Goal: Task Accomplishment & Management: Manage account settings

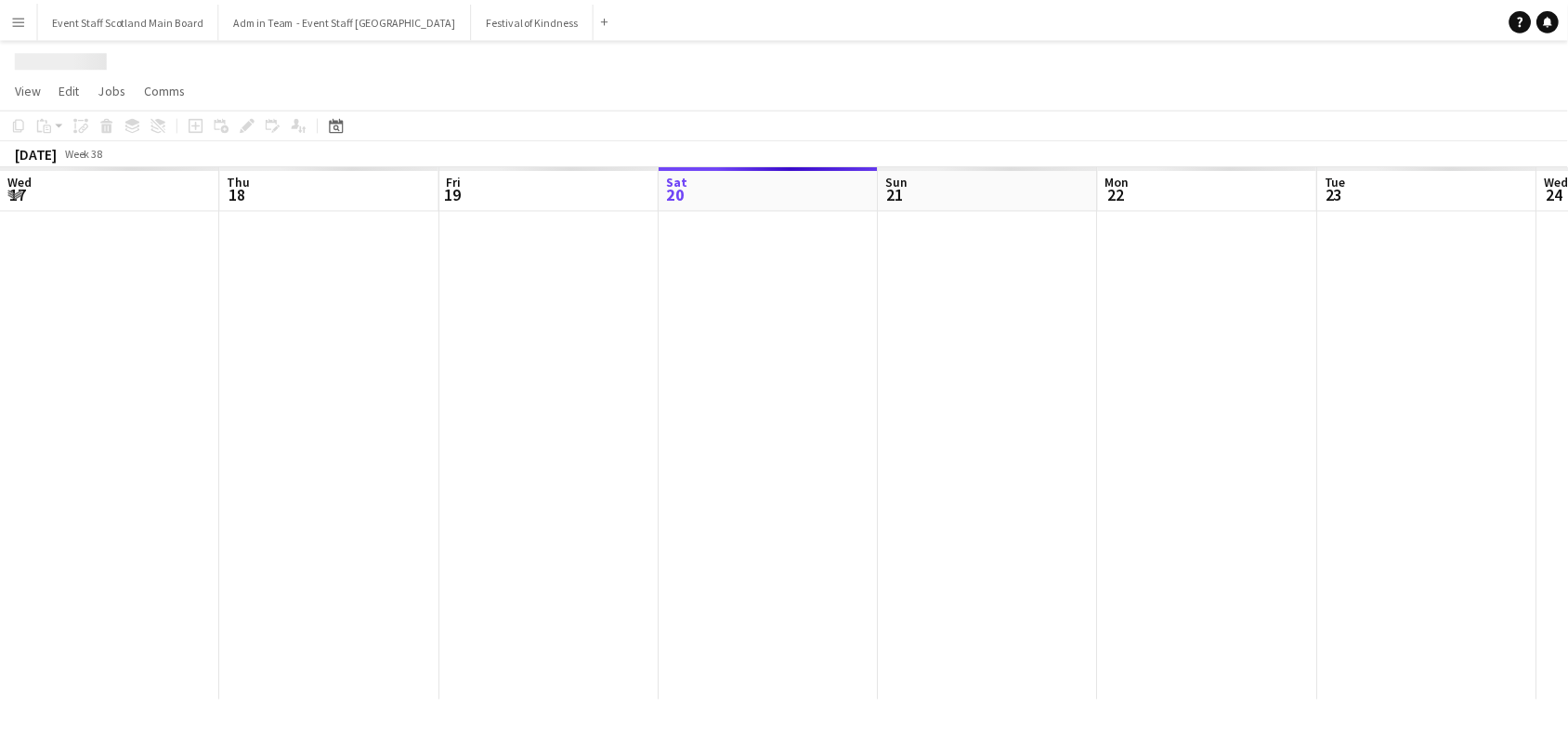
scroll to position [0, 443]
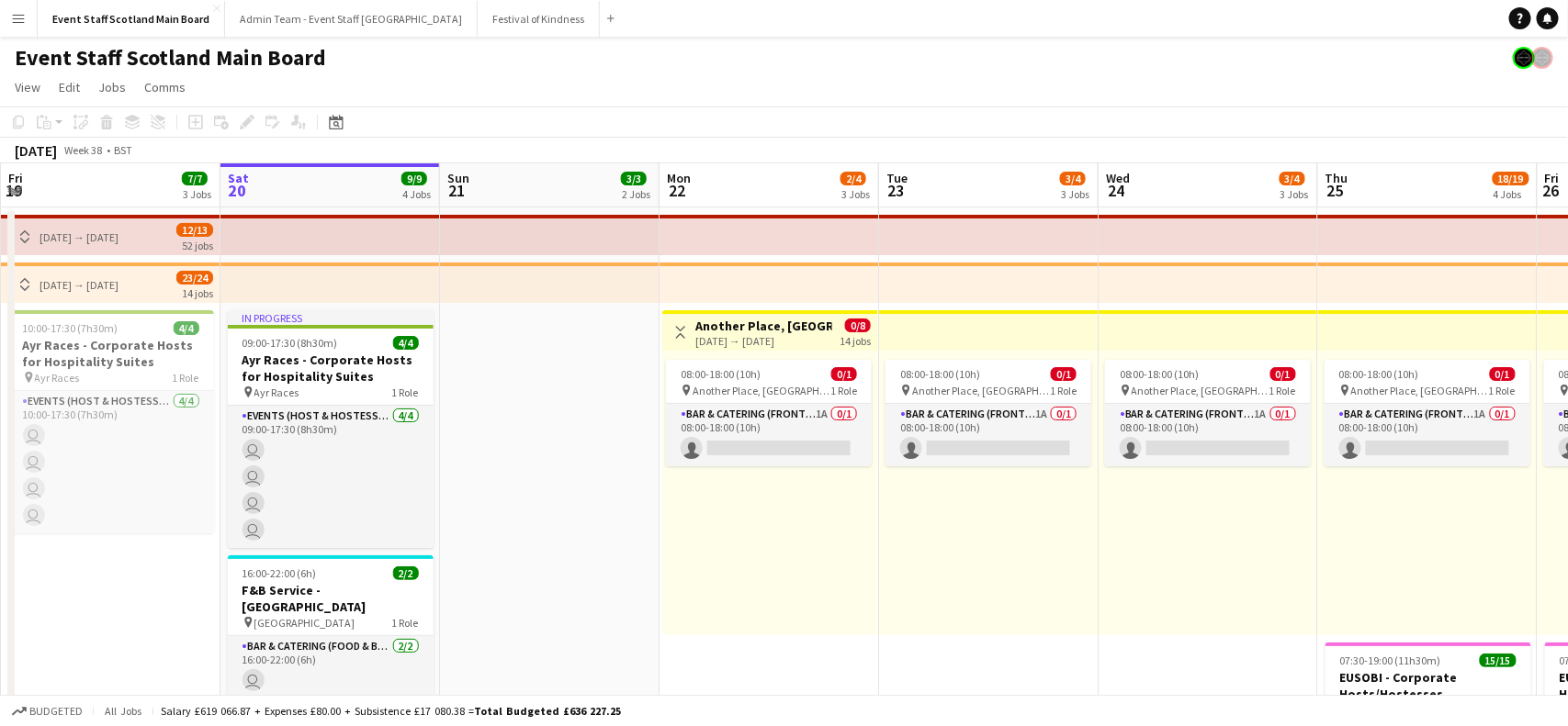
click at [14, 14] on app-icon "Menu" at bounding box center [19, 19] width 15 height 15
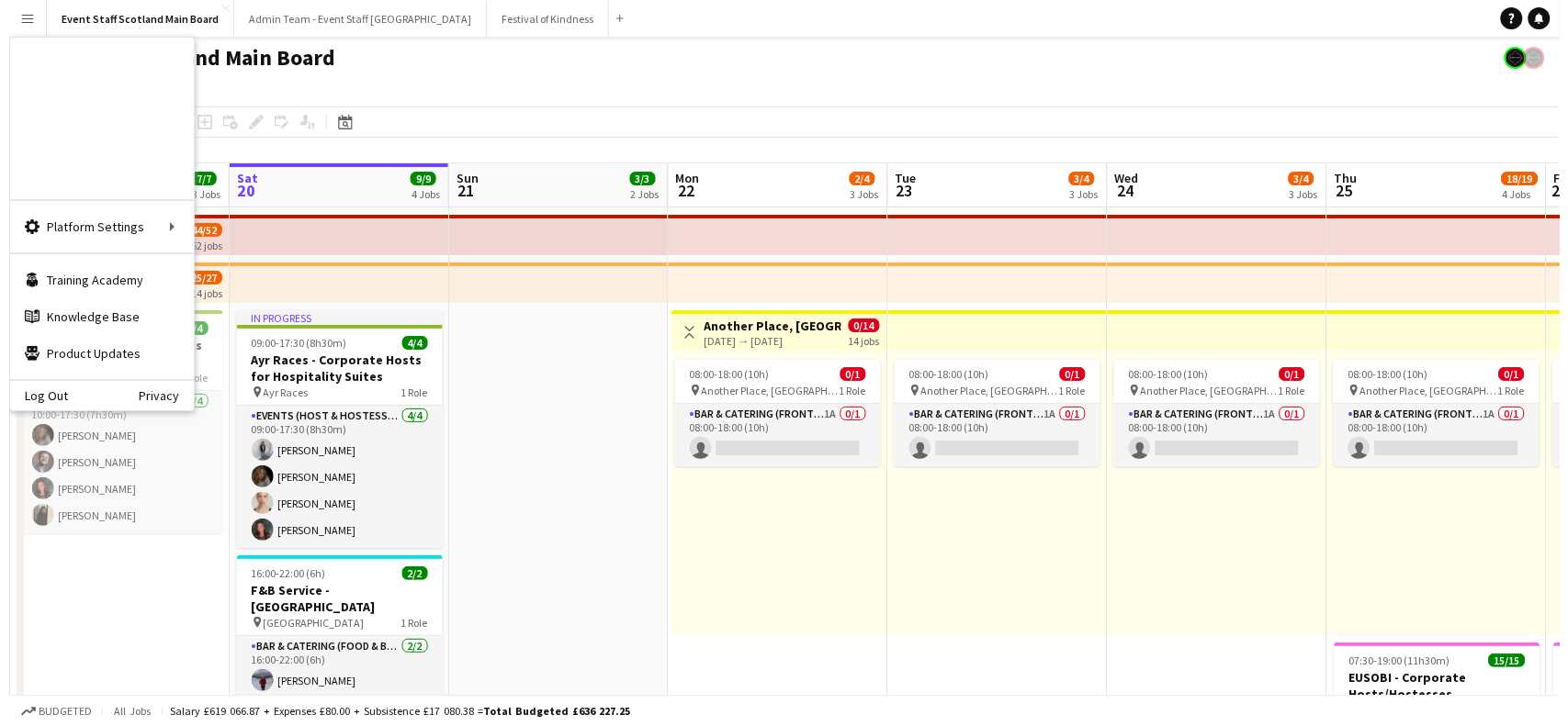
scroll to position [0, 0]
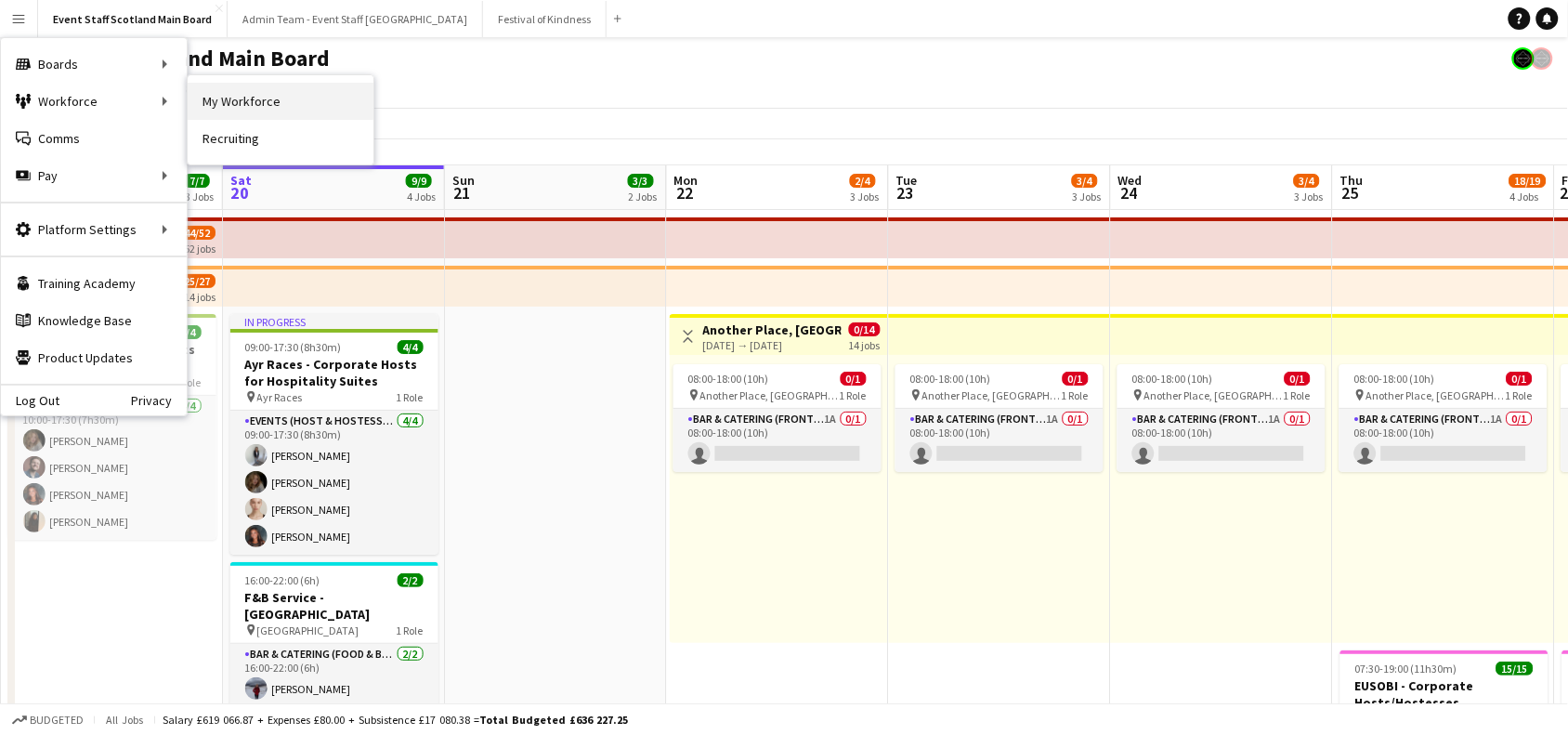
click at [220, 103] on link "My Workforce" at bounding box center [281, 102] width 186 height 38
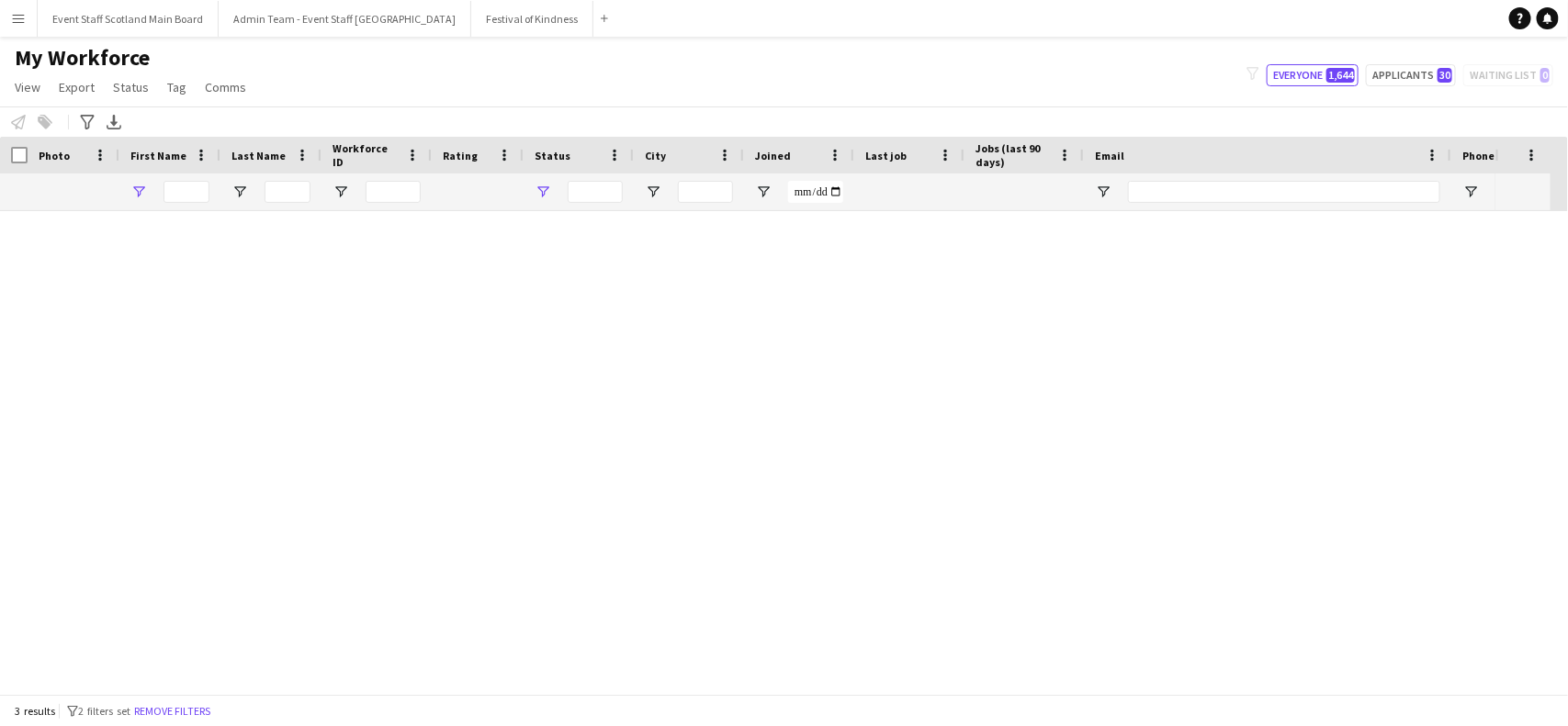
type input "******"
type input "**********"
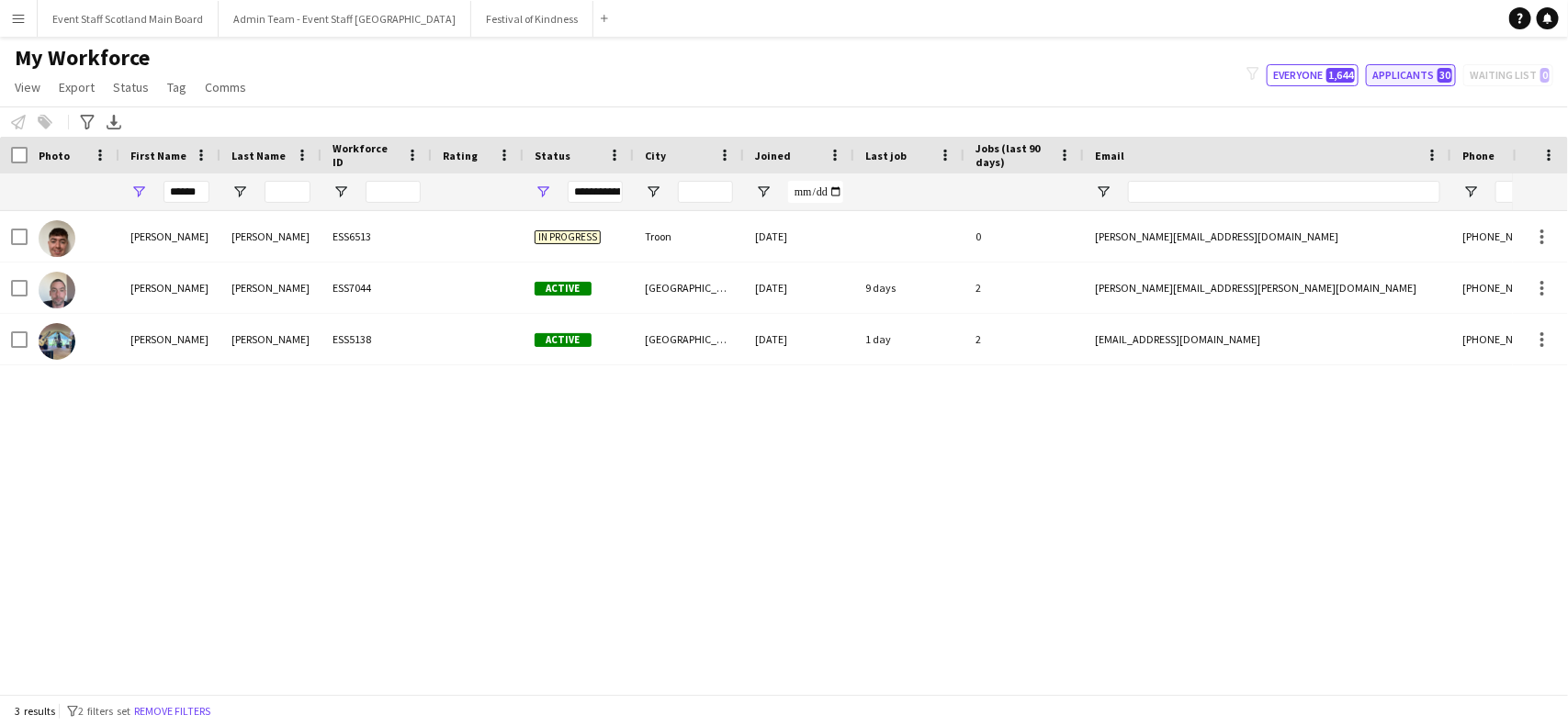
click at [1374, 78] on button "Applicants 30" at bounding box center [1411, 75] width 90 height 22
type input "**********"
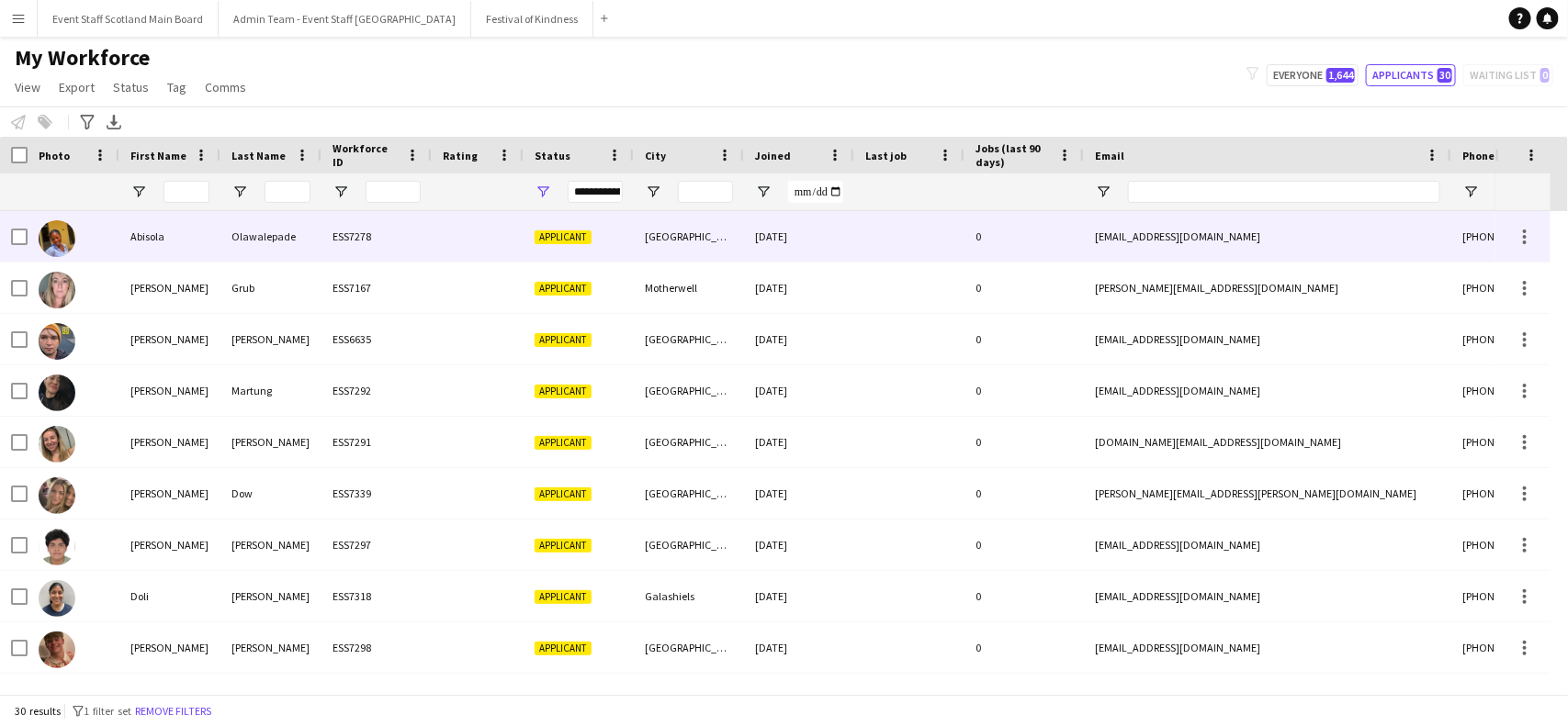
click at [401, 246] on div "ESS7278" at bounding box center [377, 236] width 111 height 50
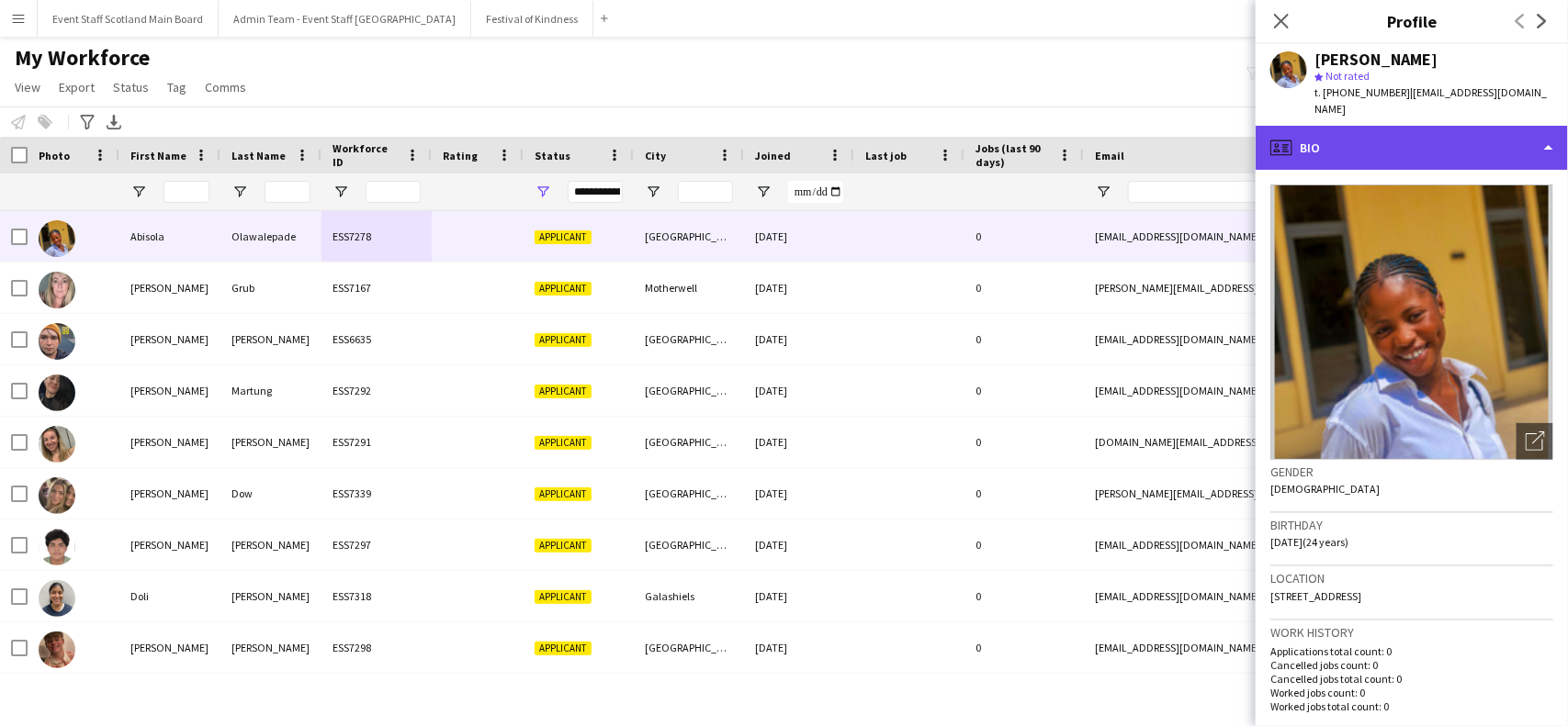
click at [1468, 133] on div "profile Bio" at bounding box center [1412, 147] width 312 height 44
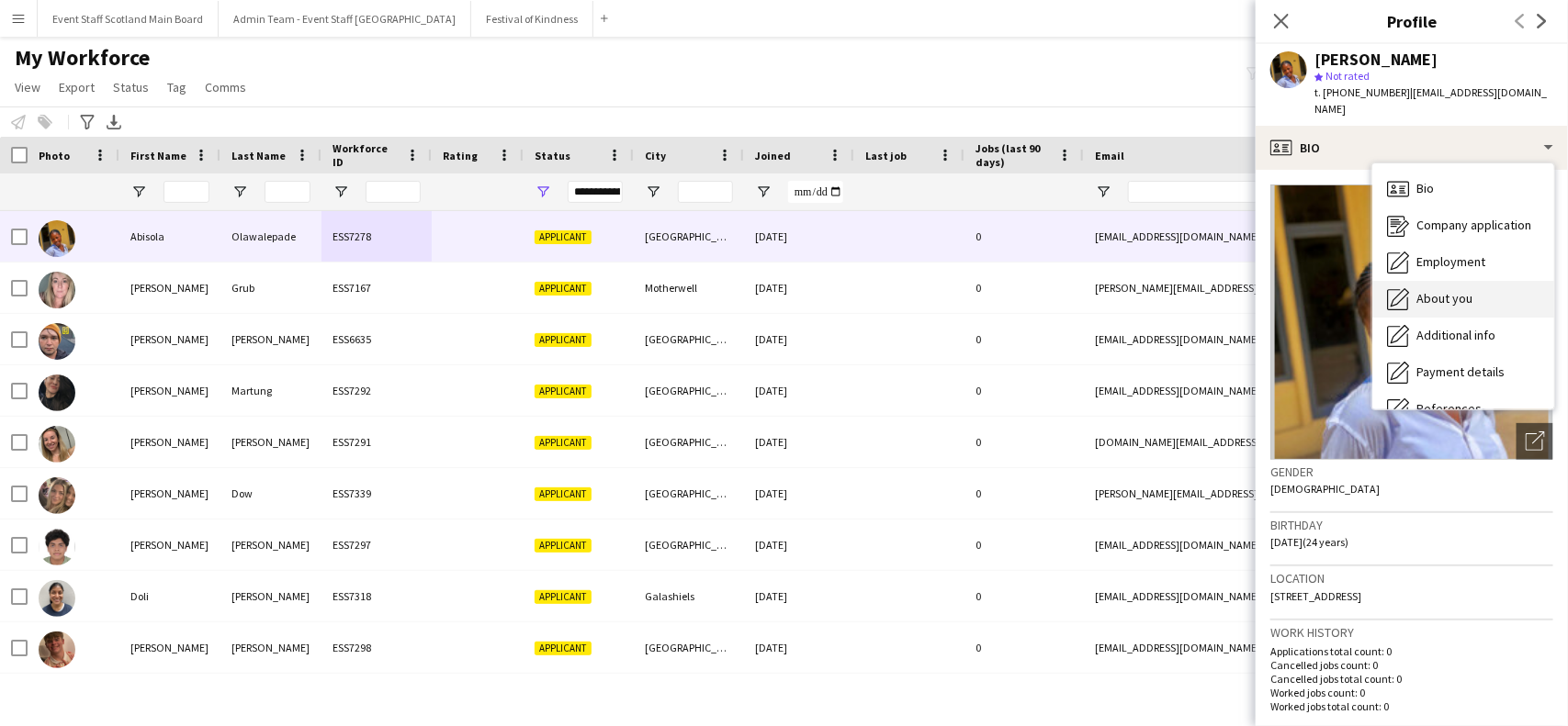
click at [1440, 290] on span "About you" at bounding box center [1444, 298] width 56 height 17
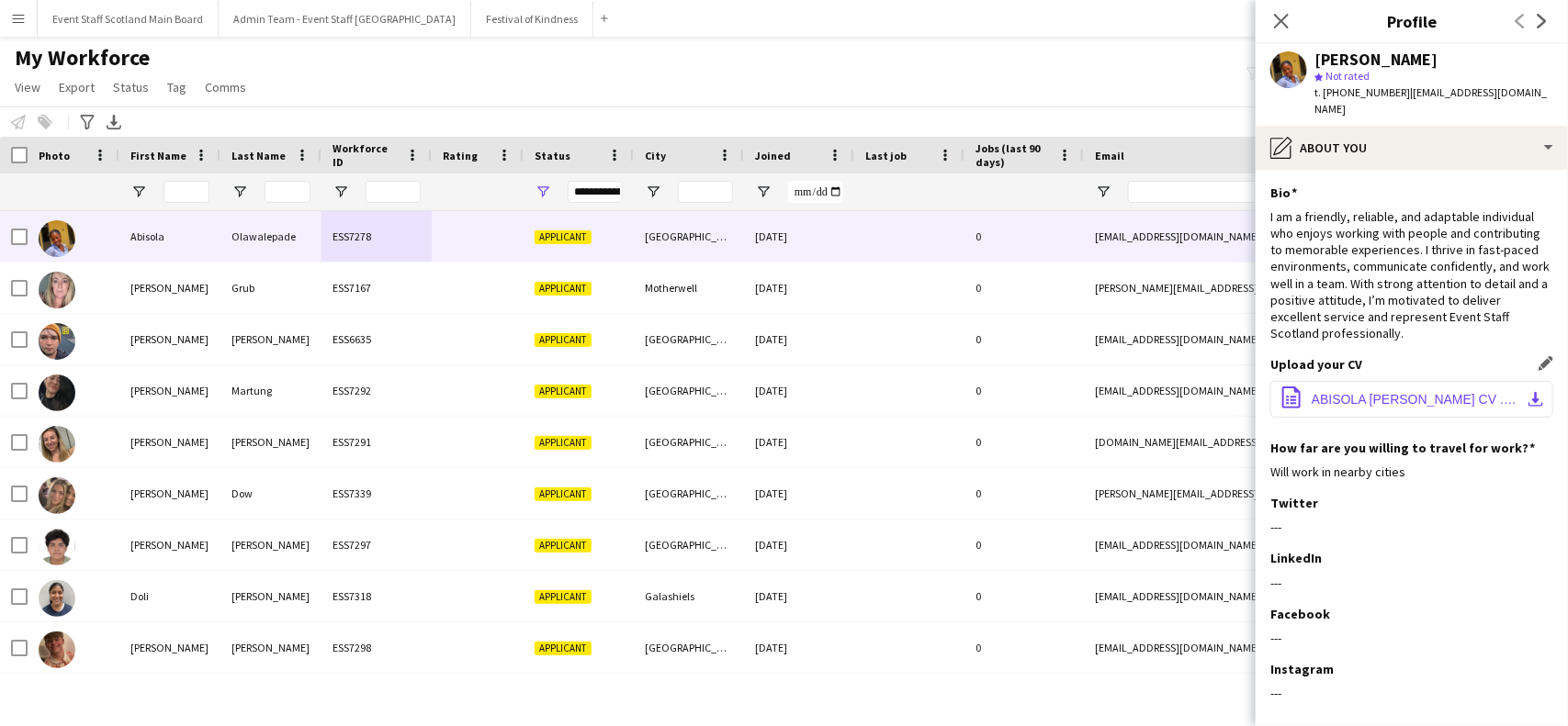
click at [1366, 392] on span "ABISOLA [PERSON_NAME] CV .pdf" at bounding box center [1415, 400] width 207 height 15
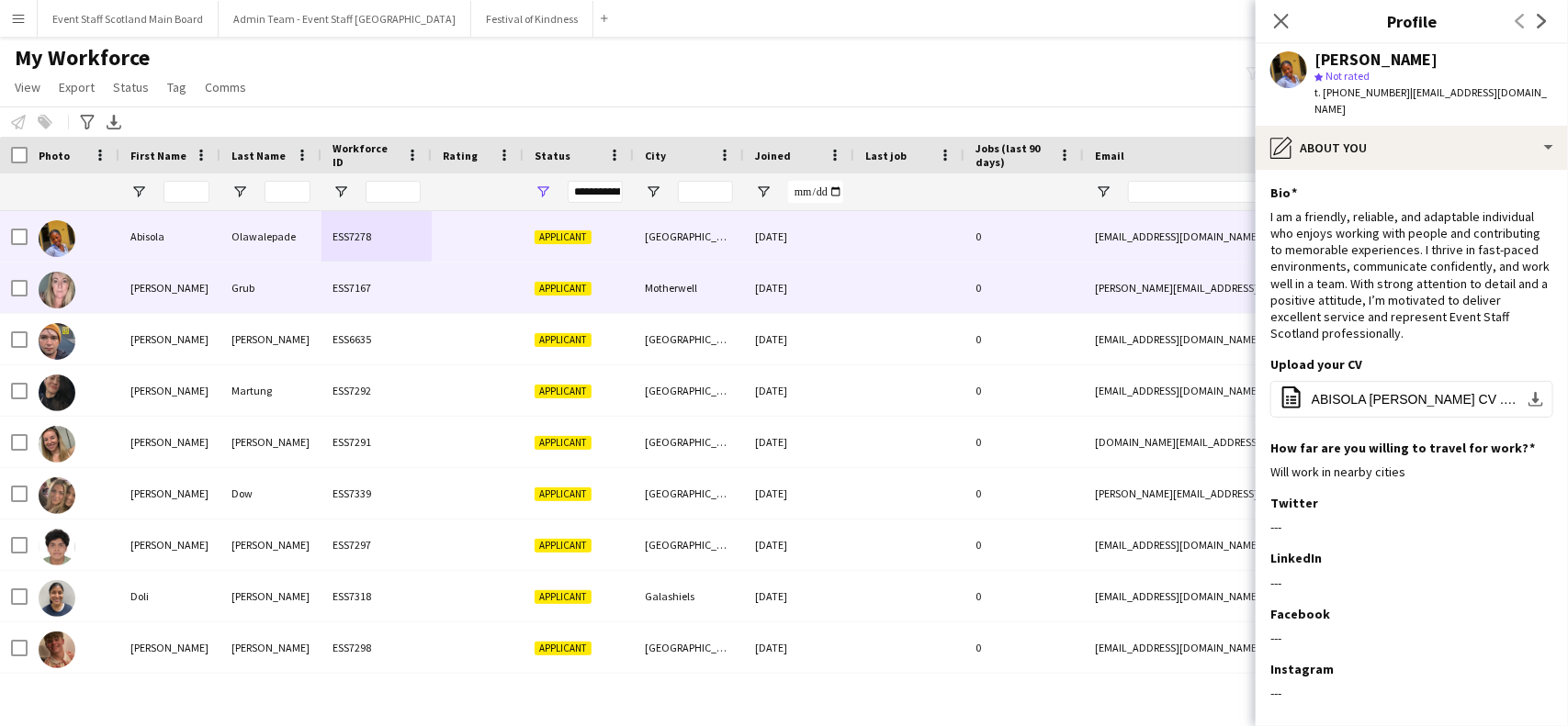
click at [893, 294] on div at bounding box center [910, 288] width 111 height 50
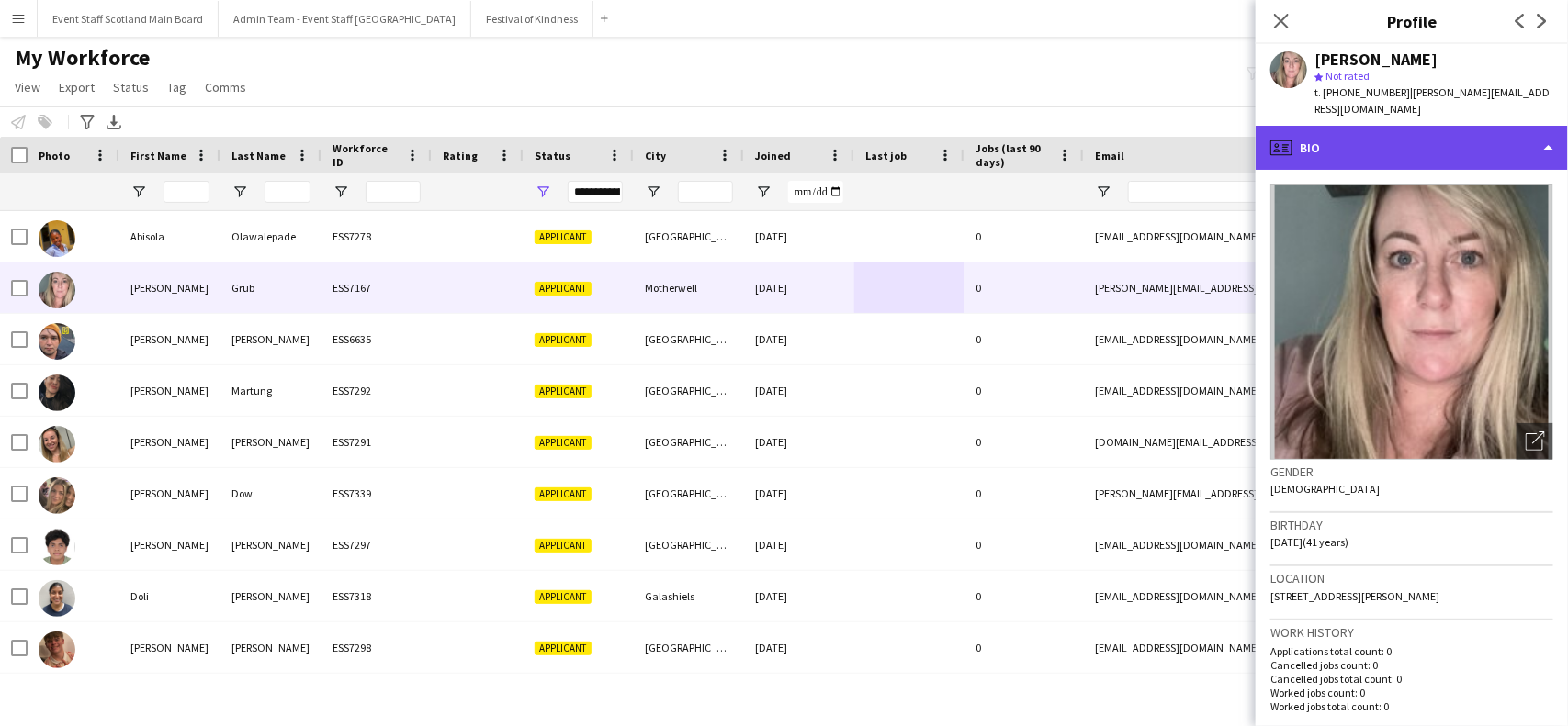
click at [1456, 150] on div "profile Bio" at bounding box center [1412, 147] width 312 height 44
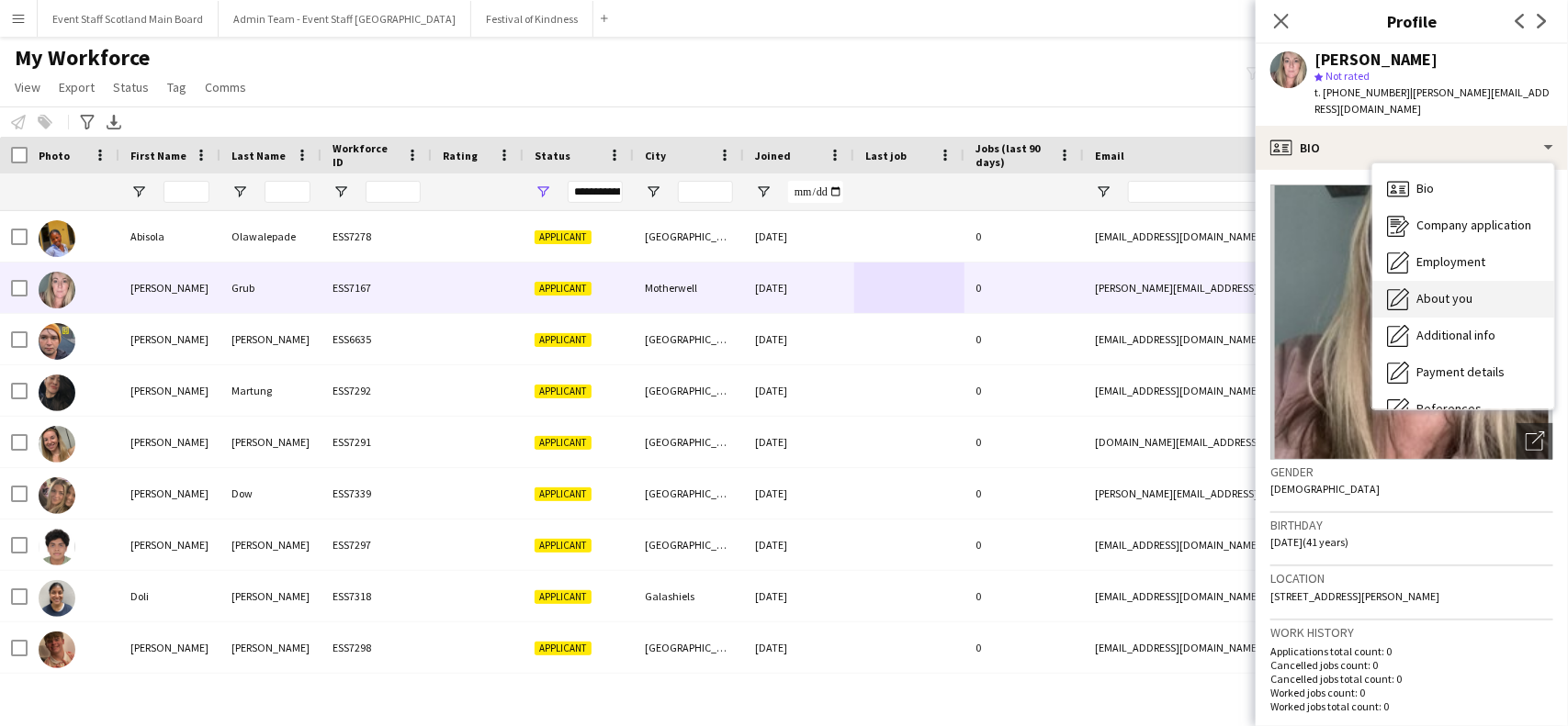
click at [1462, 290] on span "About you" at bounding box center [1444, 298] width 56 height 17
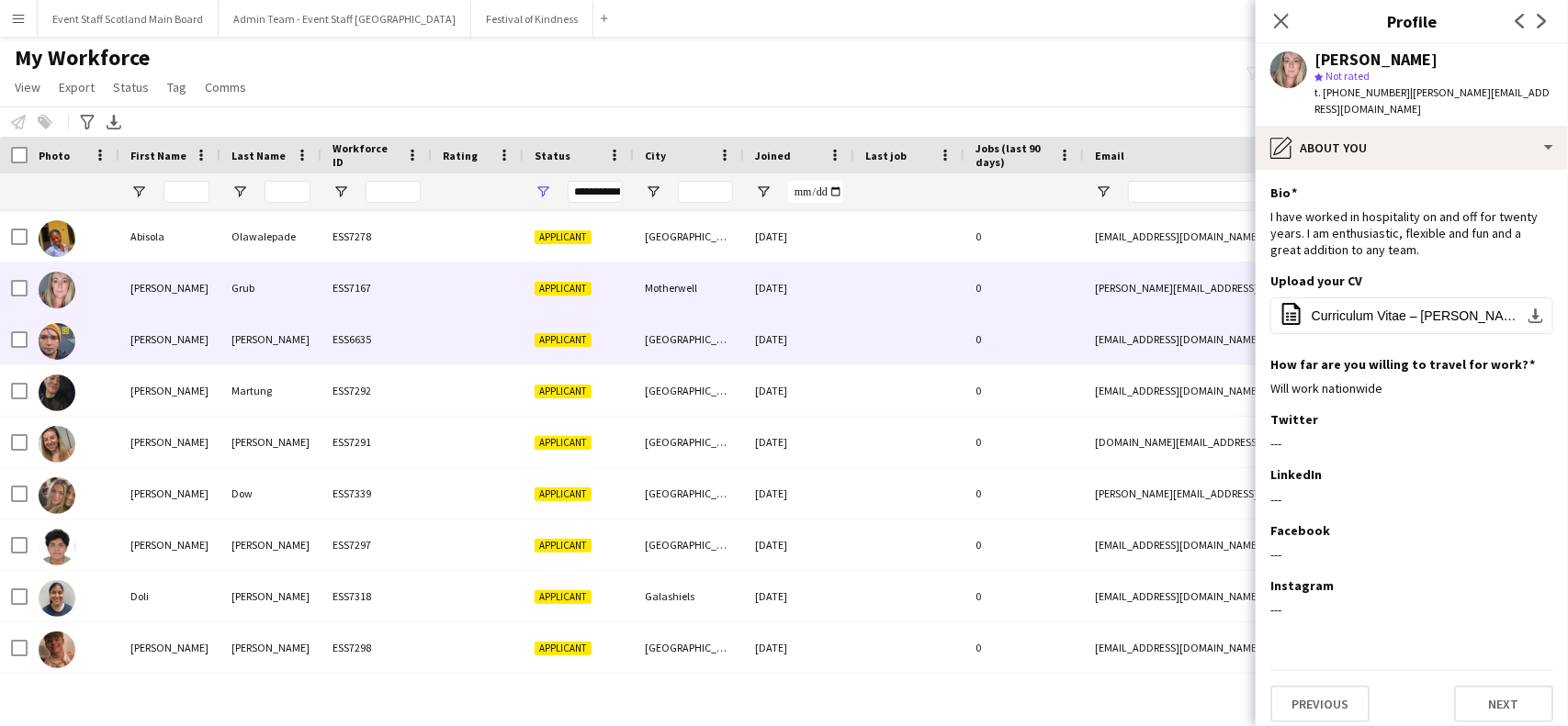
click at [1052, 329] on div "0" at bounding box center [1024, 339] width 119 height 50
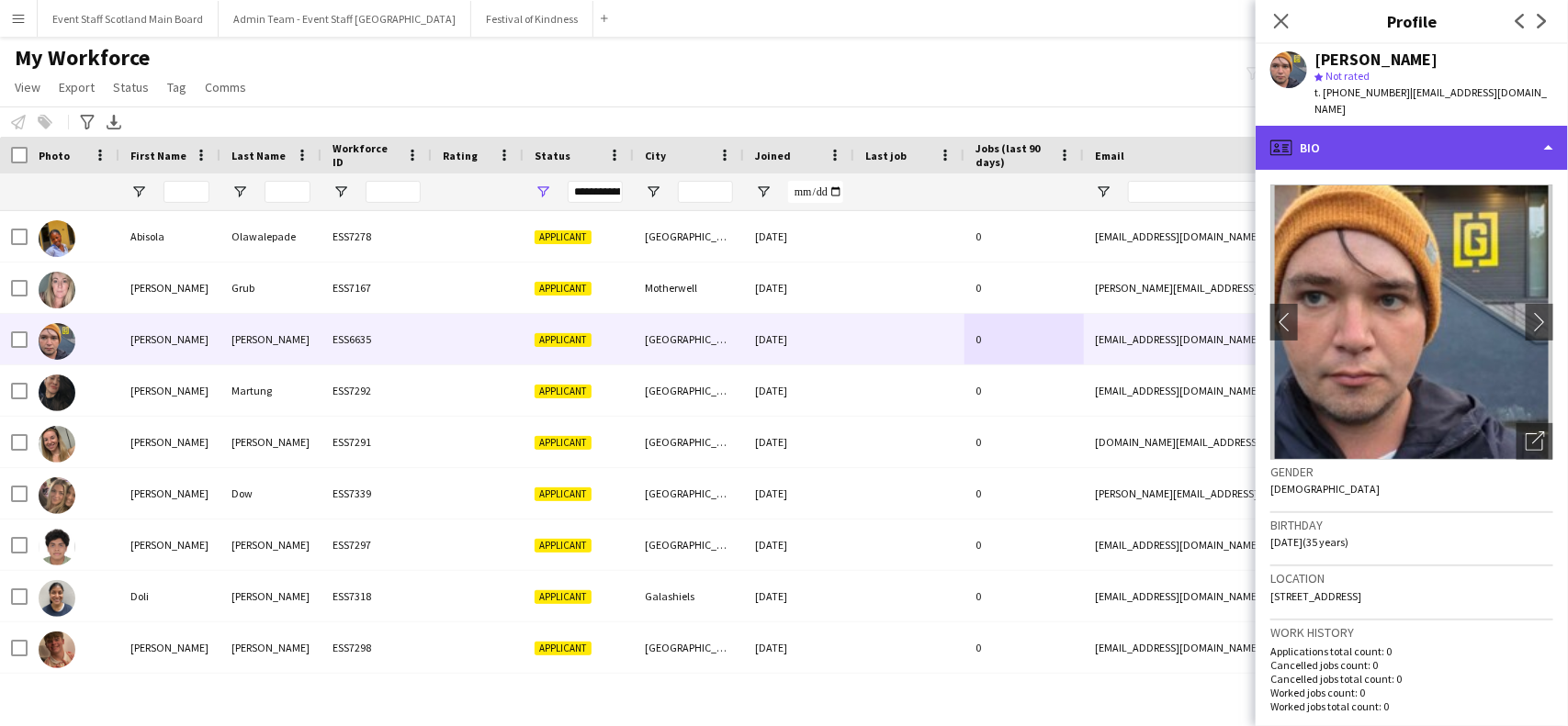
click at [1450, 129] on div "profile Bio" at bounding box center [1412, 147] width 312 height 44
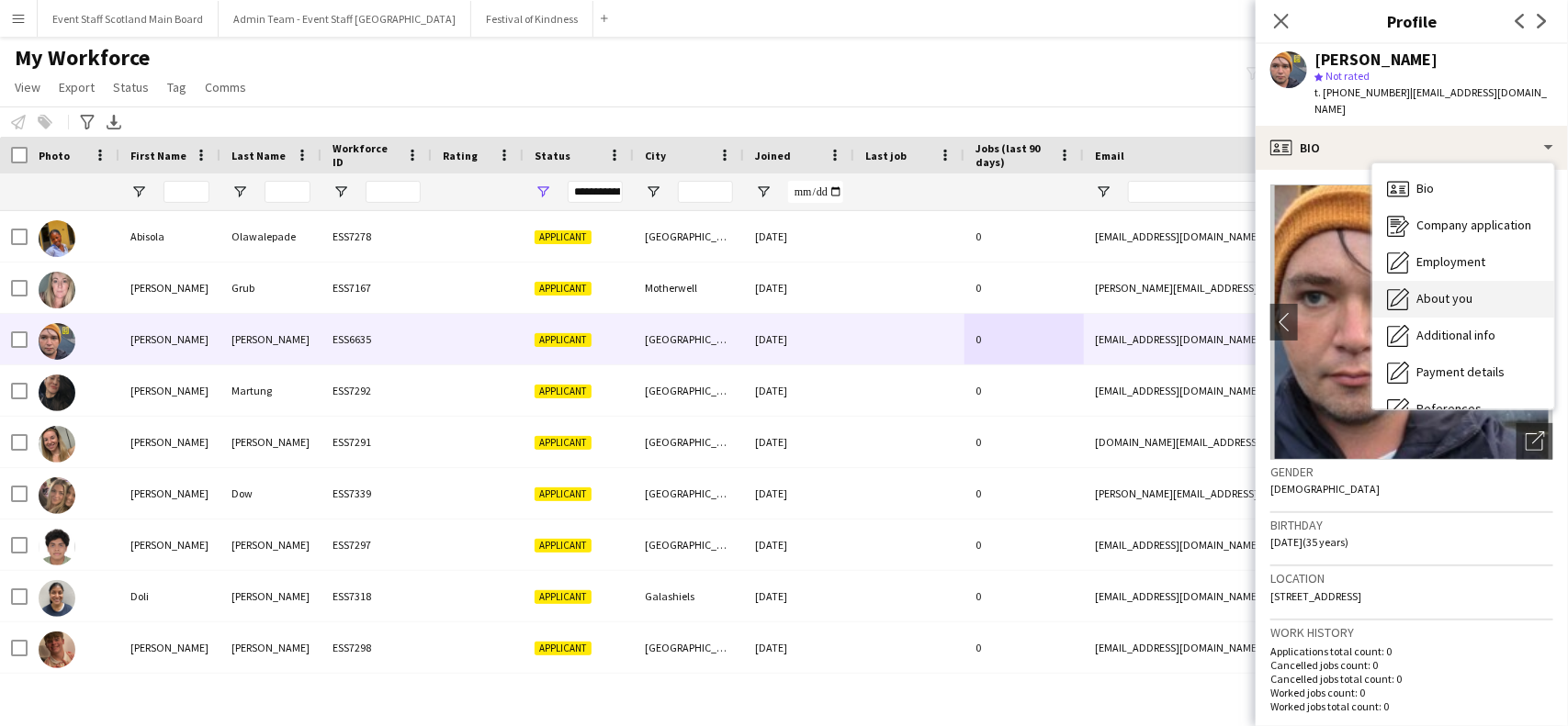
click at [1440, 290] on span "About you" at bounding box center [1444, 298] width 56 height 17
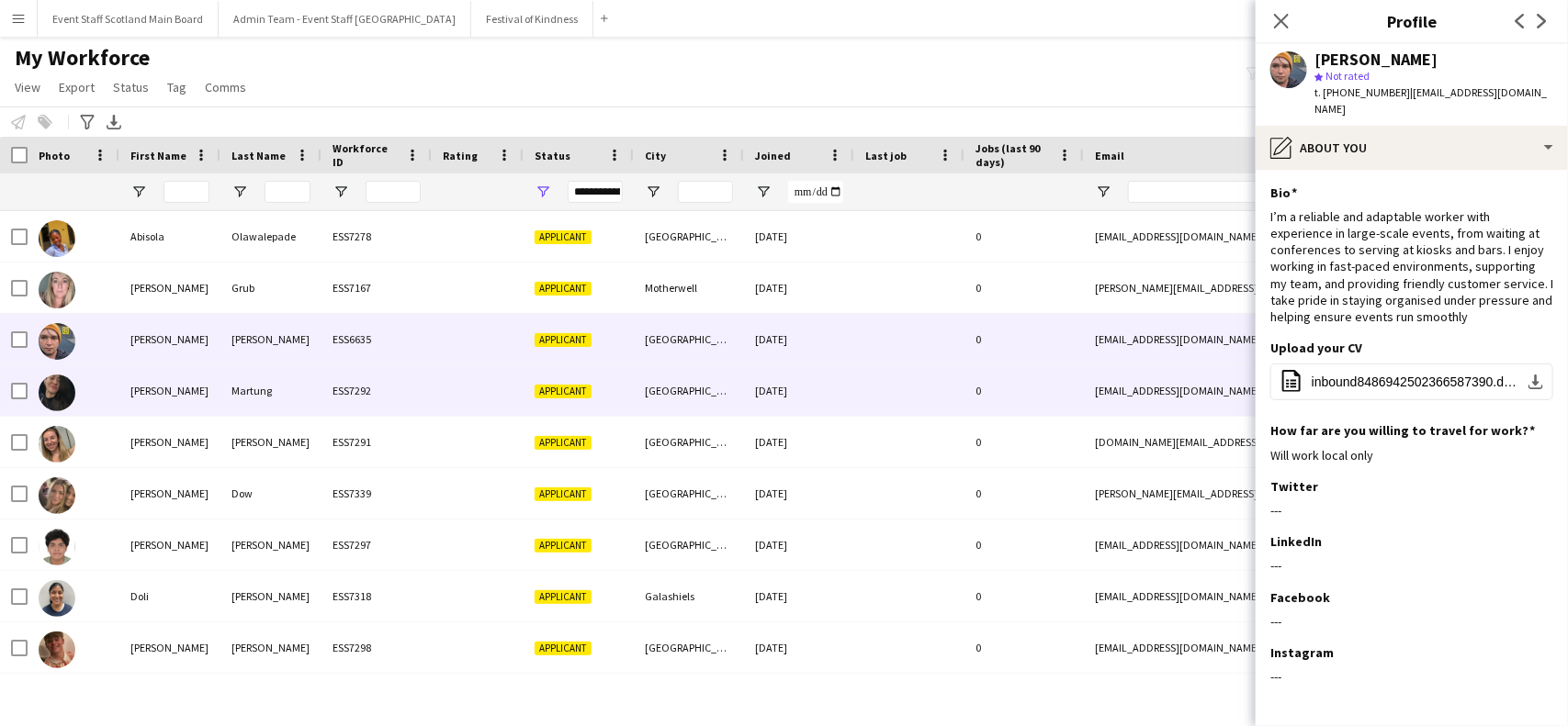
click at [796, 392] on div "[DATE]" at bounding box center [799, 390] width 111 height 50
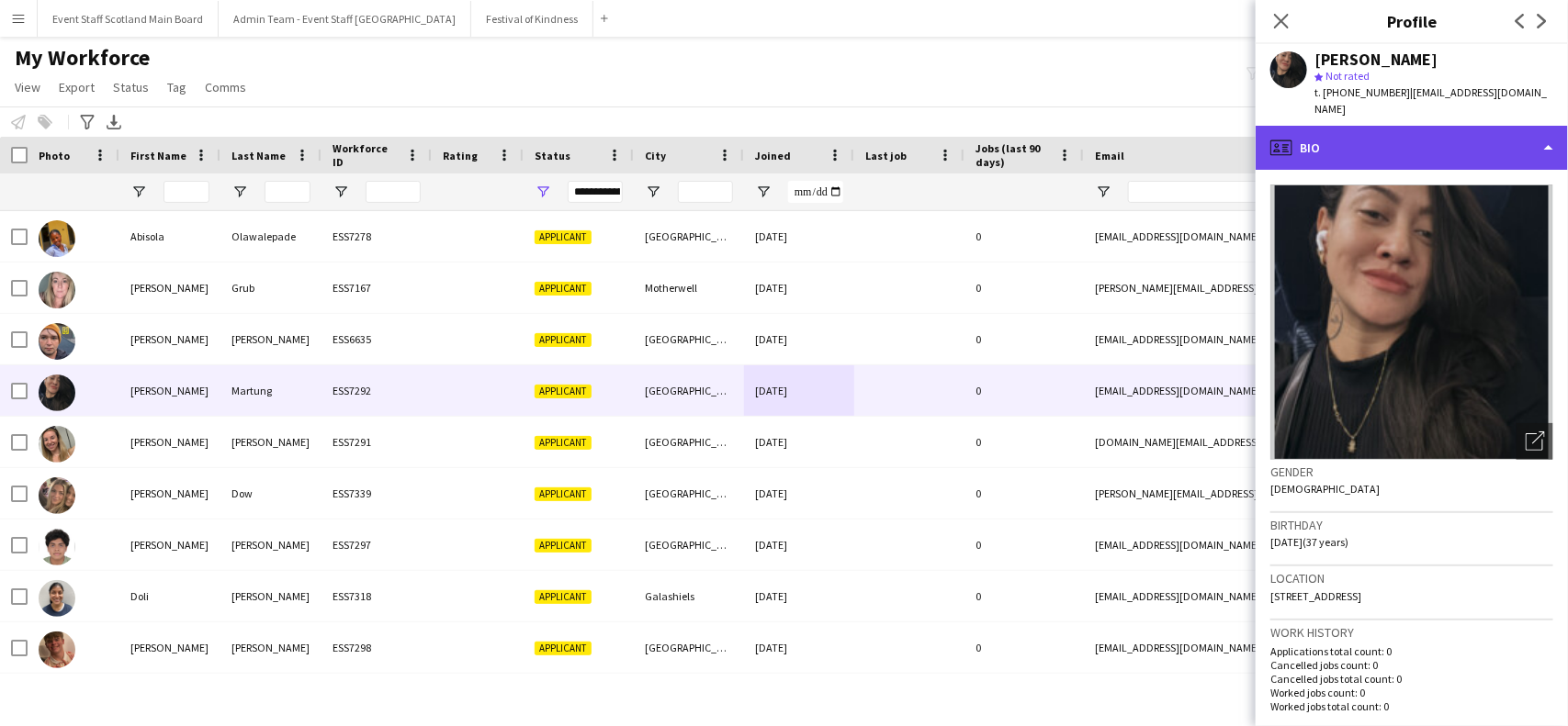
click at [1505, 139] on div "profile Bio" at bounding box center [1412, 147] width 312 height 44
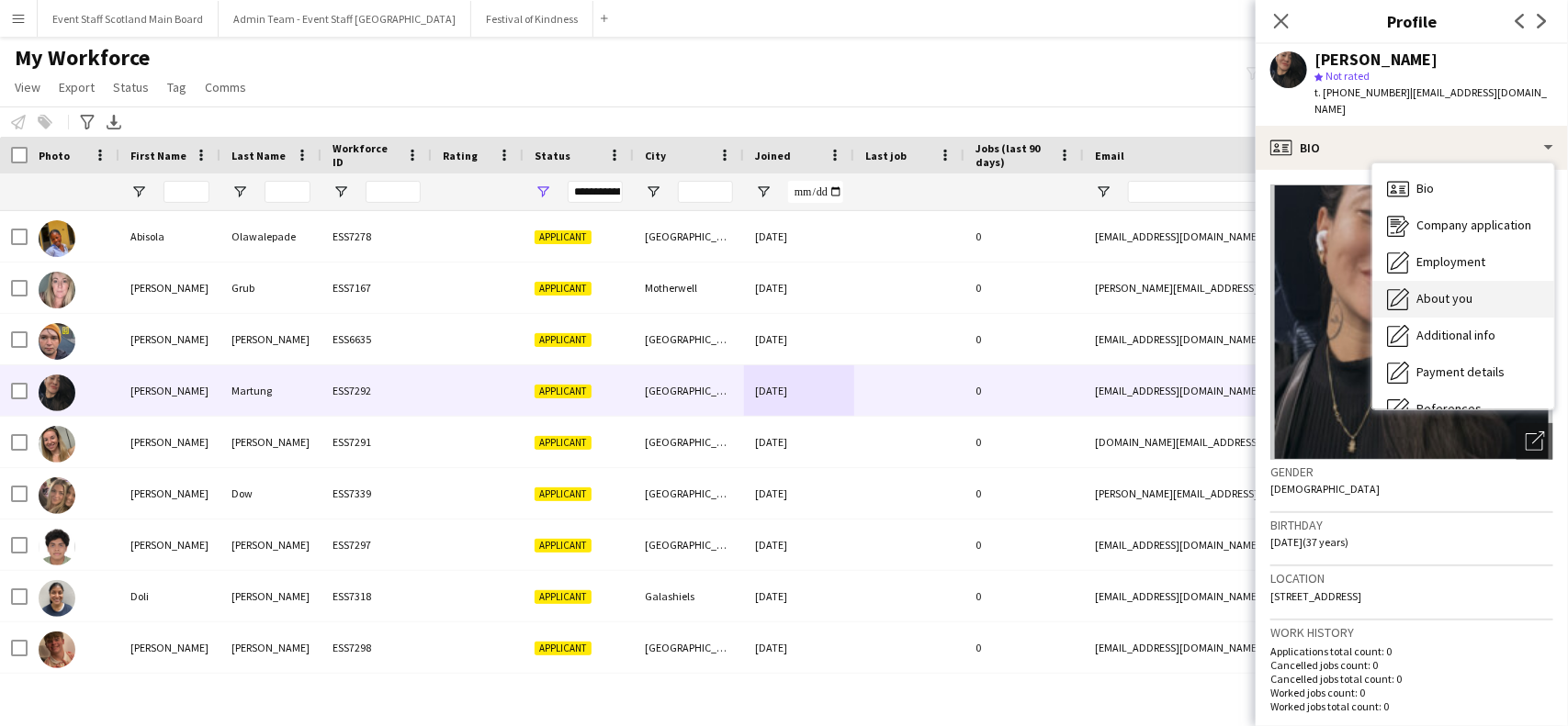
click at [1471, 290] on span "About you" at bounding box center [1444, 298] width 56 height 17
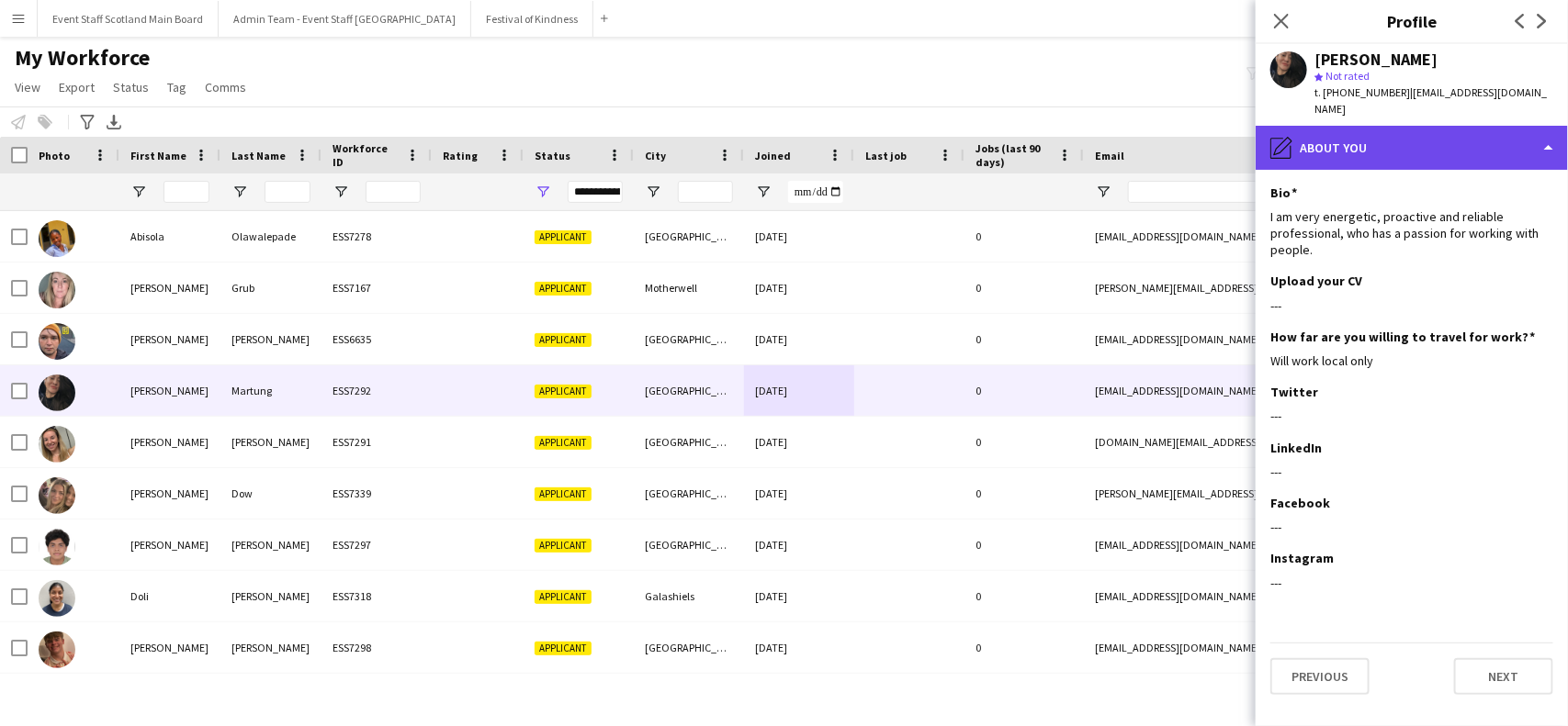
click at [1517, 125] on div "pencil4 About you" at bounding box center [1412, 147] width 312 height 44
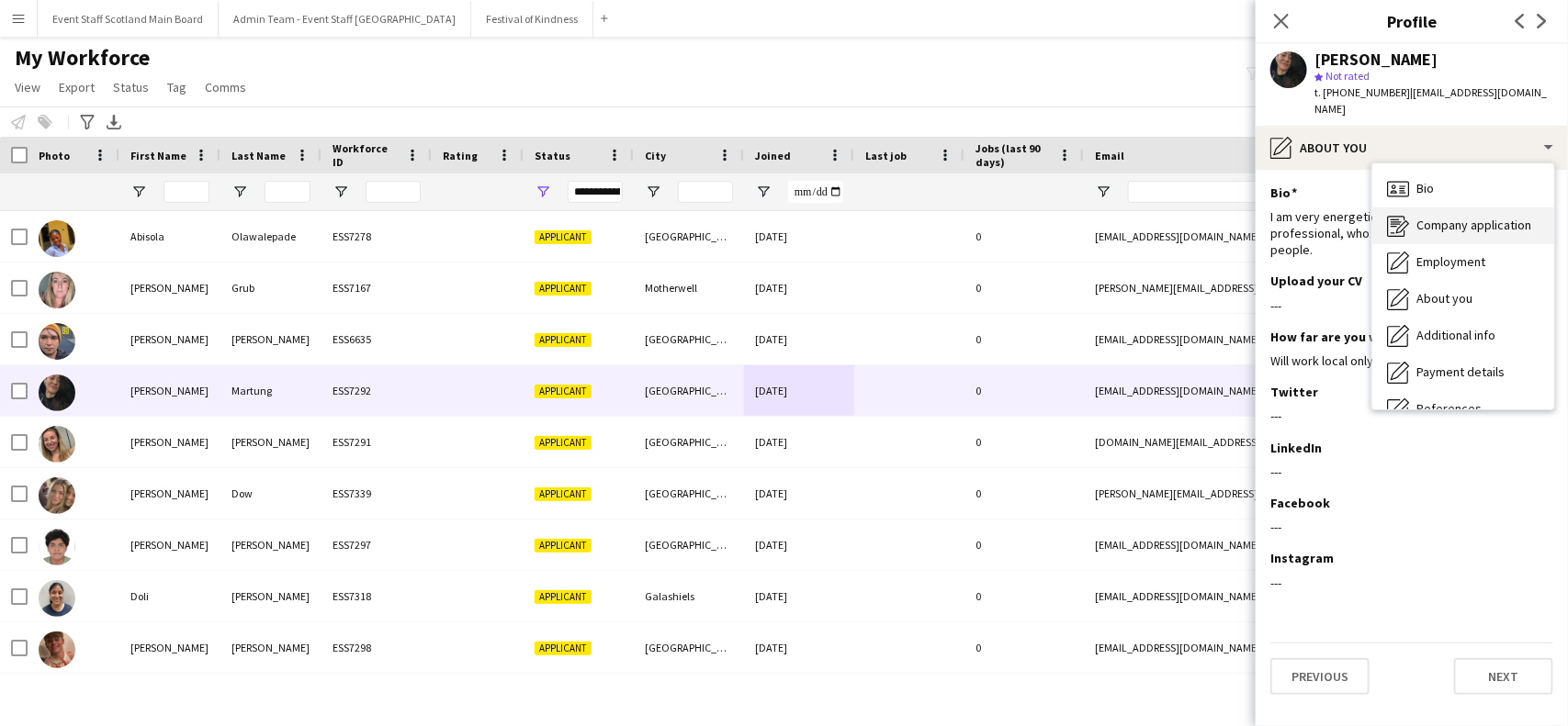
click at [1480, 217] on span "Company application" at bounding box center [1473, 225] width 114 height 17
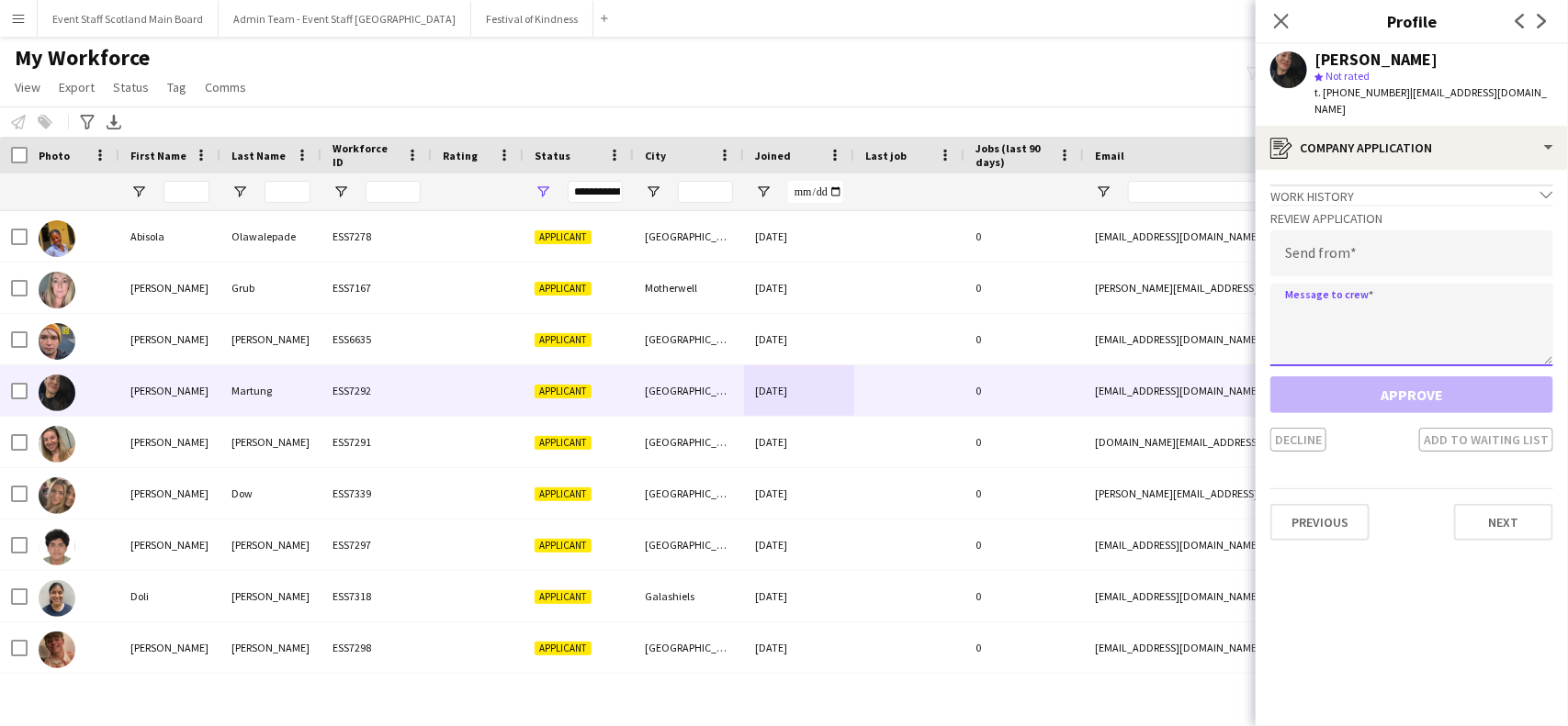
click at [1350, 294] on textarea at bounding box center [1412, 324] width 283 height 83
paste textarea "**********"
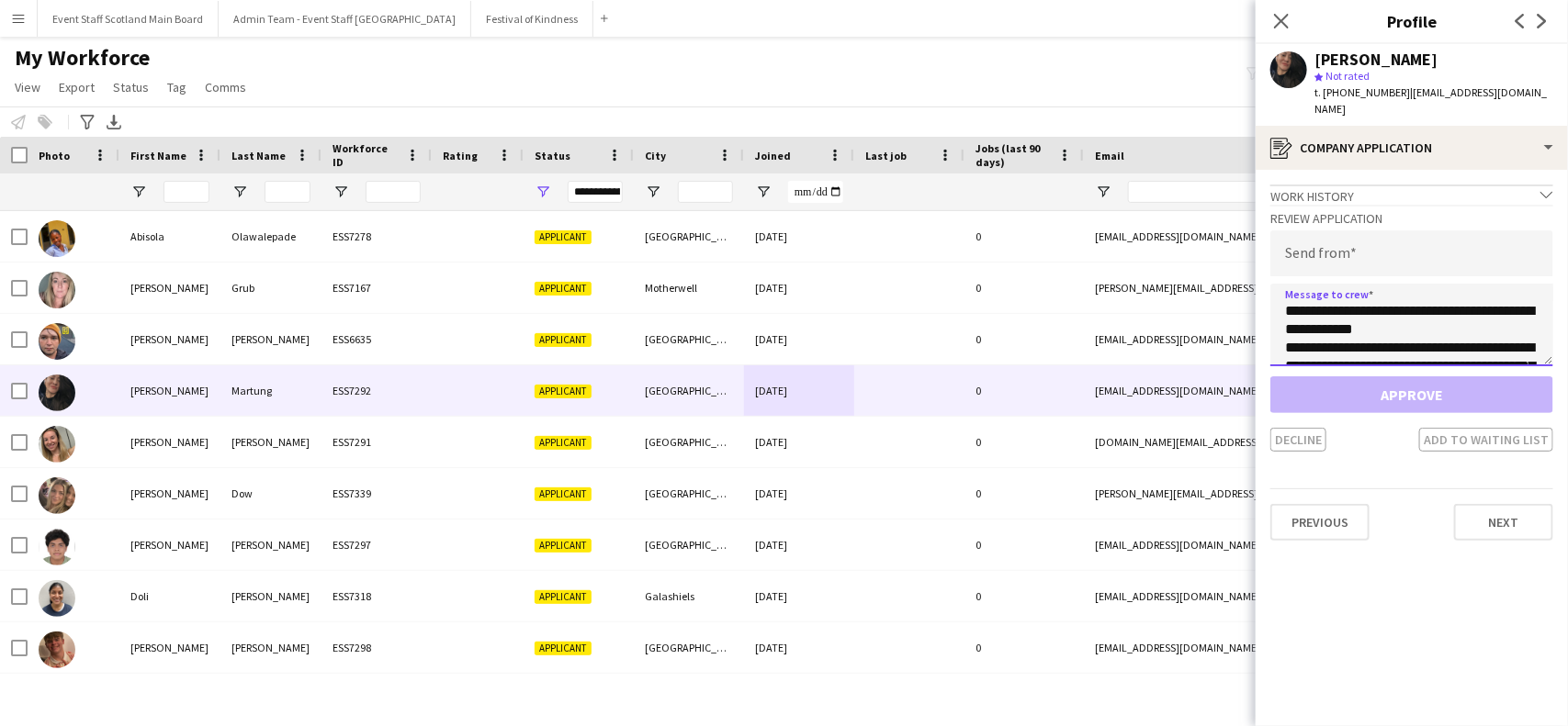
scroll to position [488, 0]
type textarea "**********"
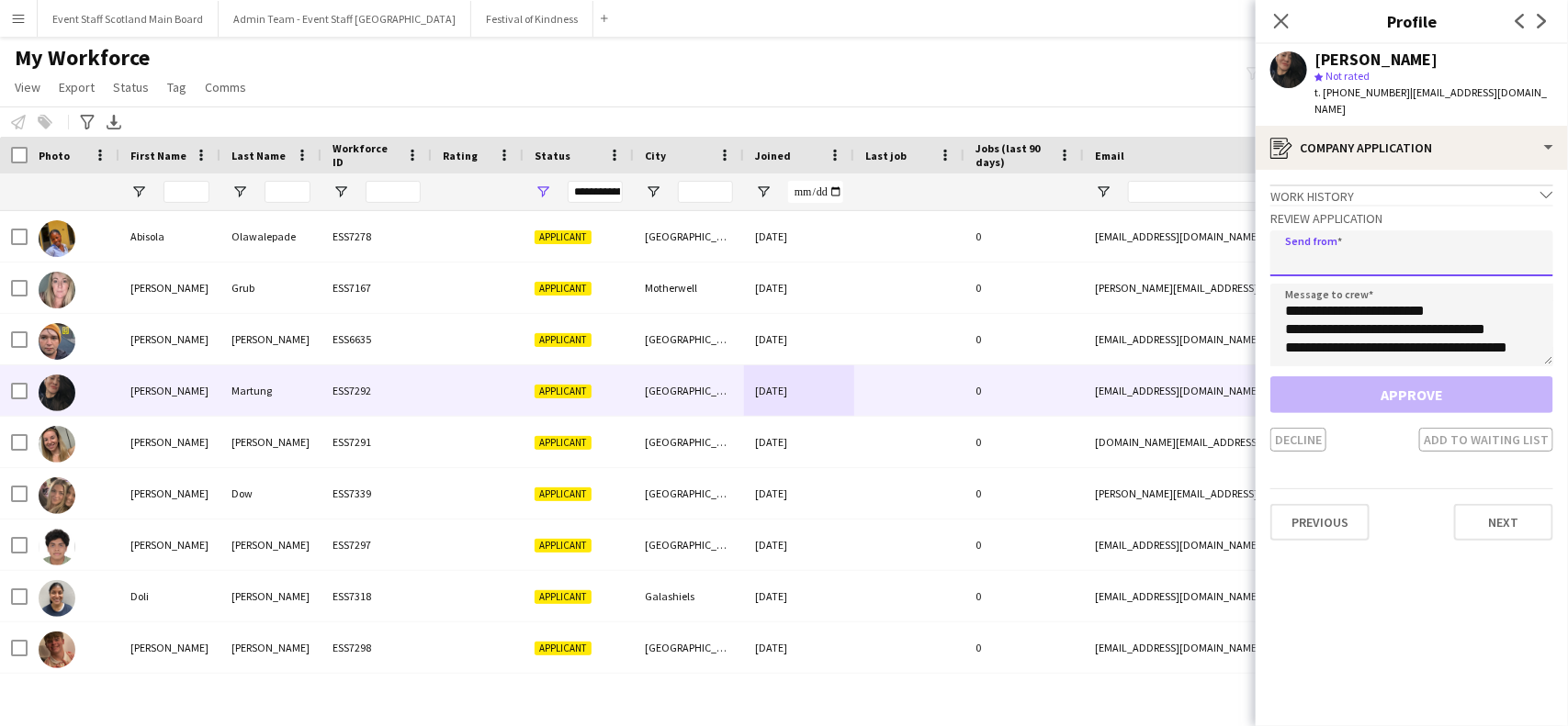
click at [1338, 253] on input "email" at bounding box center [1412, 253] width 283 height 46
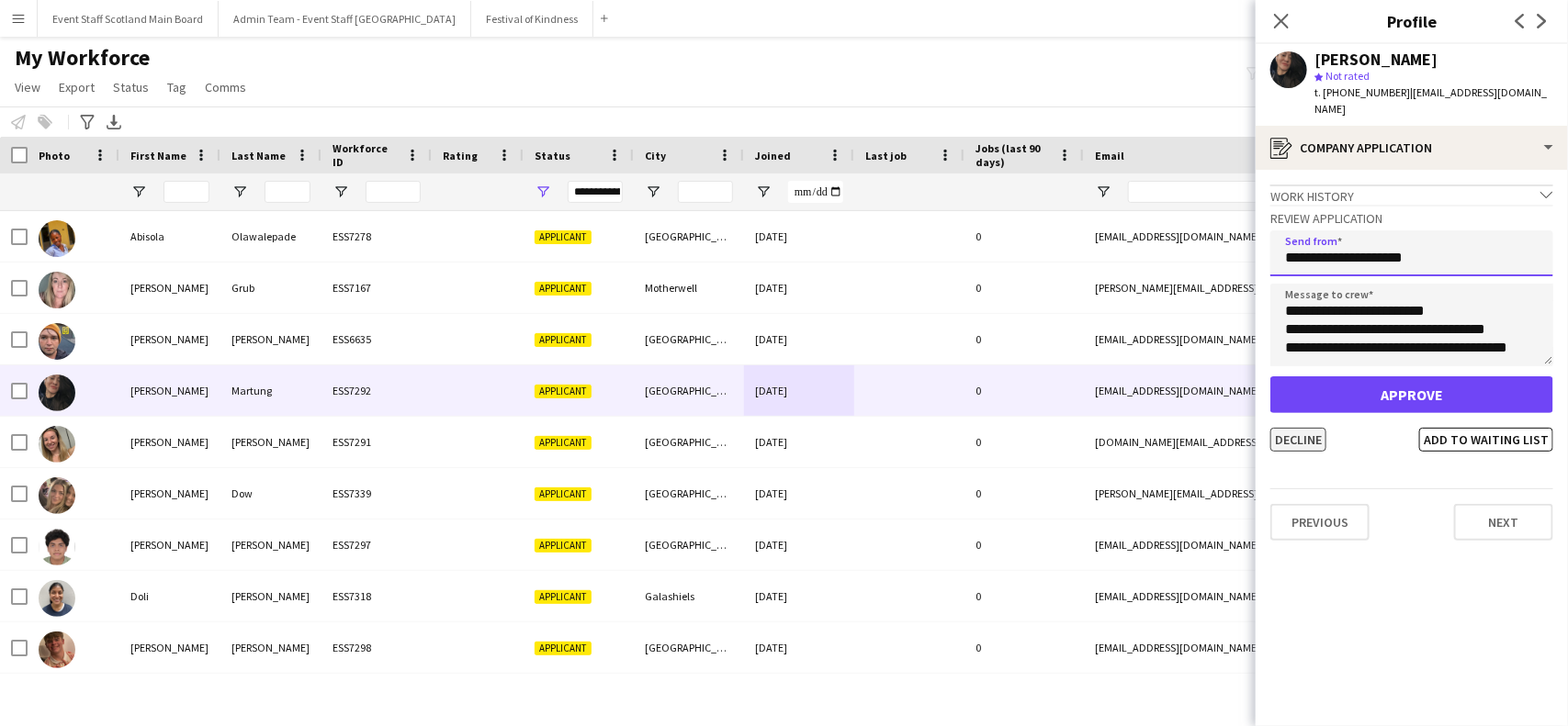
type input "**********"
click at [1289, 428] on button "Decline" at bounding box center [1298, 440] width 56 height 24
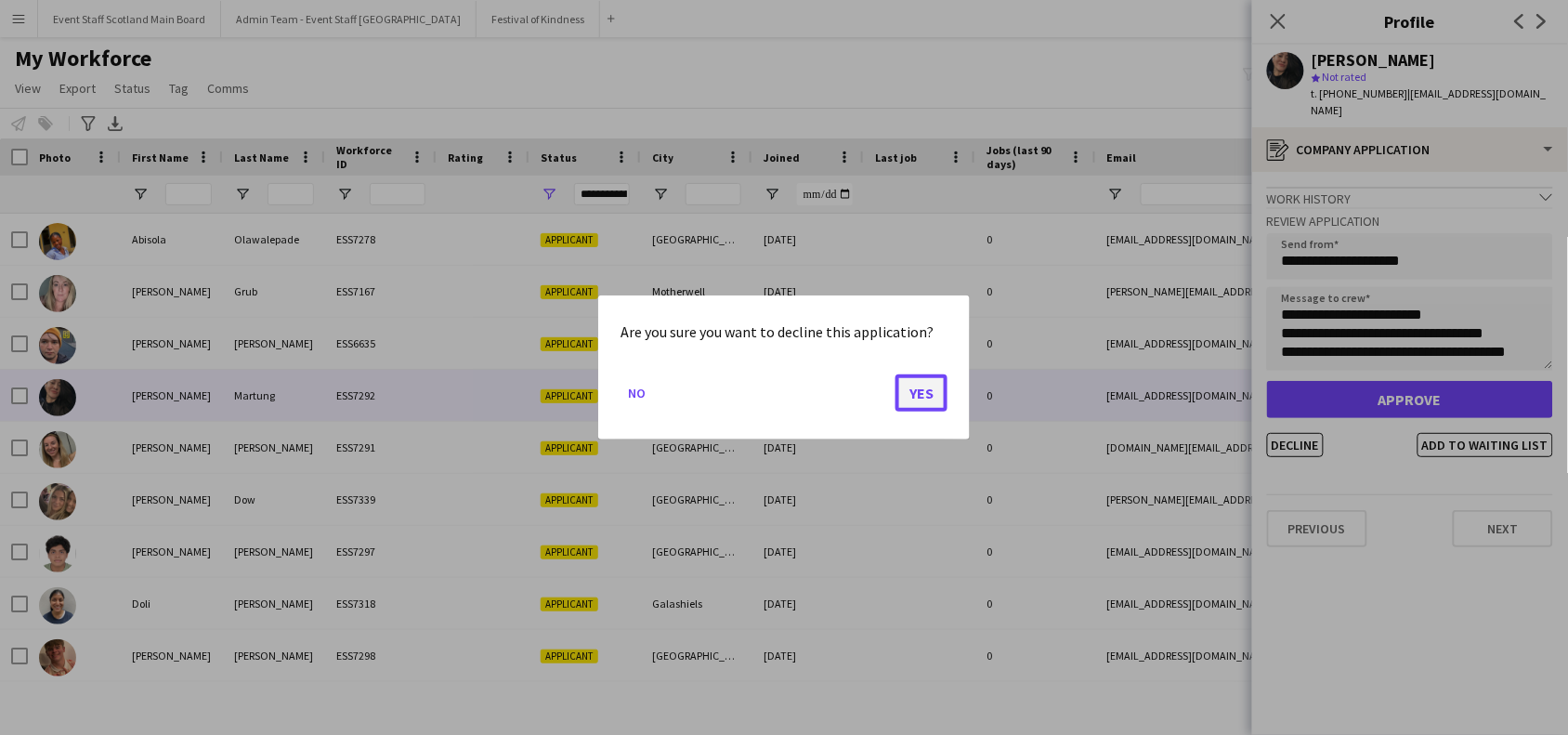
click at [912, 391] on button "Yes" at bounding box center [921, 393] width 52 height 38
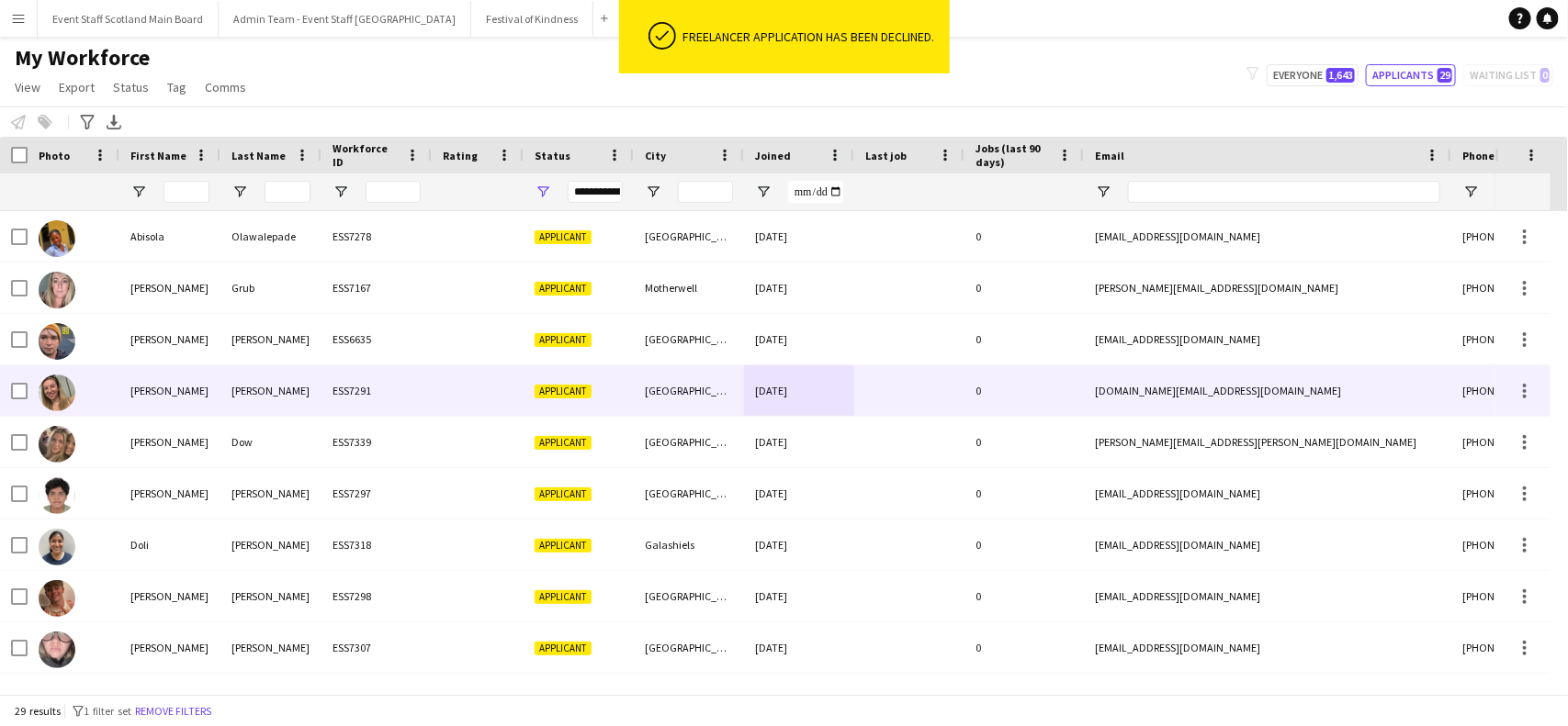
click at [696, 388] on div "[GEOGRAPHIC_DATA]" at bounding box center [689, 390] width 111 height 50
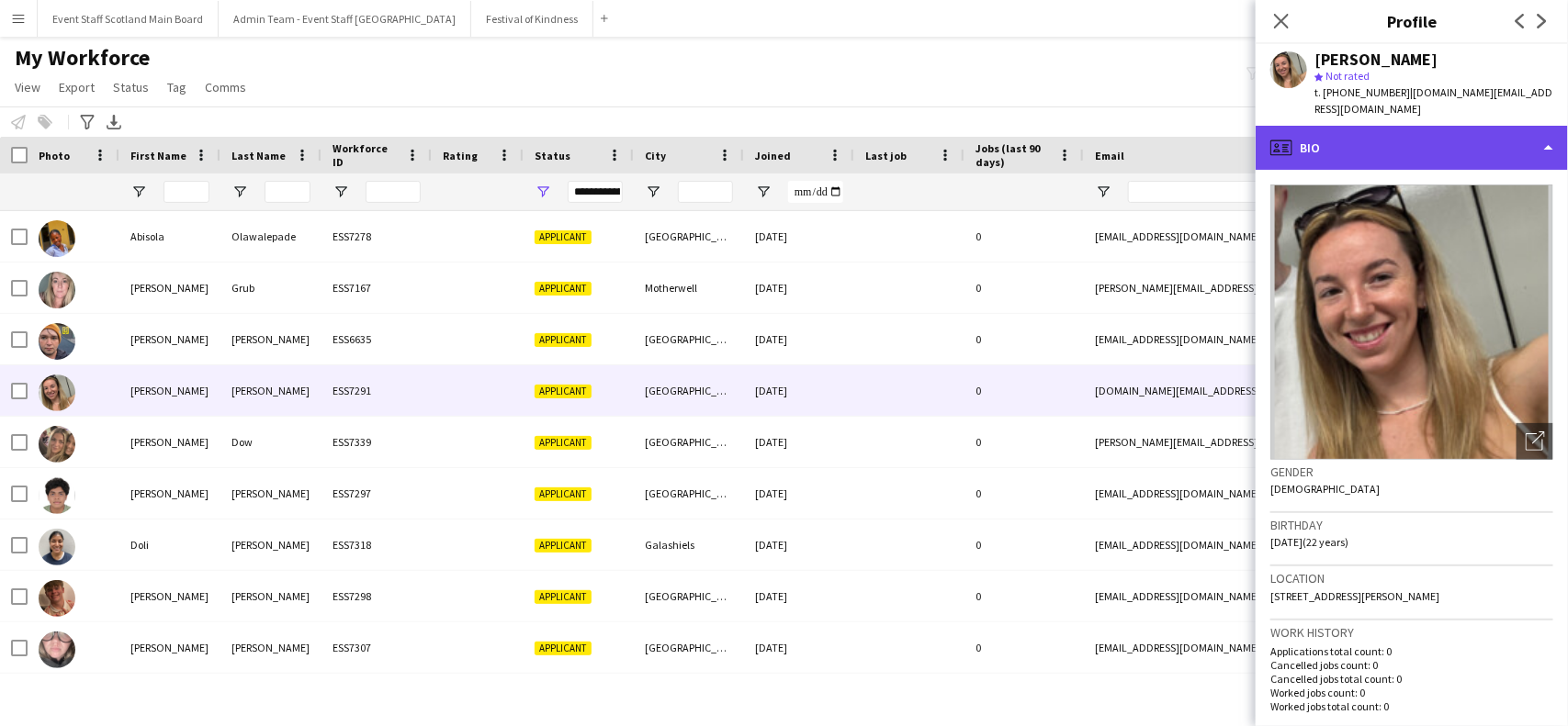
click at [1416, 147] on div "profile Bio" at bounding box center [1412, 147] width 312 height 44
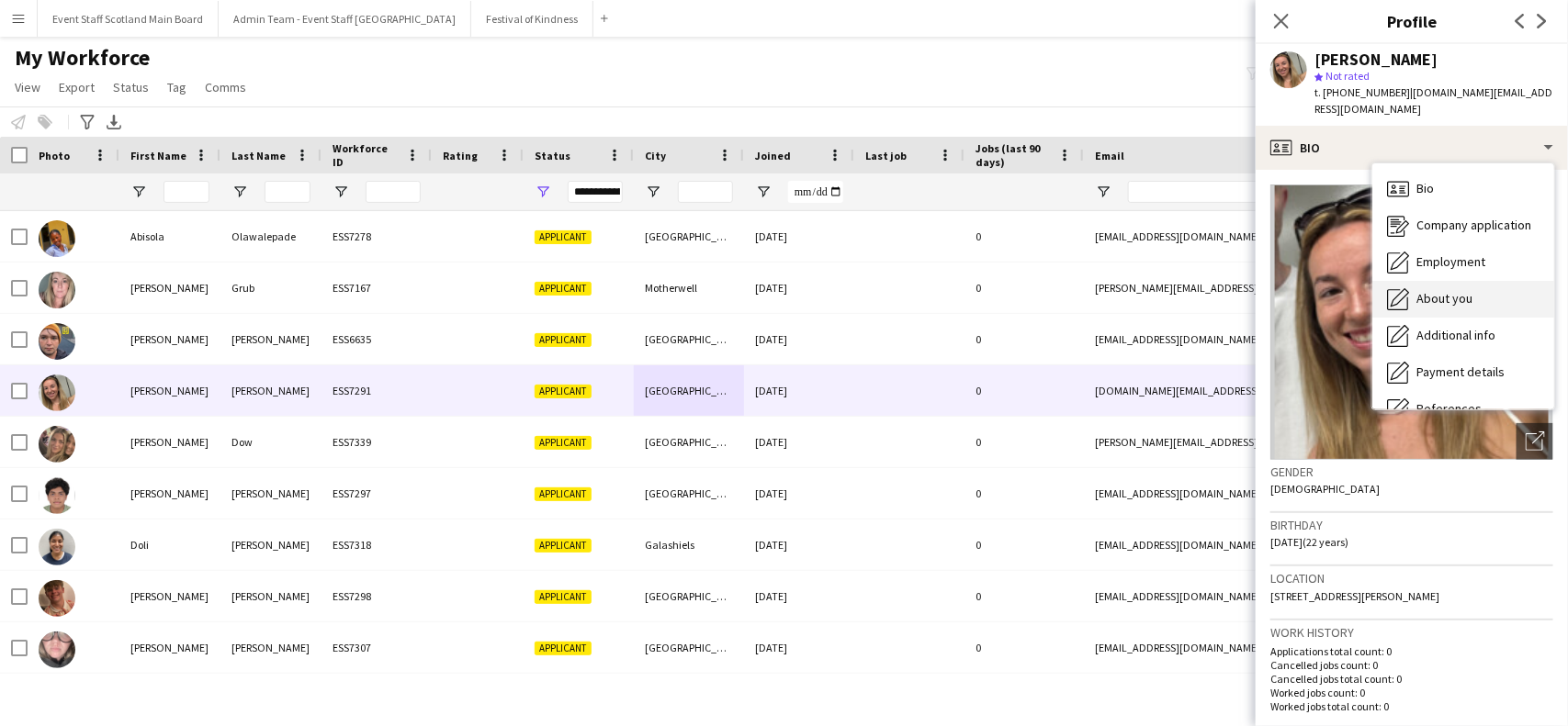
click at [1454, 290] on span "About you" at bounding box center [1444, 298] width 56 height 17
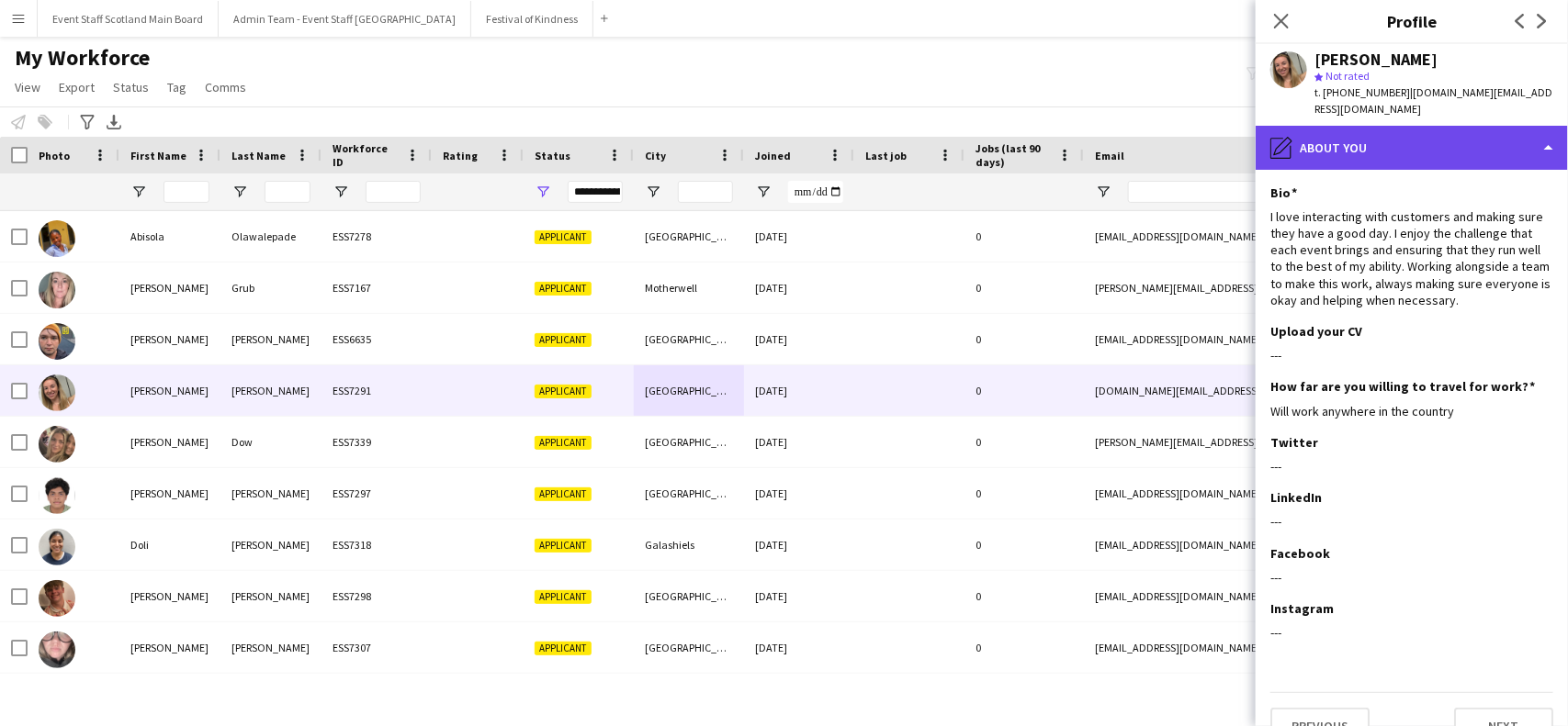
click at [1420, 140] on div "pencil4 About you" at bounding box center [1412, 147] width 312 height 44
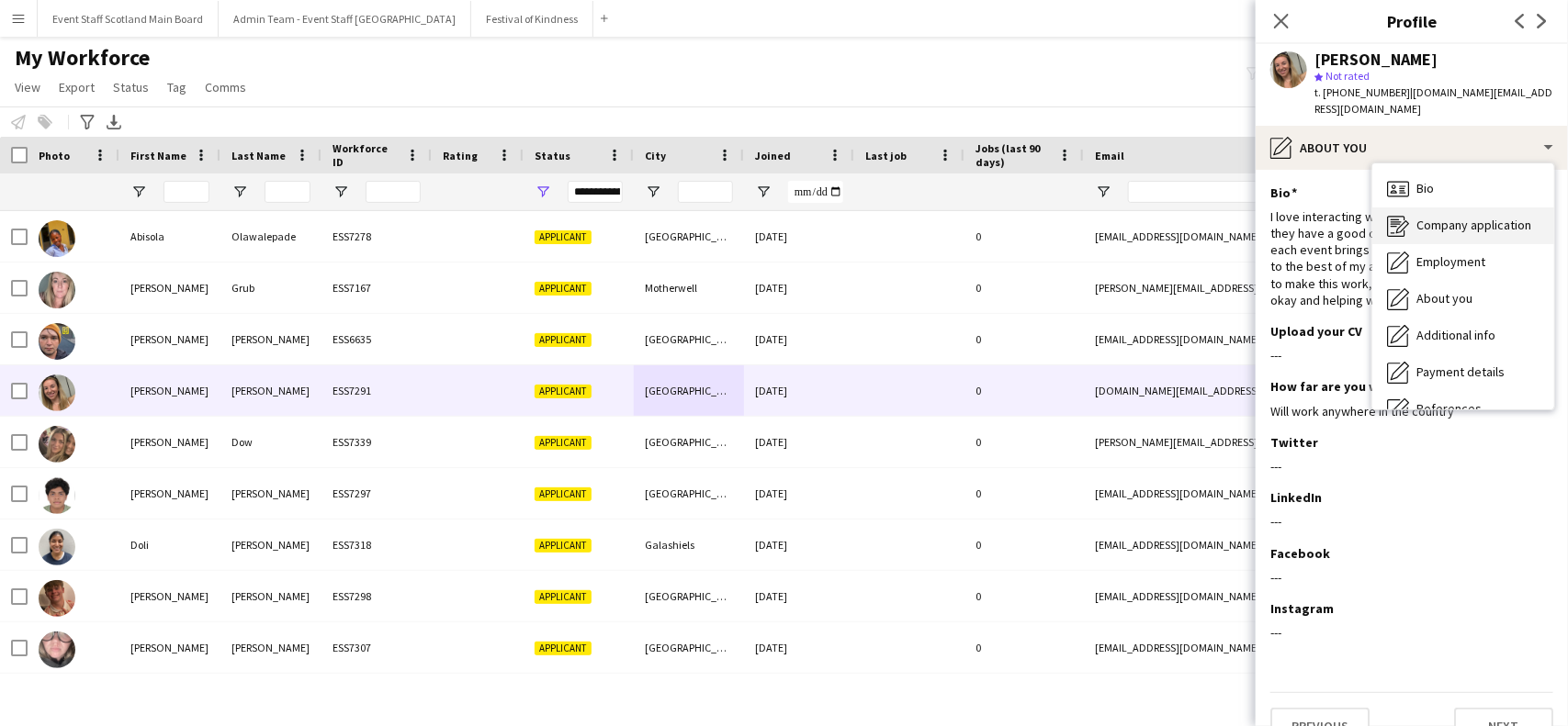
click at [1452, 217] on span "Company application" at bounding box center [1473, 225] width 114 height 17
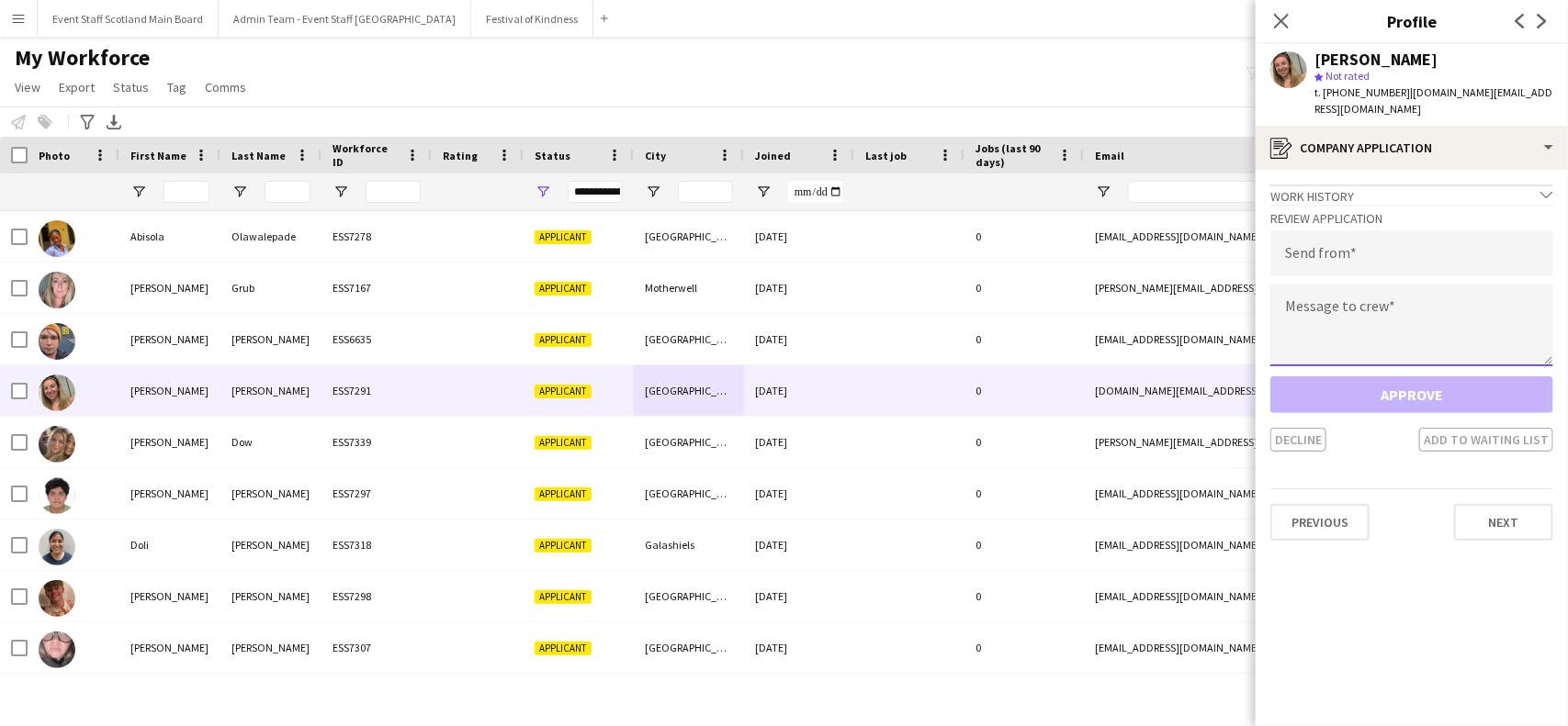
click at [1372, 291] on textarea at bounding box center [1412, 324] width 283 height 83
paste textarea "**********"
type textarea "**********"
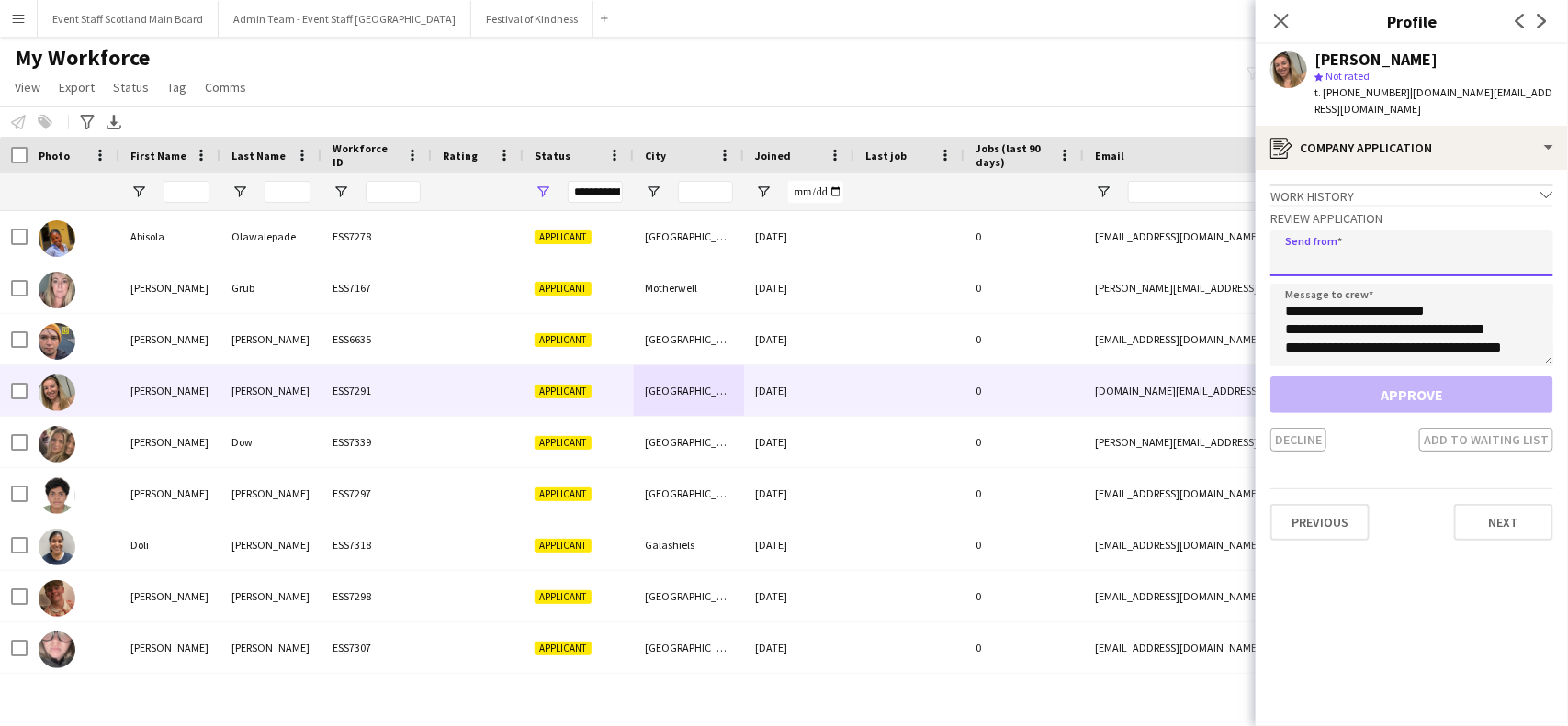
click at [1349, 242] on input "email" at bounding box center [1412, 253] width 283 height 46
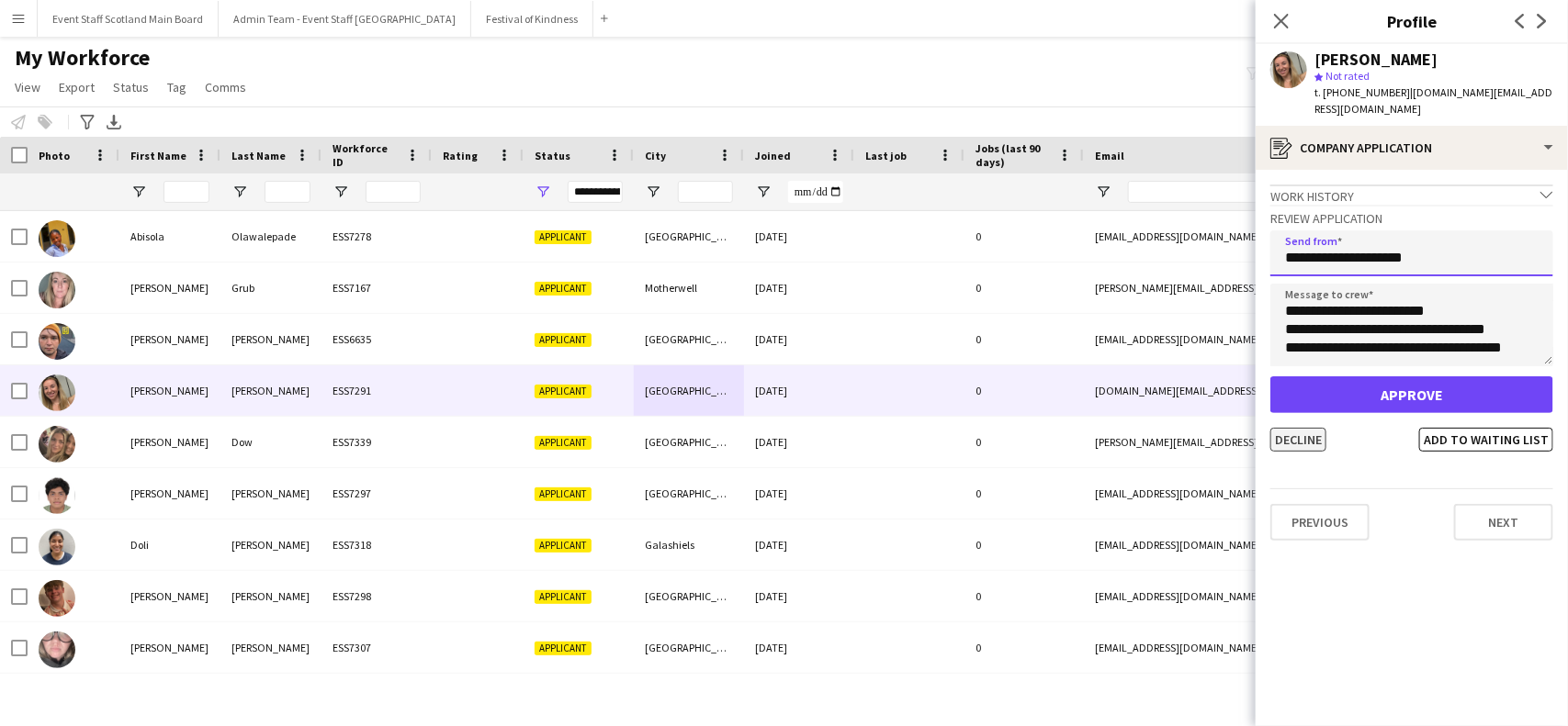
type input "**********"
click at [1284, 428] on button "Decline" at bounding box center [1298, 440] width 56 height 24
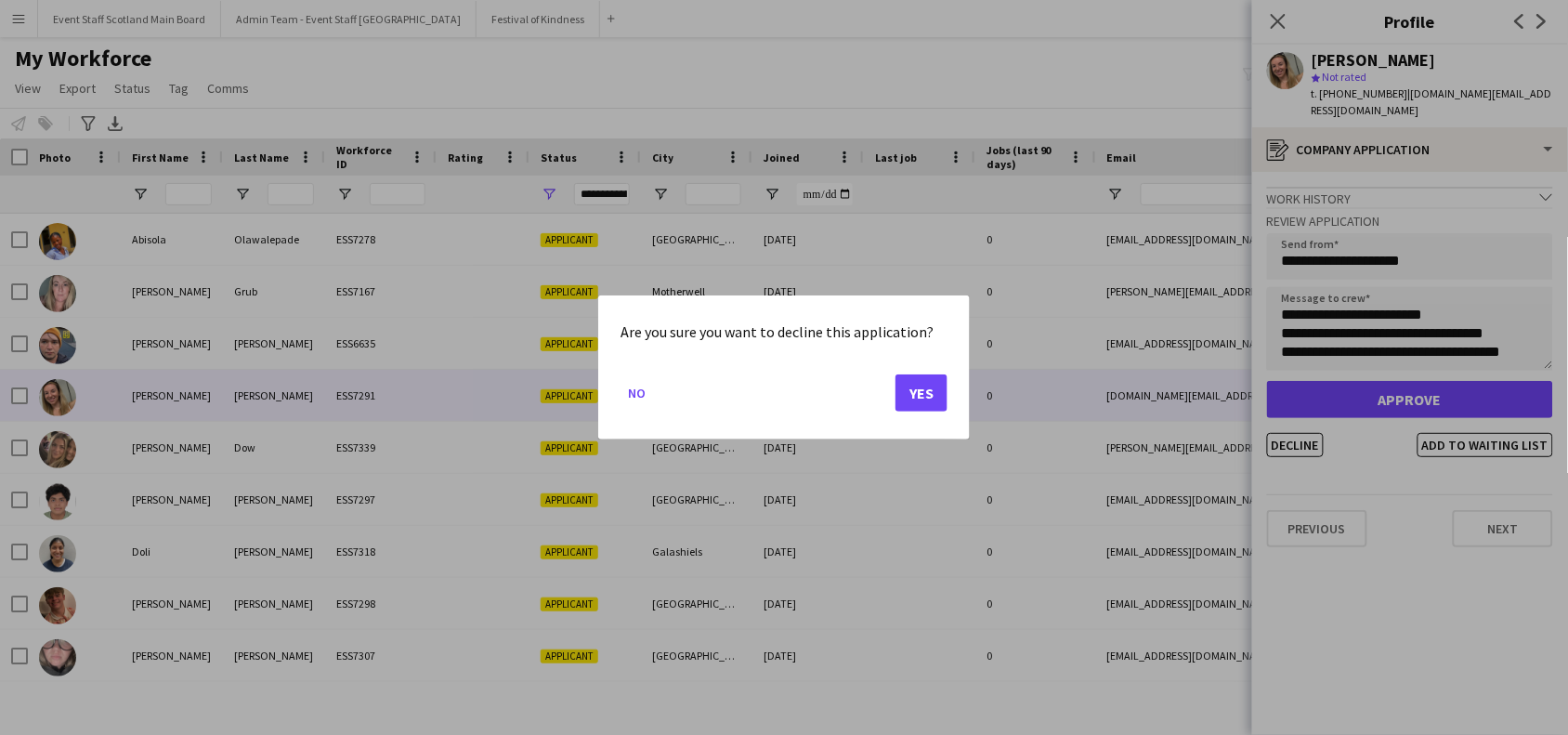
click at [895, 397] on mat-dialog-actions "No Yes" at bounding box center [784, 400] width 327 height 79
click at [925, 395] on button "Yes" at bounding box center [921, 393] width 52 height 38
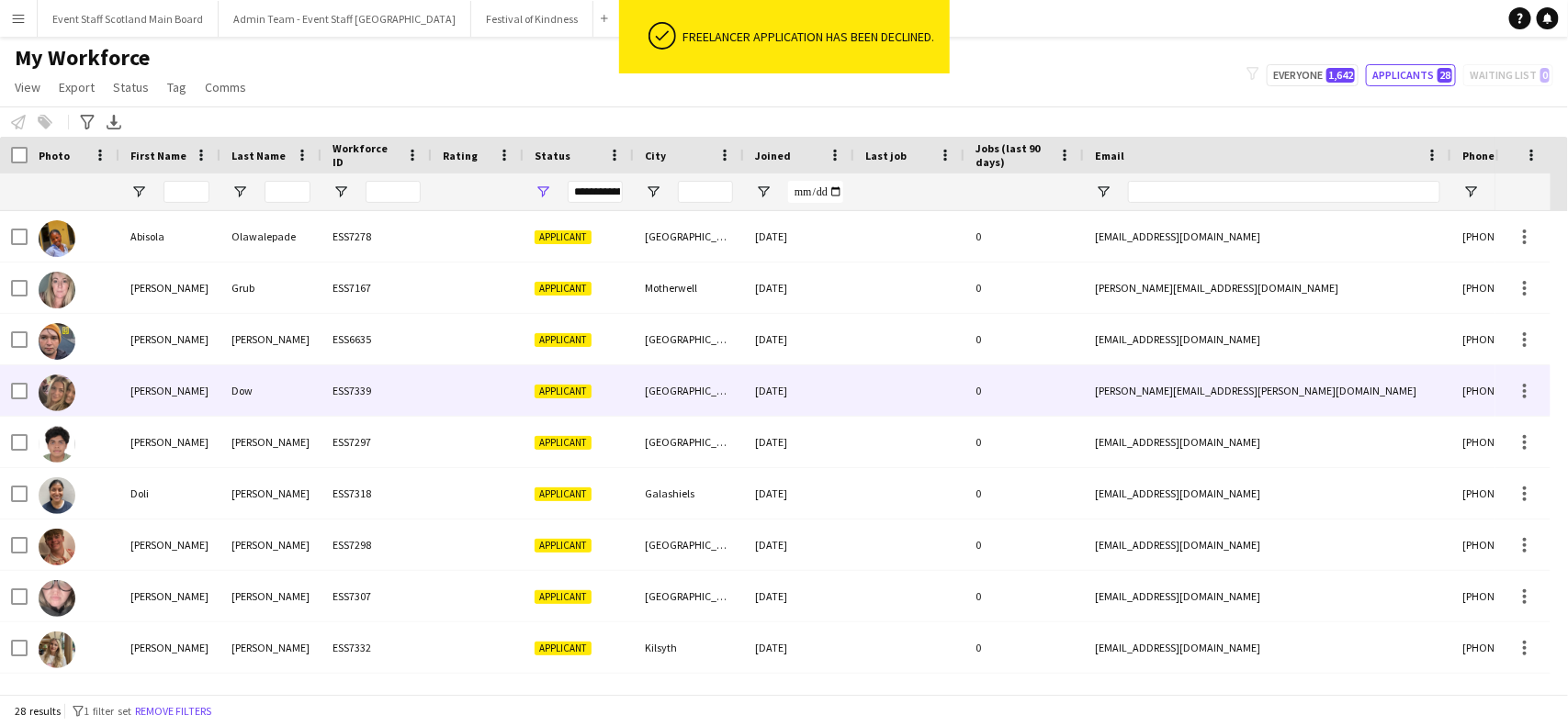
click at [760, 403] on div "[DATE]" at bounding box center [799, 390] width 111 height 50
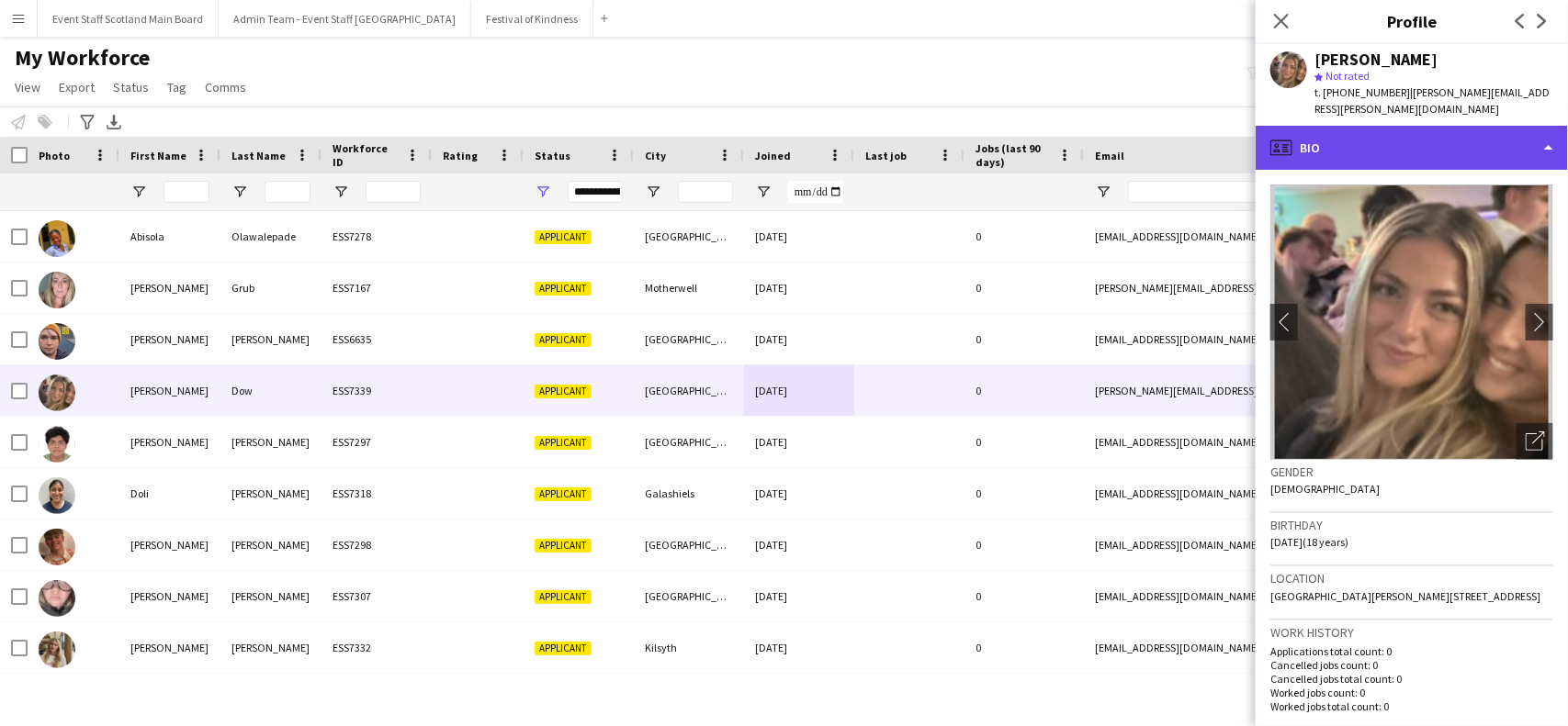
click at [1503, 125] on div "profile Bio" at bounding box center [1412, 147] width 312 height 44
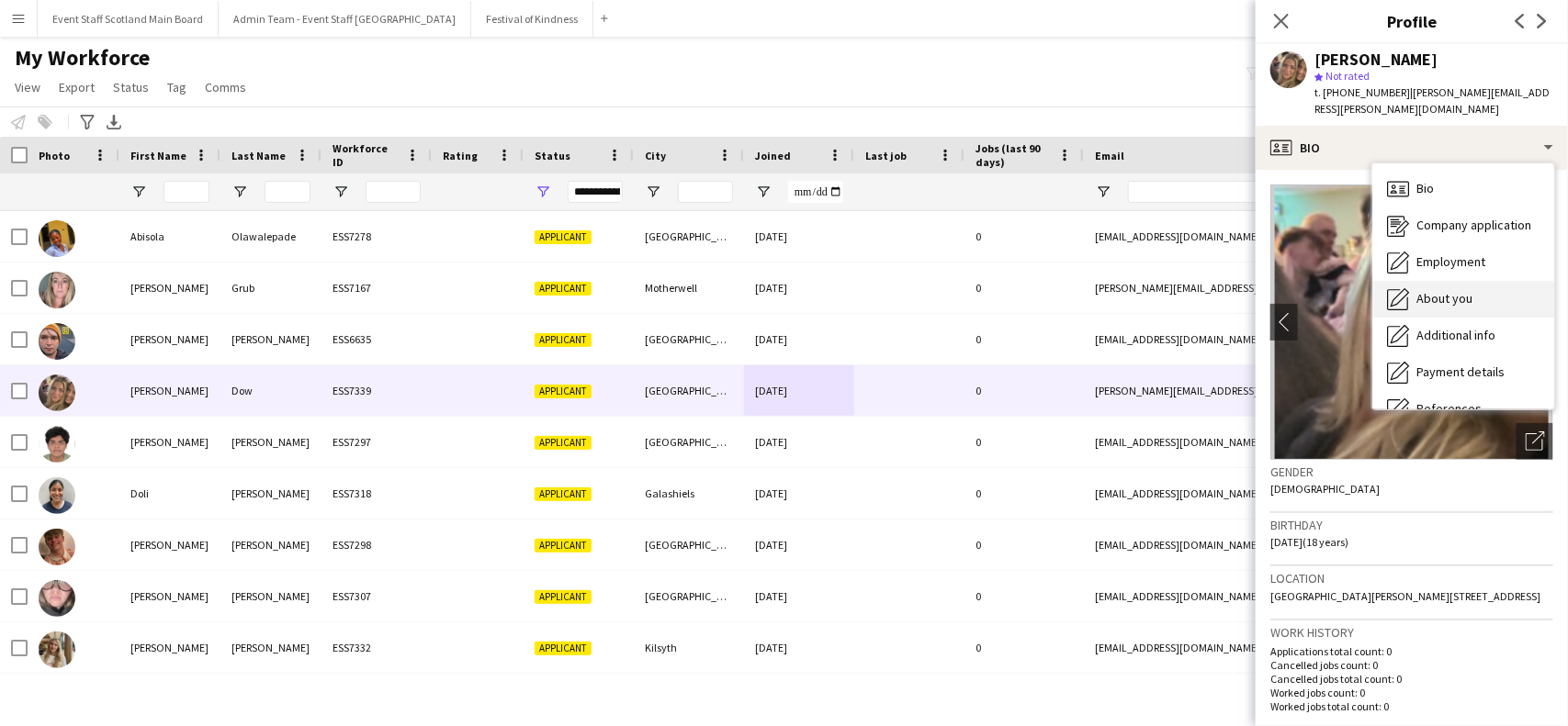
click at [1453, 290] on span "About you" at bounding box center [1444, 298] width 56 height 17
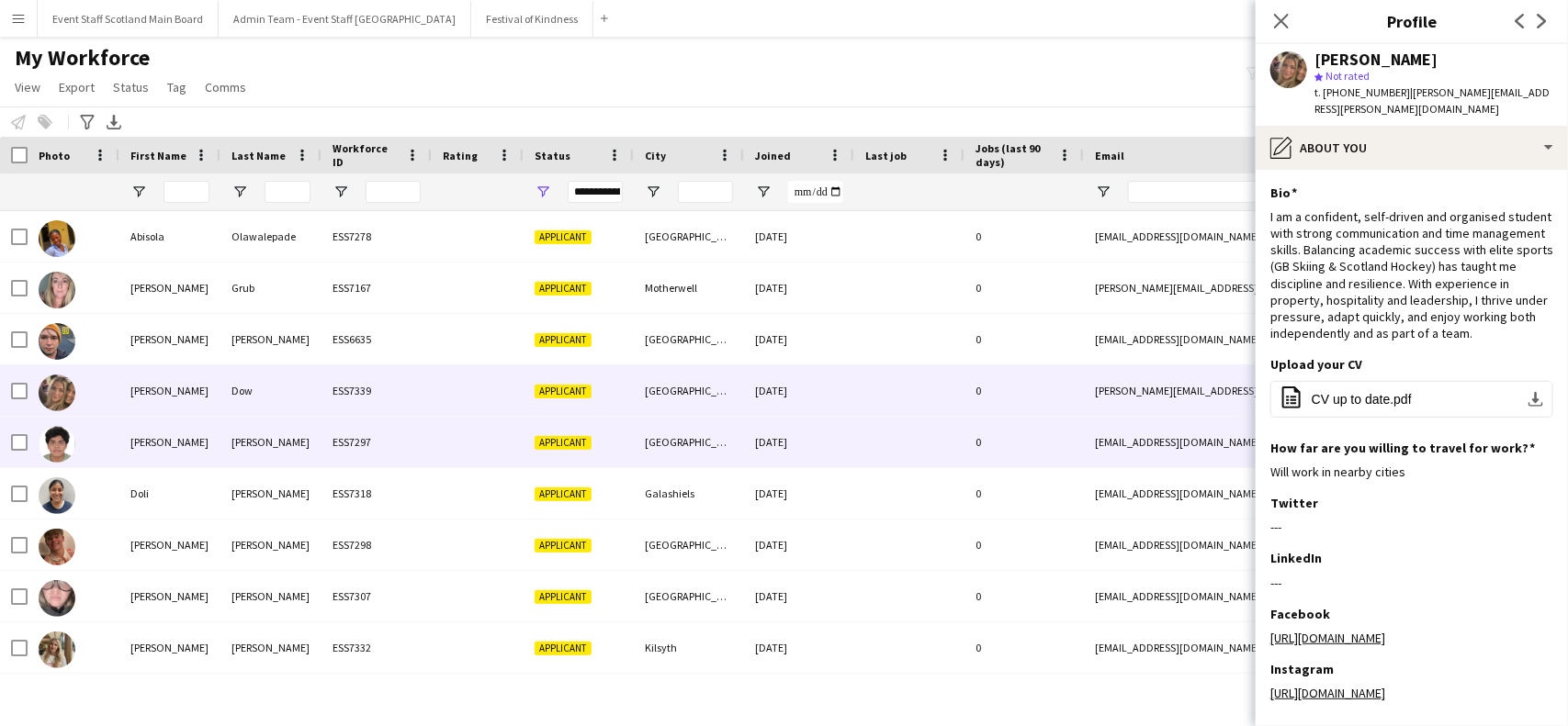
click at [1073, 455] on div "0" at bounding box center [1024, 442] width 119 height 50
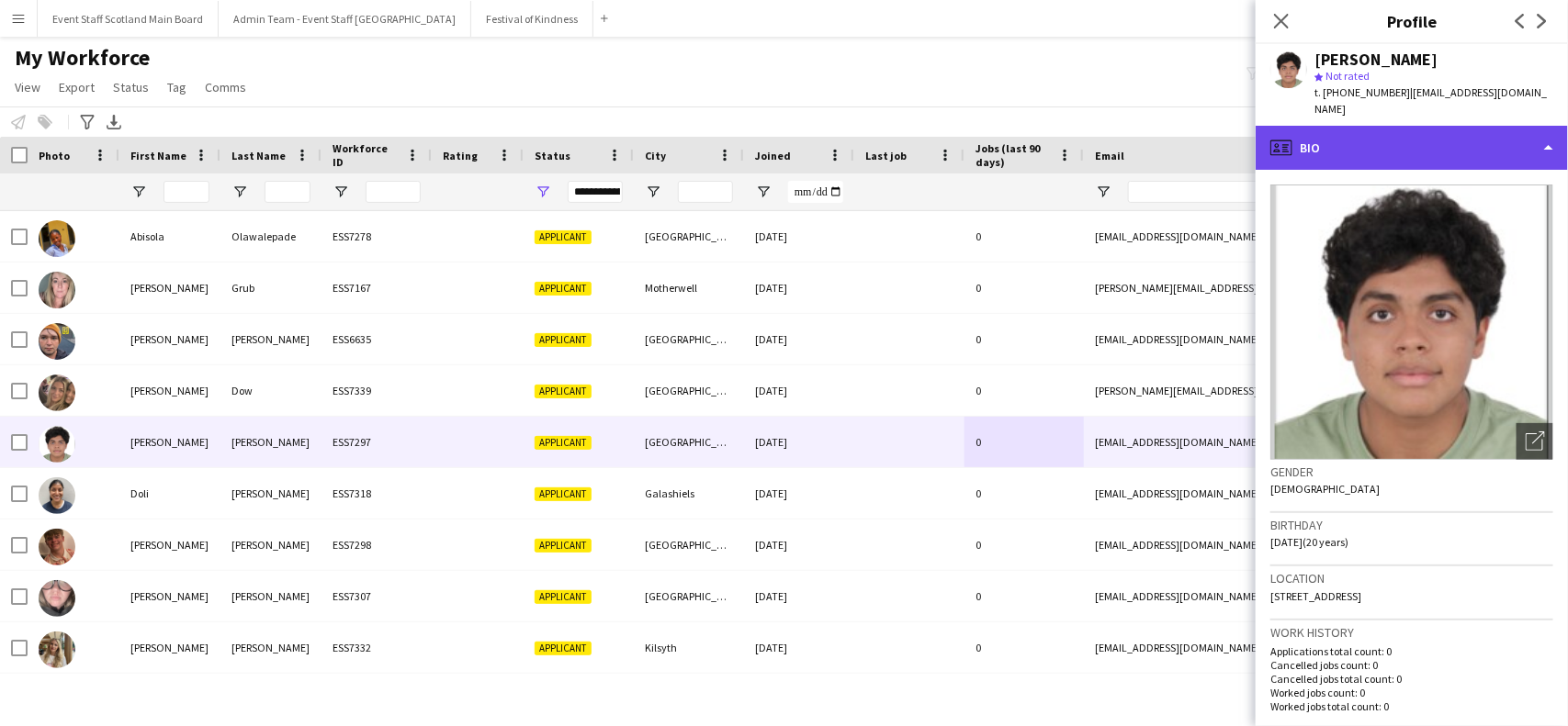
drag, startPoint x: 1456, startPoint y: 139, endPoint x: 1509, endPoint y: 148, distance: 53.8
click at [1509, 148] on div "profile Bio" at bounding box center [1412, 147] width 312 height 44
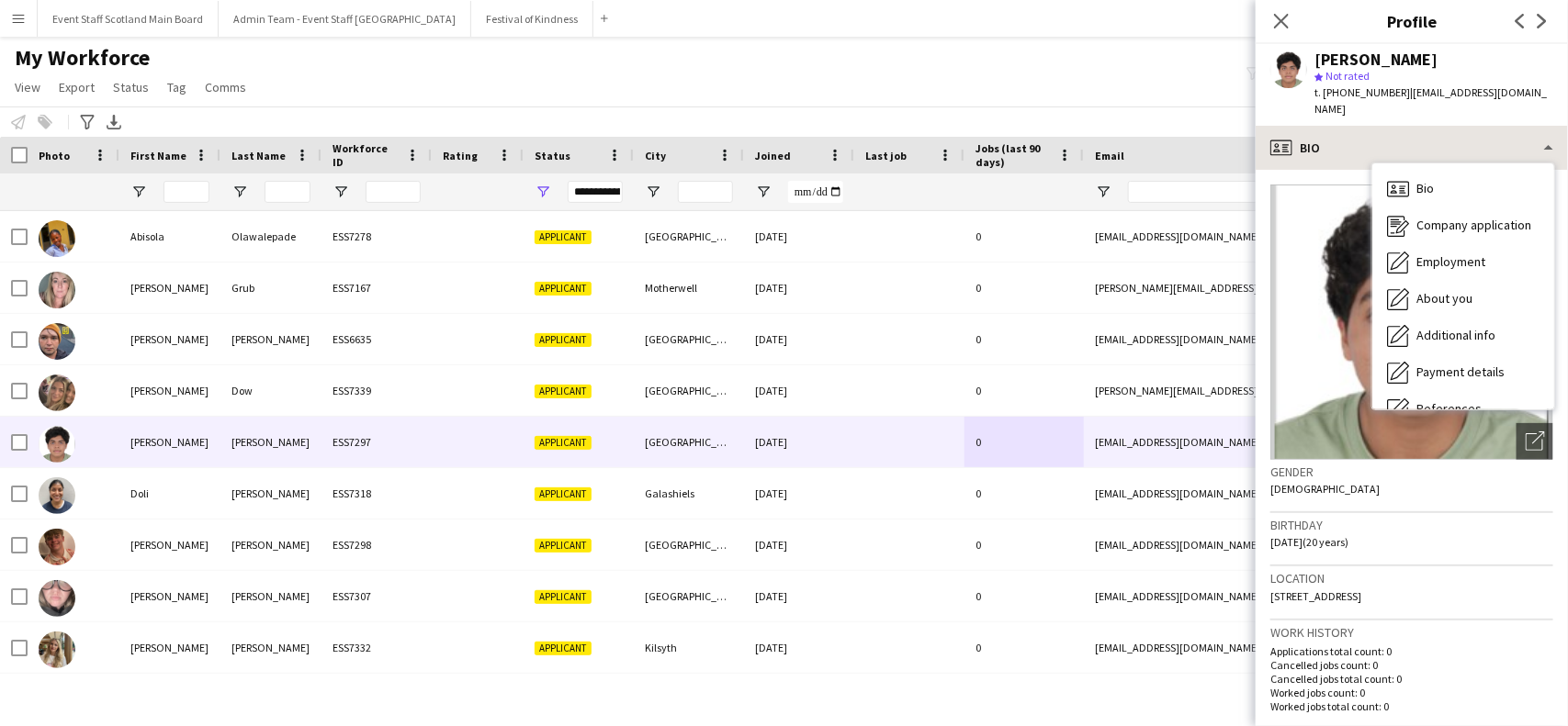
click at [1509, 164] on div "Bio Bio Company application Company application Employment Employment About you…" at bounding box center [1464, 286] width 182 height 246
click at [1464, 281] on div "About you About you" at bounding box center [1464, 299] width 182 height 37
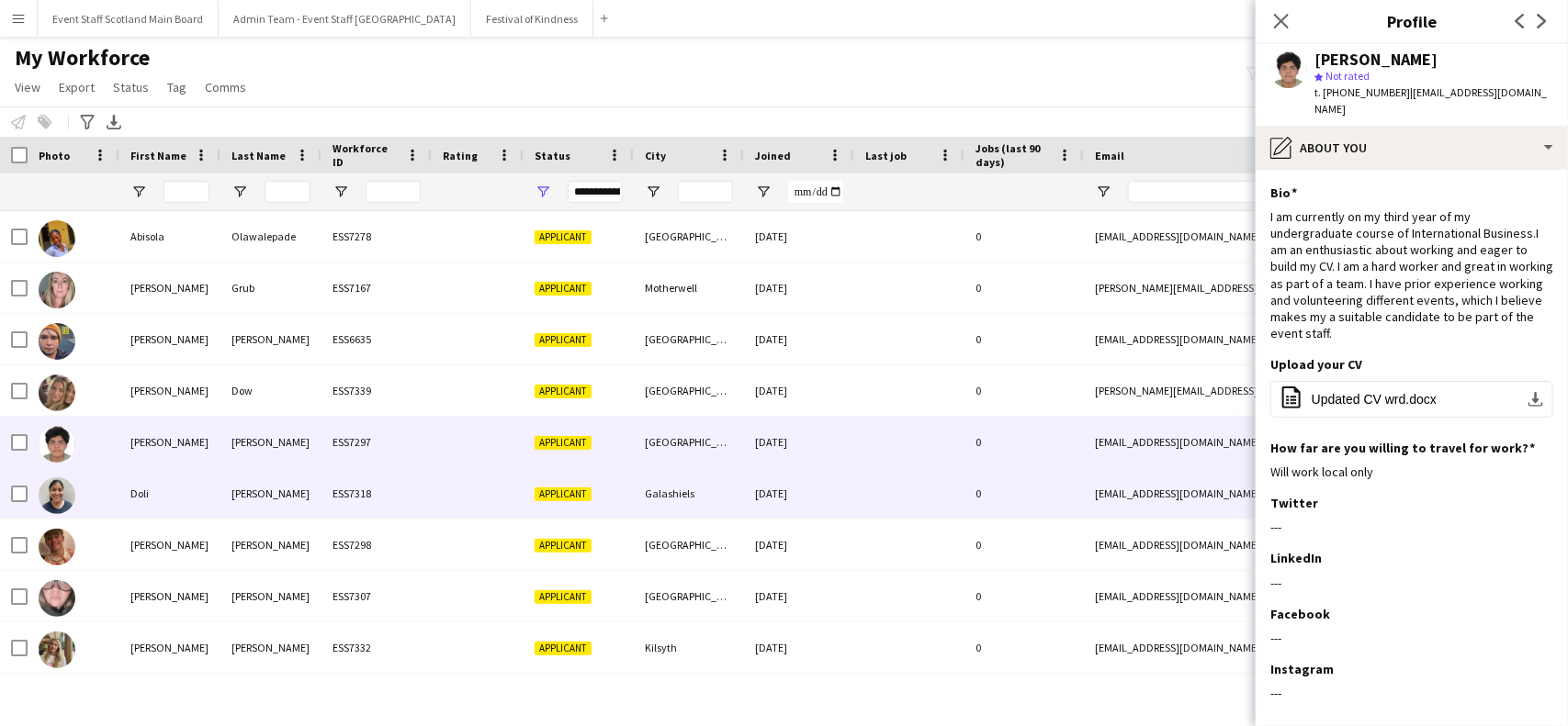
click at [946, 481] on div at bounding box center [910, 494] width 111 height 50
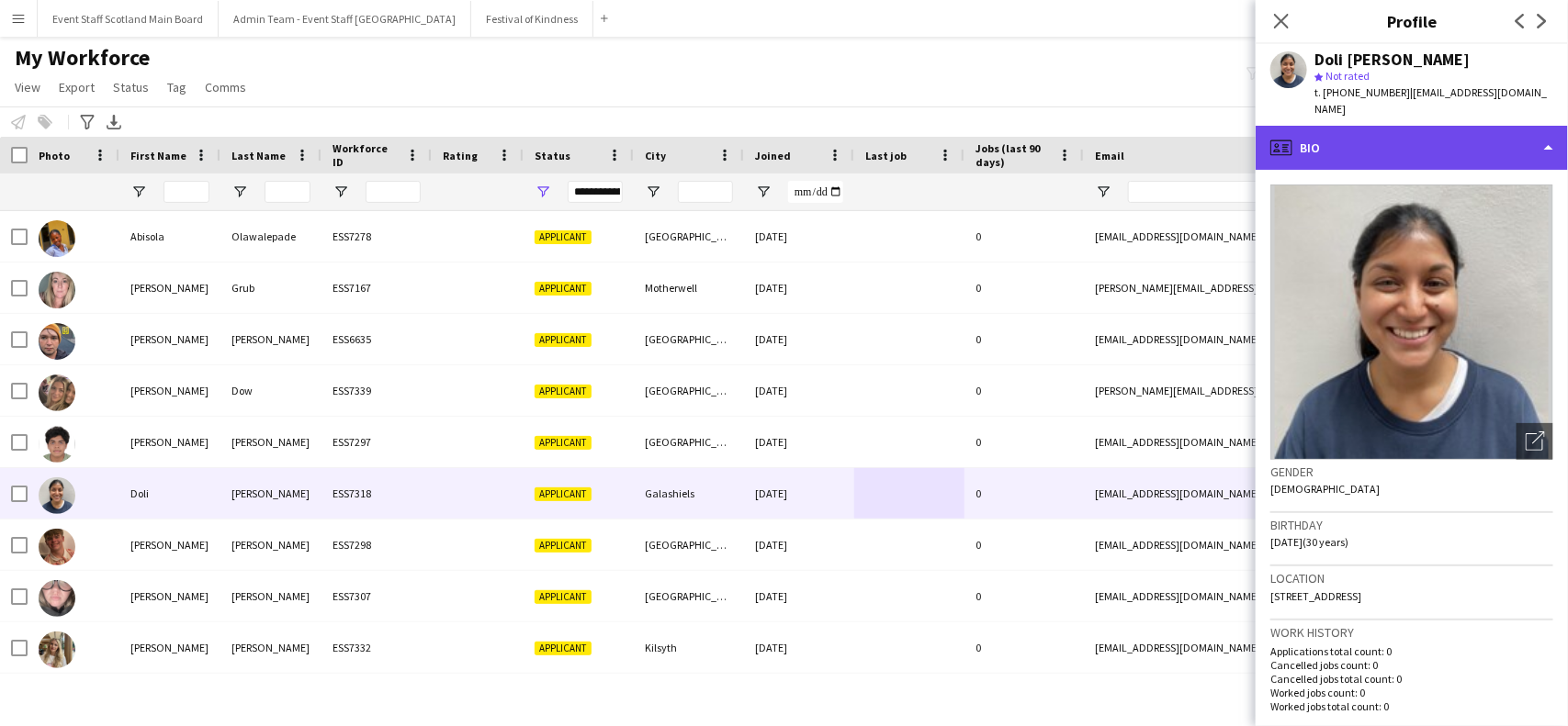
click at [1479, 125] on div "profile Bio" at bounding box center [1412, 147] width 312 height 44
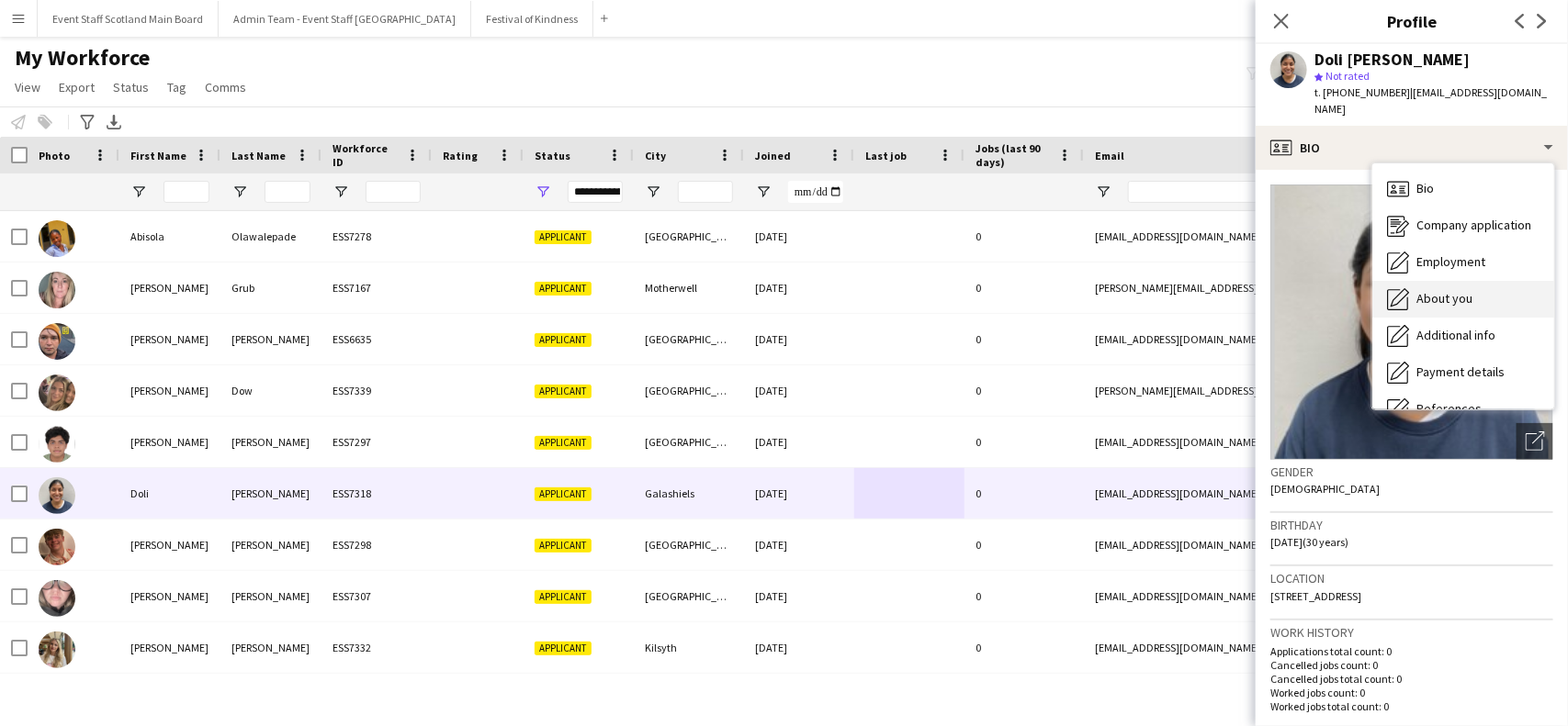
click at [1445, 290] on span "About you" at bounding box center [1444, 298] width 56 height 17
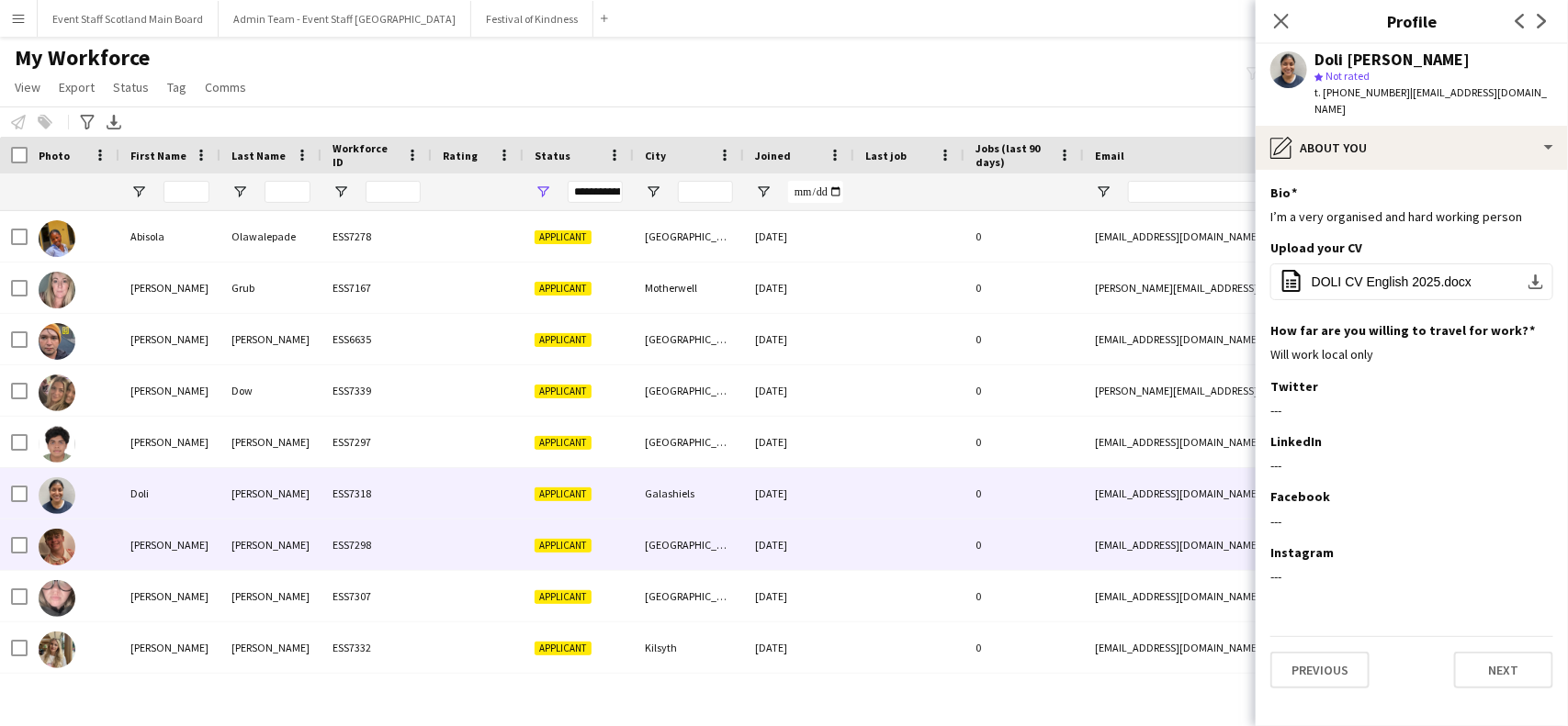
click at [852, 551] on div "[DATE]" at bounding box center [799, 545] width 111 height 50
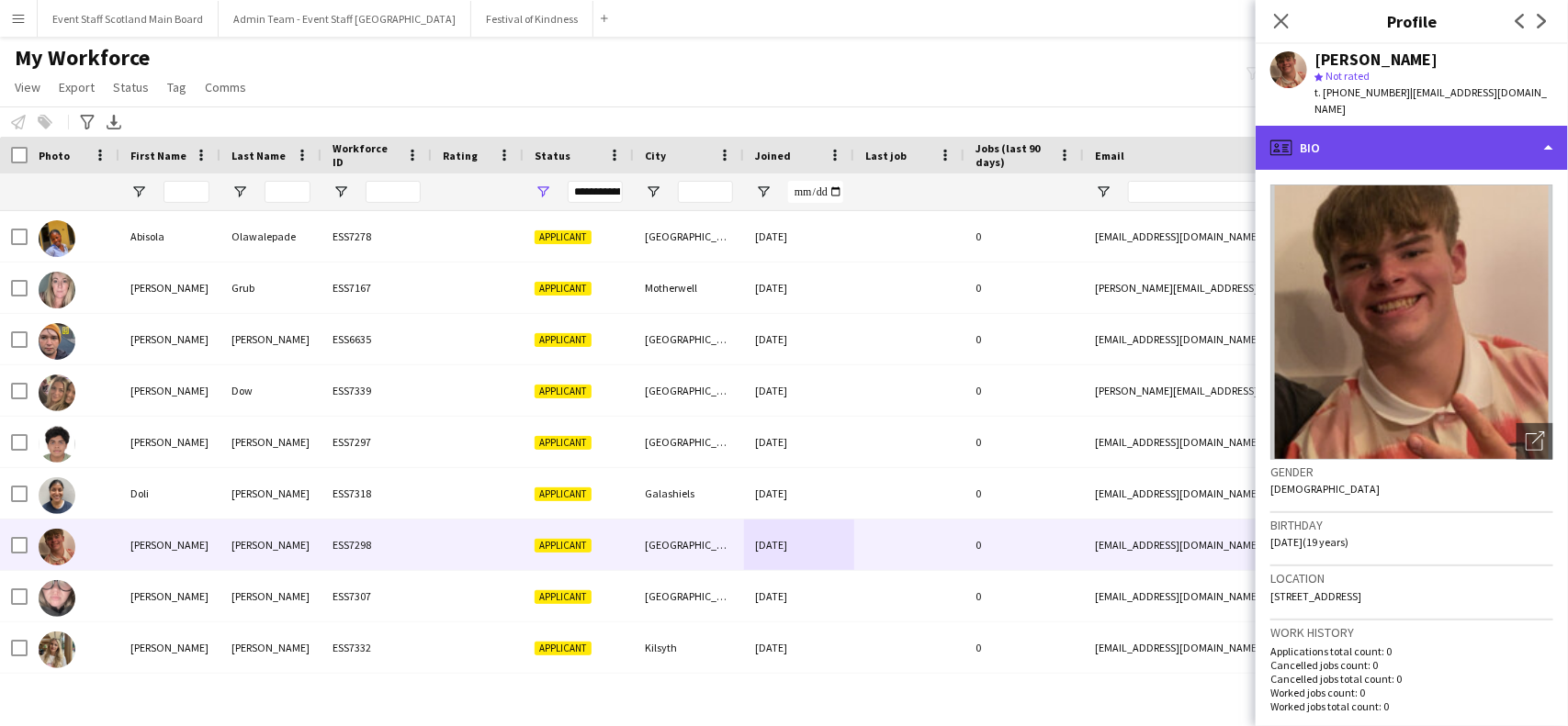
click at [1505, 131] on div "profile Bio" at bounding box center [1412, 147] width 312 height 44
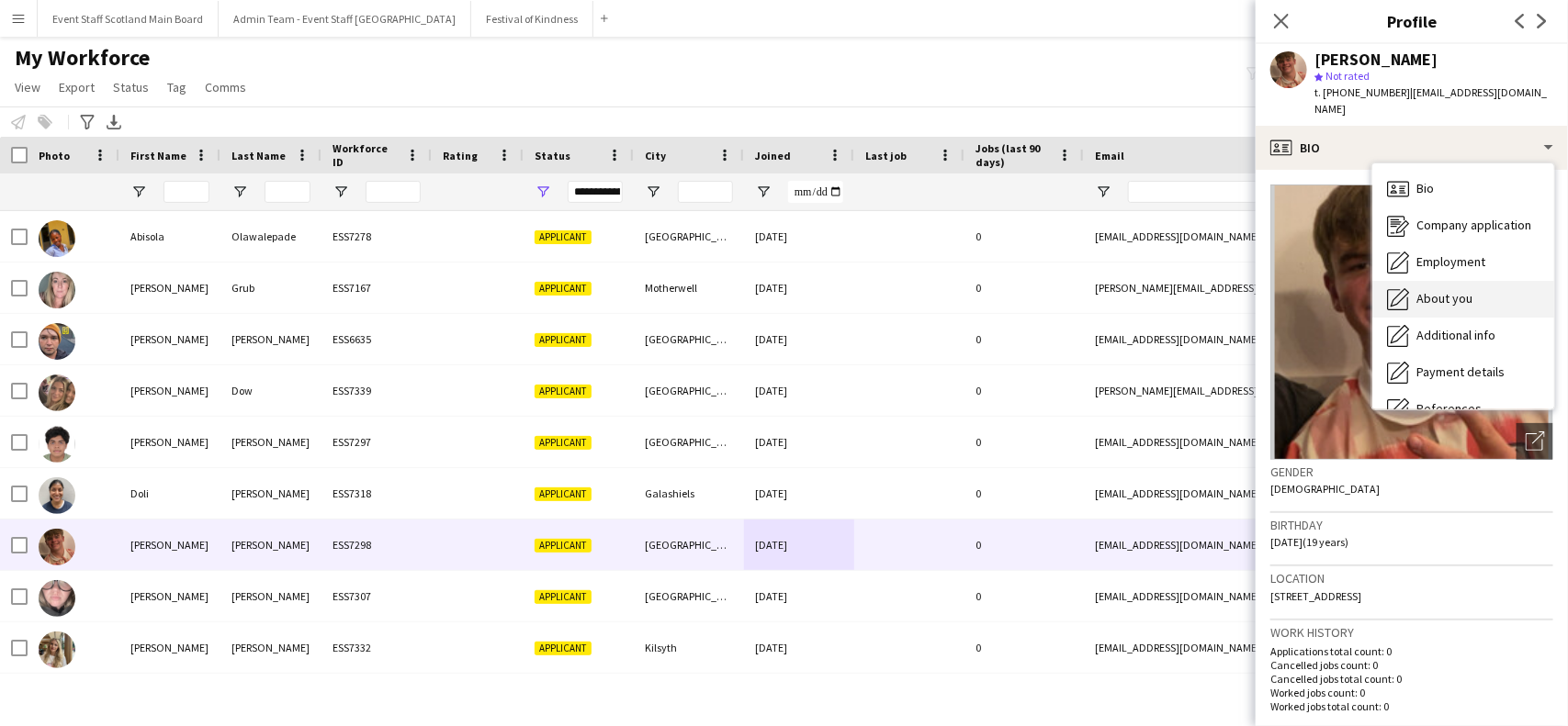
click at [1479, 281] on div "About you About you" at bounding box center [1464, 299] width 182 height 37
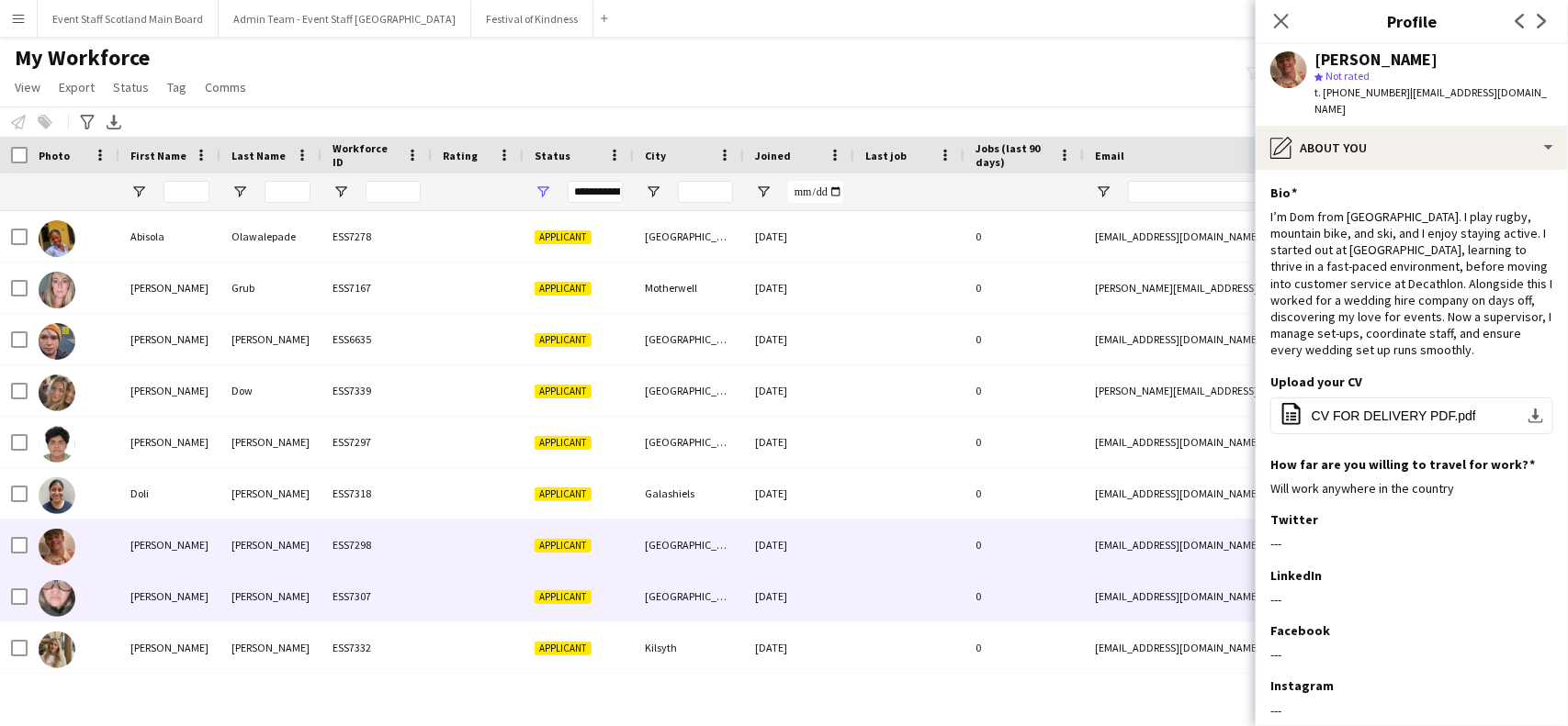
click at [943, 590] on div at bounding box center [910, 596] width 111 height 50
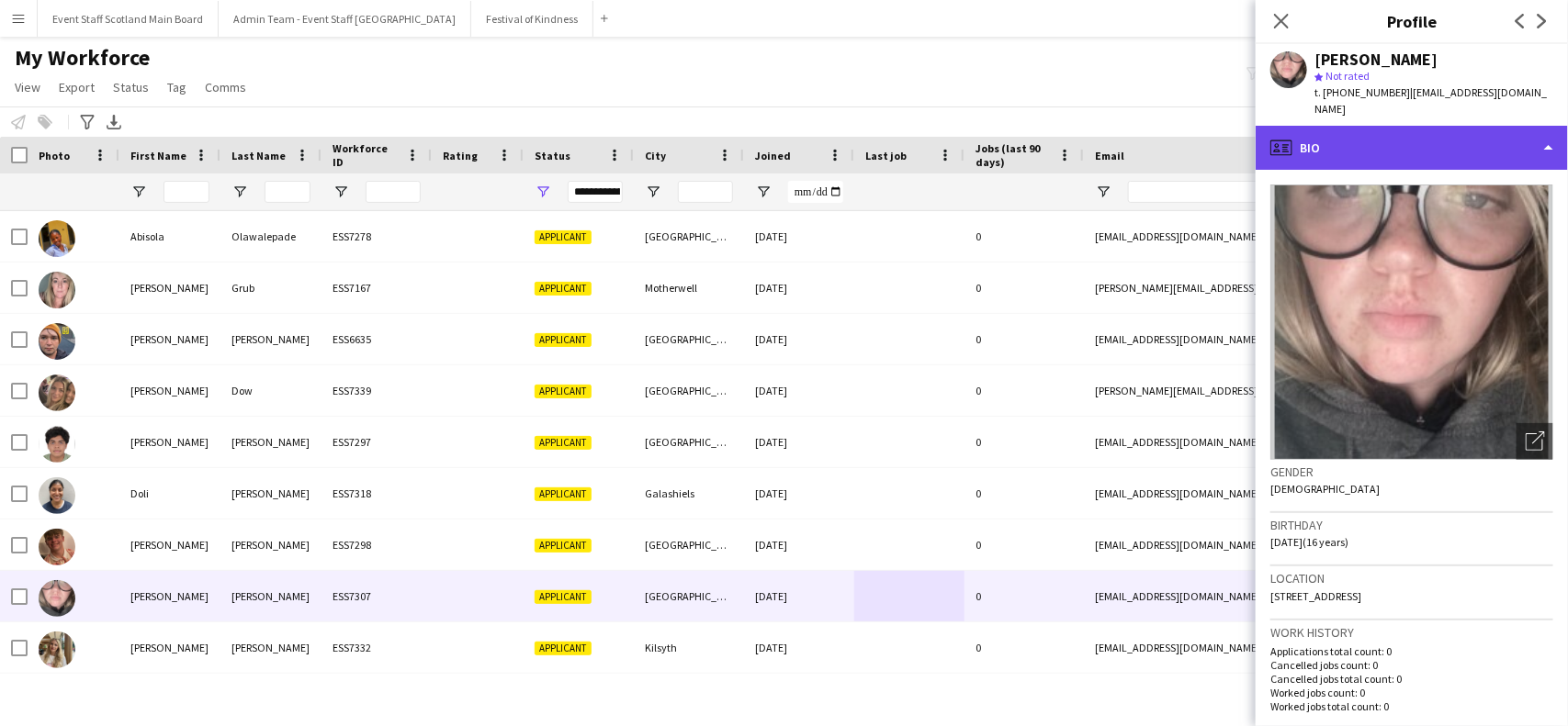
click at [1439, 135] on div "profile Bio" at bounding box center [1412, 147] width 312 height 44
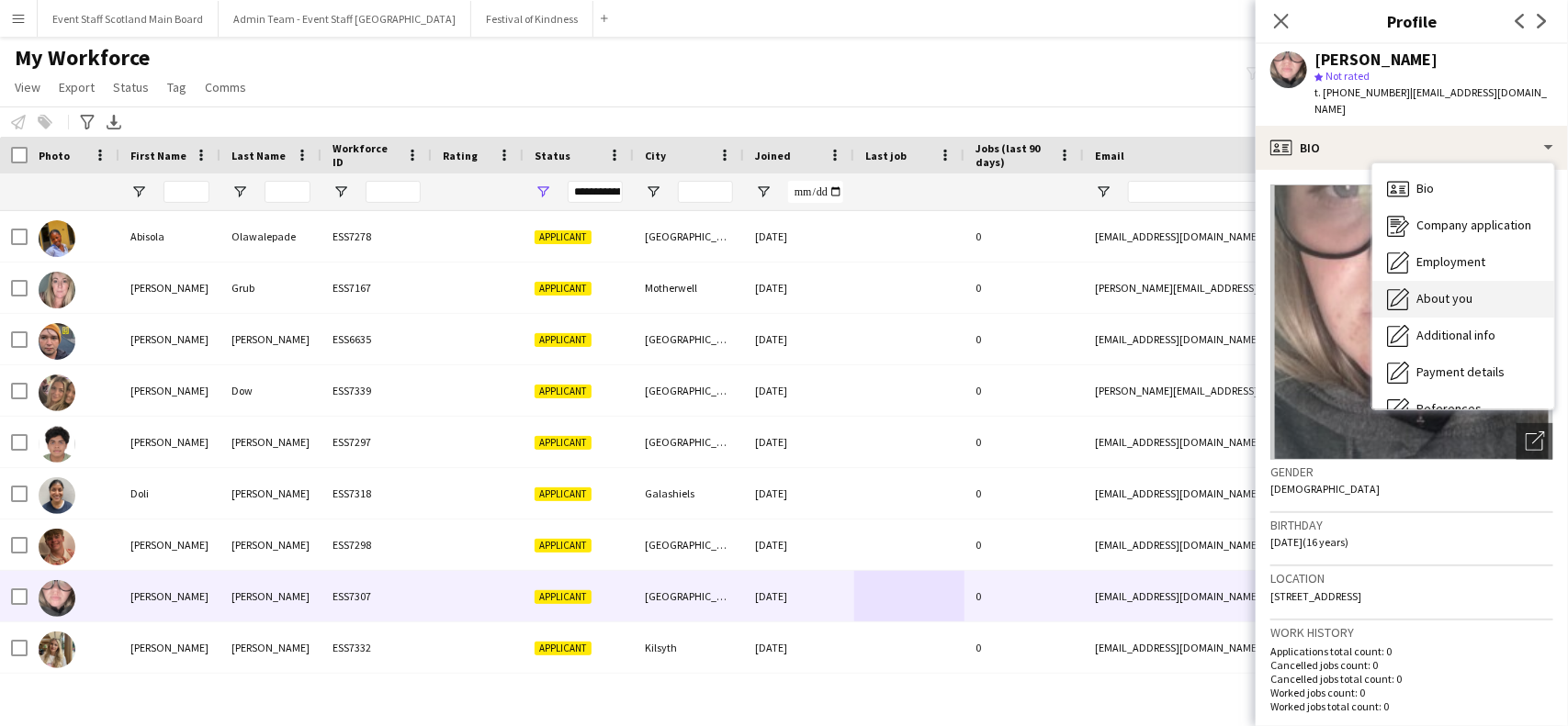
click at [1428, 290] on span "About you" at bounding box center [1444, 298] width 56 height 17
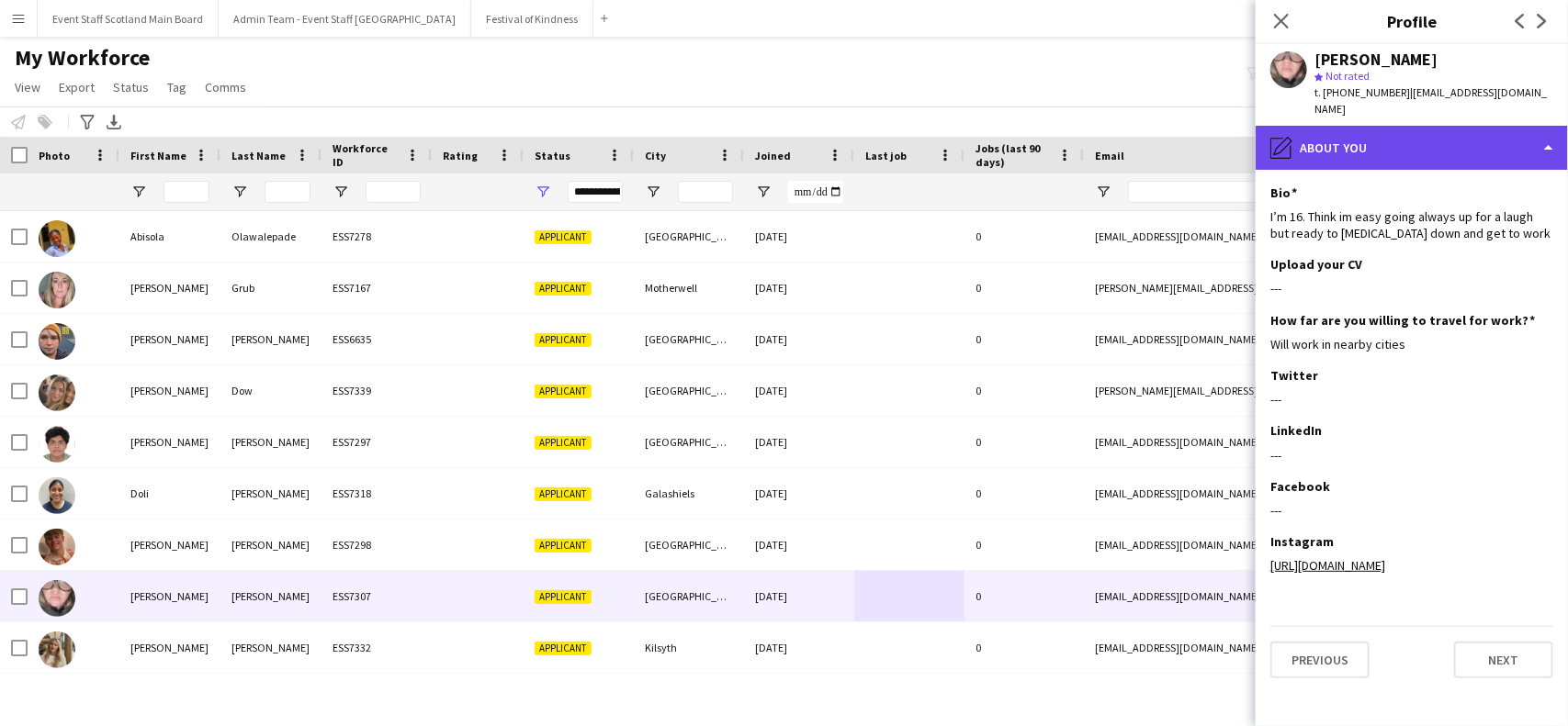
click at [1477, 125] on div "pencil4 About you" at bounding box center [1412, 147] width 312 height 44
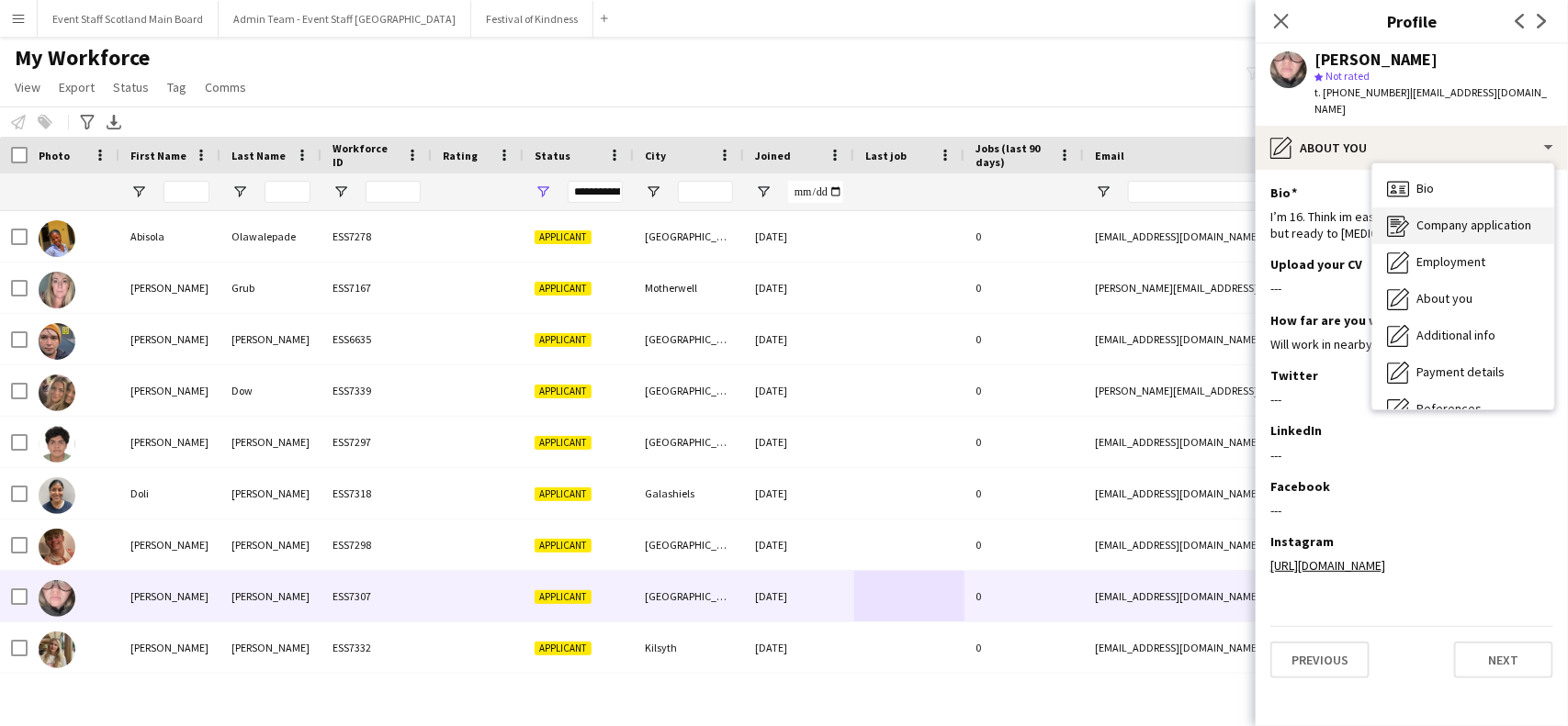
click at [1481, 217] on span "Company application" at bounding box center [1473, 225] width 114 height 17
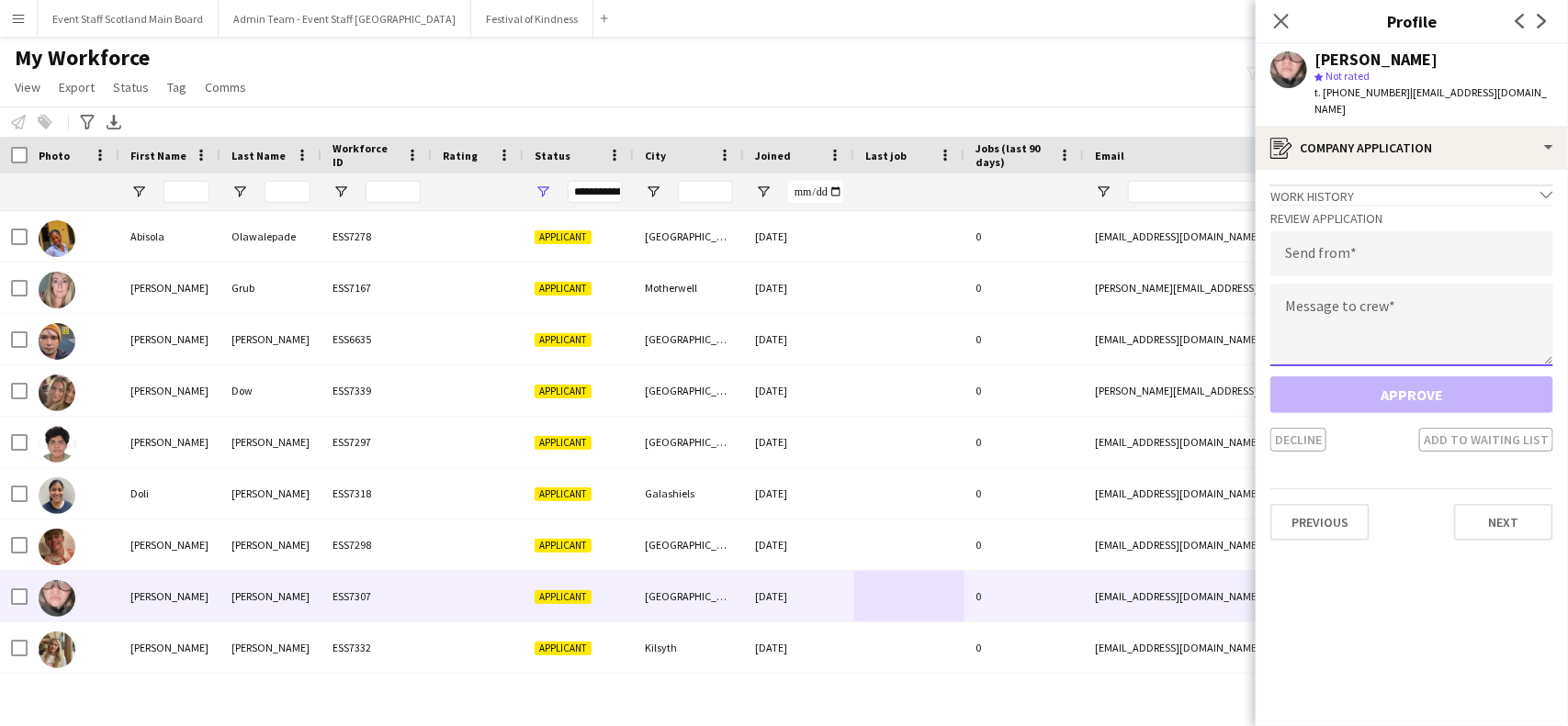
click at [1413, 285] on textarea at bounding box center [1412, 324] width 283 height 83
paste textarea "**********"
type textarea "**********"
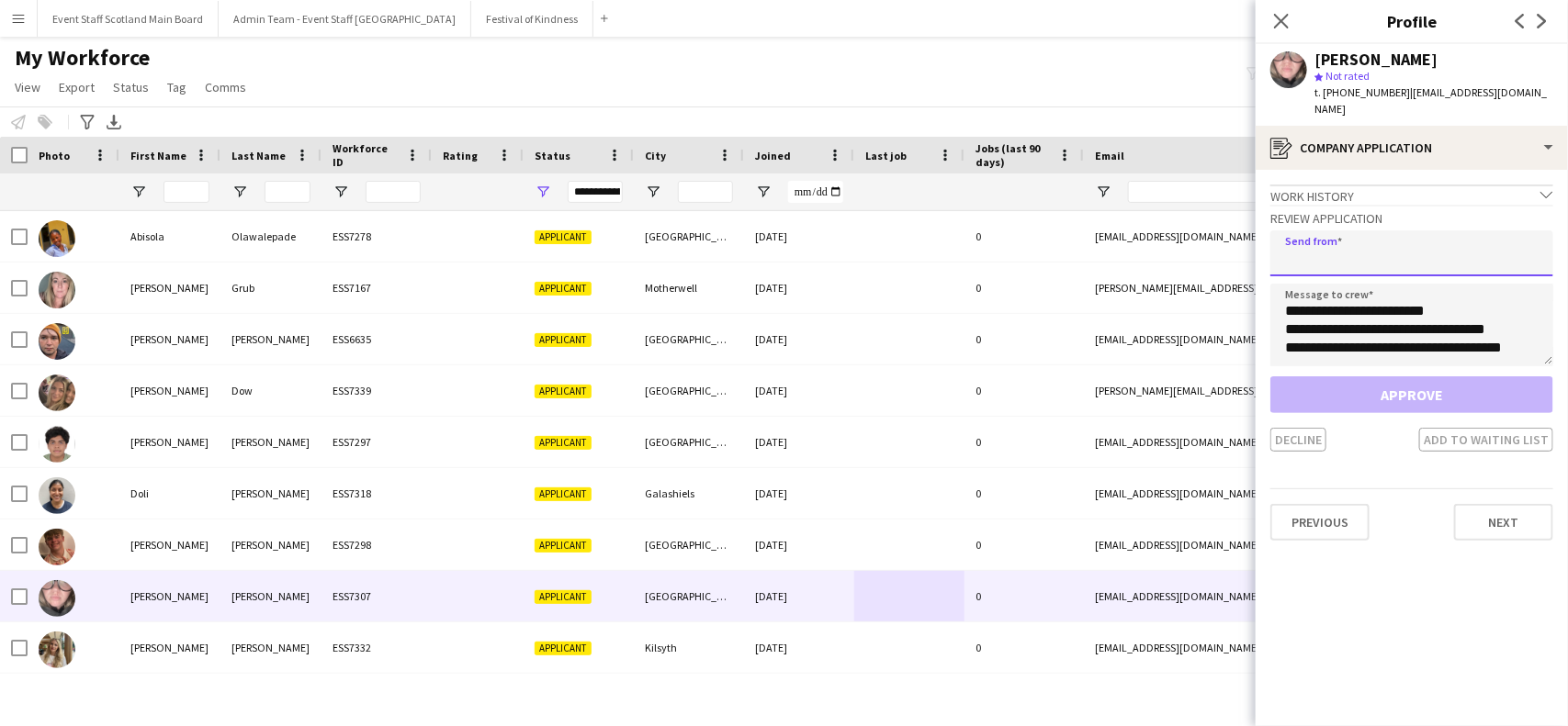
click at [1374, 231] on input "email" at bounding box center [1412, 253] width 283 height 46
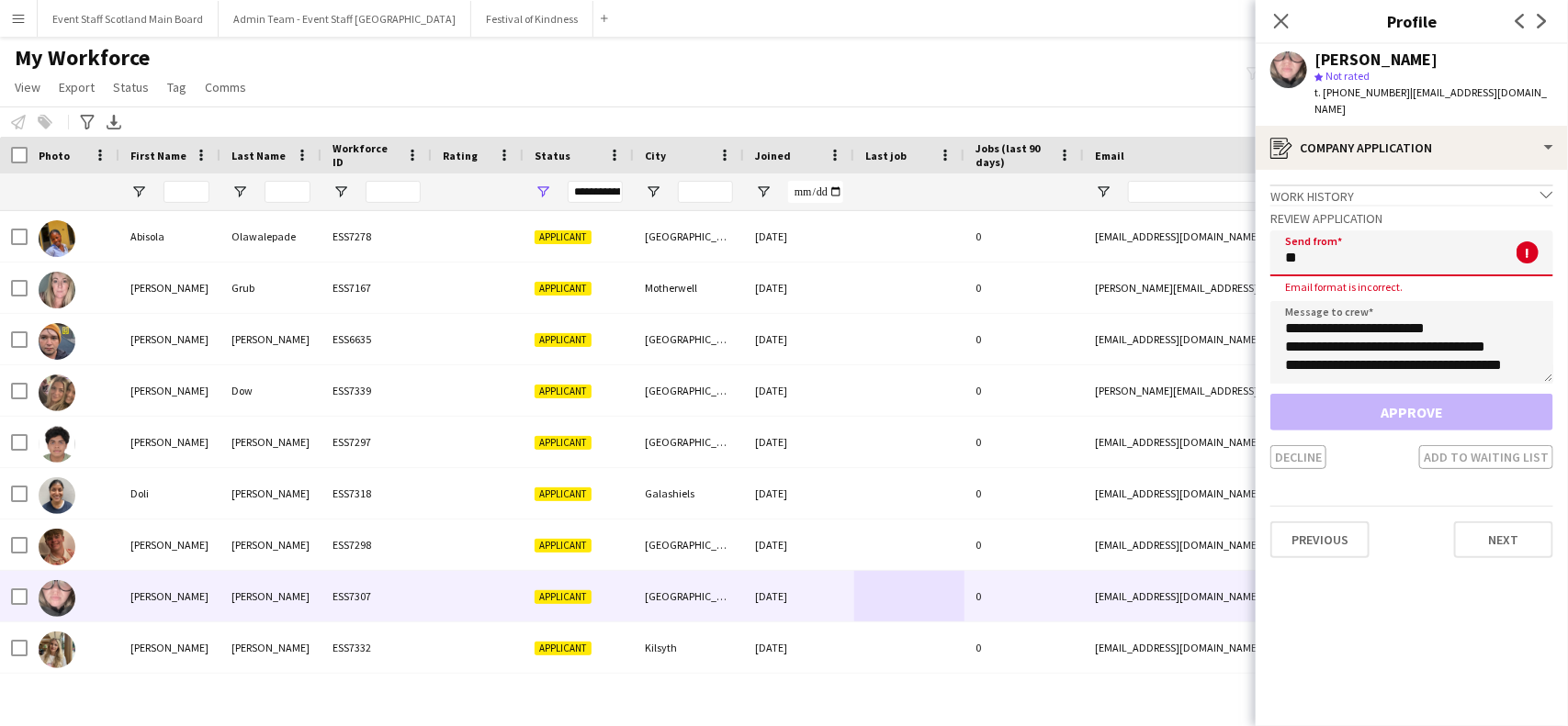
type input "*"
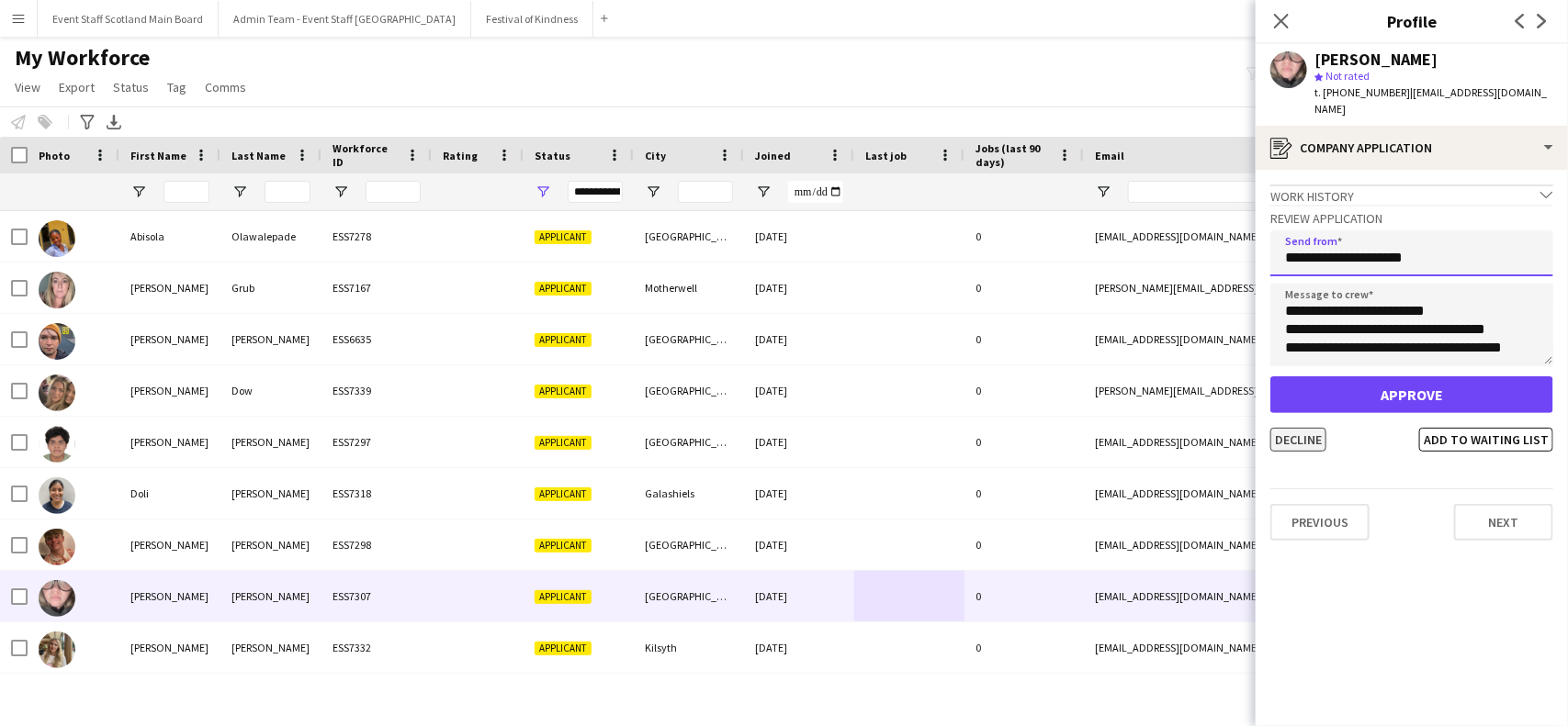
type input "**********"
click at [1311, 429] on button "Decline" at bounding box center [1298, 440] width 56 height 24
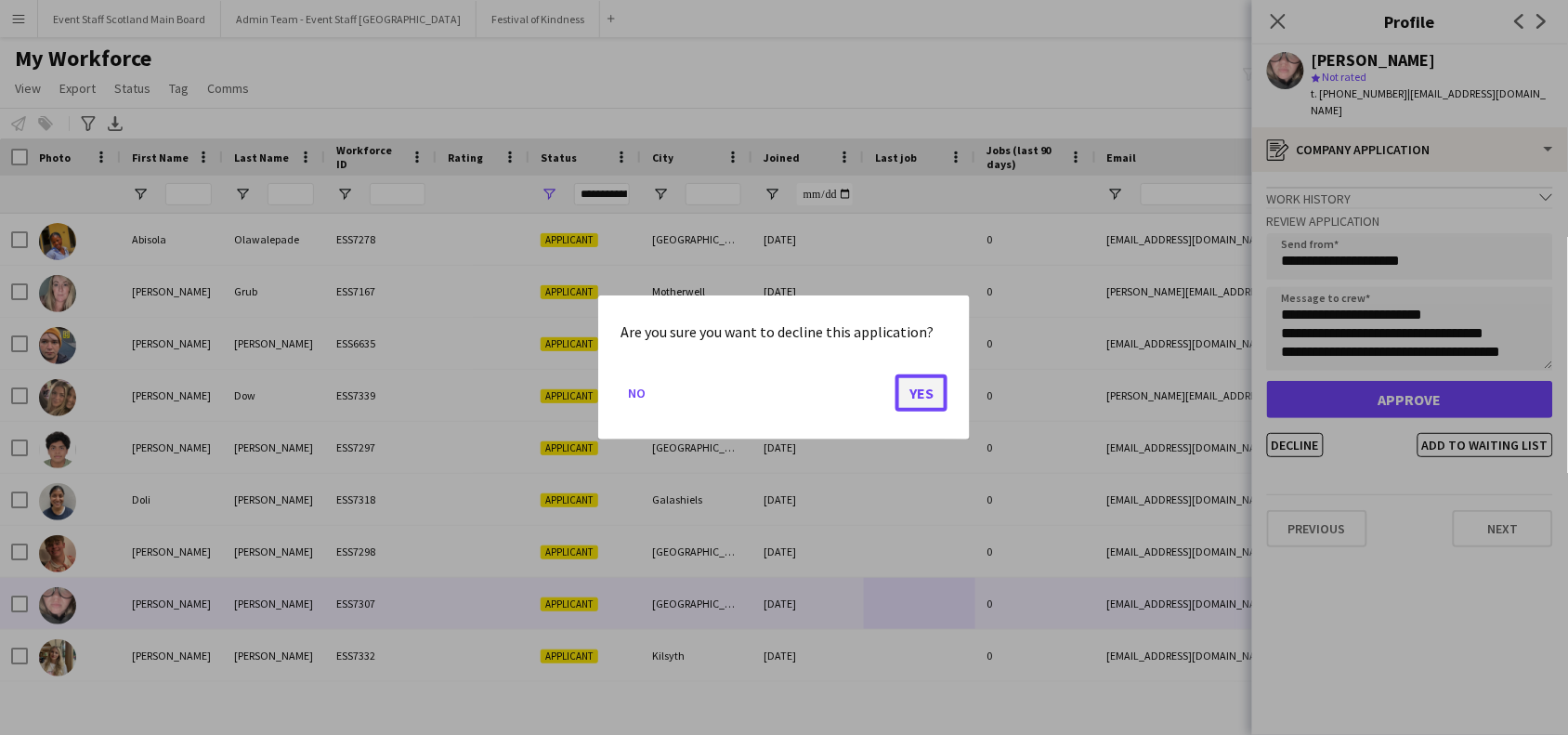
click at [913, 395] on button "Yes" at bounding box center [921, 393] width 52 height 38
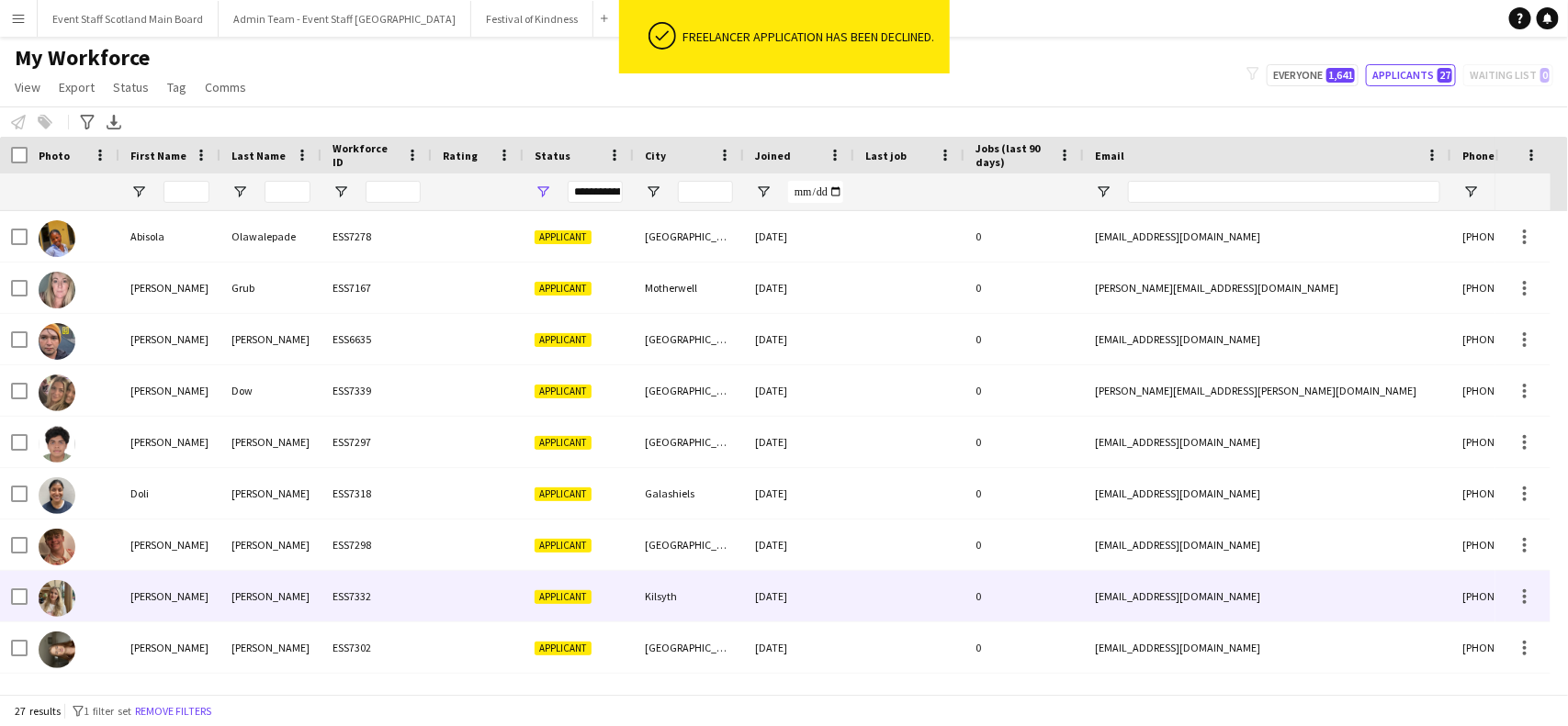
click at [488, 594] on div at bounding box center [477, 596] width 92 height 50
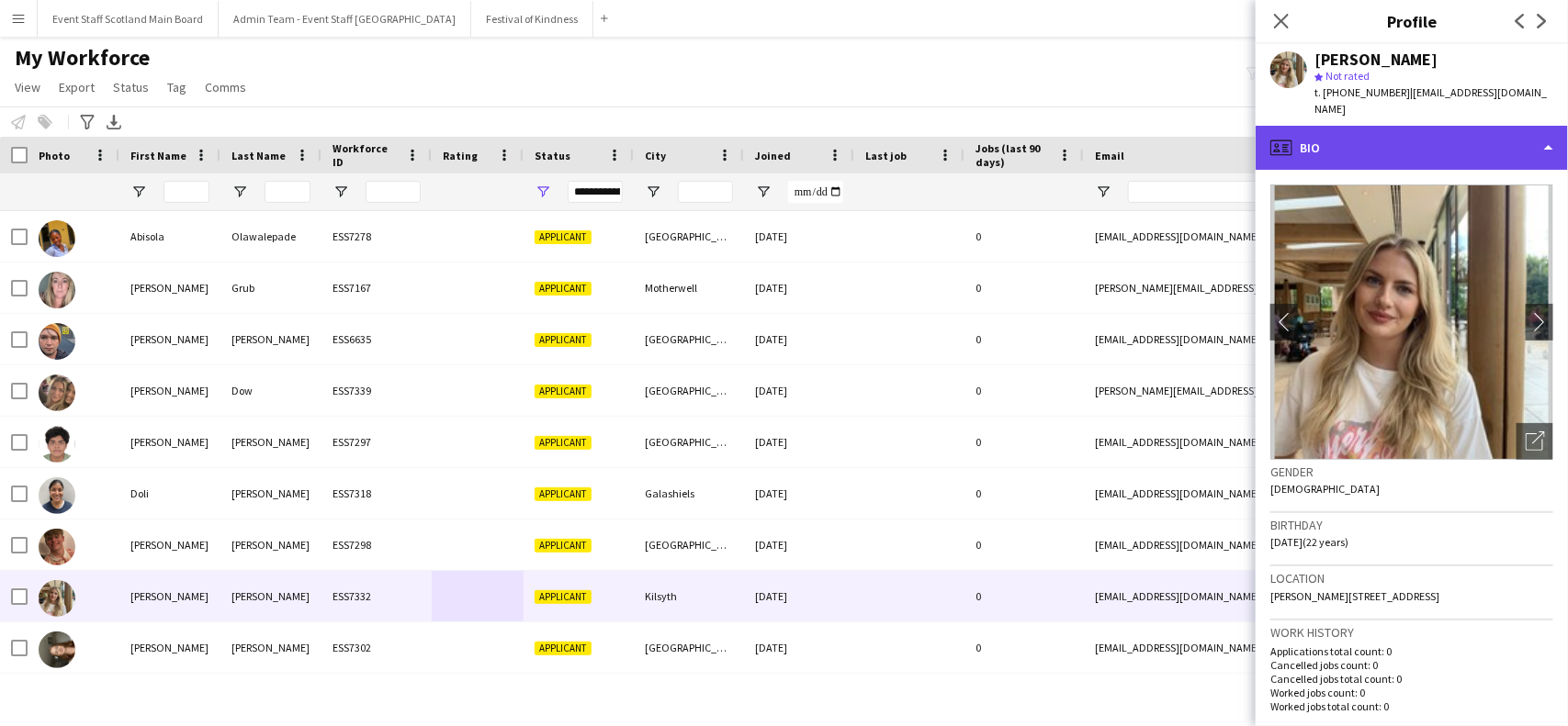
click at [1519, 125] on div "profile Bio" at bounding box center [1412, 147] width 312 height 44
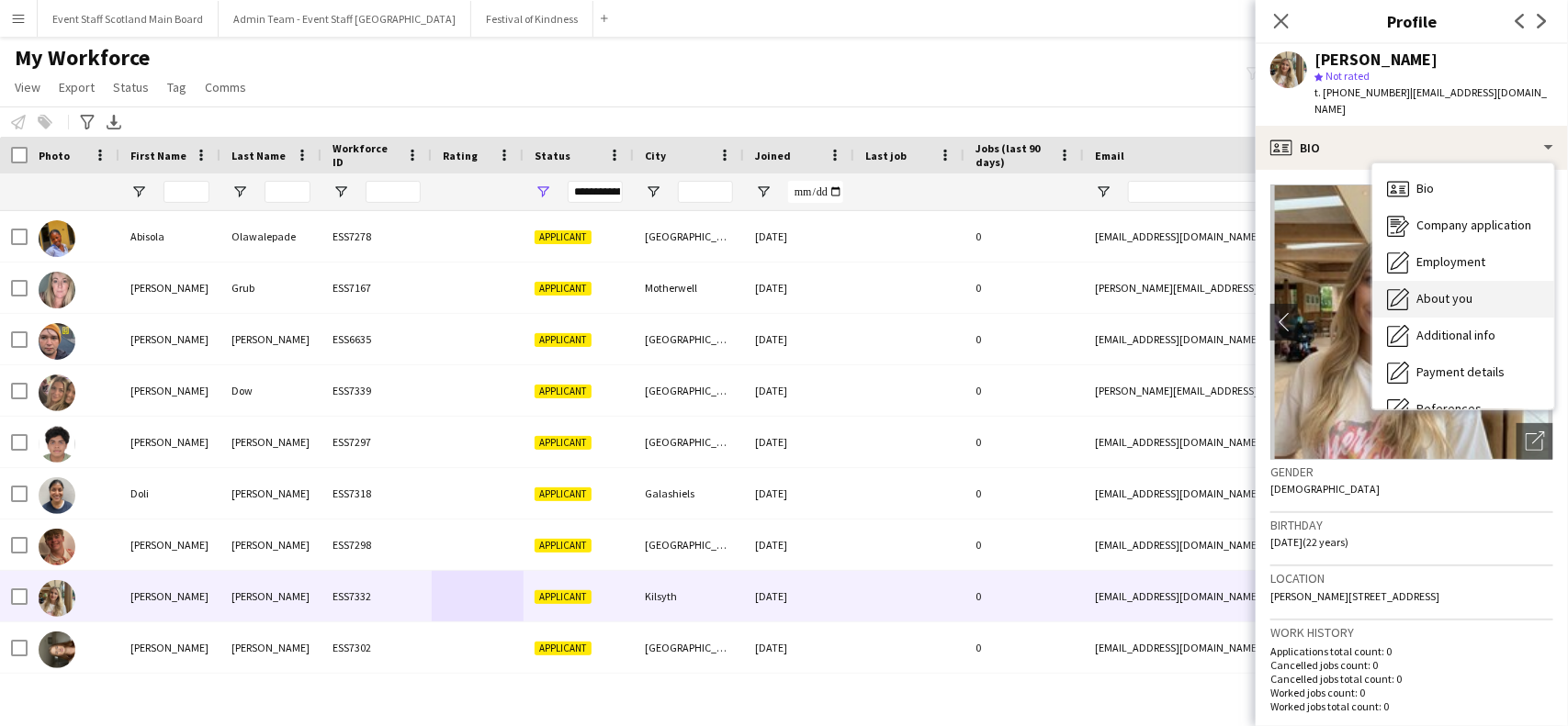
click at [1497, 281] on div "About you About you" at bounding box center [1464, 299] width 182 height 37
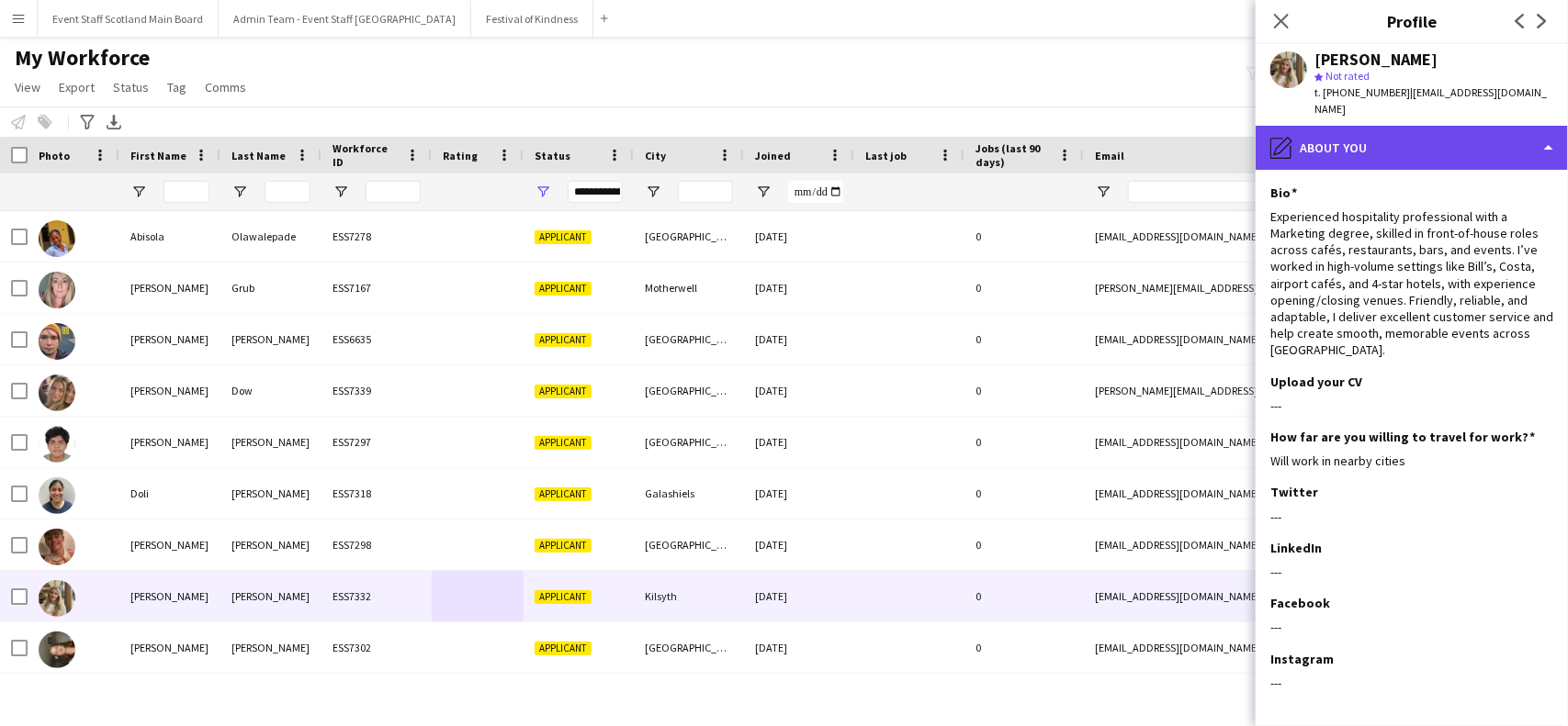
click at [1481, 125] on div "pencil4 About you" at bounding box center [1412, 147] width 312 height 44
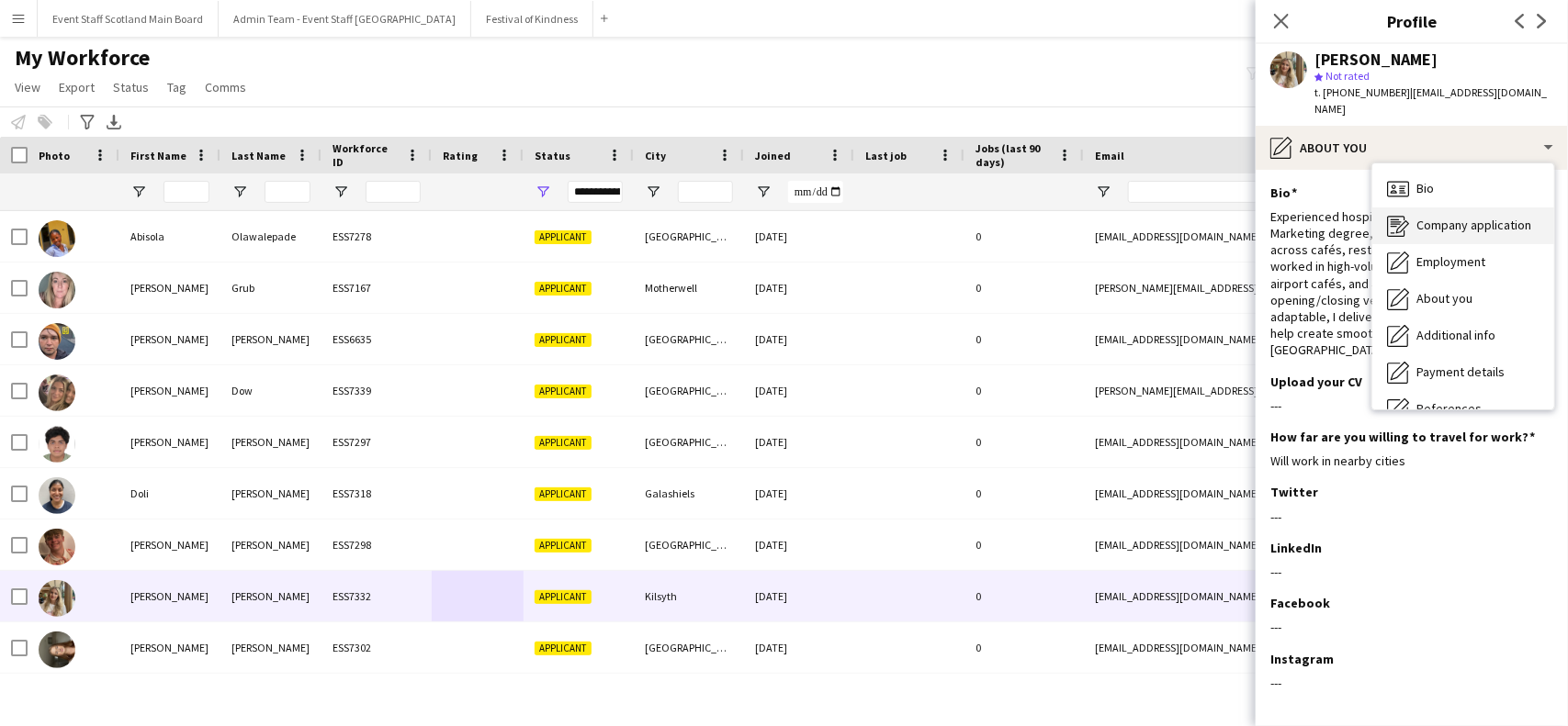
click at [1453, 217] on span "Company application" at bounding box center [1473, 225] width 114 height 17
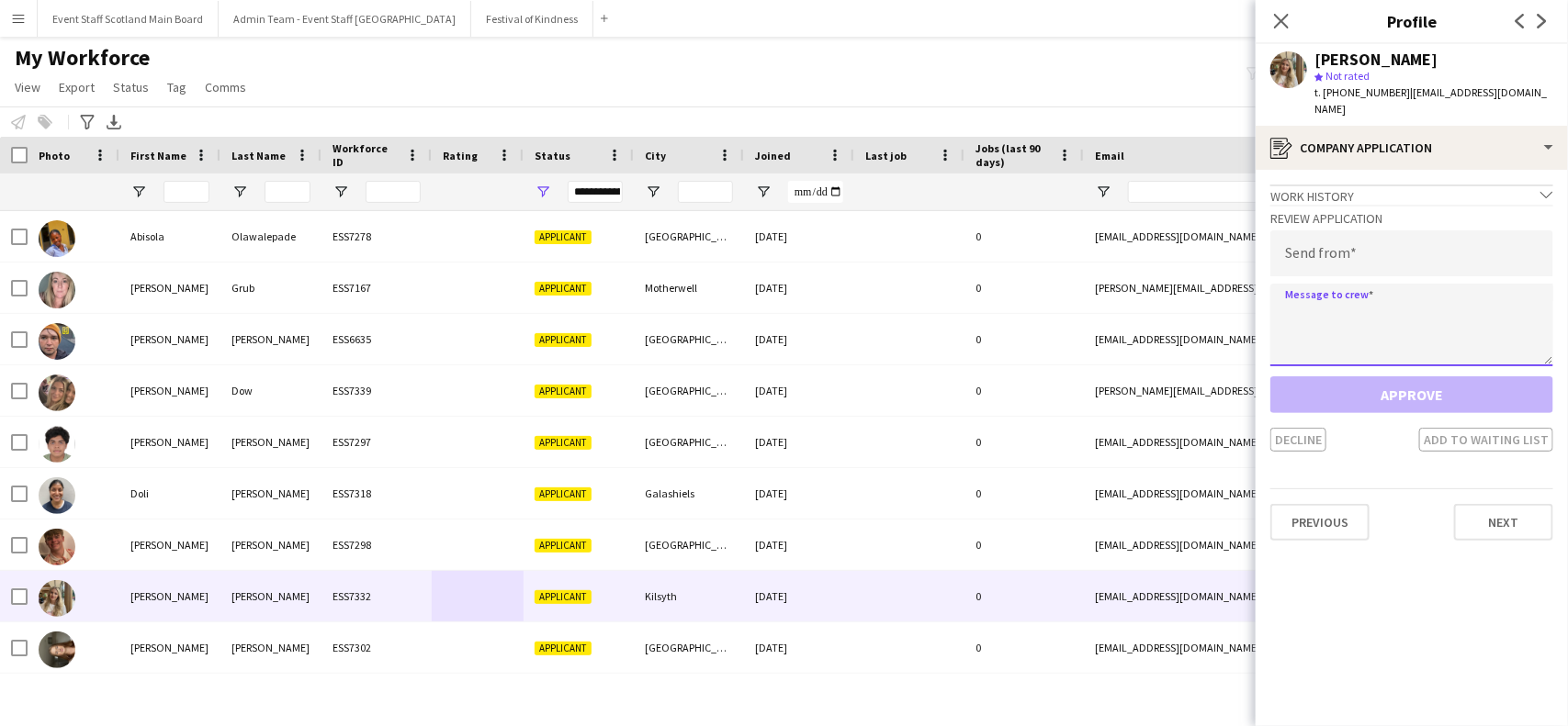
click at [1325, 292] on textarea at bounding box center [1412, 324] width 283 height 83
paste textarea "**********"
type textarea "**********"
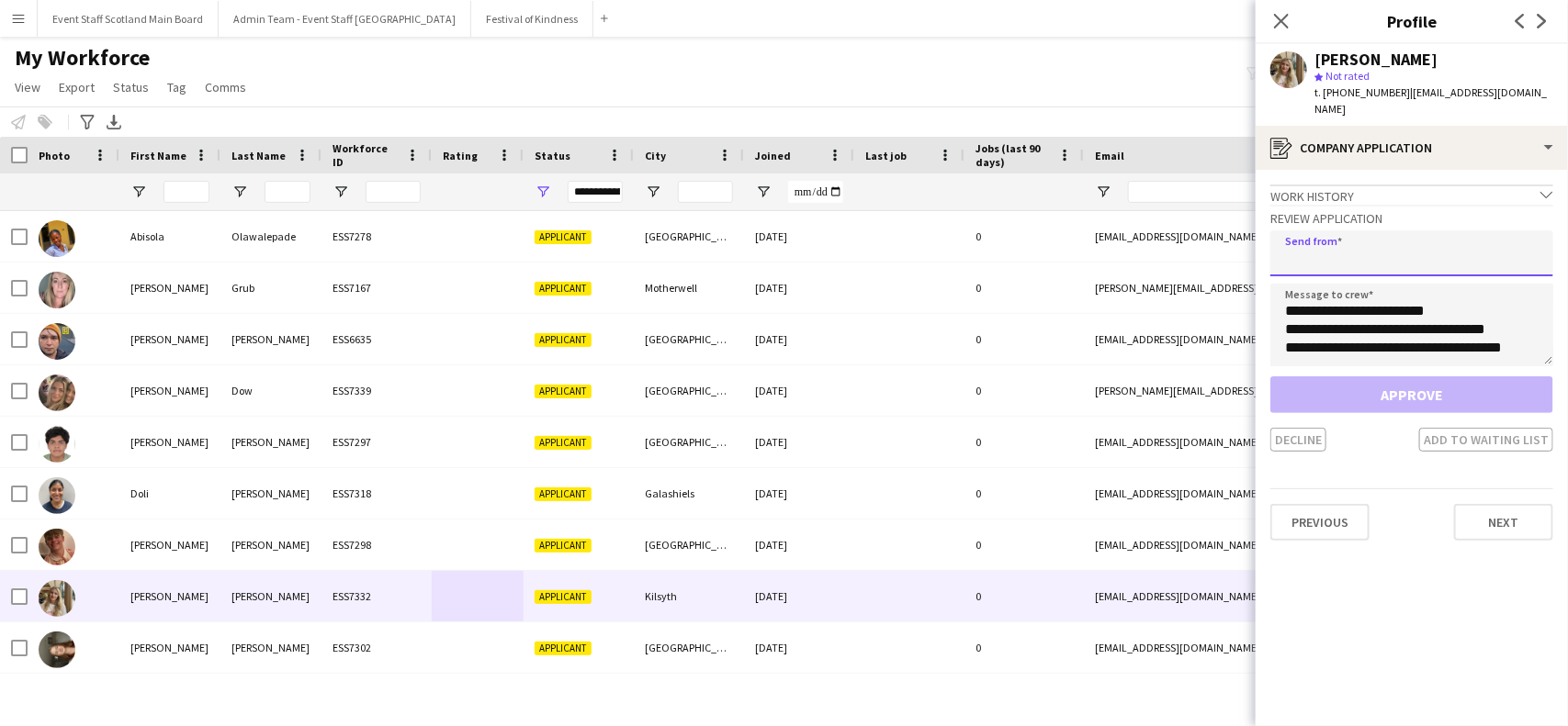
click at [1333, 250] on input "email" at bounding box center [1412, 253] width 283 height 46
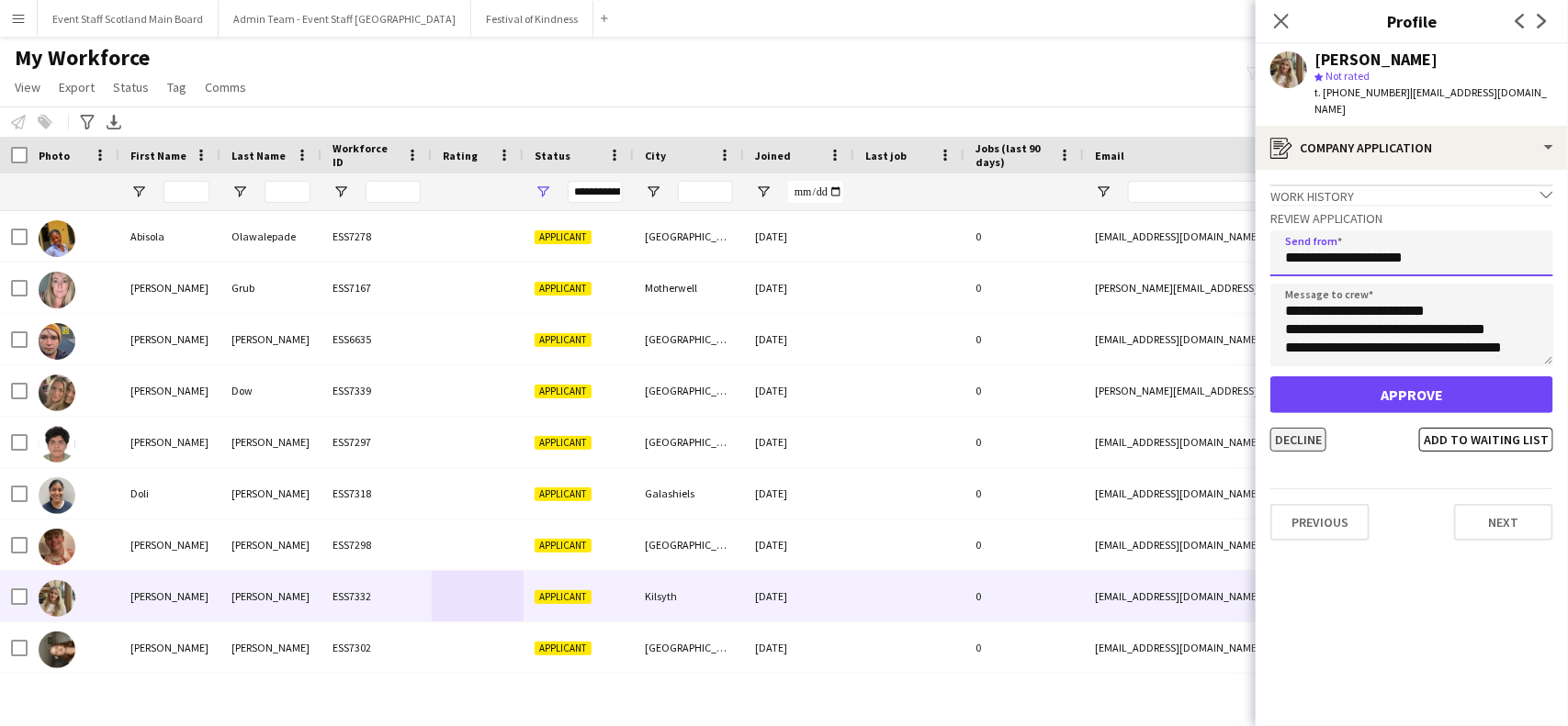
type input "**********"
click at [1298, 429] on button "Decline" at bounding box center [1298, 440] width 56 height 24
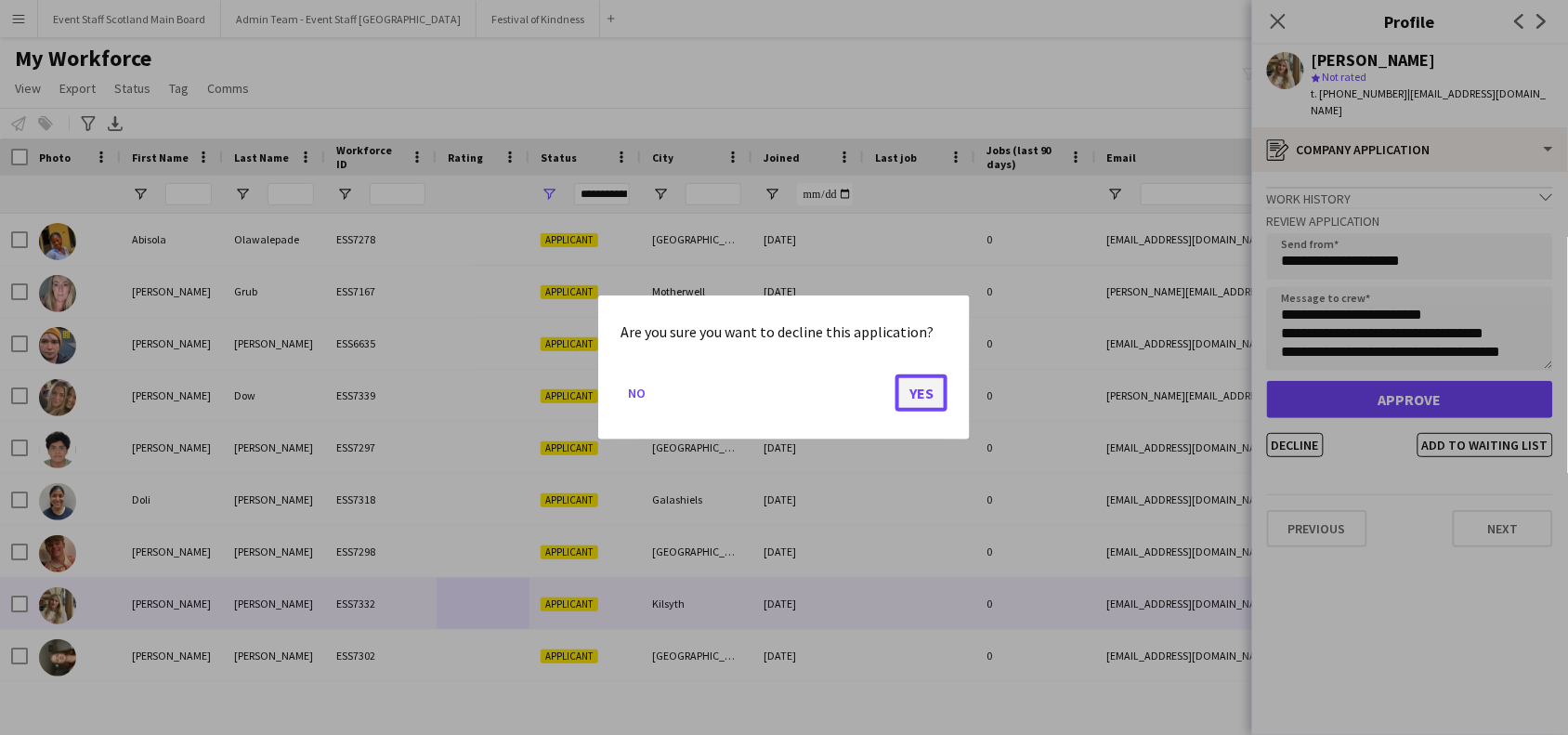
click at [918, 401] on button "Yes" at bounding box center [921, 393] width 52 height 38
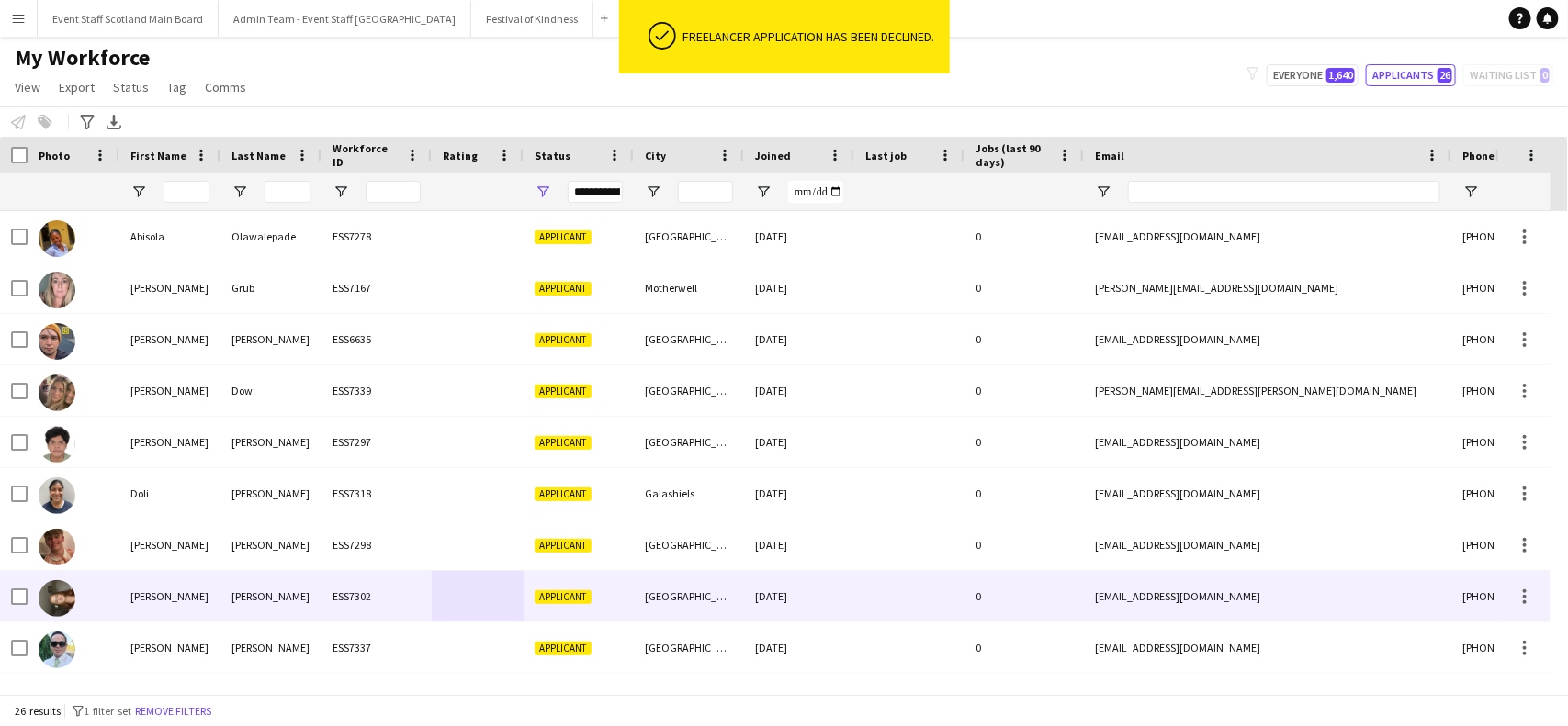
click at [379, 592] on div "ESS7302" at bounding box center [377, 596] width 111 height 50
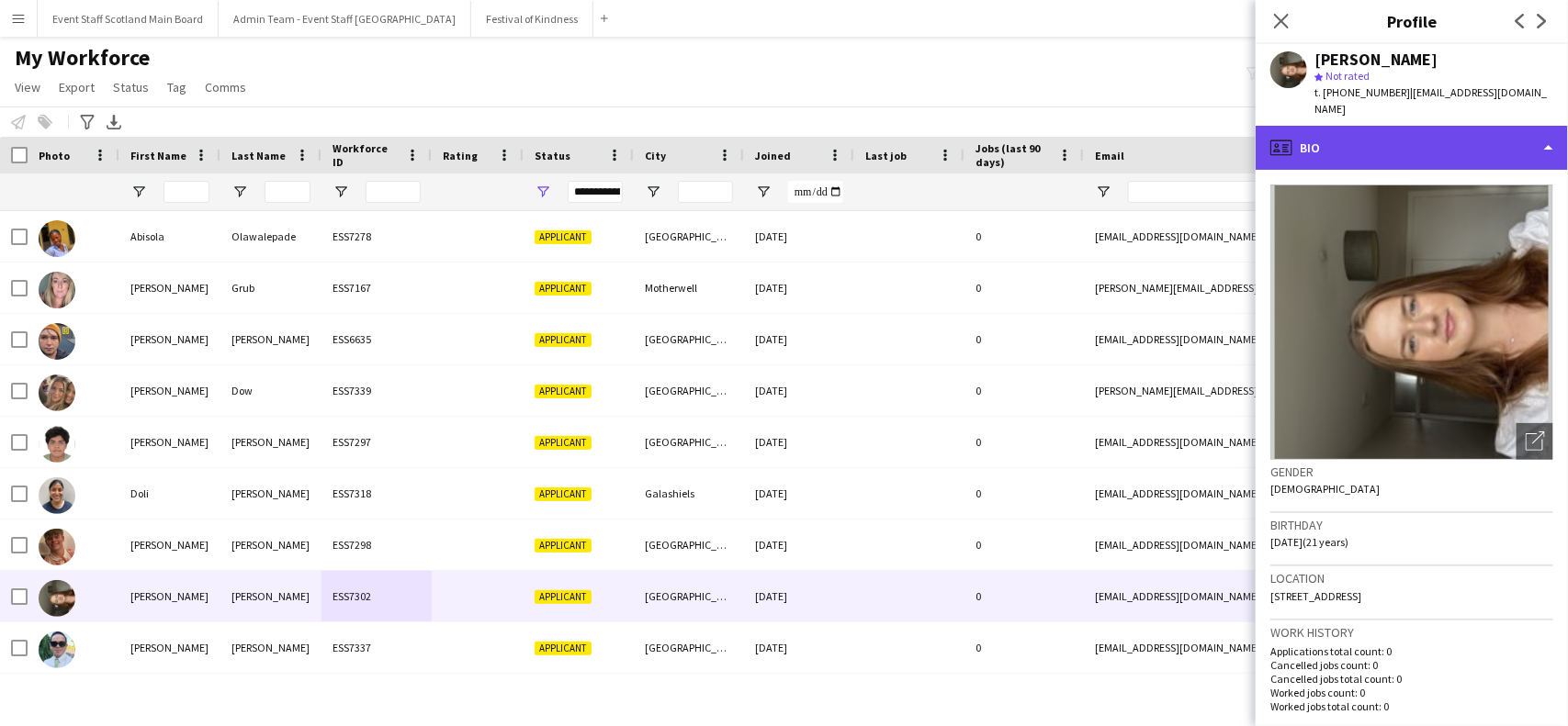
click at [1546, 130] on div "profile Bio" at bounding box center [1412, 147] width 312 height 44
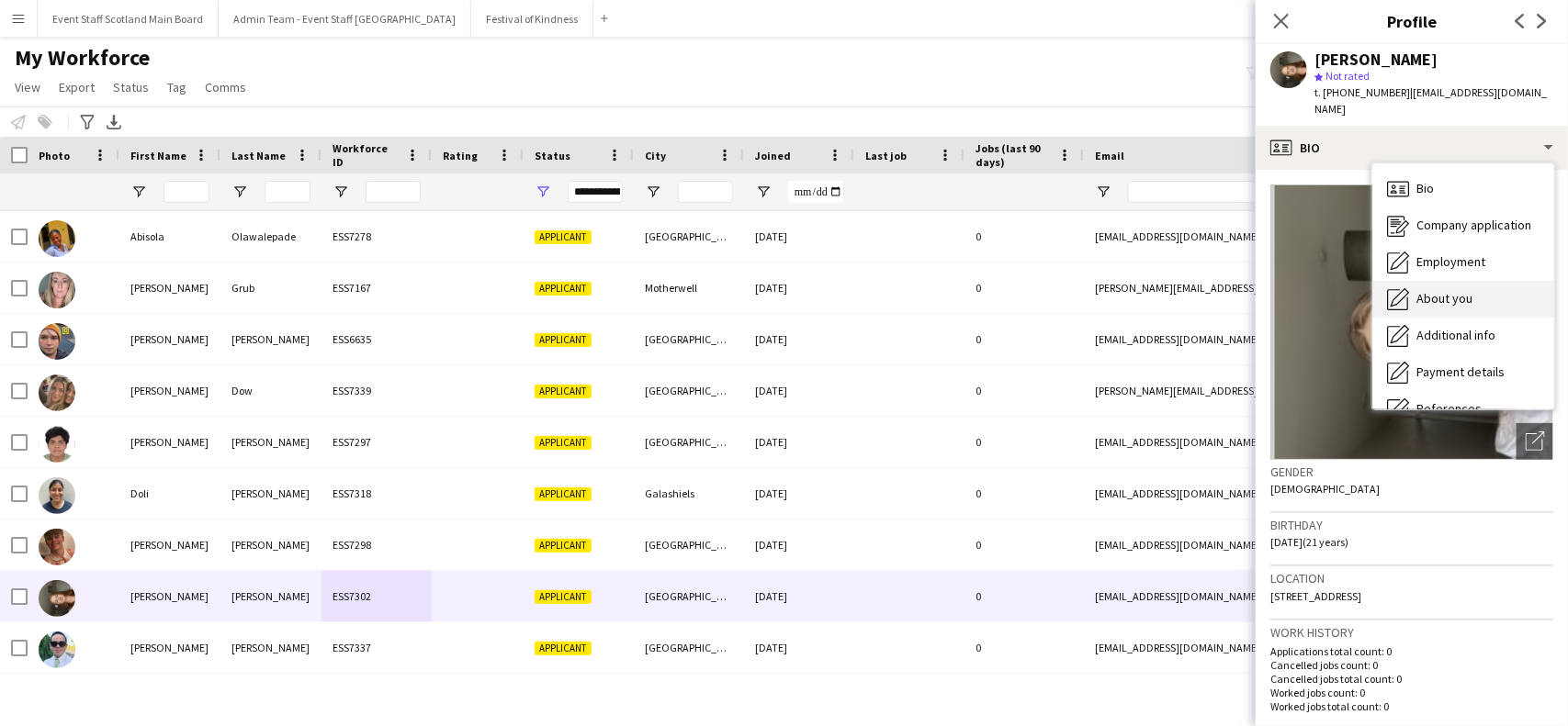
click at [1435, 290] on span "About you" at bounding box center [1444, 298] width 56 height 17
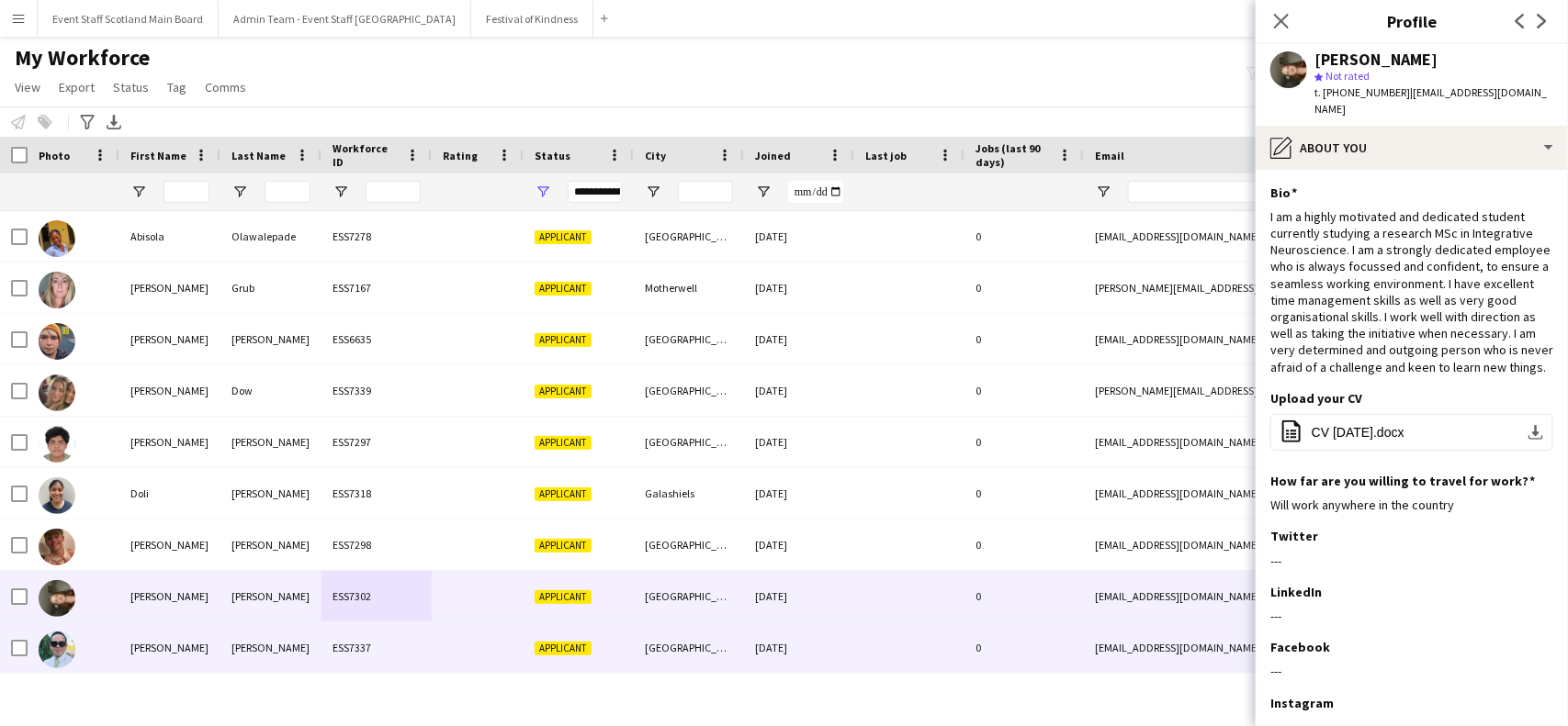
click at [1024, 648] on div "0" at bounding box center [1024, 648] width 119 height 50
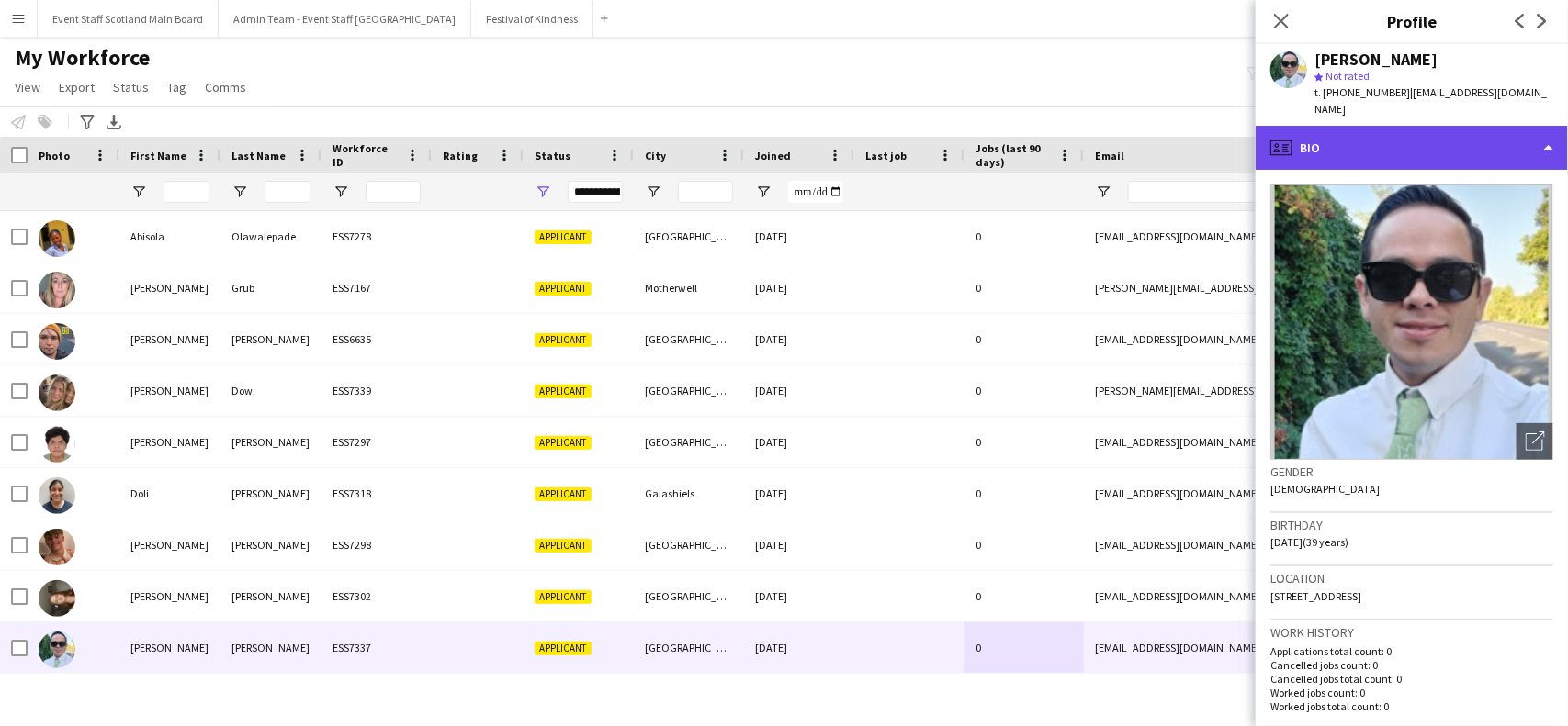
click at [1550, 139] on div "profile Bio" at bounding box center [1412, 147] width 312 height 44
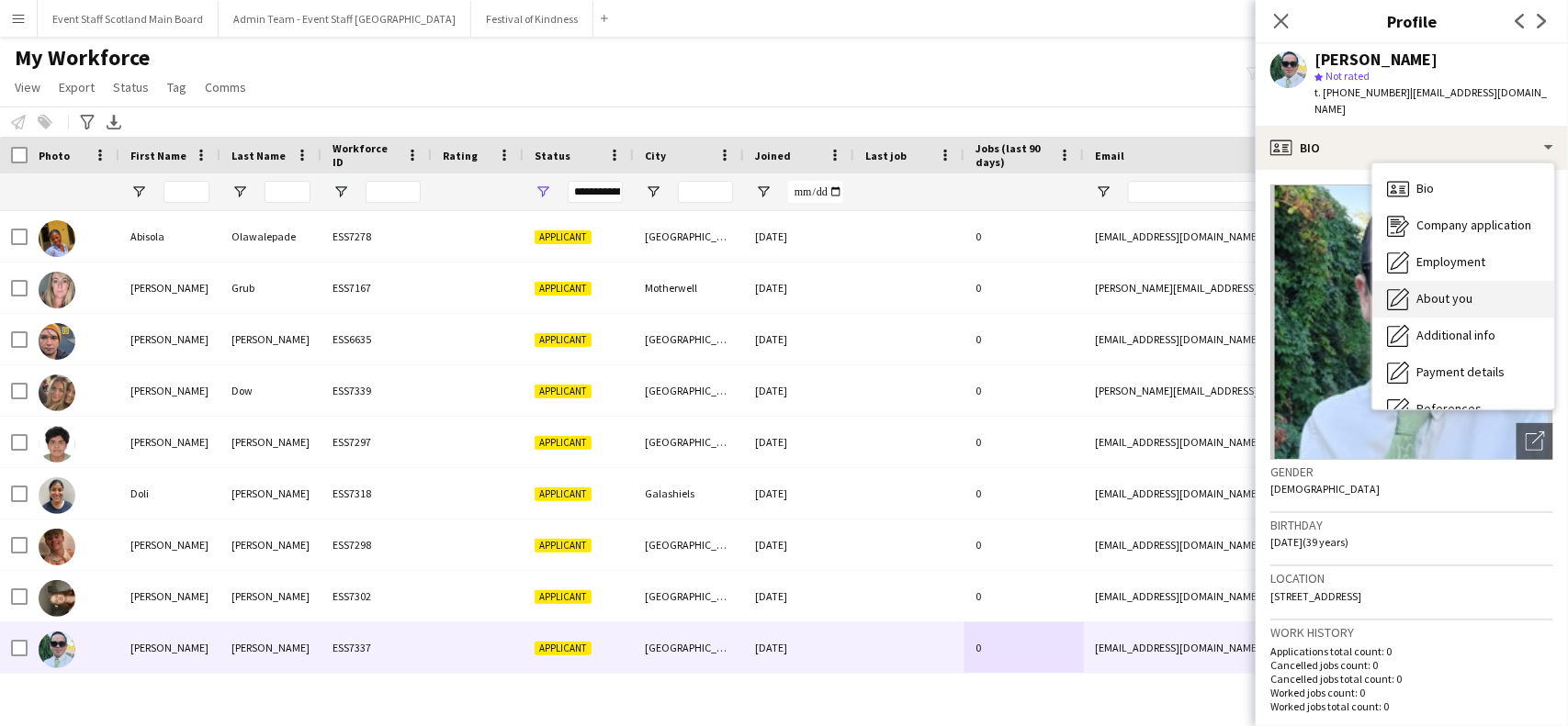
click at [1475, 281] on div "About you About you" at bounding box center [1464, 299] width 182 height 37
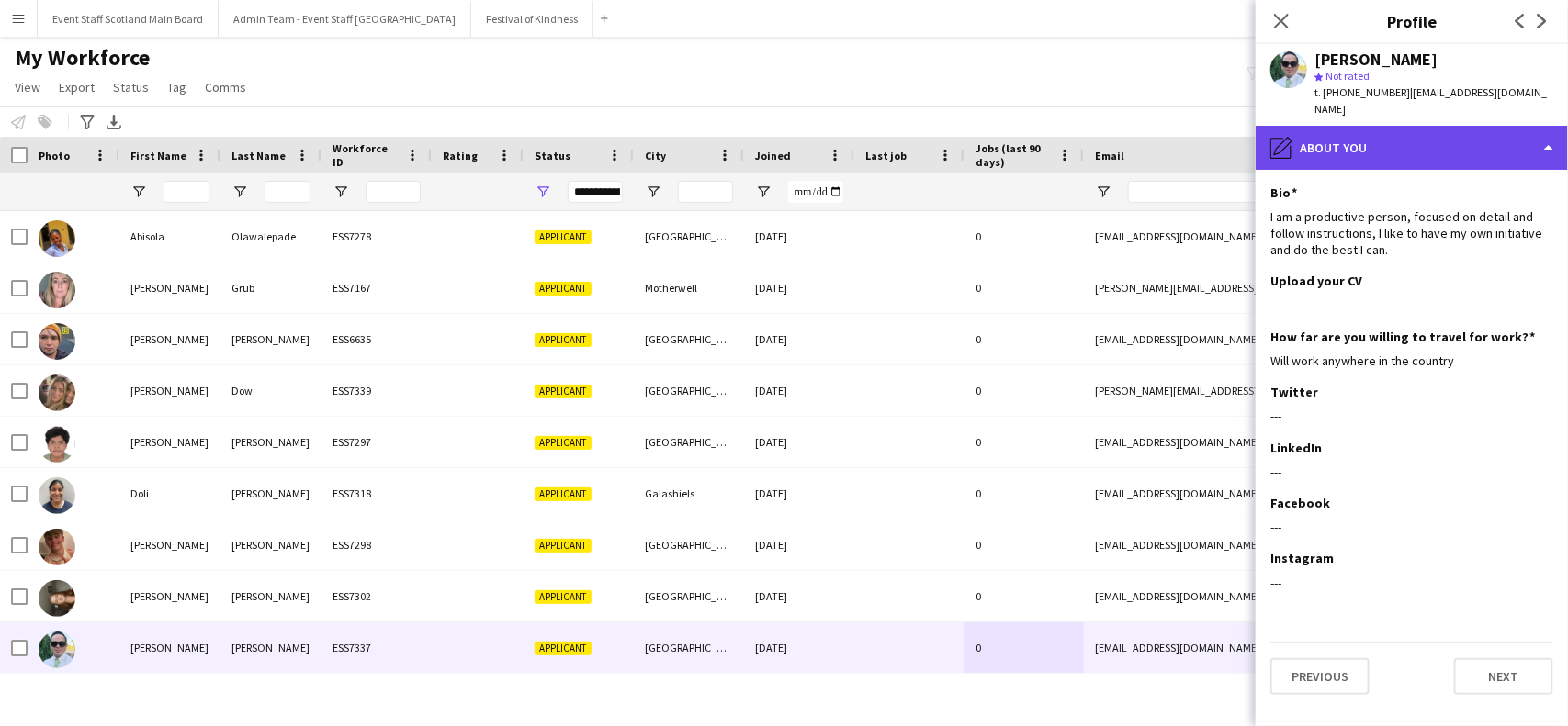
click at [1426, 148] on div "pencil4 About you" at bounding box center [1412, 147] width 312 height 44
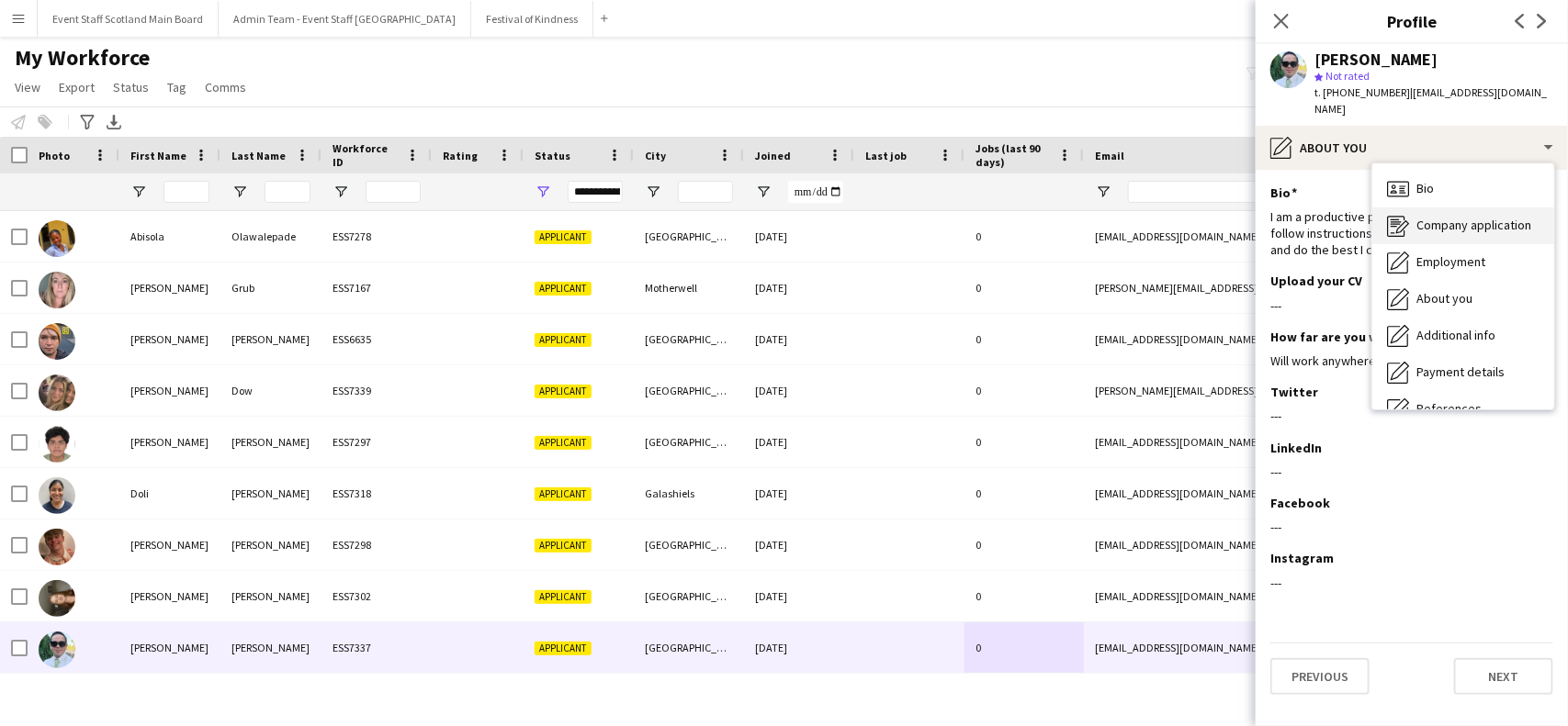
click at [1452, 217] on span "Company application" at bounding box center [1473, 225] width 114 height 17
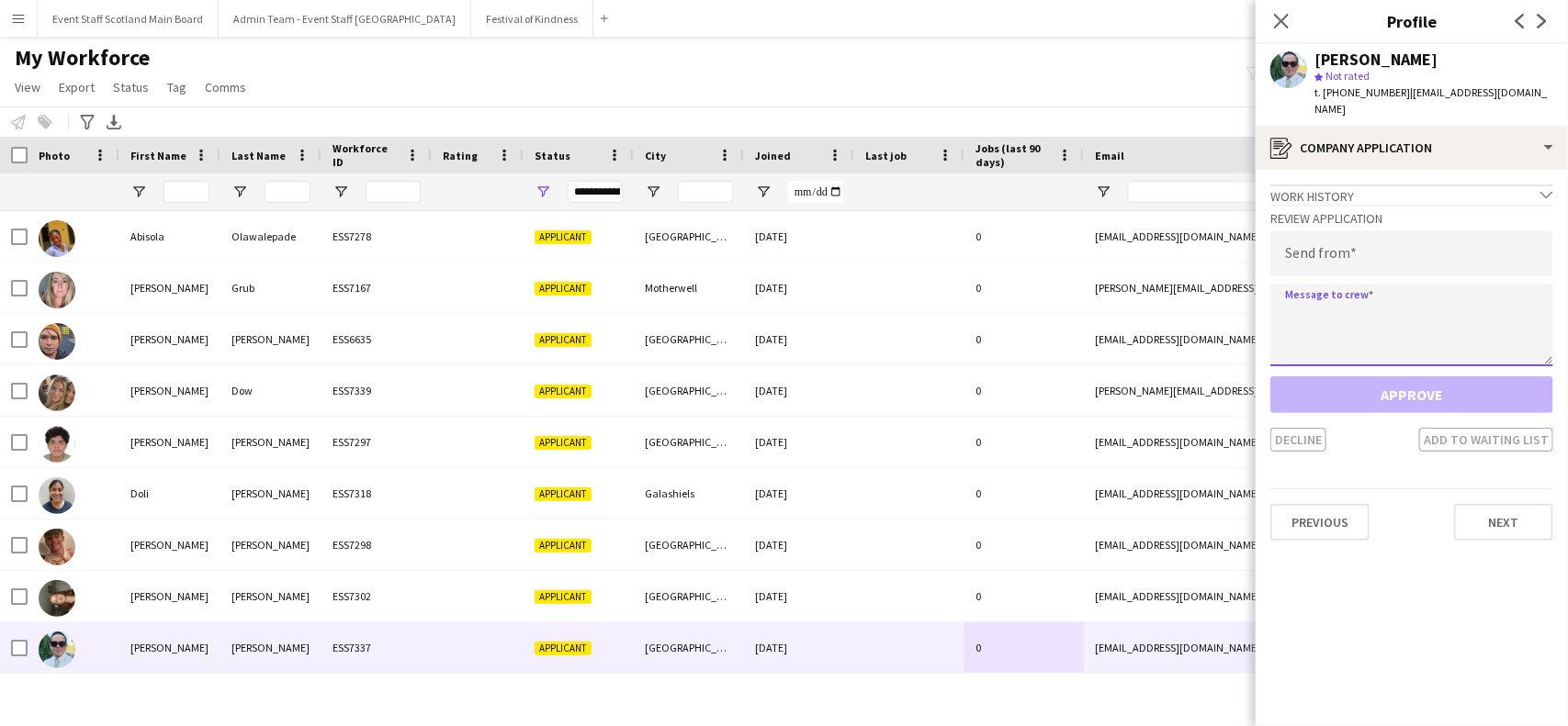
click at [1395, 305] on textarea at bounding box center [1412, 324] width 283 height 83
paste textarea "**********"
type textarea "**********"
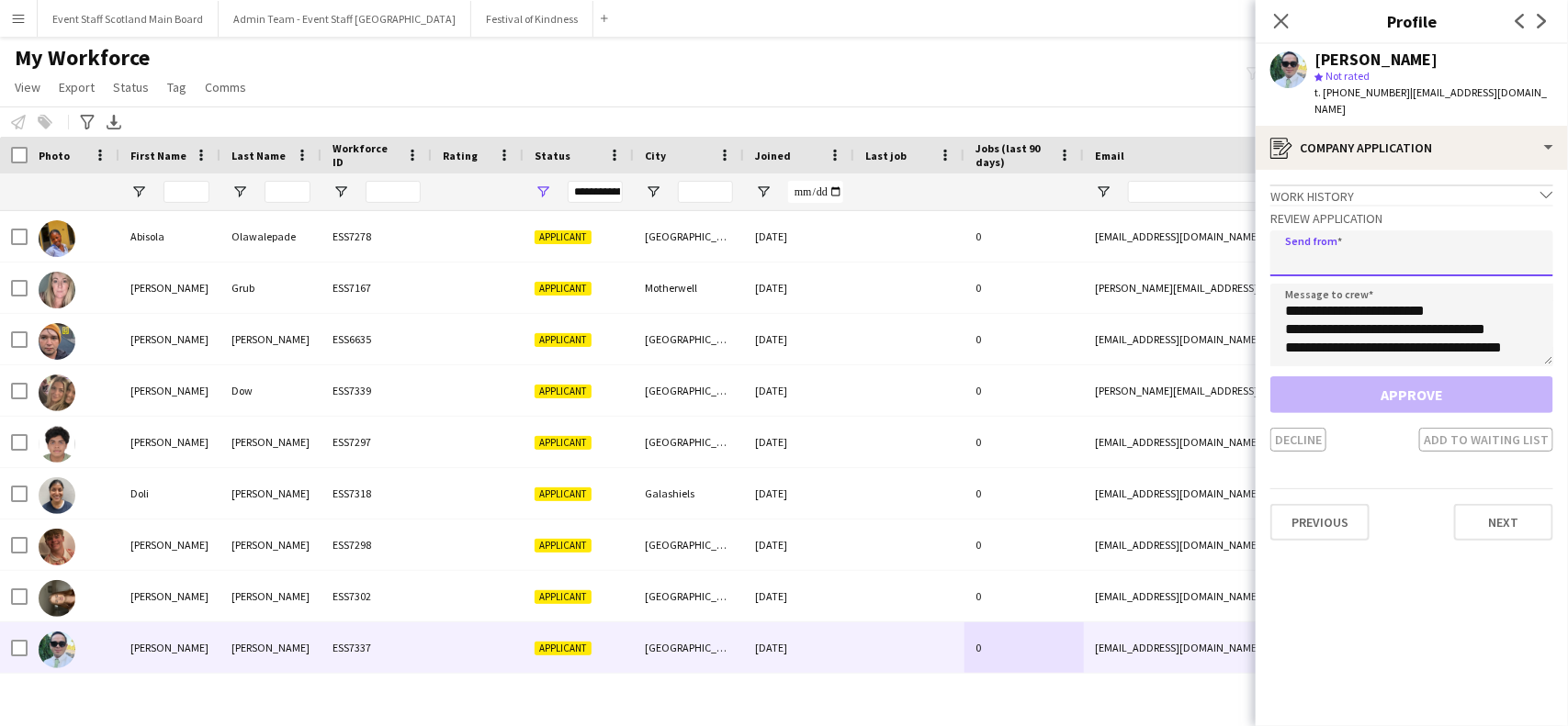
click at [1477, 245] on input "email" at bounding box center [1412, 253] width 283 height 46
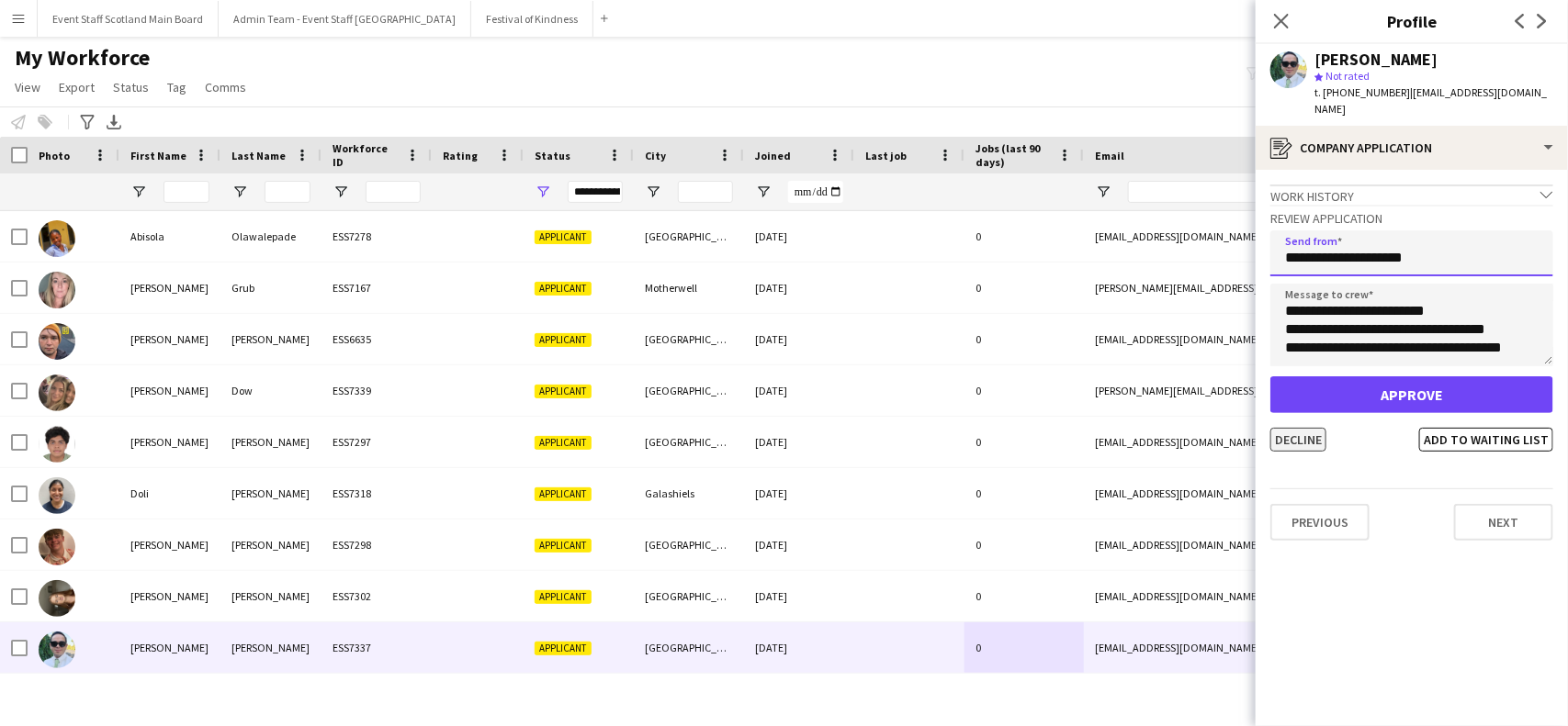
type input "**********"
click at [1292, 428] on button "Decline" at bounding box center [1298, 440] width 56 height 24
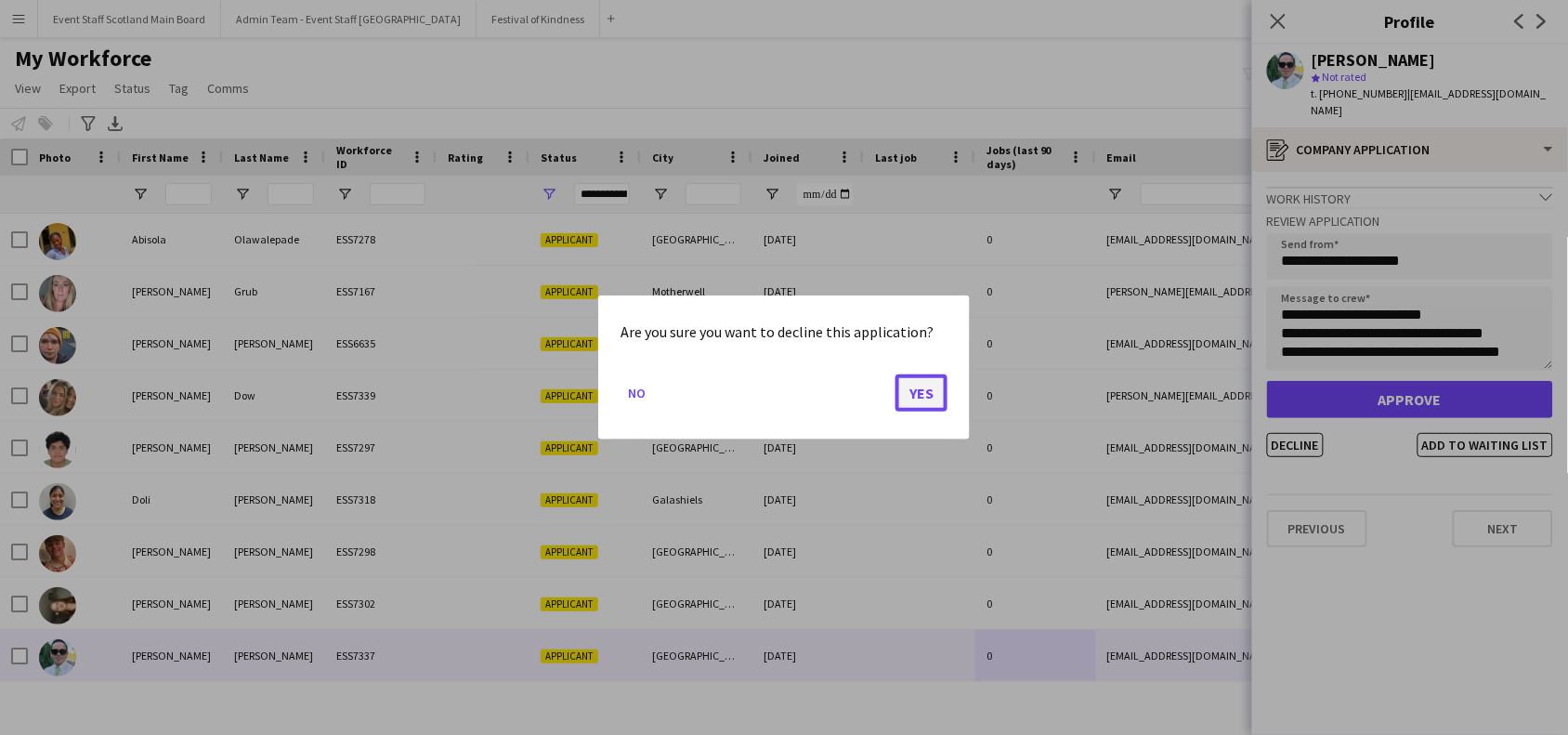
click at [926, 379] on button "Yes" at bounding box center [921, 393] width 52 height 38
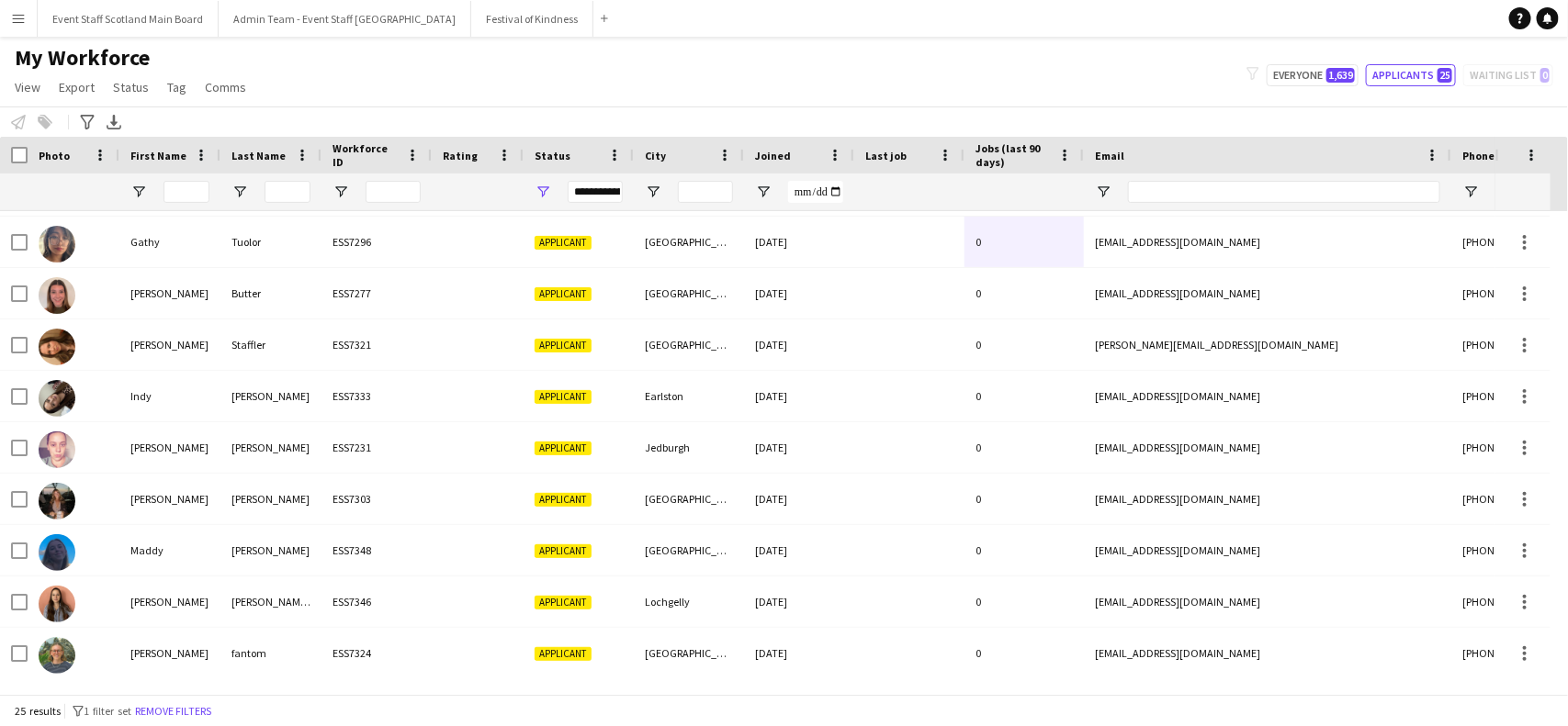
scroll to position [410, 0]
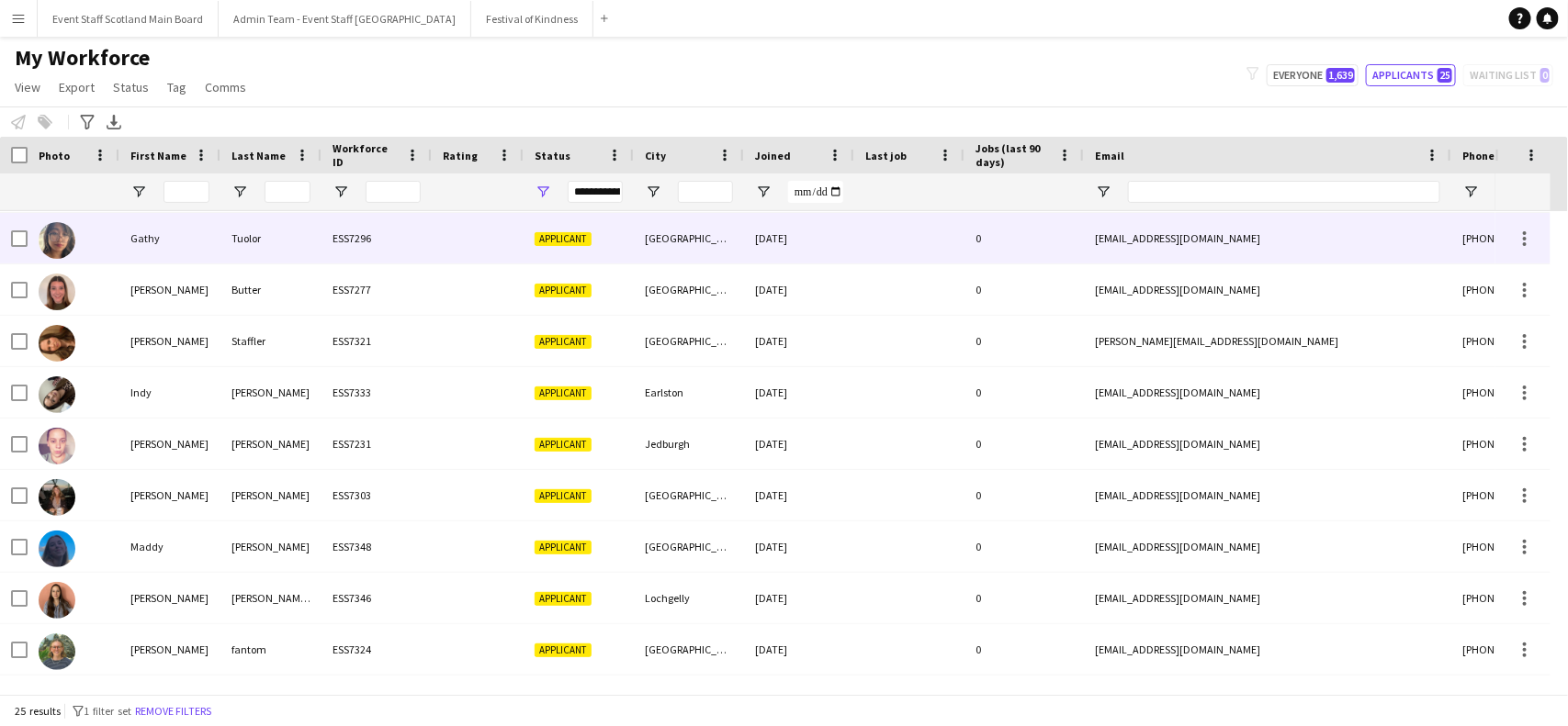
click at [655, 232] on div "[GEOGRAPHIC_DATA]" at bounding box center [689, 238] width 111 height 50
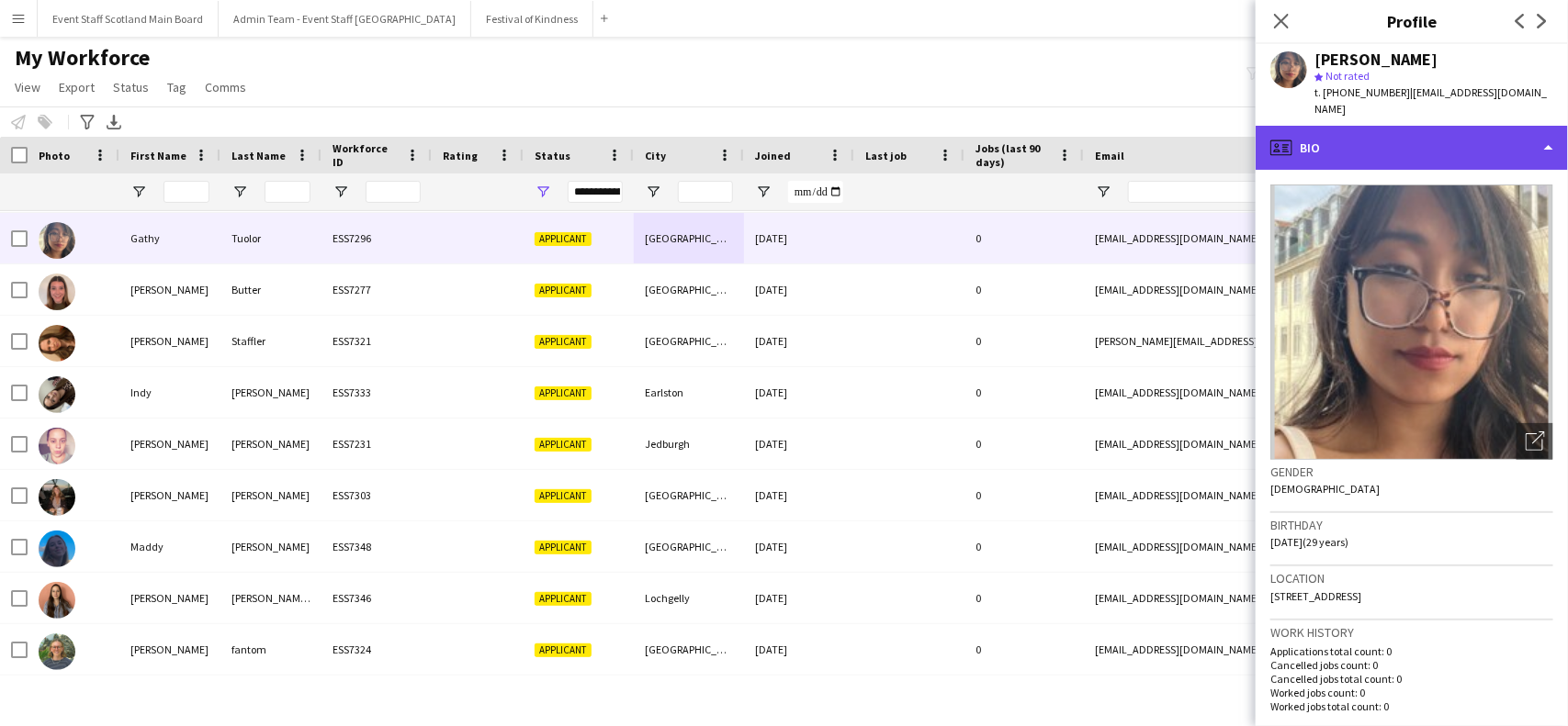
click at [1518, 125] on div "profile Bio" at bounding box center [1412, 147] width 312 height 44
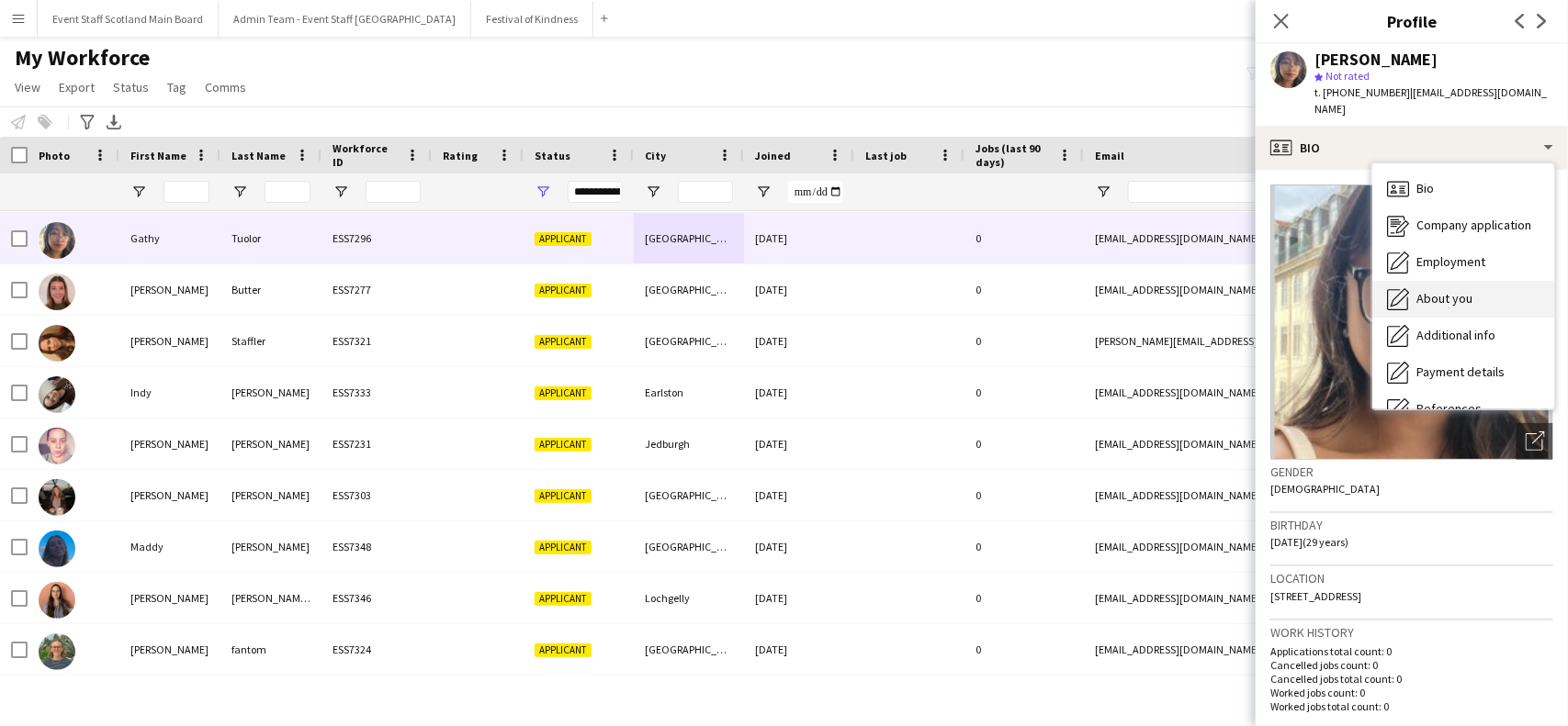
click at [1453, 281] on div "About you About you" at bounding box center [1464, 299] width 182 height 37
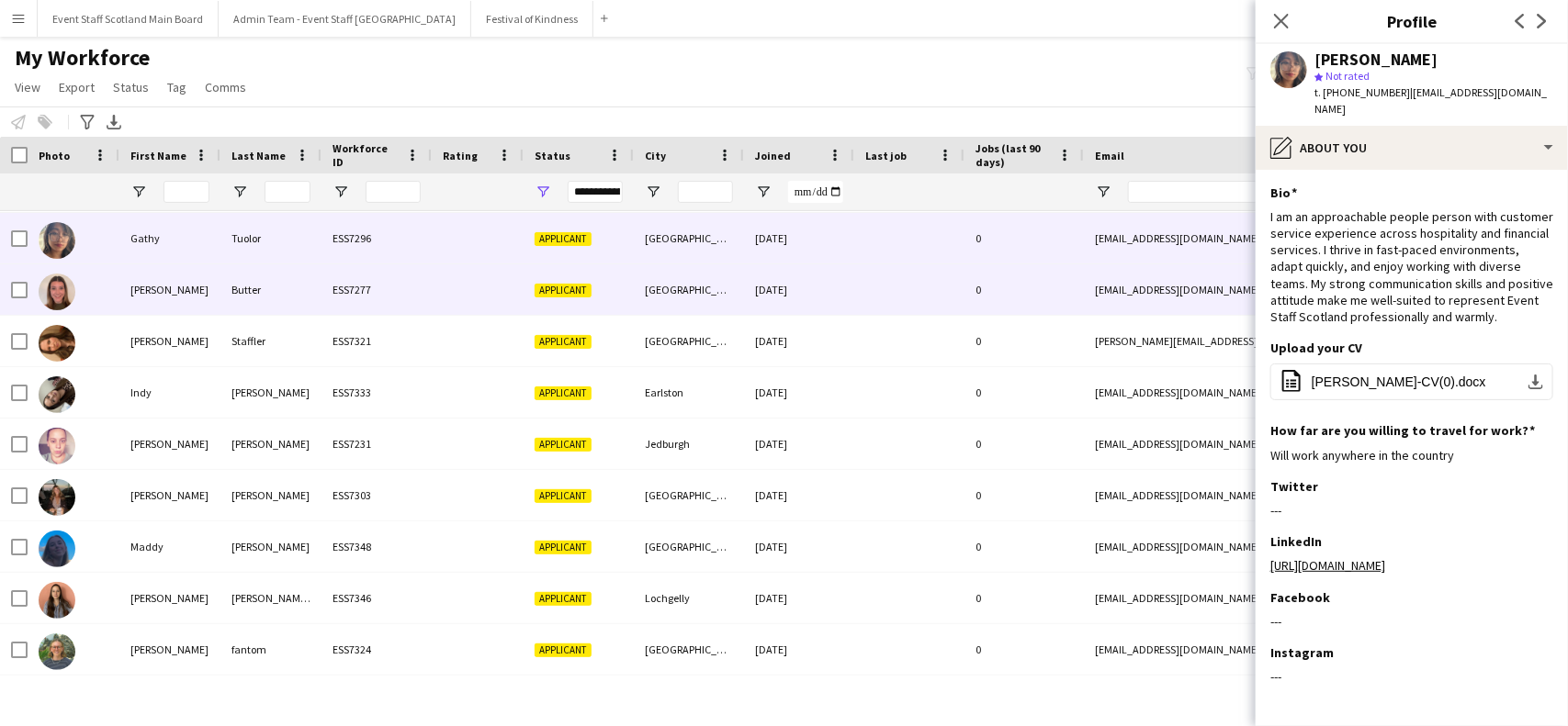
click at [940, 282] on div at bounding box center [910, 289] width 111 height 50
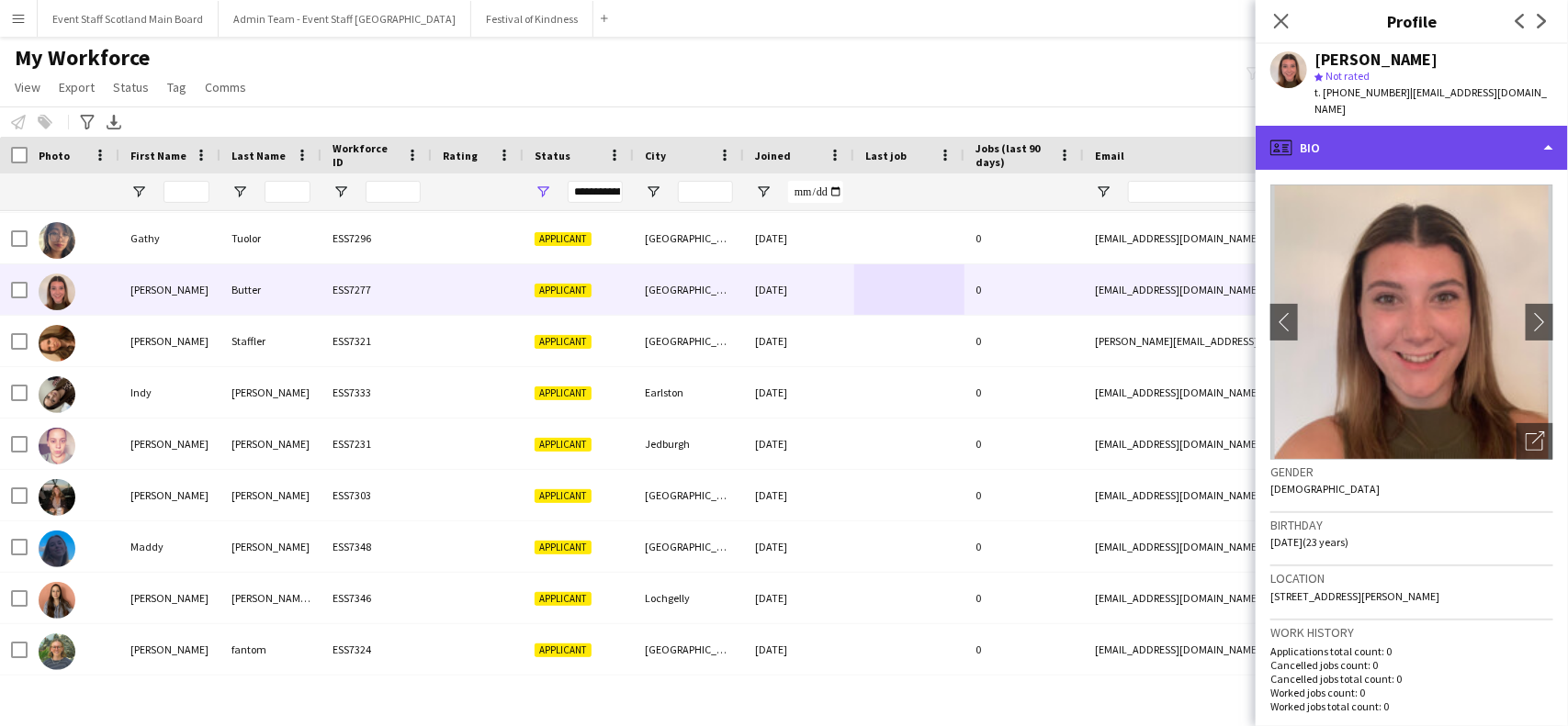
click at [1403, 140] on div "profile Bio" at bounding box center [1412, 147] width 312 height 44
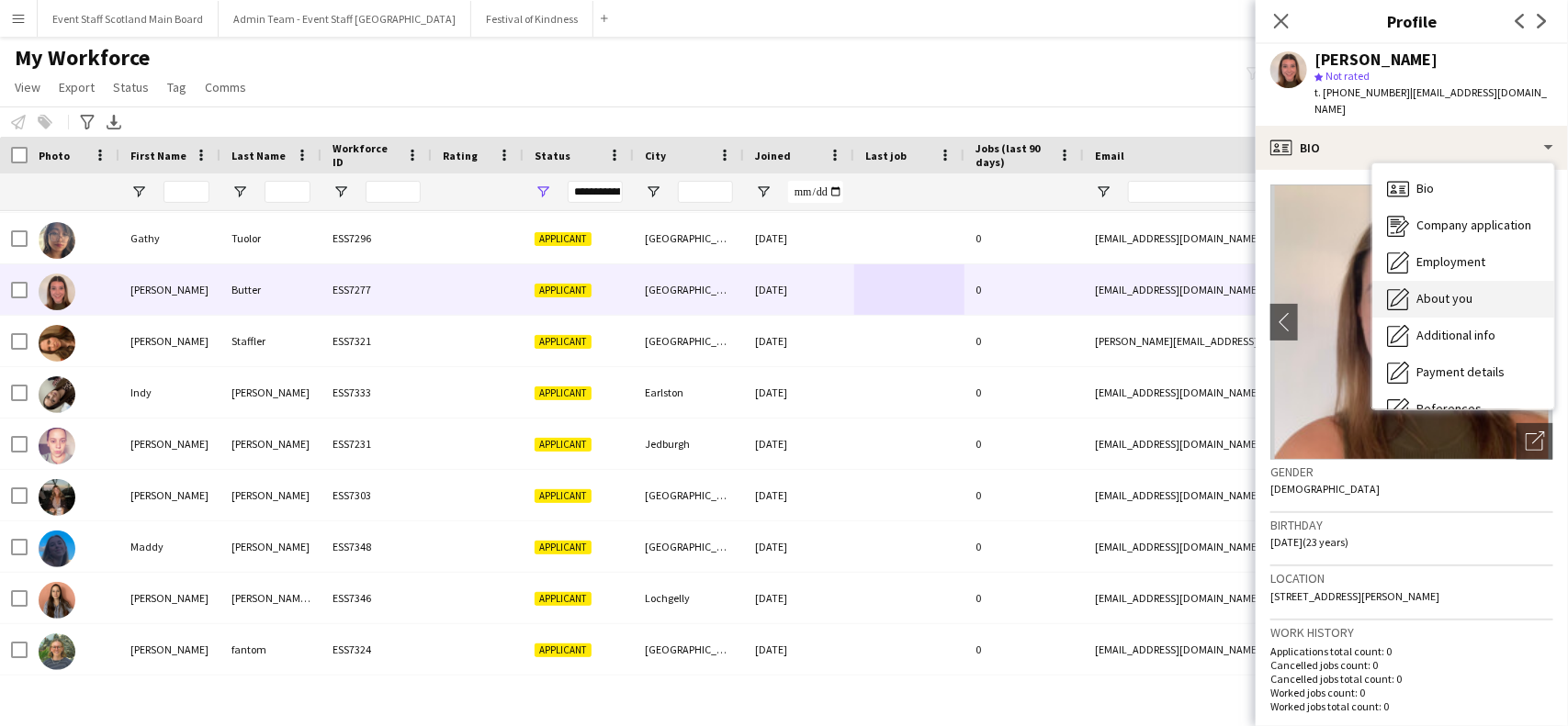
click at [1431, 290] on span "About you" at bounding box center [1444, 298] width 56 height 17
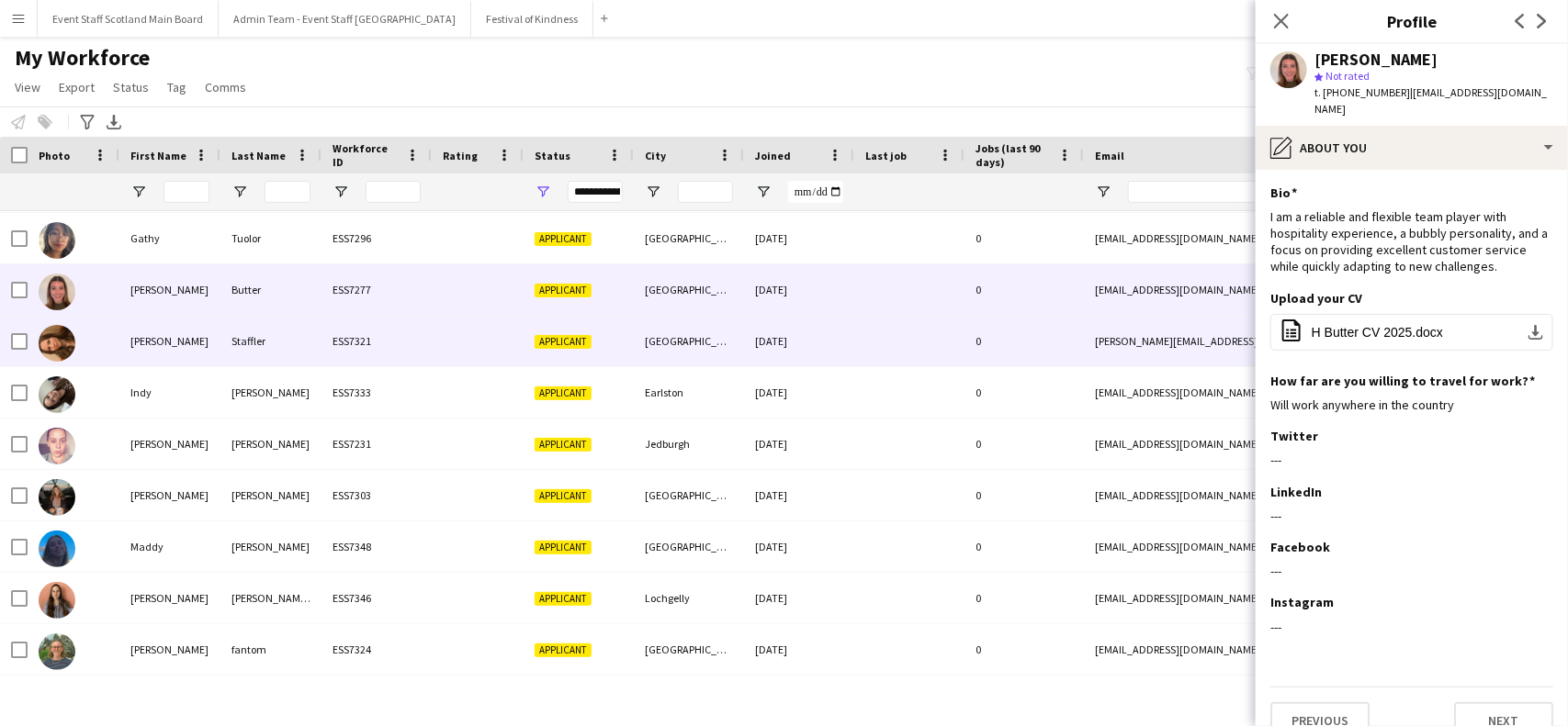
click at [956, 338] on div at bounding box center [910, 341] width 111 height 50
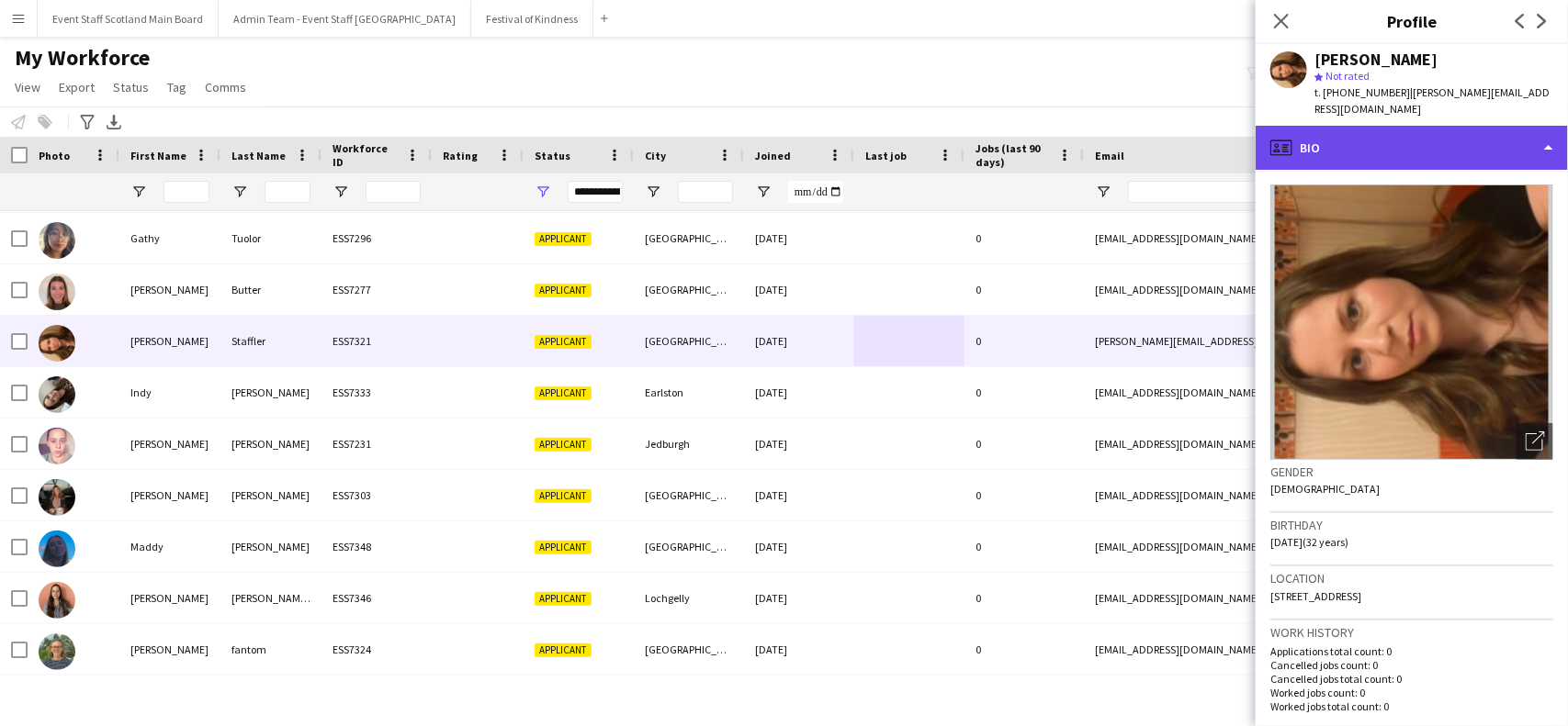
click at [1452, 125] on div "profile Bio" at bounding box center [1412, 147] width 312 height 44
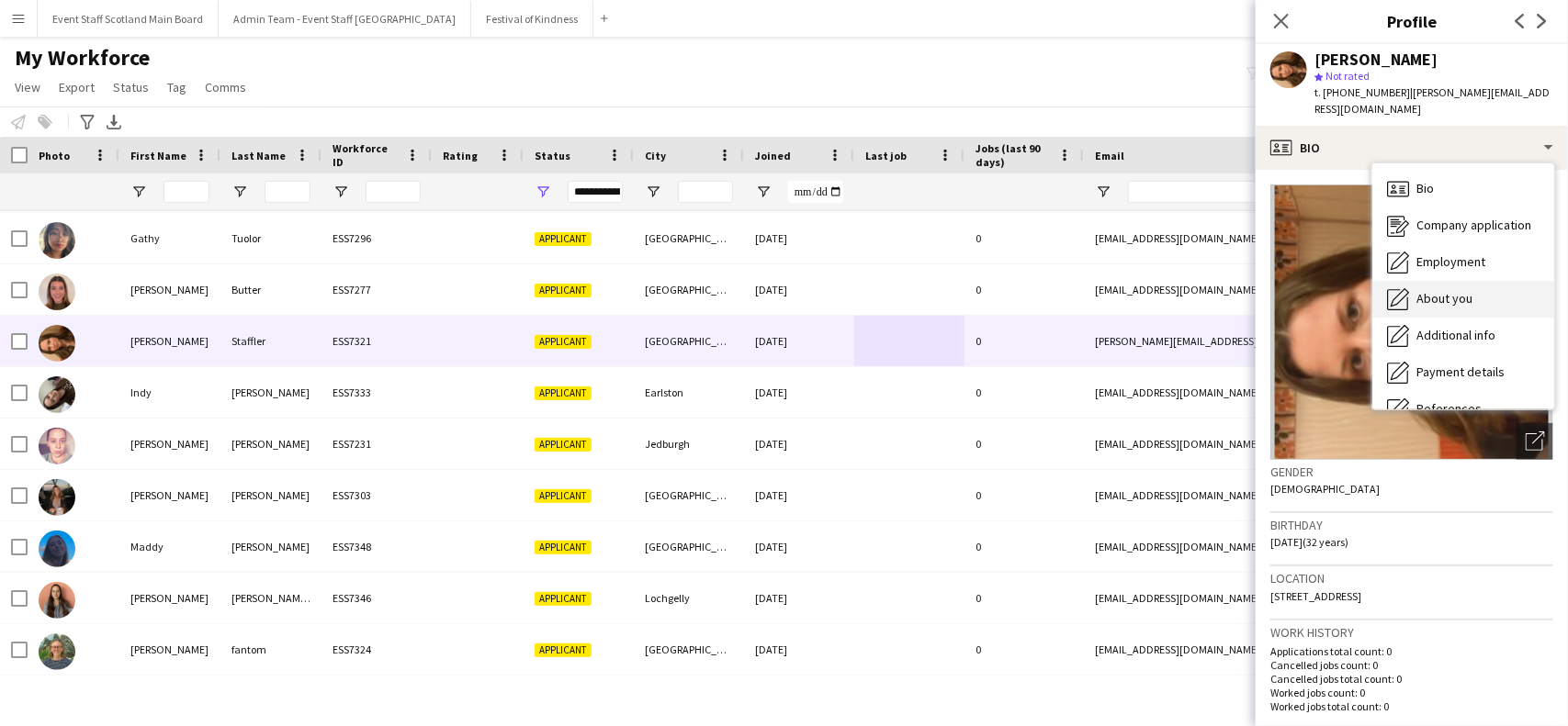
click at [1429, 290] on span "About you" at bounding box center [1444, 298] width 56 height 17
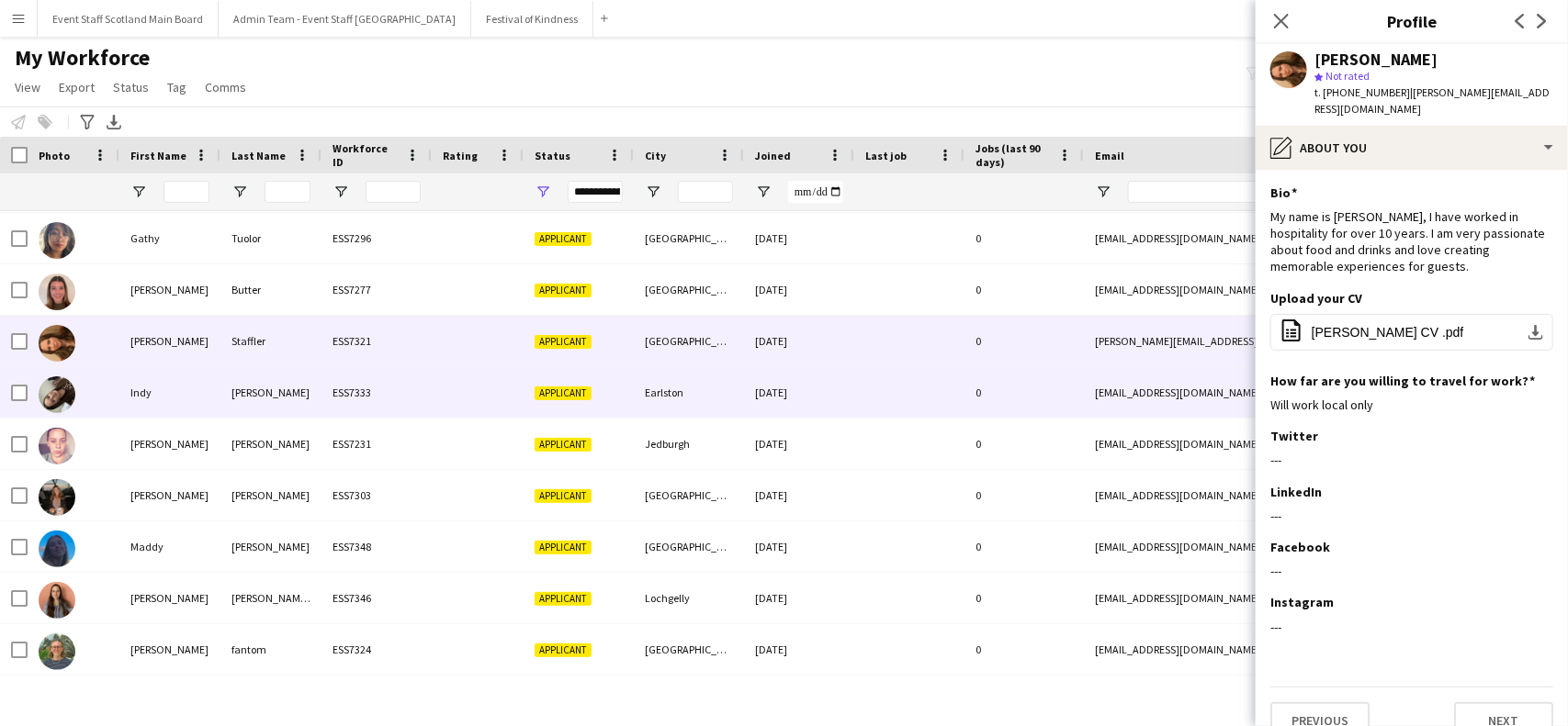
click at [886, 383] on div at bounding box center [910, 392] width 111 height 50
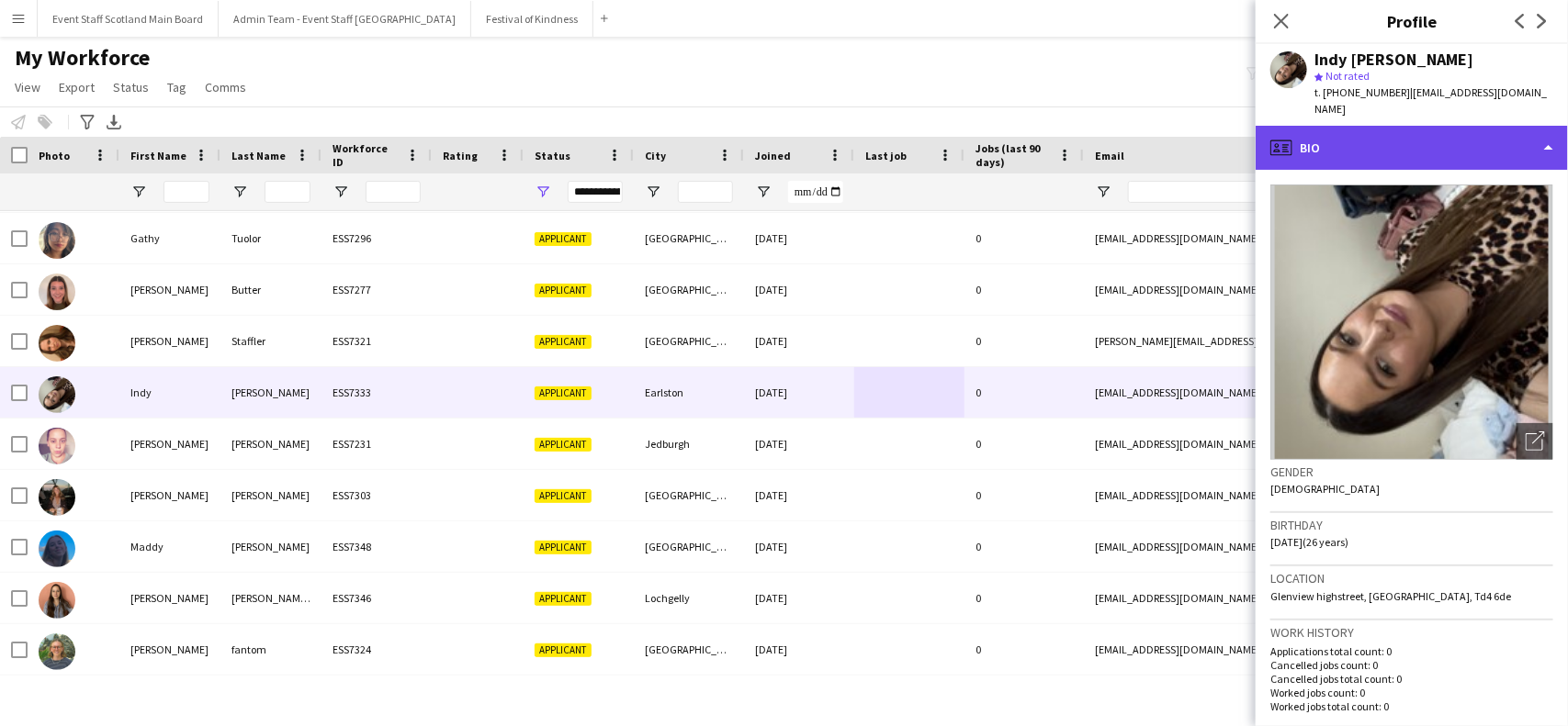
click at [1407, 134] on div "profile Bio" at bounding box center [1412, 147] width 312 height 44
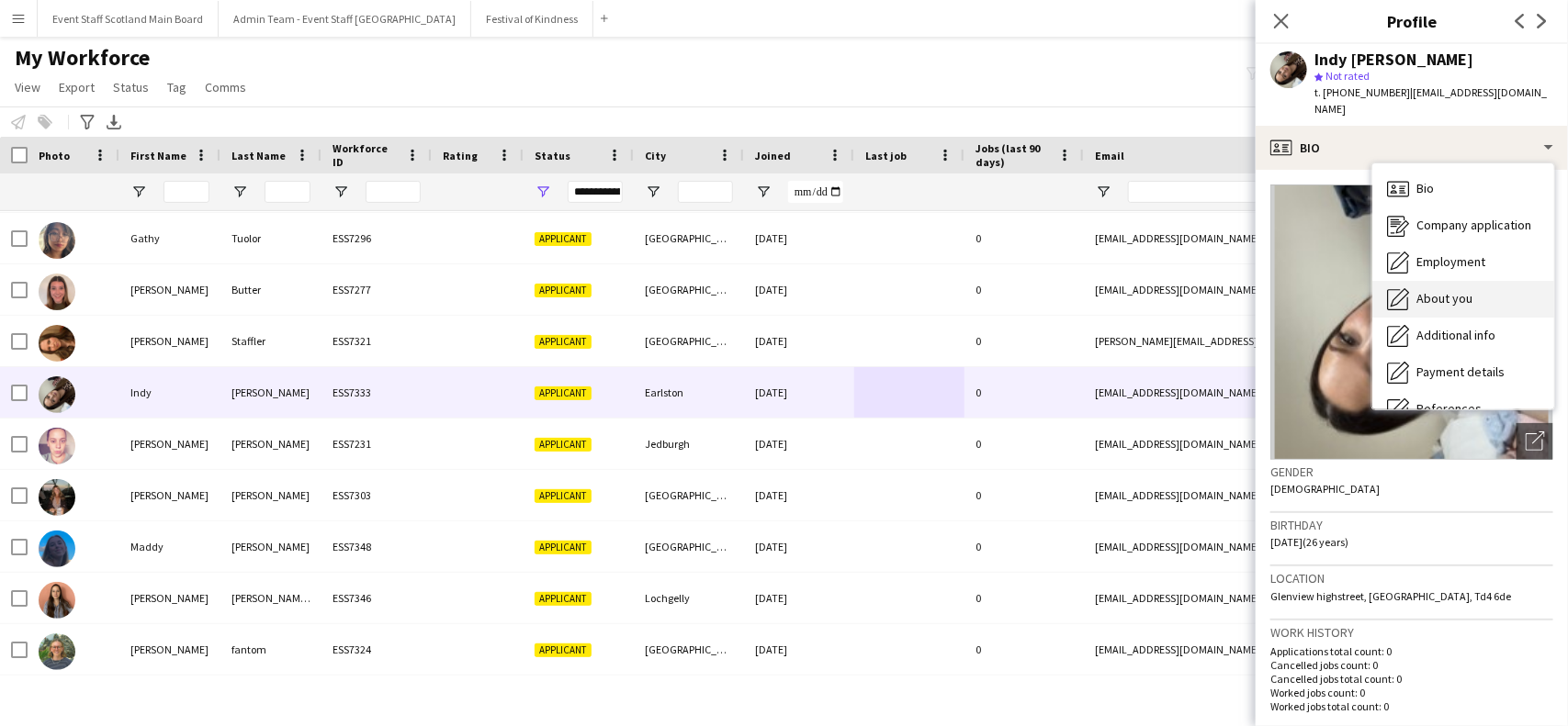
click at [1411, 281] on div "About you About you" at bounding box center [1464, 299] width 182 height 37
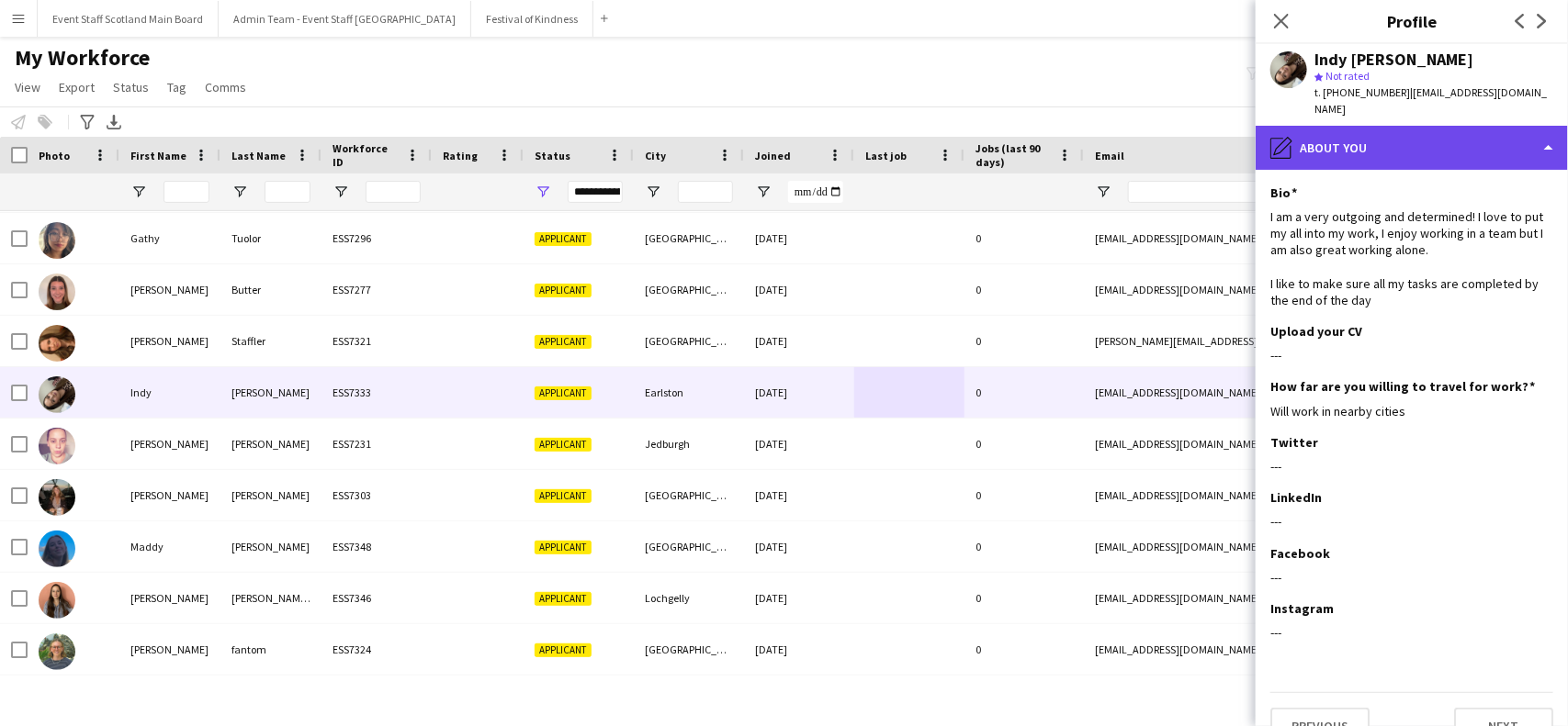
click at [1390, 140] on div "pencil4 About you" at bounding box center [1412, 147] width 312 height 44
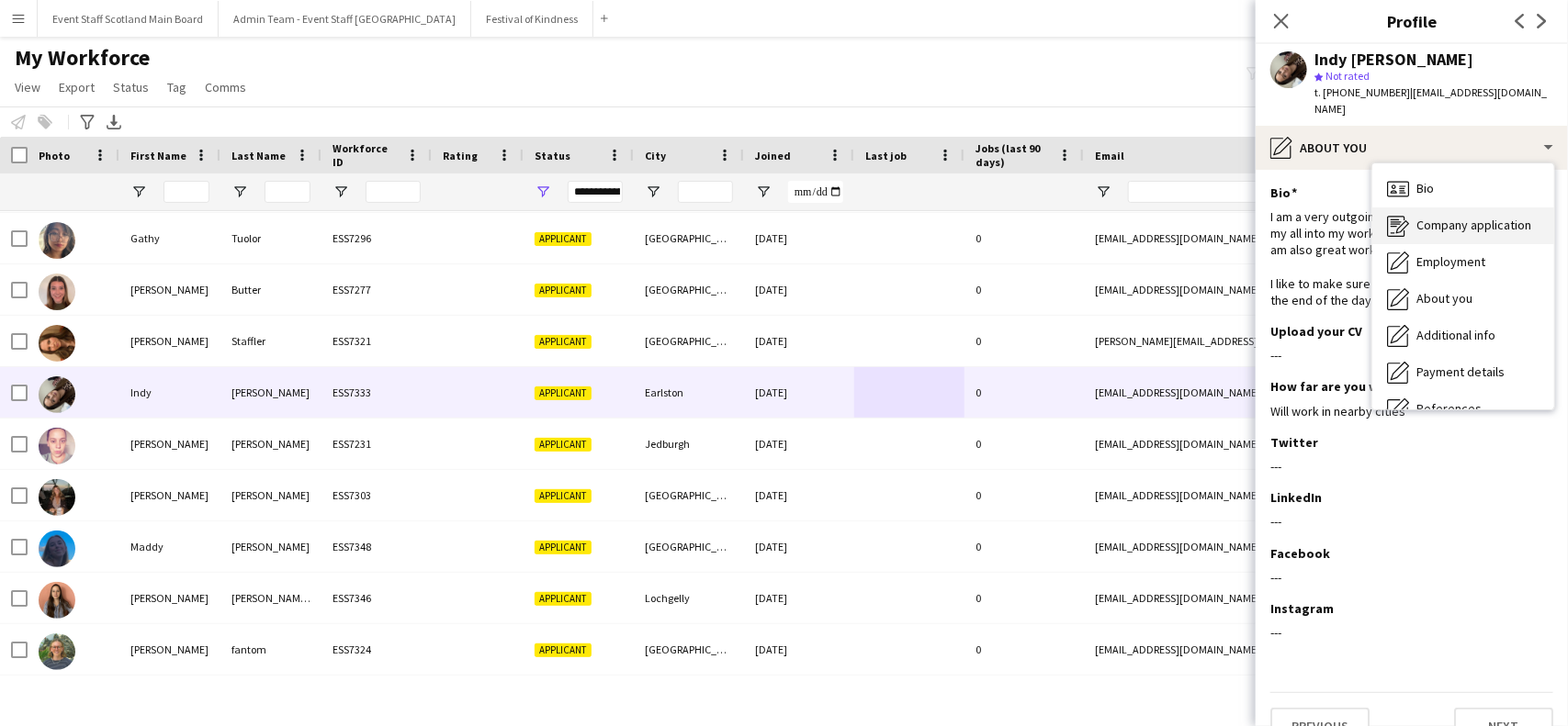
click at [1433, 218] on div "Company application Company application" at bounding box center [1464, 226] width 182 height 37
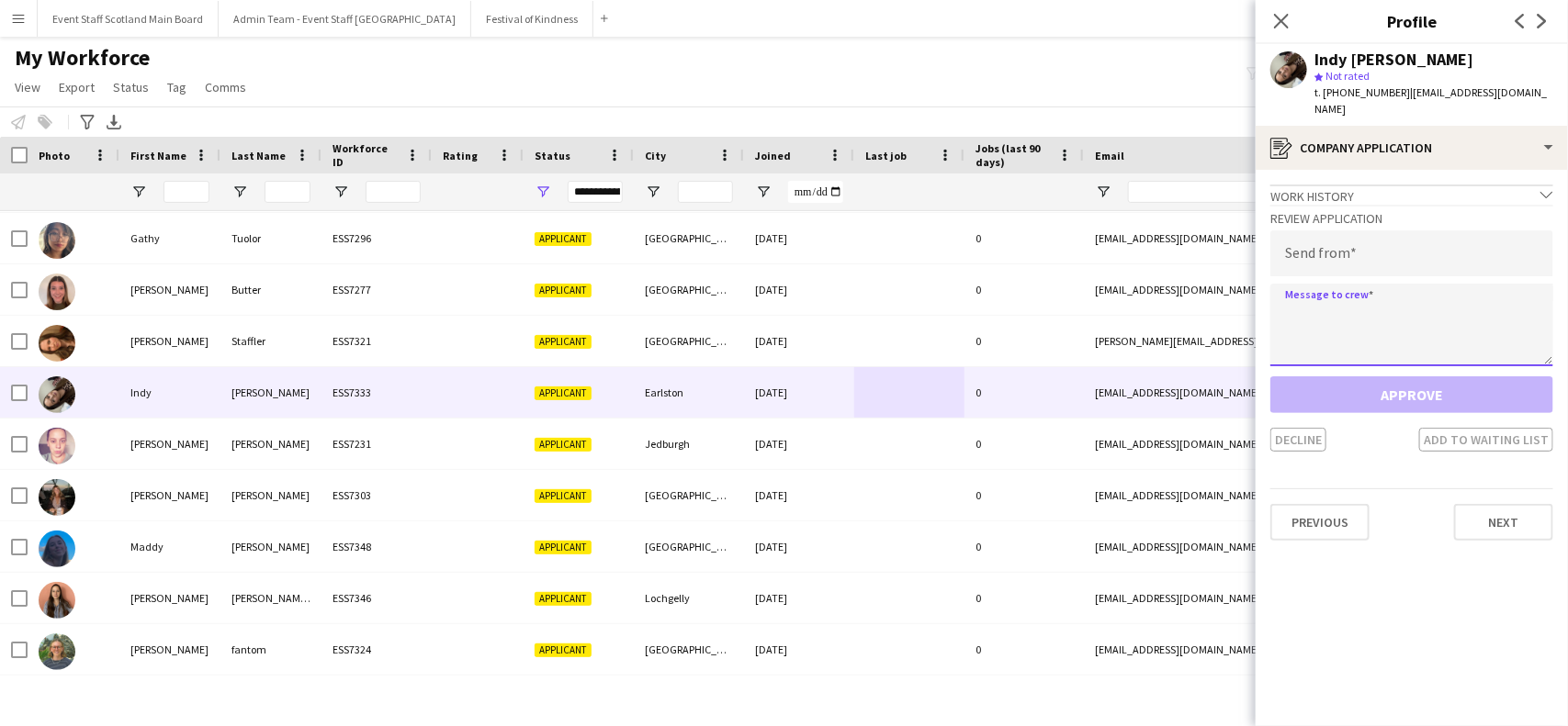
click at [1342, 309] on textarea at bounding box center [1412, 324] width 283 height 83
paste textarea "**********"
type textarea "**********"
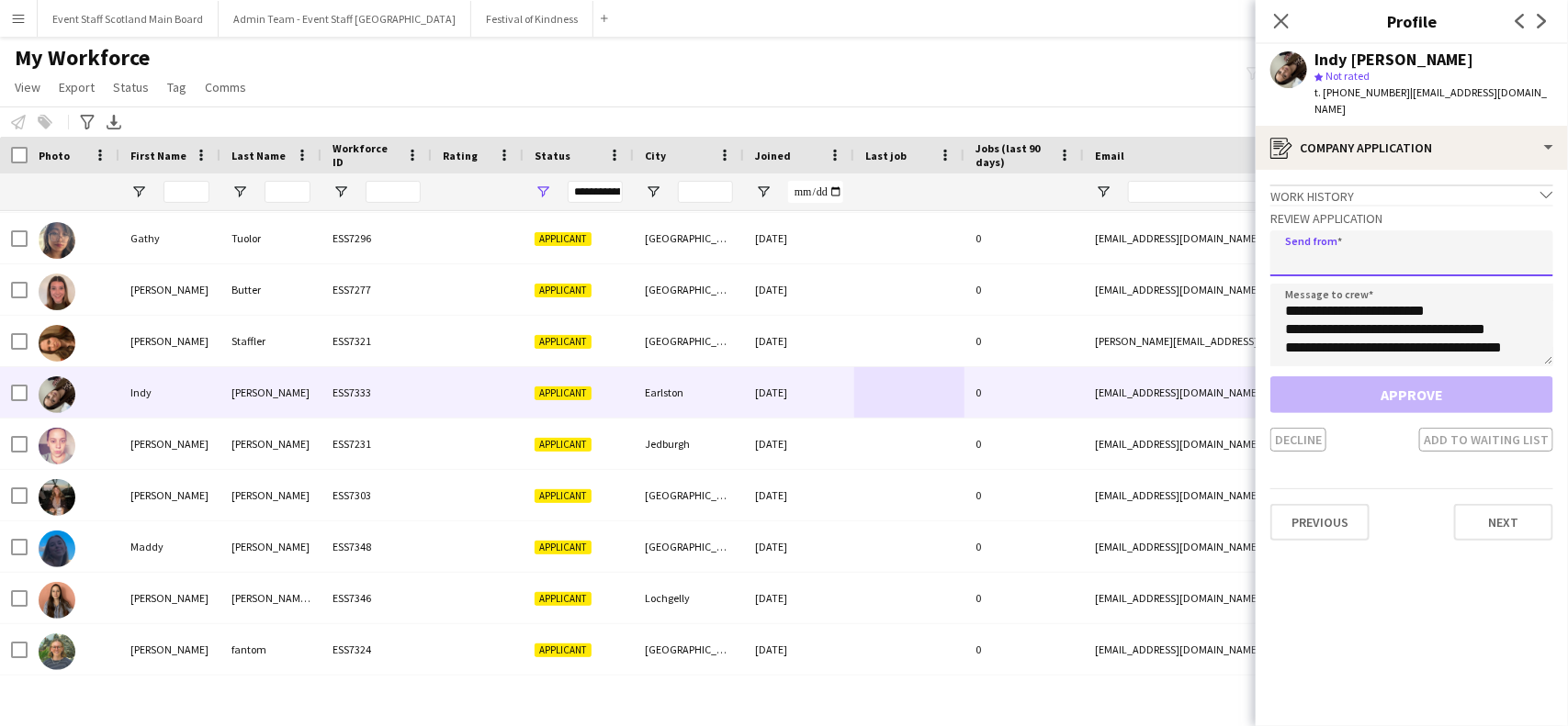
click at [1429, 231] on input "email" at bounding box center [1412, 253] width 283 height 46
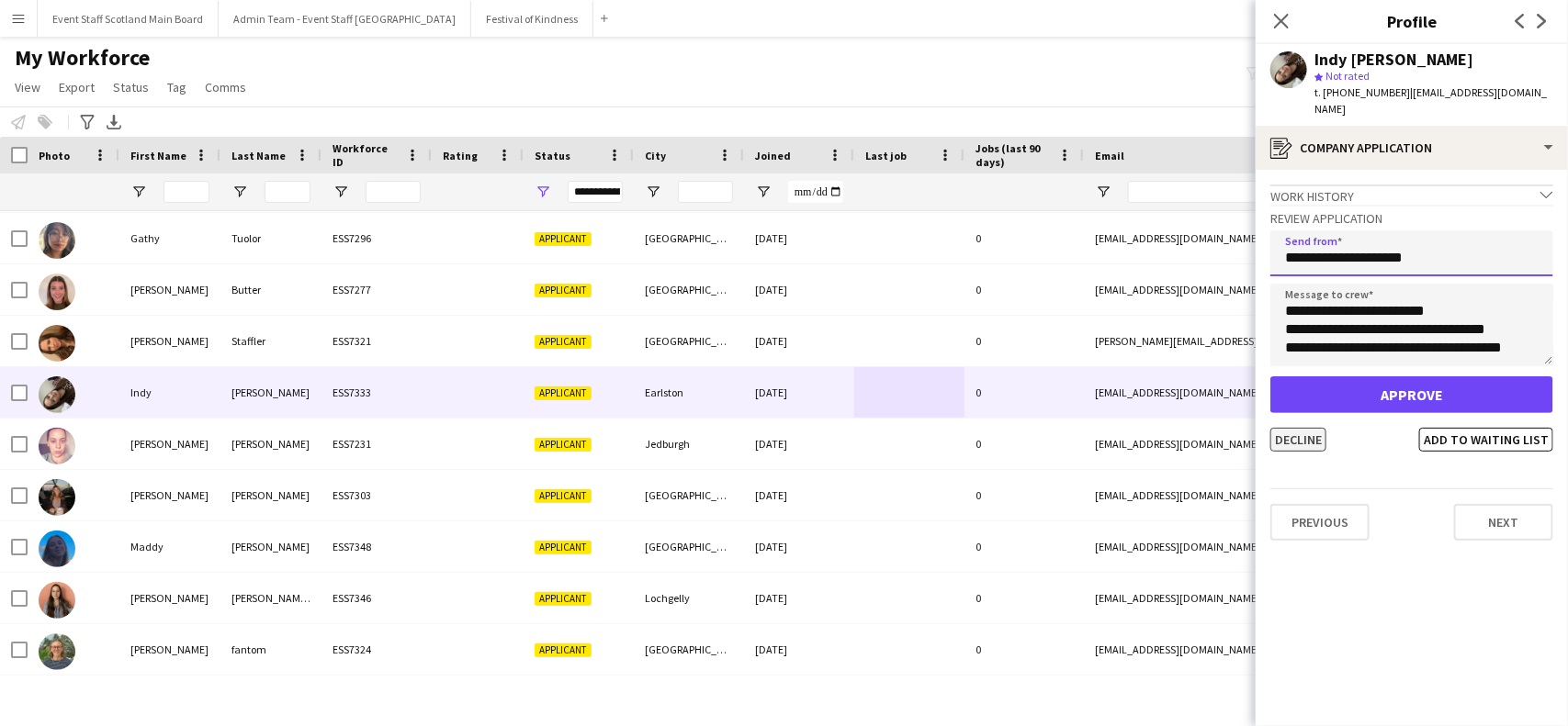
type input "**********"
click at [1315, 428] on button "Decline" at bounding box center [1298, 440] width 56 height 24
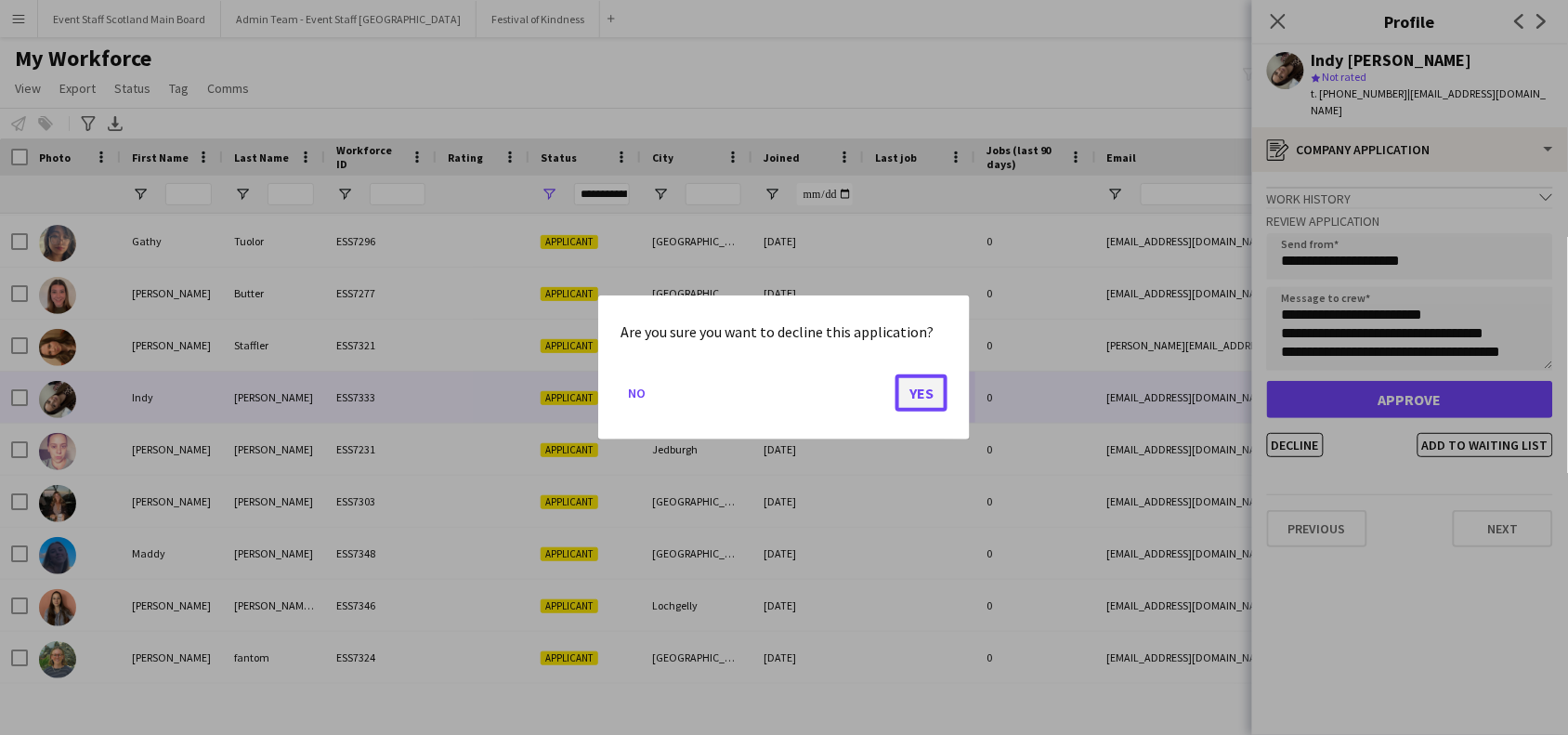
click at [923, 396] on button "Yes" at bounding box center [921, 393] width 52 height 38
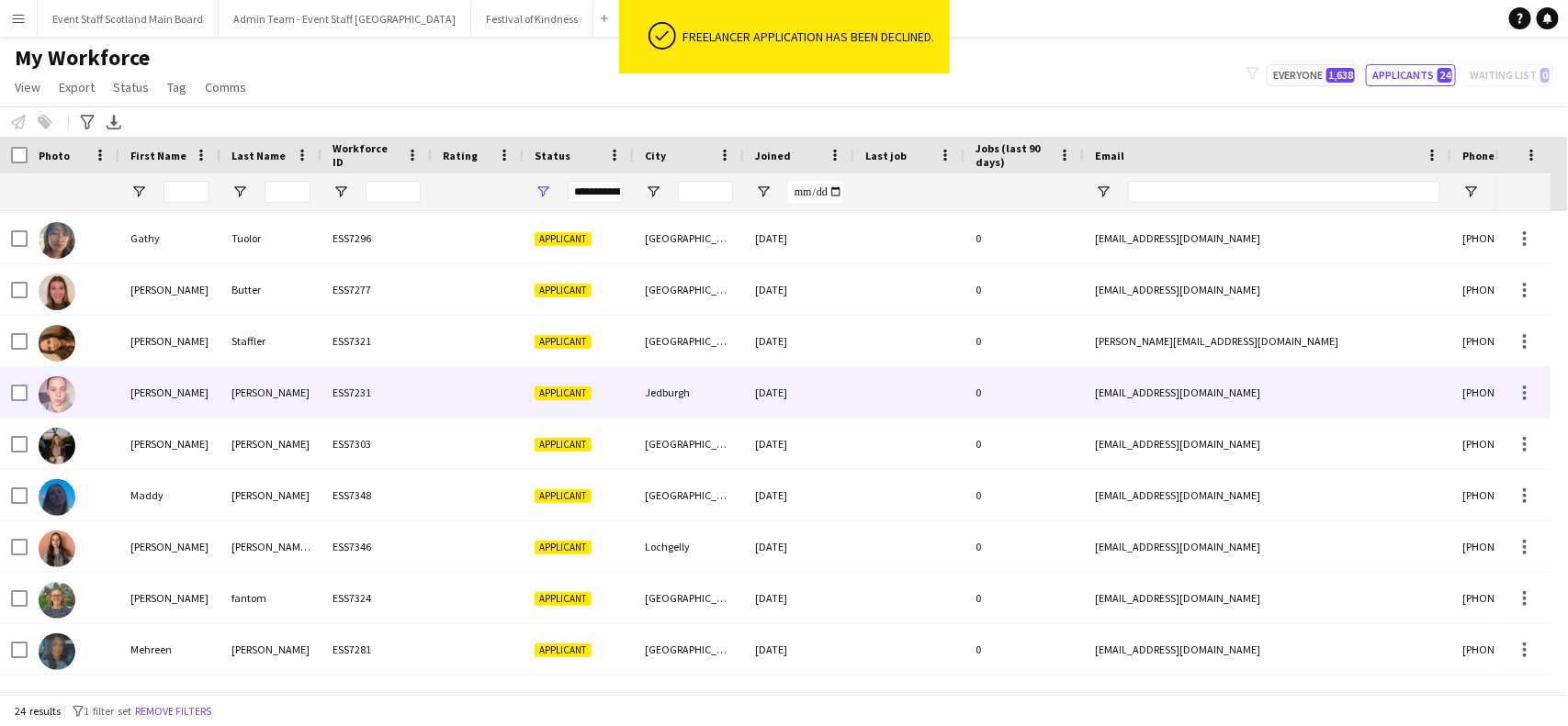
click at [777, 390] on div "[DATE]" at bounding box center [799, 392] width 111 height 50
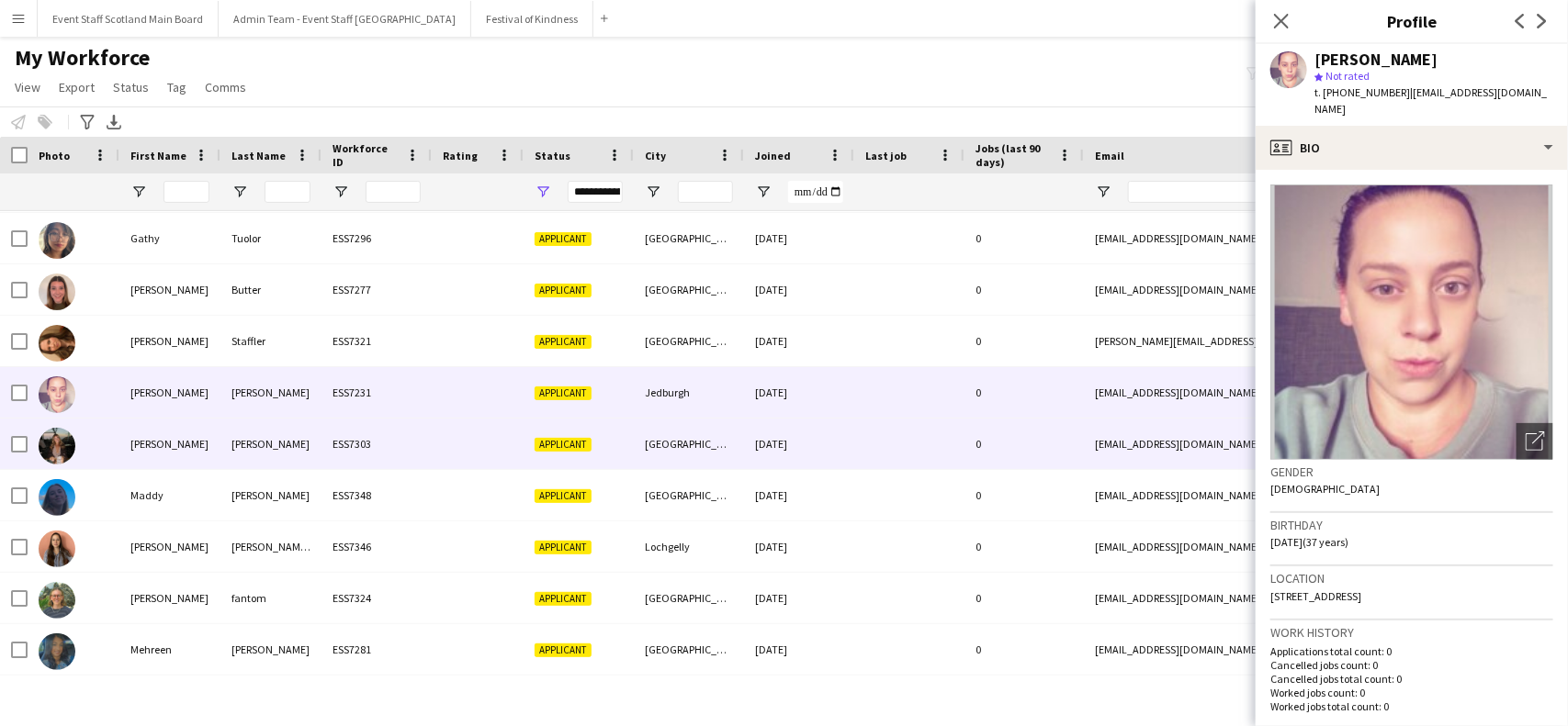
click at [669, 442] on div "[GEOGRAPHIC_DATA]" at bounding box center [689, 443] width 111 height 50
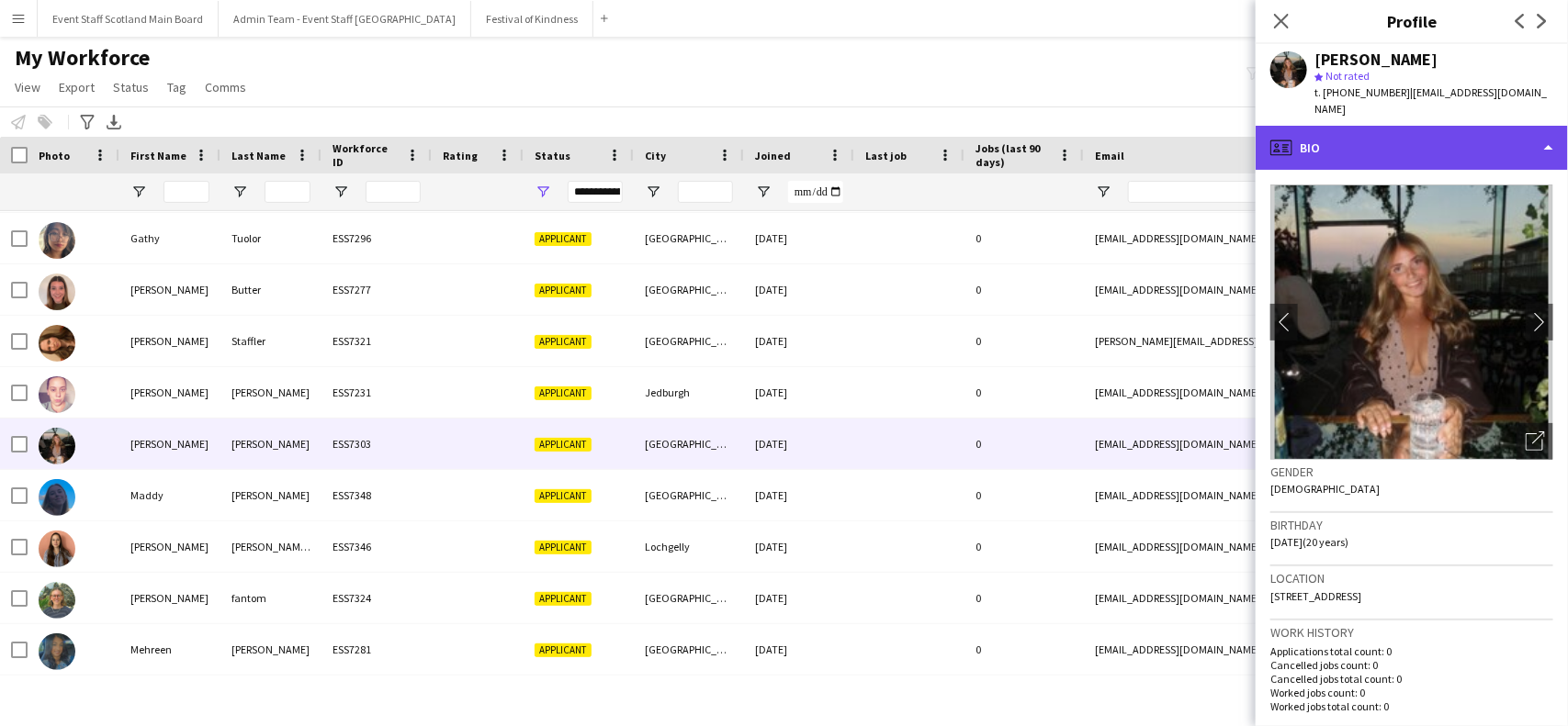
click at [1467, 128] on div "profile Bio" at bounding box center [1412, 147] width 312 height 44
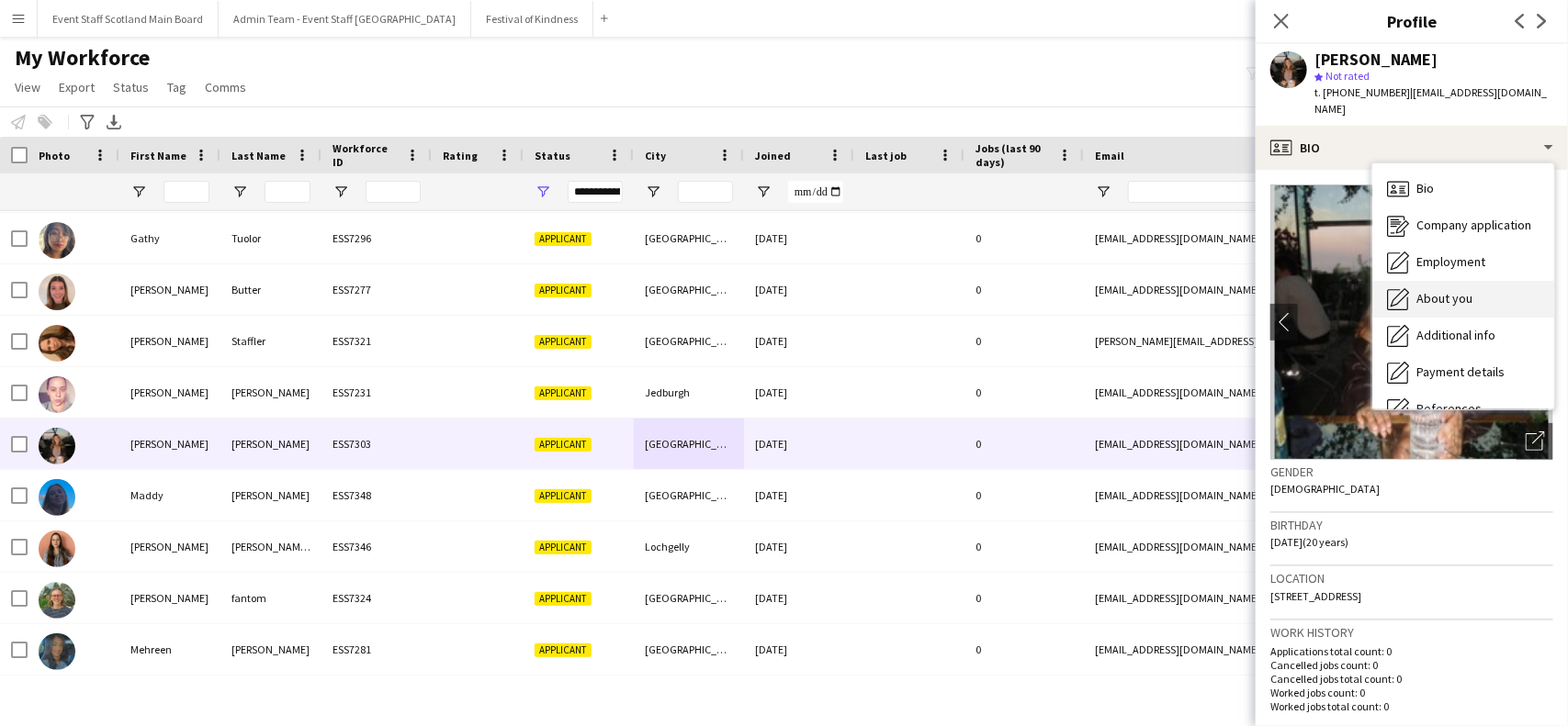
click at [1461, 290] on span "About you" at bounding box center [1444, 298] width 56 height 17
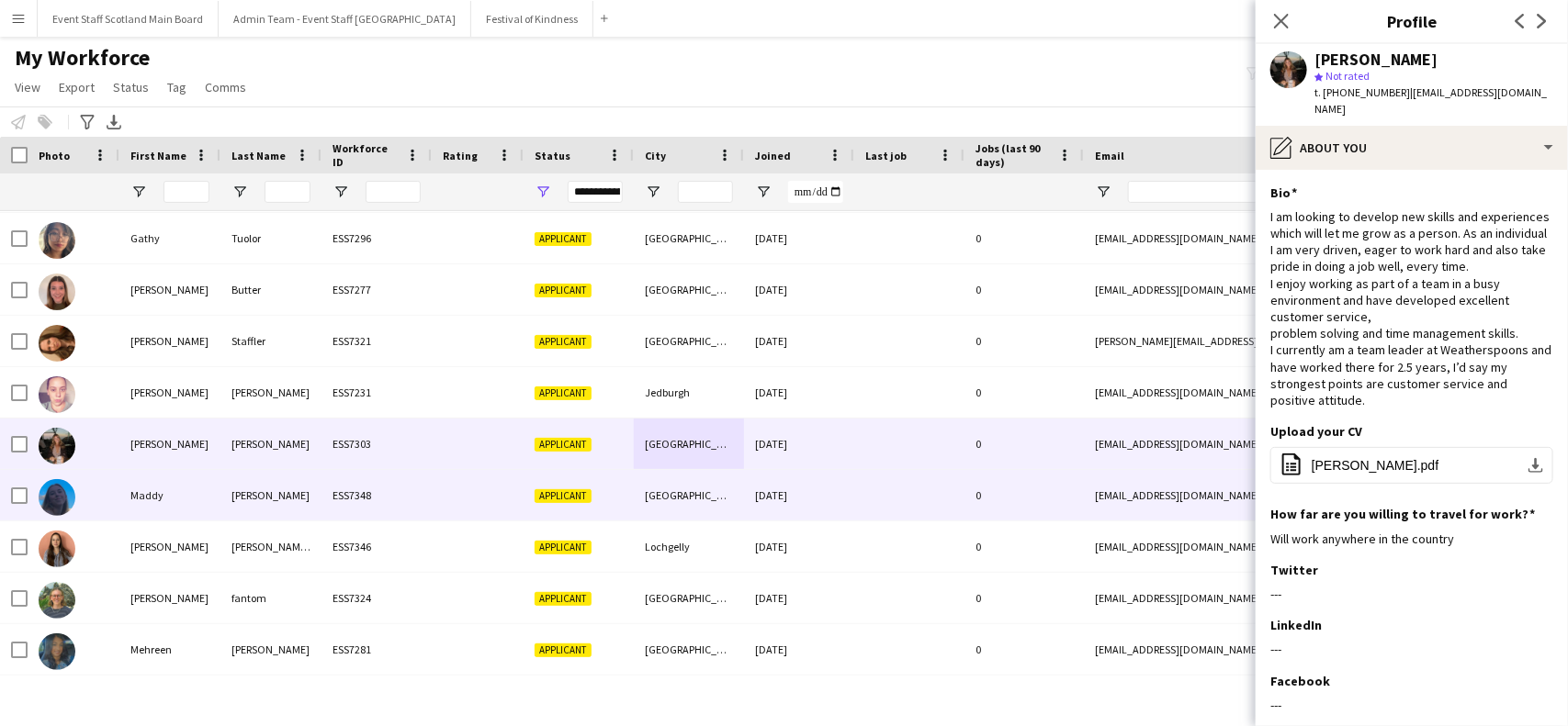
click at [1041, 484] on div "0" at bounding box center [1024, 495] width 119 height 50
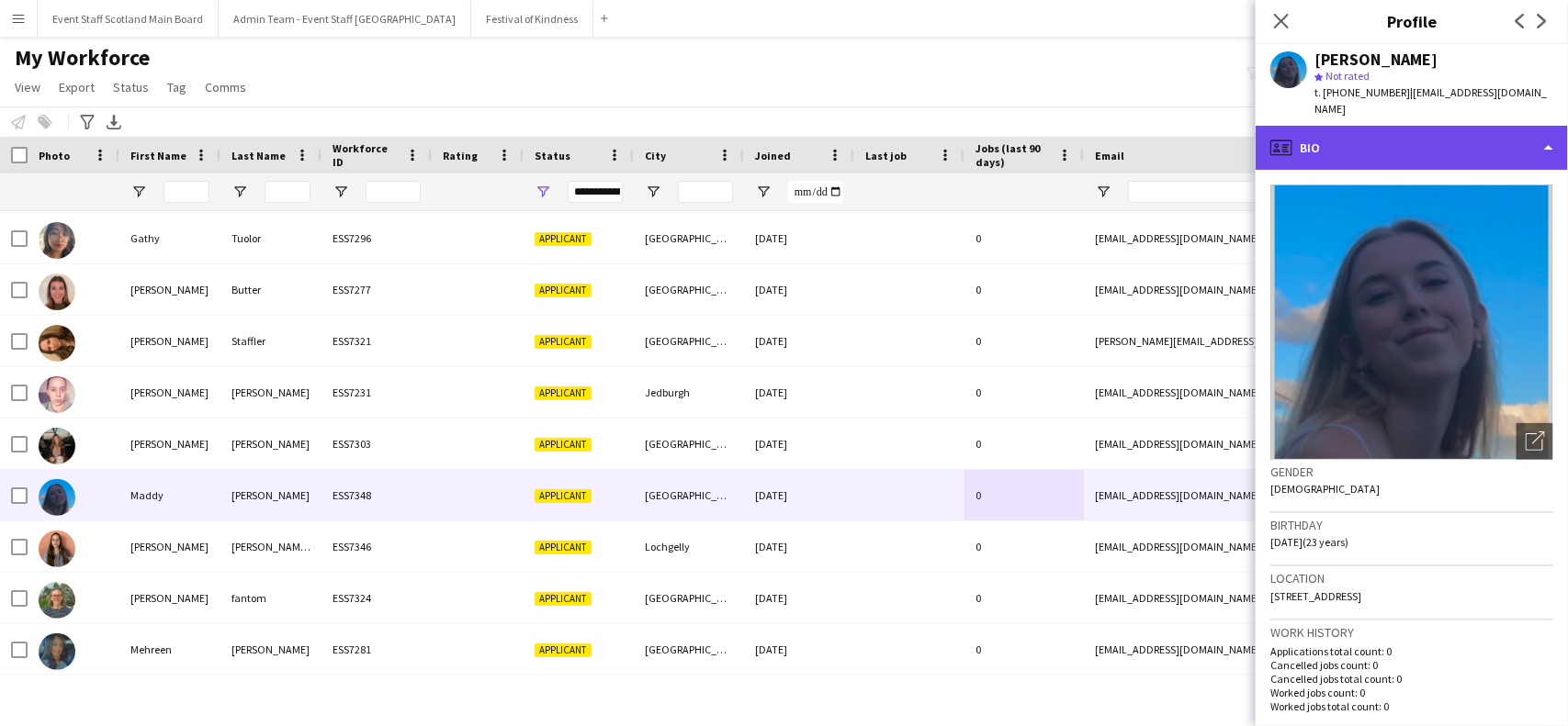
click at [1490, 144] on div "profile Bio" at bounding box center [1412, 147] width 312 height 44
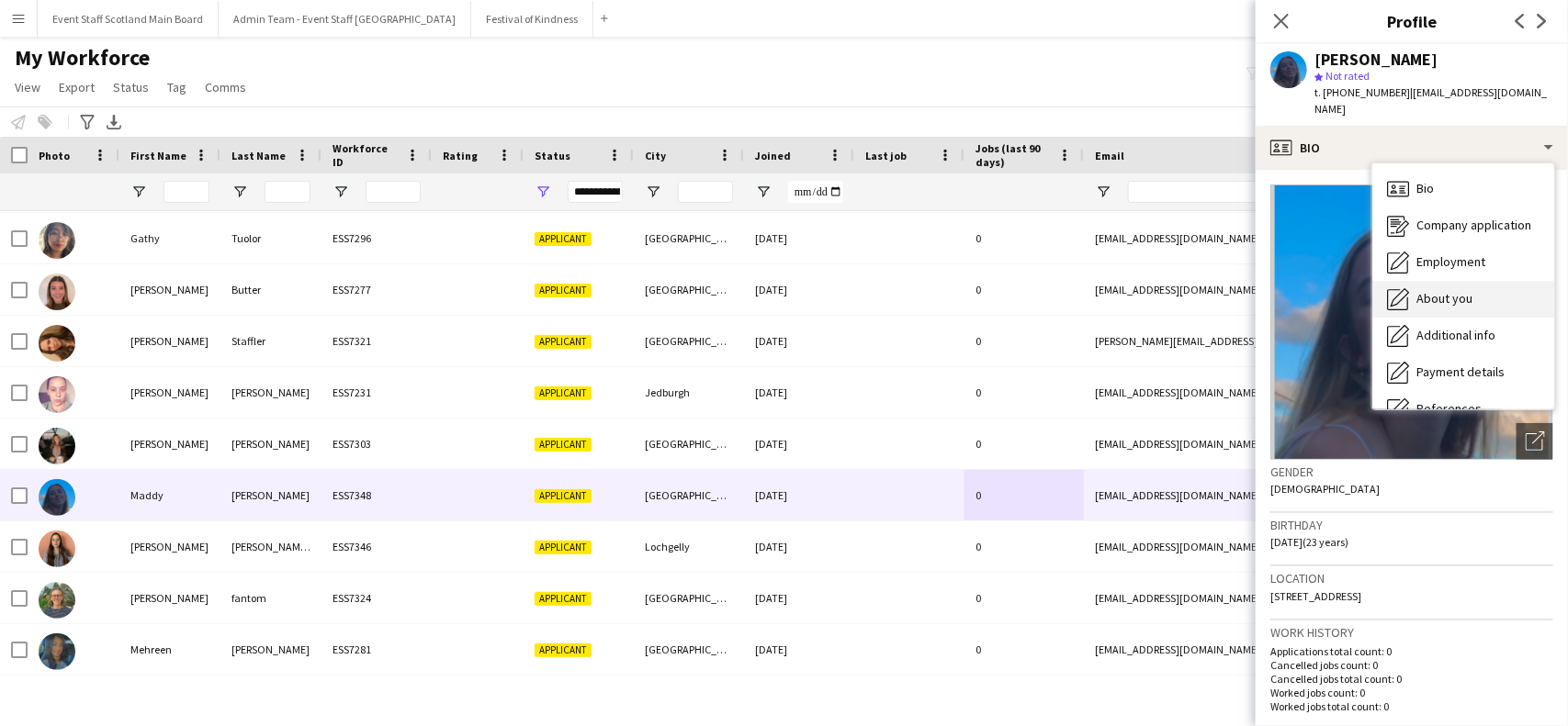
click at [1436, 296] on span "About you" at bounding box center [1444, 298] width 56 height 17
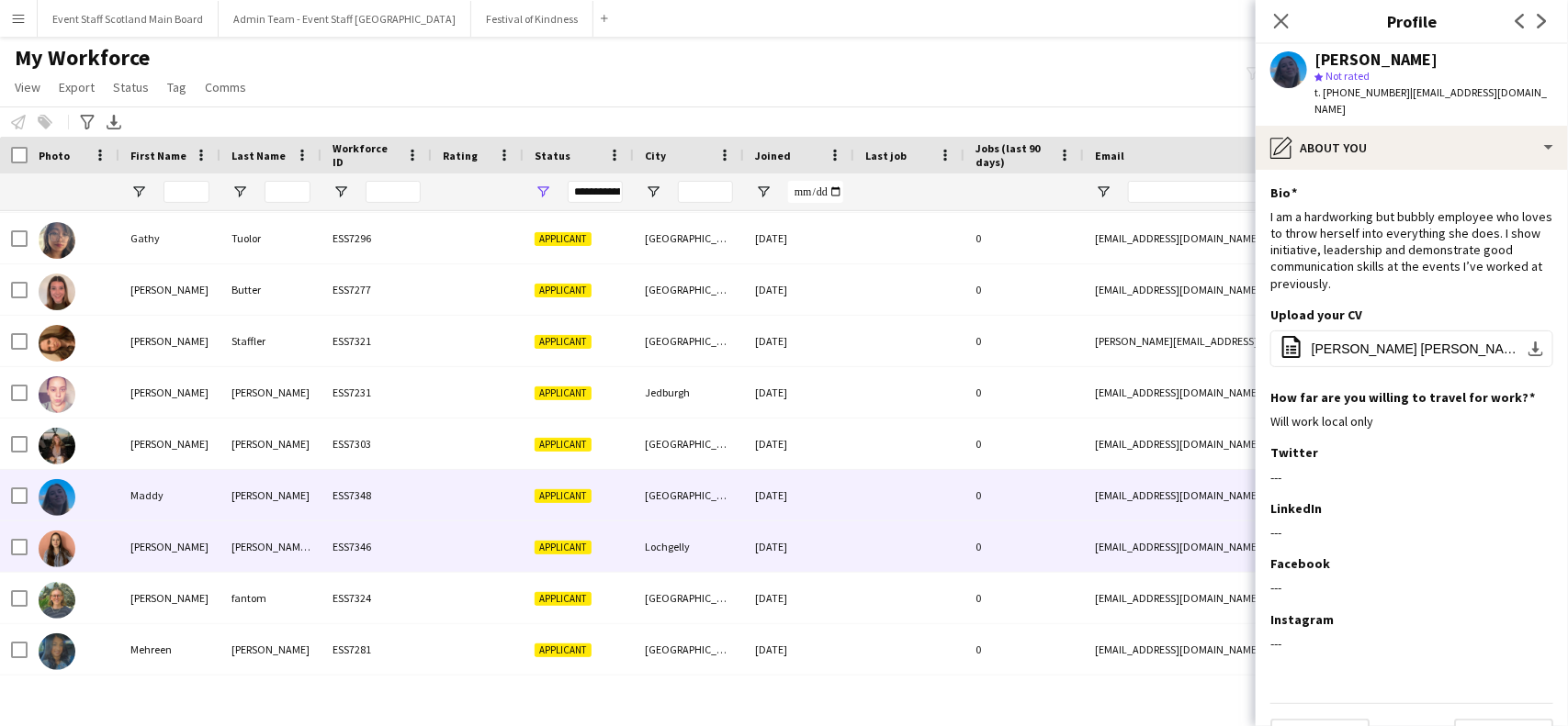
click at [978, 544] on div "0" at bounding box center [1024, 547] width 119 height 50
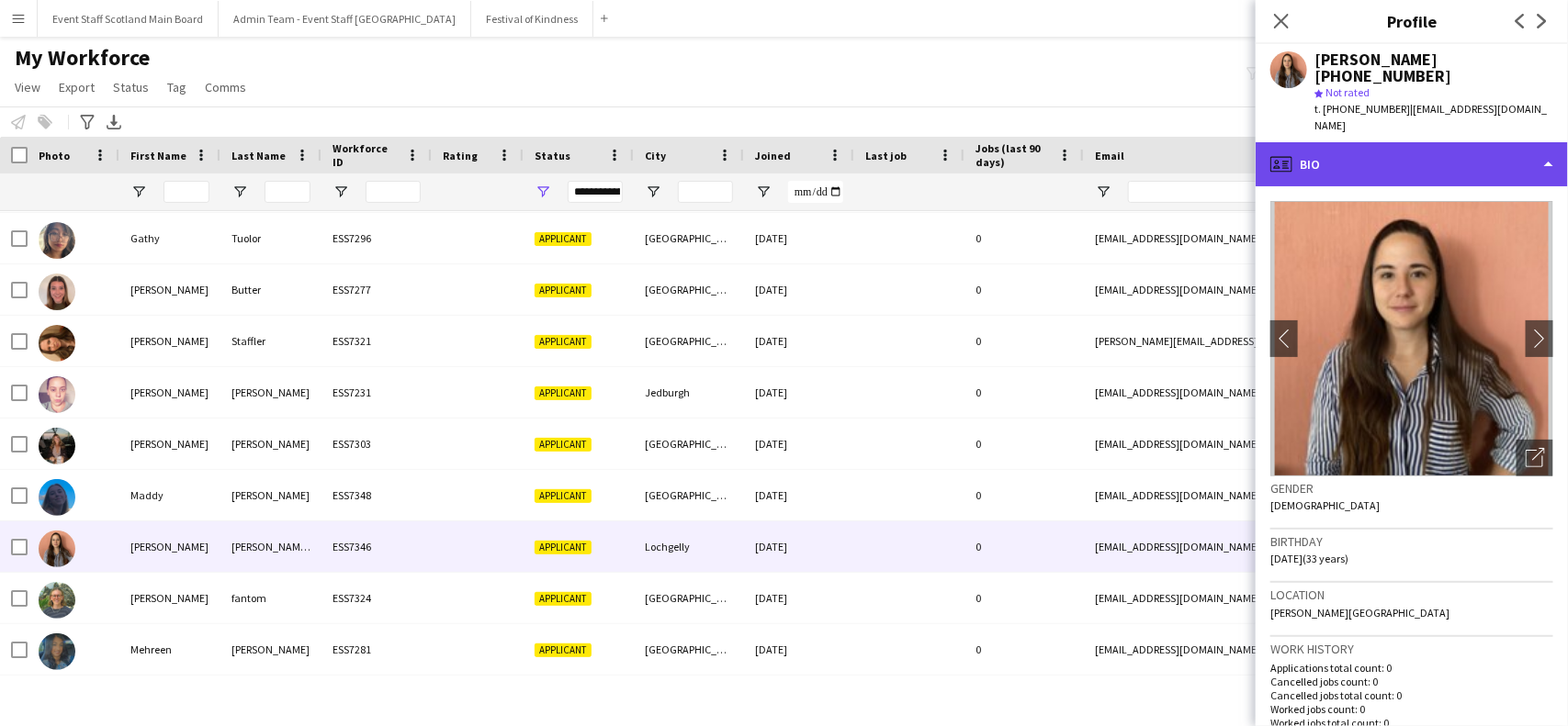
click at [1476, 147] on div "profile Bio" at bounding box center [1412, 164] width 312 height 44
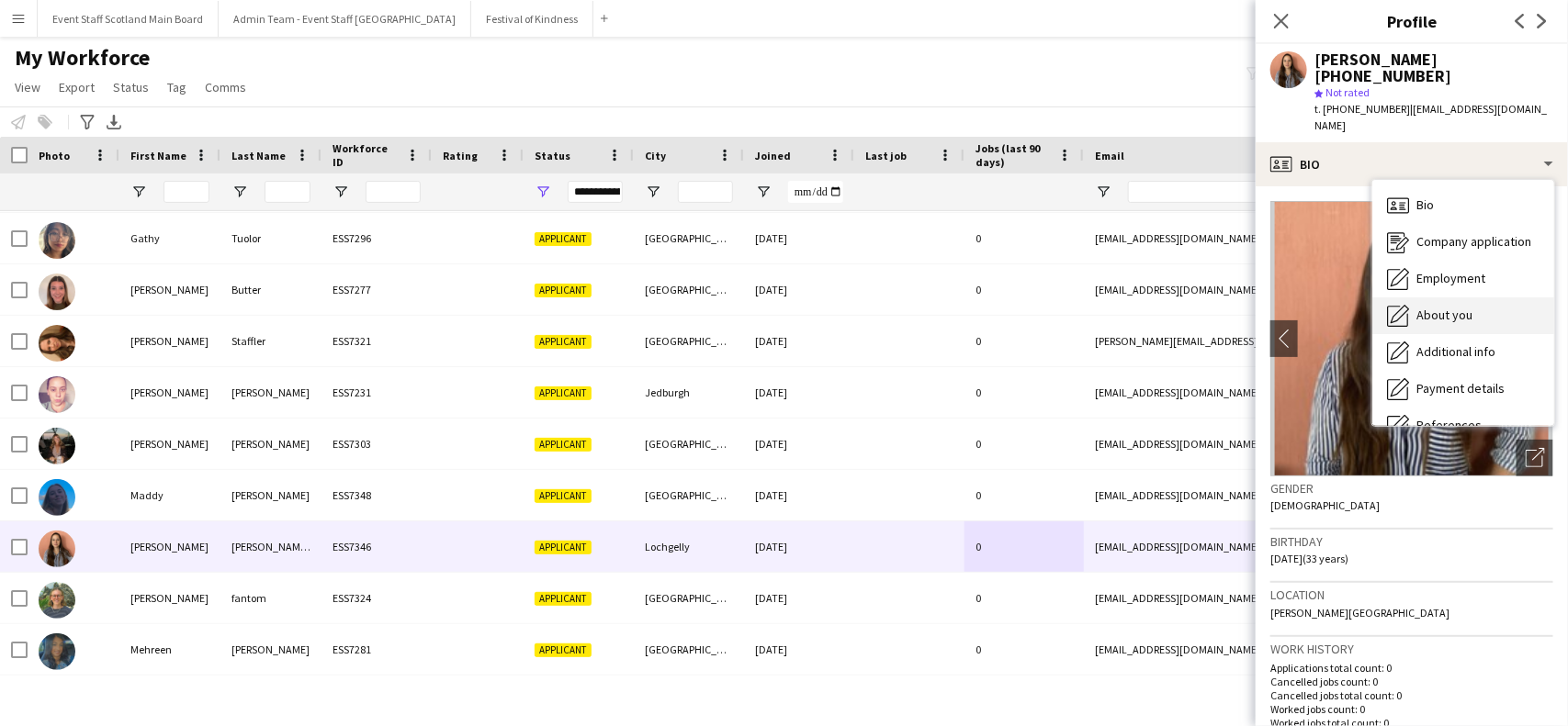
click at [1447, 297] on div "About you About you" at bounding box center [1464, 316] width 182 height 37
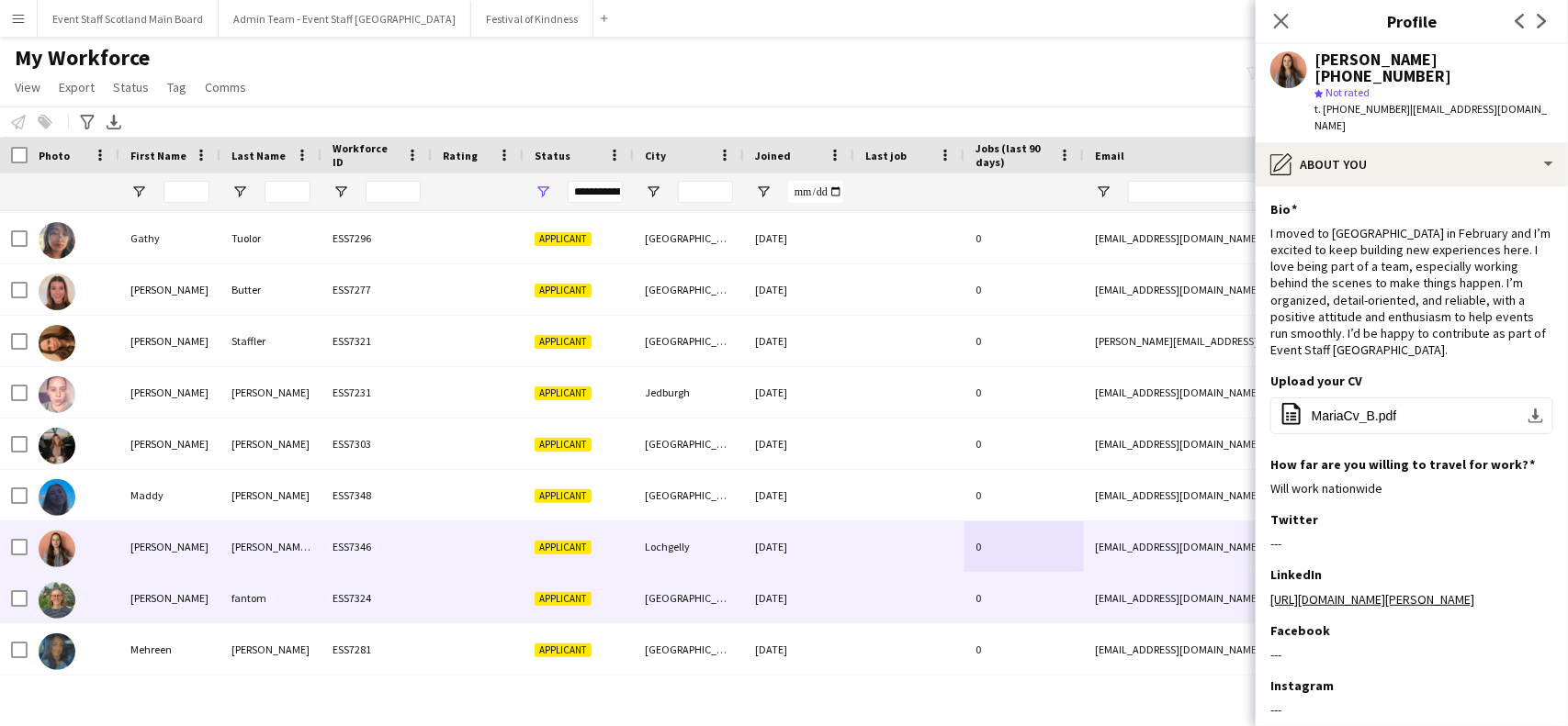
click at [947, 598] on div at bounding box center [910, 598] width 111 height 50
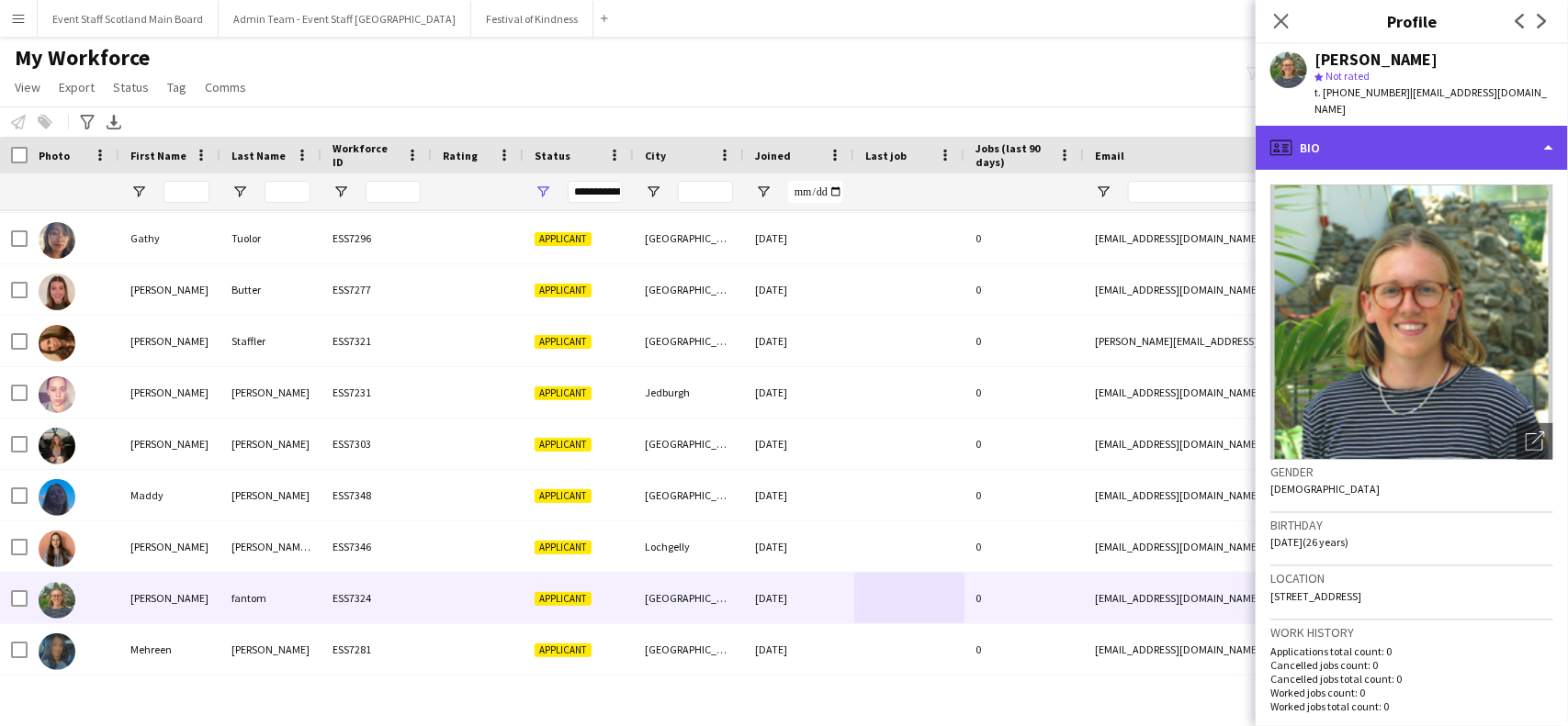
click at [1452, 125] on div "profile Bio" at bounding box center [1412, 147] width 312 height 44
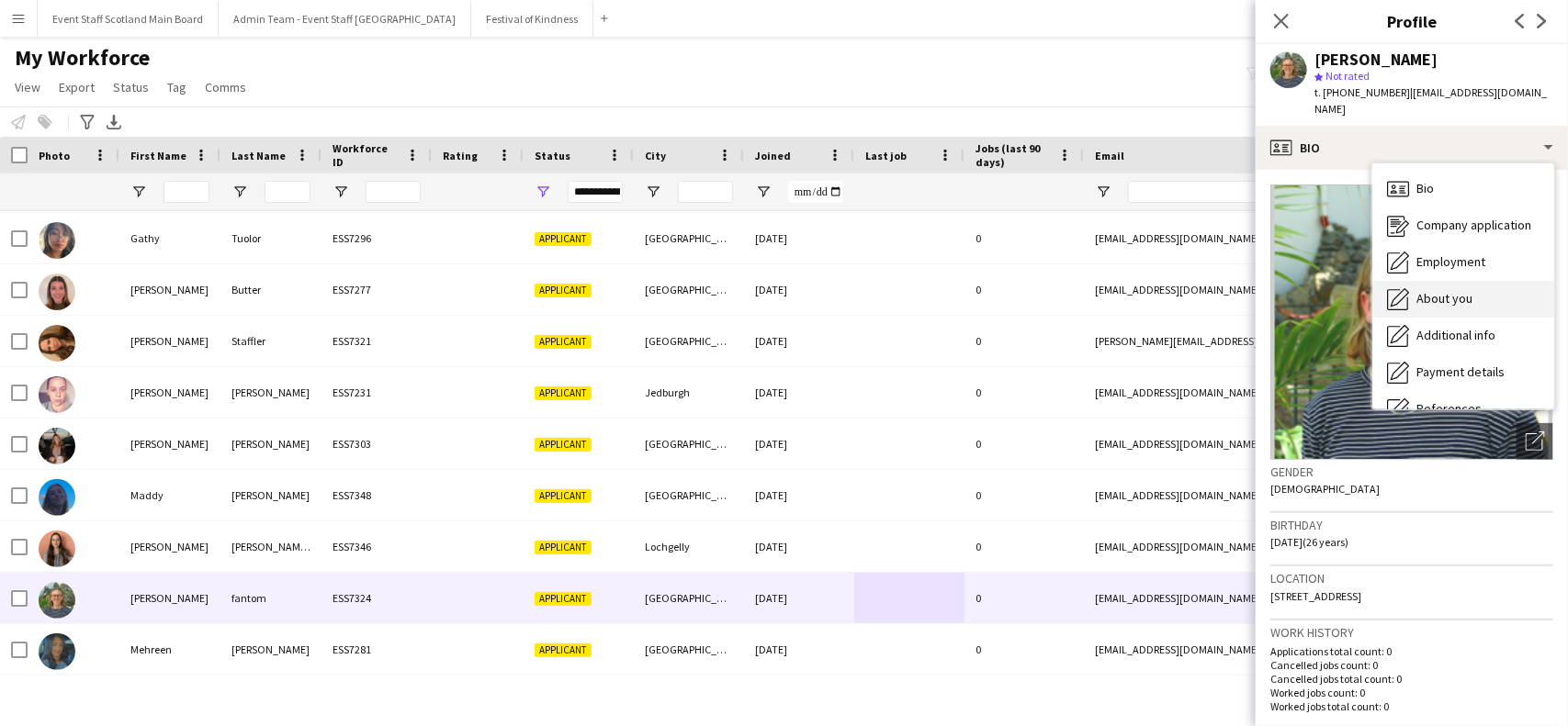
click at [1424, 290] on span "About you" at bounding box center [1444, 298] width 56 height 17
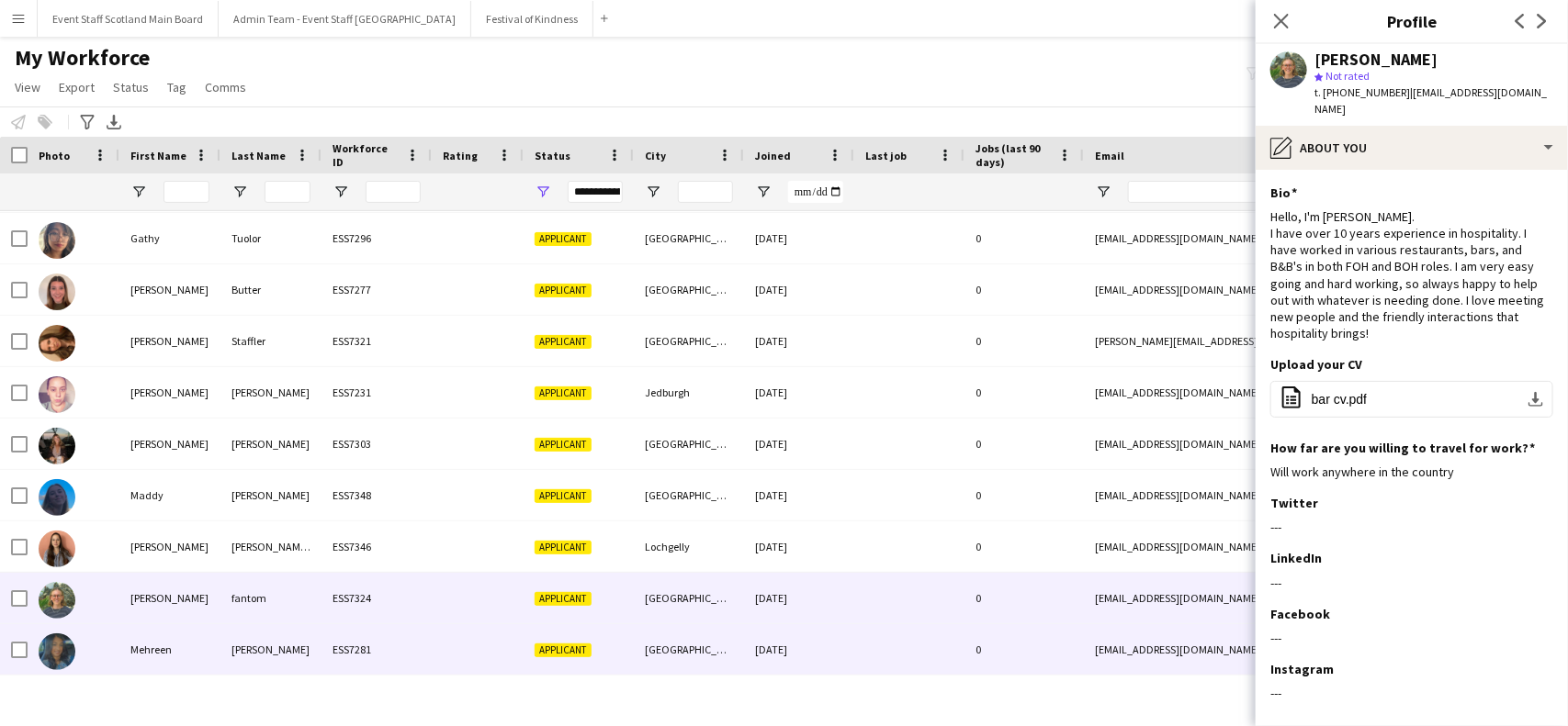
click at [998, 637] on div "0" at bounding box center [1024, 650] width 119 height 50
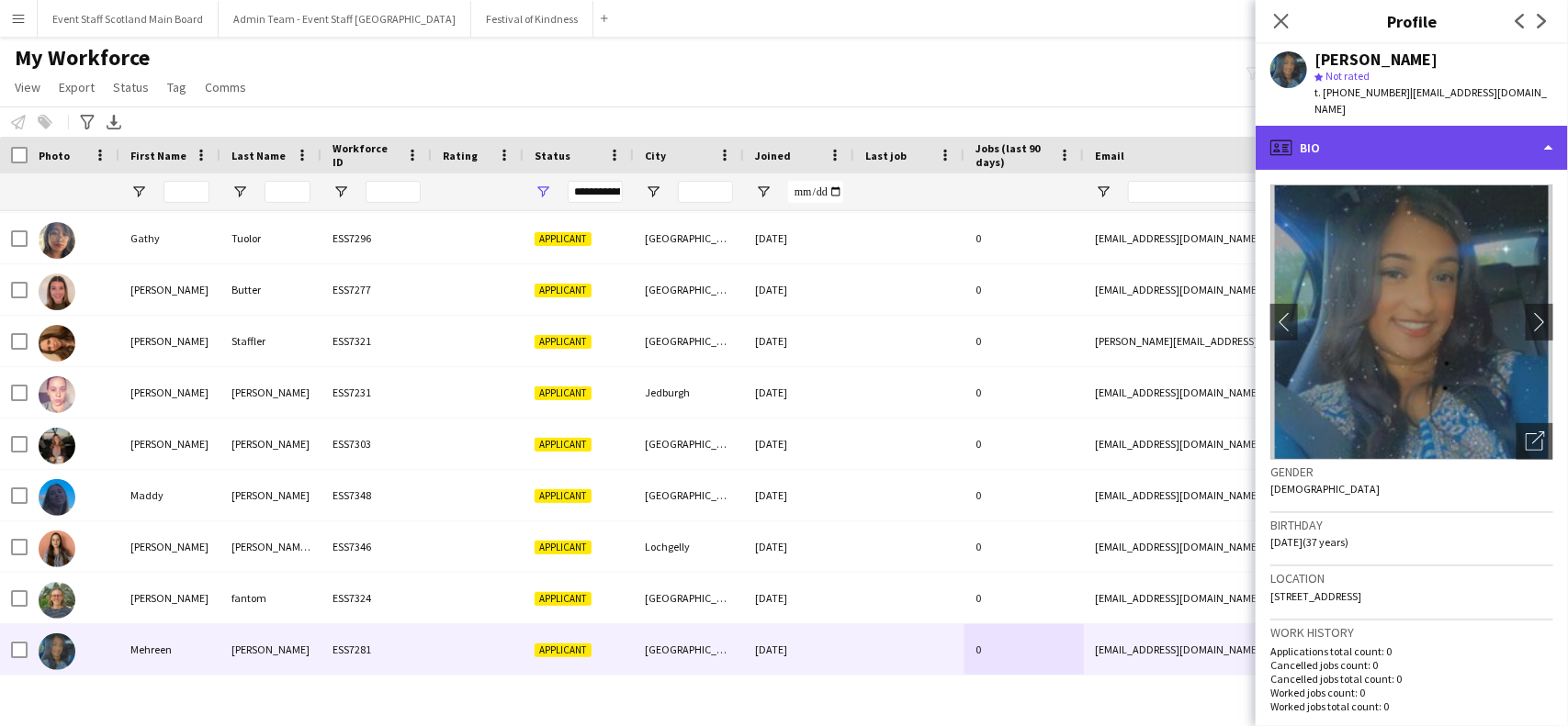
click at [1415, 125] on div "profile Bio" at bounding box center [1412, 147] width 312 height 44
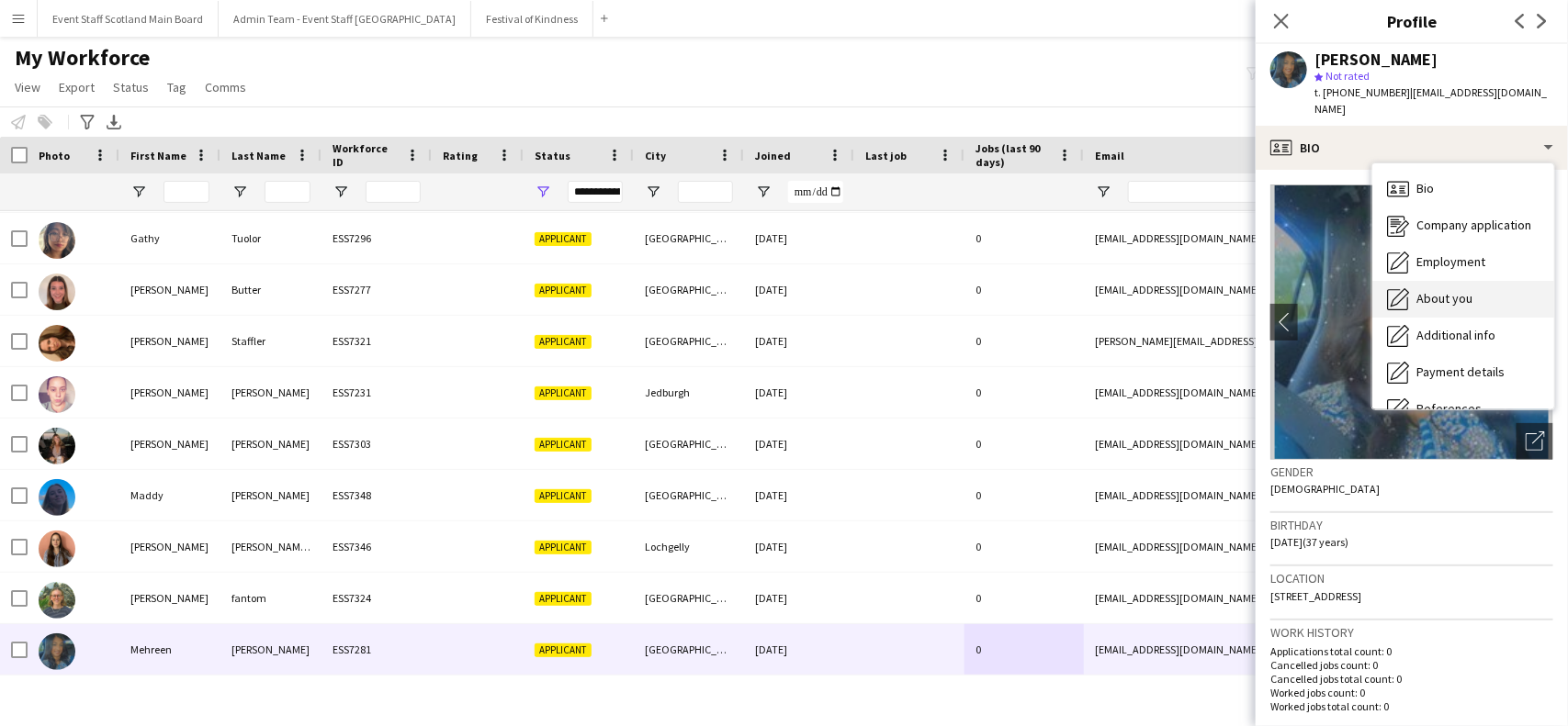
click at [1427, 290] on span "About you" at bounding box center [1444, 298] width 56 height 17
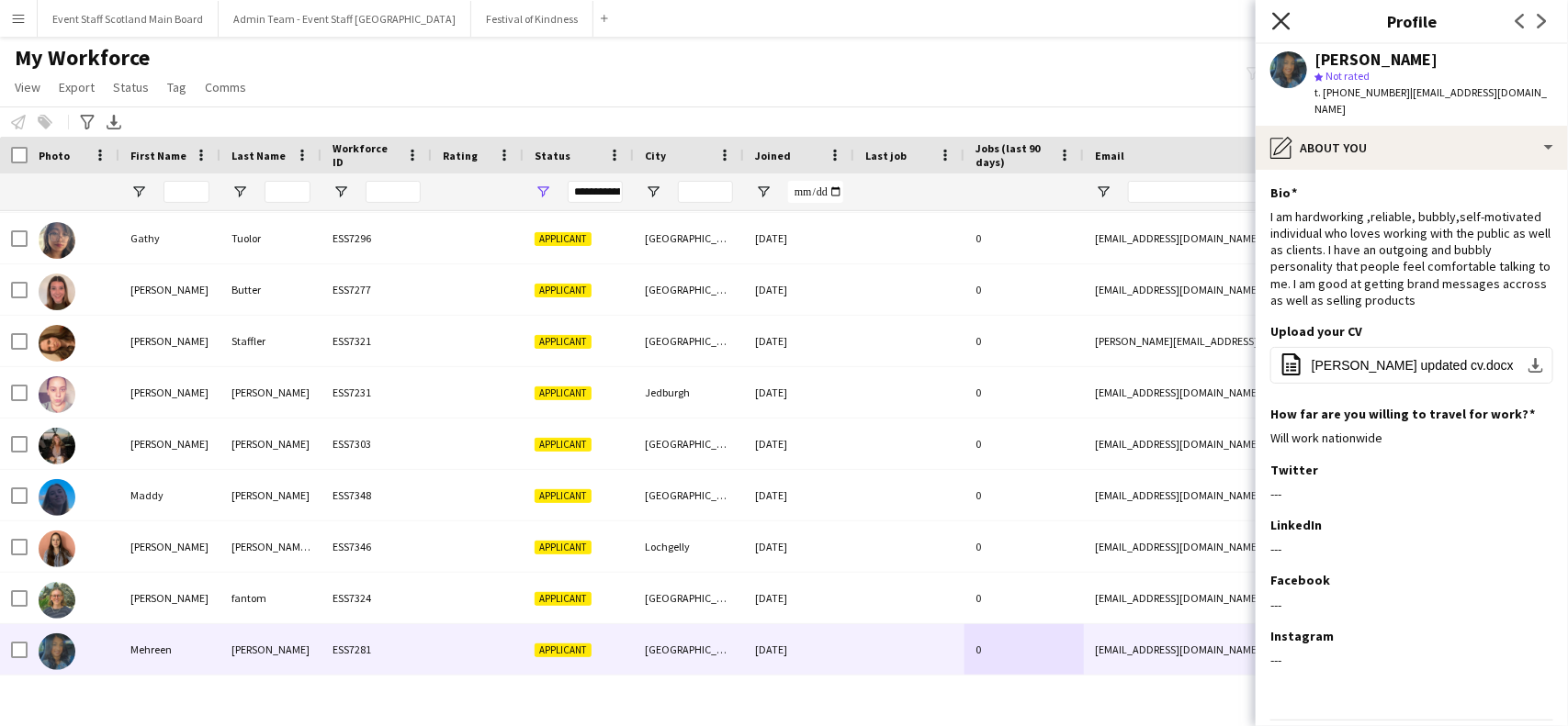
click at [1283, 20] on icon at bounding box center [1281, 20] width 18 height 18
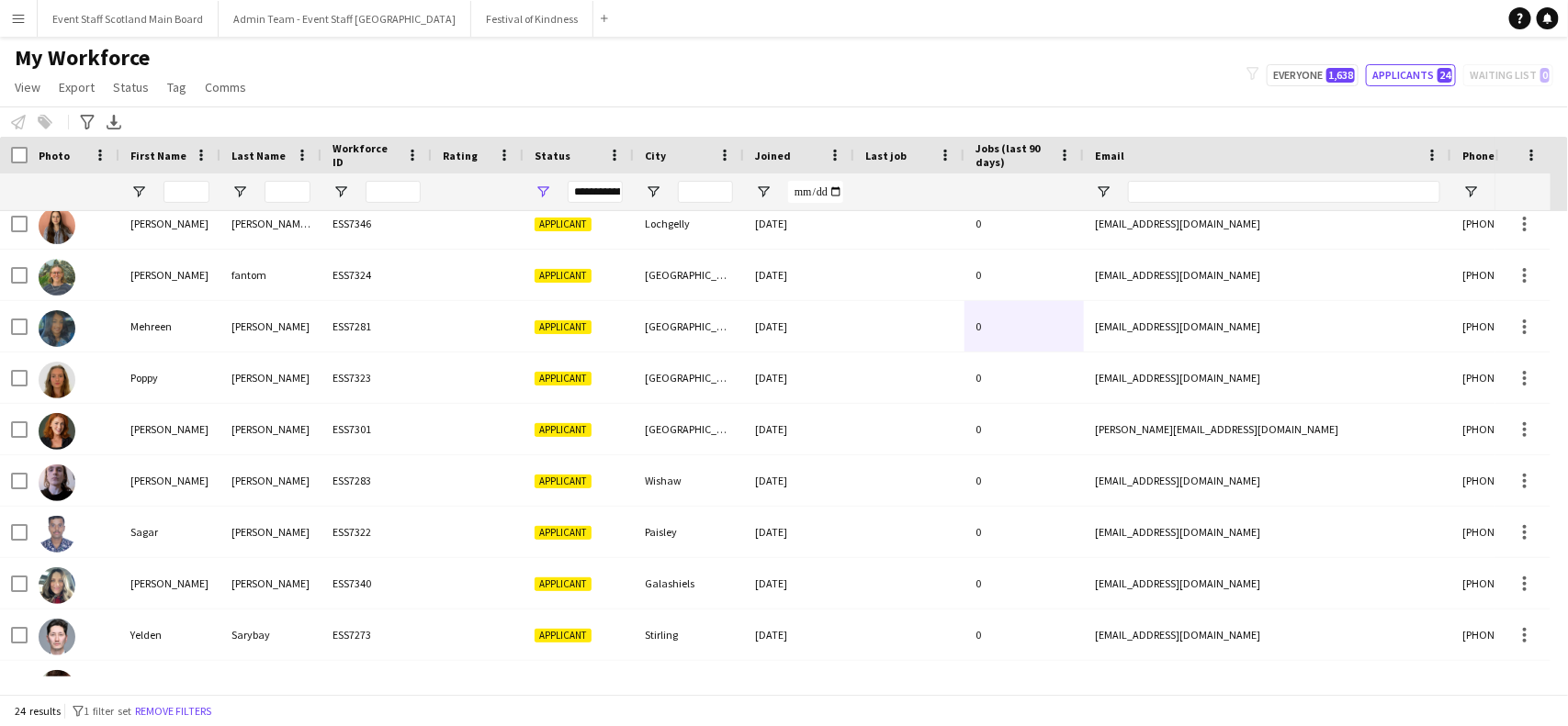
scroll to position [768, 0]
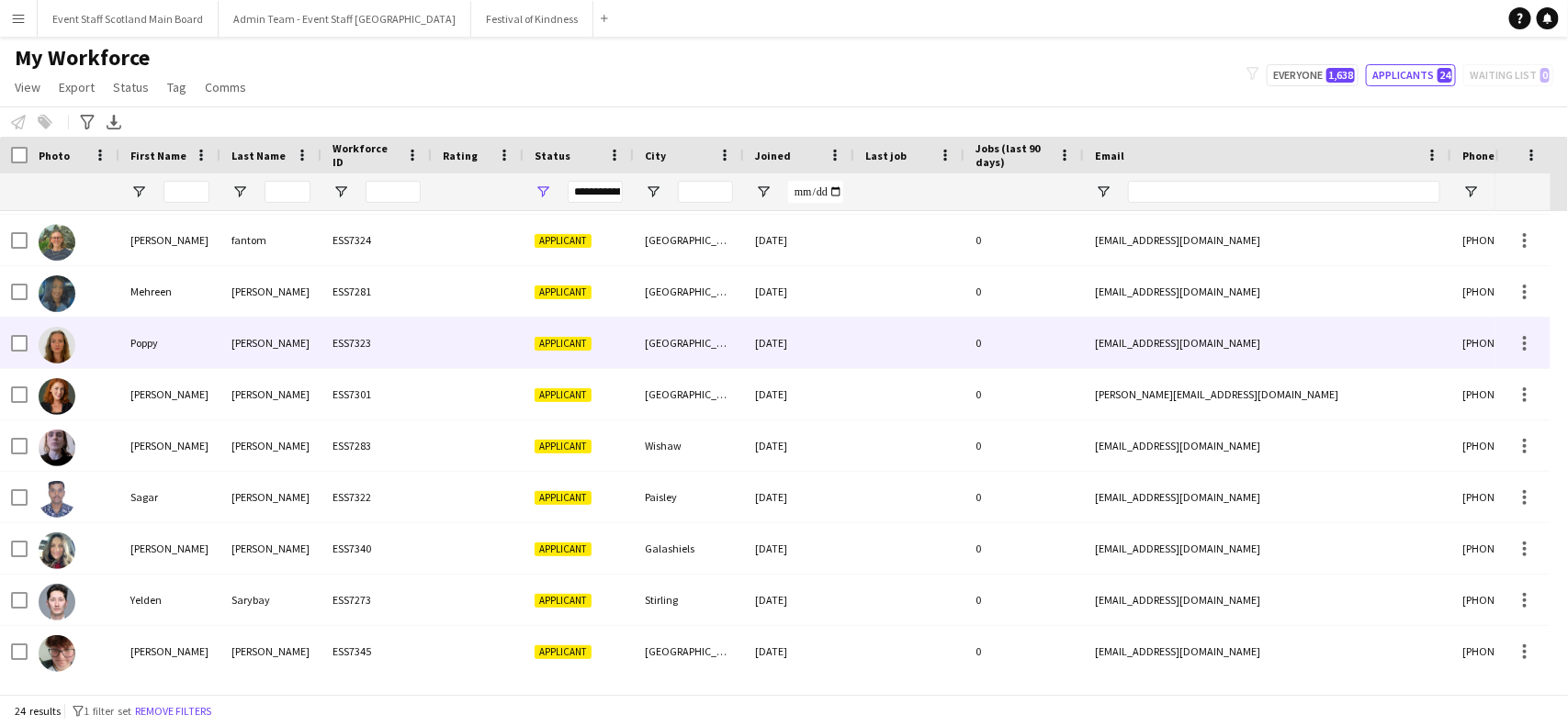
click at [557, 333] on div "Applicant" at bounding box center [578, 343] width 111 height 50
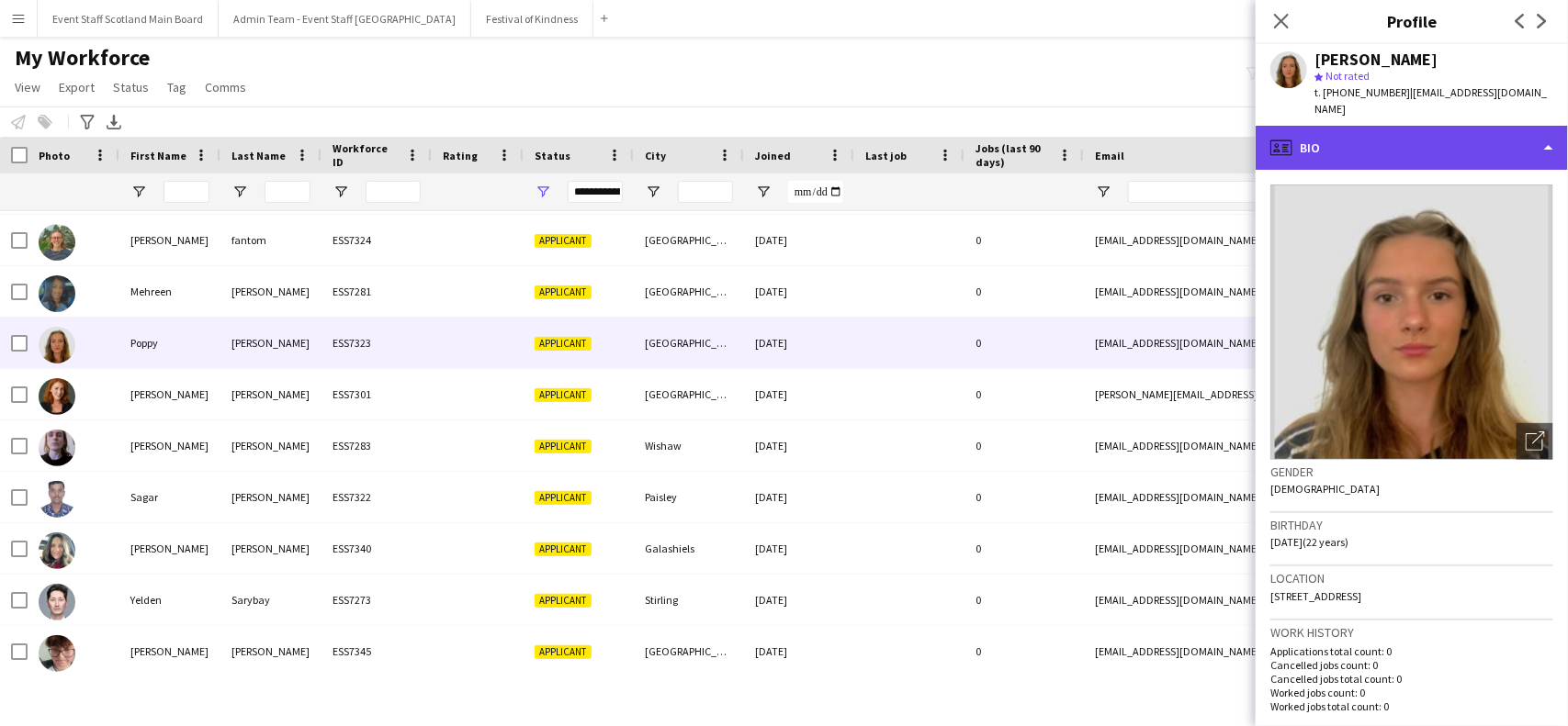
click at [1527, 125] on div "profile Bio" at bounding box center [1412, 147] width 312 height 44
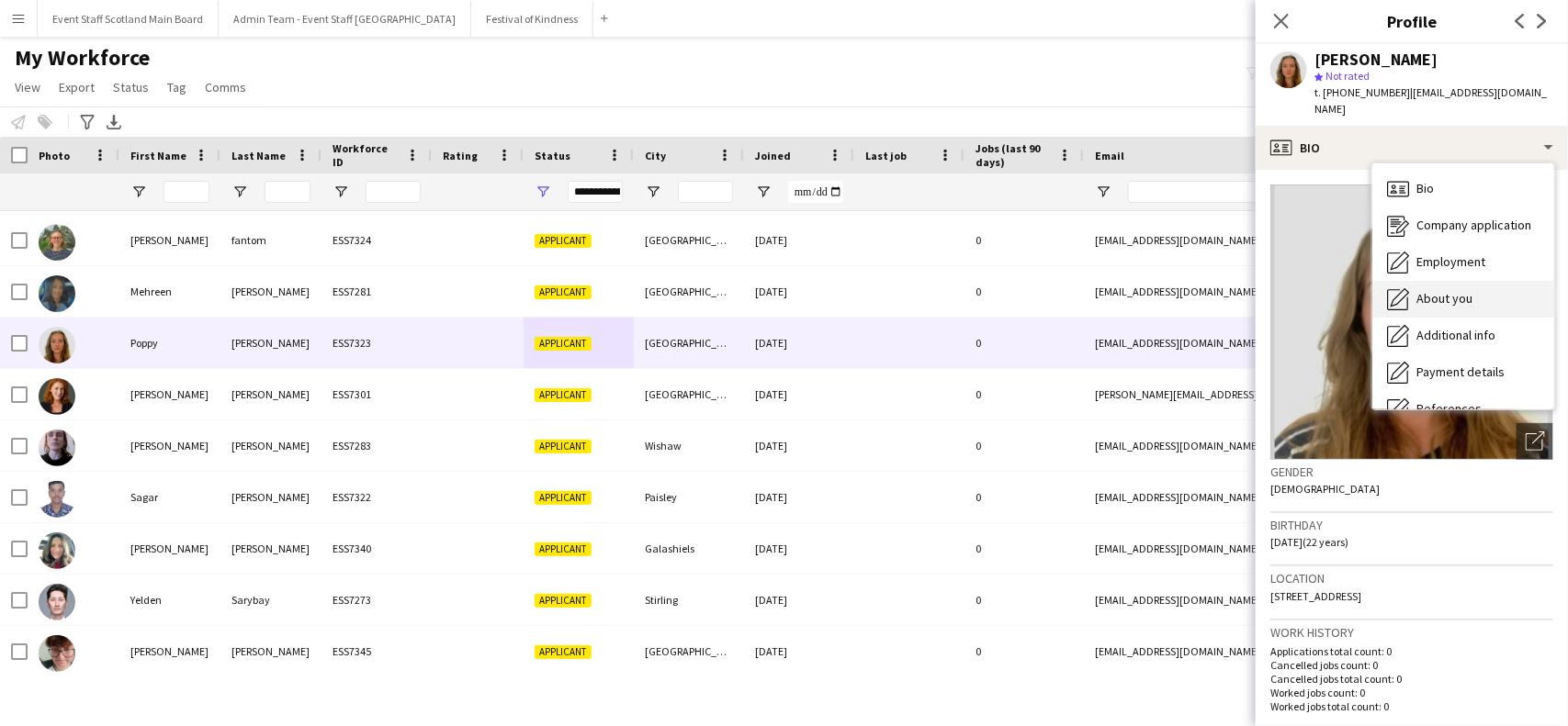
click at [1500, 283] on div "About you About you" at bounding box center [1464, 299] width 182 height 37
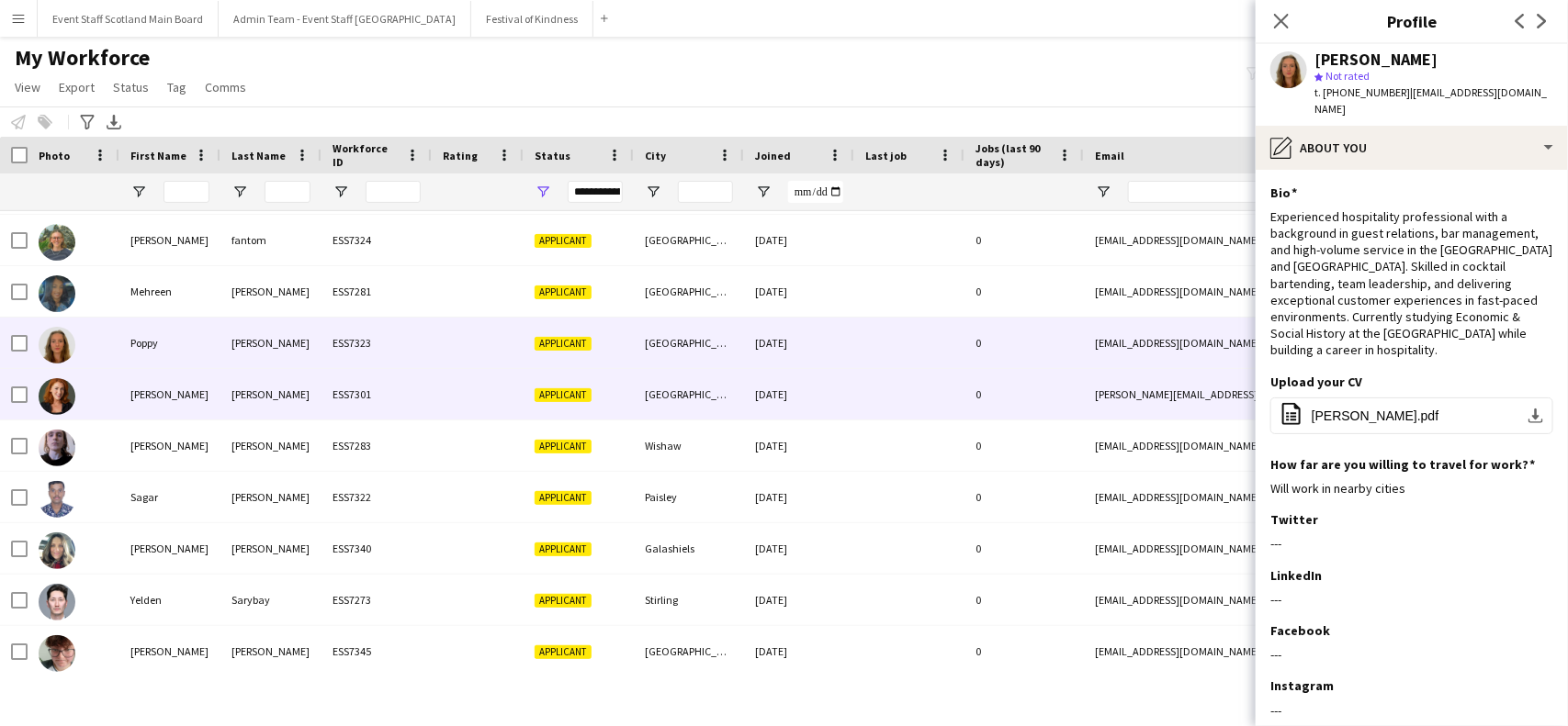
click at [900, 386] on div at bounding box center [910, 394] width 111 height 50
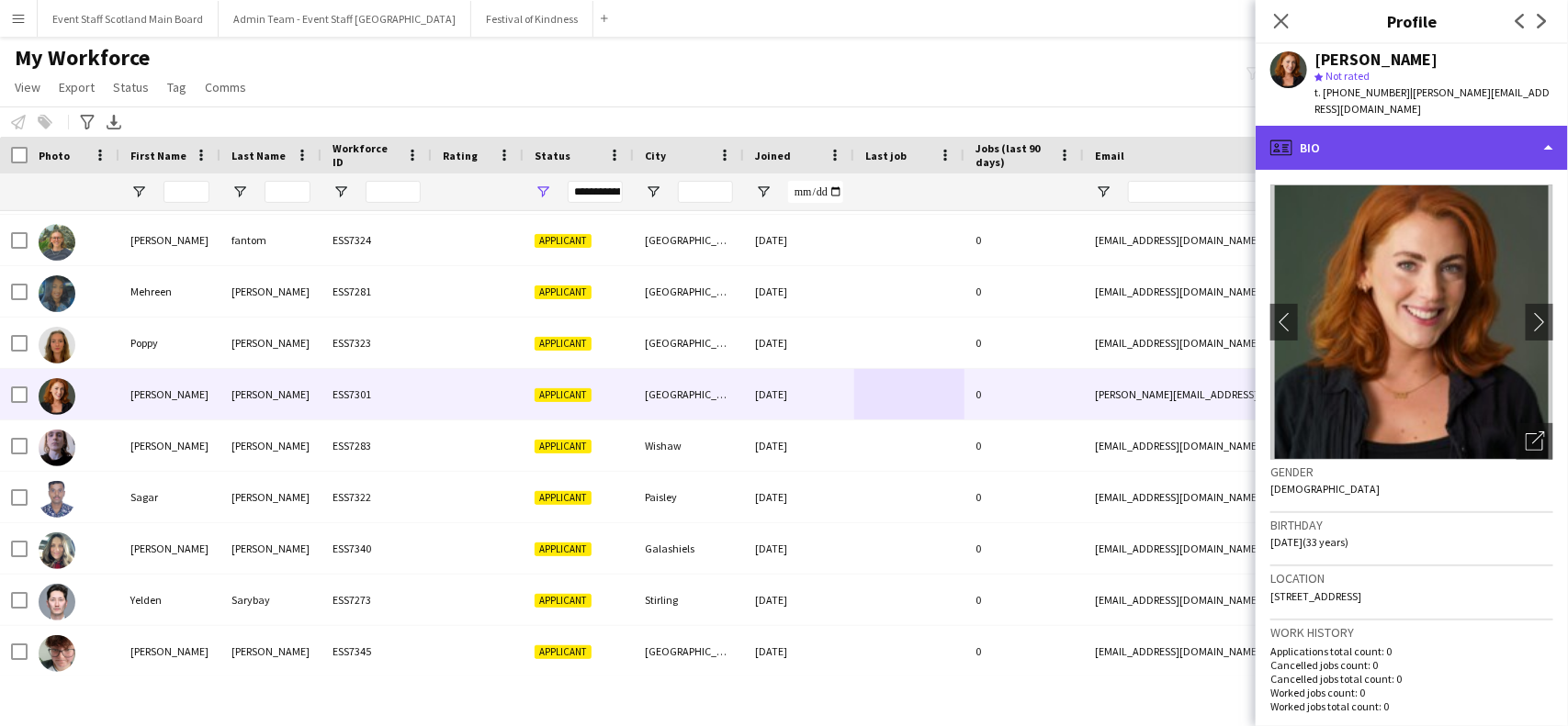
click at [1493, 150] on div "profile Bio" at bounding box center [1412, 147] width 312 height 44
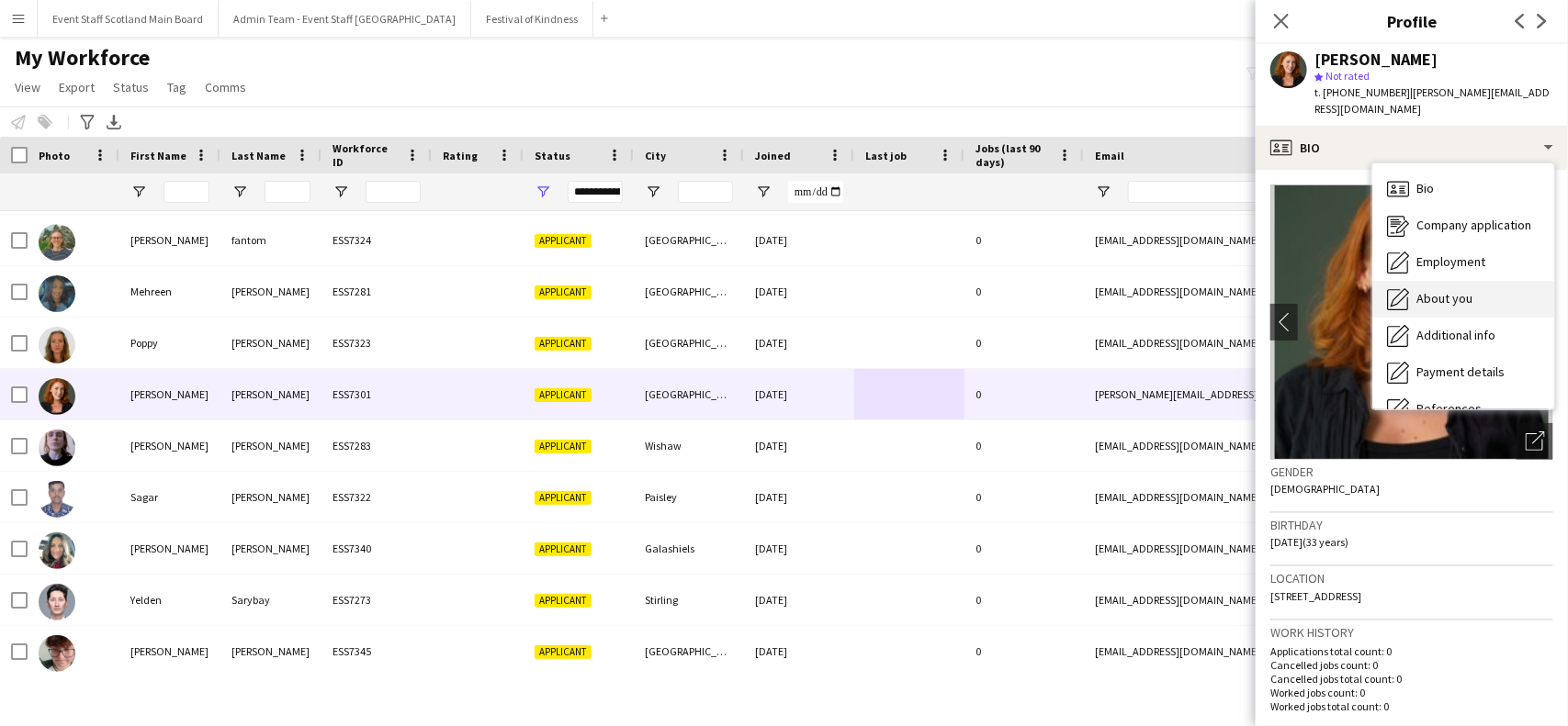
click at [1468, 290] on span "About you" at bounding box center [1444, 298] width 56 height 17
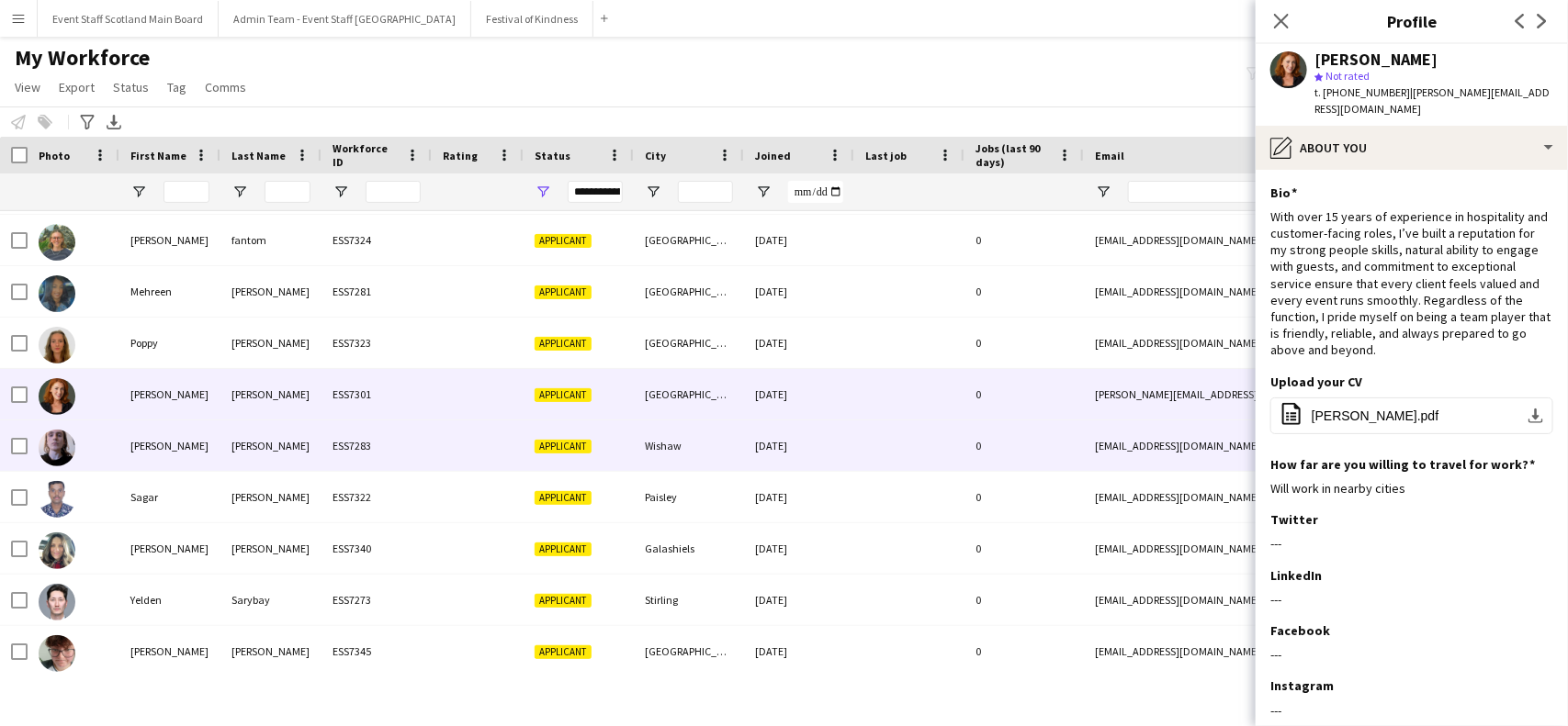
click at [884, 431] on div at bounding box center [910, 445] width 111 height 50
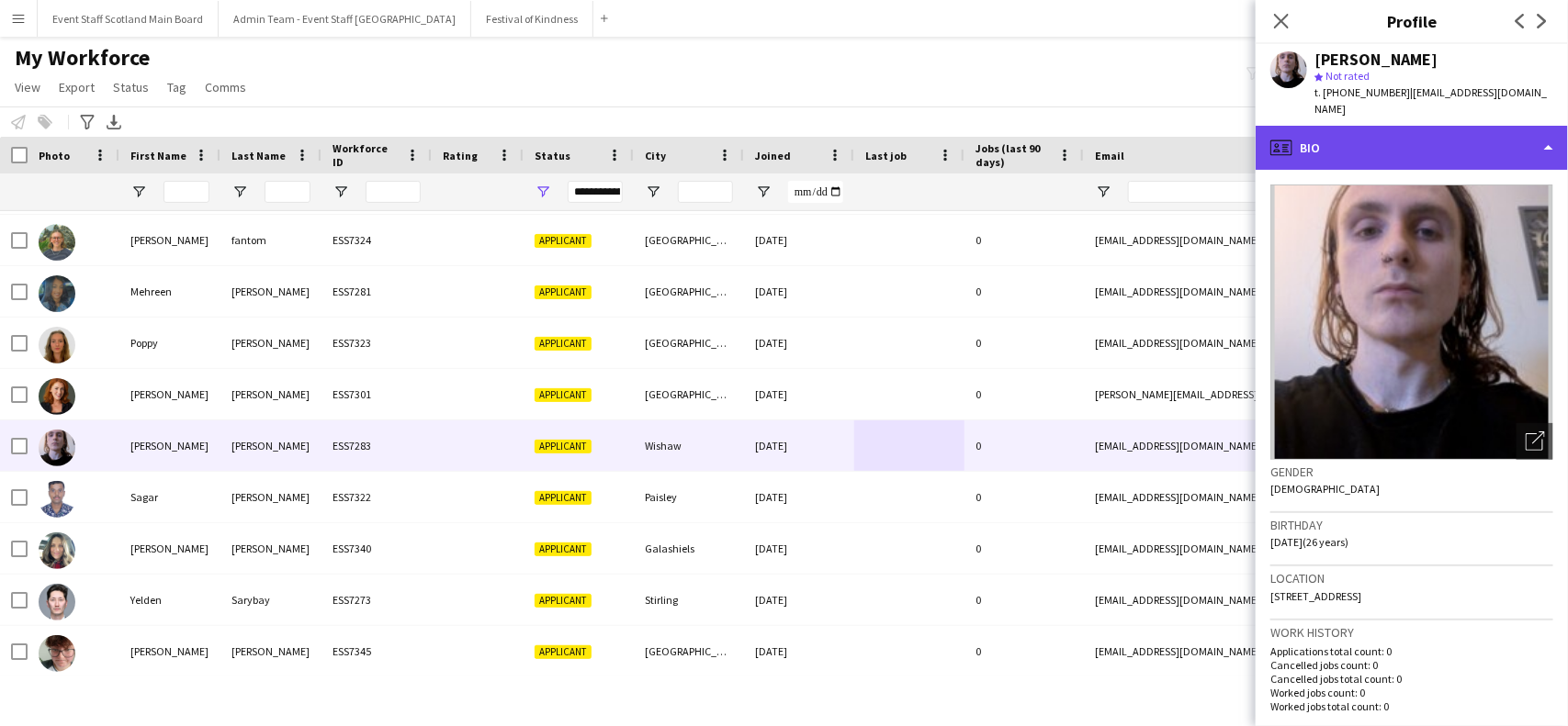
click at [1480, 128] on div "profile Bio" at bounding box center [1412, 147] width 312 height 44
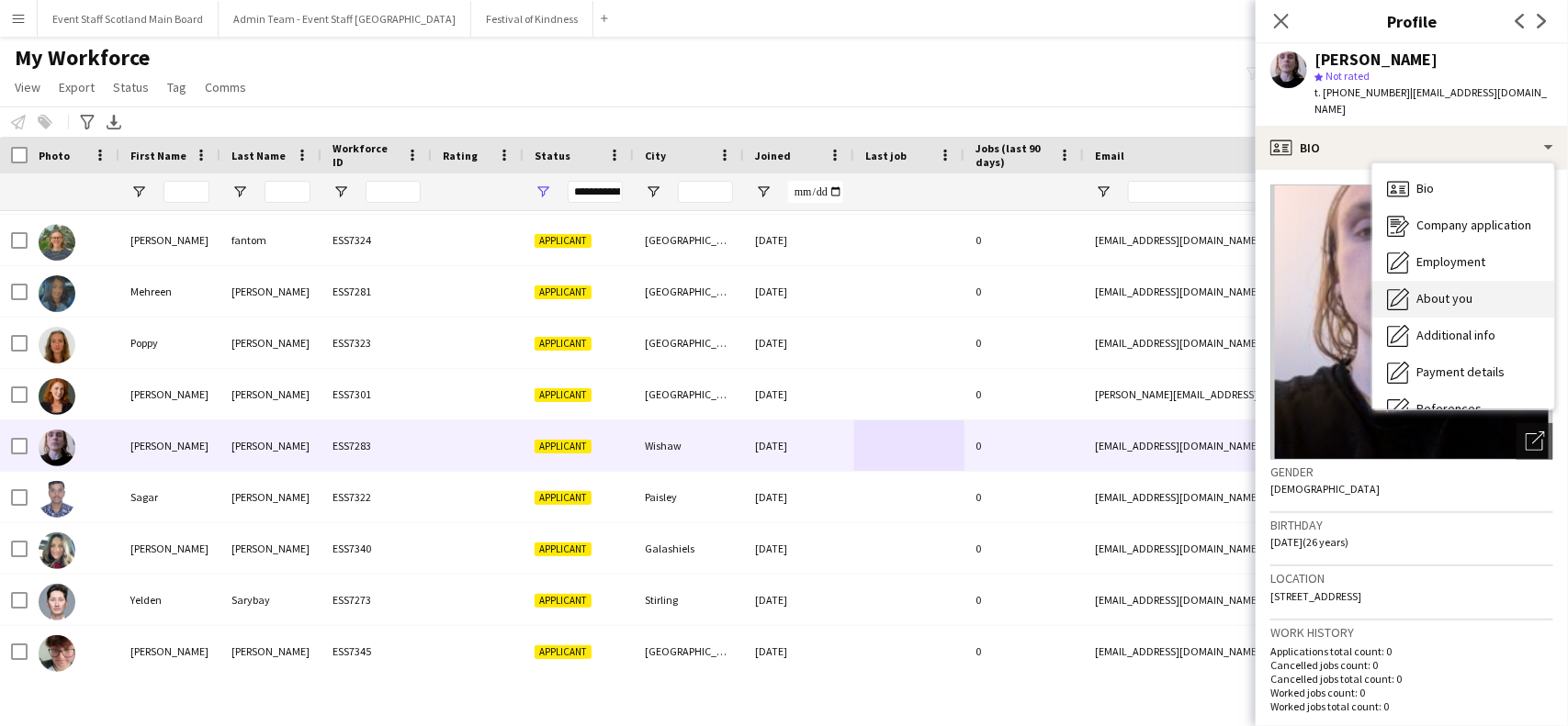
click at [1442, 290] on span "About you" at bounding box center [1444, 298] width 56 height 17
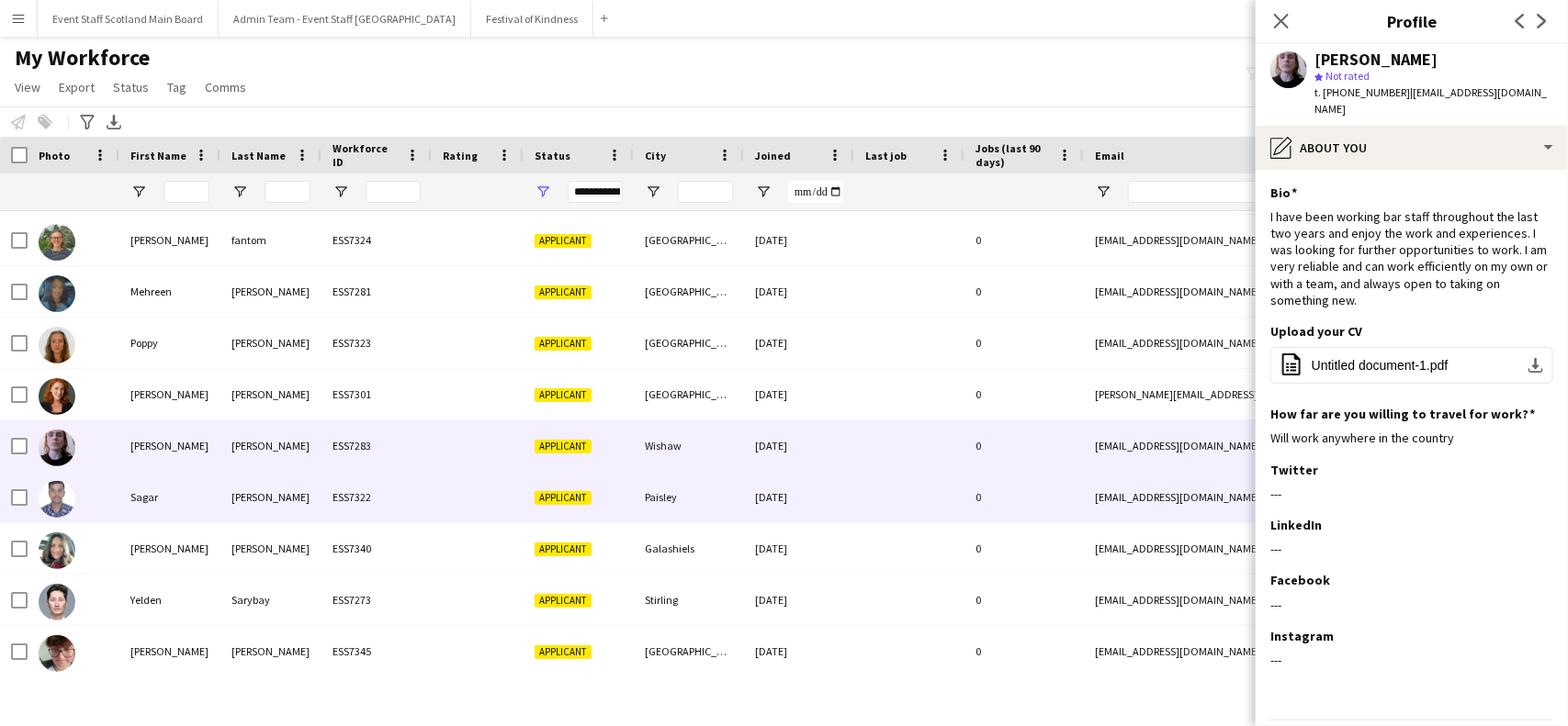
click at [897, 520] on div at bounding box center [910, 497] width 111 height 50
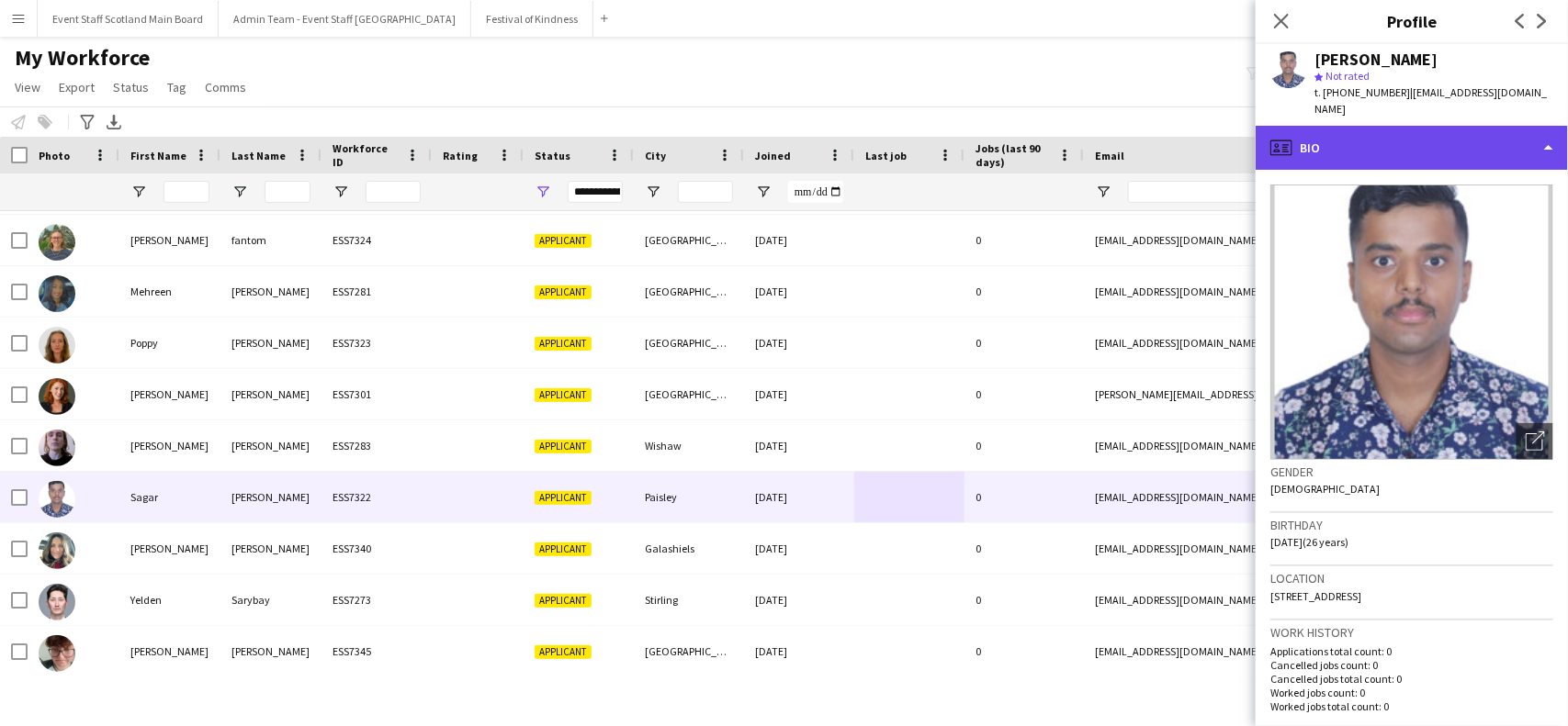
click at [1474, 130] on div "profile Bio" at bounding box center [1412, 147] width 312 height 44
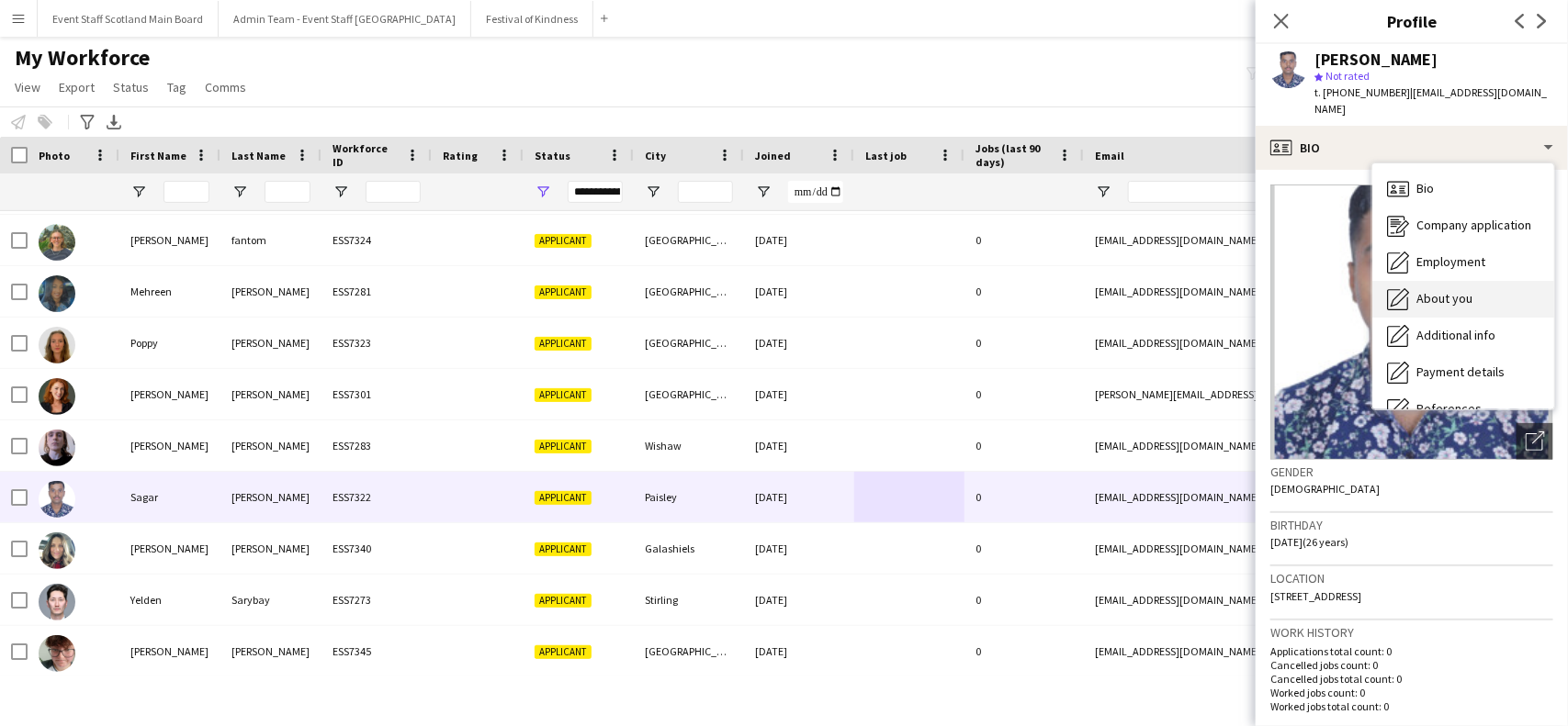
click at [1455, 290] on span "About you" at bounding box center [1444, 298] width 56 height 17
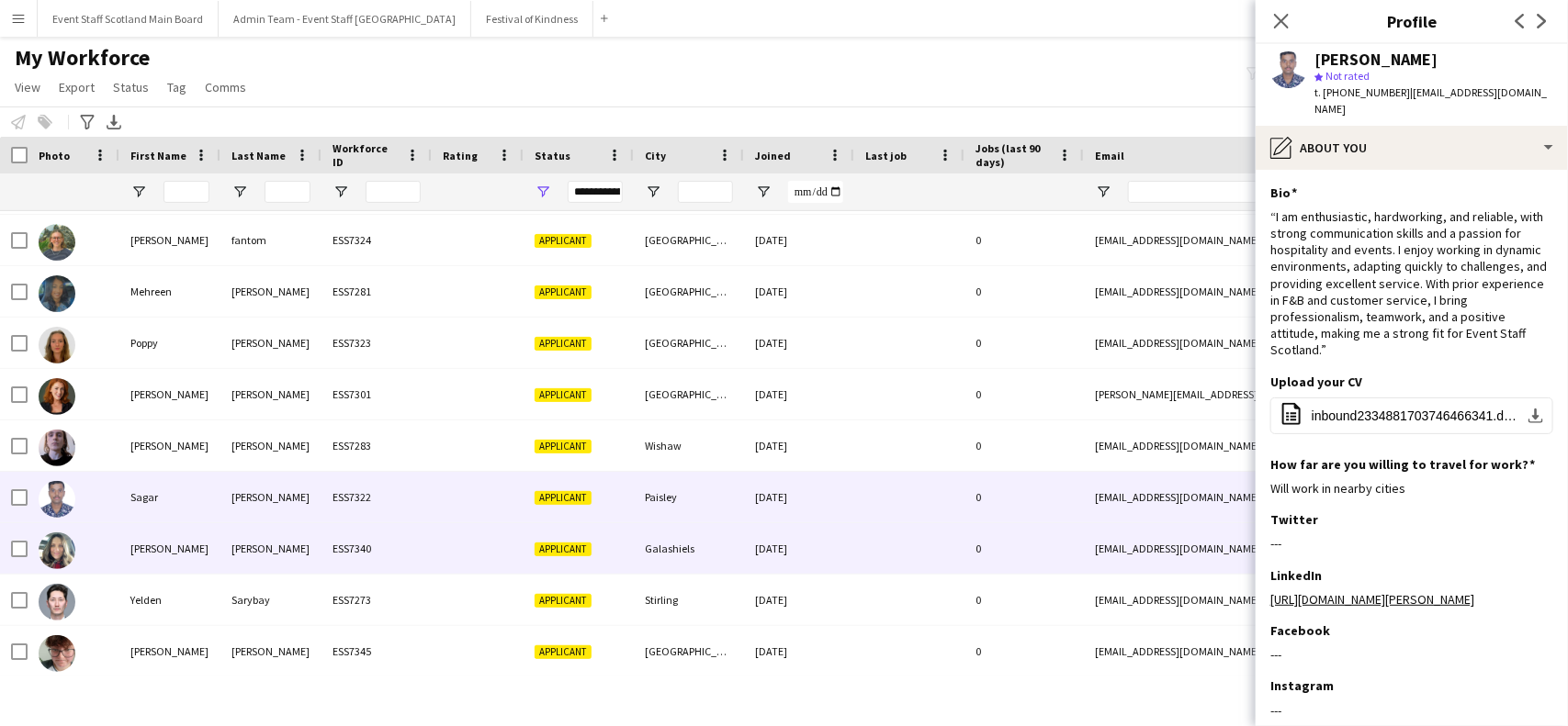
click at [874, 552] on div at bounding box center [910, 548] width 111 height 50
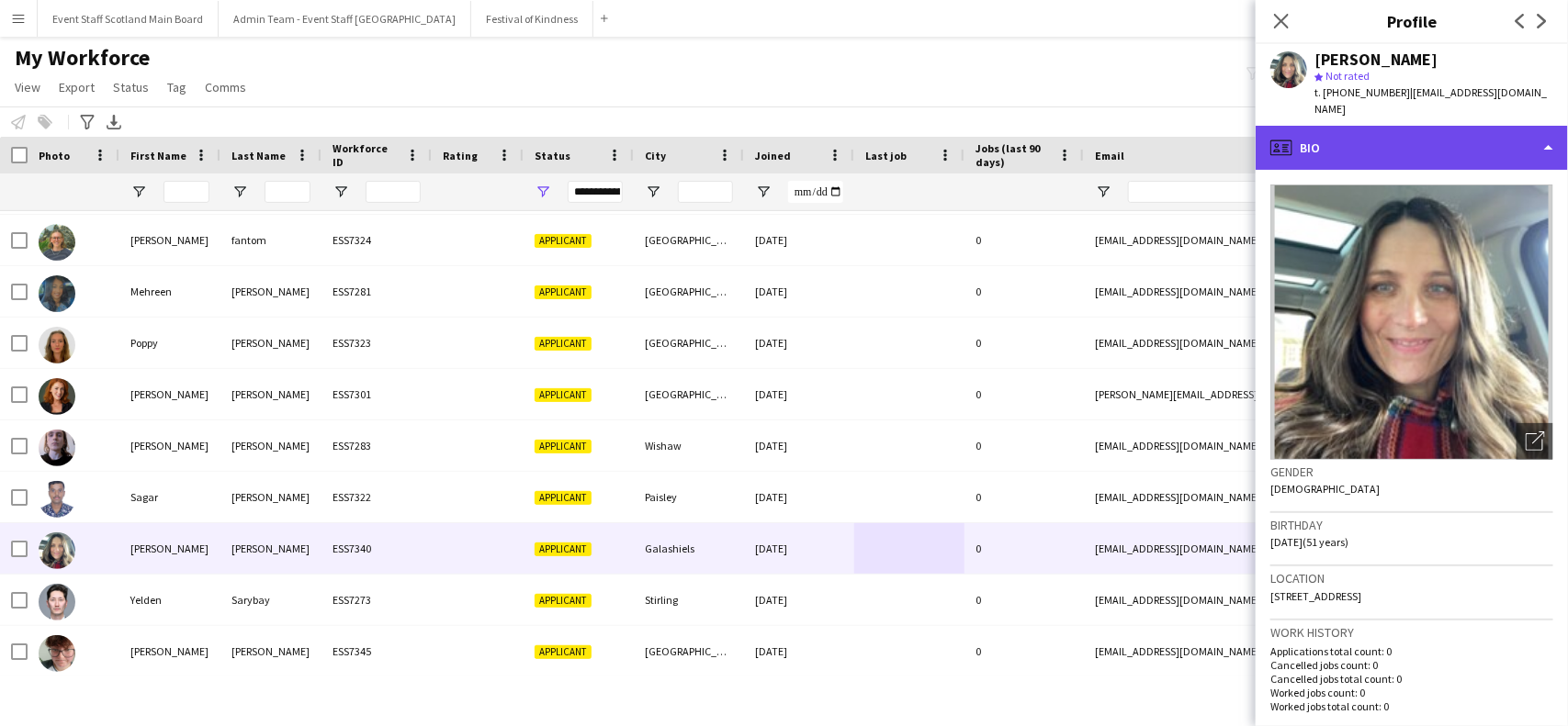
click at [1403, 125] on div "profile Bio" at bounding box center [1412, 147] width 312 height 44
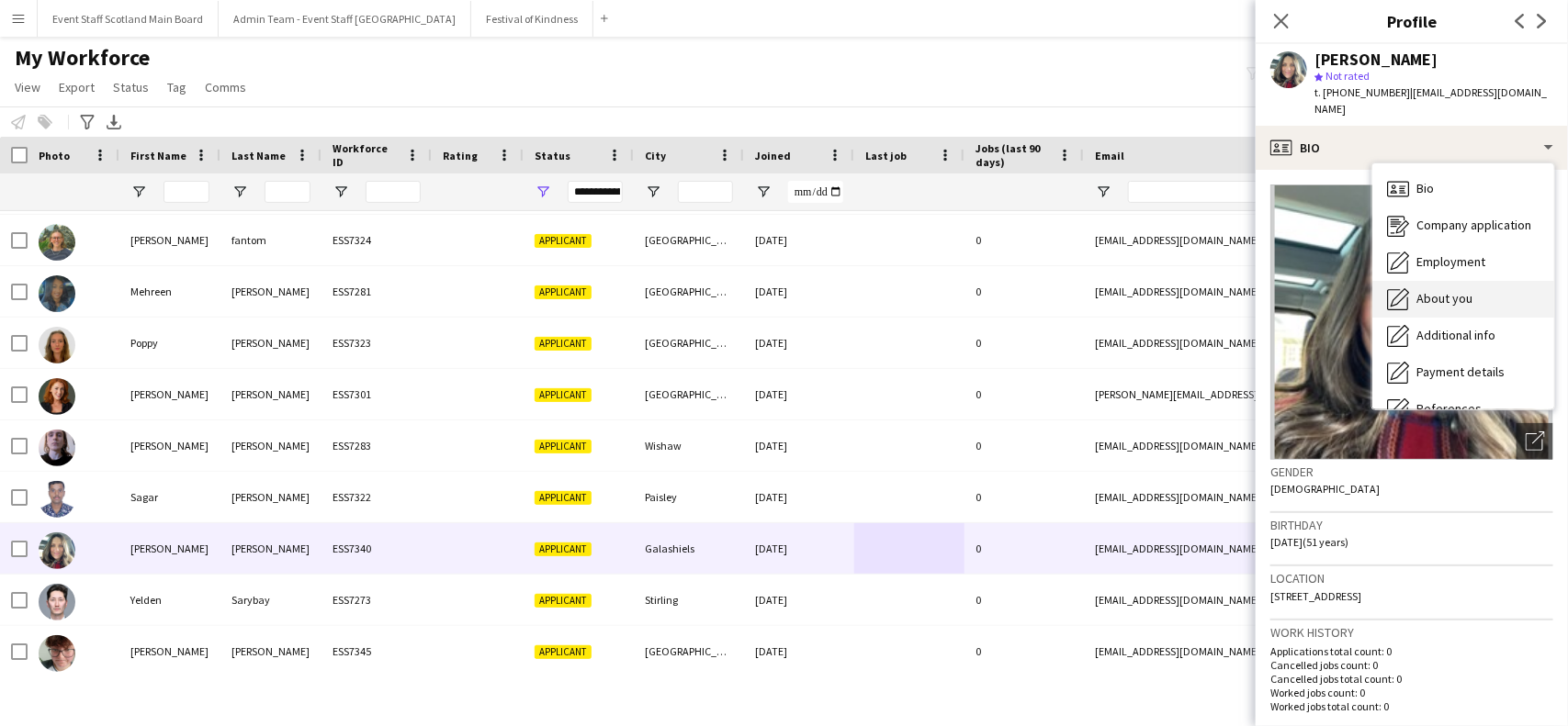
click at [1413, 281] on div "About you About you" at bounding box center [1464, 299] width 182 height 37
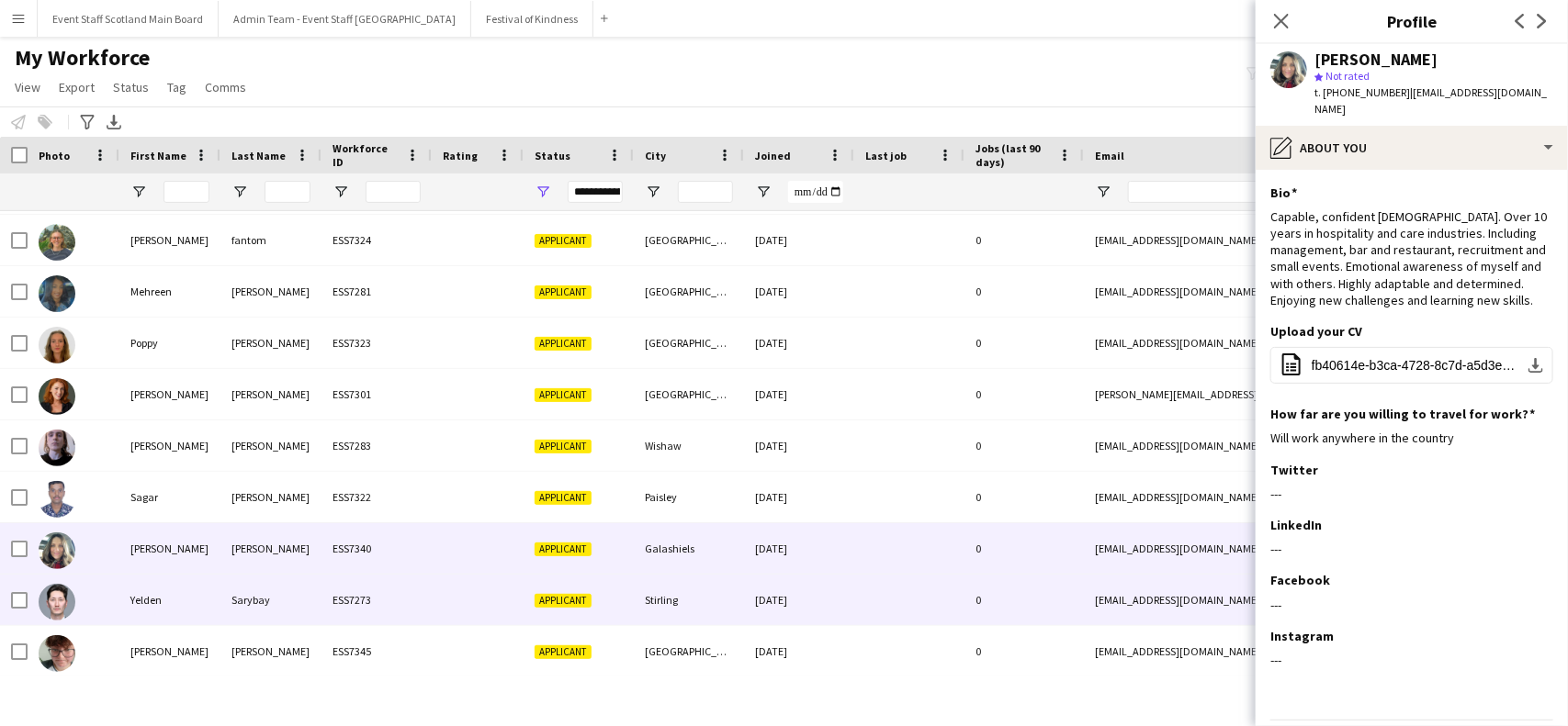
click at [897, 588] on div at bounding box center [910, 600] width 111 height 50
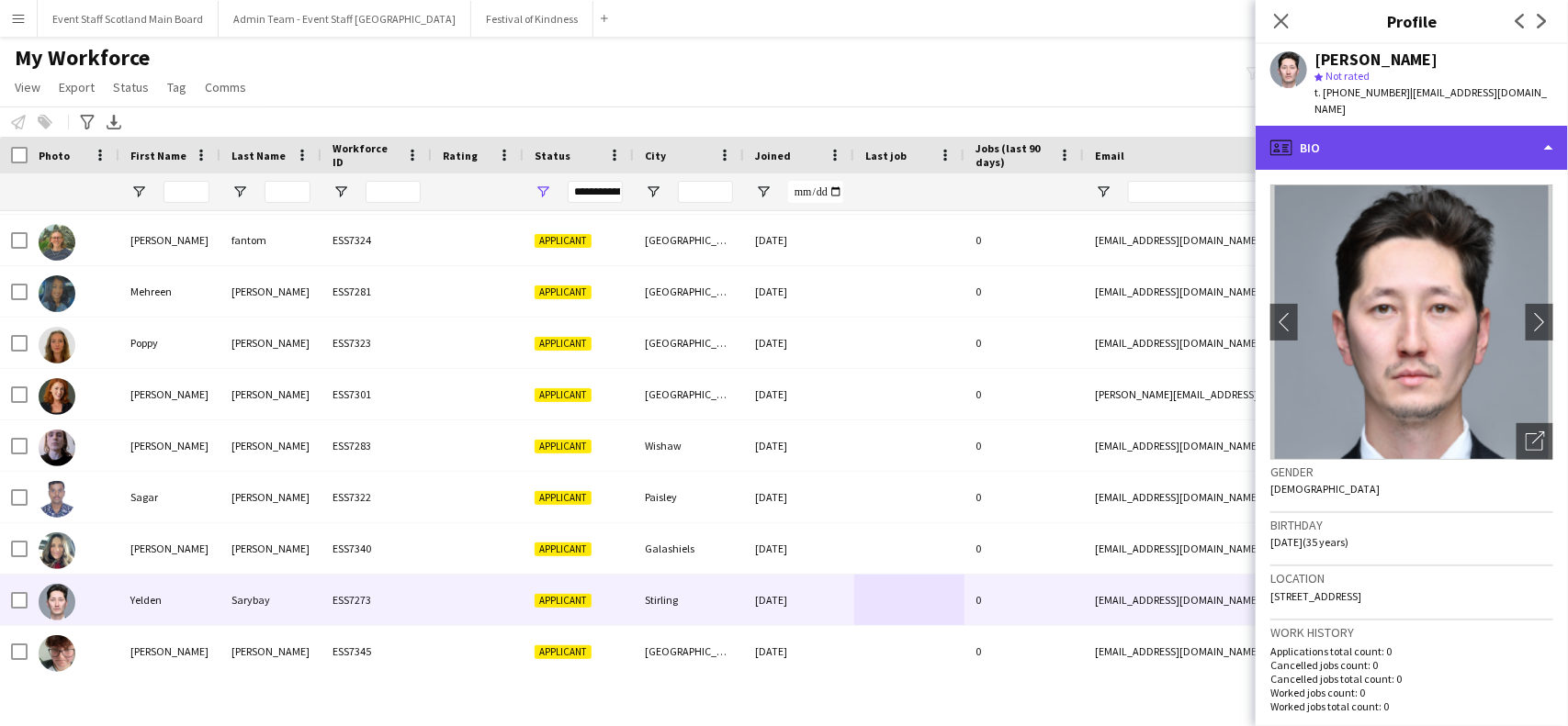
click at [1448, 140] on div "profile Bio" at bounding box center [1412, 147] width 312 height 44
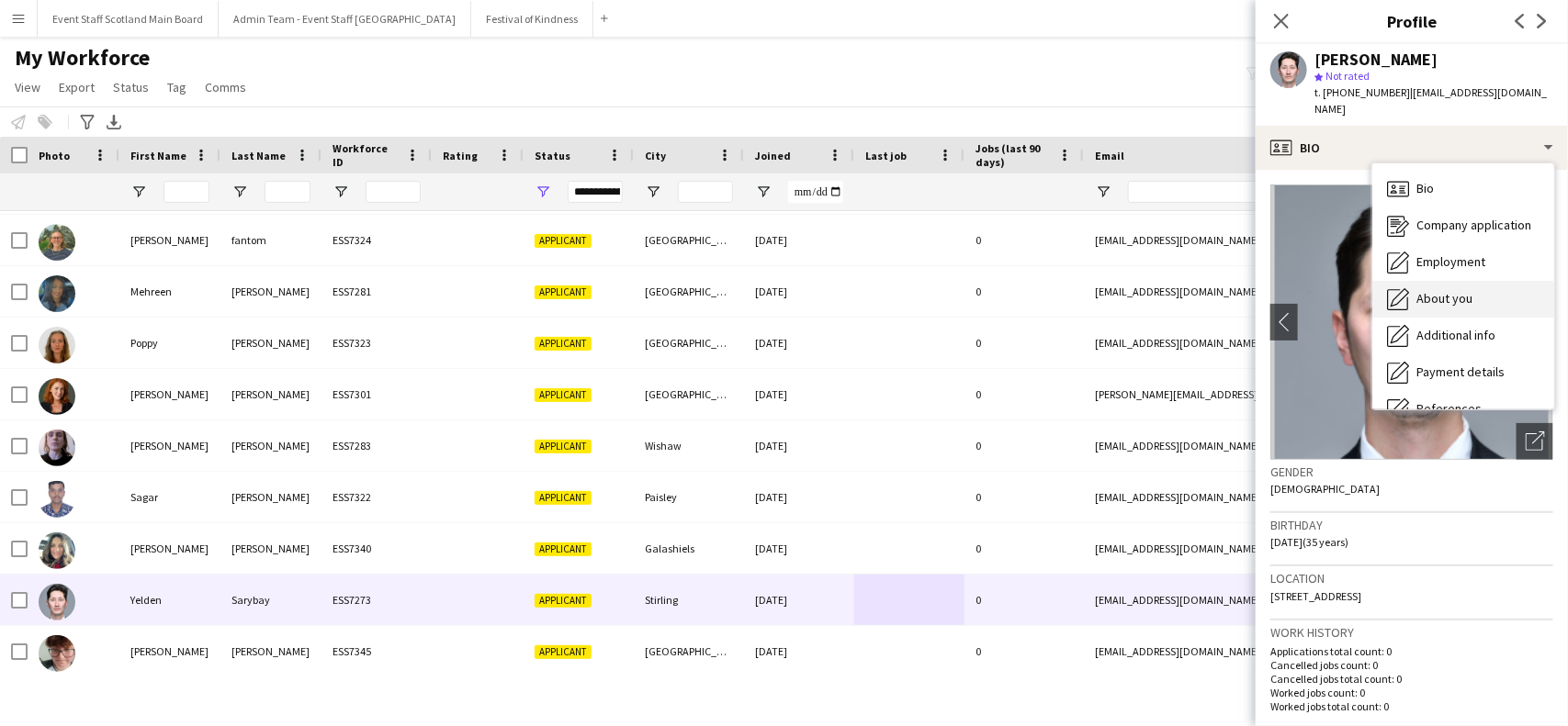
click at [1415, 286] on div "About you About you" at bounding box center [1464, 299] width 182 height 37
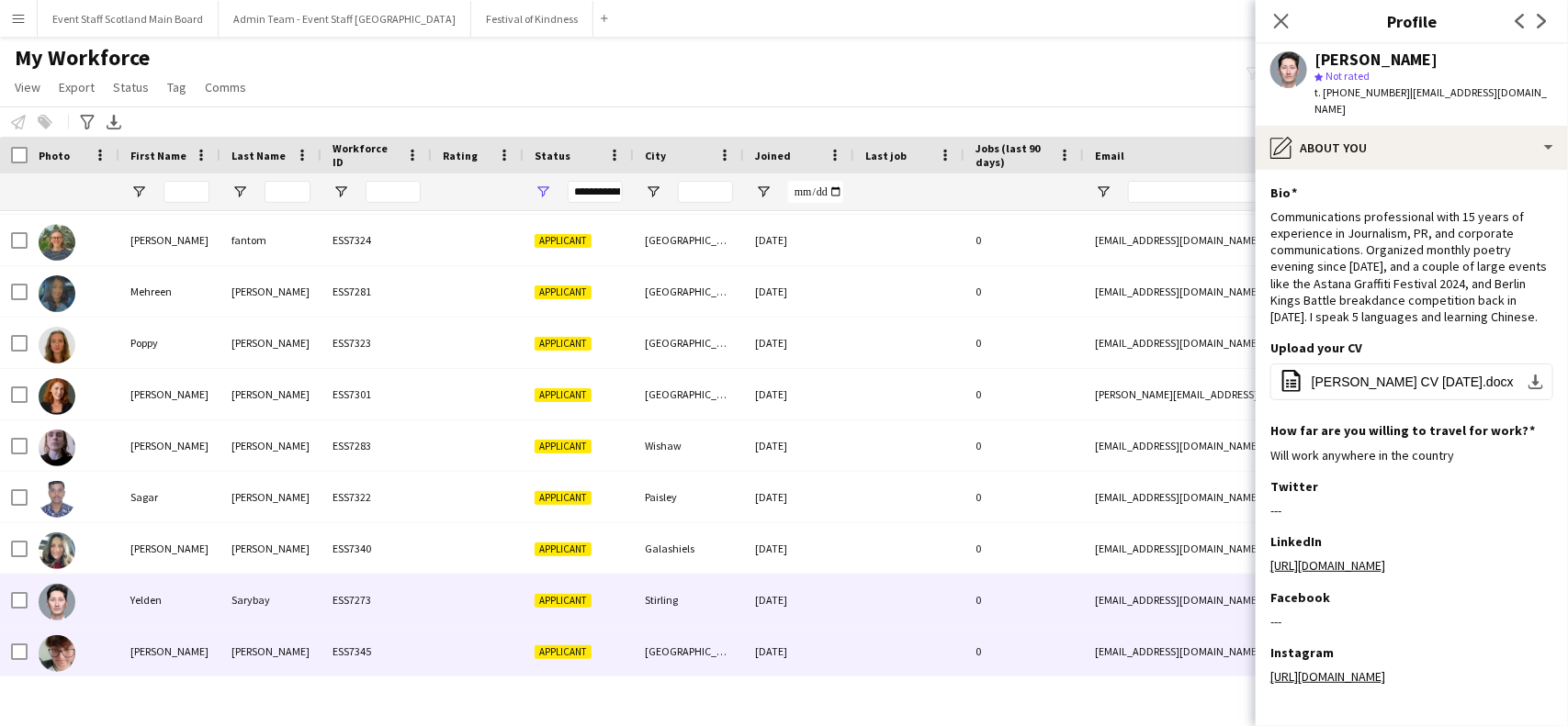
click at [940, 643] on div at bounding box center [910, 652] width 111 height 50
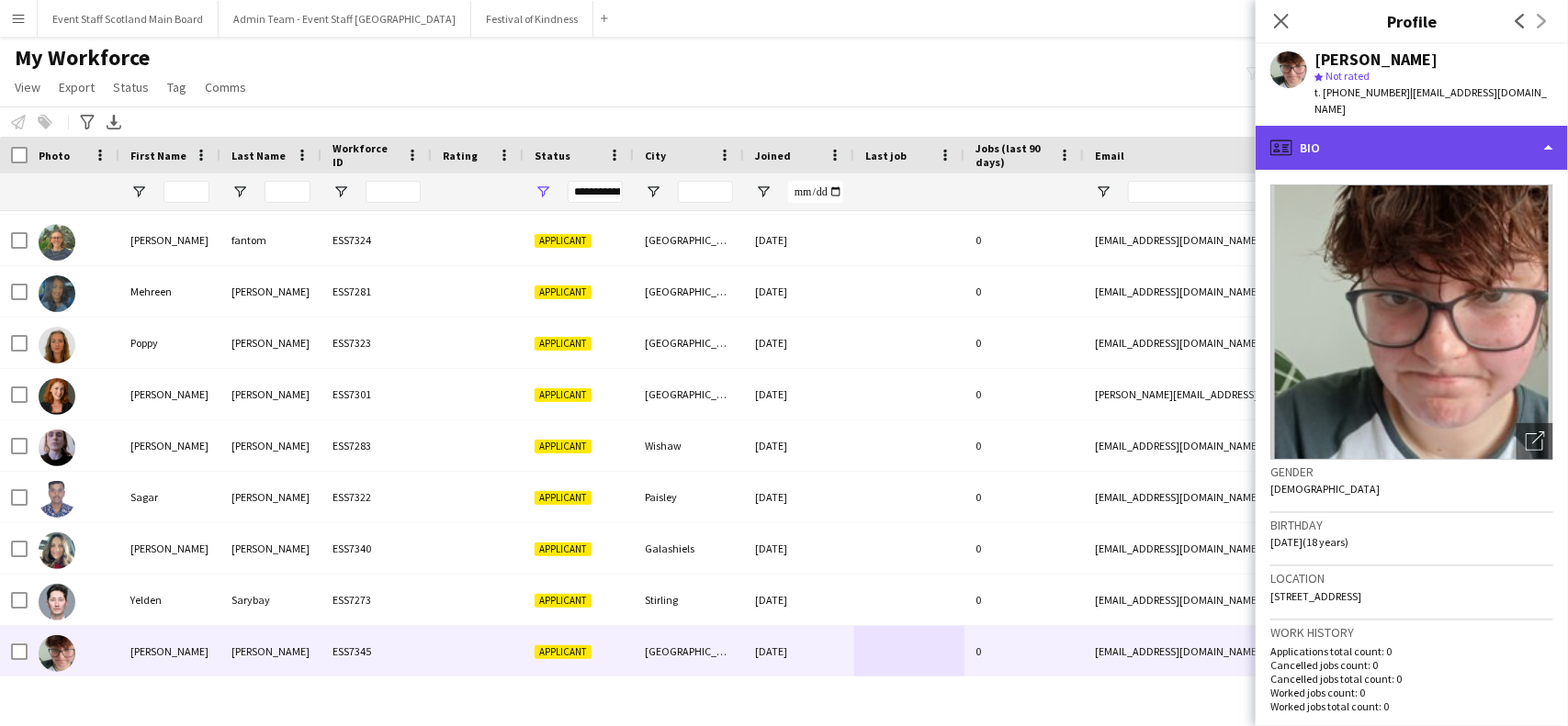
click at [1426, 142] on div "profile Bio" at bounding box center [1412, 147] width 312 height 44
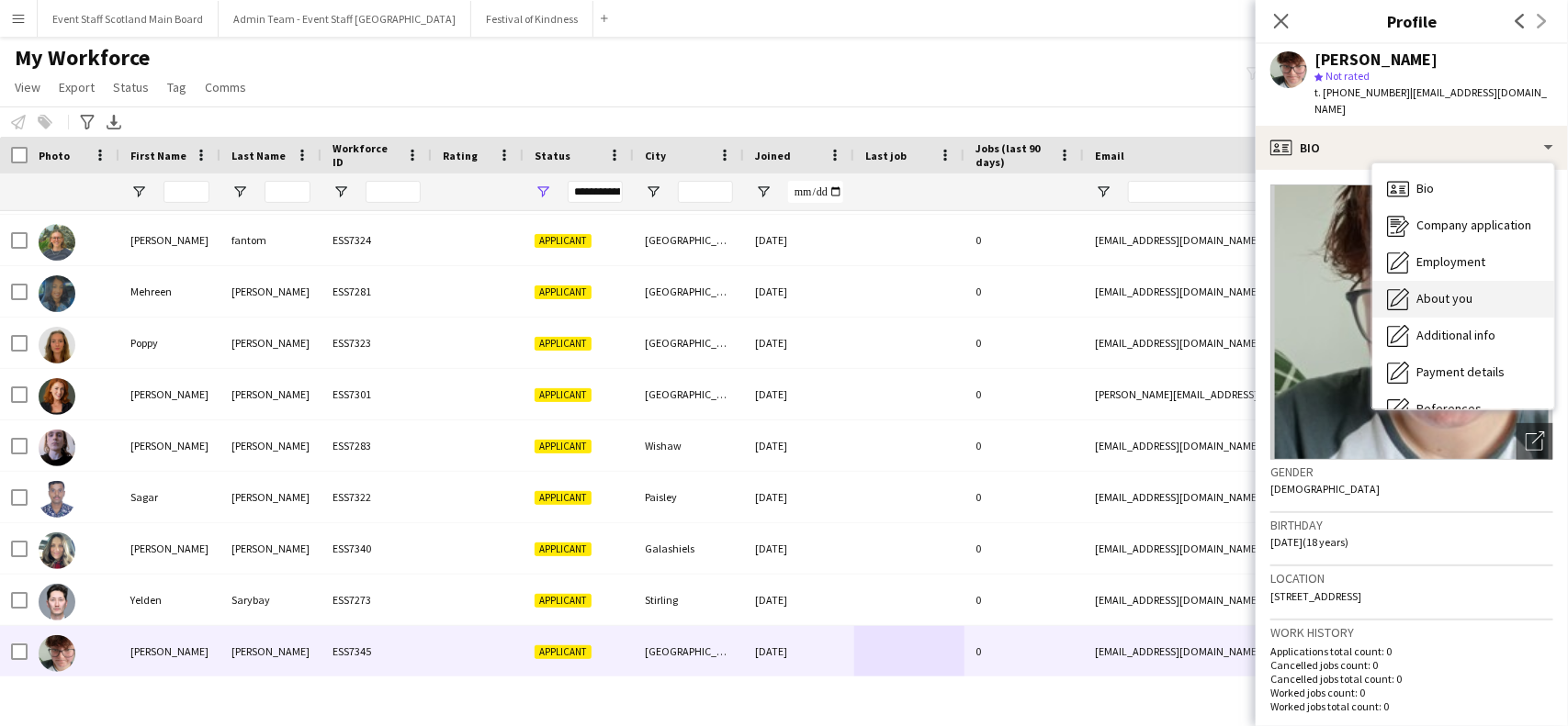
click at [1462, 281] on div "About you About you" at bounding box center [1464, 299] width 182 height 37
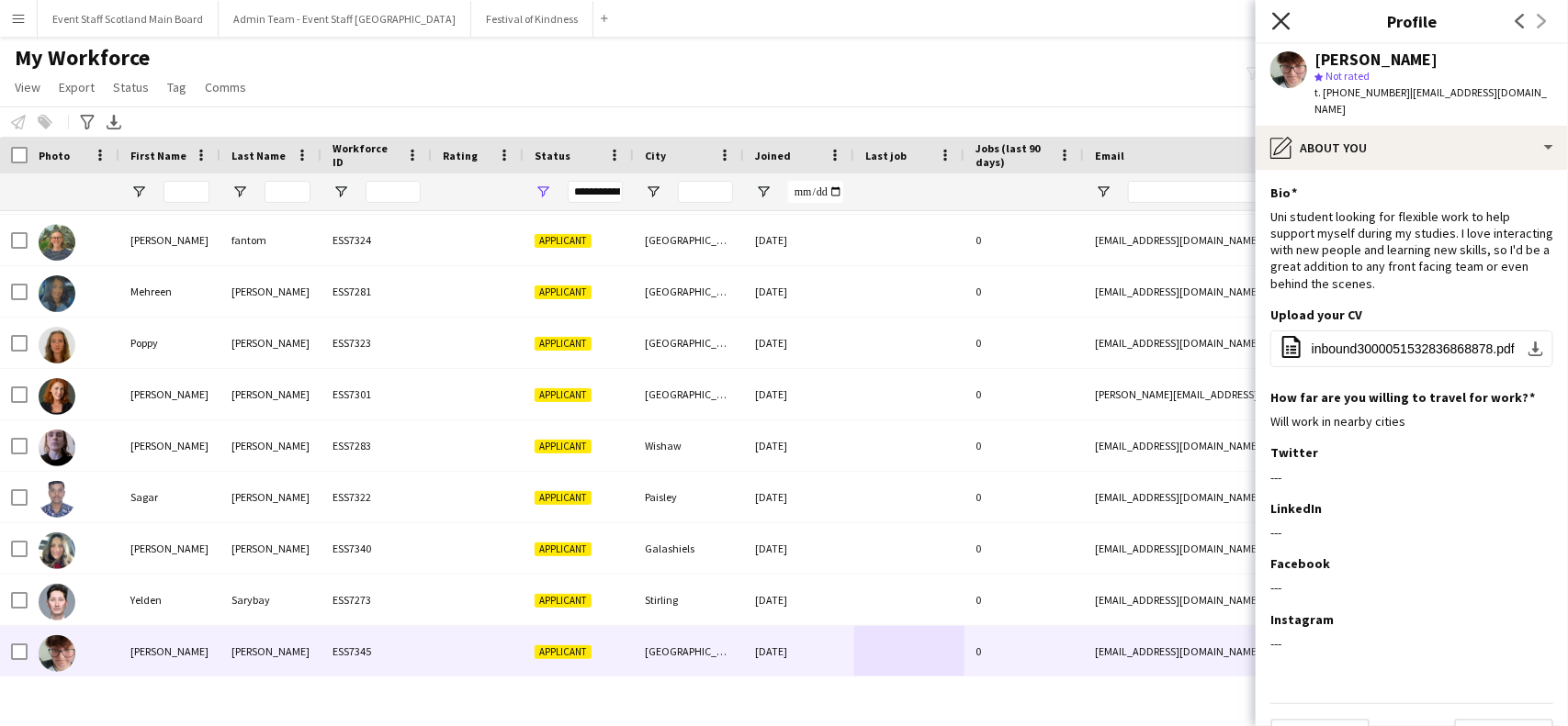
click at [1287, 24] on icon "Close pop-in" at bounding box center [1281, 20] width 18 height 18
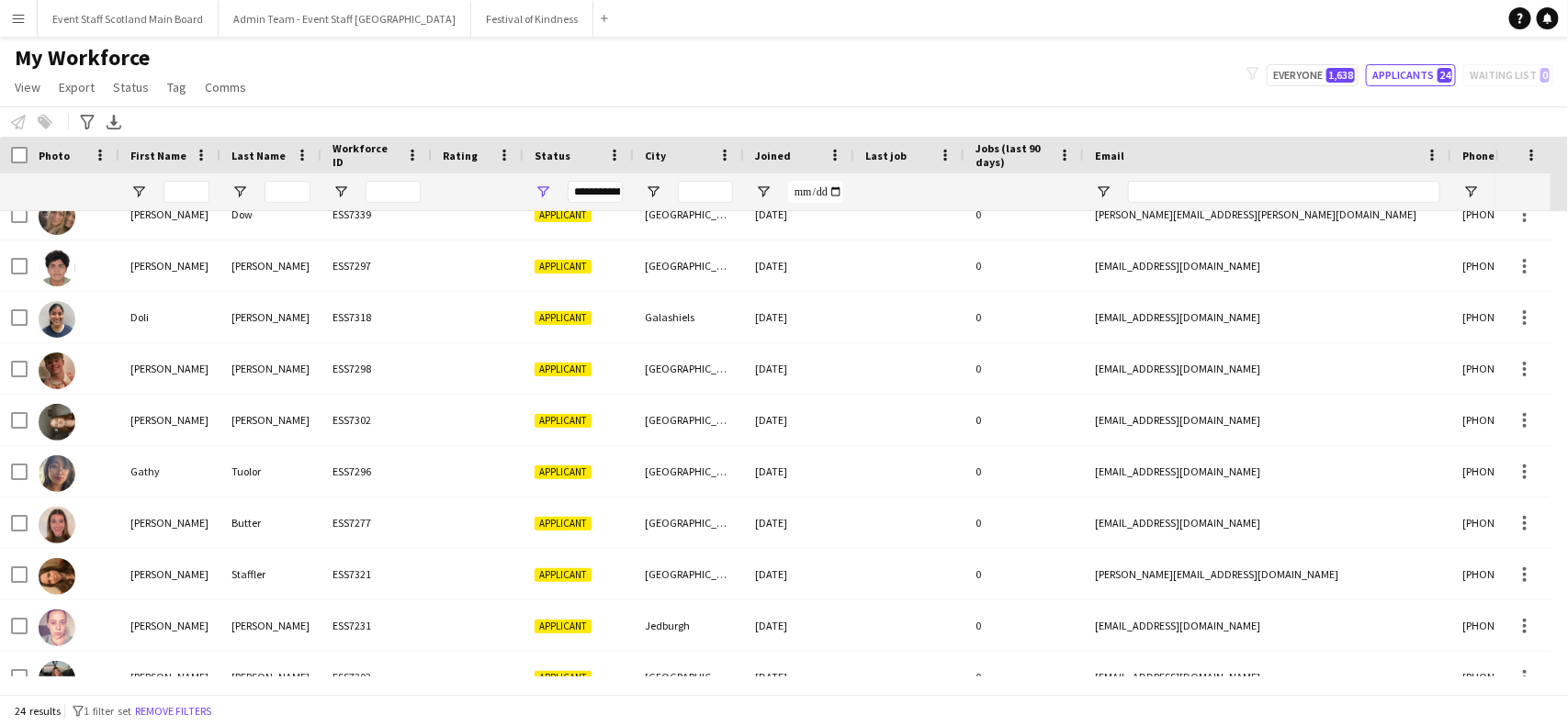
scroll to position [0, 0]
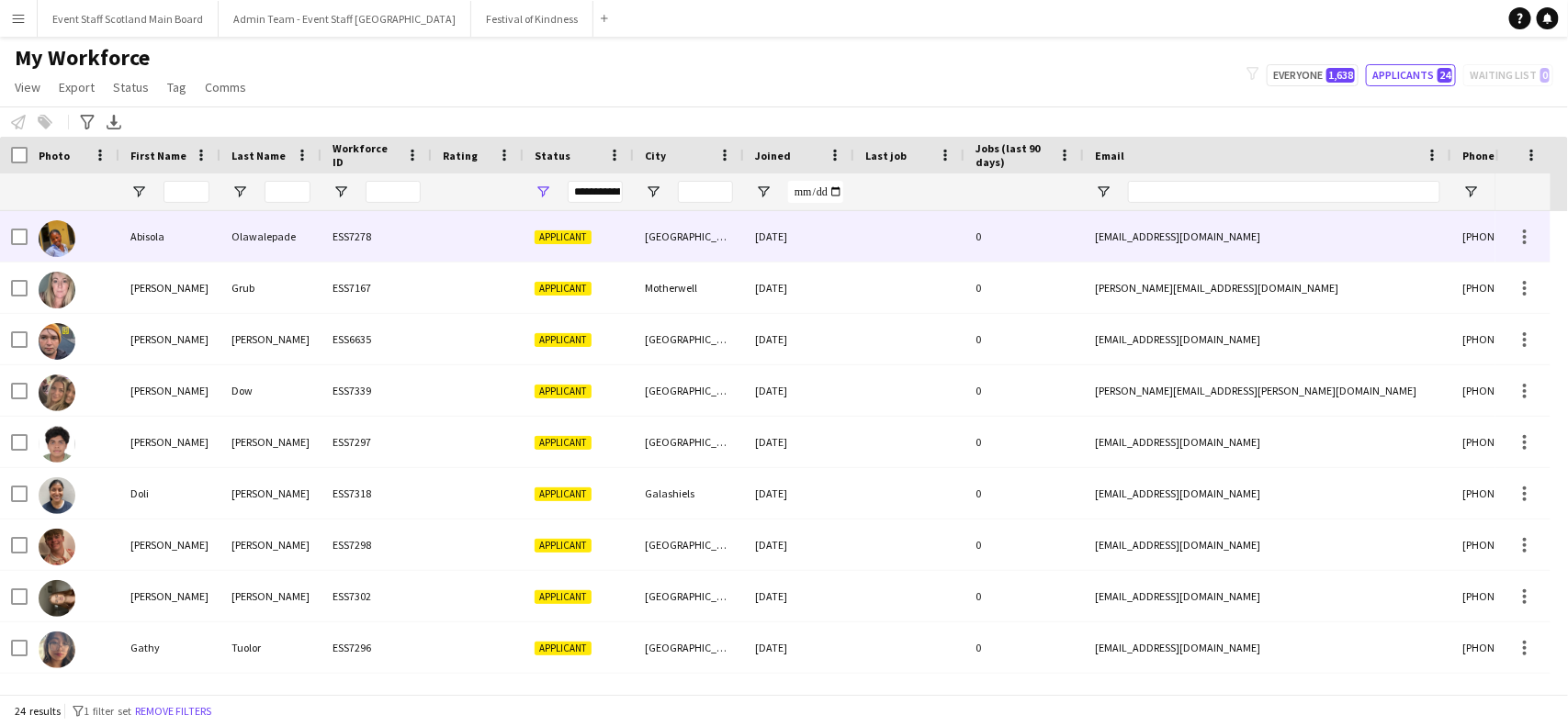
click at [500, 251] on div at bounding box center [477, 236] width 92 height 50
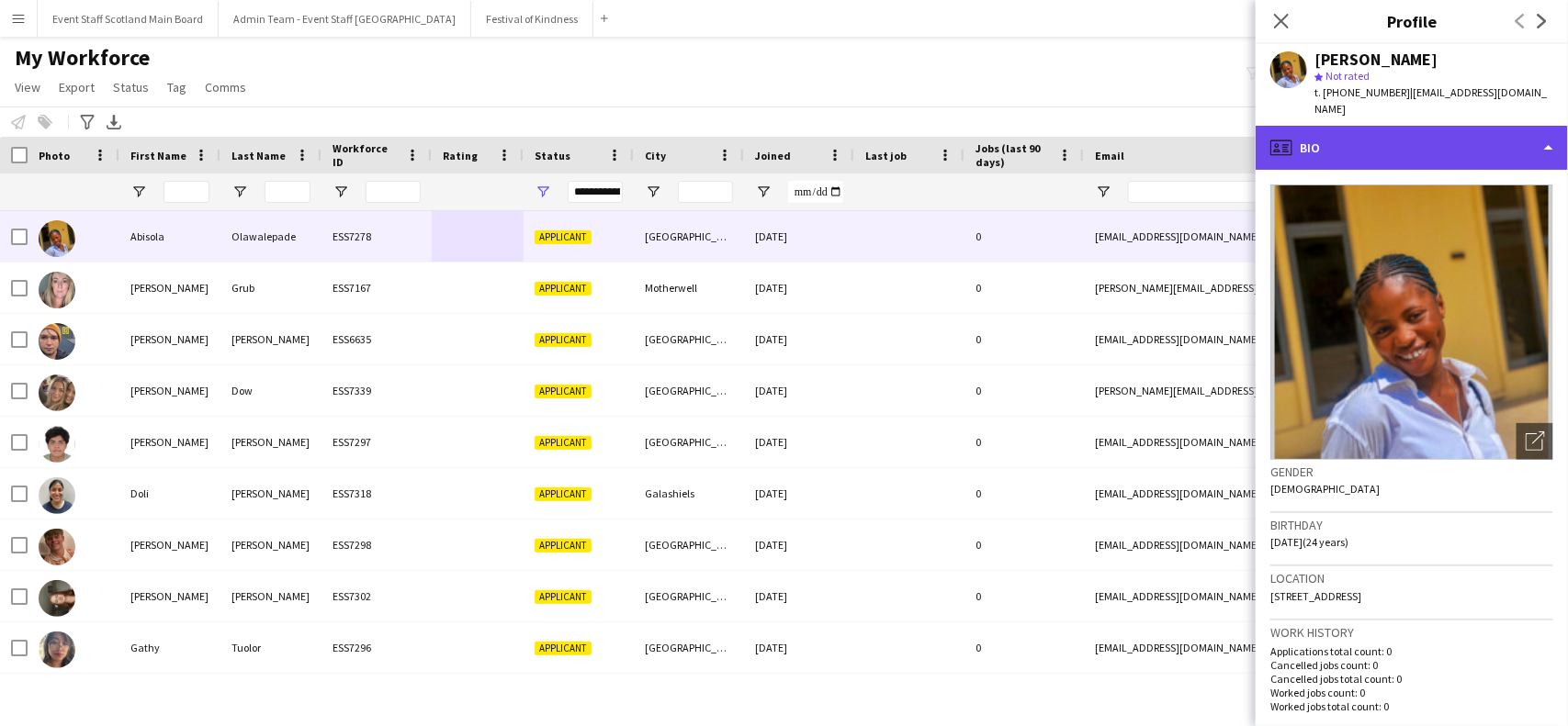
click at [1482, 126] on div "profile Bio" at bounding box center [1412, 147] width 312 height 44
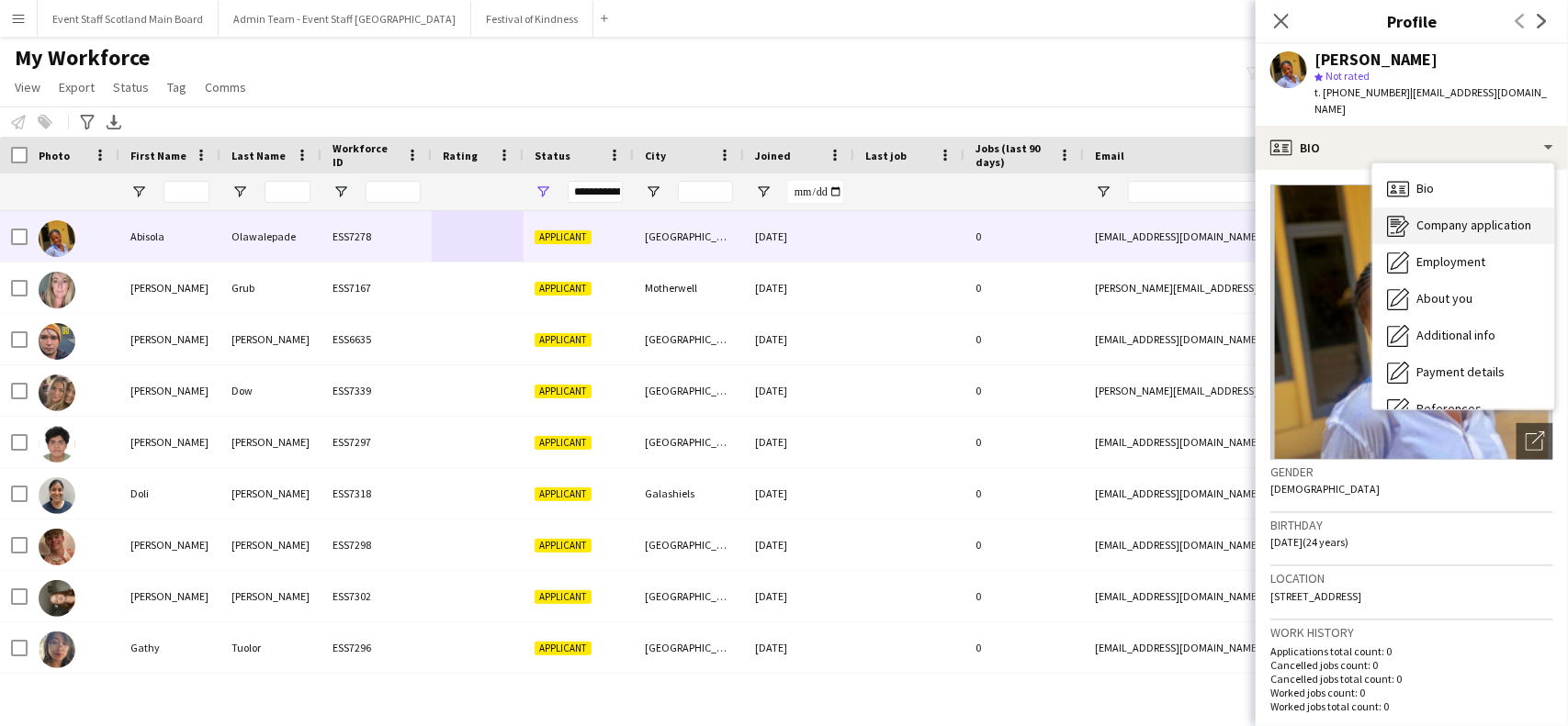
click at [1458, 217] on span "Company application" at bounding box center [1473, 225] width 114 height 17
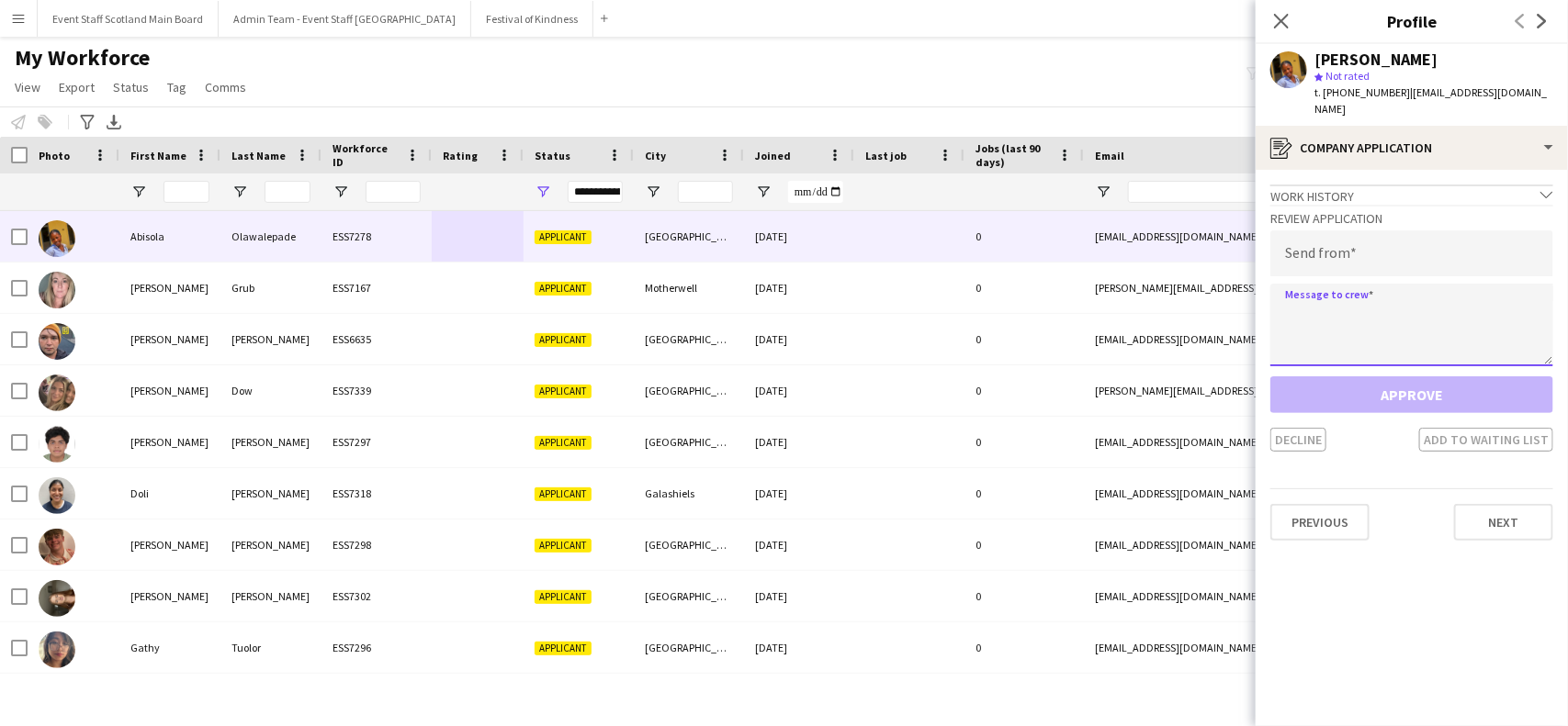
click at [1333, 290] on textarea at bounding box center [1412, 324] width 283 height 83
paste textarea "**********"
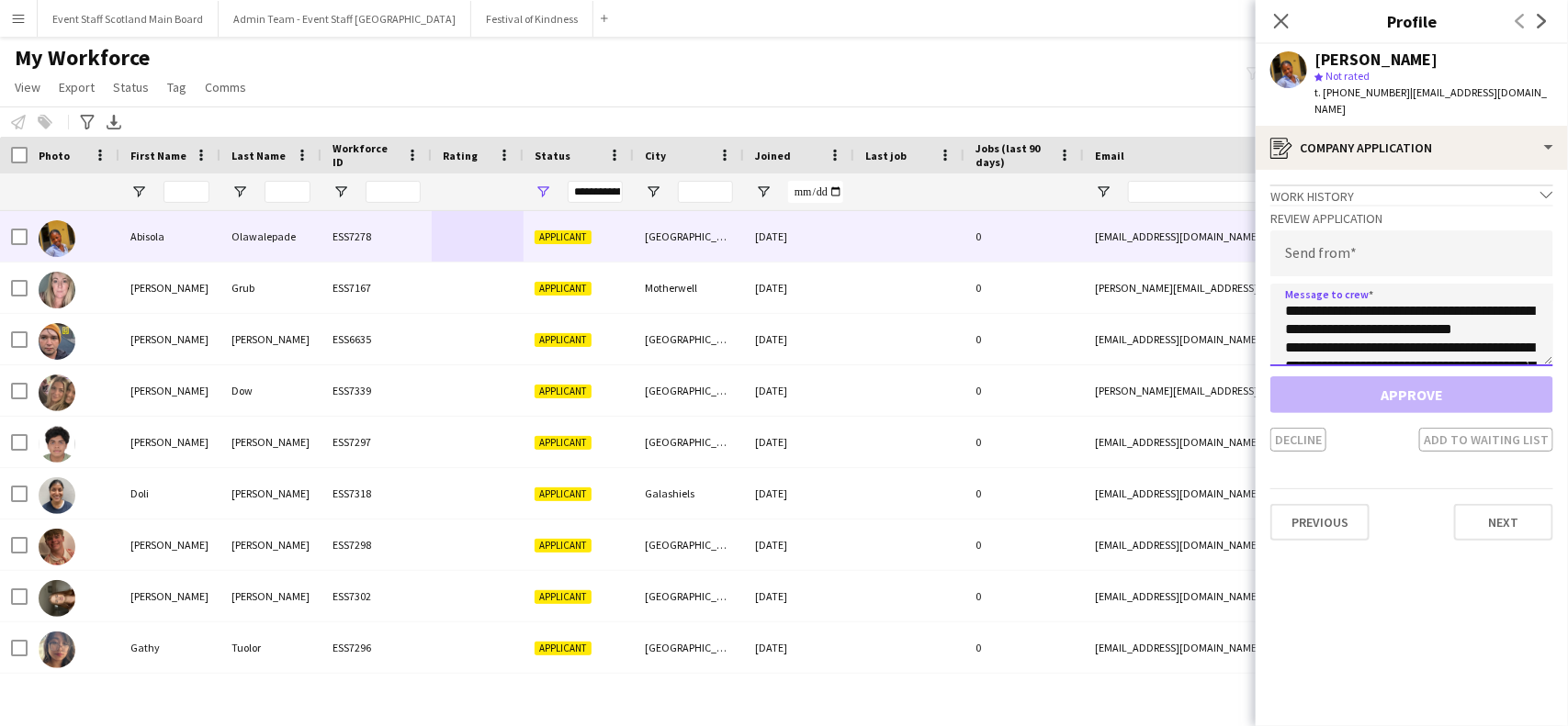
scroll to position [506, 0]
type textarea "**********"
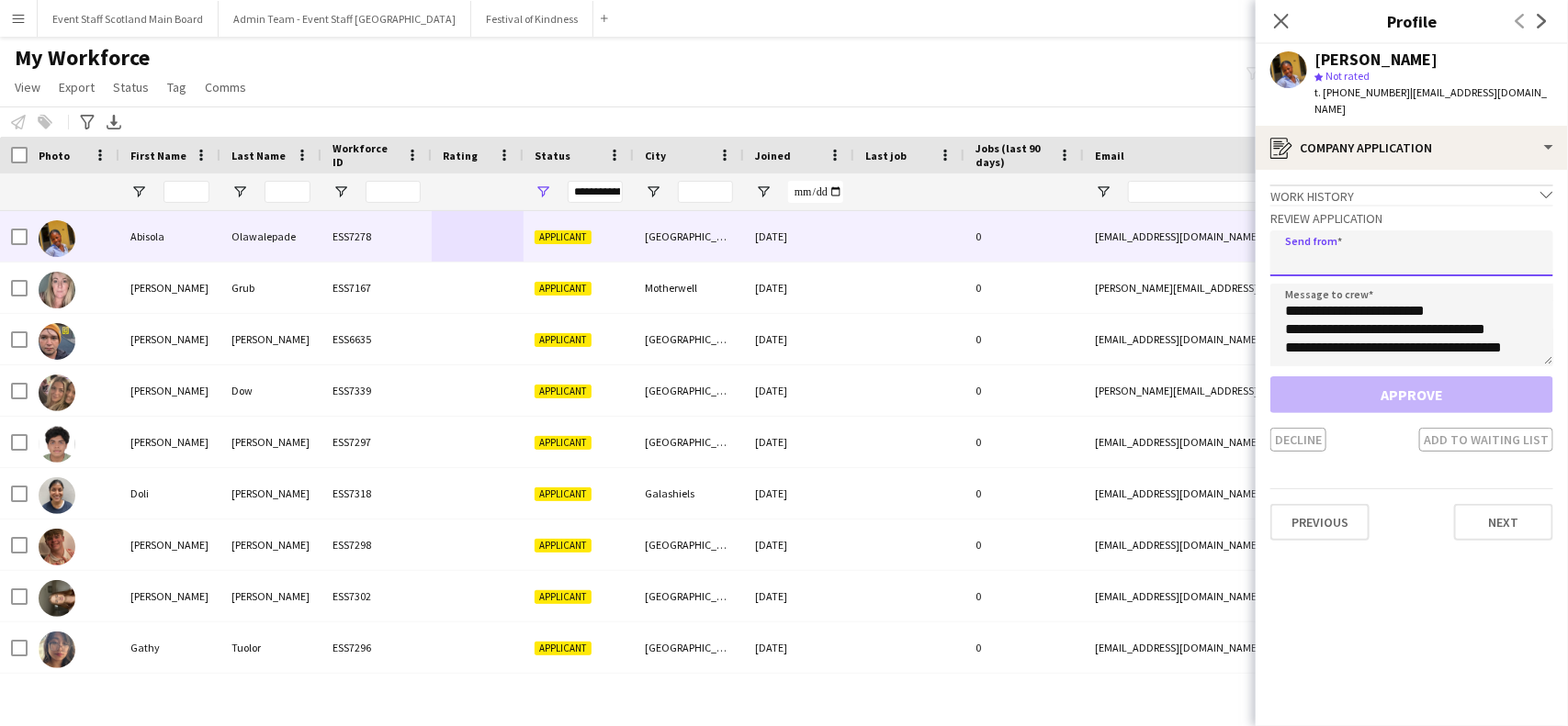
click at [1324, 231] on input "email" at bounding box center [1412, 253] width 283 height 46
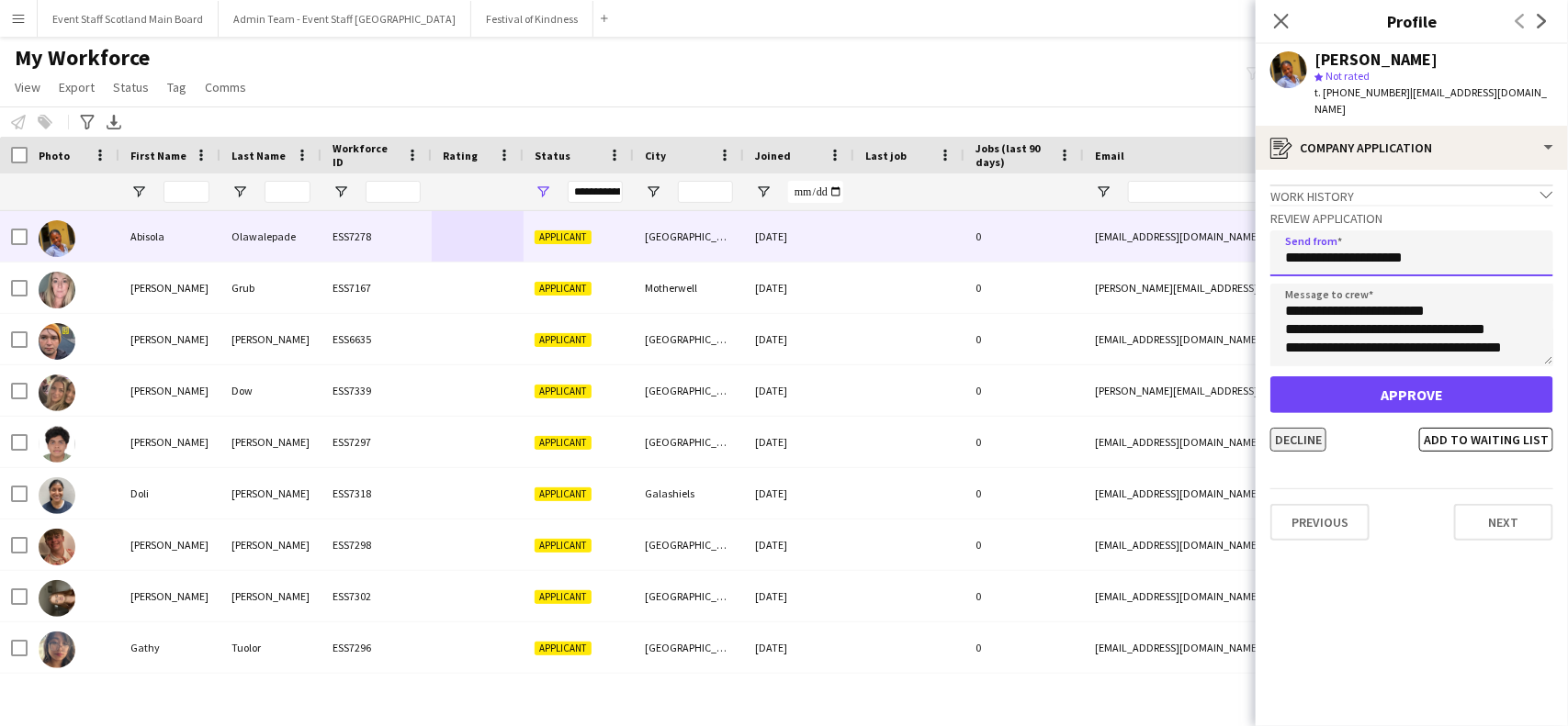
type input "**********"
click at [1303, 428] on button "Decline" at bounding box center [1298, 440] width 56 height 24
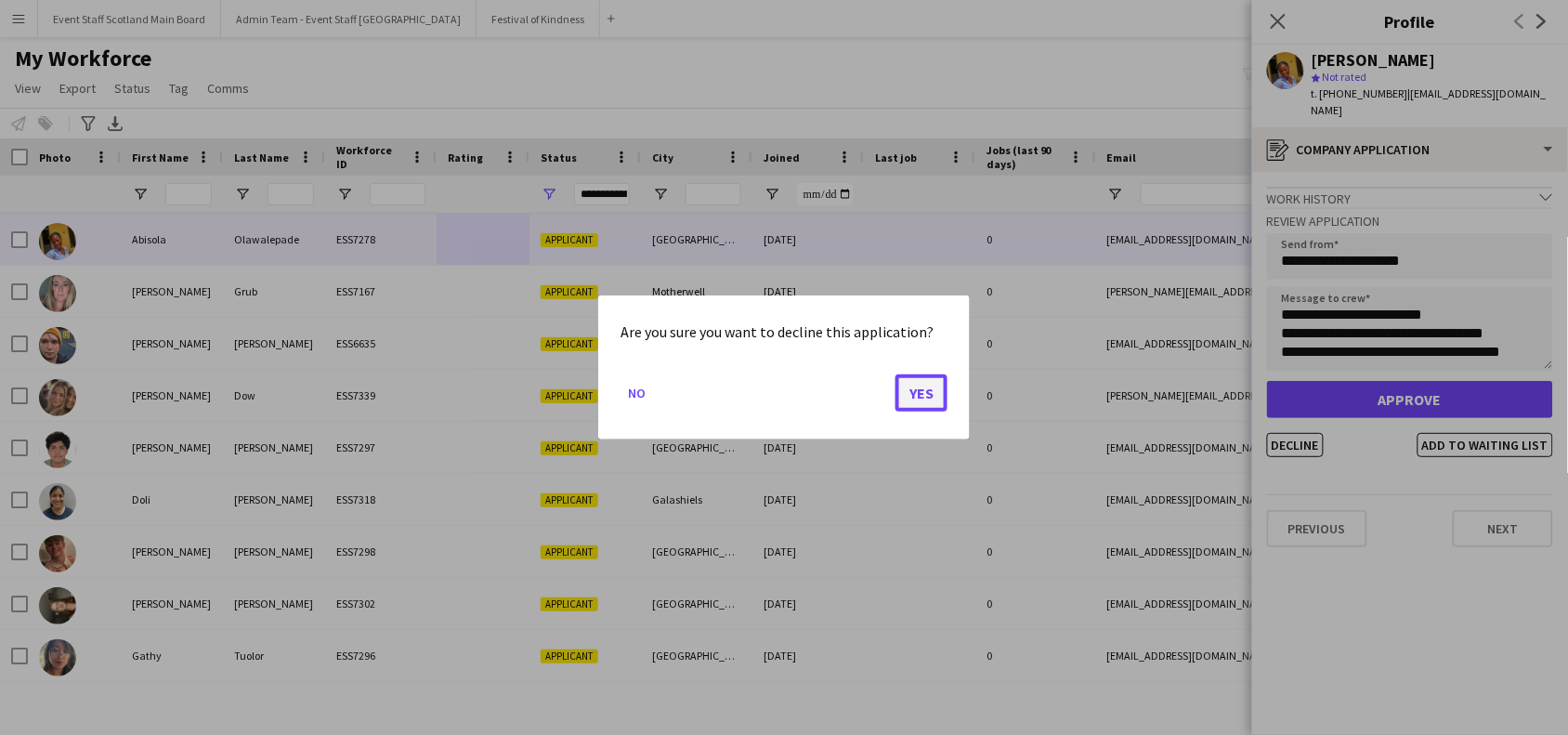
click at [927, 397] on button "Yes" at bounding box center [921, 393] width 52 height 38
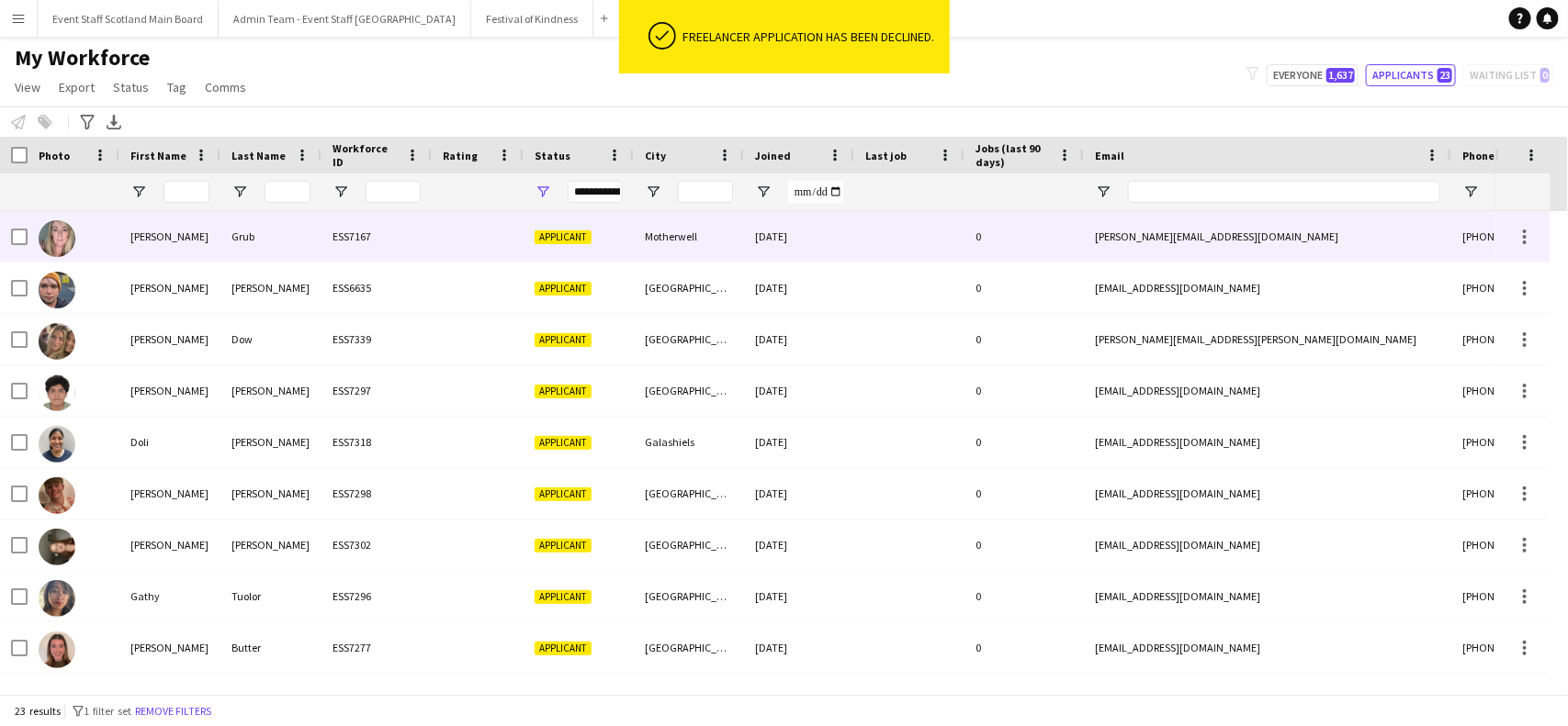
click at [438, 230] on div at bounding box center [477, 236] width 92 height 50
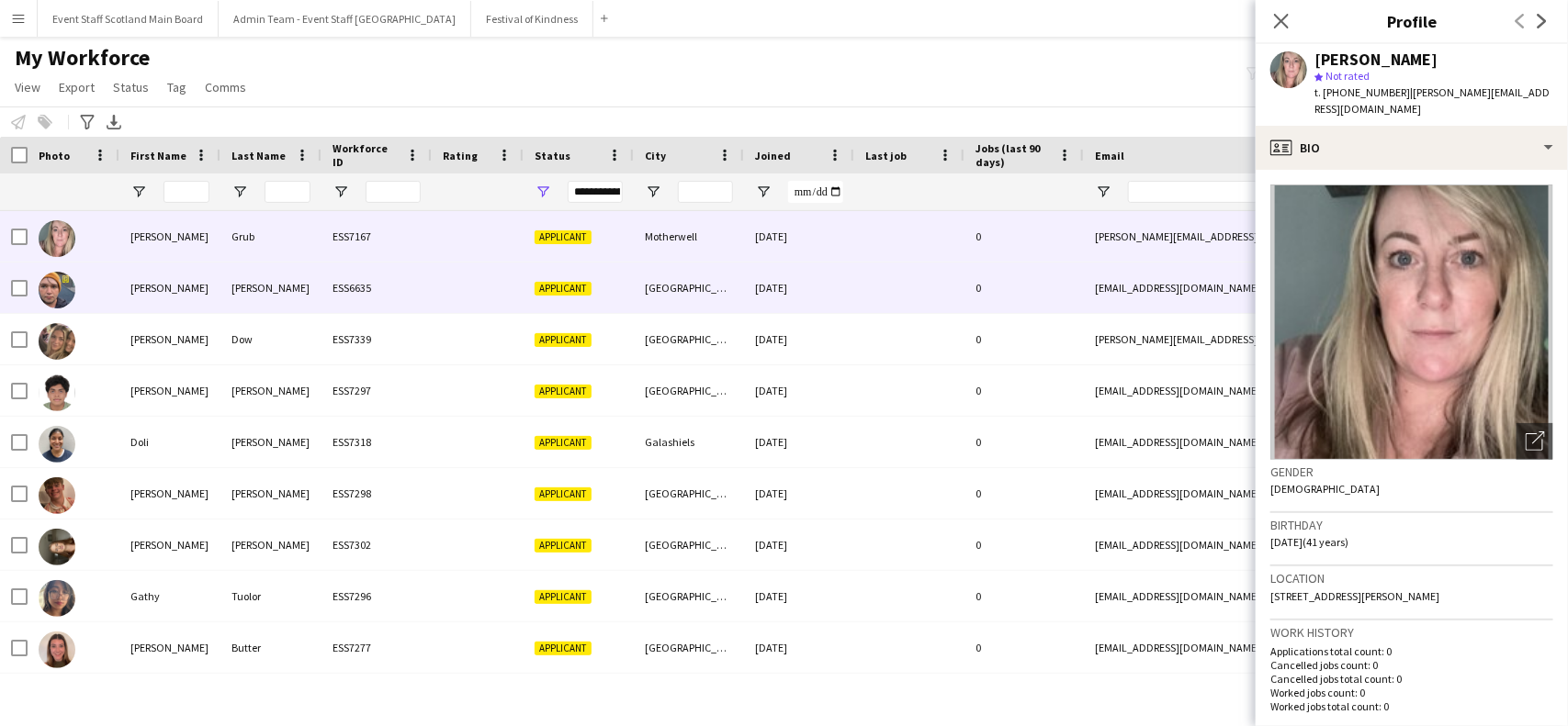
click at [667, 292] on div "[GEOGRAPHIC_DATA]" at bounding box center [689, 288] width 111 height 50
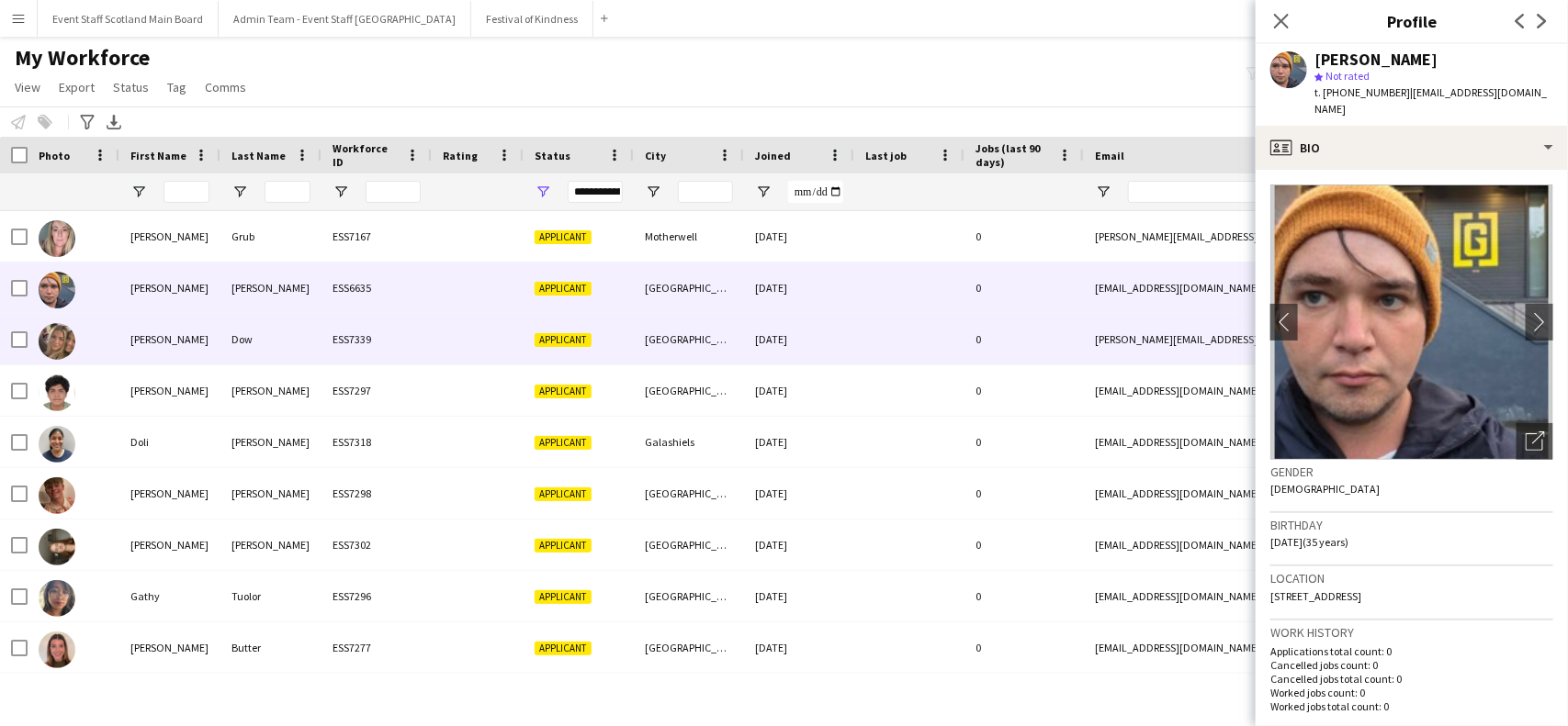
click at [338, 346] on div "ESS7339" at bounding box center [377, 339] width 111 height 50
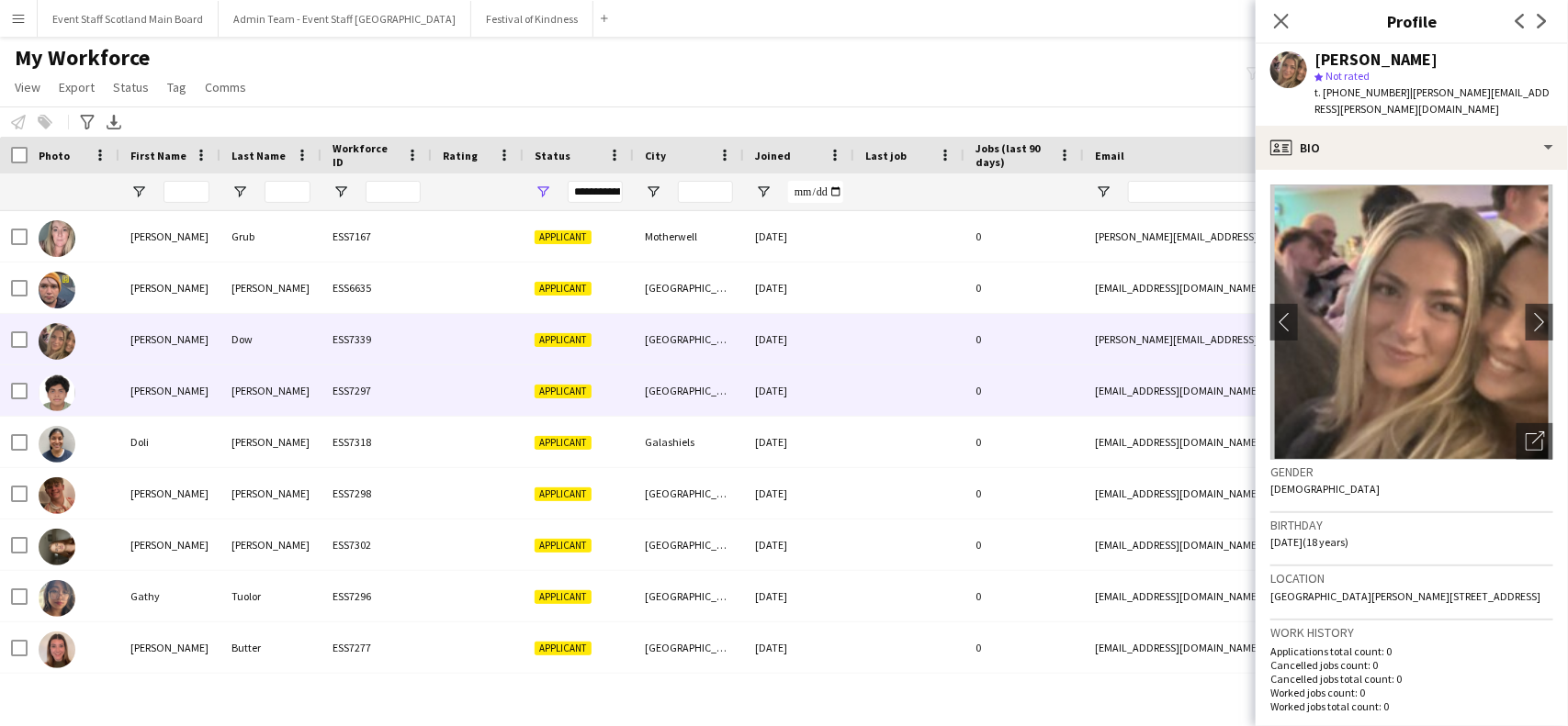
click at [301, 382] on div "[PERSON_NAME]" at bounding box center [271, 390] width 101 height 50
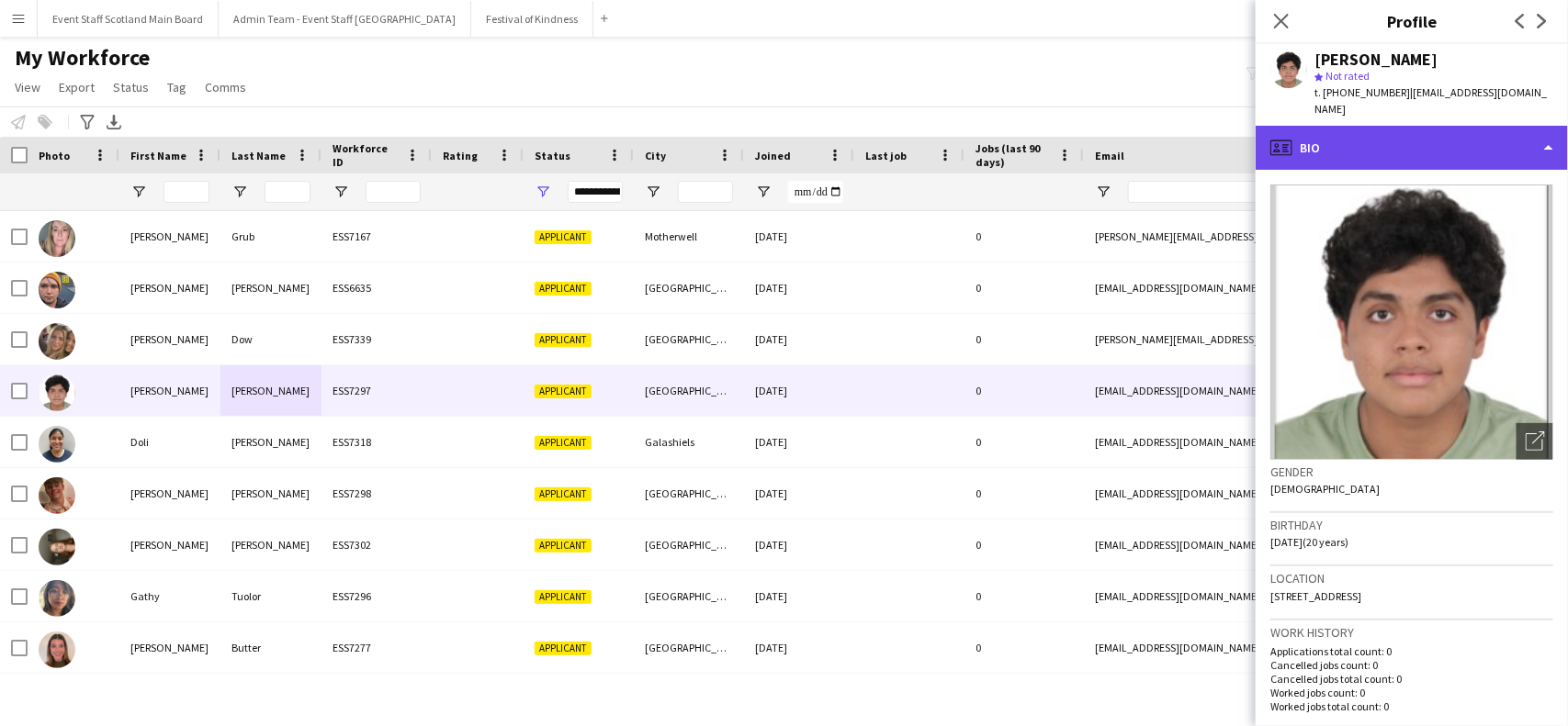
click at [1499, 125] on div "profile Bio" at bounding box center [1412, 147] width 312 height 44
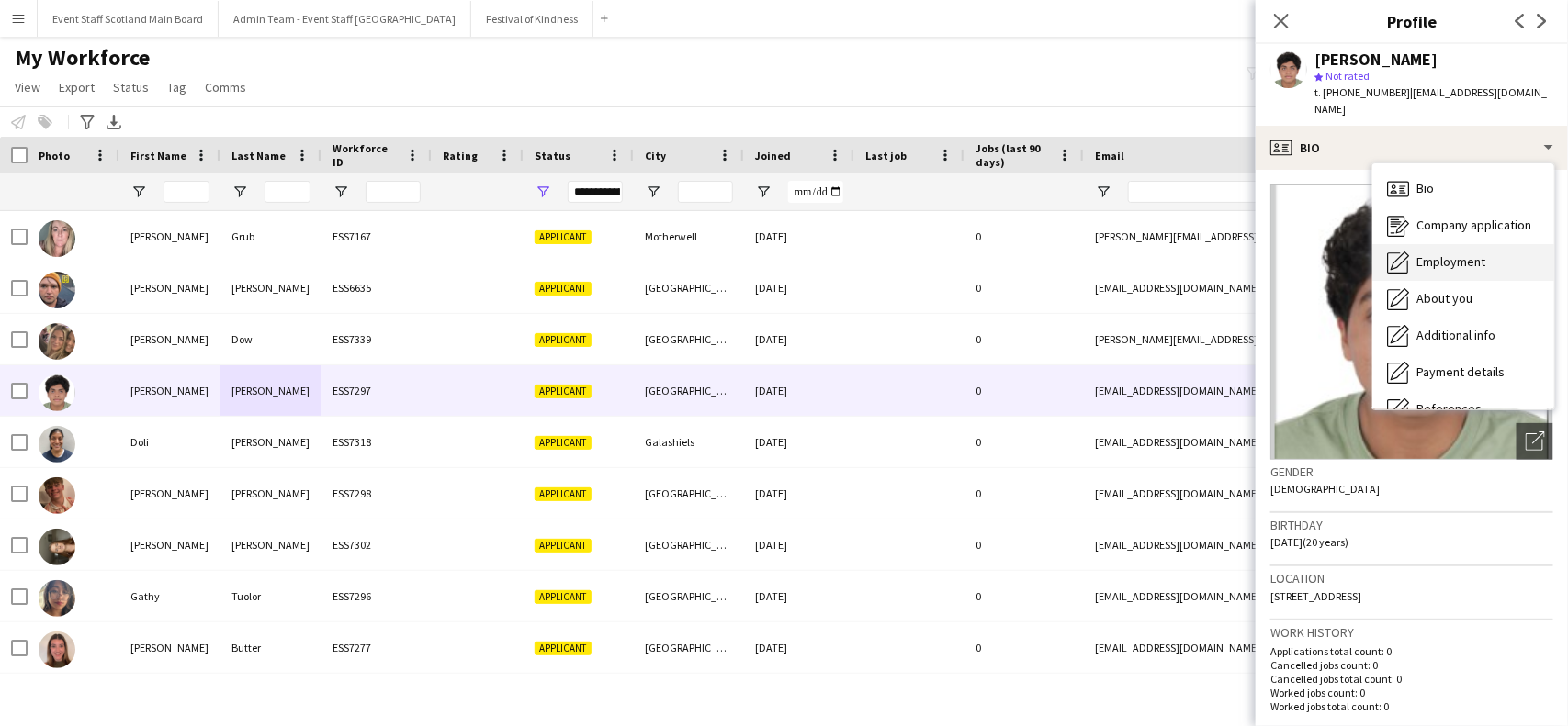
click at [1504, 244] on div "Employment Employment" at bounding box center [1464, 263] width 182 height 37
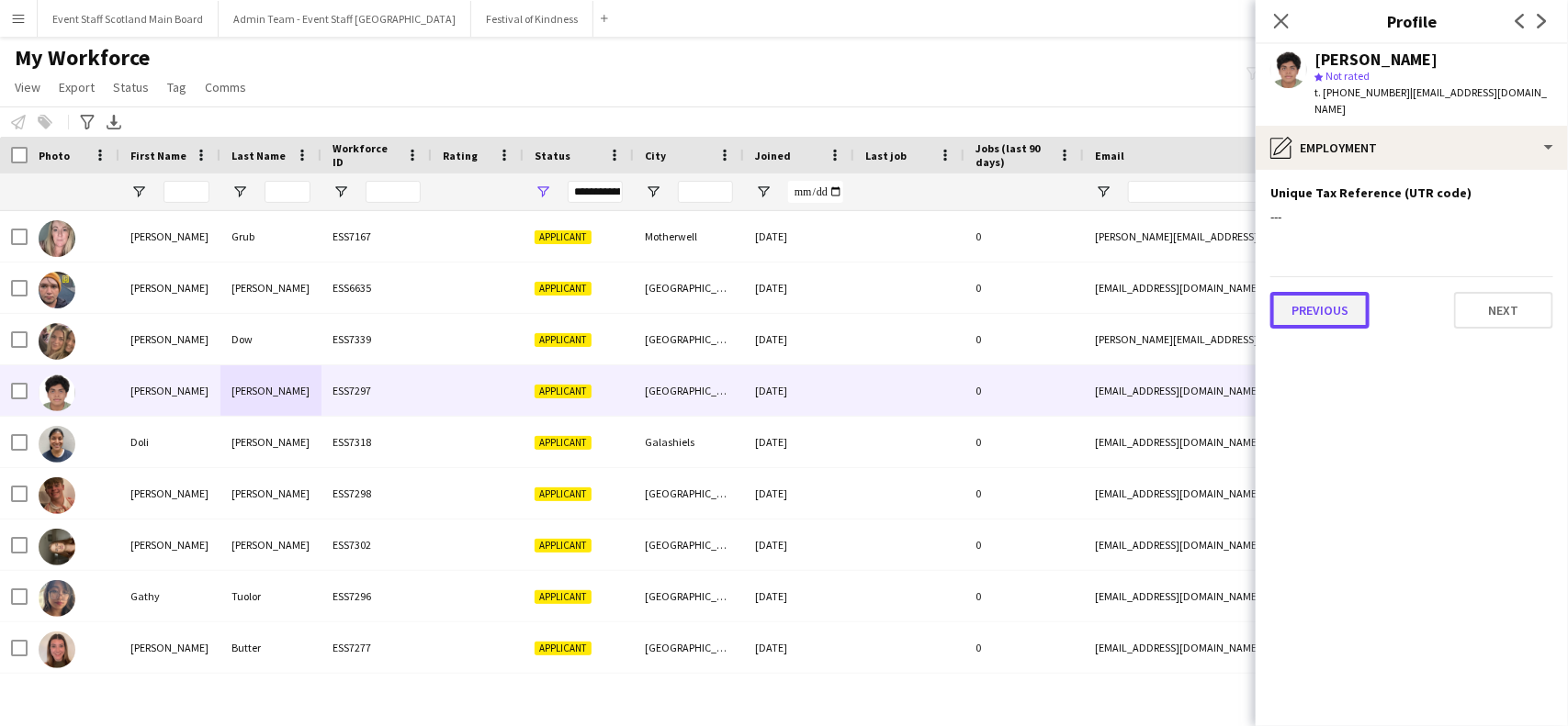
click at [1334, 306] on button "Previous" at bounding box center [1320, 310] width 100 height 37
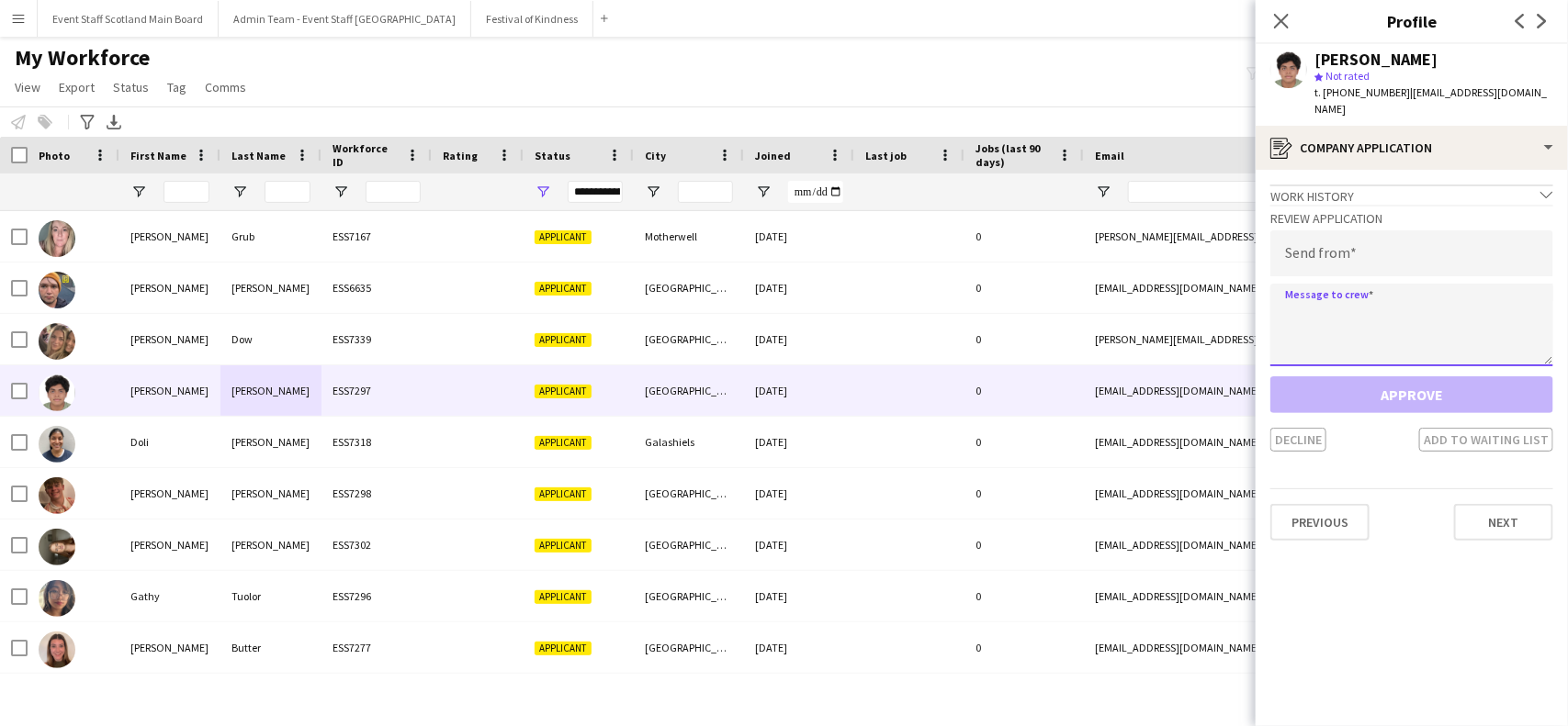
click at [1393, 297] on textarea at bounding box center [1412, 324] width 283 height 83
paste textarea "**********"
type textarea "**********"
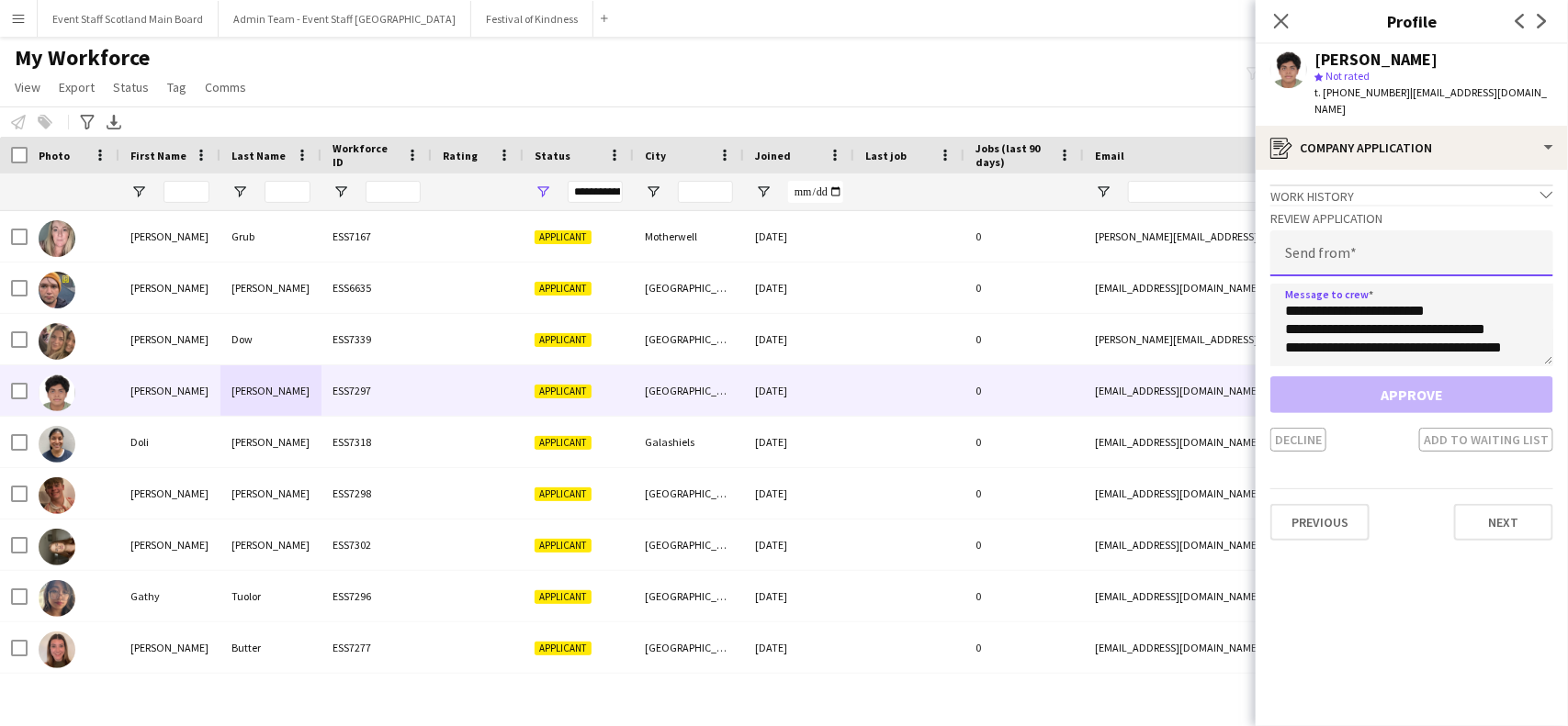
click at [1361, 236] on input "email" at bounding box center [1412, 253] width 283 height 46
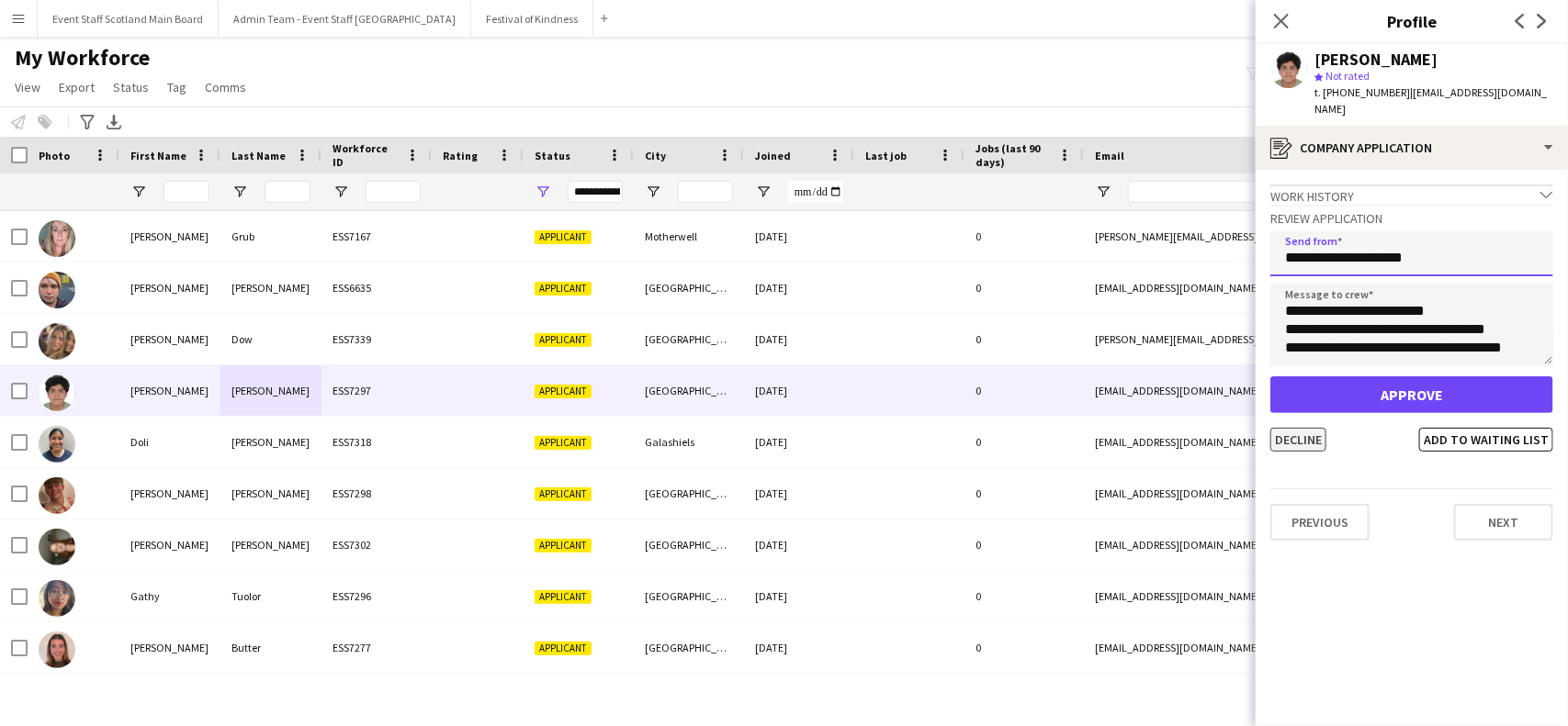
type input "**********"
click at [1308, 428] on button "Decline" at bounding box center [1298, 440] width 56 height 24
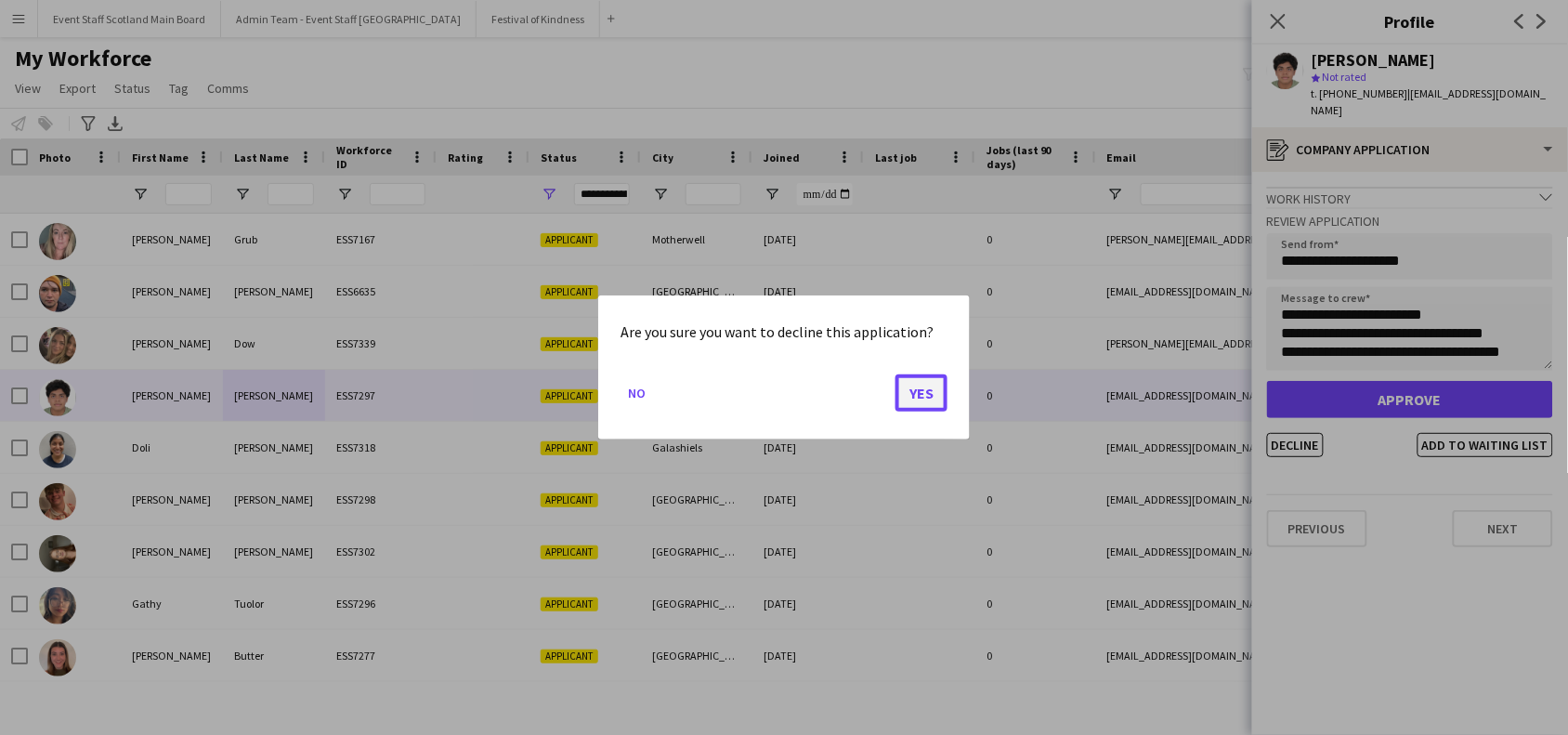
click at [902, 376] on button "Yes" at bounding box center [921, 393] width 52 height 38
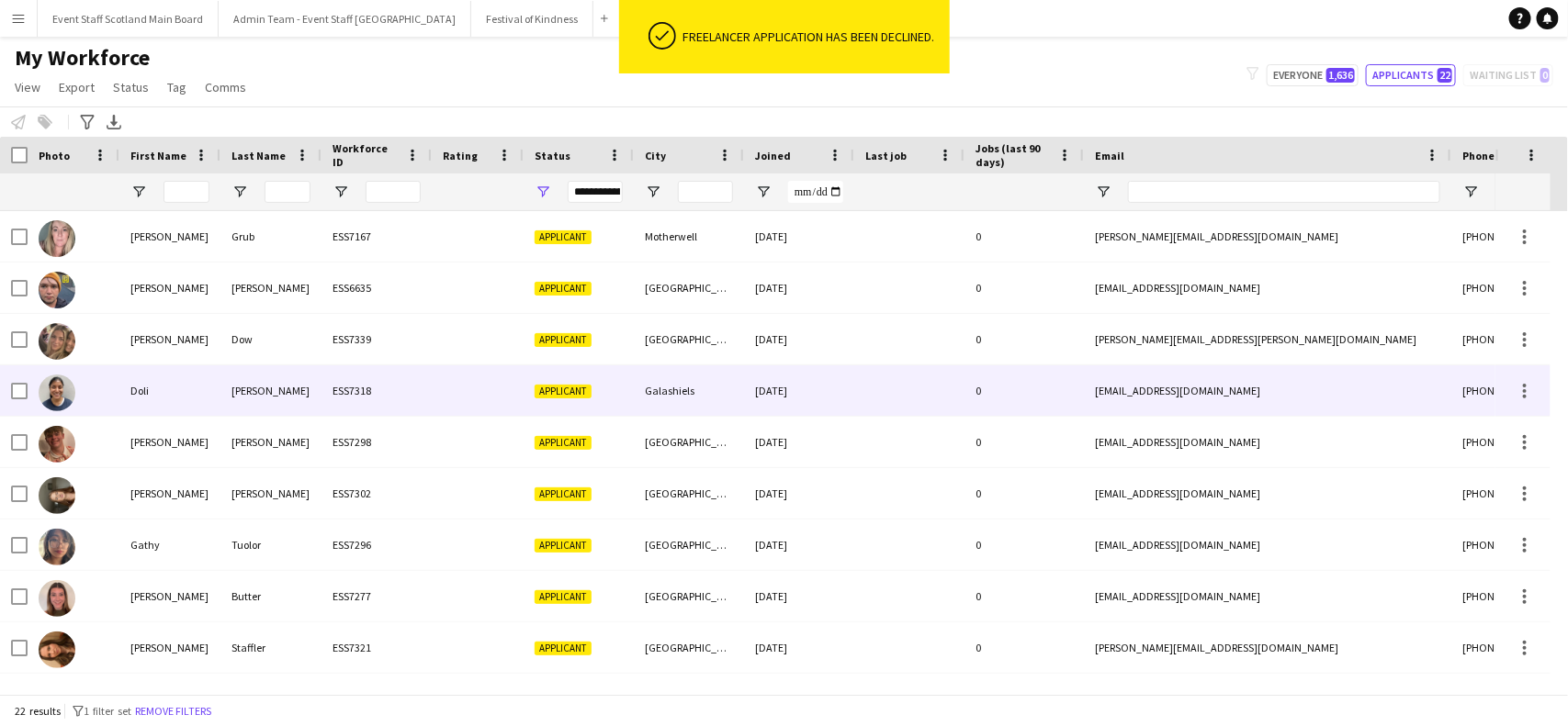
click at [198, 386] on div "Doli" at bounding box center [169, 390] width 101 height 50
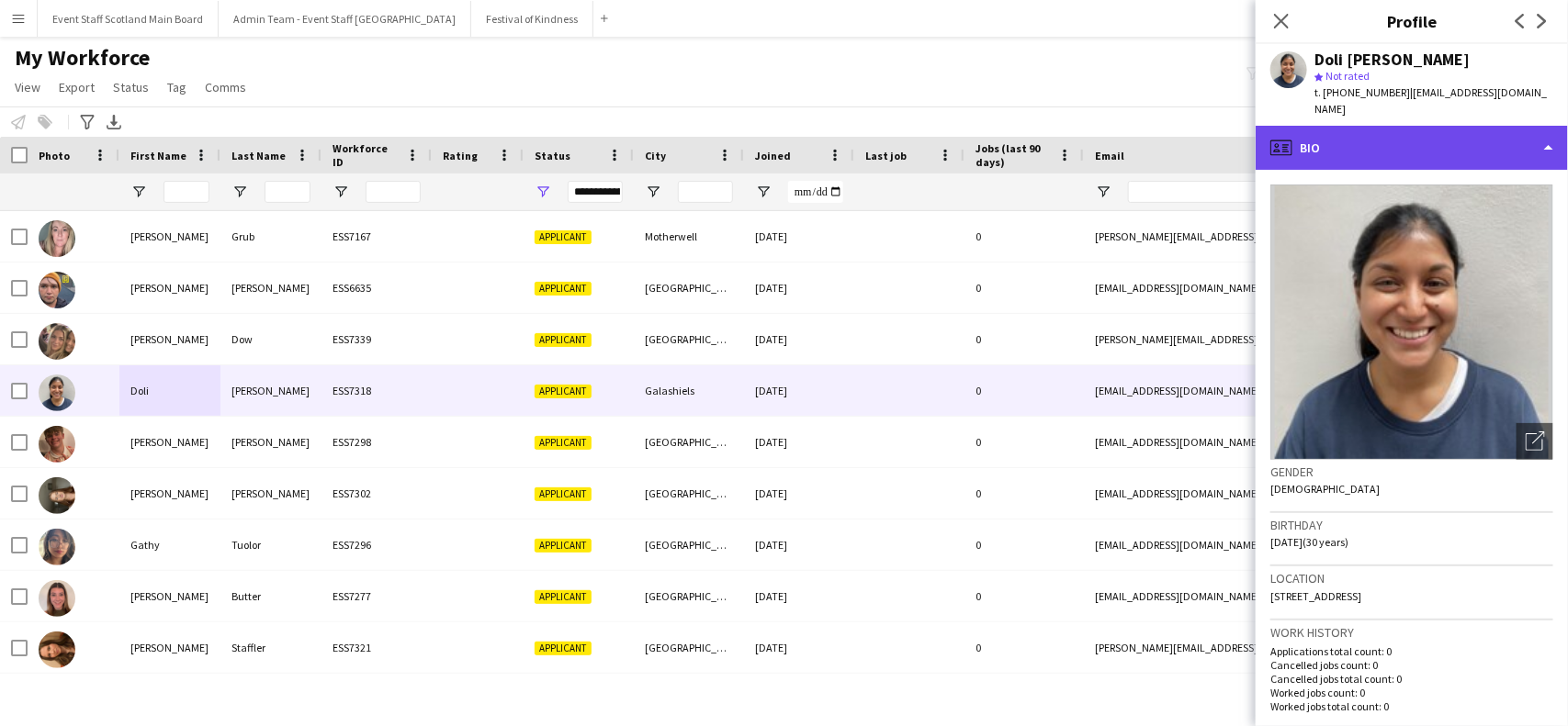
click at [1467, 135] on div "profile Bio" at bounding box center [1412, 147] width 312 height 44
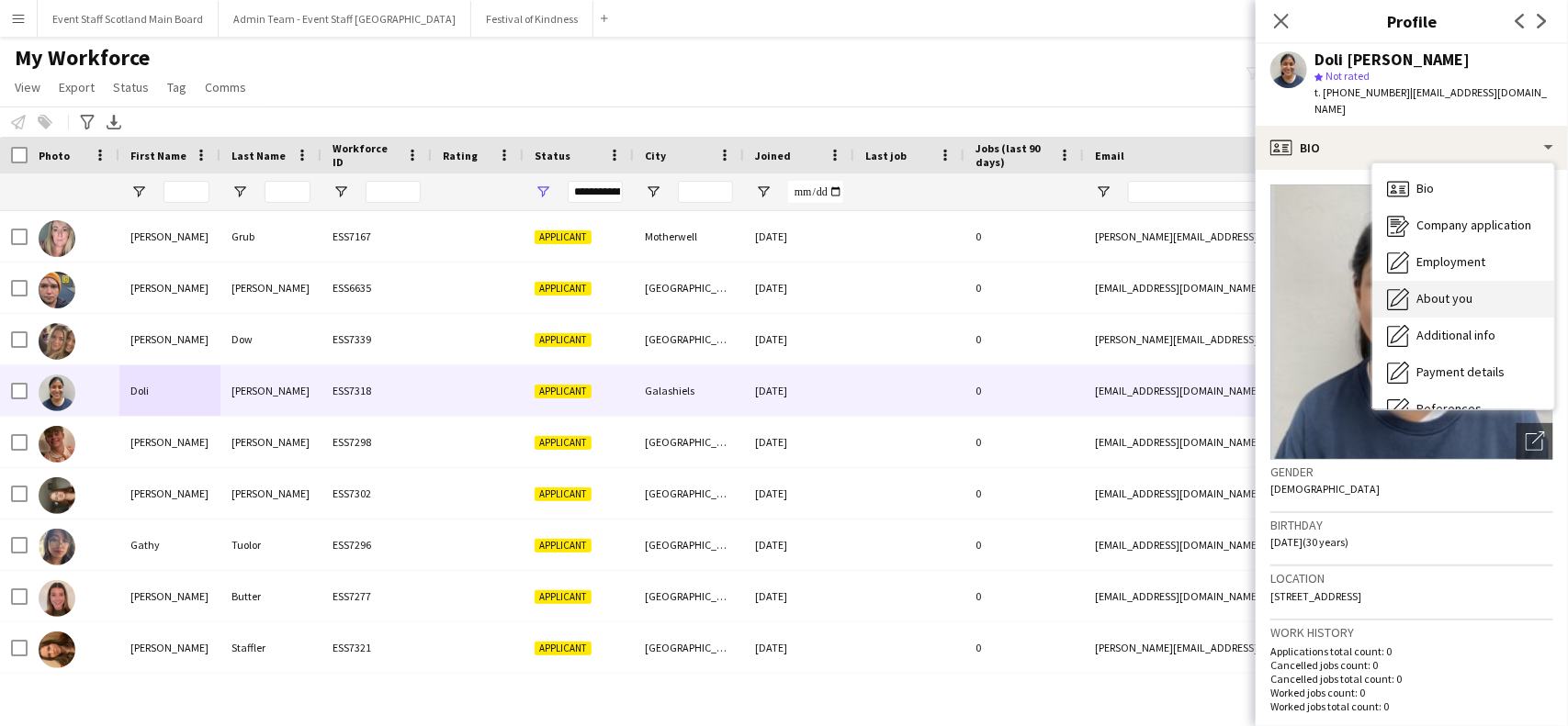
click at [1458, 290] on span "About you" at bounding box center [1444, 298] width 56 height 17
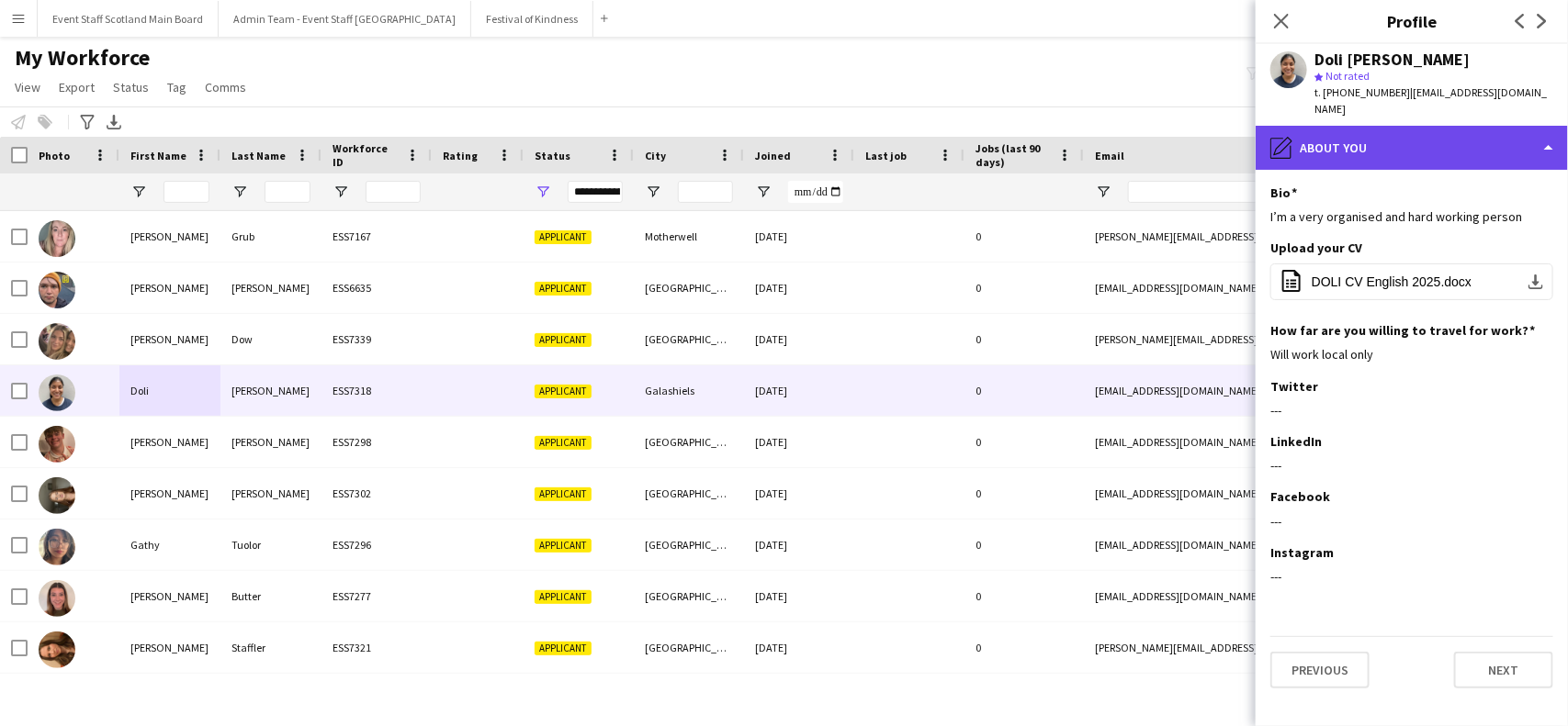
click at [1383, 134] on div "pencil4 About you" at bounding box center [1412, 147] width 312 height 44
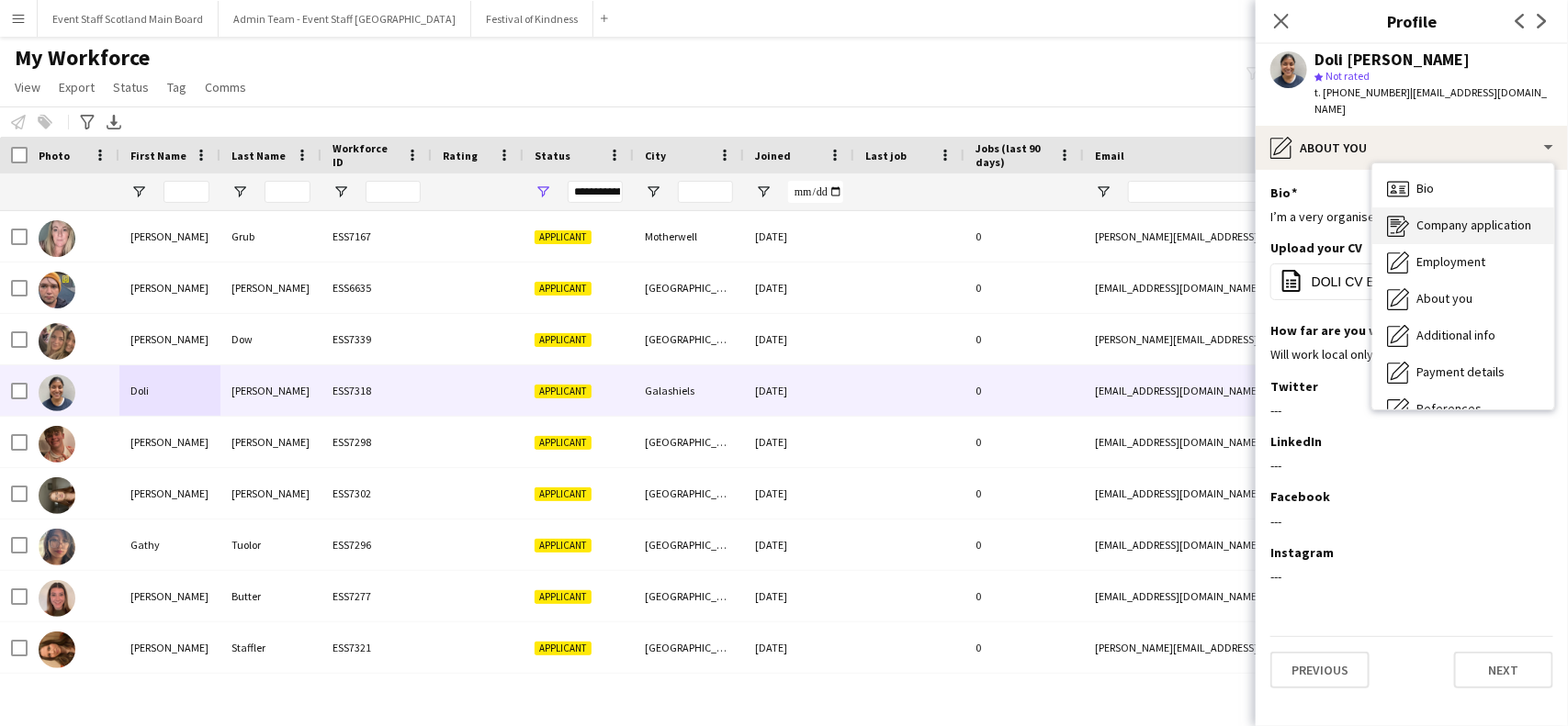
click at [1420, 217] on span "Company application" at bounding box center [1473, 225] width 114 height 17
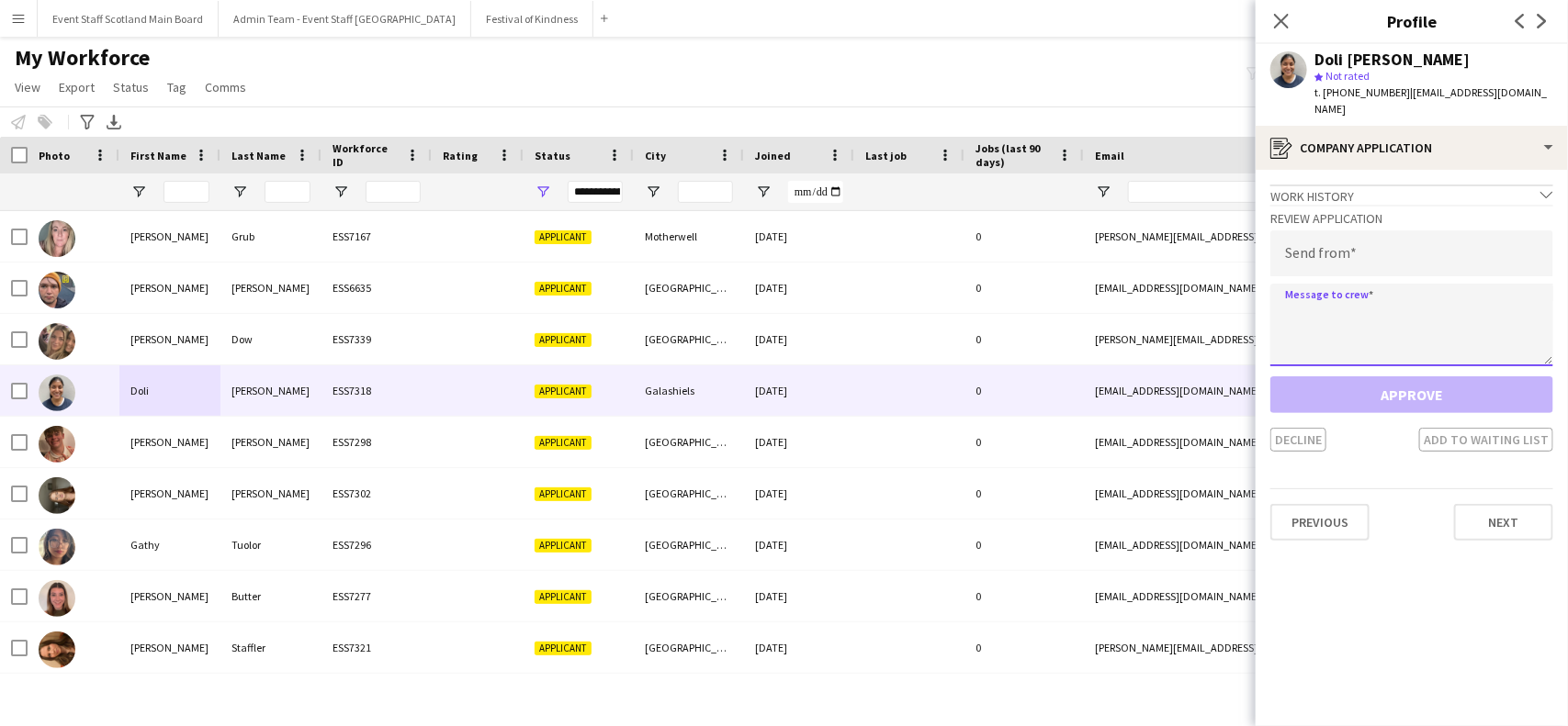
click at [1317, 297] on textarea at bounding box center [1412, 324] width 283 height 83
paste textarea "**********"
type textarea "**********"
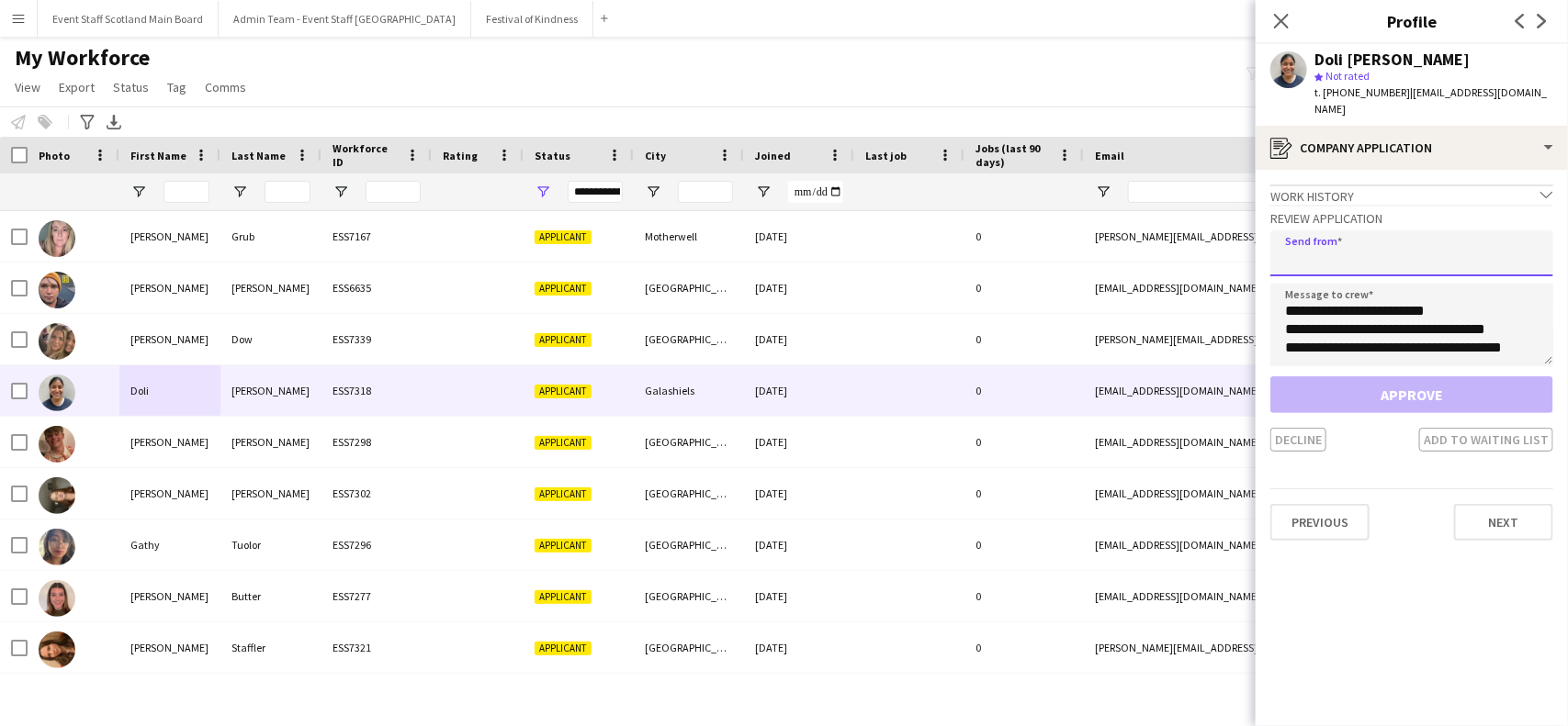
click at [1280, 231] on input "email" at bounding box center [1412, 253] width 283 height 46
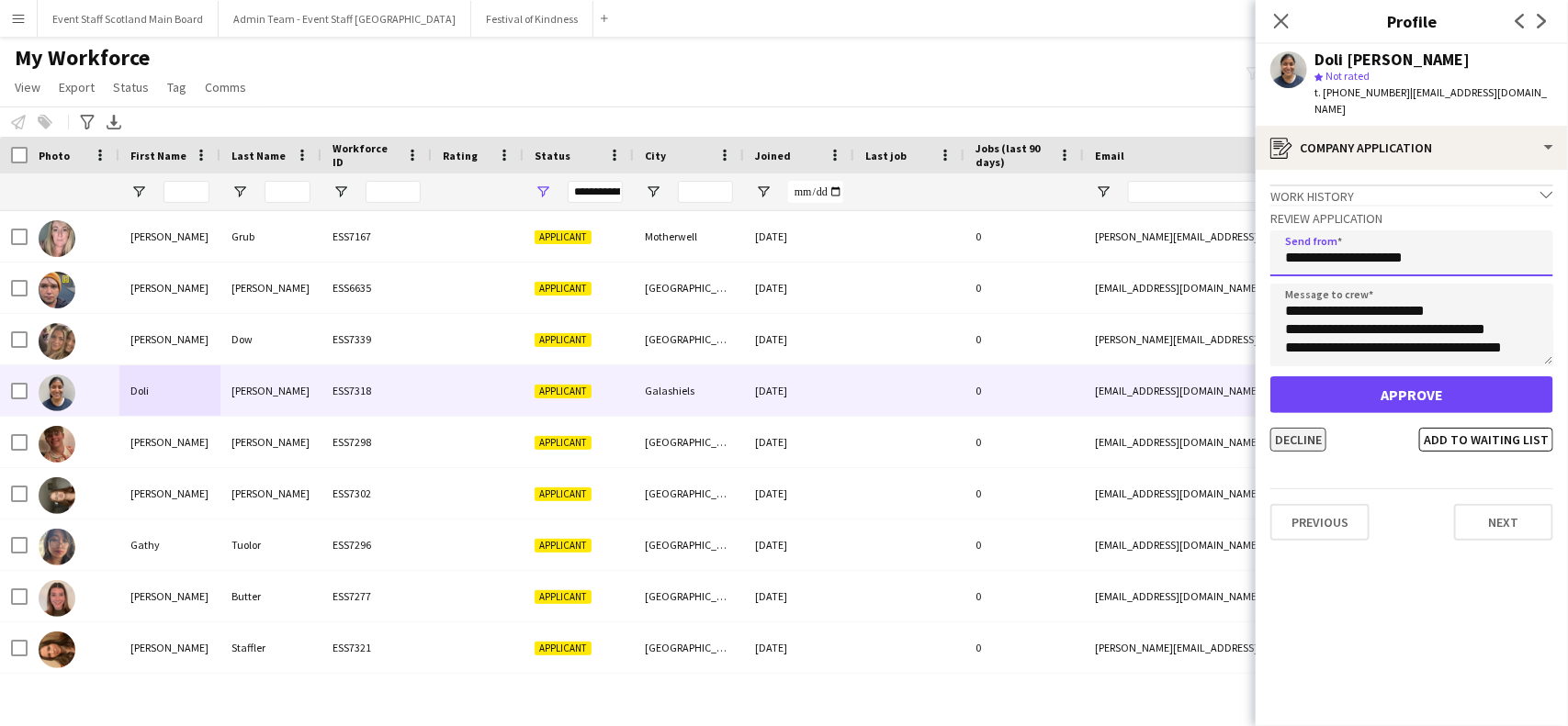
type input "**********"
click at [1306, 428] on button "Decline" at bounding box center [1298, 440] width 56 height 24
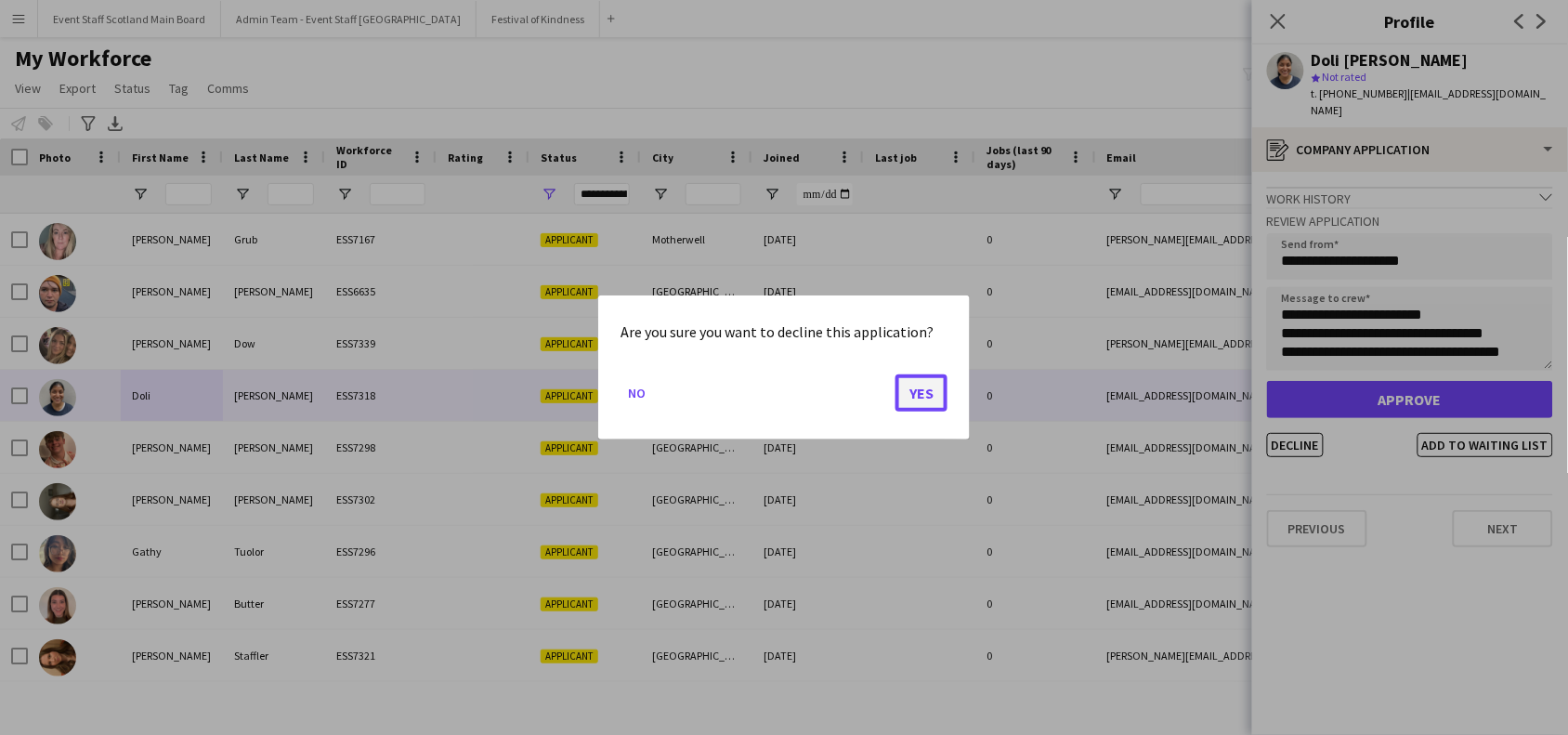
click at [915, 391] on button "Yes" at bounding box center [921, 393] width 52 height 38
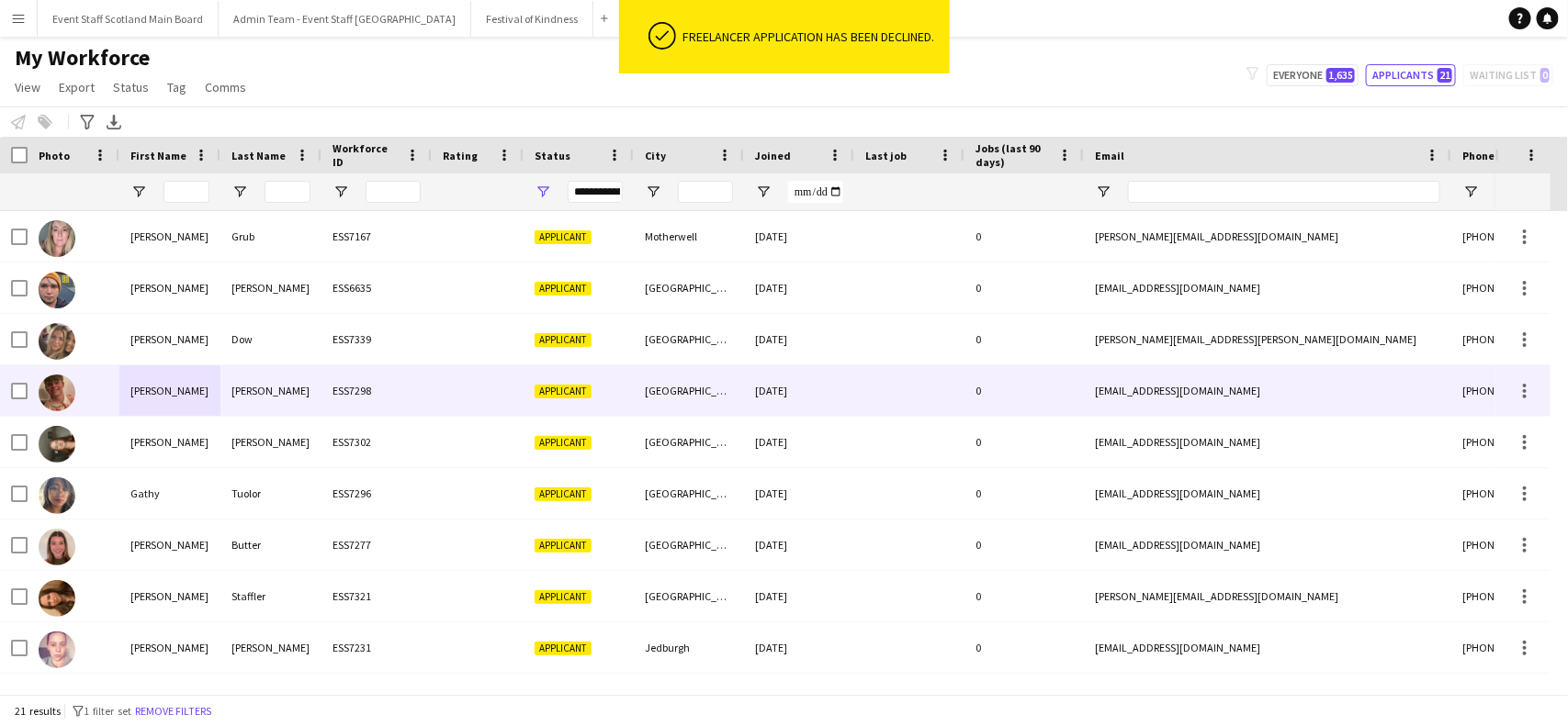
click at [436, 388] on div at bounding box center [477, 390] width 92 height 50
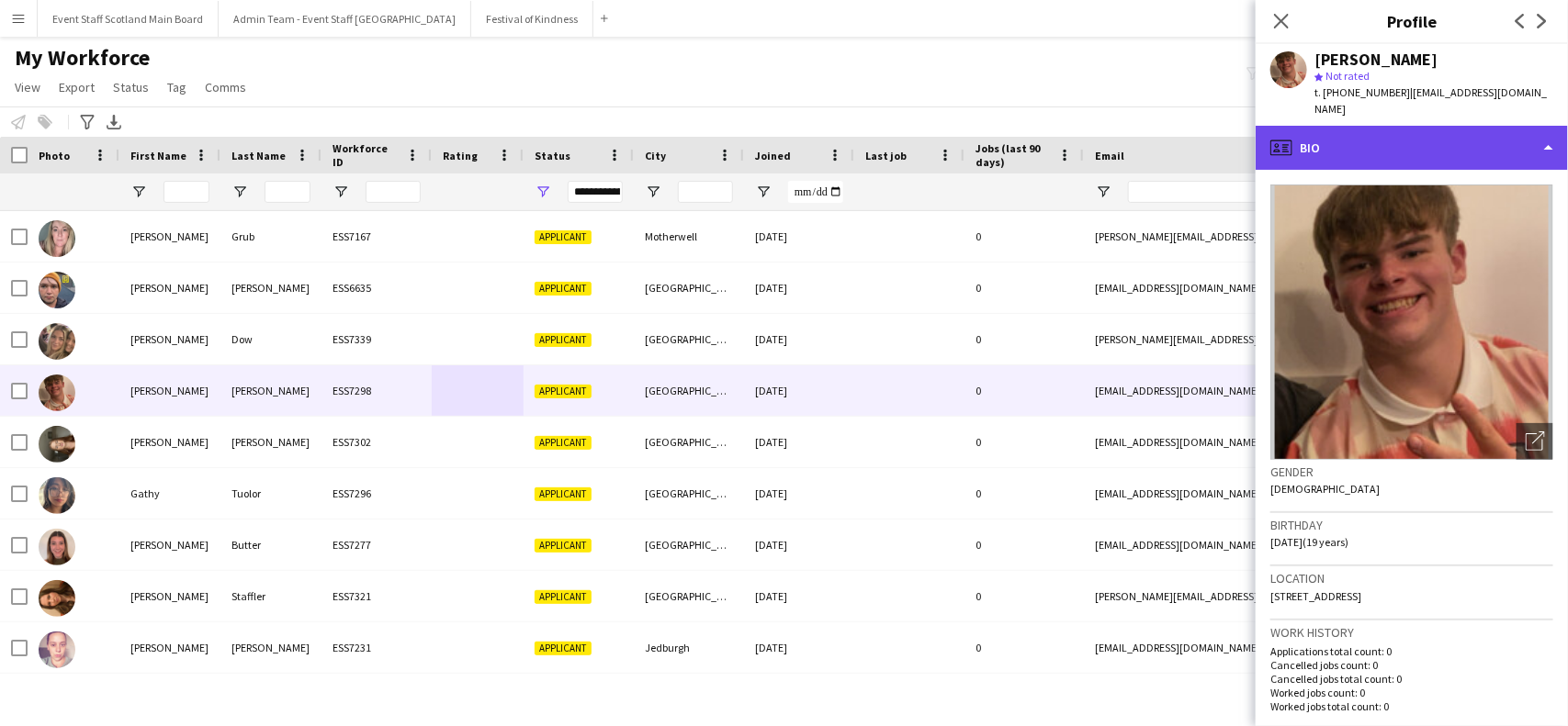
click at [1544, 130] on div "profile Bio" at bounding box center [1412, 147] width 312 height 44
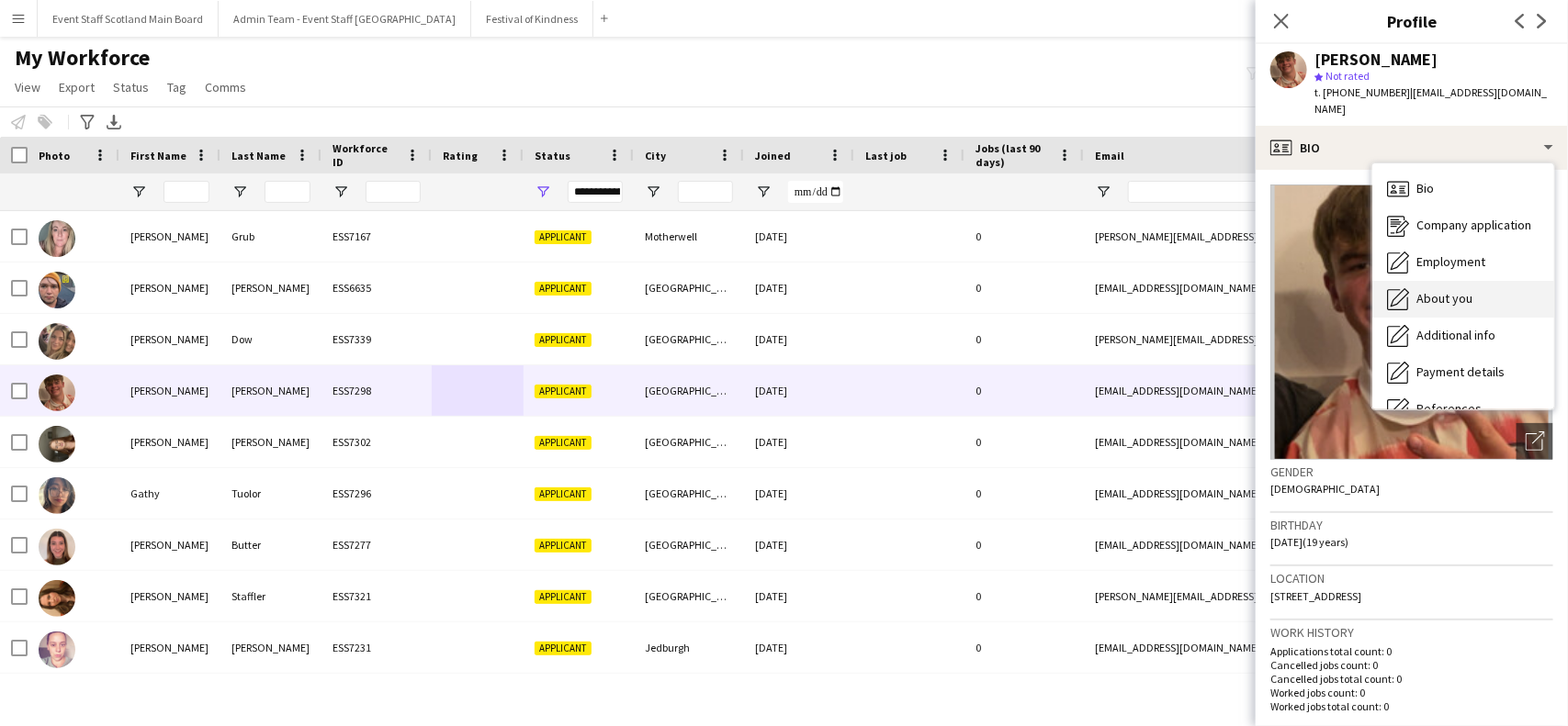
click at [1480, 281] on div "About you About you" at bounding box center [1464, 299] width 182 height 37
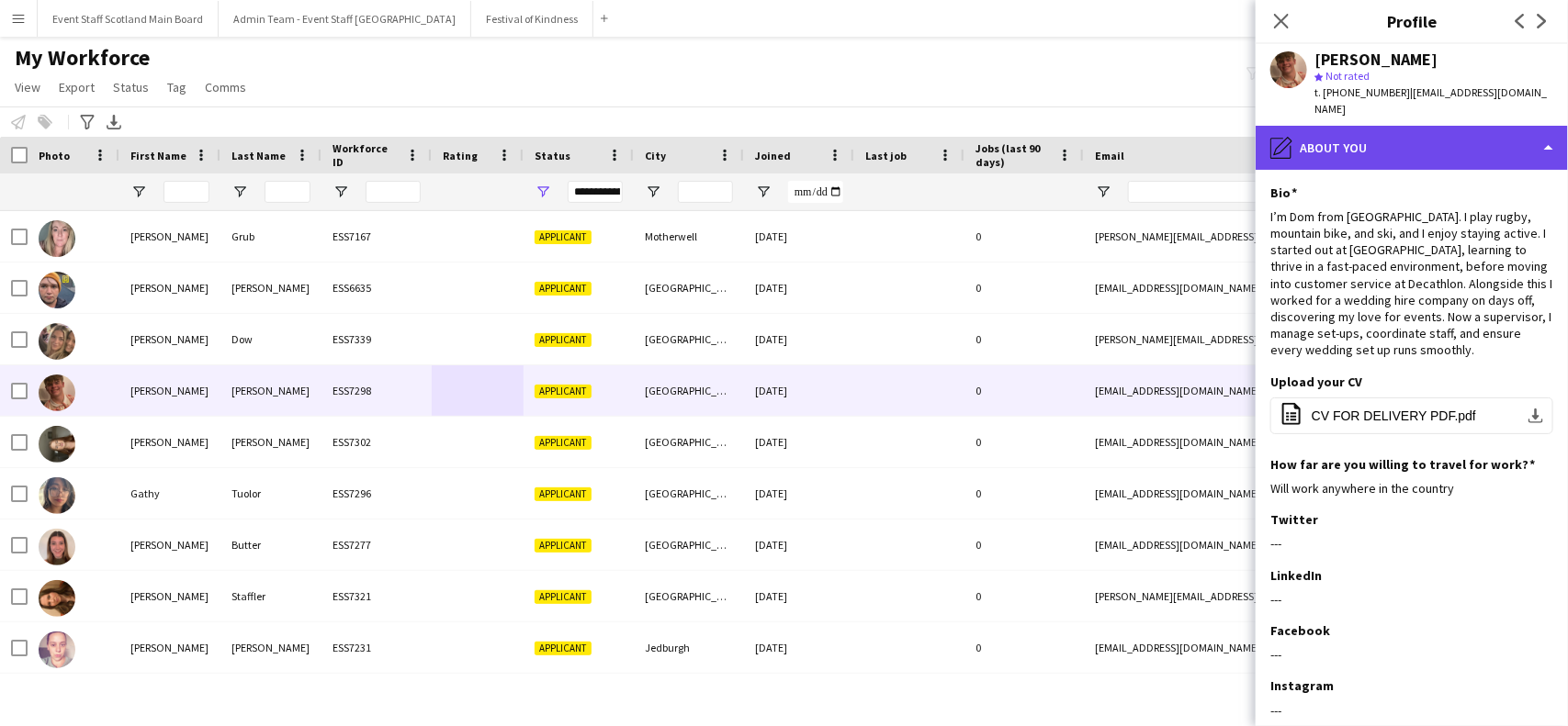
click at [1426, 148] on div "pencil4 About you" at bounding box center [1412, 147] width 312 height 44
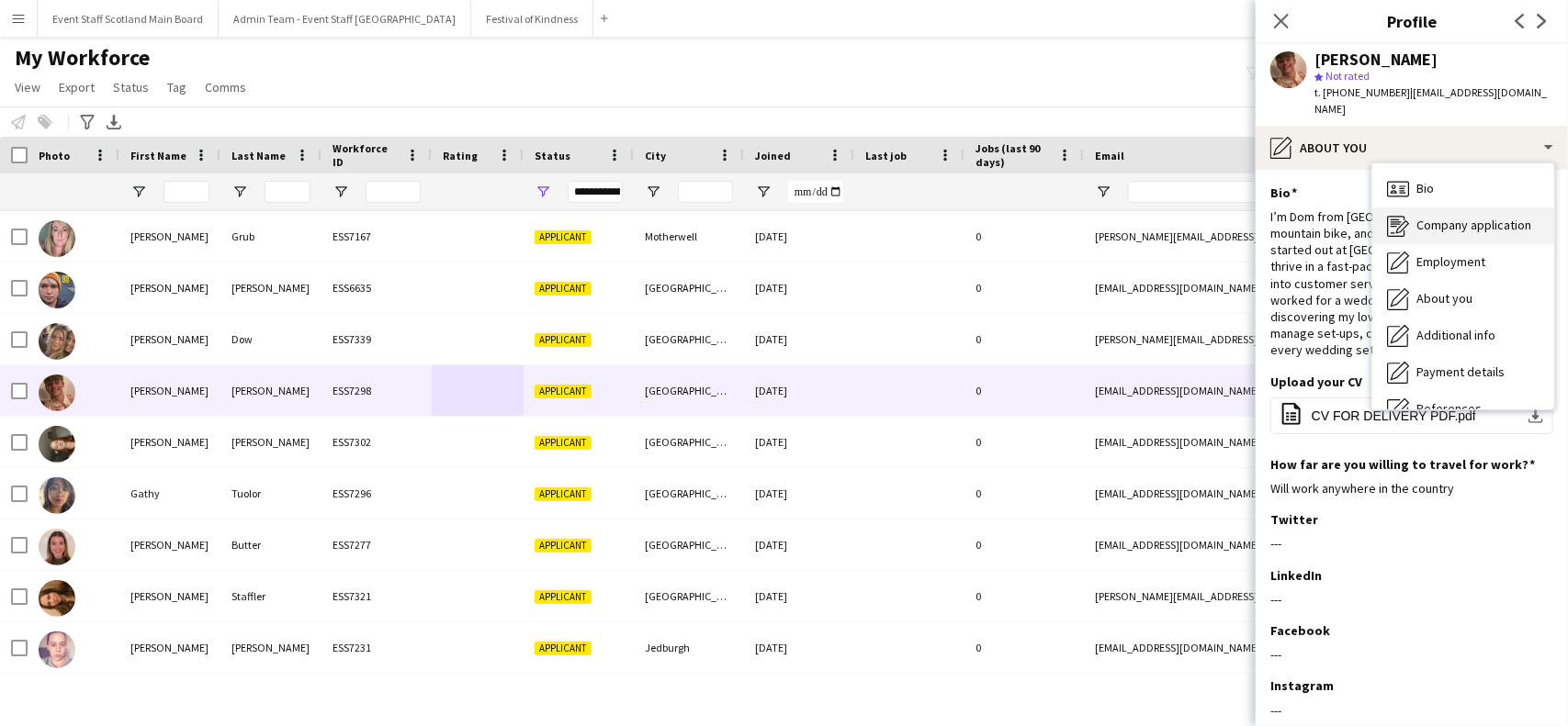
click at [1416, 217] on span "Company application" at bounding box center [1473, 225] width 114 height 17
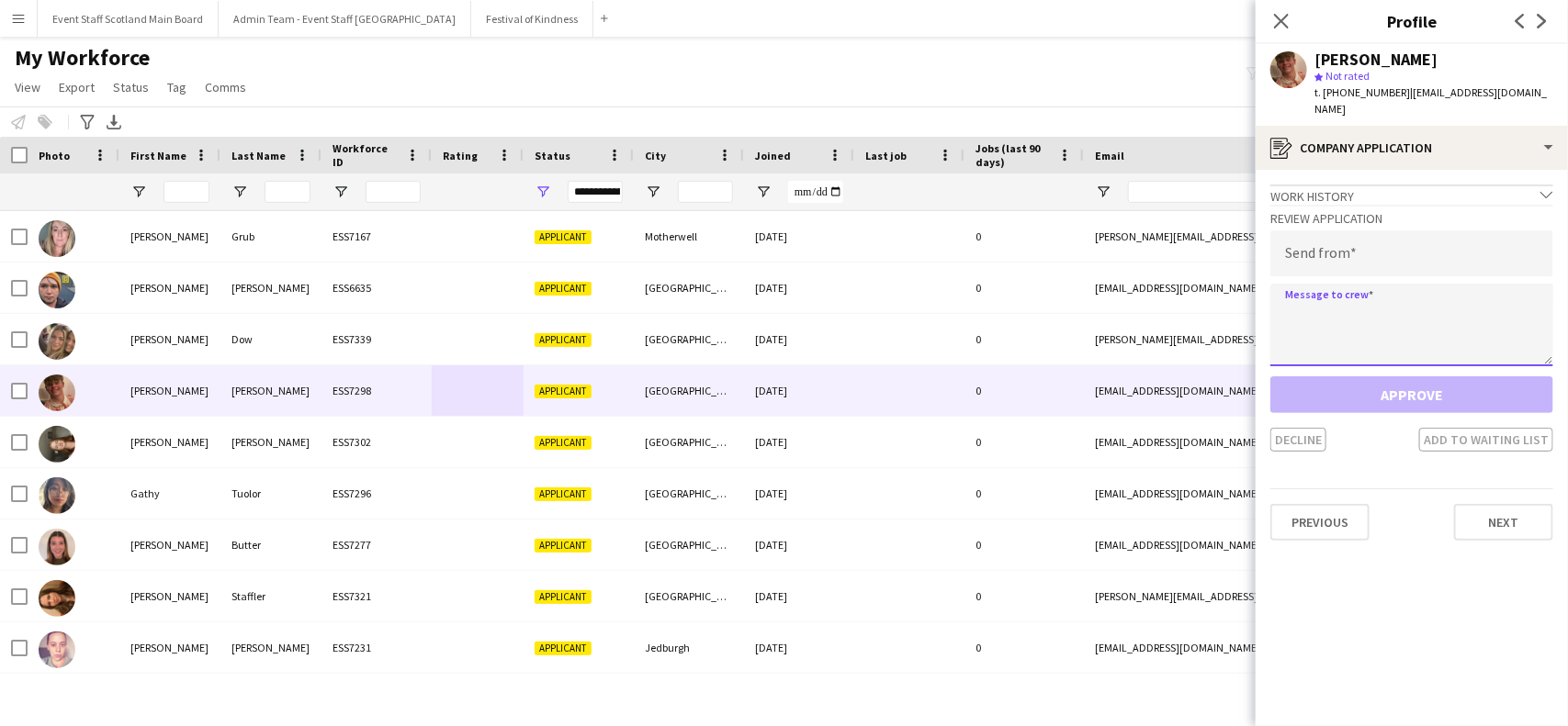
click at [1369, 305] on textarea at bounding box center [1412, 324] width 283 height 83
paste textarea "**********"
type textarea "**********"
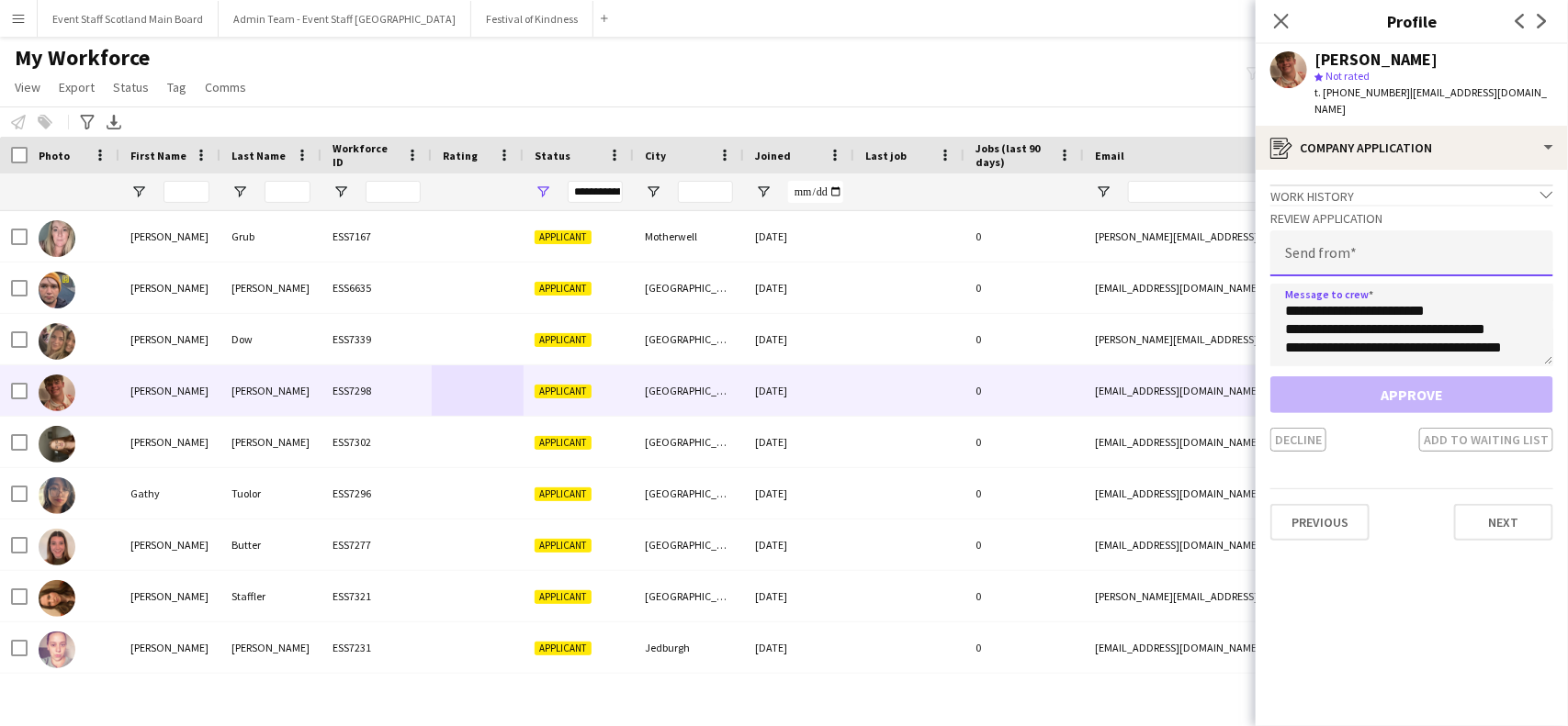
click at [1311, 235] on input "email" at bounding box center [1412, 253] width 283 height 46
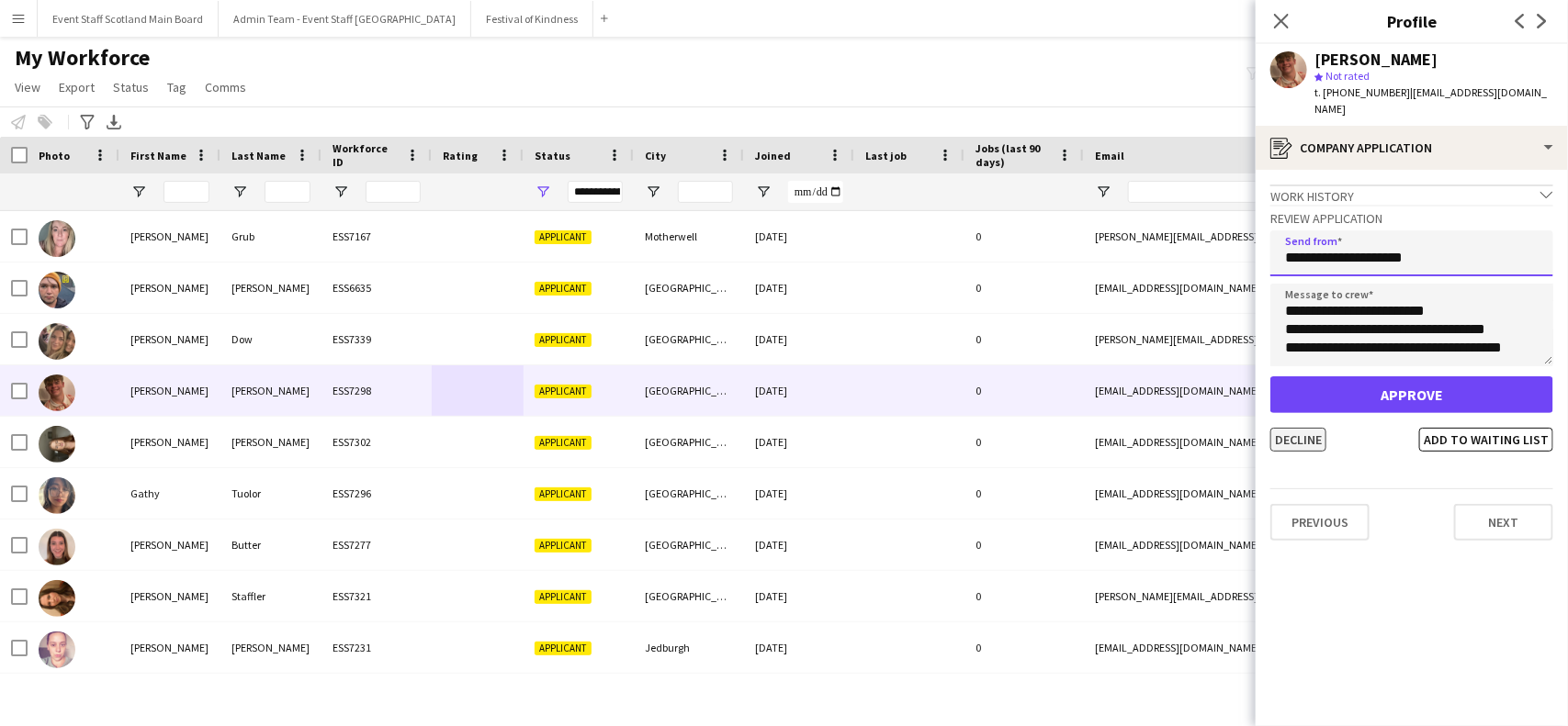
type input "**********"
click at [1296, 428] on button "Decline" at bounding box center [1298, 440] width 56 height 24
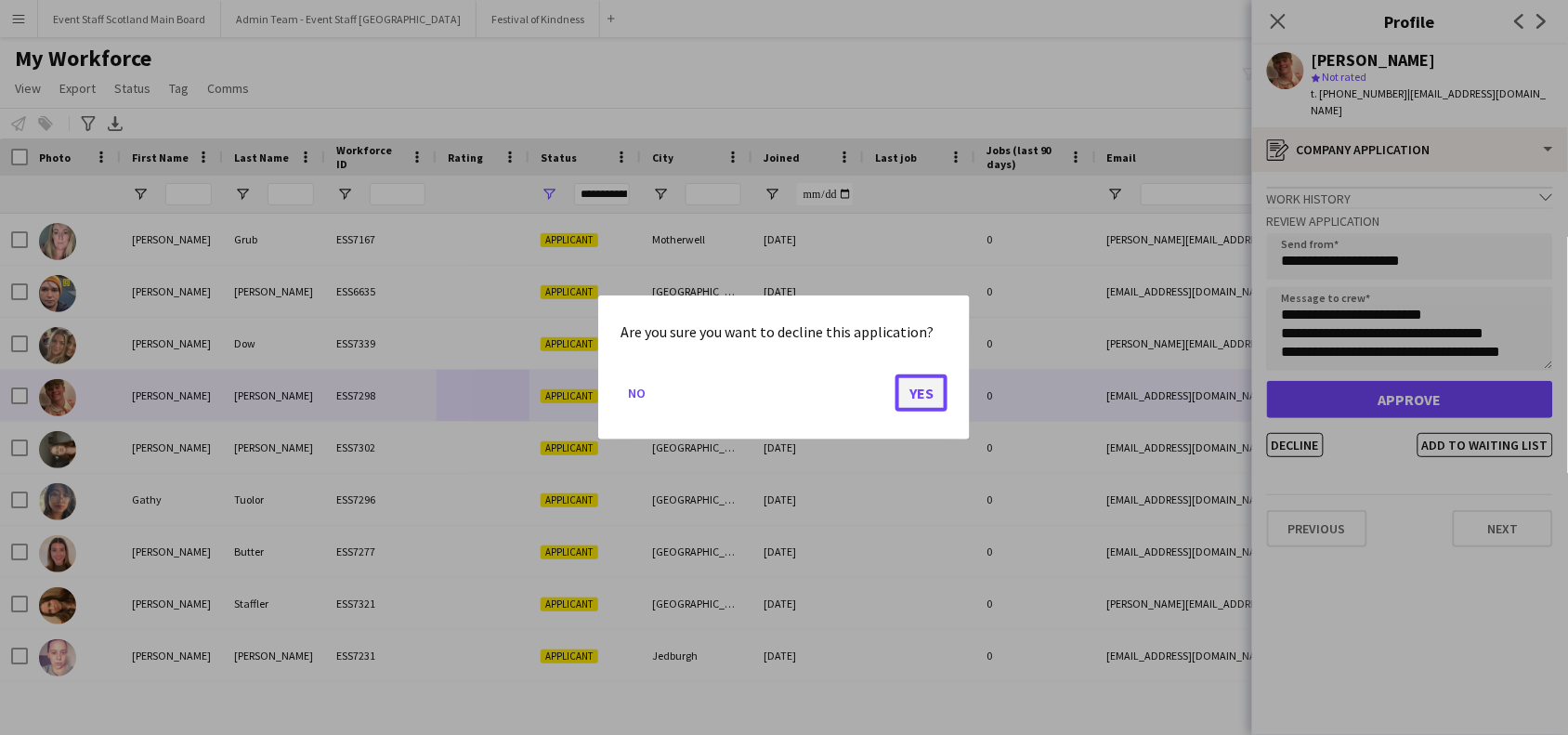
click at [904, 388] on button "Yes" at bounding box center [921, 393] width 52 height 38
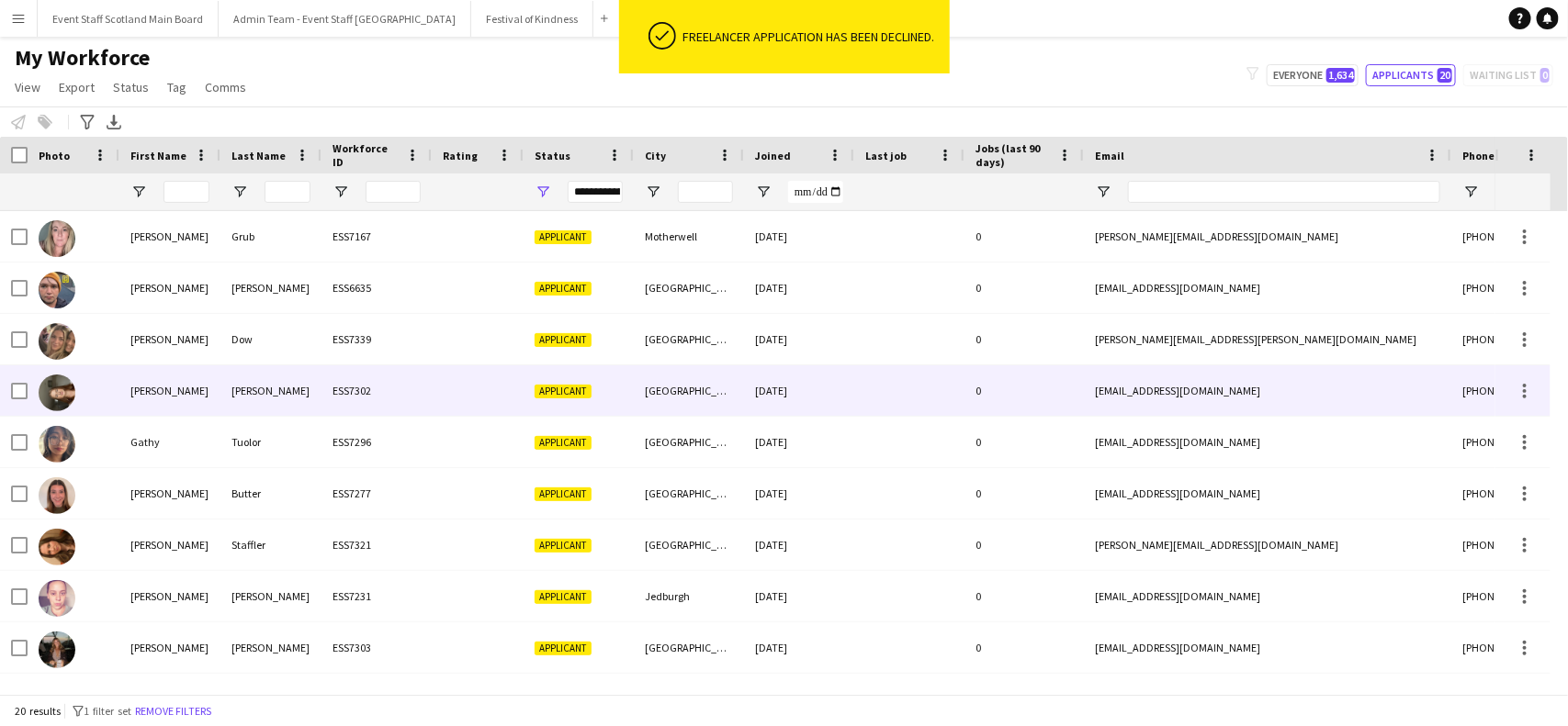
click at [268, 401] on div "[PERSON_NAME]" at bounding box center [271, 390] width 101 height 50
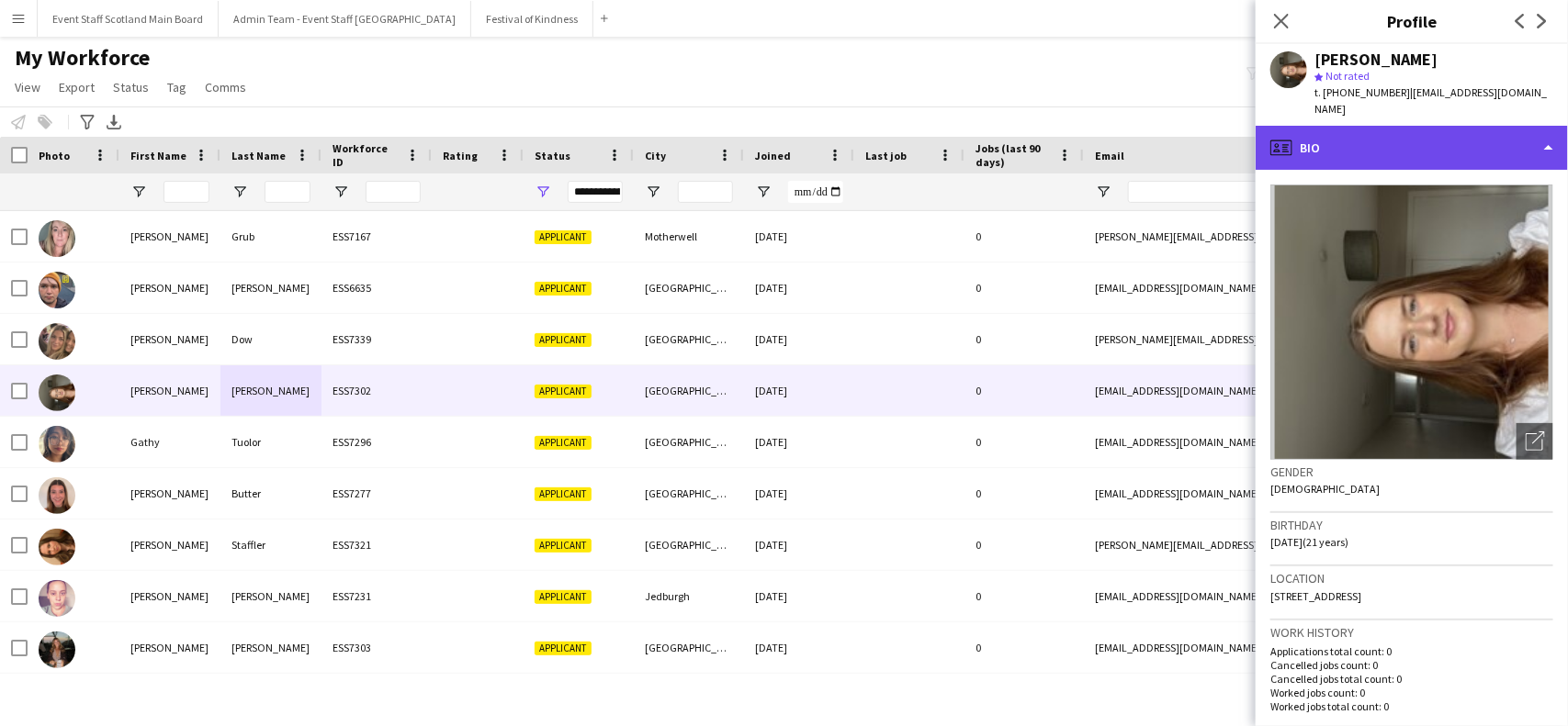
click at [1508, 125] on div "profile Bio" at bounding box center [1412, 147] width 312 height 44
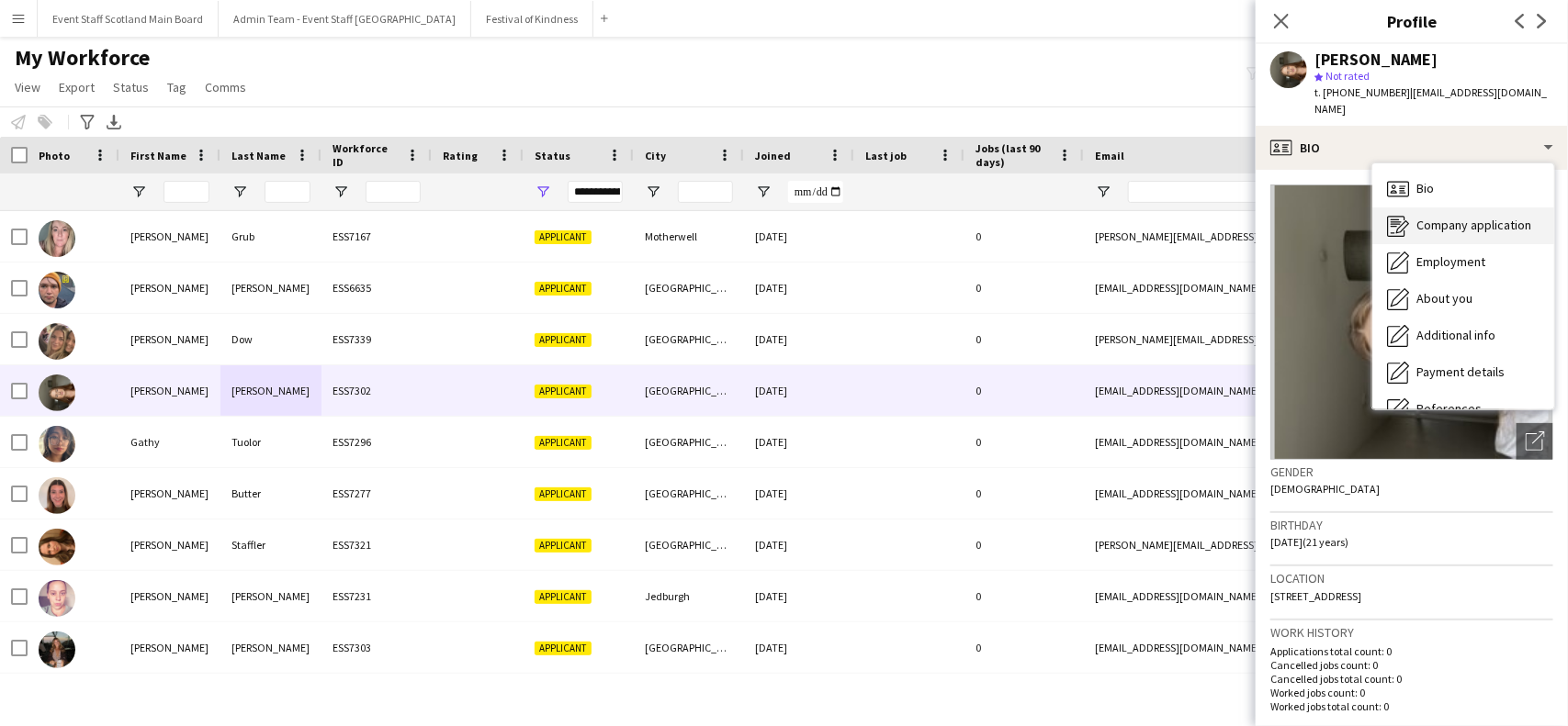
click at [1480, 222] on div "Company application Company application" at bounding box center [1464, 226] width 182 height 37
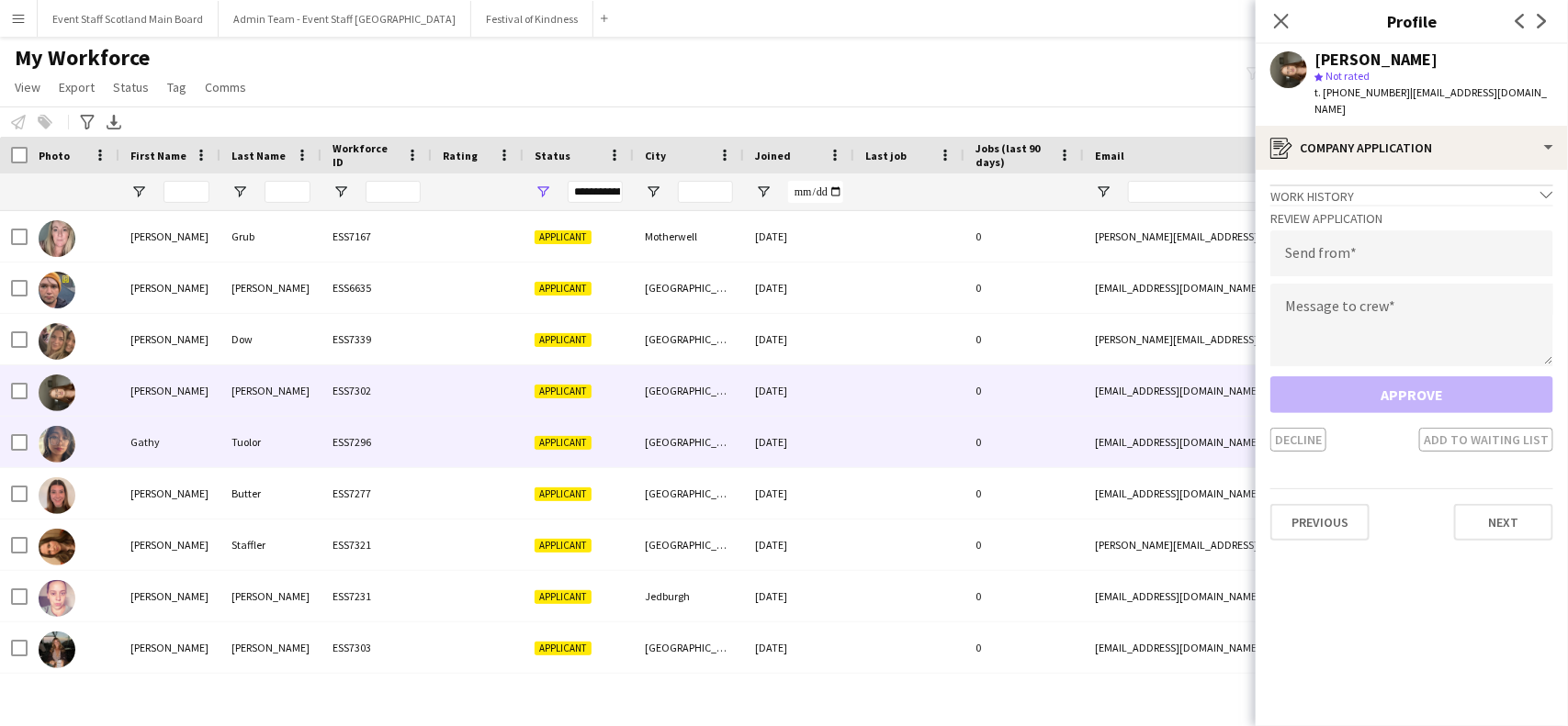
click at [313, 436] on div "Tuolor" at bounding box center [271, 442] width 101 height 50
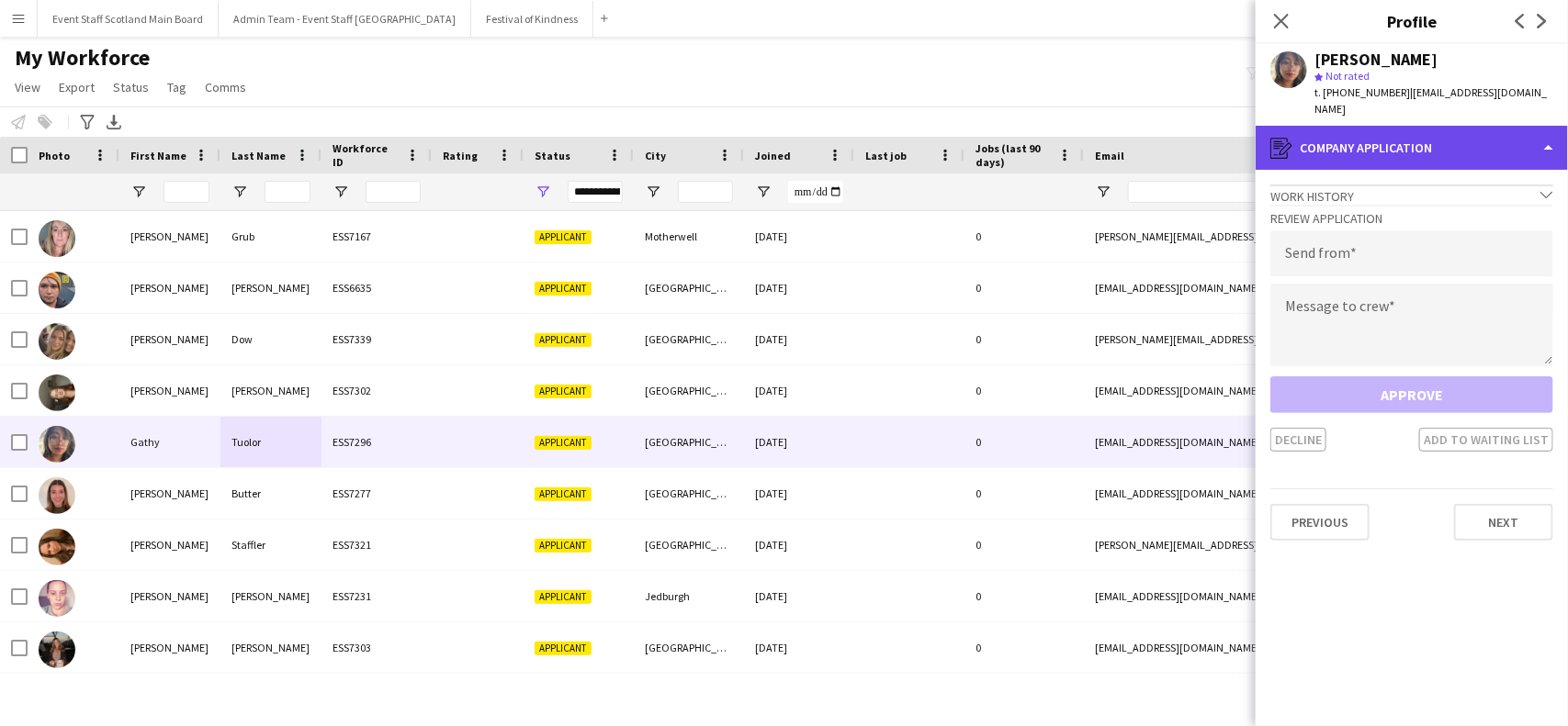
click at [1485, 126] on div "register Company application" at bounding box center [1412, 147] width 312 height 44
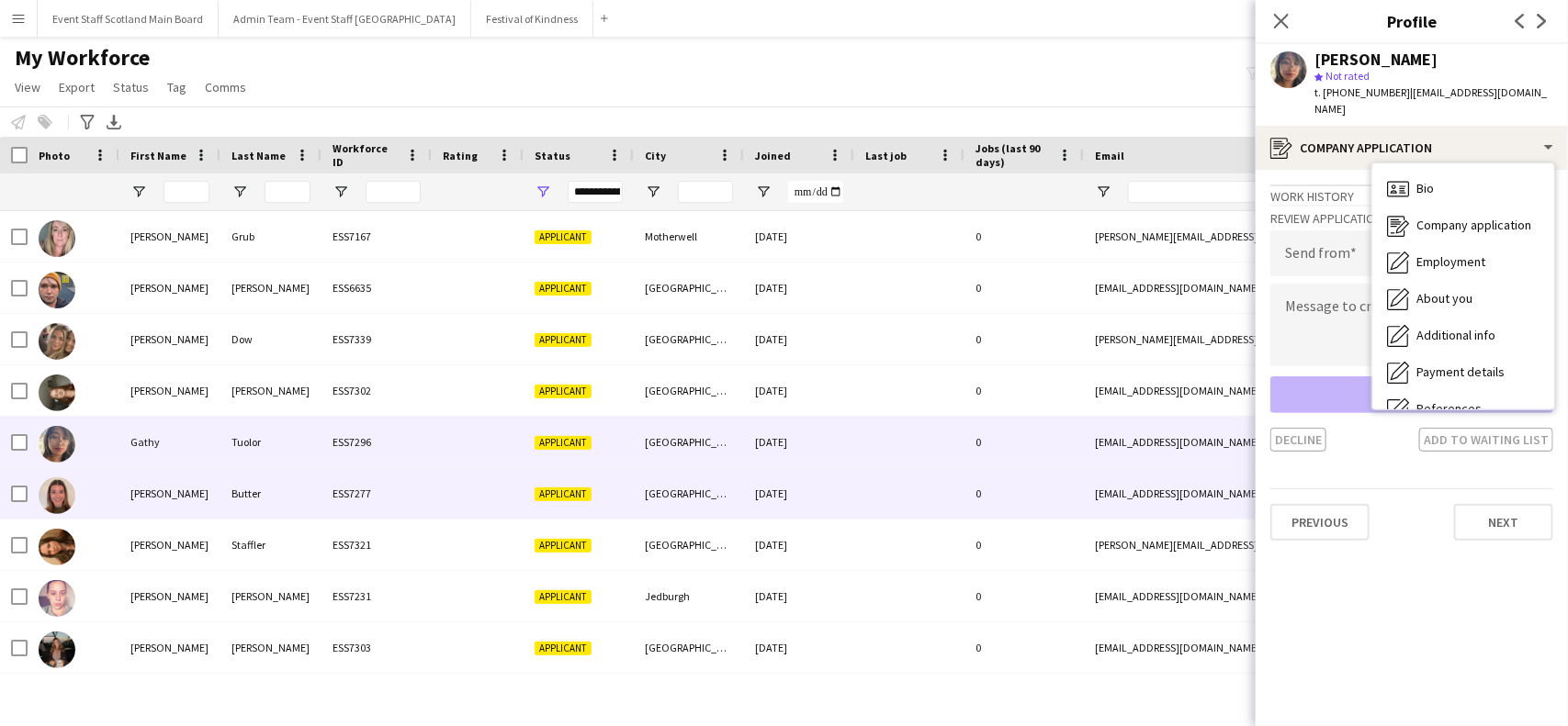
click at [479, 503] on div at bounding box center [477, 494] width 92 height 50
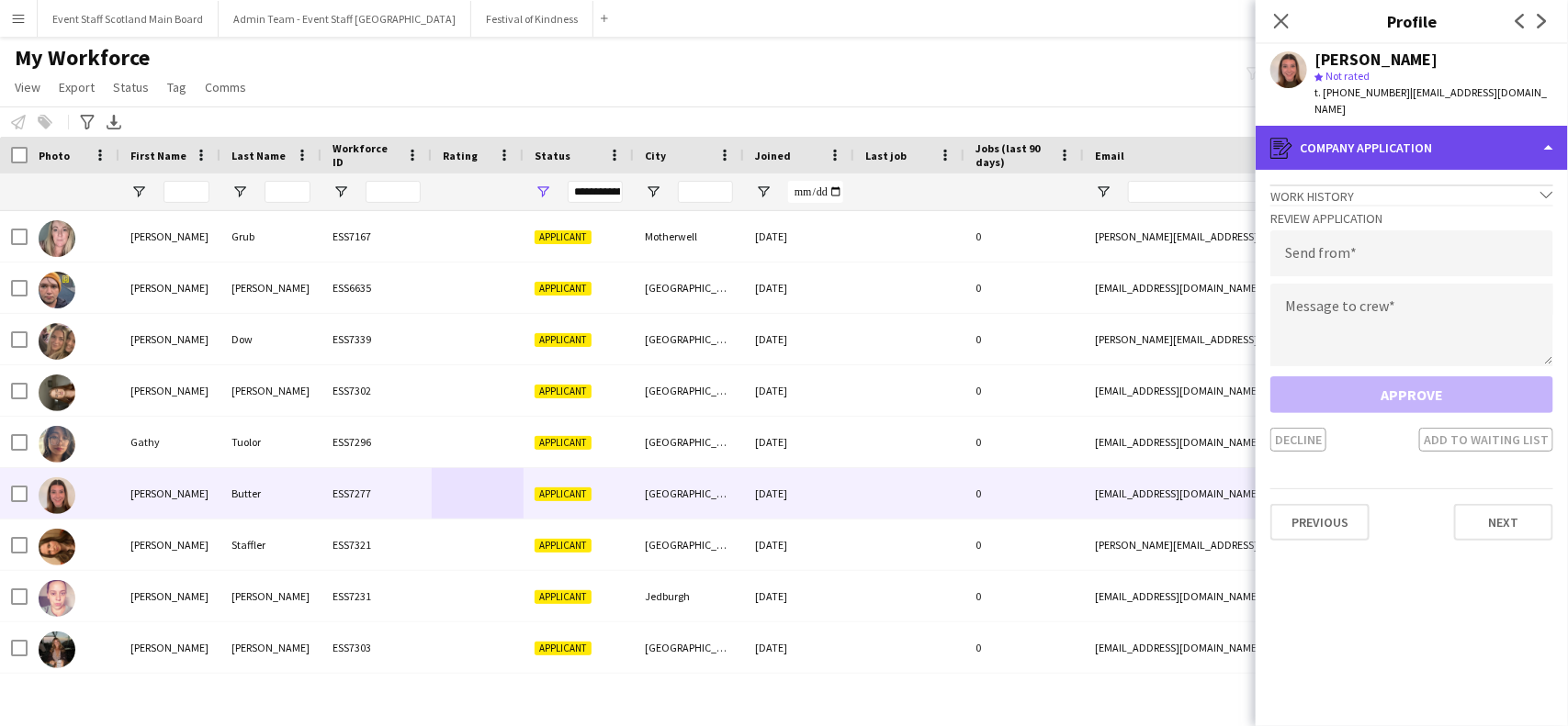
click at [1498, 125] on div "register Company application" at bounding box center [1412, 147] width 312 height 44
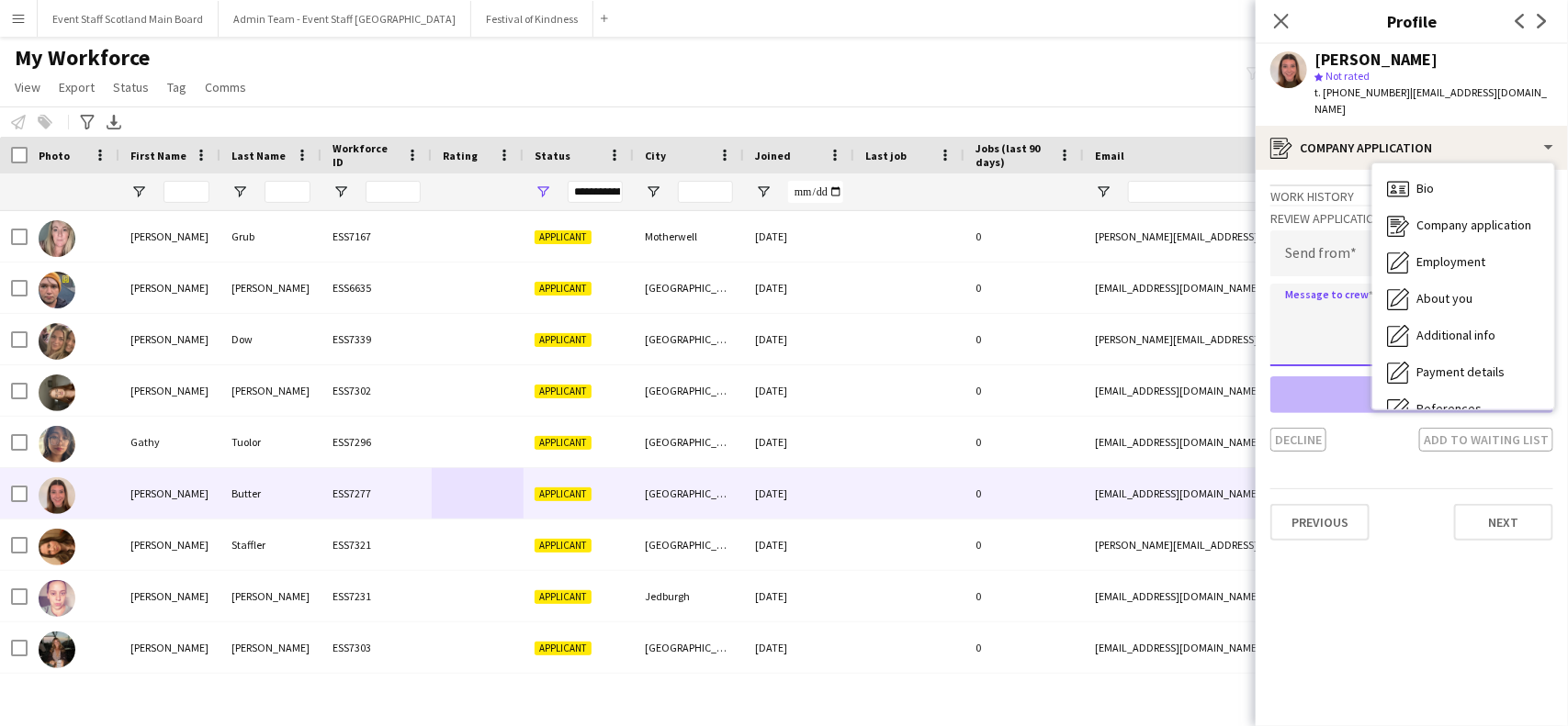
click at [1315, 290] on textarea at bounding box center [1412, 324] width 283 height 83
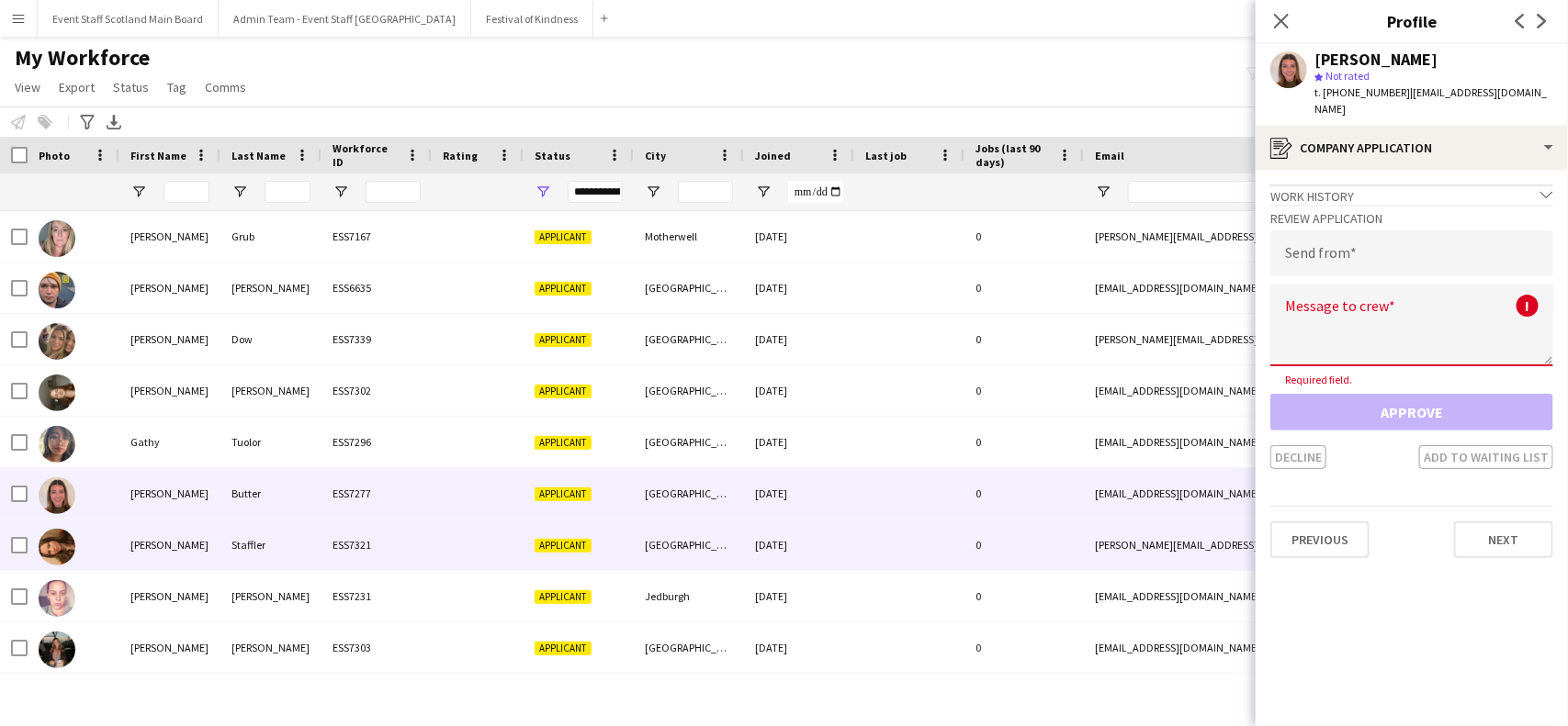
click at [236, 535] on div "Staffler" at bounding box center [271, 545] width 101 height 50
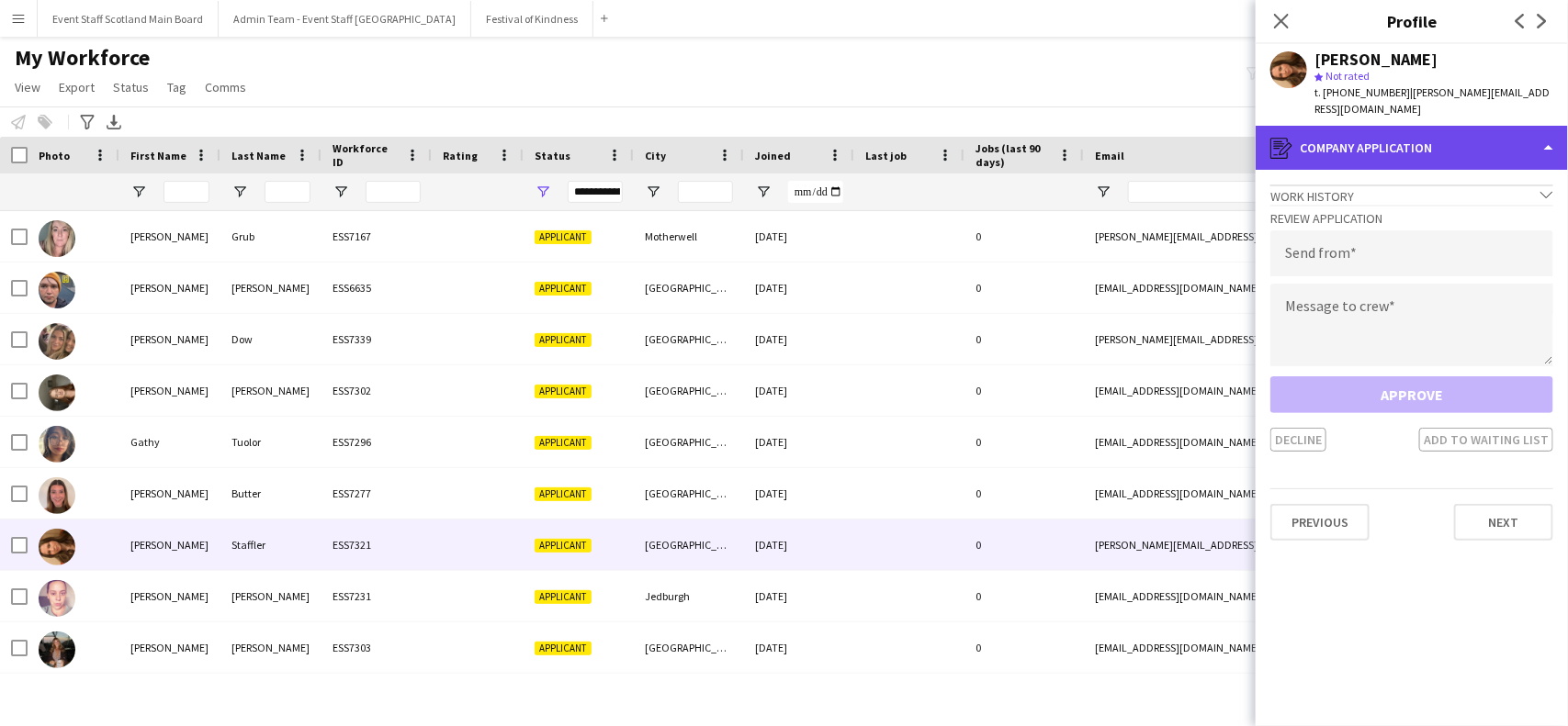
click at [1474, 133] on div "register Company application" at bounding box center [1412, 147] width 312 height 44
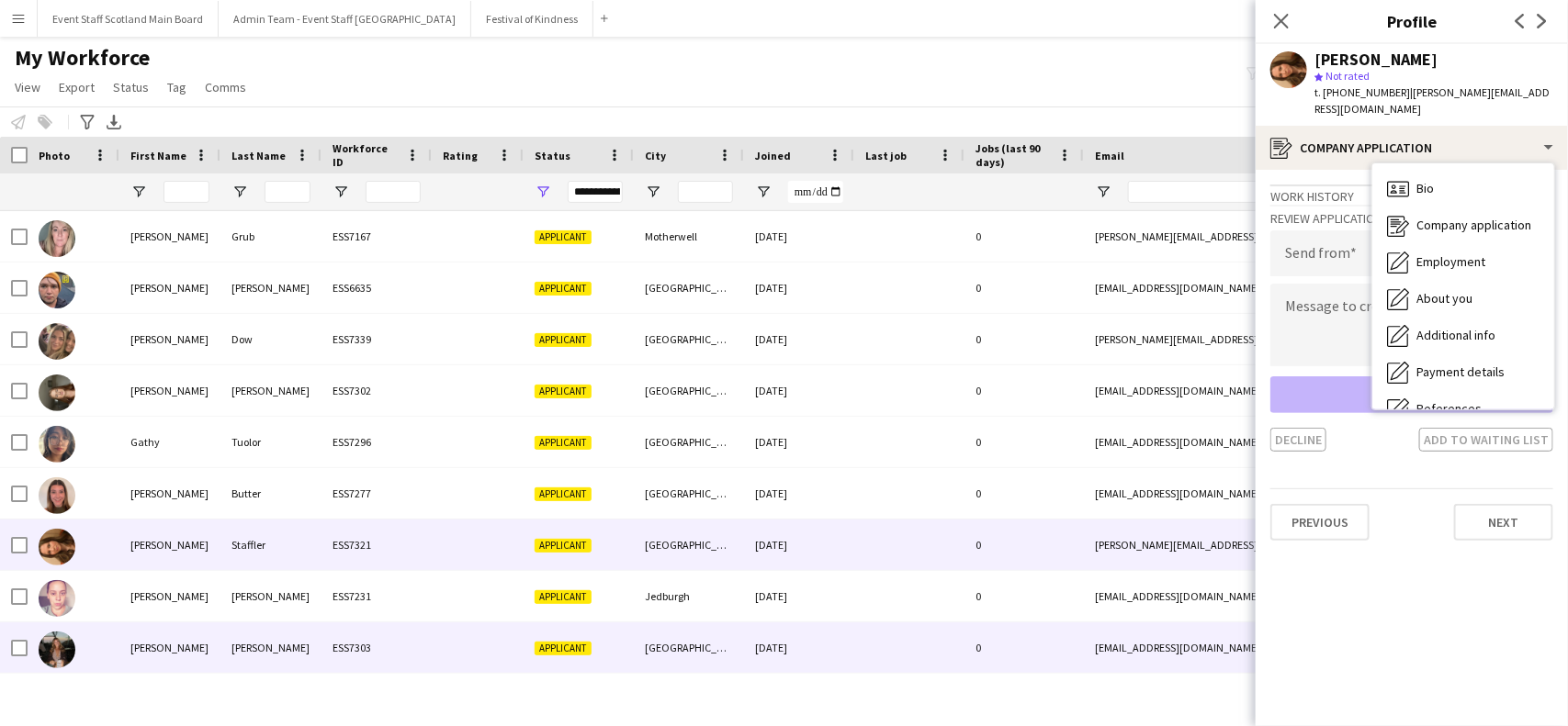
click at [312, 654] on div "[PERSON_NAME]" at bounding box center [271, 648] width 101 height 50
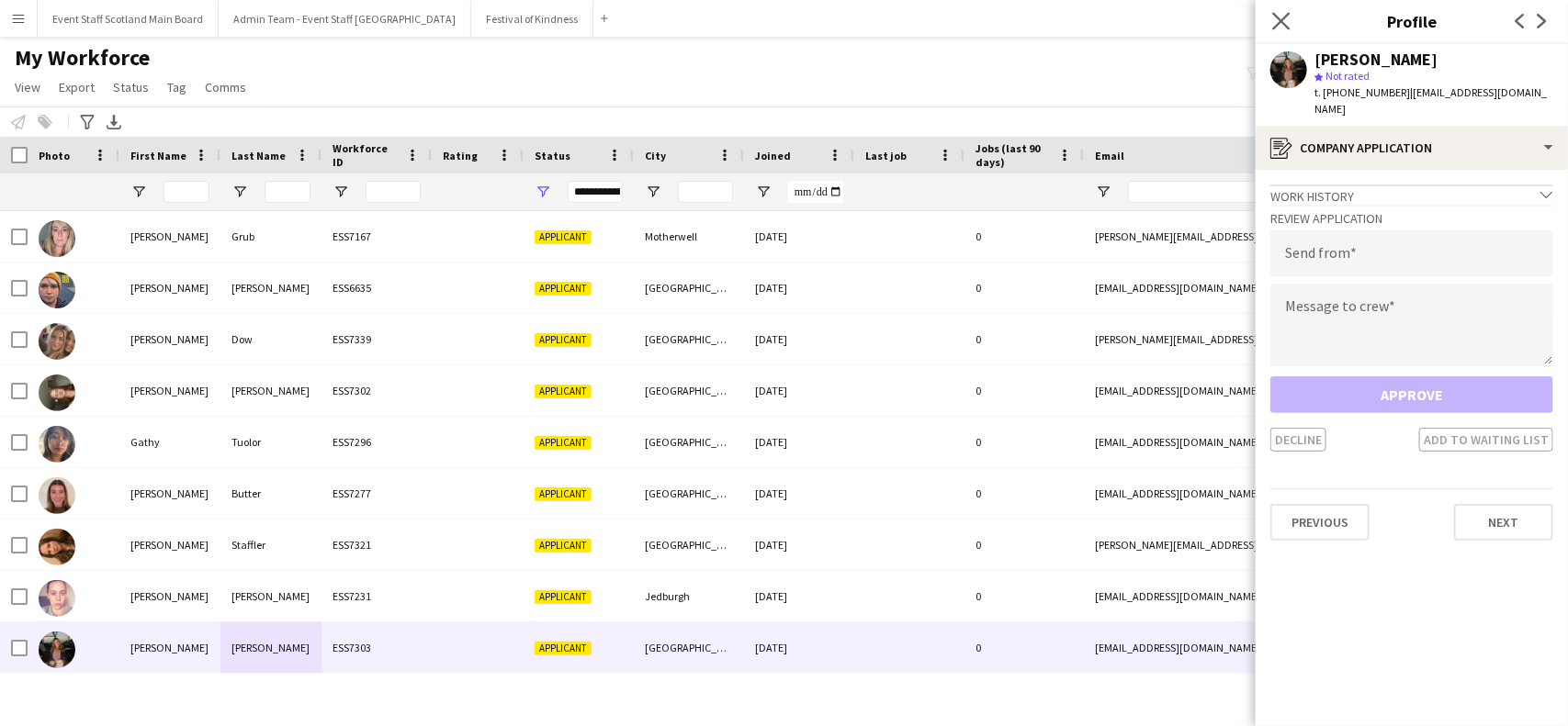
click at [1279, 10] on app-icon "Close pop-in" at bounding box center [1282, 21] width 27 height 27
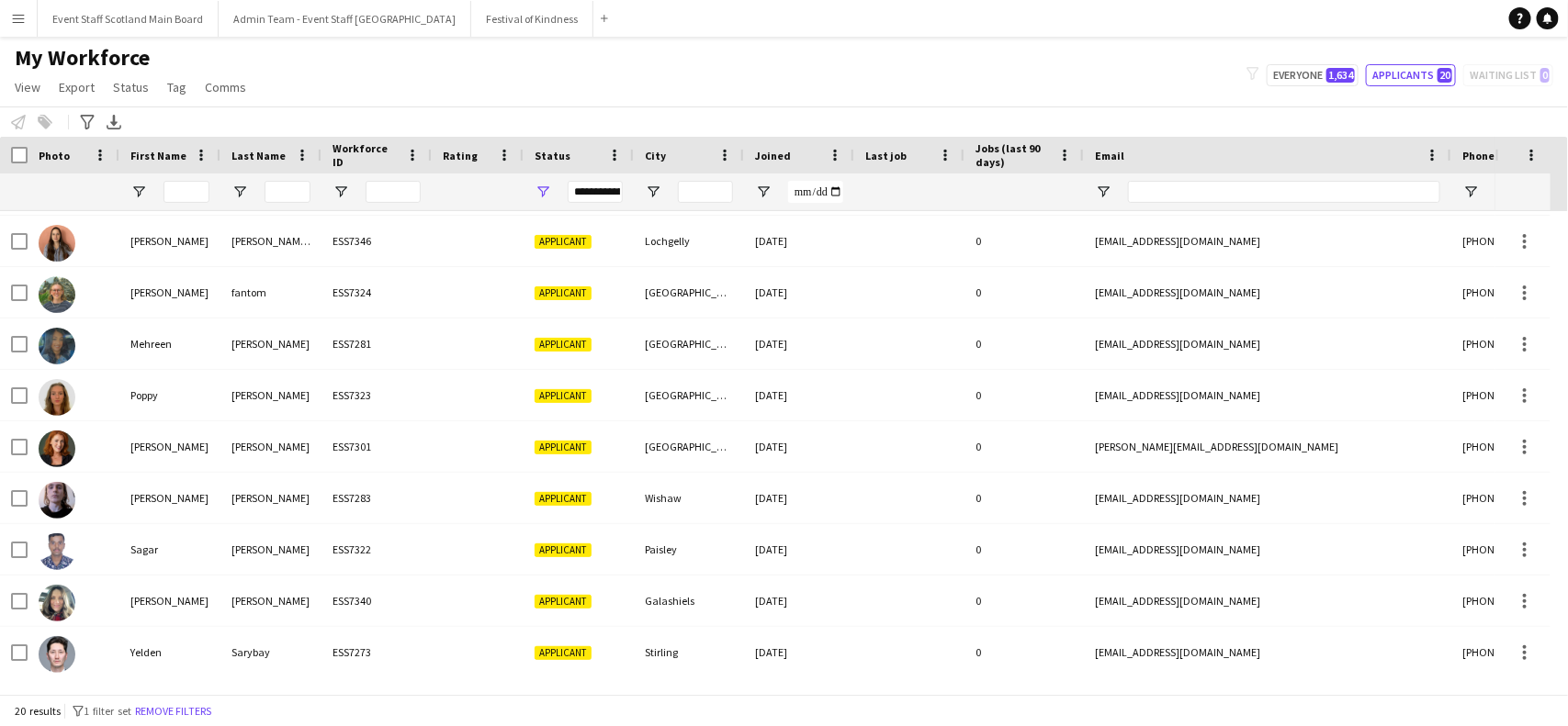
scroll to position [497, 0]
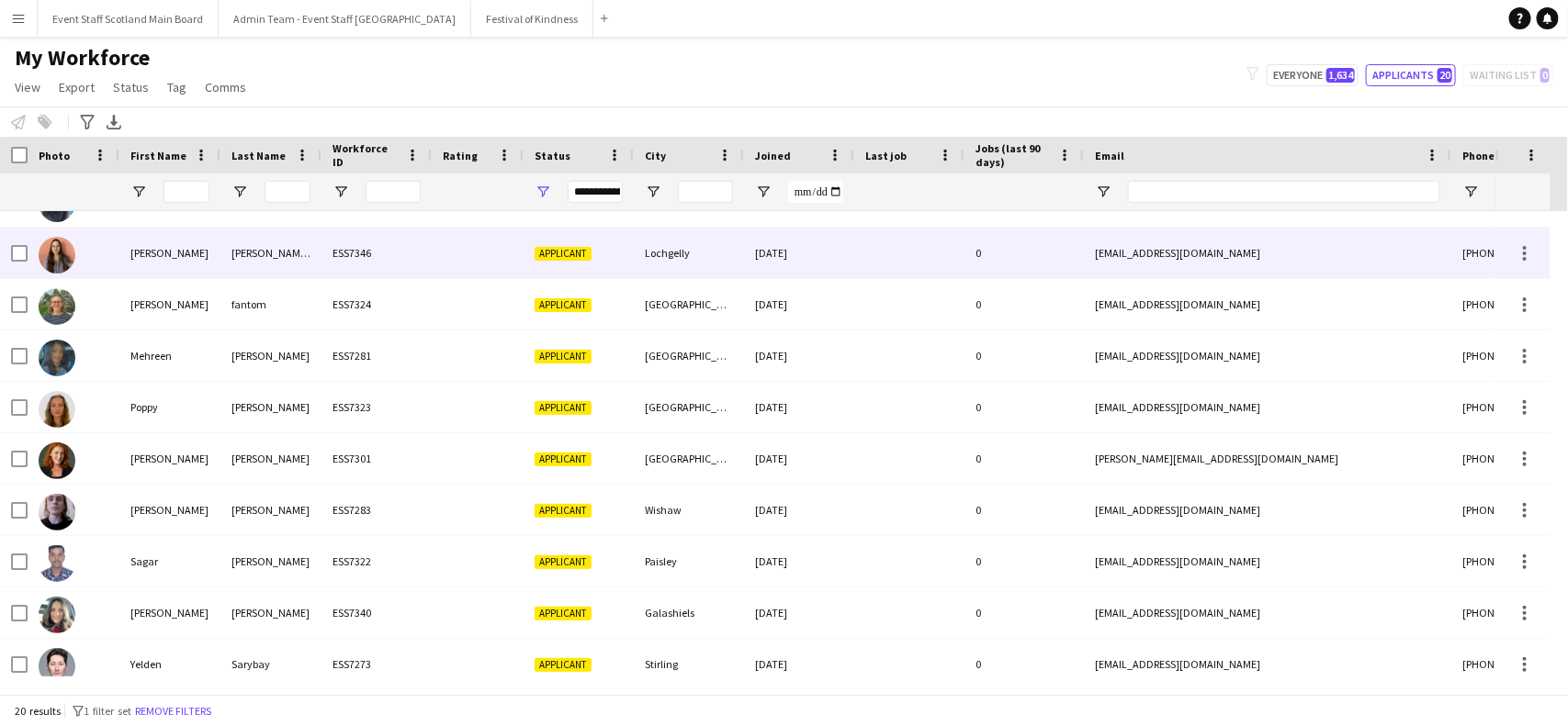
click at [407, 264] on div "ESS7346" at bounding box center [377, 253] width 111 height 50
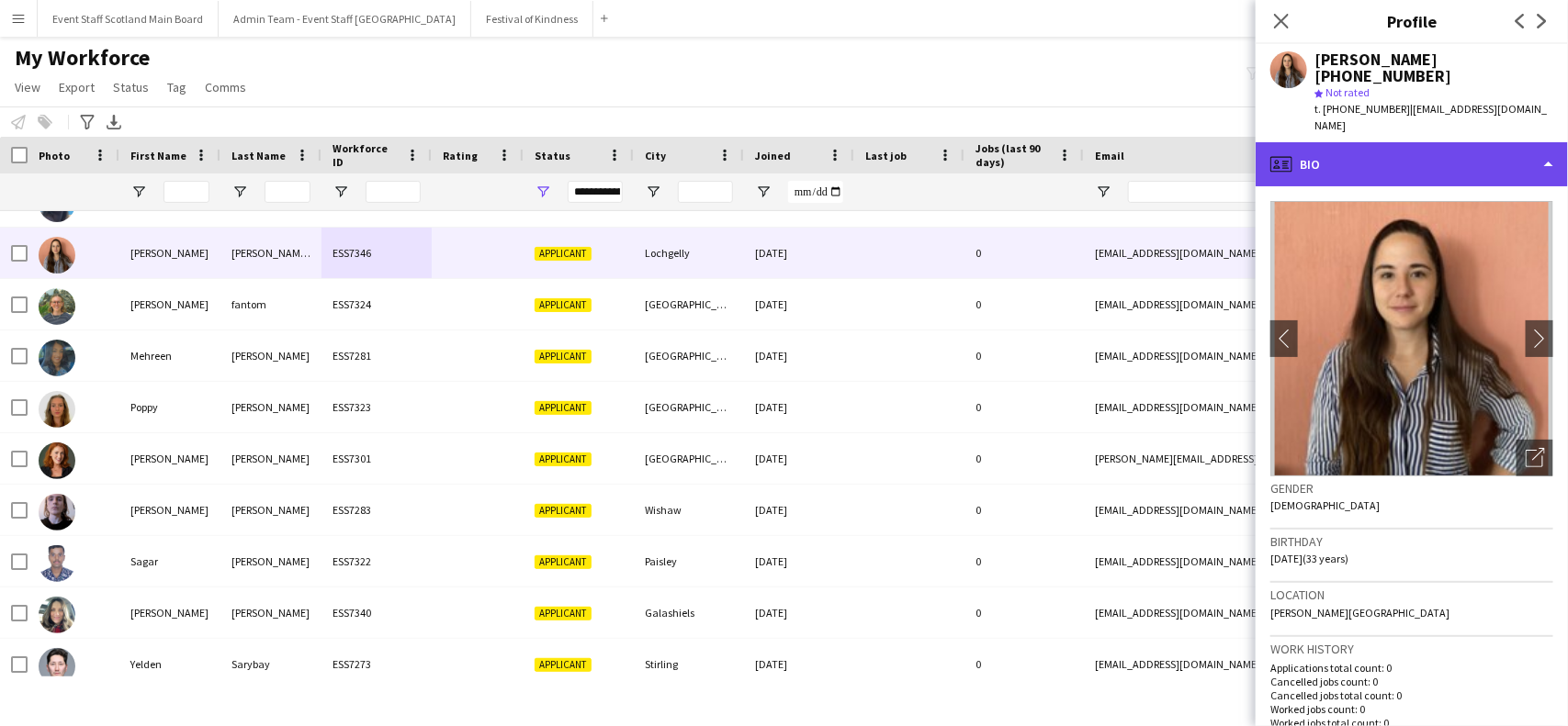
click at [1415, 152] on div "profile Bio" at bounding box center [1412, 164] width 312 height 44
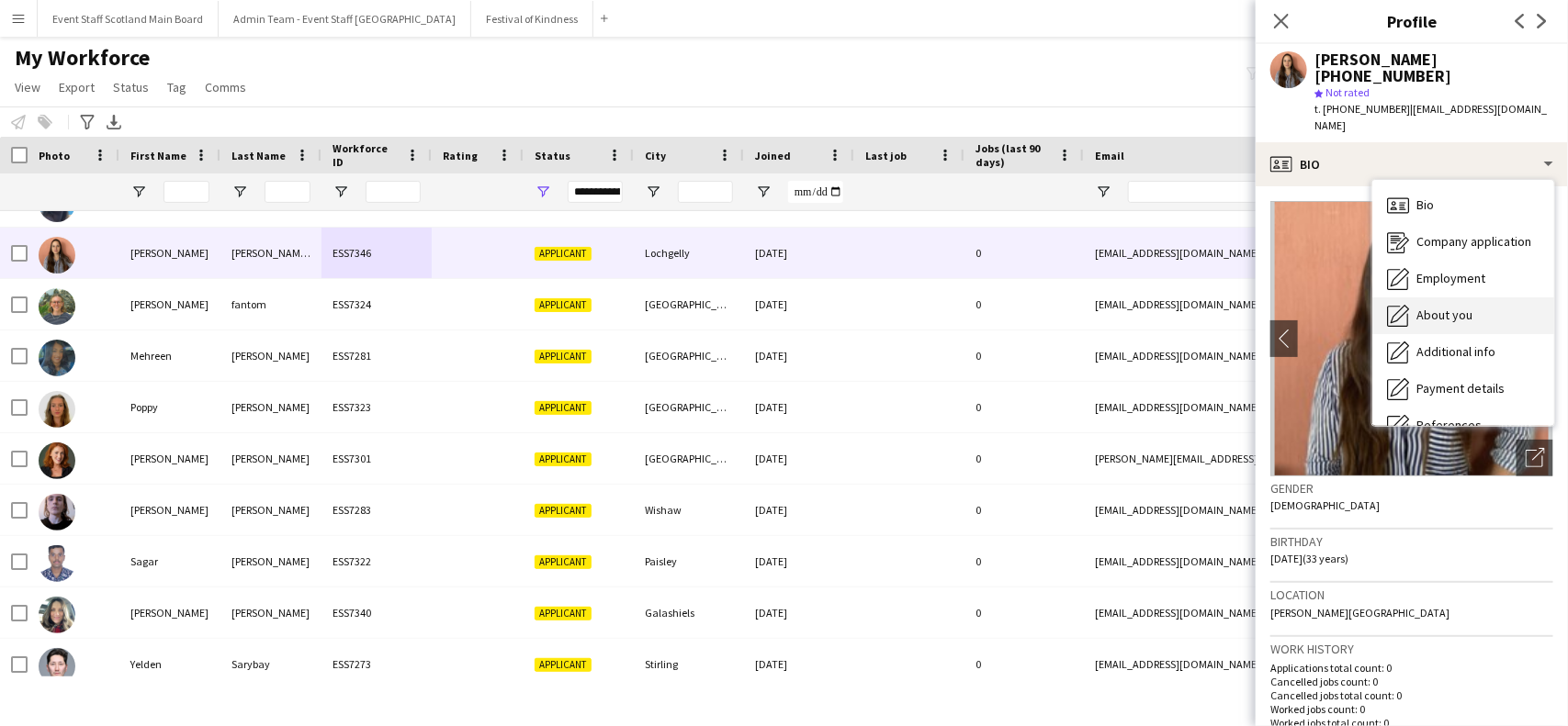
click at [1443, 307] on span "About you" at bounding box center [1444, 315] width 56 height 17
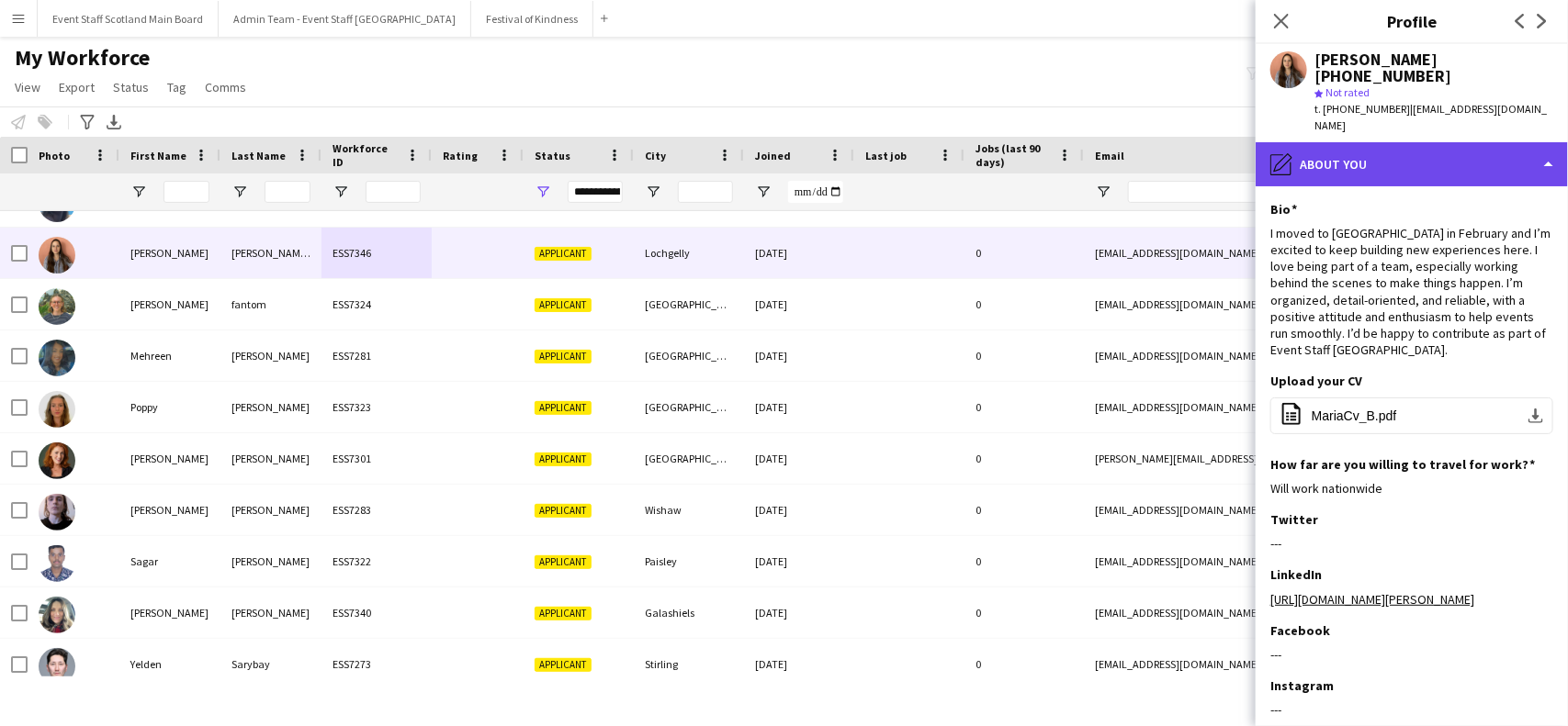
click at [1439, 144] on div "pencil4 About you" at bounding box center [1412, 164] width 312 height 44
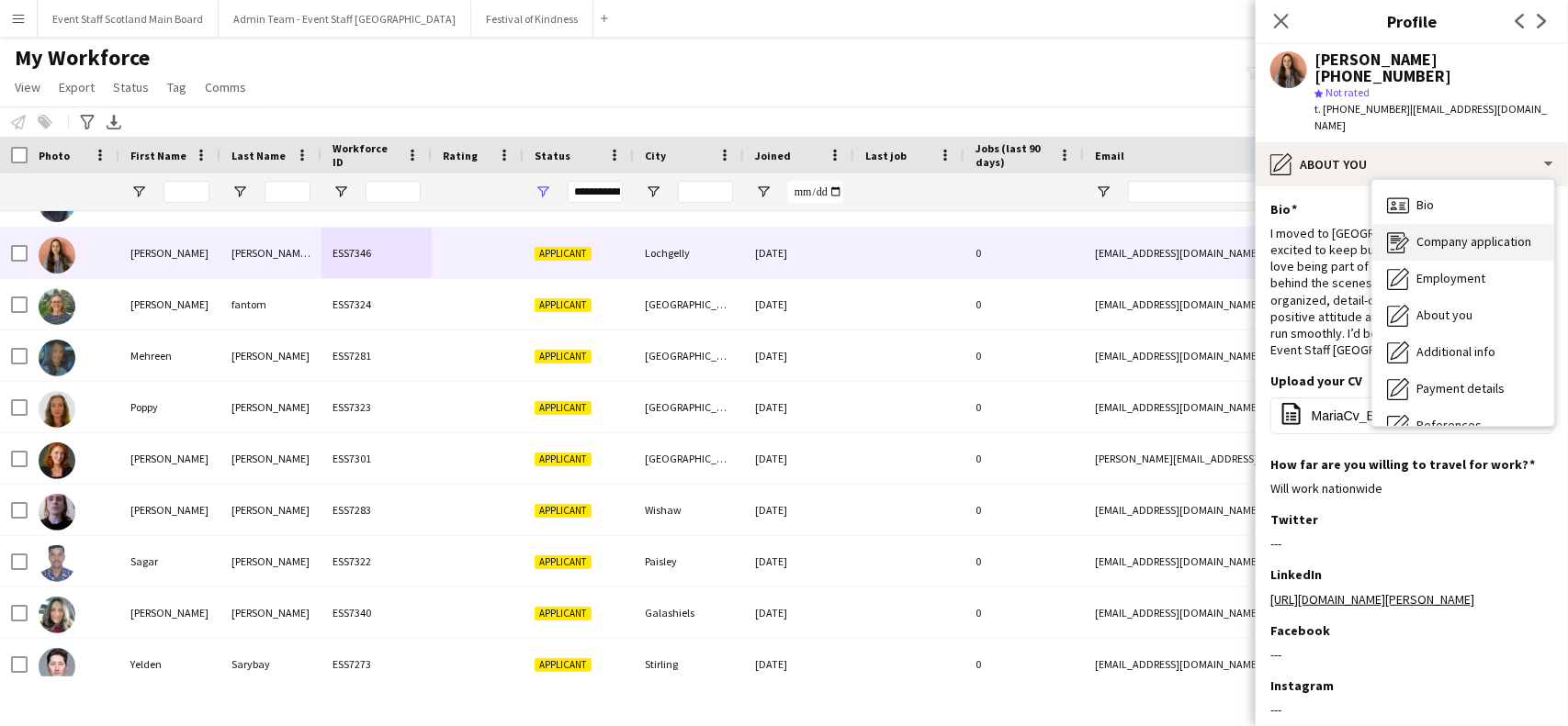
click at [1440, 233] on span "Company application" at bounding box center [1473, 242] width 114 height 17
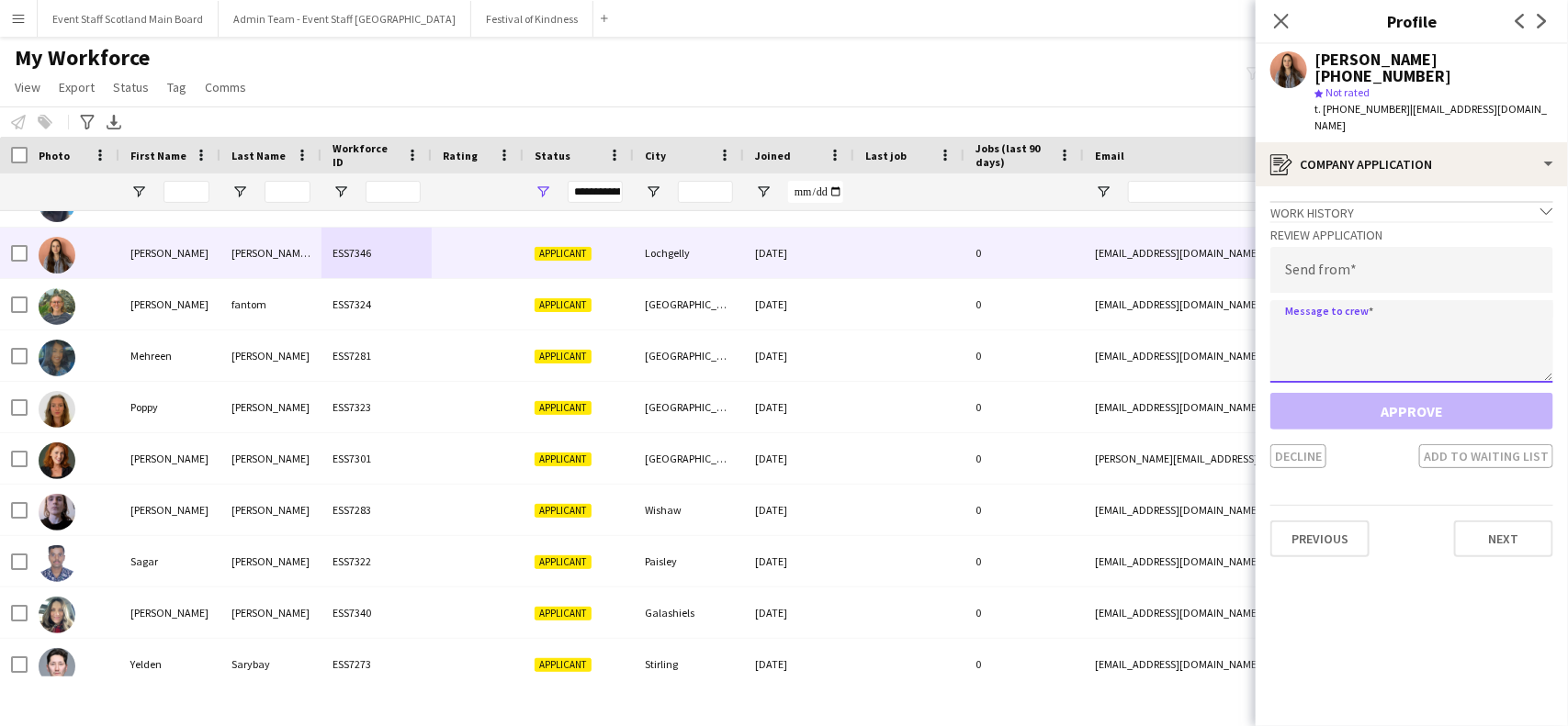
click at [1327, 314] on textarea at bounding box center [1412, 341] width 283 height 83
paste textarea "**********"
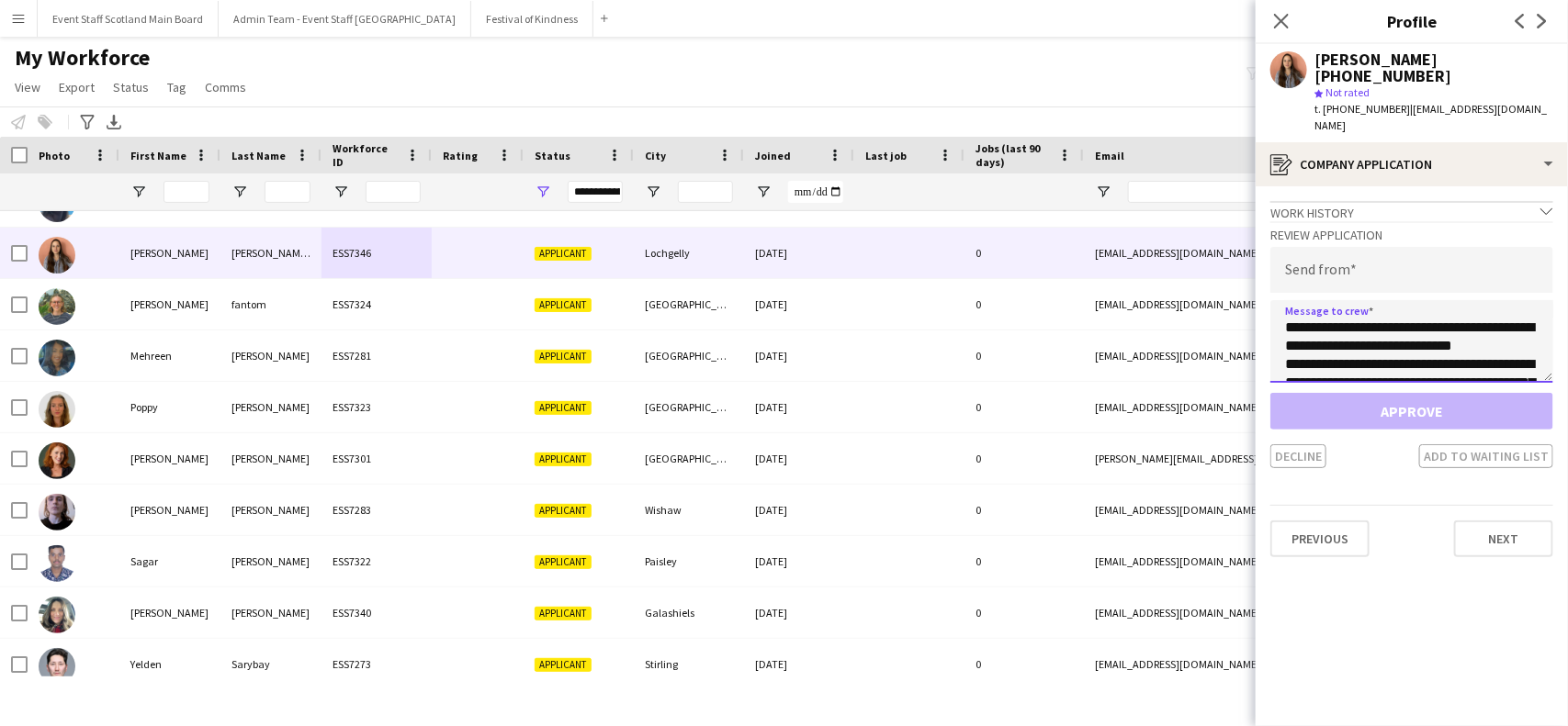
scroll to position [507, 0]
type textarea "**********"
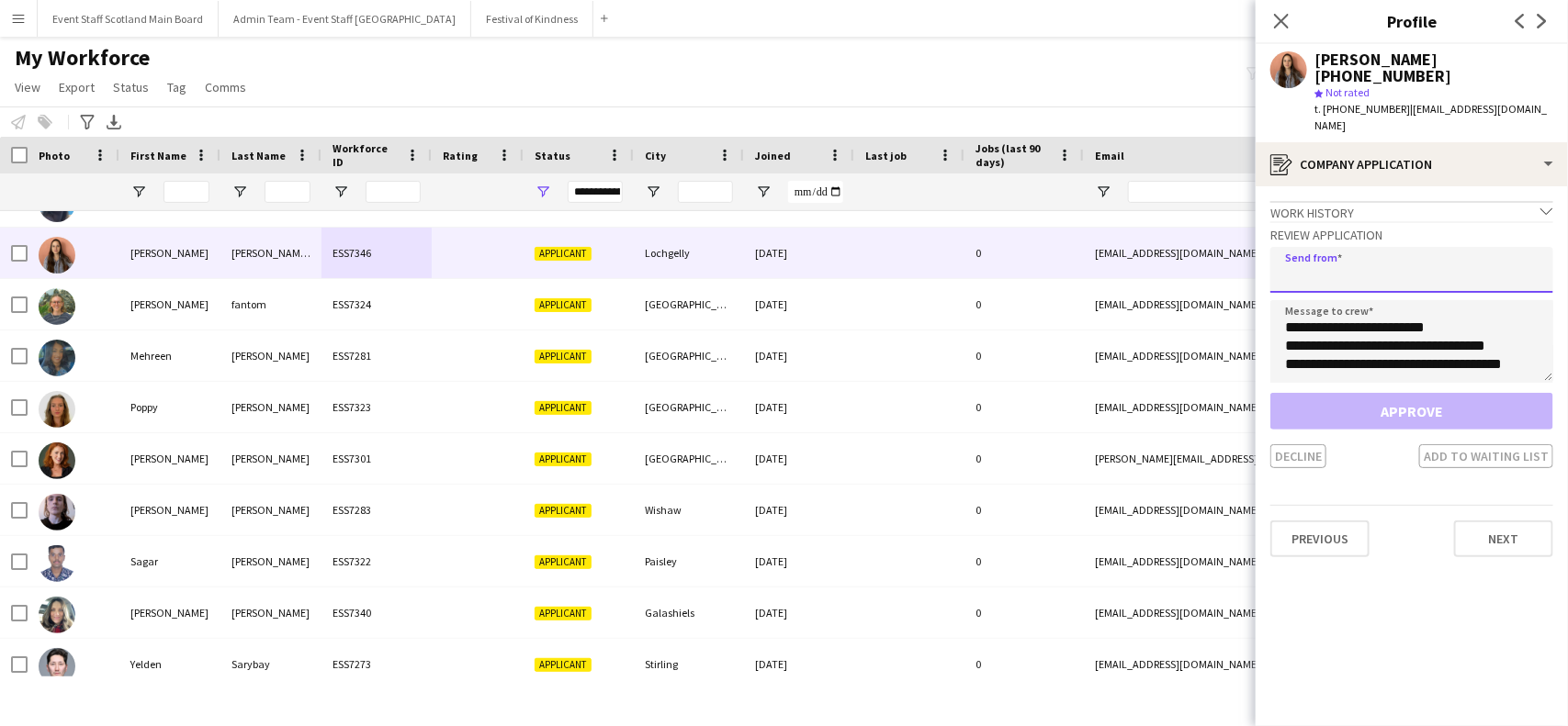
click at [1325, 259] on input "email" at bounding box center [1412, 270] width 283 height 46
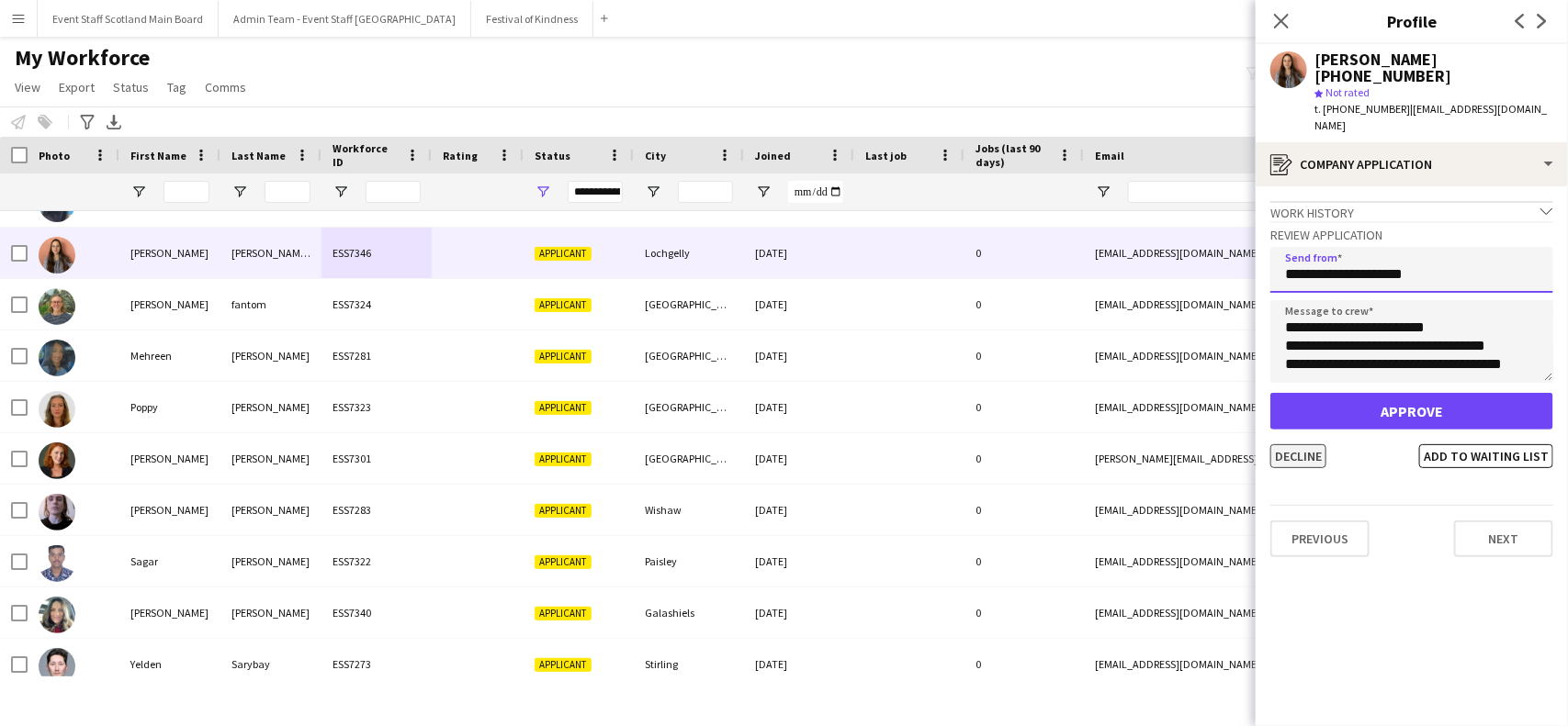
type input "**********"
click at [1308, 444] on button "Decline" at bounding box center [1298, 456] width 56 height 24
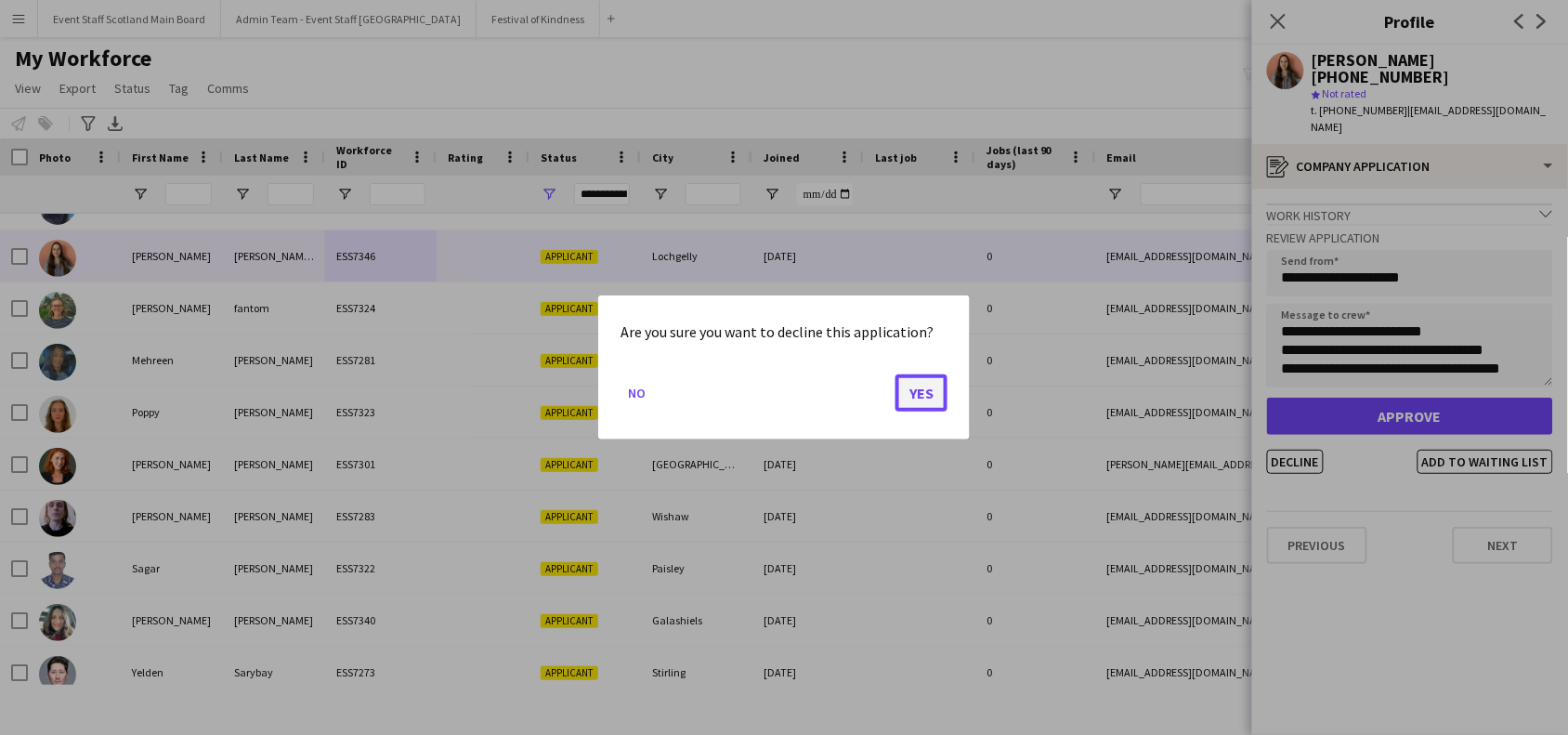
click at [921, 393] on button "Yes" at bounding box center [921, 393] width 52 height 38
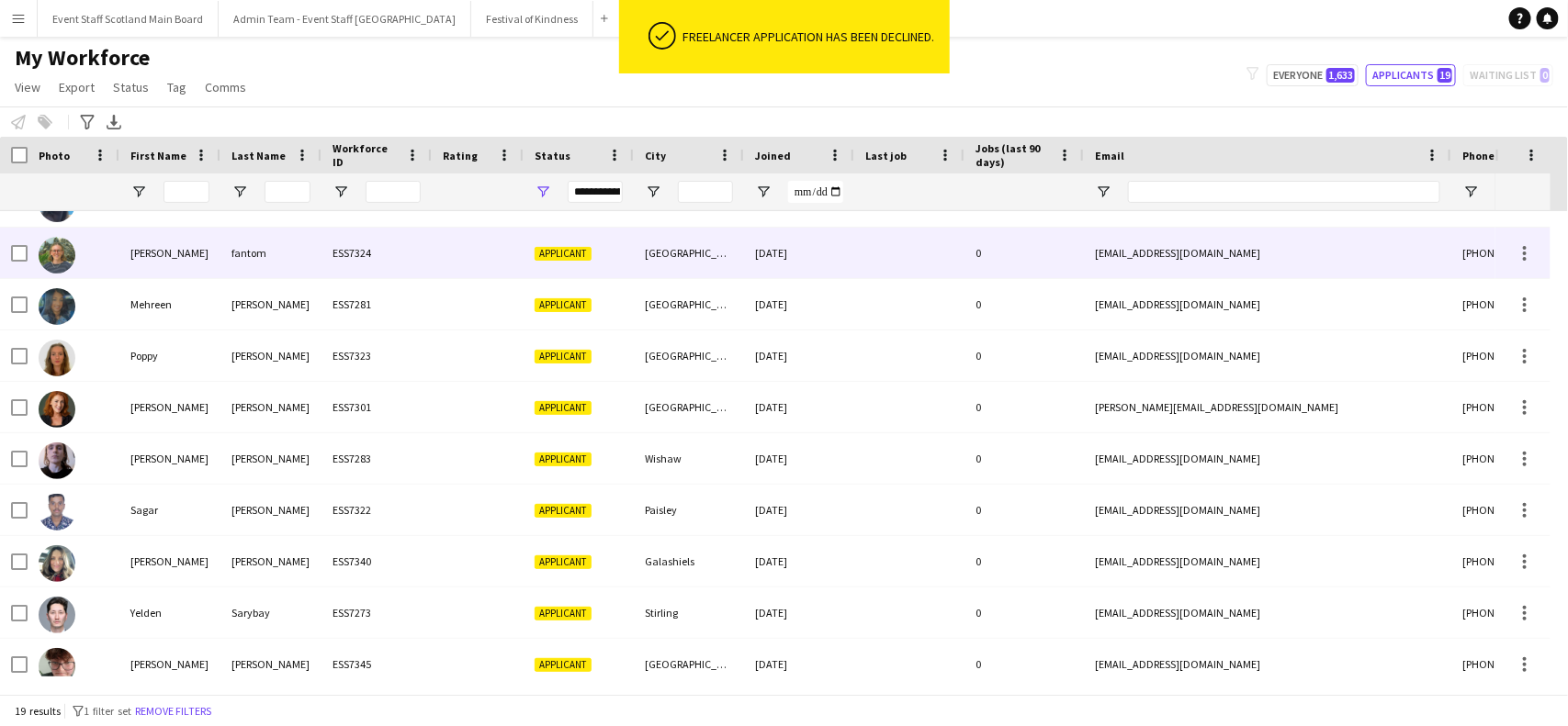
click at [286, 258] on div "fantom" at bounding box center [271, 253] width 101 height 50
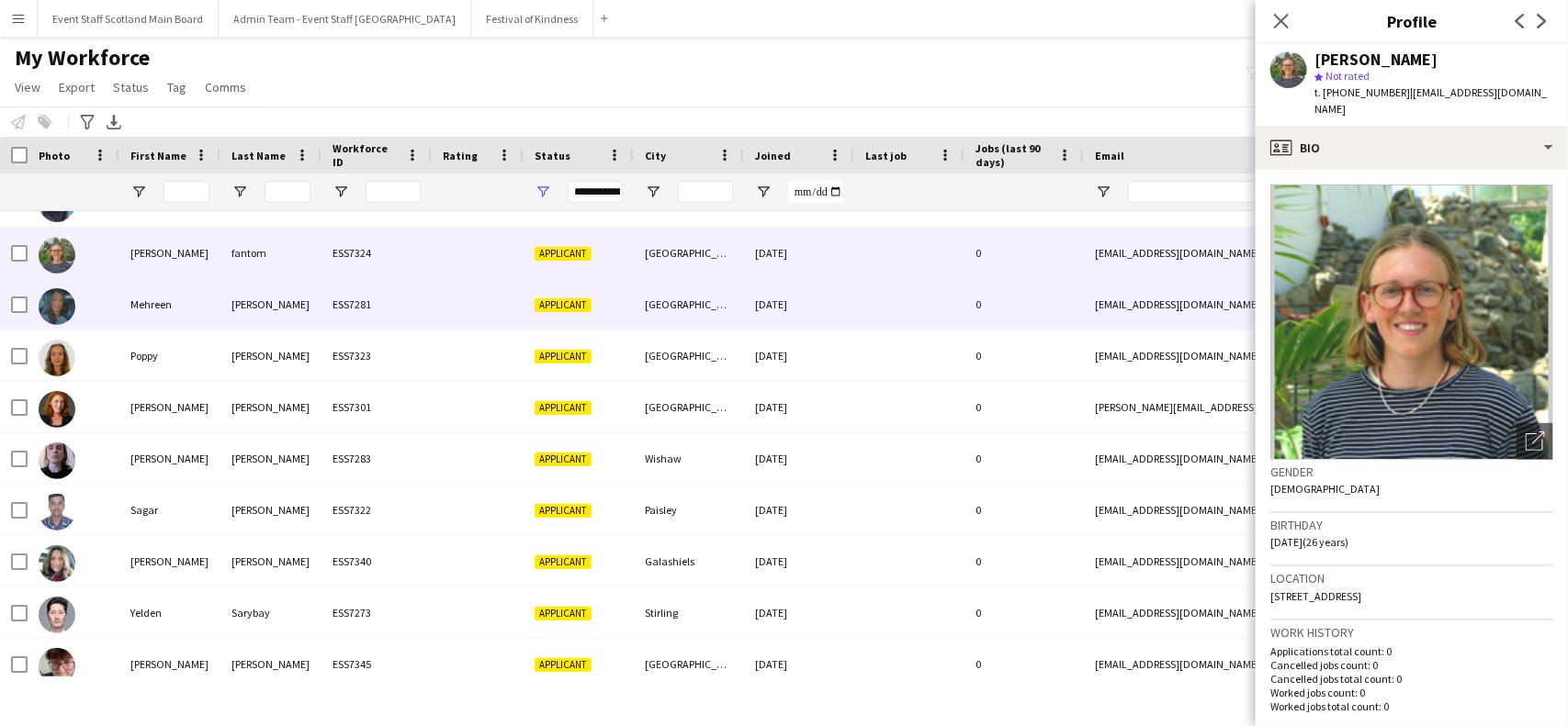
click at [259, 309] on div "[PERSON_NAME]" at bounding box center [271, 304] width 101 height 50
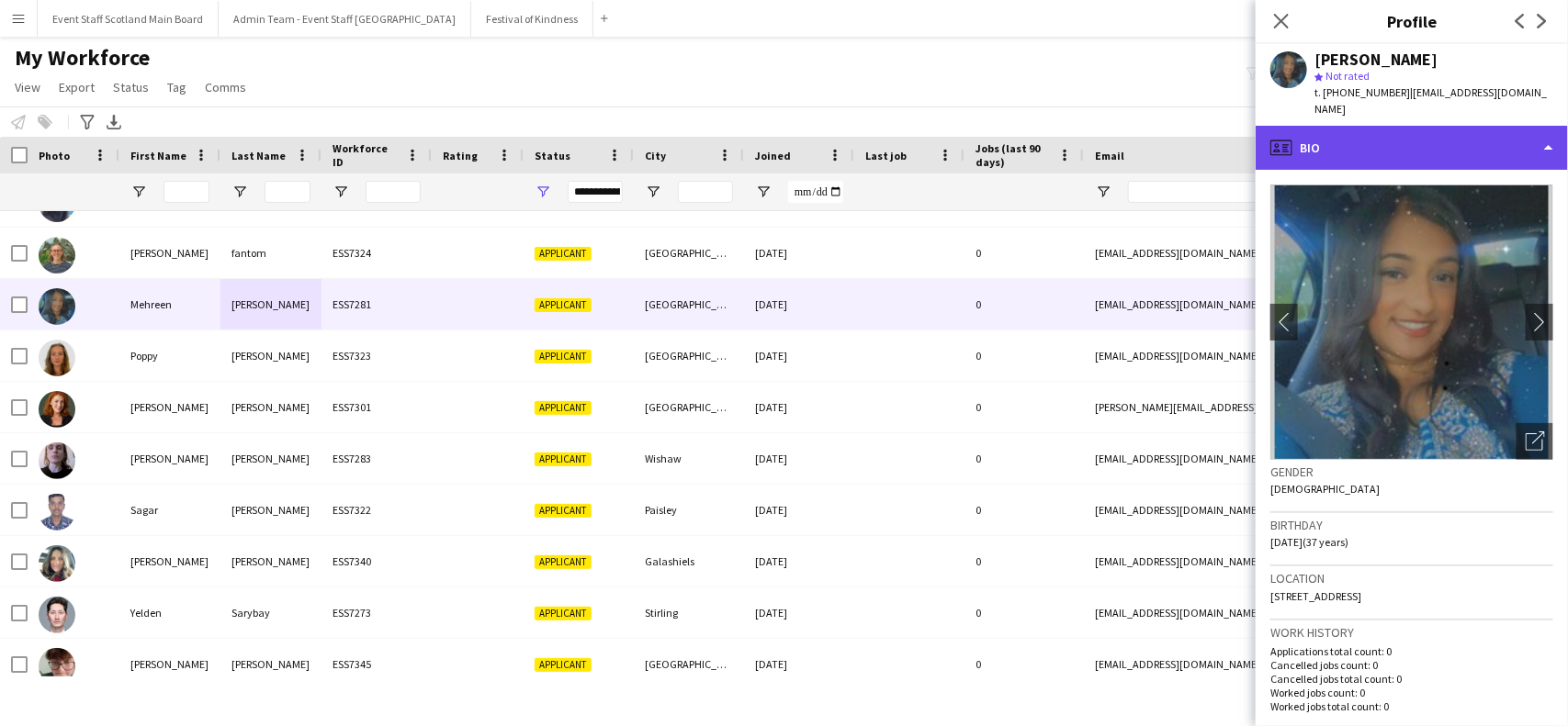
click at [1357, 126] on div "profile Bio" at bounding box center [1412, 147] width 312 height 44
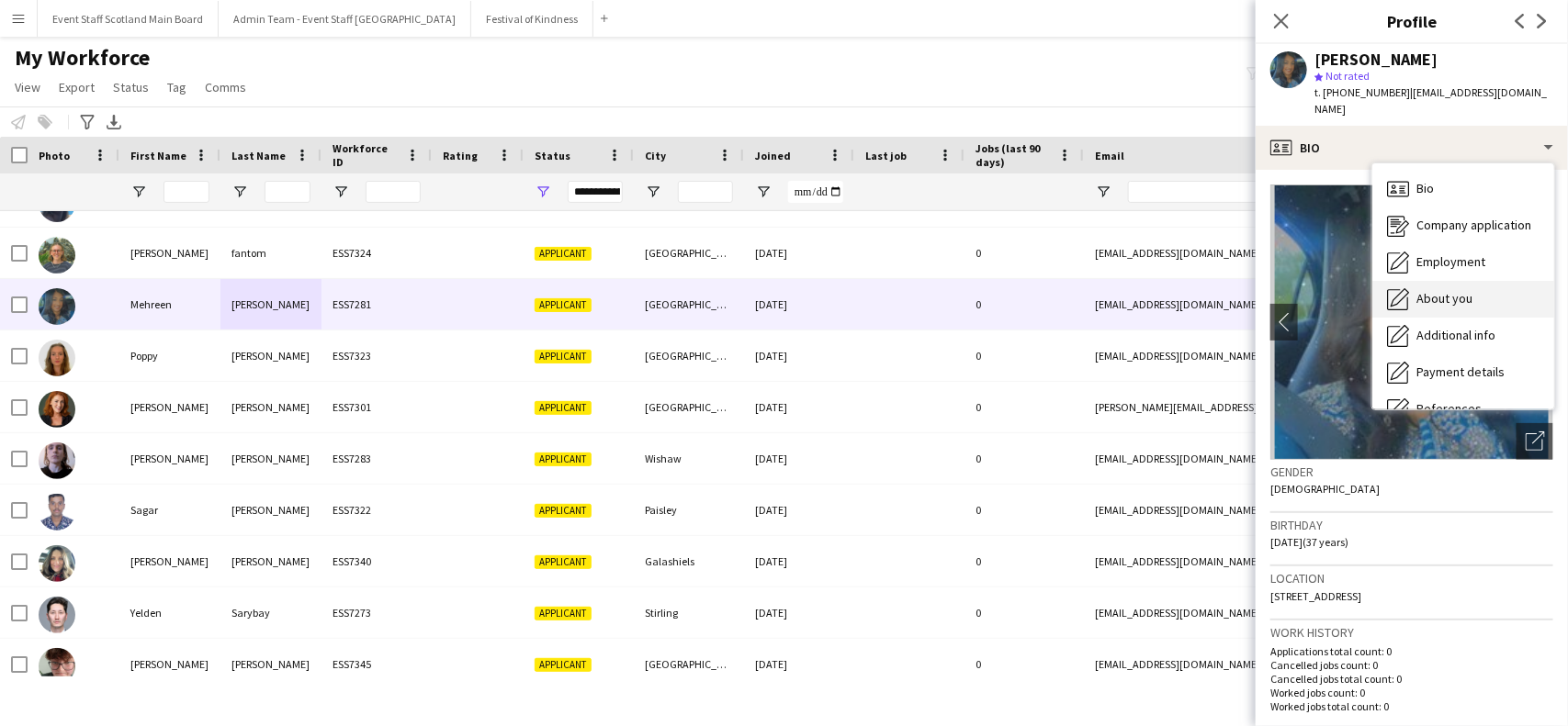
click at [1416, 290] on span "About you" at bounding box center [1444, 298] width 56 height 17
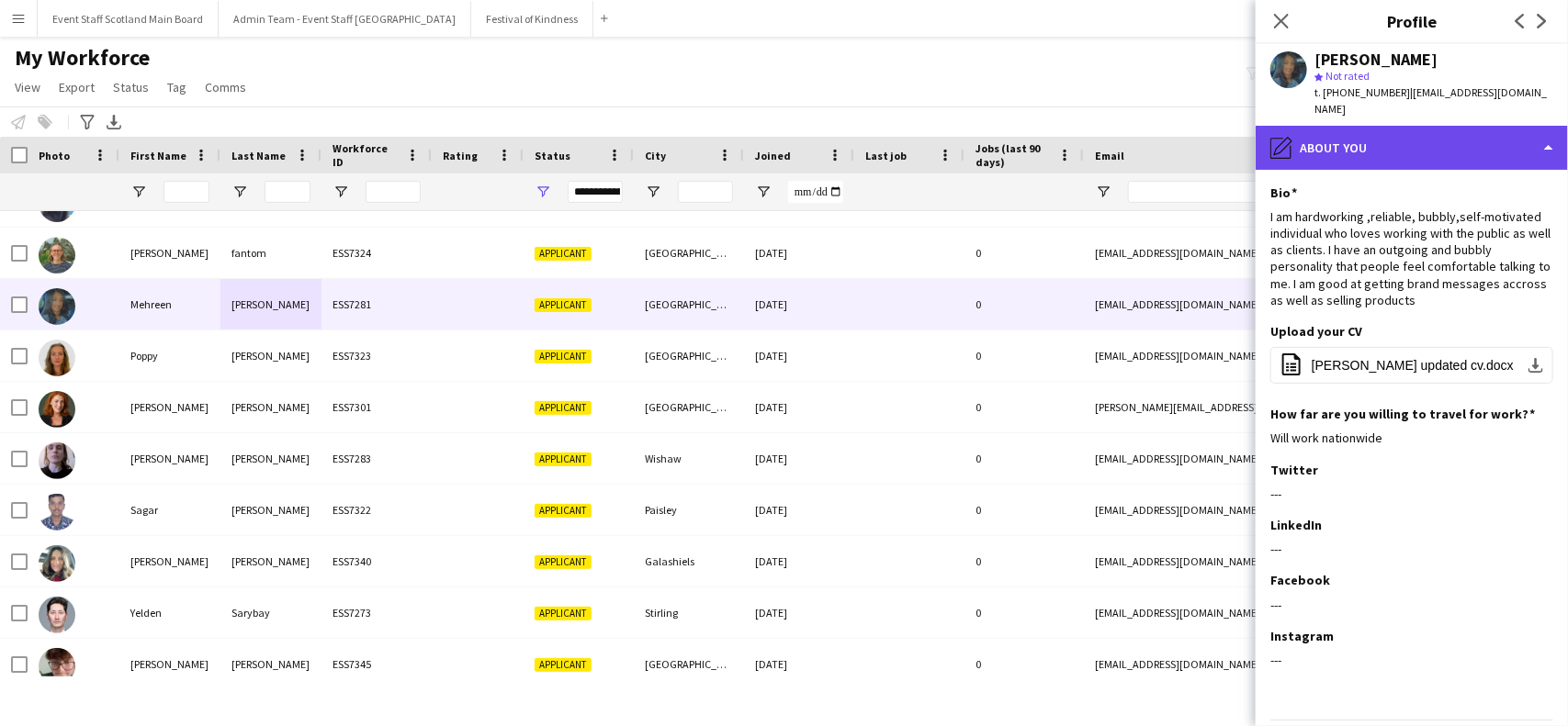
click at [1415, 134] on div "pencil4 About you" at bounding box center [1412, 147] width 312 height 44
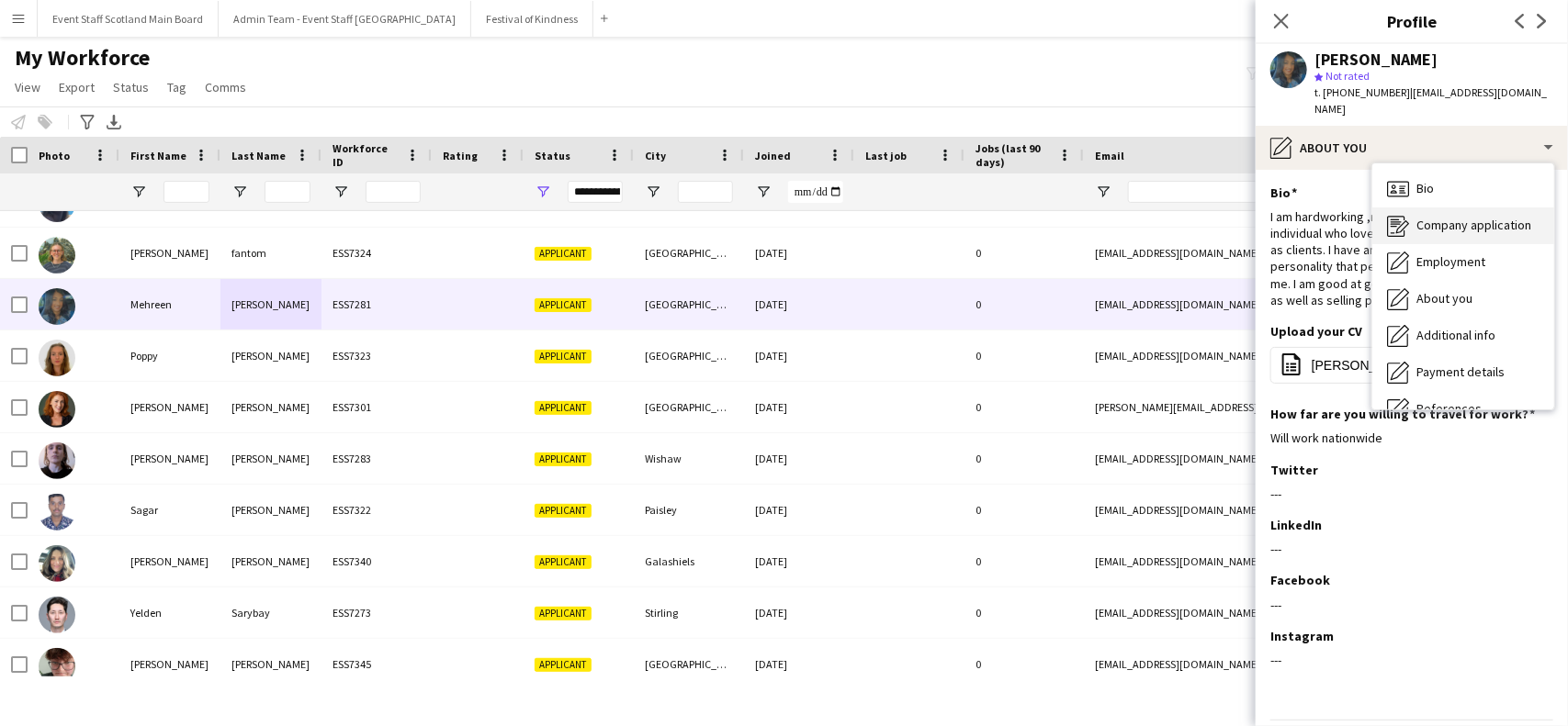
click at [1425, 217] on span "Company application" at bounding box center [1473, 225] width 114 height 17
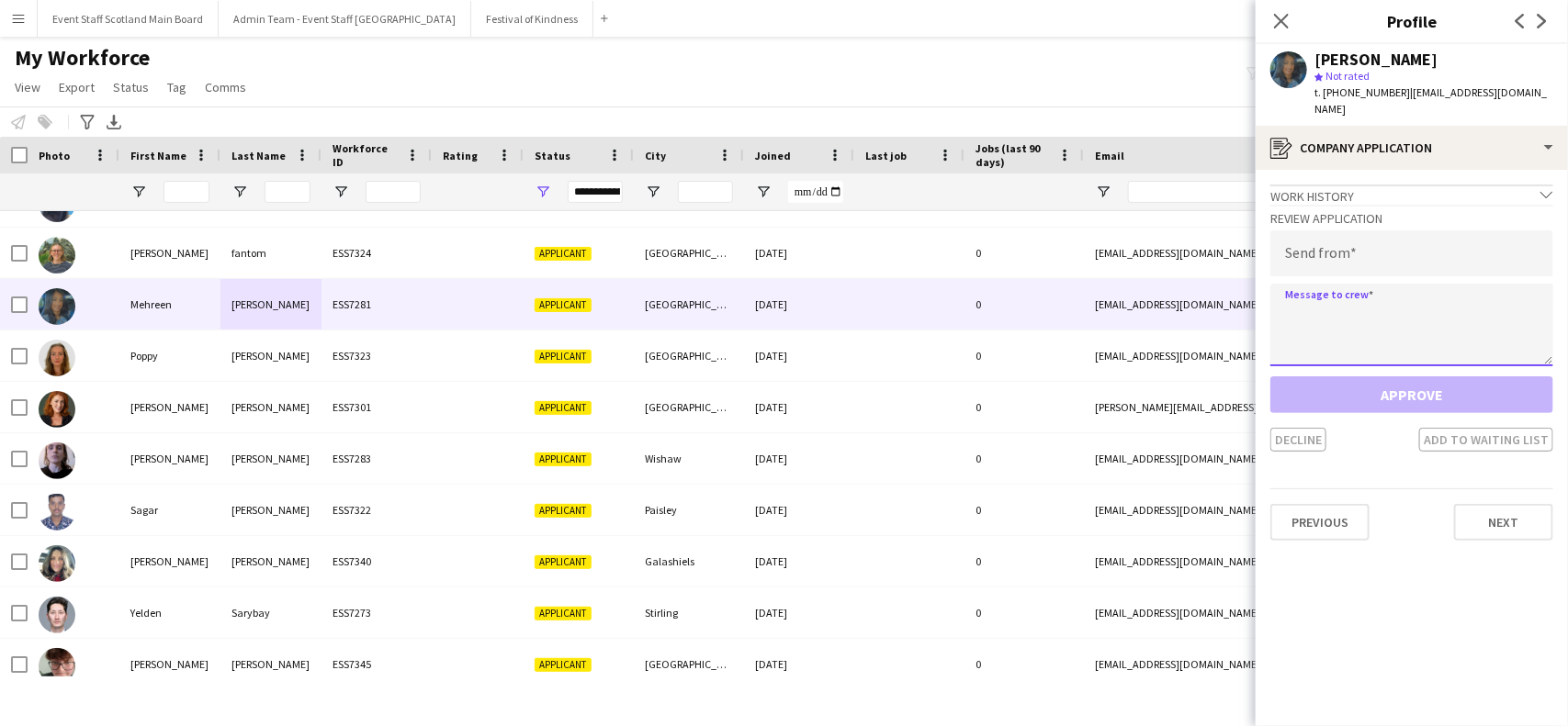
click at [1371, 317] on textarea at bounding box center [1412, 324] width 283 height 83
paste textarea "**********"
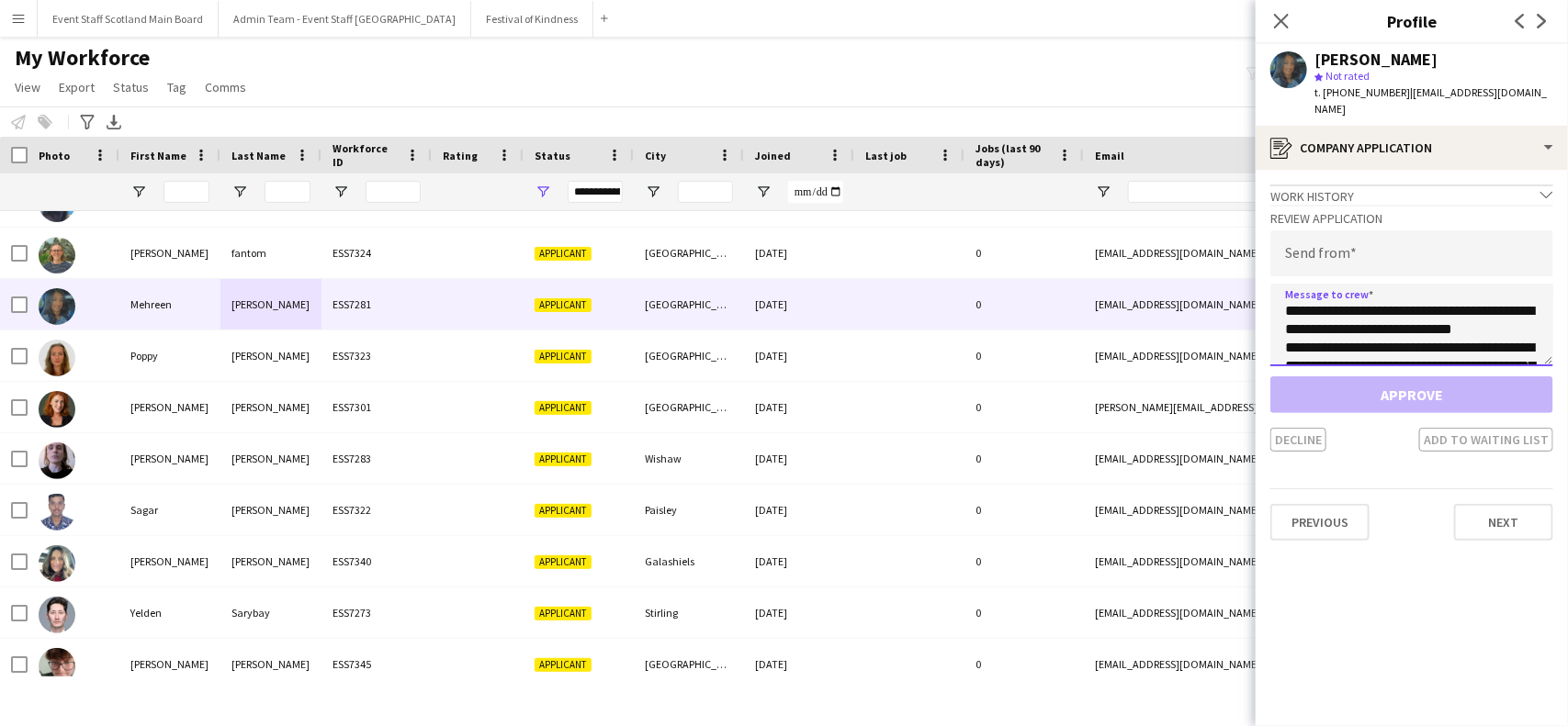
scroll to position [506, 0]
type textarea "**********"
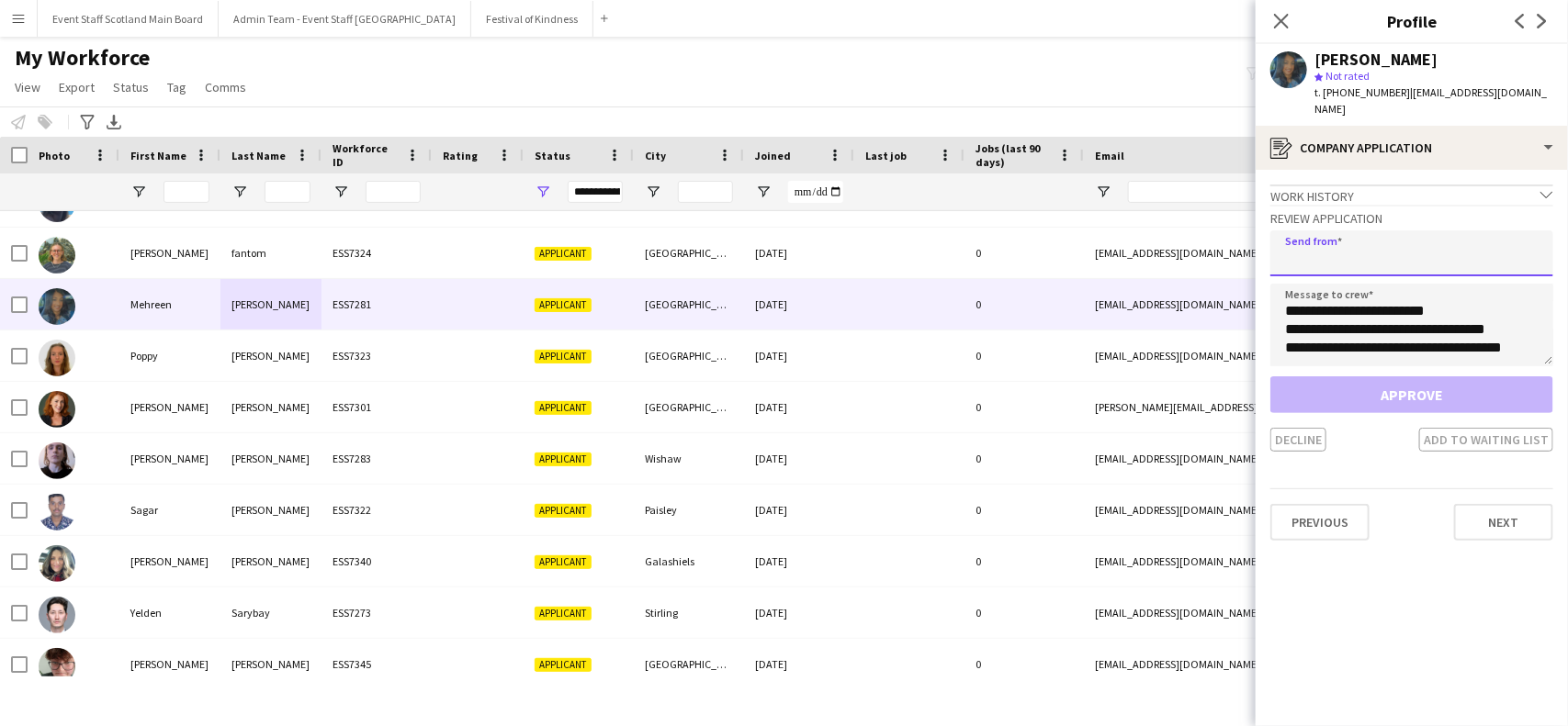
click at [1333, 239] on input "email" at bounding box center [1412, 253] width 283 height 46
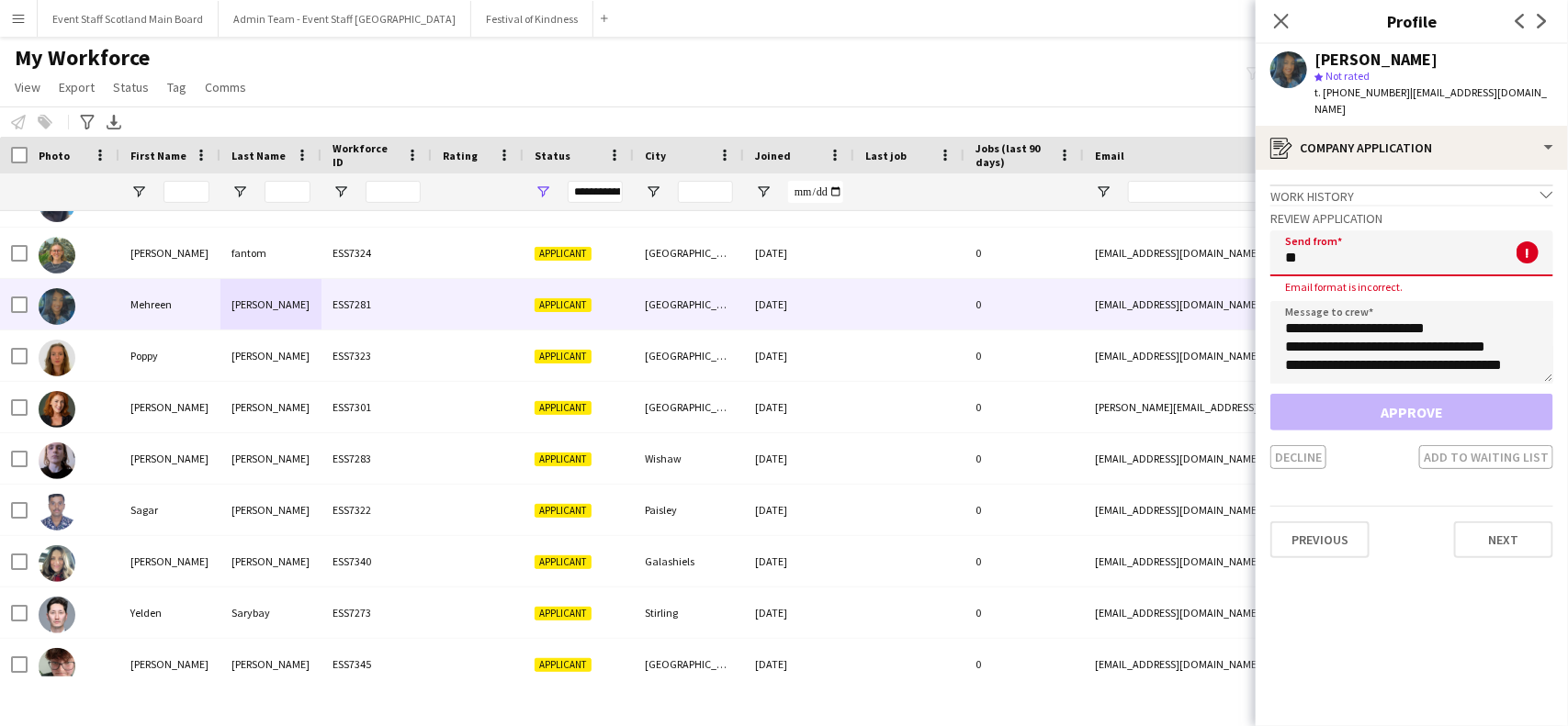
type input "*"
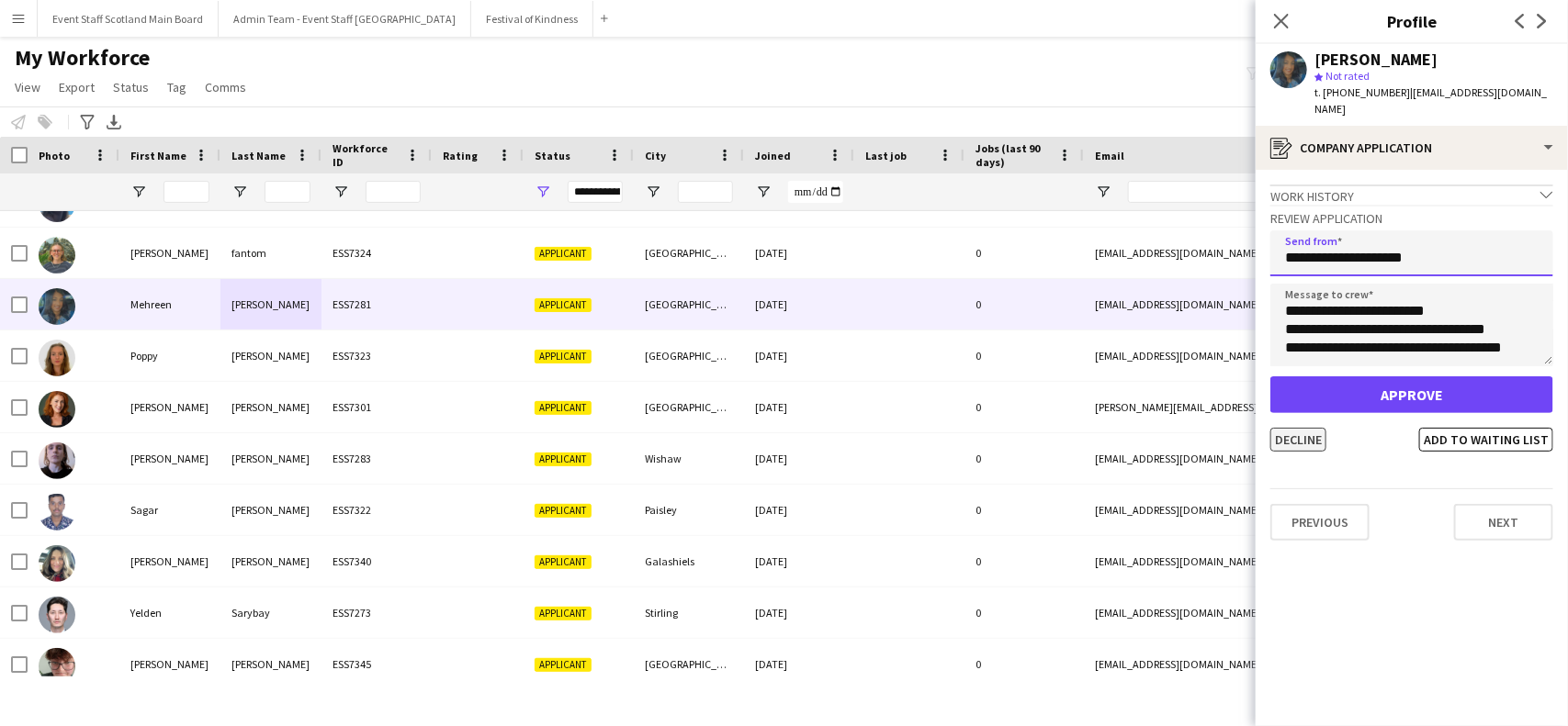
type input "**********"
click at [1305, 428] on button "Decline" at bounding box center [1298, 440] width 56 height 24
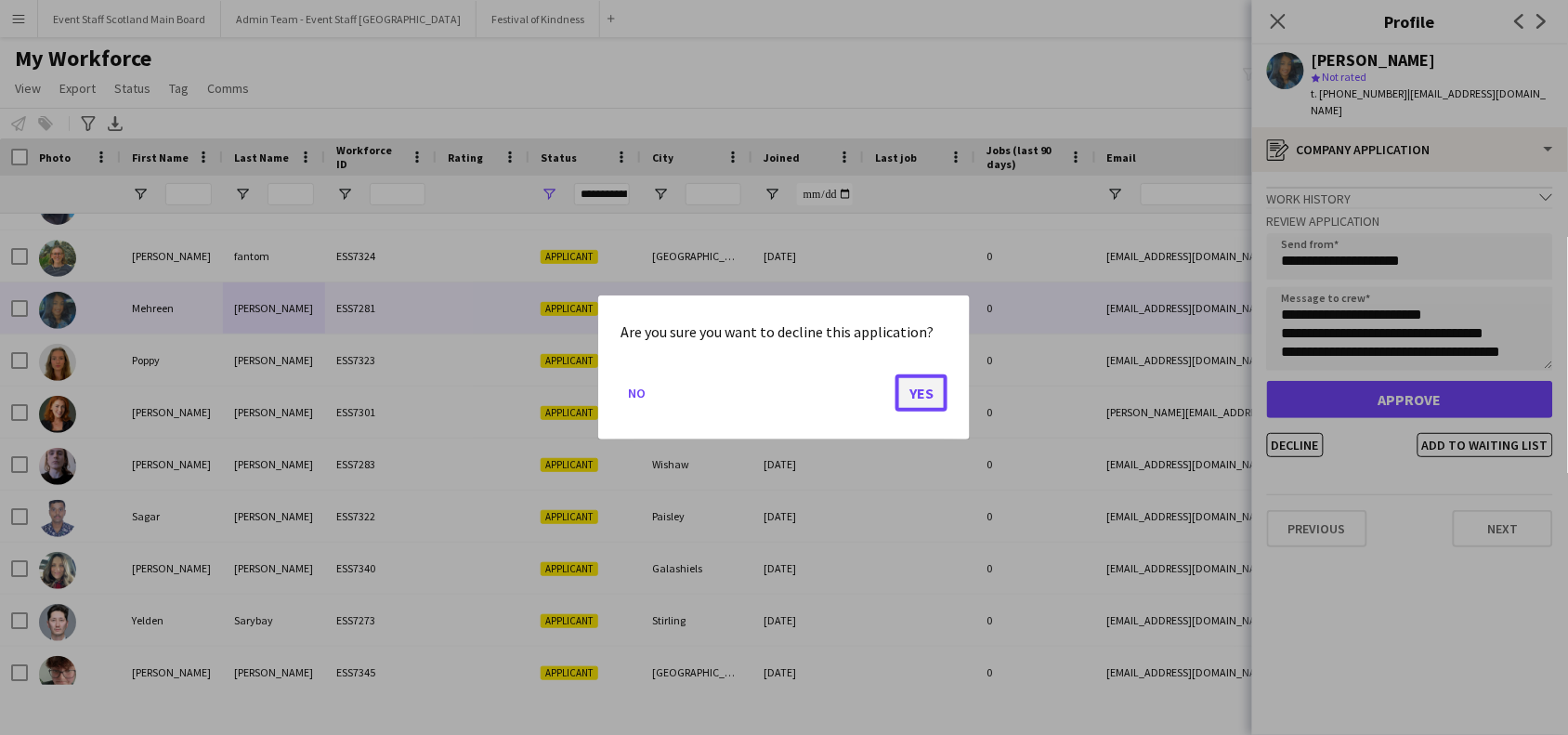
click at [907, 397] on button "Yes" at bounding box center [921, 393] width 52 height 38
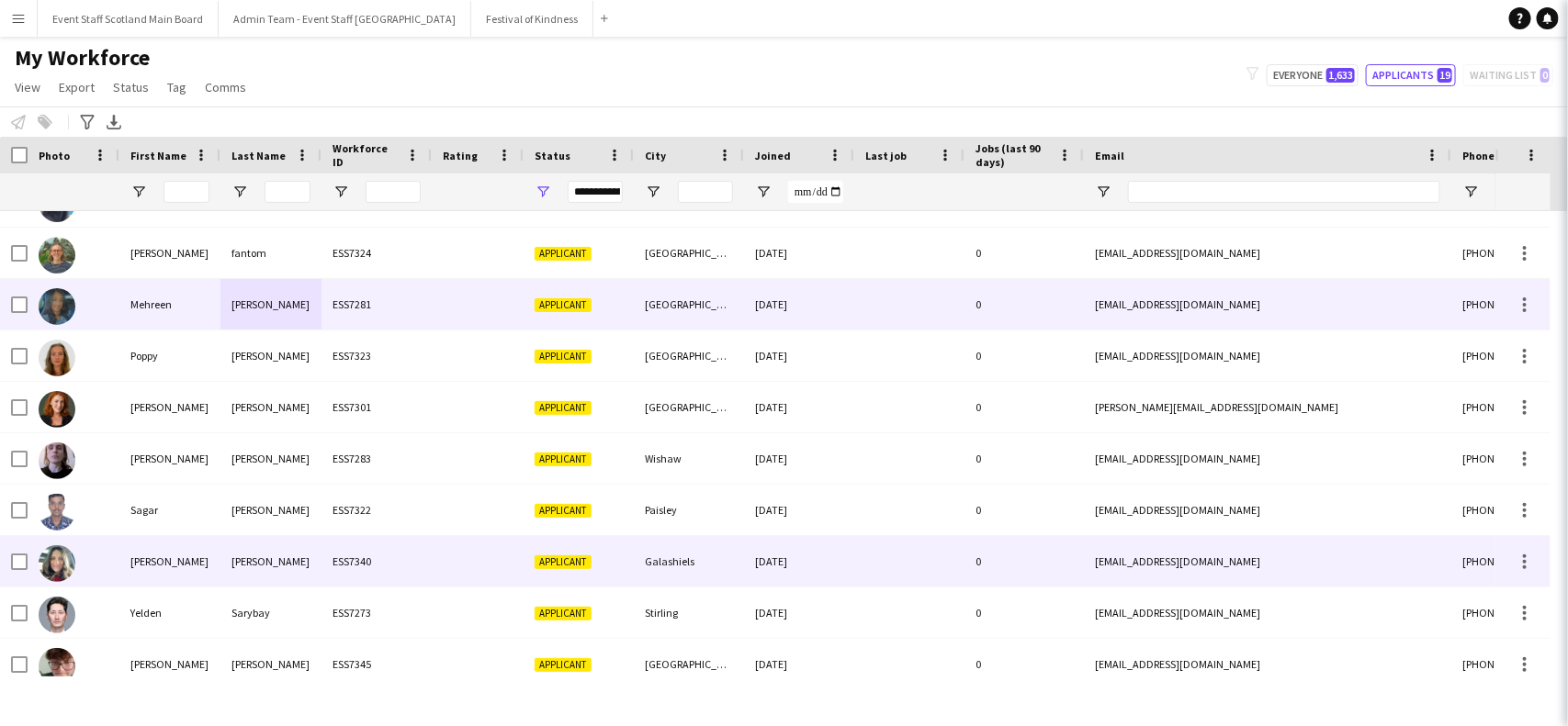
scroll to position [459, 0]
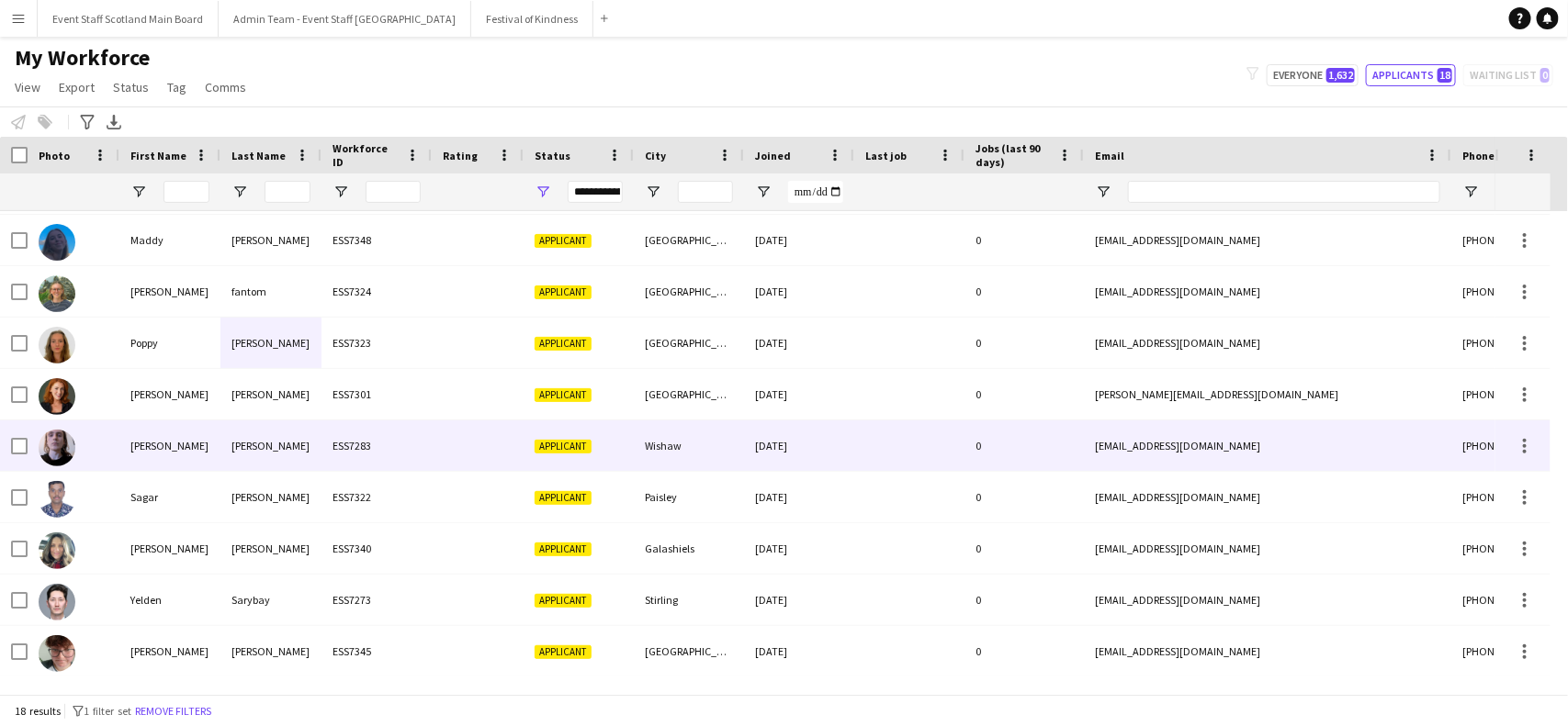
click at [189, 461] on div "[PERSON_NAME]" at bounding box center [169, 445] width 101 height 50
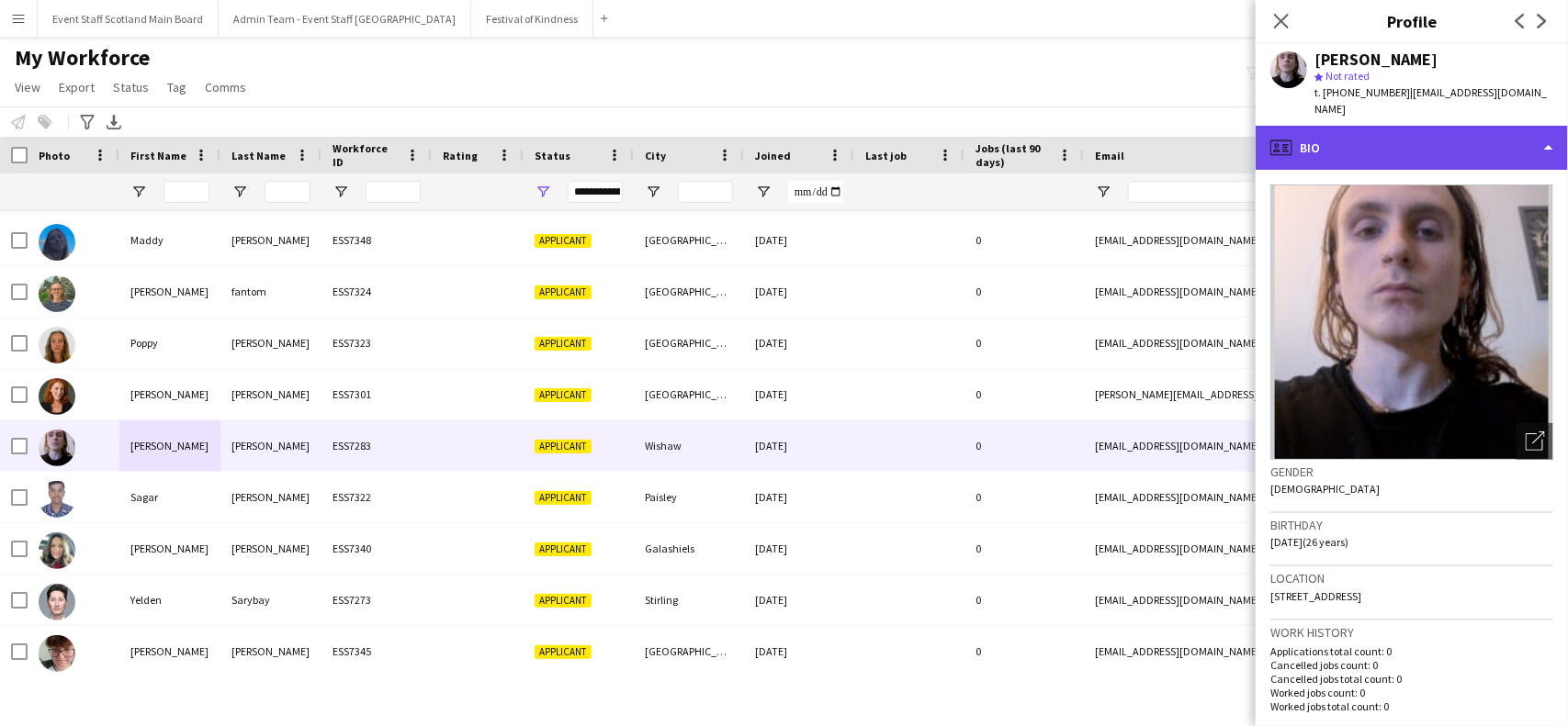
click at [1461, 148] on div "profile Bio" at bounding box center [1412, 147] width 312 height 44
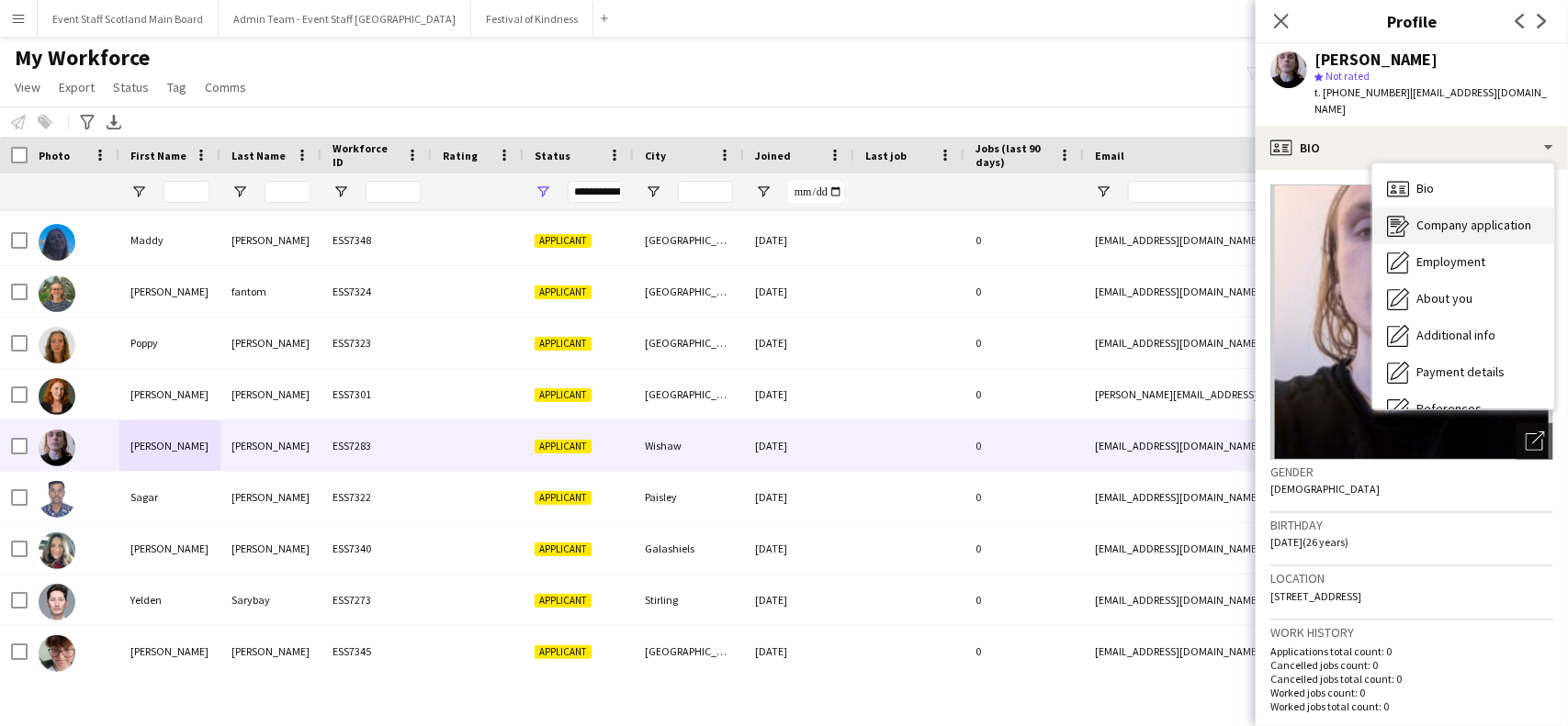
click at [1479, 217] on span "Company application" at bounding box center [1473, 225] width 114 height 17
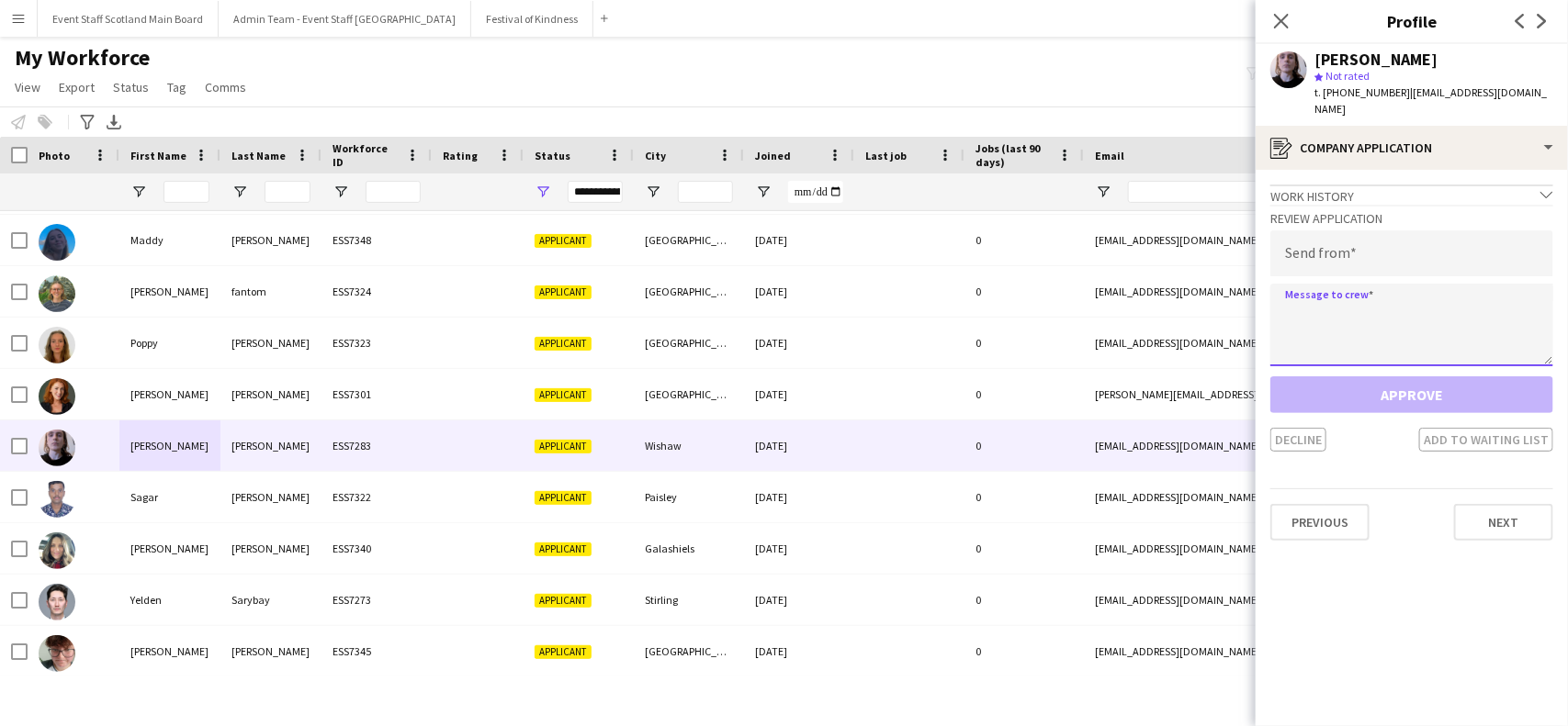
click at [1383, 287] on textarea at bounding box center [1412, 324] width 283 height 83
paste textarea "**********"
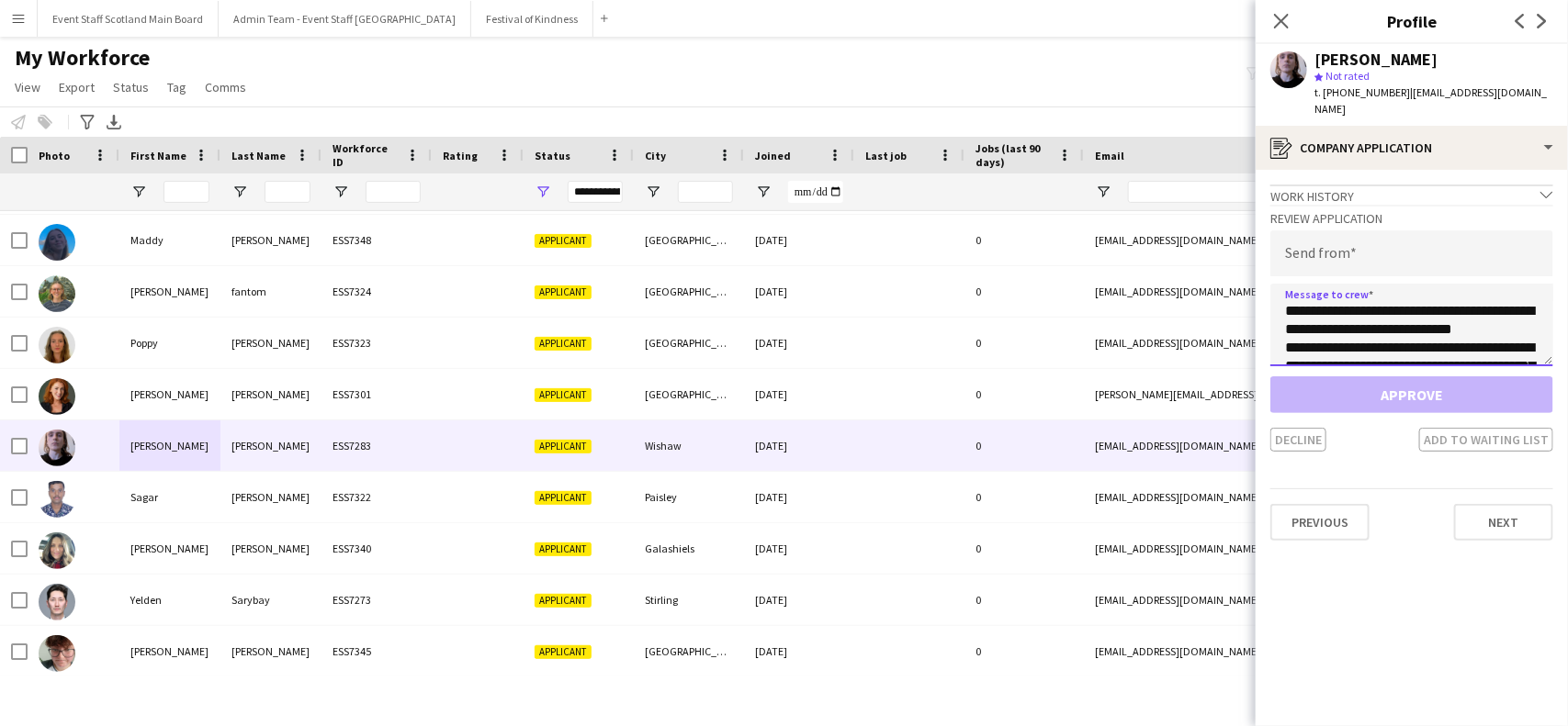
scroll to position [506, 0]
type textarea "**********"
click at [1360, 210] on h3 "Review Application" at bounding box center [1412, 218] width 283 height 17
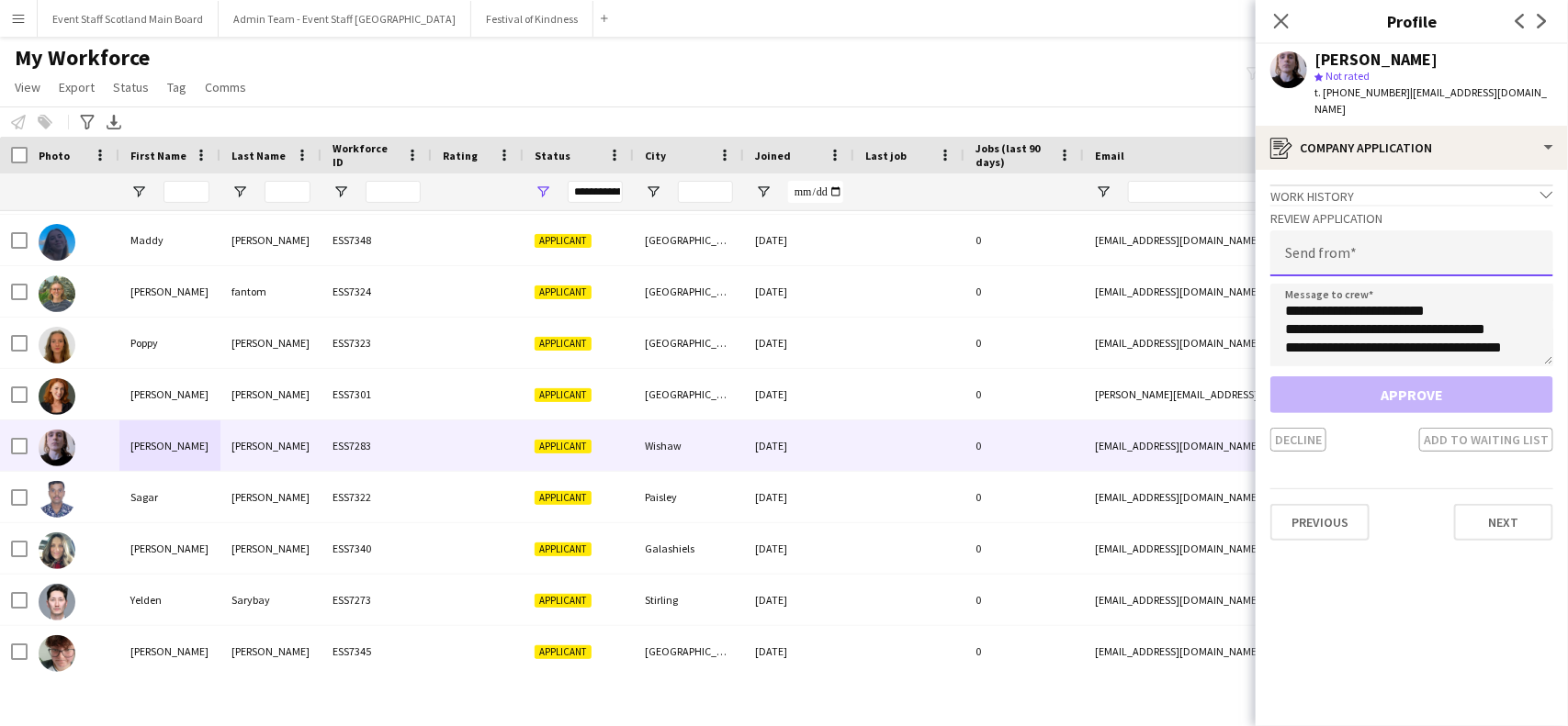
click at [1352, 244] on input "email" at bounding box center [1412, 253] width 283 height 46
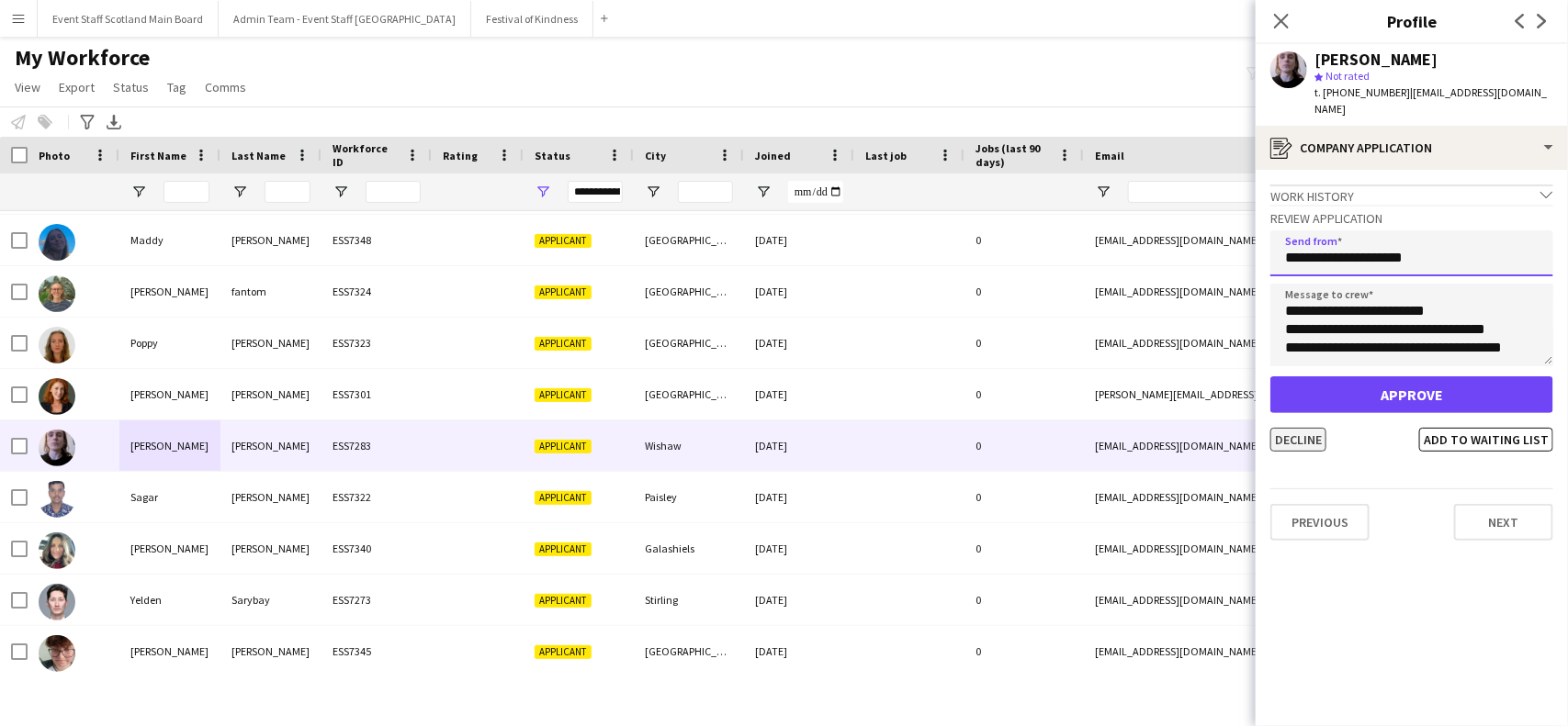
type input "**********"
click at [1306, 428] on button "Decline" at bounding box center [1298, 440] width 56 height 24
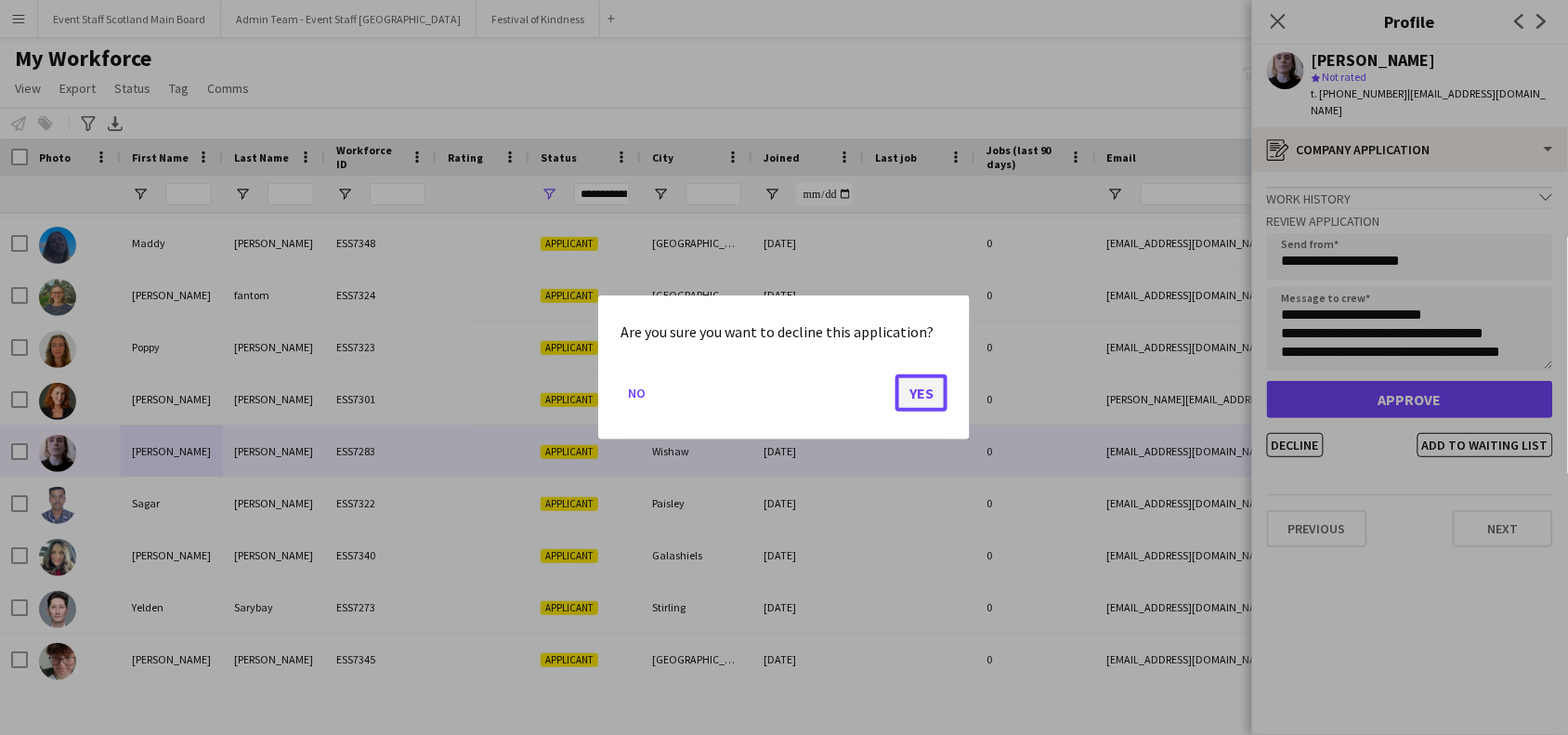
click at [922, 403] on button "Yes" at bounding box center [921, 393] width 52 height 38
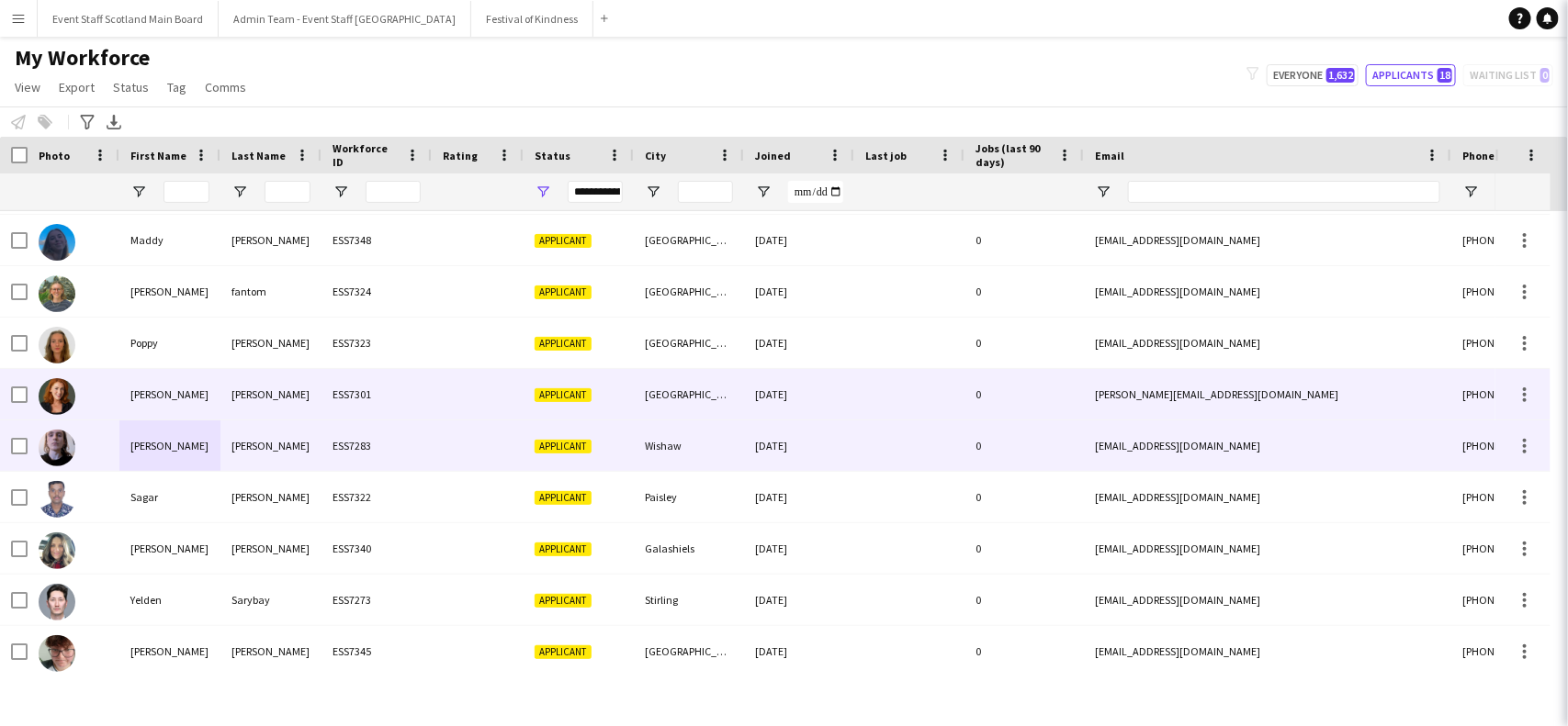
scroll to position [409, 0]
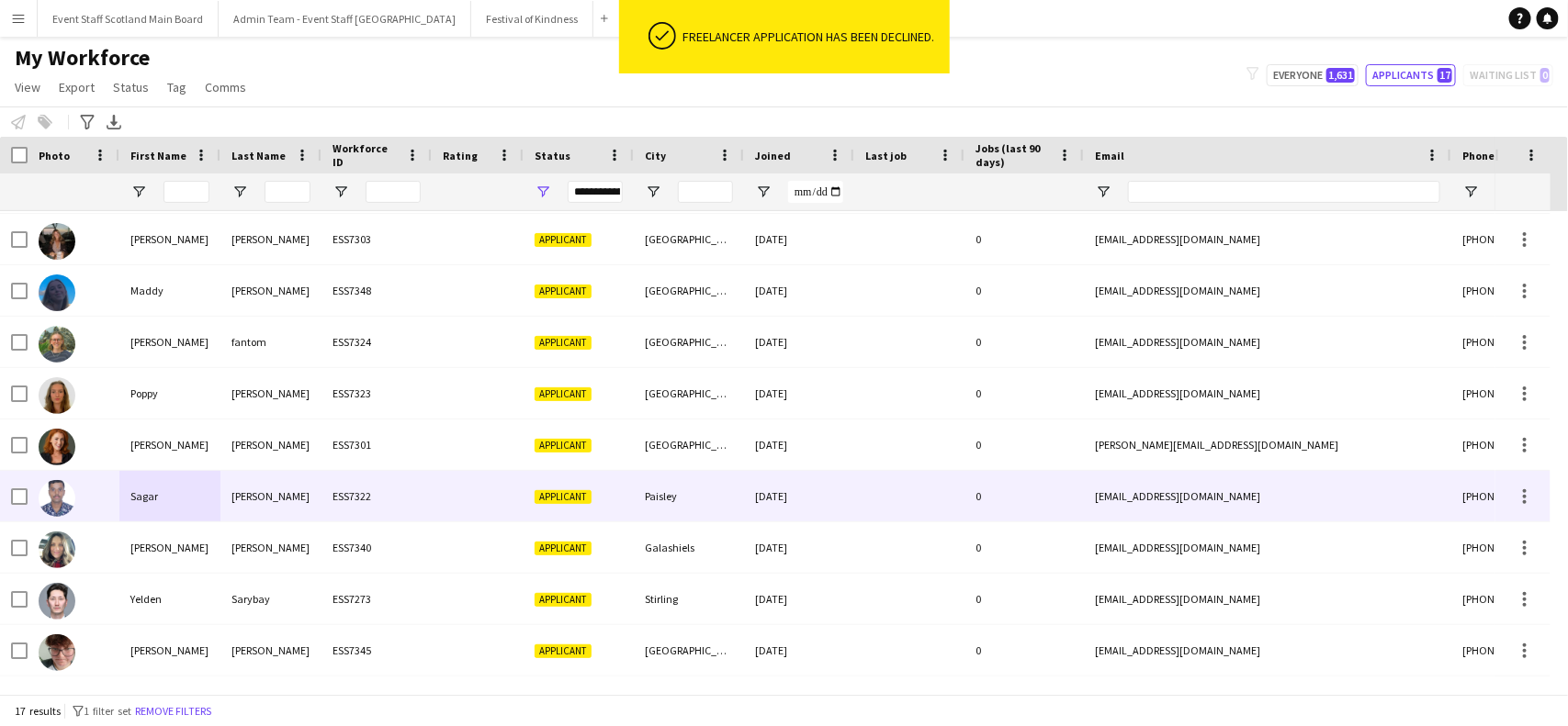
click at [191, 498] on div "Sagar" at bounding box center [169, 496] width 101 height 50
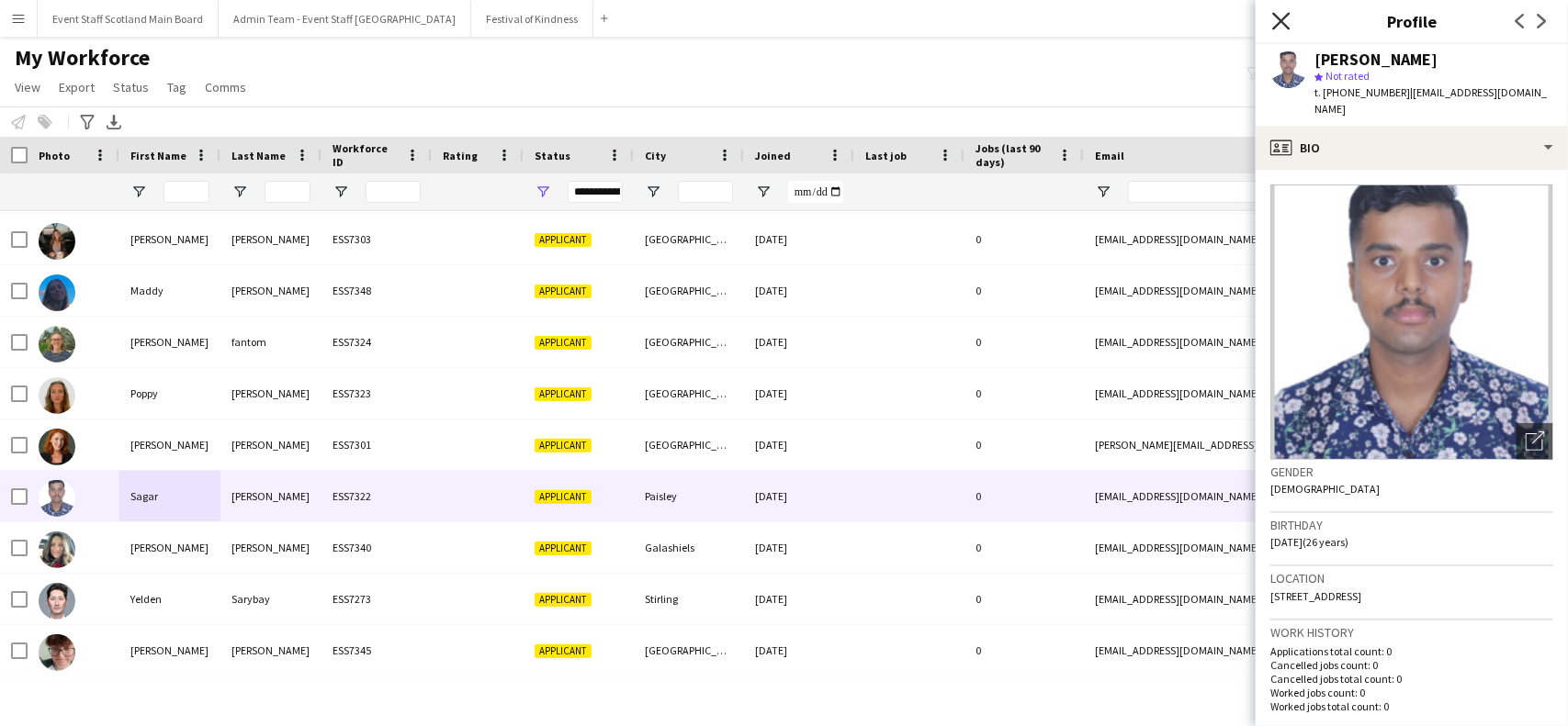
click at [1278, 28] on icon "Close pop-in" at bounding box center [1281, 20] width 18 height 18
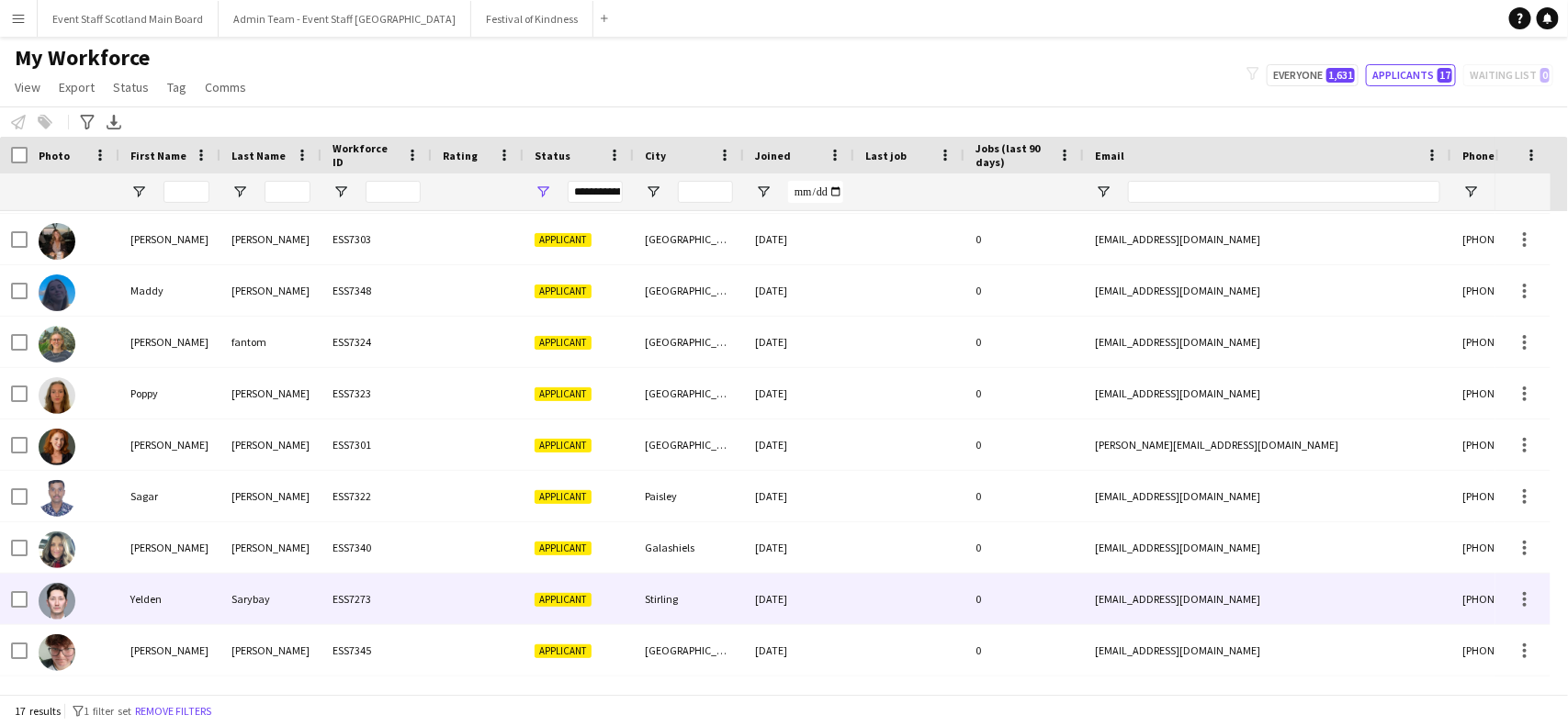
click at [205, 598] on div "Yelden" at bounding box center [169, 599] width 101 height 50
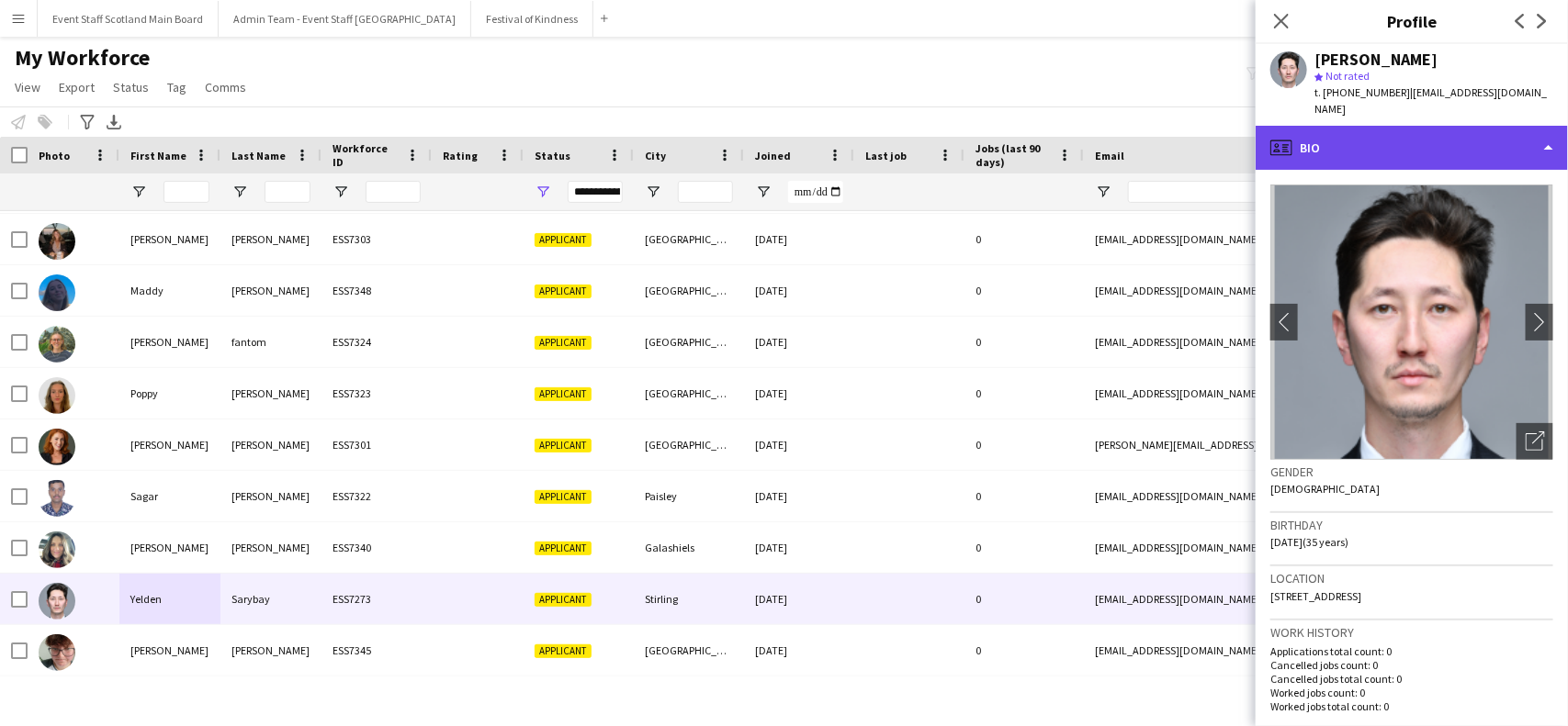
click at [1483, 142] on div "profile Bio" at bounding box center [1412, 147] width 312 height 44
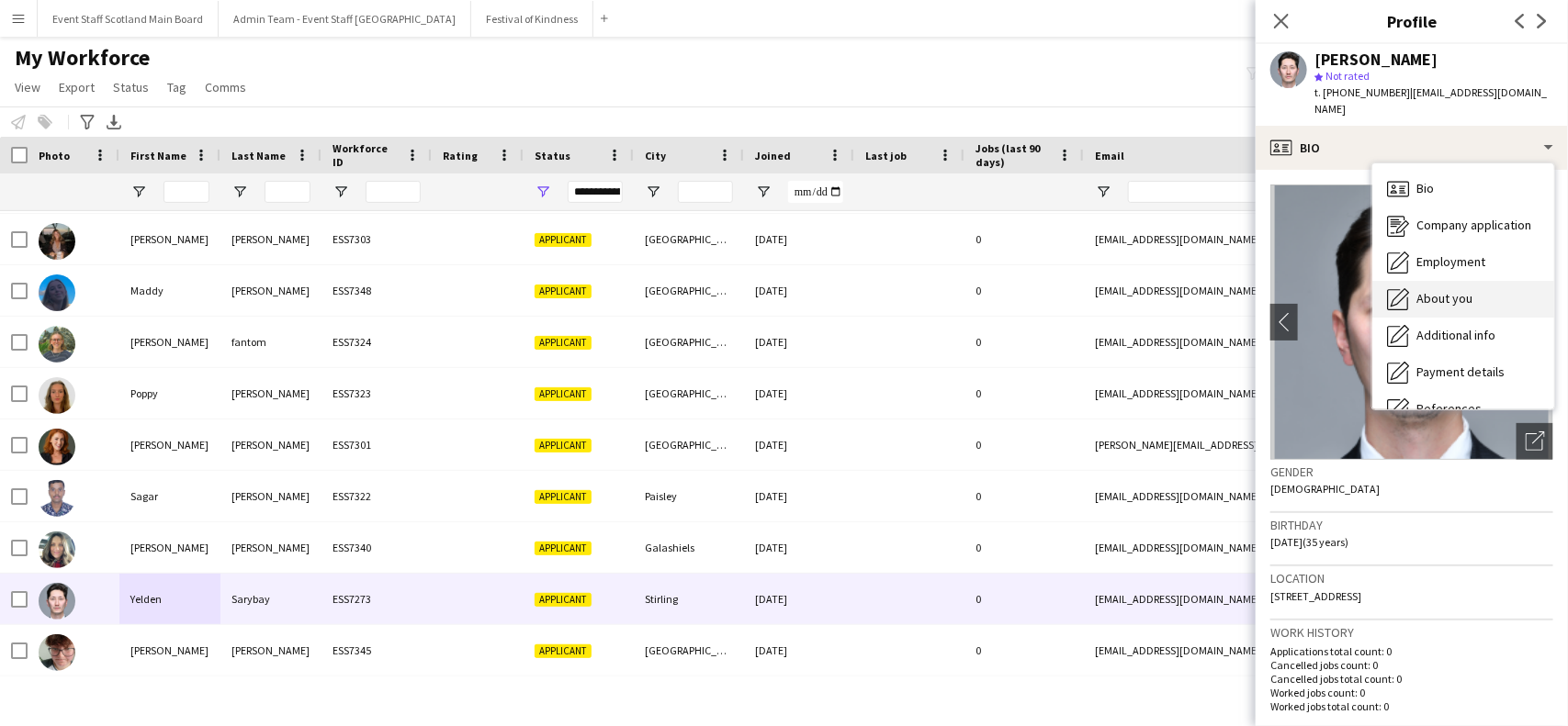
click at [1481, 282] on div "About you About you" at bounding box center [1464, 299] width 182 height 37
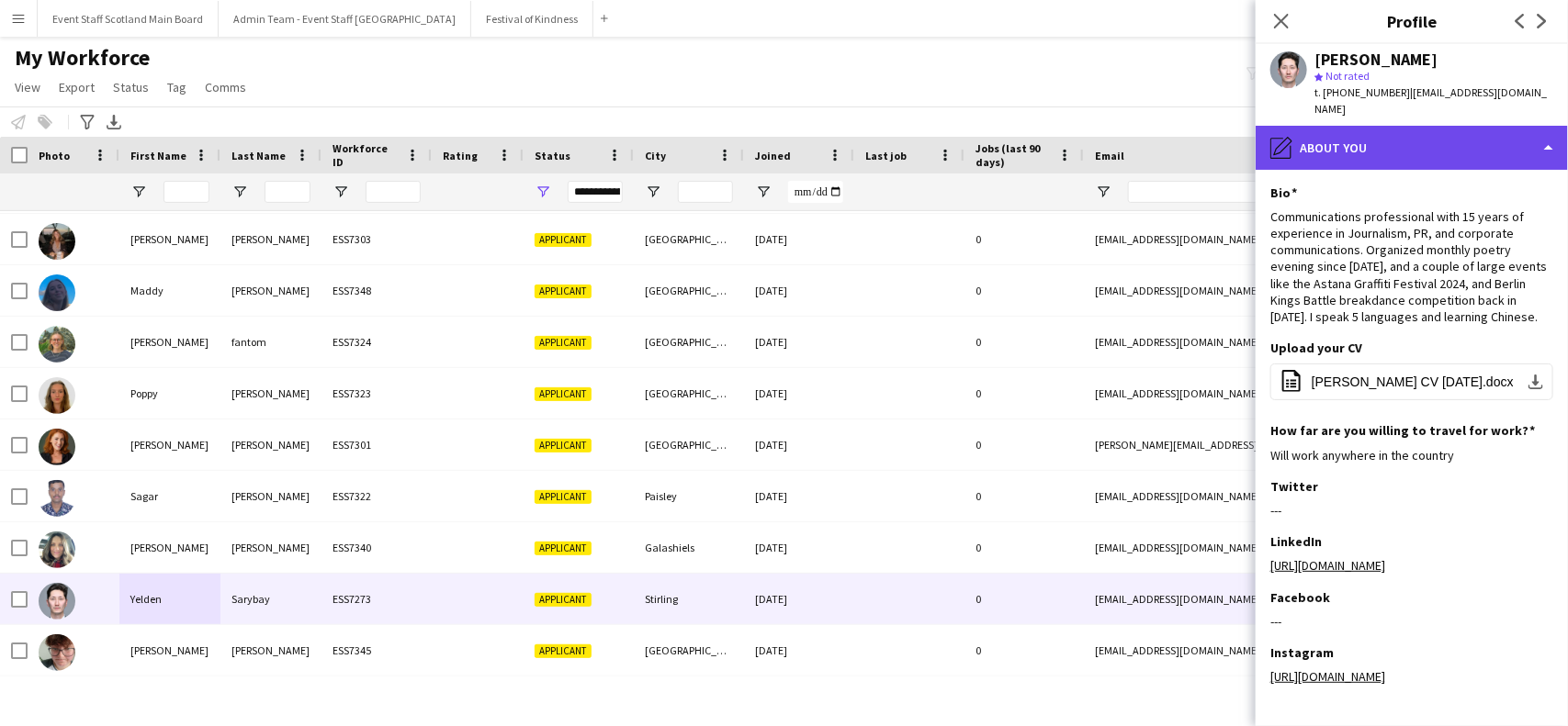
click at [1408, 125] on div "pencil4 About you" at bounding box center [1412, 147] width 312 height 44
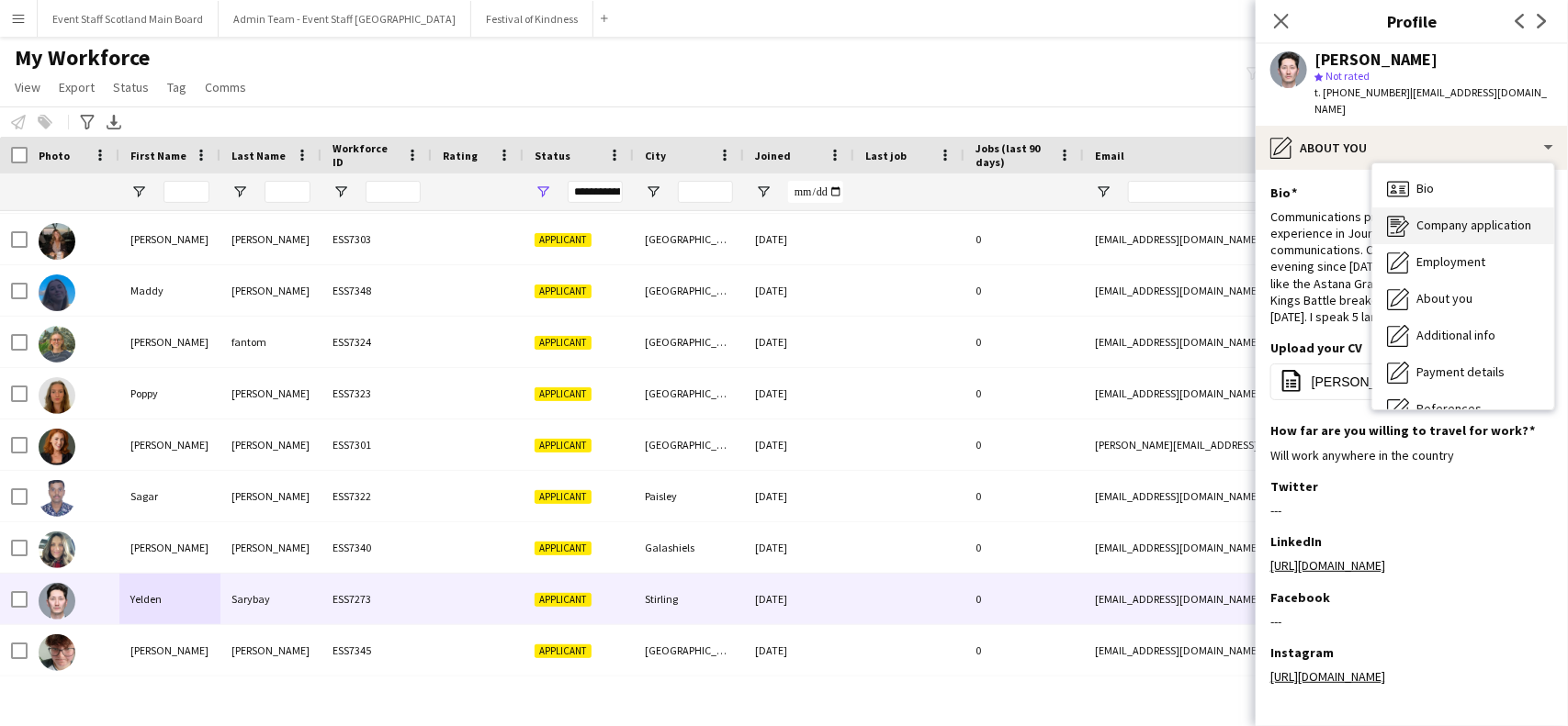
click at [1425, 217] on span "Company application" at bounding box center [1473, 225] width 114 height 17
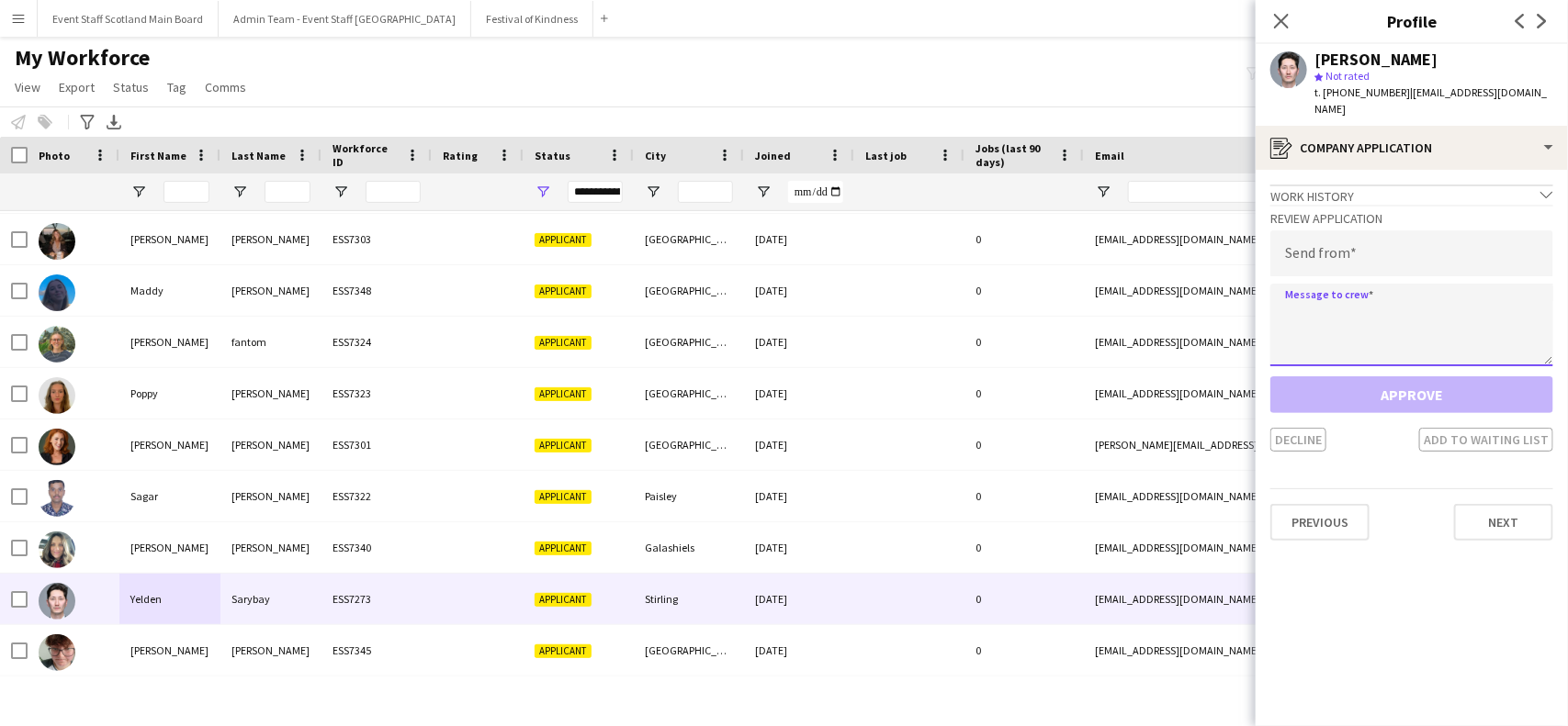
click at [1333, 309] on textarea at bounding box center [1412, 324] width 283 height 83
paste textarea "**********"
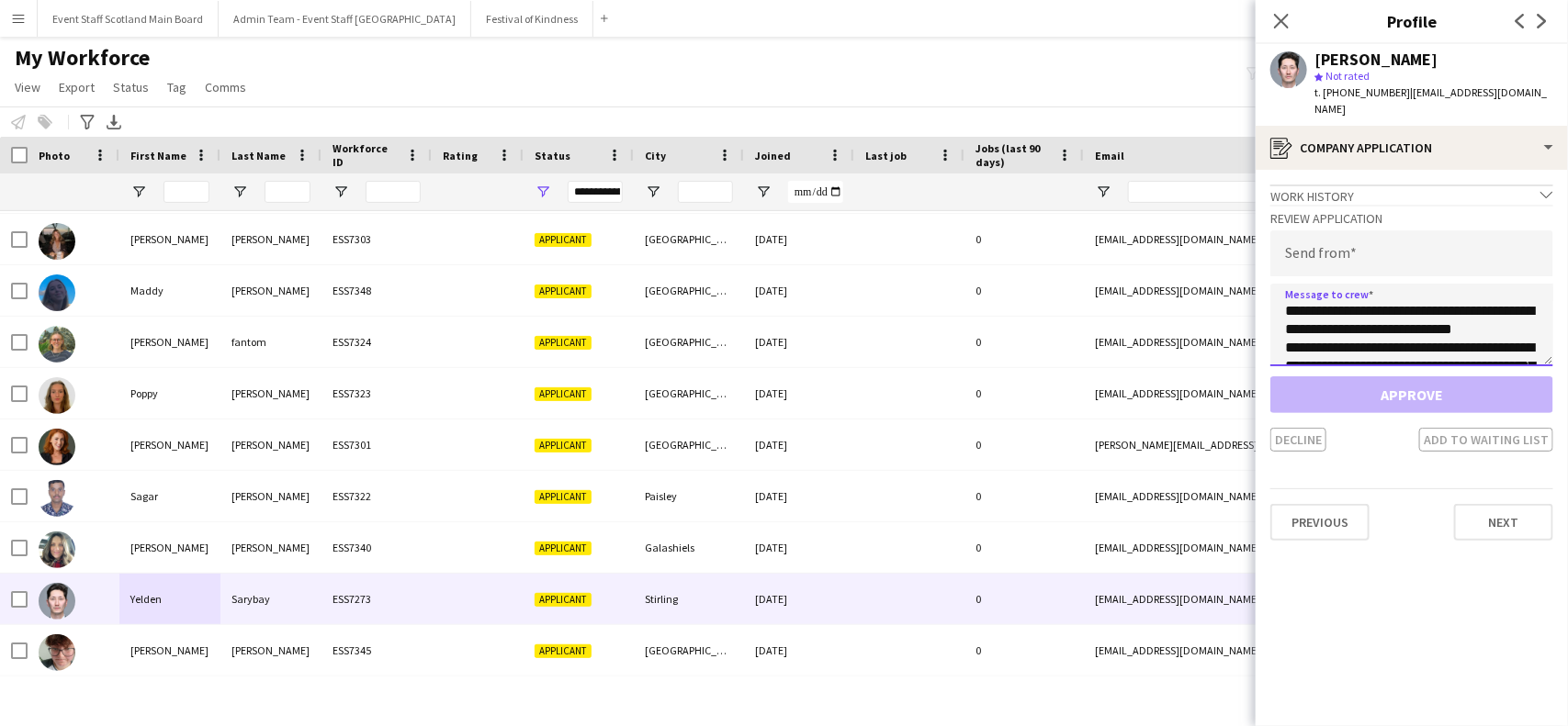
scroll to position [506, 0]
type textarea "**********"
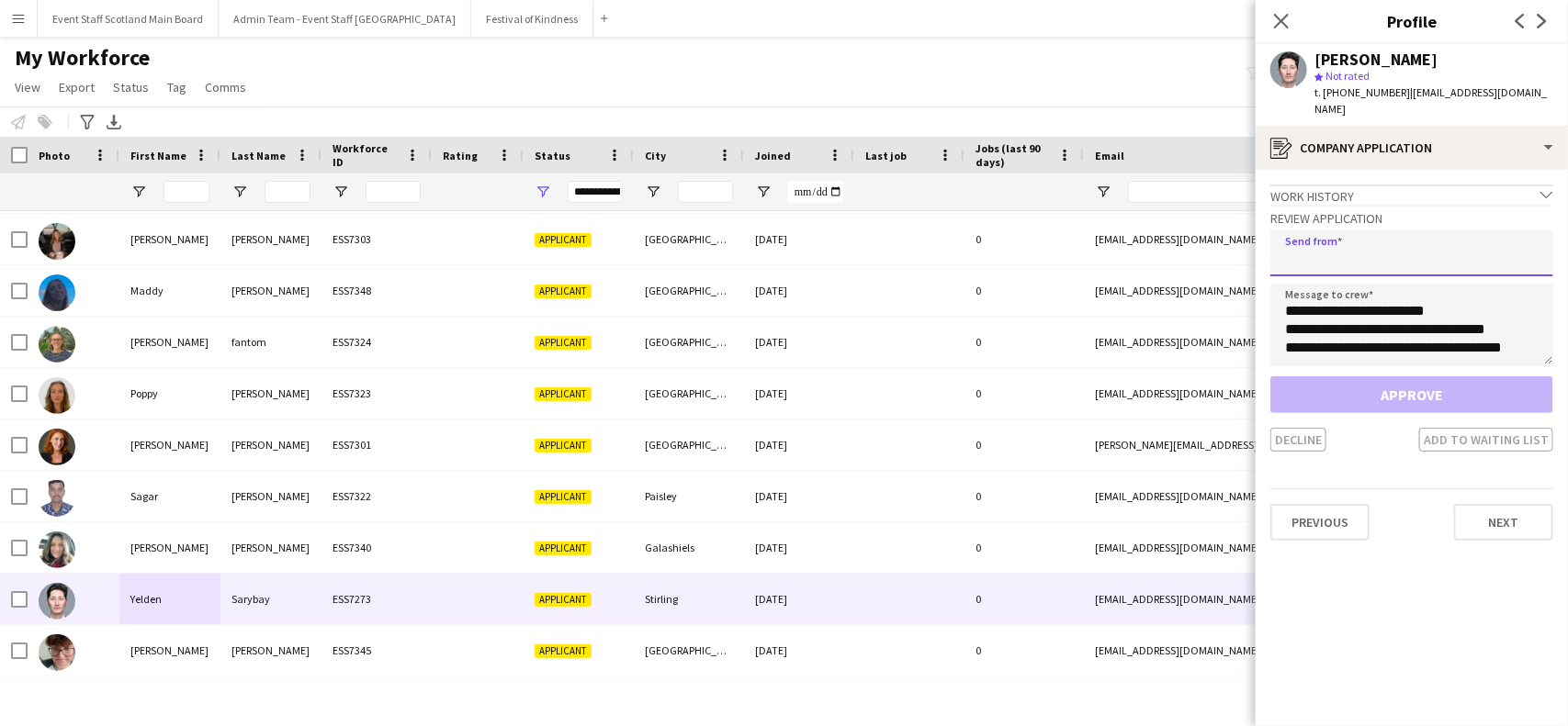
click at [1319, 232] on input "email" at bounding box center [1412, 253] width 283 height 46
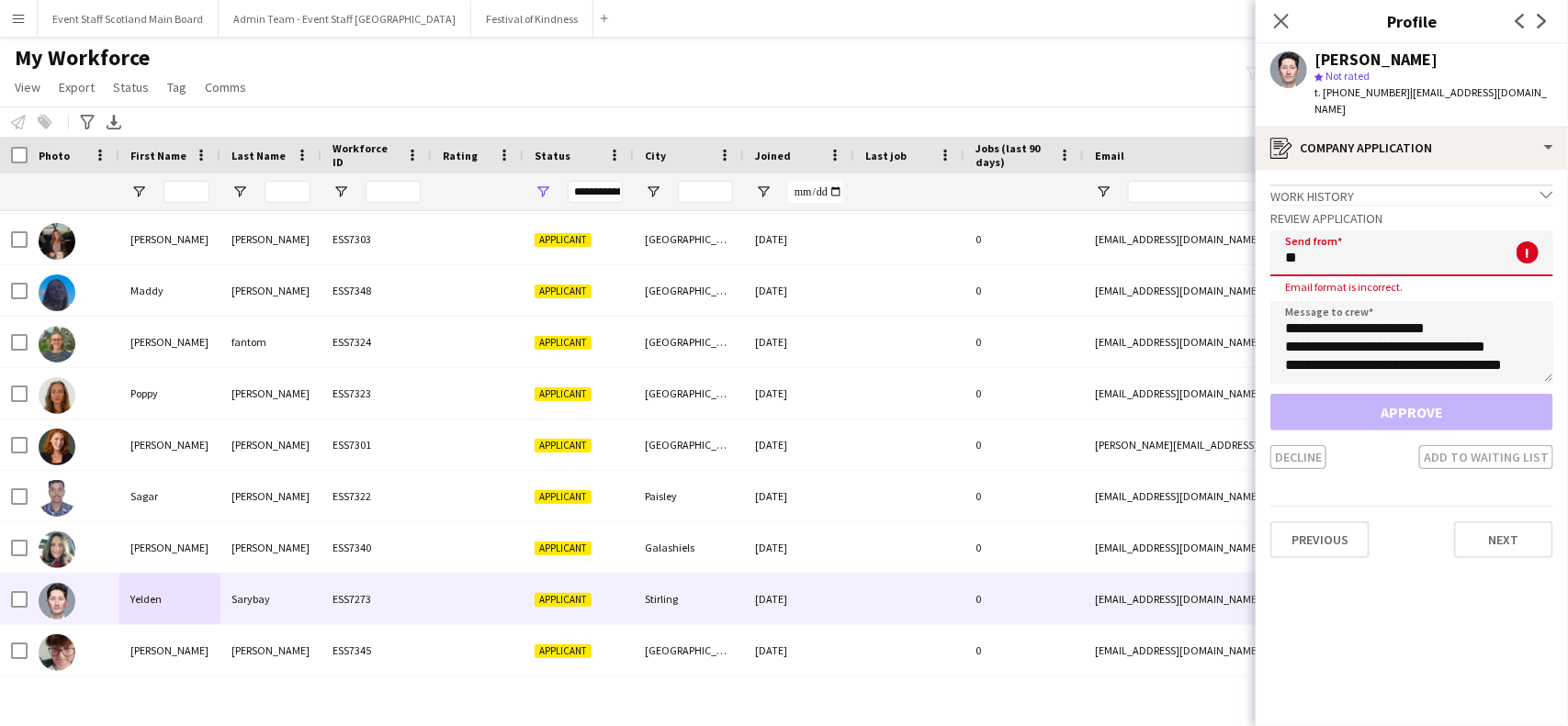
type input "*"
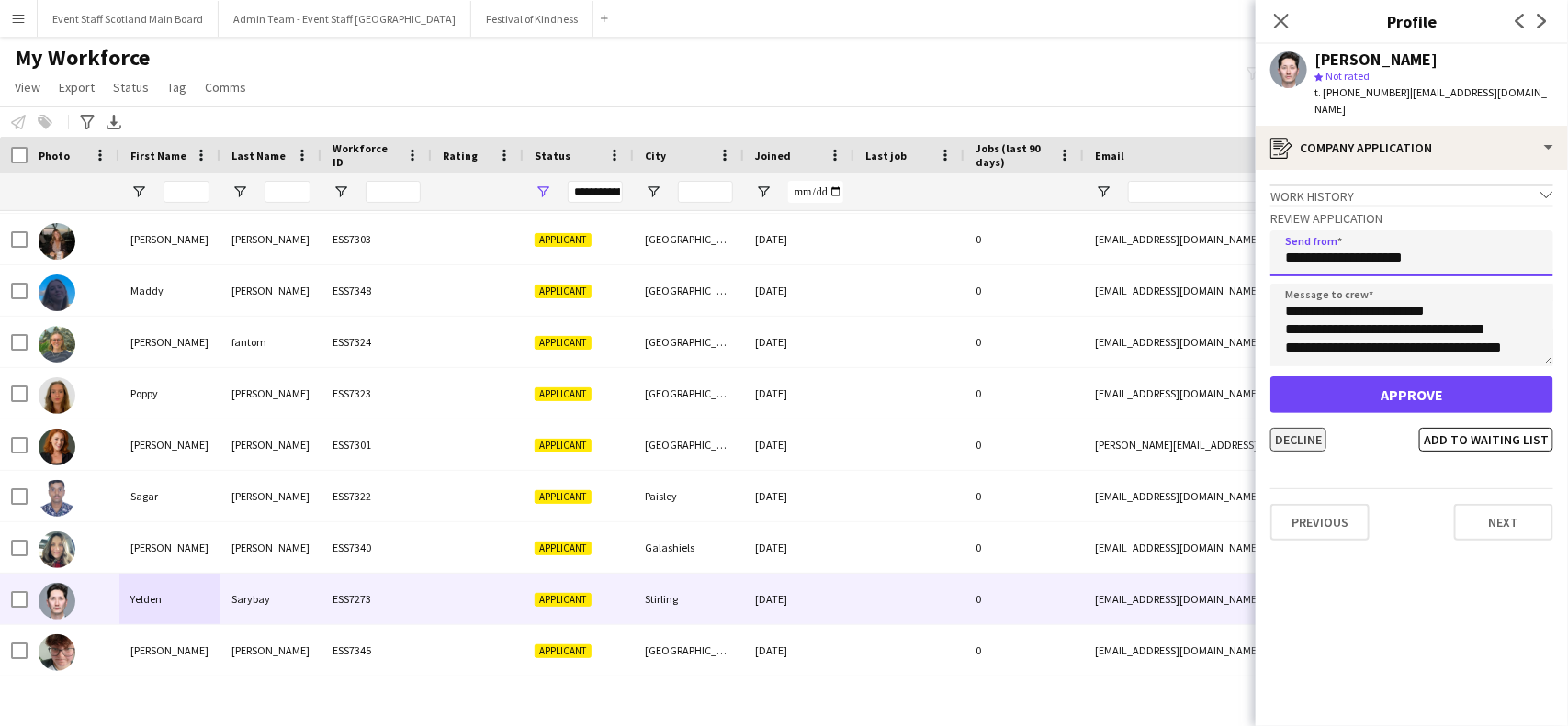
type input "**********"
click at [1322, 428] on button "Decline" at bounding box center [1298, 440] width 56 height 24
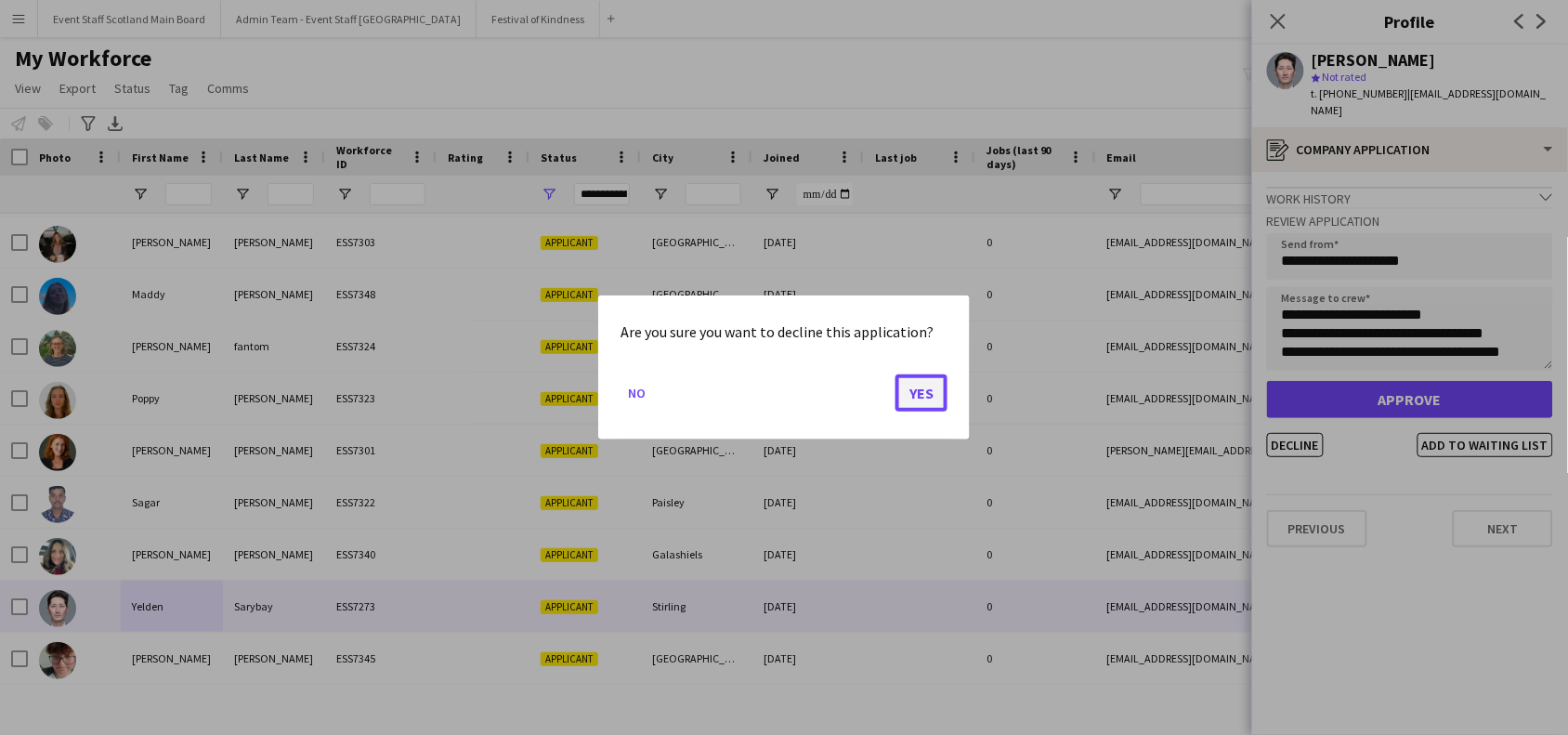
click at [926, 397] on button "Yes" at bounding box center [921, 393] width 52 height 38
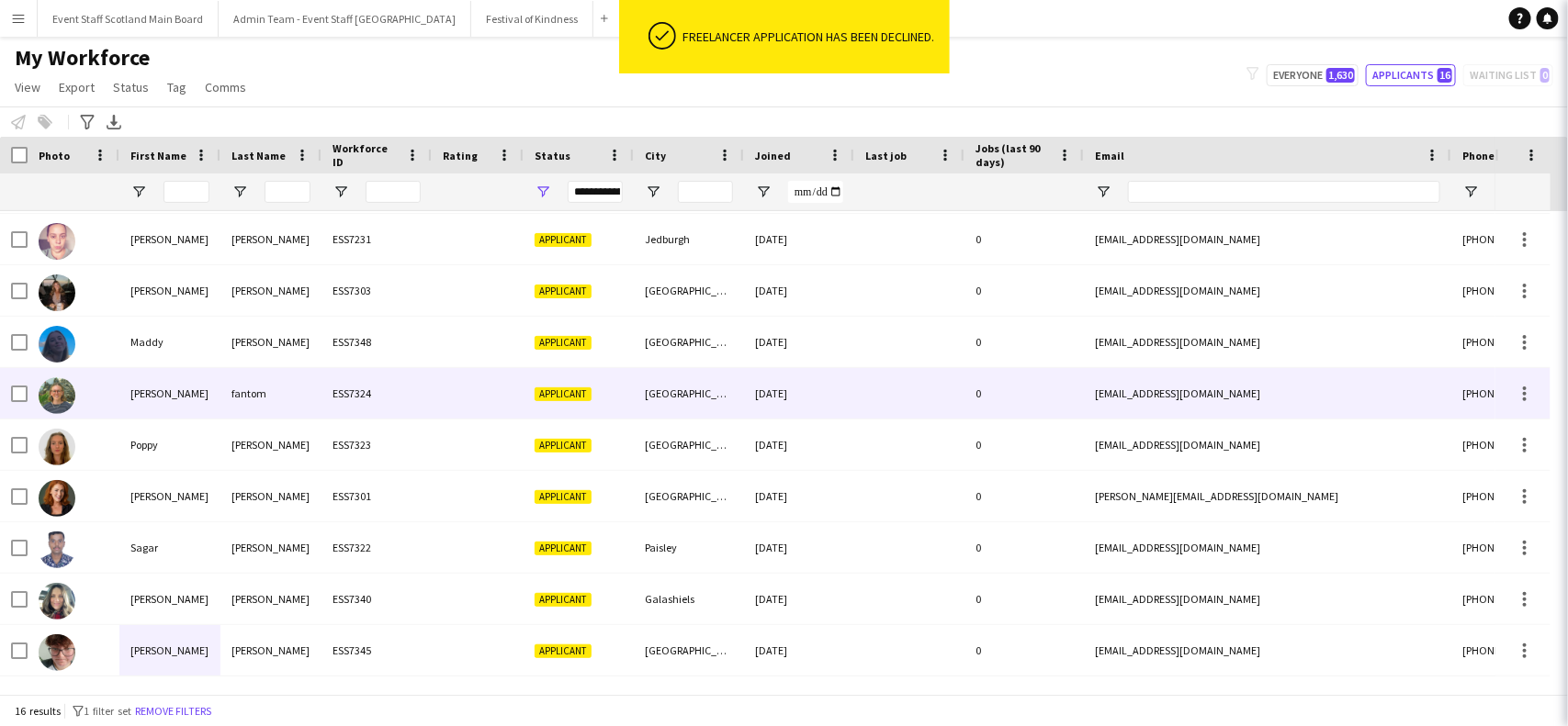
scroll to position [356, 0]
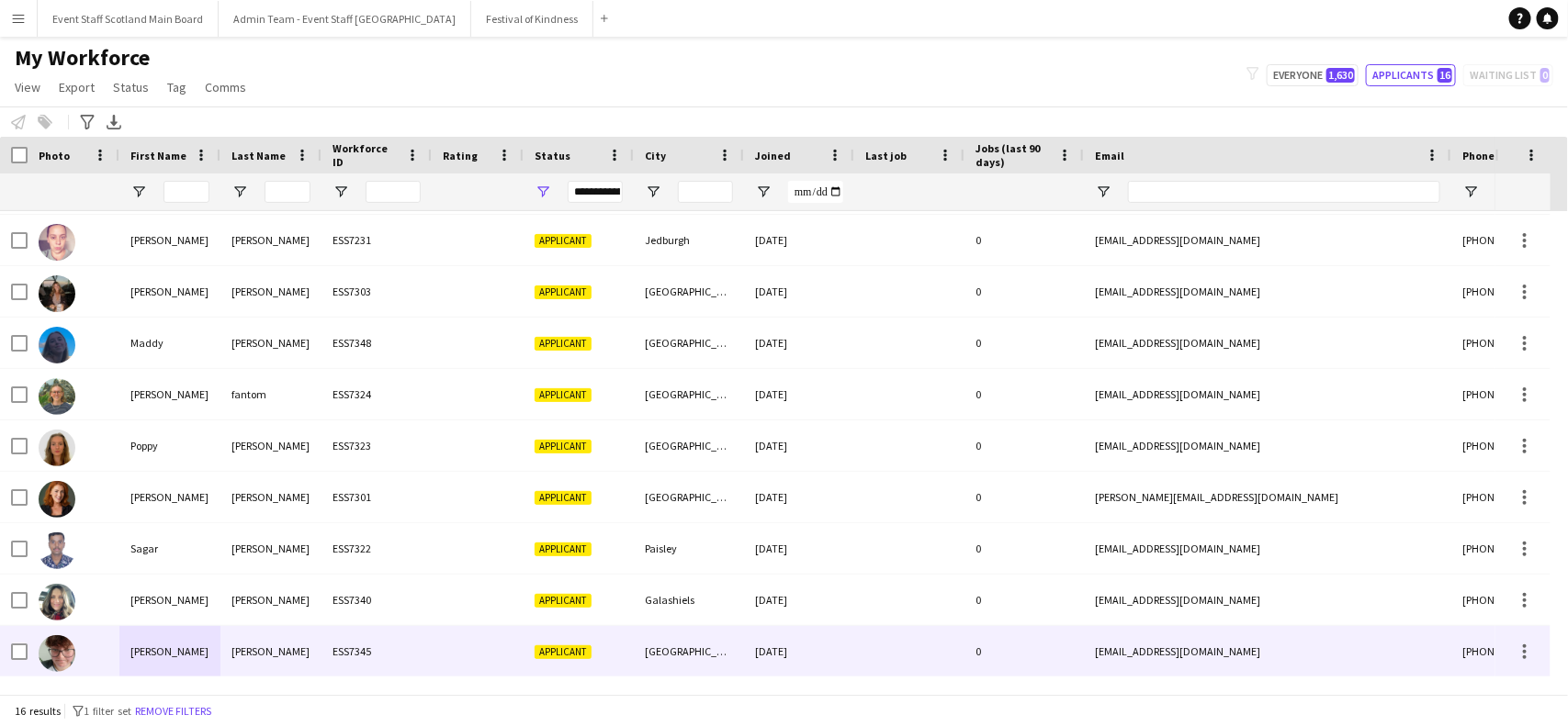
click at [324, 645] on div "ESS7345" at bounding box center [377, 652] width 111 height 50
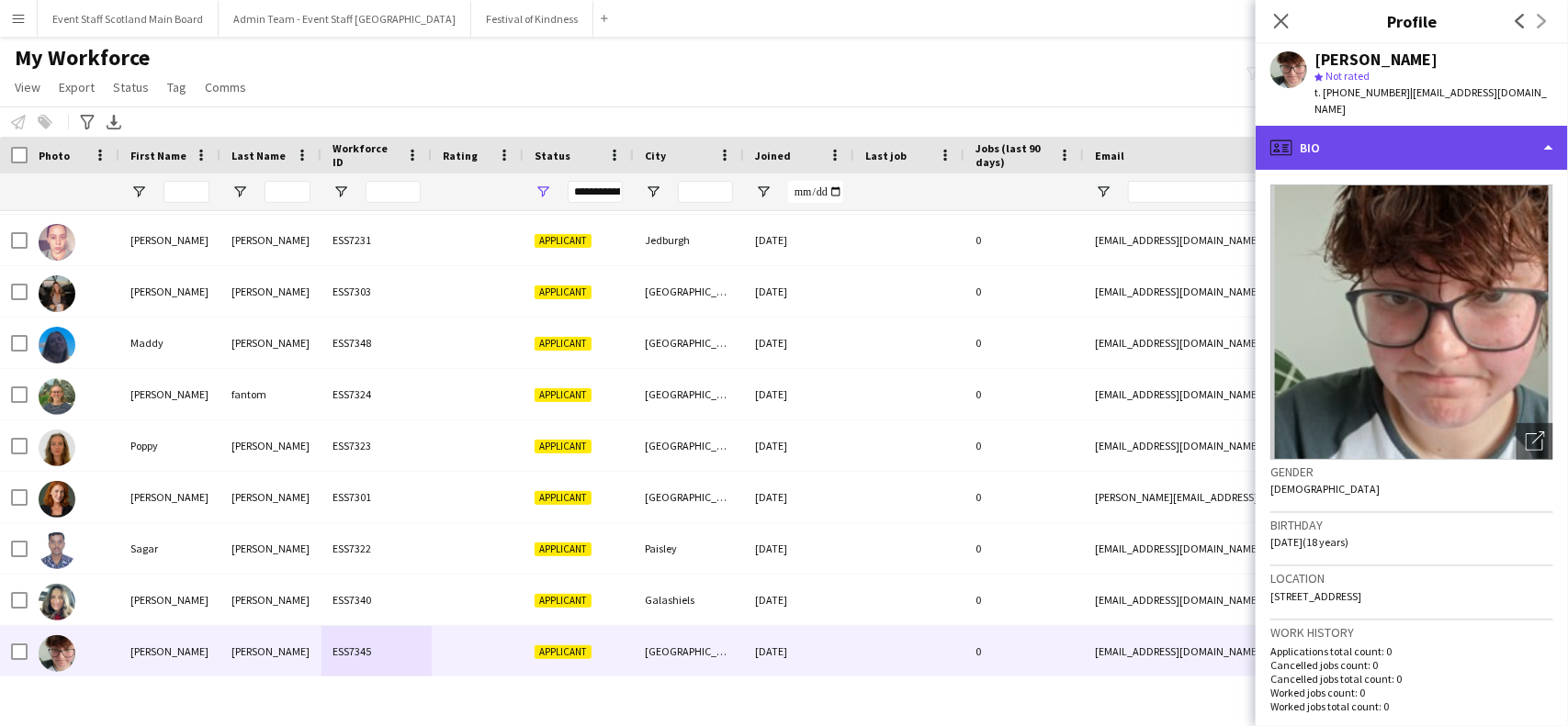
click at [1508, 133] on div "profile Bio" at bounding box center [1412, 147] width 312 height 44
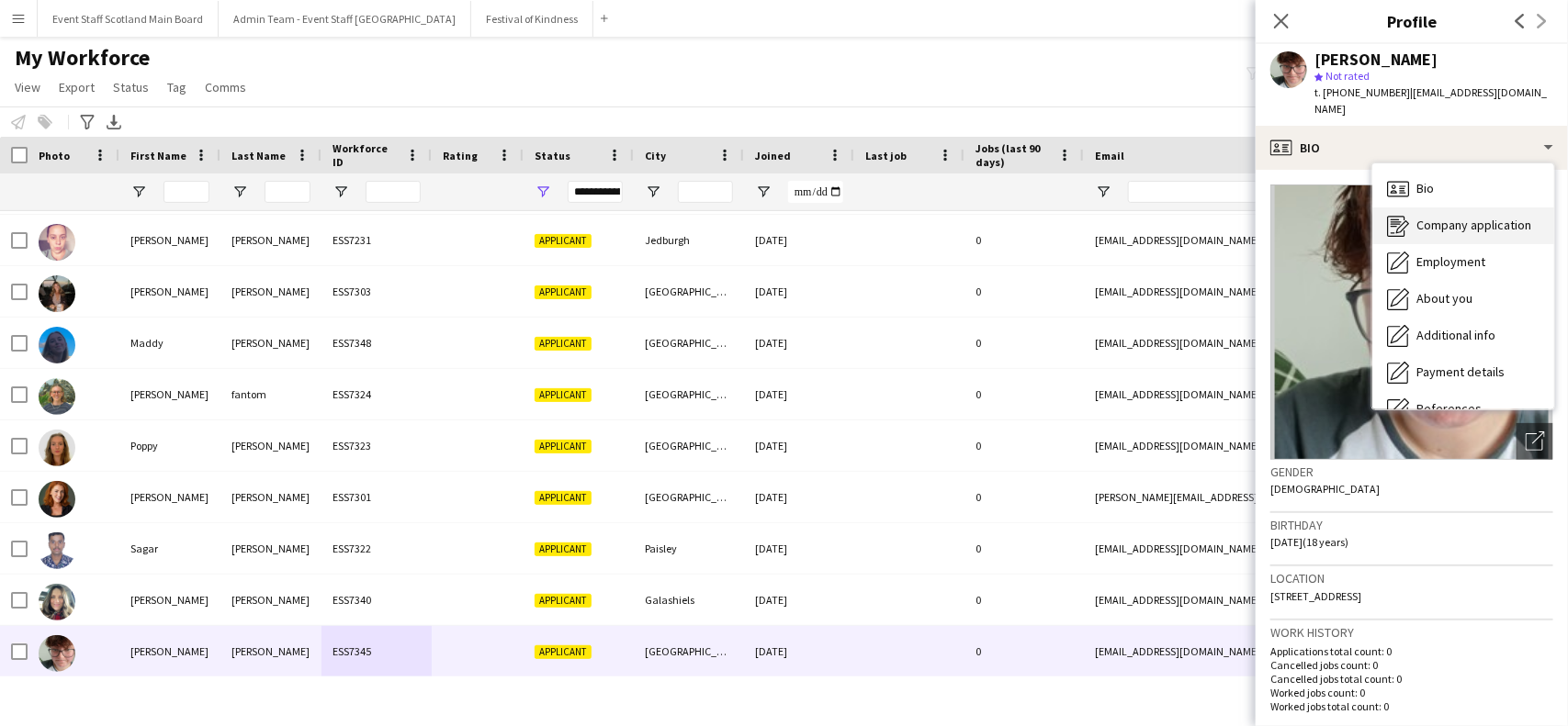
click at [1488, 217] on span "Company application" at bounding box center [1473, 225] width 114 height 17
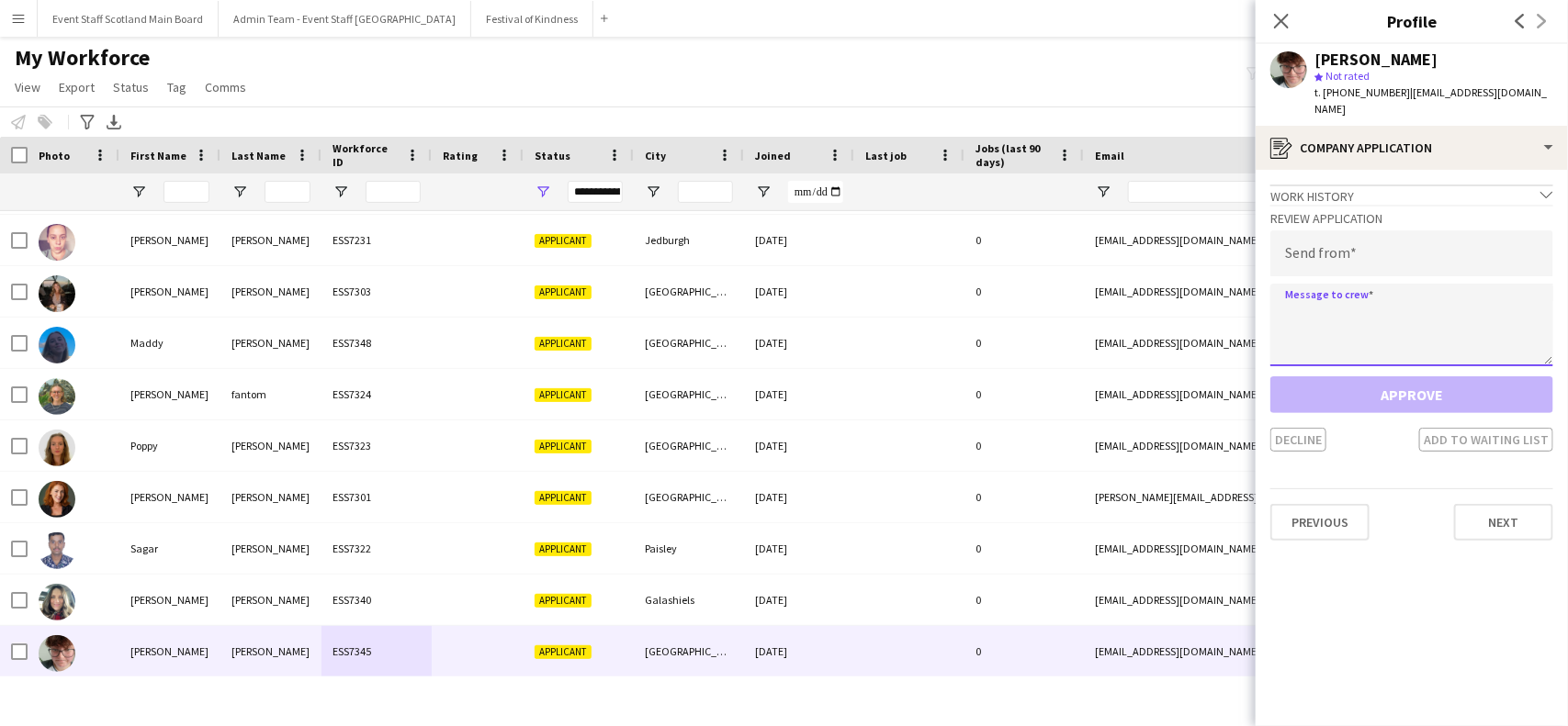
click at [1327, 319] on textarea at bounding box center [1412, 324] width 283 height 83
paste textarea "**********"
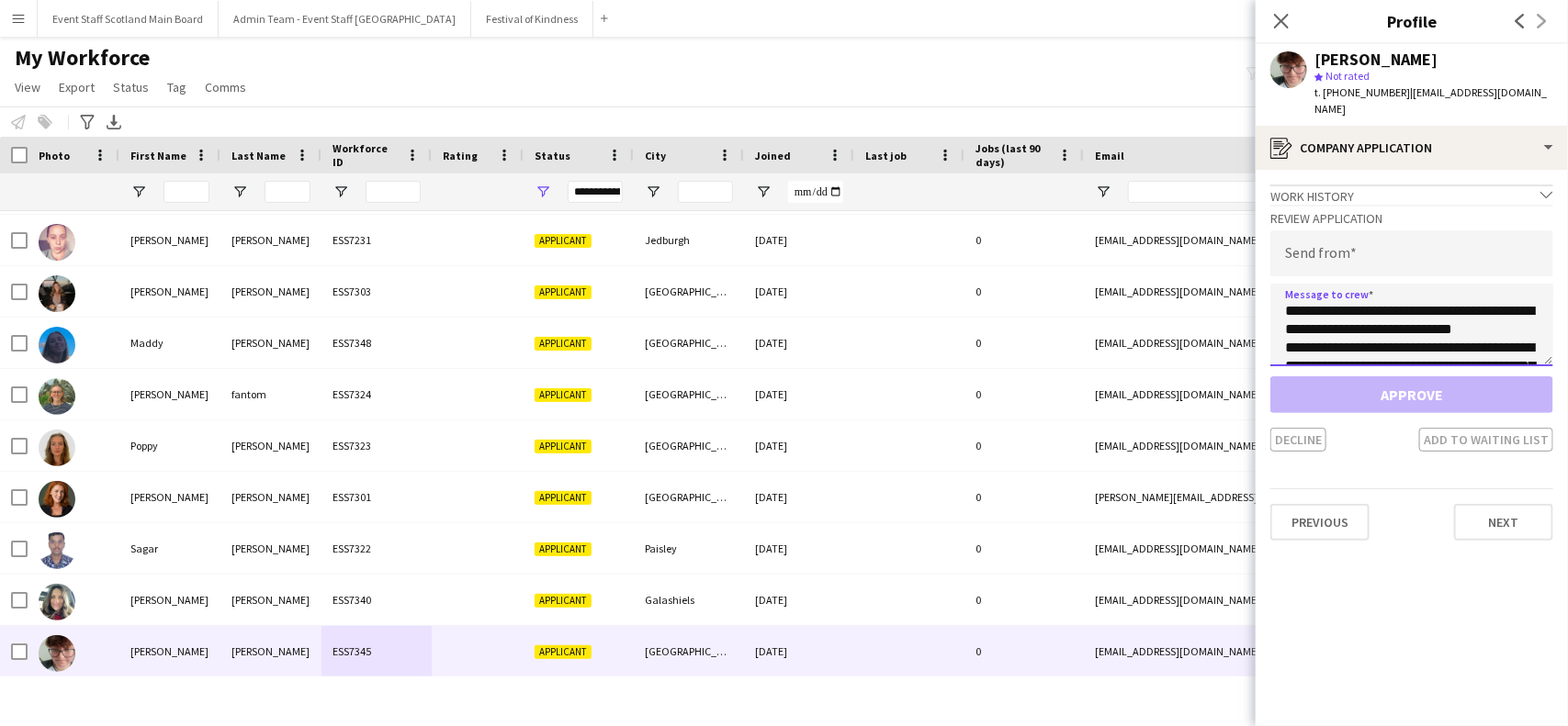
scroll to position [506, 0]
type textarea "**********"
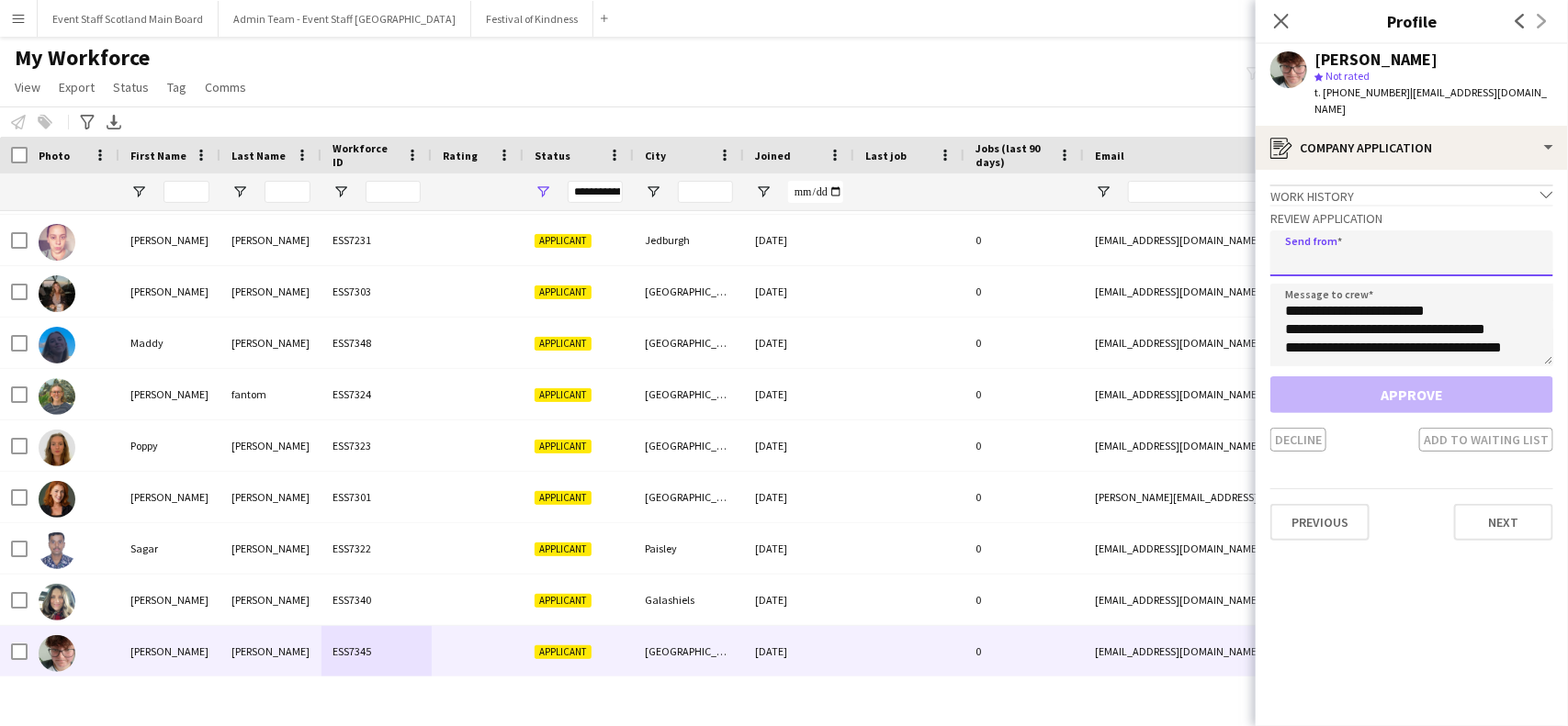
click at [1343, 242] on input "email" at bounding box center [1412, 253] width 283 height 46
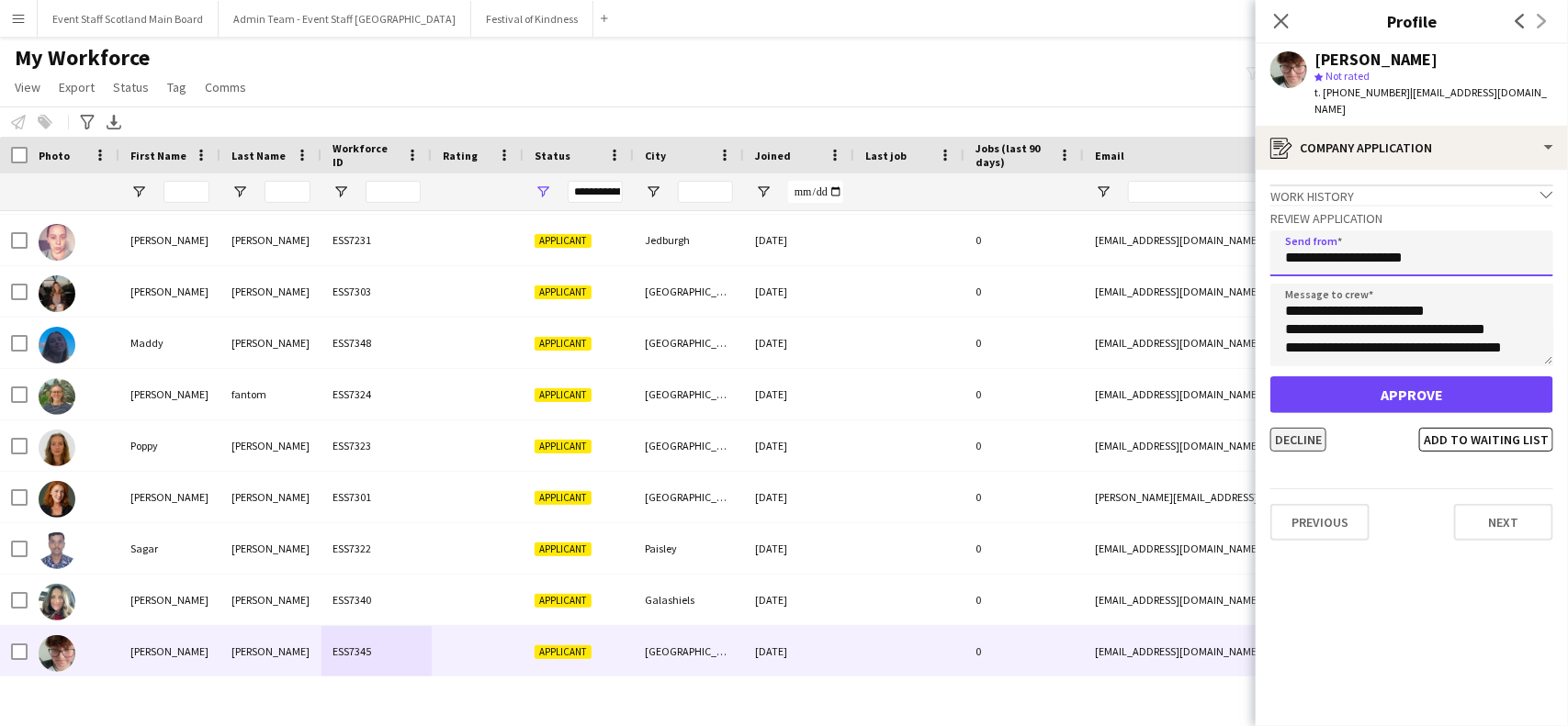
type input "**********"
click at [1303, 428] on button "Decline" at bounding box center [1298, 440] width 56 height 24
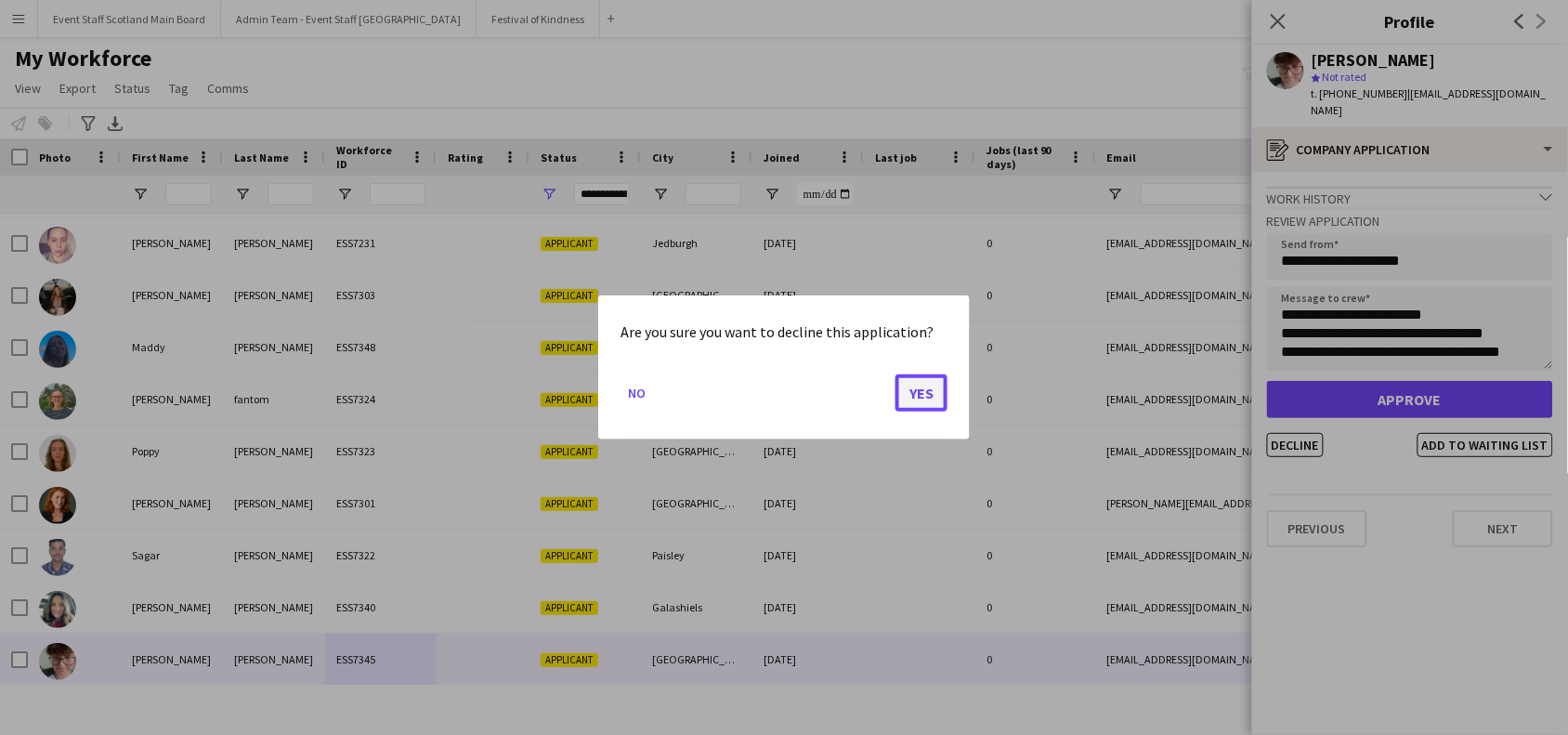
click at [916, 391] on button "Yes" at bounding box center [921, 393] width 52 height 38
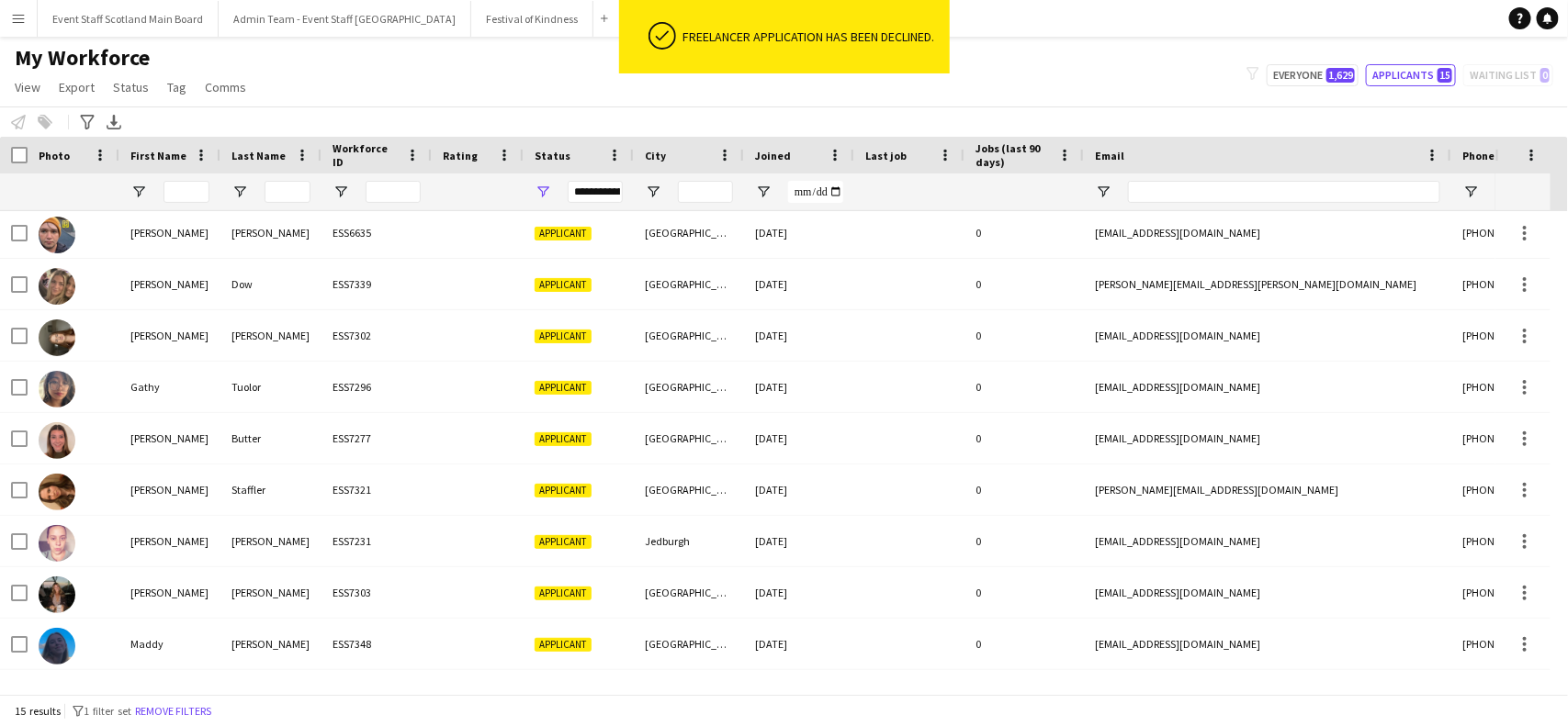
scroll to position [0, 0]
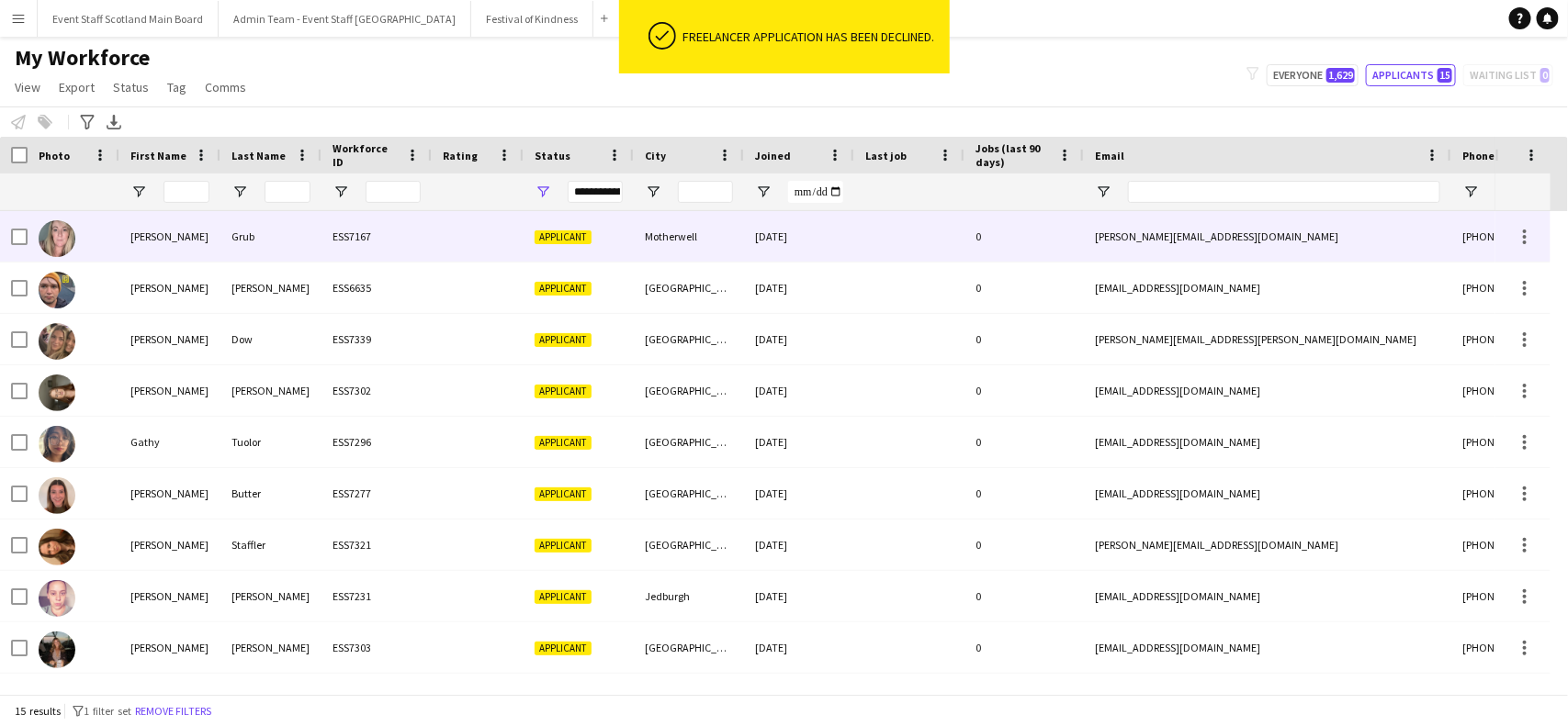
click at [373, 234] on div "ESS7167" at bounding box center [377, 236] width 111 height 50
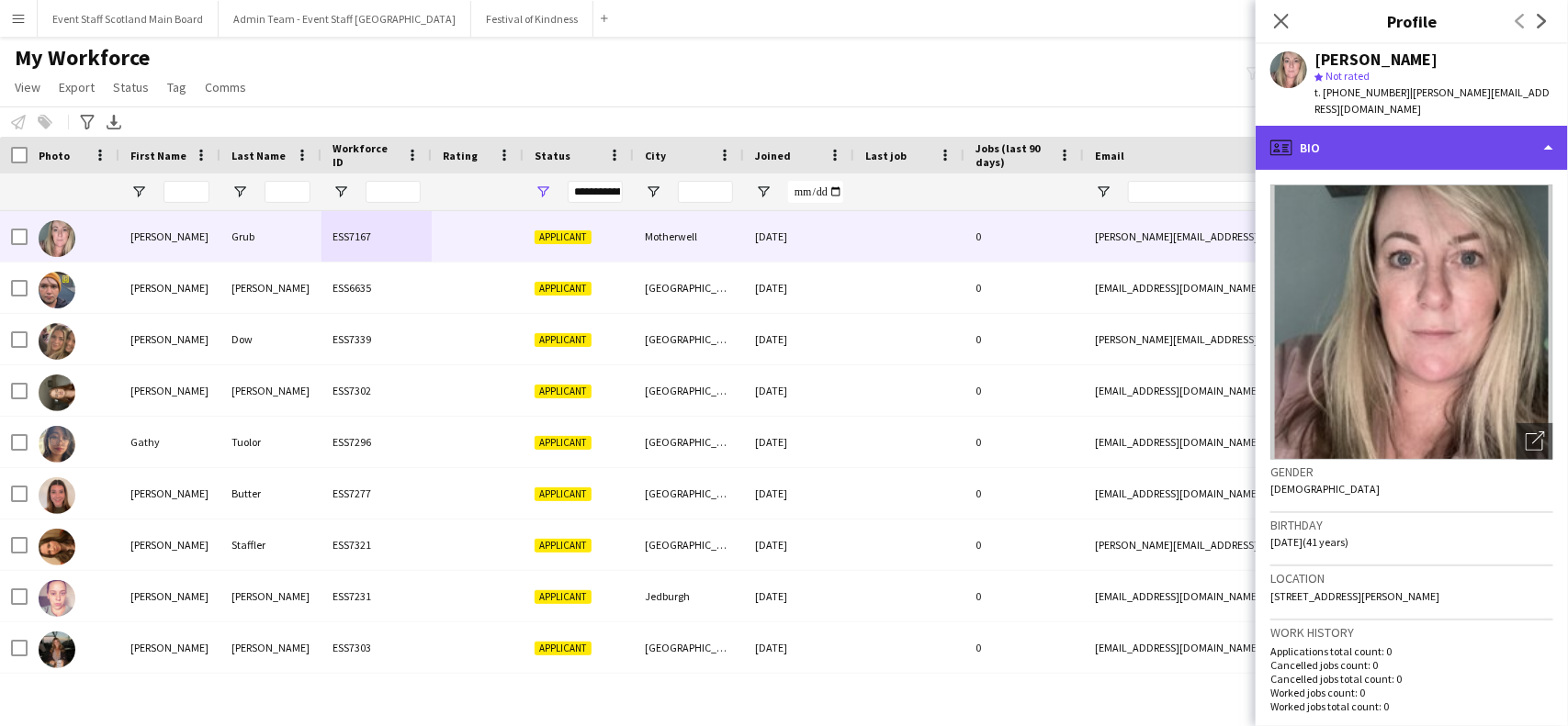
click at [1488, 135] on div "profile Bio" at bounding box center [1412, 147] width 312 height 44
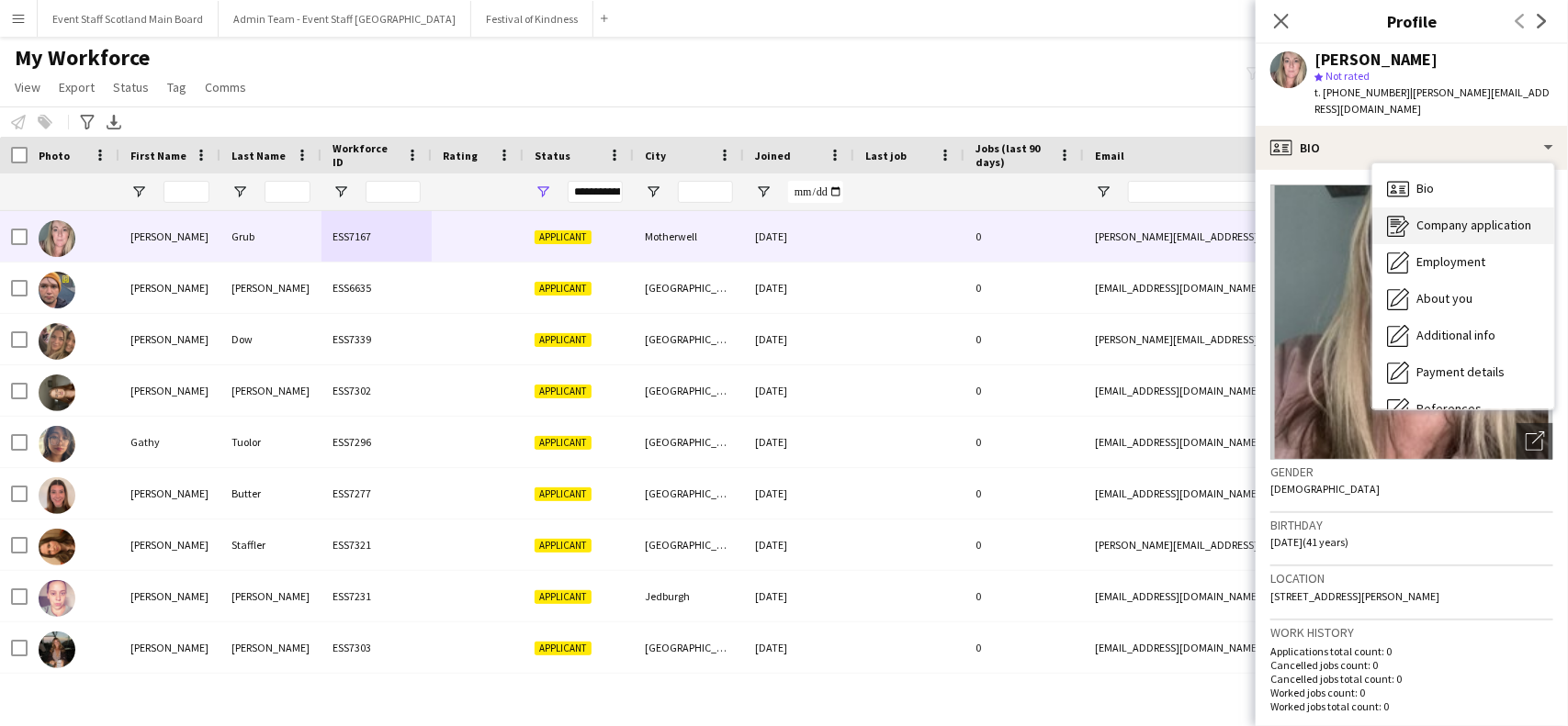
click at [1489, 217] on span "Company application" at bounding box center [1473, 225] width 114 height 17
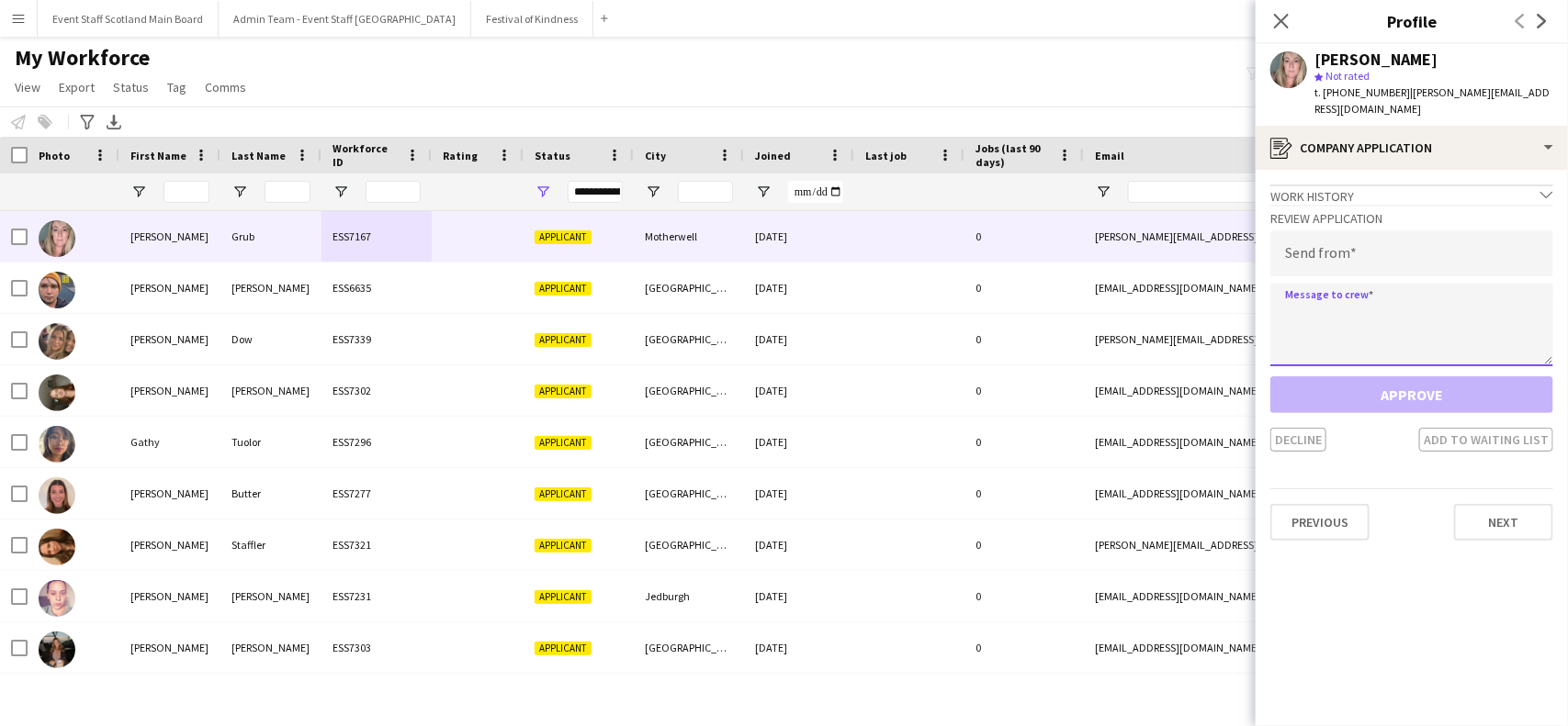
click at [1393, 309] on textarea at bounding box center [1412, 324] width 283 height 83
paste textarea "**********"
type textarea "**********"
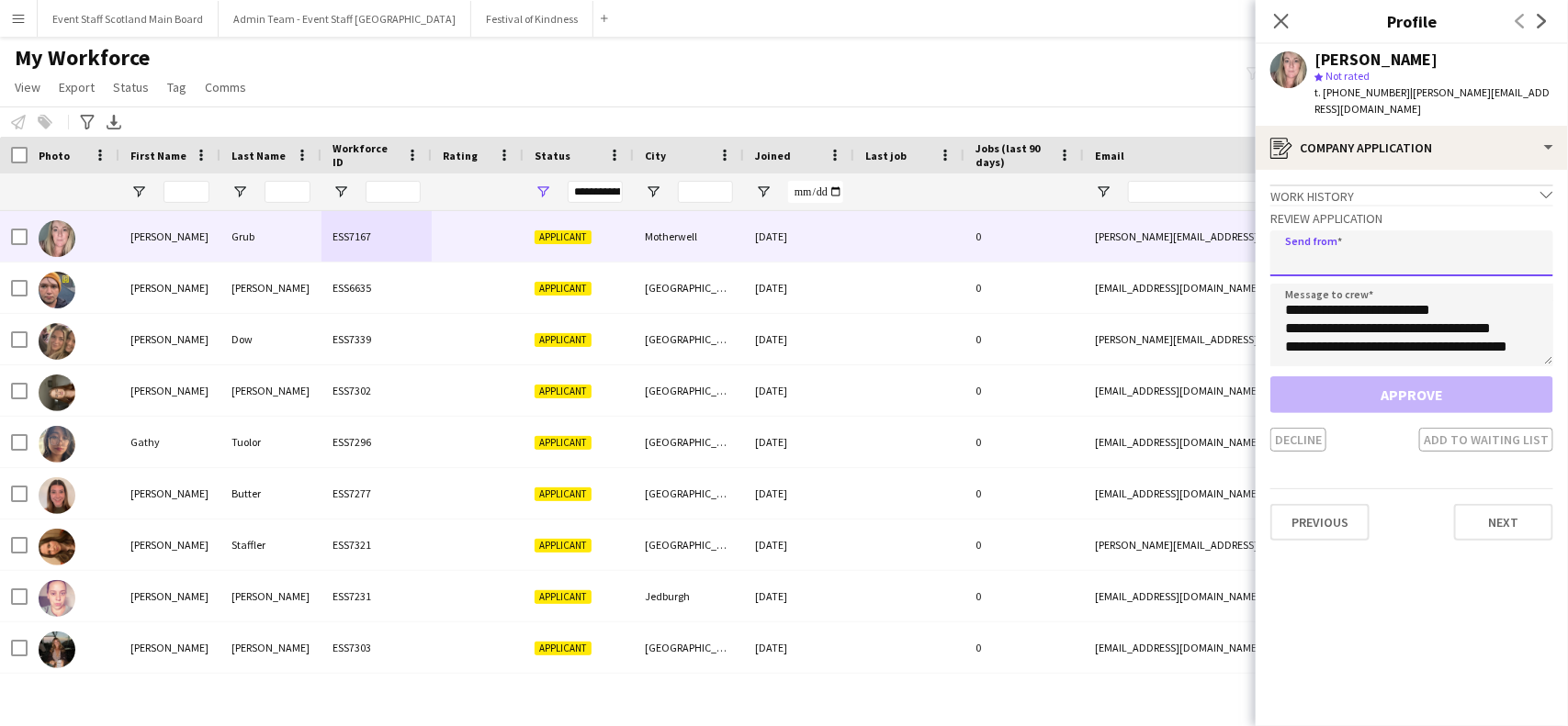
click at [1356, 231] on input "email" at bounding box center [1412, 253] width 283 height 46
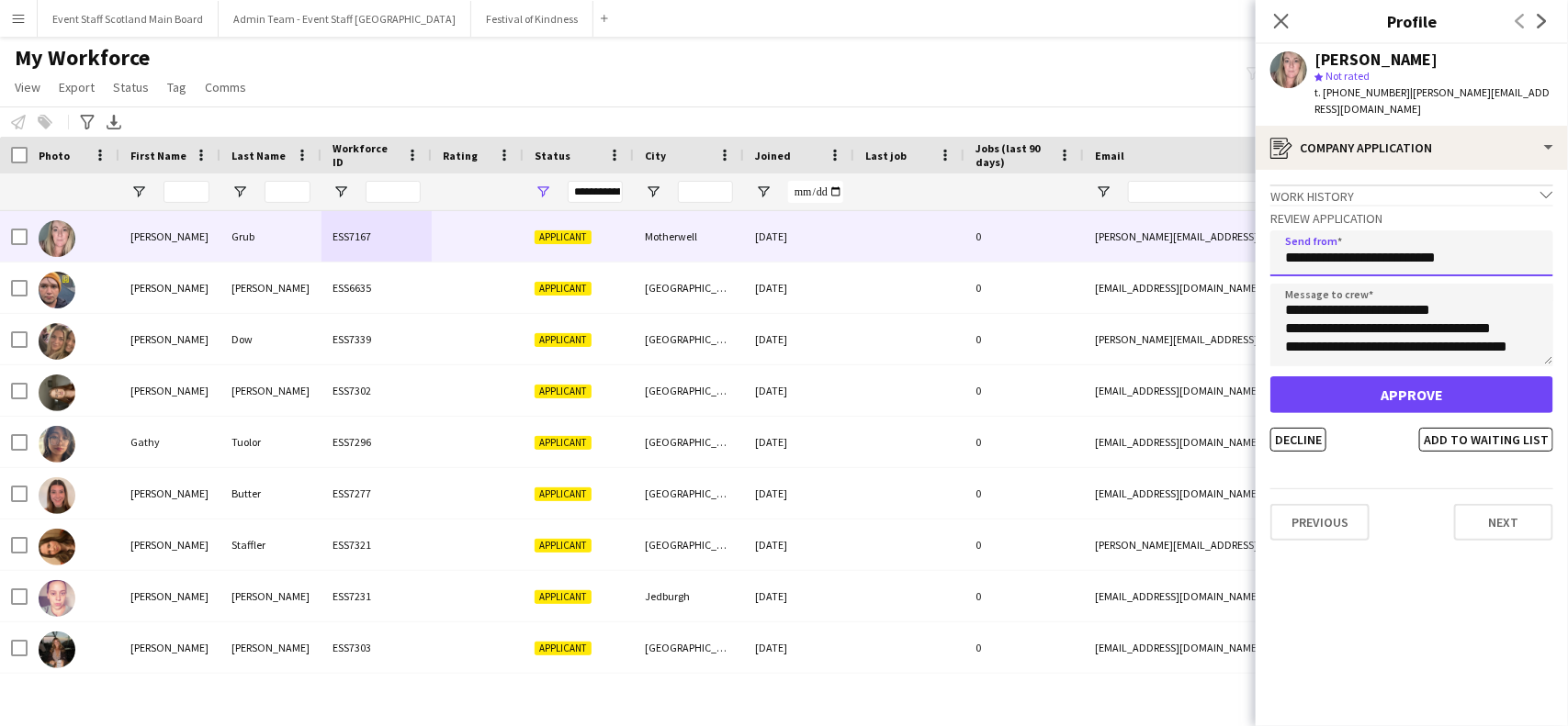
type input "**********"
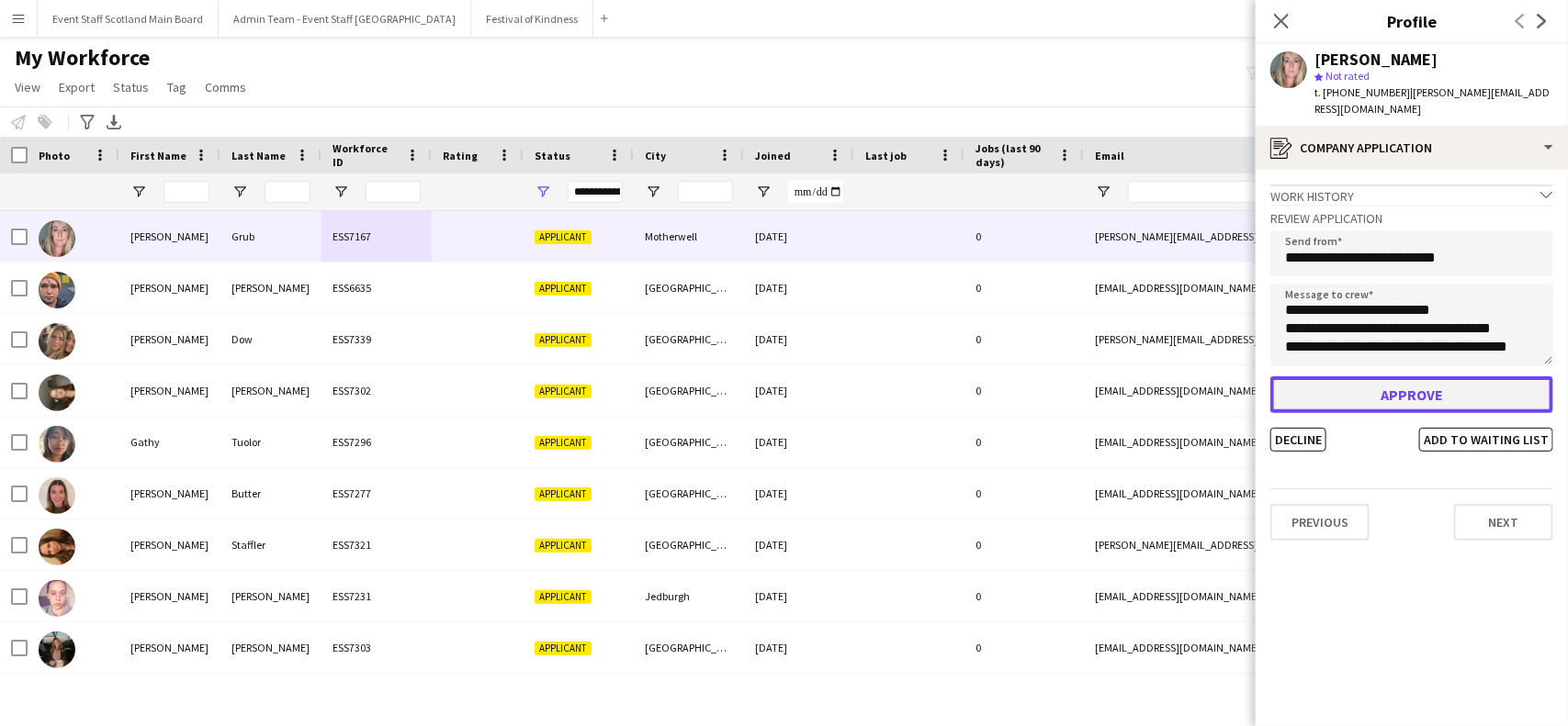
click at [1378, 378] on button "Approve" at bounding box center [1412, 395] width 283 height 37
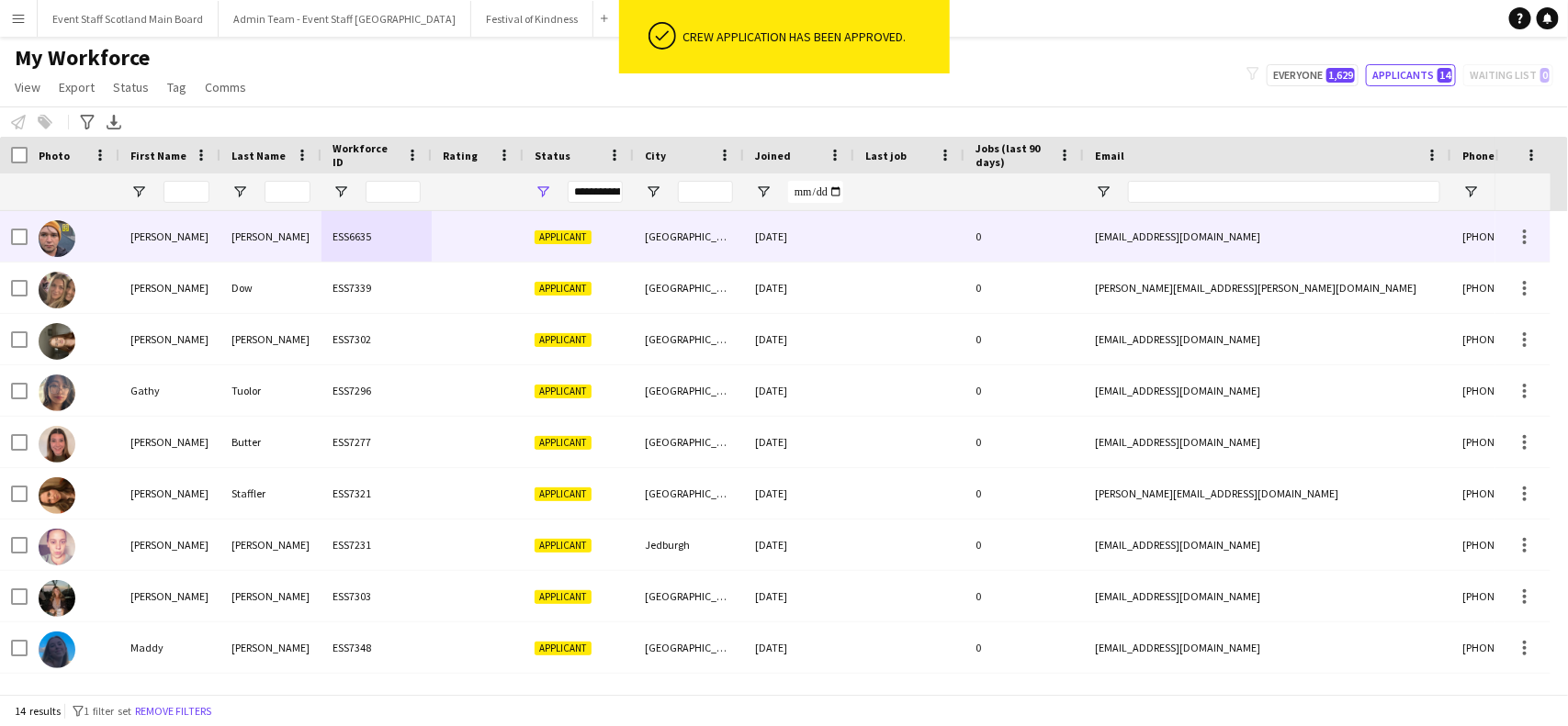
click at [1011, 251] on div "0" at bounding box center [1024, 236] width 119 height 50
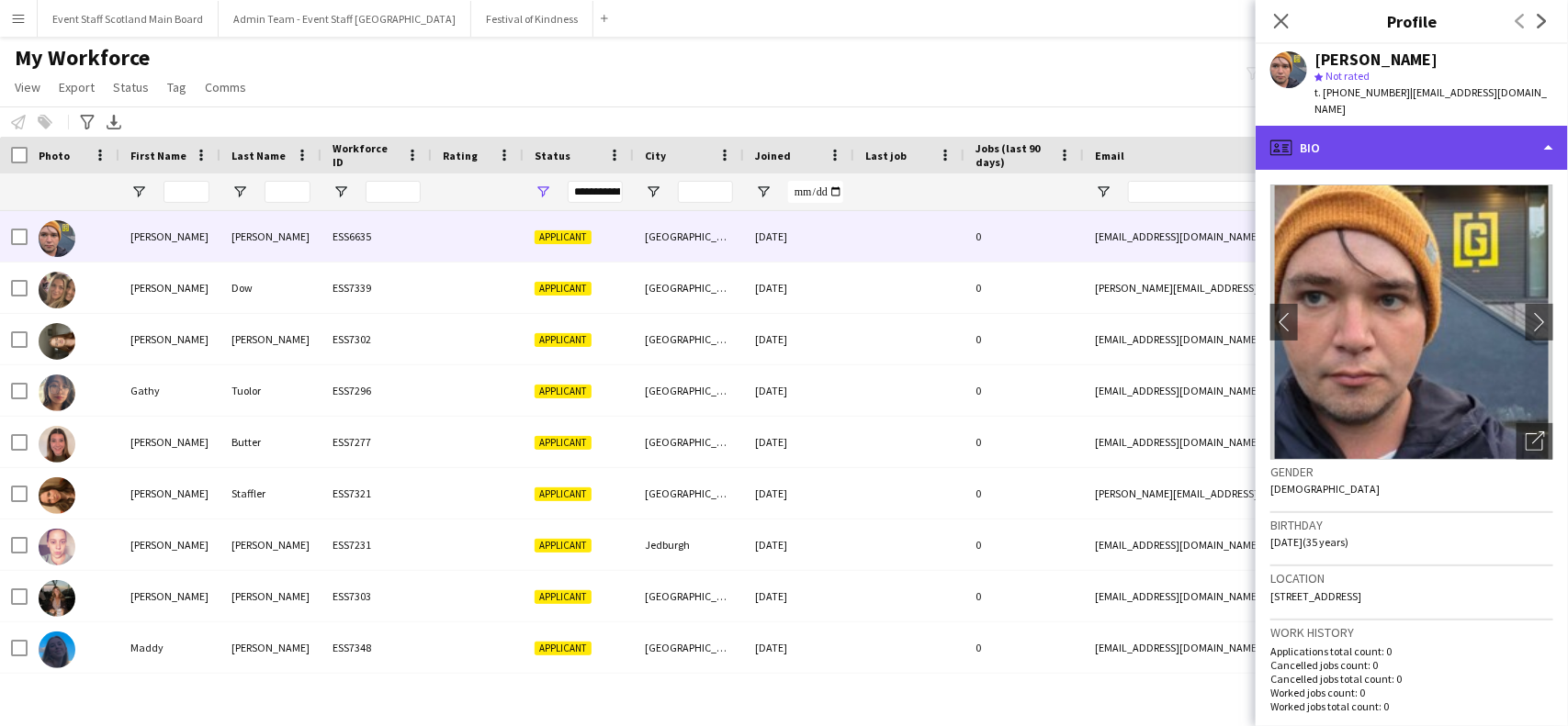
click at [1544, 125] on div "profile Bio" at bounding box center [1412, 147] width 312 height 44
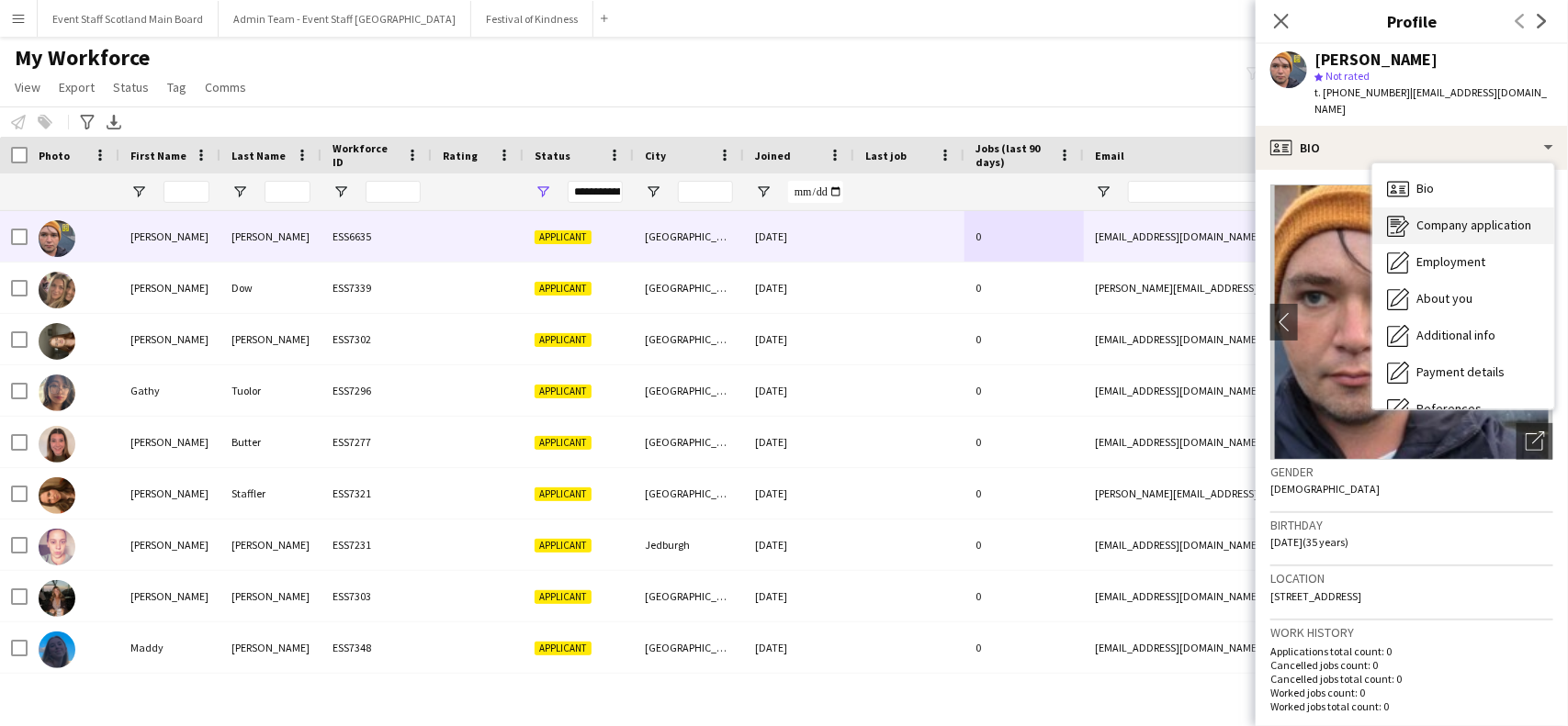
click at [1470, 217] on span "Company application" at bounding box center [1473, 225] width 114 height 17
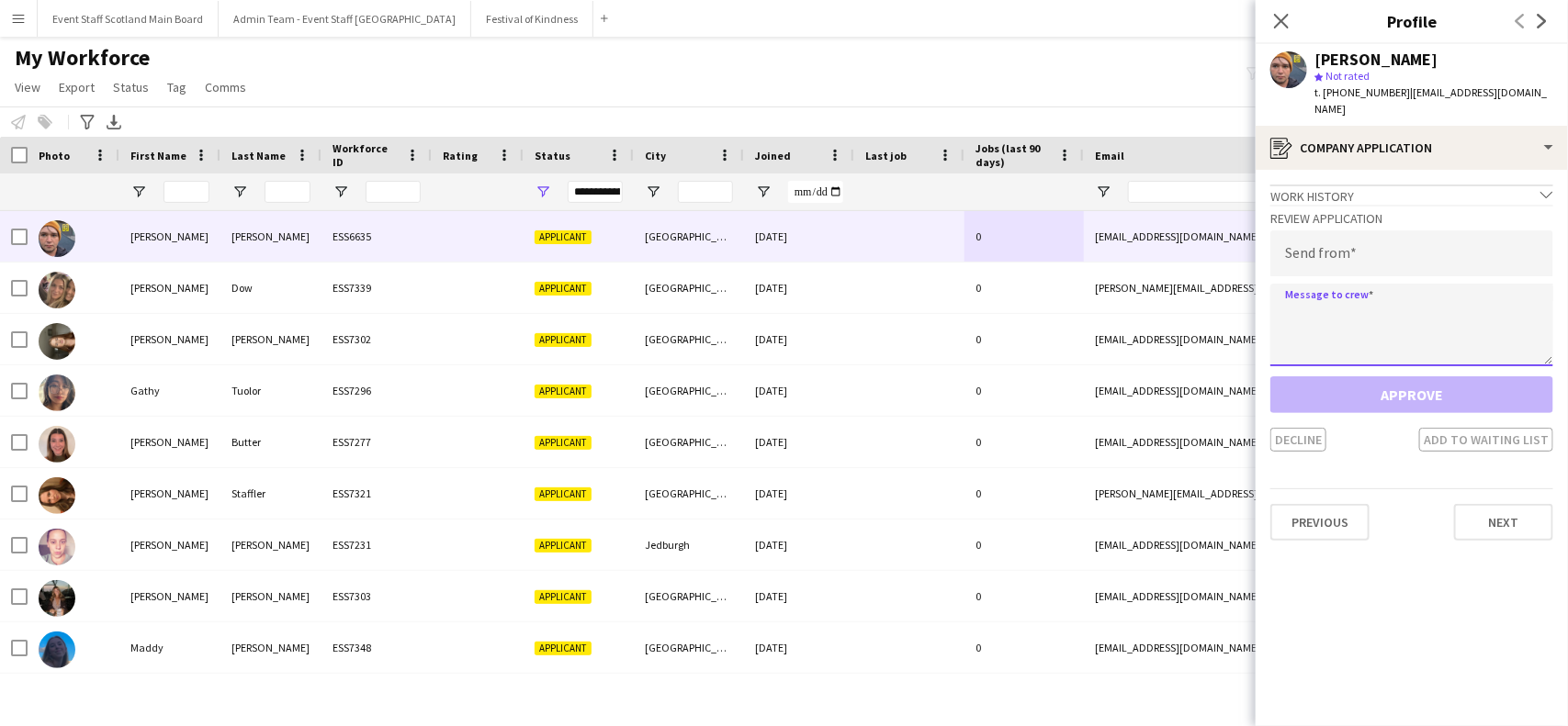
click at [1364, 299] on textarea at bounding box center [1412, 324] width 283 height 83
paste textarea "**********"
type textarea "**********"
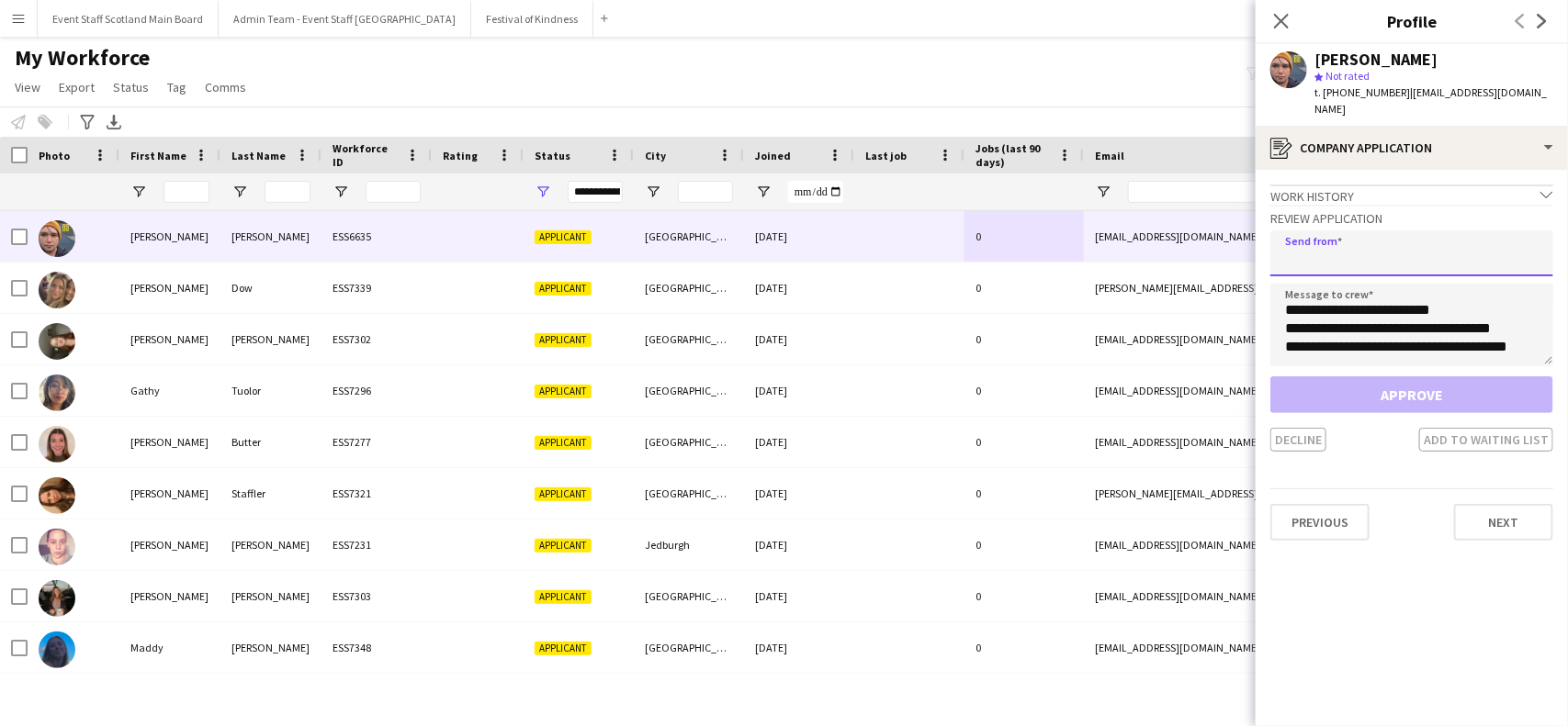
click at [1393, 231] on input "email" at bounding box center [1412, 253] width 283 height 46
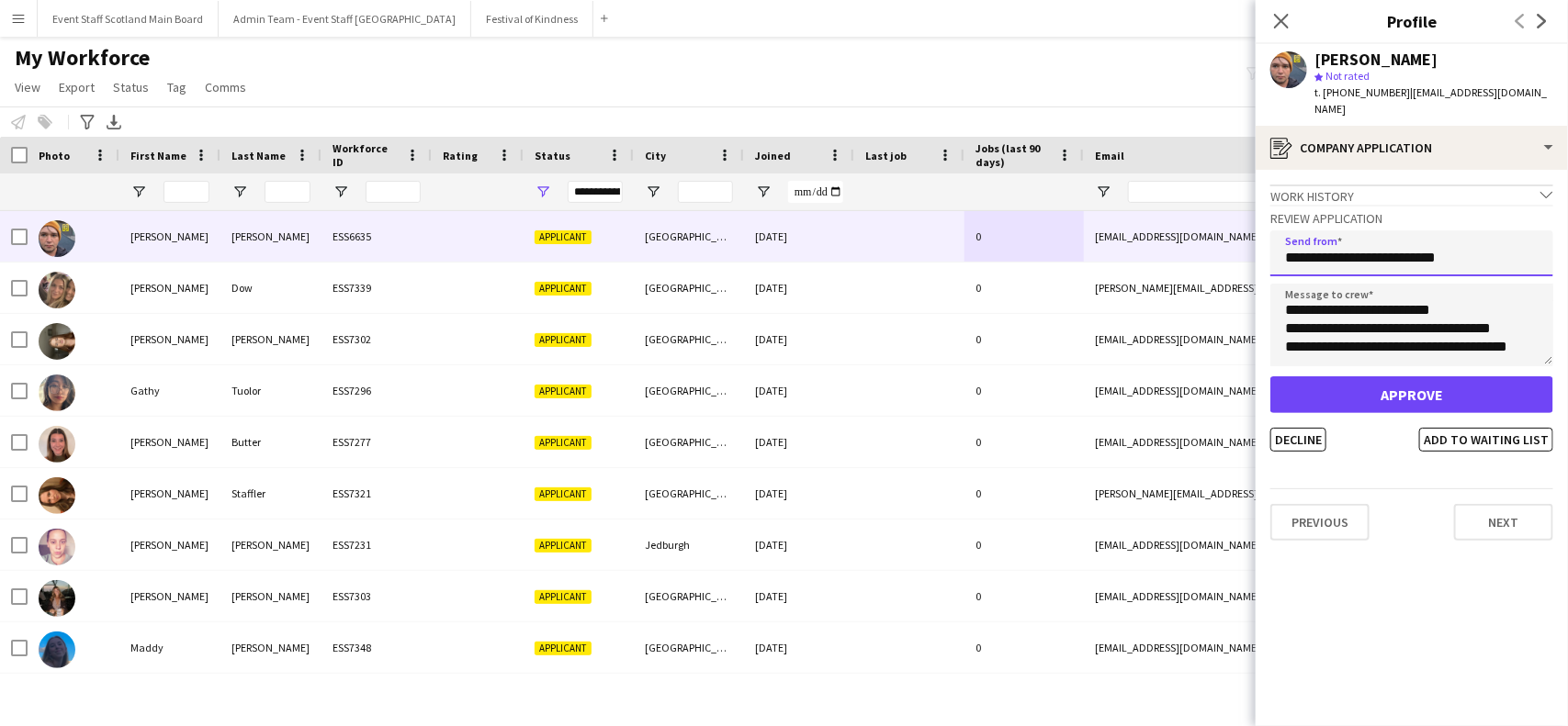
type input "**********"
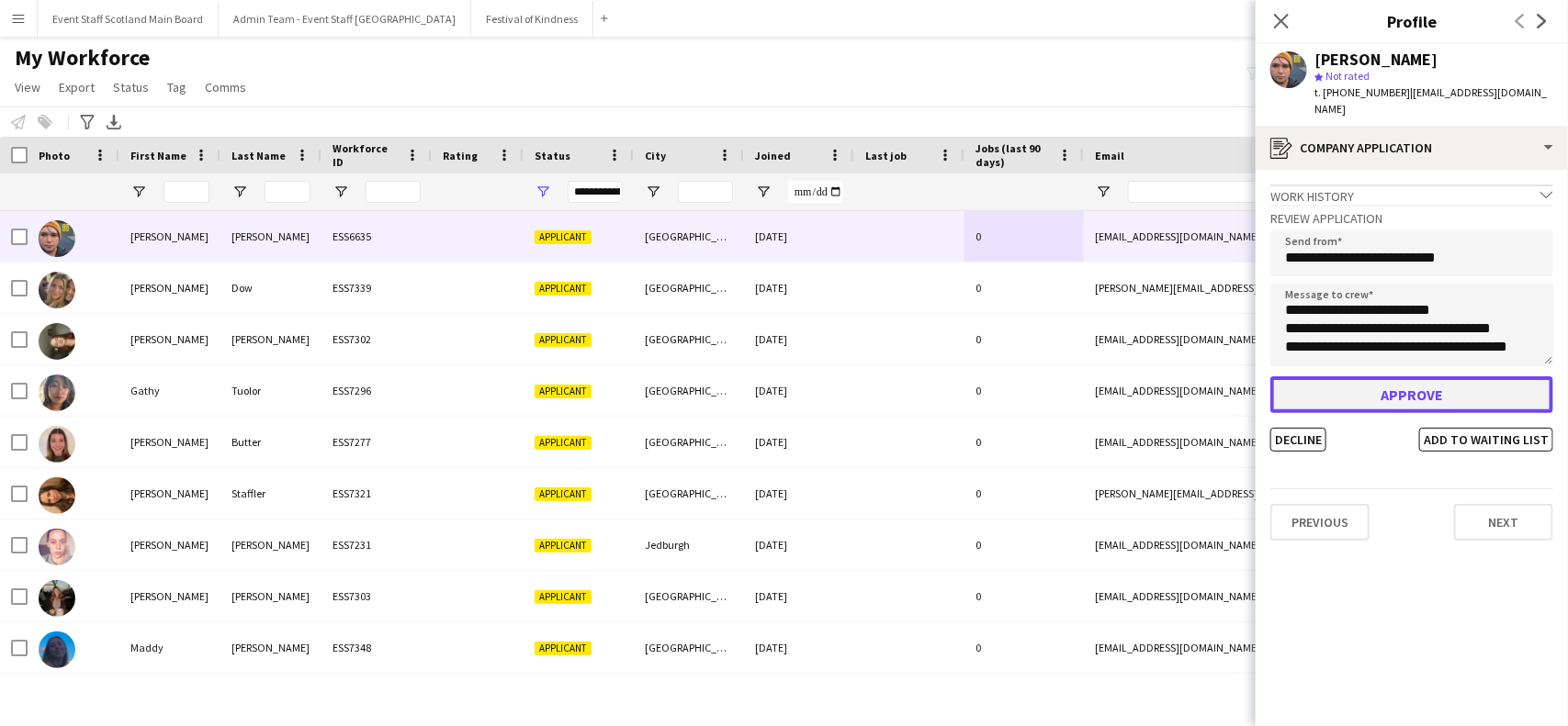
click at [1389, 376] on button "Approve" at bounding box center [1412, 395] width 283 height 37
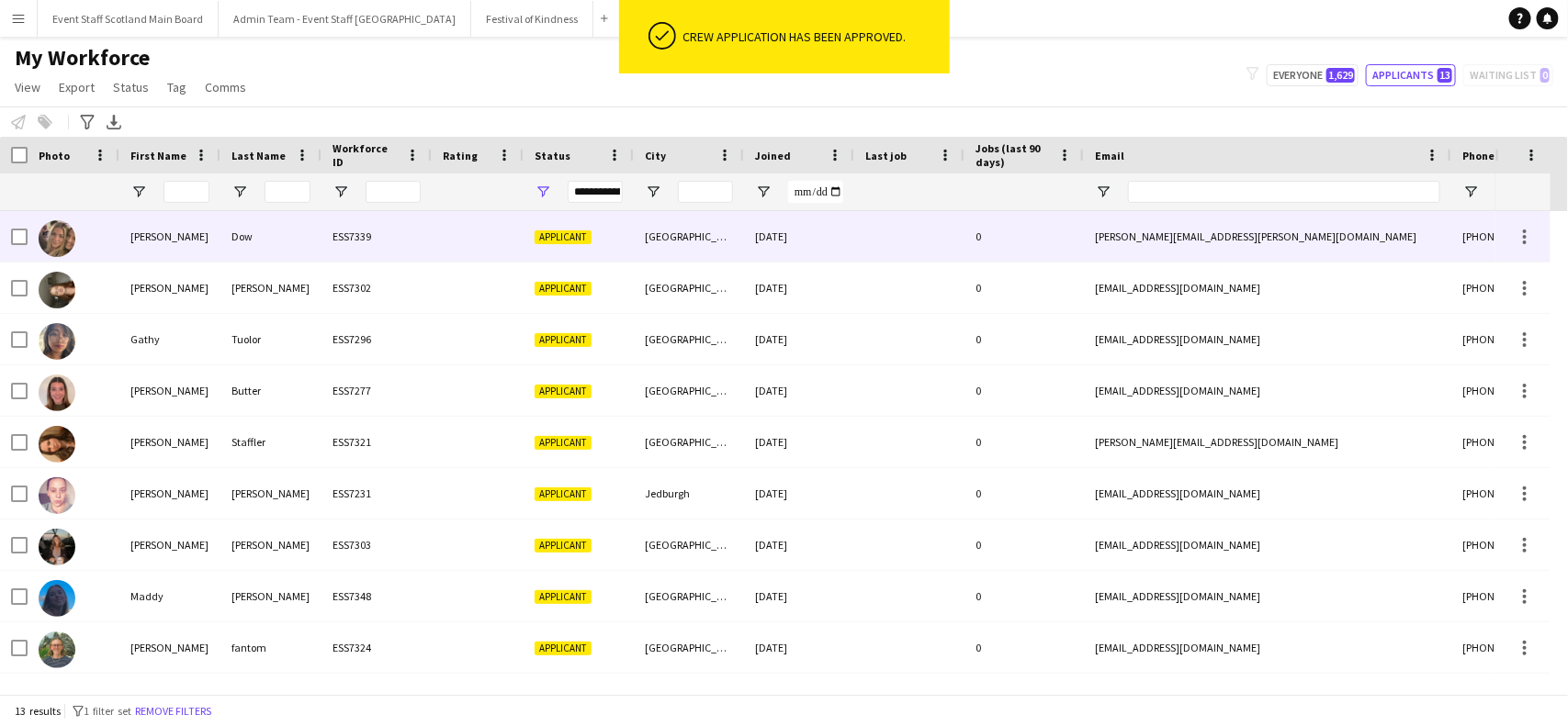
click at [914, 245] on div at bounding box center [910, 236] width 111 height 50
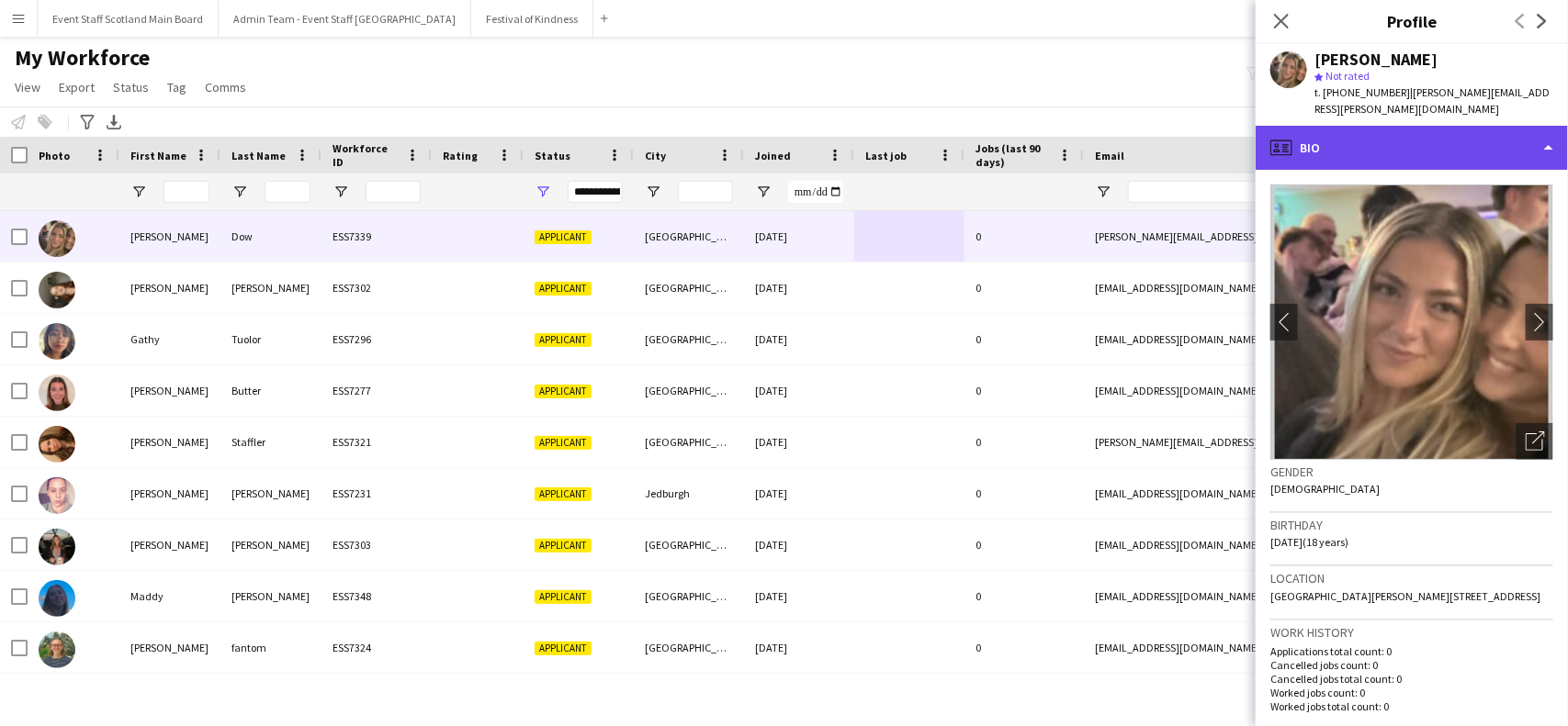
click at [1436, 125] on div "profile Bio" at bounding box center [1412, 147] width 312 height 44
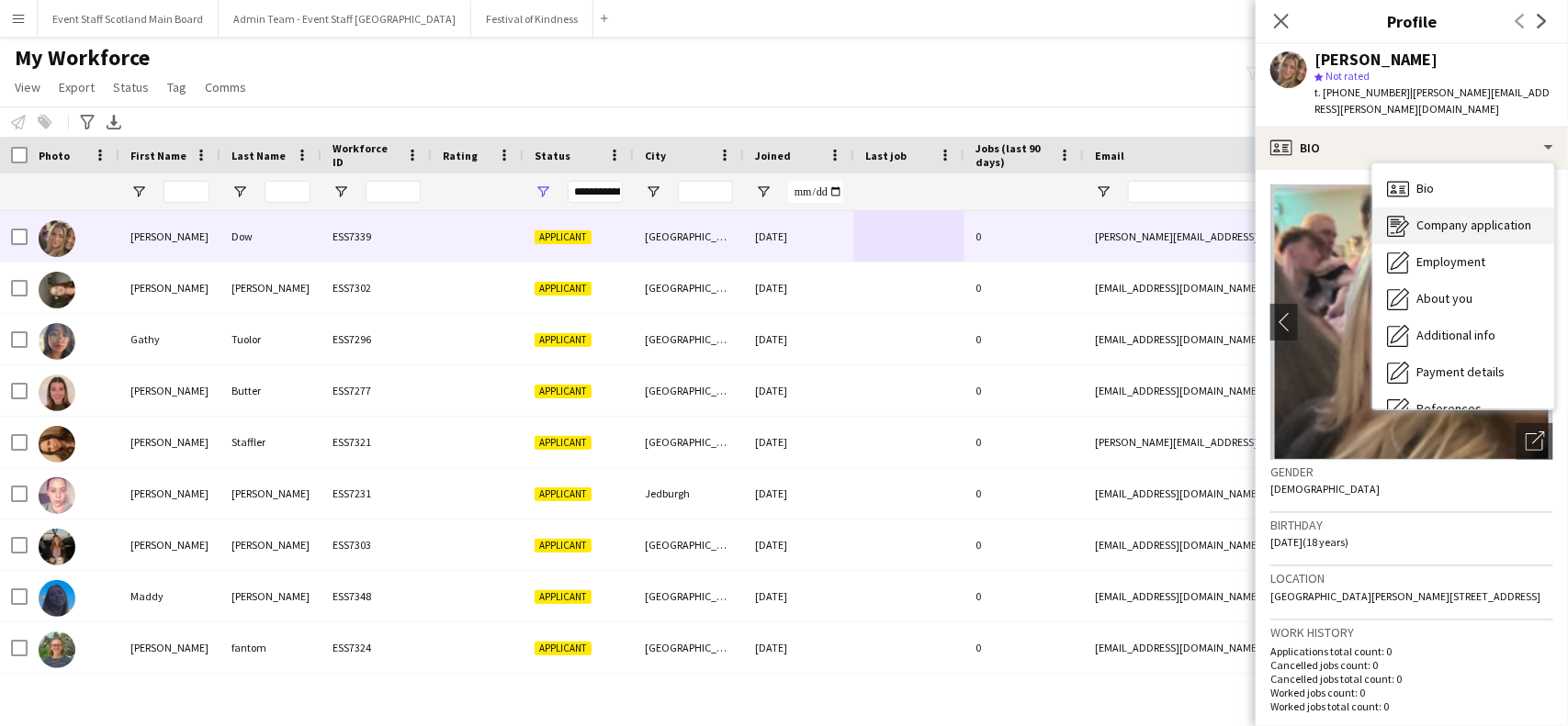
click at [1461, 217] on span "Company application" at bounding box center [1473, 225] width 114 height 17
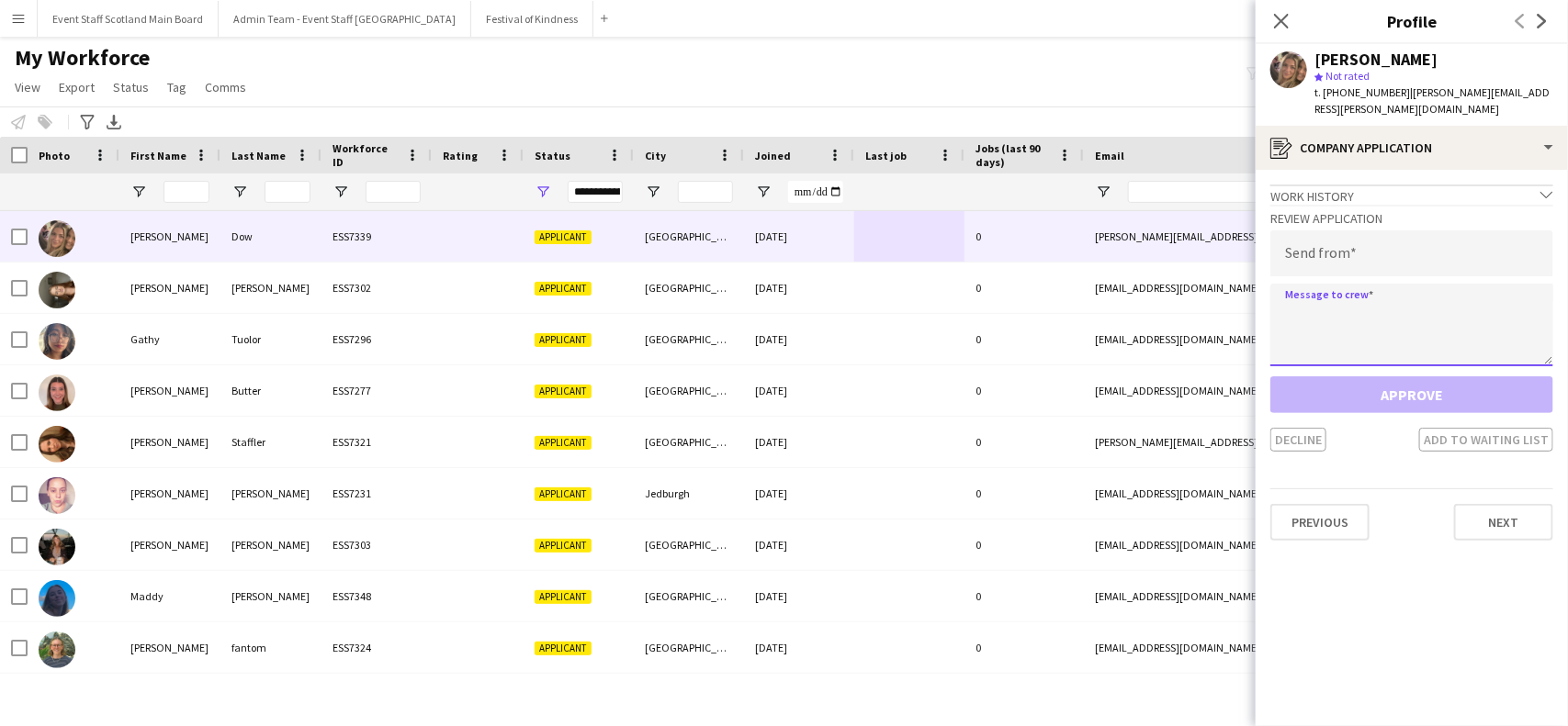
click at [1370, 289] on textarea at bounding box center [1412, 324] width 283 height 83
paste textarea "**********"
type textarea "**********"
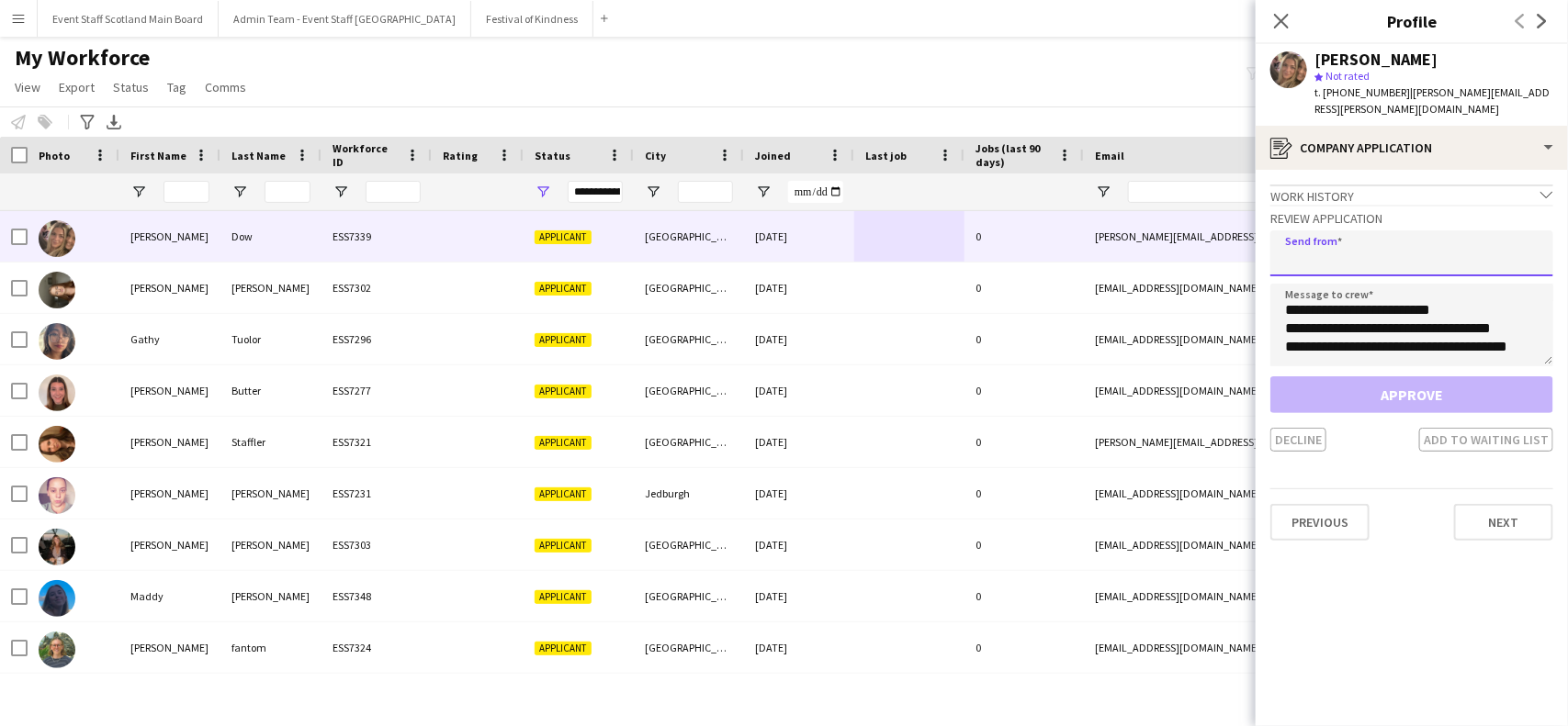
click at [1341, 239] on input "email" at bounding box center [1412, 253] width 283 height 46
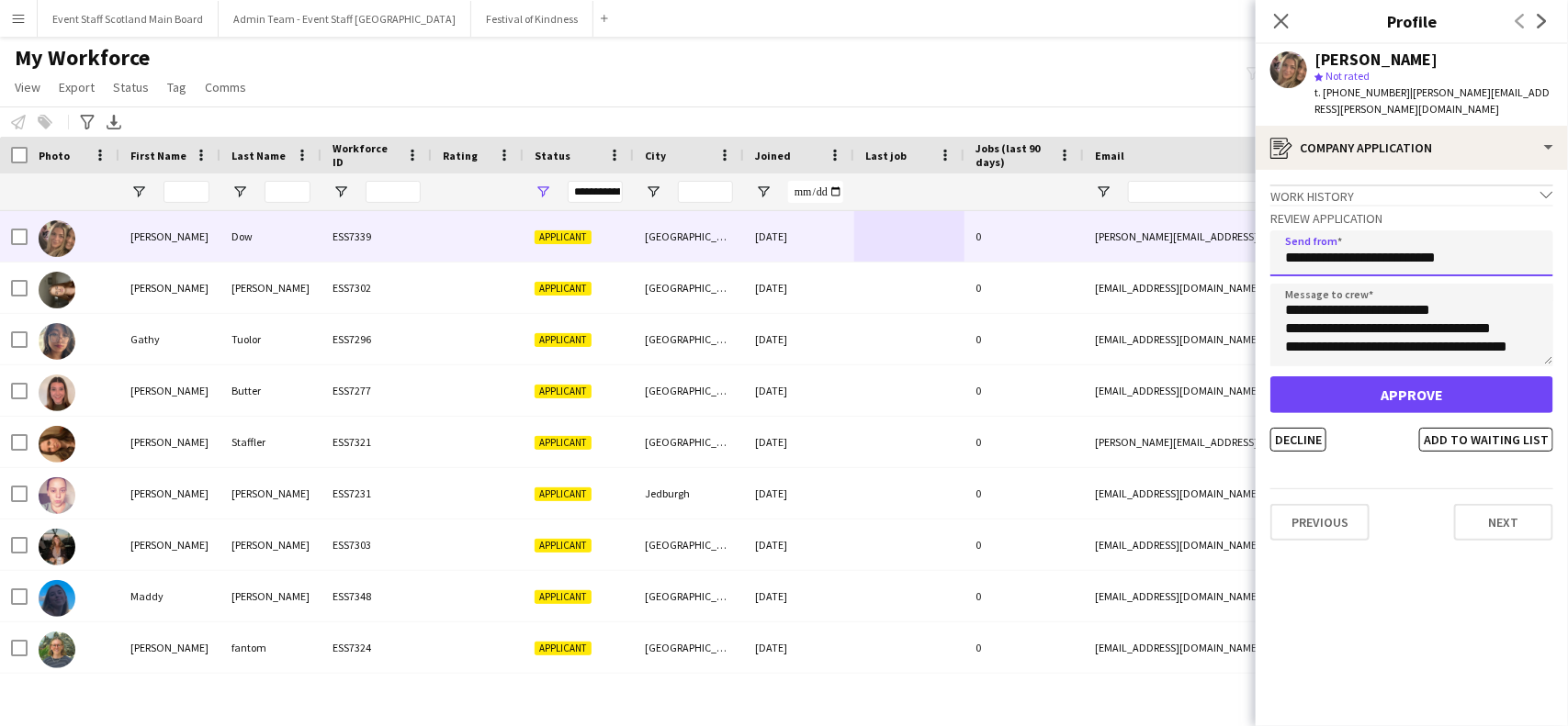
type input "**********"
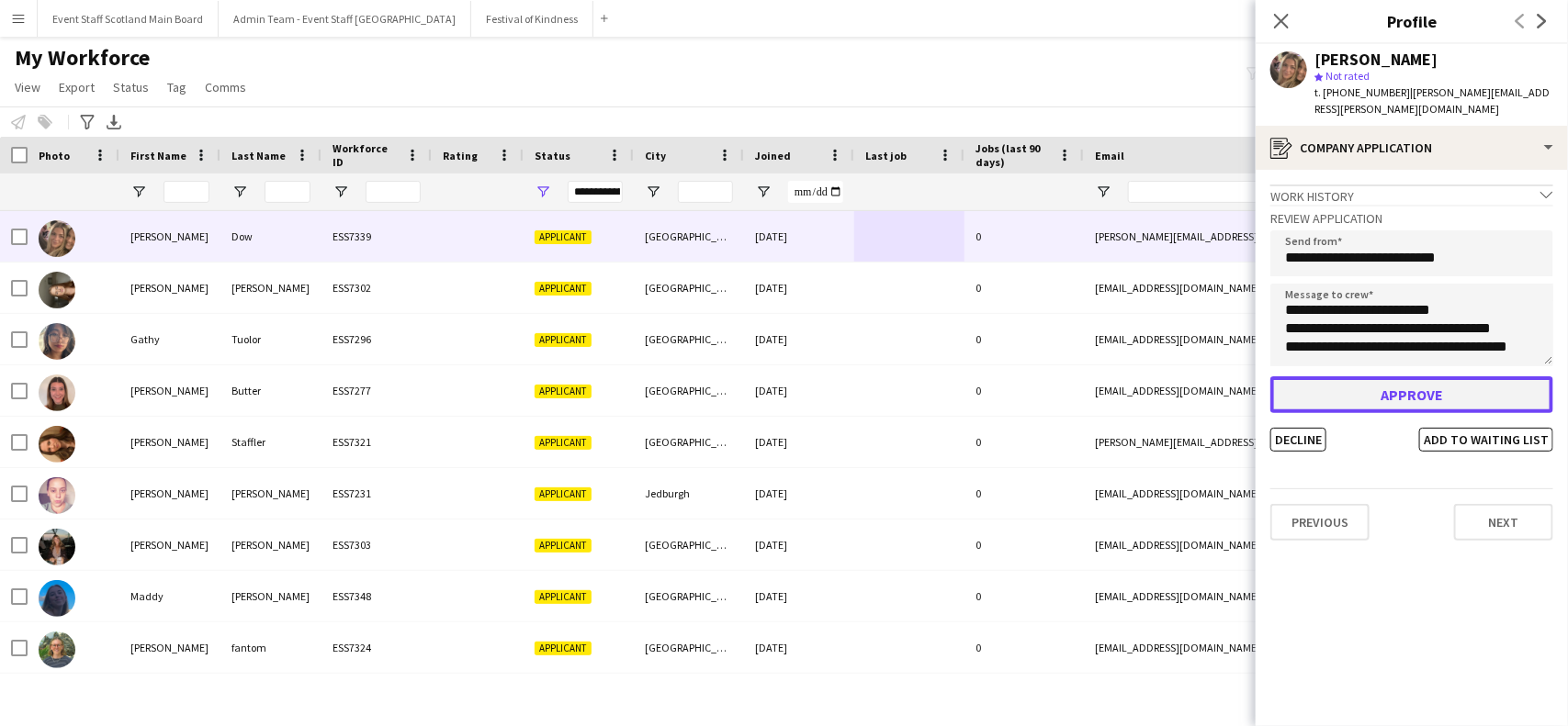
click at [1388, 381] on button "Approve" at bounding box center [1412, 395] width 283 height 37
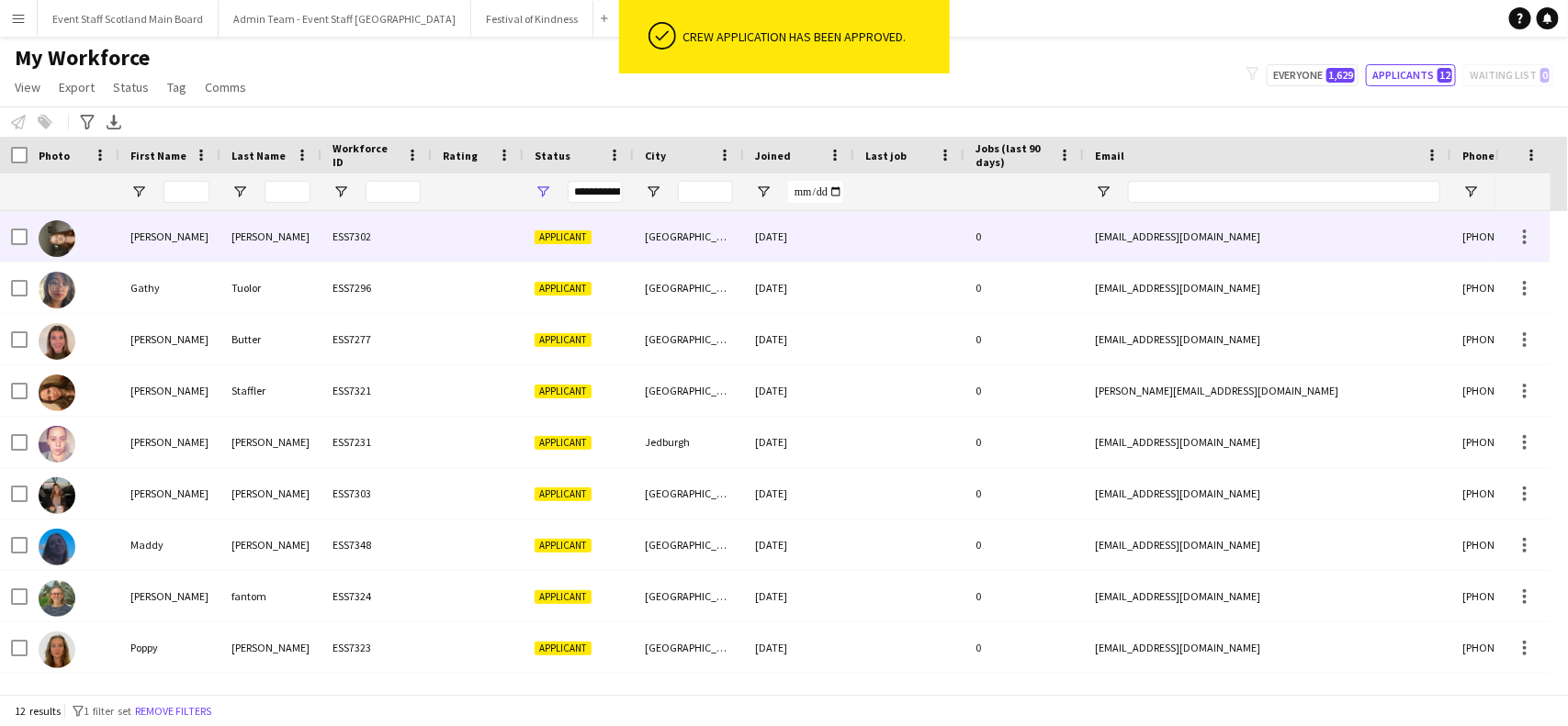
click at [393, 242] on div "ESS7302" at bounding box center [377, 236] width 111 height 50
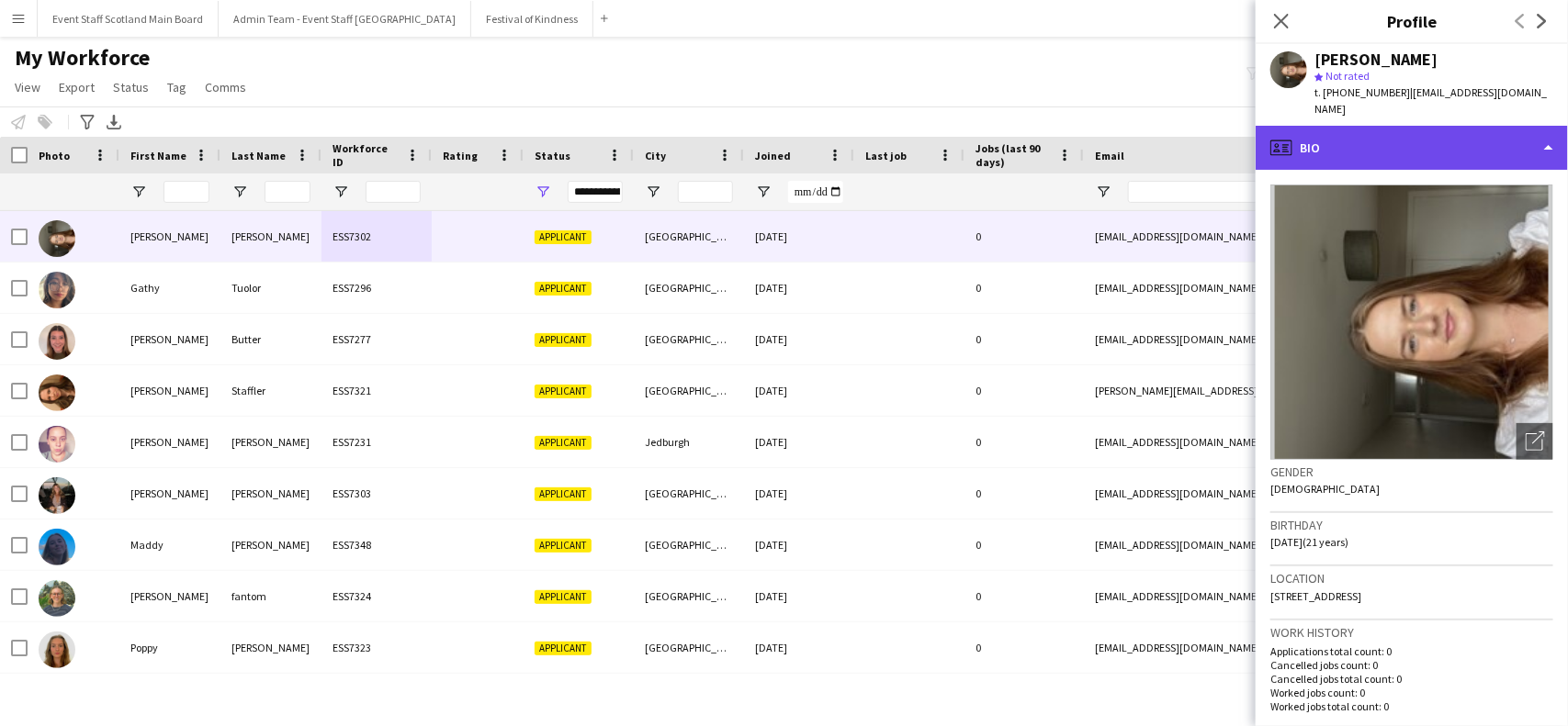
click at [1482, 138] on div "profile Bio" at bounding box center [1412, 147] width 312 height 44
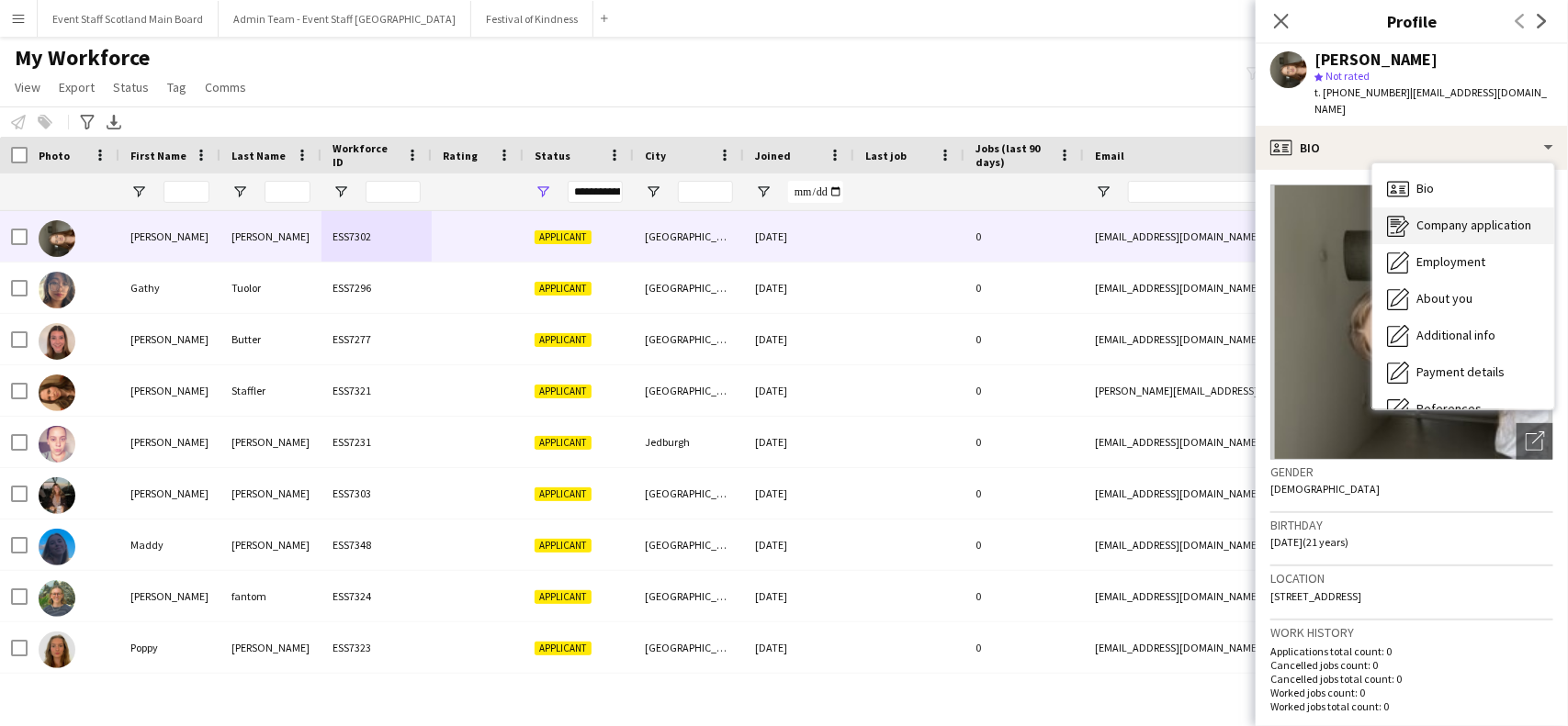
click at [1477, 217] on span "Company application" at bounding box center [1473, 225] width 114 height 17
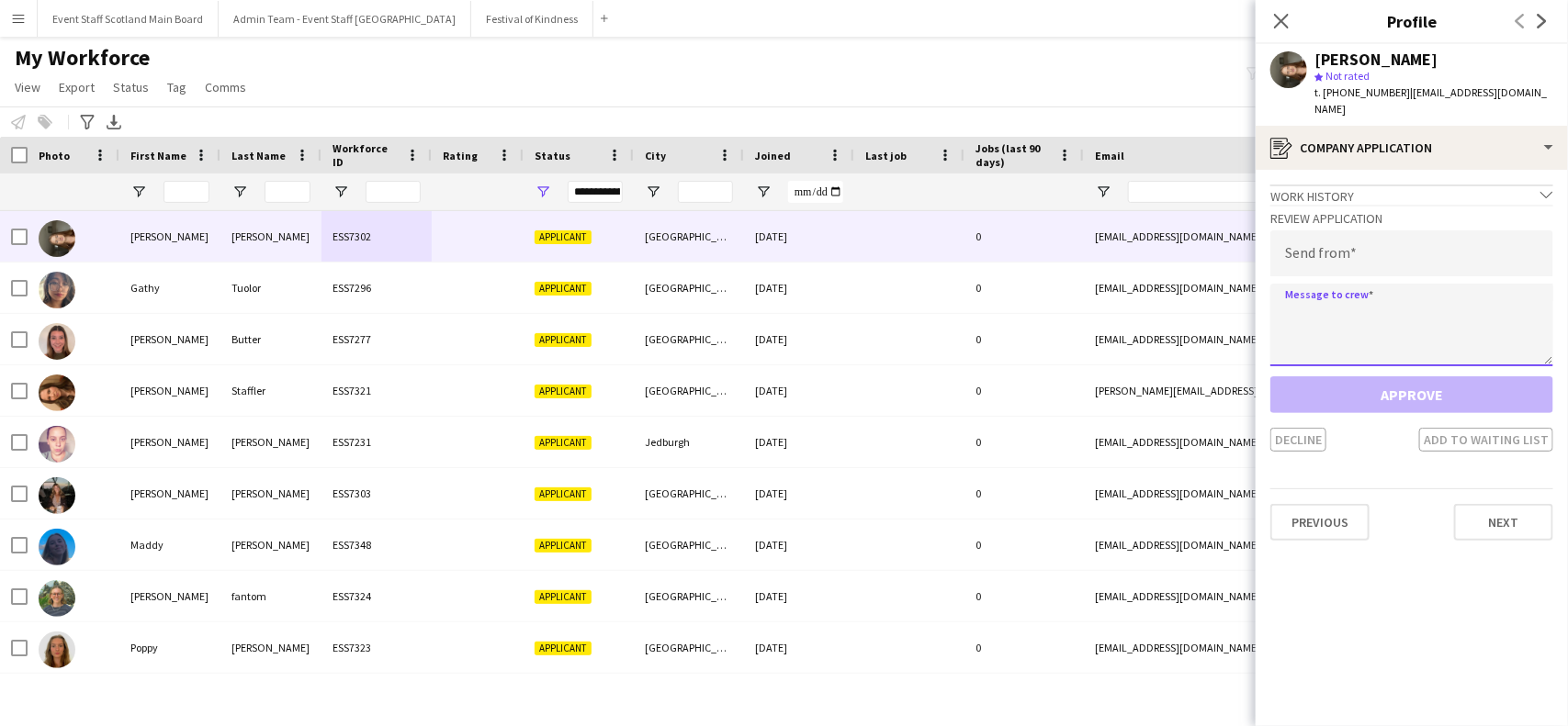
click at [1335, 318] on textarea at bounding box center [1412, 324] width 283 height 83
paste textarea "**********"
type textarea "**********"
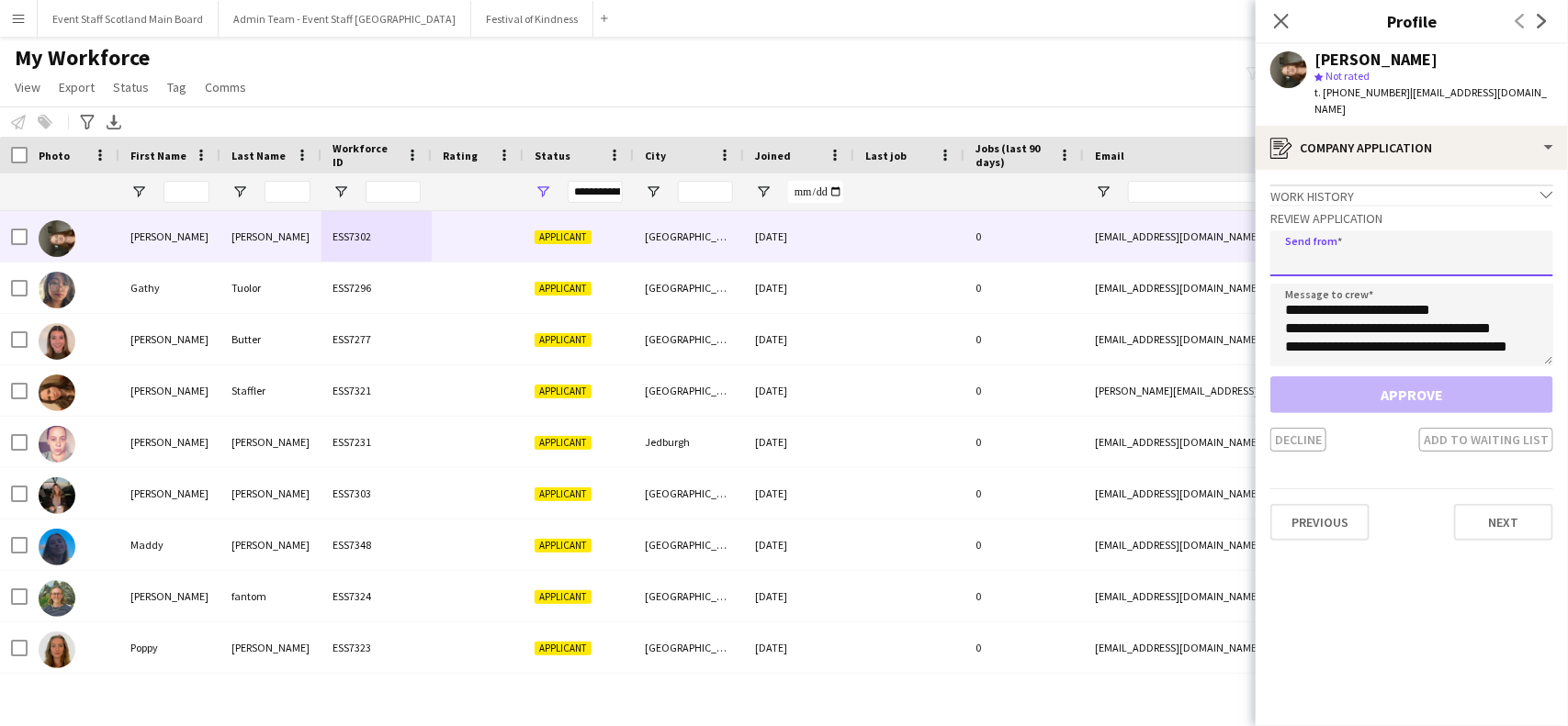
click at [1312, 231] on input "email" at bounding box center [1412, 253] width 283 height 46
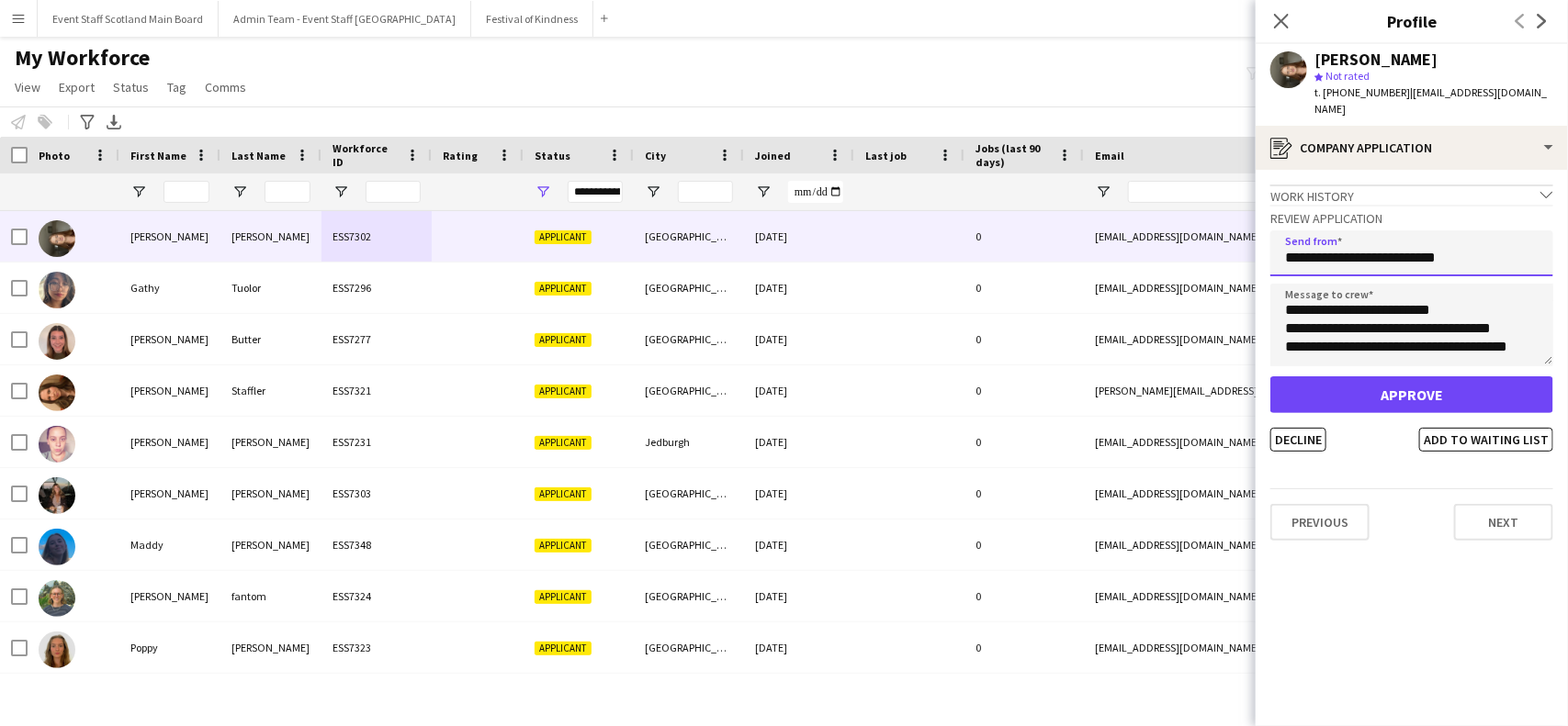
type input "**********"
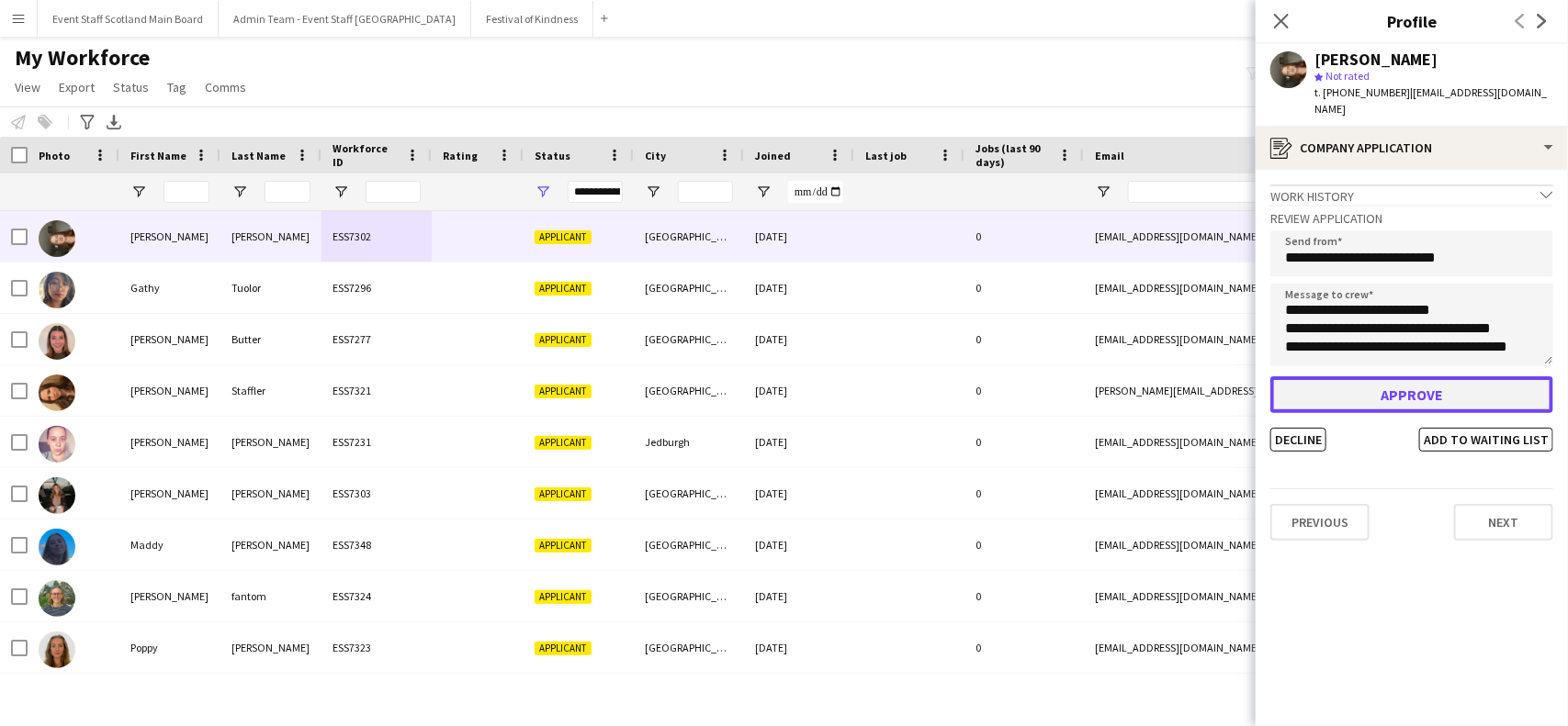
click at [1406, 387] on button "Approve" at bounding box center [1412, 395] width 283 height 37
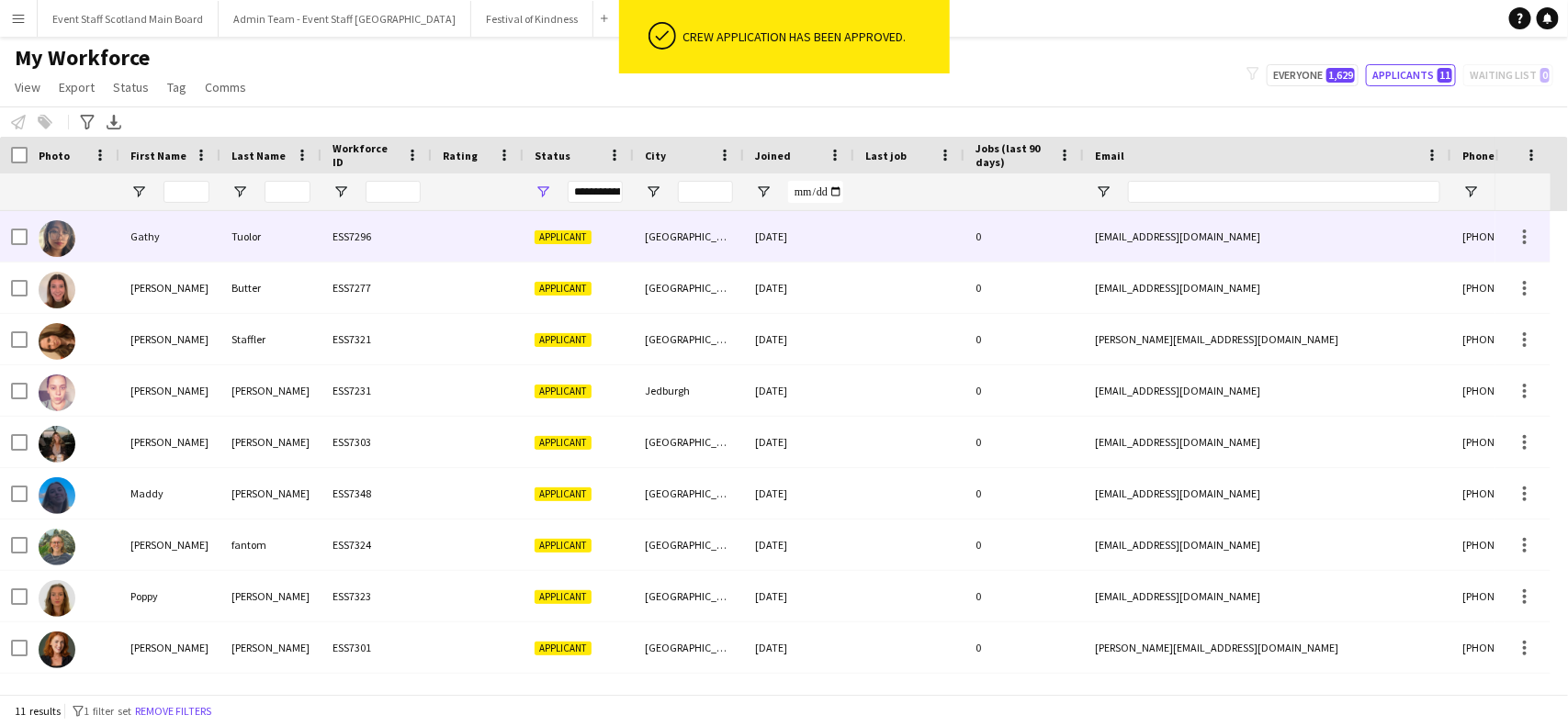
click at [487, 231] on div at bounding box center [477, 236] width 92 height 50
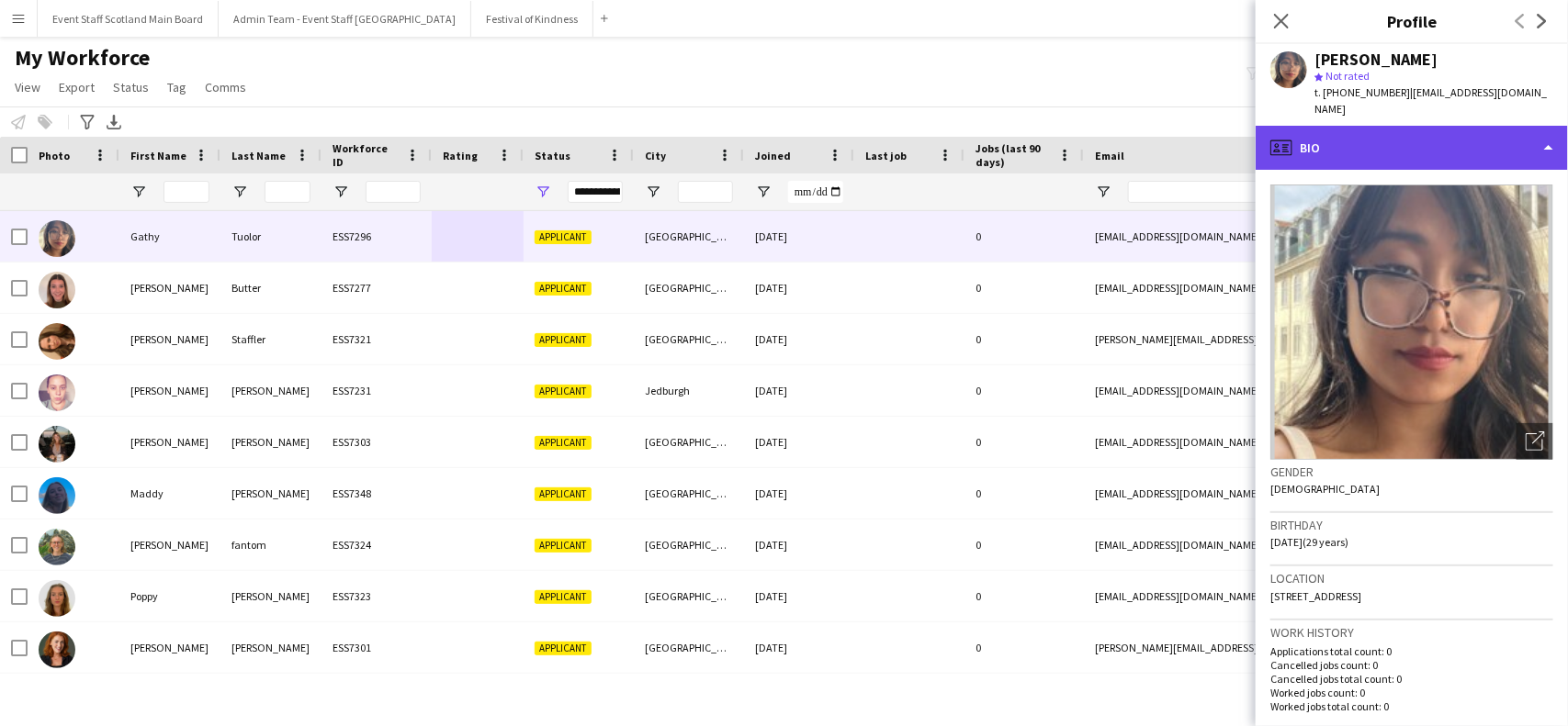
click at [1526, 131] on div "profile Bio" at bounding box center [1412, 147] width 312 height 44
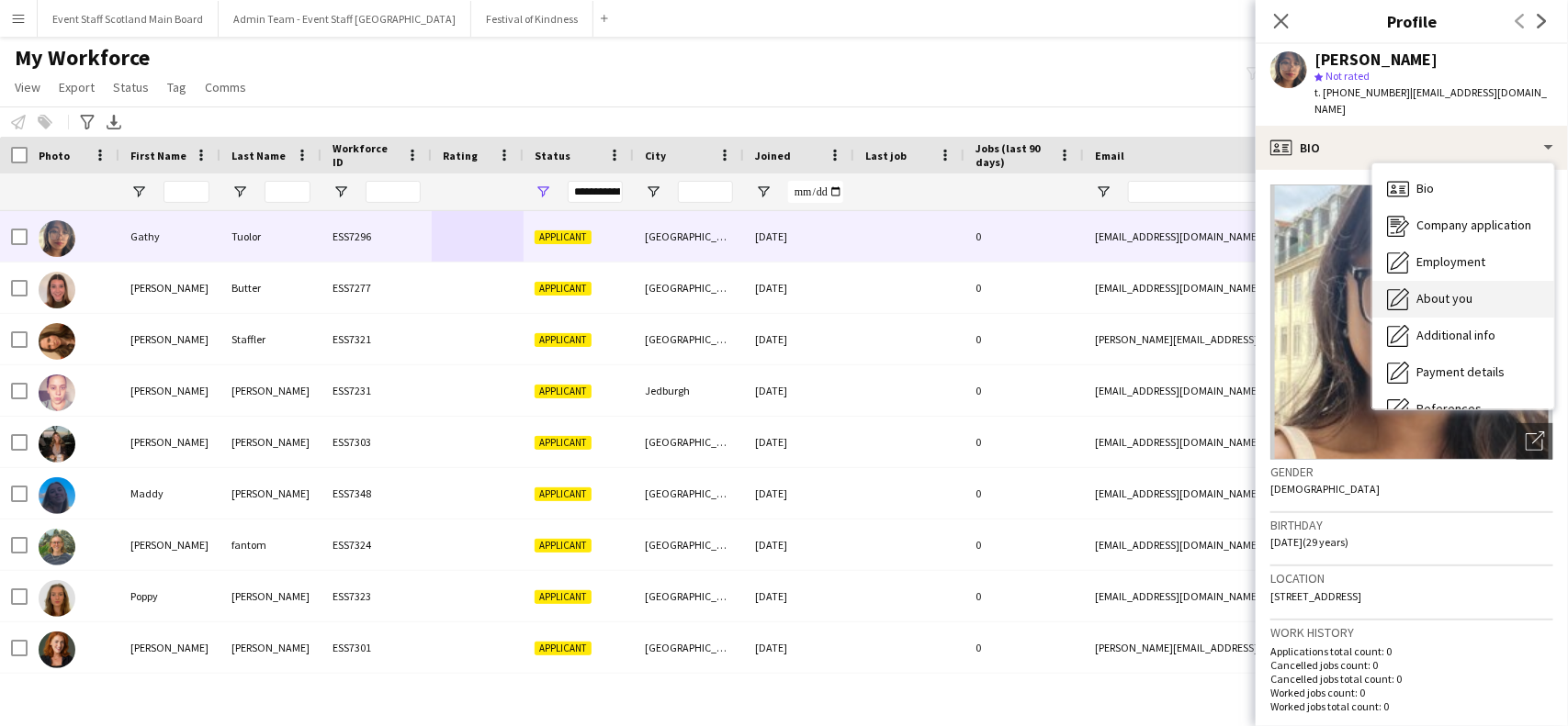
click at [1456, 290] on span "About you" at bounding box center [1444, 298] width 56 height 17
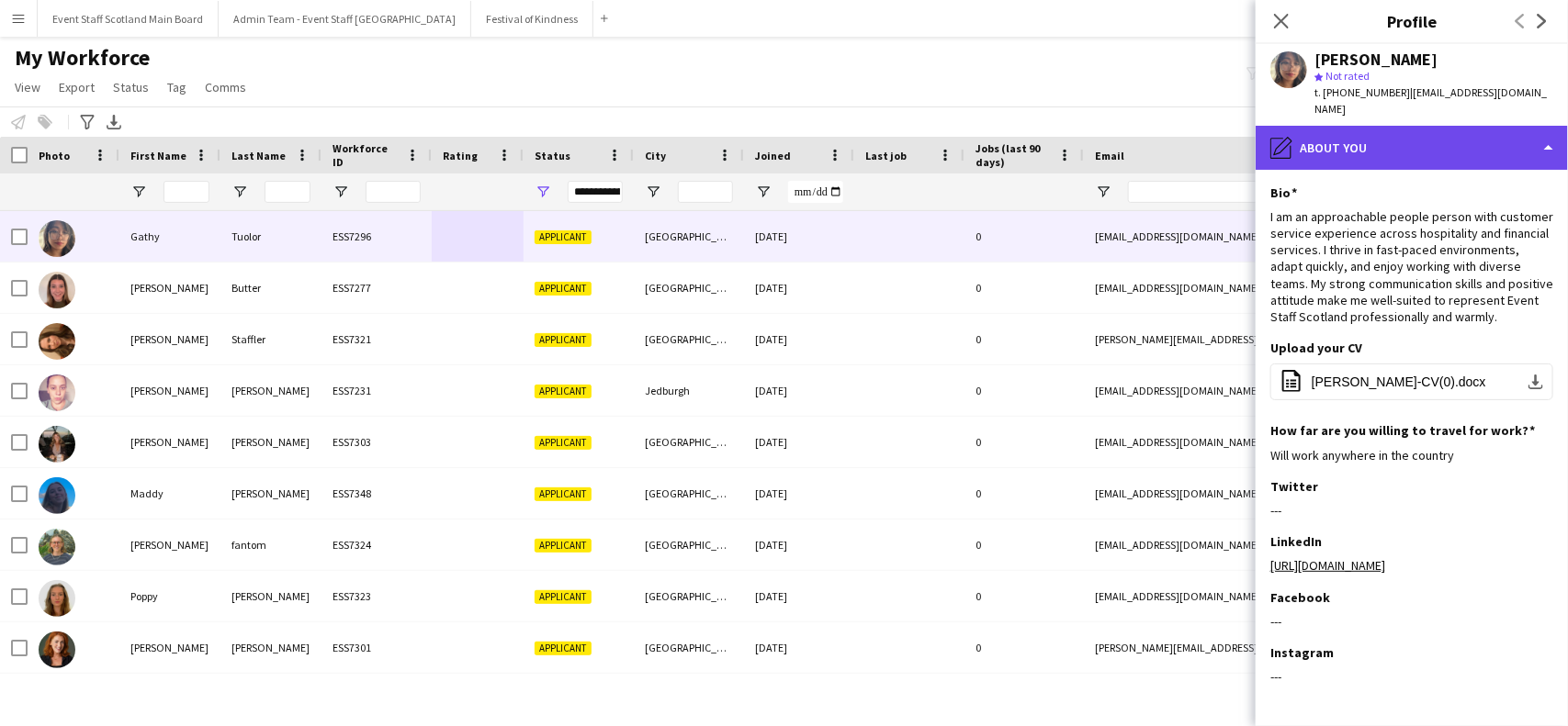
click at [1424, 143] on div "pencil4 About you" at bounding box center [1412, 147] width 312 height 44
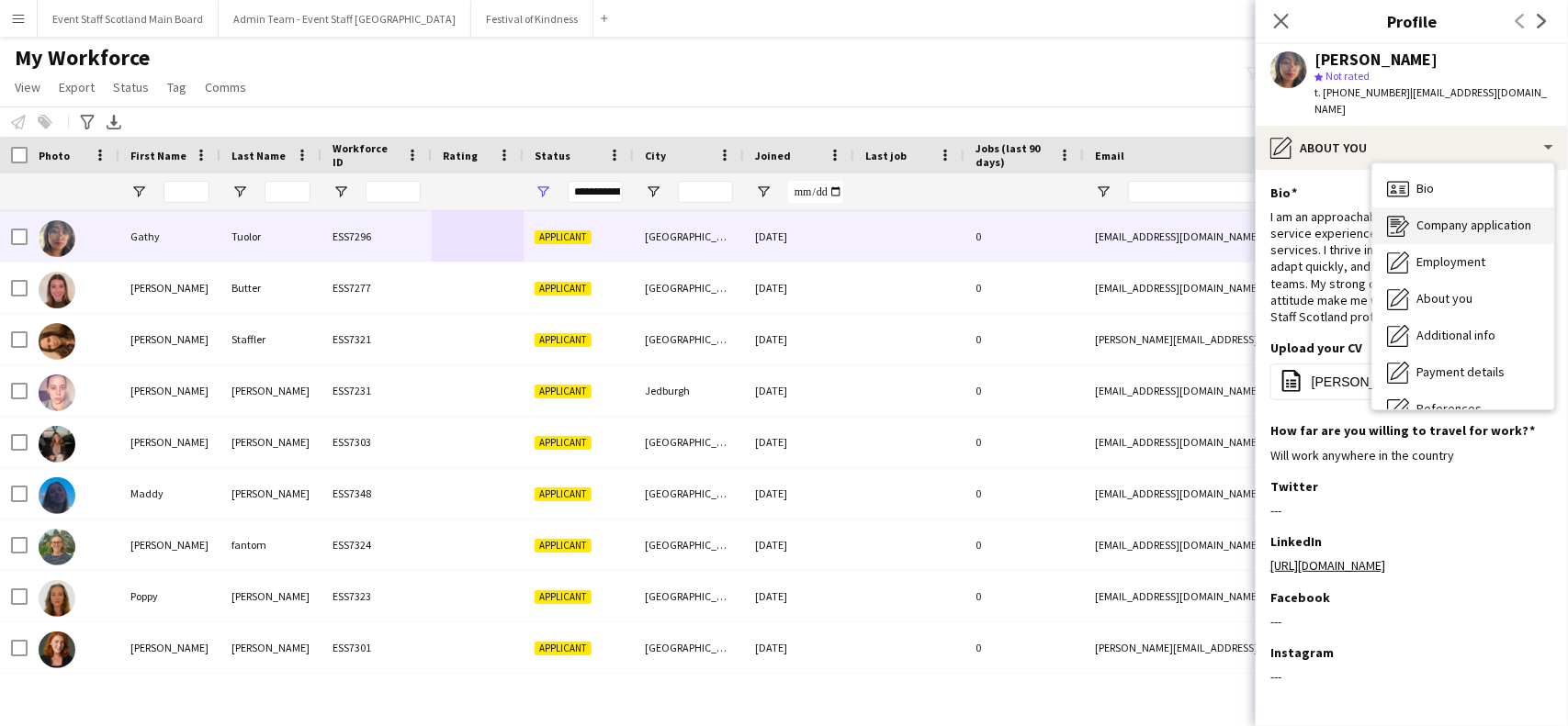
click at [1421, 217] on span "Company application" at bounding box center [1473, 225] width 114 height 17
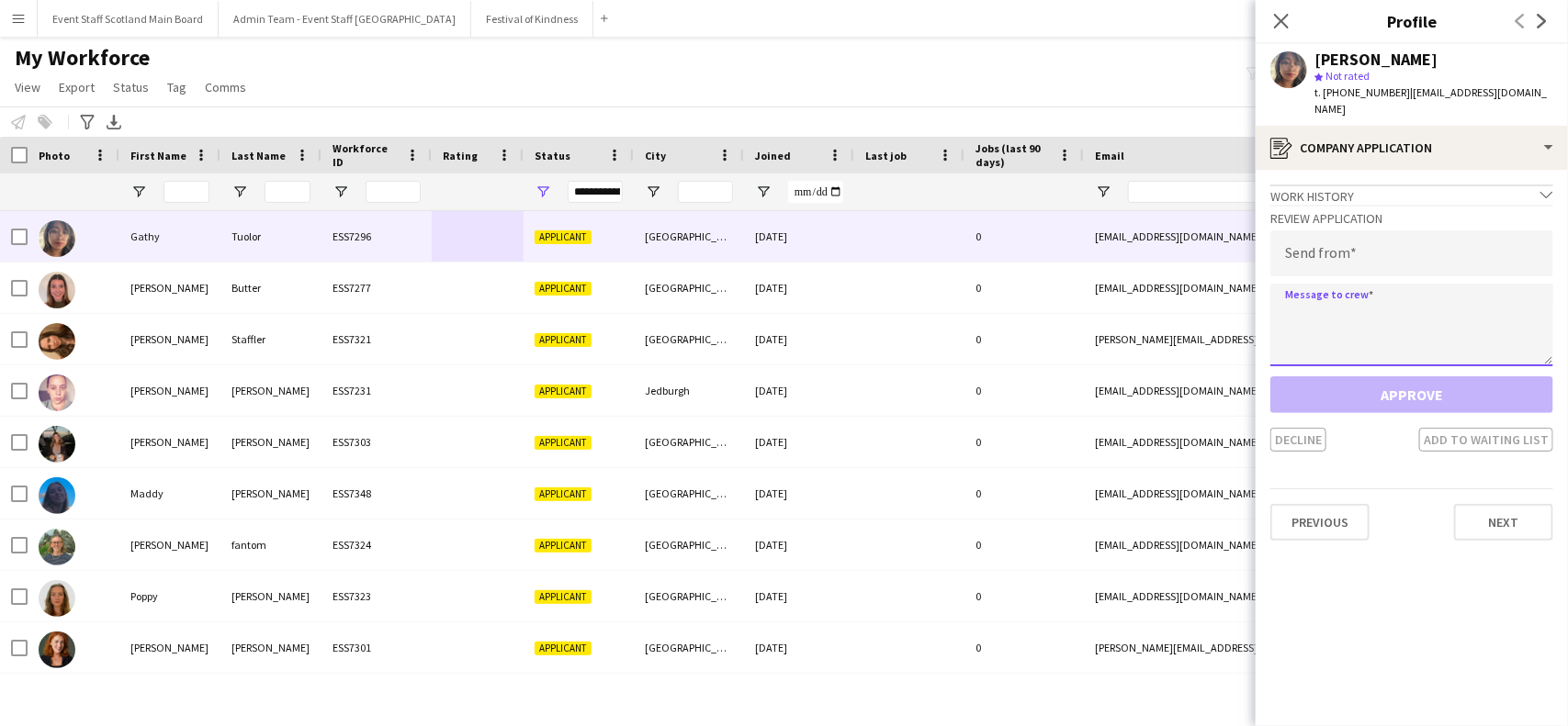
click at [1335, 289] on textarea at bounding box center [1412, 324] width 283 height 83
paste textarea "**********"
type textarea "**********"
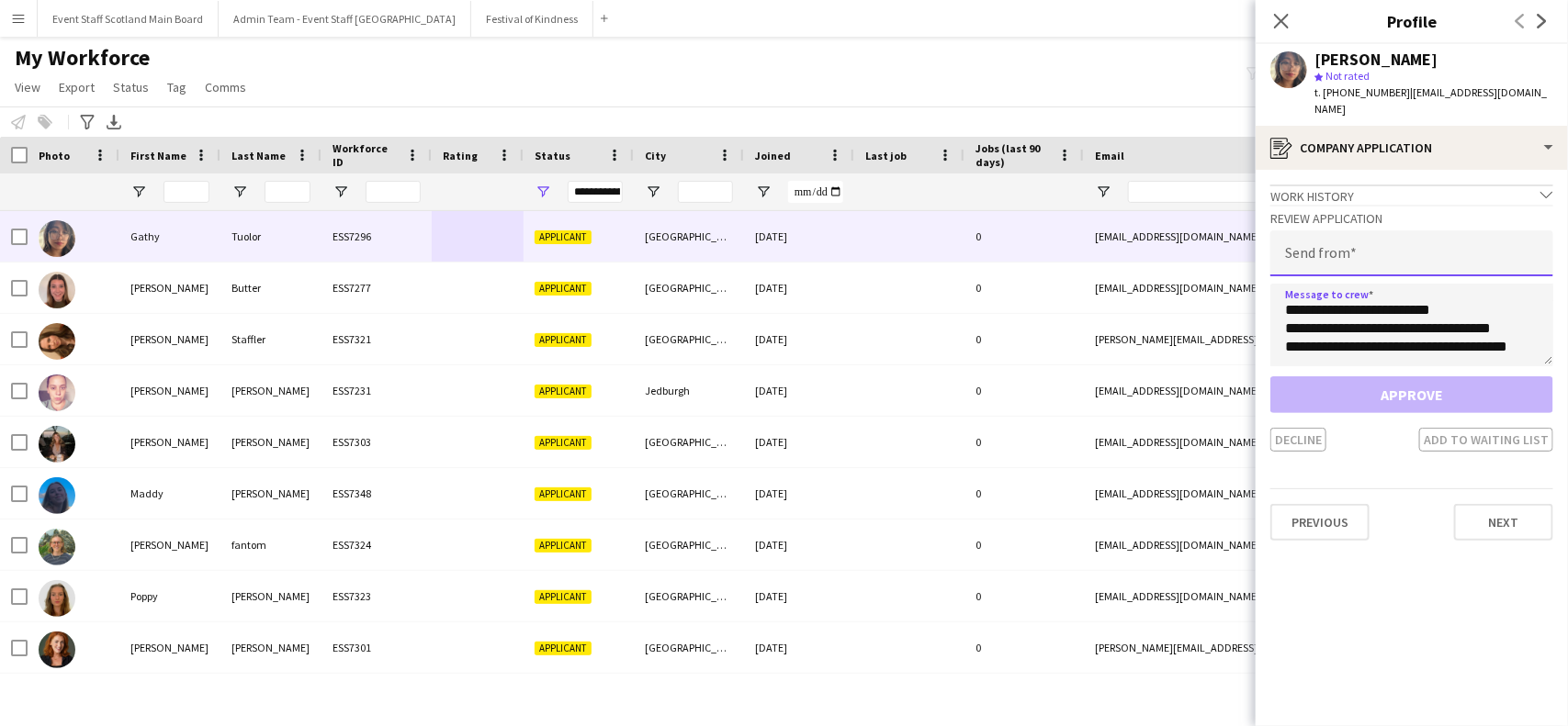
click at [1312, 231] on input "email" at bounding box center [1412, 253] width 283 height 46
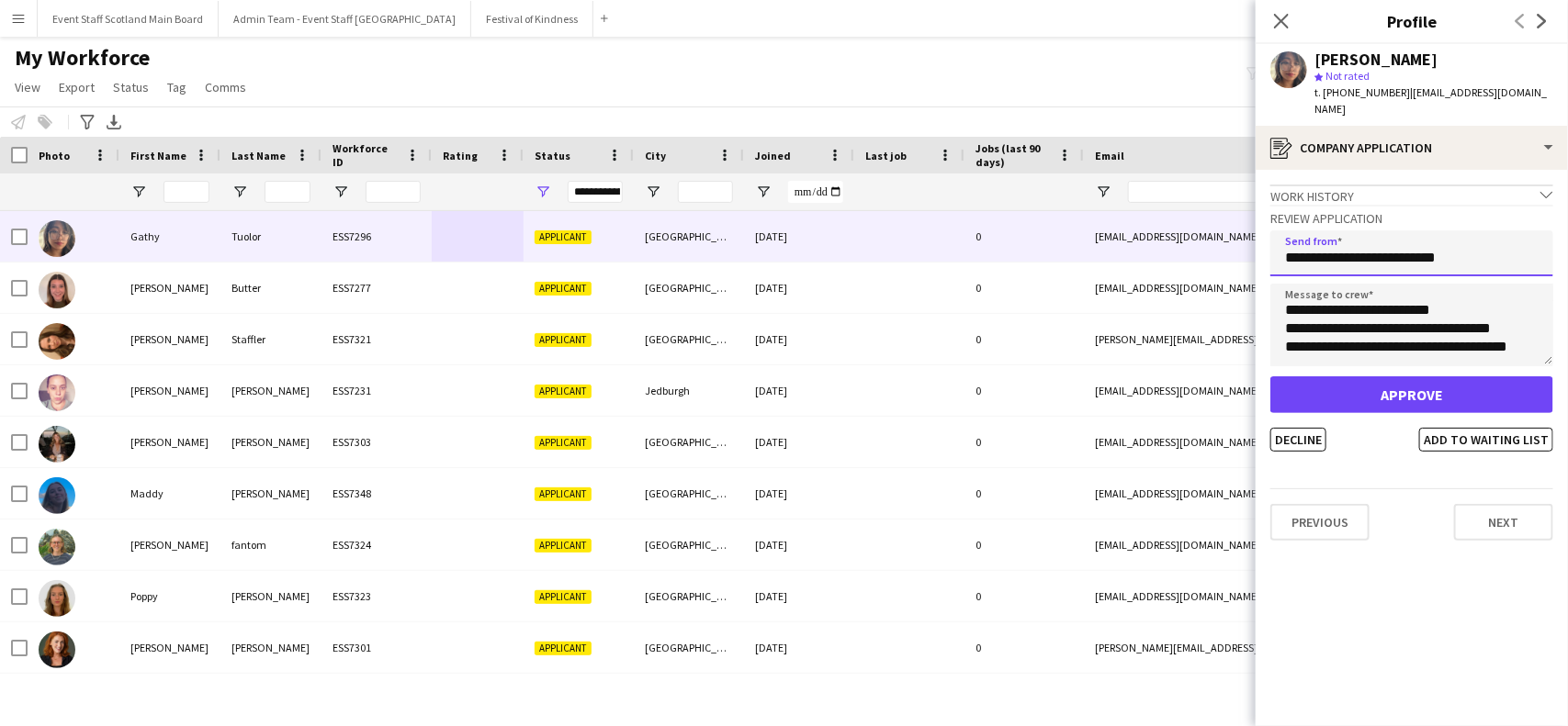
type input "**********"
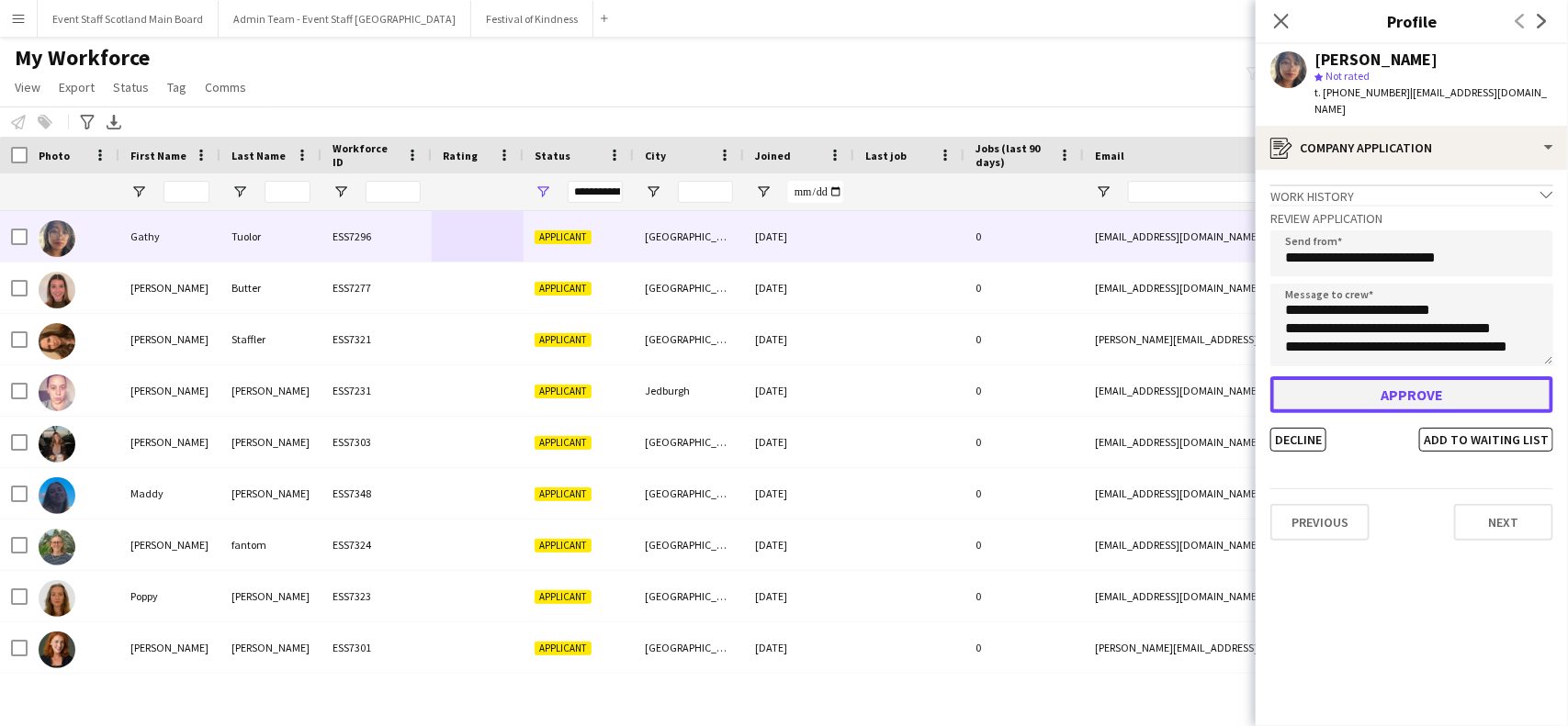
click at [1369, 376] on button "Approve" at bounding box center [1412, 395] width 283 height 37
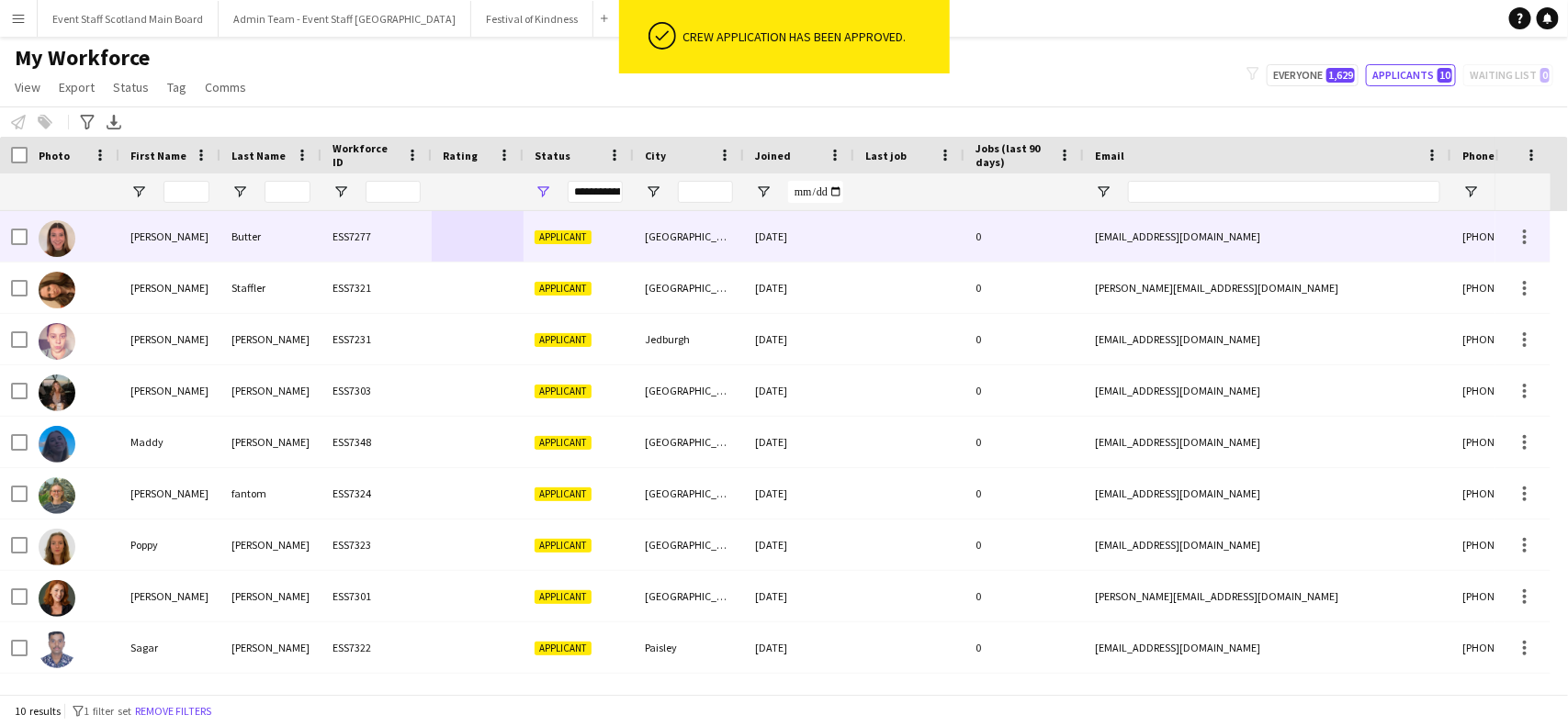
click at [205, 251] on div "[PERSON_NAME]" at bounding box center [169, 236] width 101 height 50
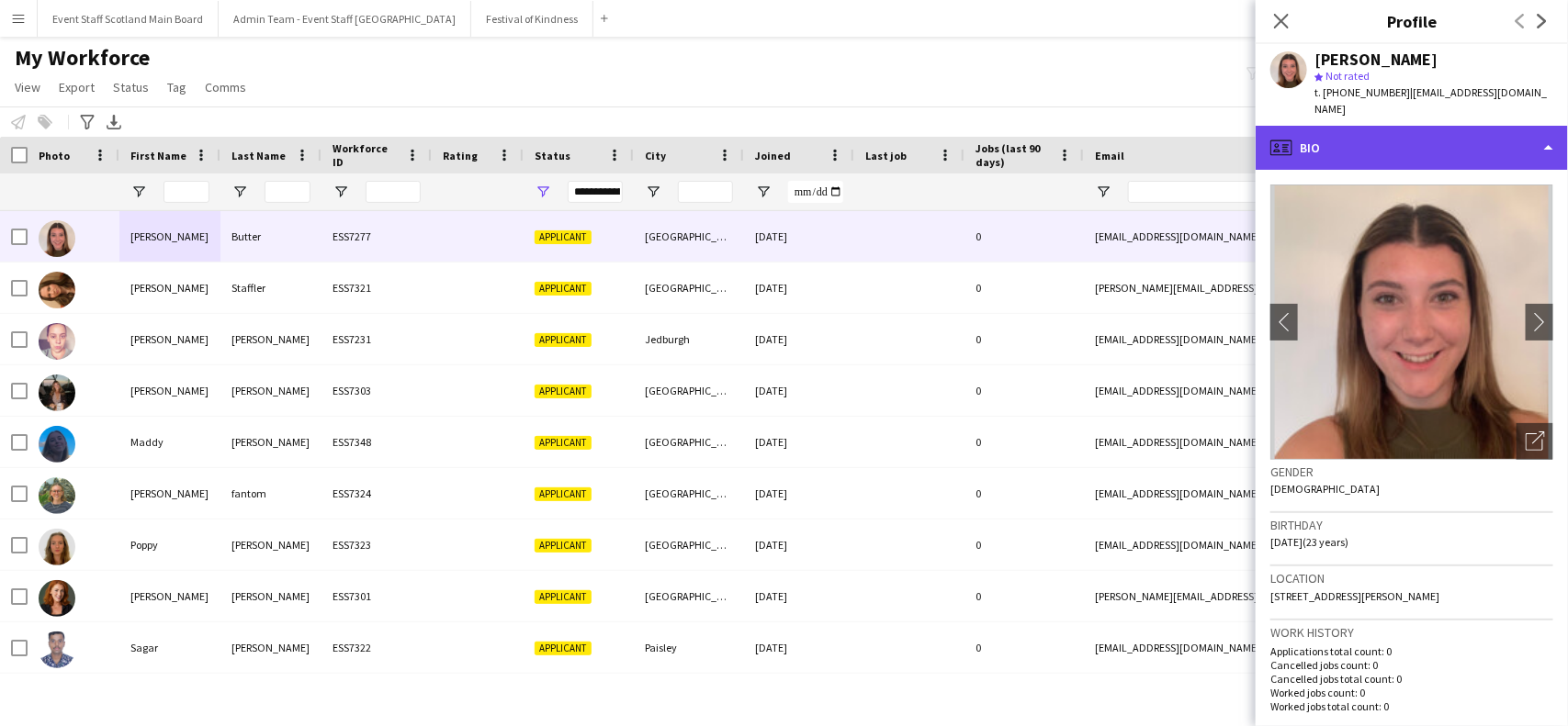
click at [1441, 144] on div "profile Bio" at bounding box center [1412, 147] width 312 height 44
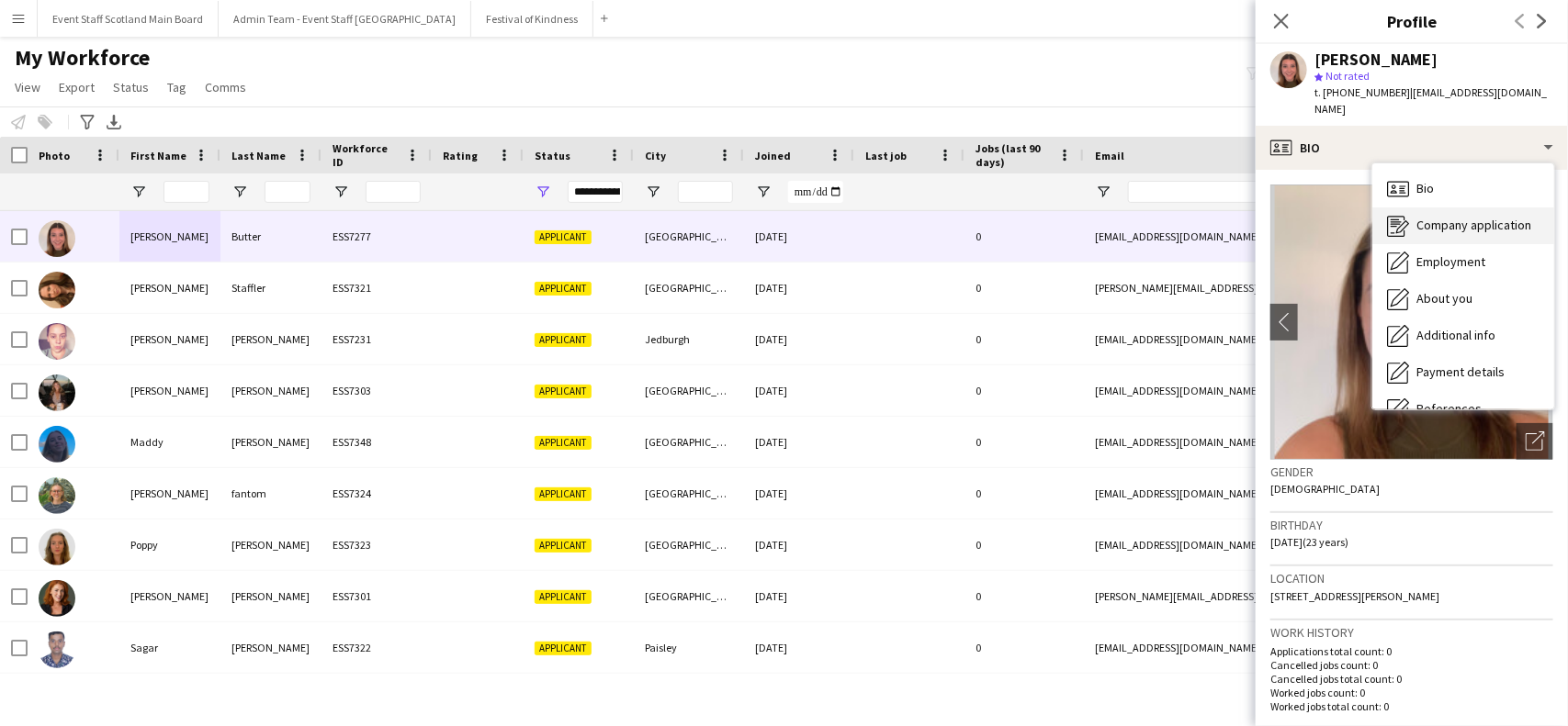
click at [1483, 217] on span "Company application" at bounding box center [1473, 225] width 114 height 17
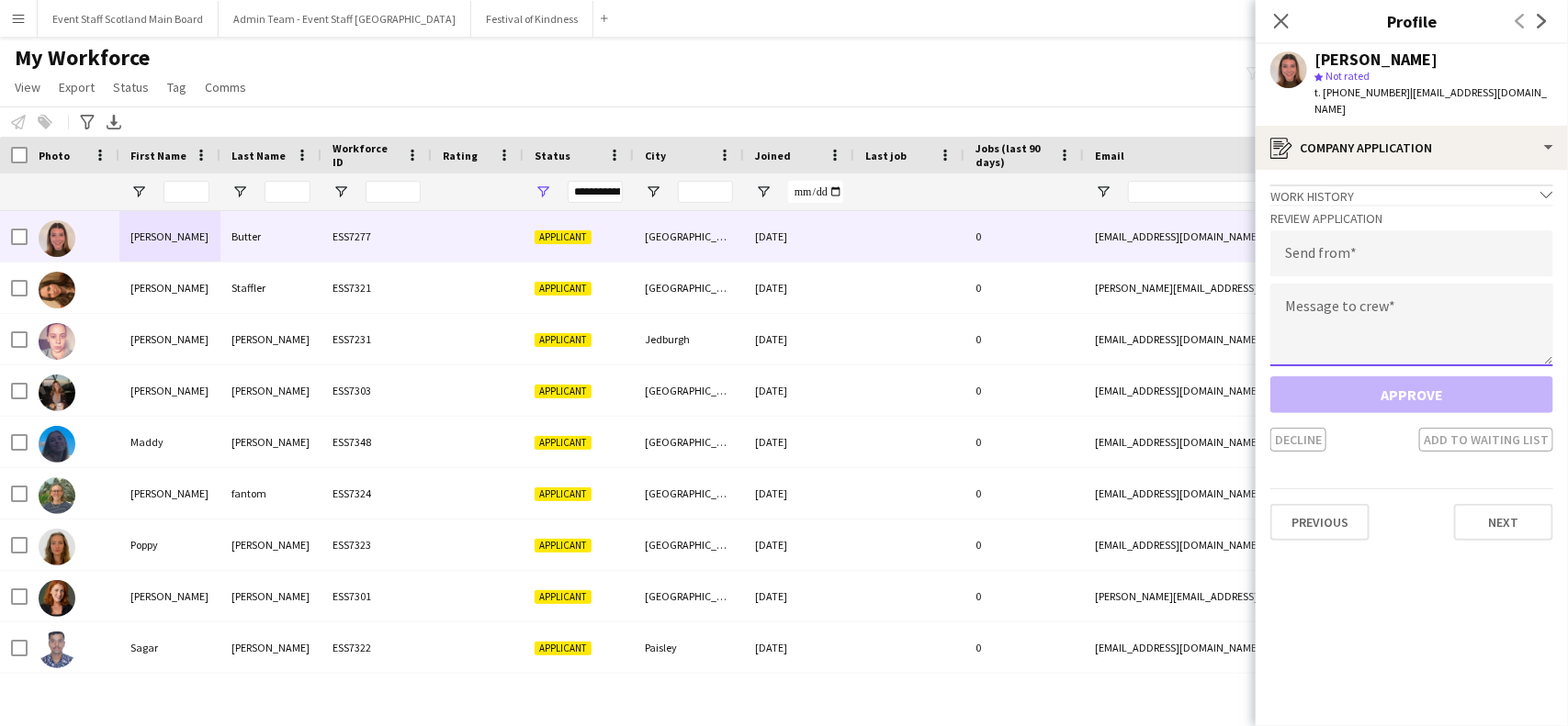
click at [1365, 290] on textarea at bounding box center [1412, 324] width 283 height 83
paste textarea "**********"
type textarea "**********"
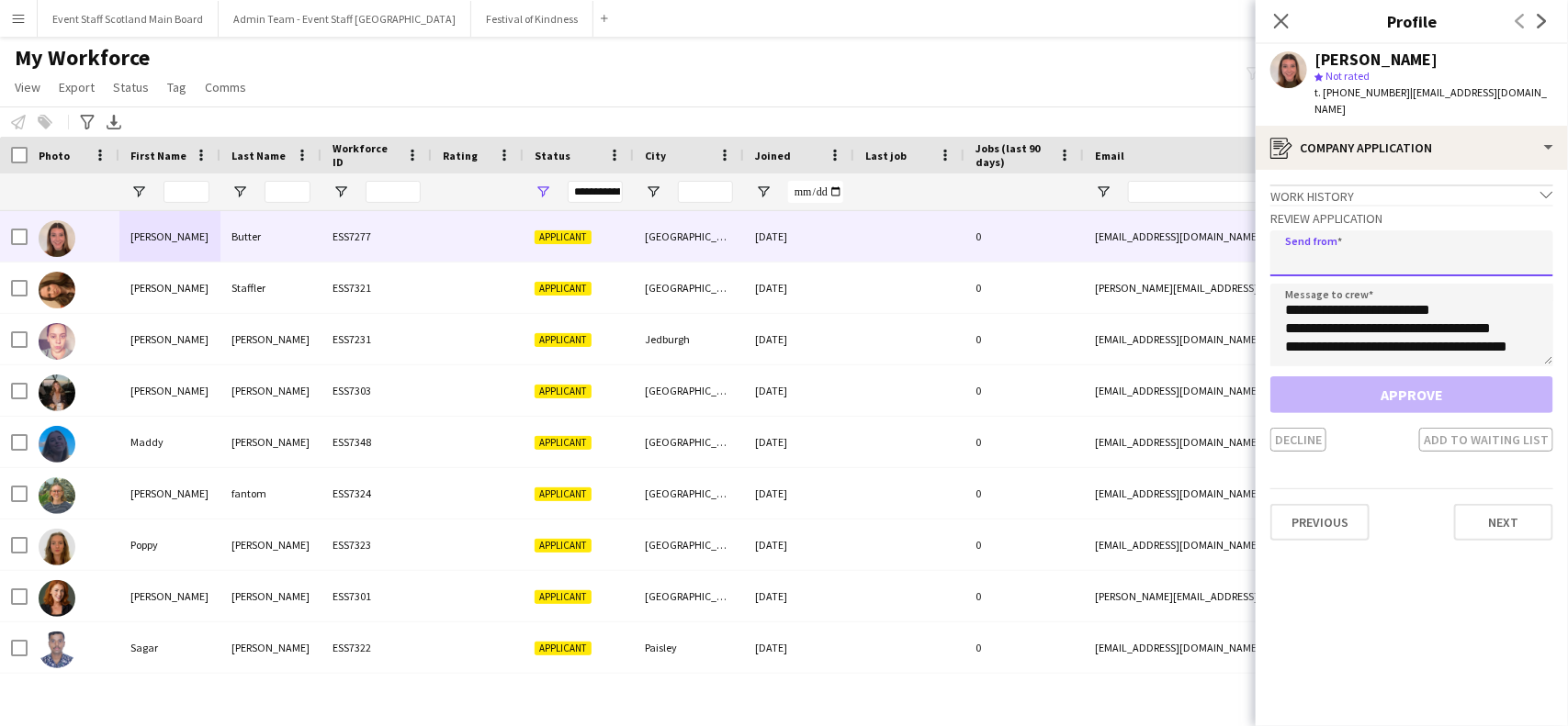
click at [1357, 251] on input "email" at bounding box center [1412, 253] width 283 height 46
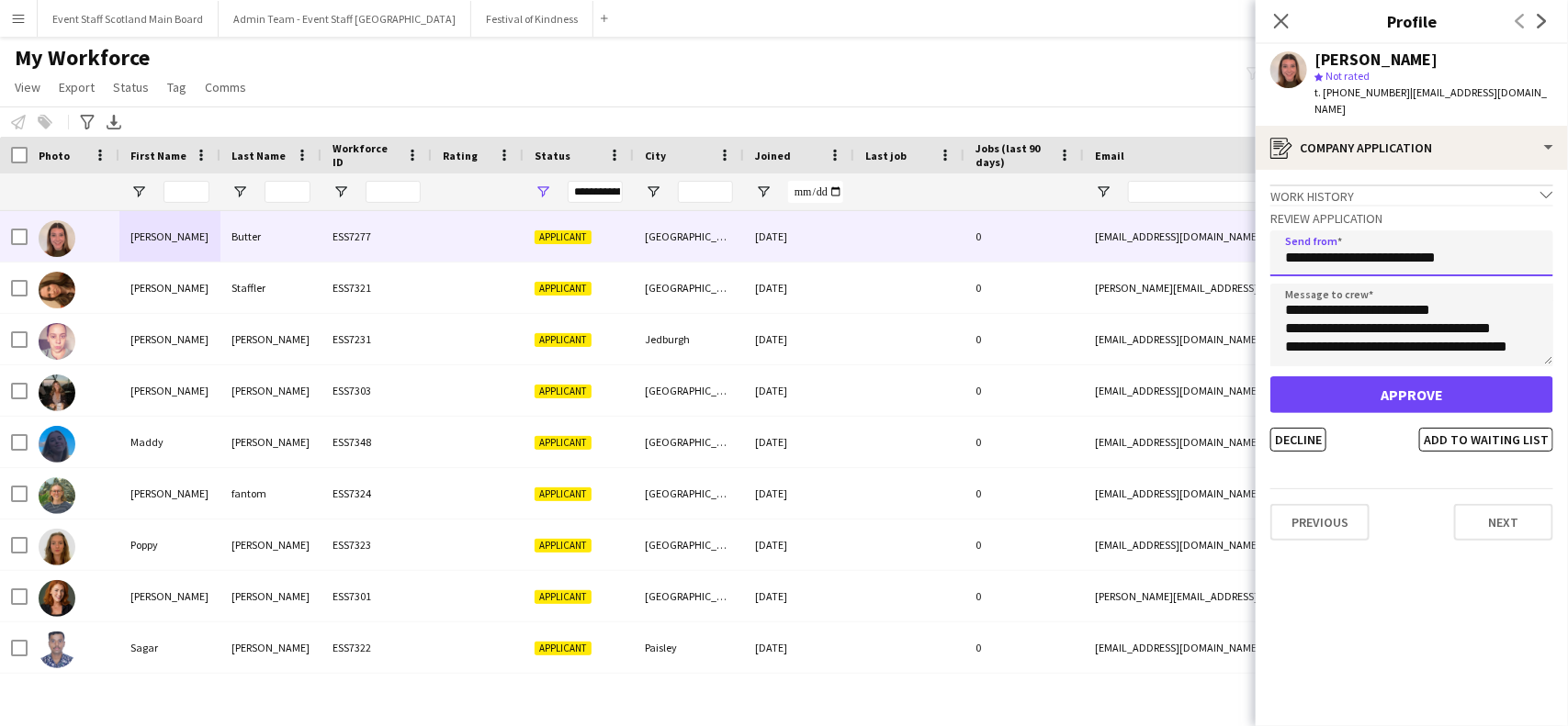
type input "**********"
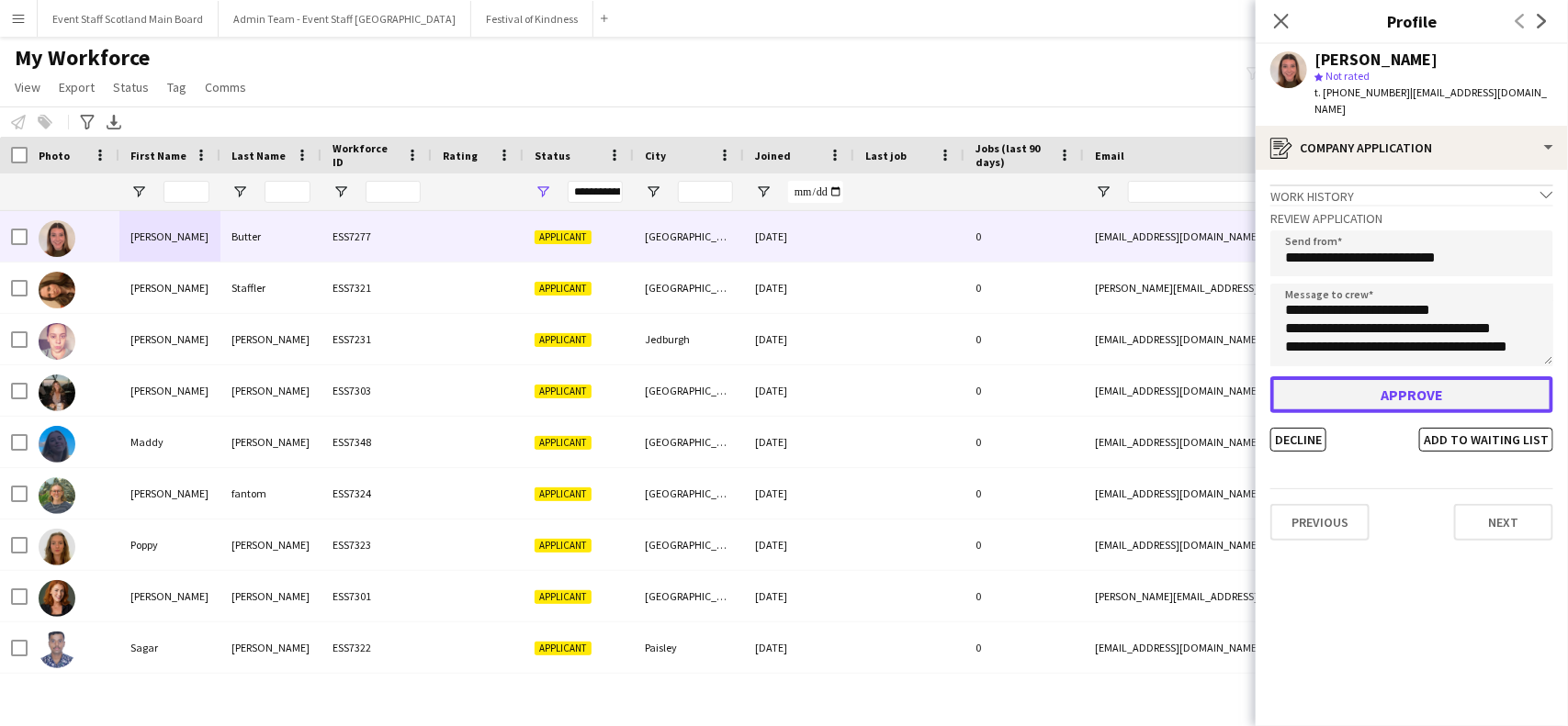
click at [1388, 376] on button "Approve" at bounding box center [1412, 395] width 283 height 37
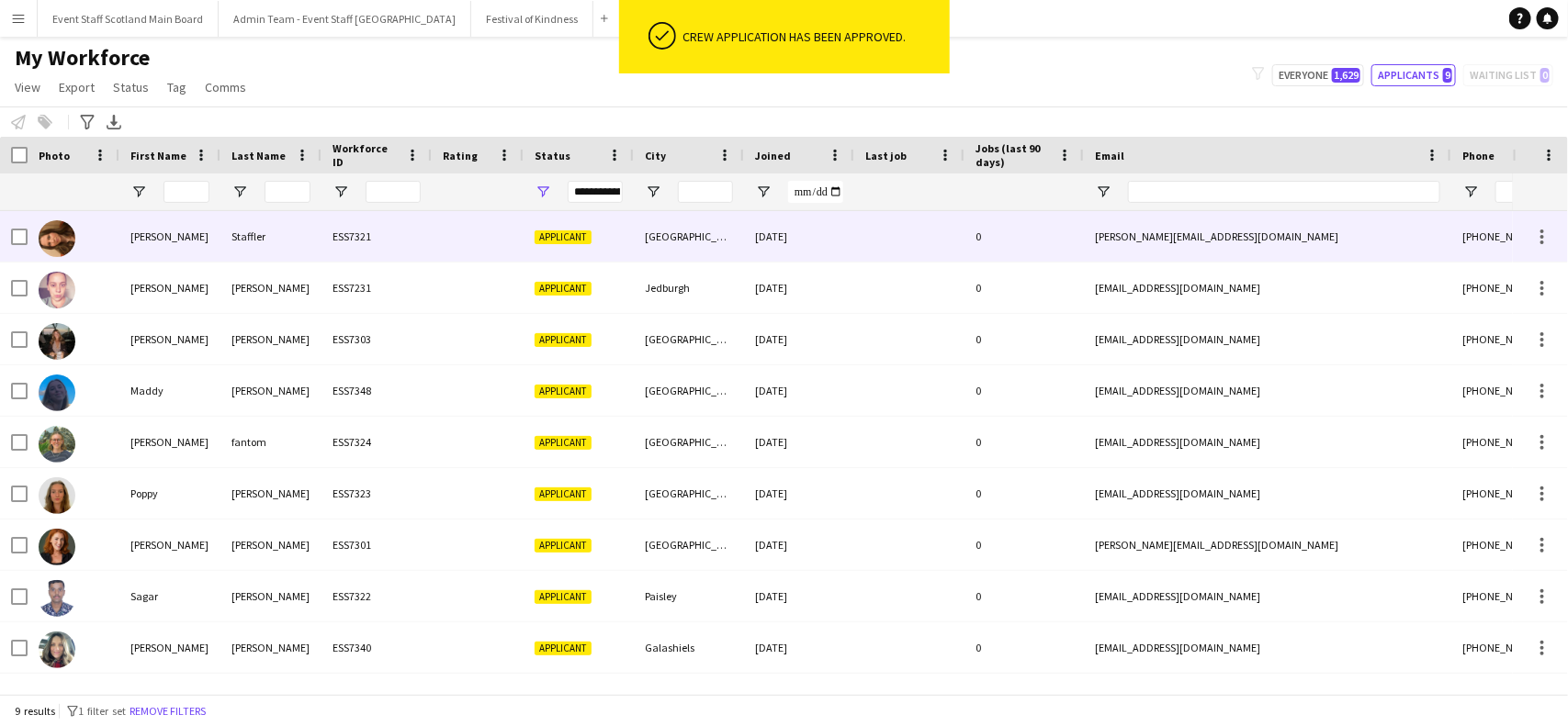
click at [244, 232] on div "Staffler" at bounding box center [271, 236] width 101 height 50
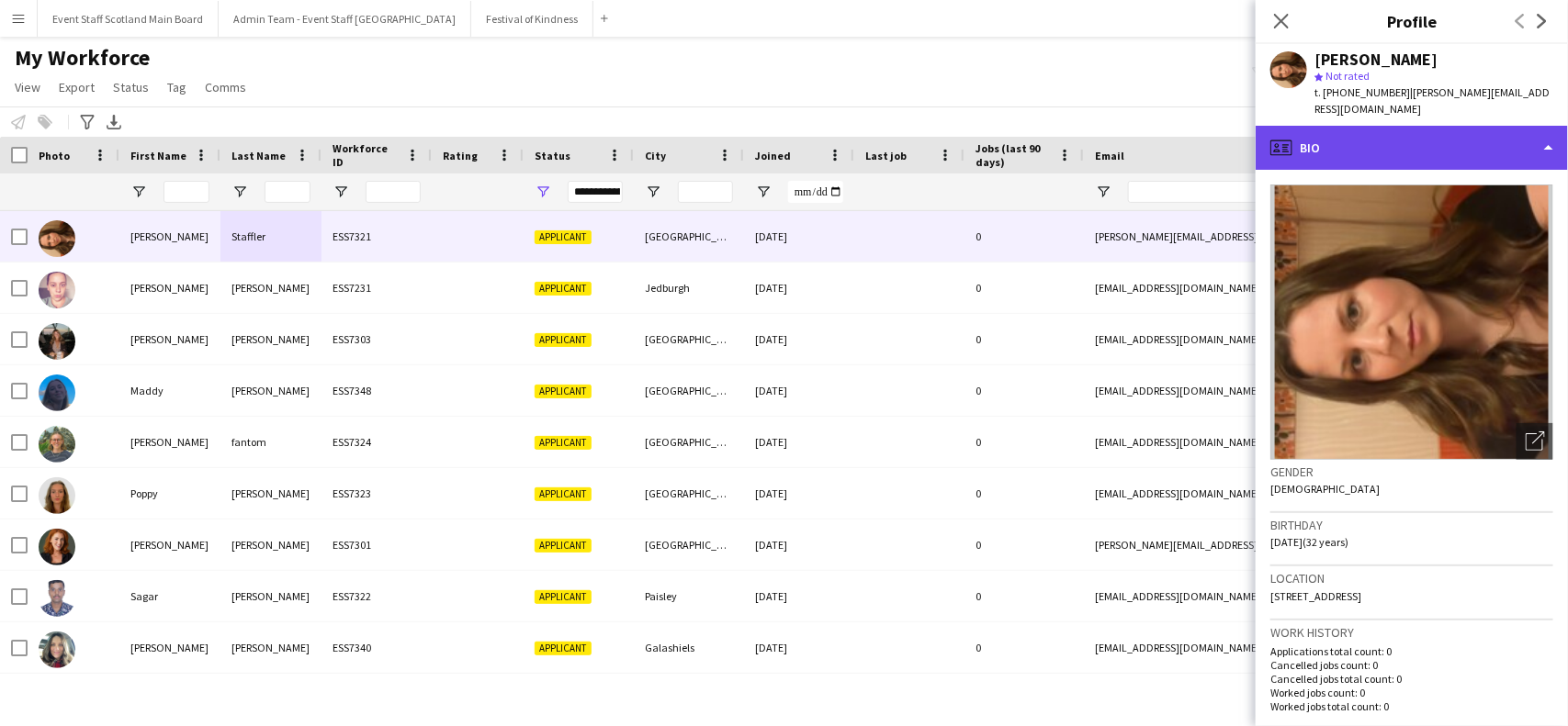
click at [1482, 125] on div "profile Bio" at bounding box center [1412, 147] width 312 height 44
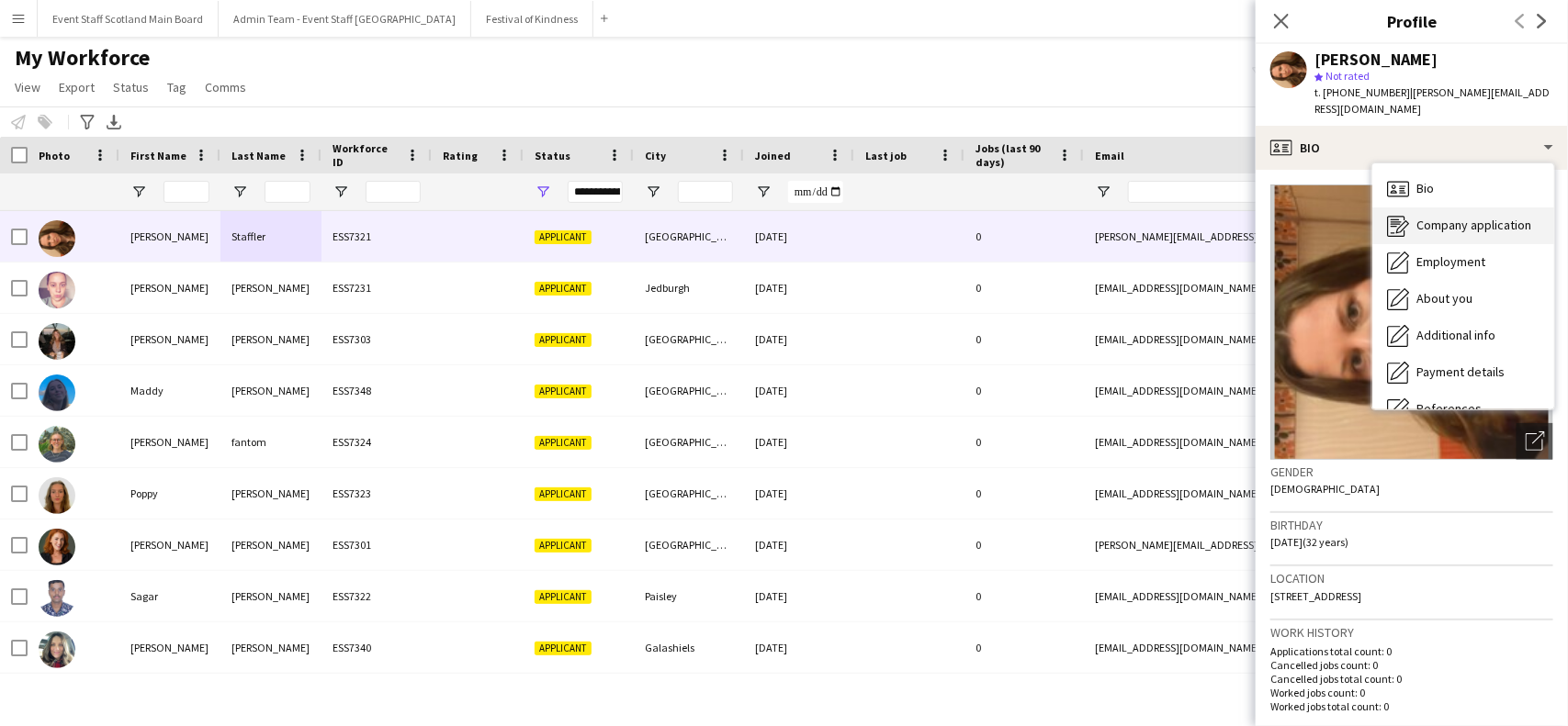
click at [1500, 217] on span "Company application" at bounding box center [1473, 225] width 114 height 17
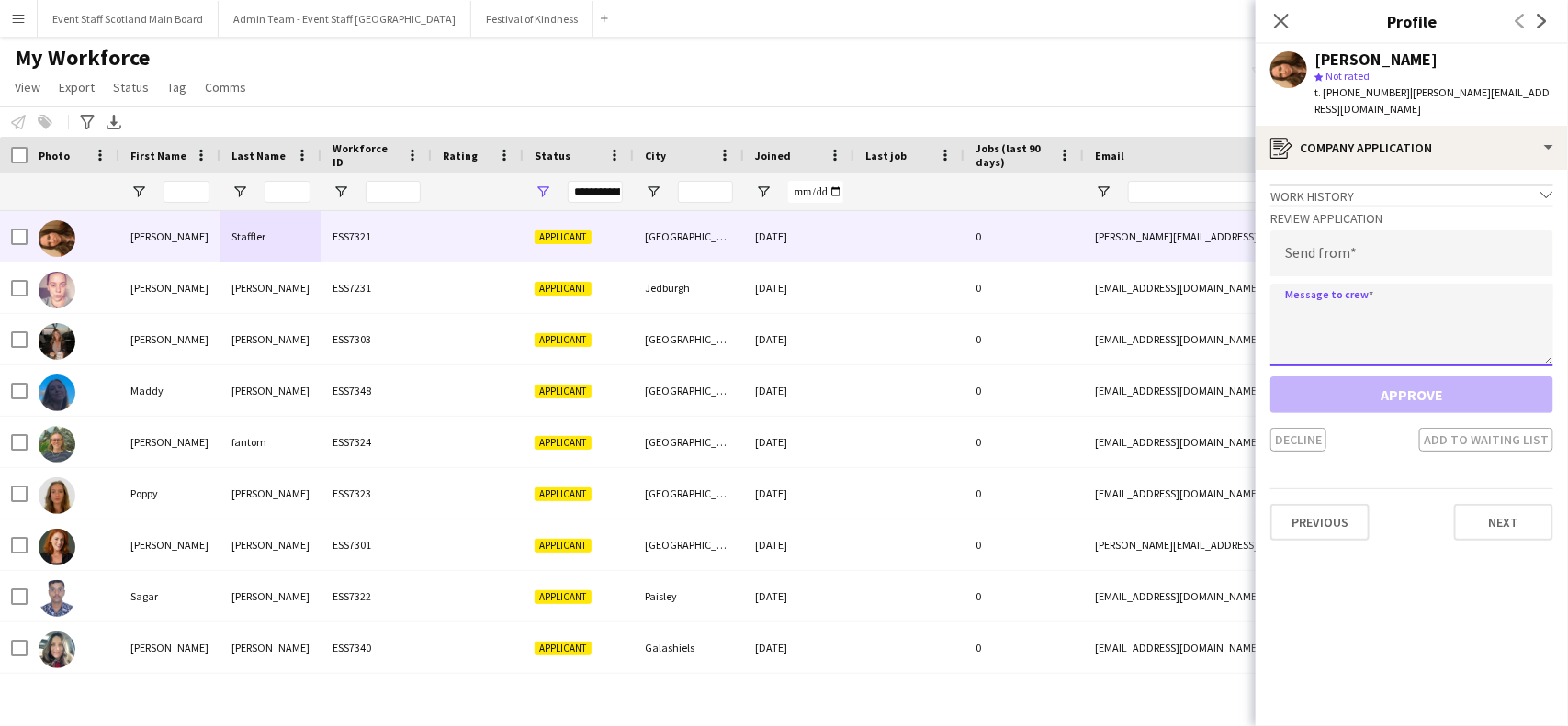
click at [1380, 315] on textarea at bounding box center [1412, 324] width 283 height 83
paste textarea "**********"
type textarea "**********"
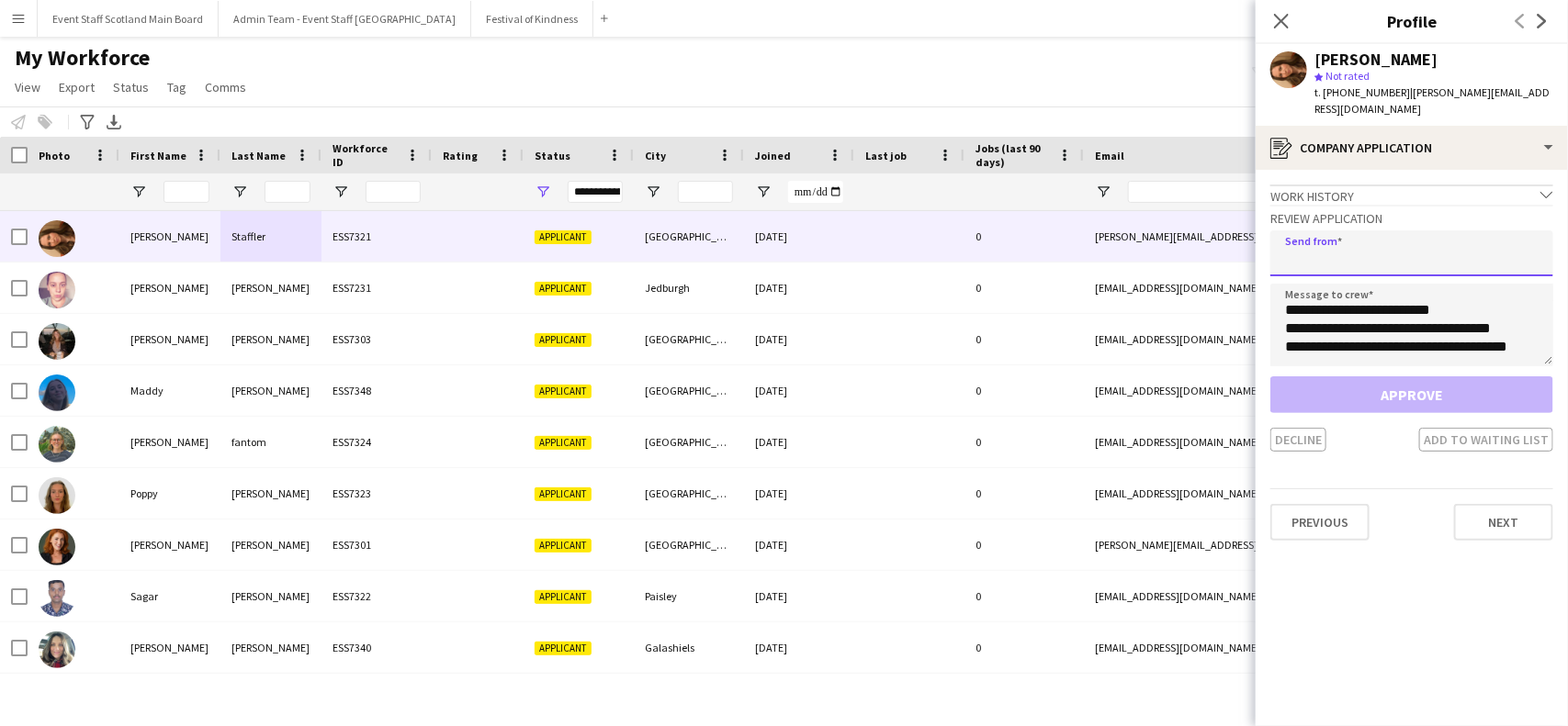
click at [1342, 231] on input "email" at bounding box center [1412, 253] width 283 height 46
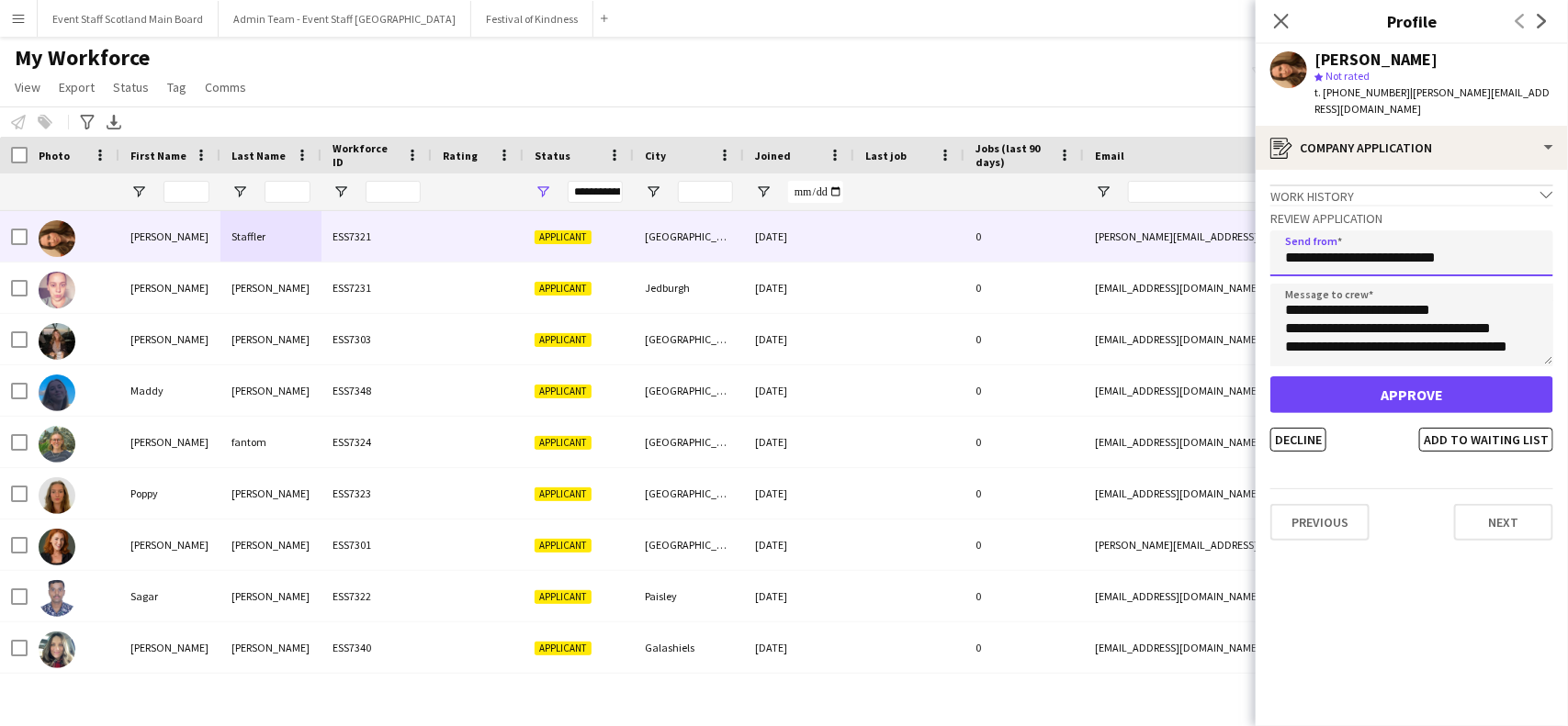
type input "**********"
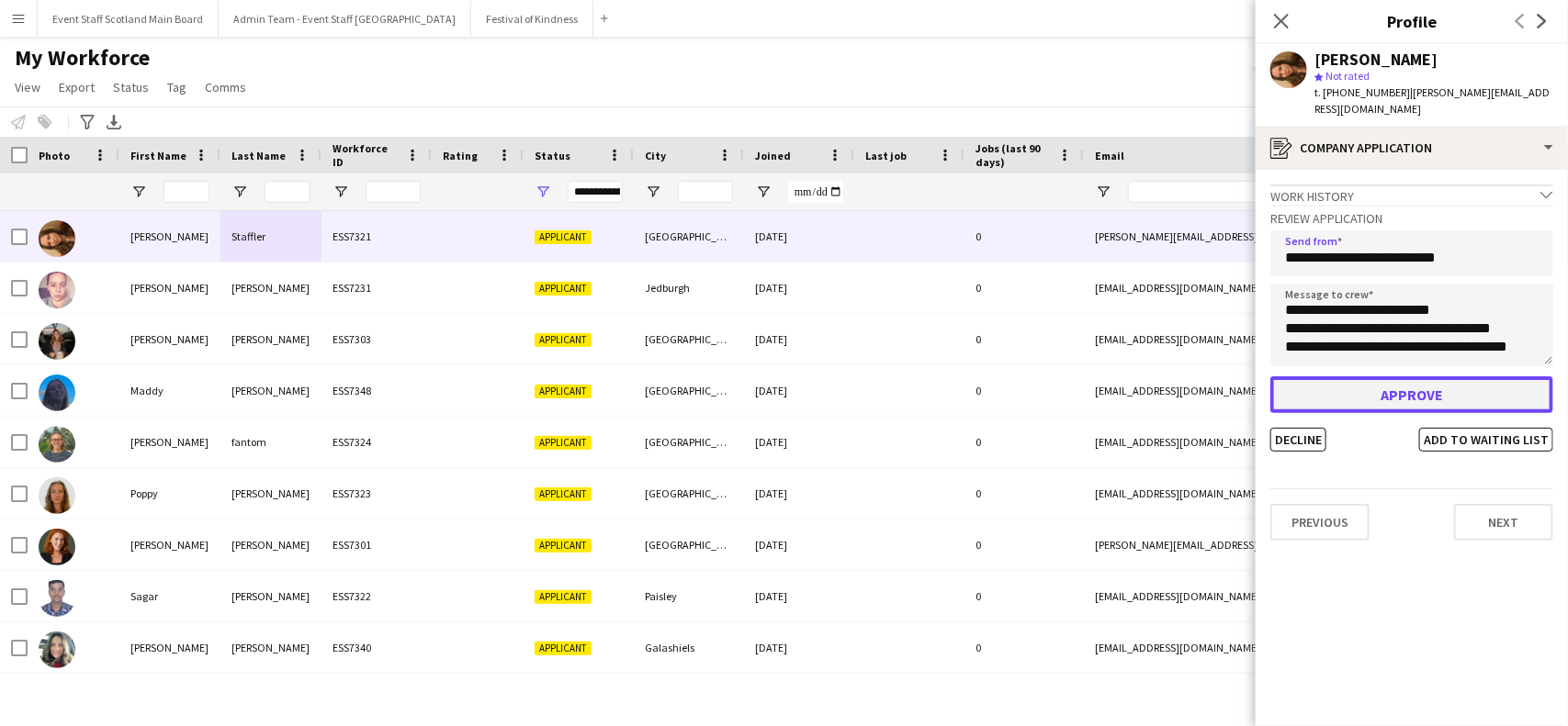
click at [1344, 376] on button "Approve" at bounding box center [1412, 395] width 283 height 37
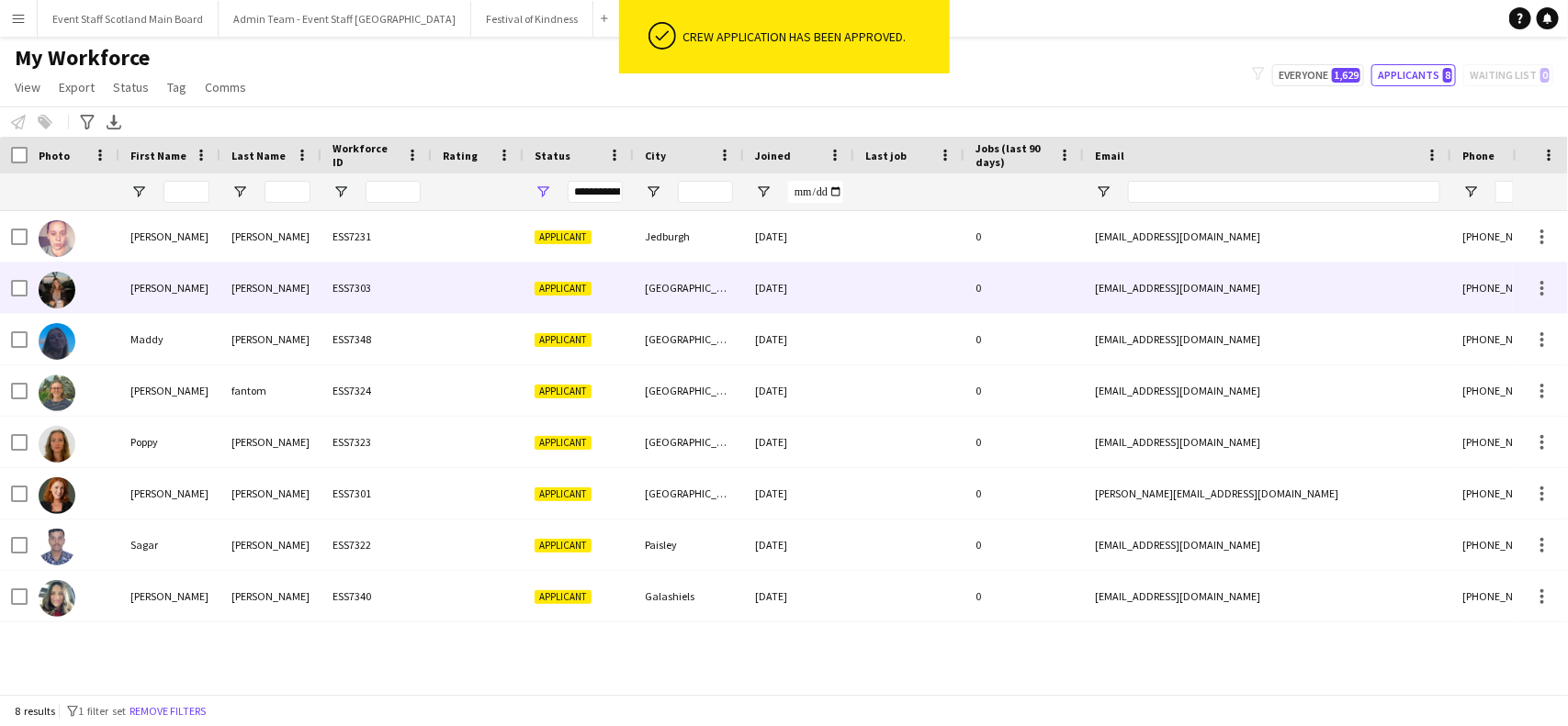
click at [289, 310] on div "[PERSON_NAME]" at bounding box center [271, 288] width 101 height 50
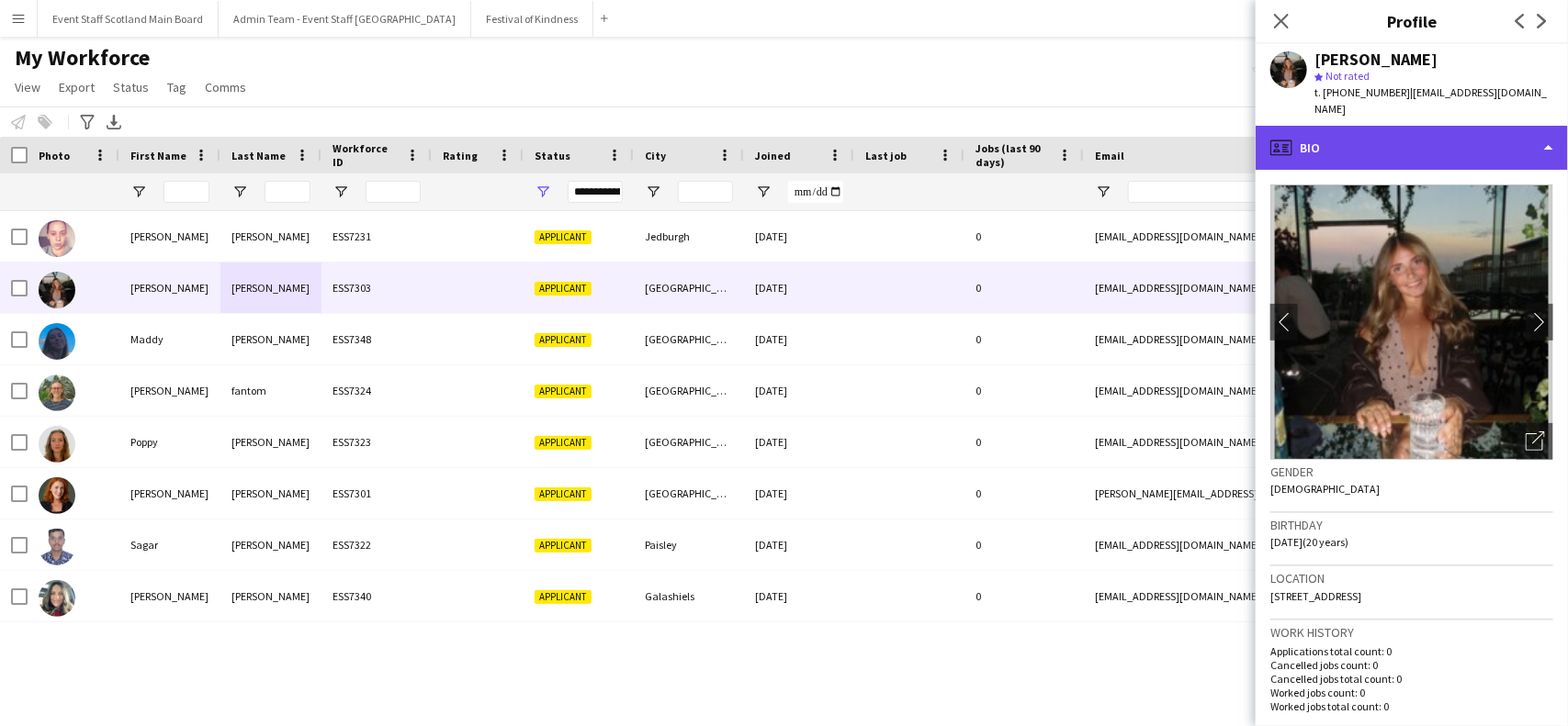
click at [1466, 143] on div "profile Bio" at bounding box center [1412, 147] width 312 height 44
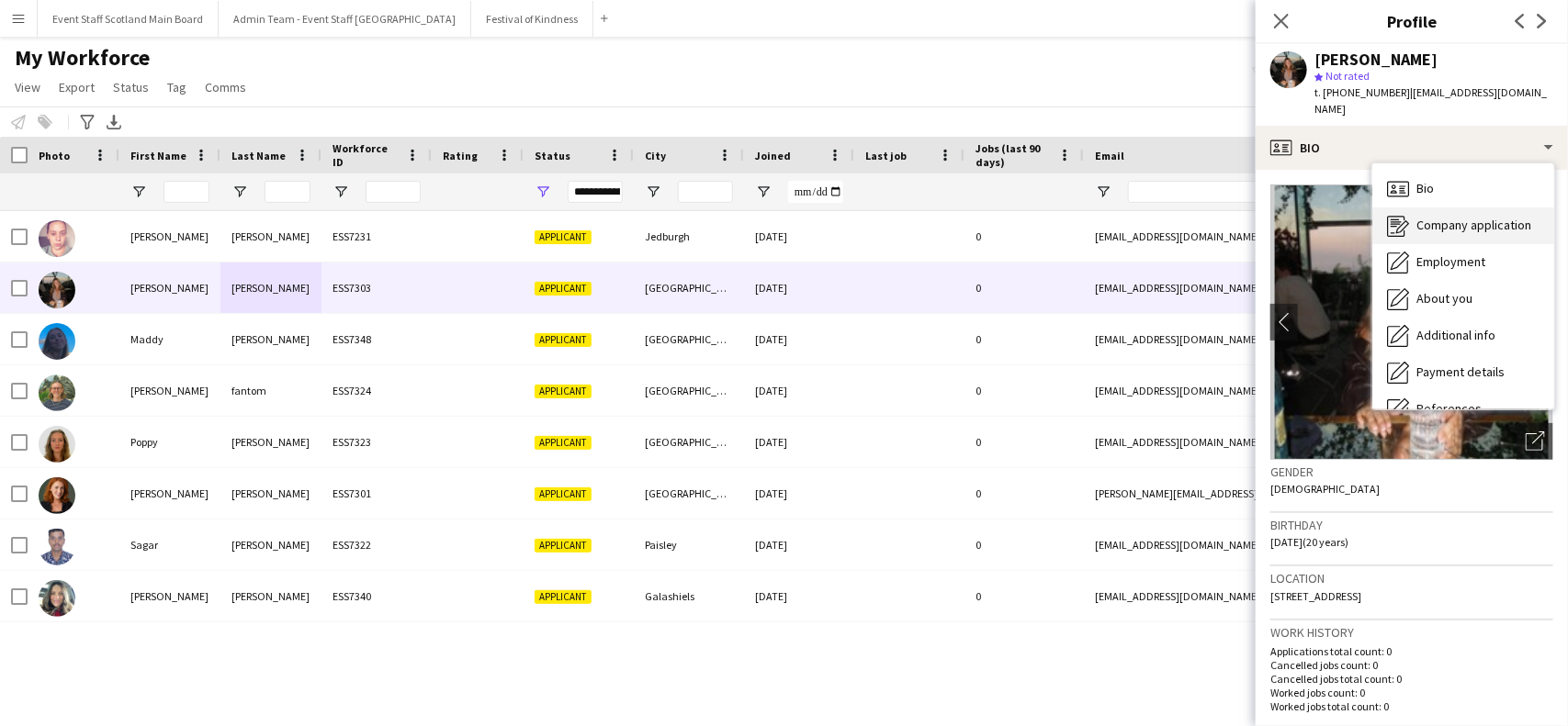
click at [1466, 217] on span "Company application" at bounding box center [1473, 225] width 114 height 17
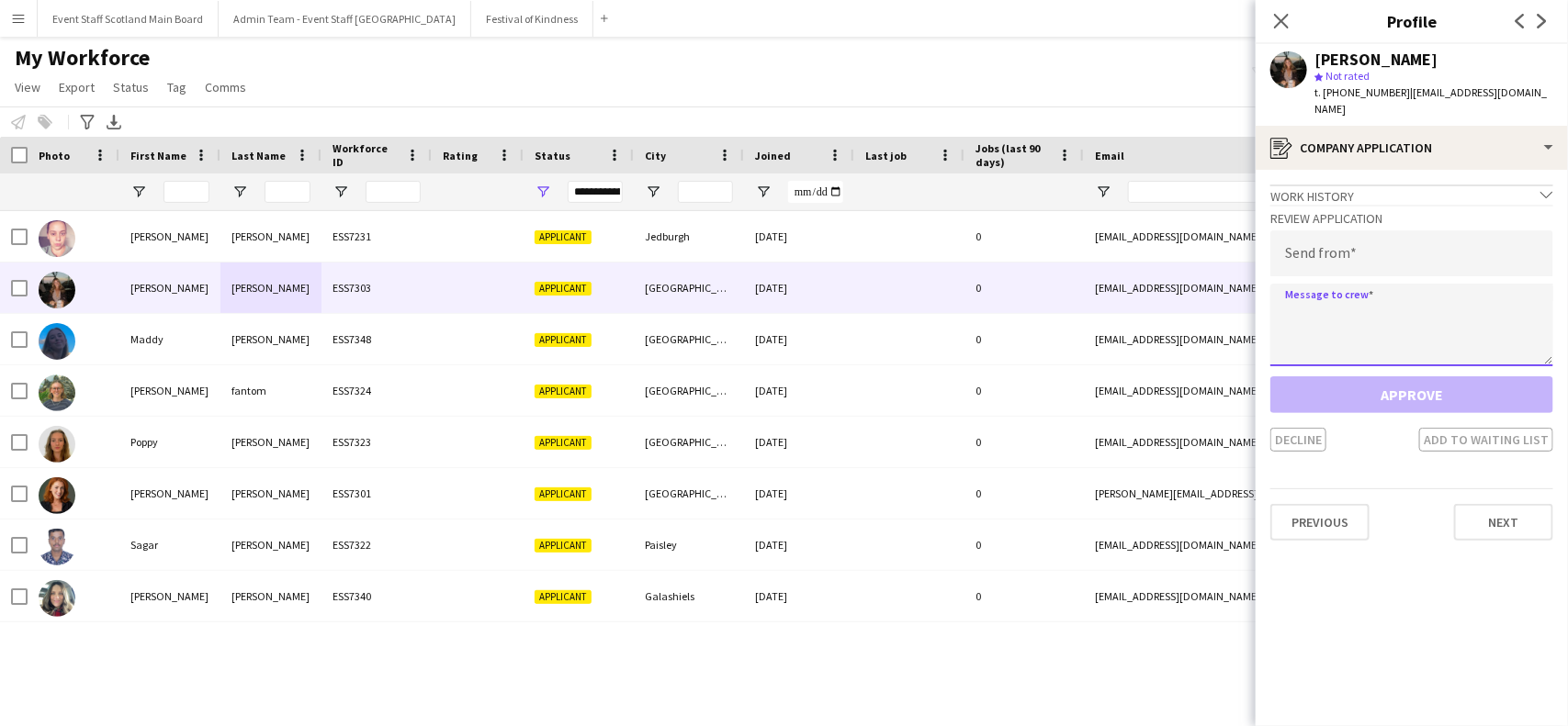
click at [1312, 299] on textarea at bounding box center [1412, 324] width 283 height 83
paste textarea "**********"
type textarea "**********"
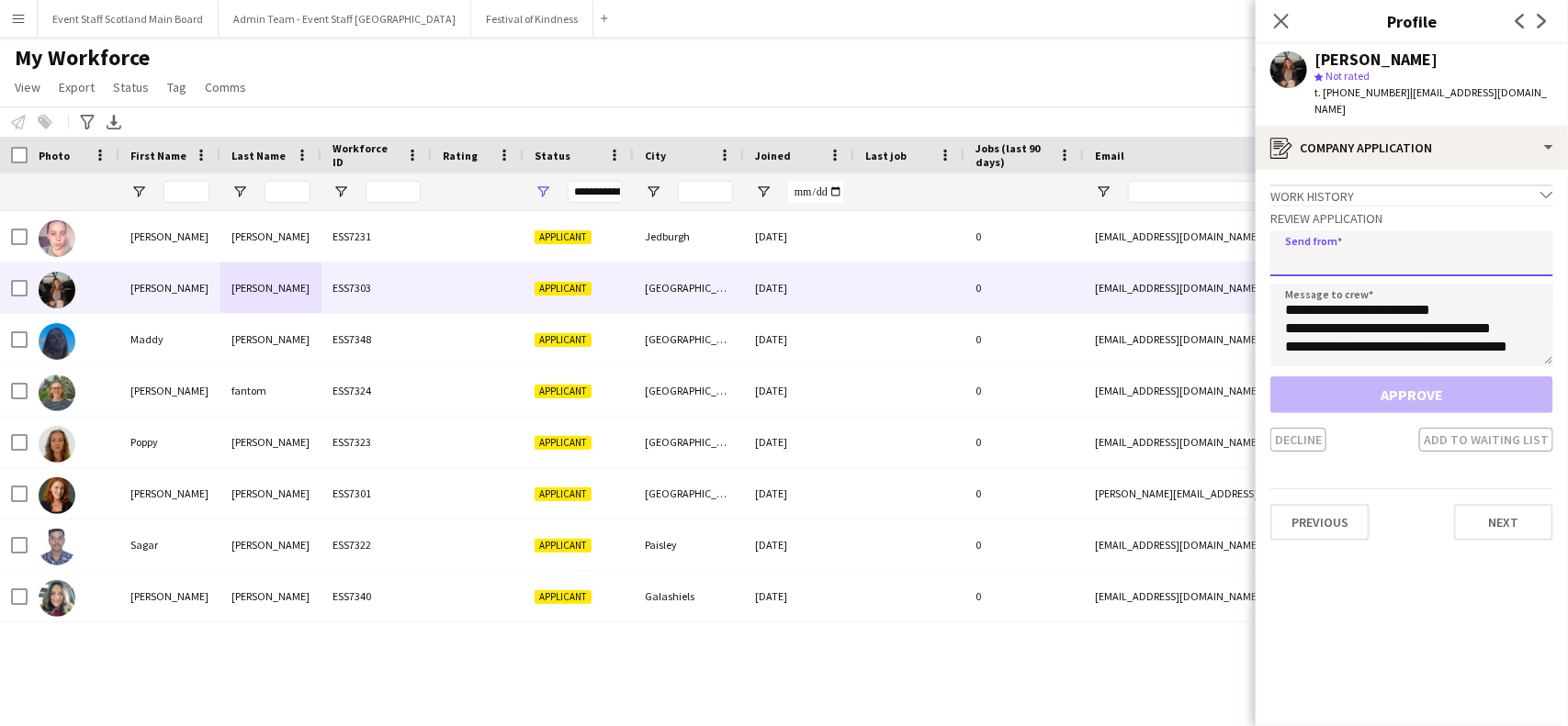
click at [1317, 239] on input "email" at bounding box center [1412, 253] width 283 height 46
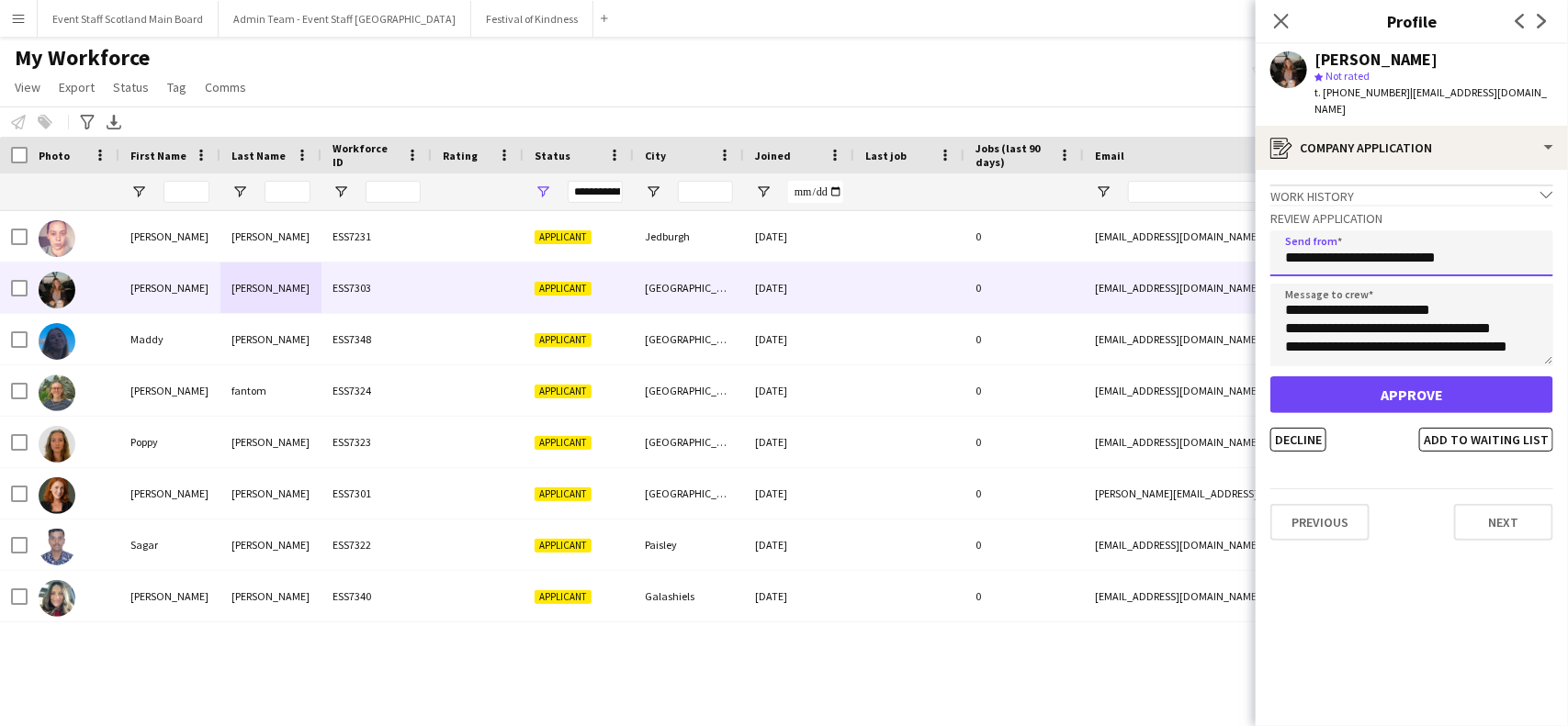
type input "**********"
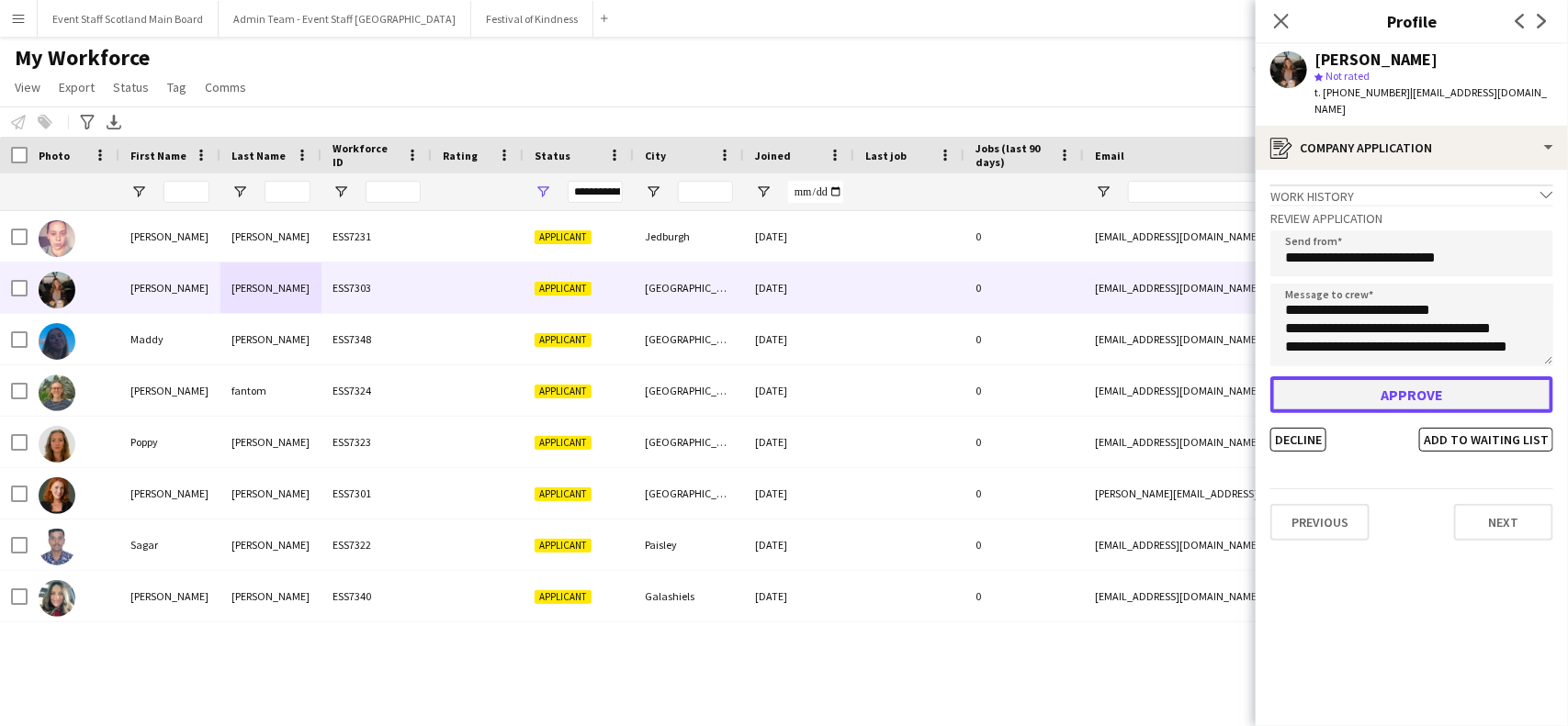
click at [1371, 376] on button "Approve" at bounding box center [1412, 395] width 283 height 37
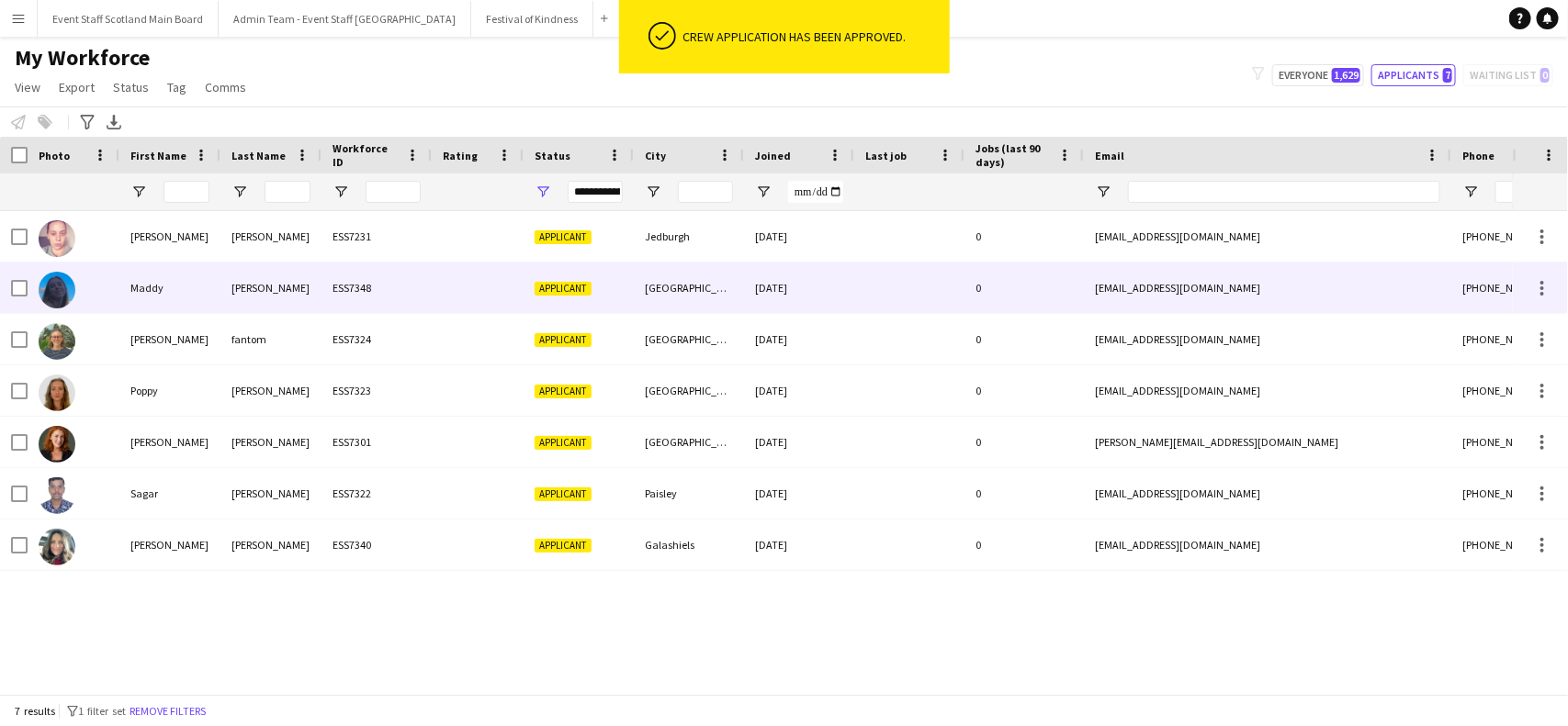
click at [391, 290] on div "ESS7348" at bounding box center [377, 288] width 111 height 50
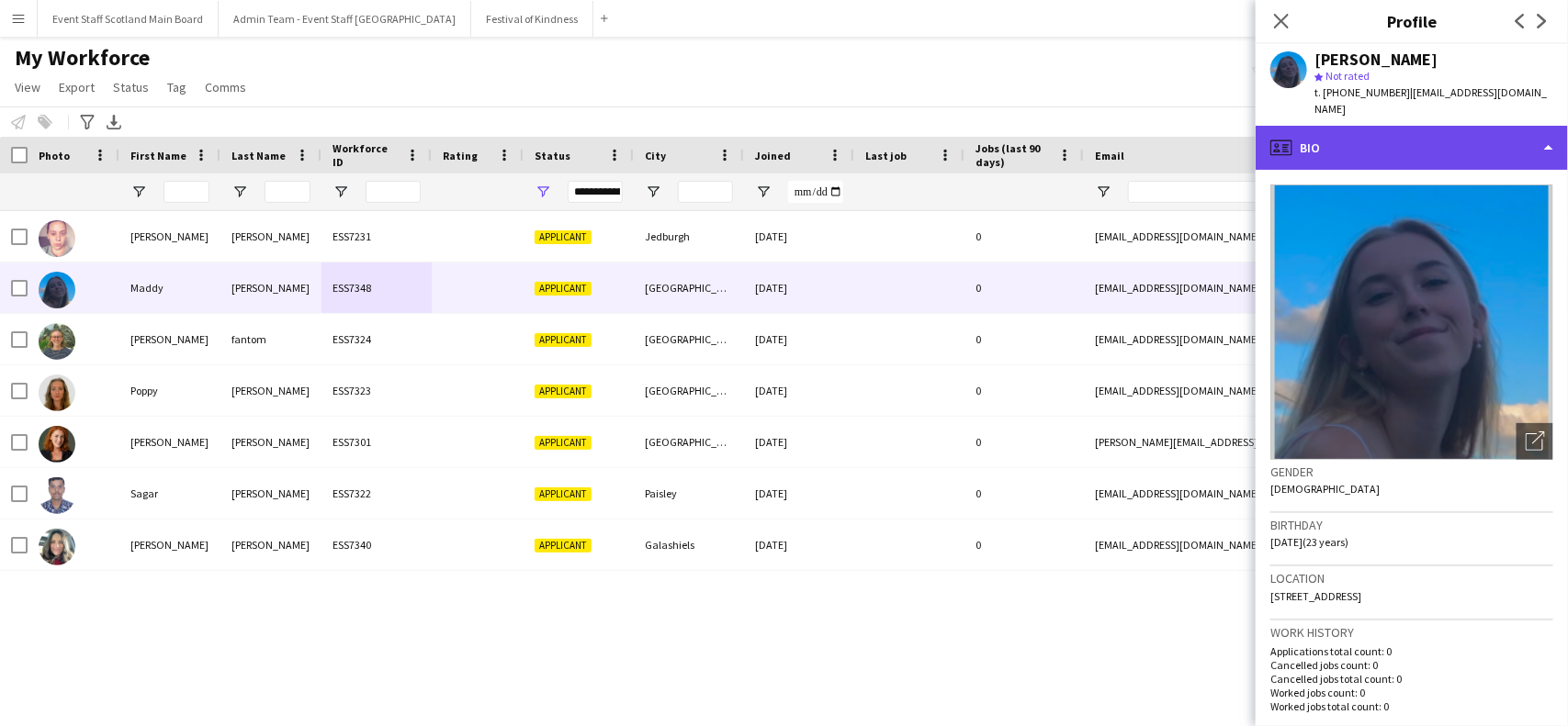
click at [1548, 133] on div "profile Bio" at bounding box center [1412, 147] width 312 height 44
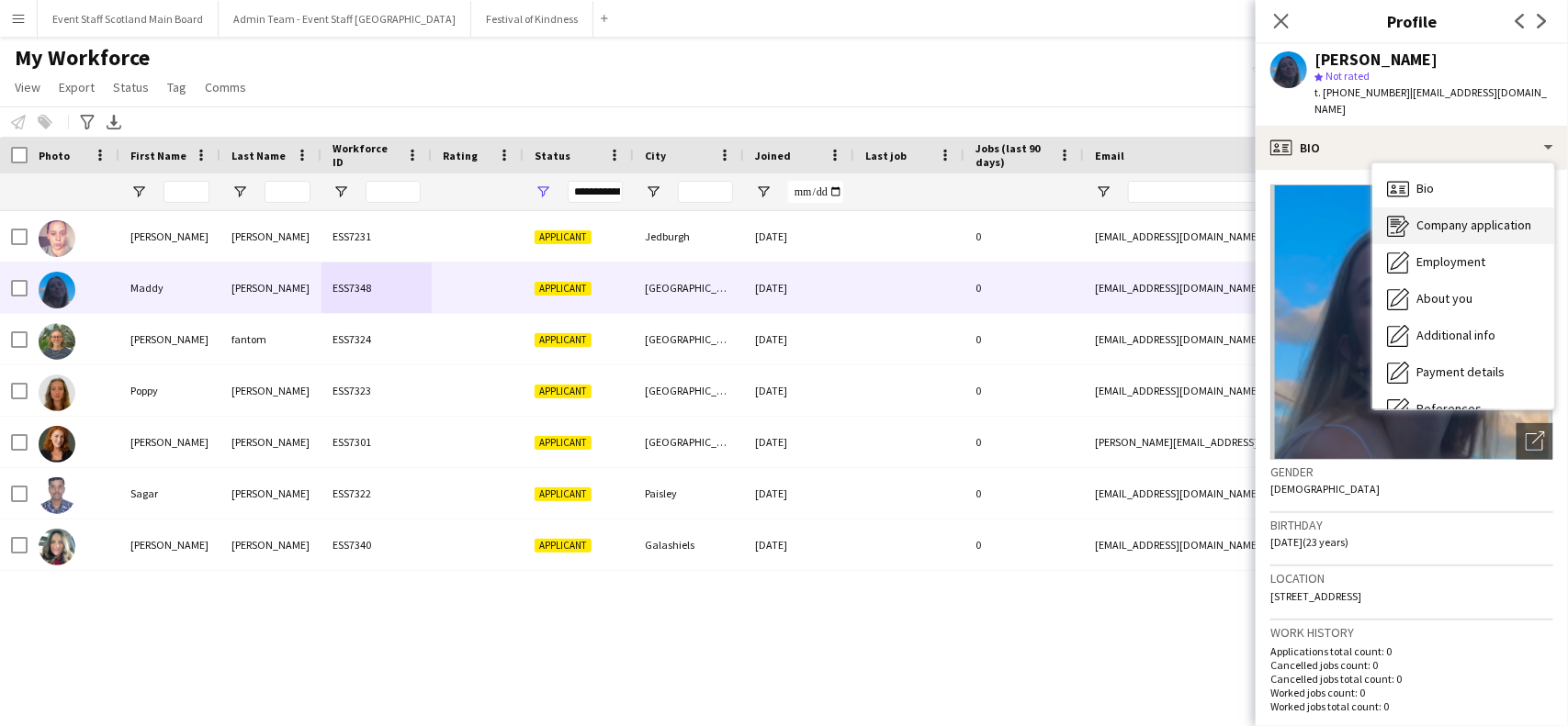
click at [1521, 213] on div "Company application Company application" at bounding box center [1464, 226] width 182 height 37
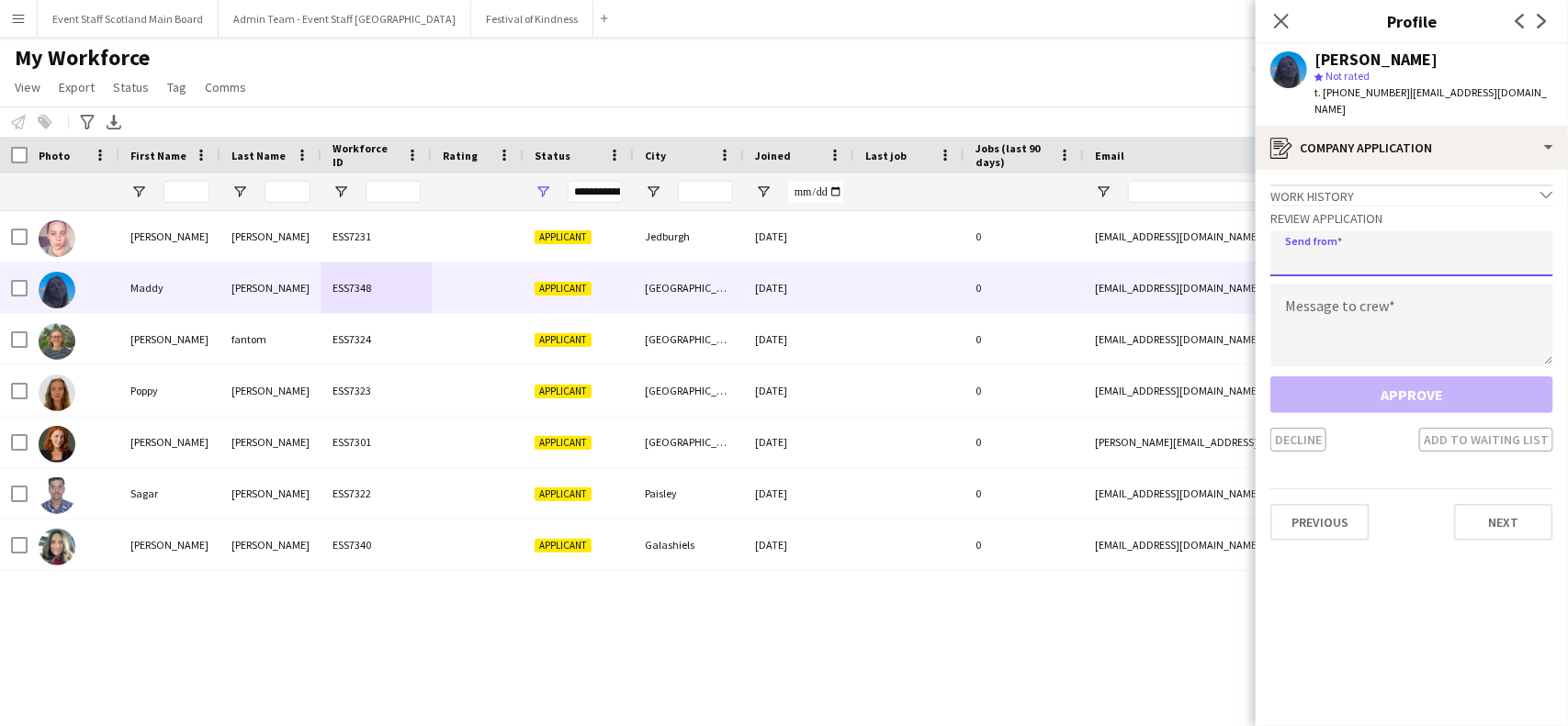
click at [1402, 253] on input "email" at bounding box center [1412, 253] width 283 height 46
type input "**********"
click at [1388, 295] on textarea at bounding box center [1412, 324] width 283 height 83
paste textarea "**********"
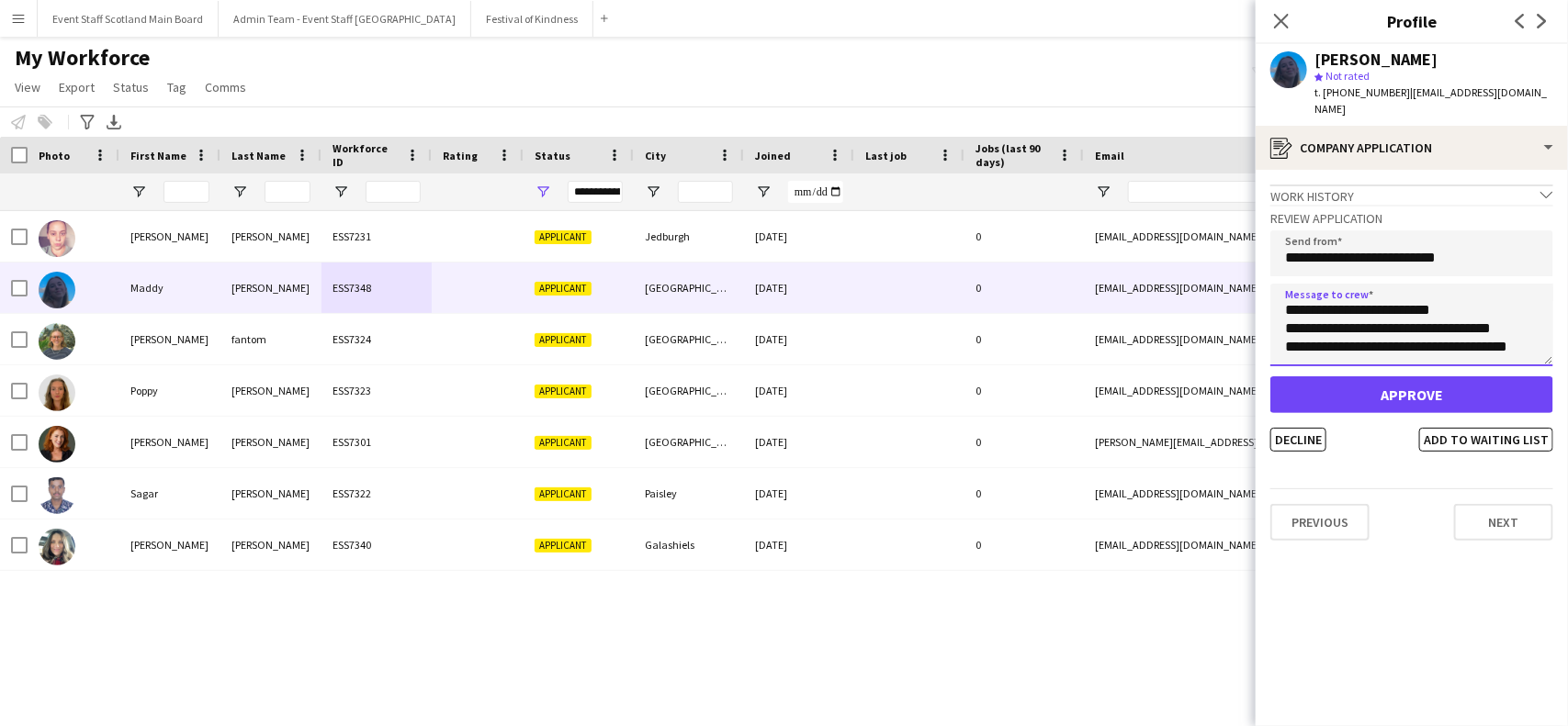
type textarea "**********"
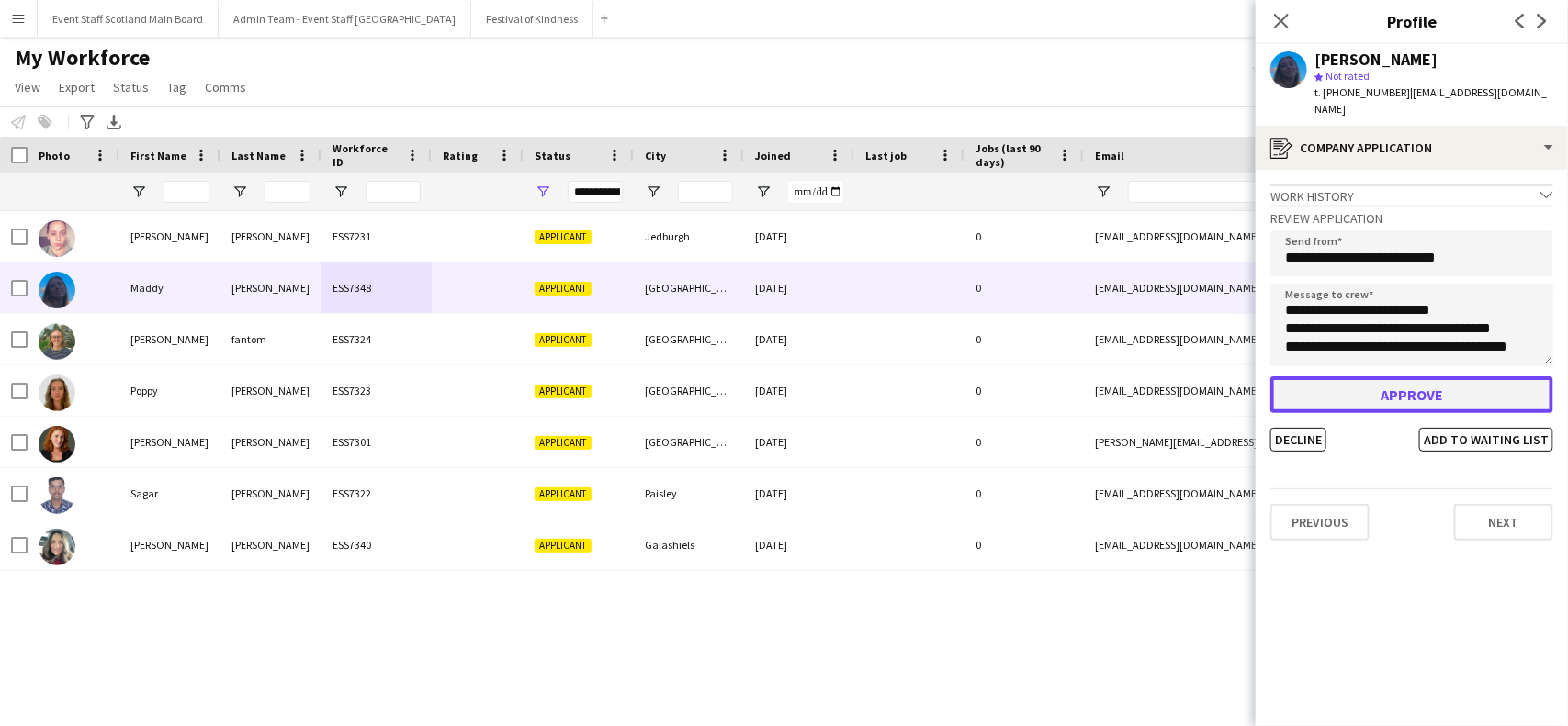
click at [1415, 393] on button "Approve" at bounding box center [1412, 395] width 283 height 37
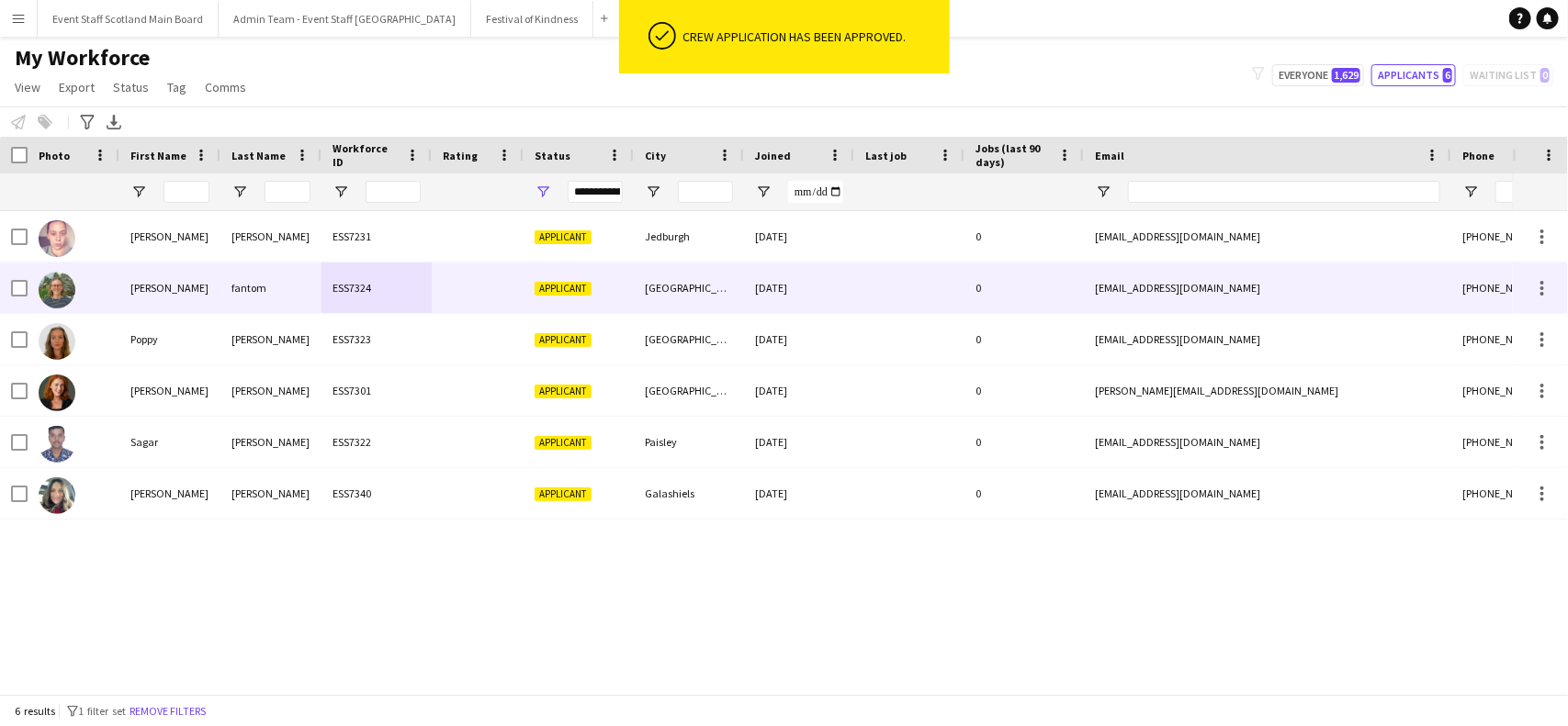
click at [949, 298] on div at bounding box center [910, 288] width 111 height 50
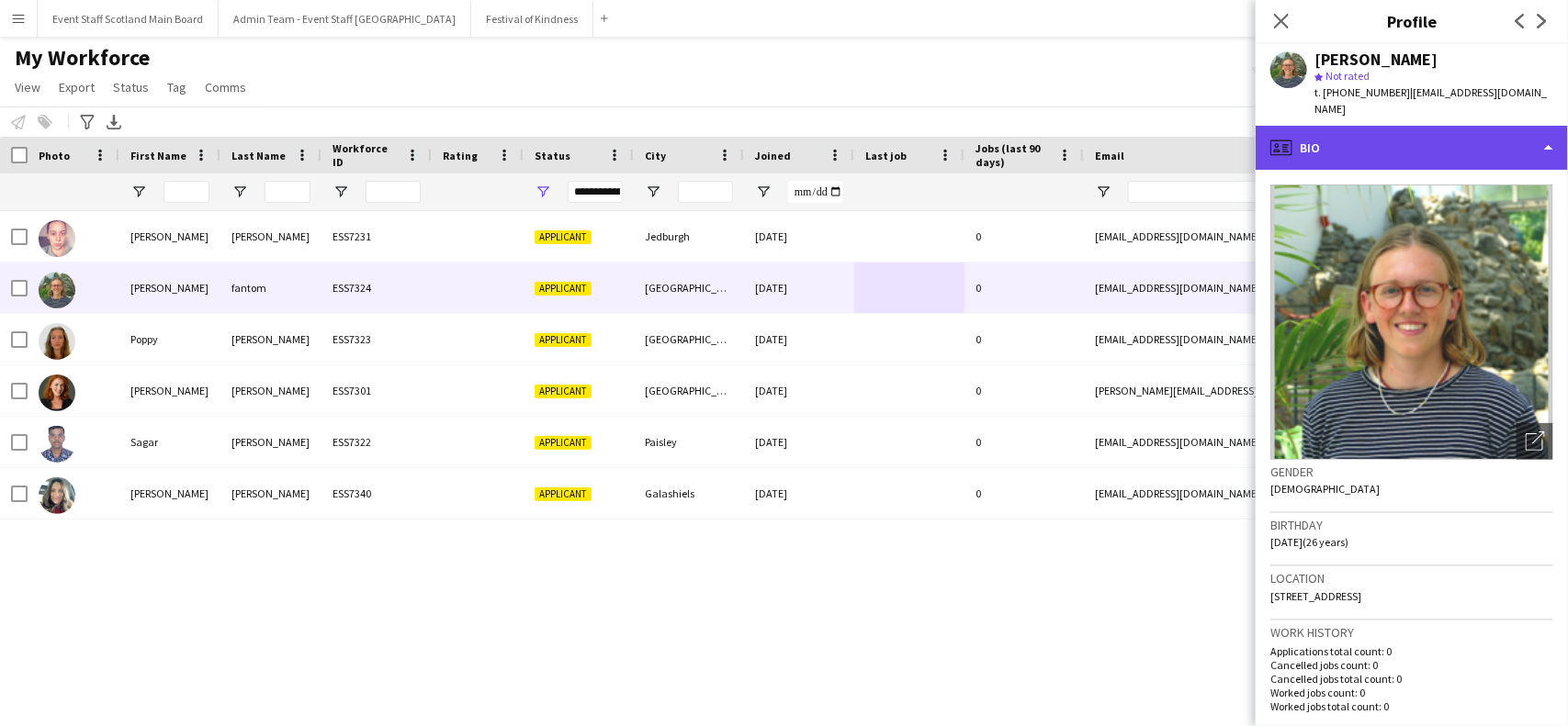
click at [1392, 125] on div "profile Bio" at bounding box center [1412, 147] width 312 height 44
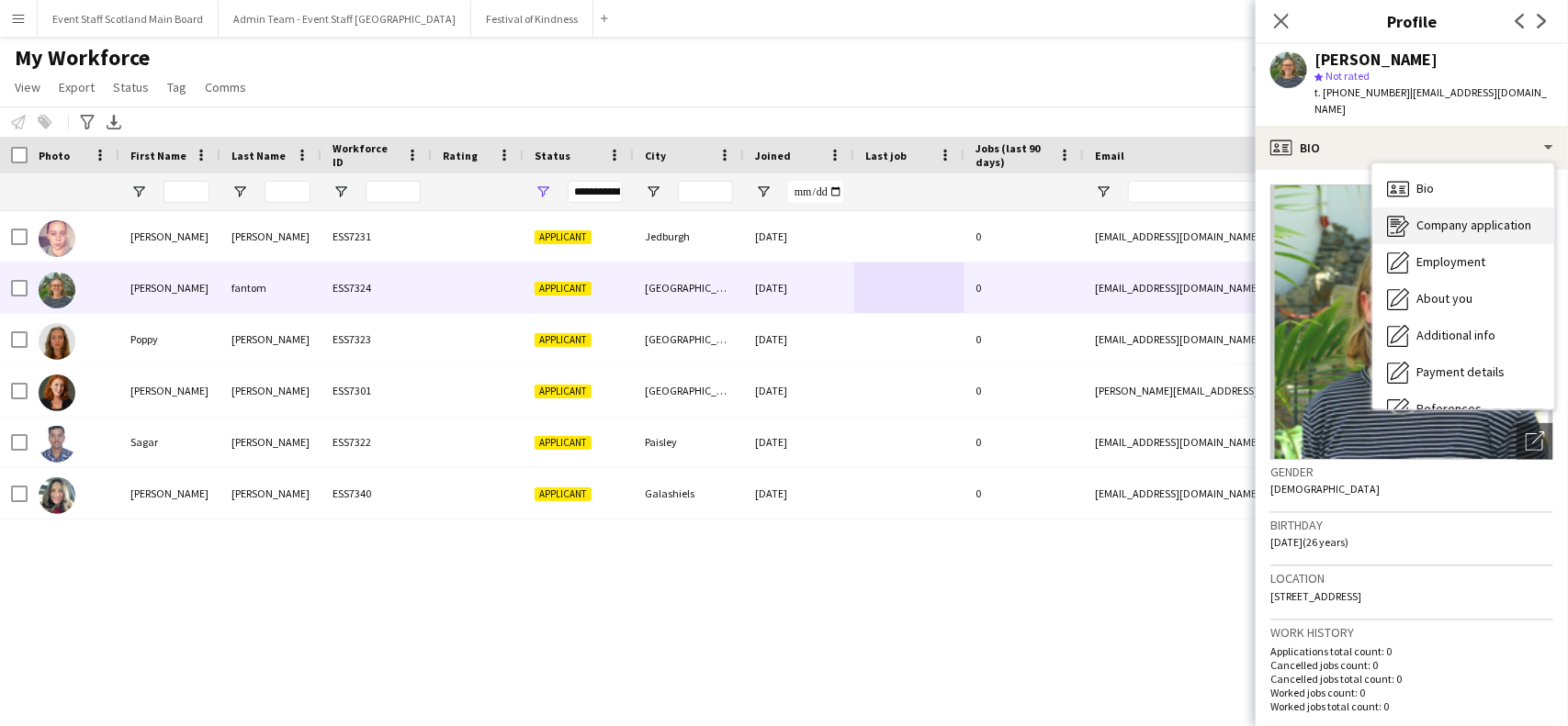
click at [1442, 217] on span "Company application" at bounding box center [1473, 225] width 114 height 17
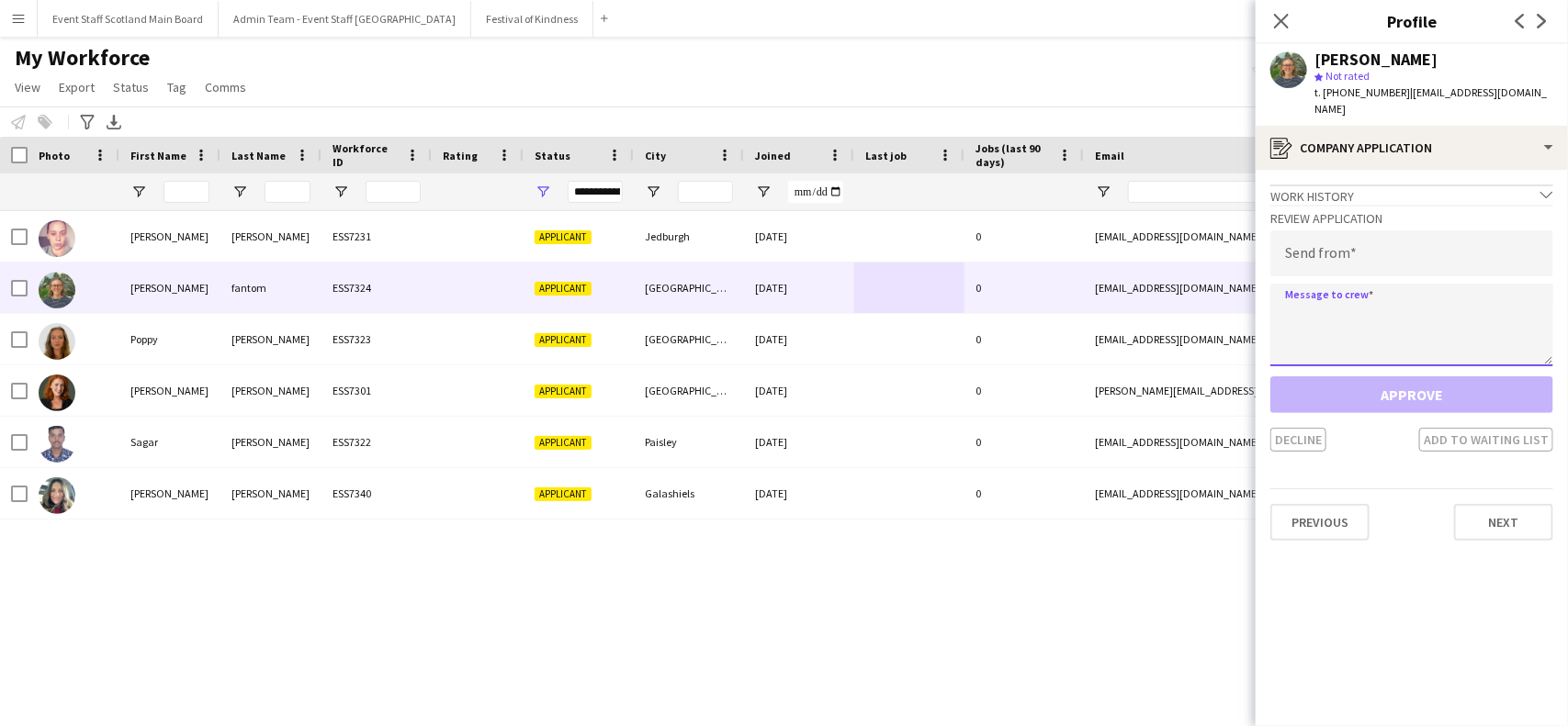
click at [1316, 284] on textarea at bounding box center [1412, 324] width 283 height 83
paste textarea "**********"
type textarea "**********"
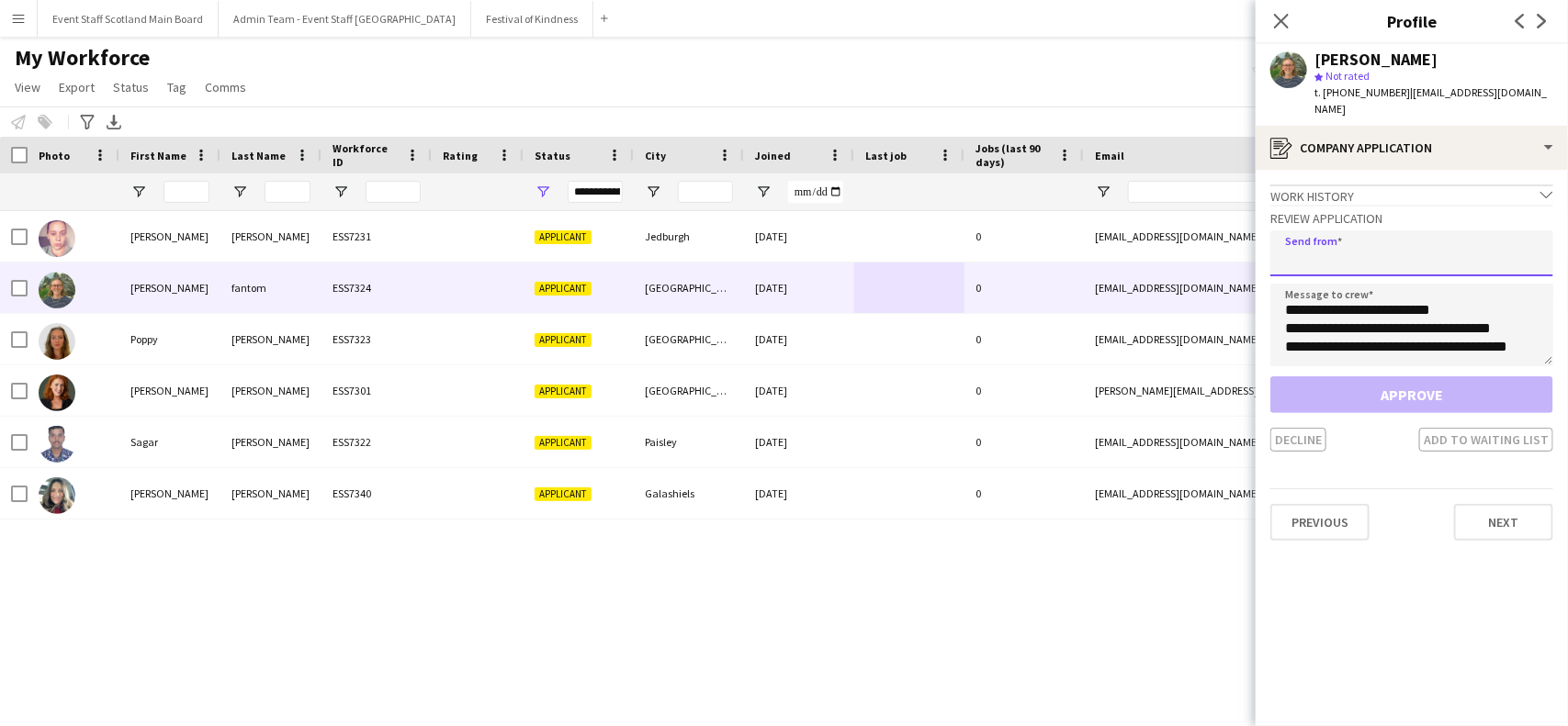
click at [1321, 231] on input "email" at bounding box center [1412, 253] width 283 height 46
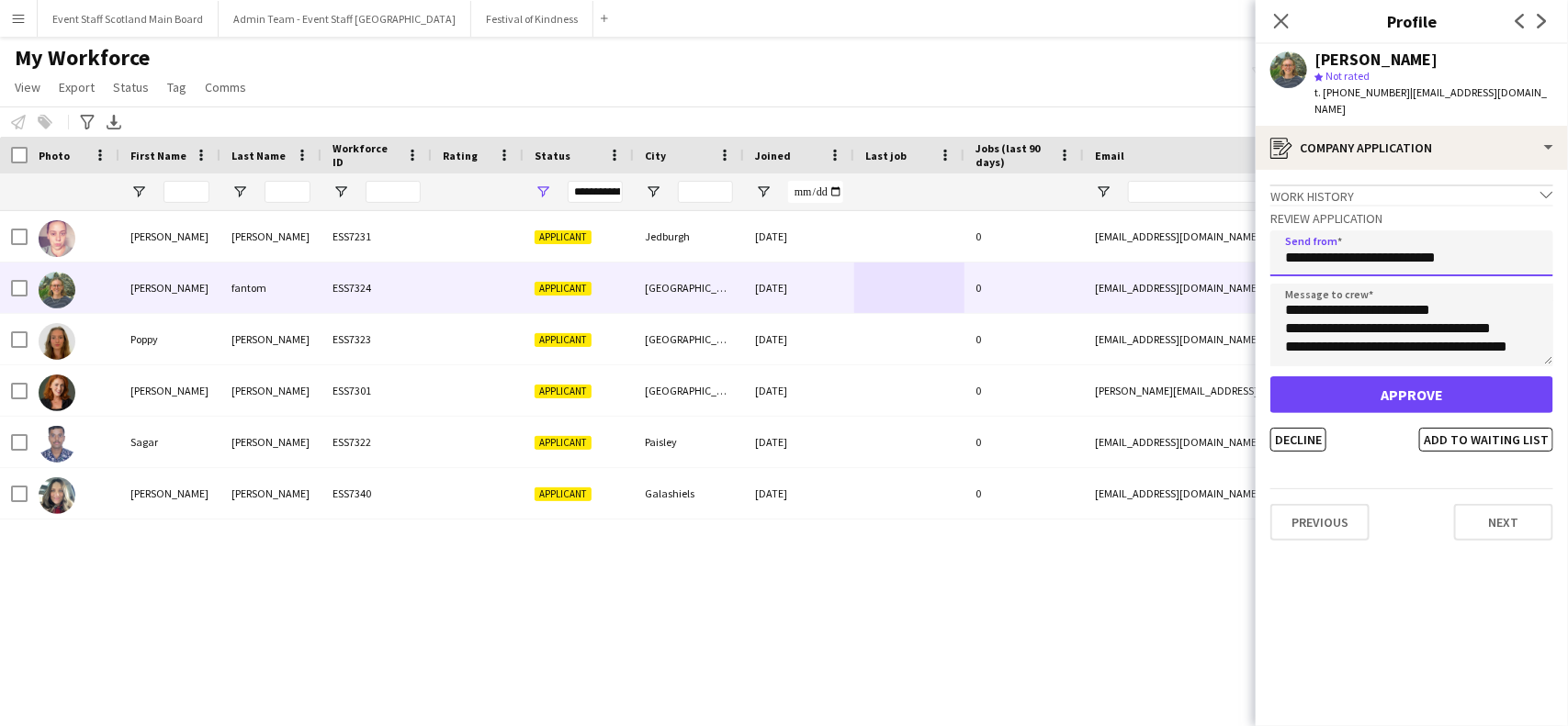
type input "**********"
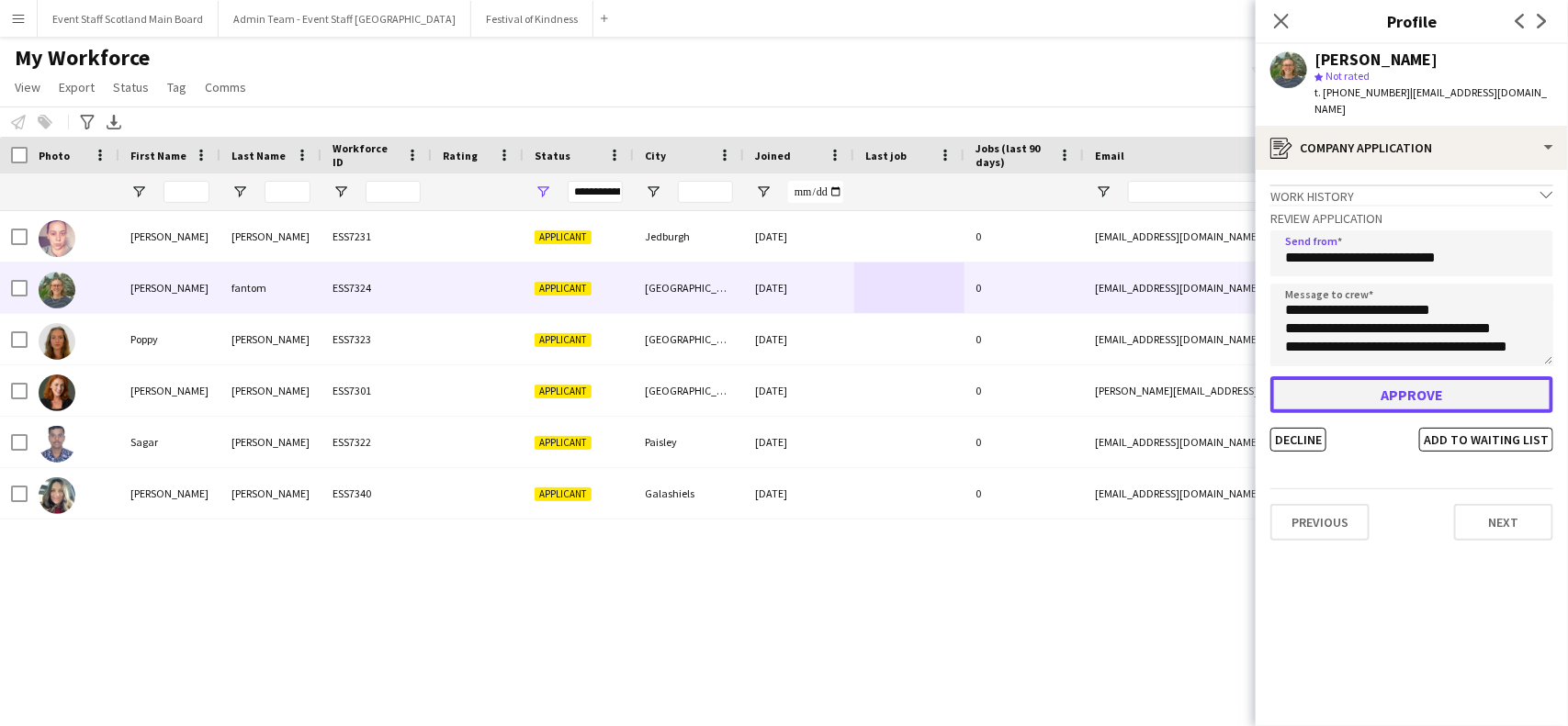
click at [1372, 376] on button "Approve" at bounding box center [1412, 395] width 283 height 37
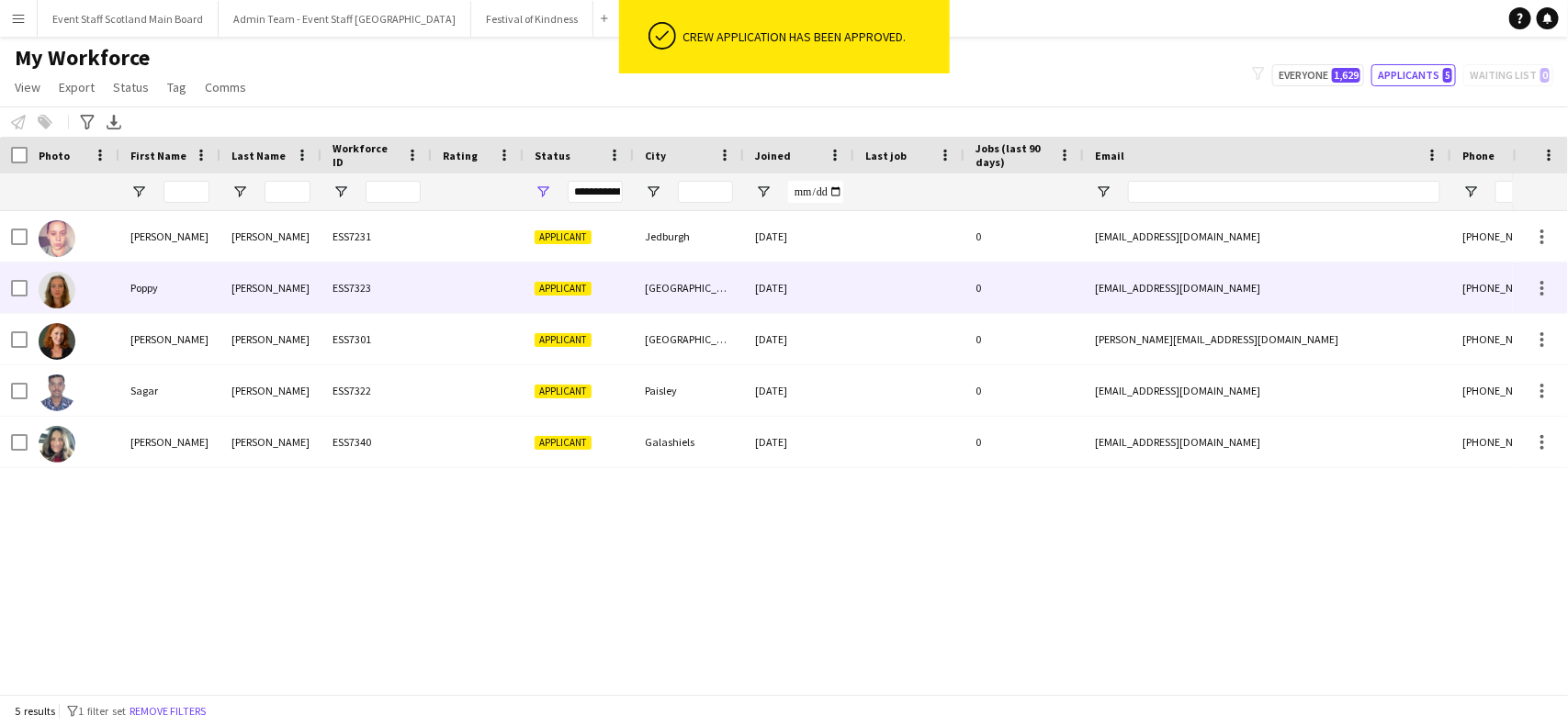
click at [640, 286] on div "[GEOGRAPHIC_DATA]" at bounding box center [689, 288] width 111 height 50
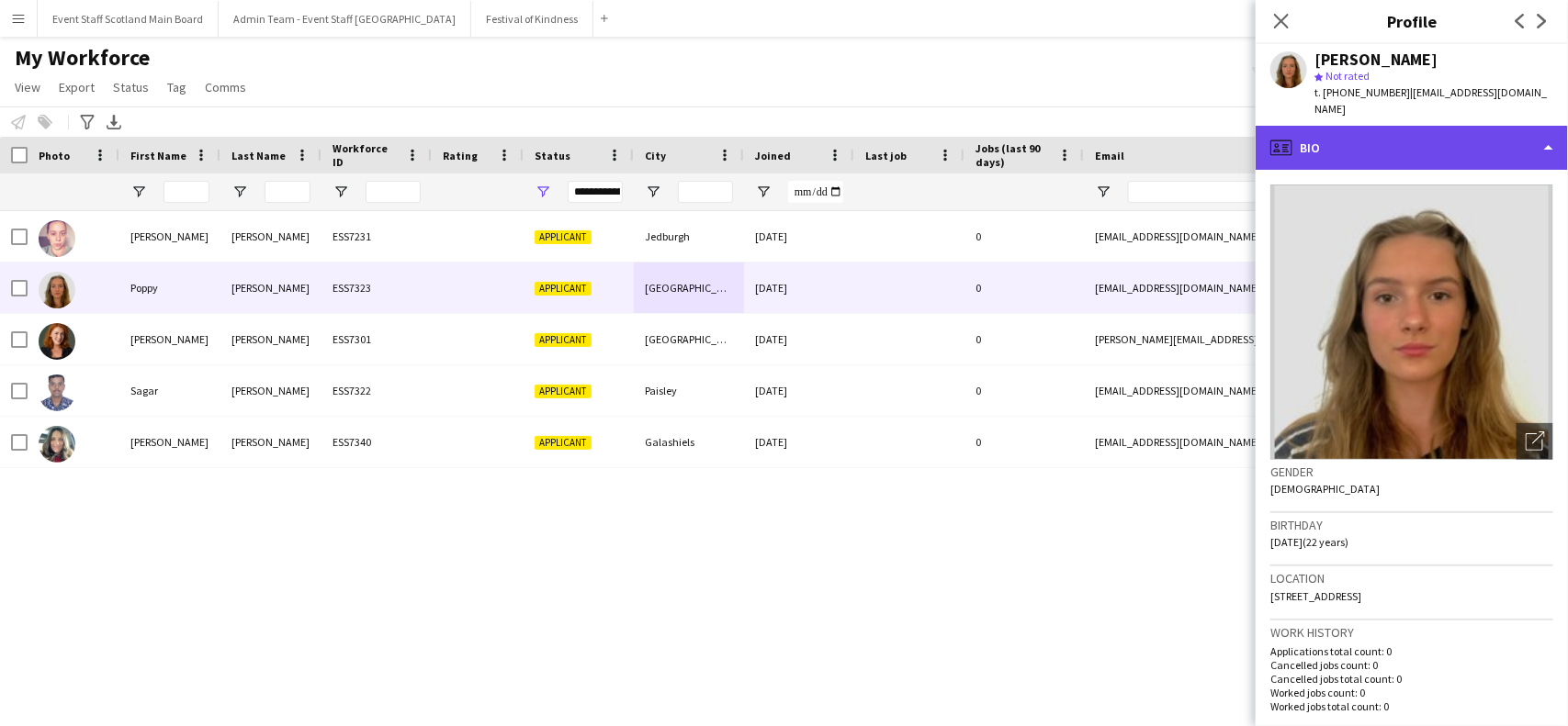
click at [1532, 129] on div "profile Bio" at bounding box center [1412, 147] width 312 height 44
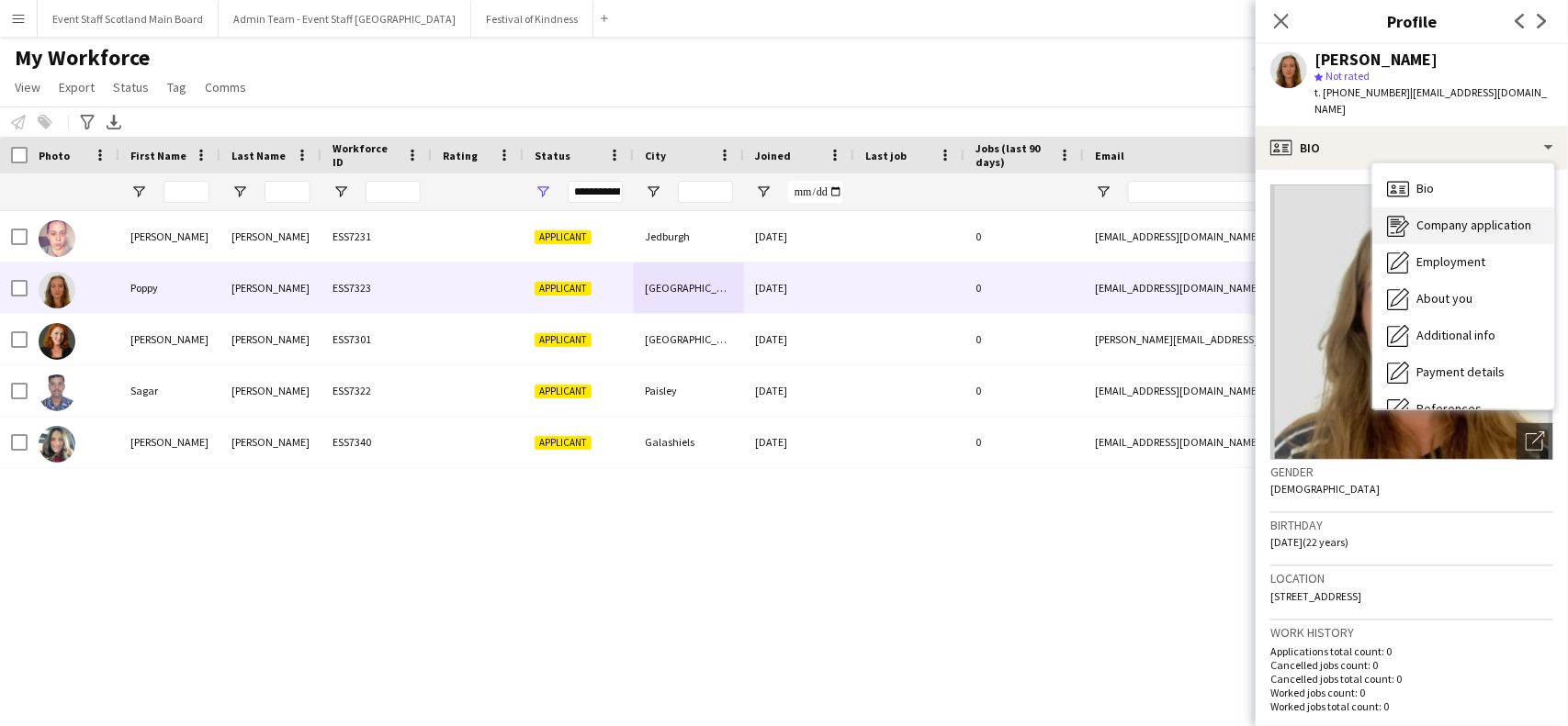
click at [1497, 217] on span "Company application" at bounding box center [1473, 225] width 114 height 17
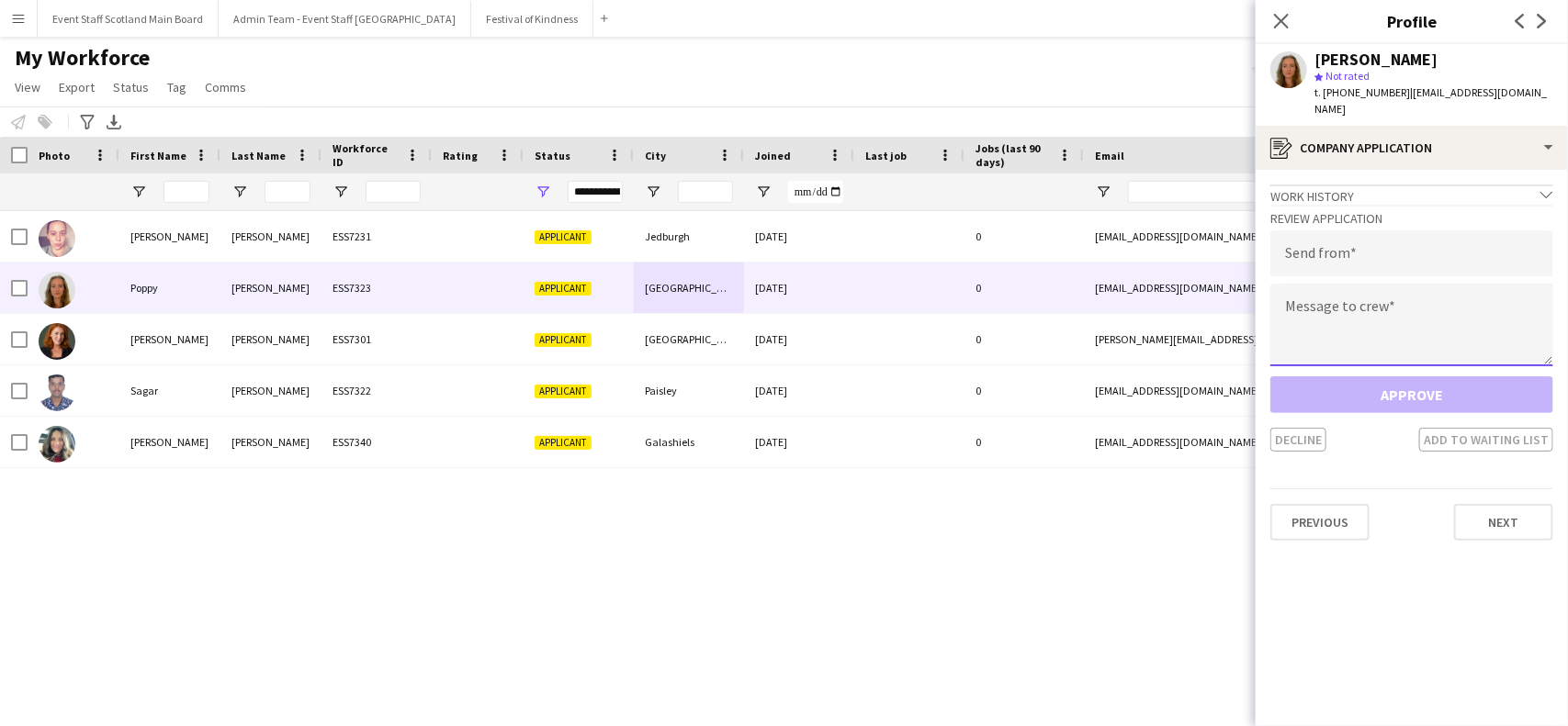
click at [1362, 284] on textarea at bounding box center [1412, 324] width 283 height 83
paste textarea "**********"
type textarea "**********"
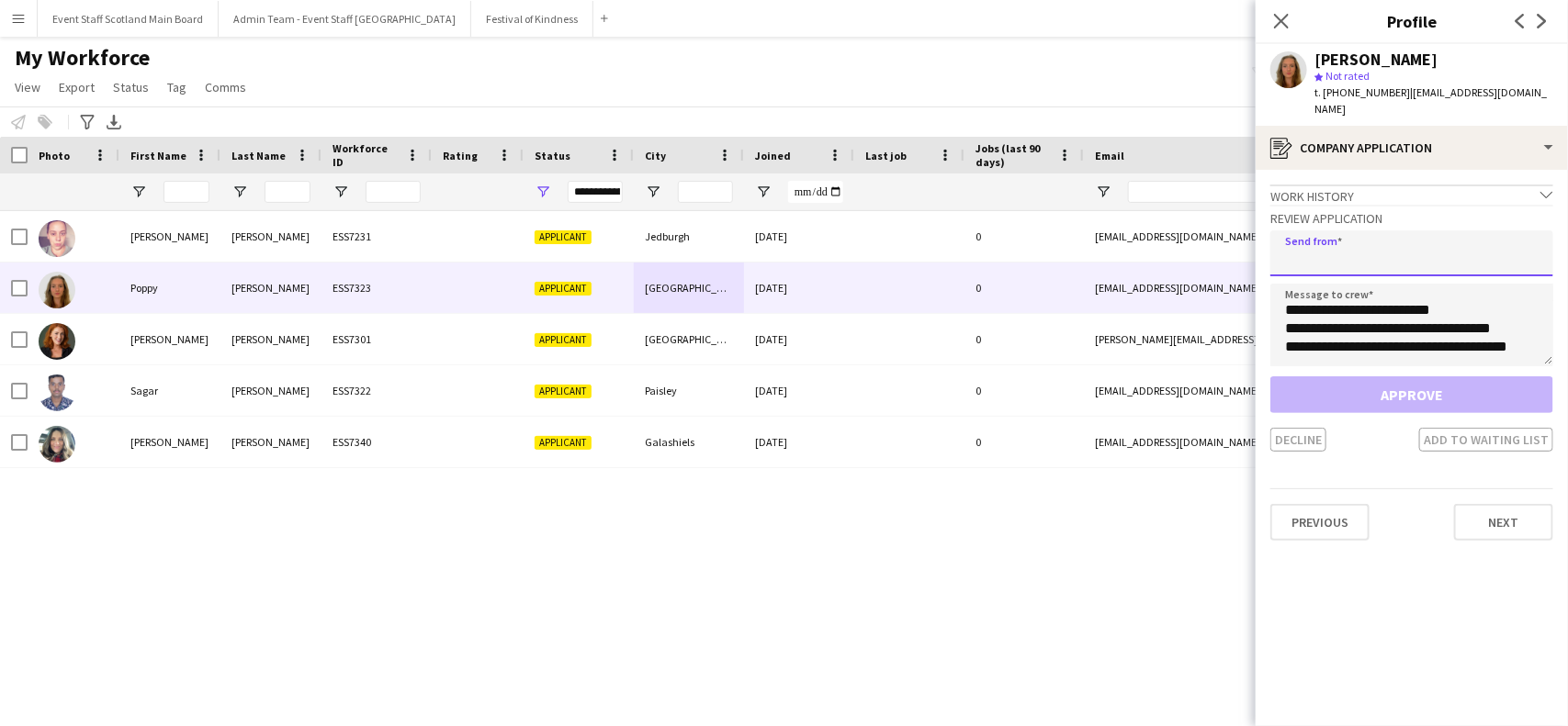
click at [1329, 235] on input "email" at bounding box center [1412, 253] width 283 height 46
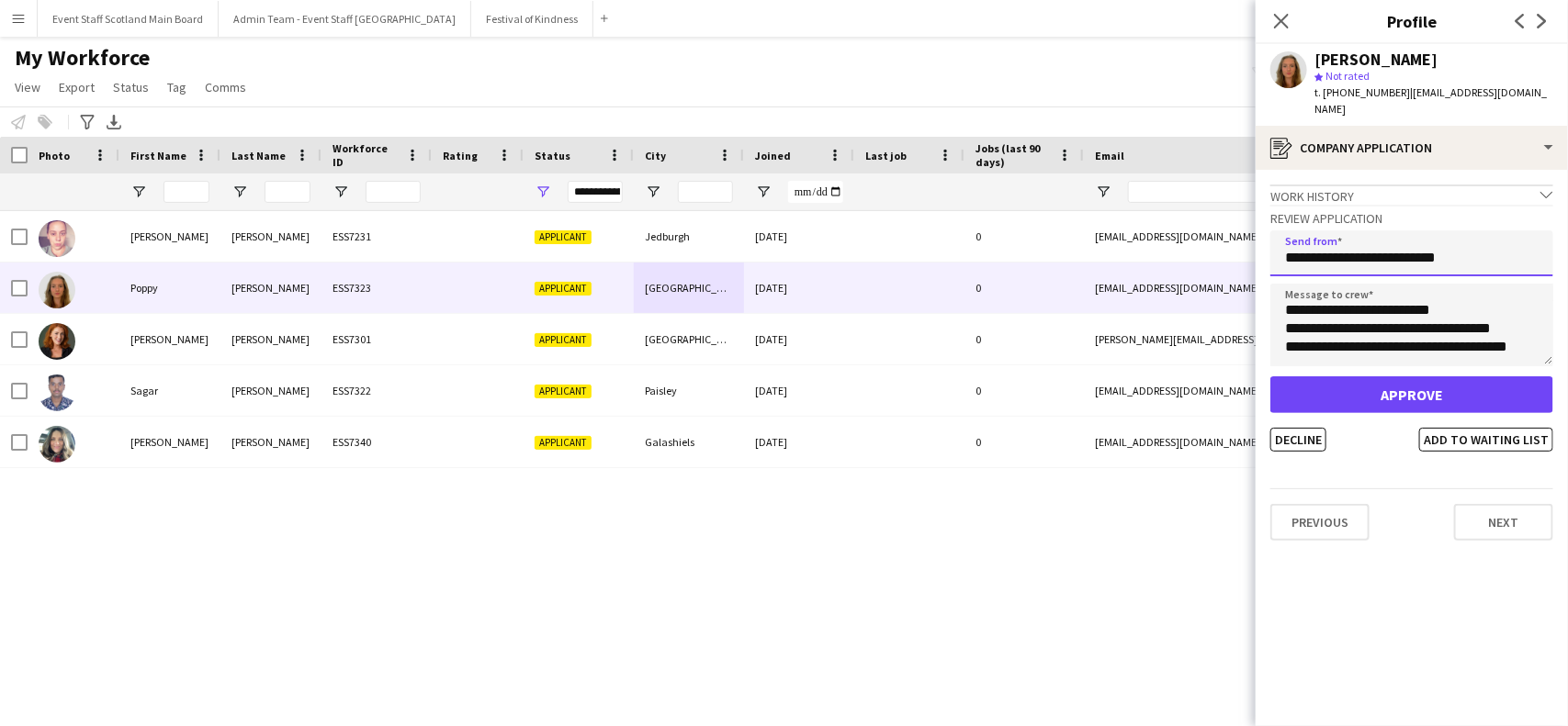
type input "**********"
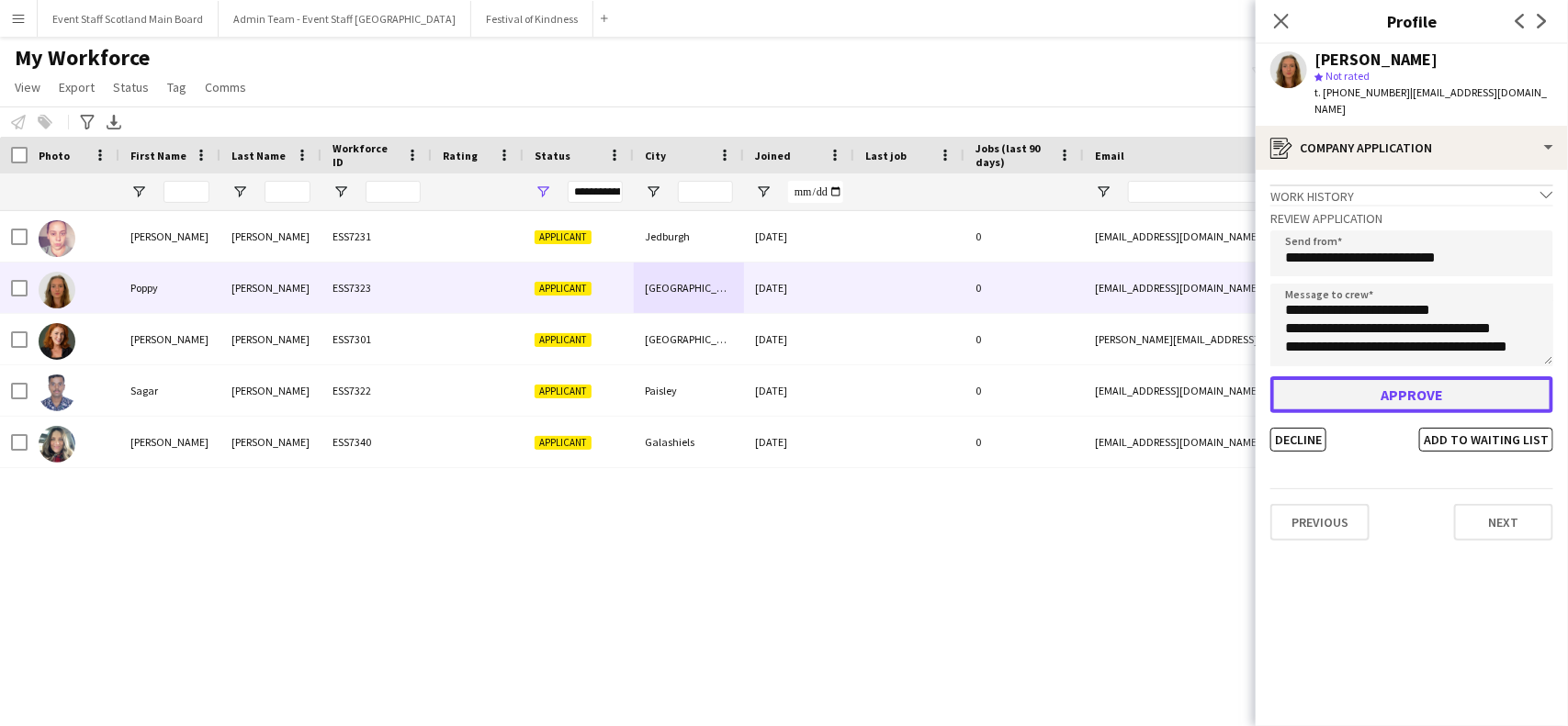
click at [1370, 387] on button "Approve" at bounding box center [1412, 395] width 283 height 37
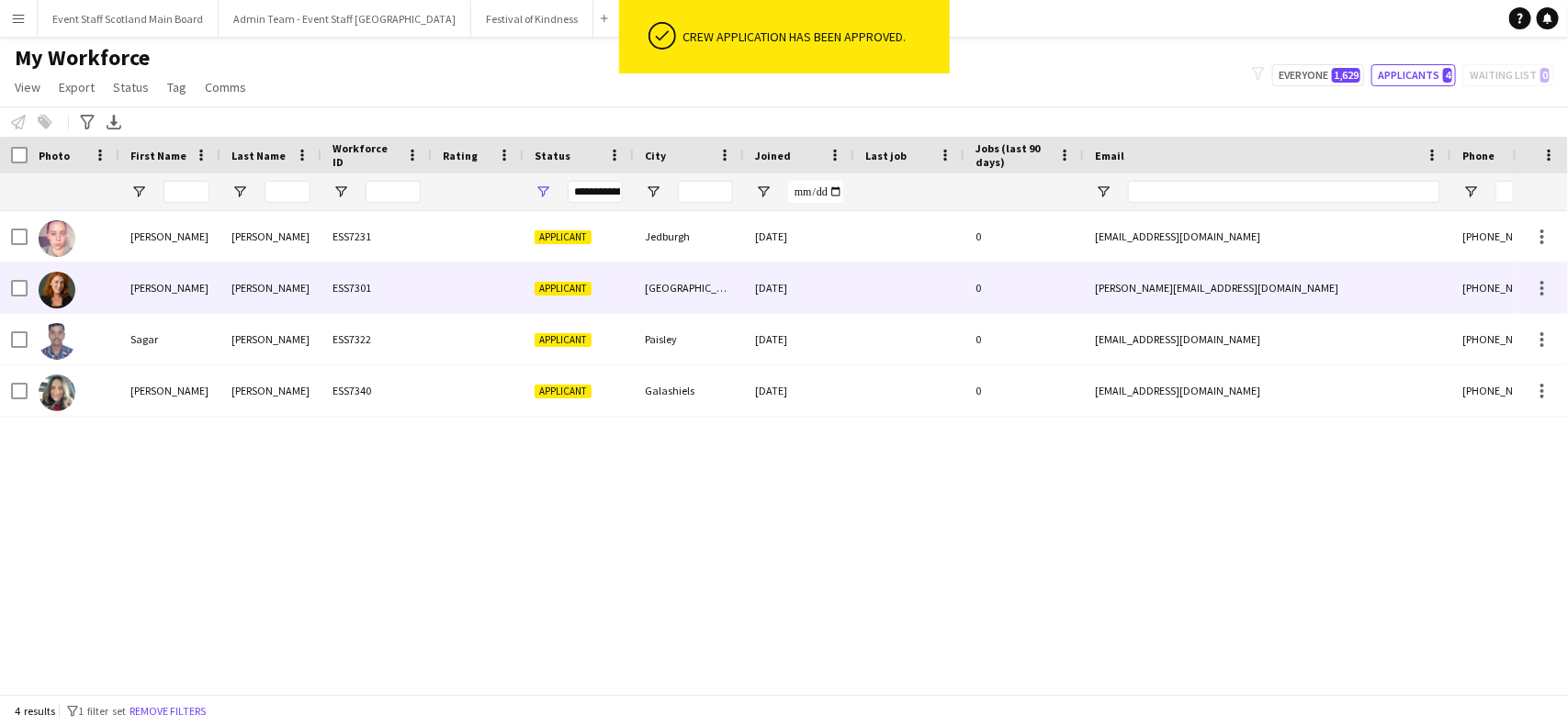
click at [347, 300] on div "ESS7301" at bounding box center [377, 288] width 111 height 50
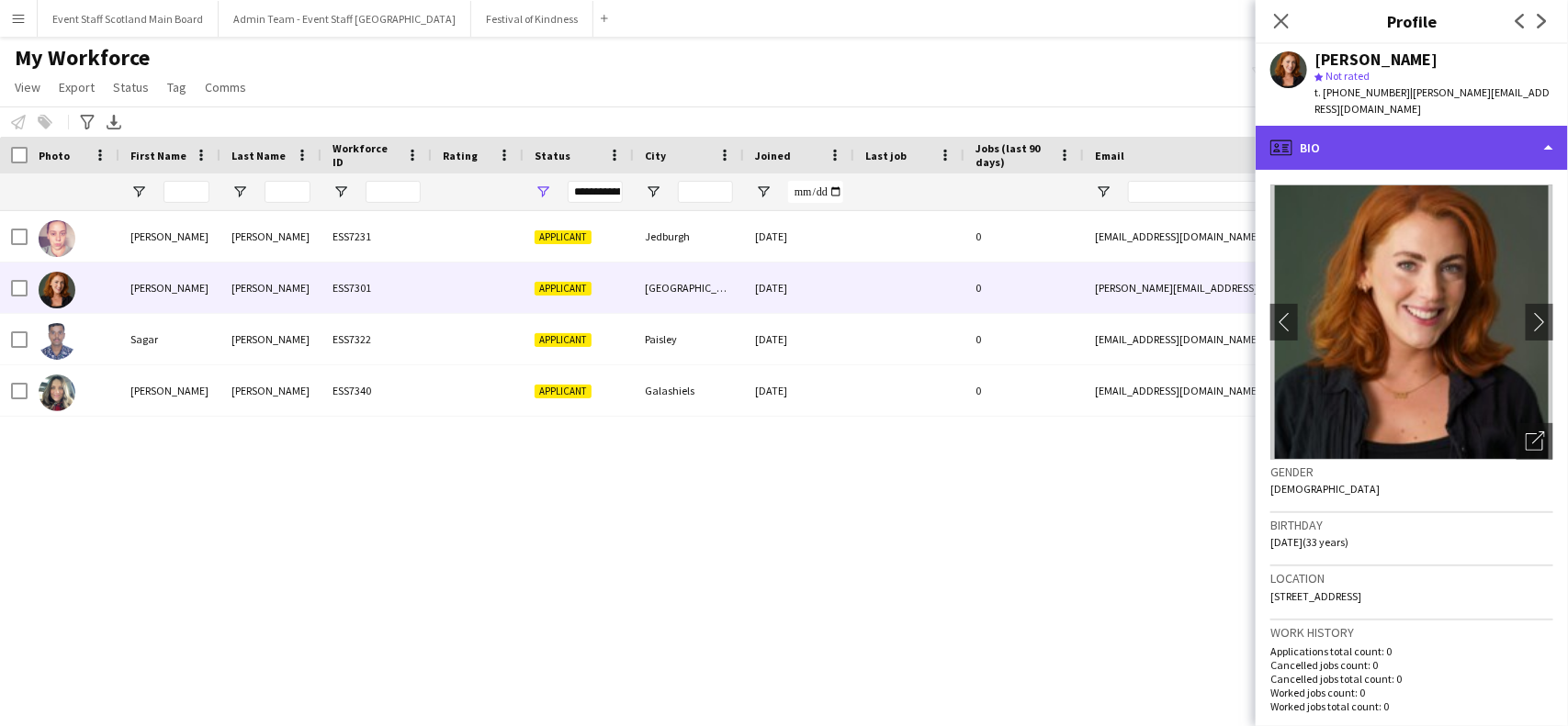
click at [1464, 125] on div "profile Bio" at bounding box center [1412, 147] width 312 height 44
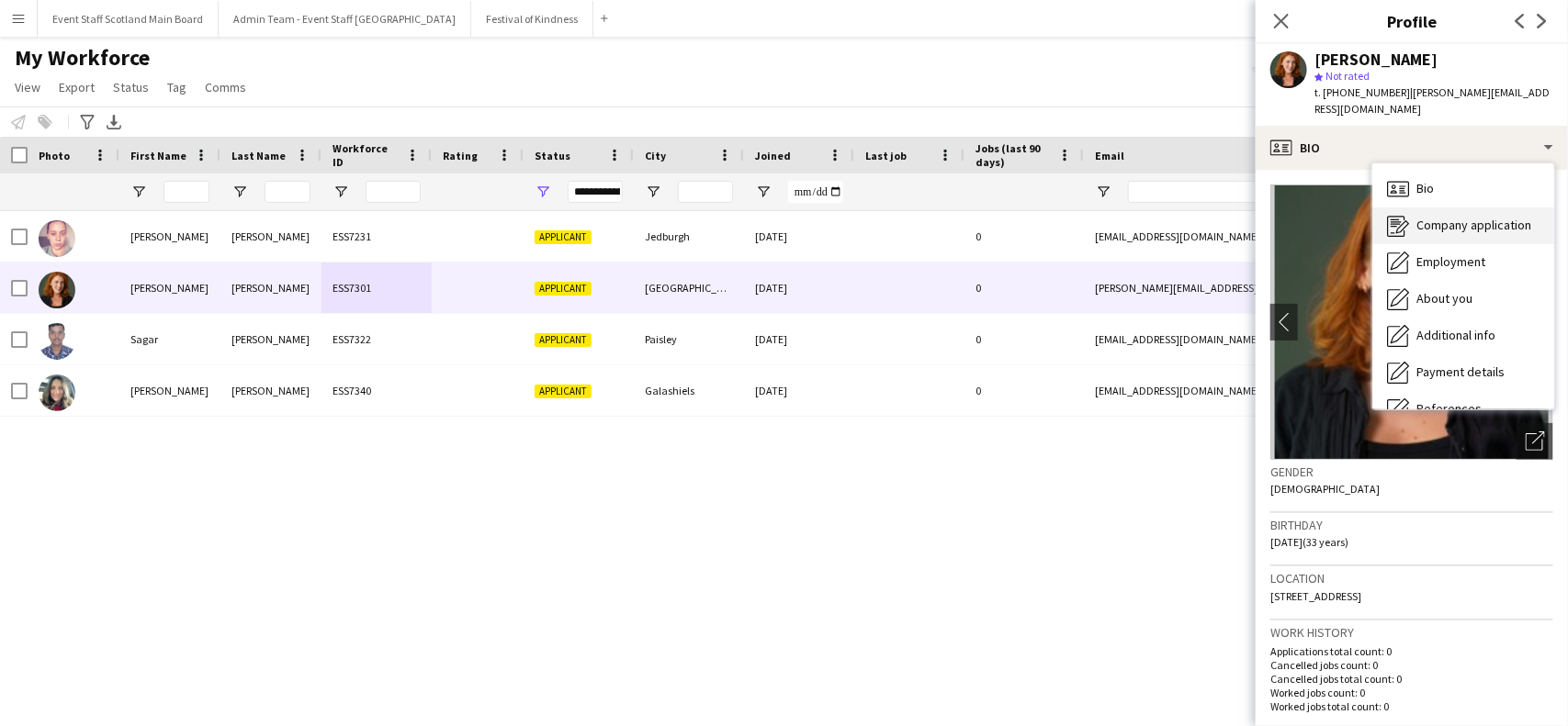
click at [1459, 217] on span "Company application" at bounding box center [1473, 225] width 114 height 17
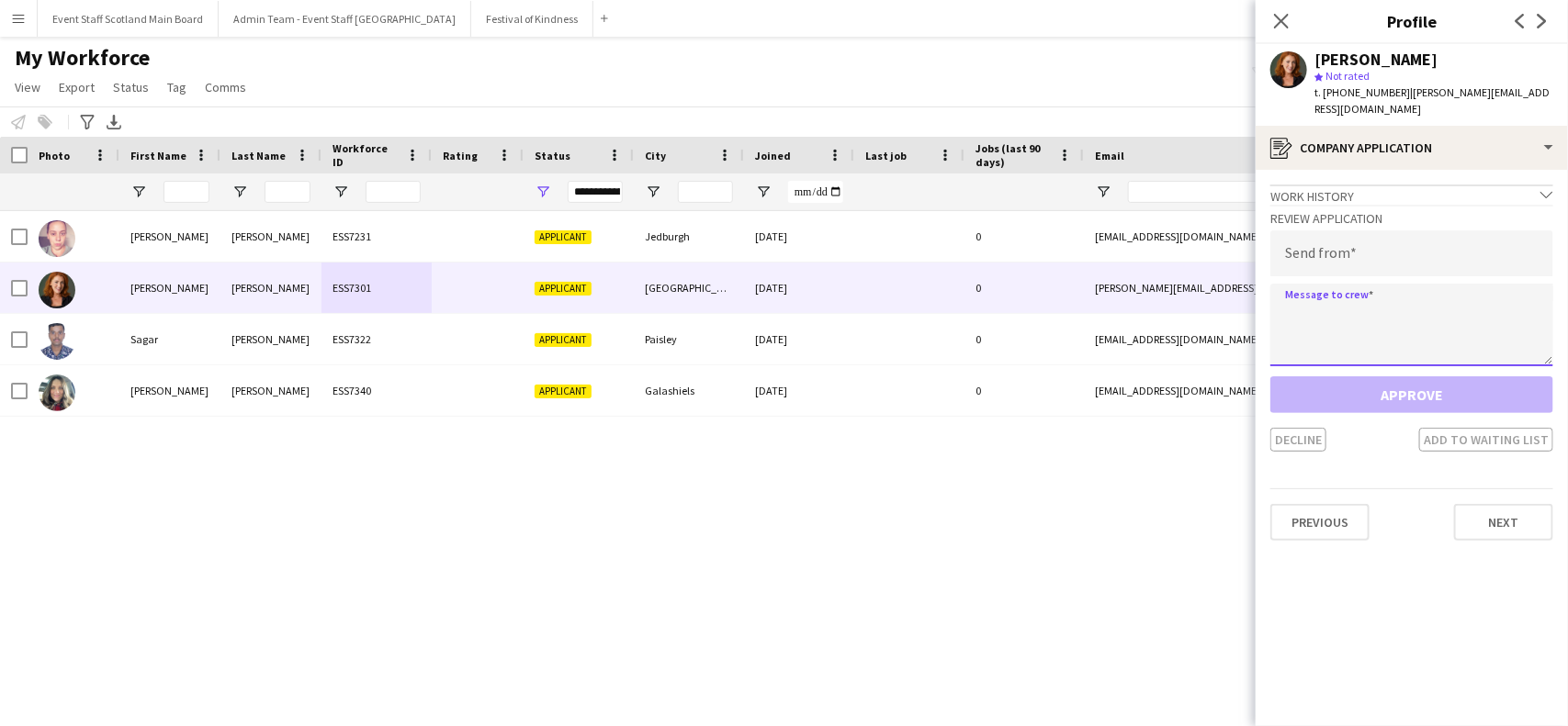
click at [1402, 285] on textarea at bounding box center [1412, 324] width 283 height 83
paste textarea "**********"
type textarea "**********"
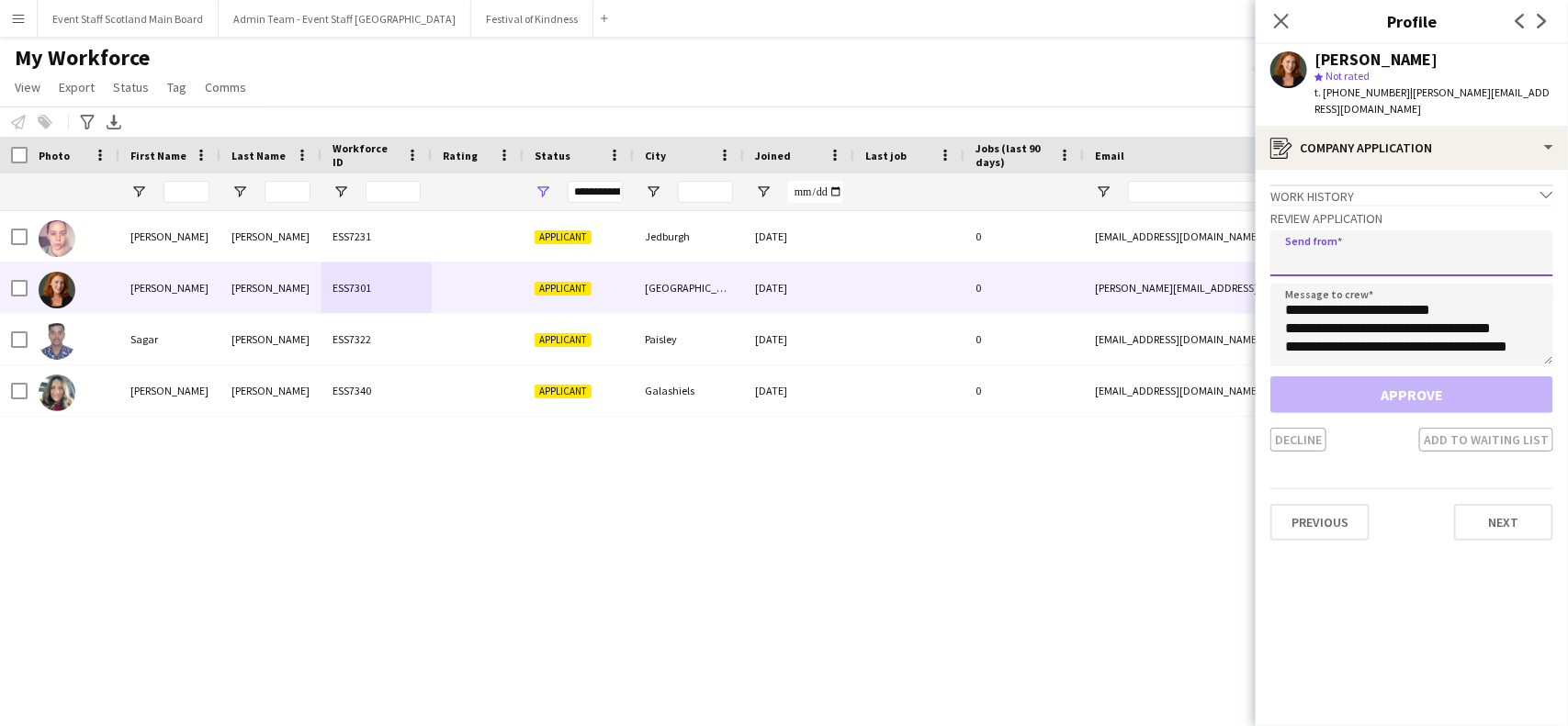
click at [1369, 231] on input "email" at bounding box center [1412, 253] width 283 height 46
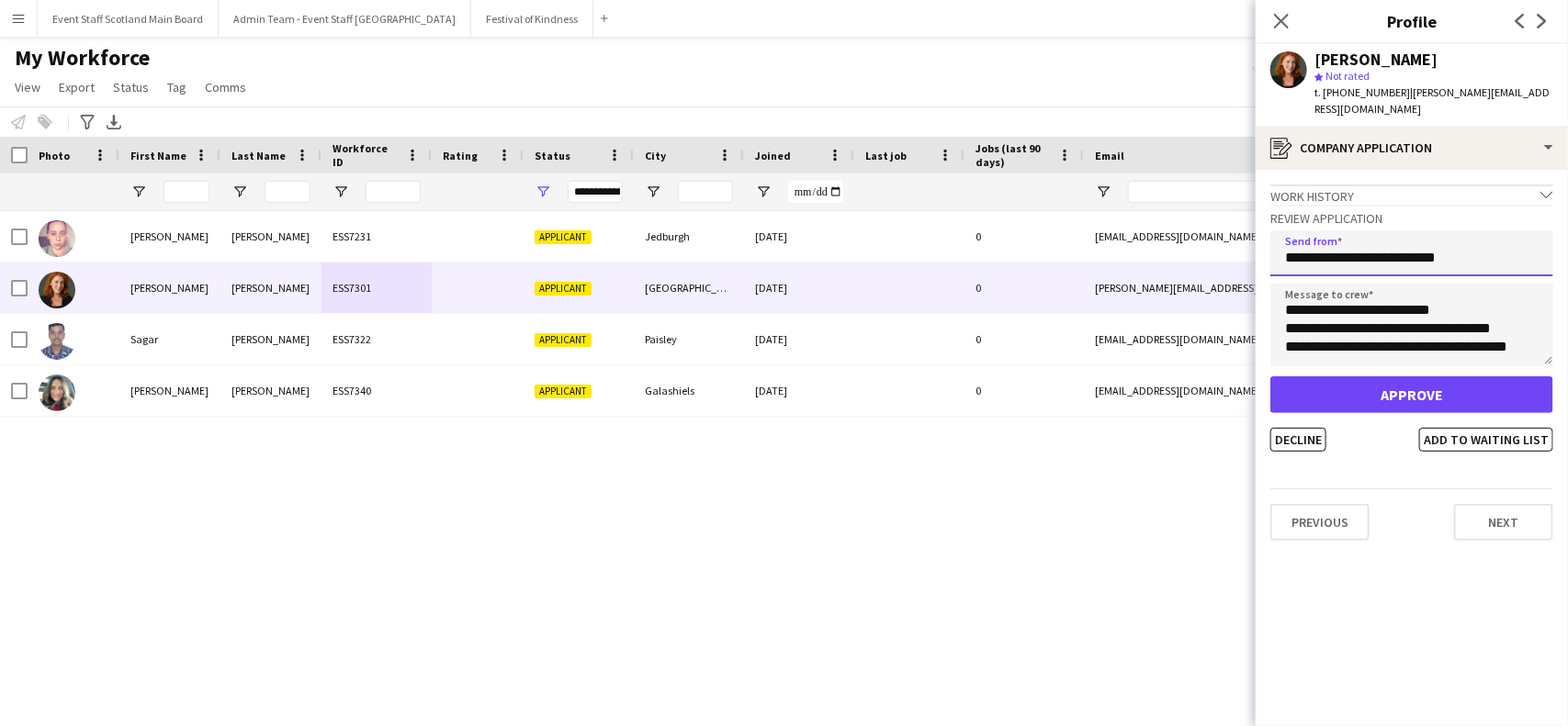
type input "**********"
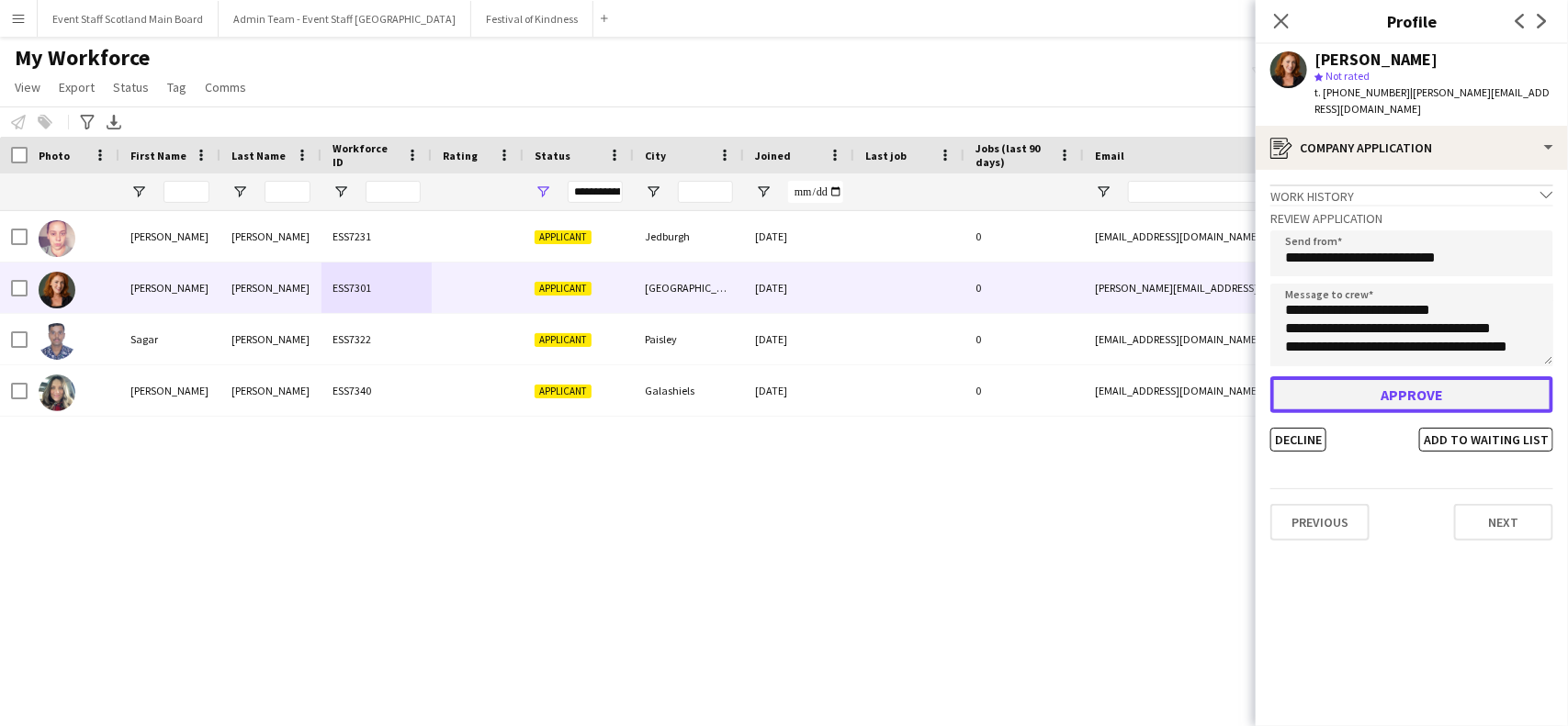
click at [1385, 390] on button "Approve" at bounding box center [1412, 395] width 283 height 37
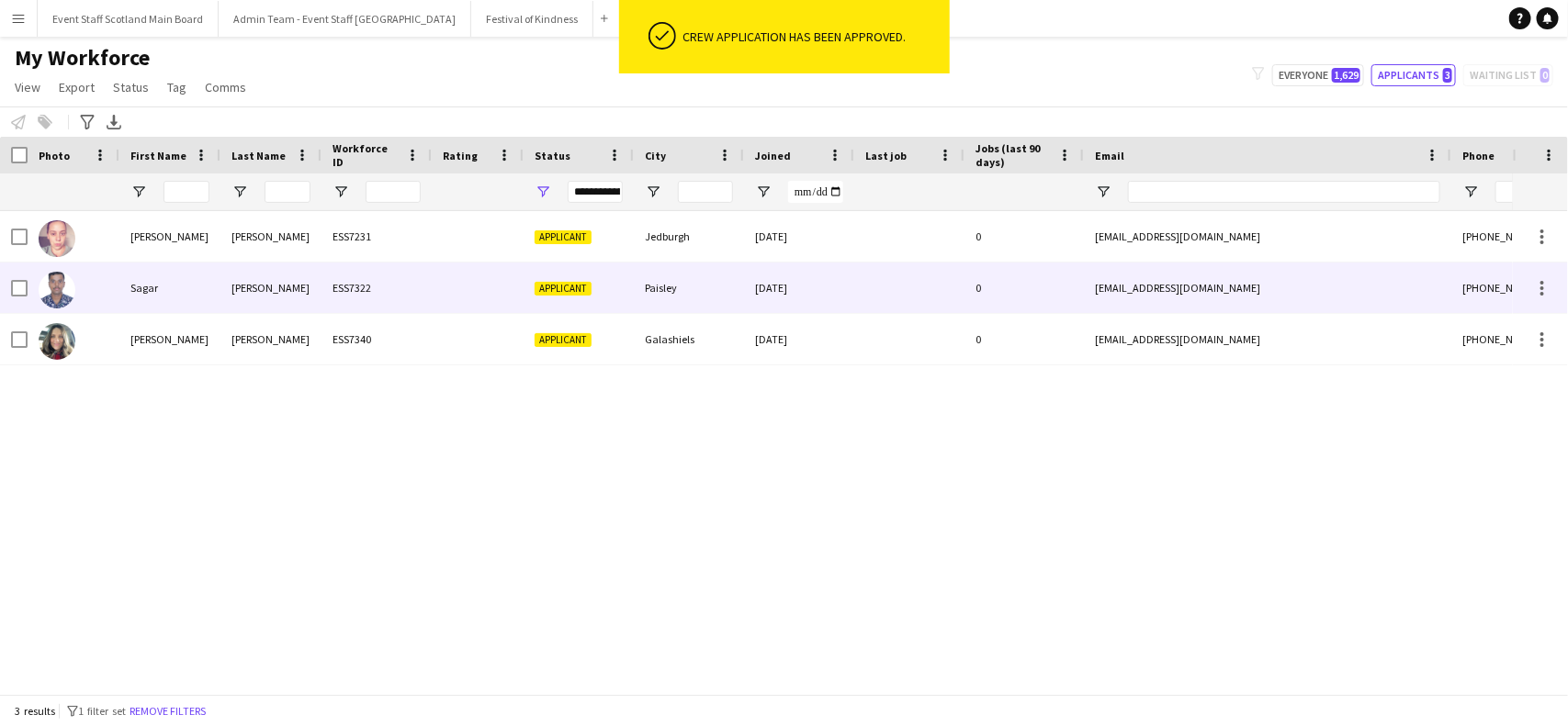
click at [649, 309] on div "Paisley" at bounding box center [689, 288] width 111 height 50
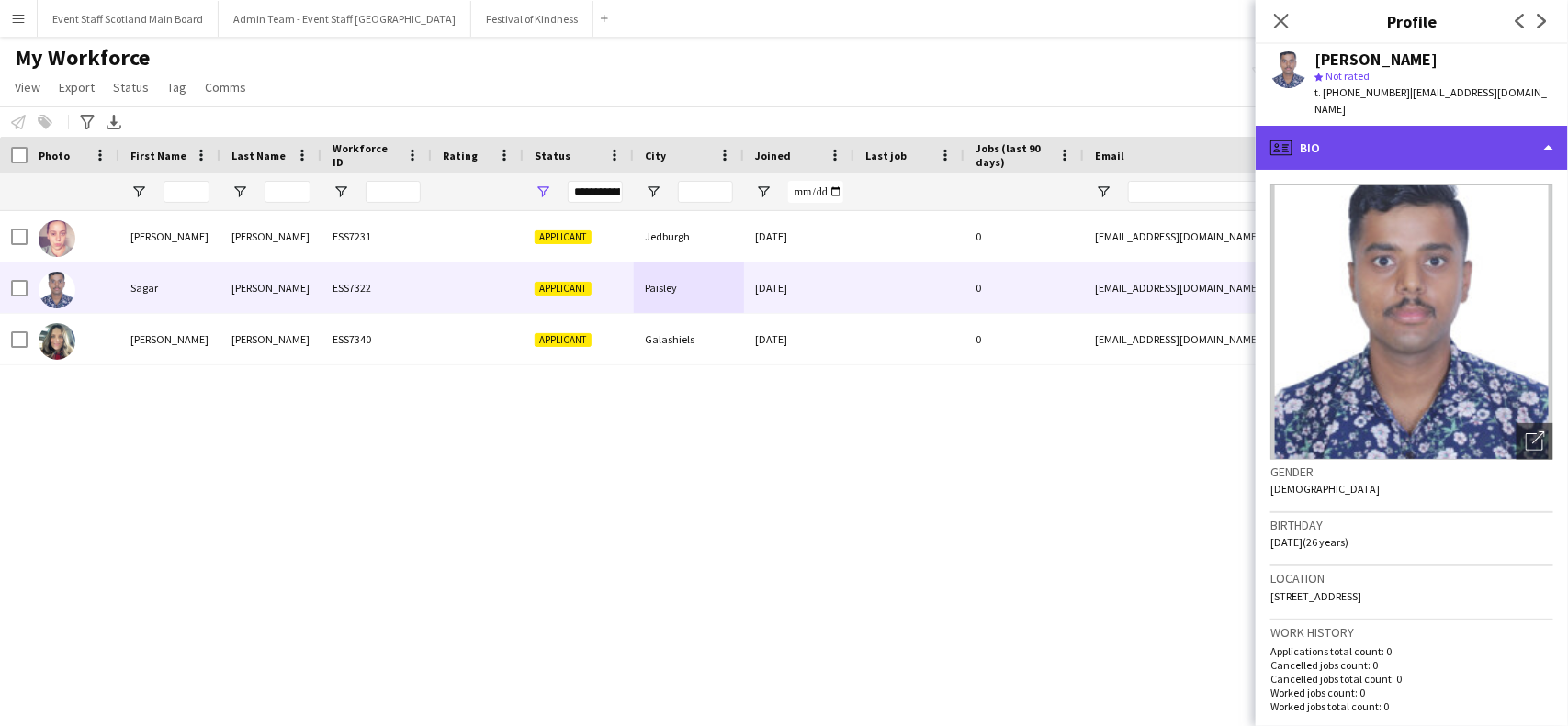
click at [1494, 136] on div "profile Bio" at bounding box center [1412, 147] width 312 height 44
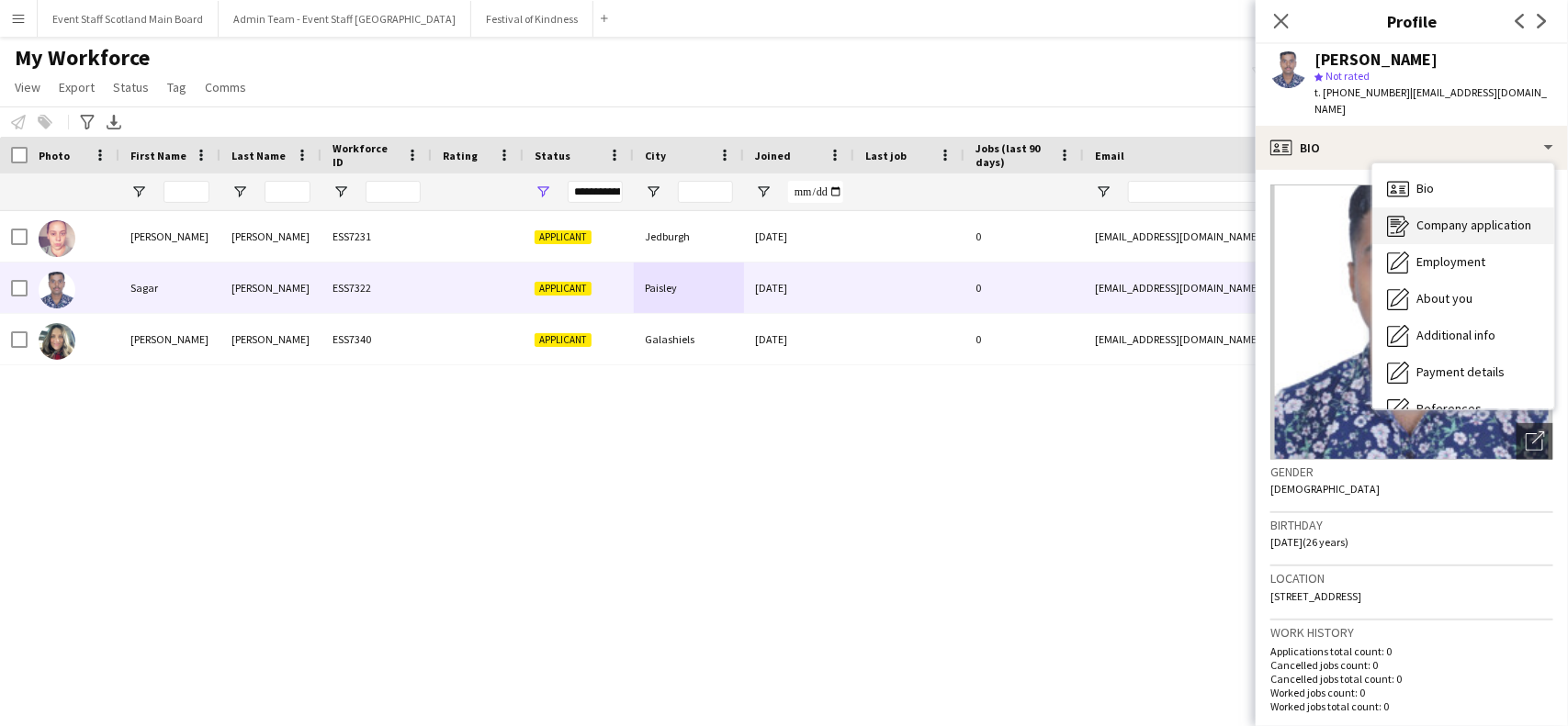
click at [1490, 218] on div "Company application Company application" at bounding box center [1464, 226] width 182 height 37
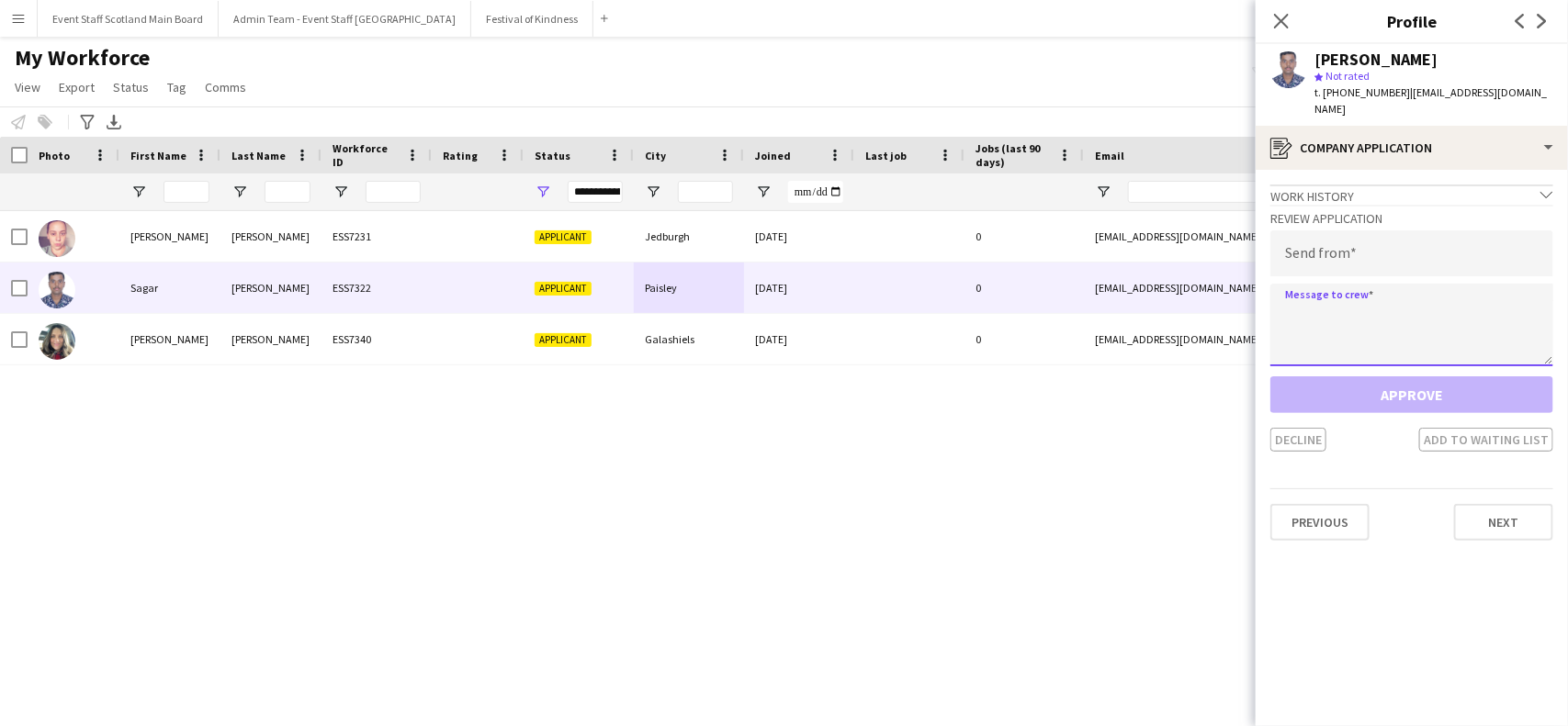
click at [1393, 315] on textarea at bounding box center [1412, 324] width 283 height 83
paste textarea "**********"
type textarea "**********"
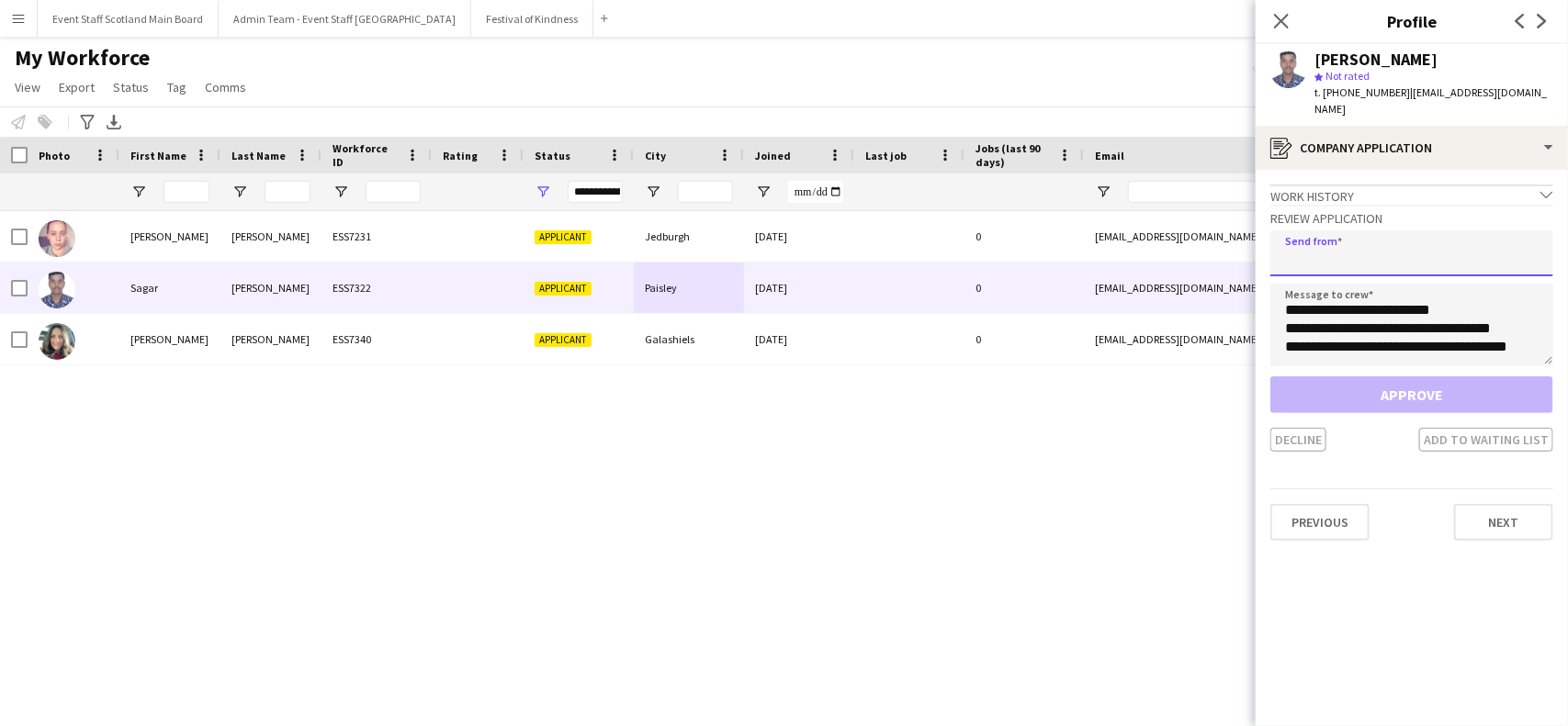
click at [1327, 231] on input "email" at bounding box center [1412, 253] width 283 height 46
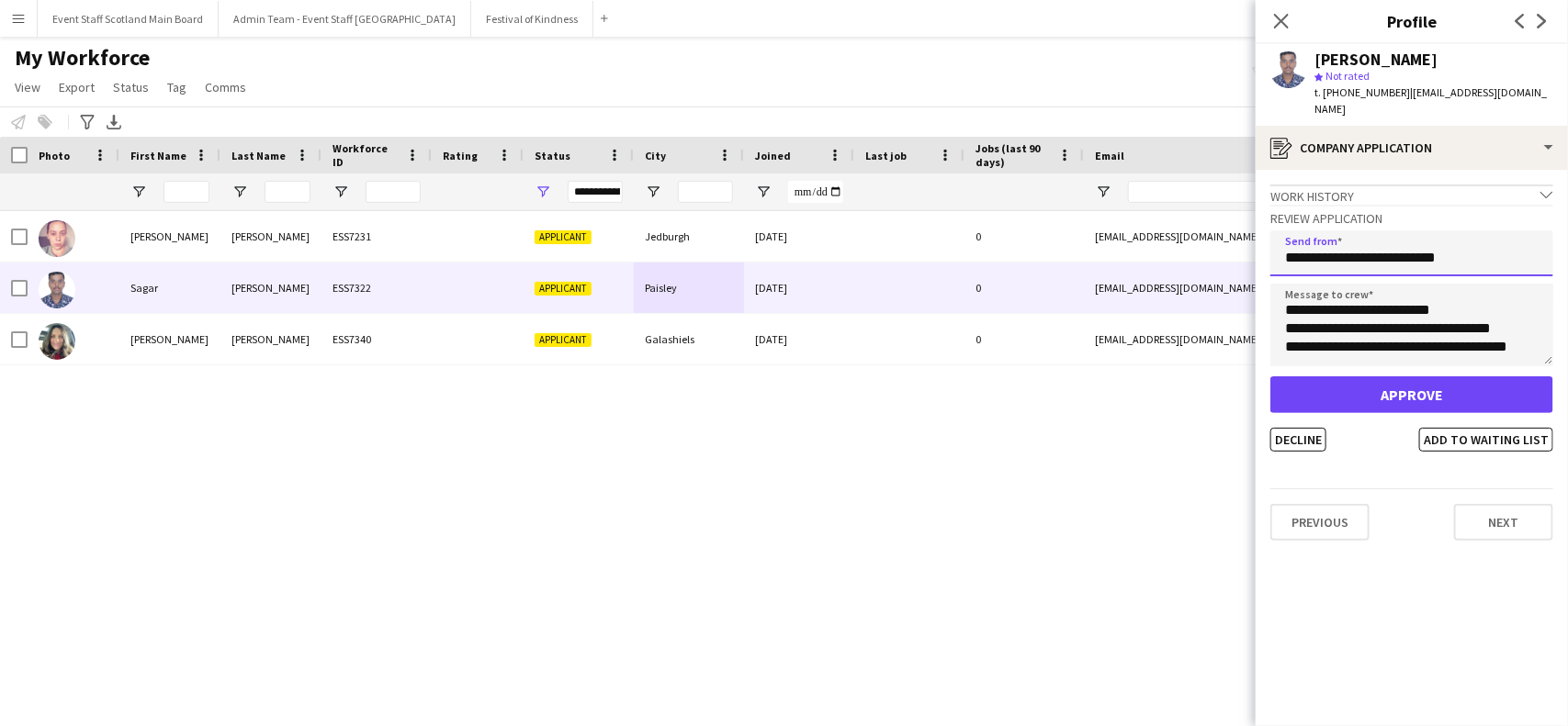
type input "**********"
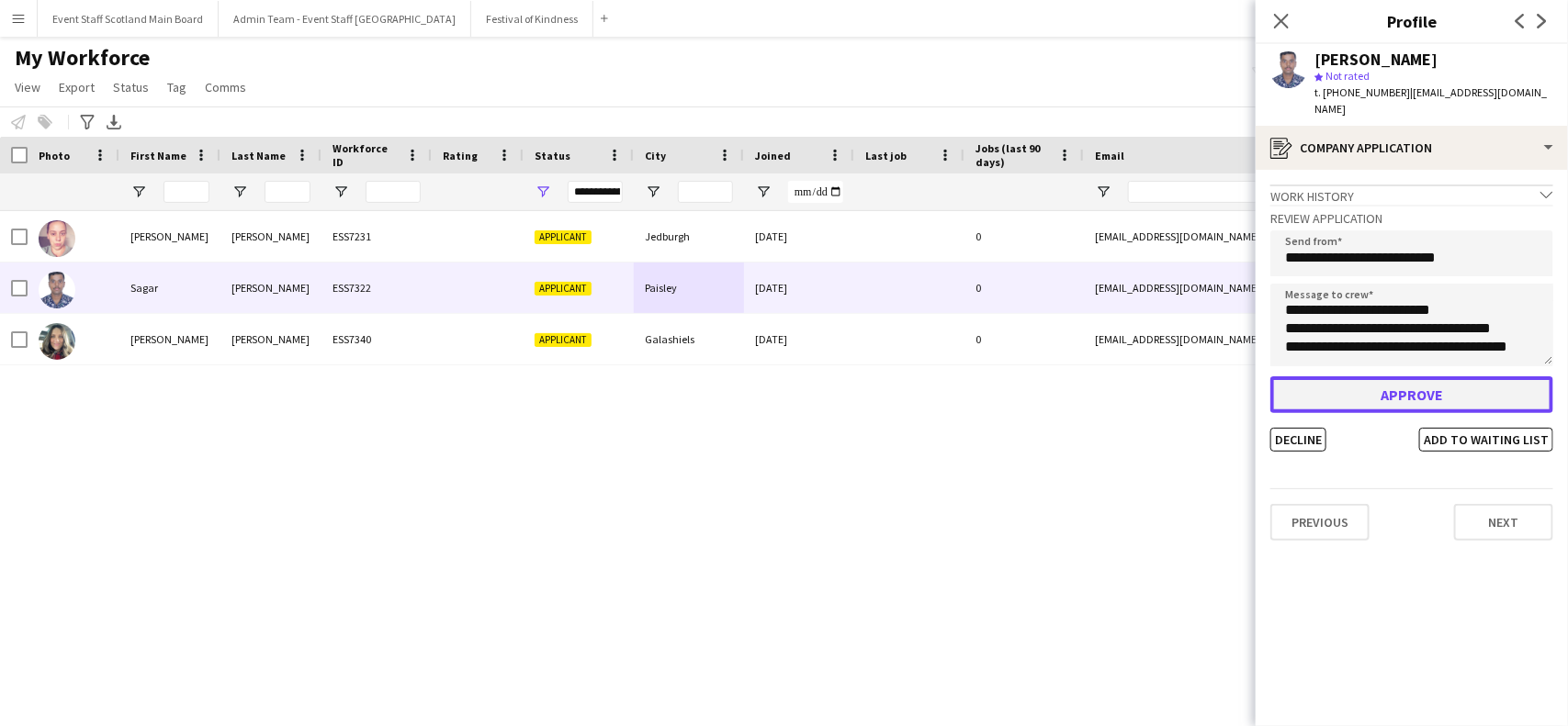
click at [1357, 379] on button "Approve" at bounding box center [1412, 395] width 283 height 37
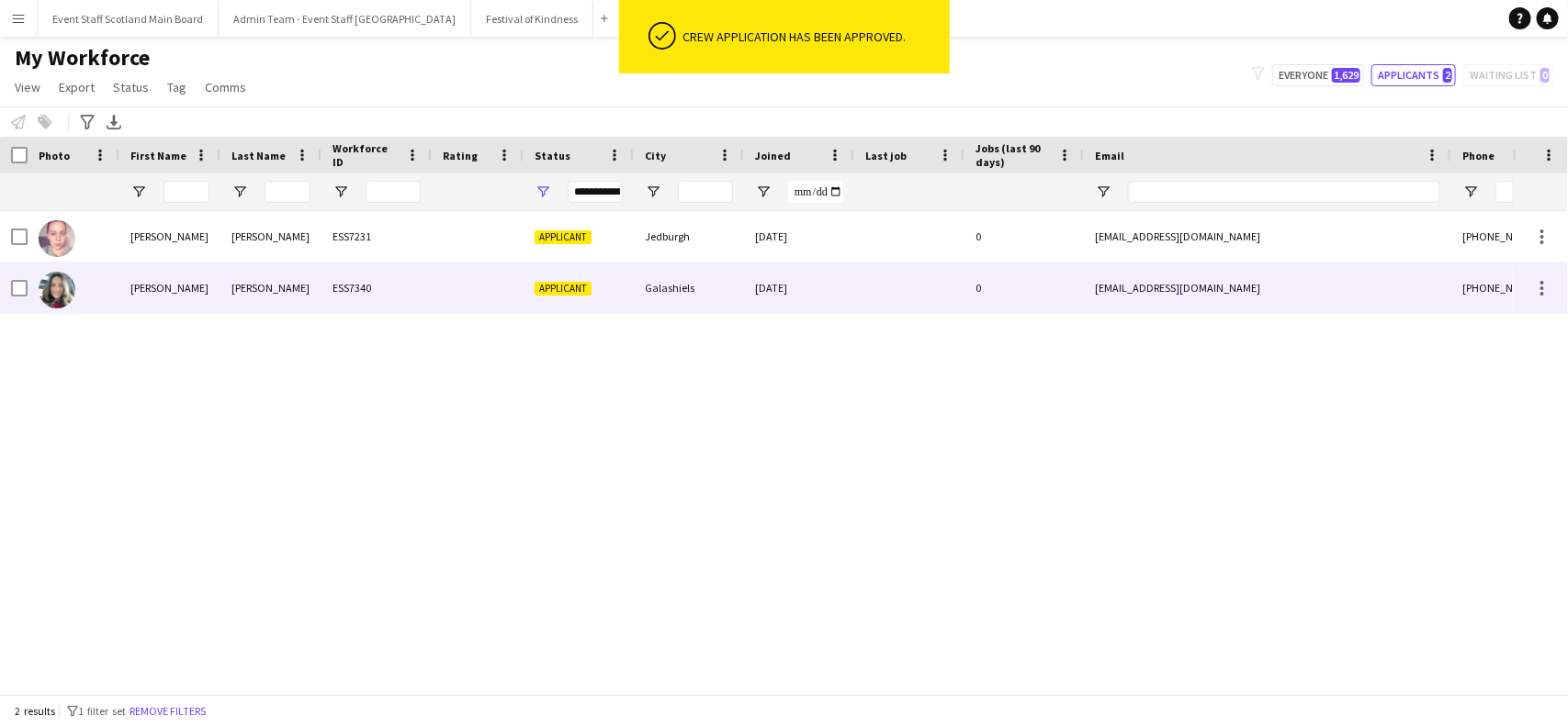
click at [877, 289] on div at bounding box center [910, 288] width 111 height 50
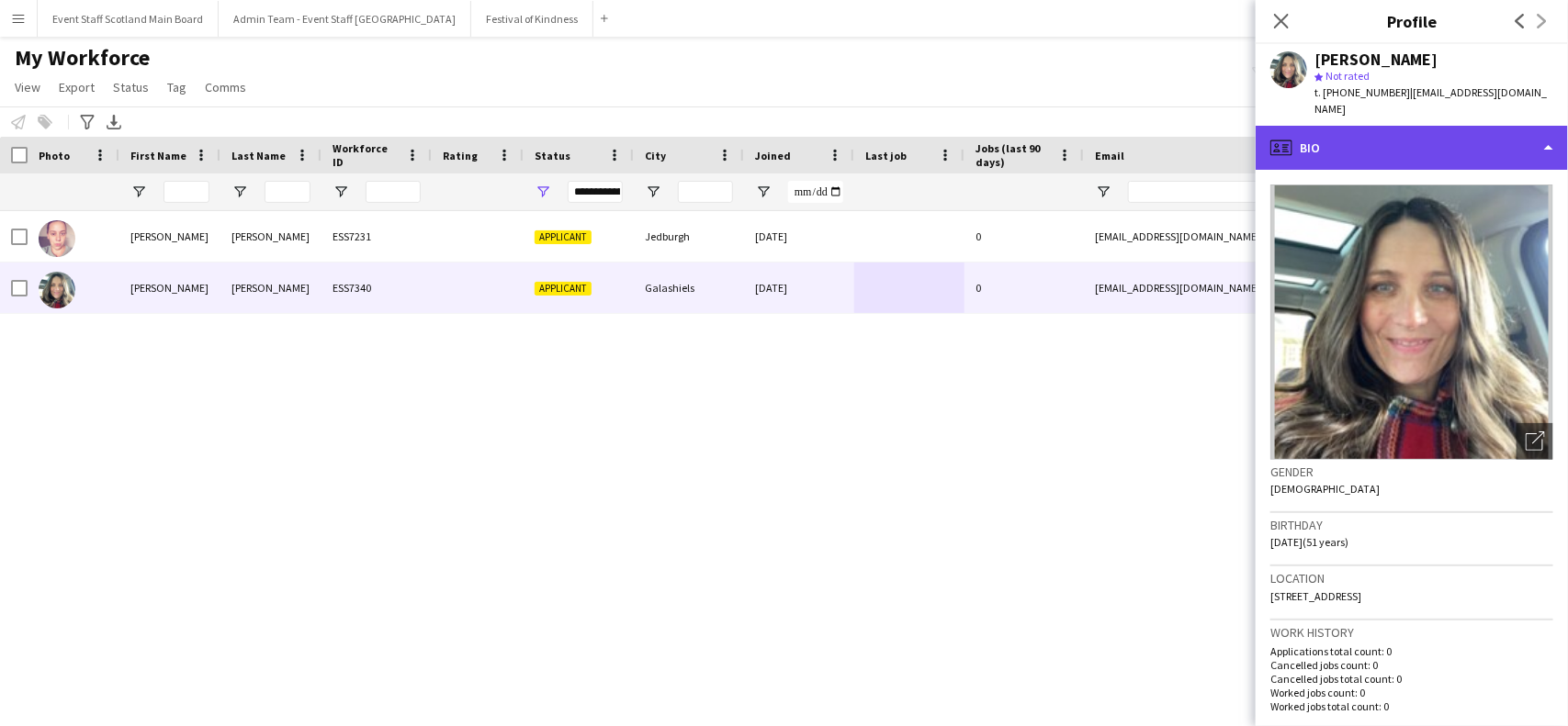
click at [1416, 129] on div "profile Bio" at bounding box center [1412, 147] width 312 height 44
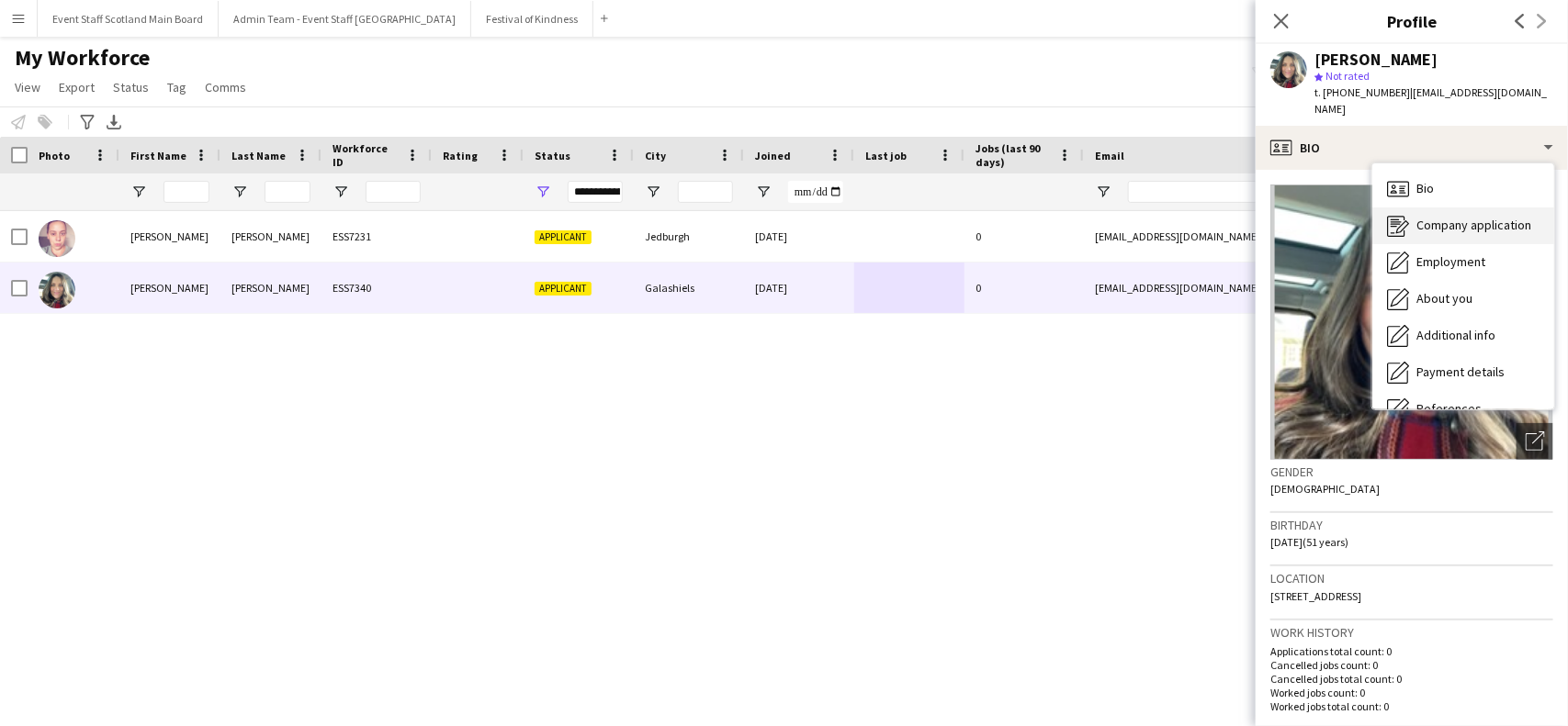
click at [1426, 218] on div "Company application Company application" at bounding box center [1464, 226] width 182 height 37
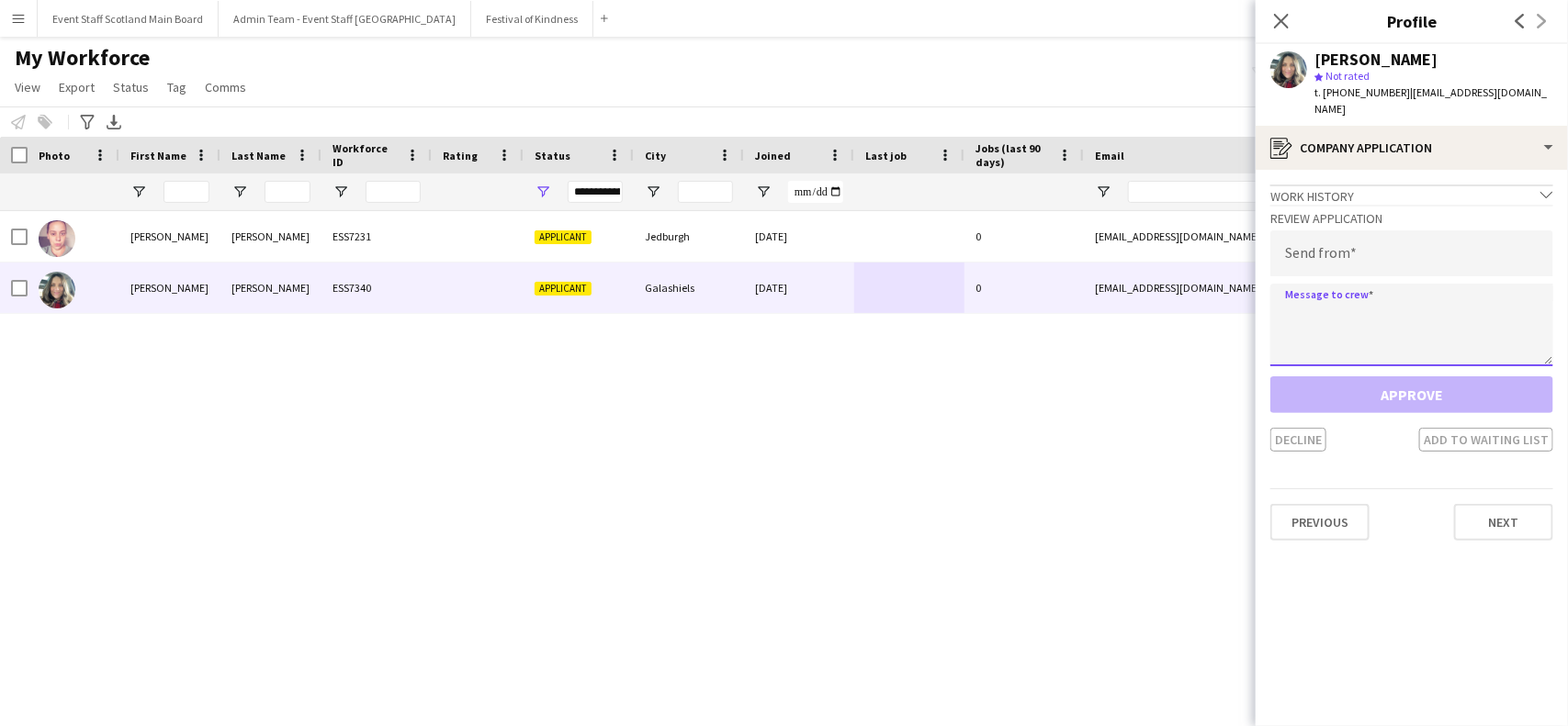
click at [1389, 284] on textarea at bounding box center [1412, 324] width 283 height 83
paste textarea "**********"
type textarea "**********"
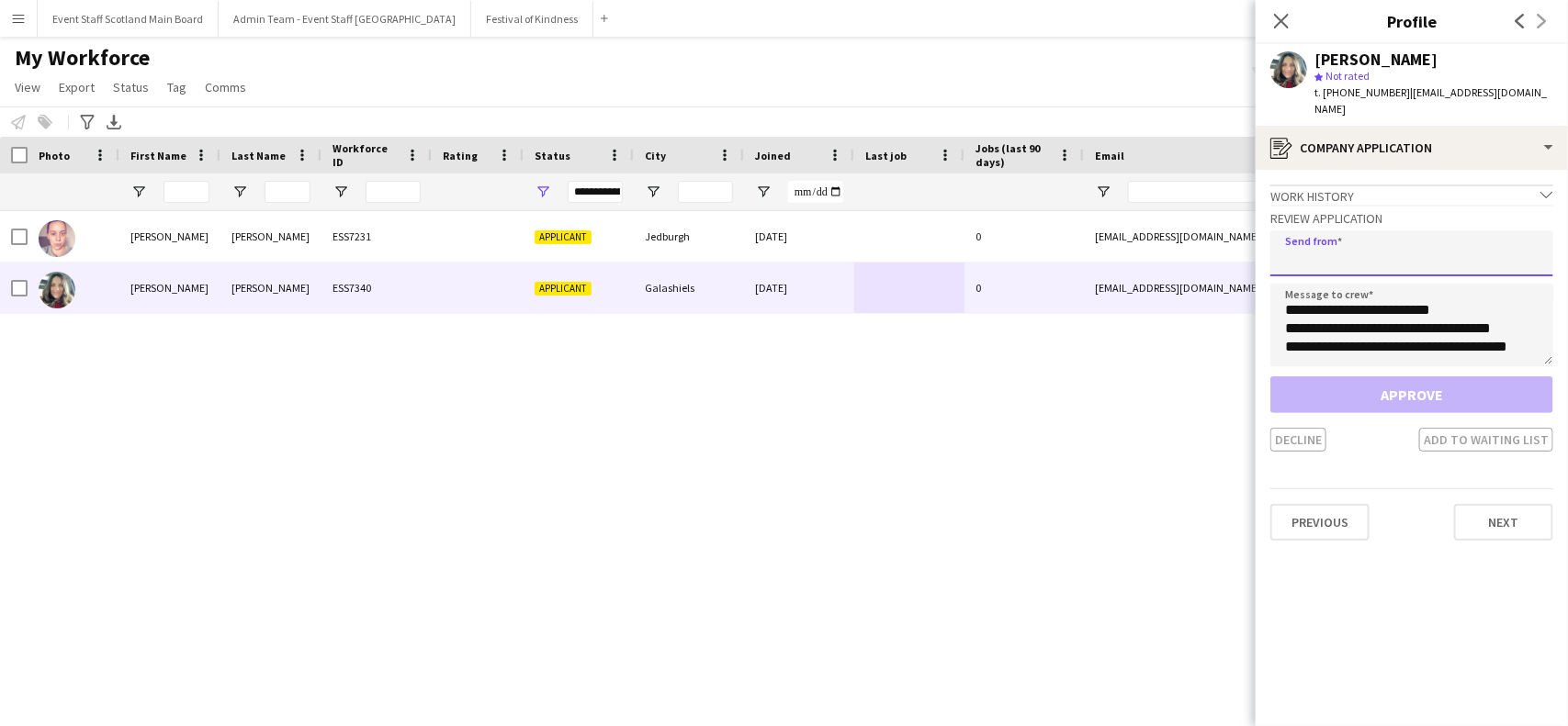
click at [1369, 231] on input "email" at bounding box center [1412, 253] width 283 height 46
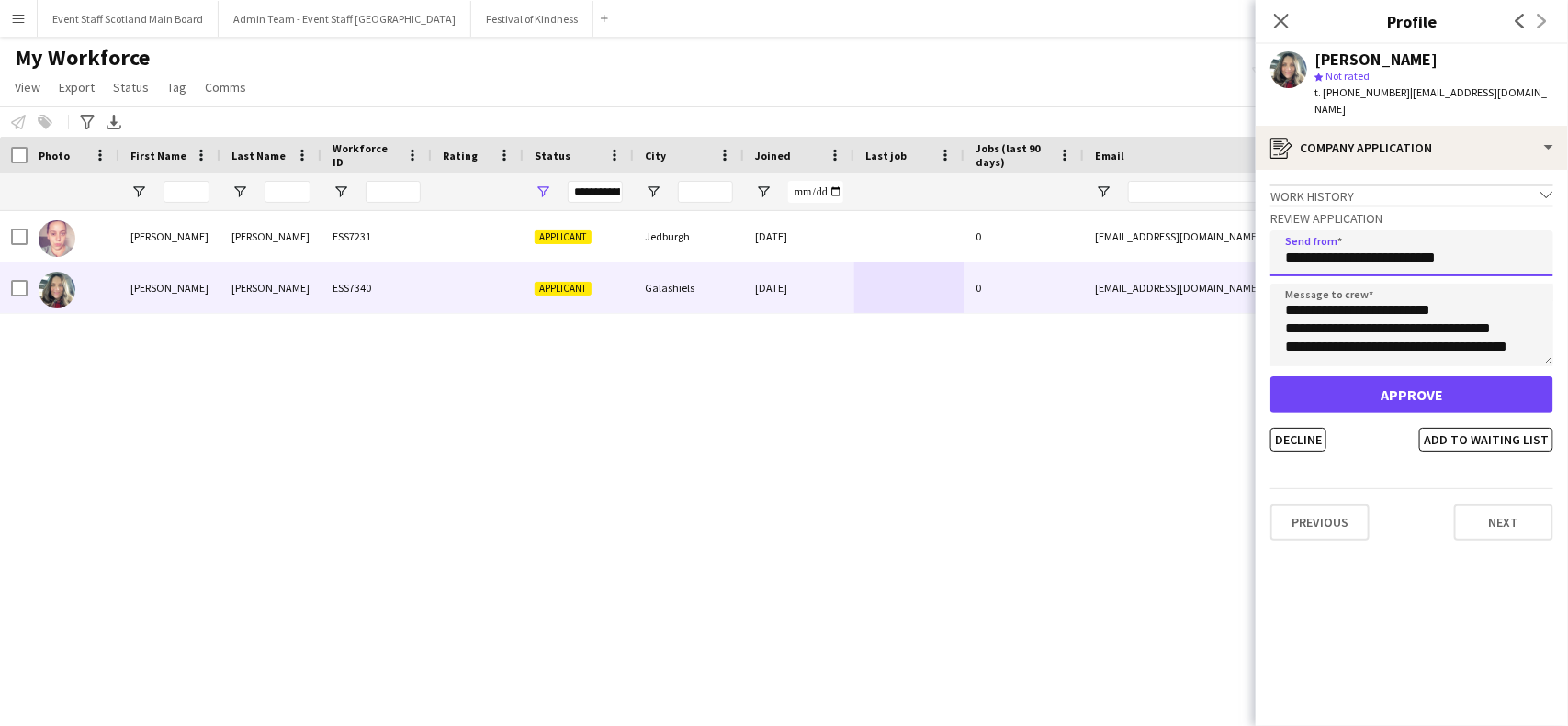
type input "**********"
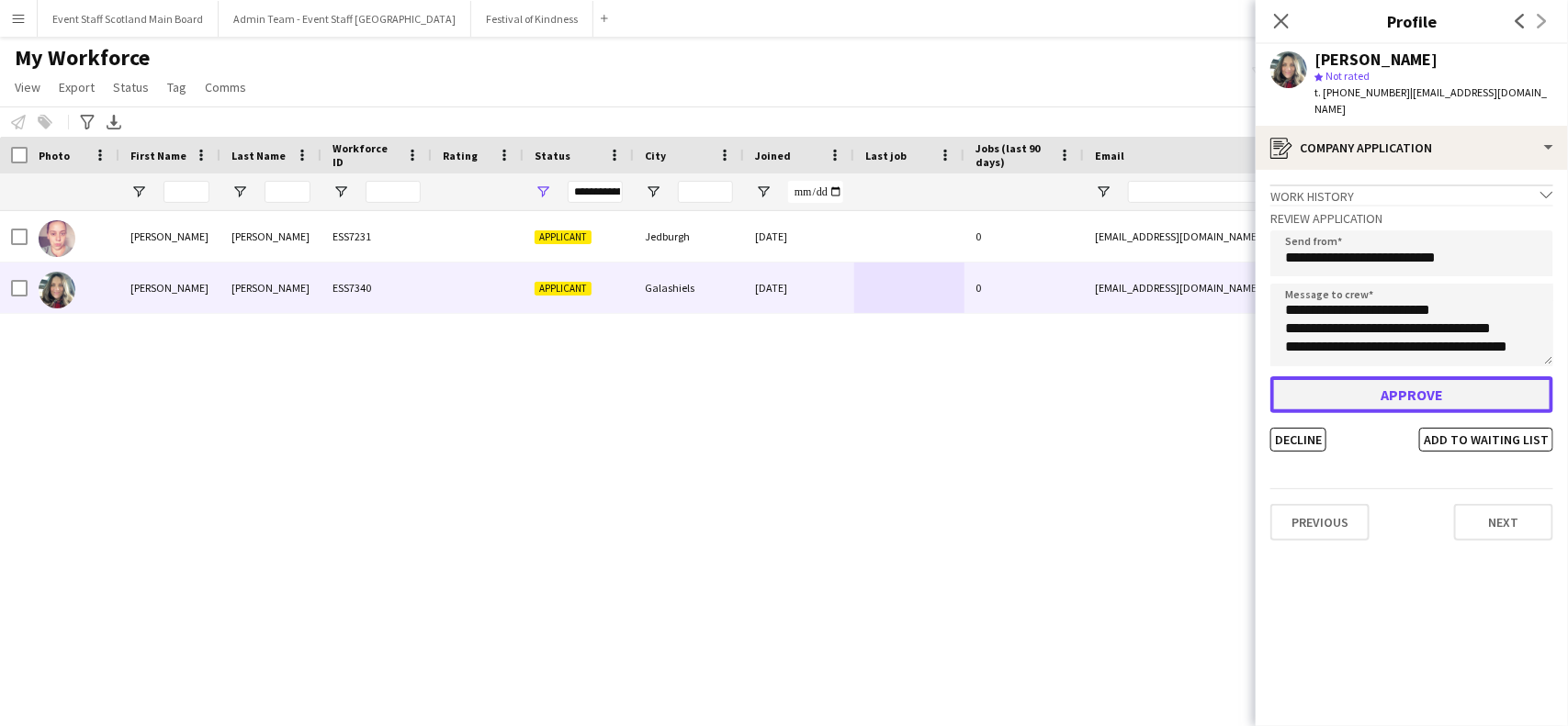
click at [1344, 377] on button "Approve" at bounding box center [1412, 395] width 283 height 37
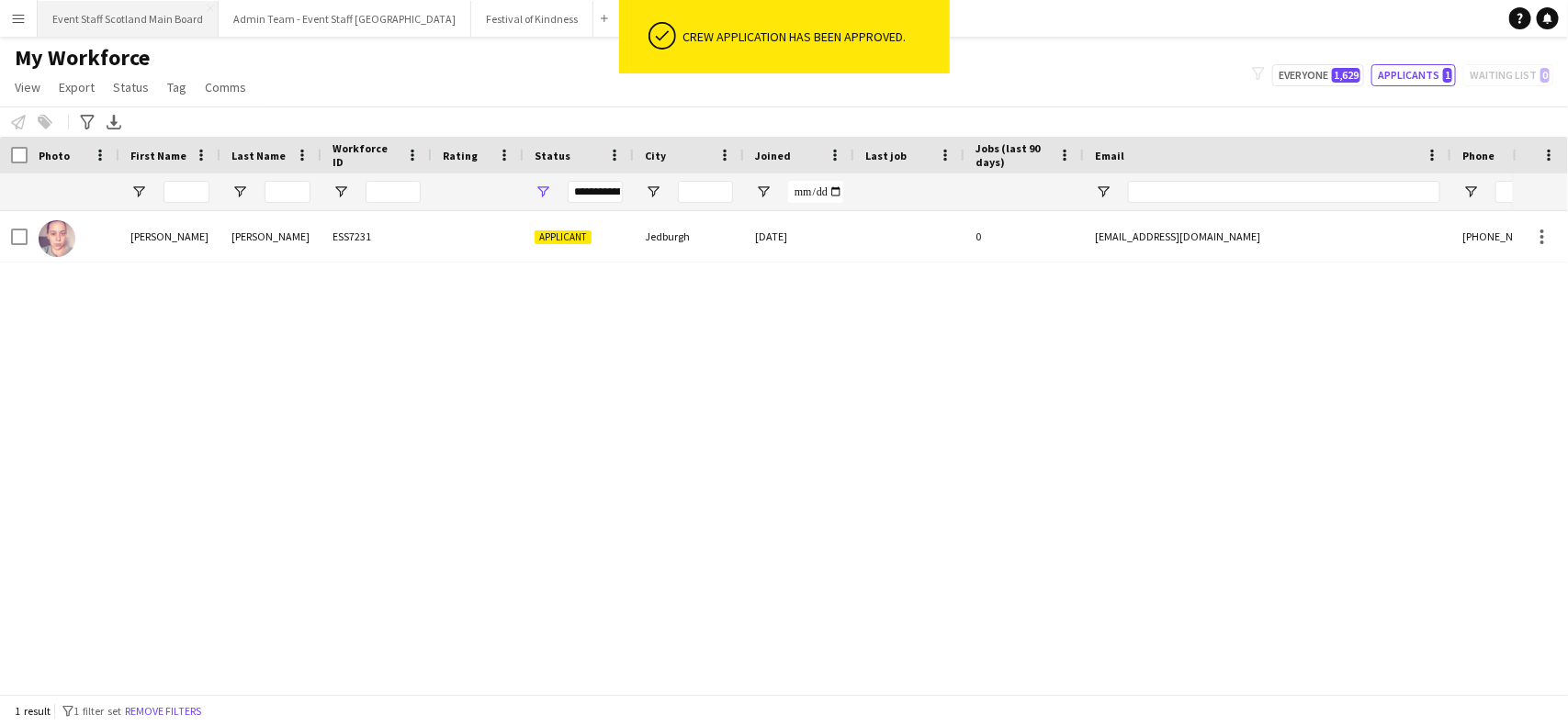
click at [154, 28] on button "Event Staff Scotland Main Board Close" at bounding box center [128, 19] width 181 height 36
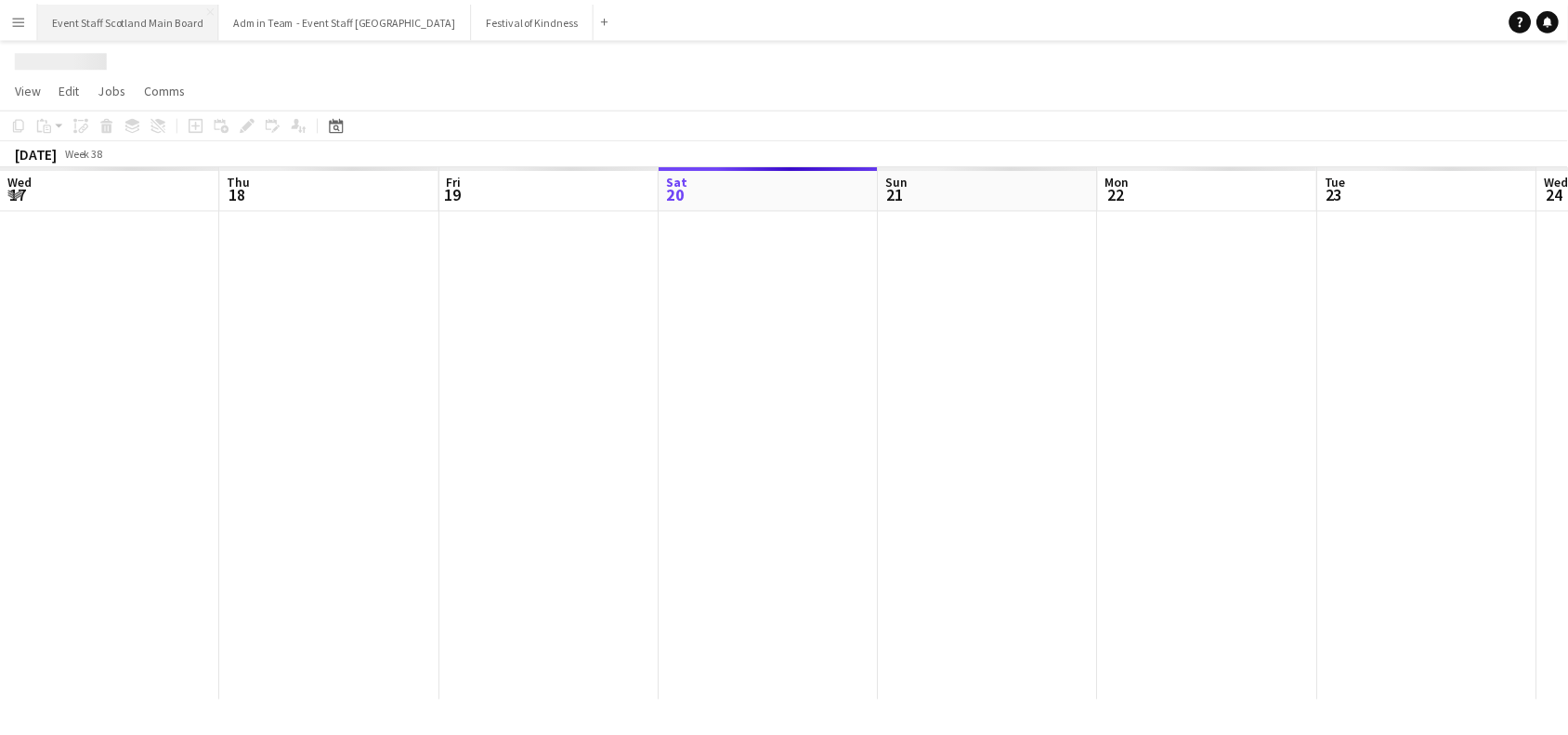
scroll to position [0, 443]
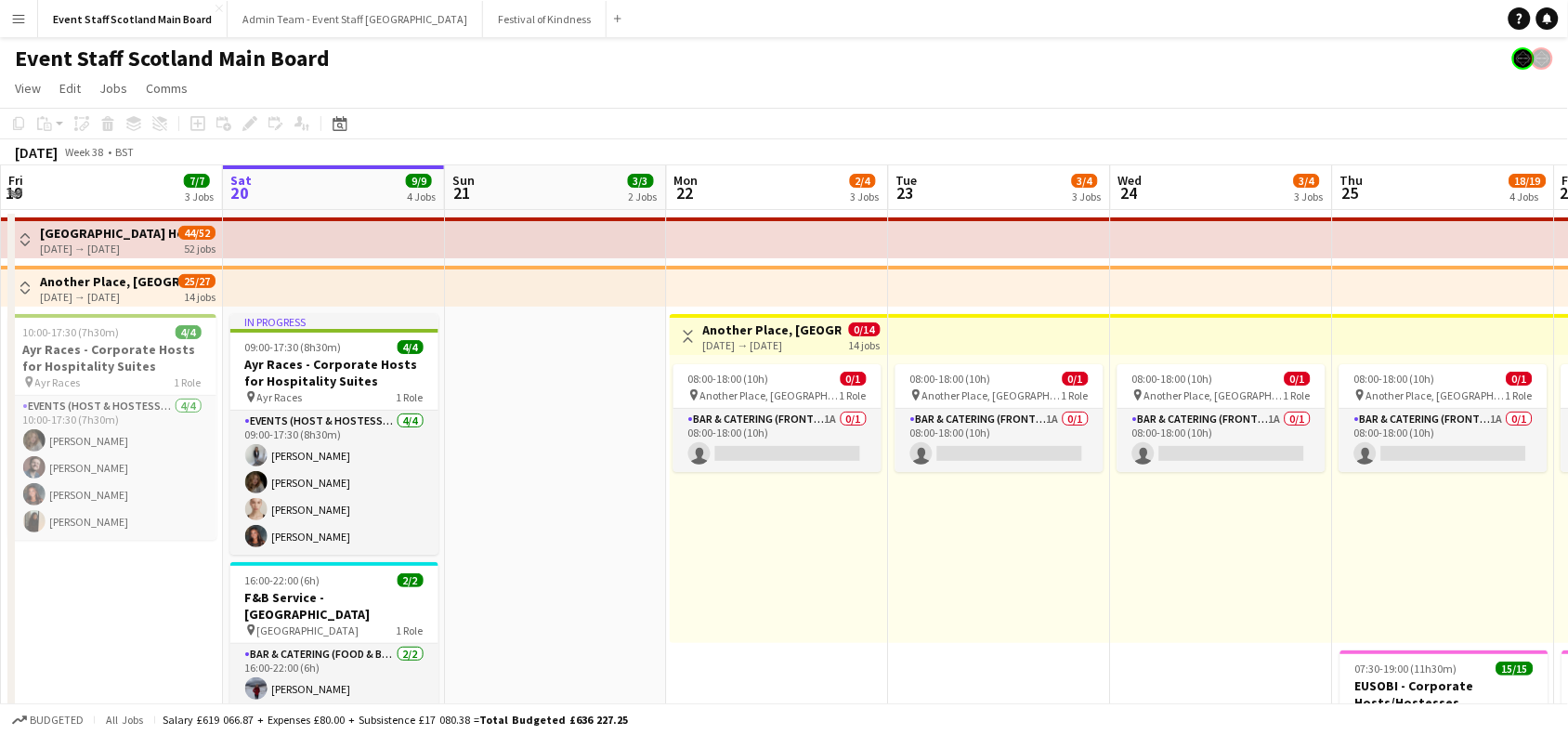
click at [684, 337] on app-icon "Toggle View" at bounding box center [689, 337] width 13 height 13
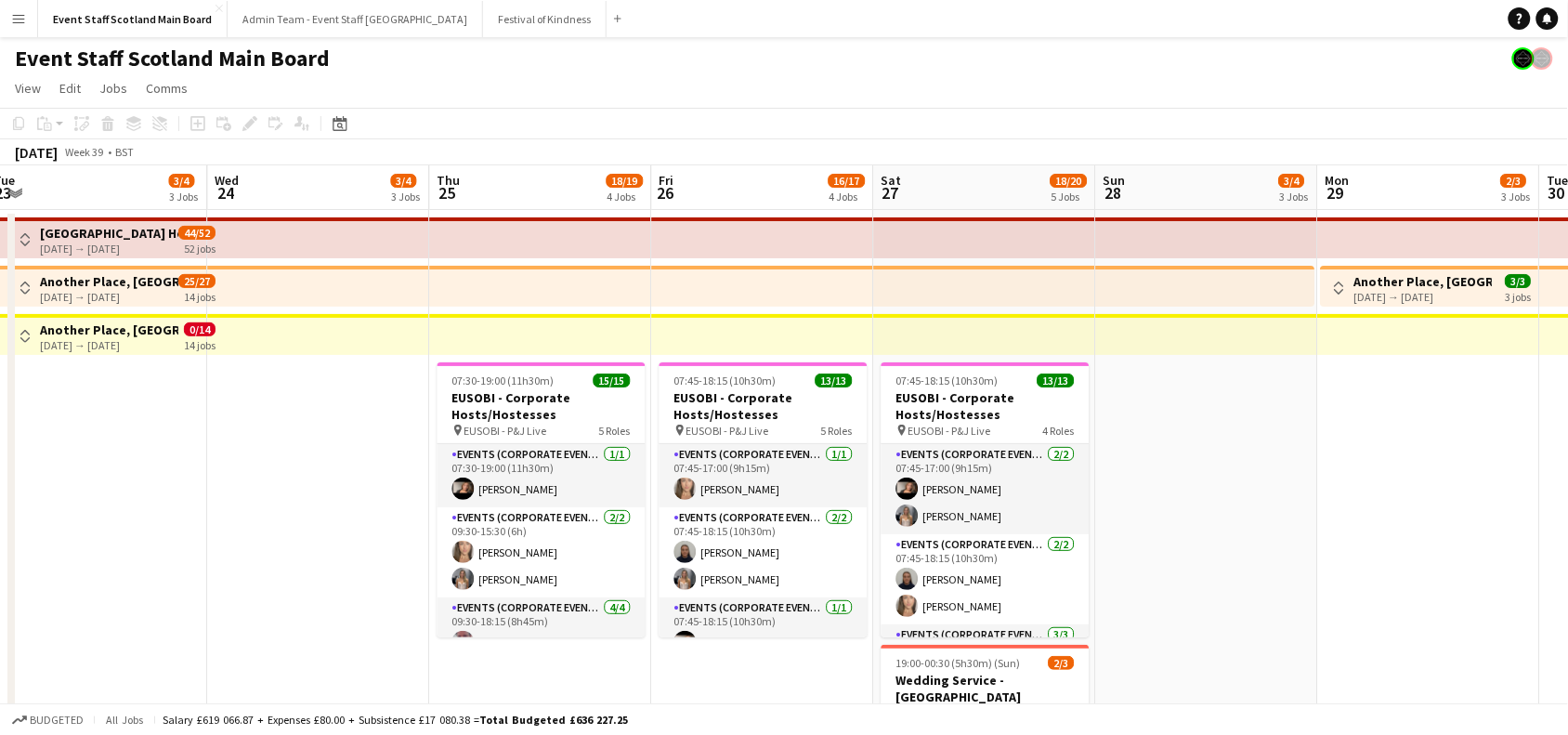
drag, startPoint x: 1101, startPoint y: 507, endPoint x: 168, endPoint y: 480, distance: 933.4
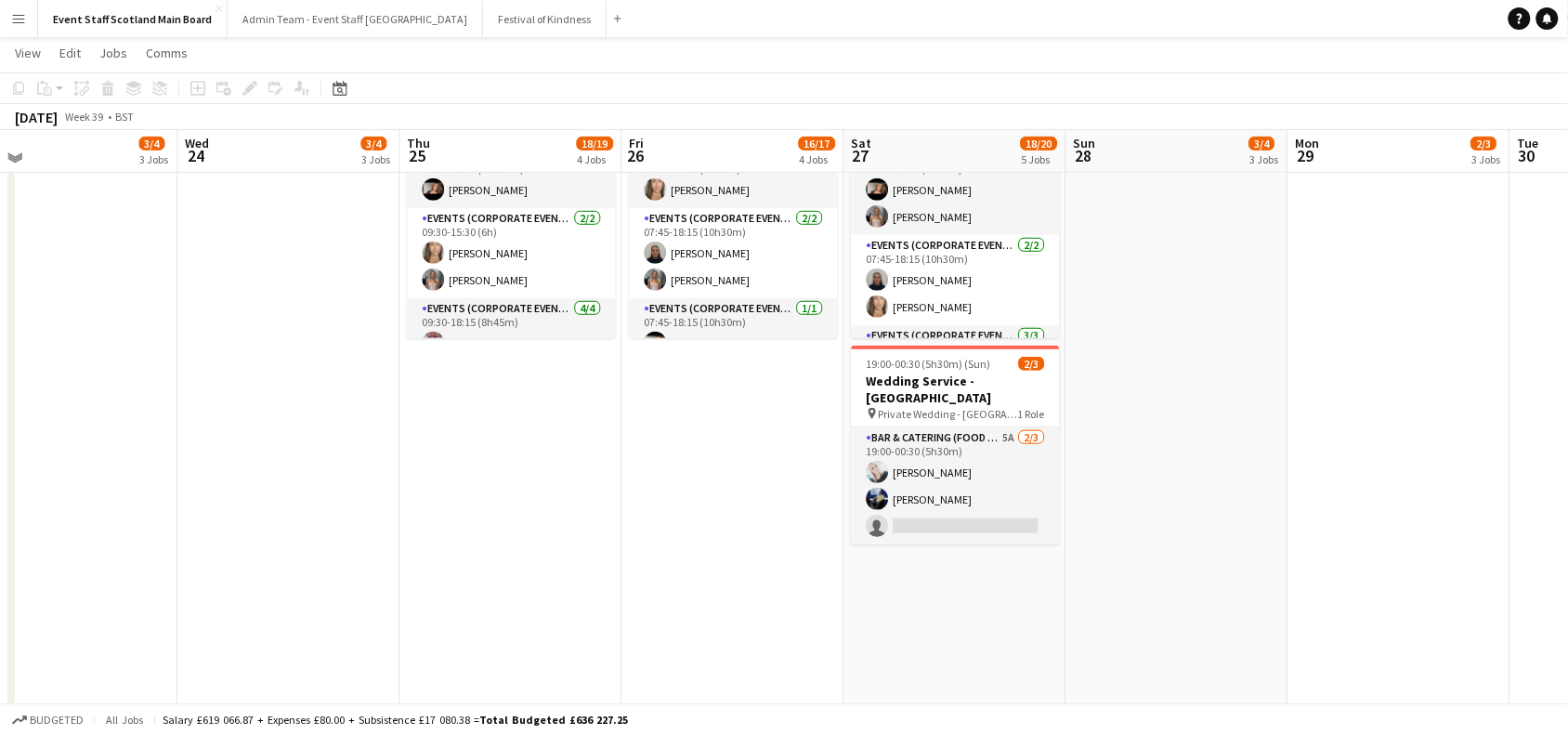
scroll to position [291, 0]
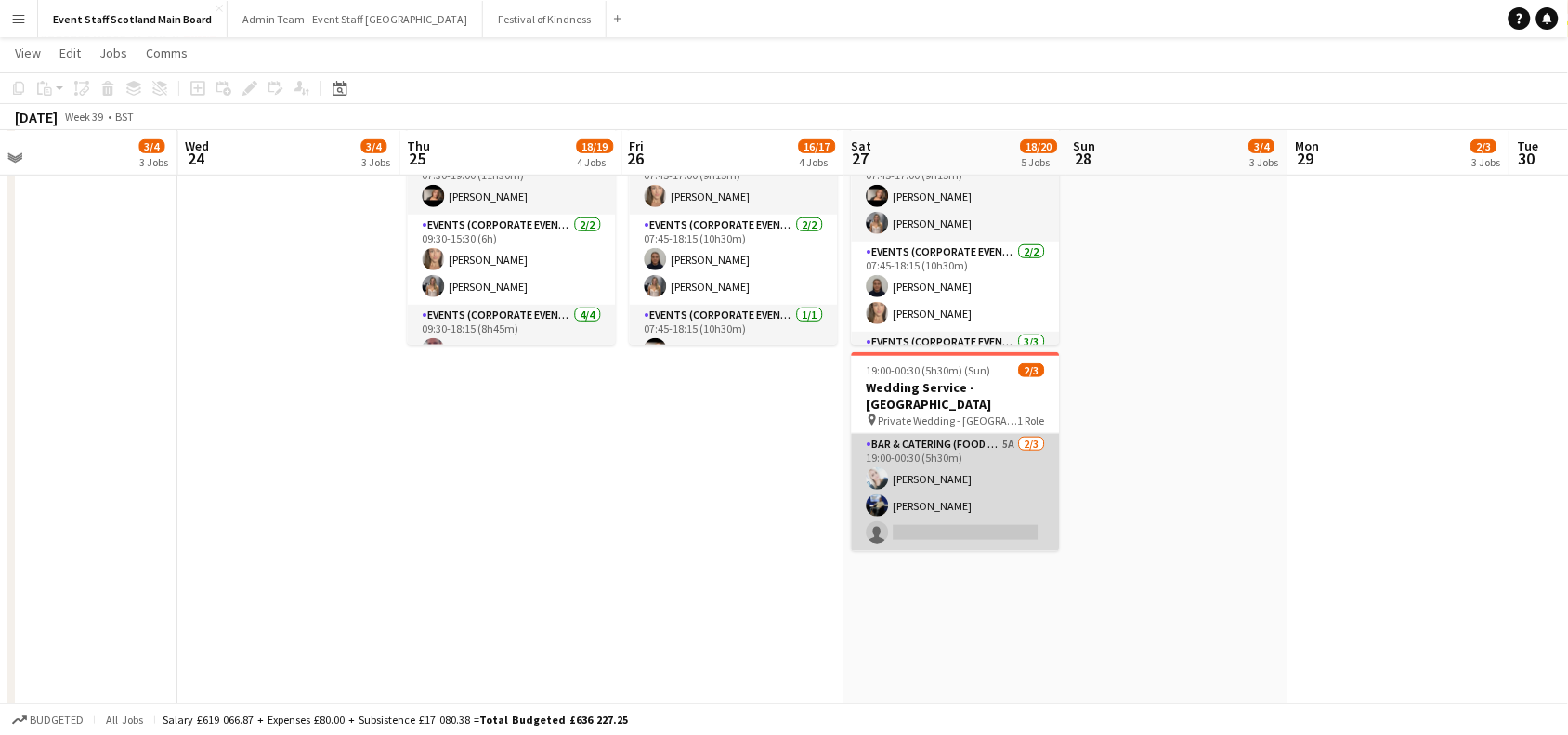
click at [943, 499] on app-card-role "Bar & Catering (Food & Beverage Service) 5A [DATE] 19:00-00:30 (5h30m) [PERSON_…" at bounding box center [956, 492] width 208 height 117
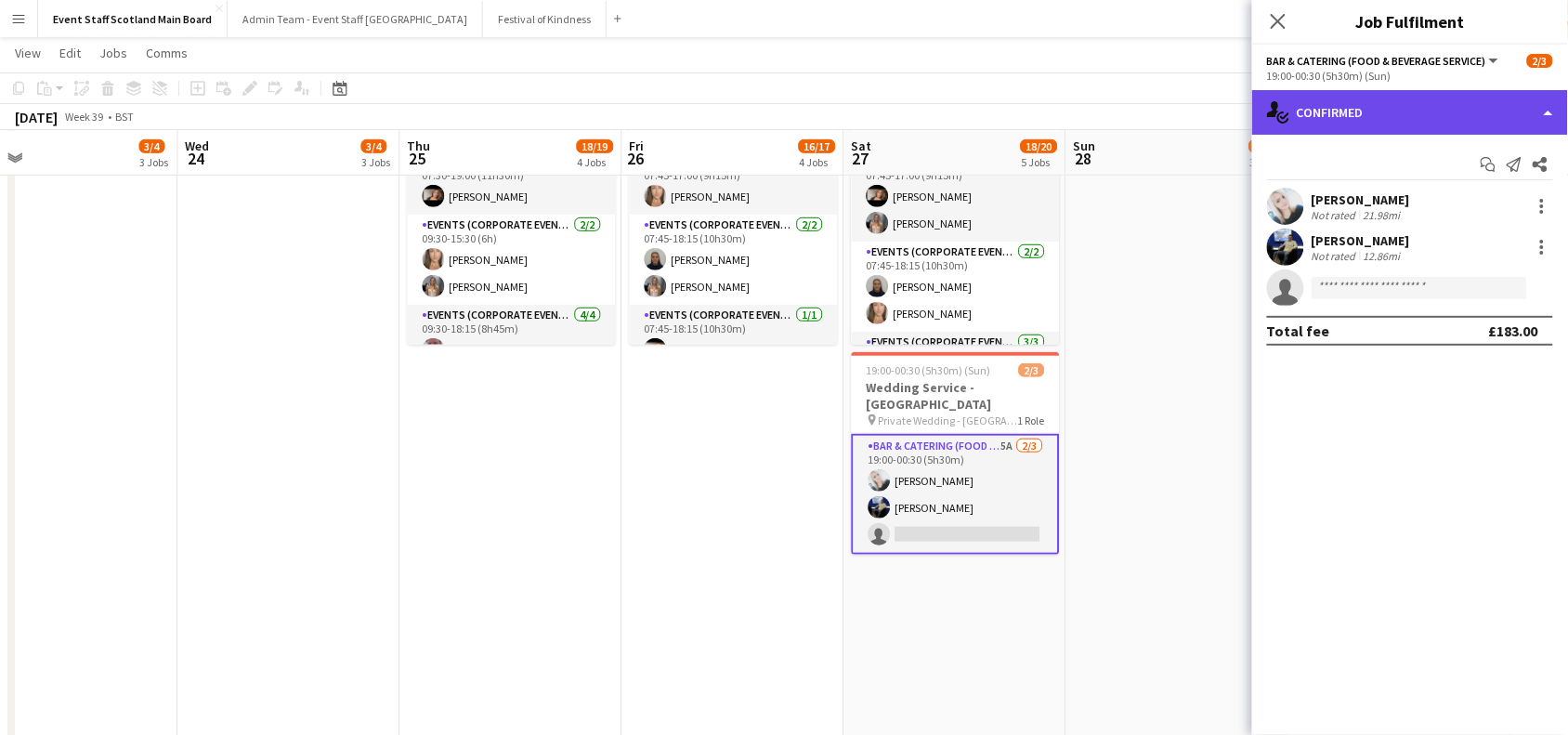
click at [1390, 108] on div "single-neutral-actions-check-2 Confirmed" at bounding box center [1411, 112] width 316 height 44
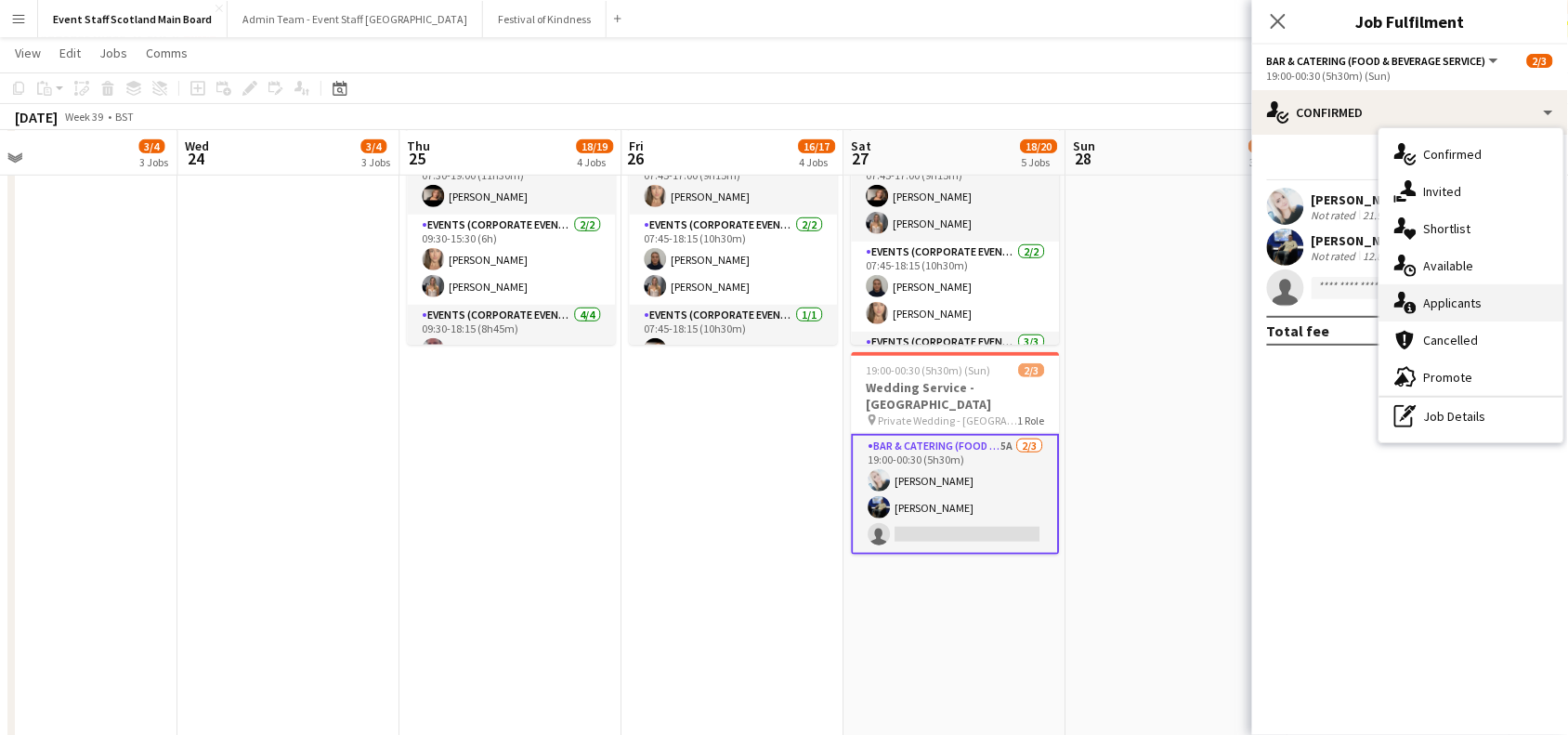
click at [1450, 302] on span "Applicants" at bounding box center [1453, 303] width 58 height 17
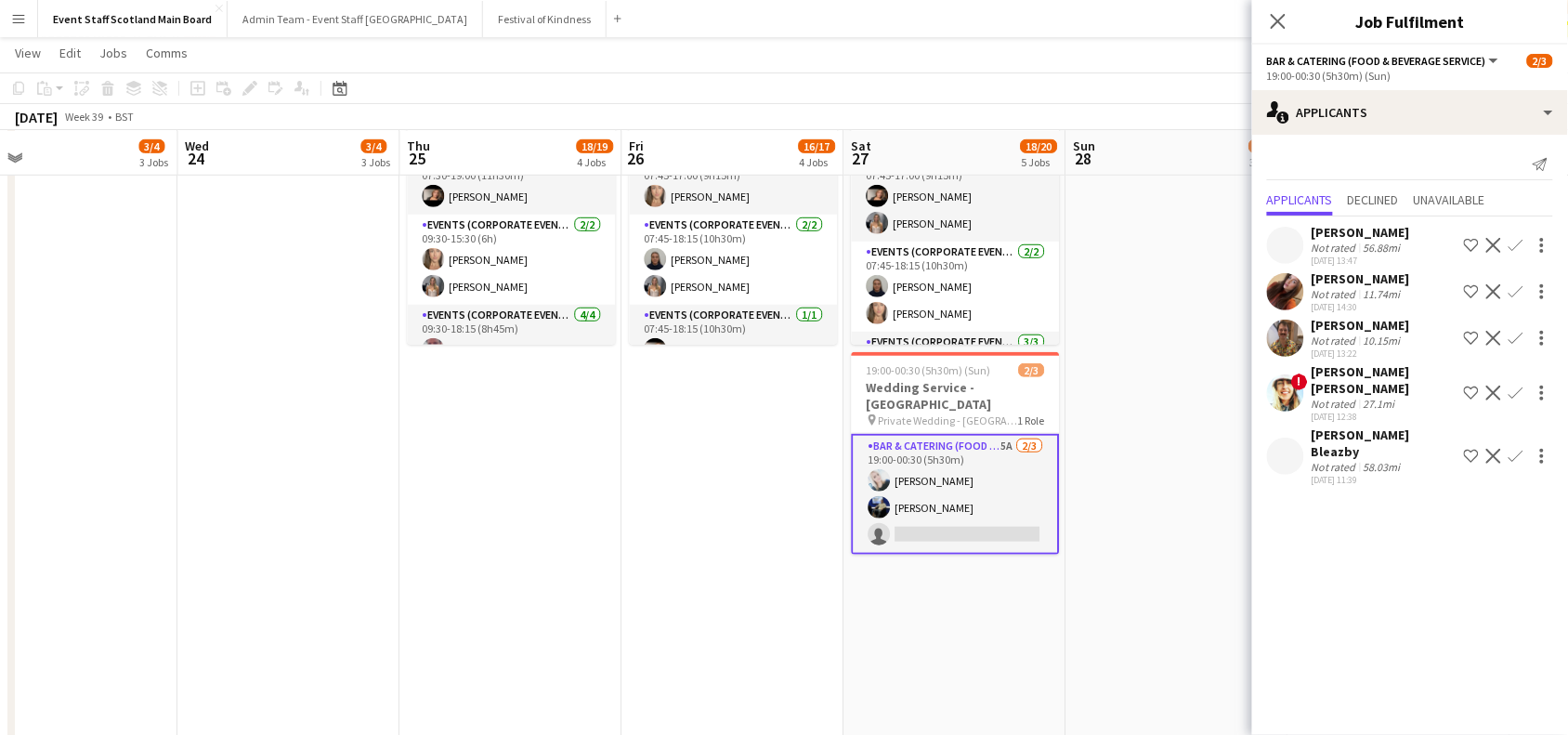
click at [1402, 460] on div "58.03mi" at bounding box center [1382, 467] width 44 height 14
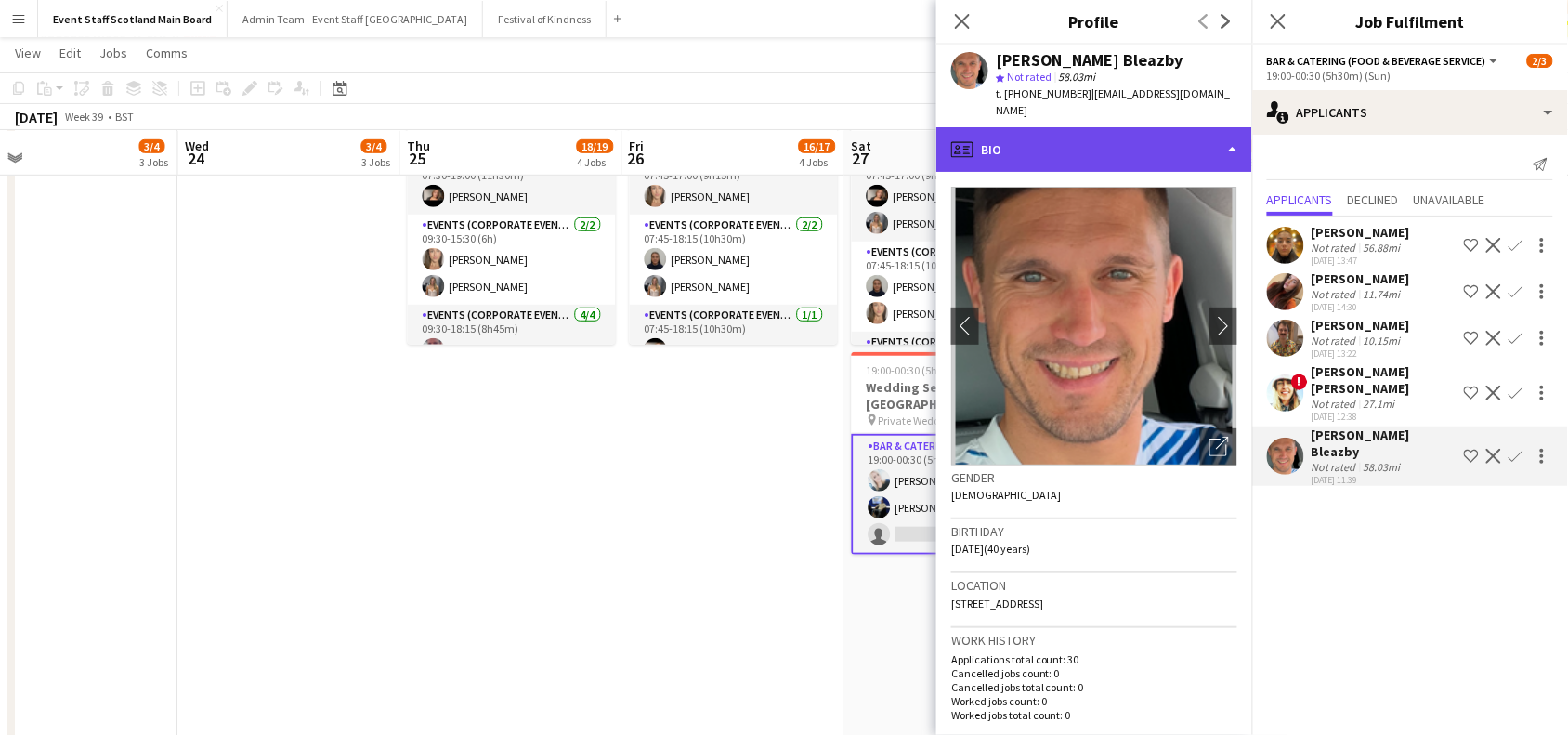
click at [1196, 142] on div "profile Bio" at bounding box center [1095, 149] width 316 height 44
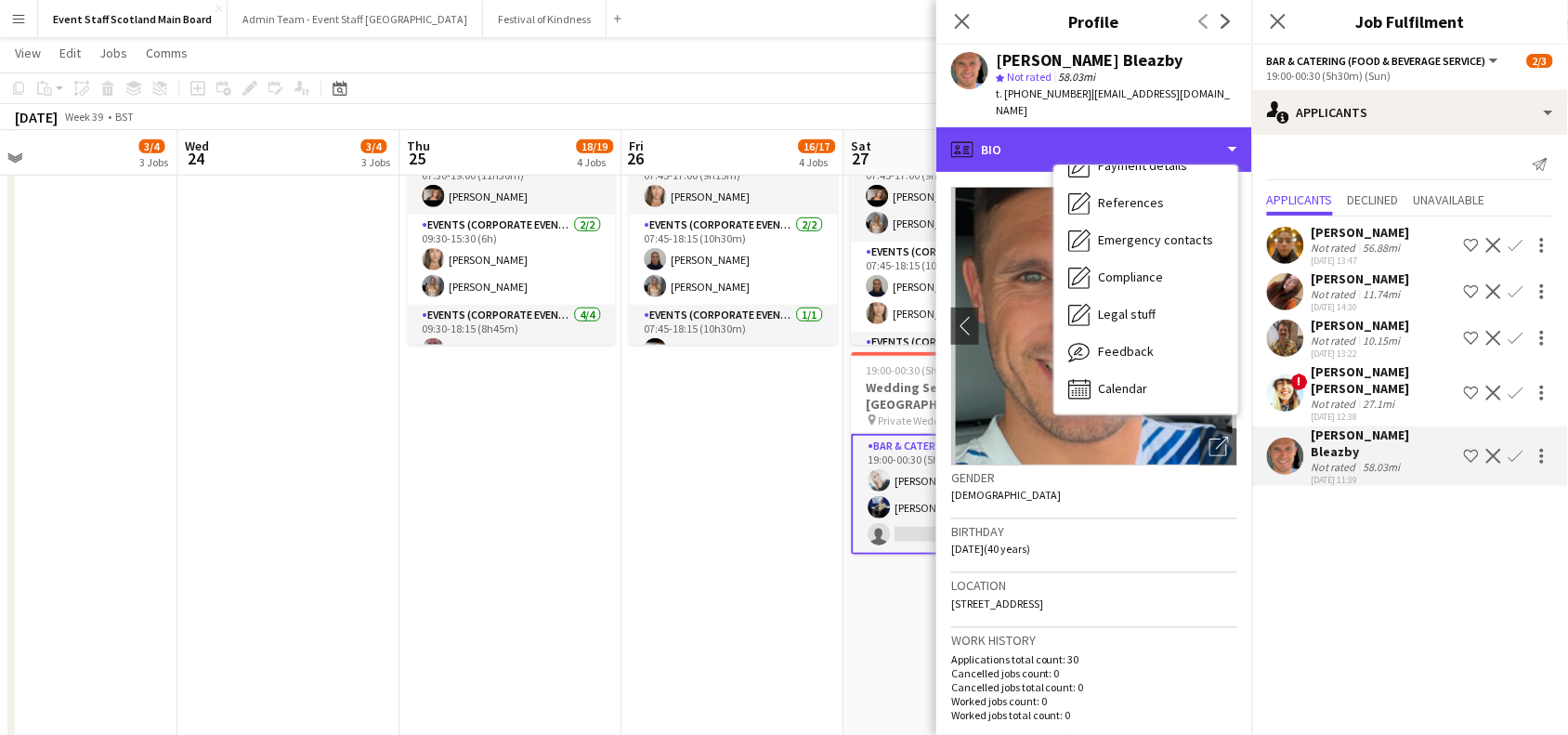
scroll to position [8, 0]
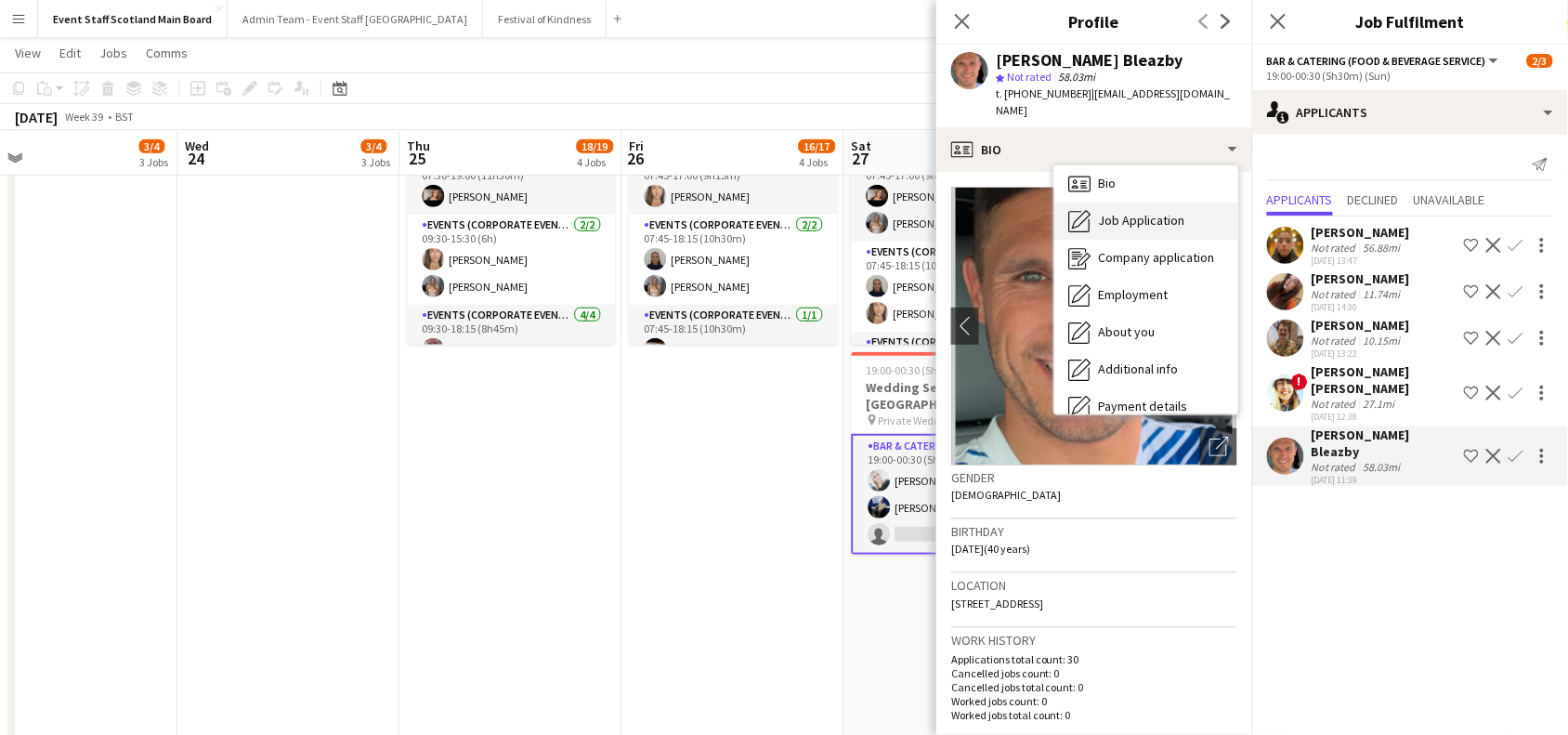
click at [1163, 212] on span "Job Application" at bounding box center [1143, 220] width 87 height 17
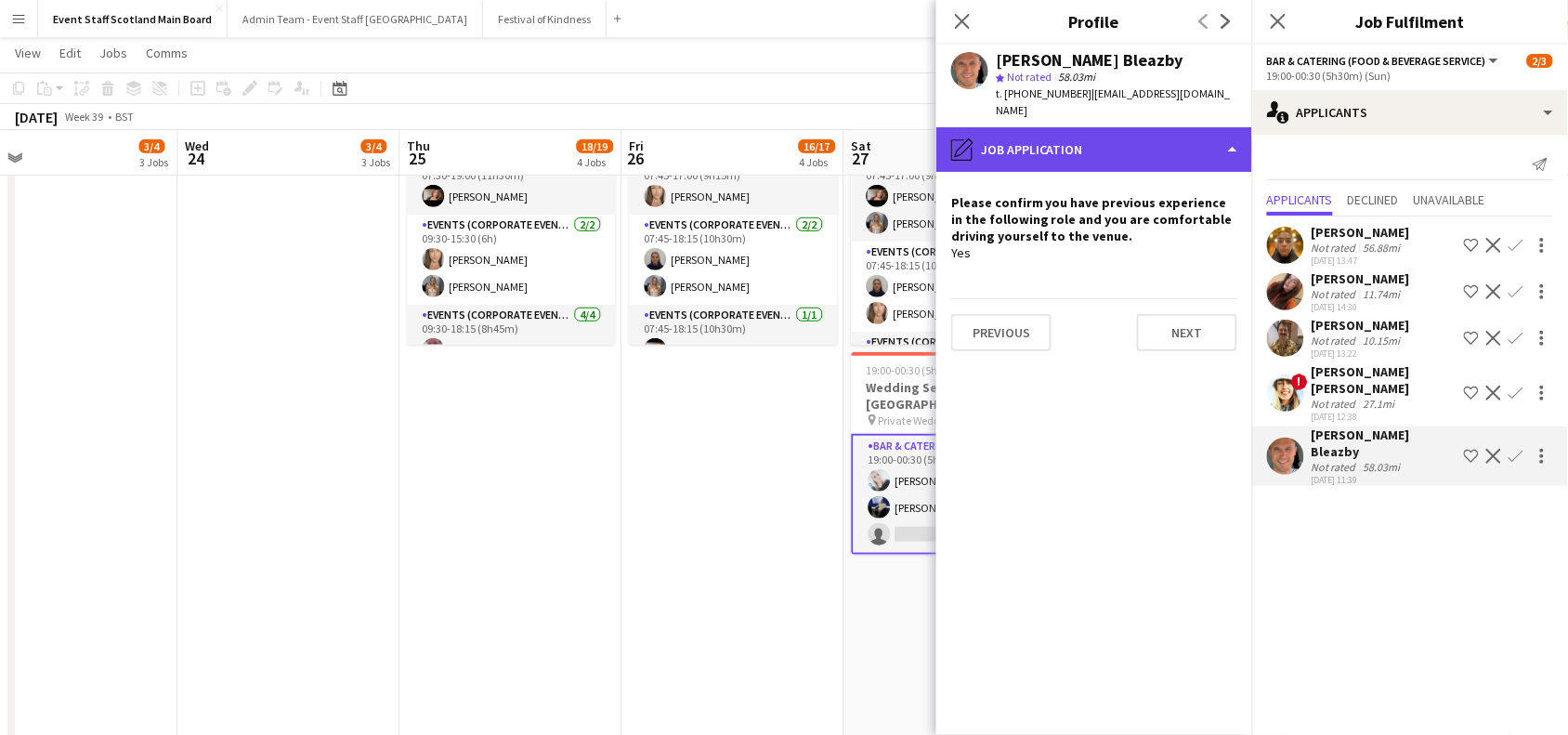
click at [1227, 139] on div "pencil4 Job Application" at bounding box center [1095, 149] width 316 height 44
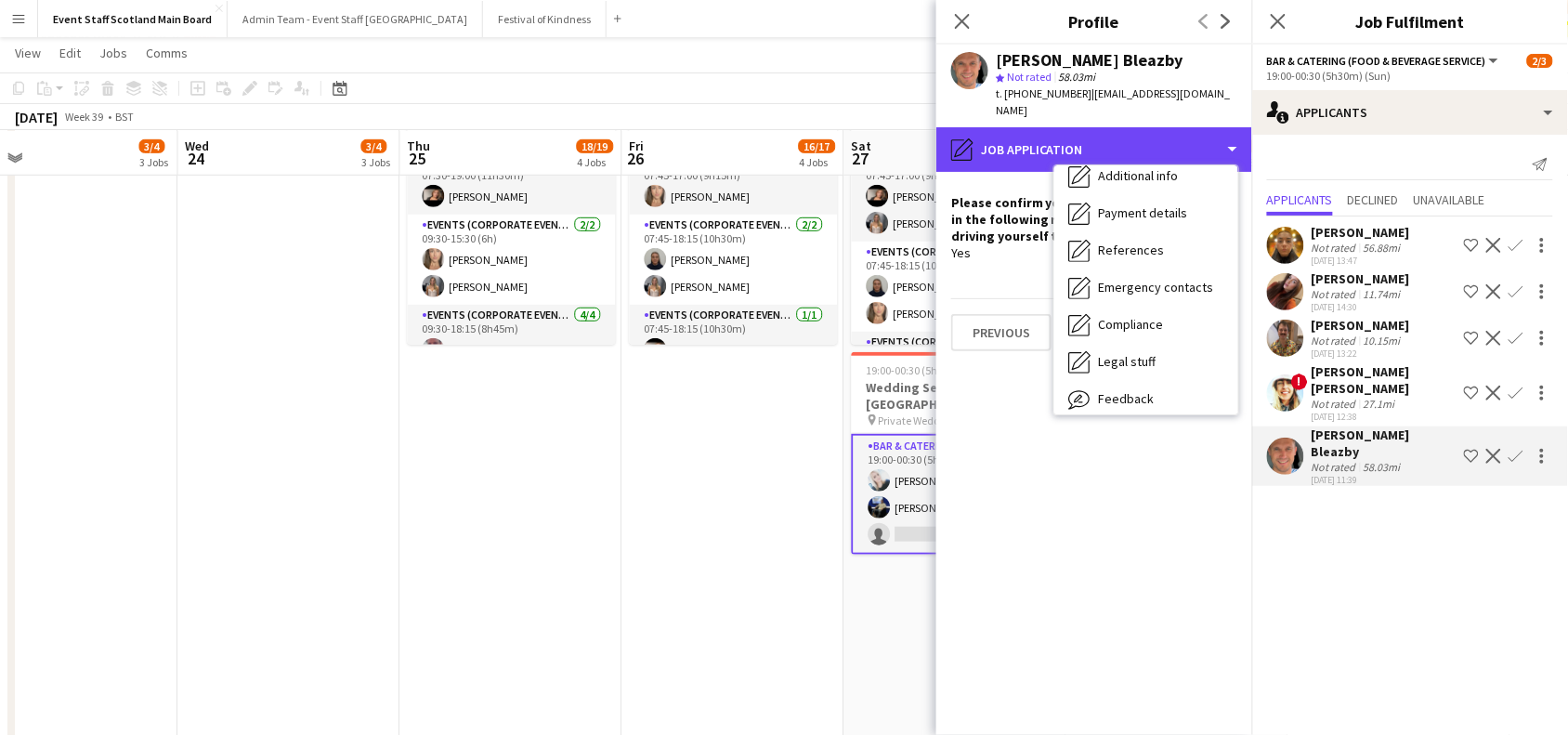
scroll to position [248, 0]
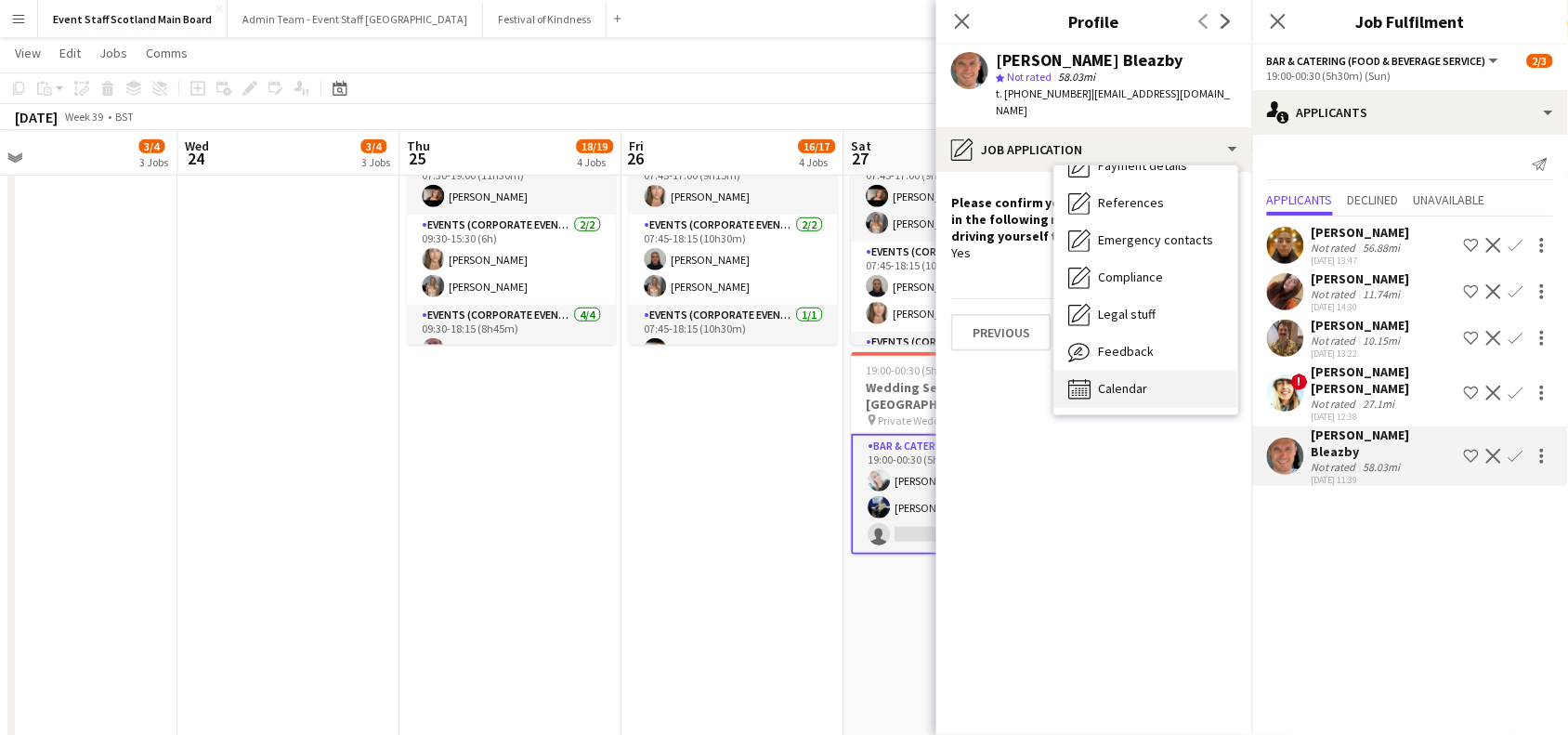
click at [1134, 380] on span "Calendar" at bounding box center [1124, 389] width 49 height 17
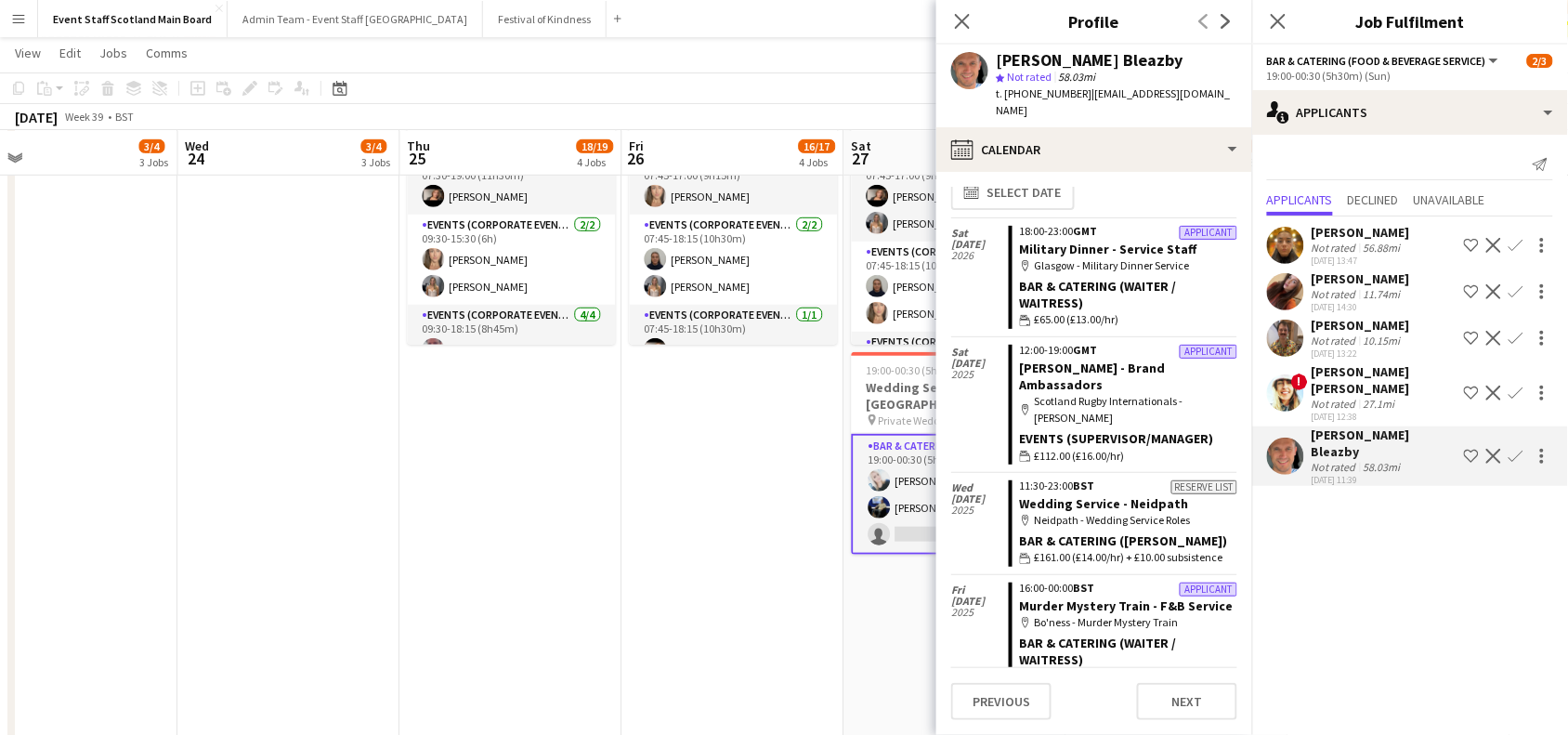
scroll to position [0, 0]
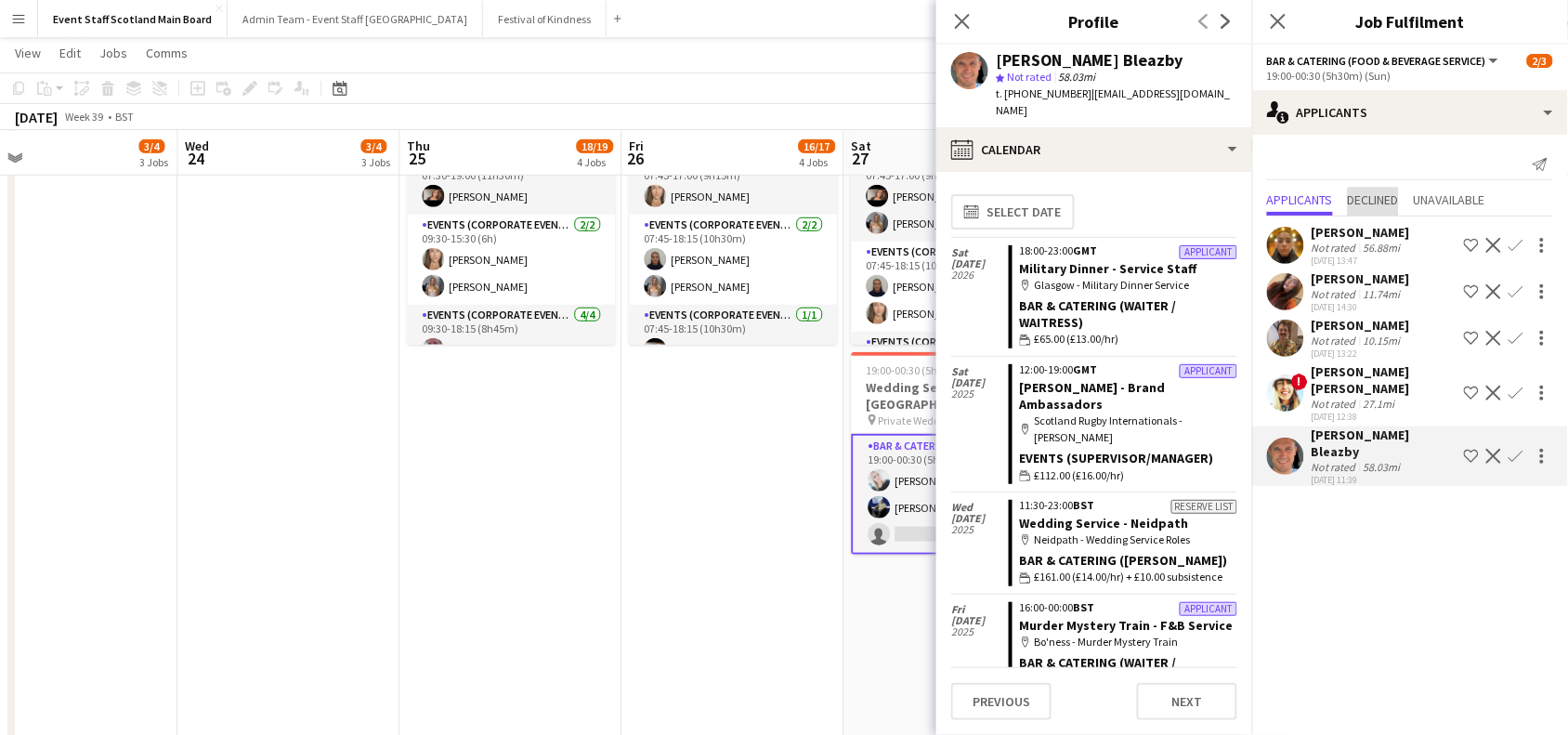
click at [1386, 202] on span "Declined" at bounding box center [1373, 200] width 51 height 13
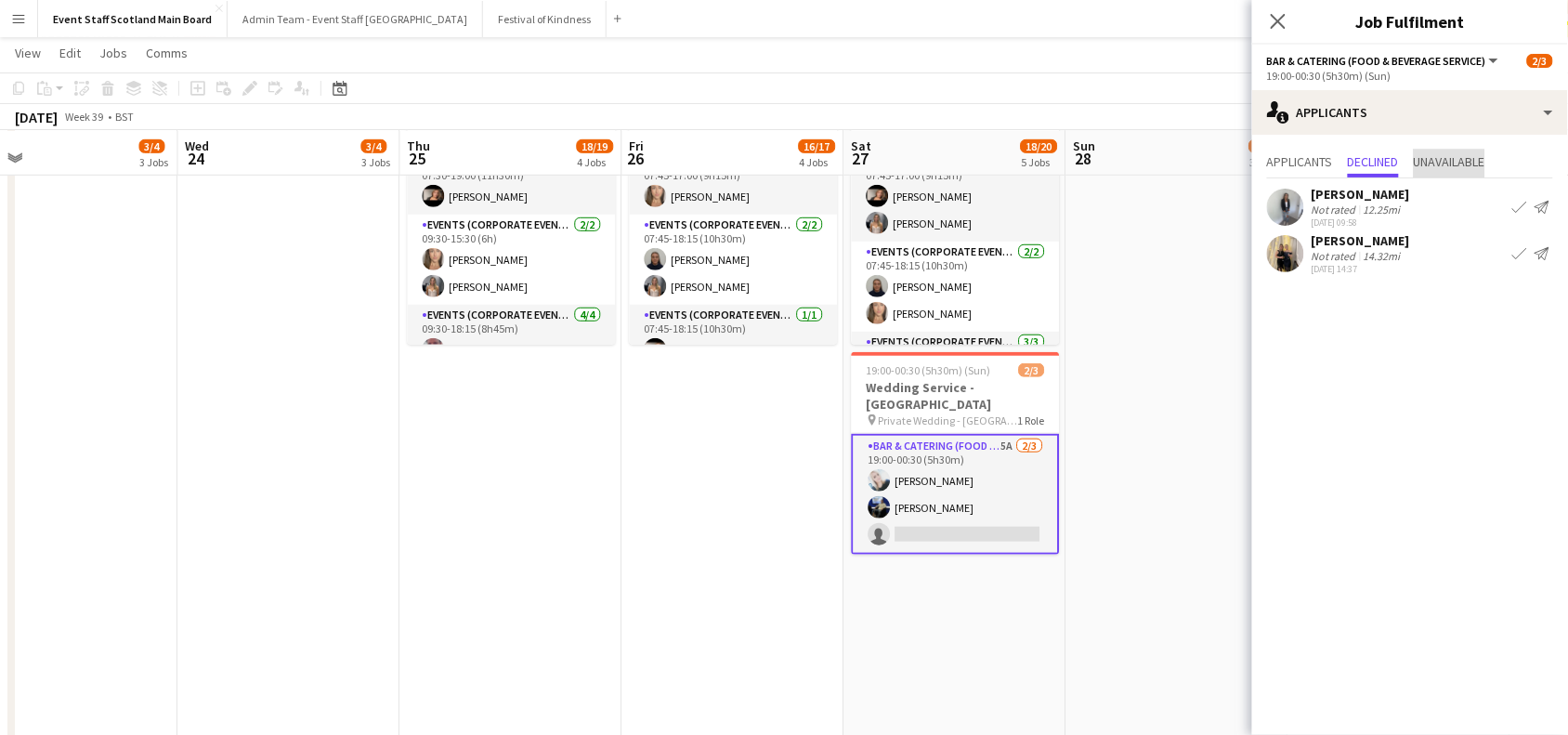
click at [1445, 161] on span "Unavailable" at bounding box center [1449, 162] width 71 height 13
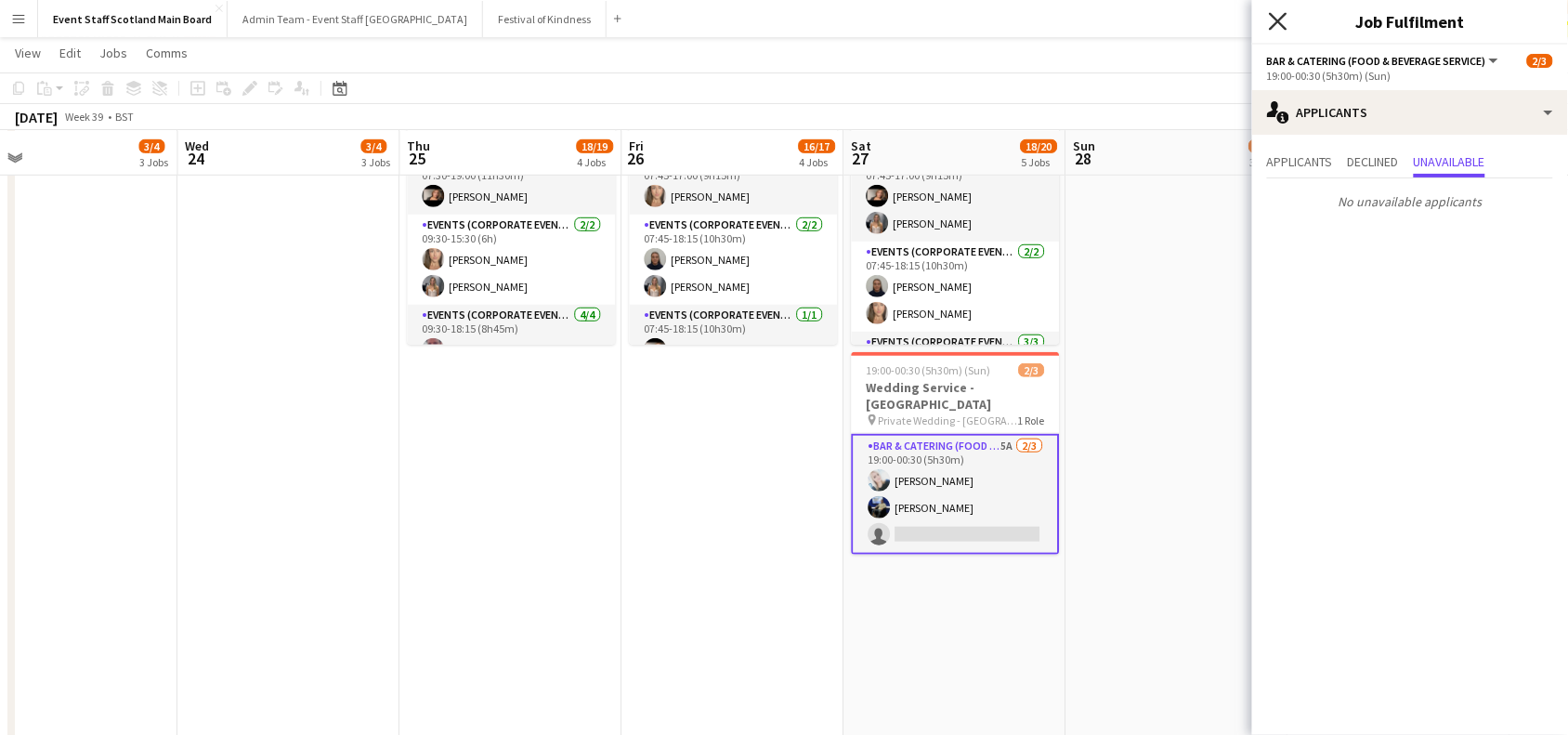
click at [1284, 24] on icon "Close pop-in" at bounding box center [1277, 21] width 18 height 18
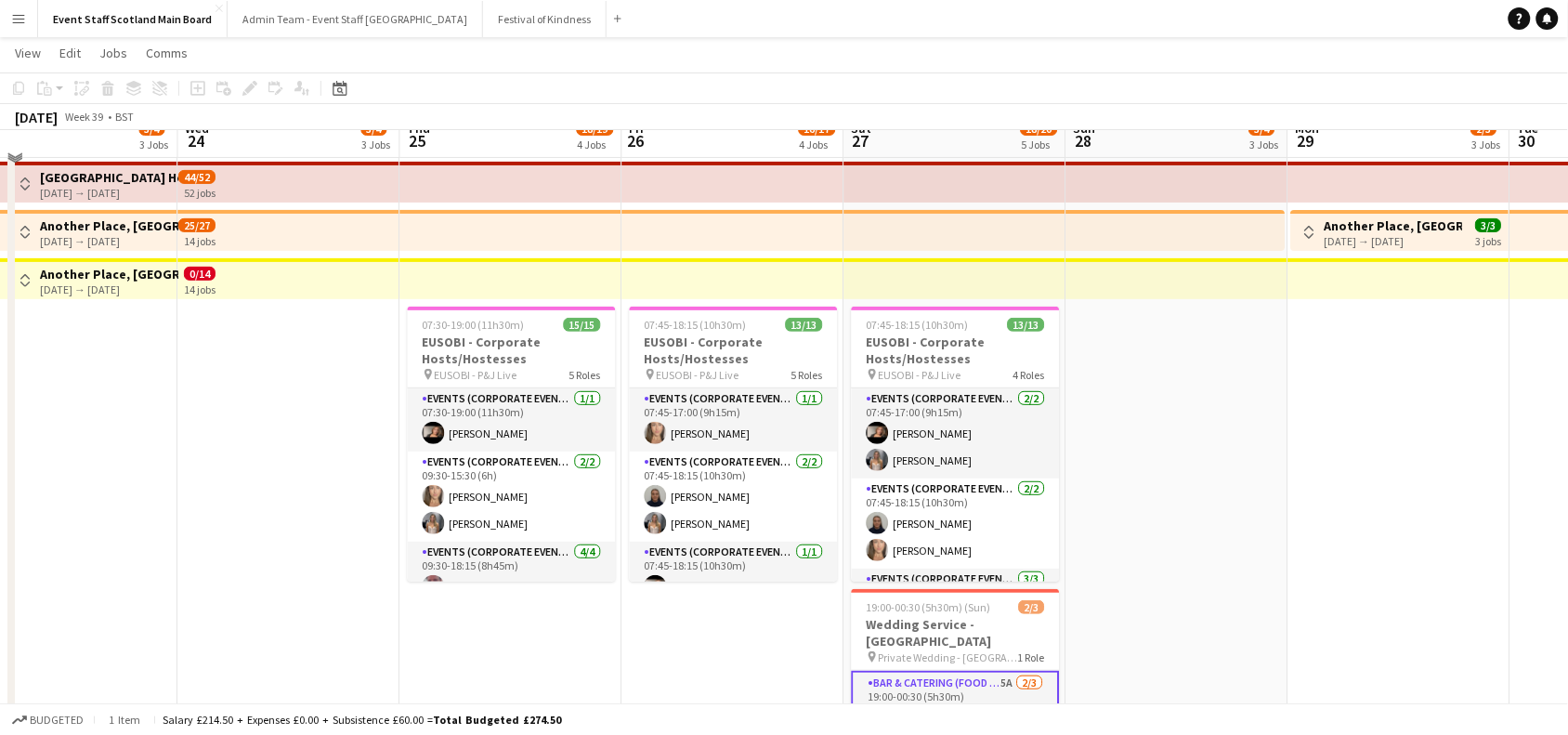
scroll to position [29, 0]
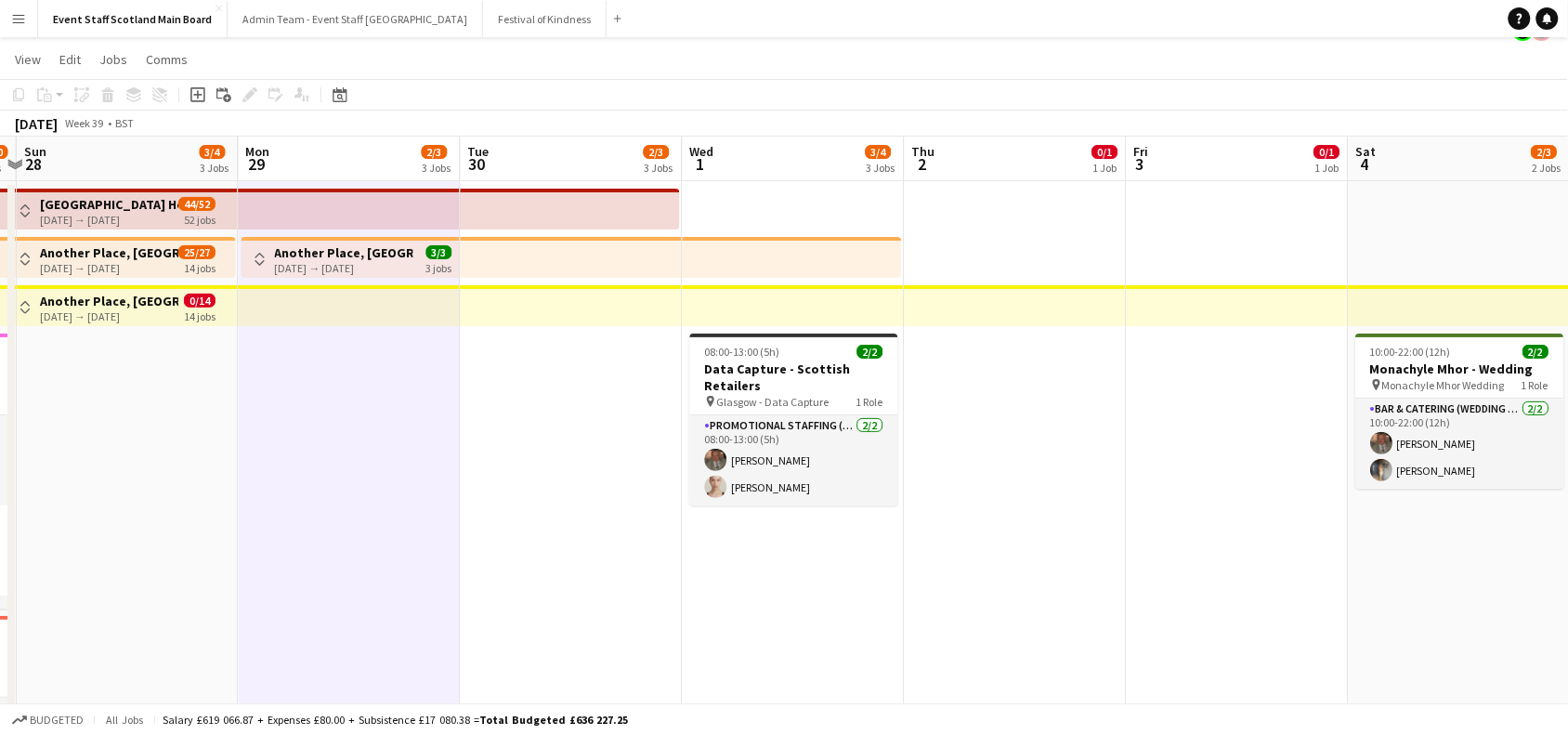
drag, startPoint x: 1390, startPoint y: 491, endPoint x: 335, endPoint y: 471, distance: 1055.2
drag, startPoint x: 1196, startPoint y: 423, endPoint x: 228, endPoint y: 578, distance: 980.3
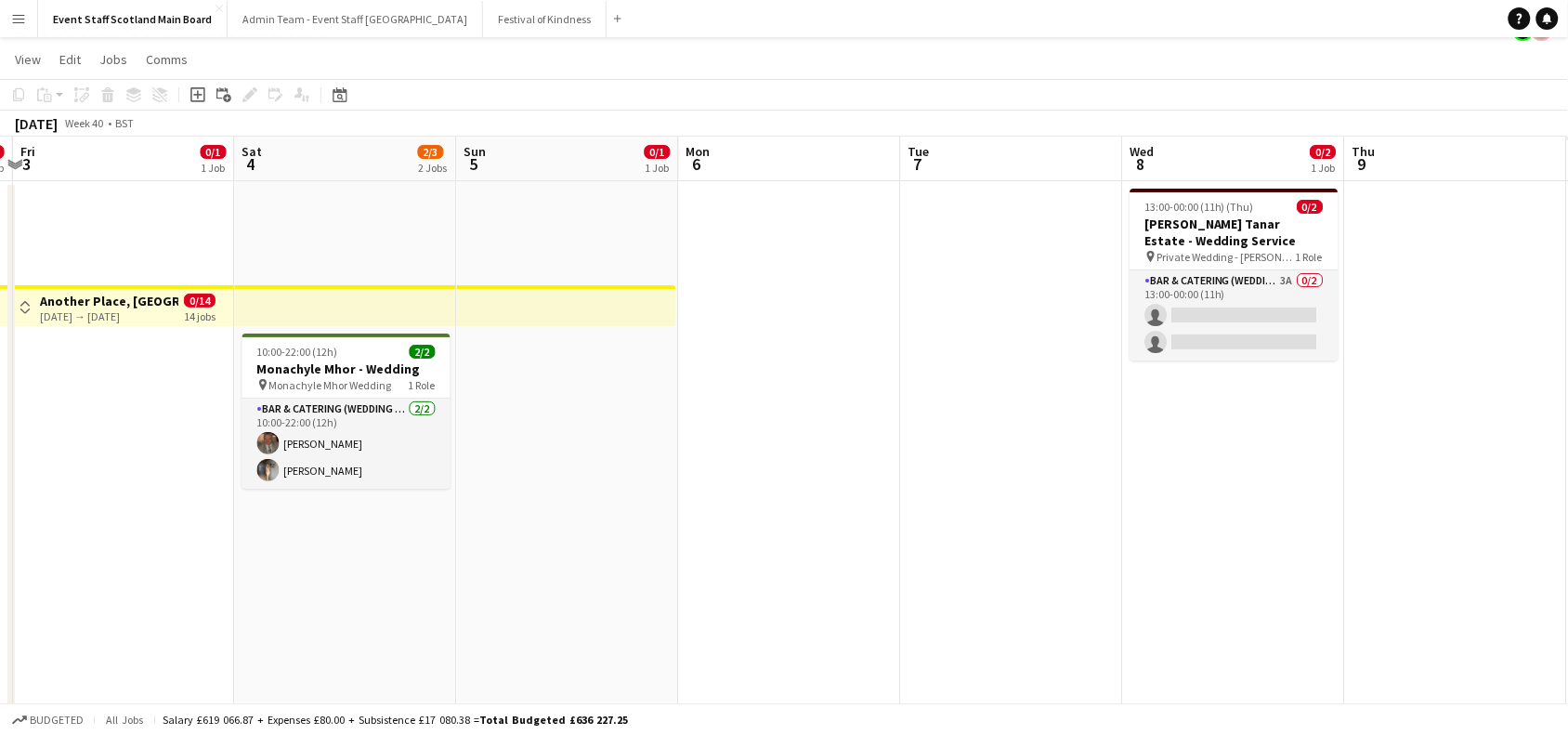
scroll to position [0, 736]
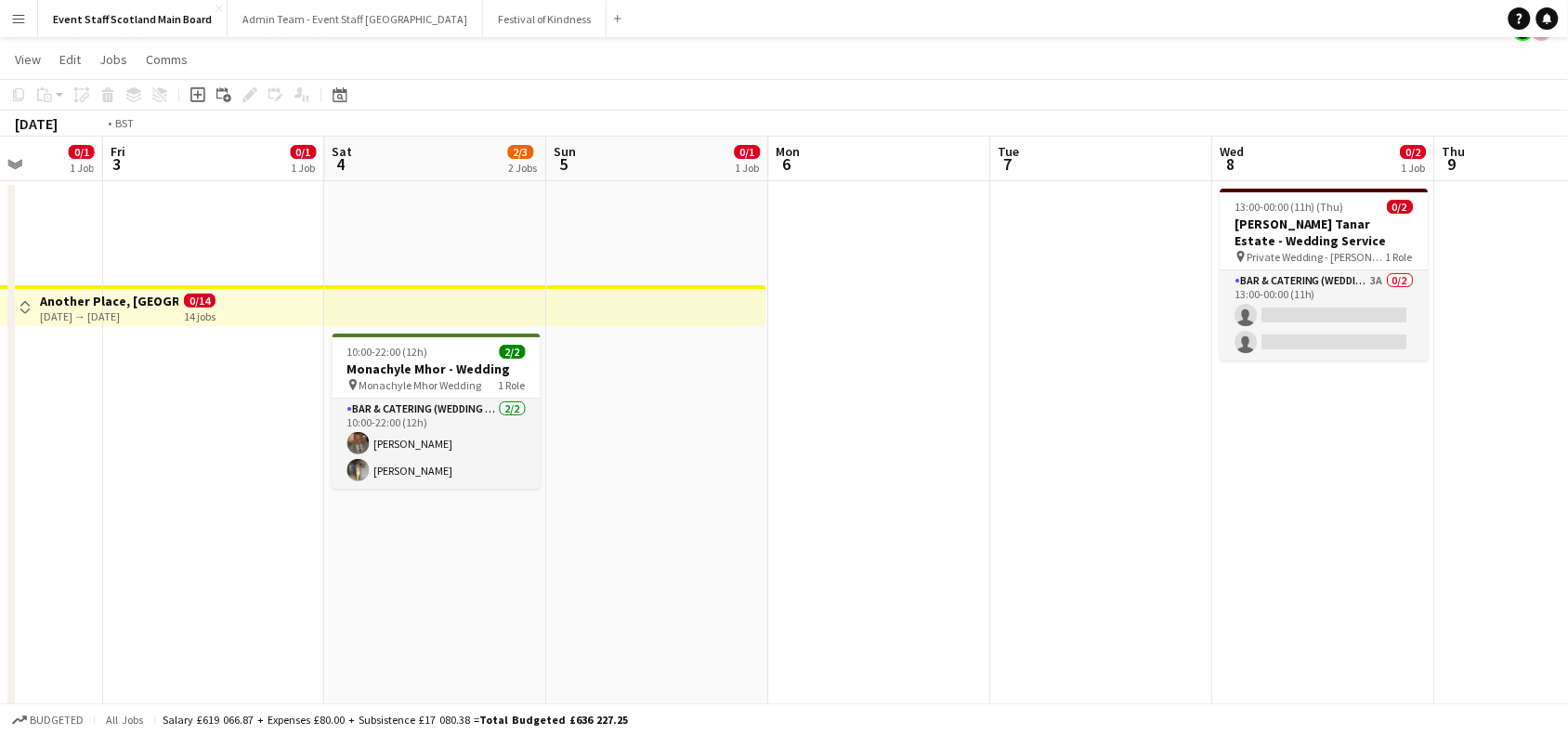
drag, startPoint x: 1134, startPoint y: 500, endPoint x: 265, endPoint y: 605, distance: 875.3
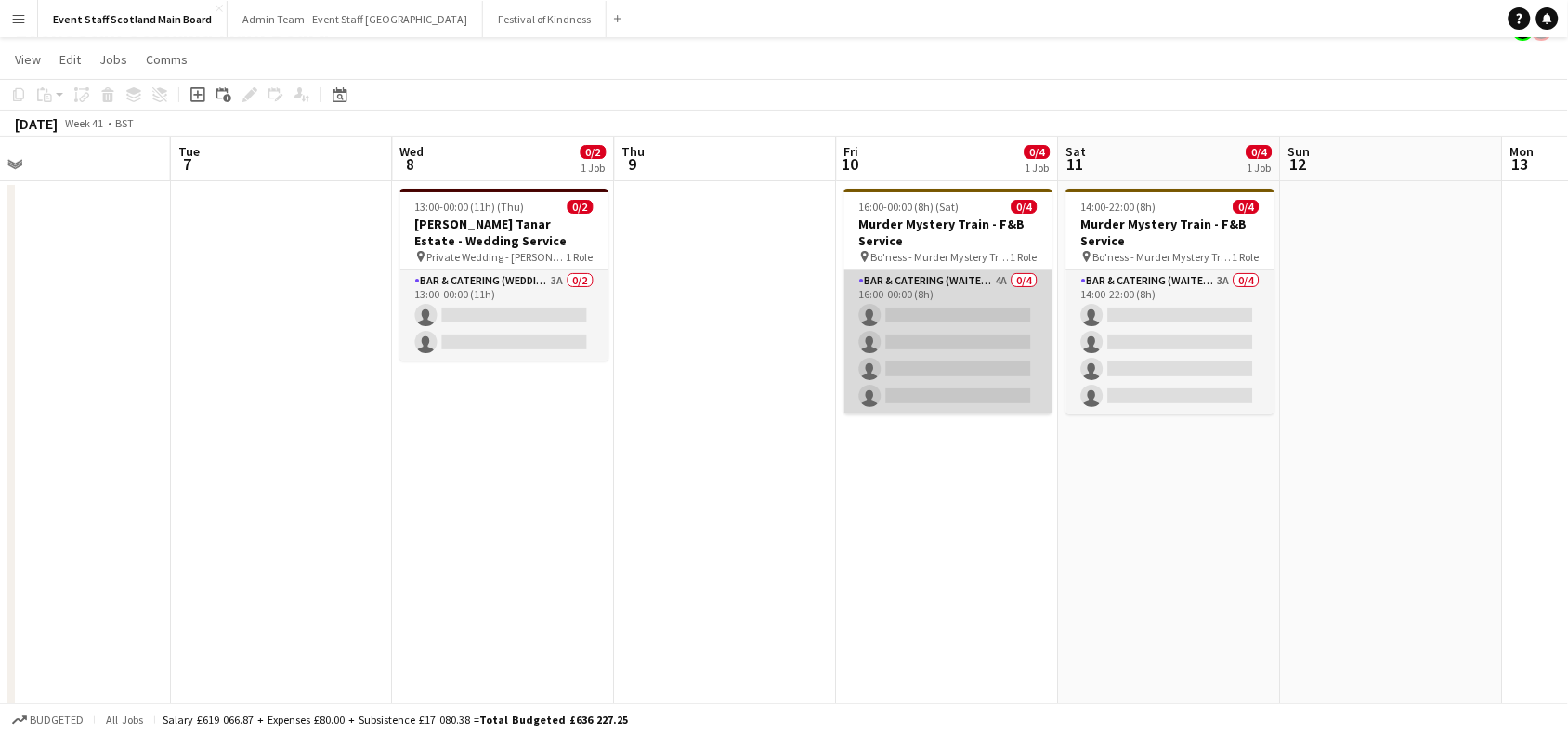
click at [941, 314] on app-card-role "Bar & Catering (Waiter / waitress) 4A 0/4 16:00-00:00 (8h) single-neutral-actio…" at bounding box center [948, 342] width 208 height 144
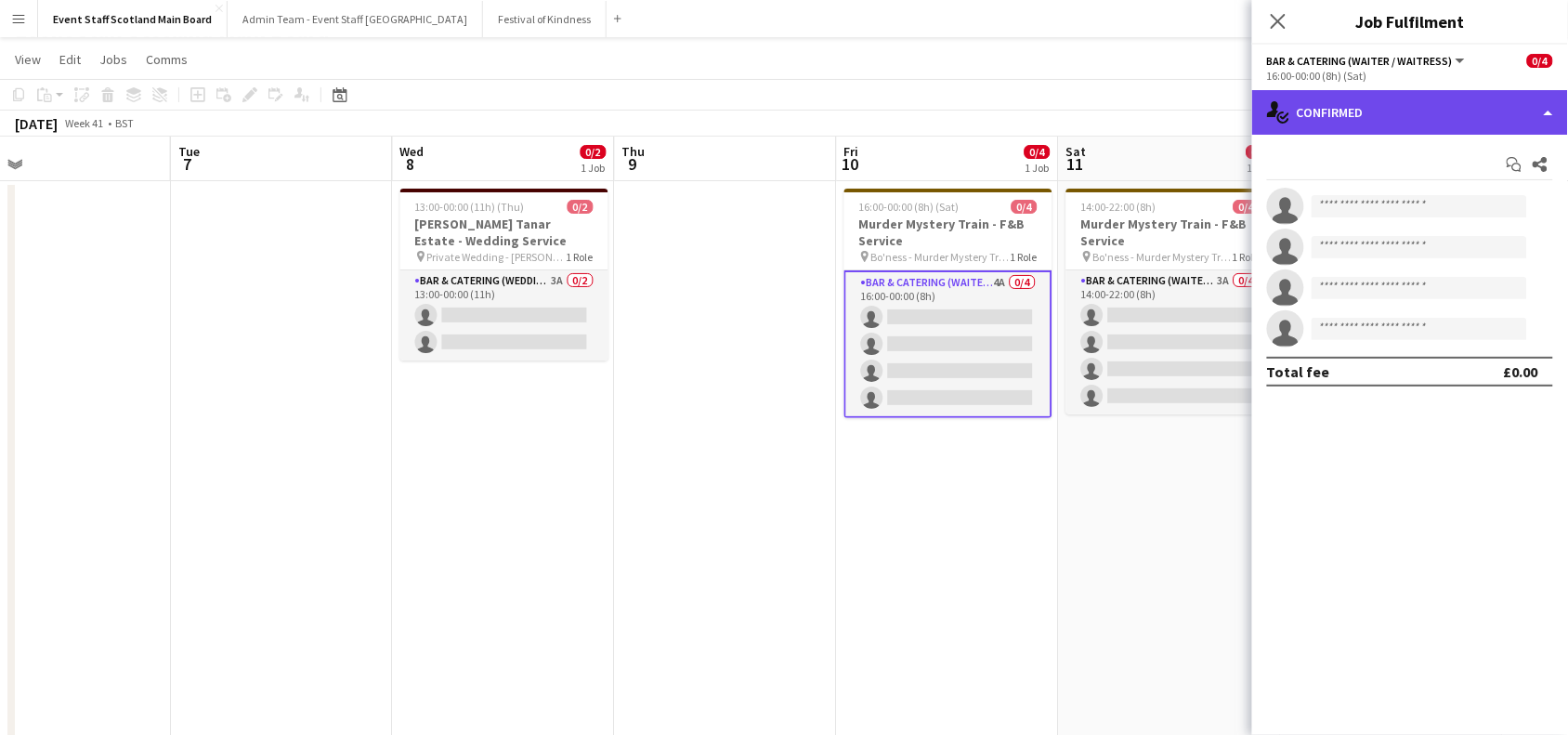
click at [1389, 104] on div "single-neutral-actions-check-2 Confirmed" at bounding box center [1411, 112] width 316 height 44
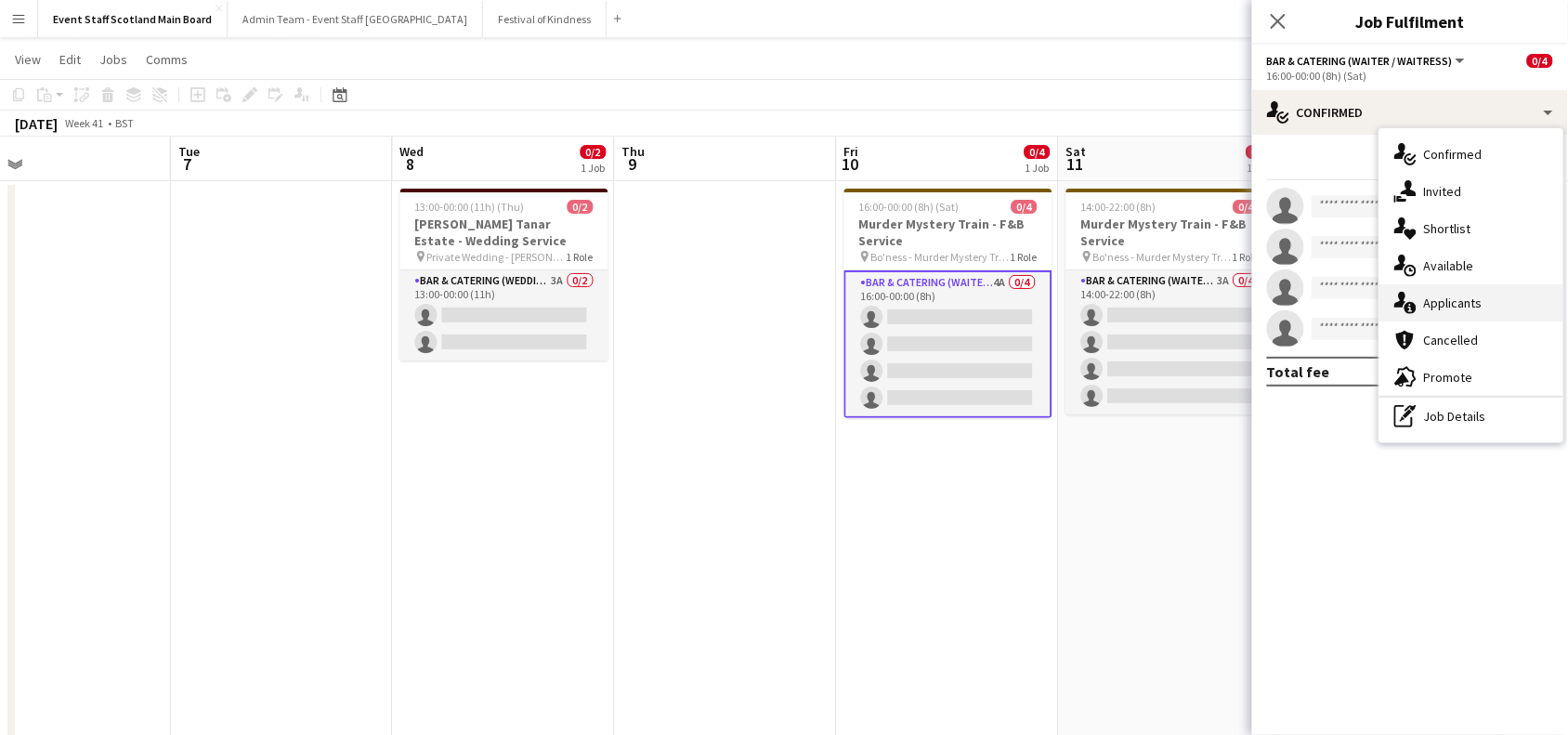
click at [1475, 288] on div "single-neutral-actions-information Applicants" at bounding box center [1472, 303] width 184 height 38
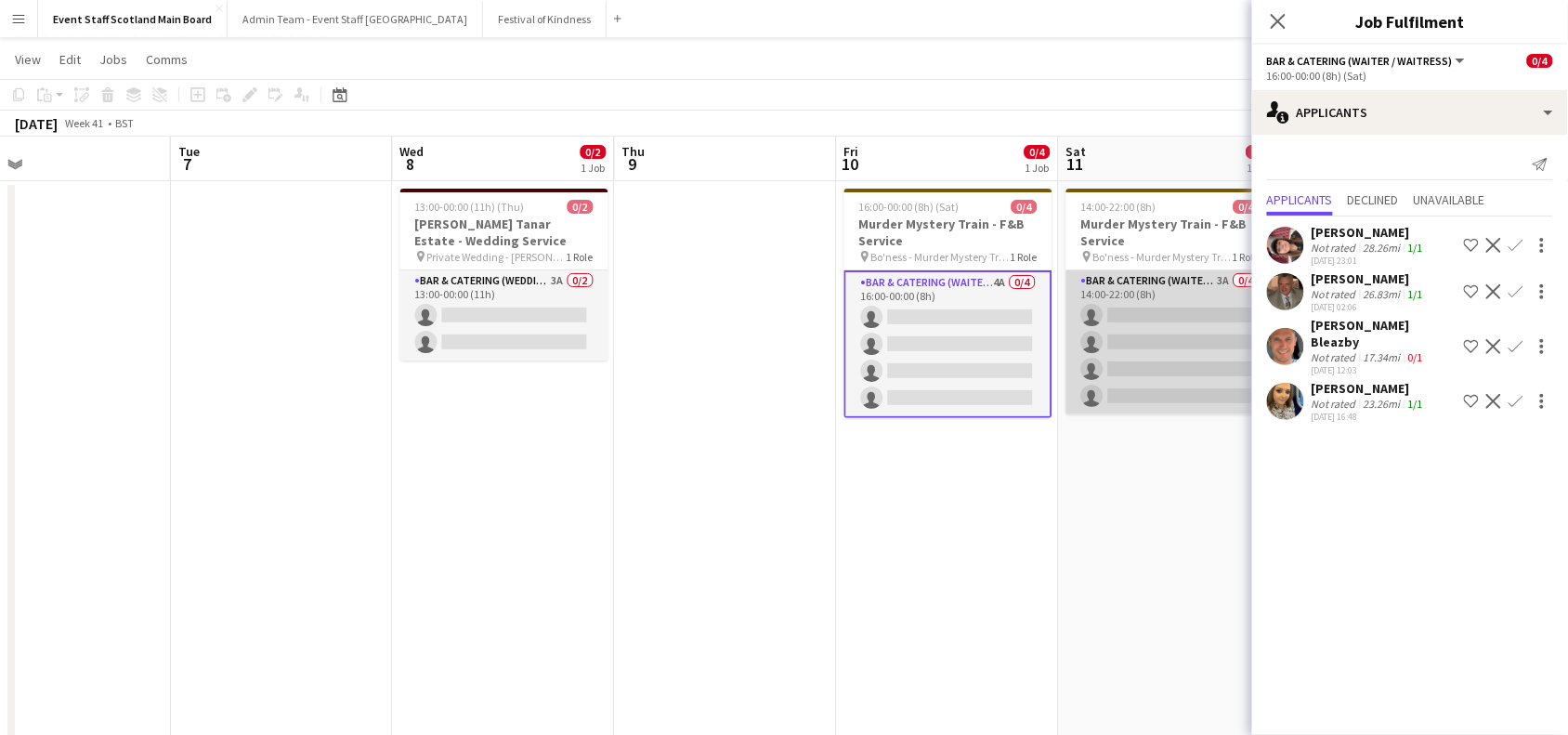
click at [1173, 360] on app-card-role "Bar & Catering (Waiter / waitress) 3A 0/4 14:00-22:00 (8h) single-neutral-actio…" at bounding box center [1170, 342] width 208 height 144
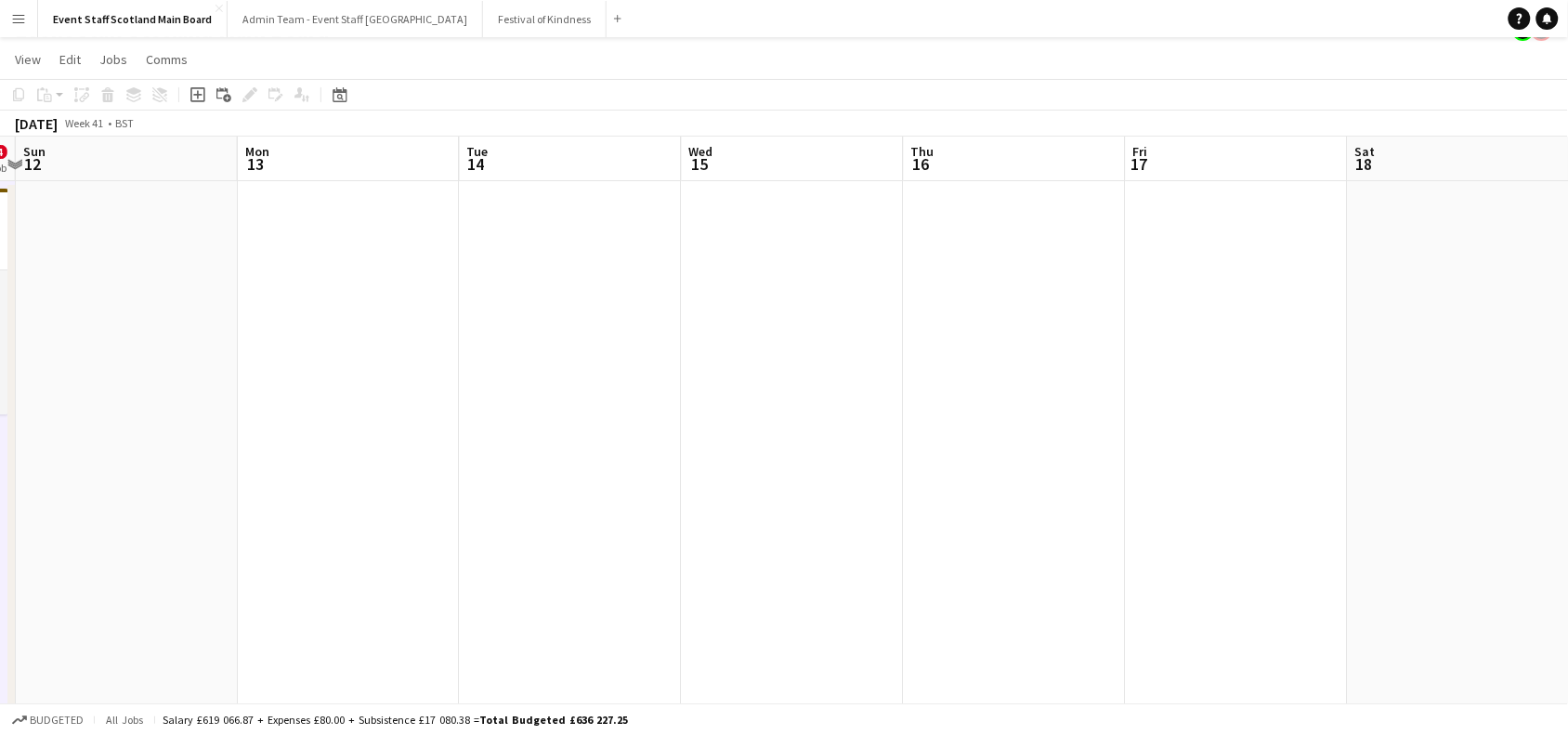
scroll to position [0, 855]
drag, startPoint x: 1469, startPoint y: 448, endPoint x: 0, endPoint y: 587, distance: 1475.6
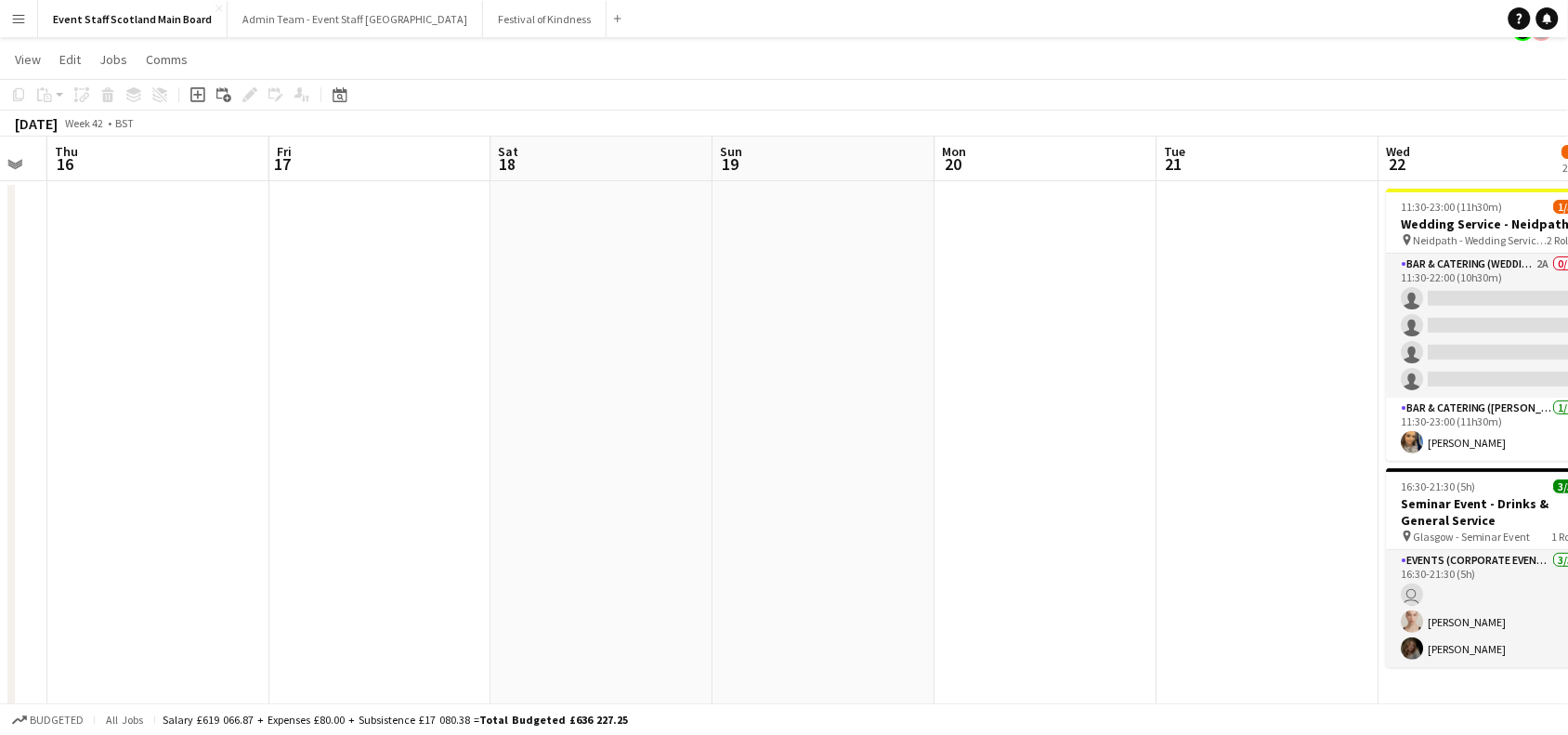
drag, startPoint x: 1461, startPoint y: 451, endPoint x: 393, endPoint y: 522, distance: 1070.4
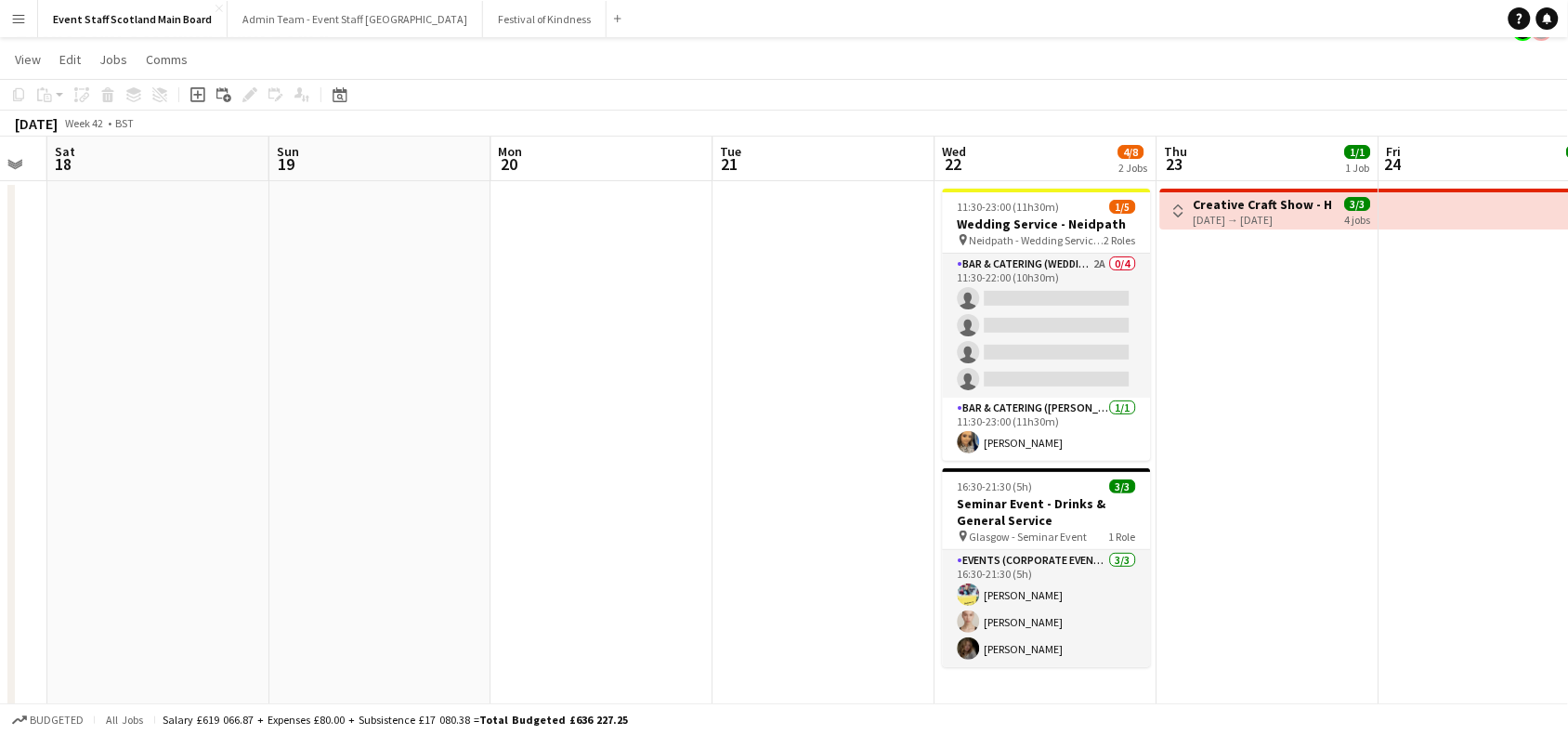
scroll to position [0, 590]
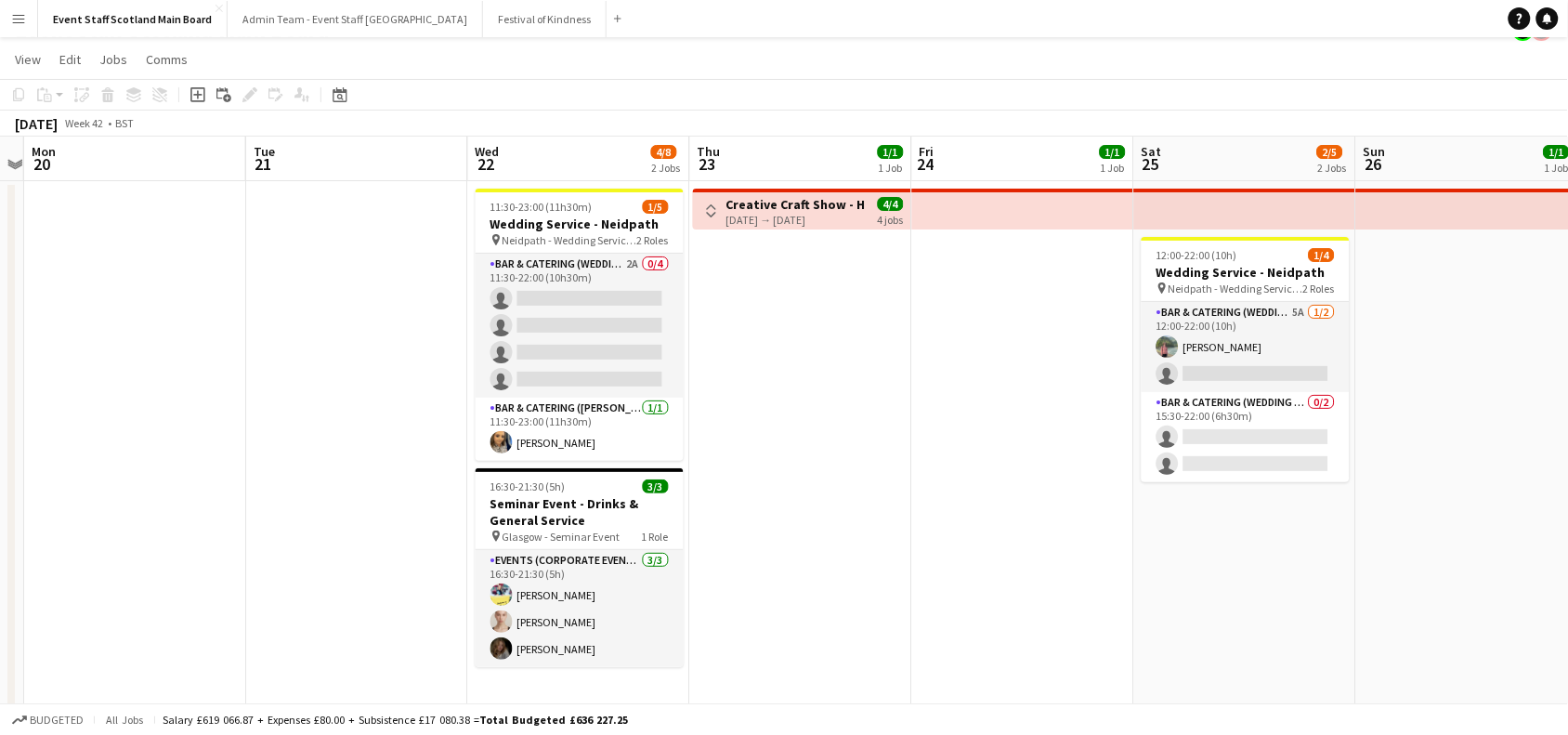
drag, startPoint x: 1473, startPoint y: 355, endPoint x: 975, endPoint y: 423, distance: 502.6
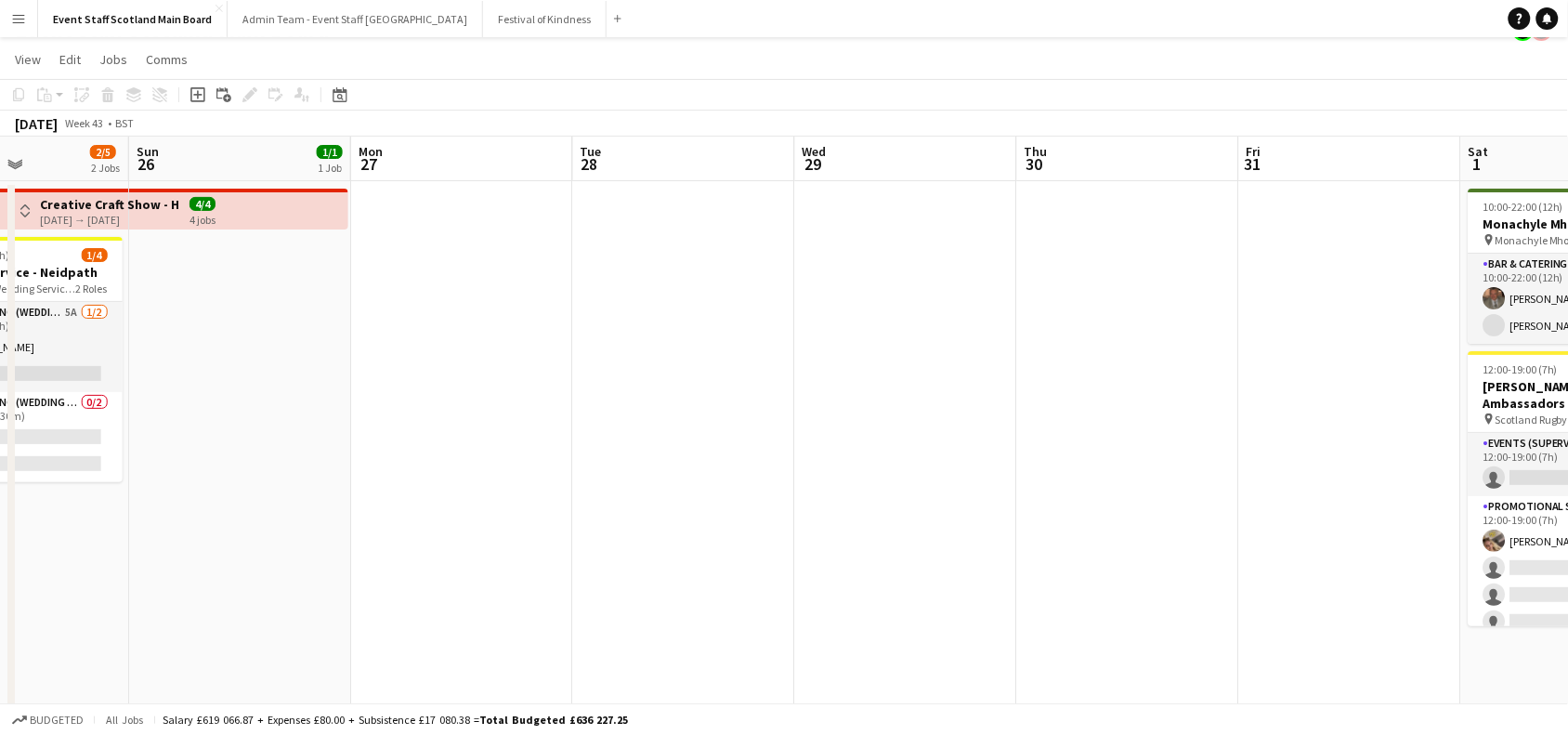
drag, startPoint x: 1227, startPoint y: 559, endPoint x: 5, endPoint y: 490, distance: 1223.9
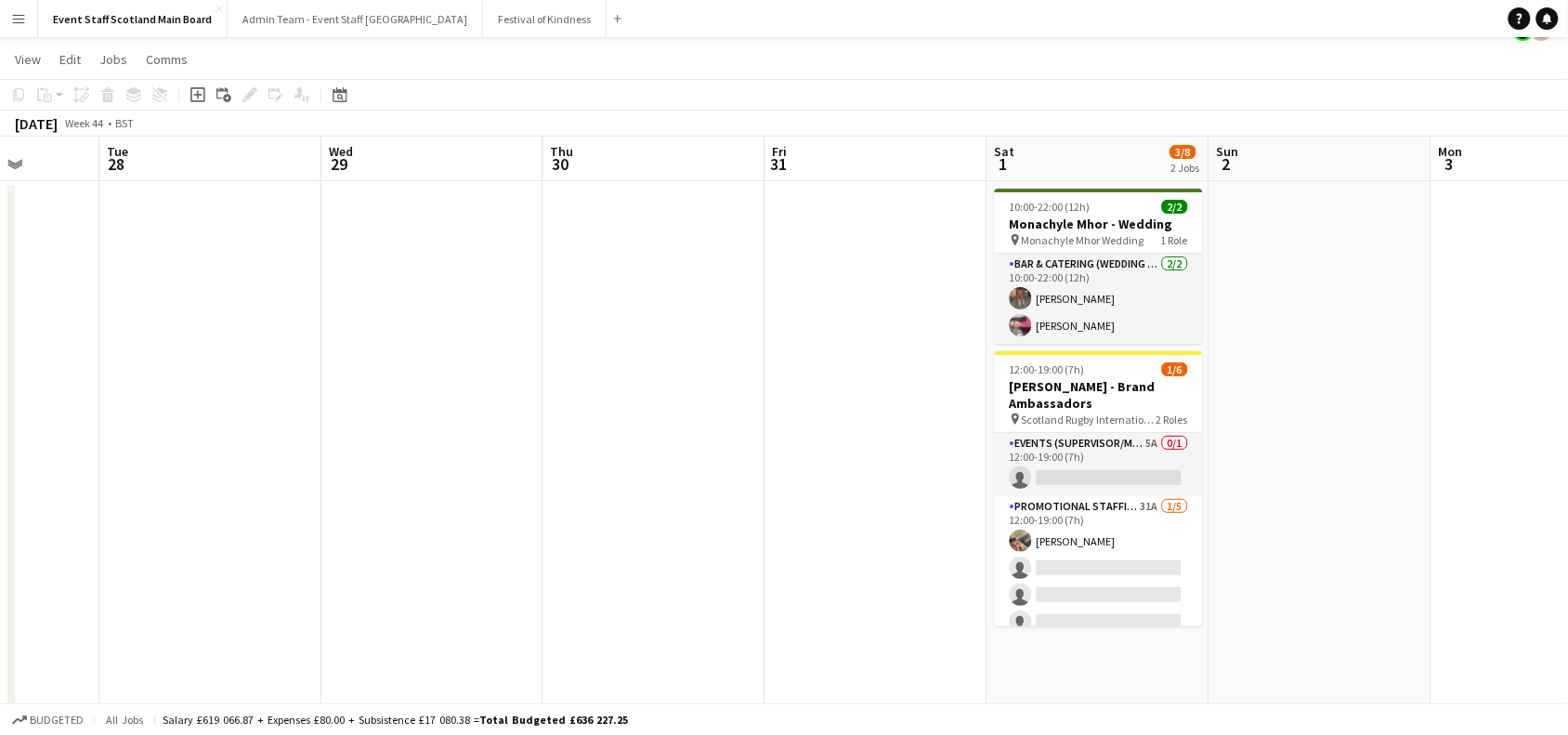
scroll to position [0, 611]
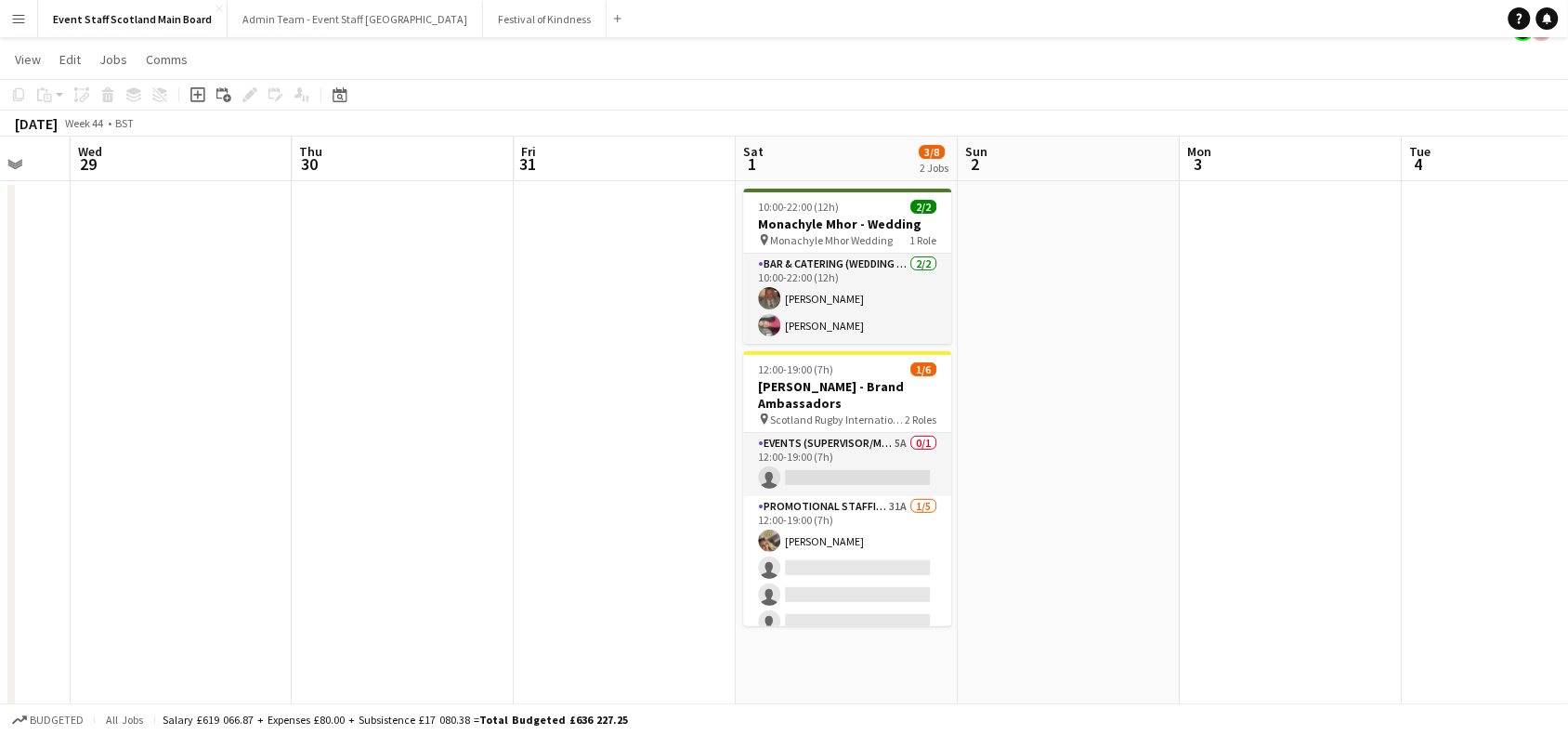
drag, startPoint x: 1185, startPoint y: 271, endPoint x: 451, endPoint y: 432, distance: 751.4
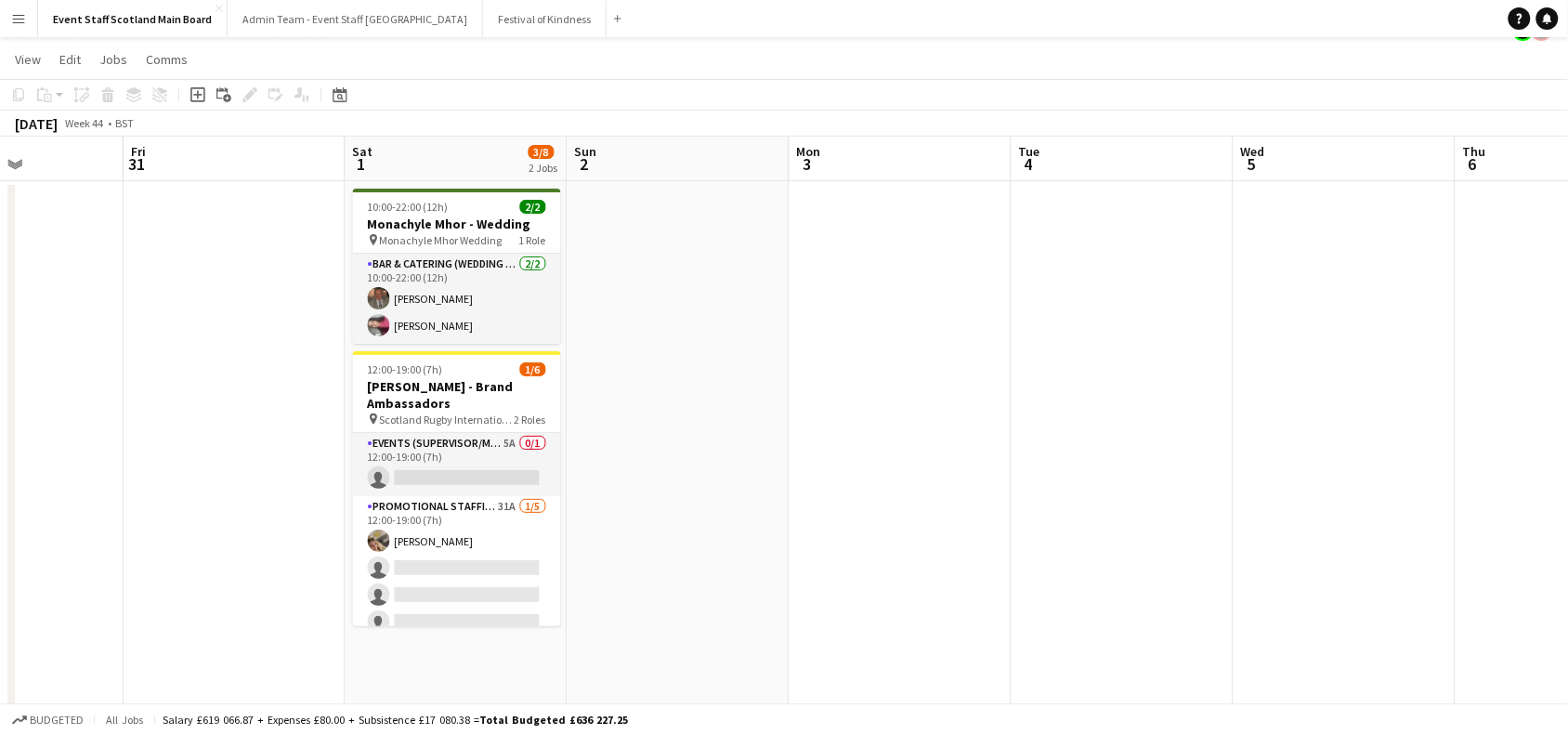
drag, startPoint x: 1394, startPoint y: 341, endPoint x: 265, endPoint y: 553, distance: 1148.7
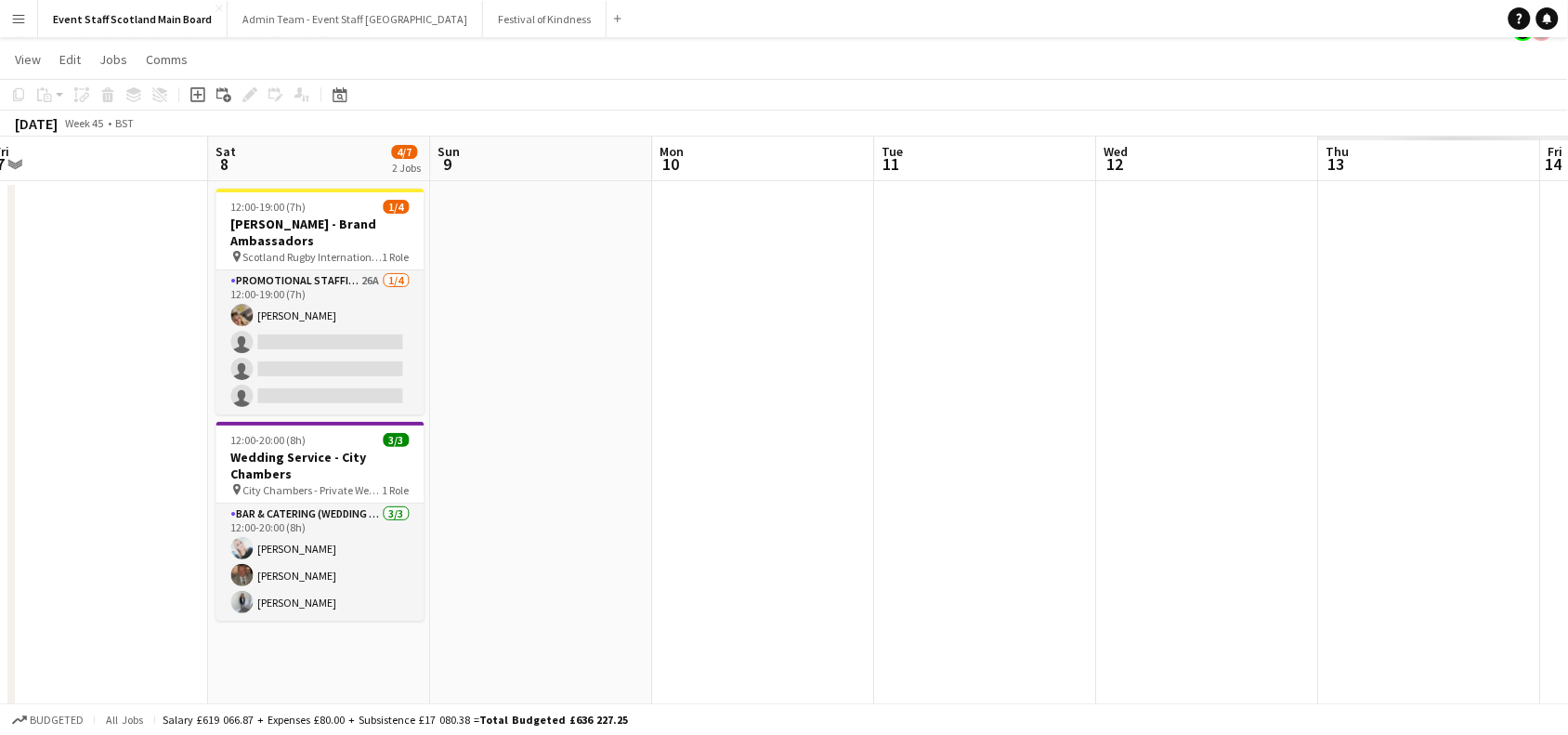
drag, startPoint x: 1475, startPoint y: 269, endPoint x: 526, endPoint y: 460, distance: 968.0
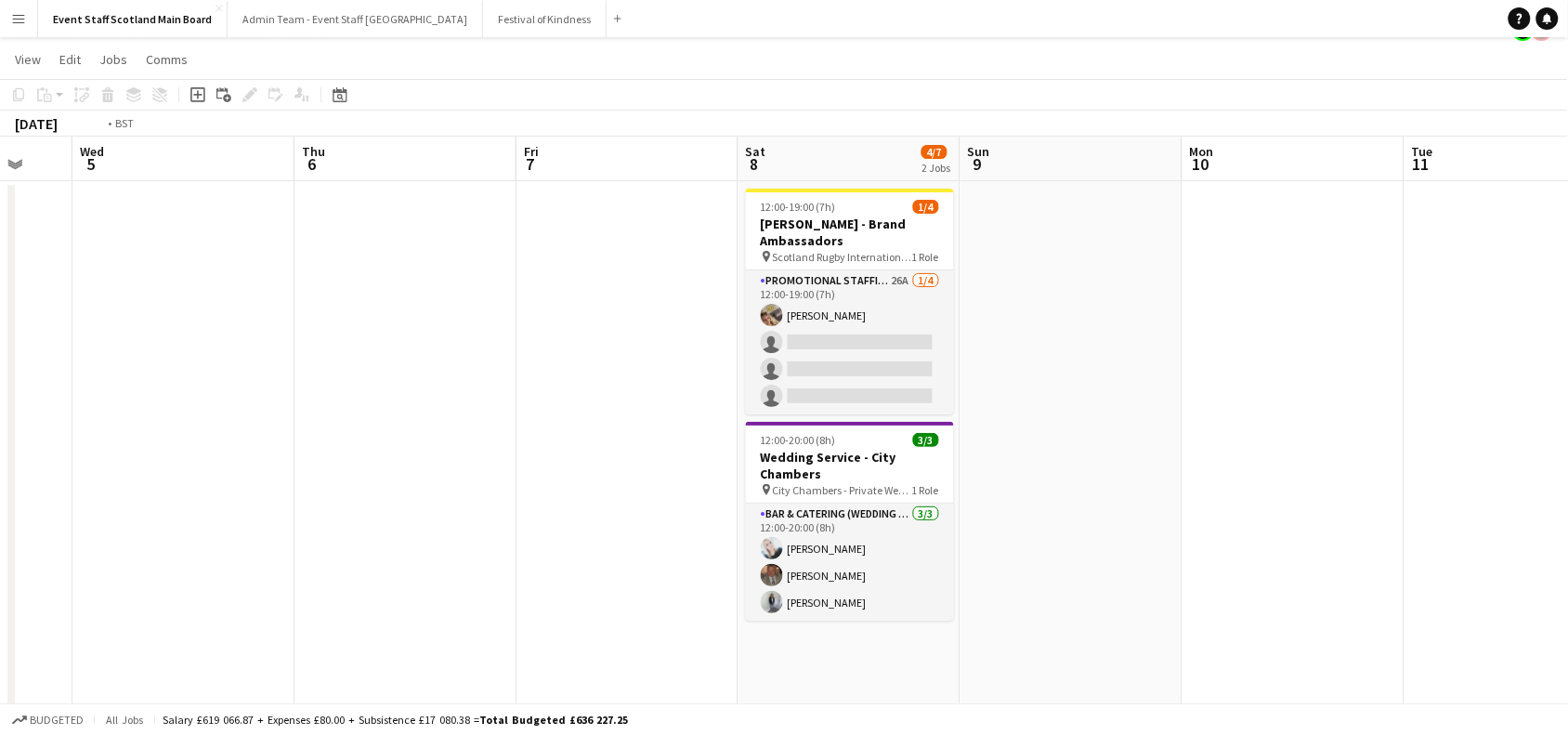
drag, startPoint x: 87, startPoint y: 419, endPoint x: 1306, endPoint y: 423, distance: 1219.0
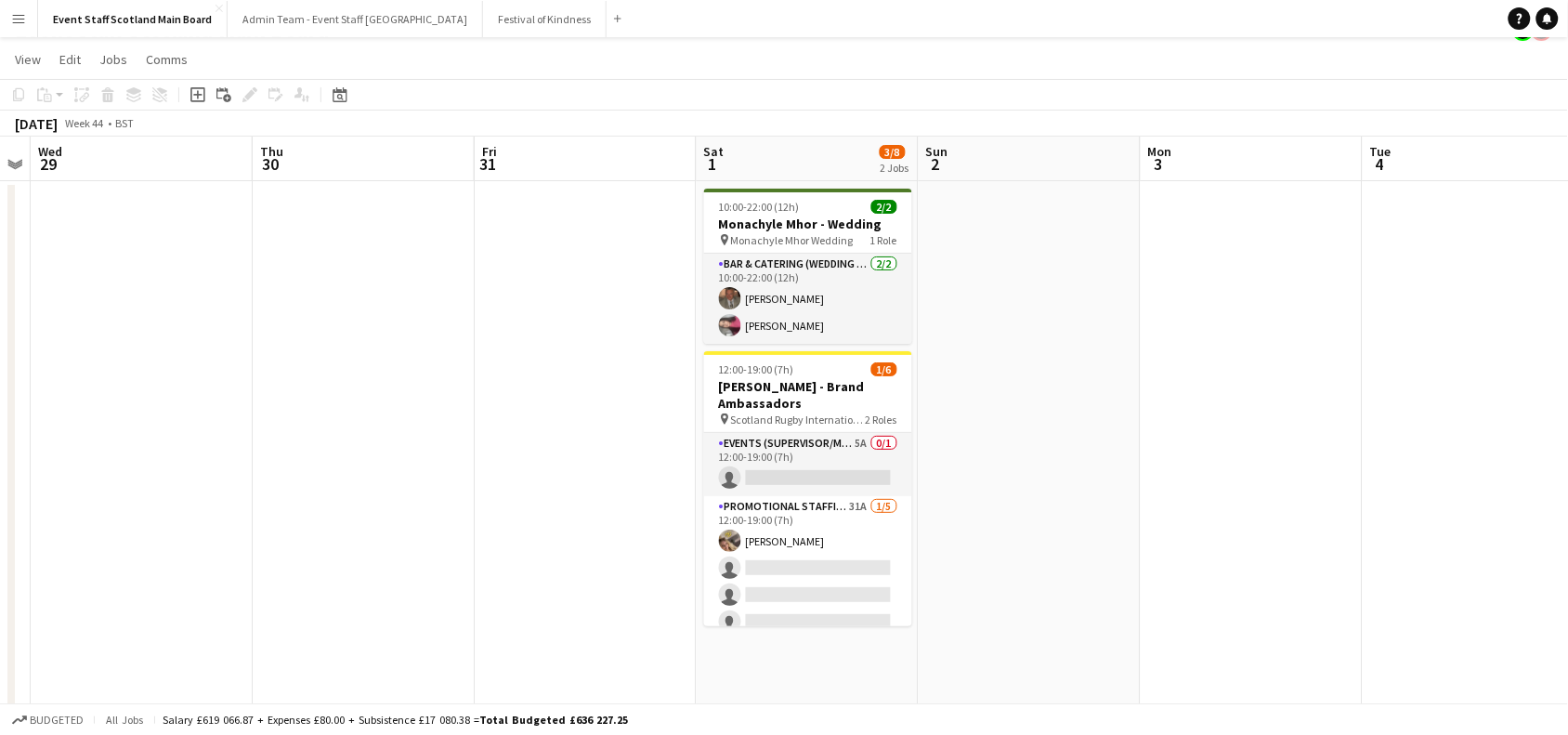
drag, startPoint x: 541, startPoint y: 467, endPoint x: 1239, endPoint y: 425, distance: 699.3
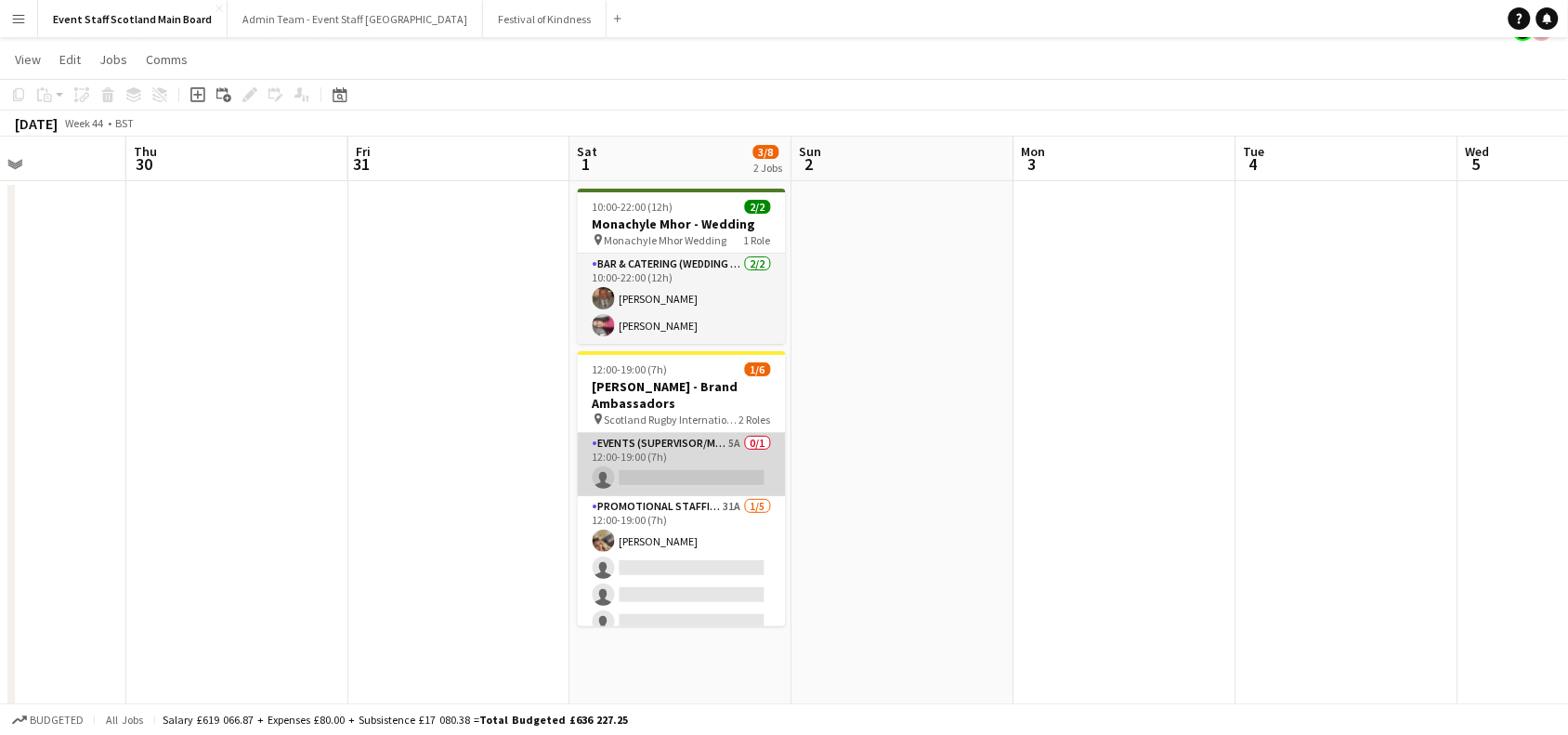
click at [706, 462] on app-card-role "Events (Supervisor/Manager) 5A 0/1 12:00-19:00 (7h) single-neutral-actions" at bounding box center [681, 464] width 208 height 63
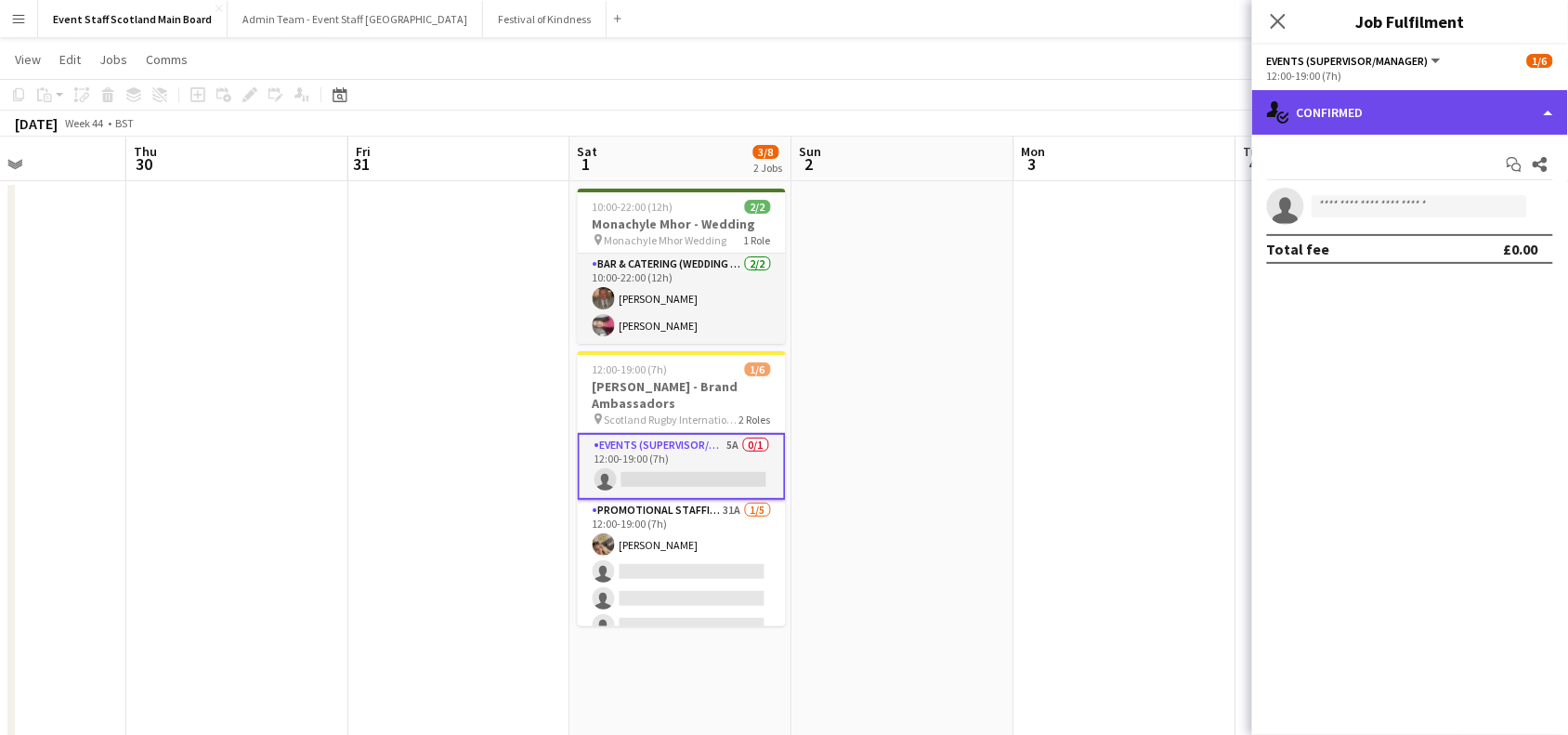
click at [1332, 103] on div "single-neutral-actions-check-2 Confirmed" at bounding box center [1411, 112] width 316 height 44
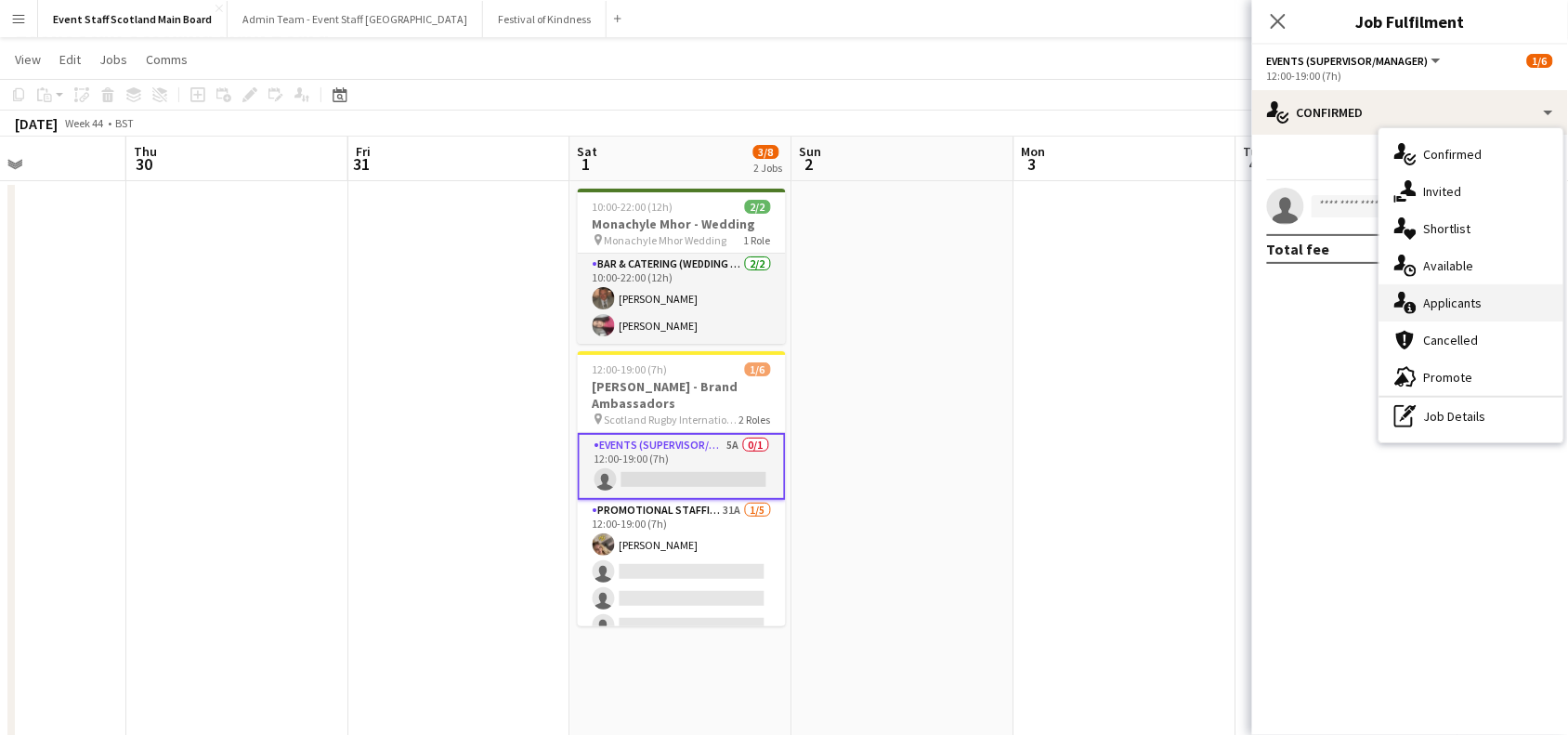
click at [1459, 296] on span "Applicants" at bounding box center [1453, 303] width 58 height 17
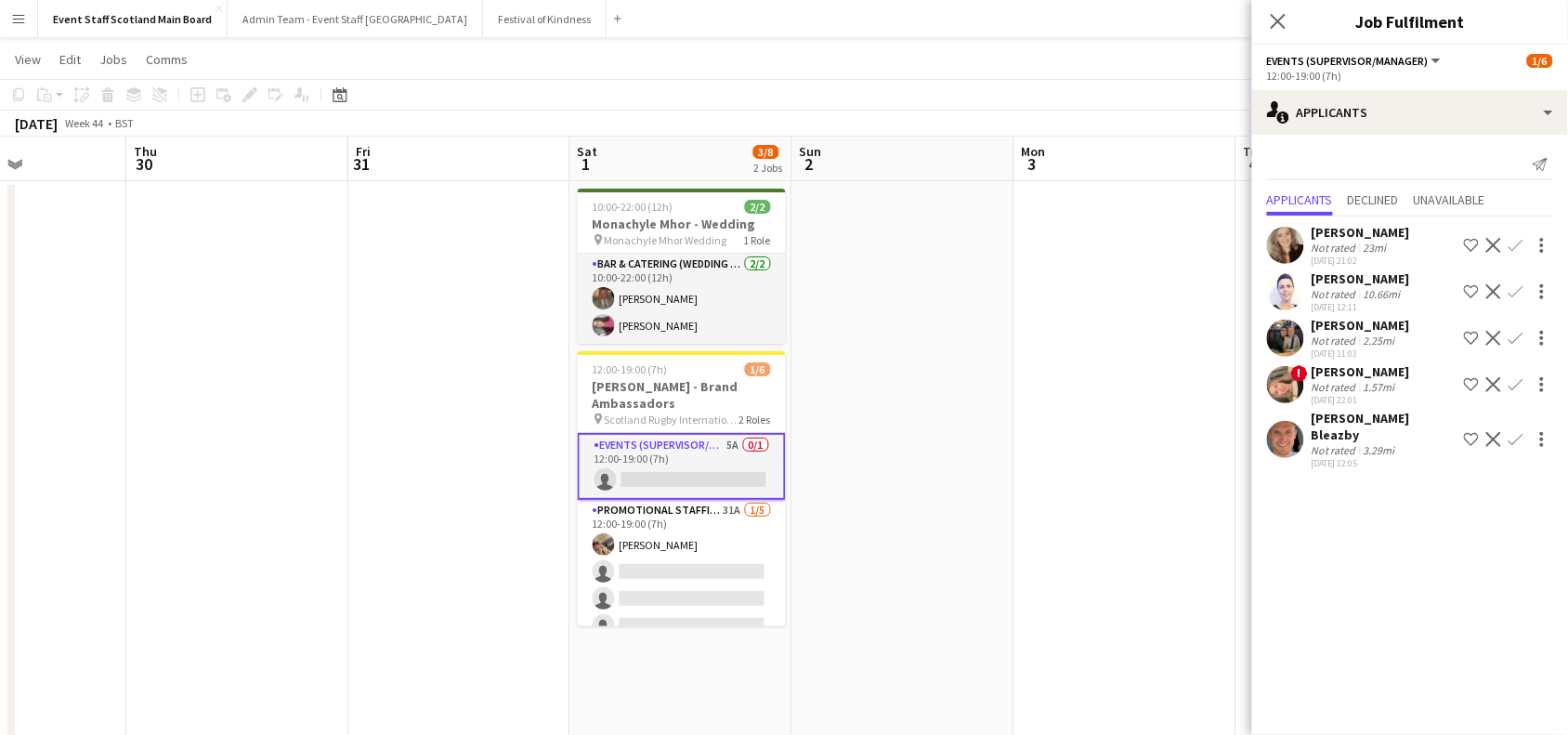
click at [1517, 291] on app-icon "Confirm" at bounding box center [1516, 292] width 15 height 15
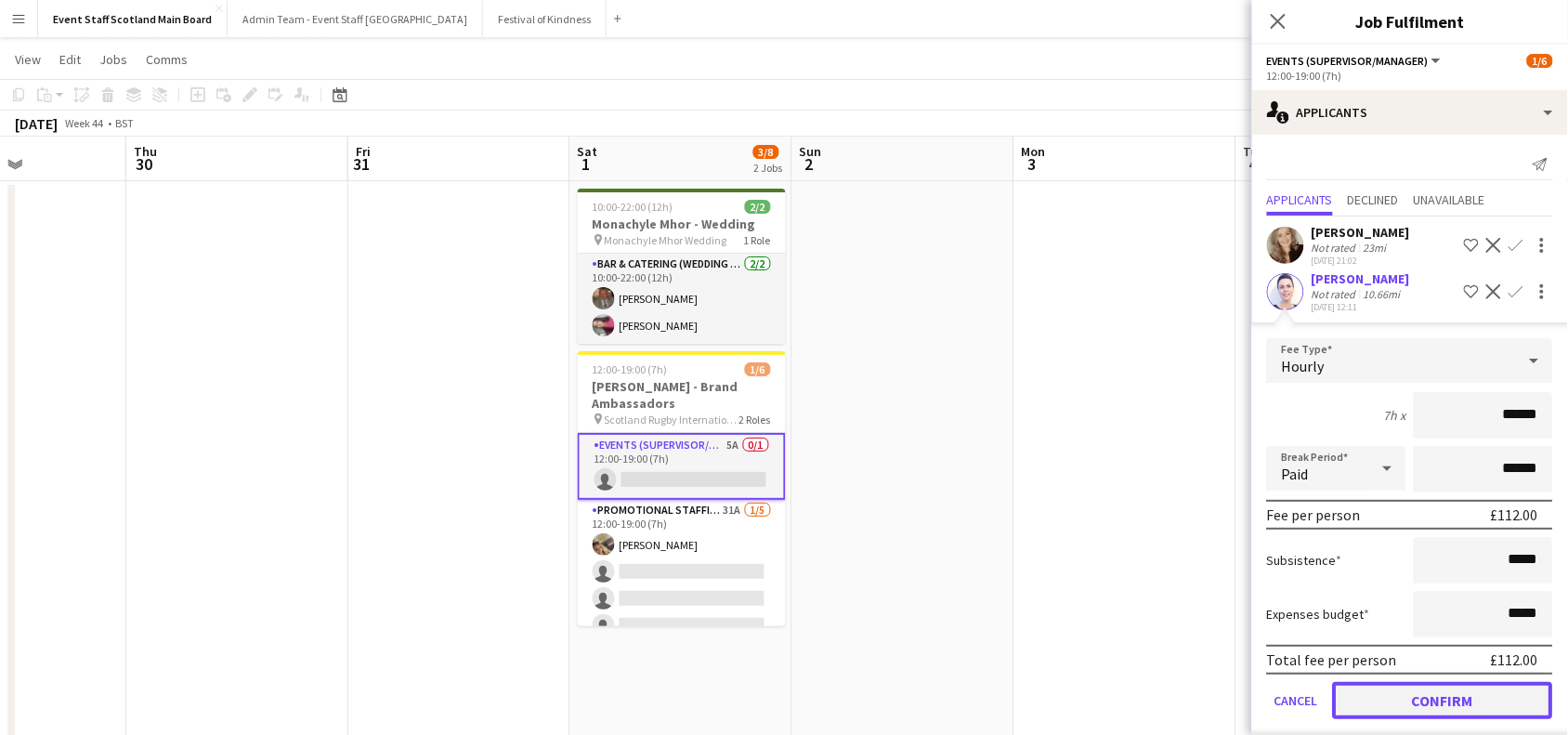
click at [1414, 703] on button "Confirm" at bounding box center [1444, 701] width 220 height 38
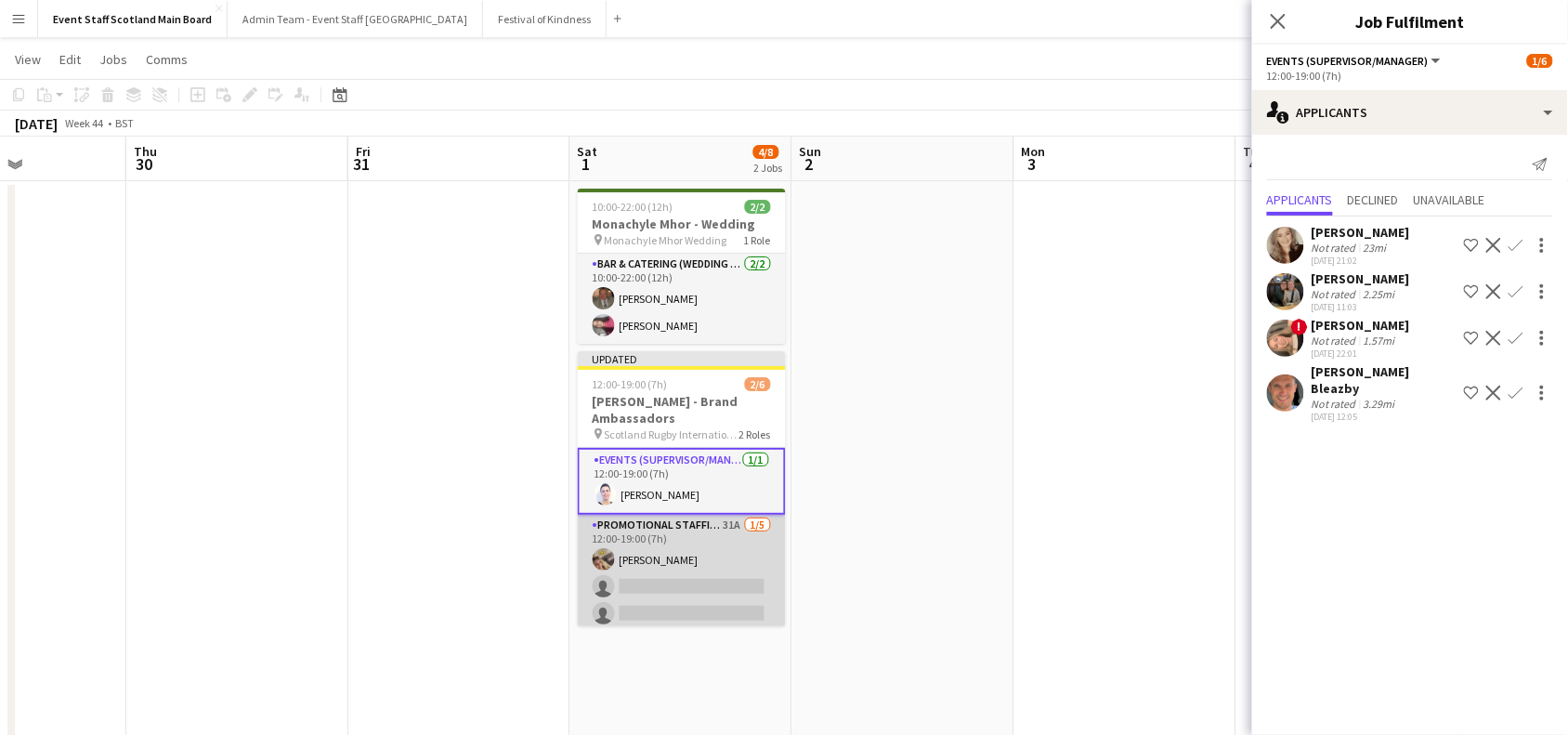
click at [702, 572] on app-card-role "Promotional Staffing (Brand Ambassadors) 31A [DATE] 12:00-19:00 (7h) [PERSON_NA…" at bounding box center [681, 600] width 208 height 171
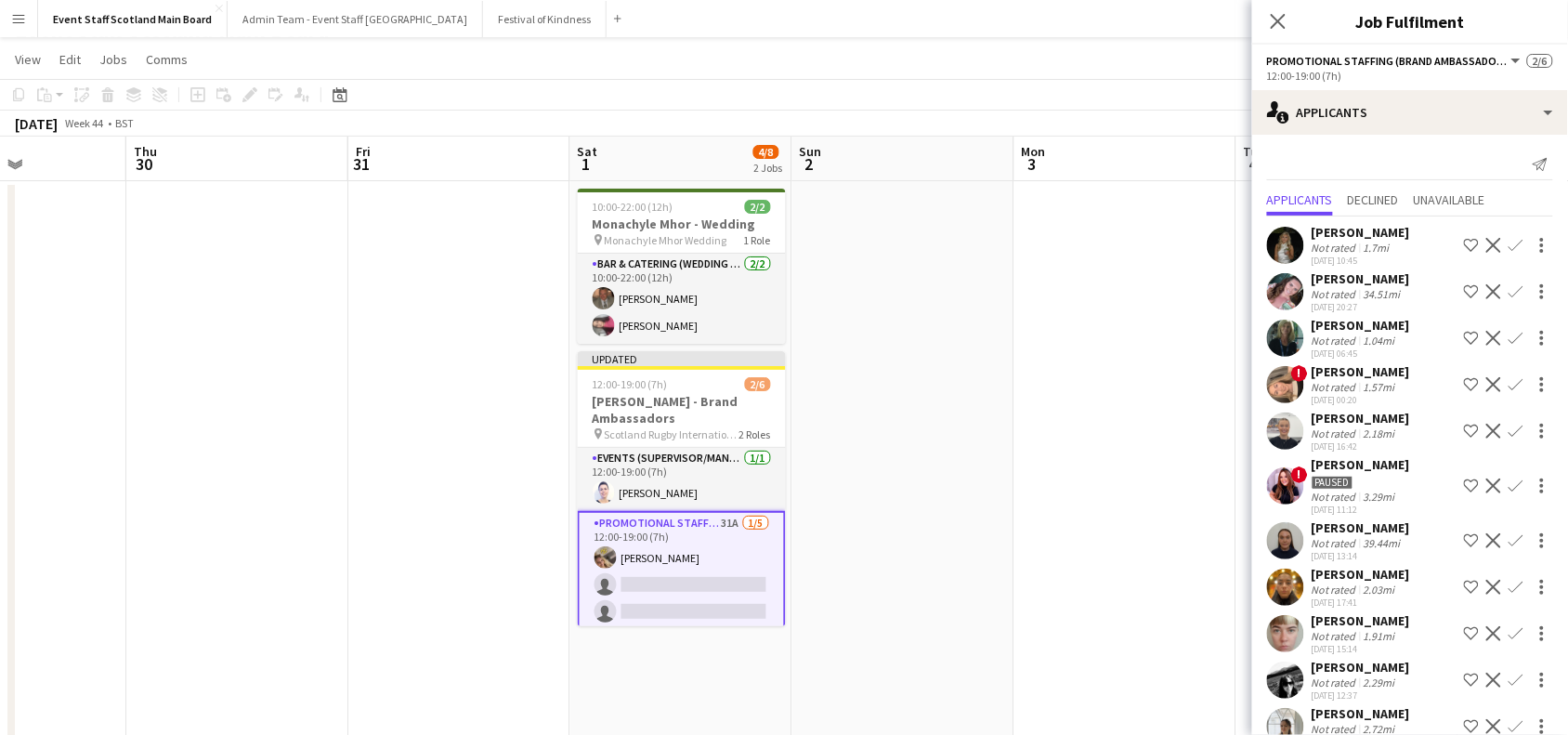
click at [1509, 337] on app-icon "Confirm" at bounding box center [1516, 339] width 15 height 15
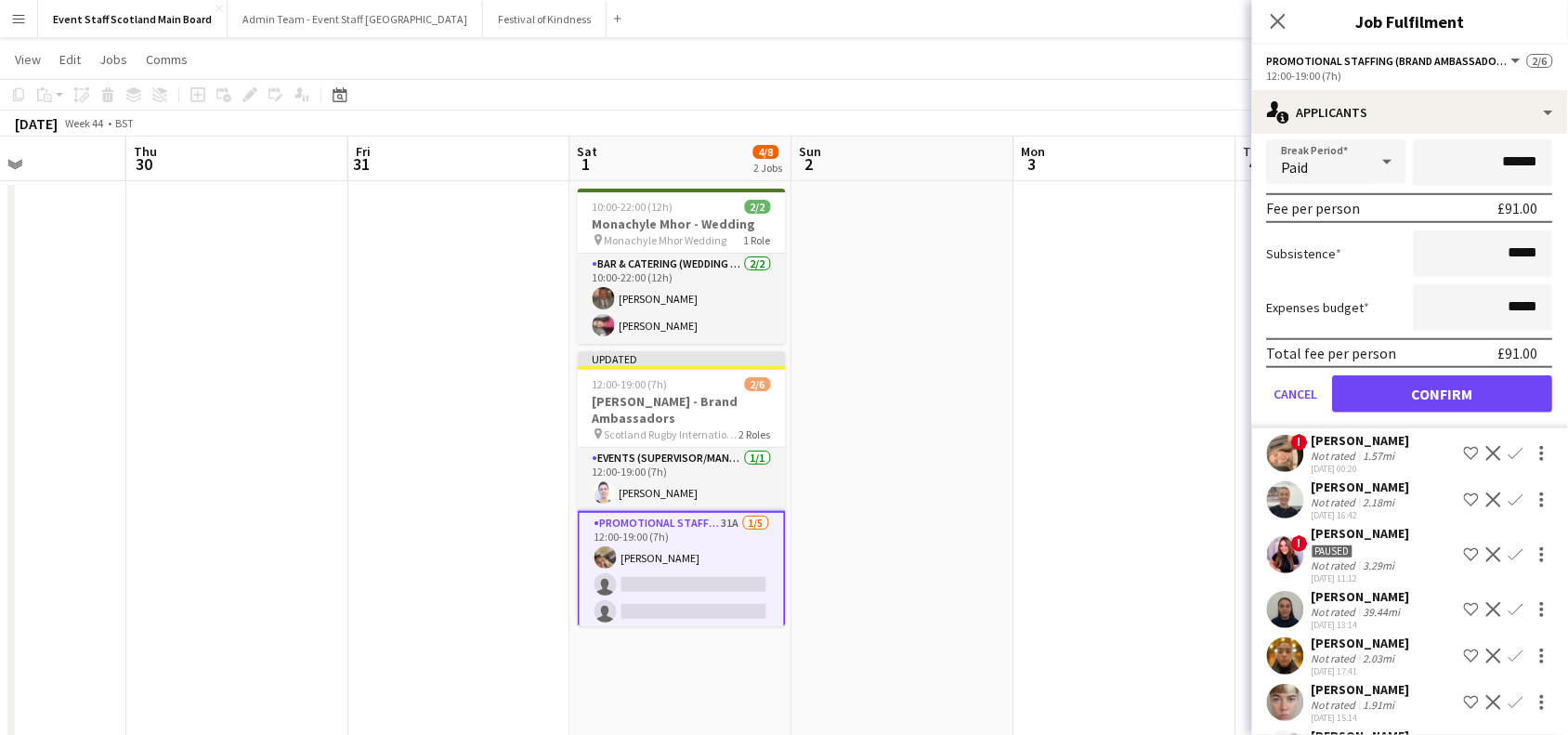
scroll to position [337, 0]
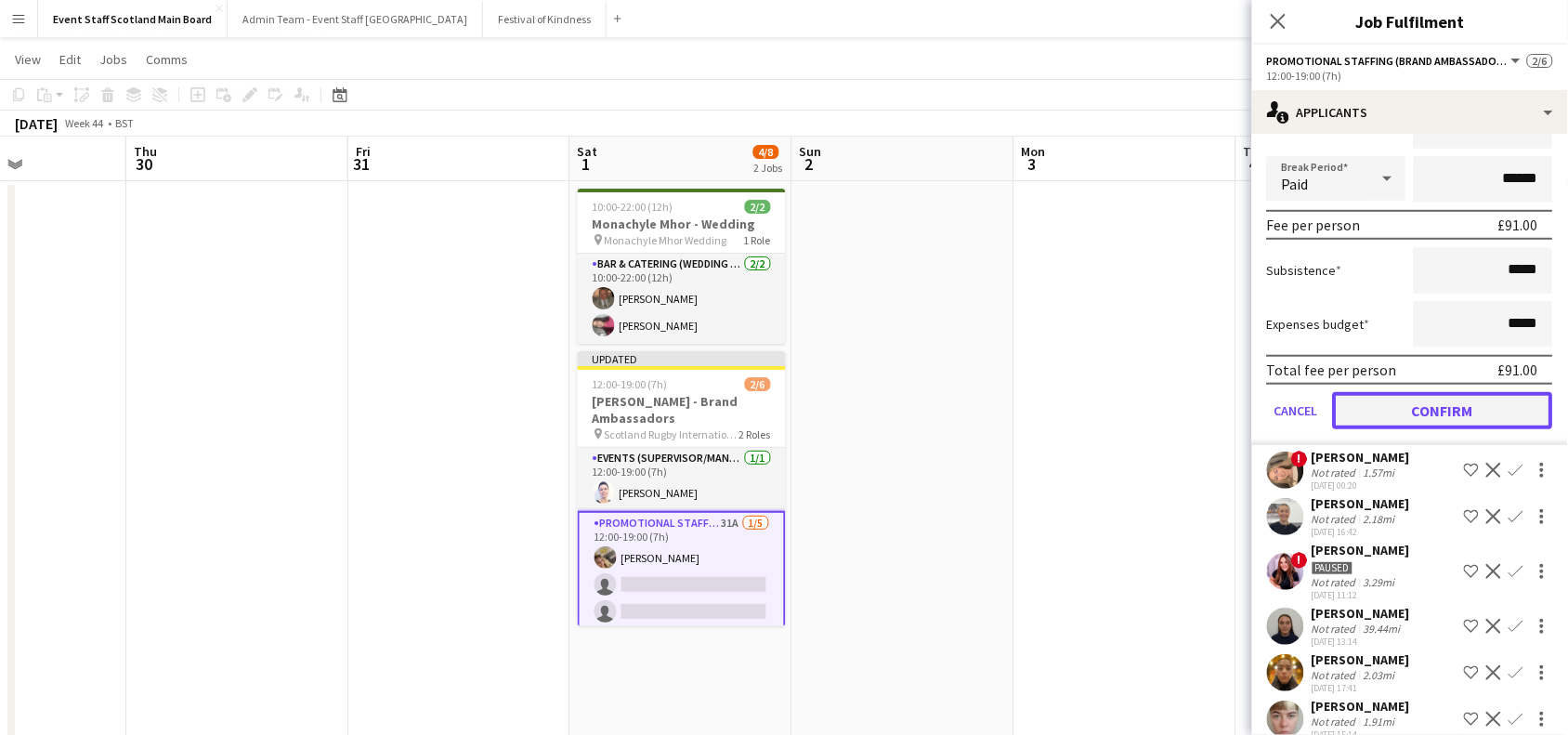
click at [1462, 414] on button "Confirm" at bounding box center [1444, 411] width 220 height 38
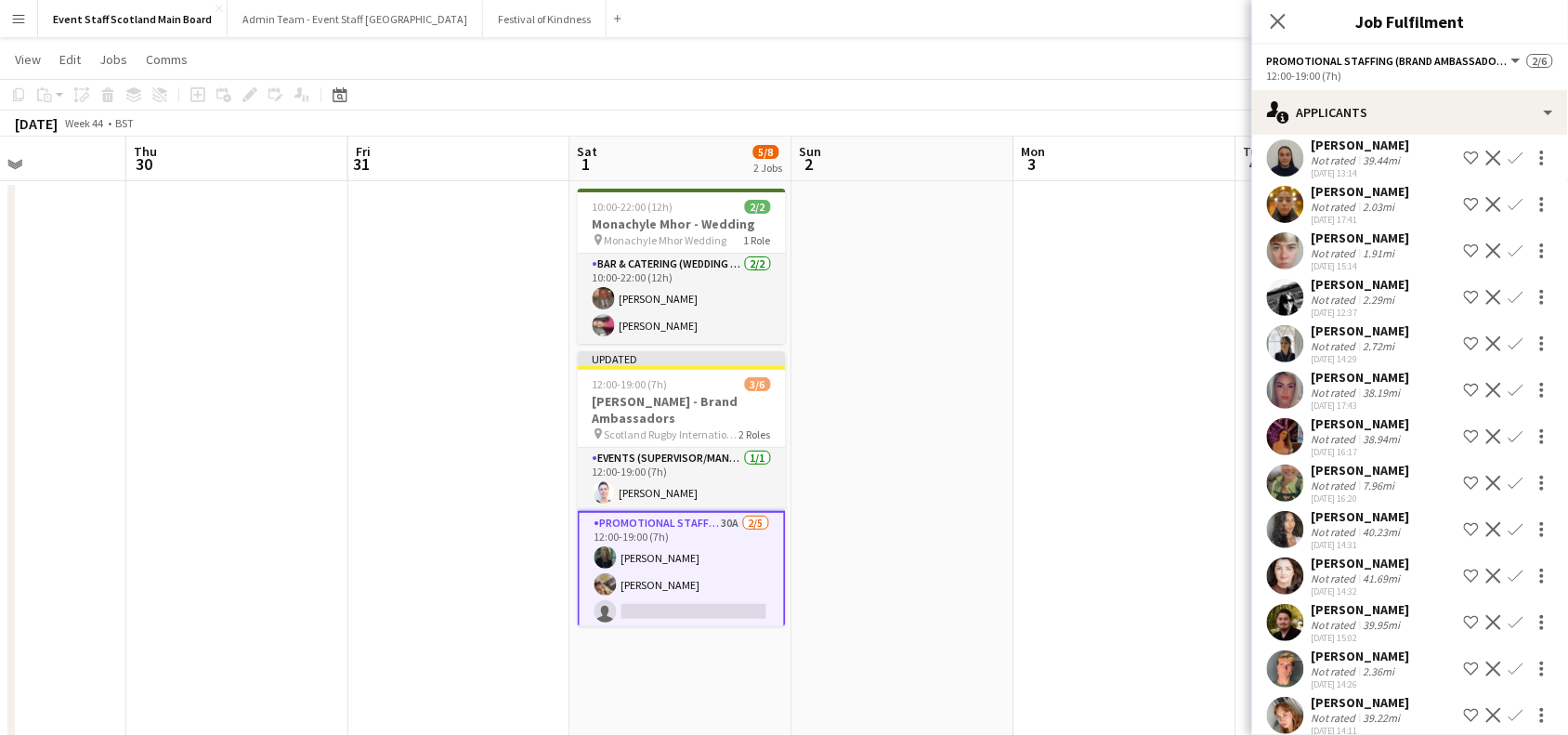
scroll to position [0, 0]
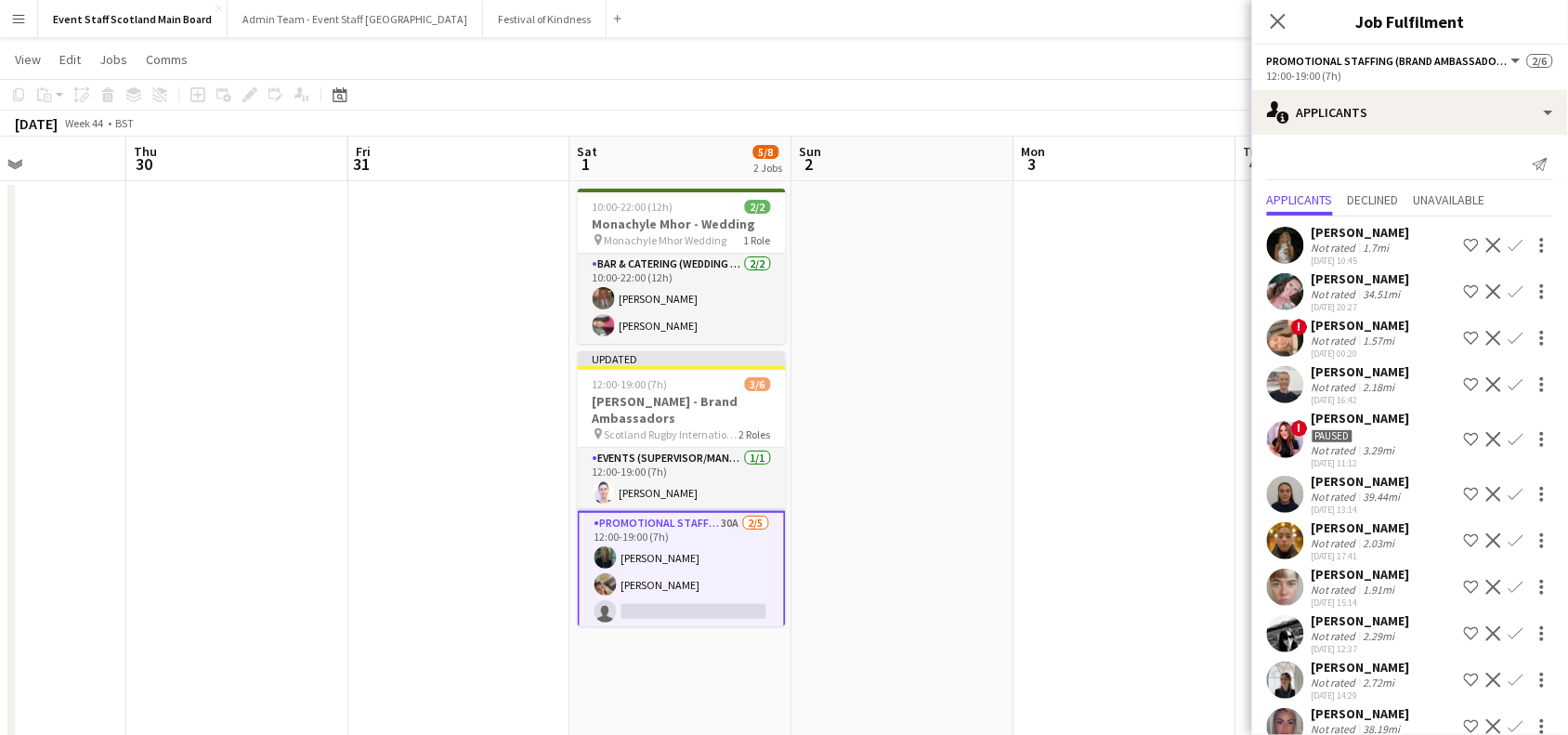
click at [1509, 494] on app-icon "Confirm" at bounding box center [1516, 495] width 15 height 15
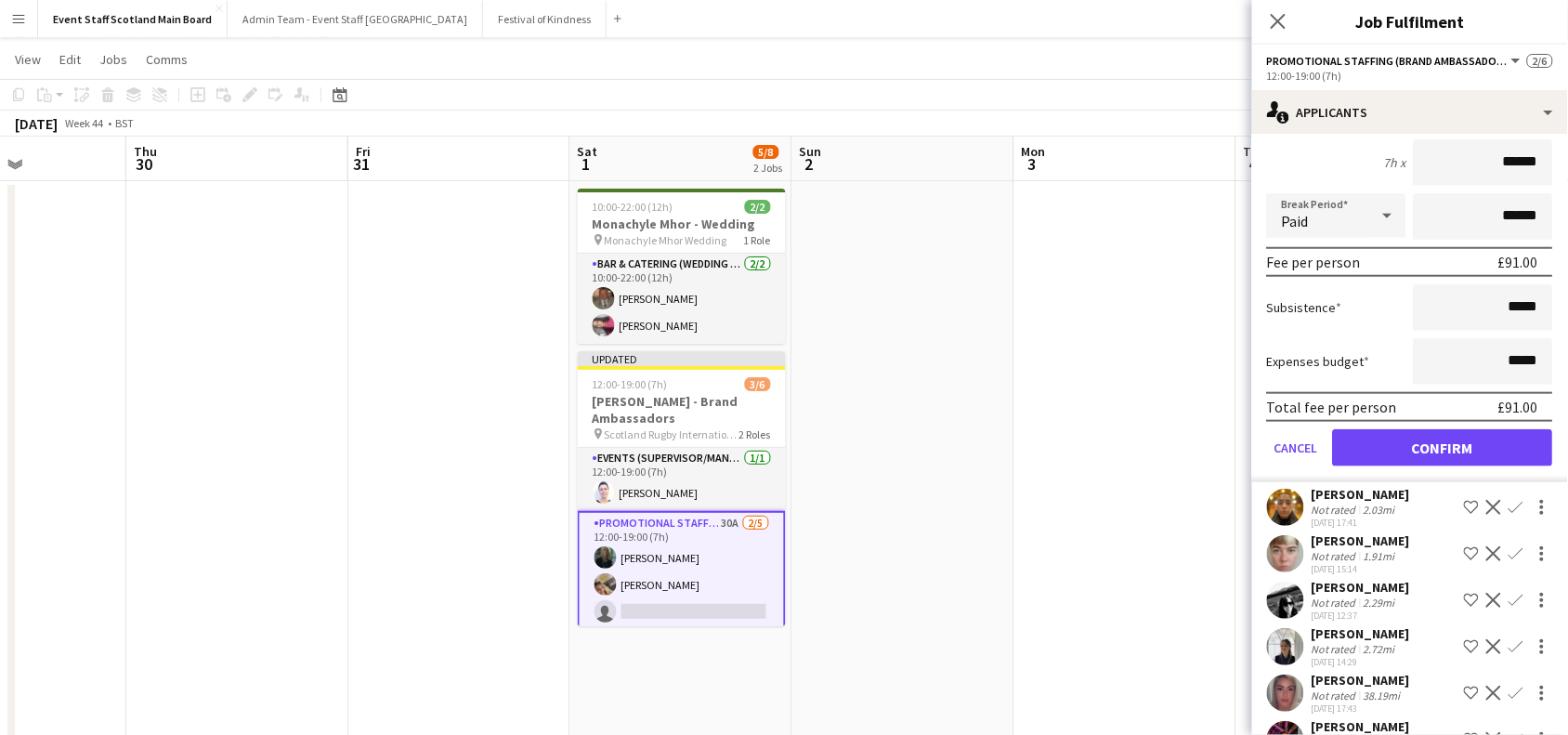
scroll to position [458, 0]
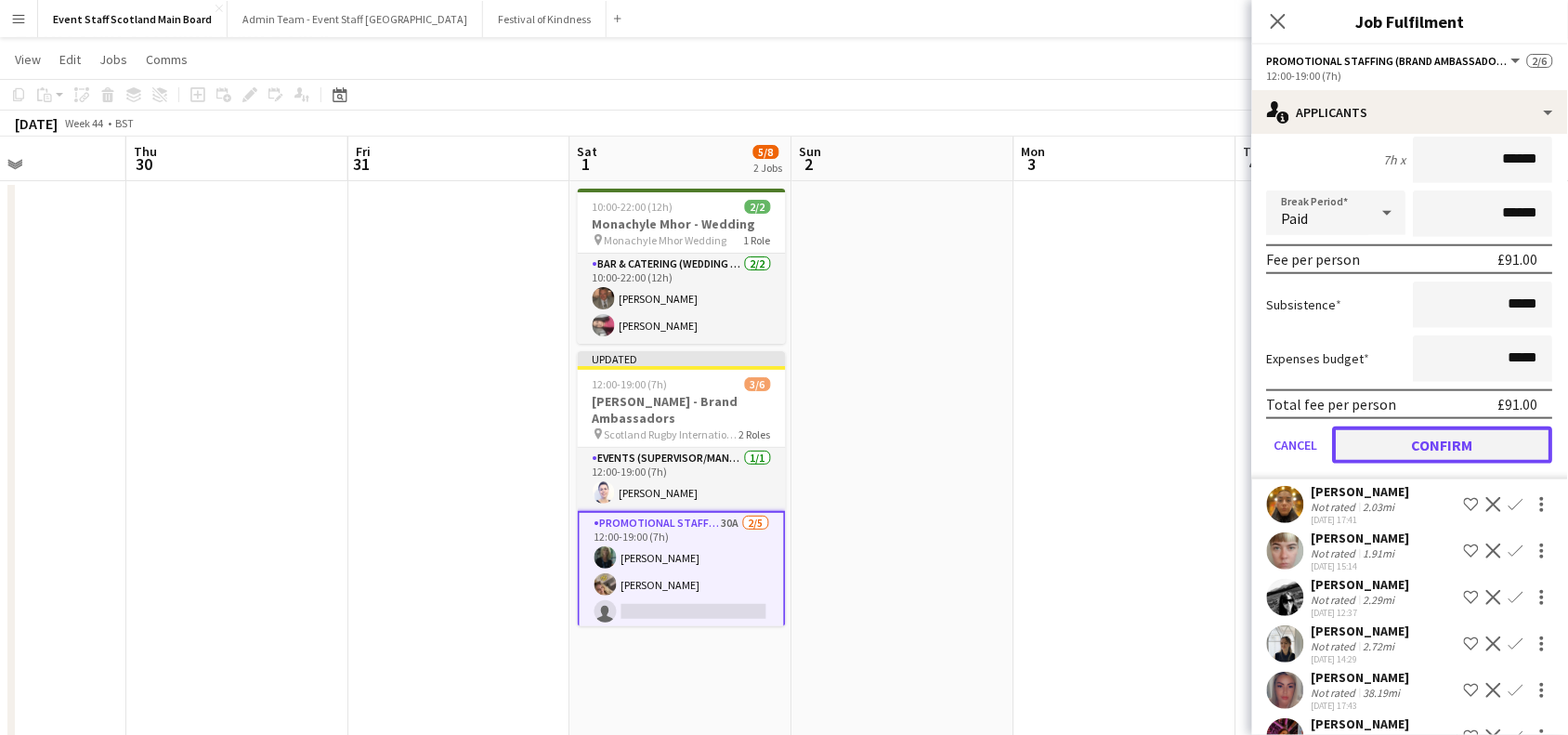
click at [1462, 449] on button "Confirm" at bounding box center [1444, 445] width 220 height 38
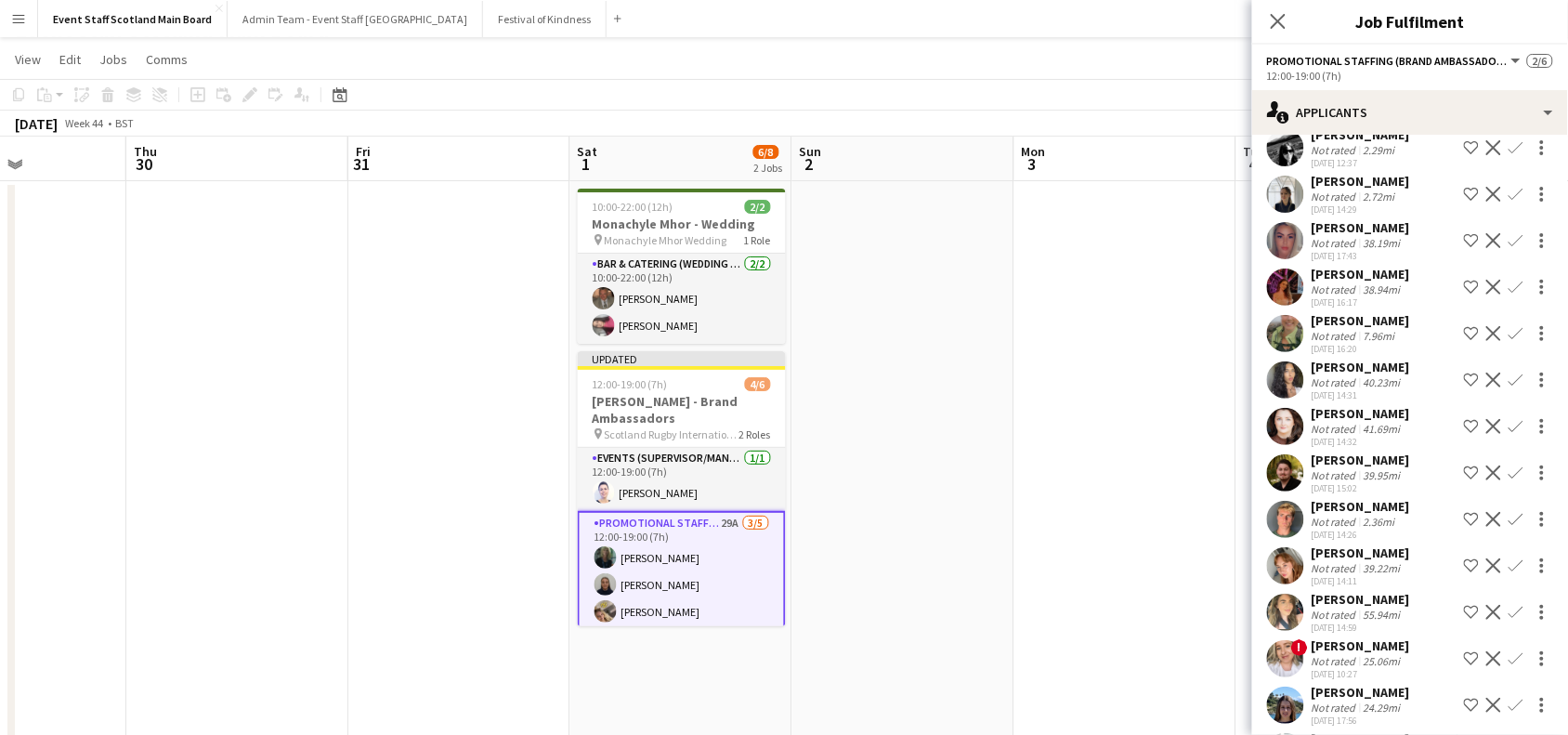
scroll to position [416, 0]
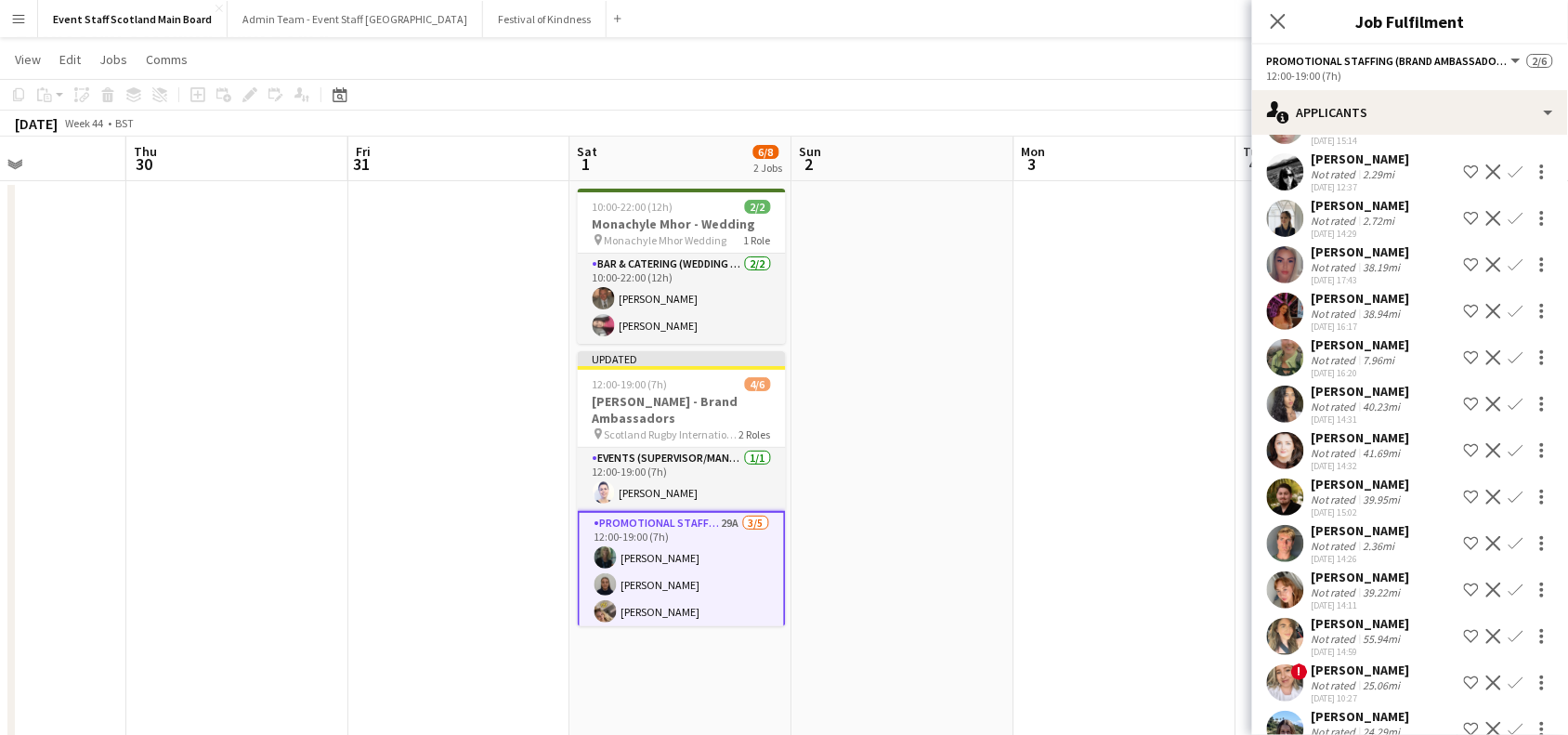
click at [1509, 412] on app-icon "Confirm" at bounding box center [1516, 405] width 15 height 15
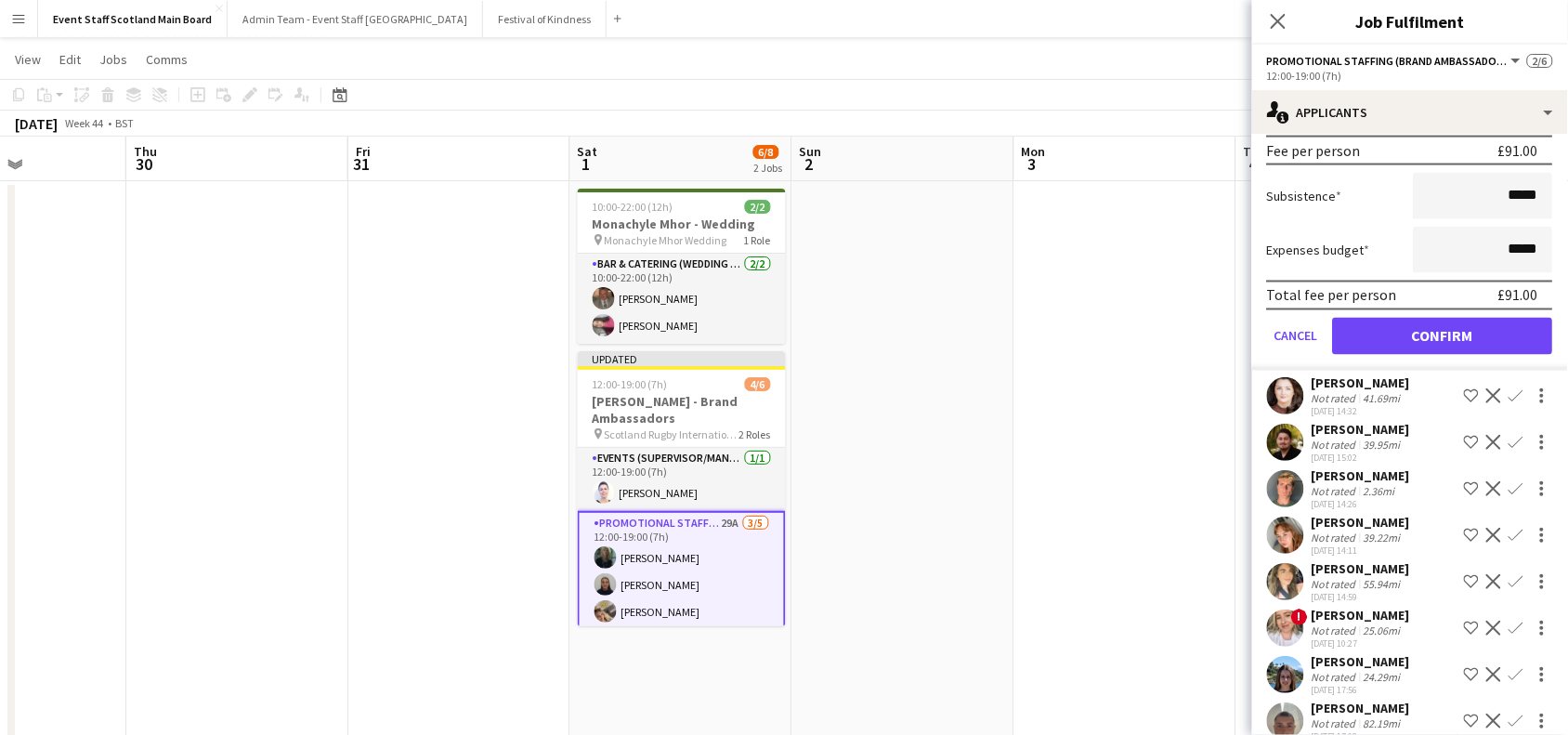
scroll to position [854, 0]
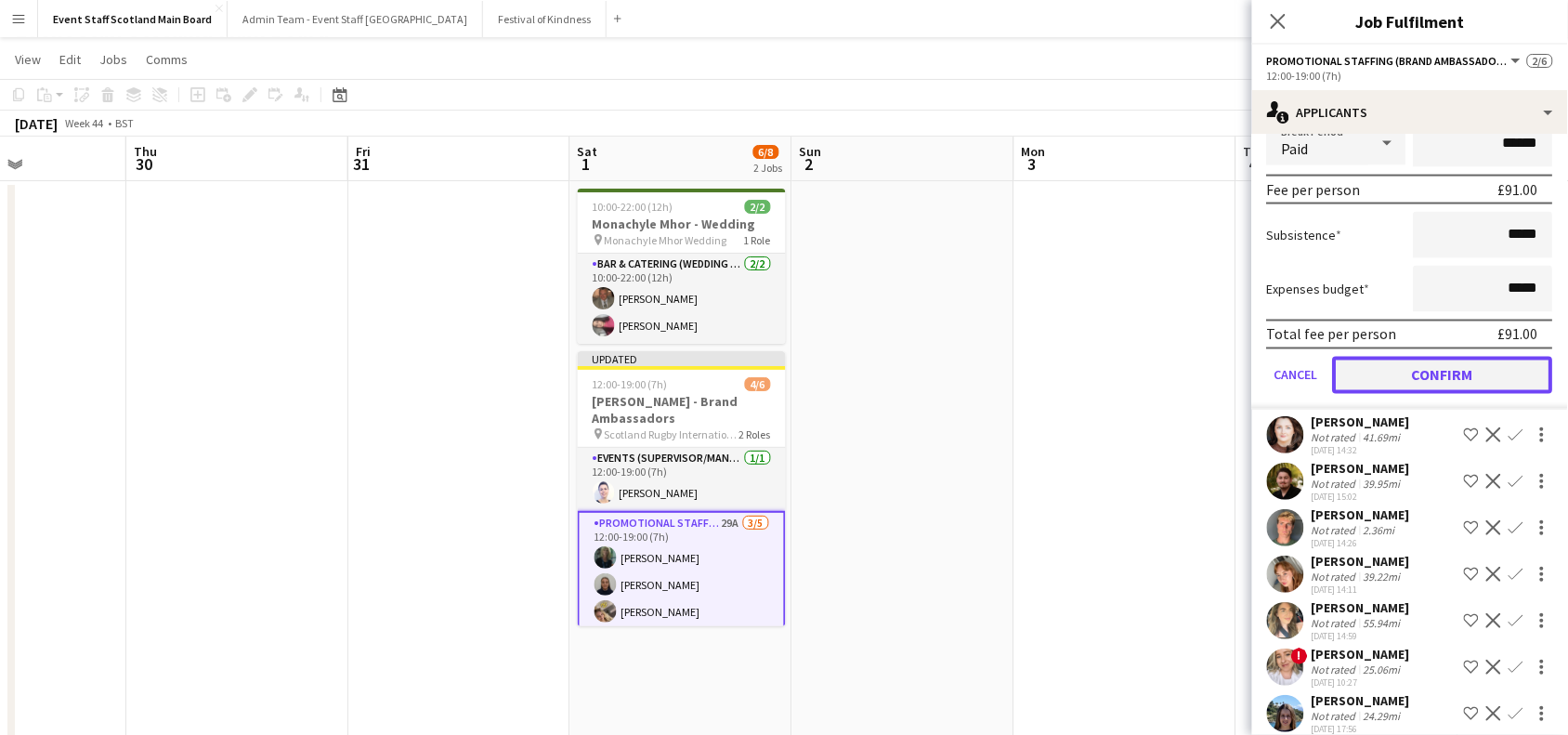
click at [1484, 392] on button "Confirm" at bounding box center [1444, 375] width 220 height 38
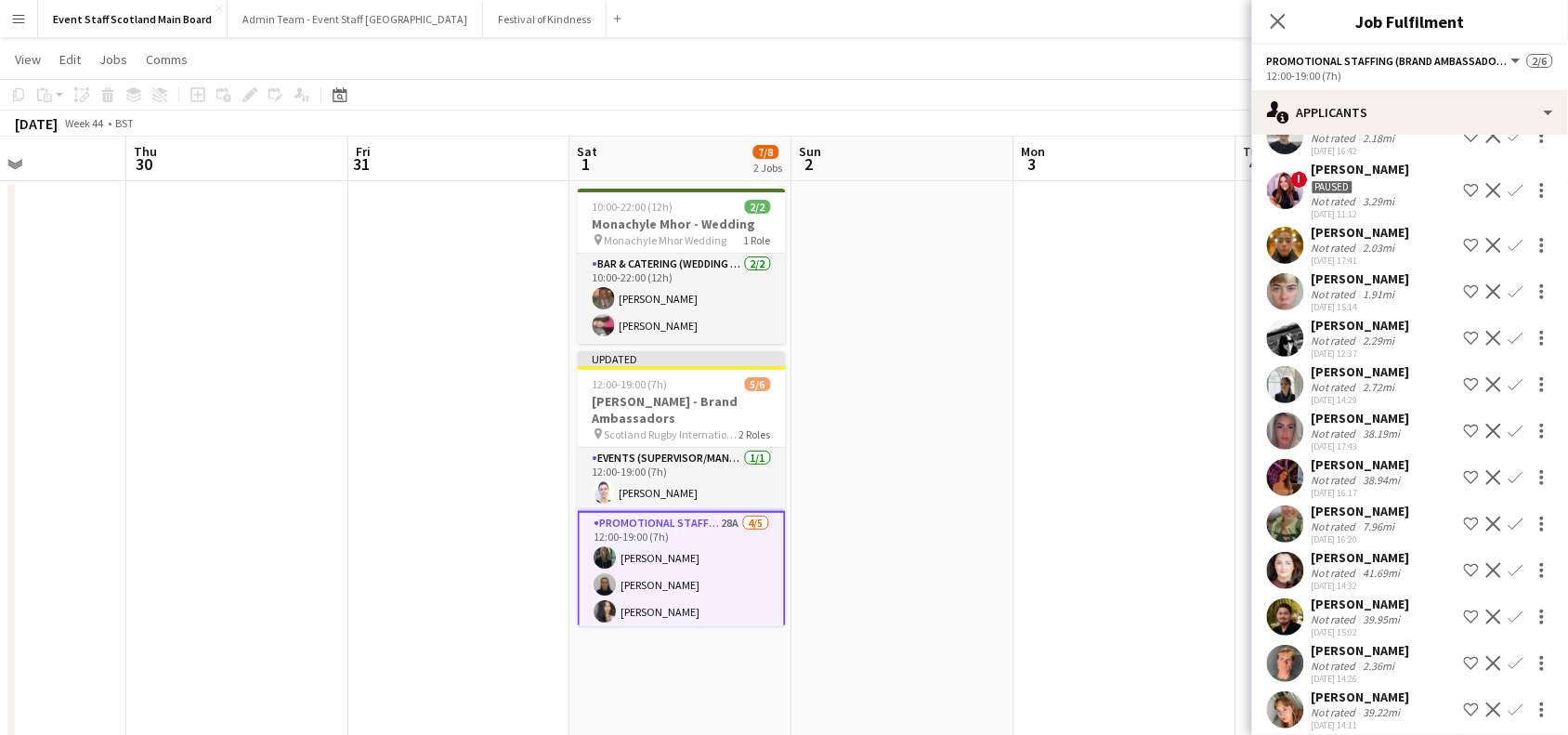
scroll to position [267, 0]
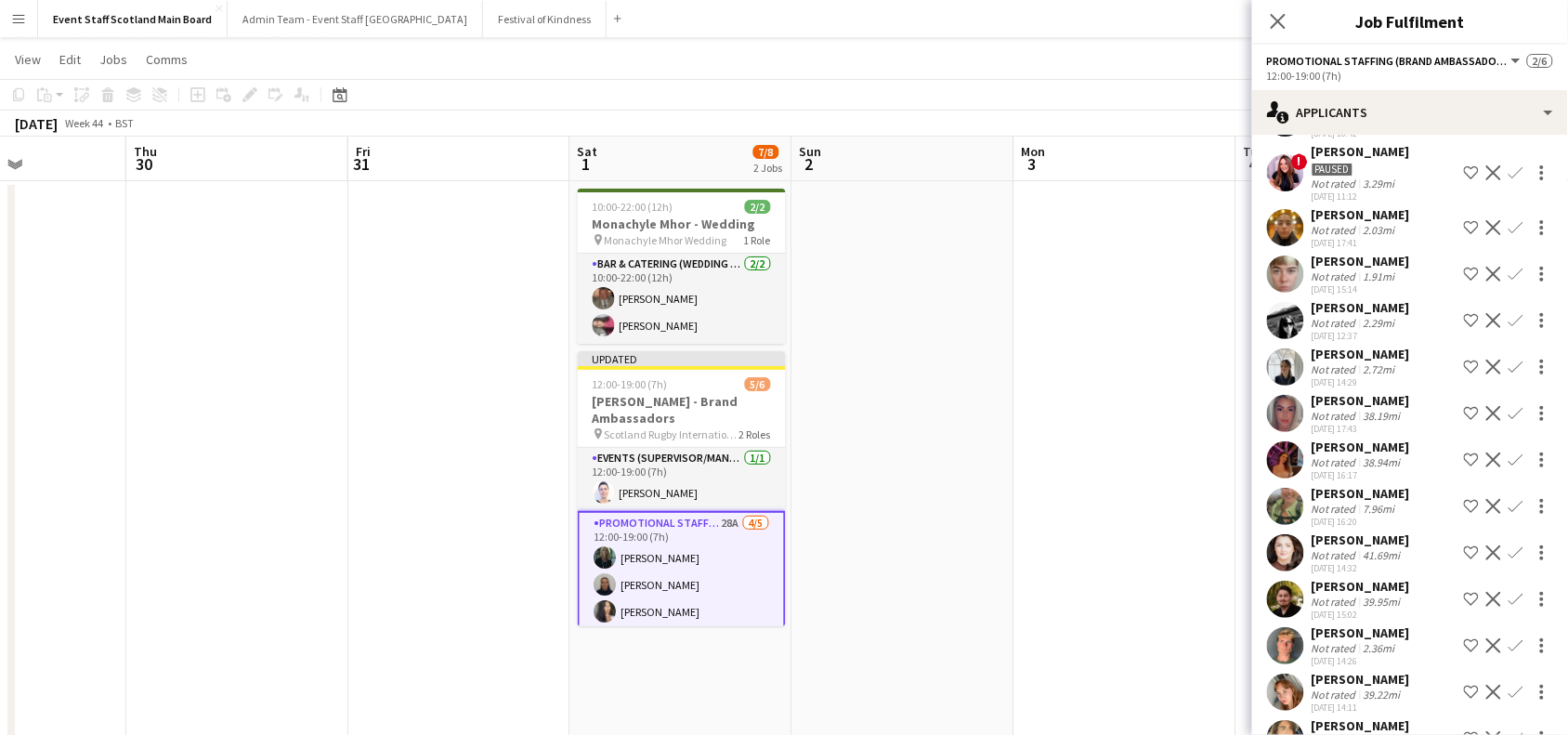
click at [1509, 468] on app-icon "Confirm" at bounding box center [1516, 460] width 15 height 15
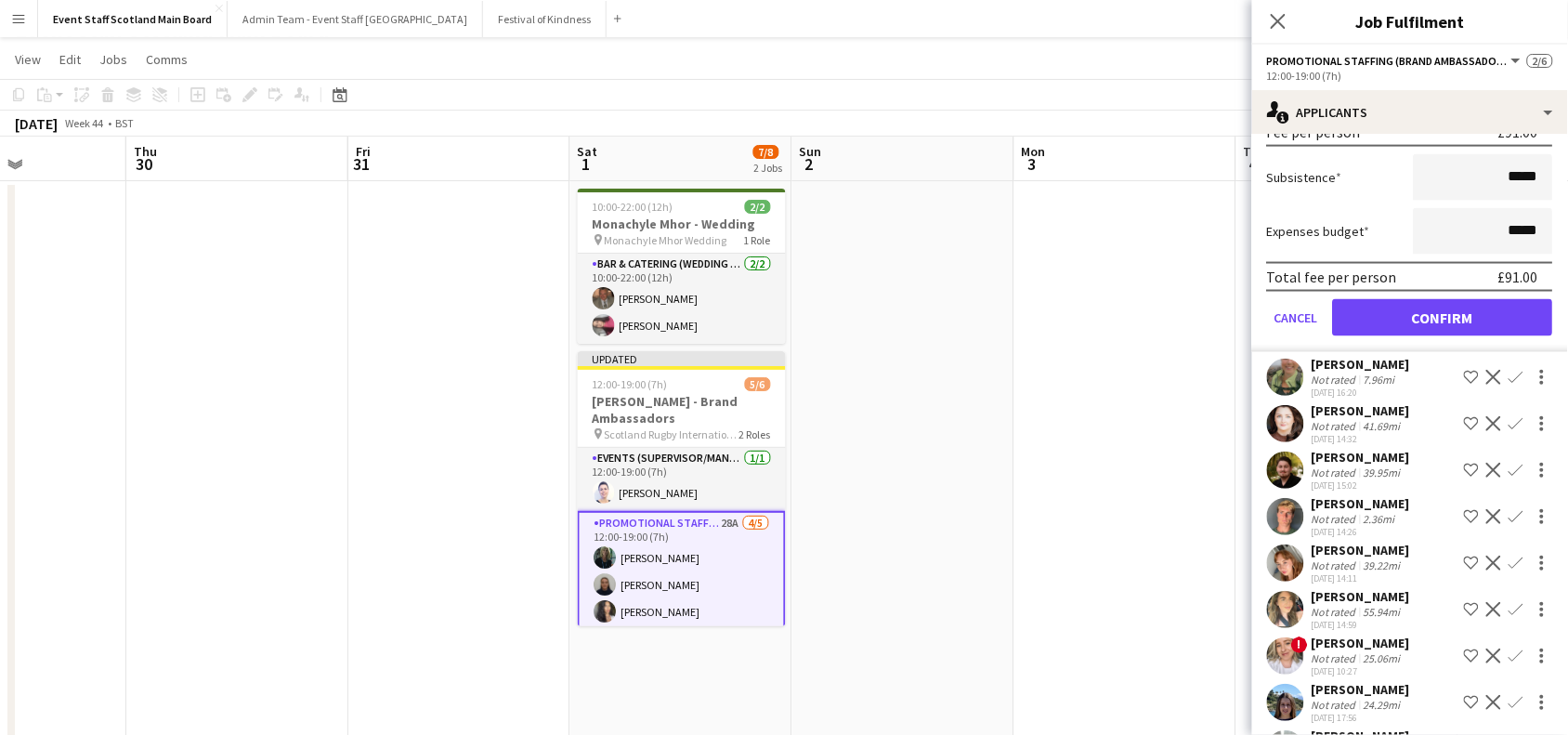
scroll to position [814, 0]
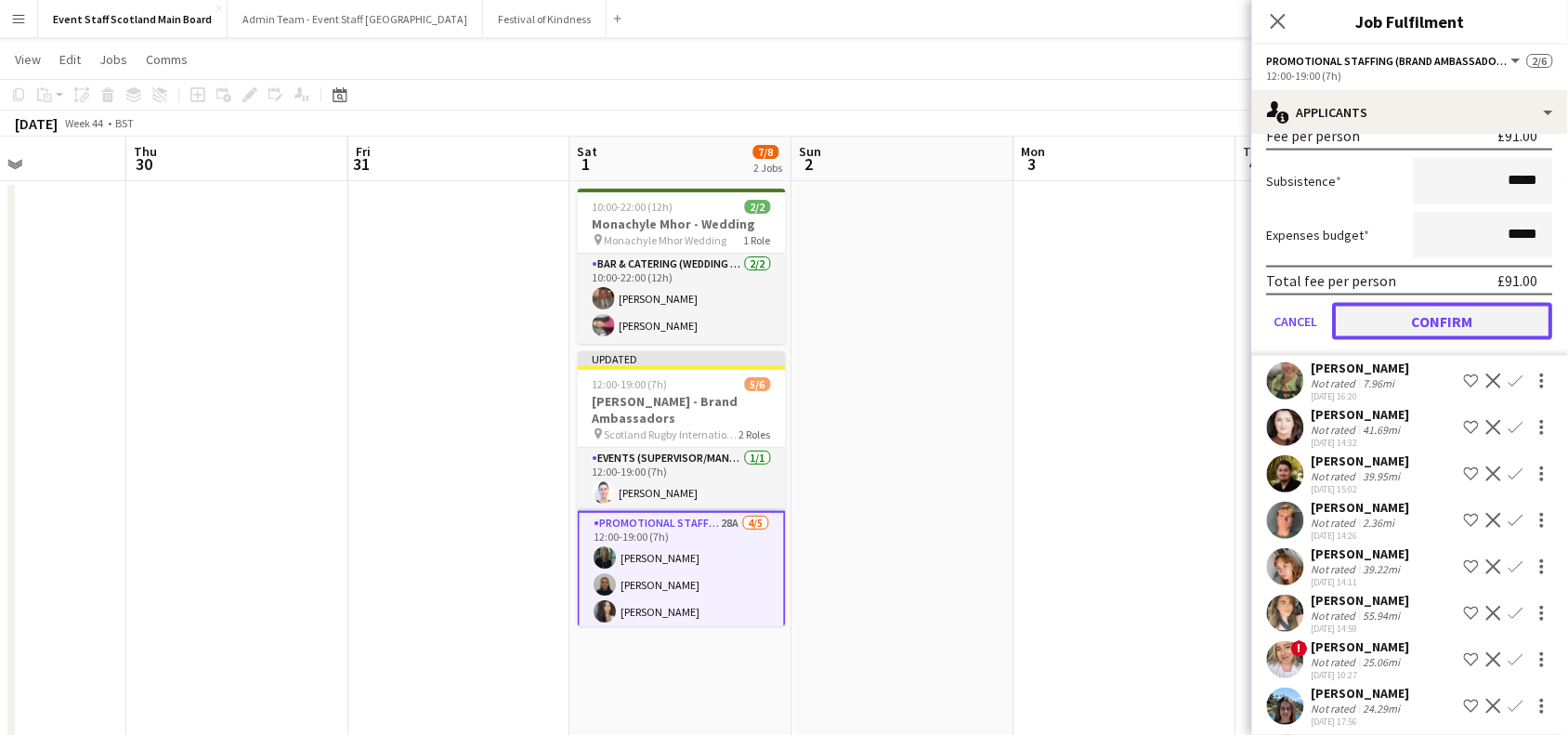
click at [1503, 327] on button "Confirm" at bounding box center [1444, 322] width 220 height 38
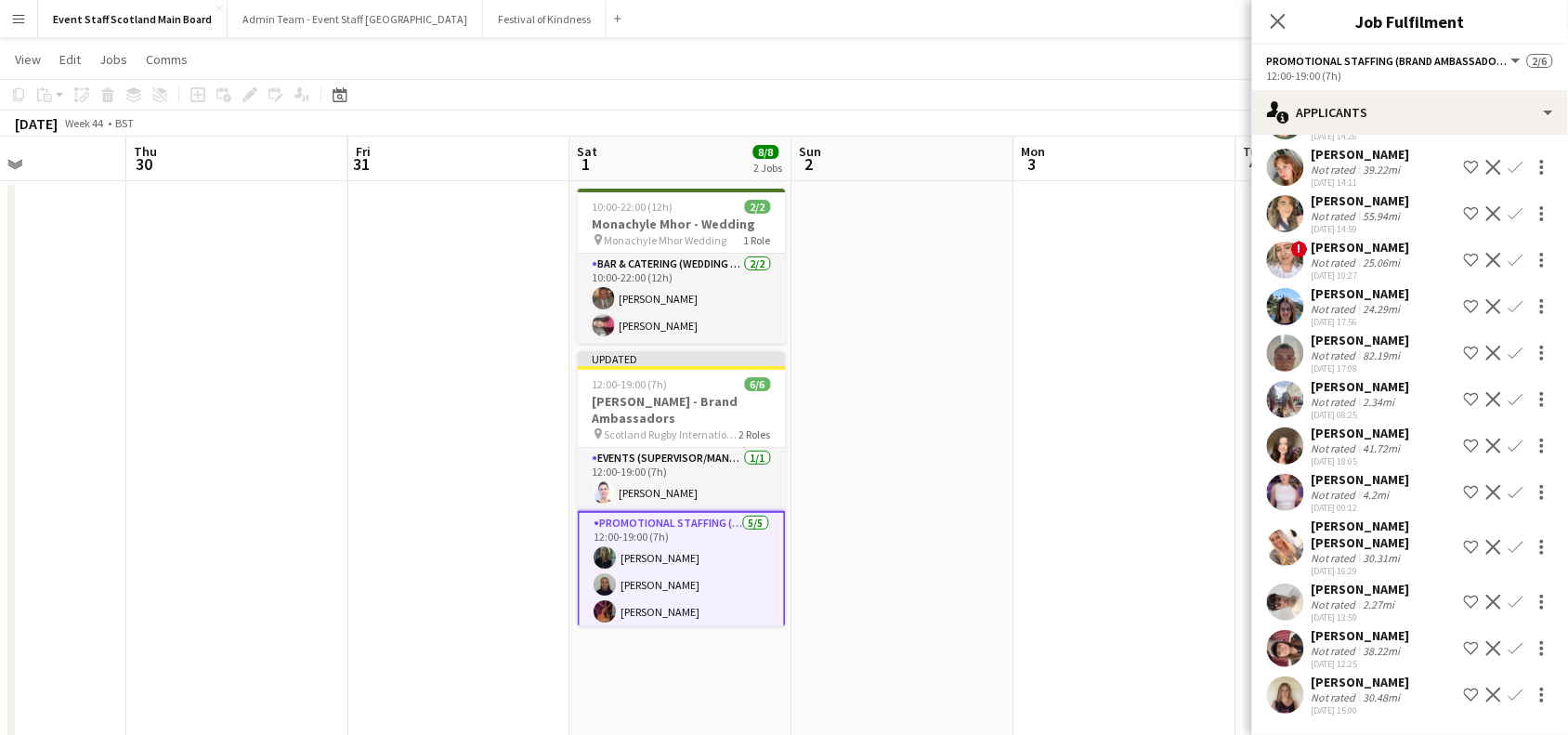
scroll to position [349, 0]
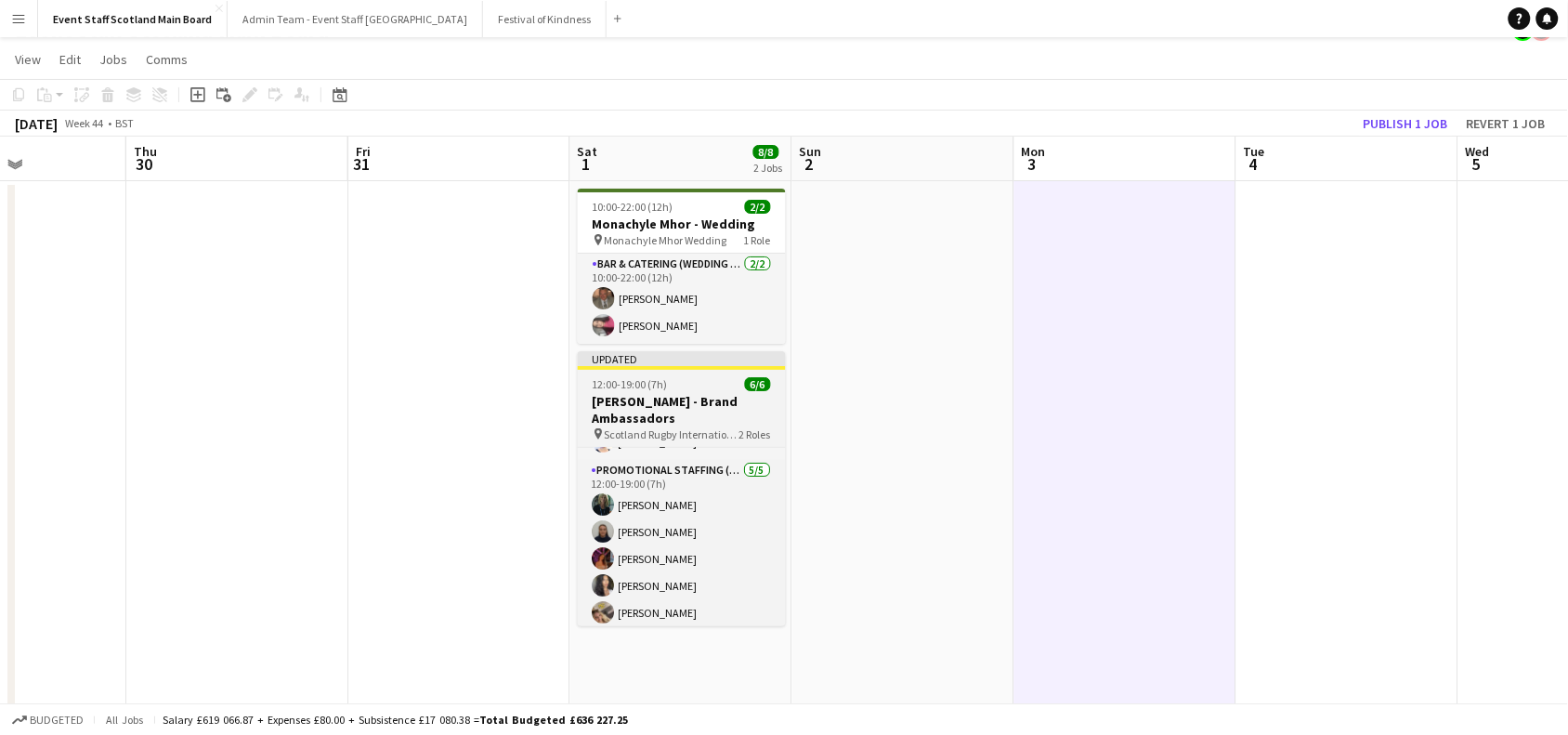
scroll to position [56, 0]
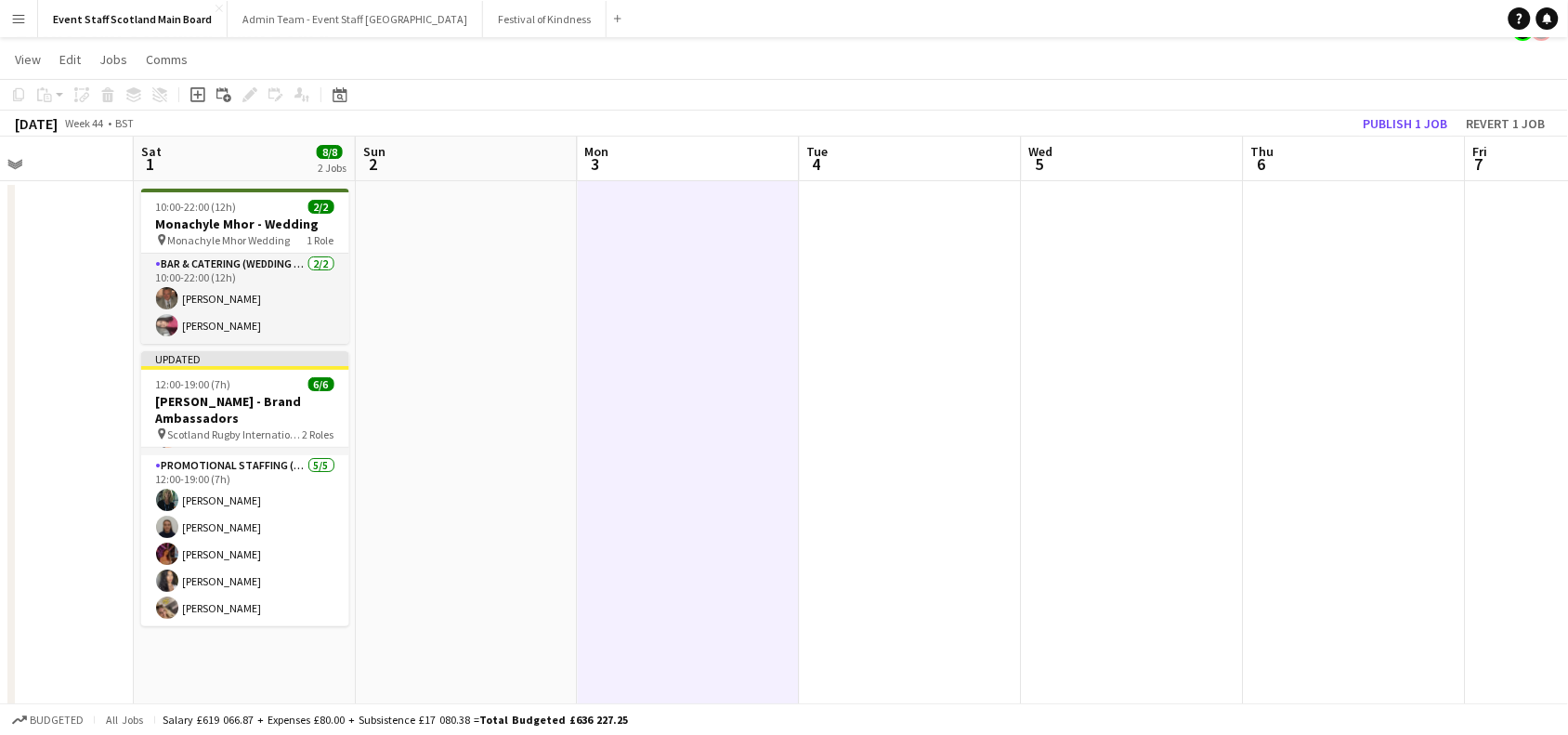
drag, startPoint x: 1370, startPoint y: 358, endPoint x: 455, endPoint y: 475, distance: 922.4
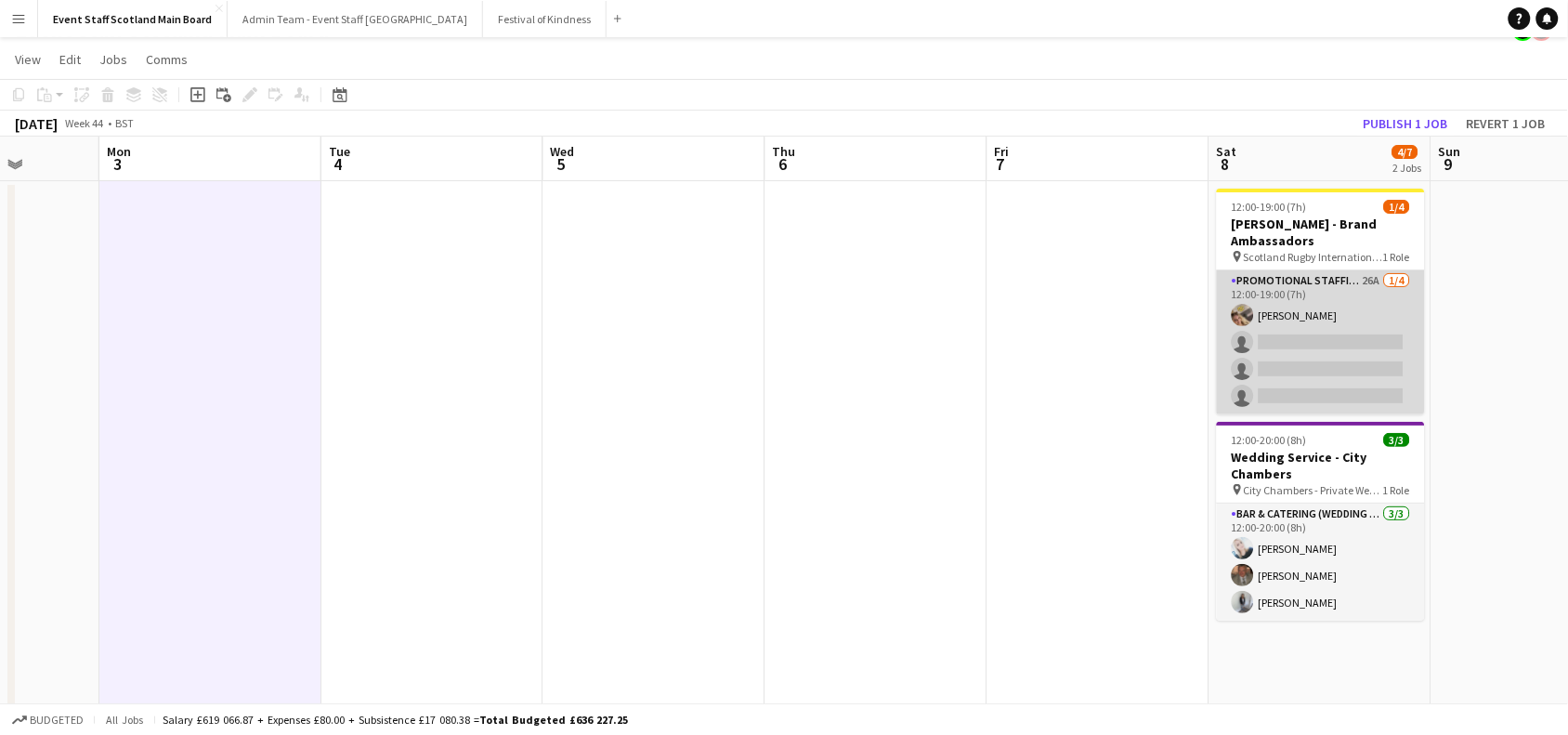
click at [1336, 299] on app-card-role "Promotional Staffing (Brand Ambassadors) 26A [DATE] 12:00-19:00 (7h) [PERSON_NA…" at bounding box center [1321, 342] width 208 height 144
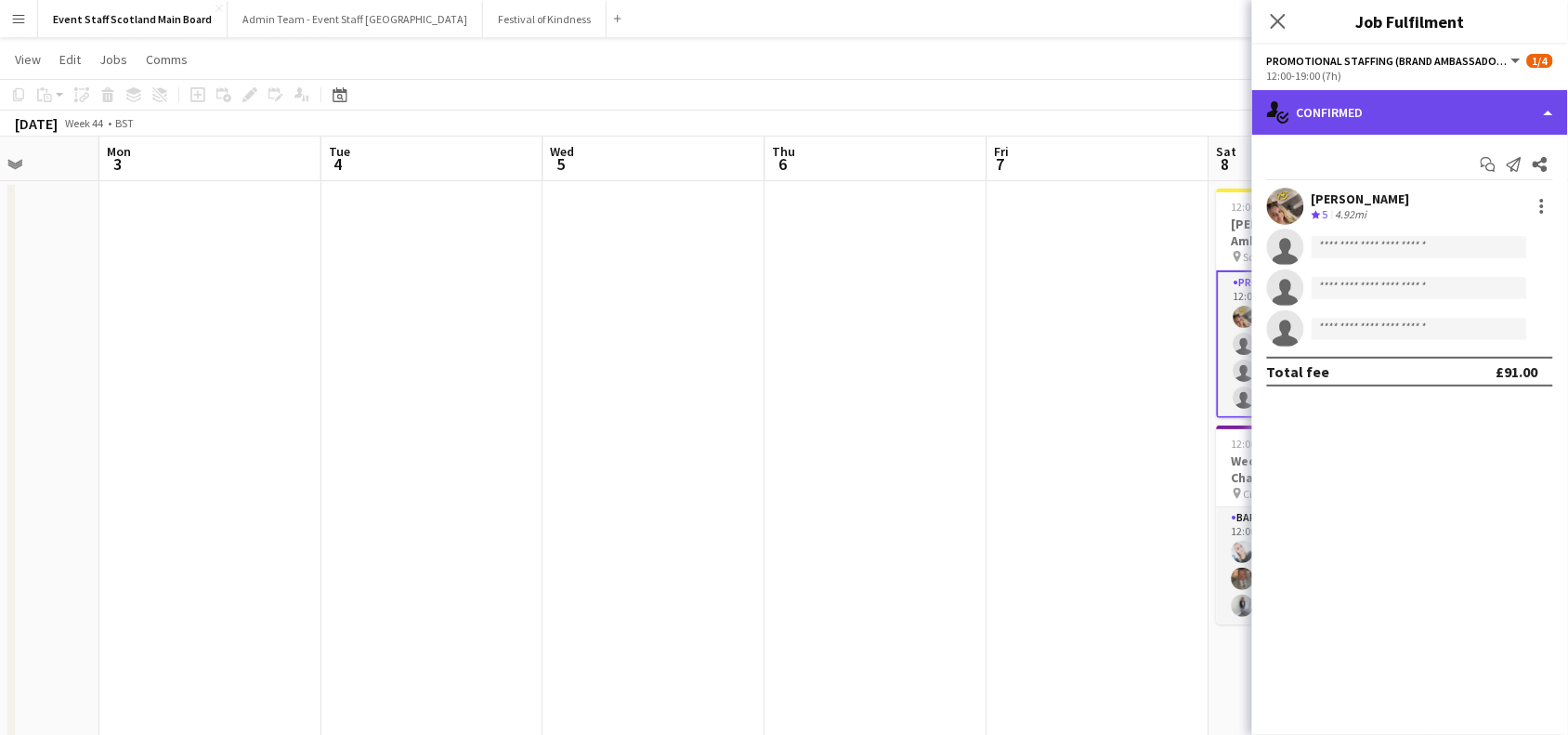
click at [1449, 104] on div "single-neutral-actions-check-2 Confirmed" at bounding box center [1411, 112] width 316 height 44
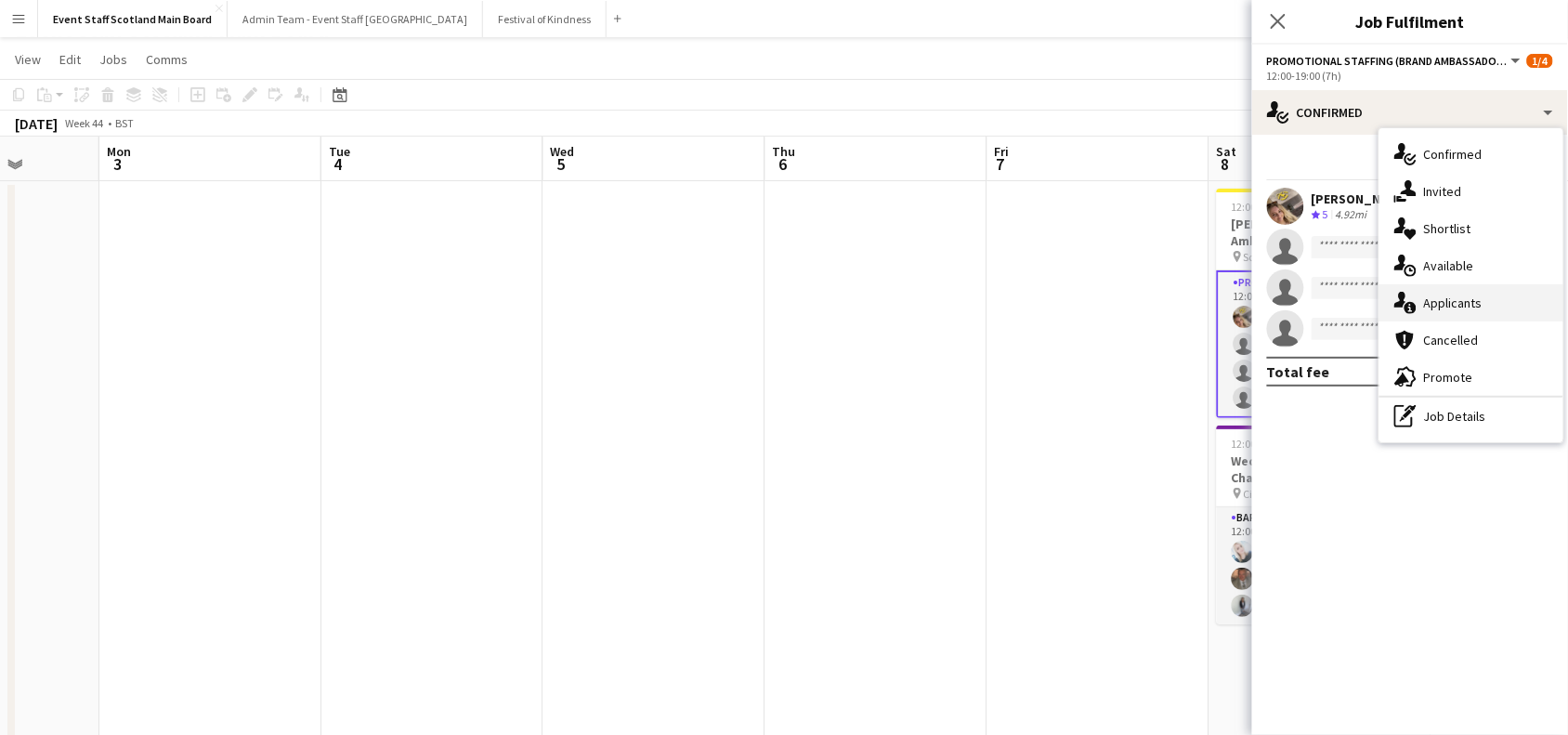
click at [1455, 290] on div "single-neutral-actions-information Applicants" at bounding box center [1472, 303] width 184 height 38
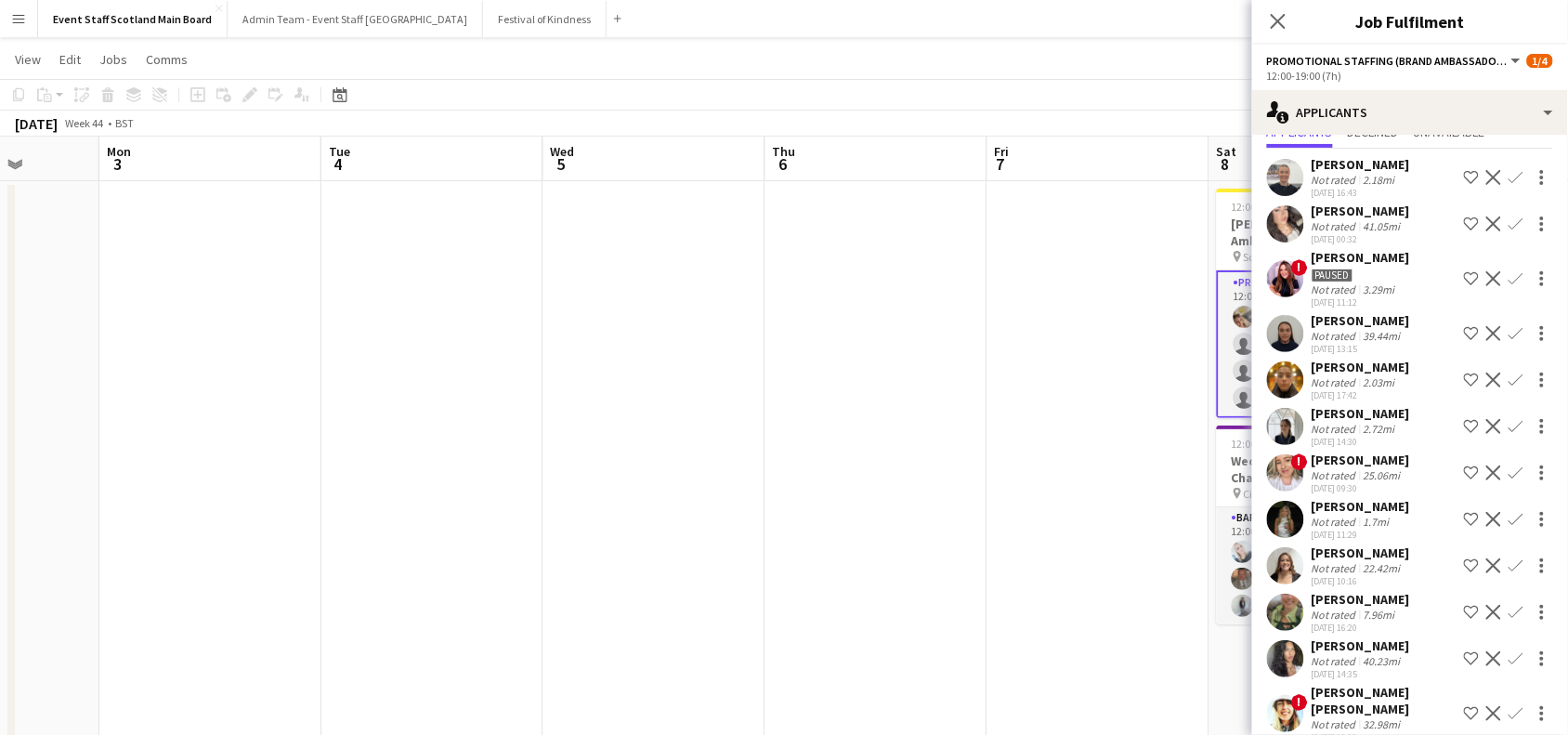
scroll to position [71, 0]
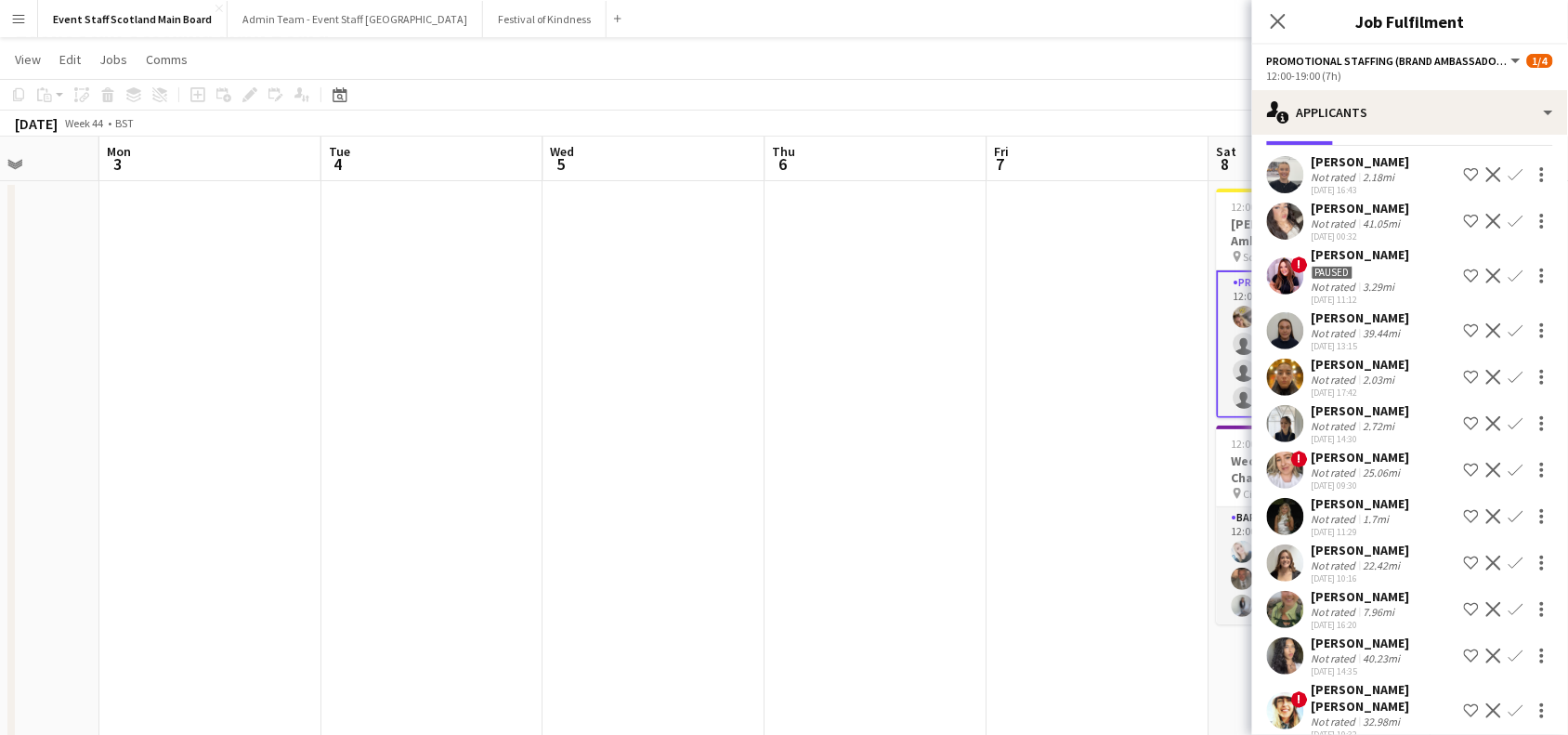
click at [1509, 331] on app-icon "Confirm" at bounding box center [1516, 331] width 15 height 15
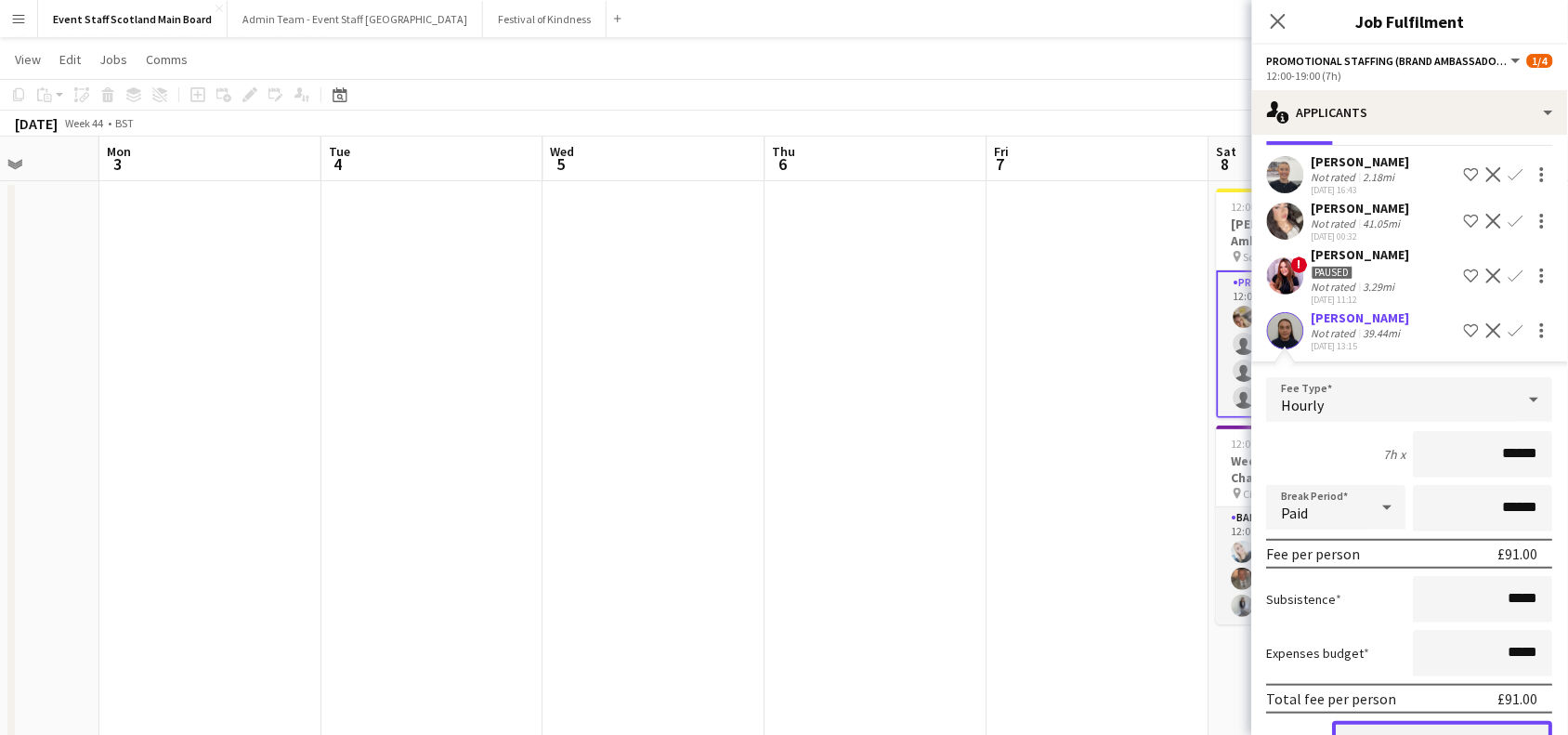
click at [1380, 730] on button "Confirm" at bounding box center [1444, 741] width 220 height 38
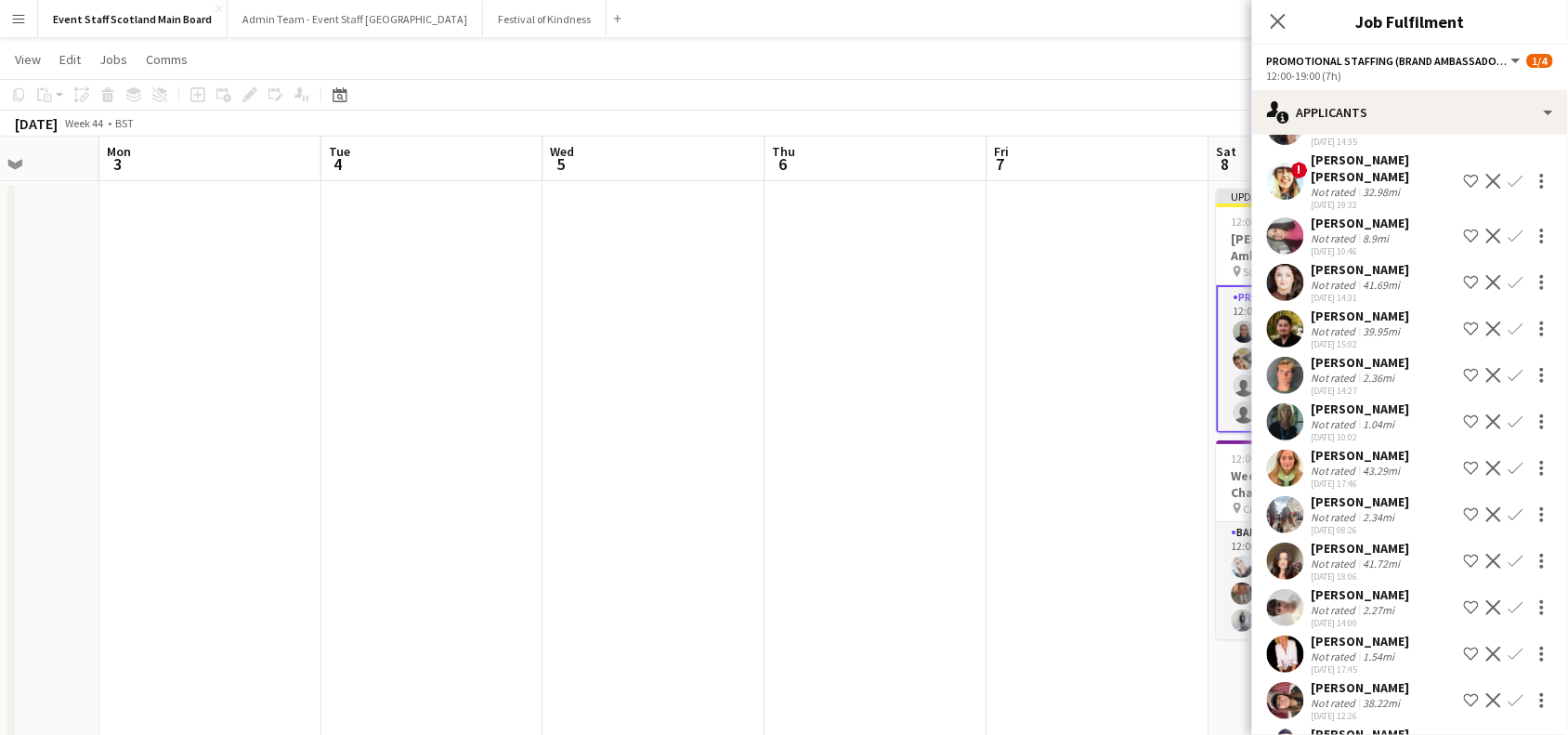
scroll to position [559, 0]
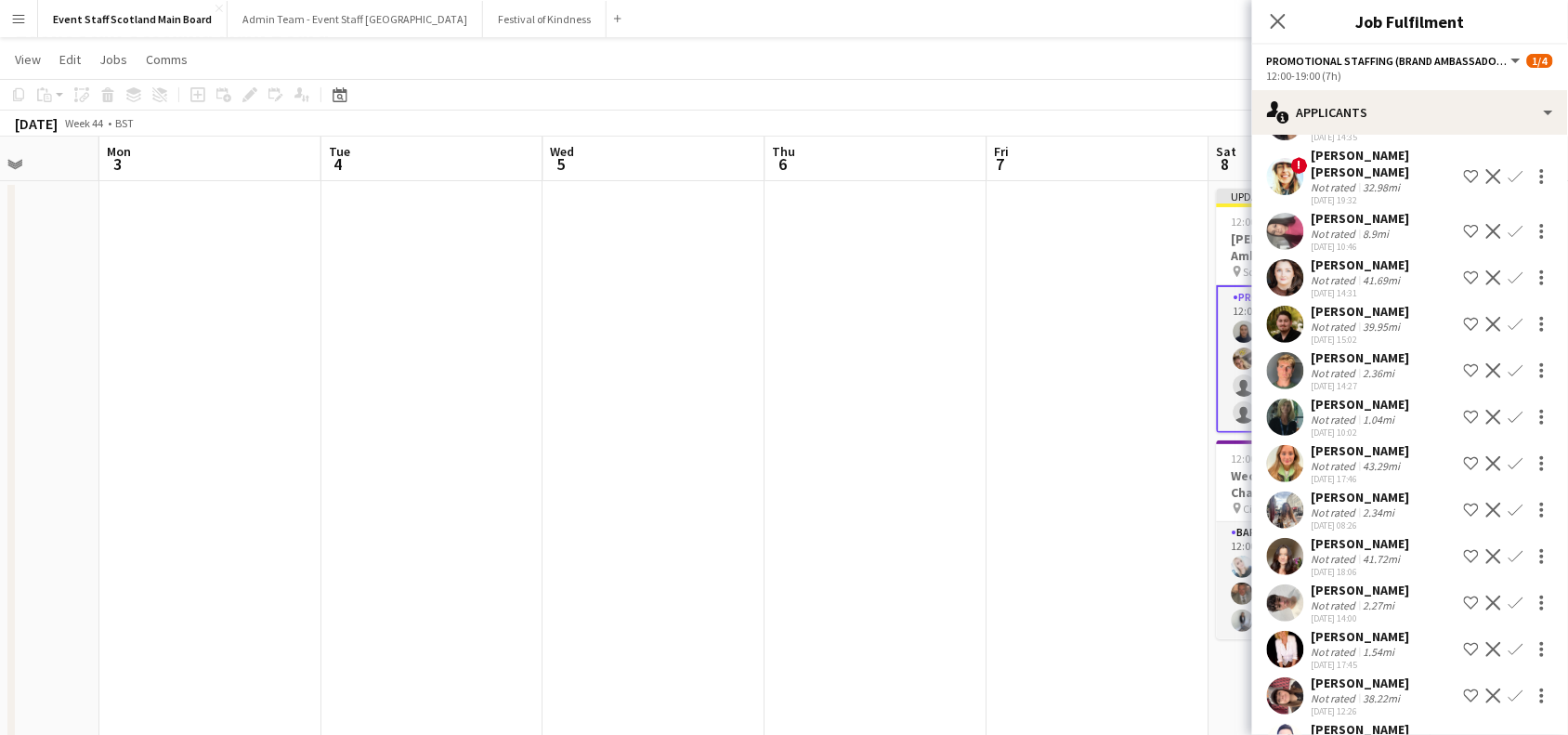
click at [1509, 410] on app-icon "Confirm" at bounding box center [1516, 418] width 15 height 15
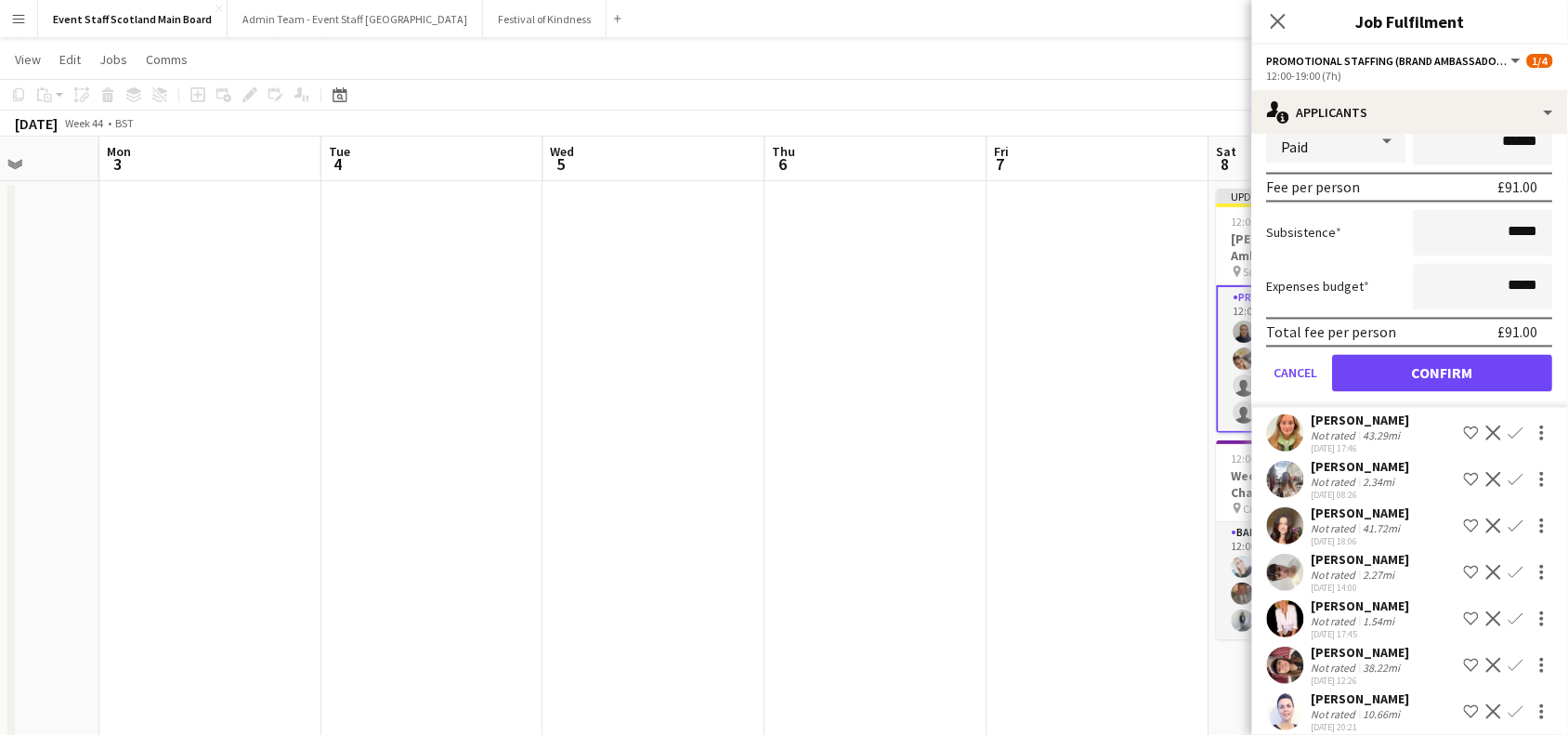
scroll to position [1102, 0]
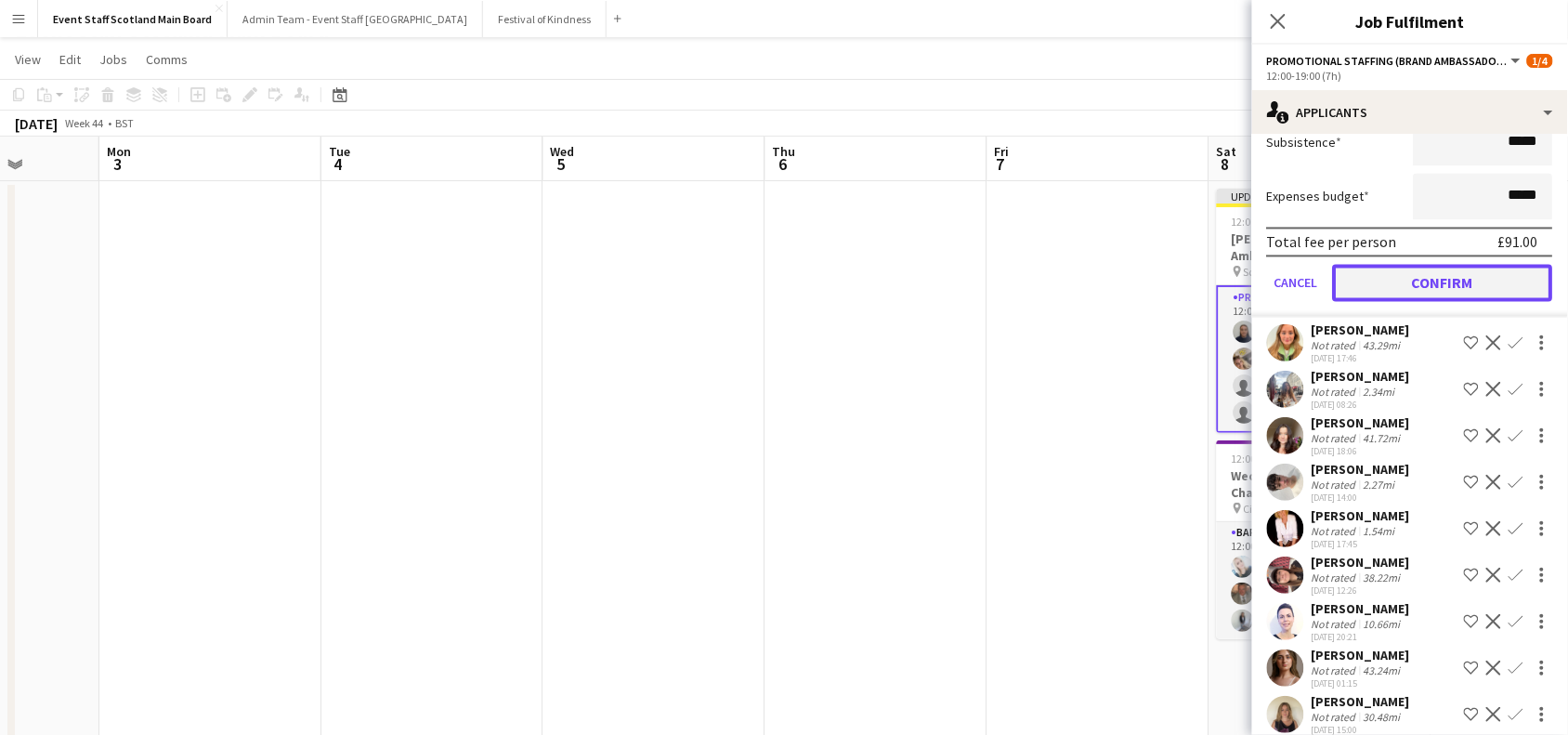
click at [1448, 267] on button "Confirm" at bounding box center [1444, 284] width 220 height 38
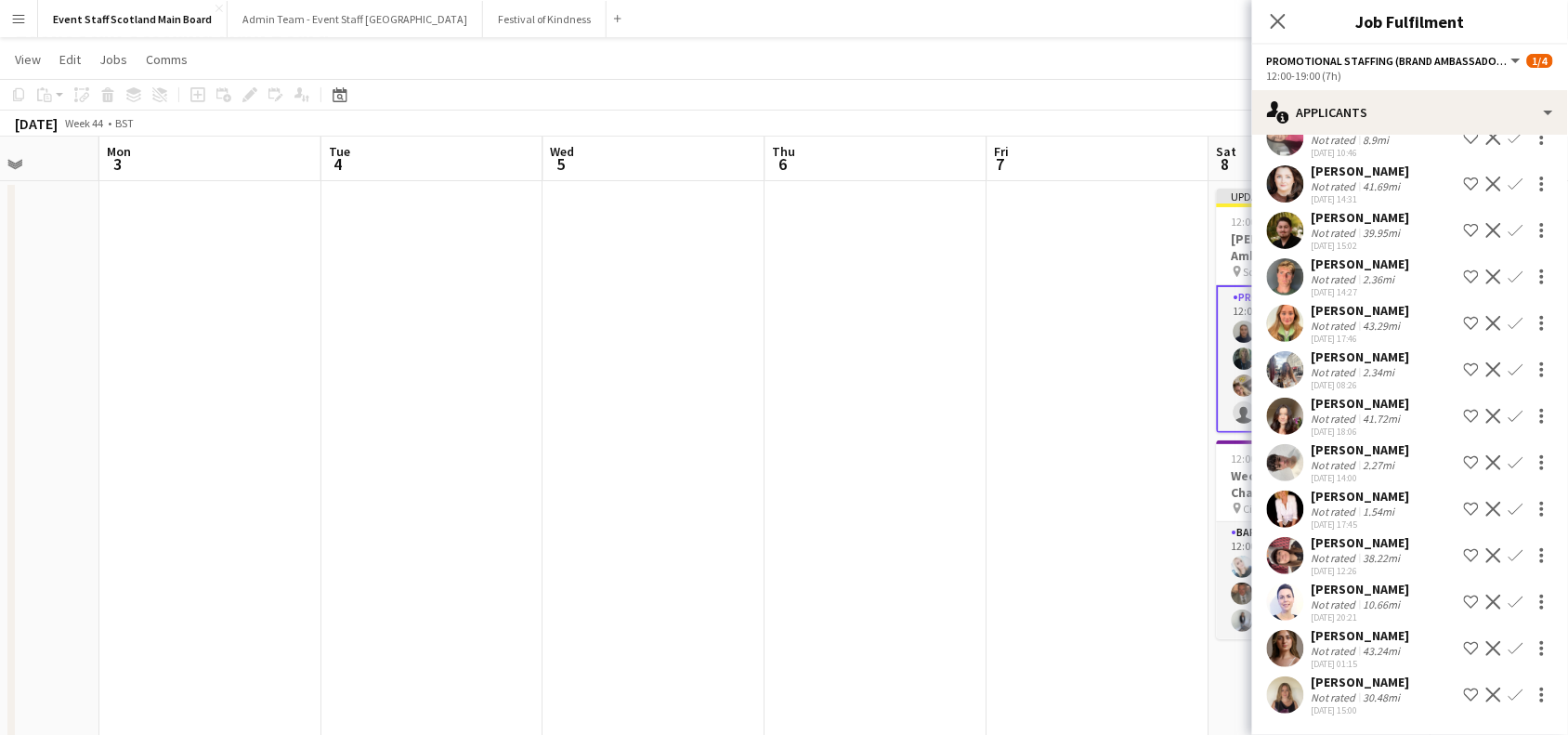
scroll to position [637, 0]
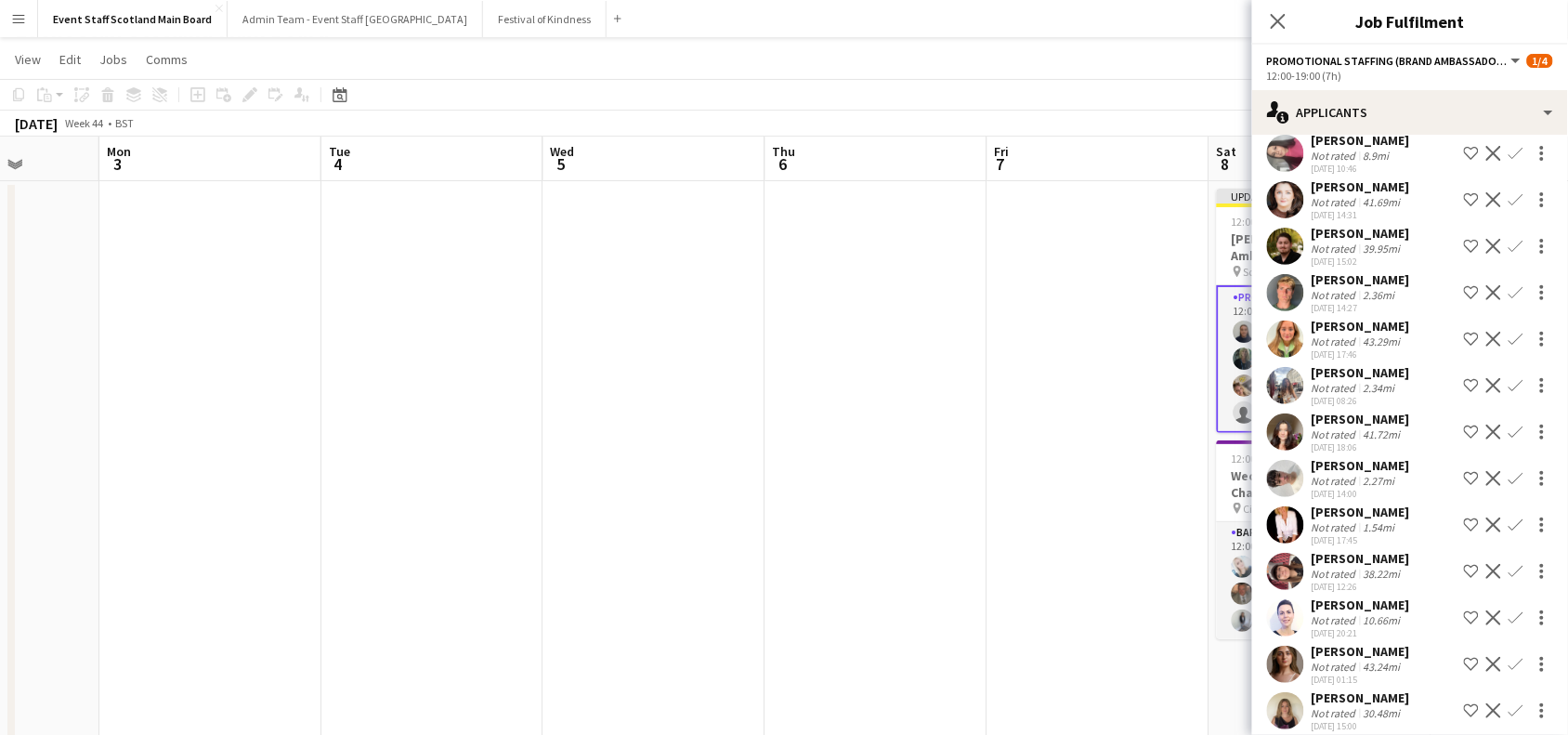
click at [1509, 611] on app-icon "Confirm" at bounding box center [1516, 618] width 15 height 15
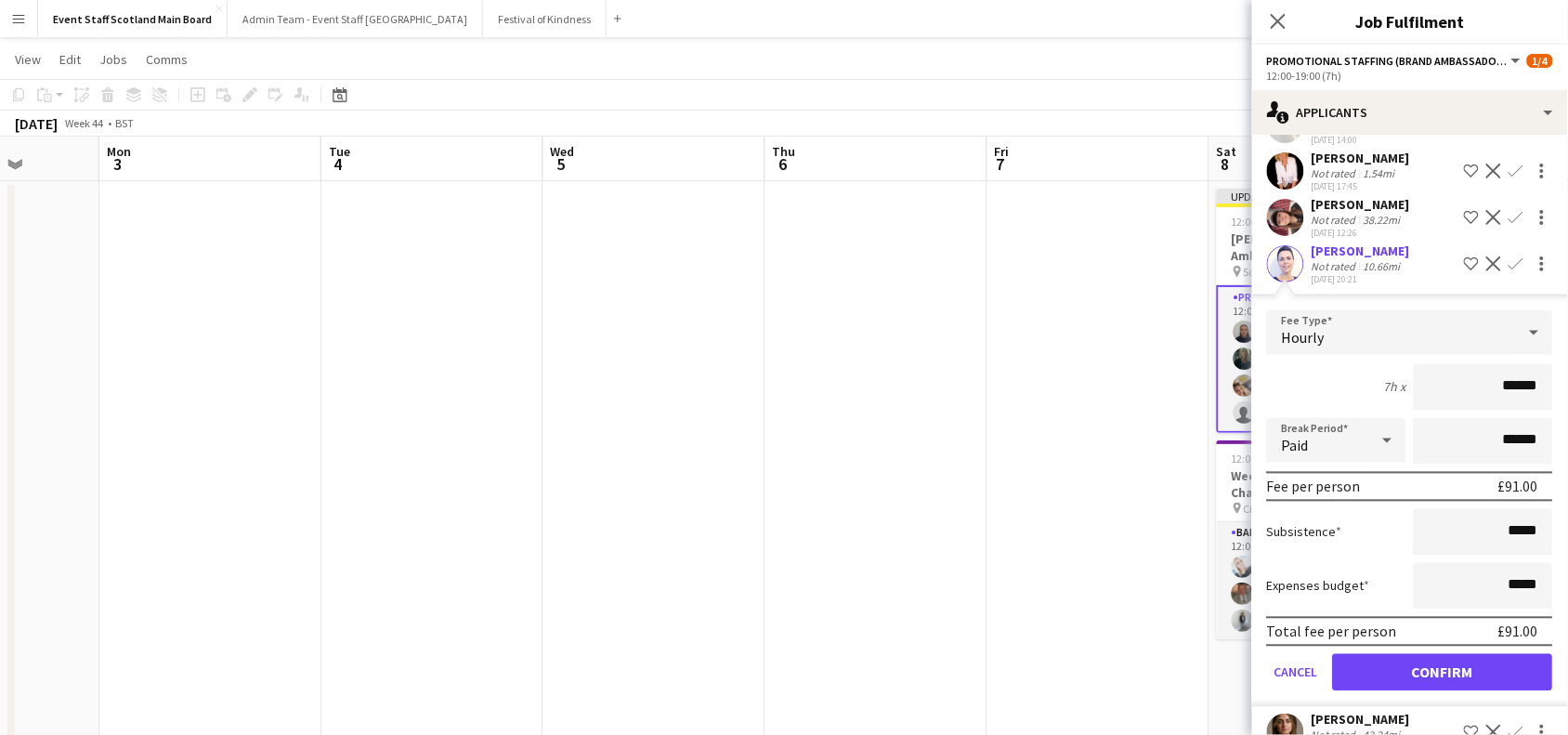
scroll to position [1055, 0]
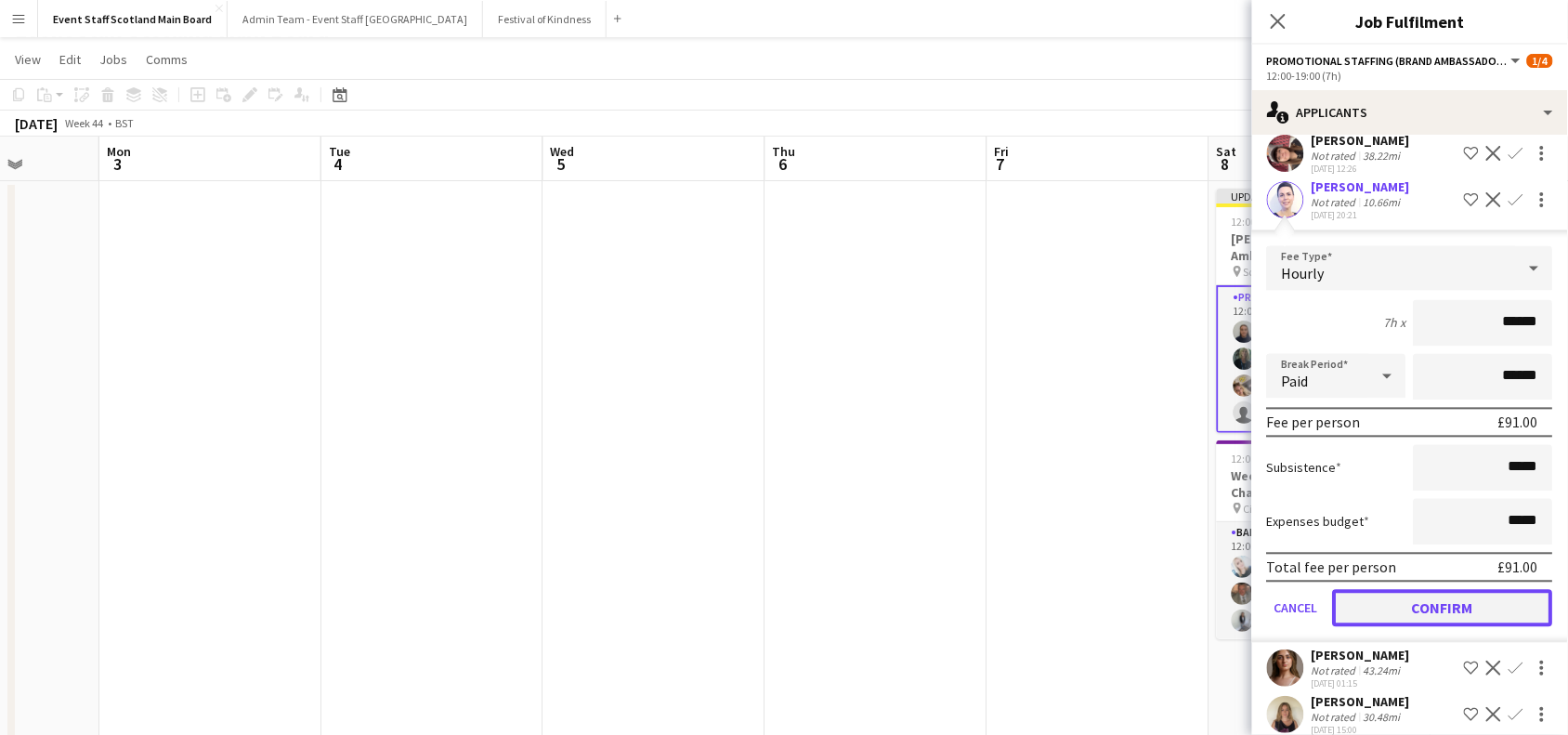
click at [1451, 593] on button "Confirm" at bounding box center [1444, 609] width 220 height 38
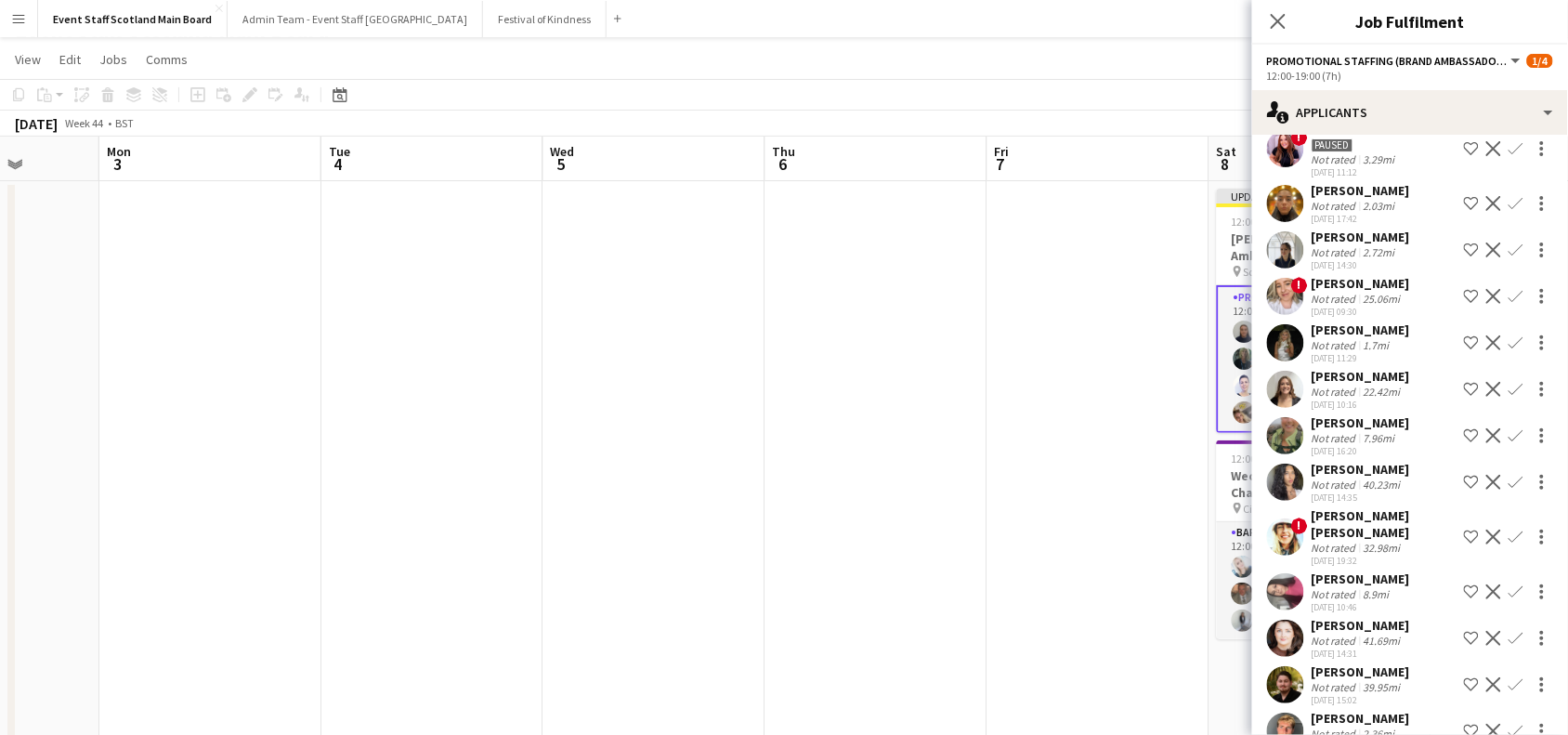
scroll to position [0, 0]
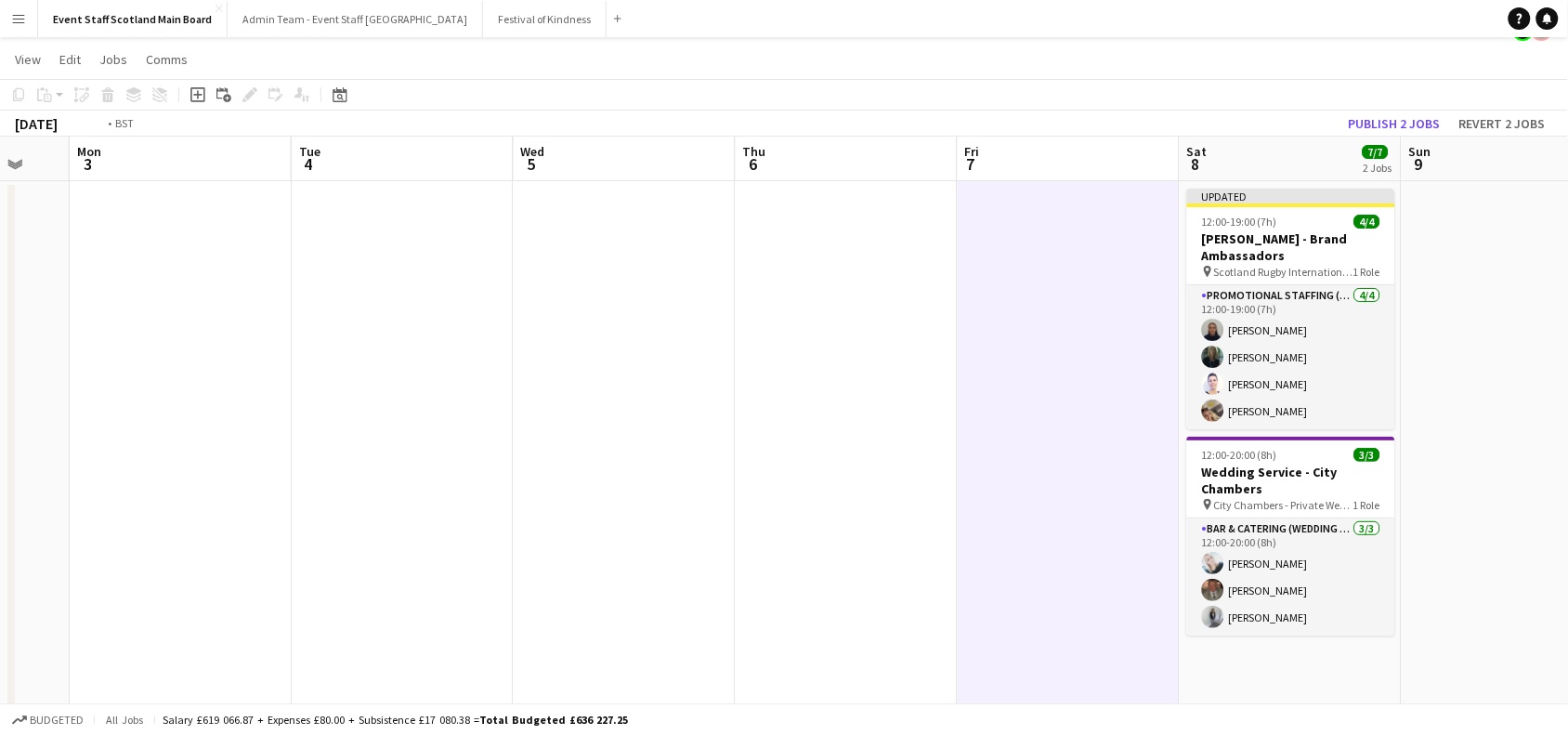
drag, startPoint x: 1496, startPoint y: 317, endPoint x: 531, endPoint y: 516, distance: 985.3
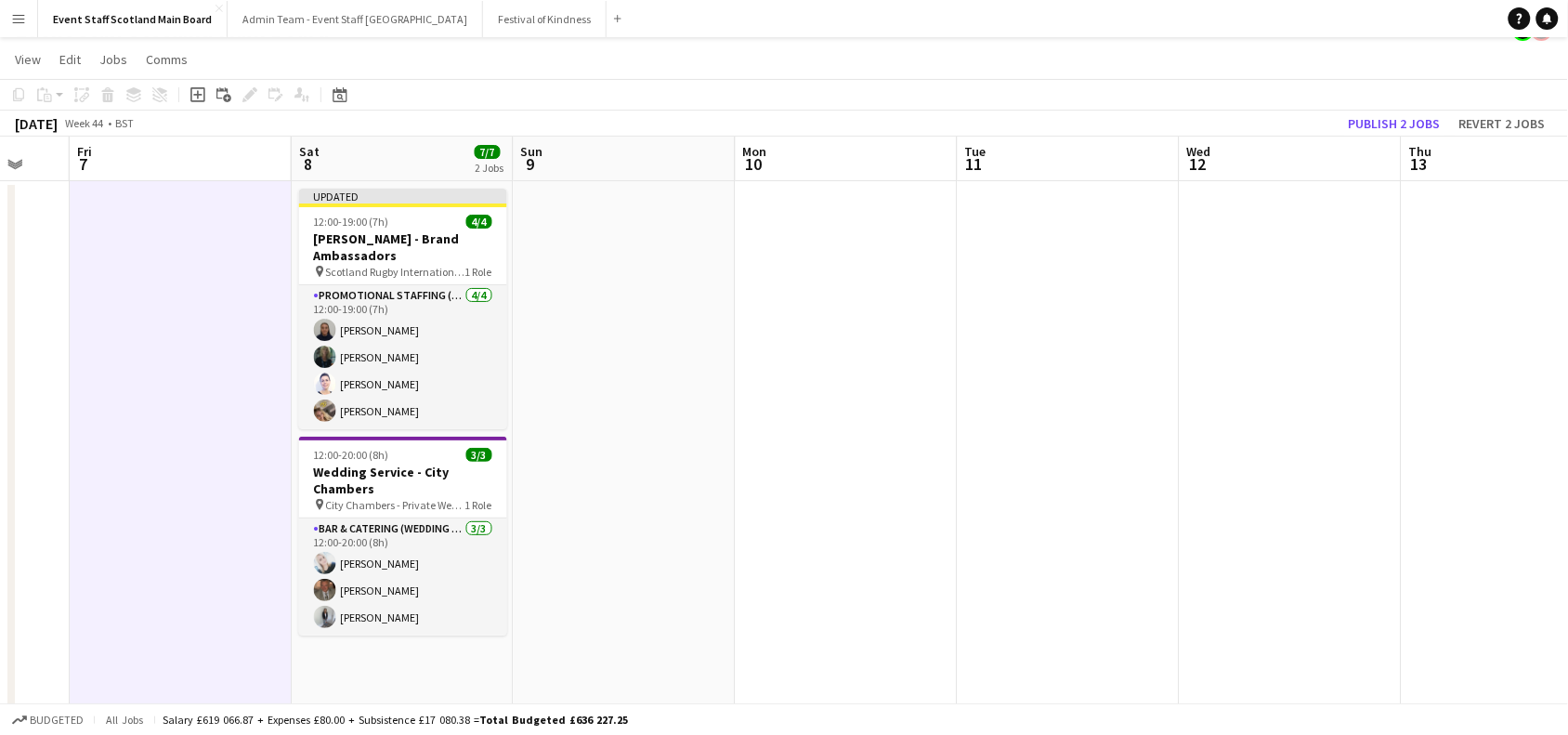
scroll to position [0, 643]
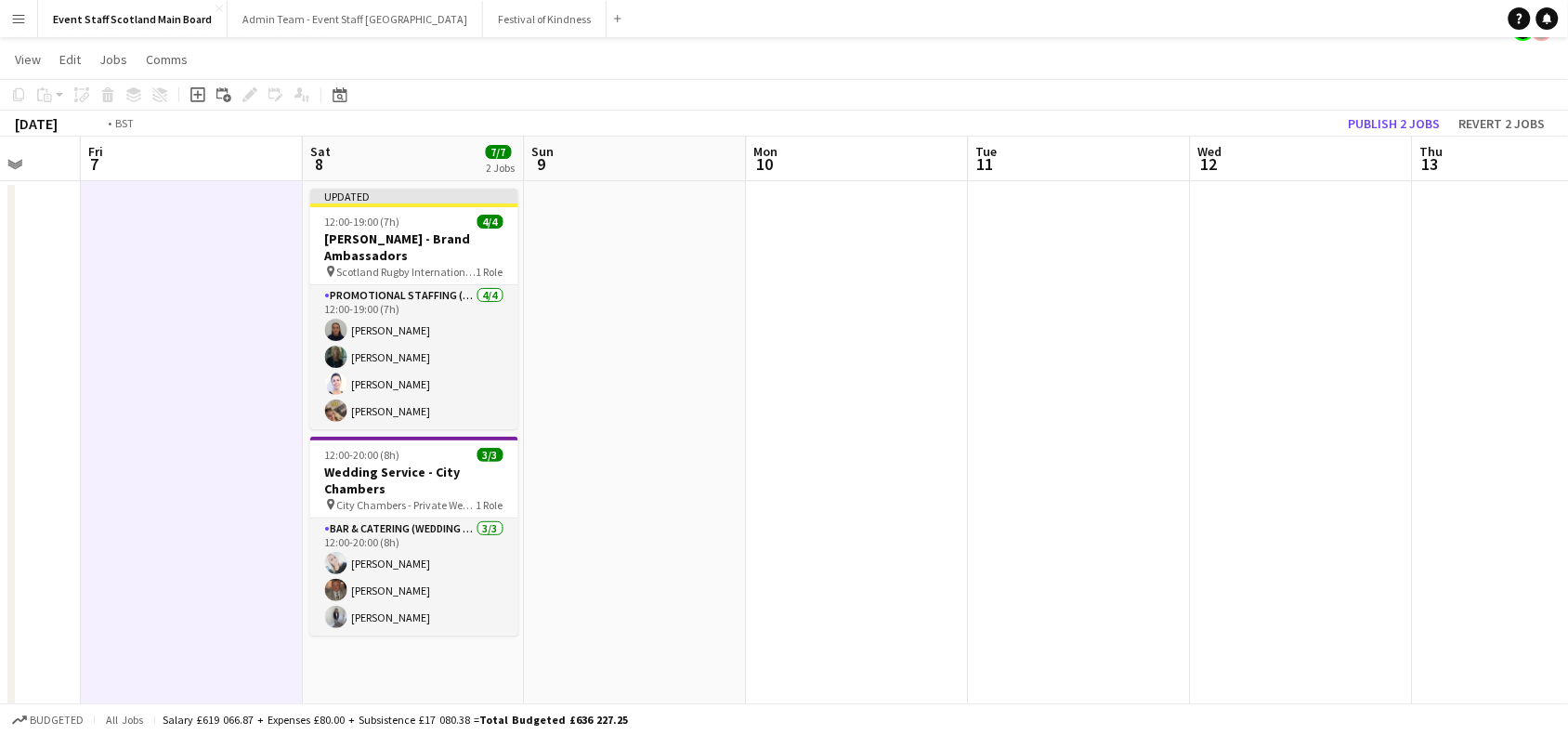
drag, startPoint x: 1424, startPoint y: 304, endPoint x: 369, endPoint y: 499, distance: 1072.9
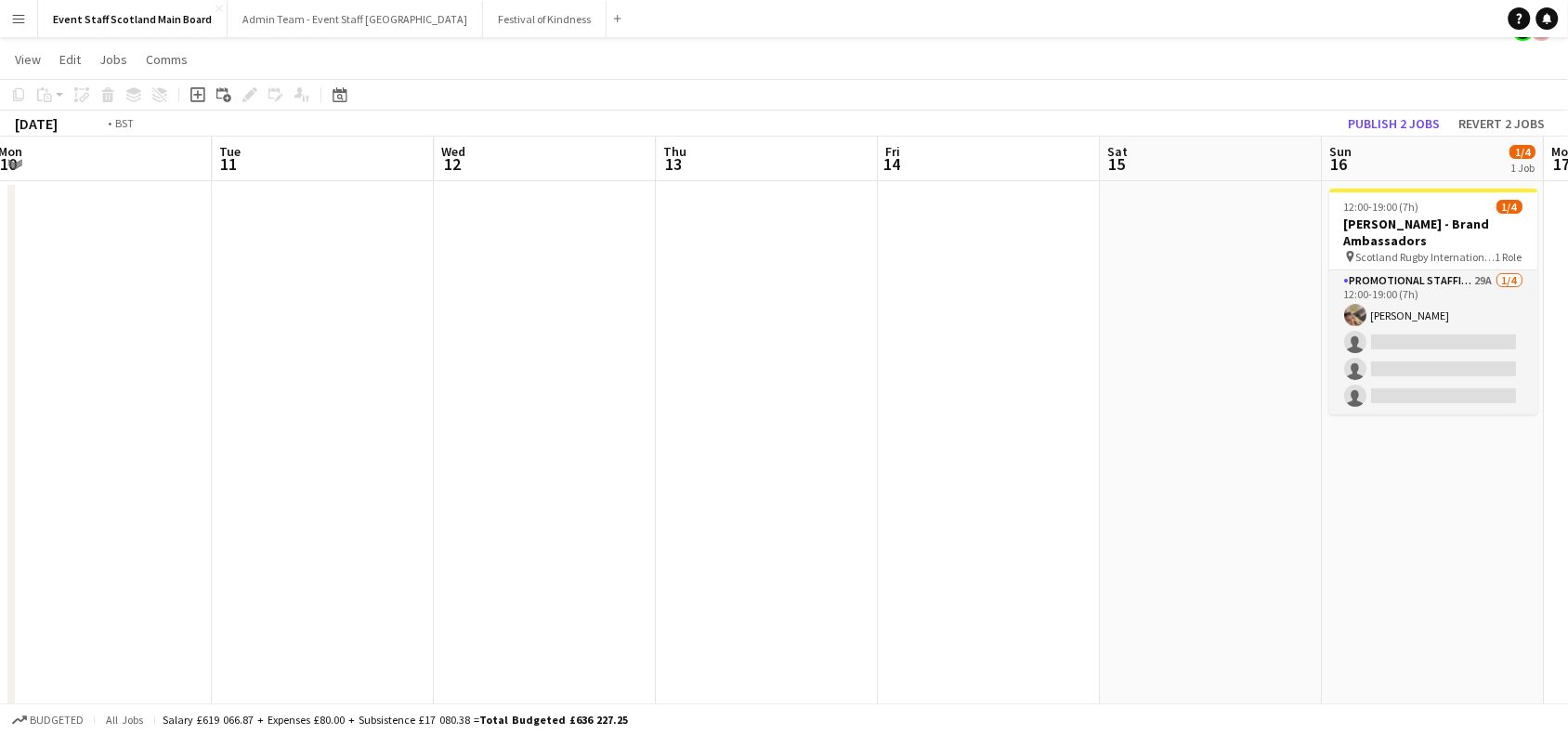
scroll to position [0, 662]
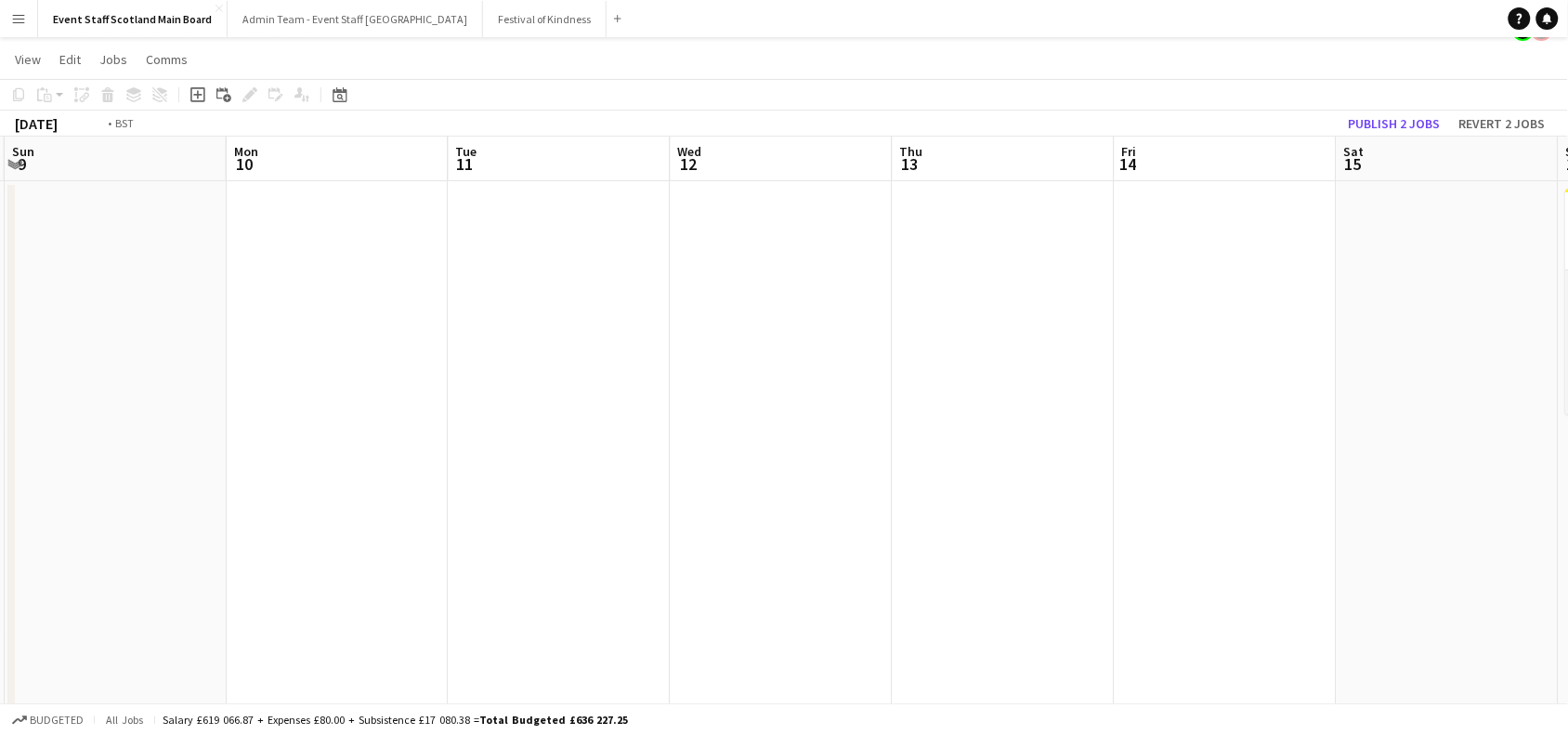
drag, startPoint x: 448, startPoint y: 503, endPoint x: 595, endPoint y: 485, distance: 148.1
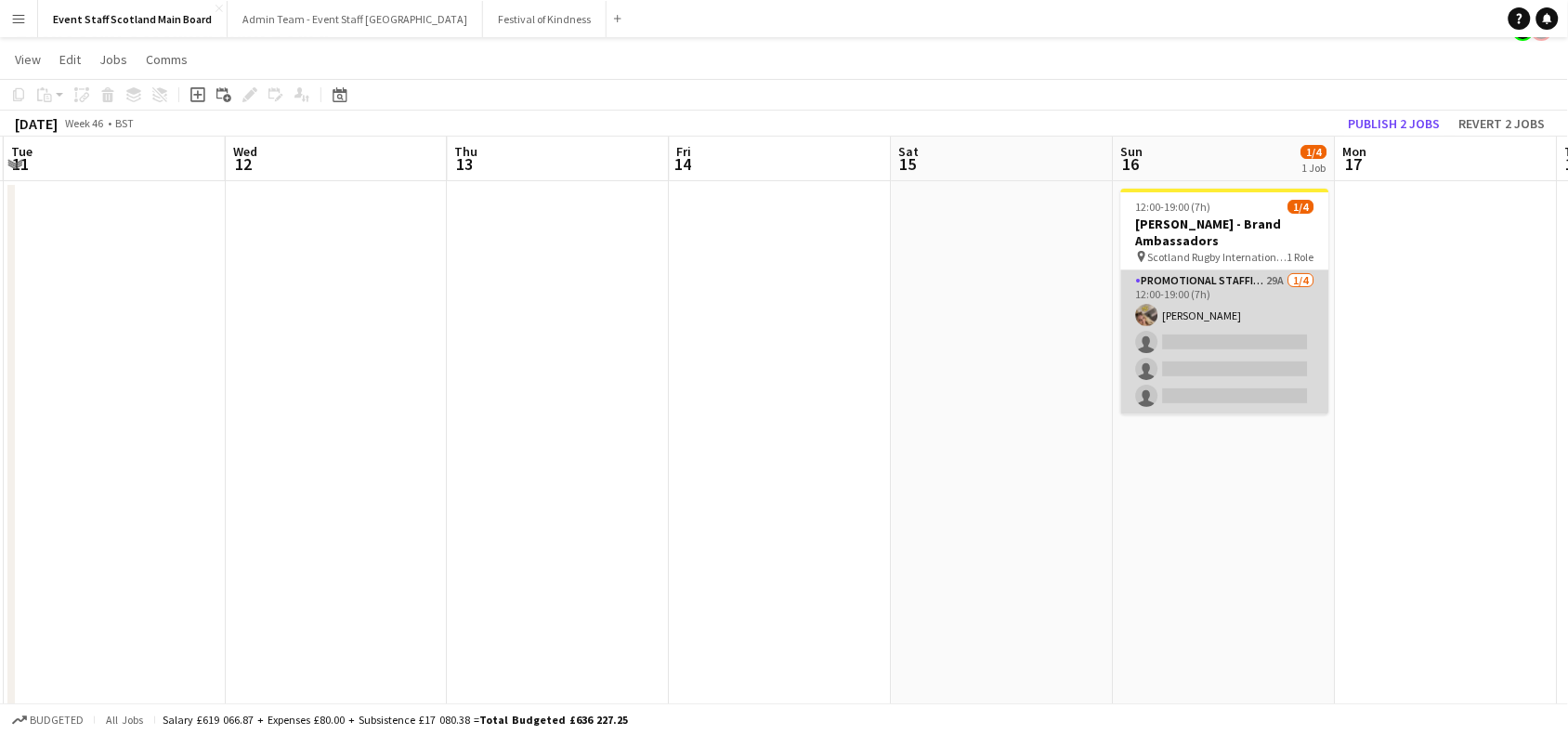
click at [1278, 338] on app-card-role "Promotional Staffing (Brand Ambassadors) 29A [DATE] 12:00-19:00 (7h) [PERSON_NA…" at bounding box center [1225, 342] width 208 height 144
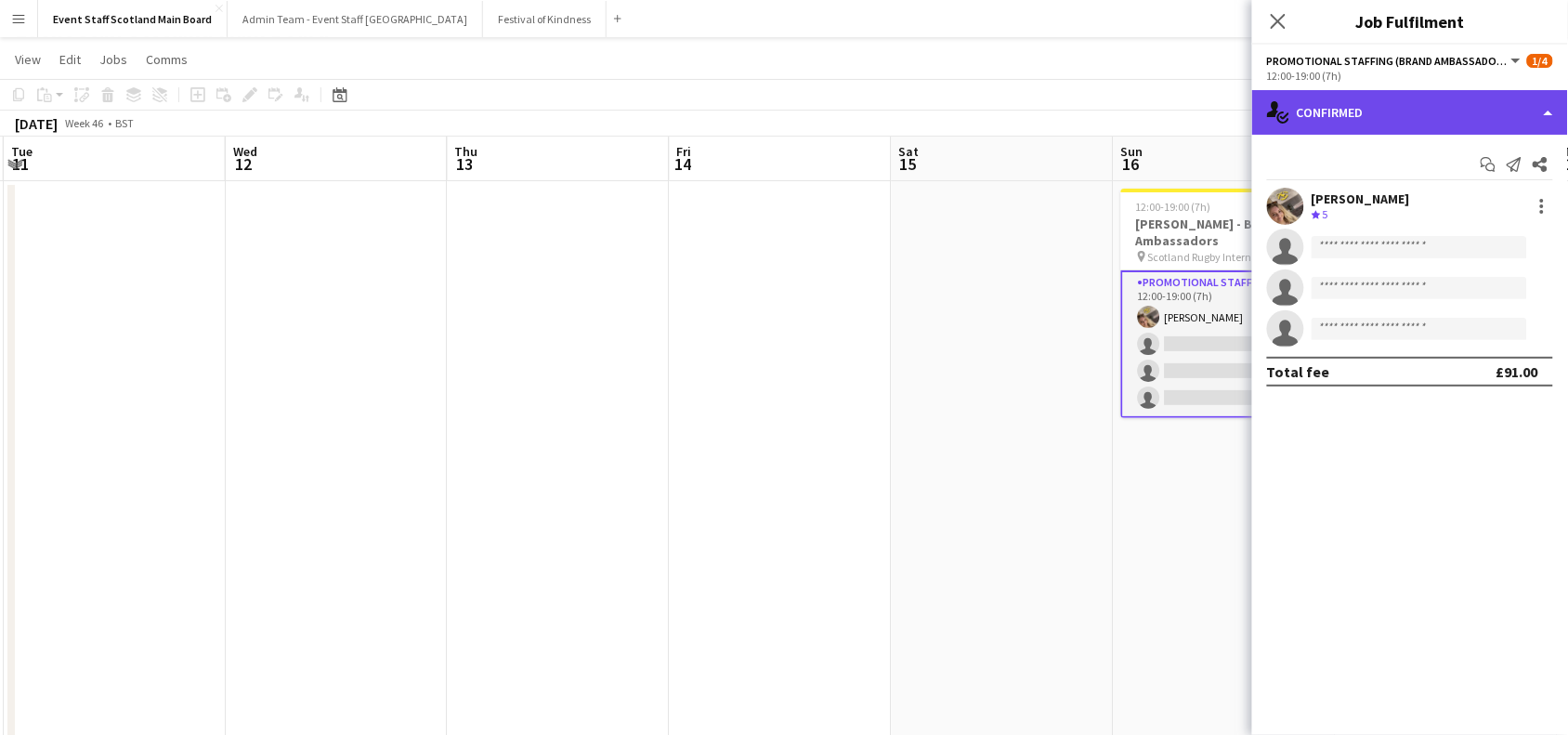
click at [1525, 122] on div "single-neutral-actions-check-2 Confirmed" at bounding box center [1411, 112] width 316 height 44
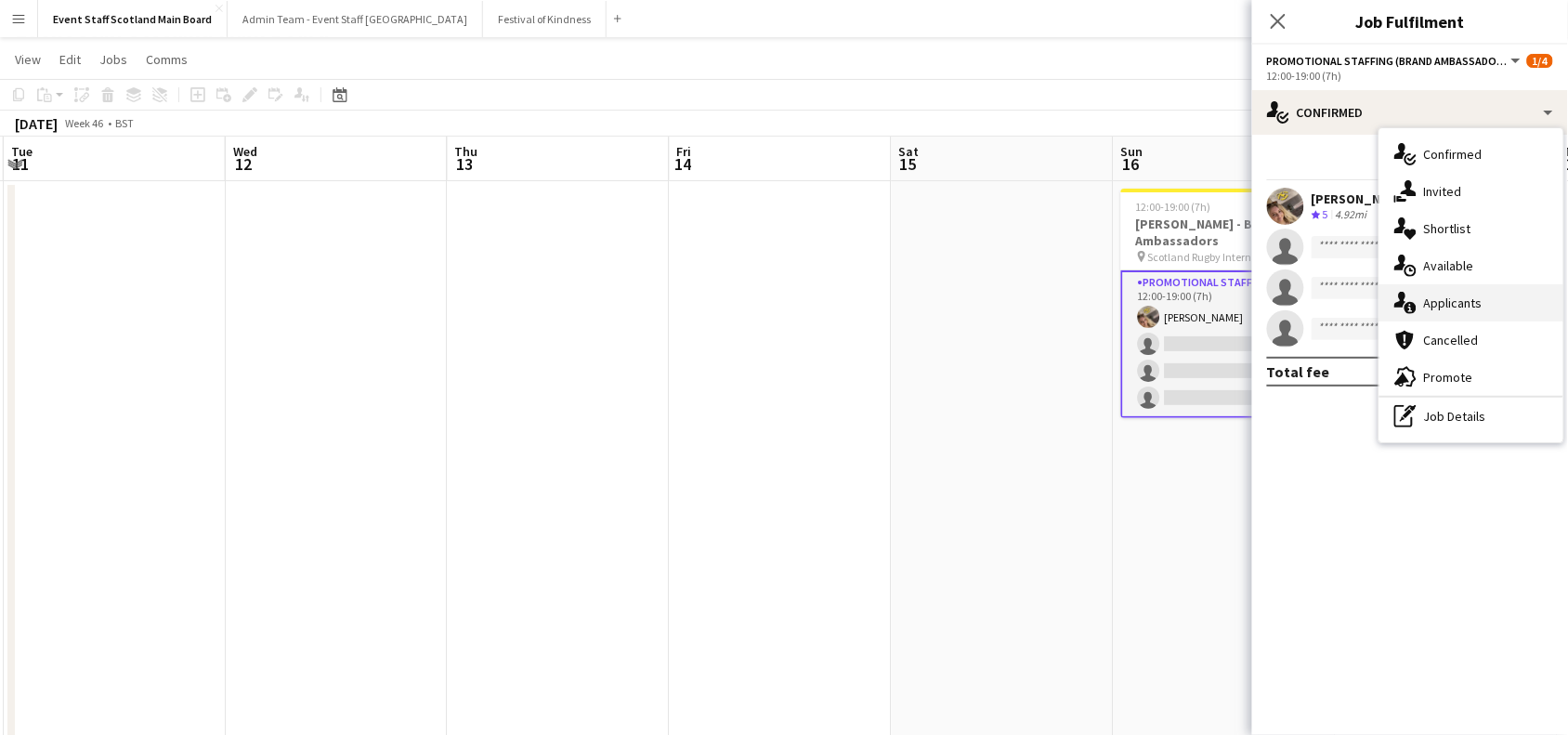
click at [1520, 310] on div "single-neutral-actions-information Applicants" at bounding box center [1472, 303] width 184 height 38
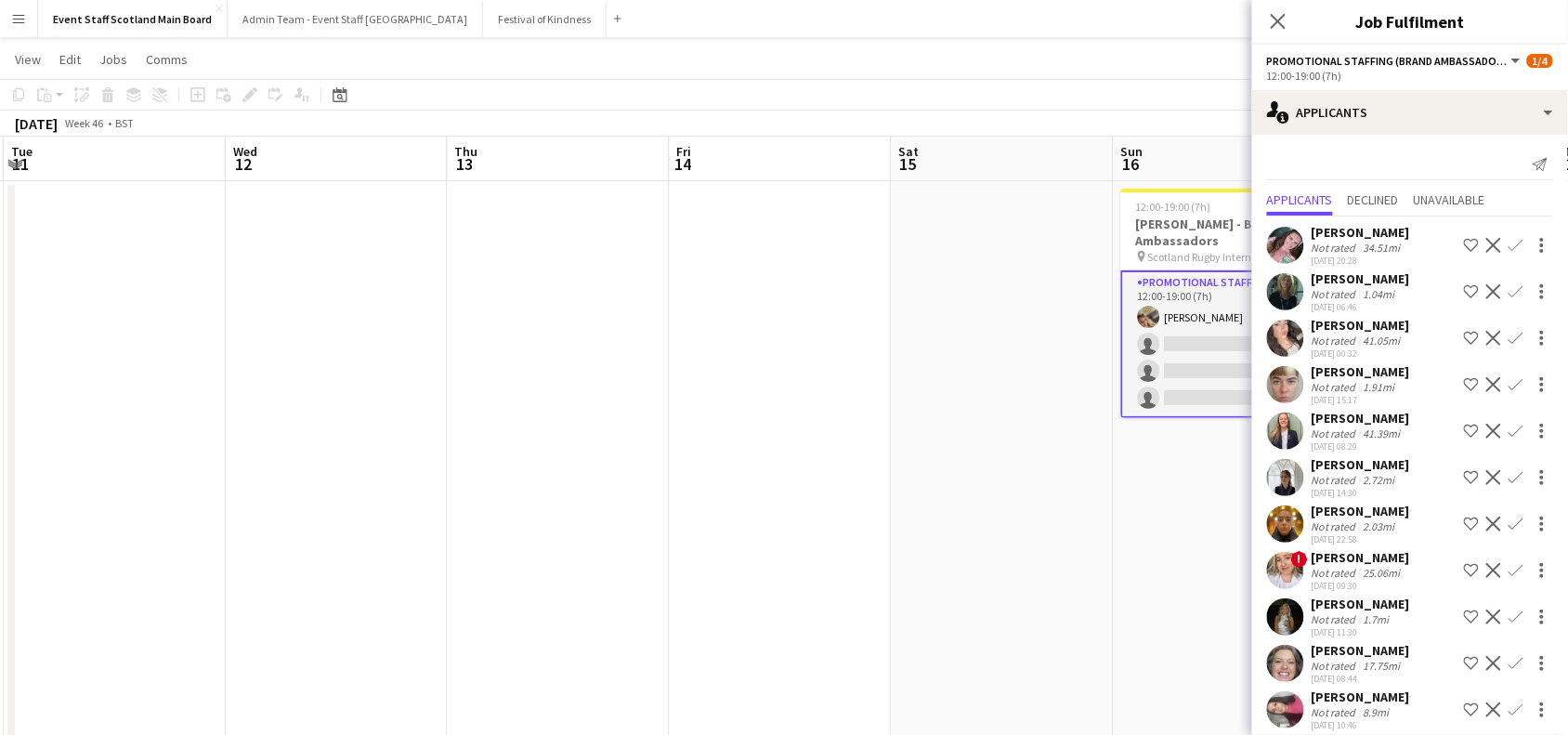
click at [1509, 297] on app-icon "Confirm" at bounding box center [1516, 292] width 15 height 15
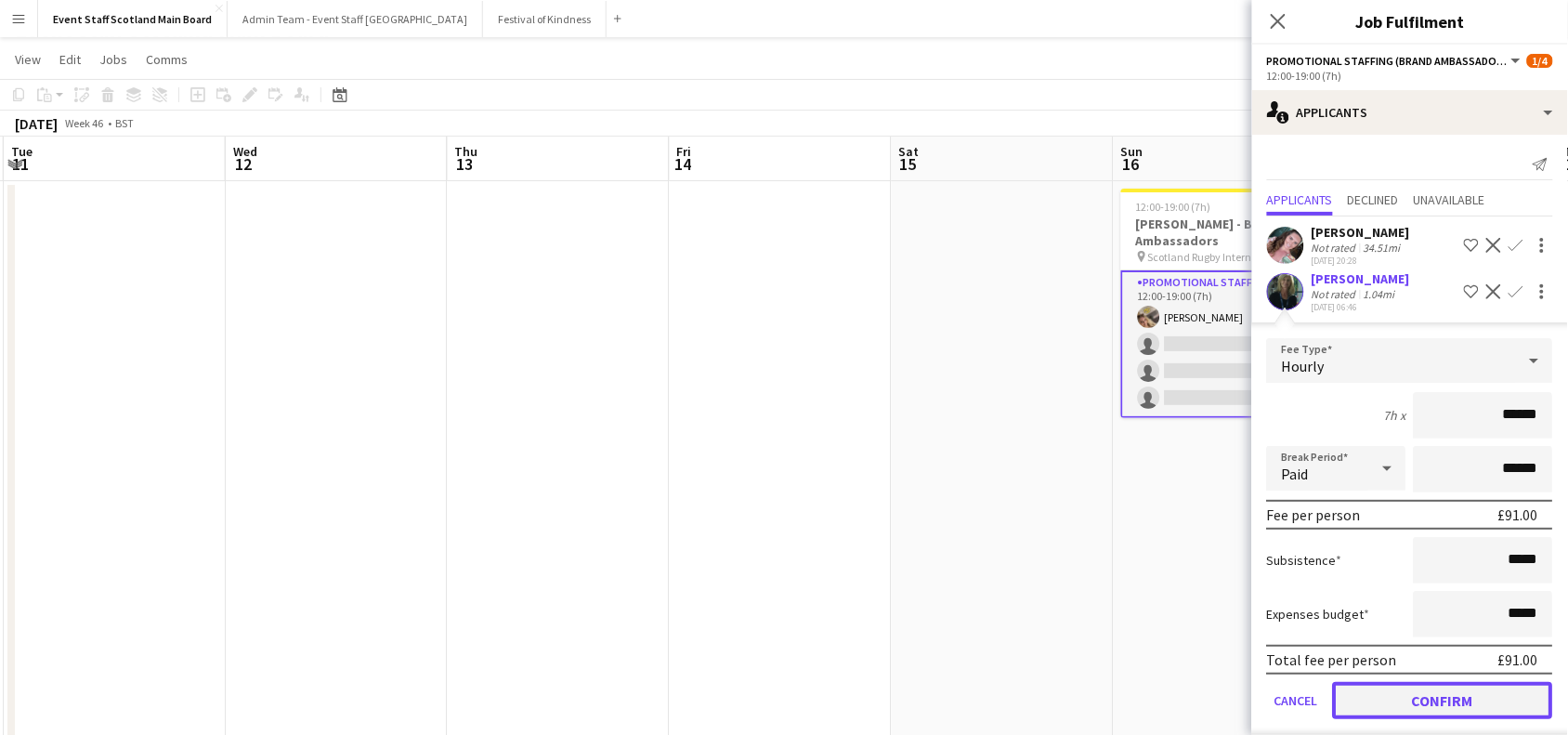
click at [1446, 686] on button "Confirm" at bounding box center [1444, 701] width 220 height 38
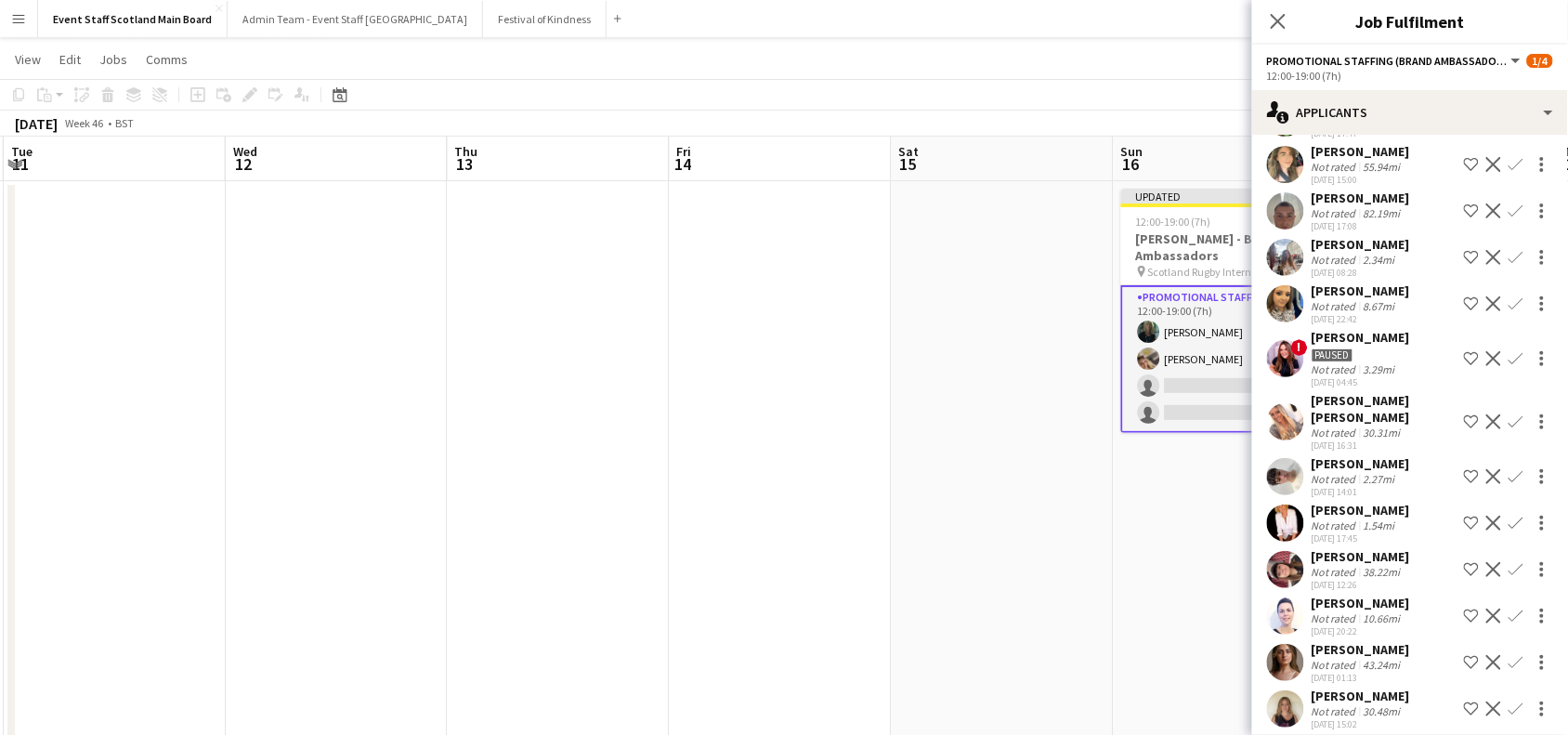
scroll to position [839, 0]
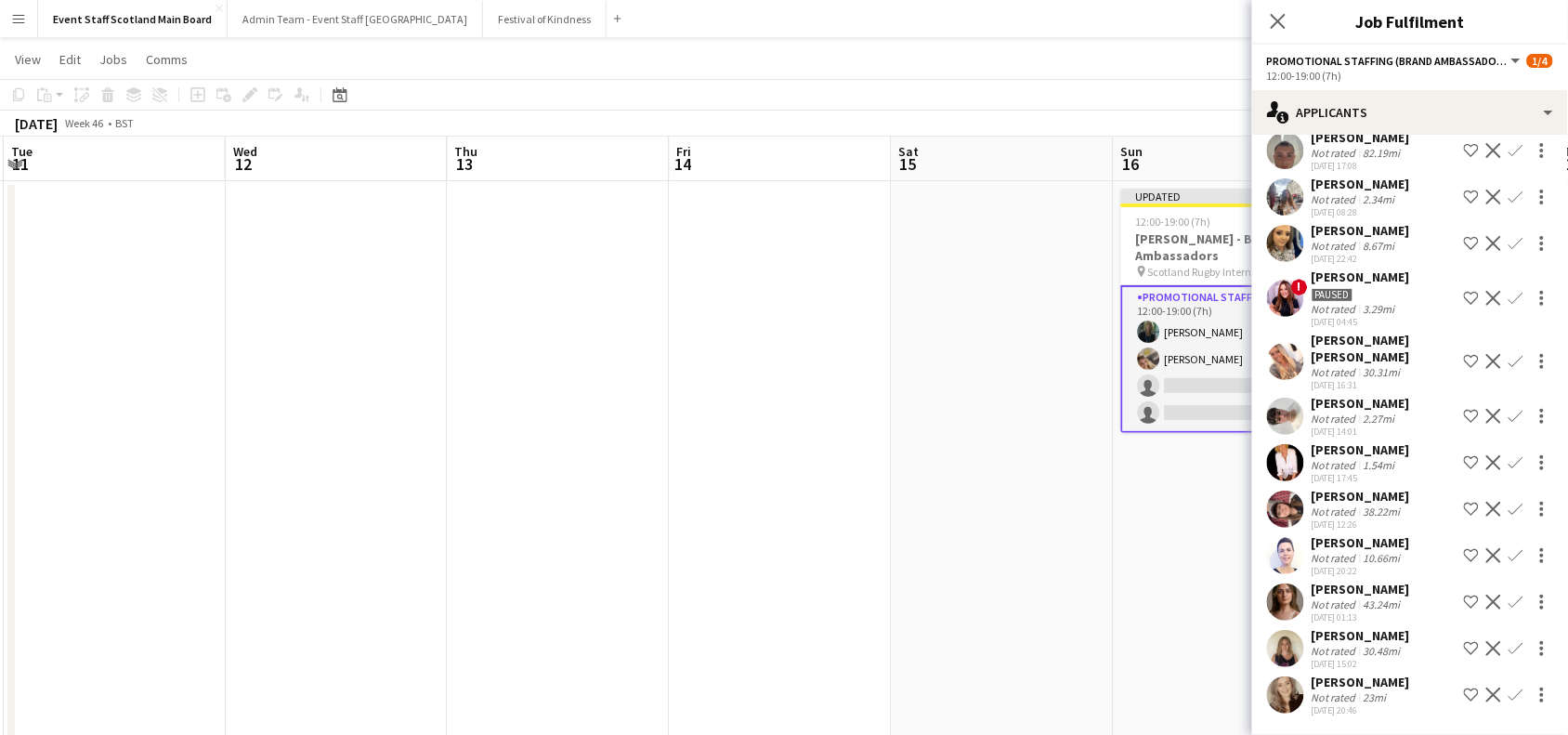
click at [1509, 556] on app-icon "Confirm" at bounding box center [1516, 556] width 15 height 15
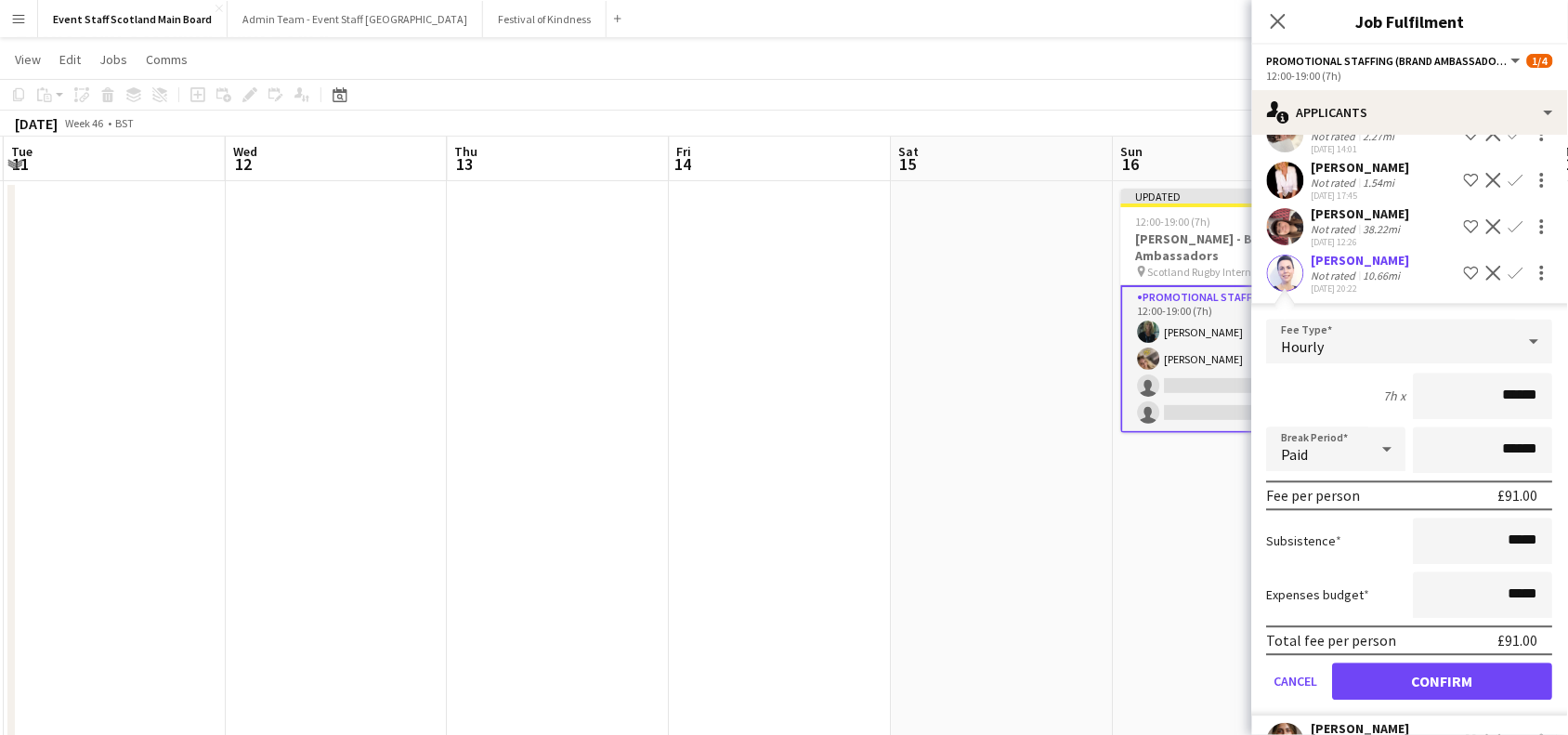
scroll to position [1257, 0]
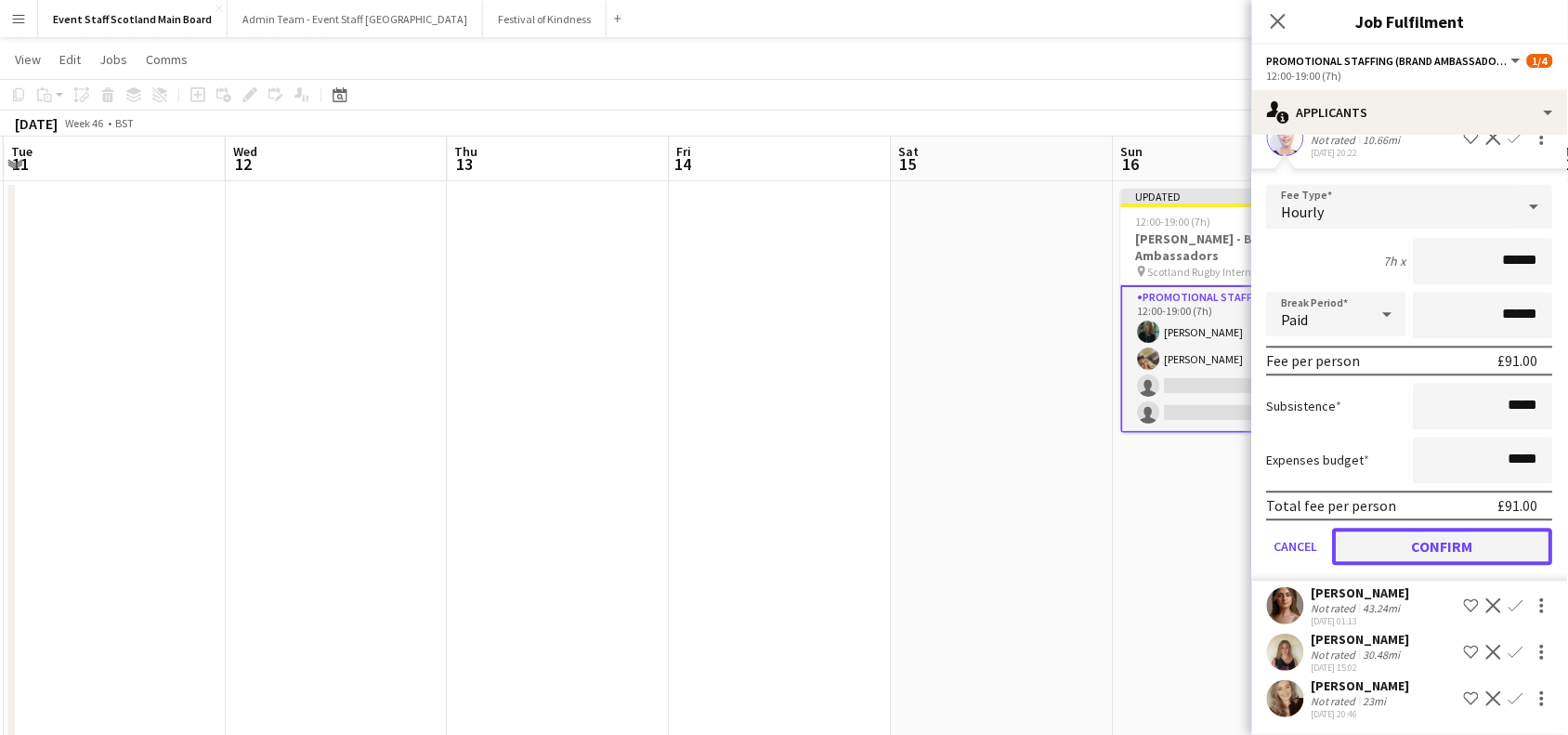
click at [1438, 545] on button "Confirm" at bounding box center [1444, 547] width 220 height 38
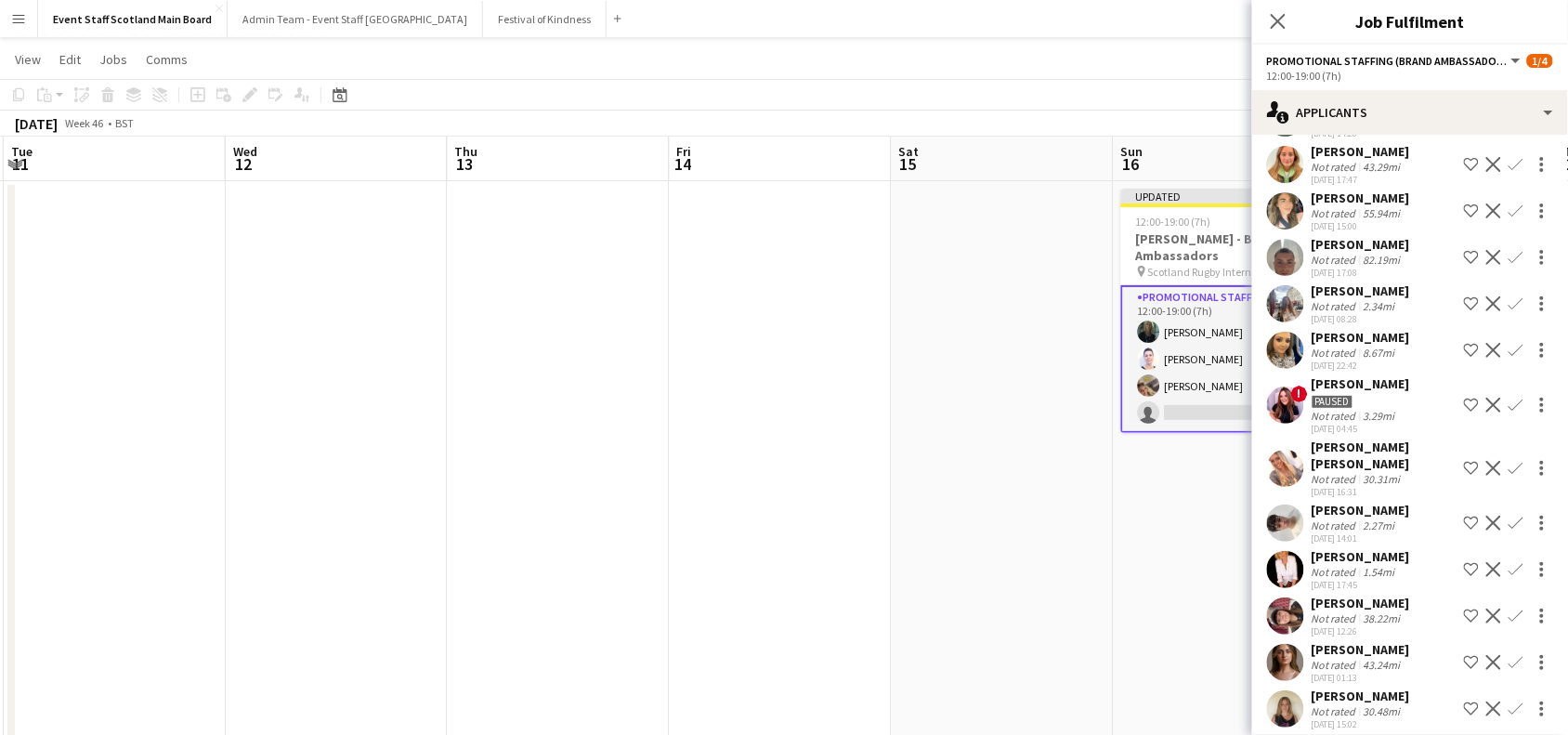
scroll to position [792, 0]
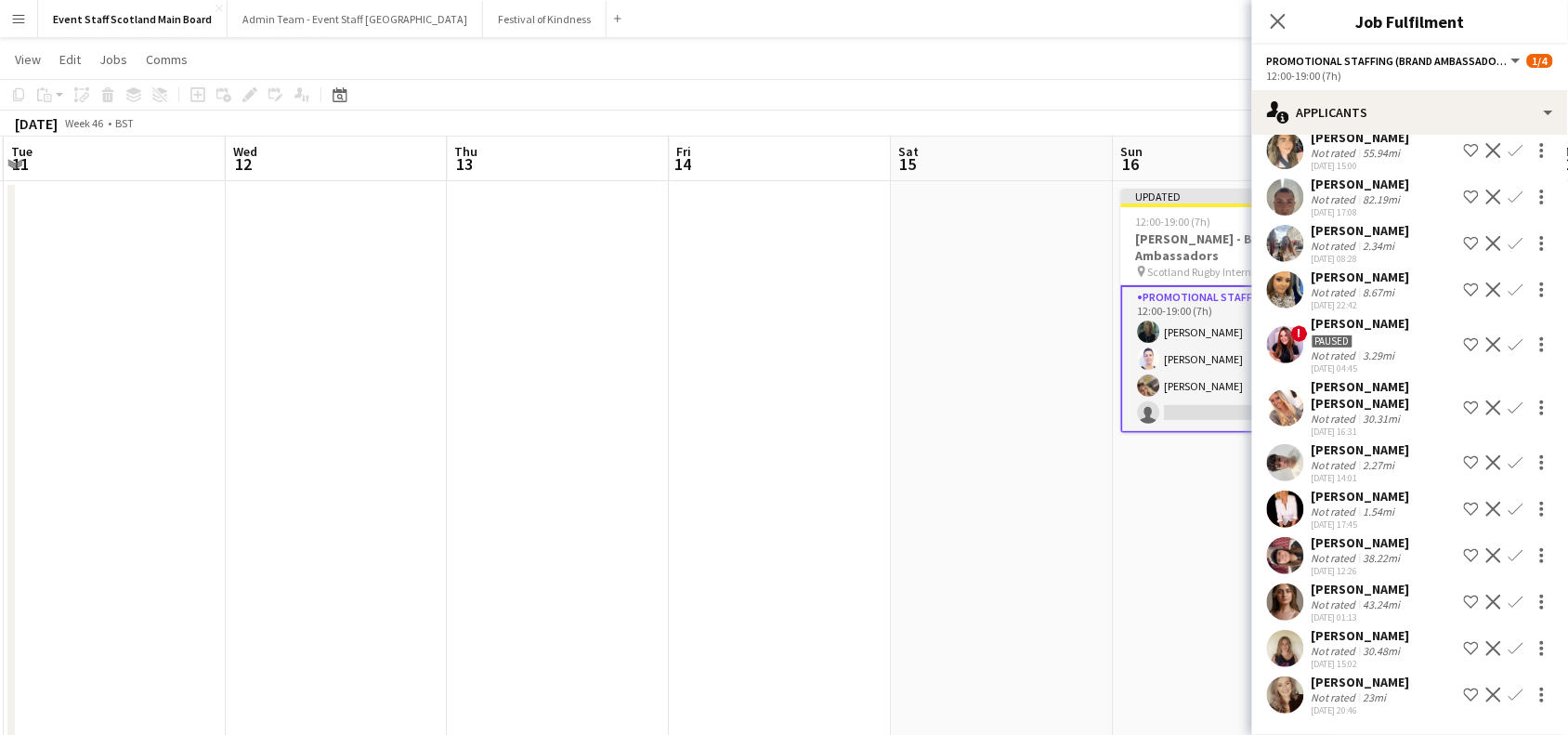
click at [1509, 507] on app-icon "Confirm" at bounding box center [1516, 509] width 15 height 15
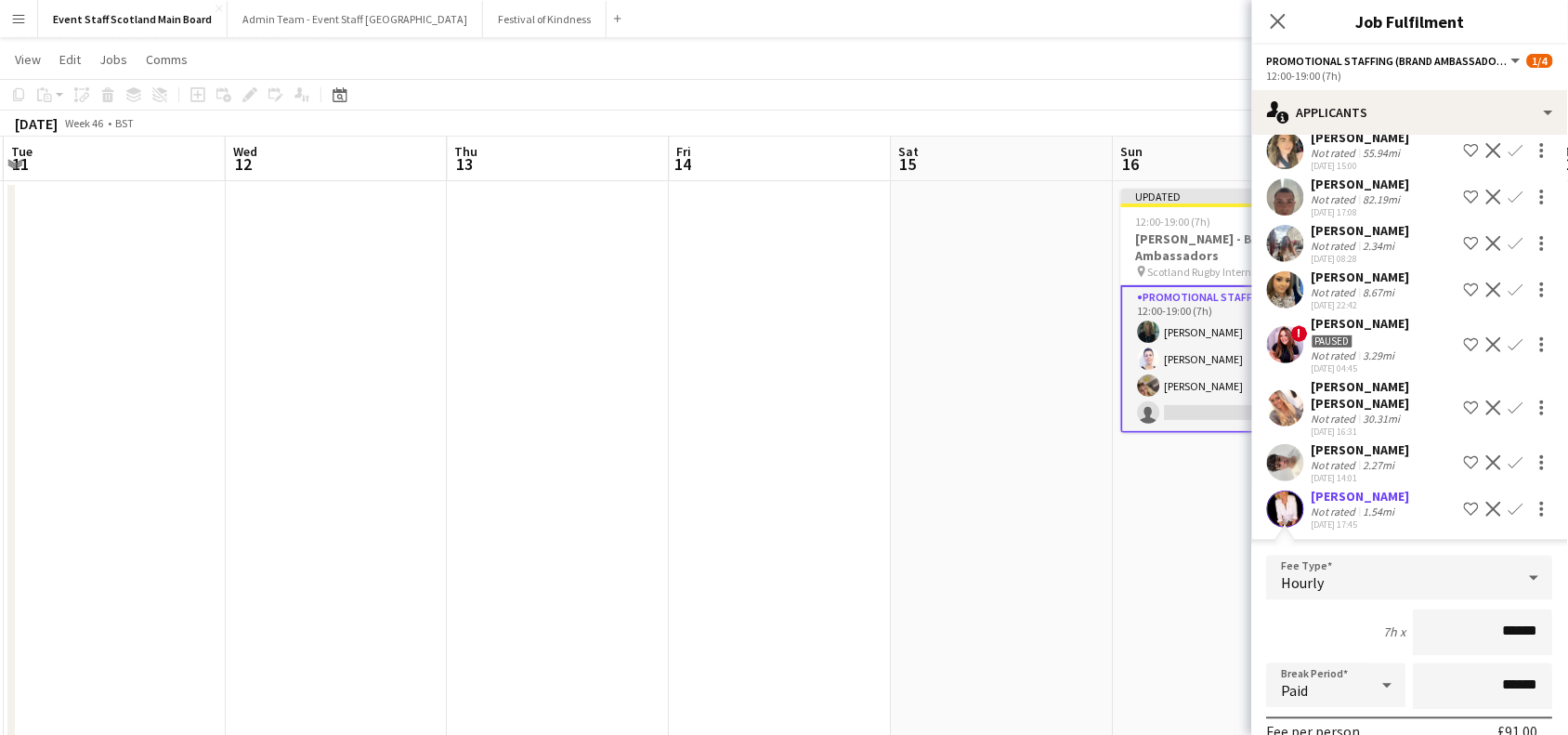
scroll to position [1210, 0]
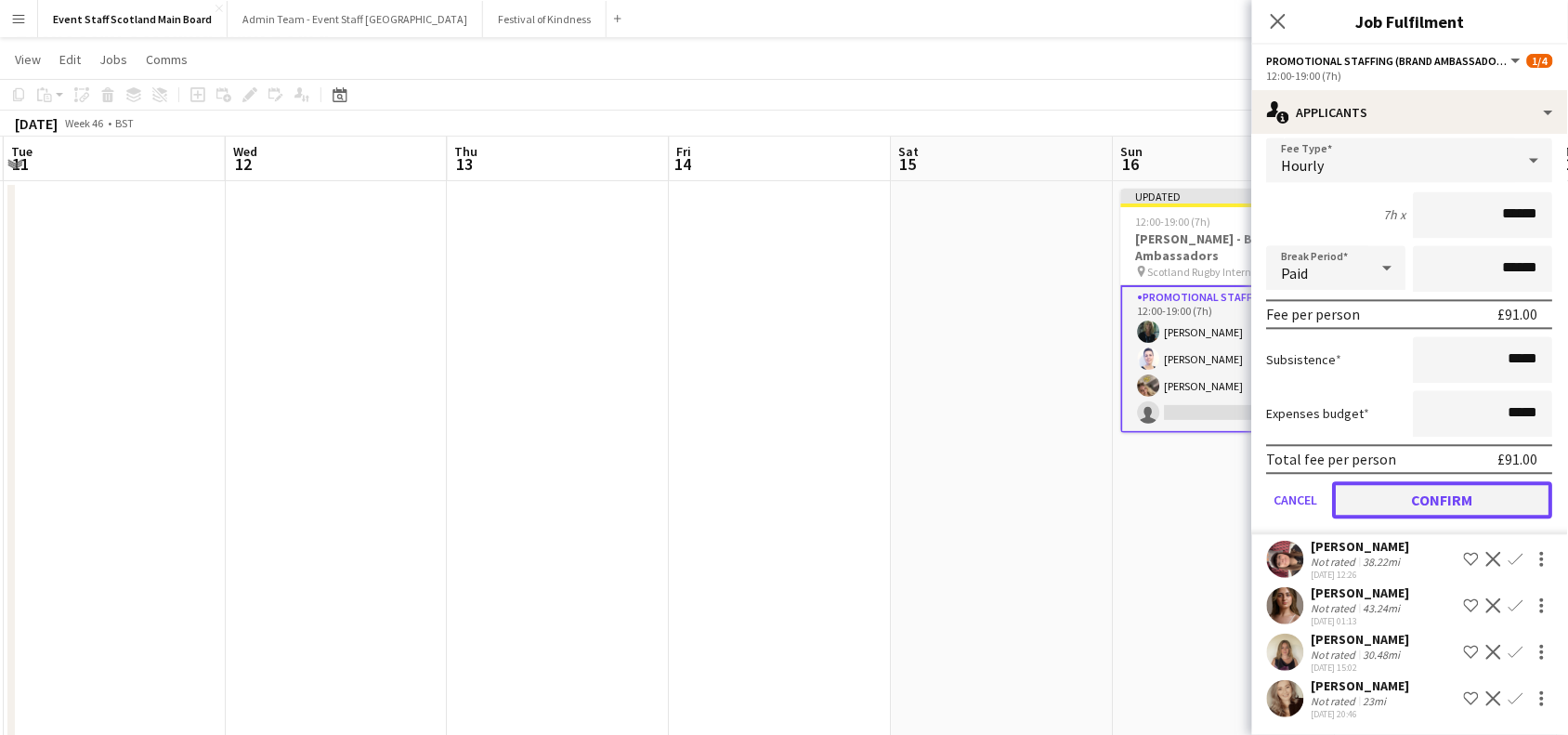
click at [1451, 503] on button "Confirm" at bounding box center [1444, 501] width 220 height 38
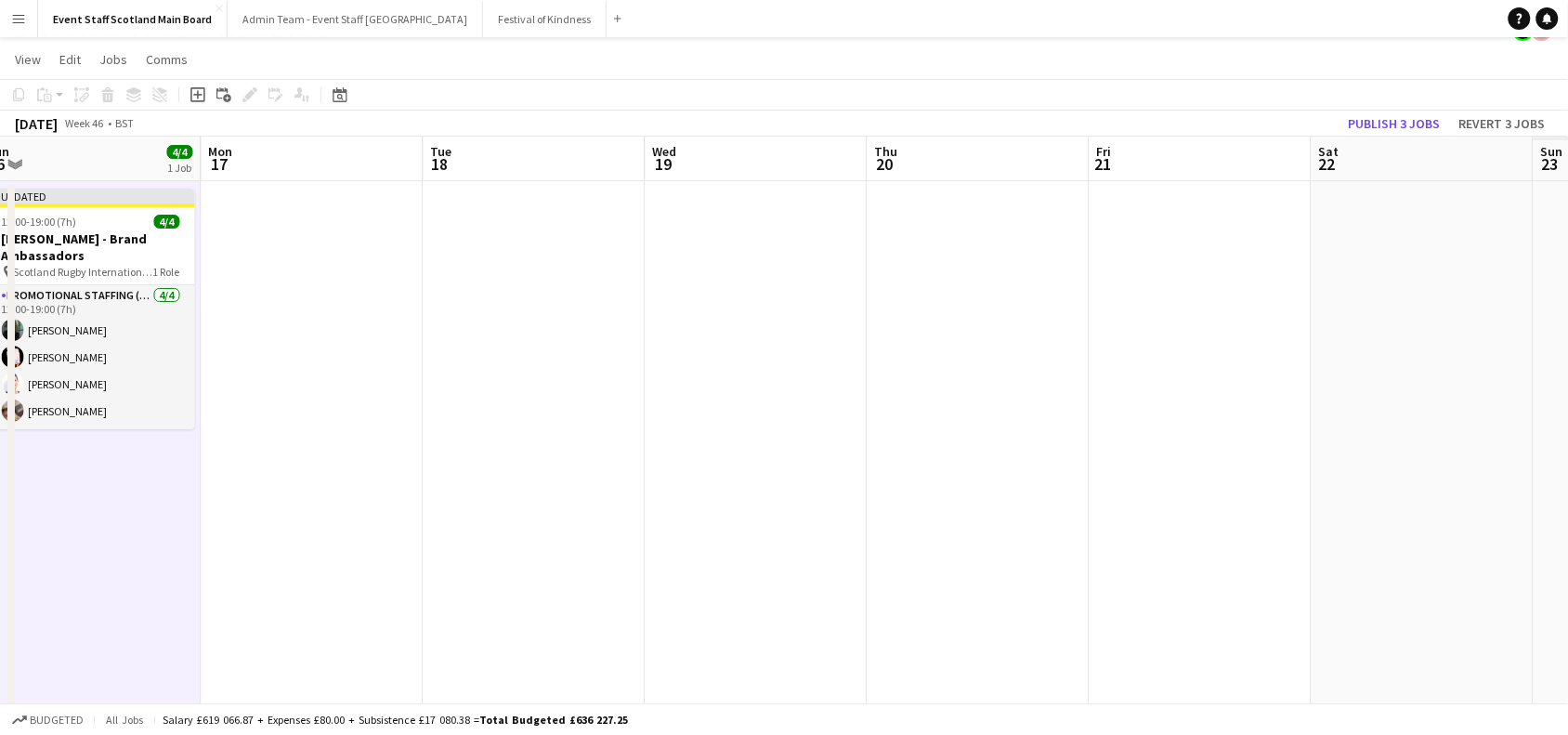
scroll to position [0, 624]
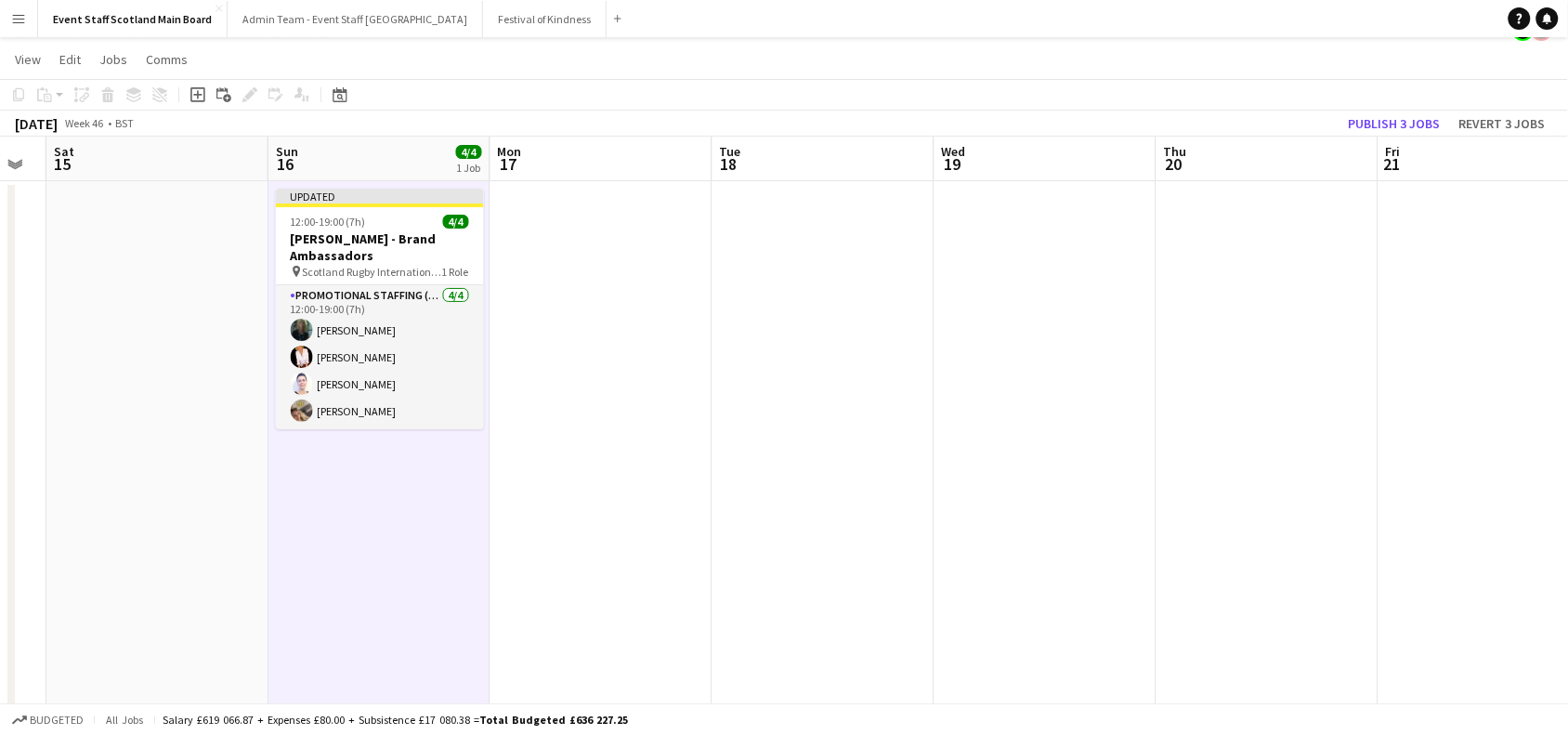
drag, startPoint x: 1429, startPoint y: 393, endPoint x: 135, endPoint y: 677, distance: 1324.8
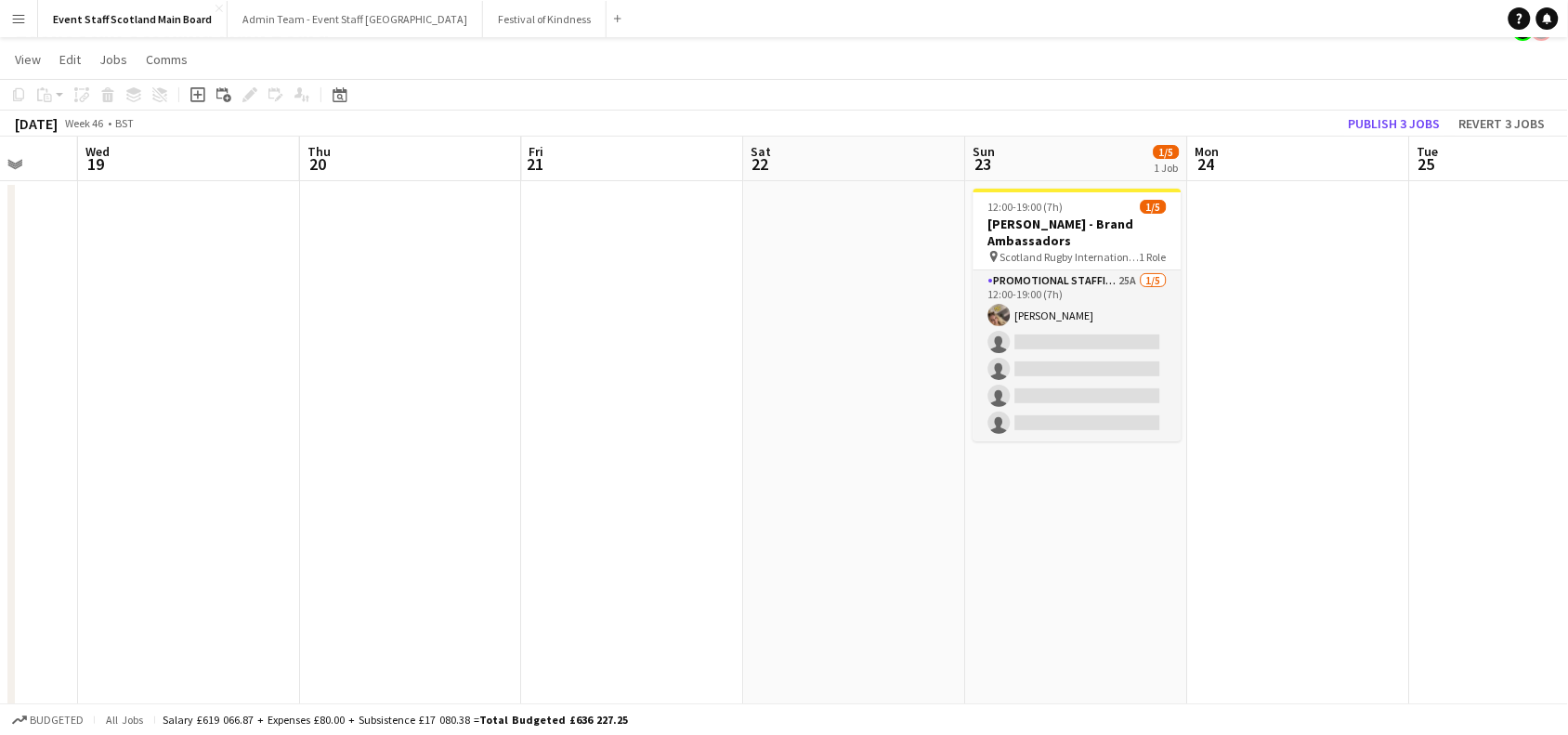
drag, startPoint x: 1152, startPoint y: 448, endPoint x: 291, endPoint y: 504, distance: 862.8
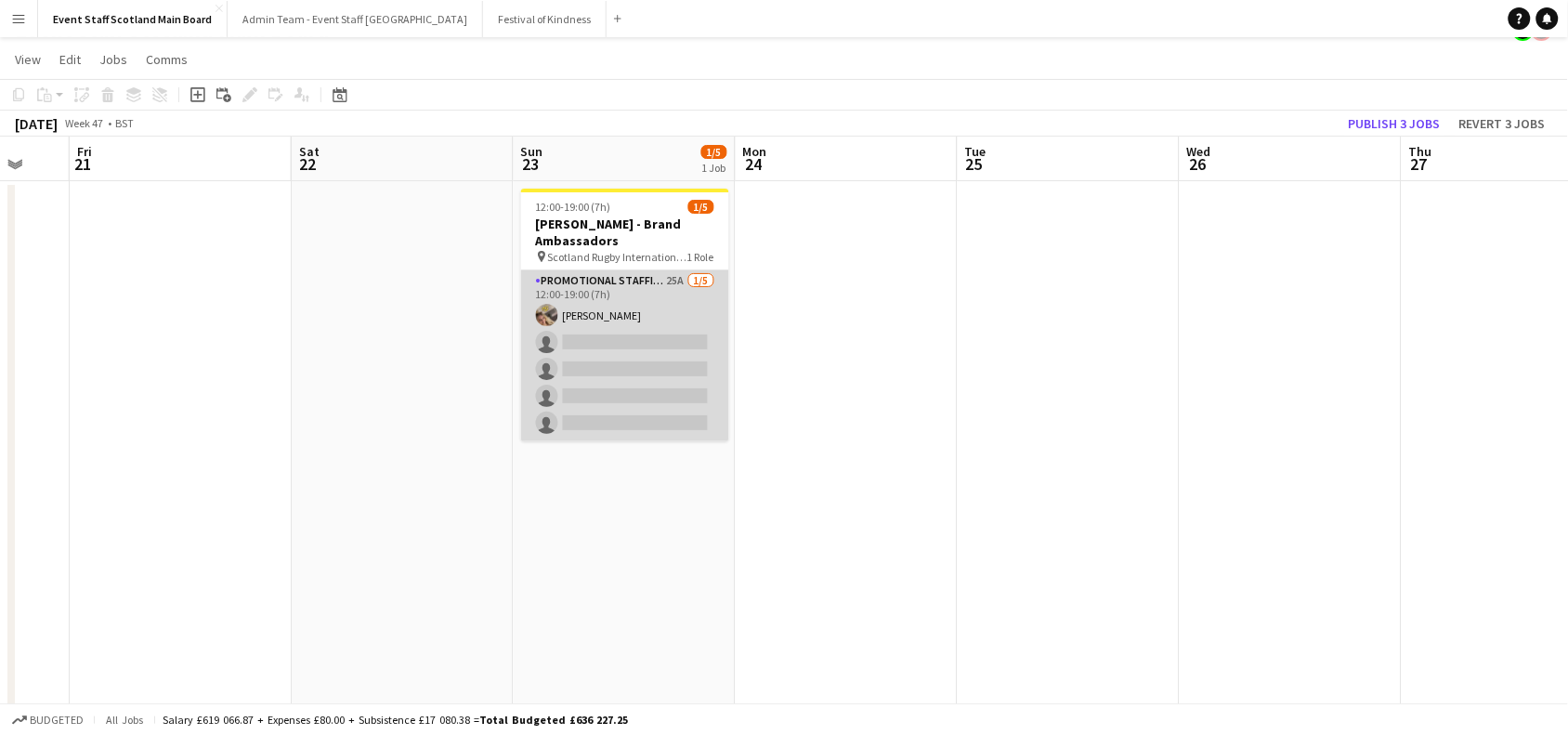
click at [604, 363] on app-card-role "Promotional Staffing (Brand Ambassadors) 25A [DATE] 12:00-19:00 (7h) [PERSON_NA…" at bounding box center [625, 356] width 208 height 171
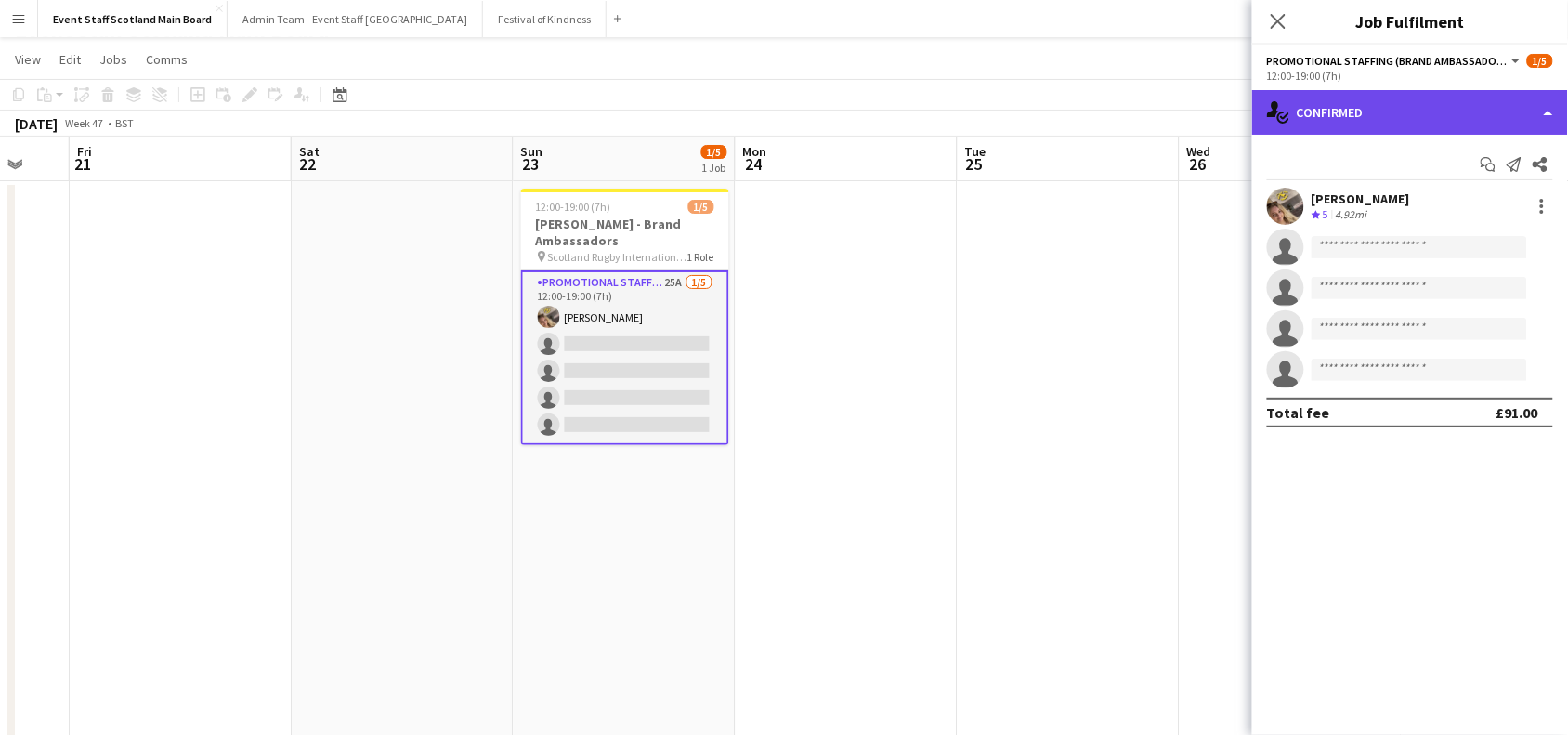
click at [1371, 110] on div "single-neutral-actions-check-2 Confirmed" at bounding box center [1411, 112] width 316 height 44
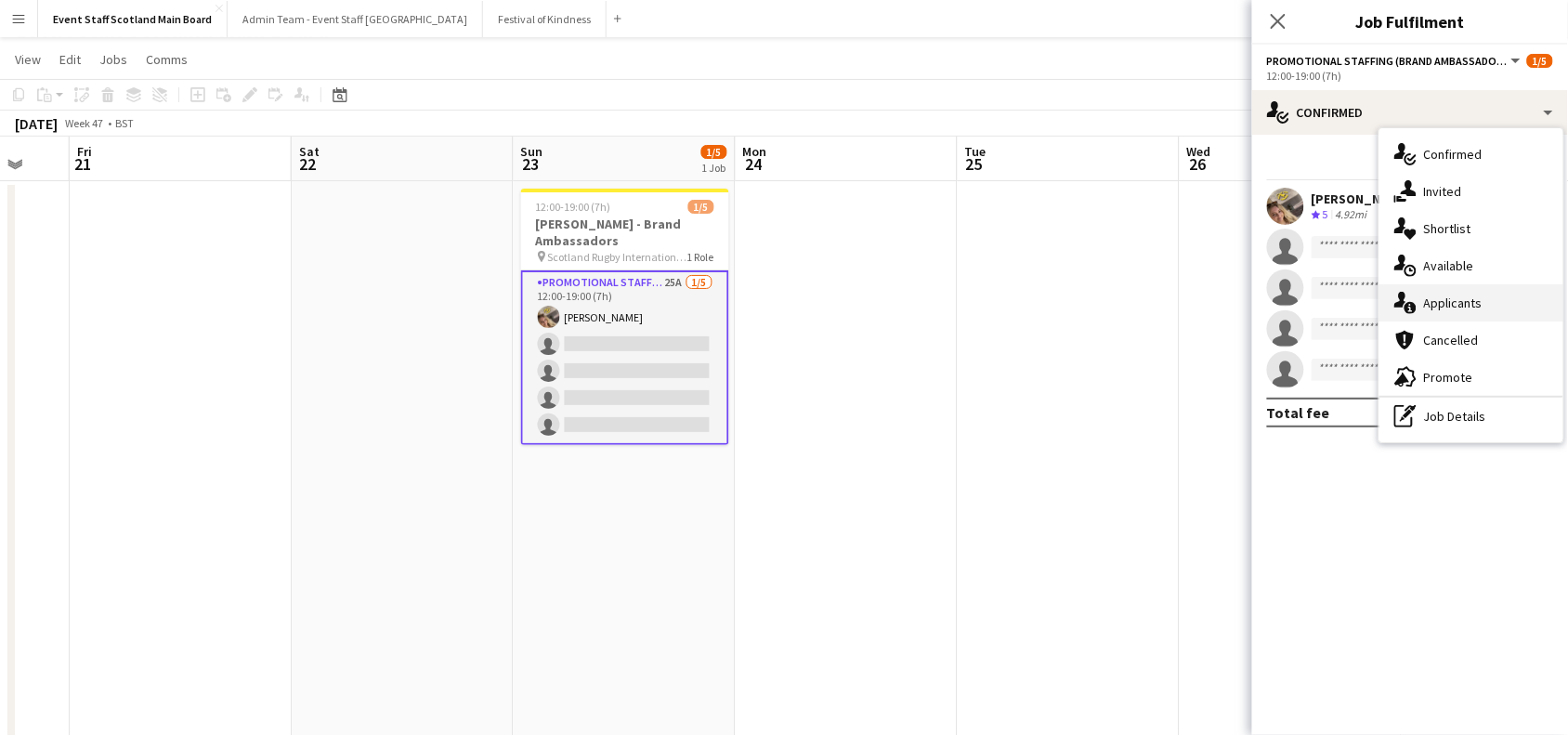
click at [1447, 312] on span "Applicants" at bounding box center [1453, 303] width 58 height 17
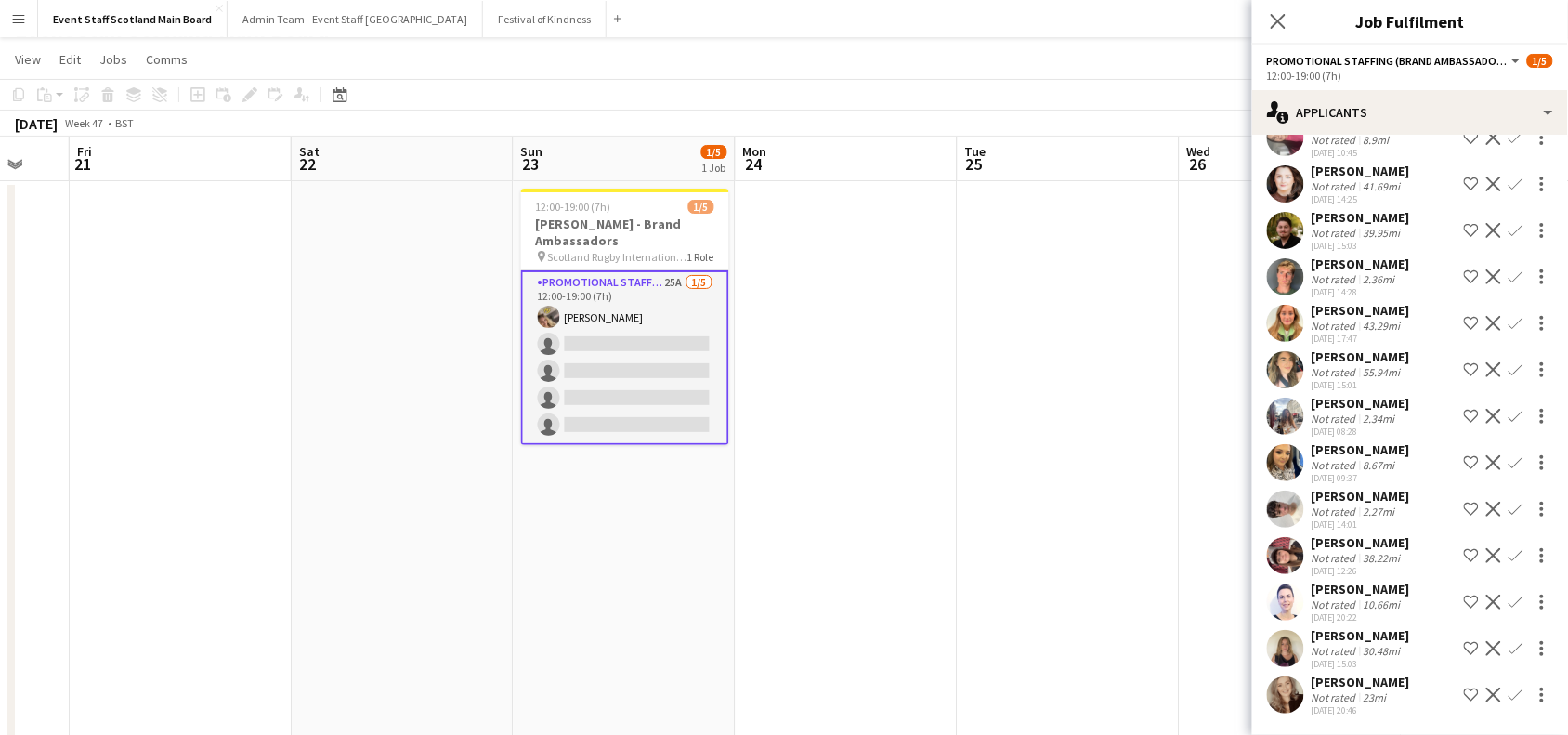
scroll to position [716, 0]
click at [1509, 595] on app-icon "Confirm" at bounding box center [1516, 602] width 15 height 15
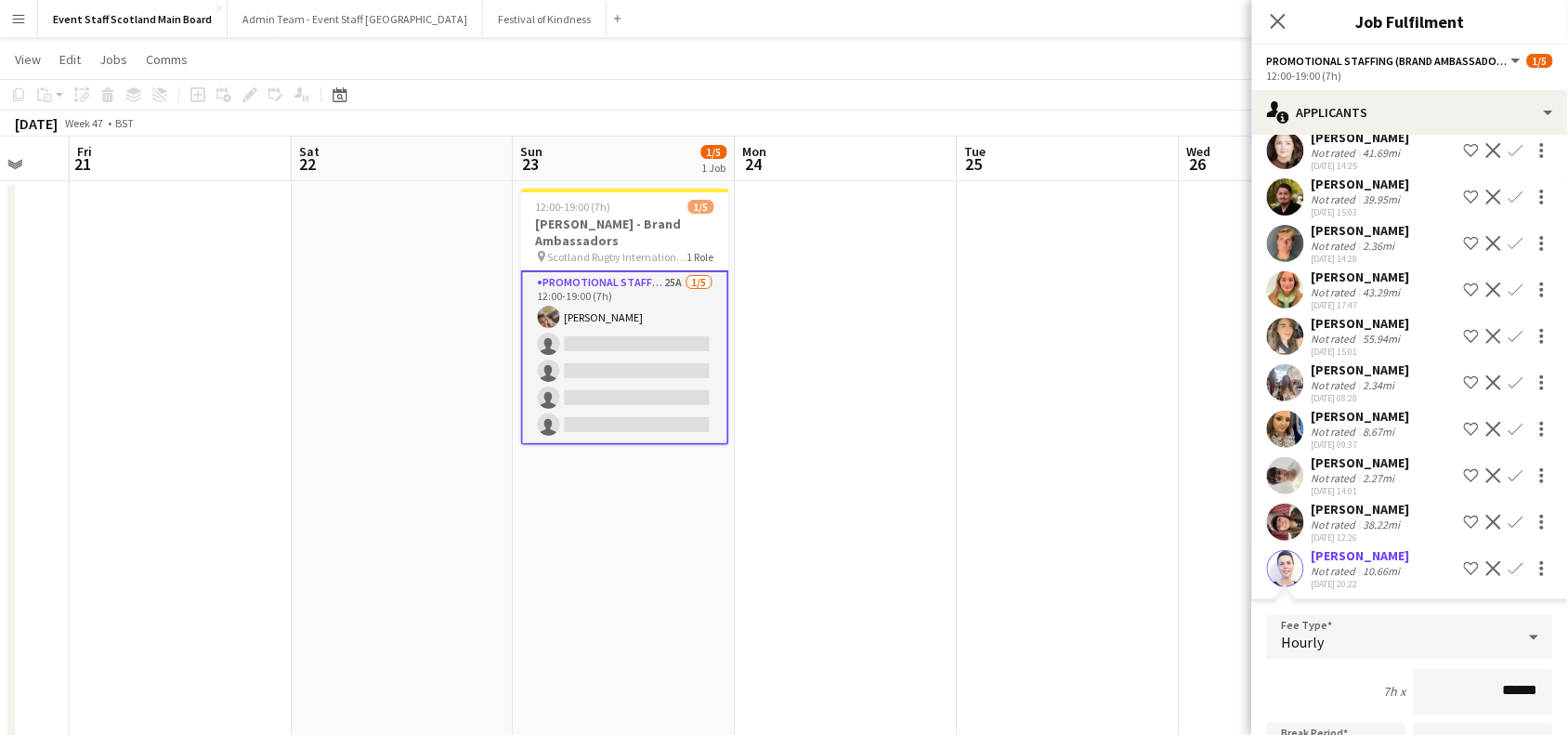
scroll to position [1117, 0]
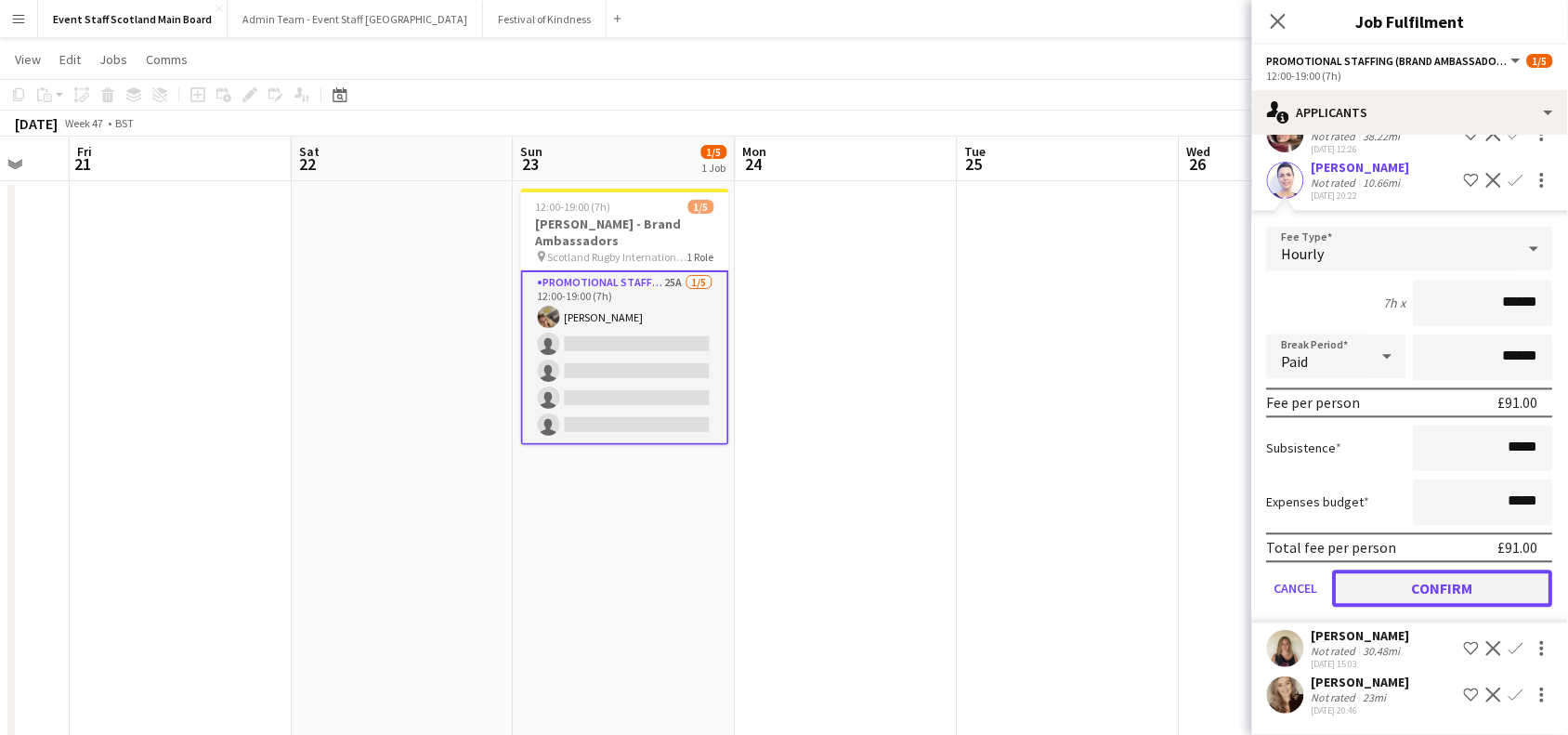
click at [1461, 587] on button "Confirm" at bounding box center [1444, 590] width 220 height 38
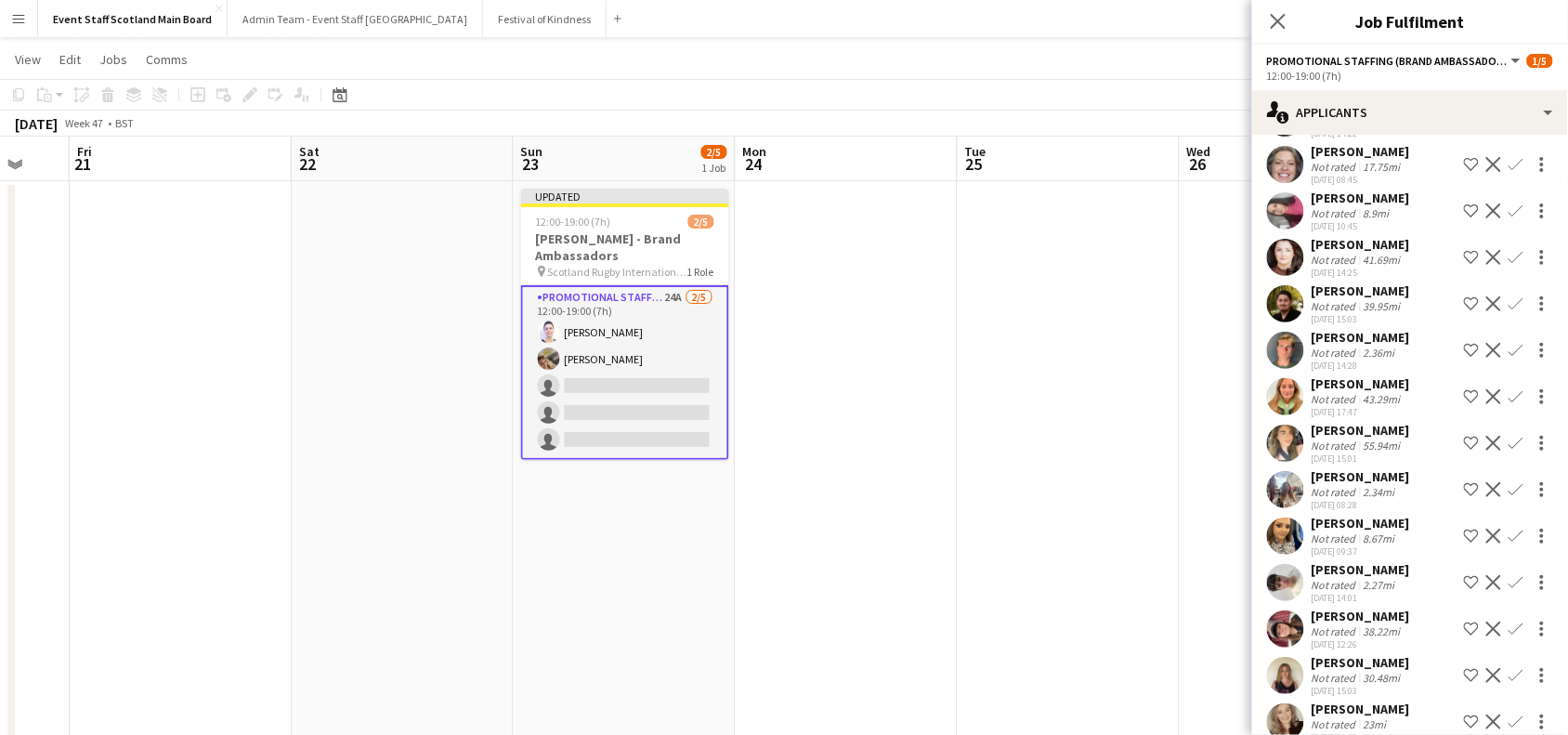
scroll to position [652, 0]
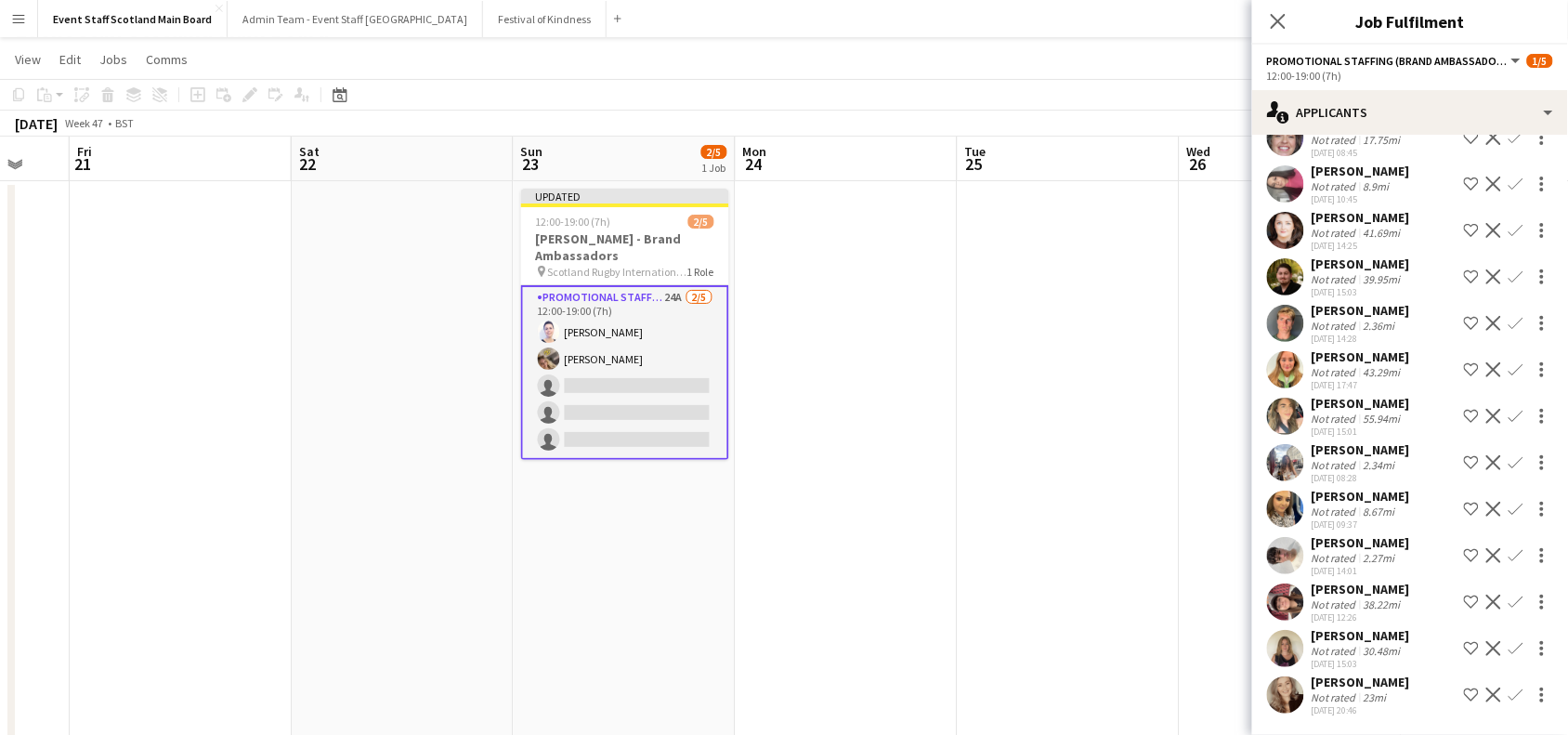
click at [1509, 695] on app-icon "Confirm" at bounding box center [1516, 695] width 15 height 15
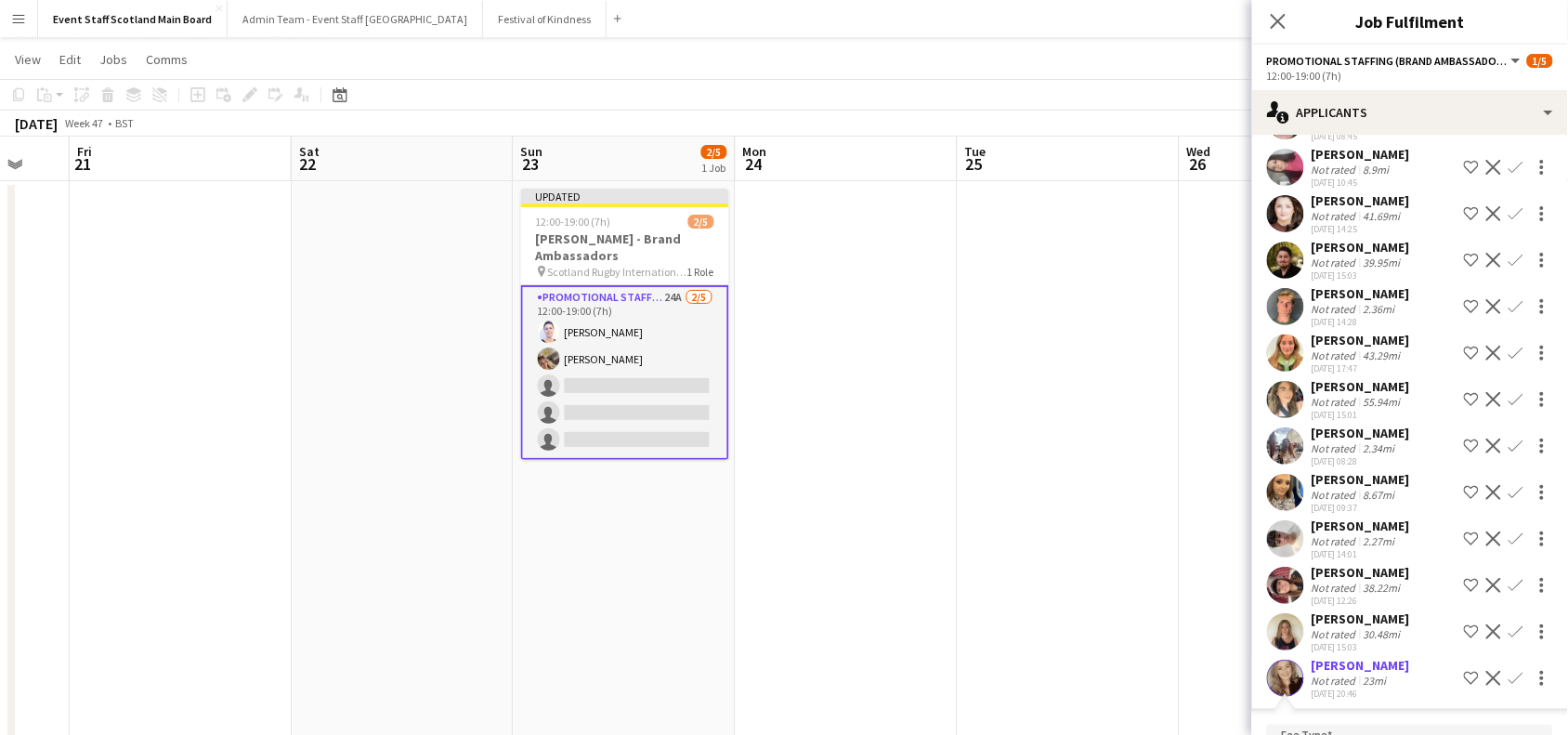
scroll to position [1018, 0]
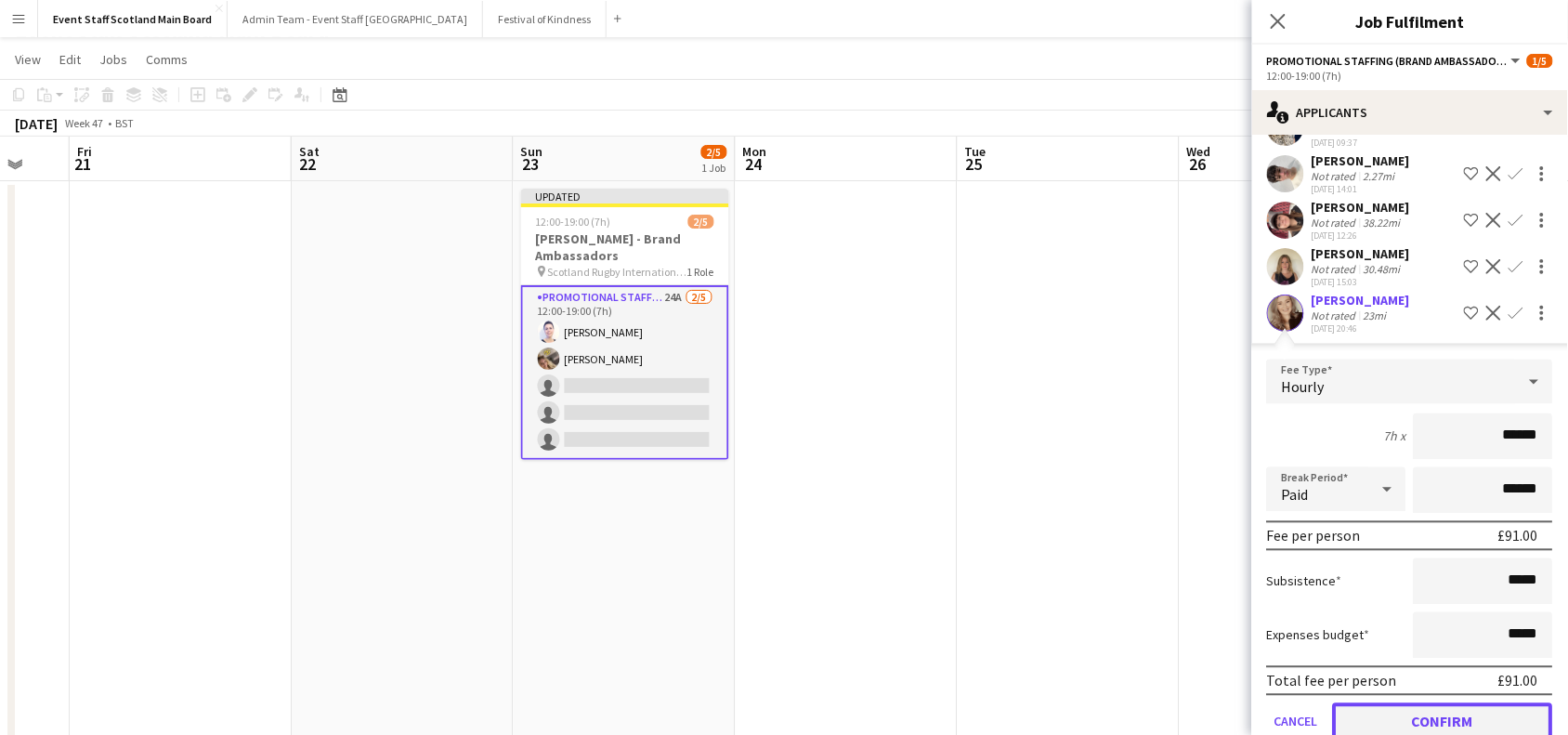
click at [1461, 719] on button "Confirm" at bounding box center [1444, 723] width 220 height 38
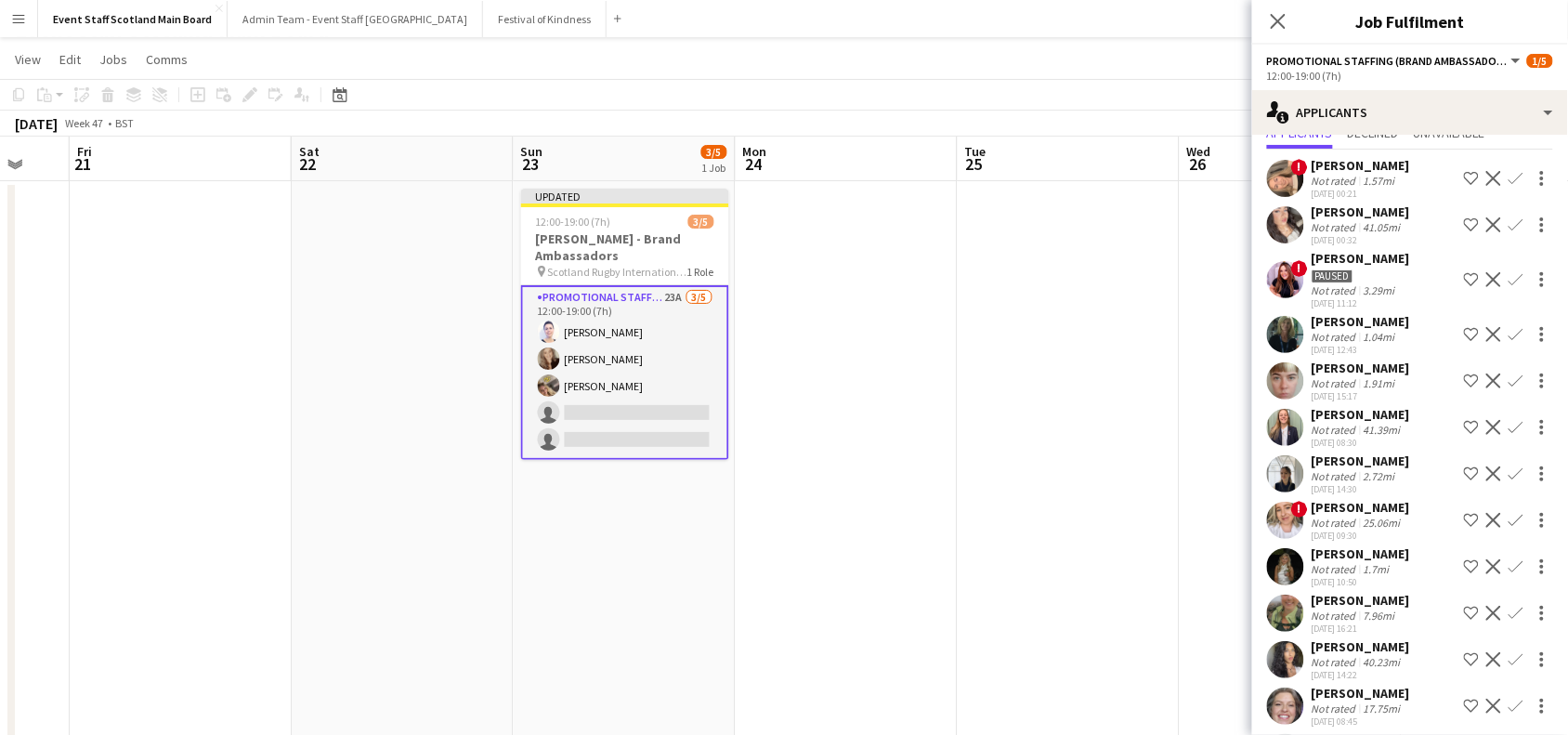
scroll to position [0, 0]
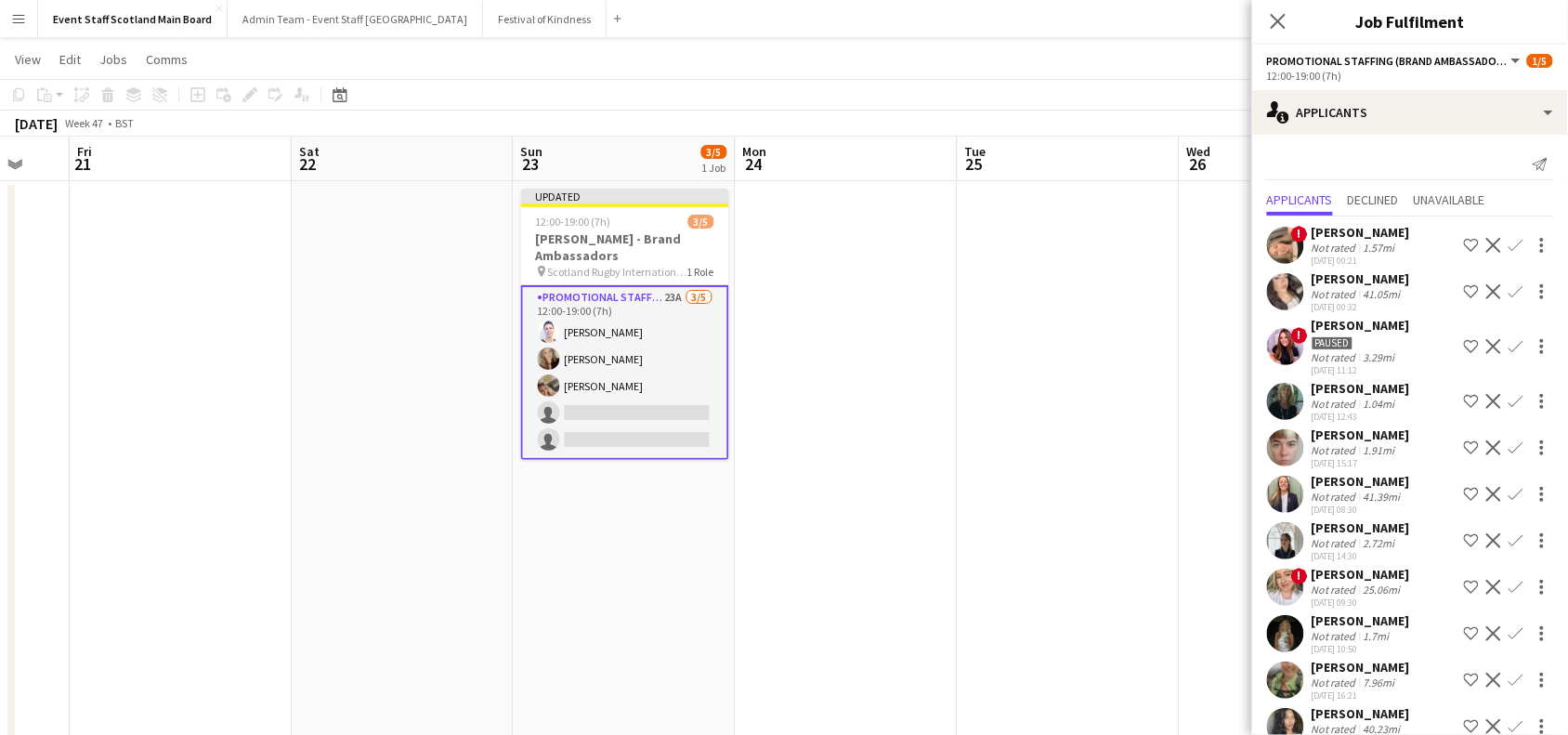
click at [1509, 394] on app-icon "Confirm" at bounding box center [1516, 402] width 15 height 15
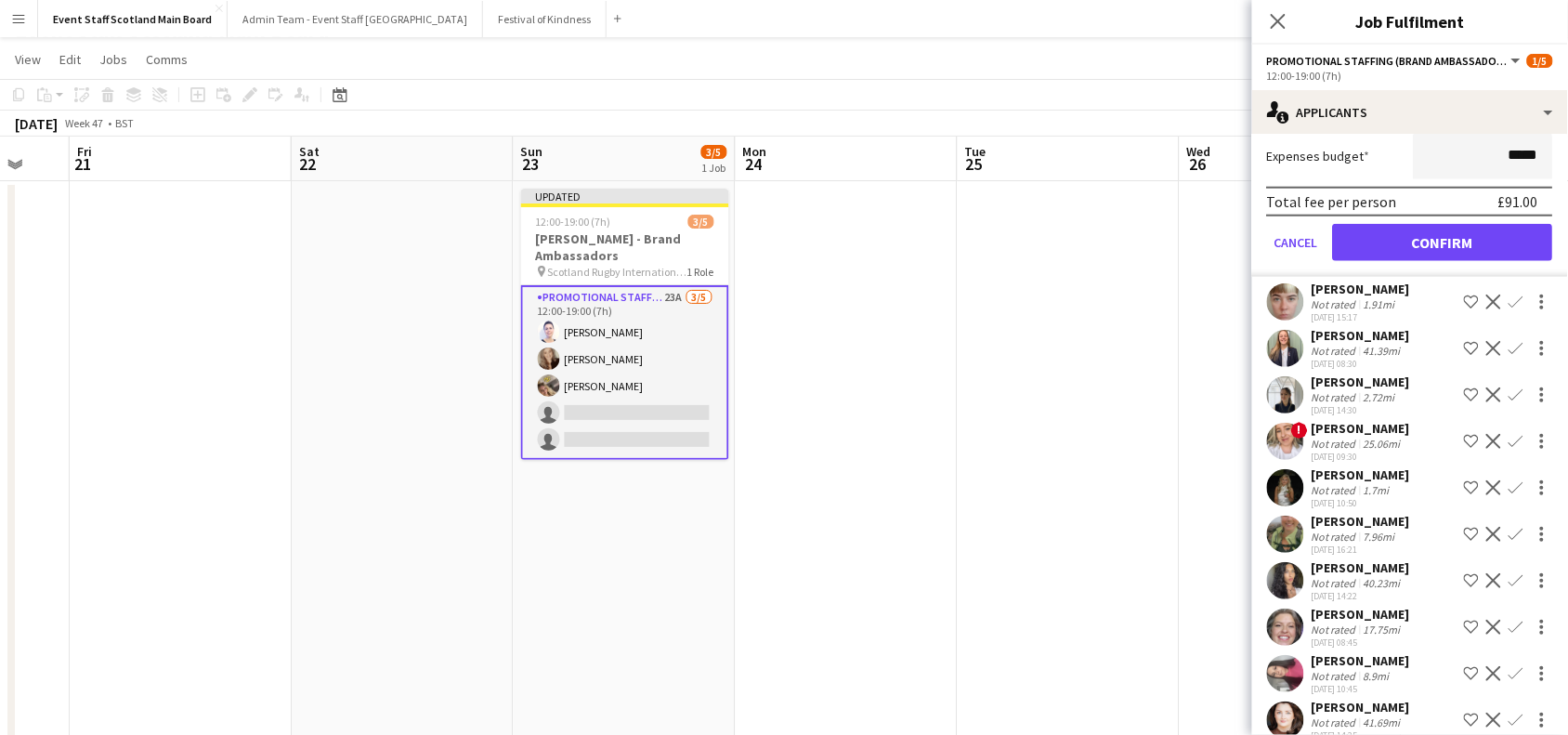
scroll to position [609, 0]
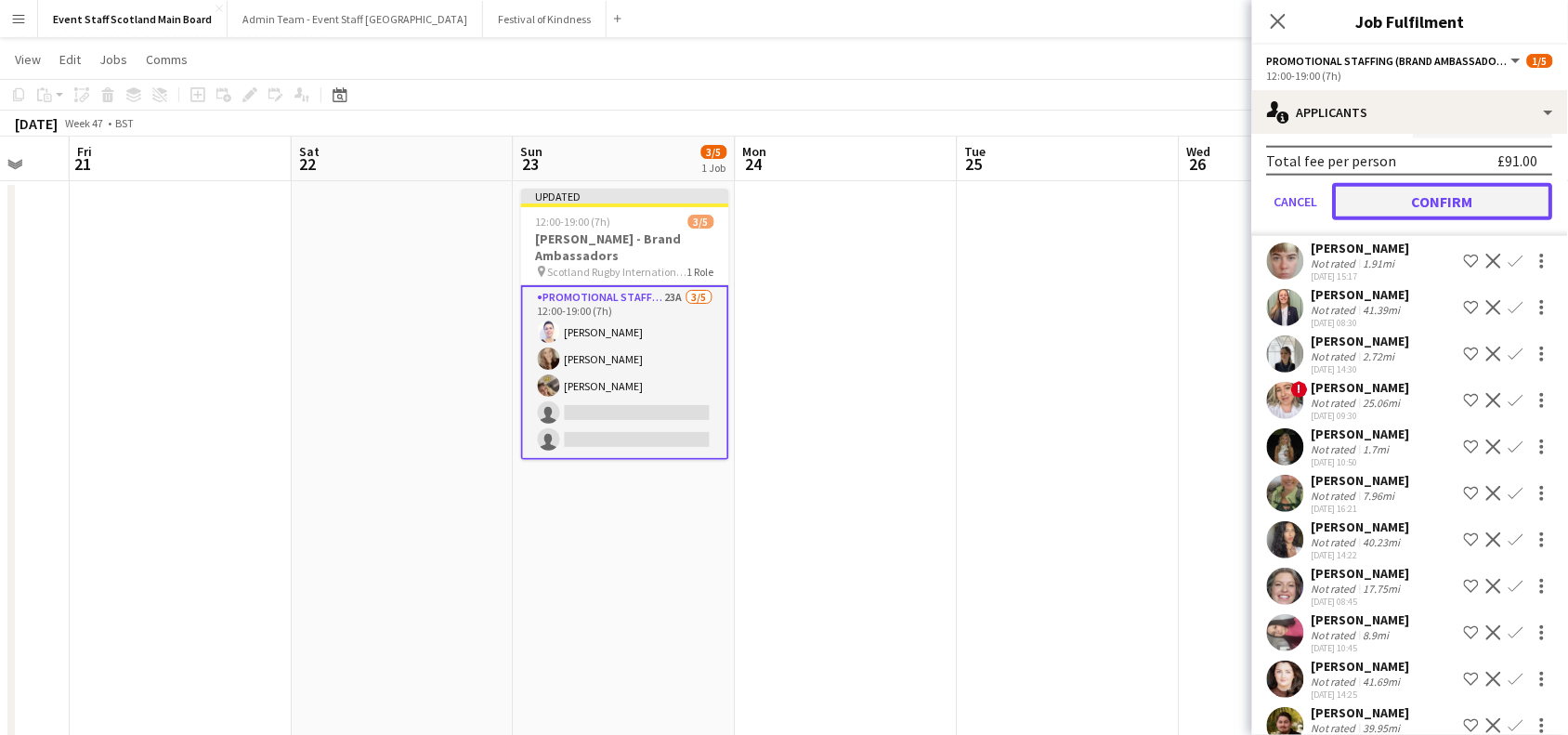
click at [1489, 197] on button "Confirm" at bounding box center [1444, 202] width 220 height 38
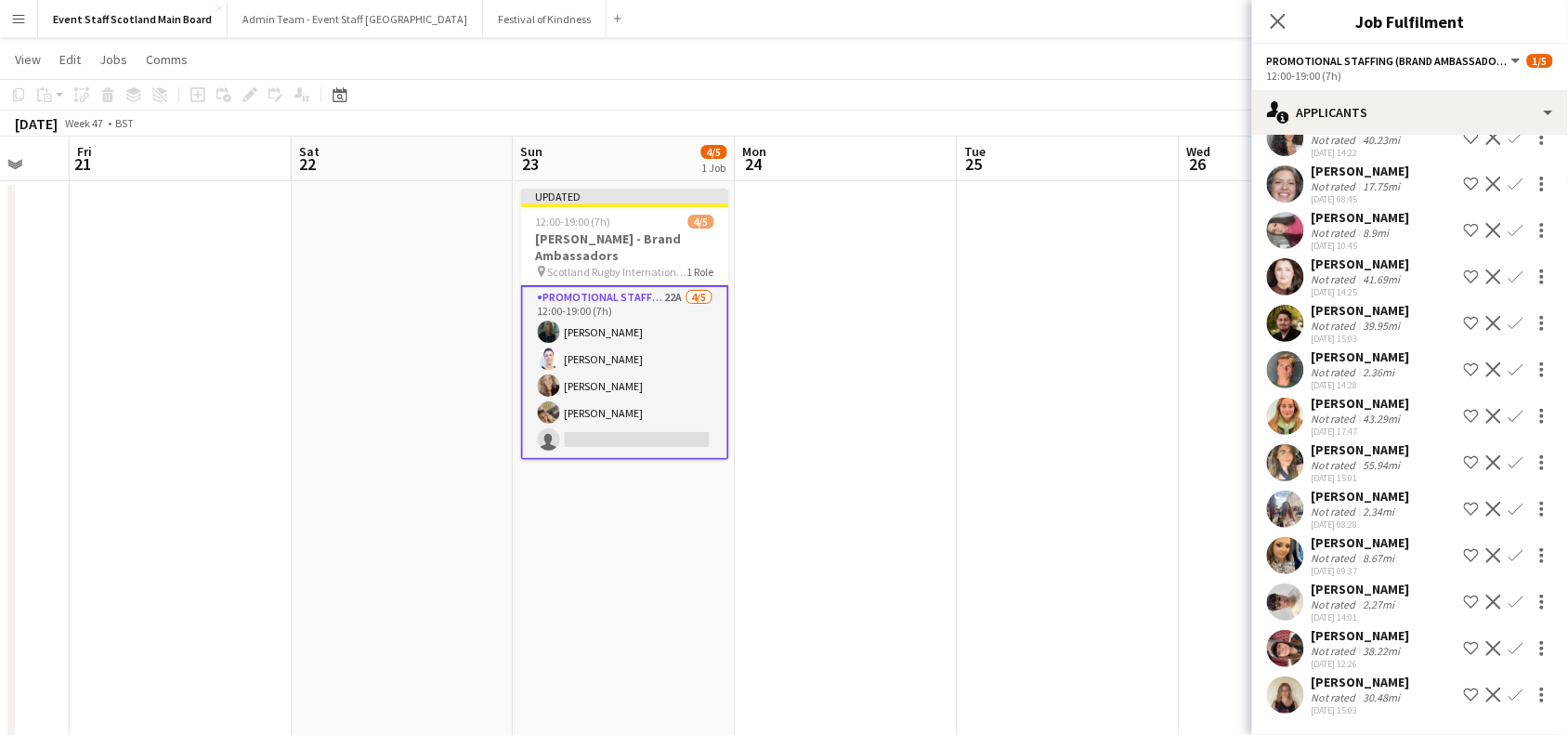
scroll to position [144, 0]
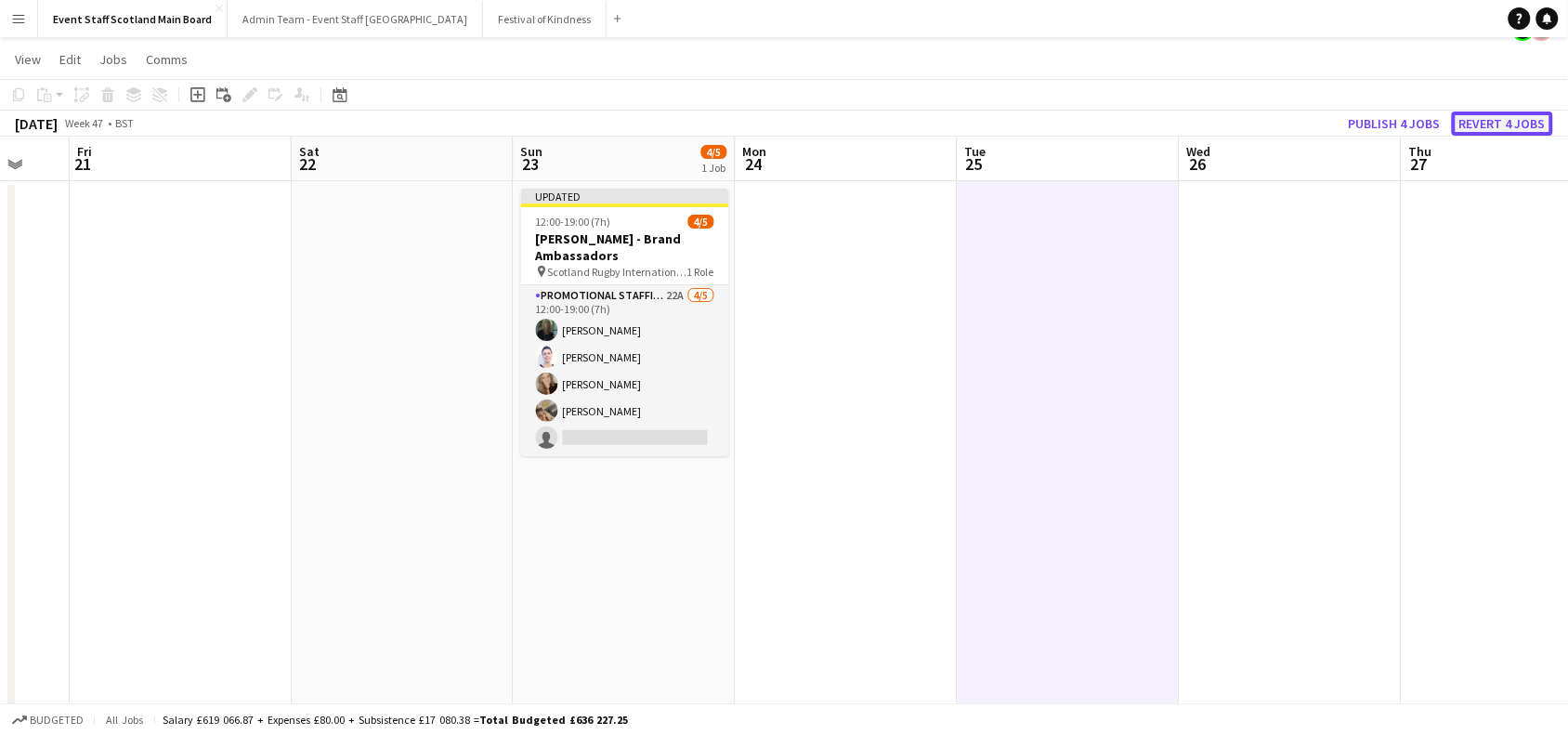
click at [1516, 120] on button "Revert 4 jobs" at bounding box center [1503, 124] width 102 height 24
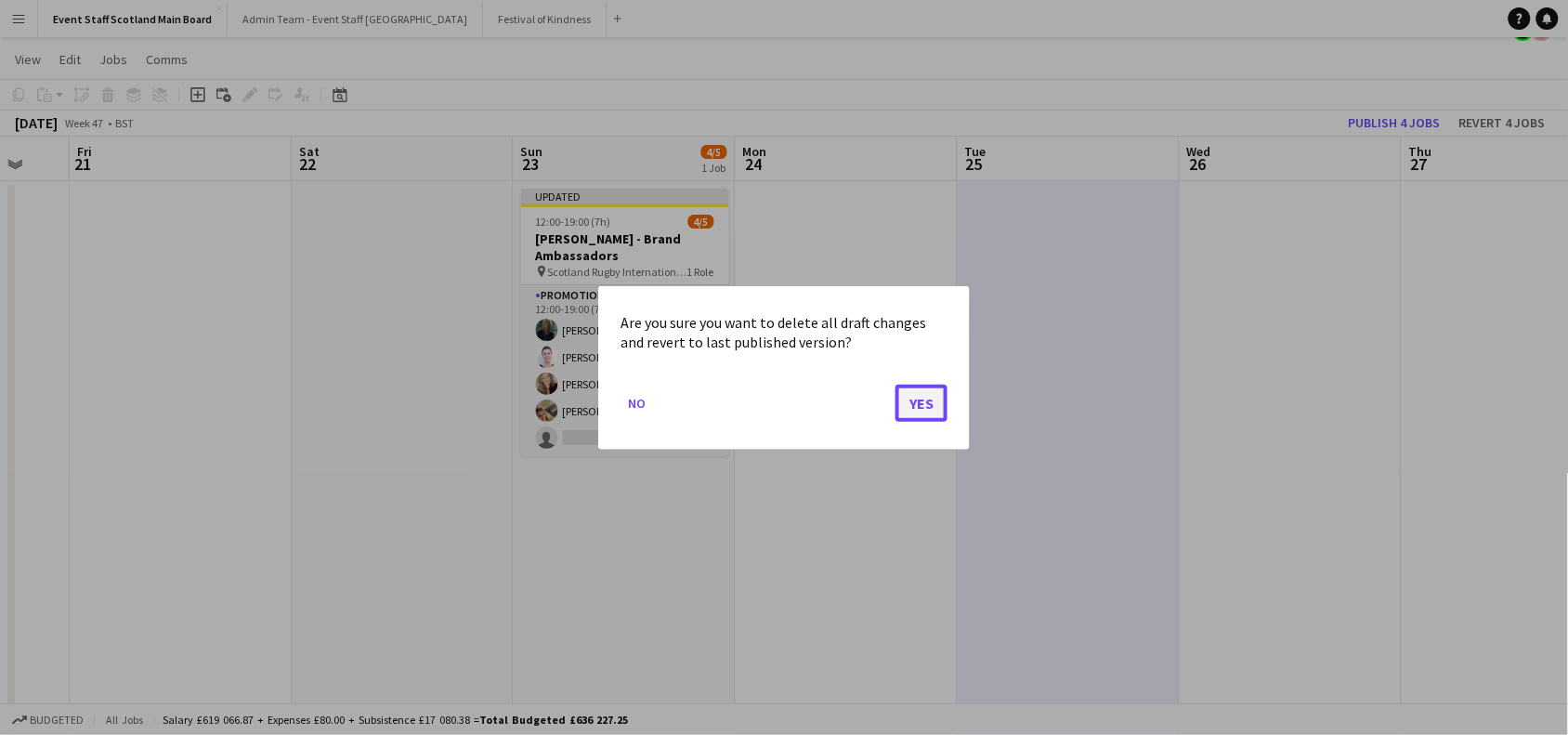
click at [926, 388] on button "Yes" at bounding box center [921, 403] width 52 height 38
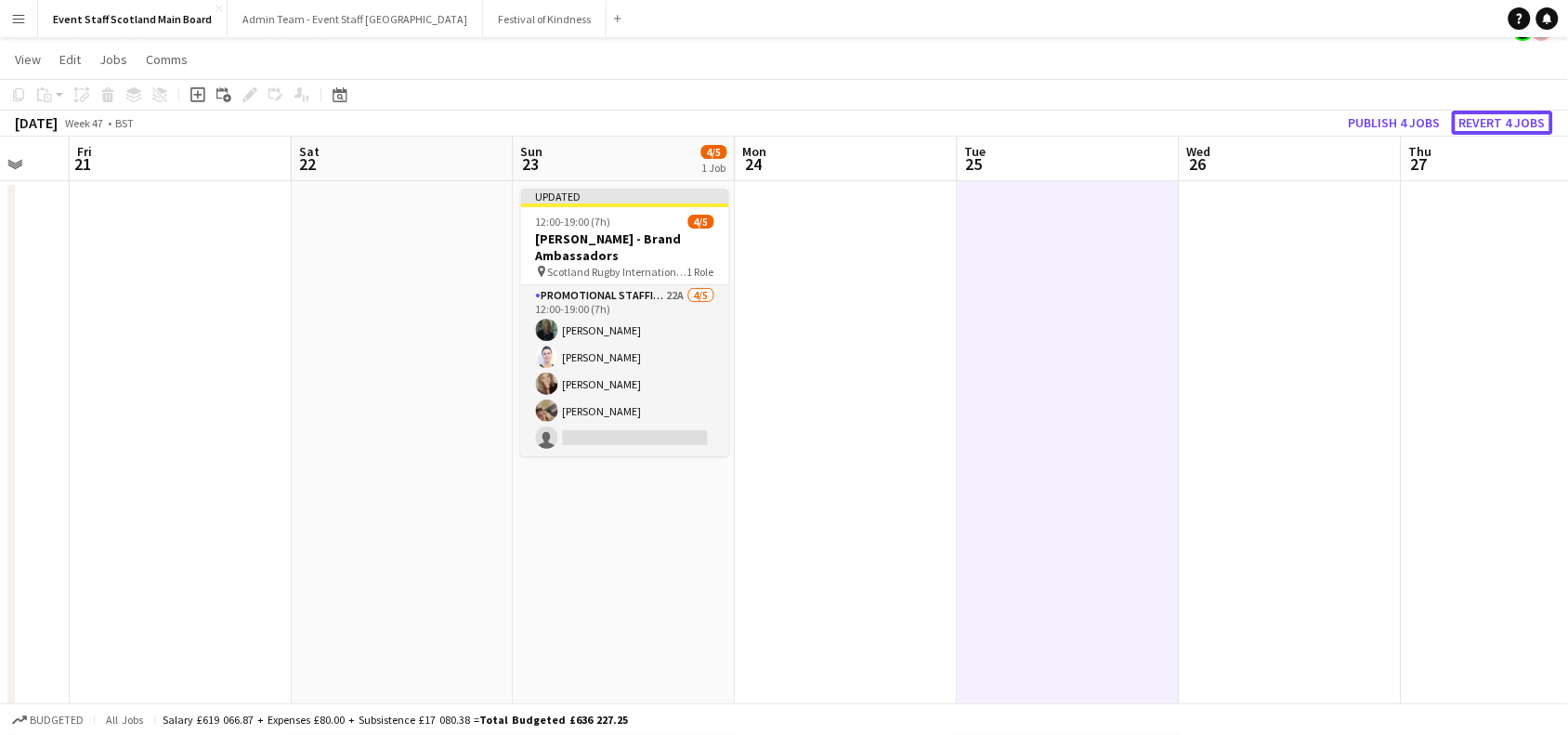
scroll to position [29, 0]
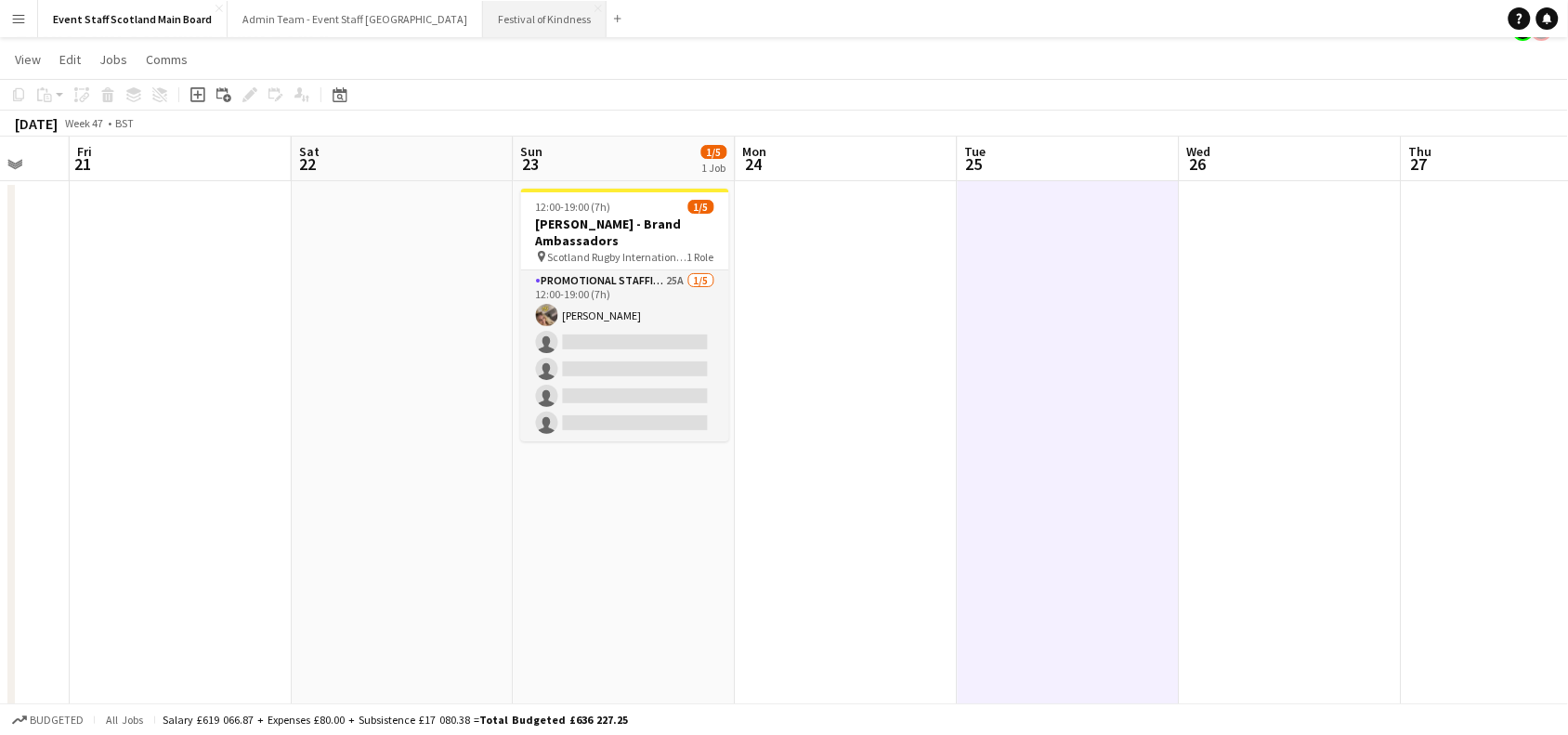
click at [483, 17] on button "Festival of Kindness Close" at bounding box center [545, 19] width 123 height 37
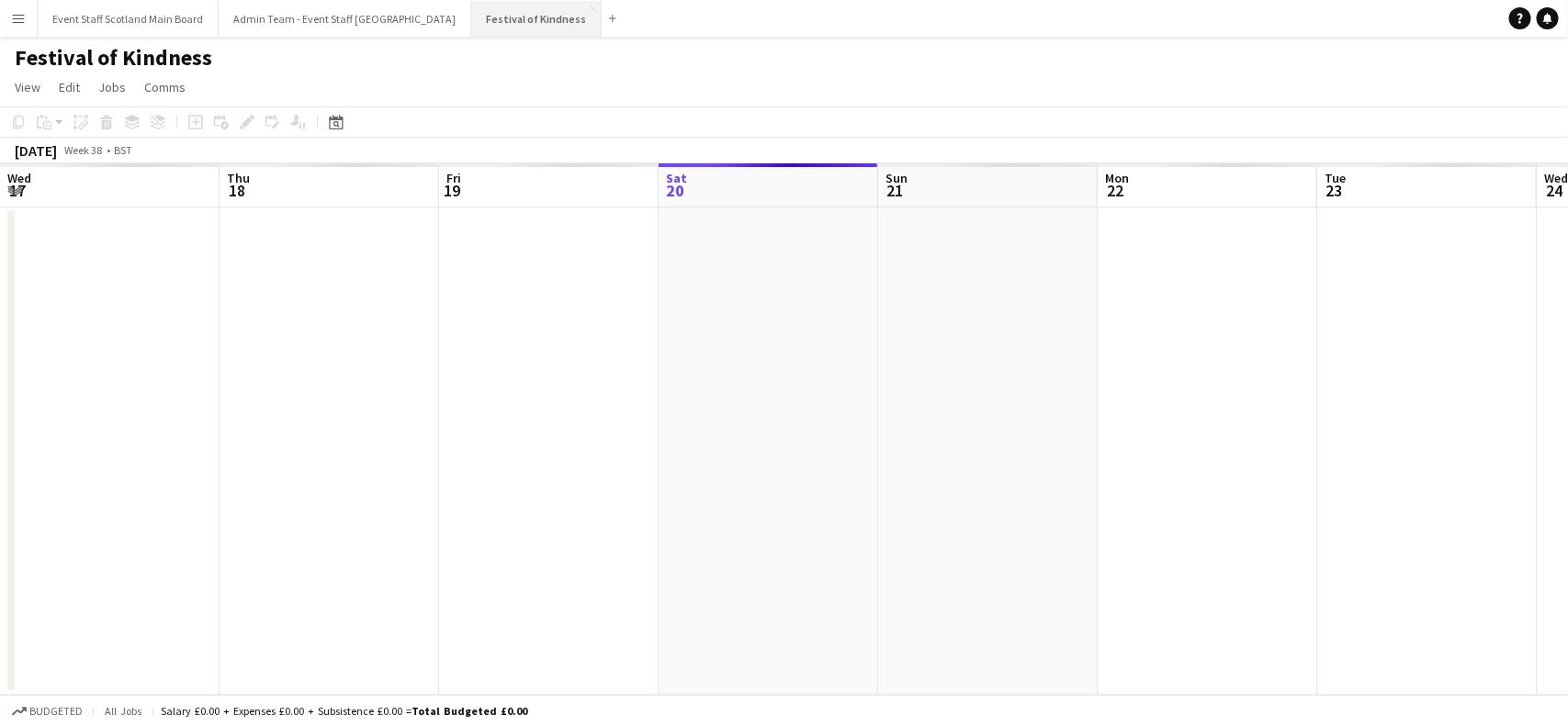
scroll to position [0, 438]
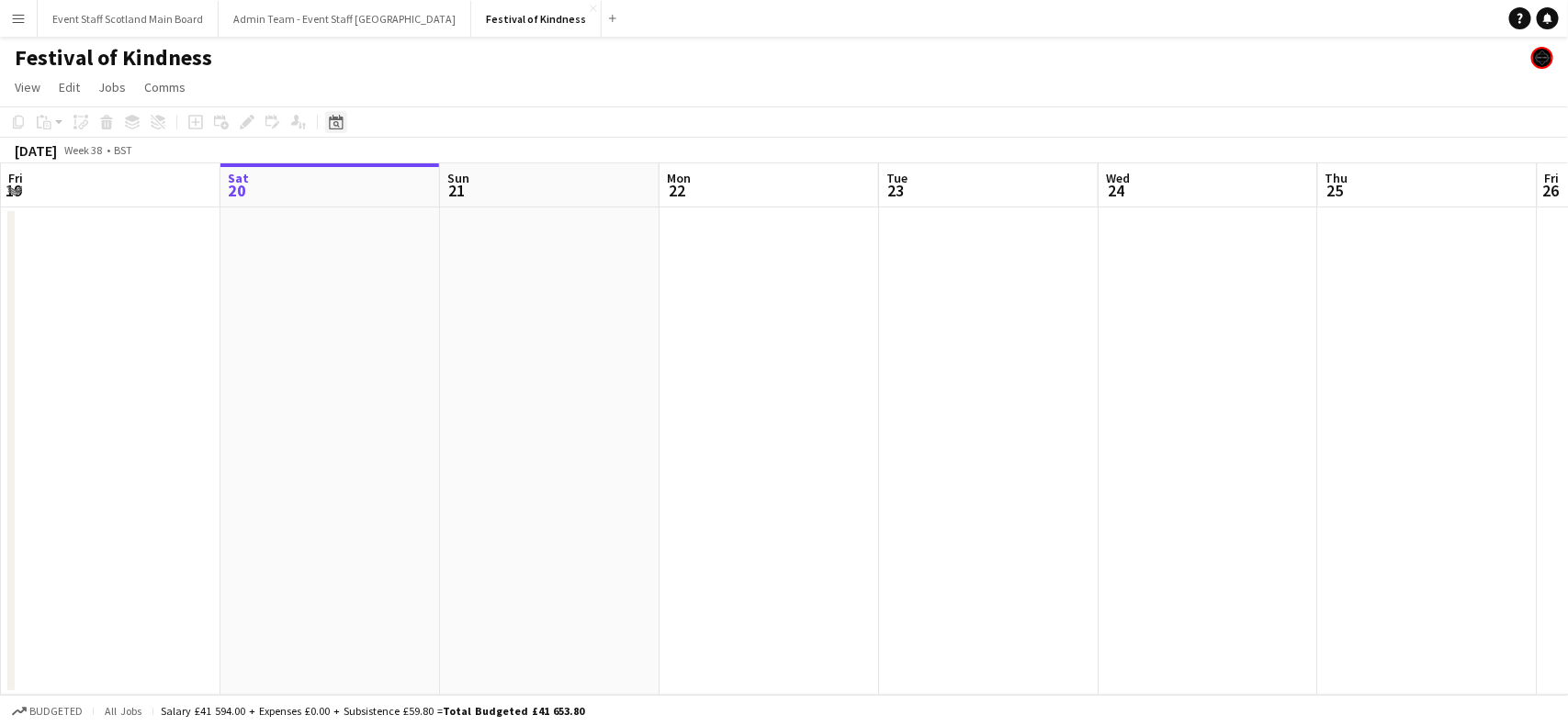
click at [339, 125] on icon "Date picker" at bounding box center [337, 122] width 15 height 15
click at [484, 189] on span "Next month" at bounding box center [485, 186] width 37 height 37
click at [434, 337] on span "21" at bounding box center [435, 333] width 22 height 22
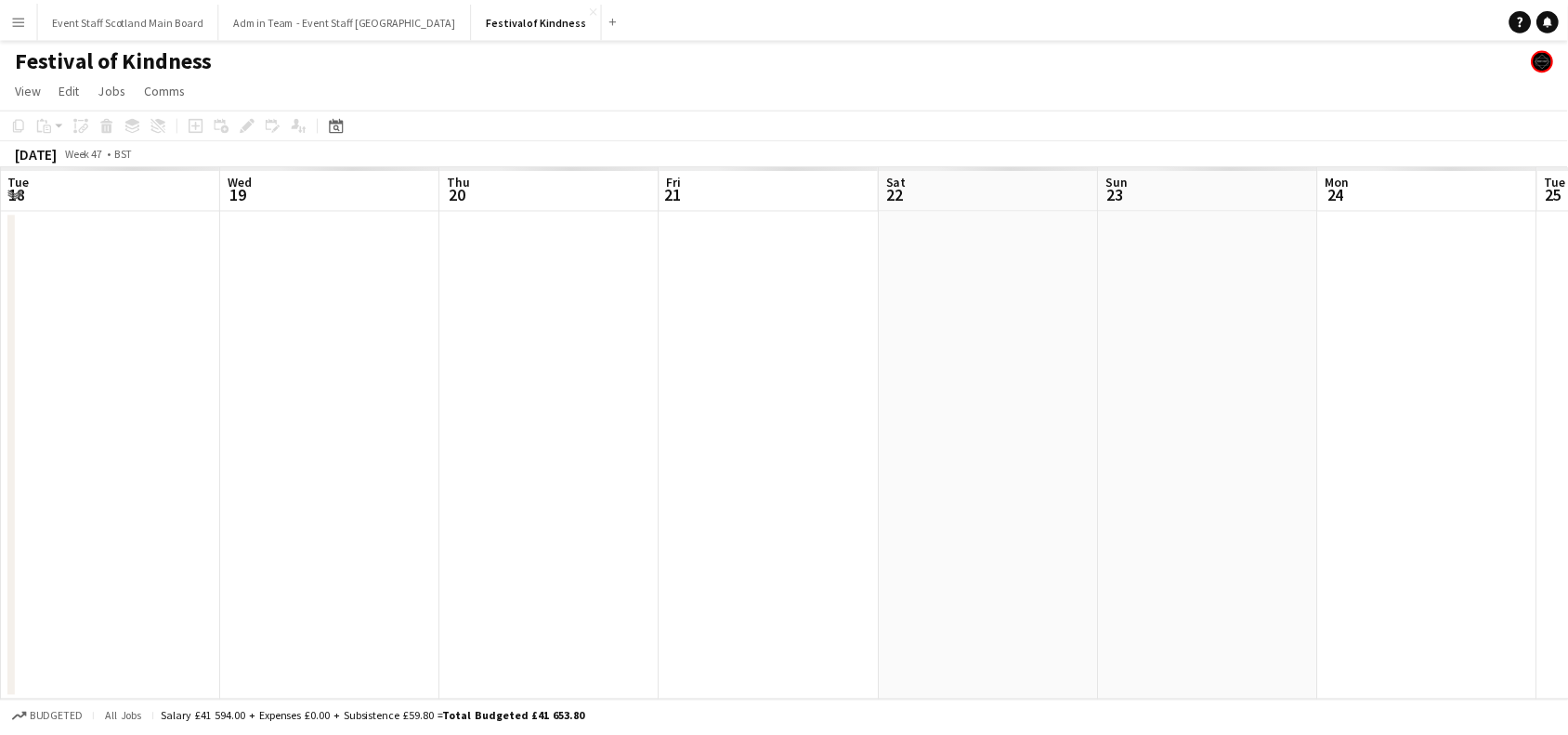
scroll to position [0, 639]
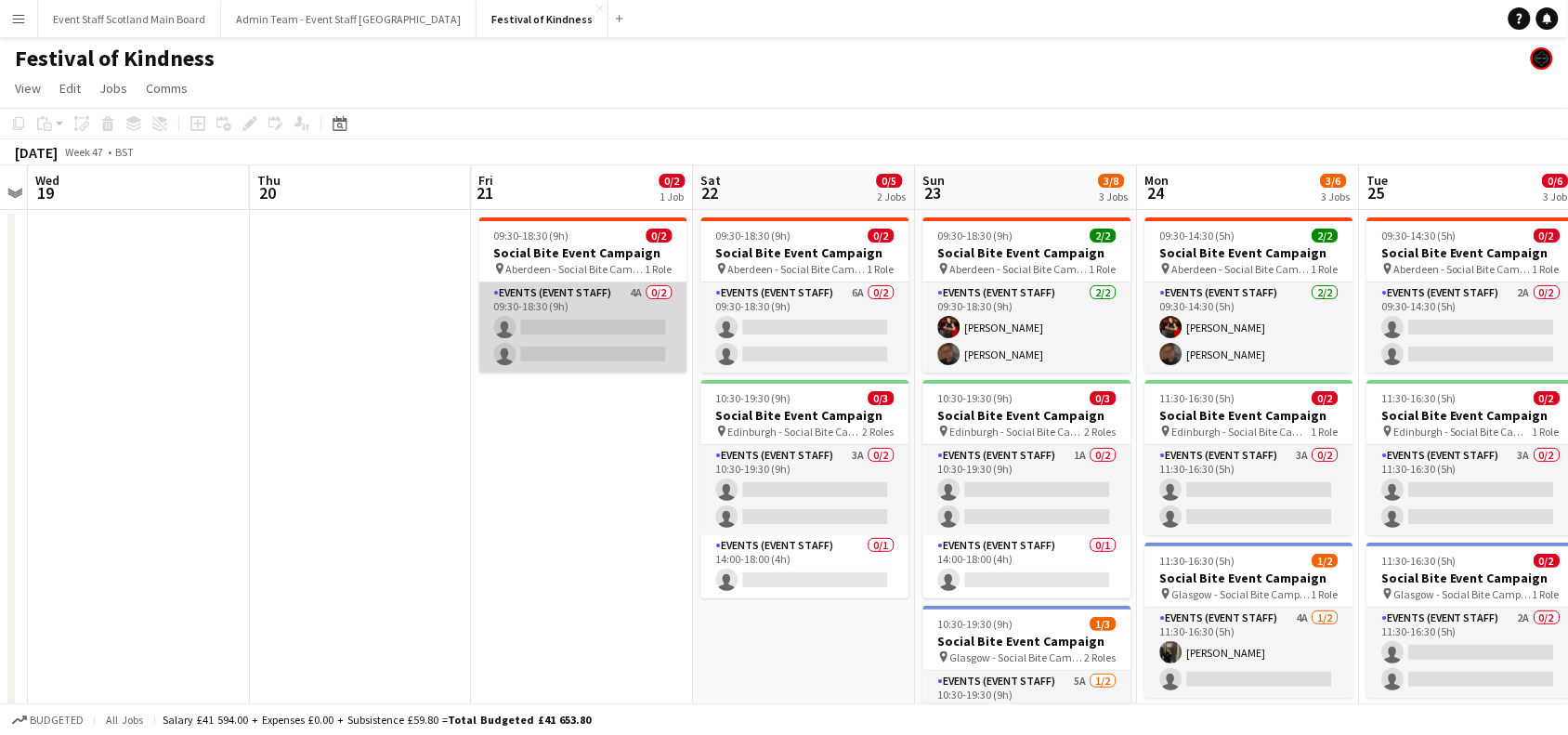
click at [616, 314] on app-card-role "Events (Event Staff) 4A 0/2 09:30-18:30 (9h) single-neutral-actions single-neut…" at bounding box center [583, 328] width 208 height 90
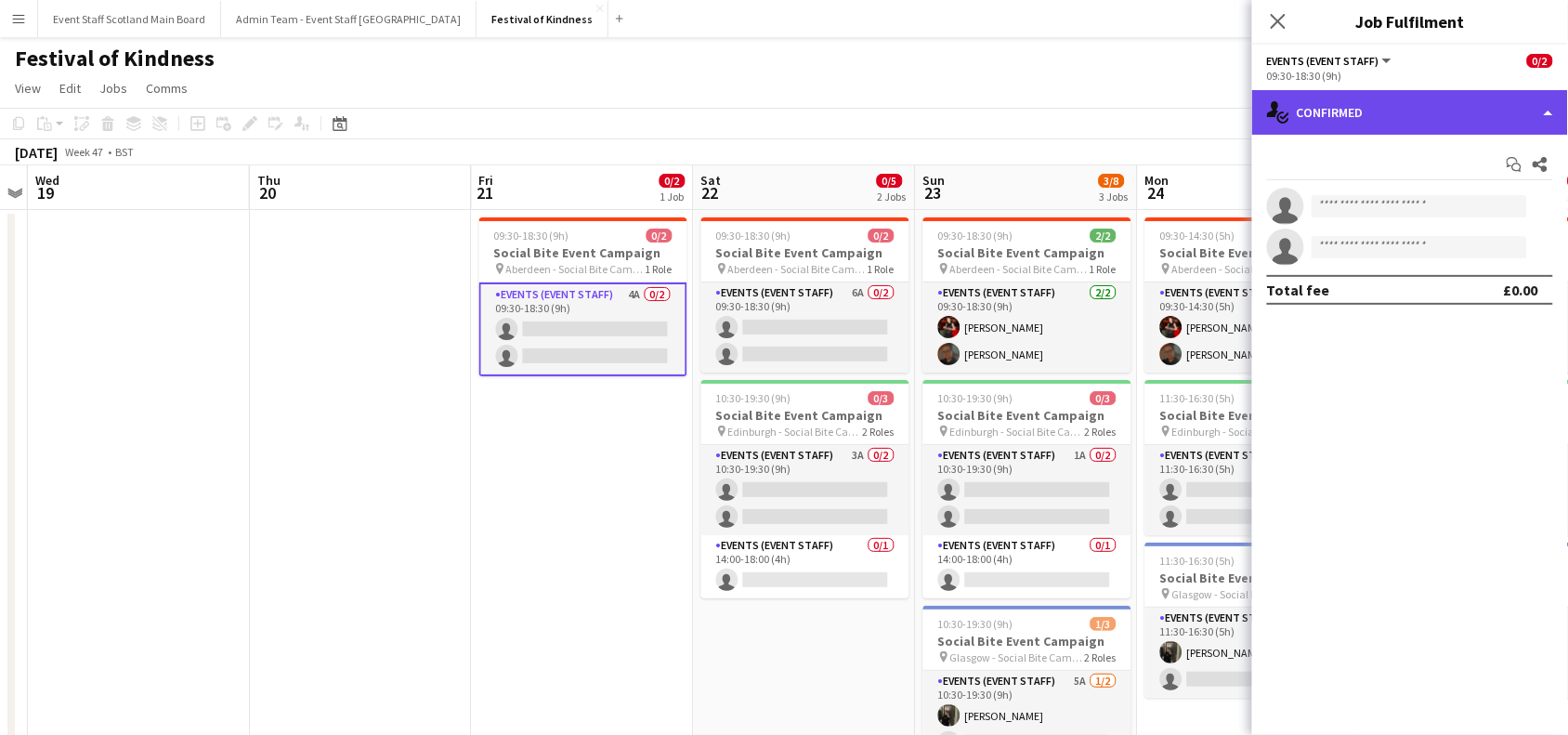
click at [1382, 98] on div "single-neutral-actions-check-2 Confirmed" at bounding box center [1411, 112] width 316 height 44
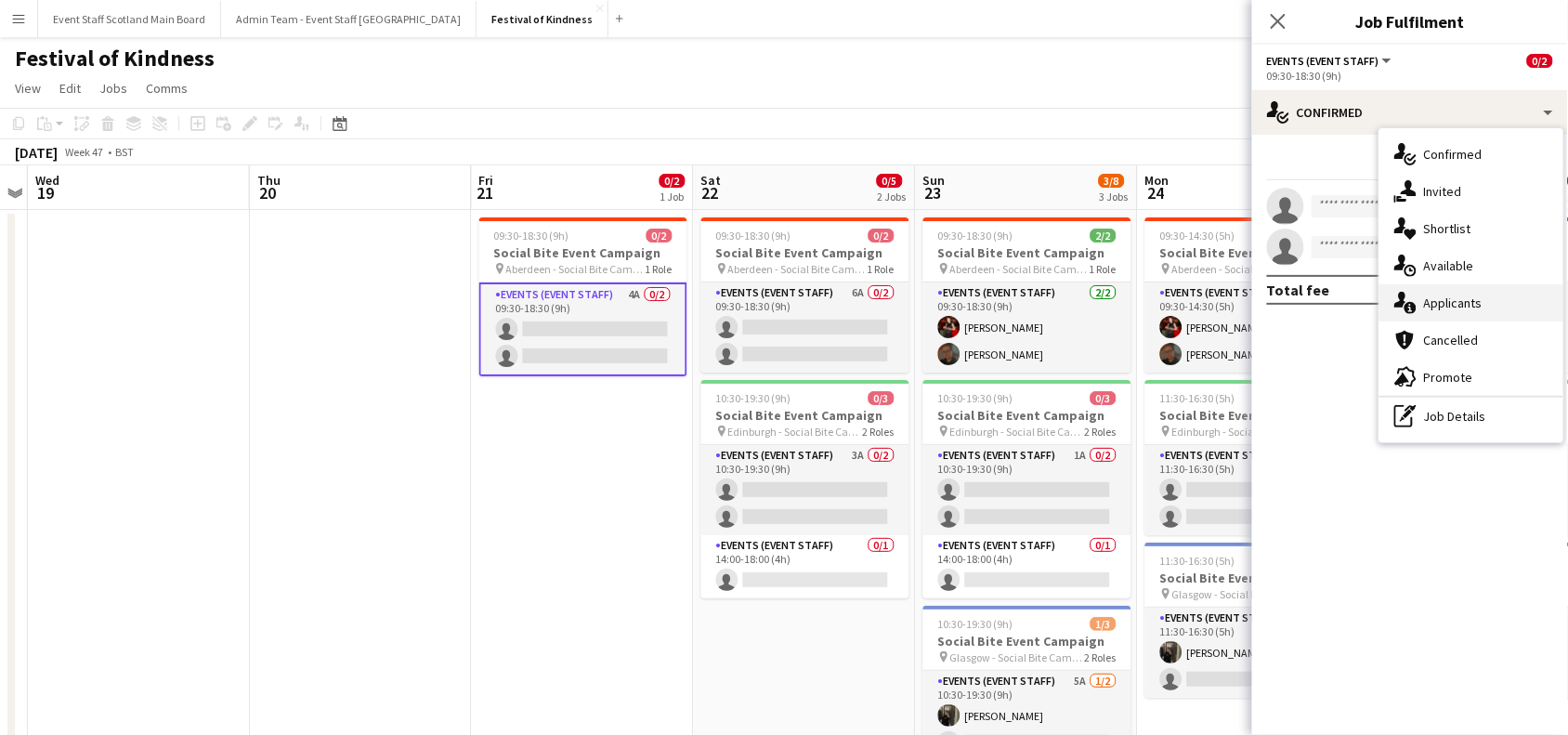
click at [1442, 296] on span "Applicants" at bounding box center [1453, 303] width 58 height 17
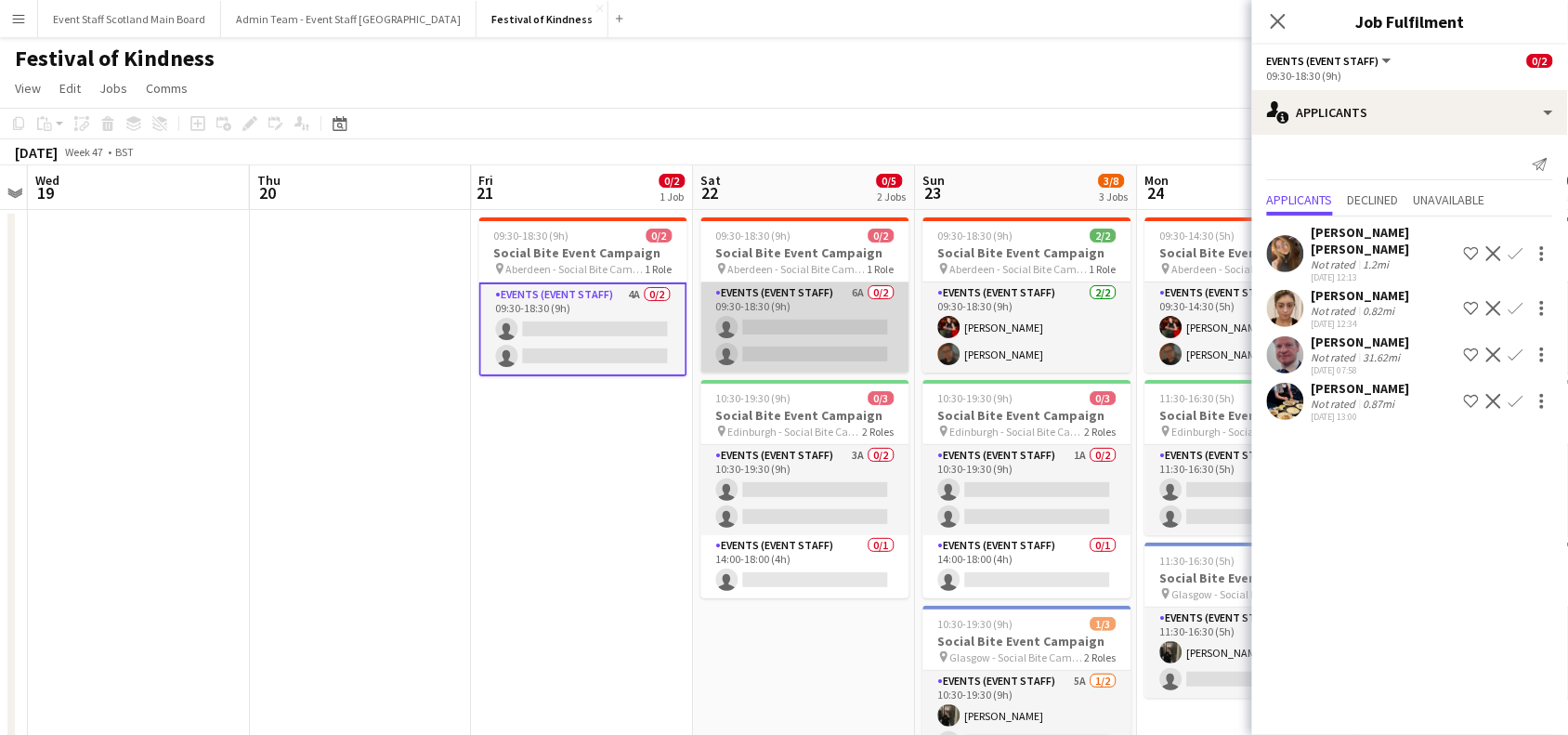
click at [811, 326] on app-card-role "Events (Event Staff) 6A 0/2 09:30-18:30 (9h) single-neutral-actions single-neut…" at bounding box center [805, 328] width 208 height 90
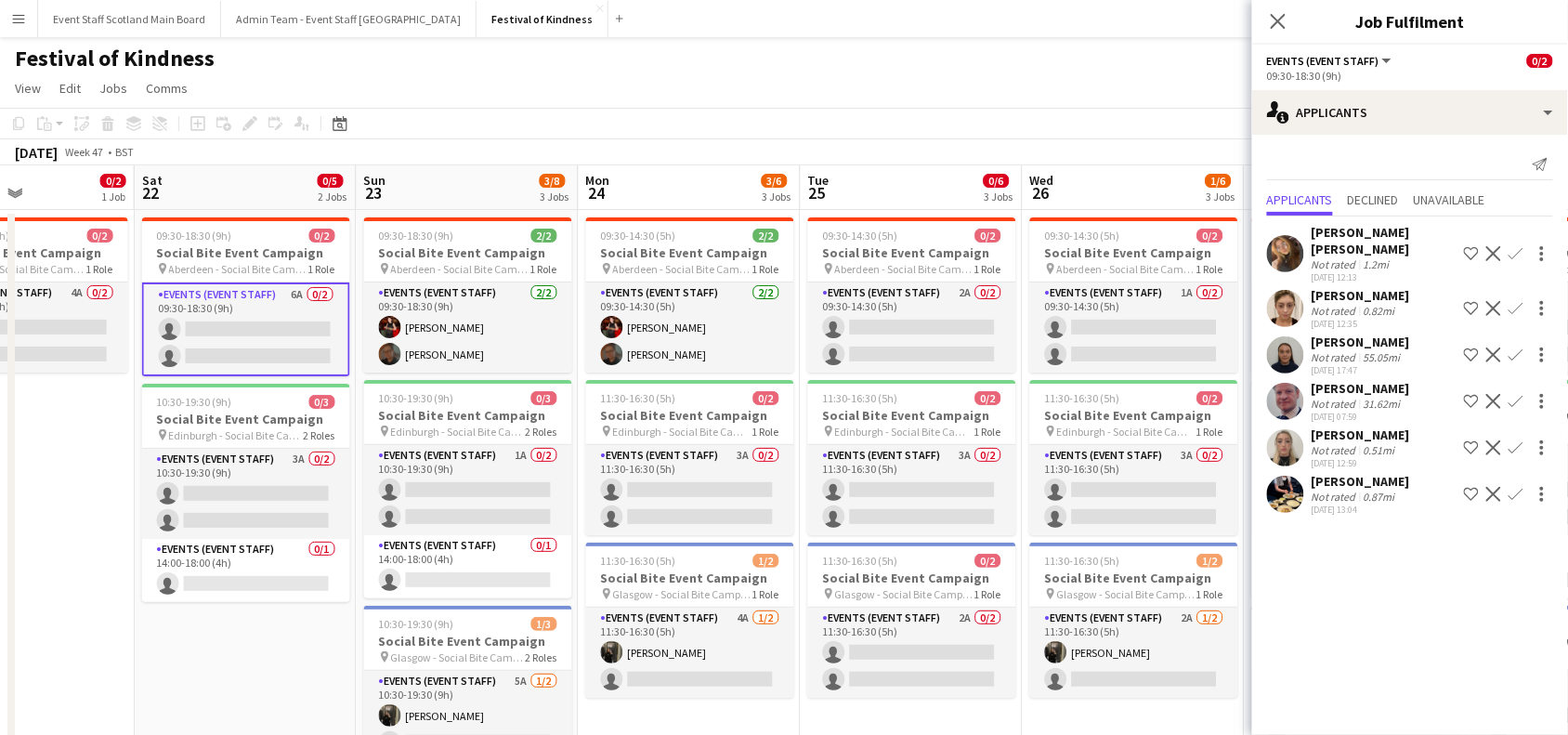
scroll to position [0, 785]
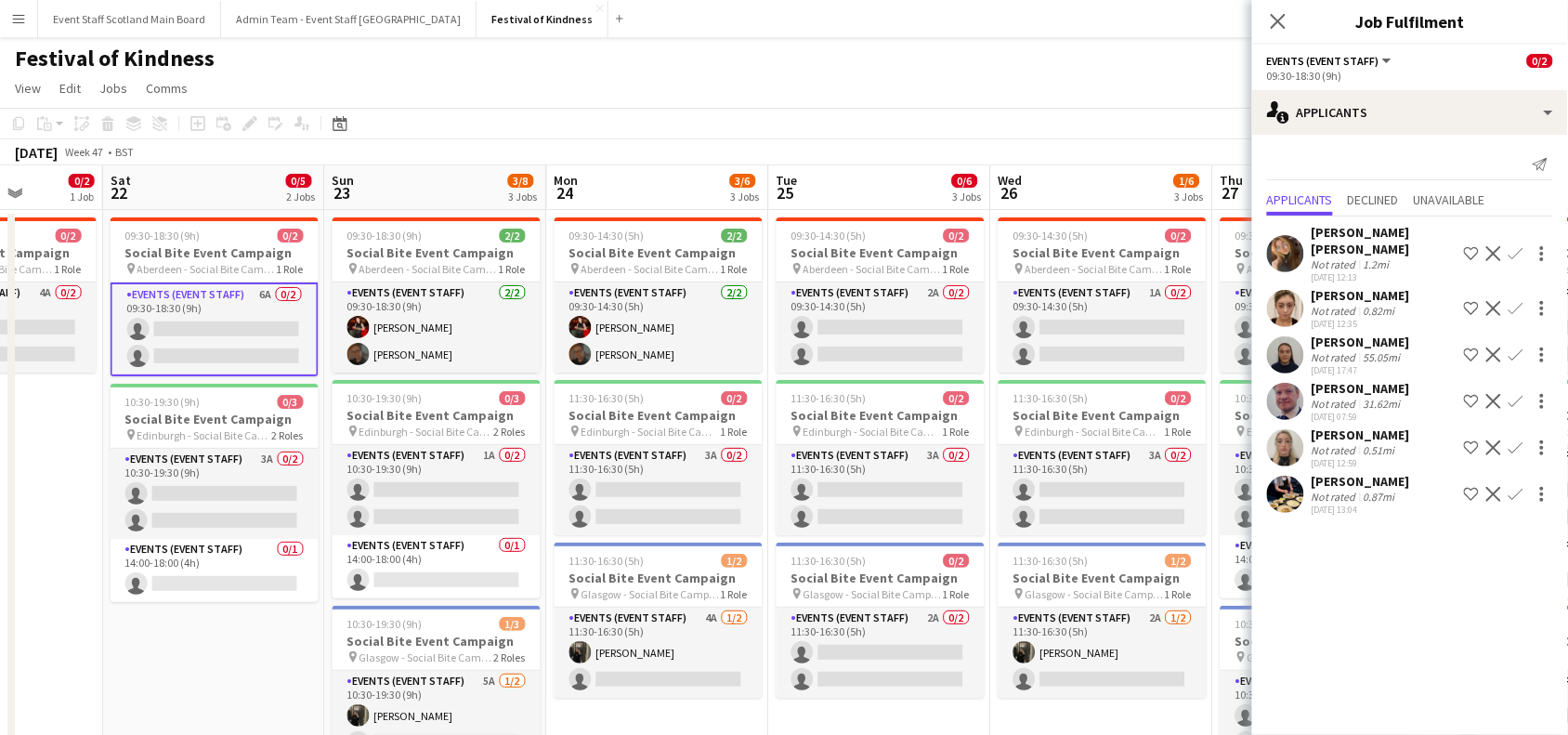
drag, startPoint x: 590, startPoint y: 519, endPoint x: 0, endPoint y: 539, distance: 590.3
click at [0, 539] on app-calendar-viewport "Tue 18 Wed 19 Thu 20 Fri 21 0/2 1 Job Sat 22 0/5 2 Jobs Sun 23 3/8 3 Jobs Mon 2…" at bounding box center [784, 541] width 1568 height 751
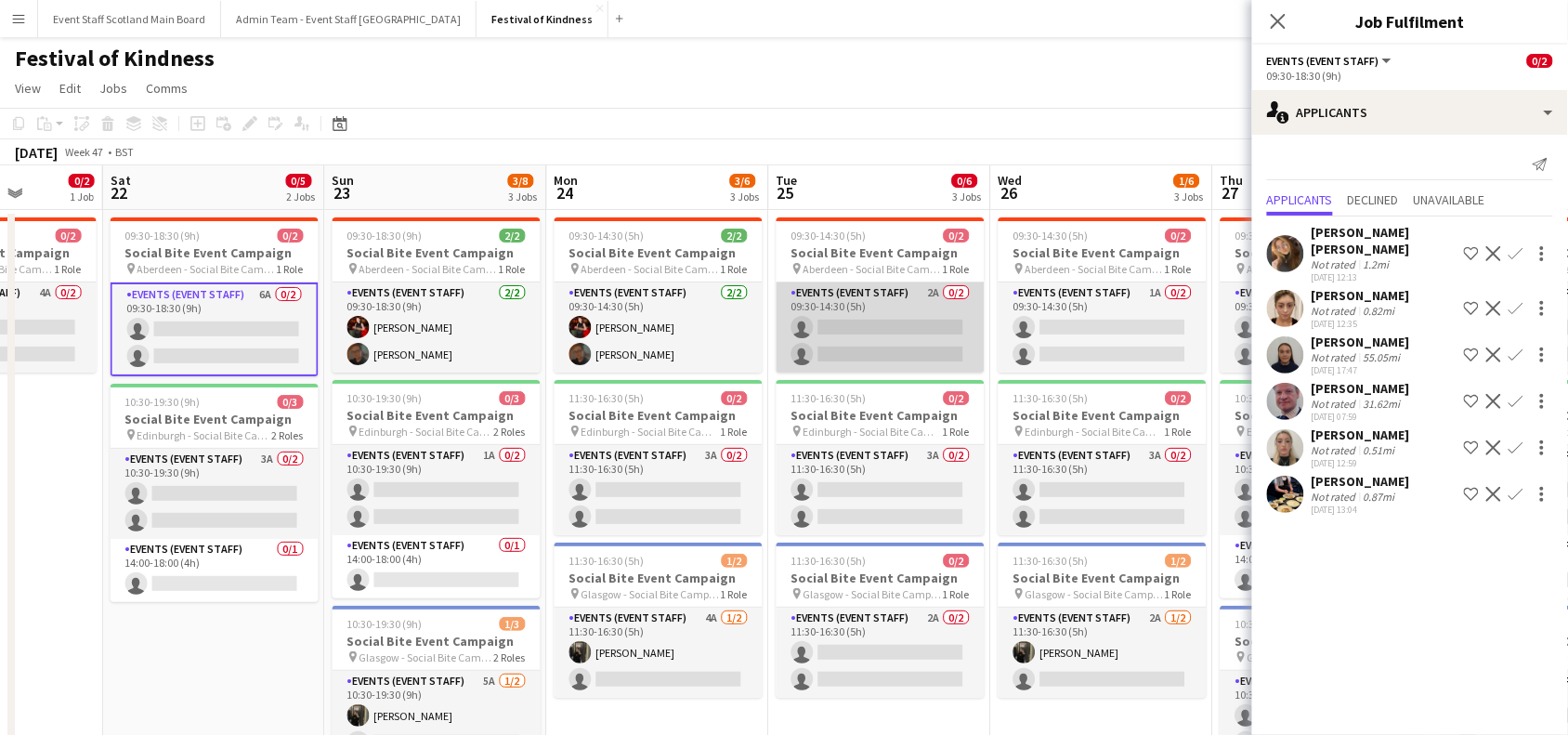
click at [908, 328] on app-card-role "Events (Event Staff) 2A 0/2 09:30-14:30 (5h) single-neutral-actions single-neut…" at bounding box center [880, 328] width 208 height 90
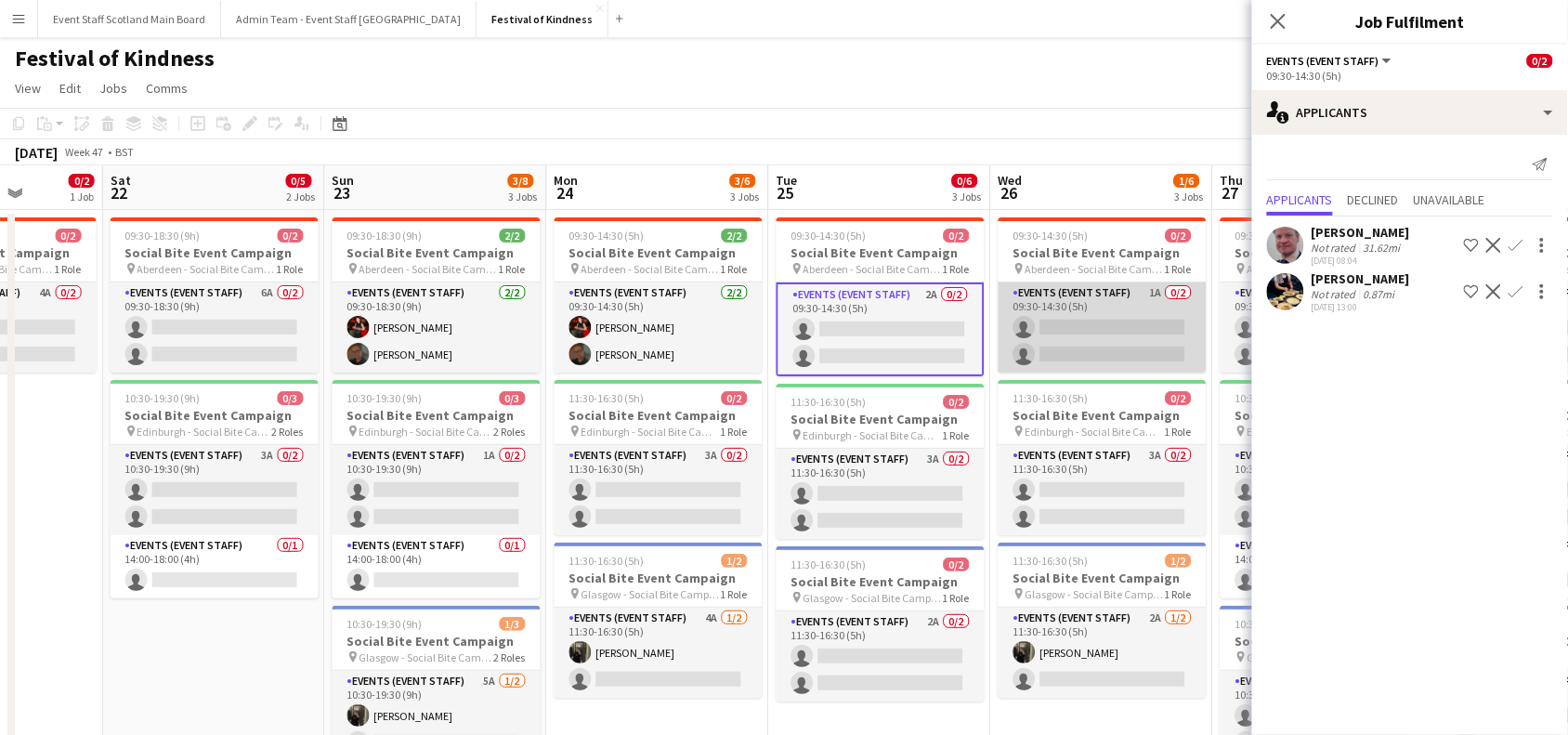
click at [1074, 328] on app-card-role "Events (Event Staff) 1A 0/2 09:30-14:30 (5h) single-neutral-actions single-neut…" at bounding box center [1102, 328] width 208 height 90
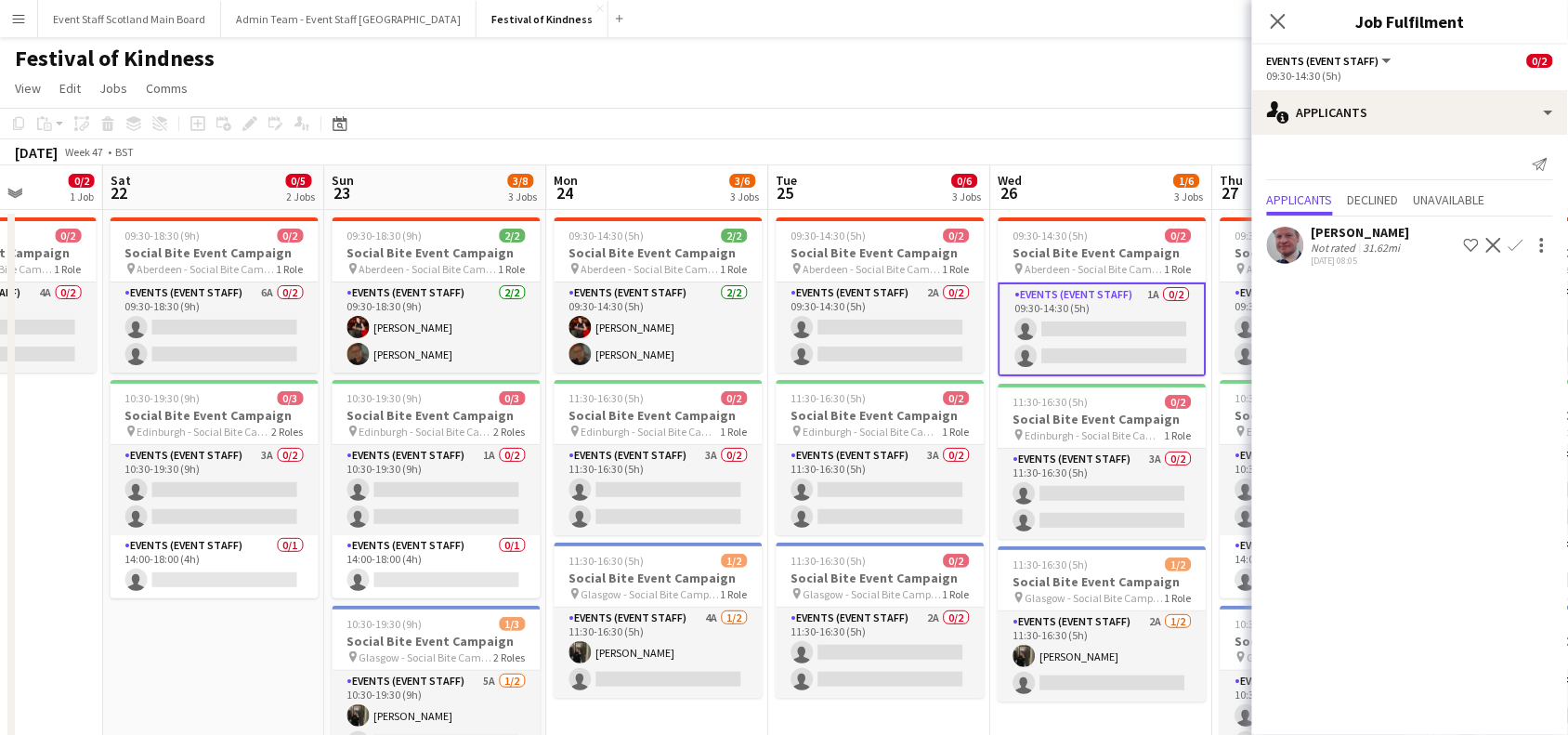
drag, startPoint x: 1125, startPoint y: 144, endPoint x: 1113, endPoint y: 149, distance: 13.0
click at [1113, 149] on div "[DATE] Week 47 • BST" at bounding box center [784, 152] width 1568 height 26
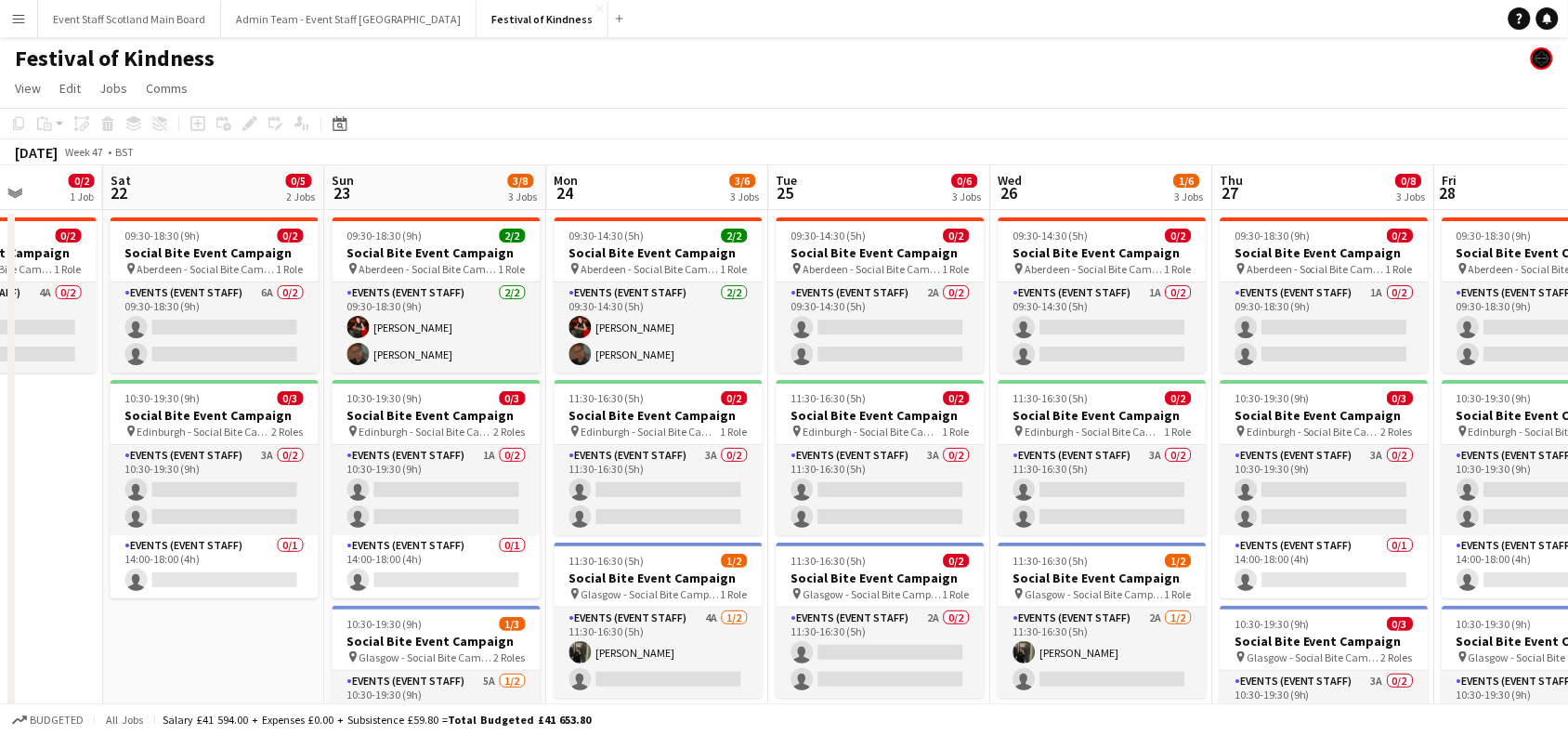
drag, startPoint x: 1113, startPoint y: 149, endPoint x: 810, endPoint y: 147, distance: 303.0
click at [810, 147] on div "[DATE] Week 47 • BST" at bounding box center [784, 152] width 1568 height 26
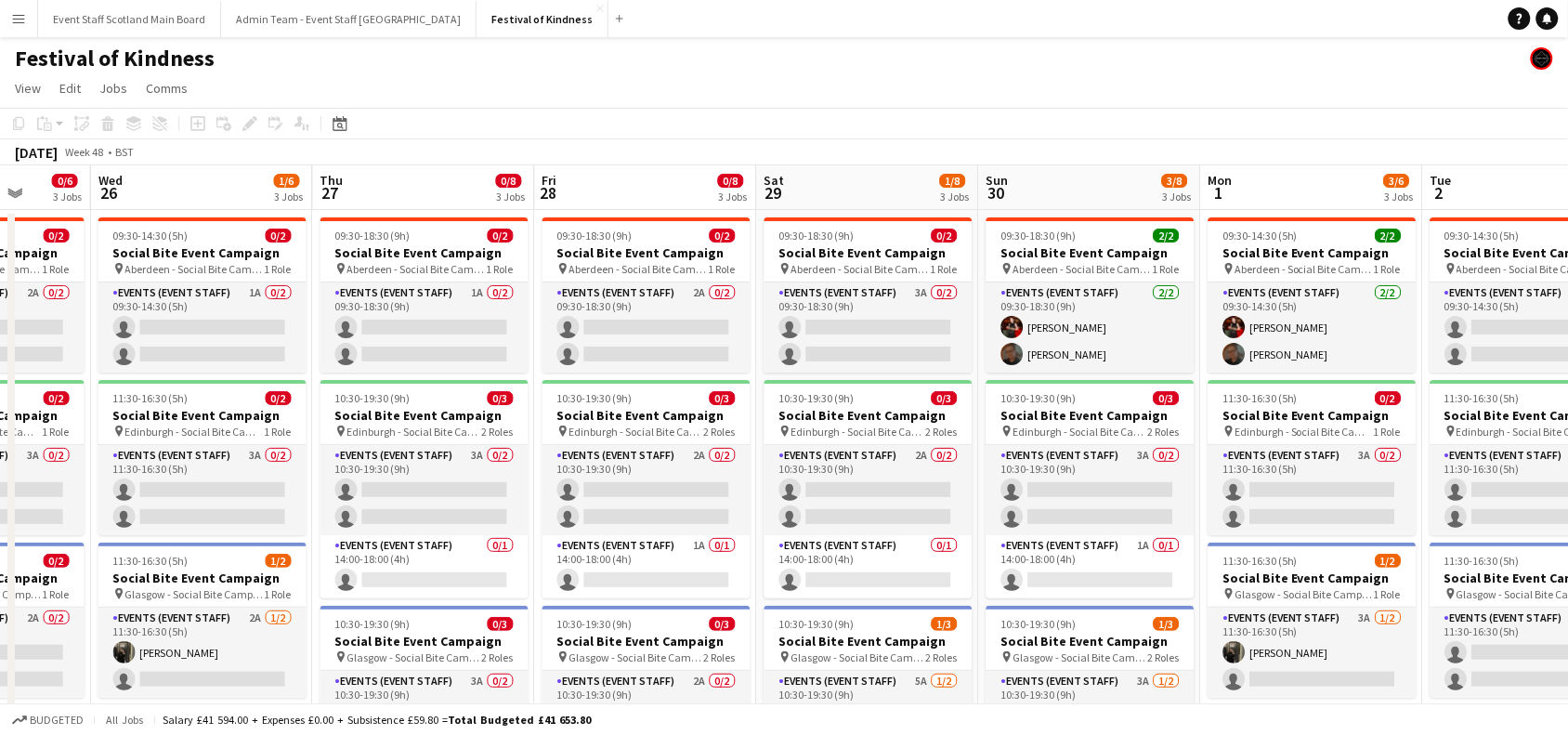
drag, startPoint x: 1211, startPoint y: 522, endPoint x: 308, endPoint y: 577, distance: 904.7
click at [308, 577] on app-calendar-viewport "Sat 22 0/5 2 Jobs Sun 23 3/8 3 Jobs Mon 24 3/6 3 Jobs Tue 25 0/6 3 Jobs Wed 26 …" at bounding box center [784, 541] width 1568 height 751
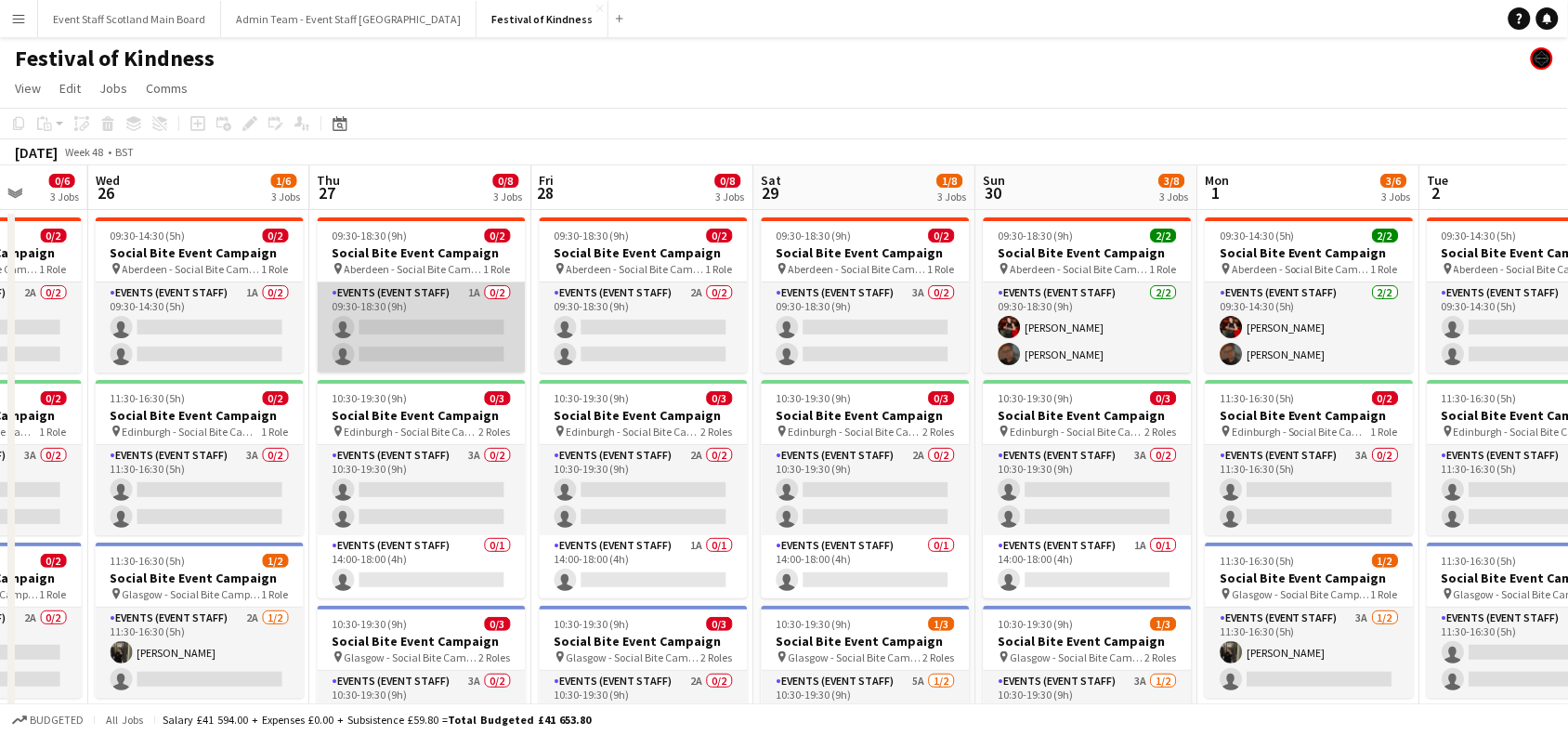
click at [381, 345] on app-card-role "Events (Event Staff) 1A 0/2 09:30-18:30 (9h) single-neutral-actions single-neut…" at bounding box center [421, 328] width 208 height 90
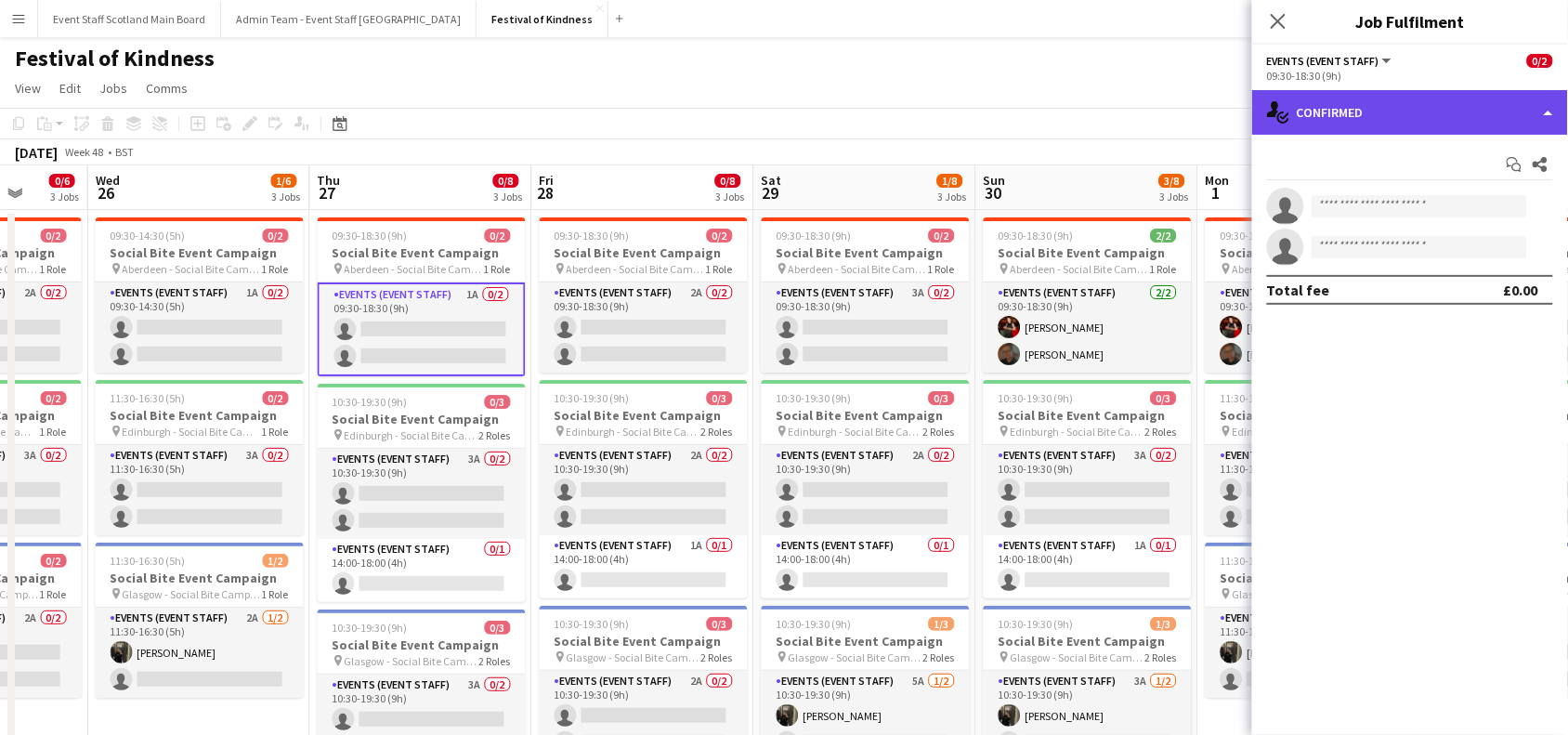
click at [1516, 108] on div "single-neutral-actions-check-2 Confirmed" at bounding box center [1411, 112] width 316 height 44
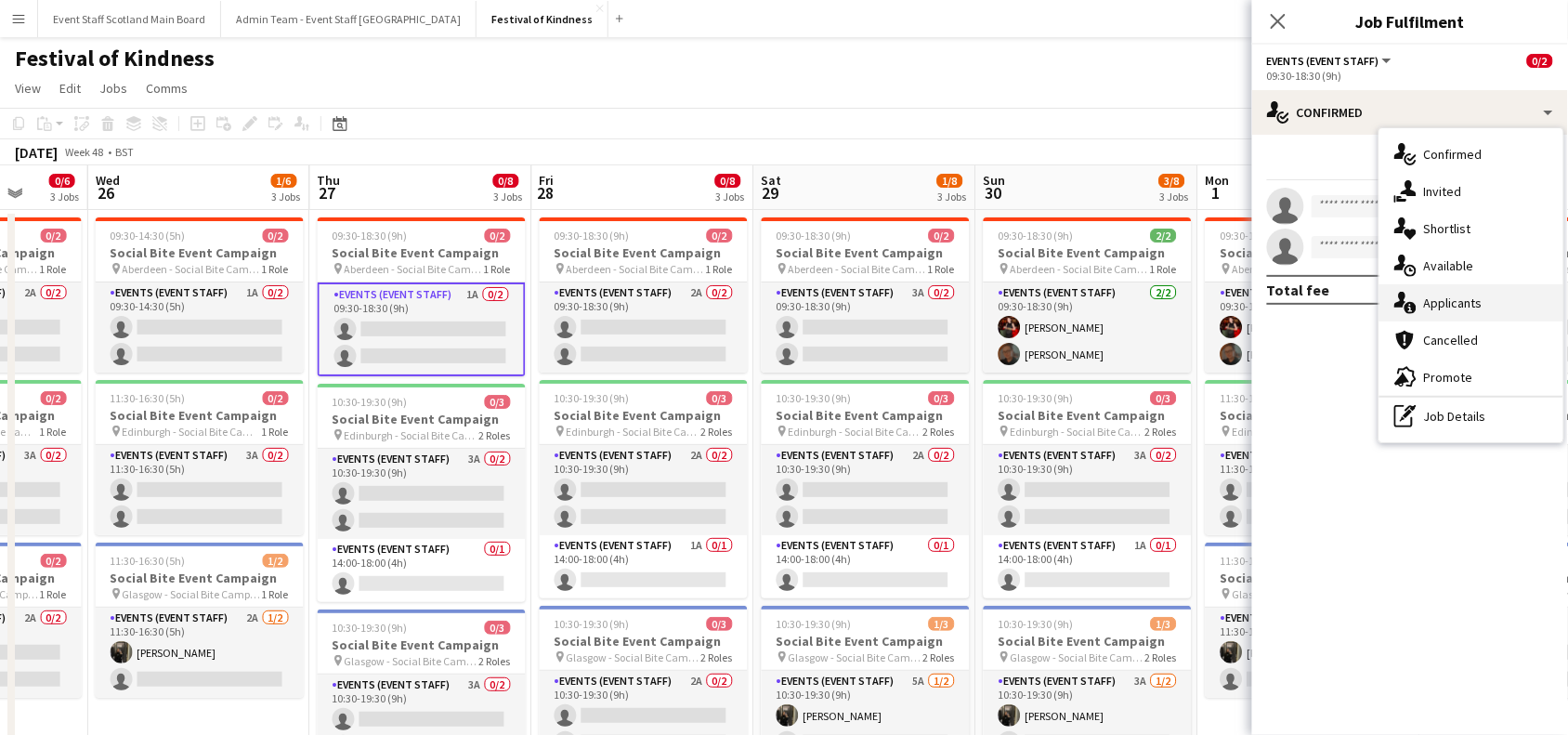
click at [1466, 297] on span "Applicants" at bounding box center [1453, 303] width 58 height 17
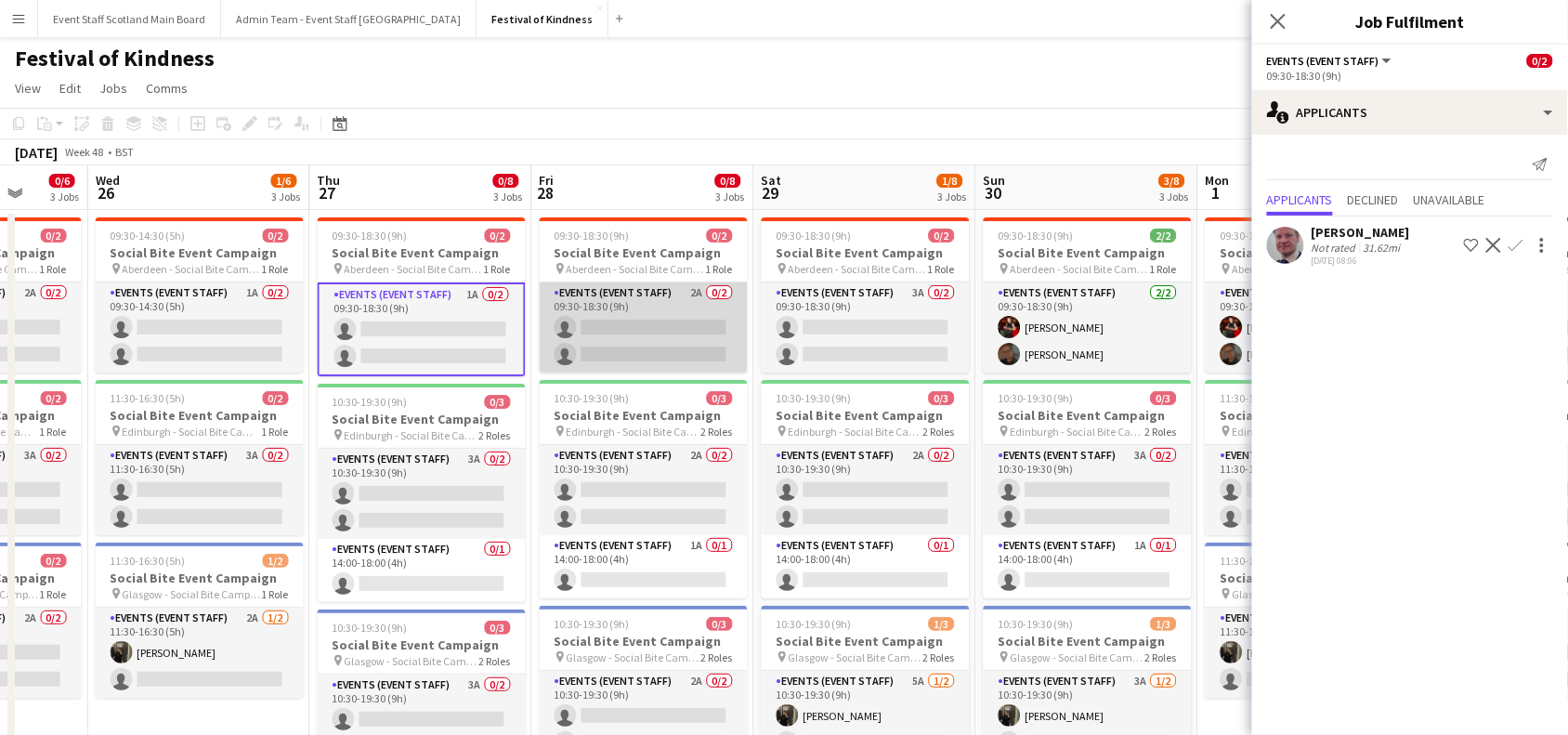
click at [693, 323] on app-card-role "Events (Event Staff) 2A 0/2 09:30-18:30 (9h) single-neutral-actions single-neut…" at bounding box center [643, 328] width 208 height 90
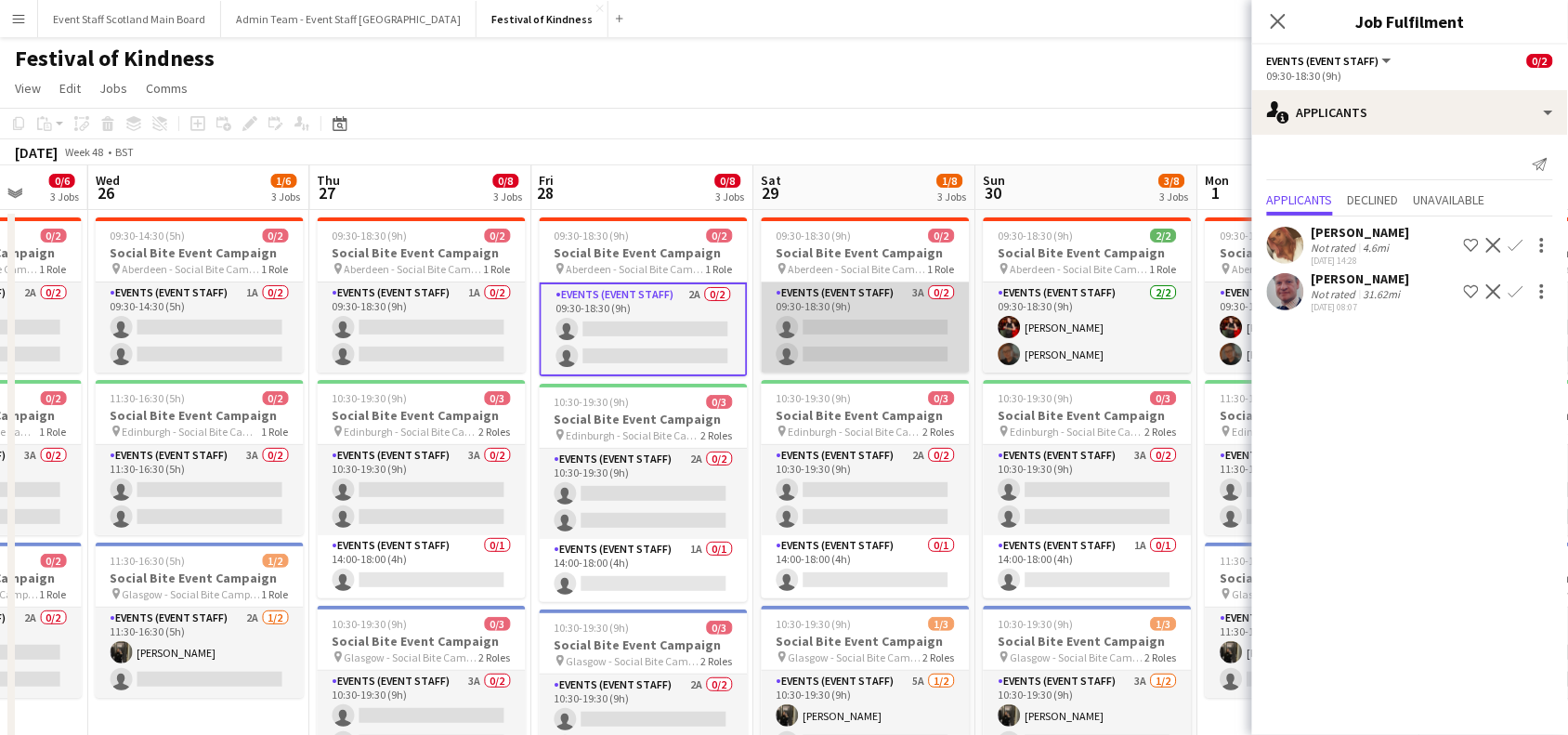
click at [882, 344] on app-card-role "Events (Event Staff) 3A 0/2 09:30-18:30 (9h) single-neutral-actions single-neut…" at bounding box center [865, 328] width 208 height 90
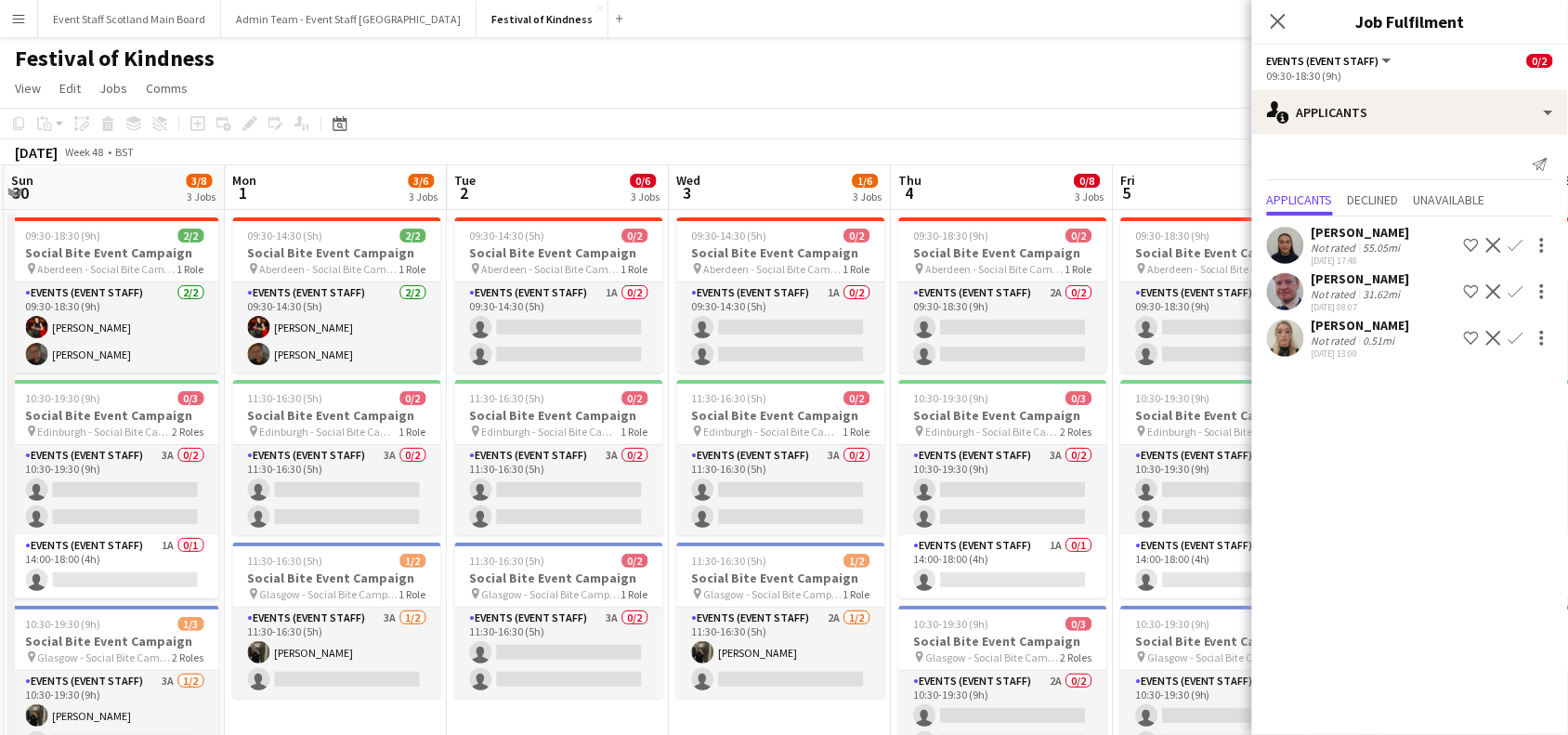
scroll to position [0, 888]
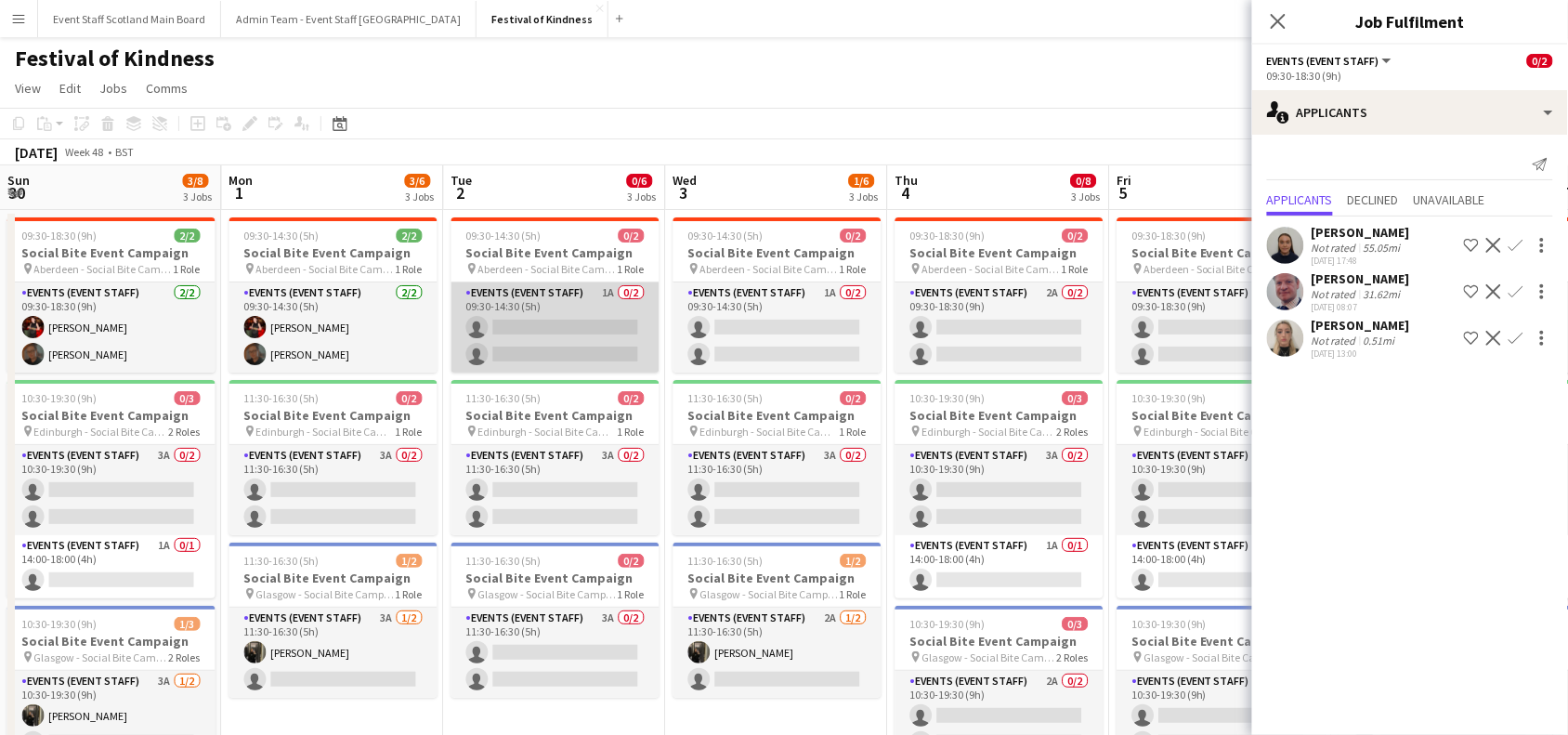
click at [559, 323] on app-card-role "Events (Event Staff) 1A 0/2 09:30-14:30 (5h) single-neutral-actions single-neut…" at bounding box center [555, 328] width 208 height 90
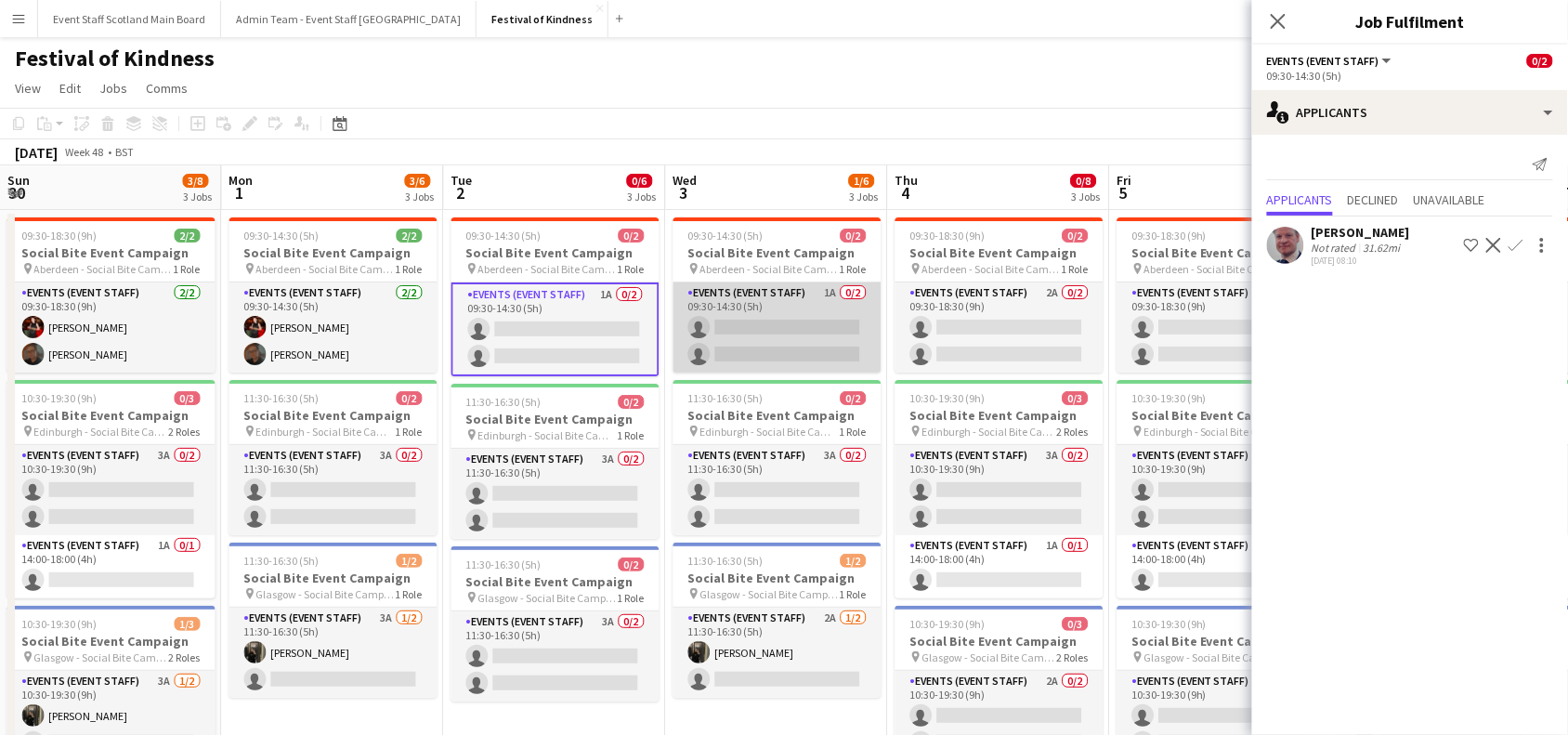
click at [753, 324] on app-card-role "Events (Event Staff) 1A 0/2 09:30-14:30 (5h) single-neutral-actions single-neut…" at bounding box center [777, 328] width 208 height 90
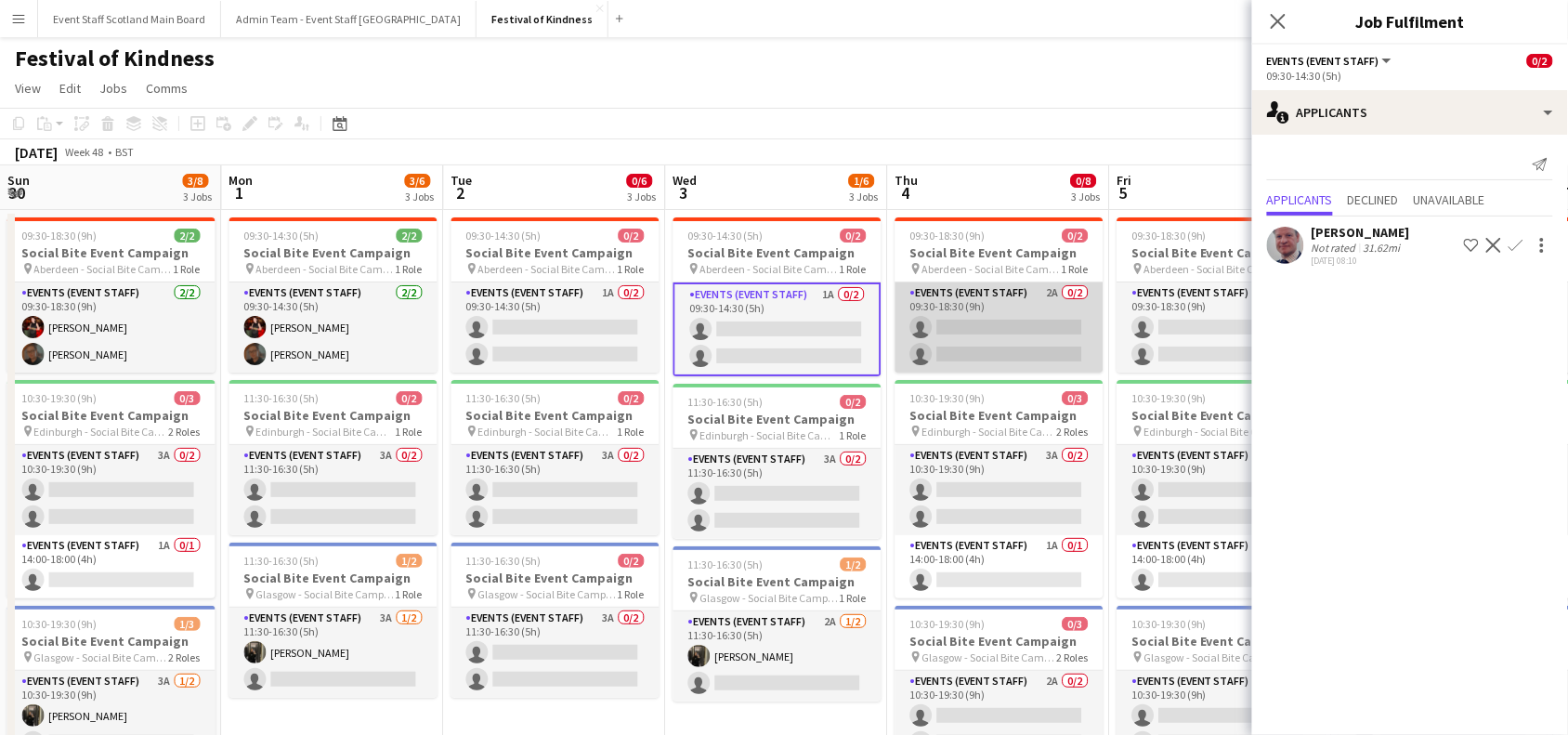
click at [1008, 349] on app-card-role "Events (Event Staff) 2A 0/2 09:30-18:30 (9h) single-neutral-actions single-neut…" at bounding box center [999, 328] width 208 height 90
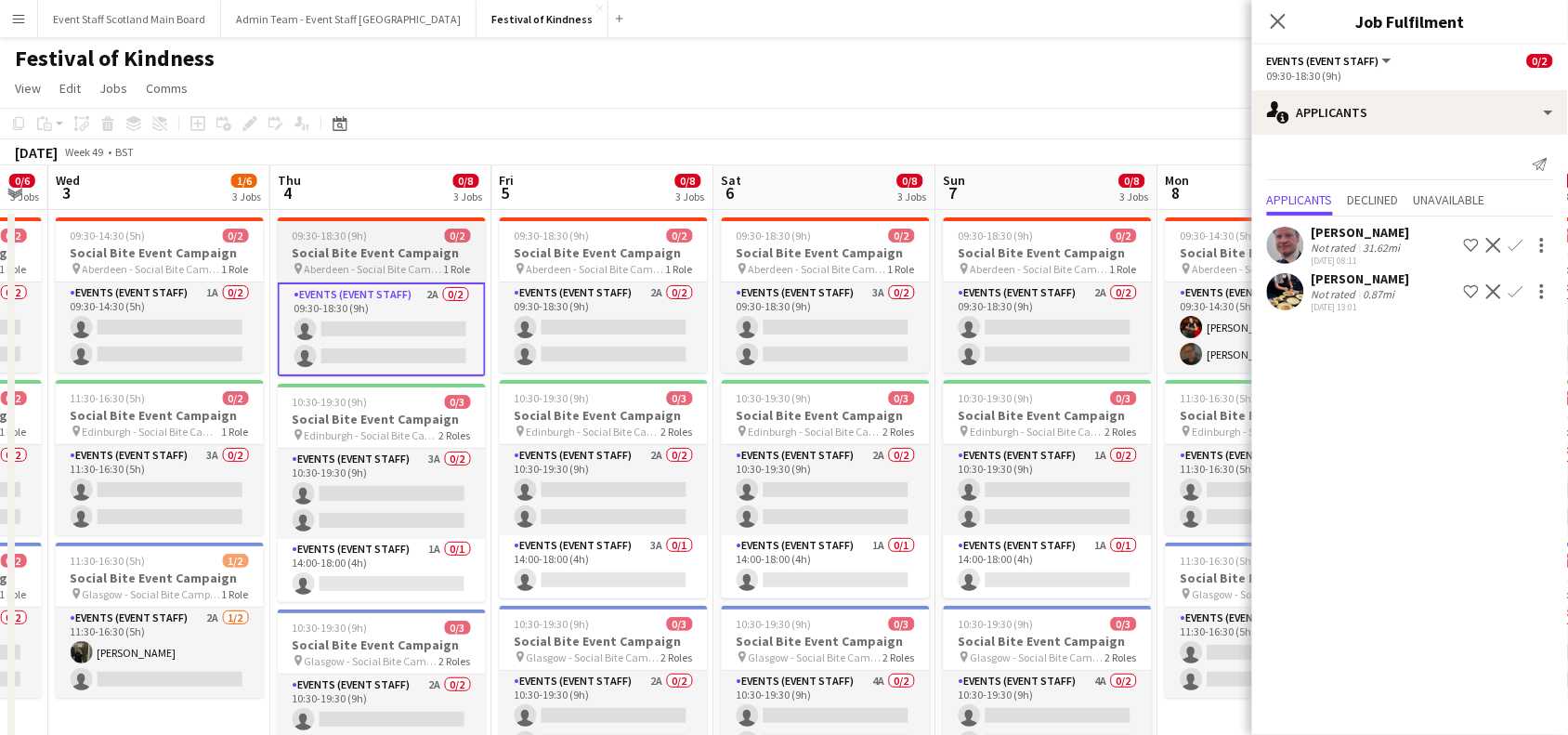
scroll to position [0, 930]
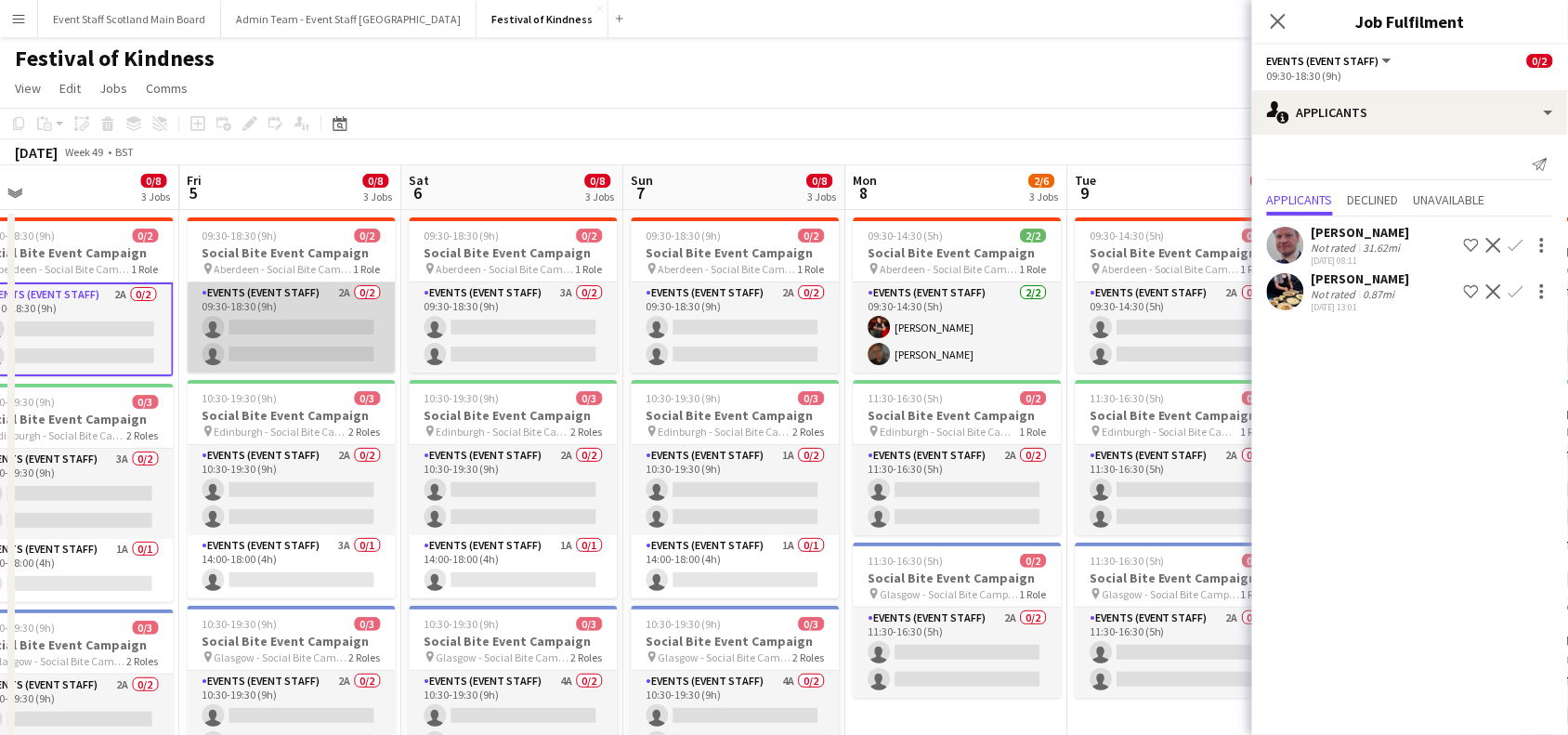
click at [283, 331] on app-card-role "Events (Event Staff) 2A 0/2 09:30-18:30 (9h) single-neutral-actions single-neut…" at bounding box center [292, 328] width 208 height 90
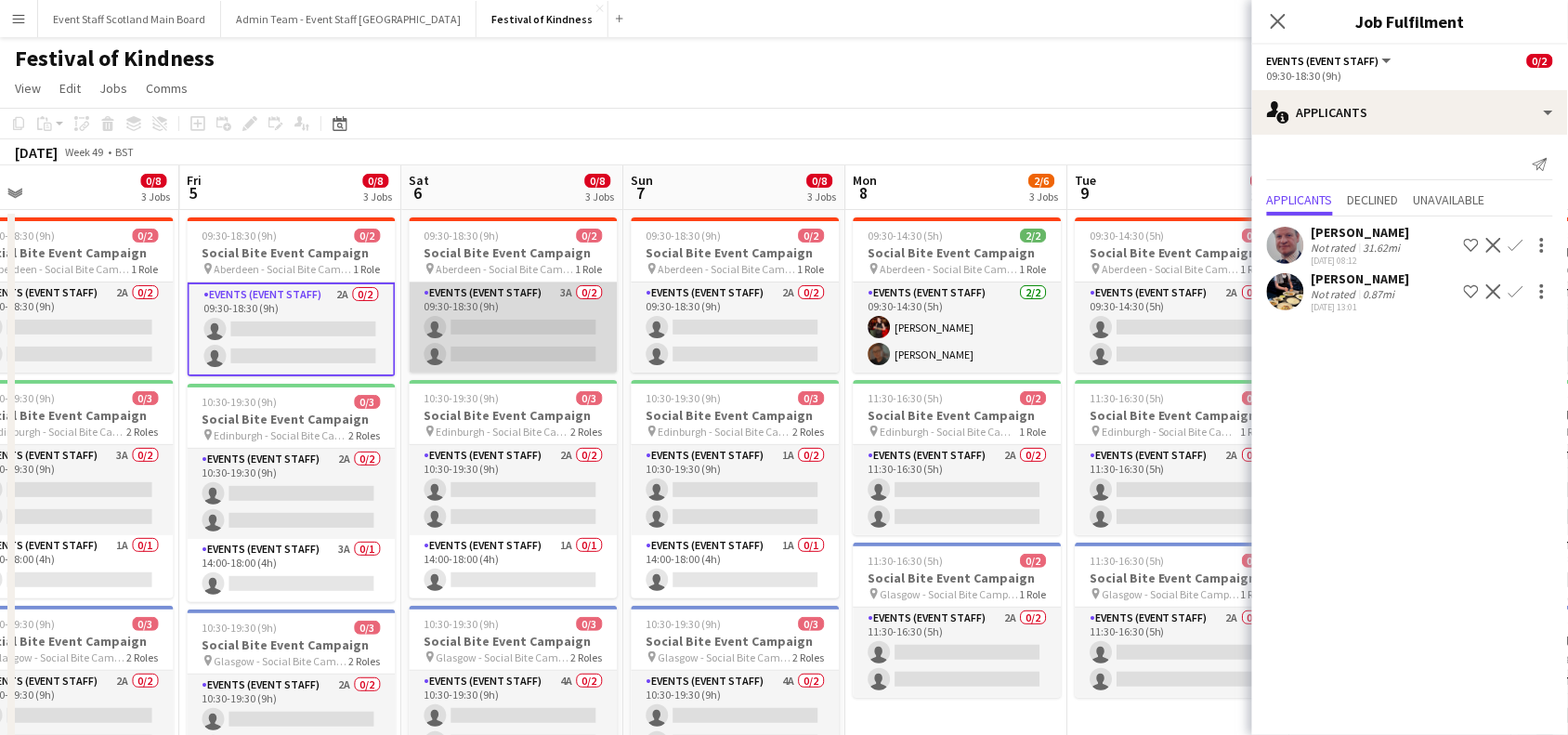
click at [506, 328] on app-card-role "Events (Event Staff) 3A 0/2 09:30-18:30 (9h) single-neutral-actions single-neut…" at bounding box center [514, 328] width 208 height 90
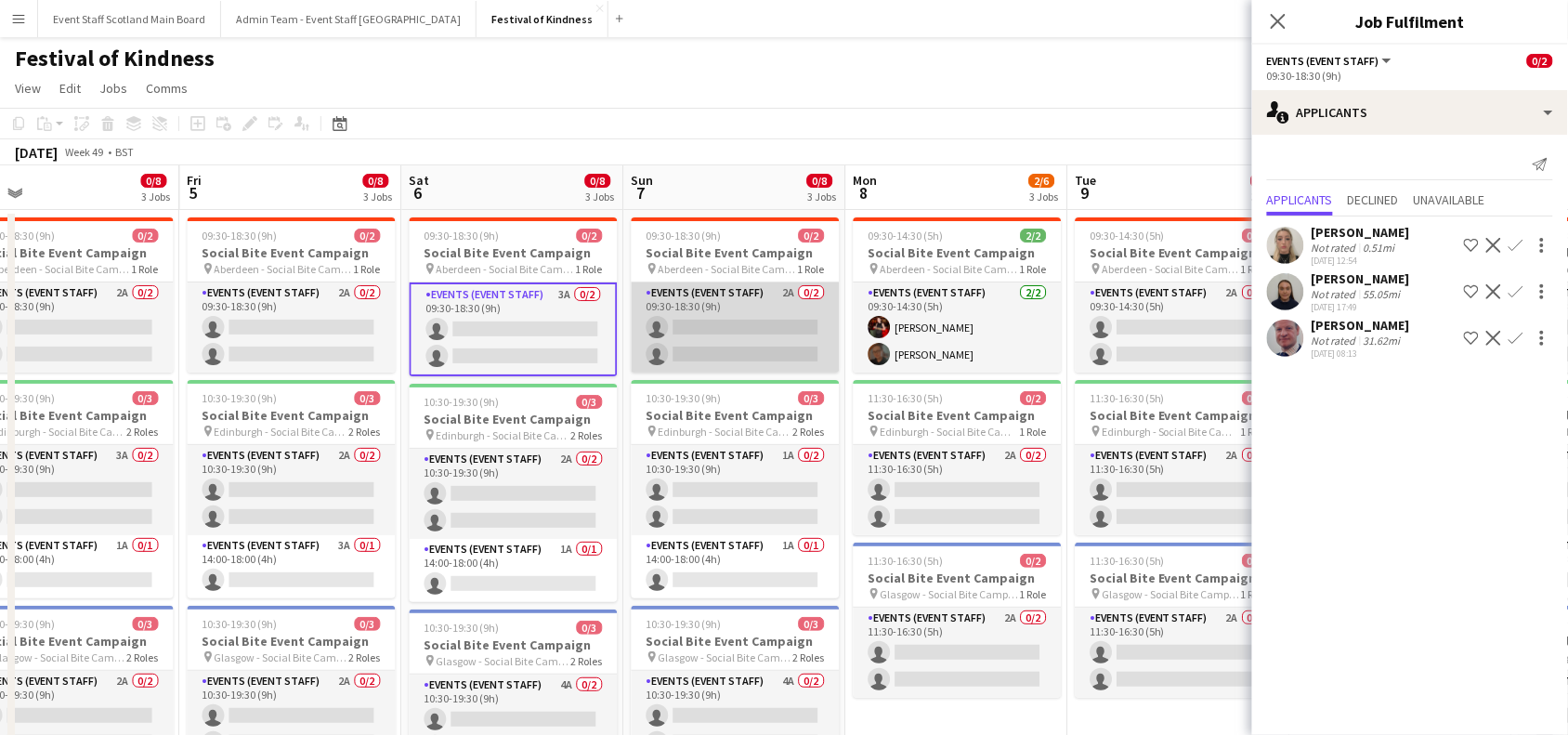
click at [738, 337] on app-card-role "Events (Event Staff) 2A 0/2 09:30-18:30 (9h) single-neutral-actions single-neut…" at bounding box center [736, 328] width 208 height 90
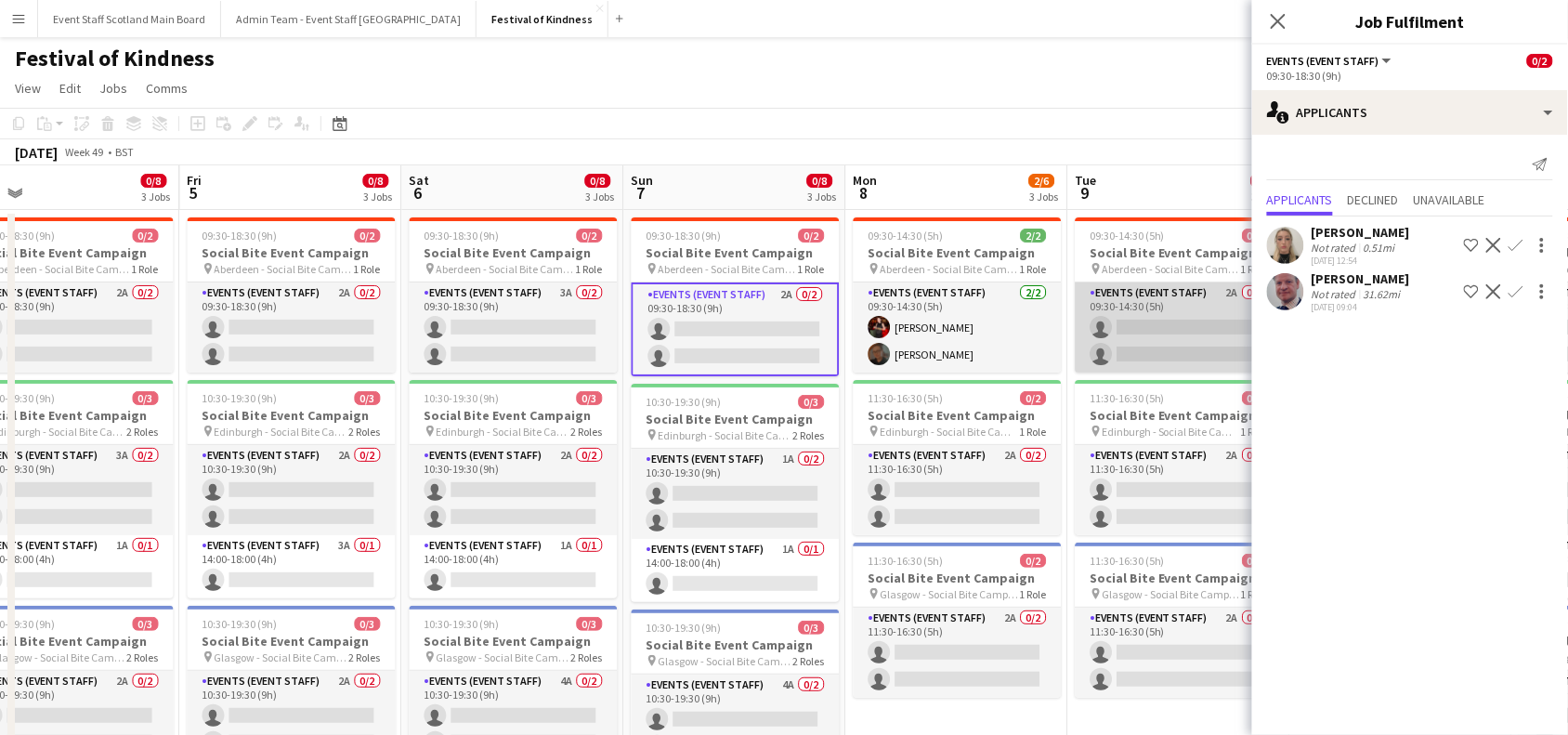
click at [1141, 335] on app-card-role "Events (Event Staff) 2A 0/2 09:30-14:30 (5h) single-neutral-actions single-neut…" at bounding box center [1180, 328] width 208 height 90
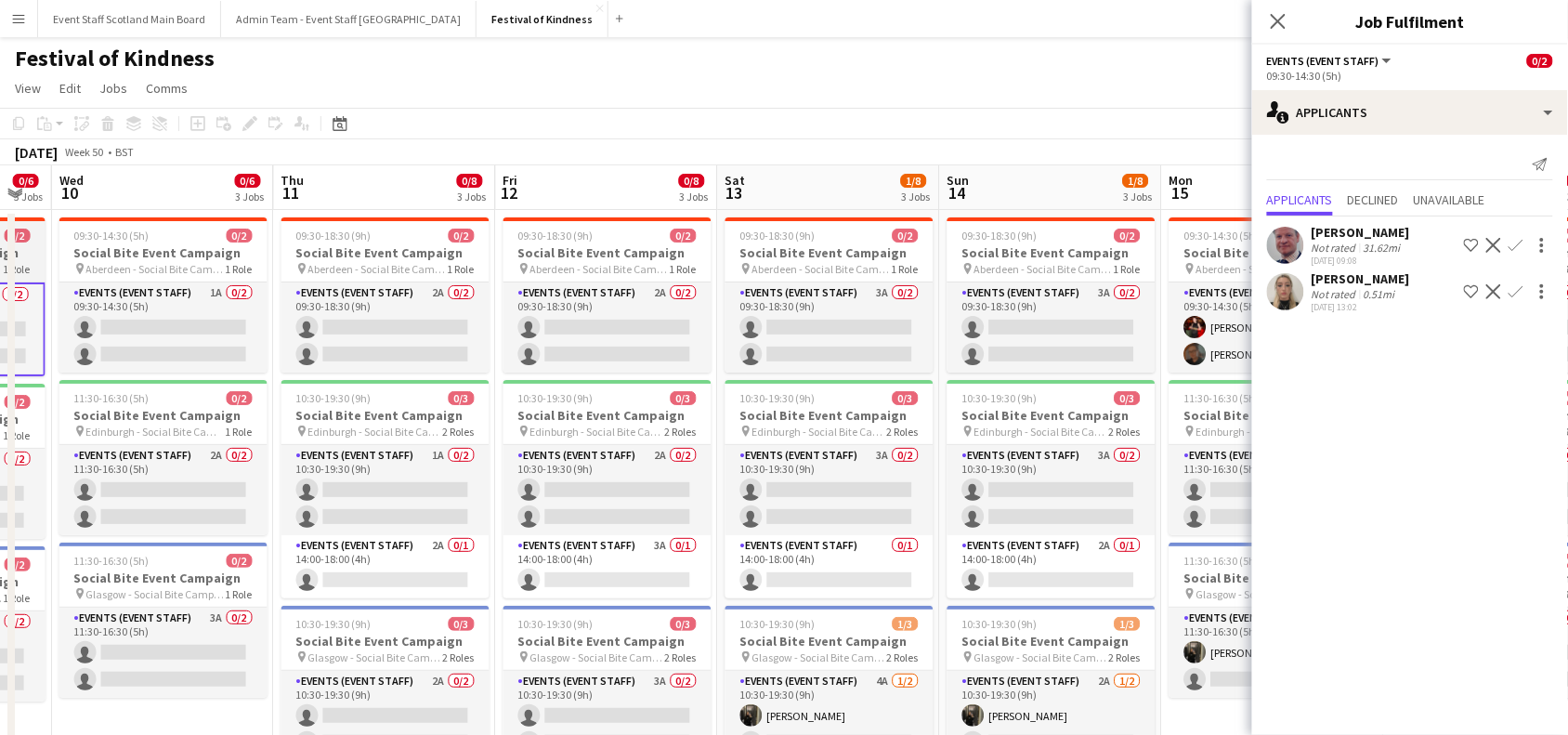
scroll to position [0, 621]
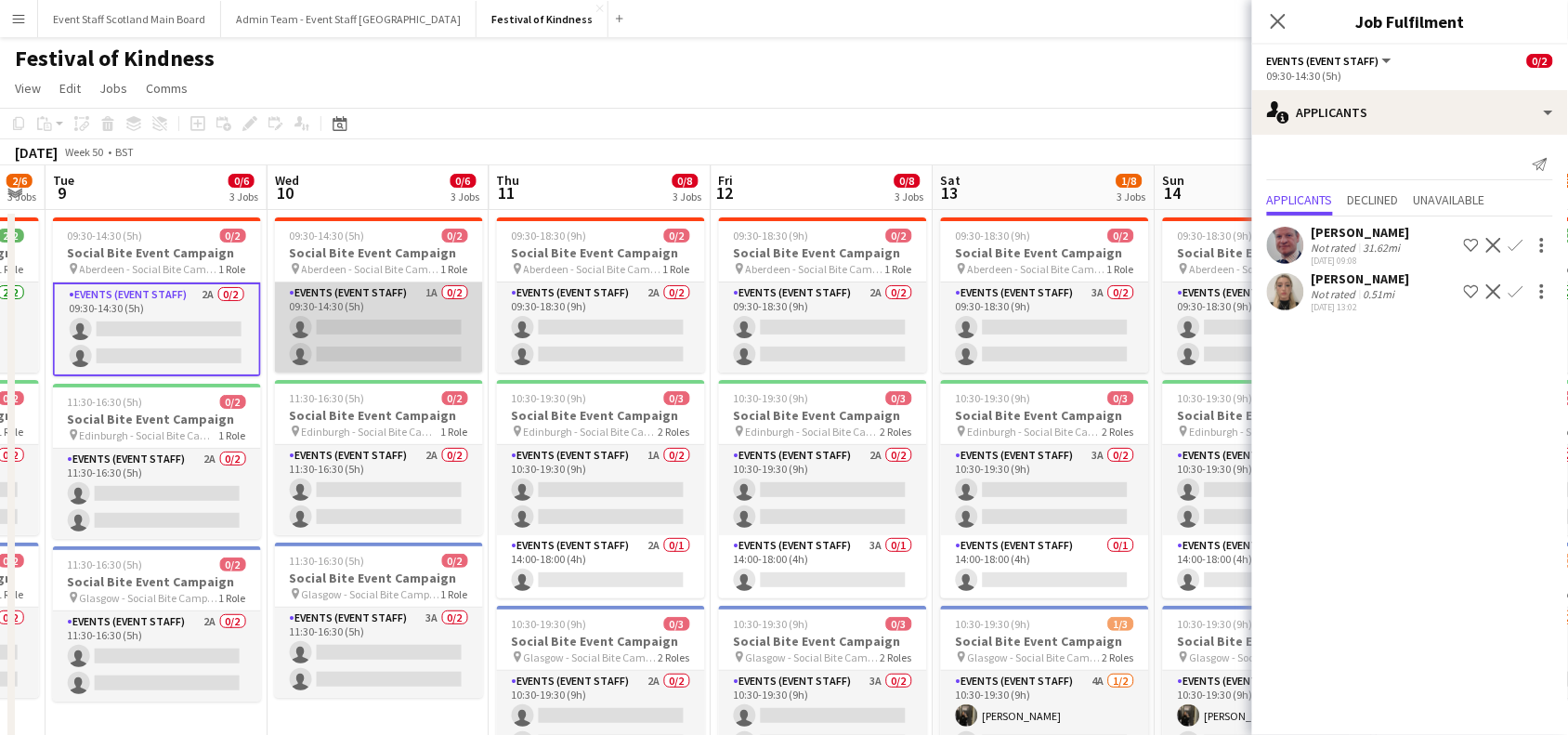
click at [420, 321] on app-card-role "Events (Event Staff) 1A 0/2 09:30-14:30 (5h) single-neutral-actions single-neut…" at bounding box center [378, 328] width 208 height 90
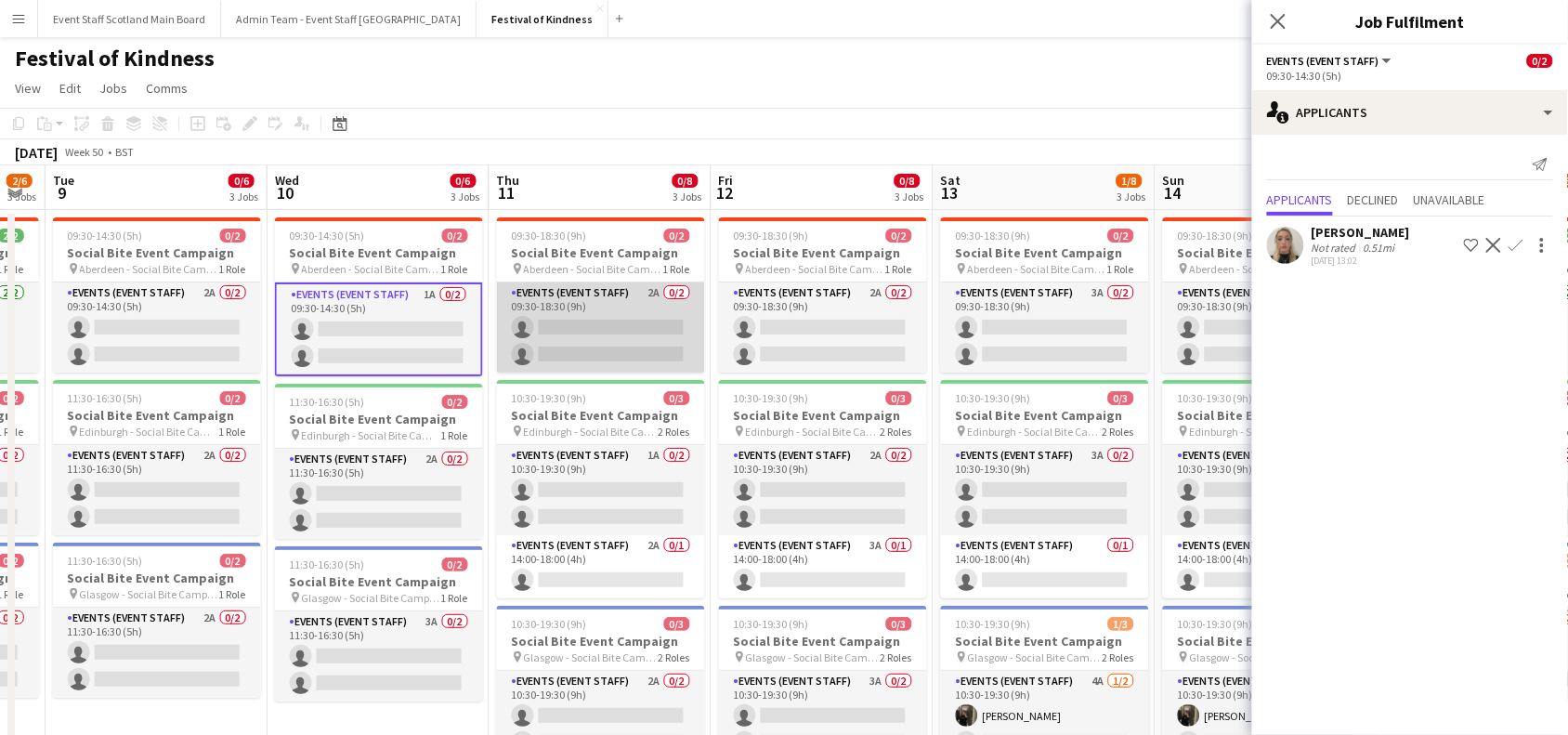
click at [613, 336] on app-card-role "Events (Event Staff) 2A 0/2 09:30-18:30 (9h) single-neutral-actions single-neut…" at bounding box center [600, 328] width 208 height 90
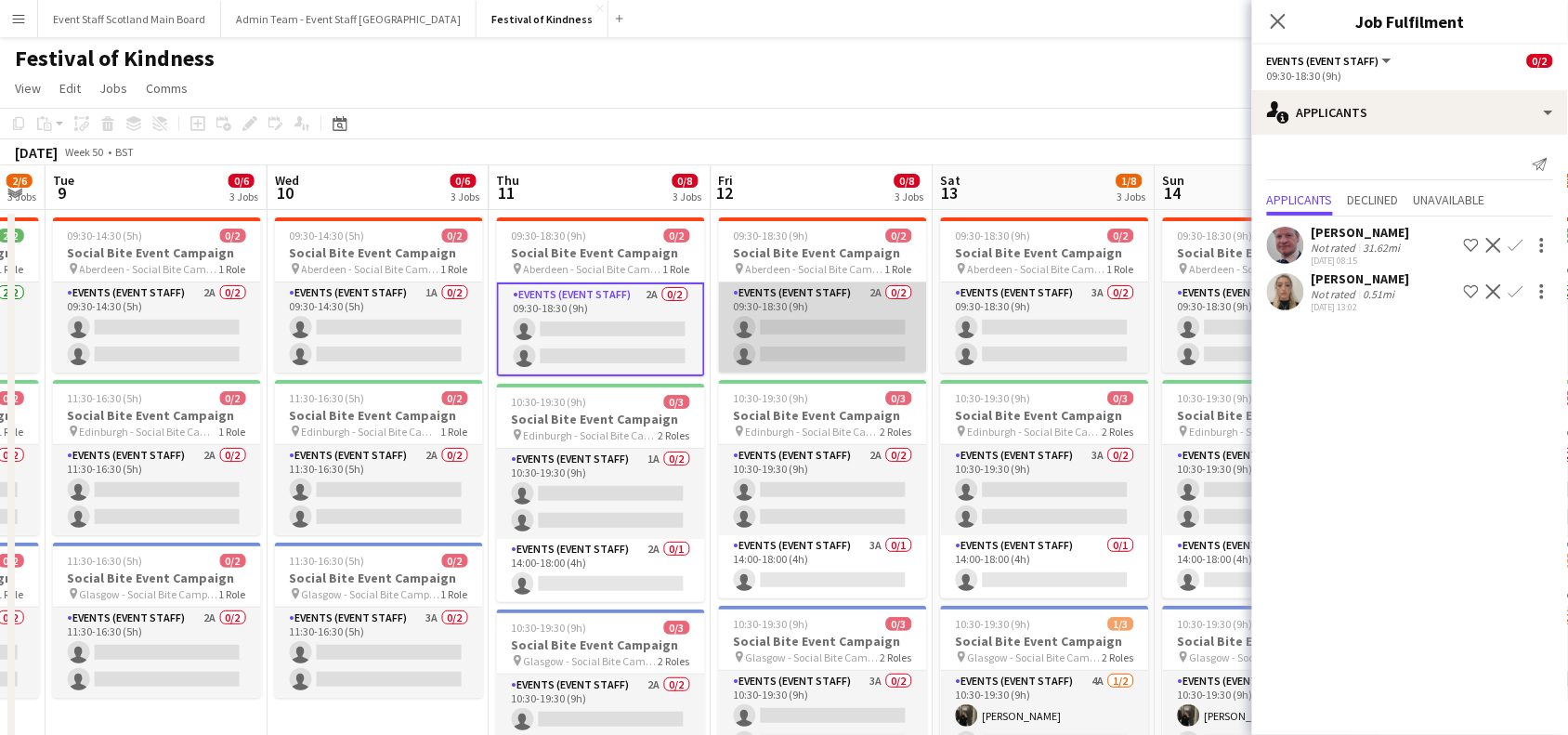
click at [809, 328] on app-card-role "Events (Event Staff) 2A 0/2 09:30-18:30 (9h) single-neutral-actions single-neut…" at bounding box center [823, 328] width 208 height 90
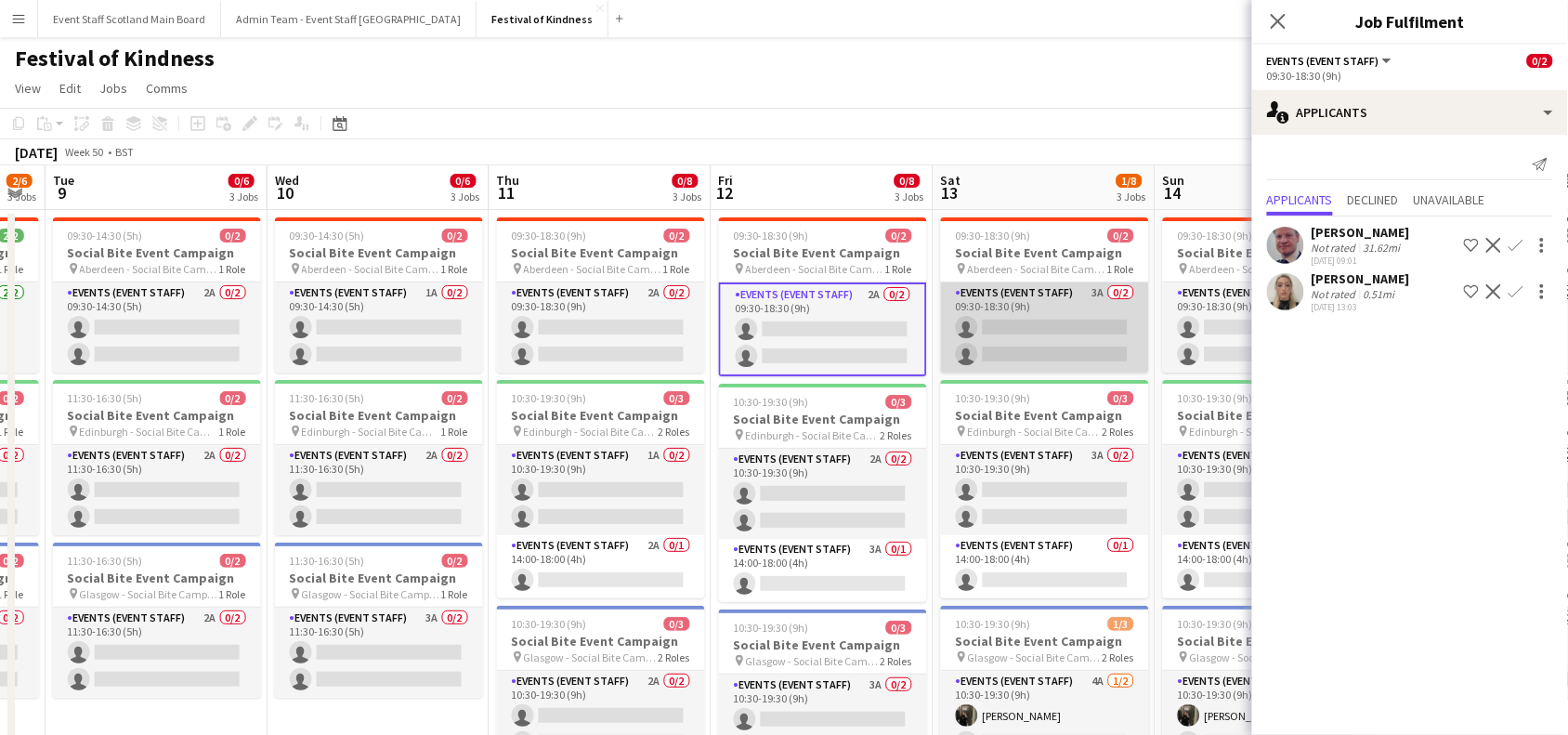
click at [996, 319] on app-card-role "Events (Event Staff) 3A 0/2 09:30-18:30 (9h) single-neutral-actions single-neut…" at bounding box center [1045, 328] width 208 height 90
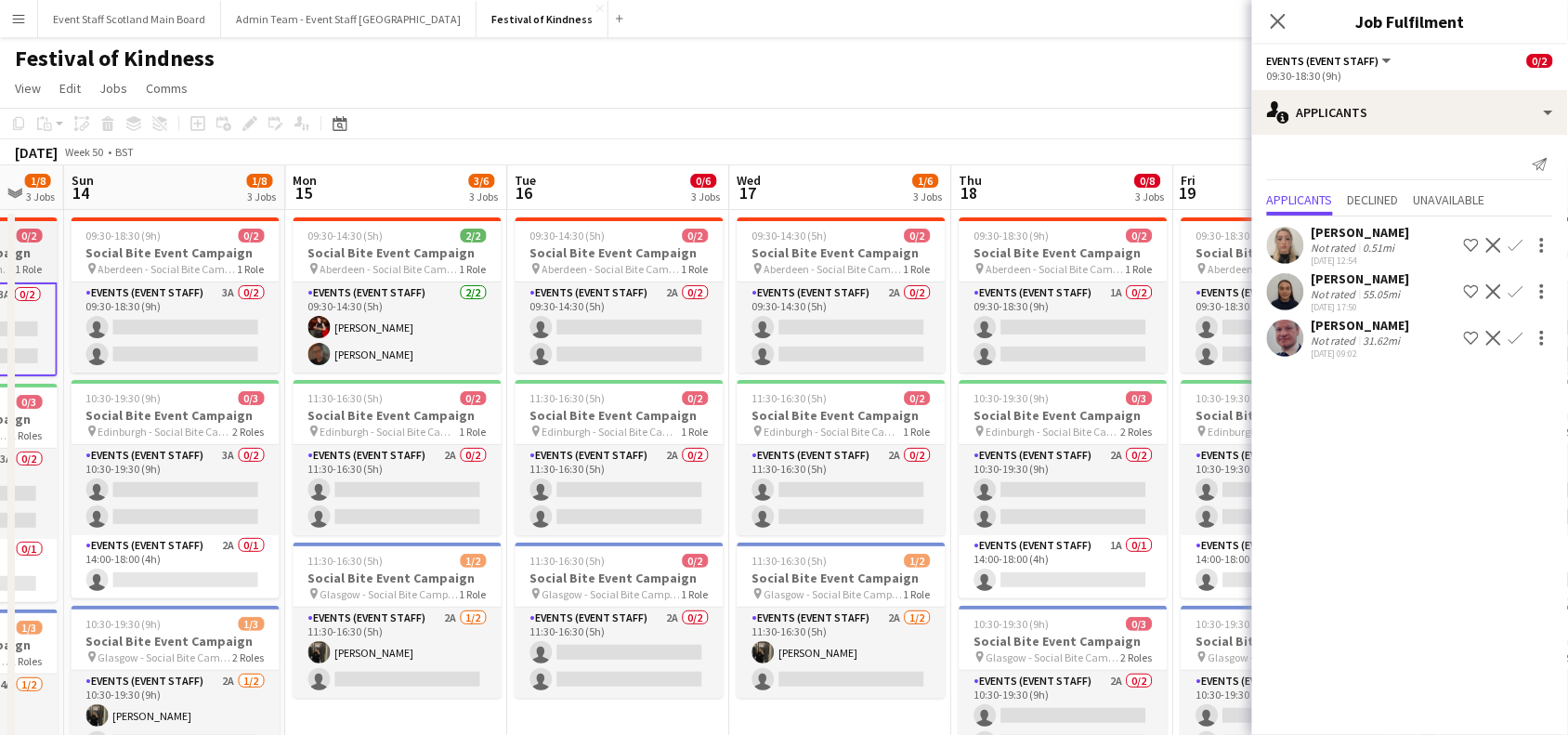
scroll to position [0, 523]
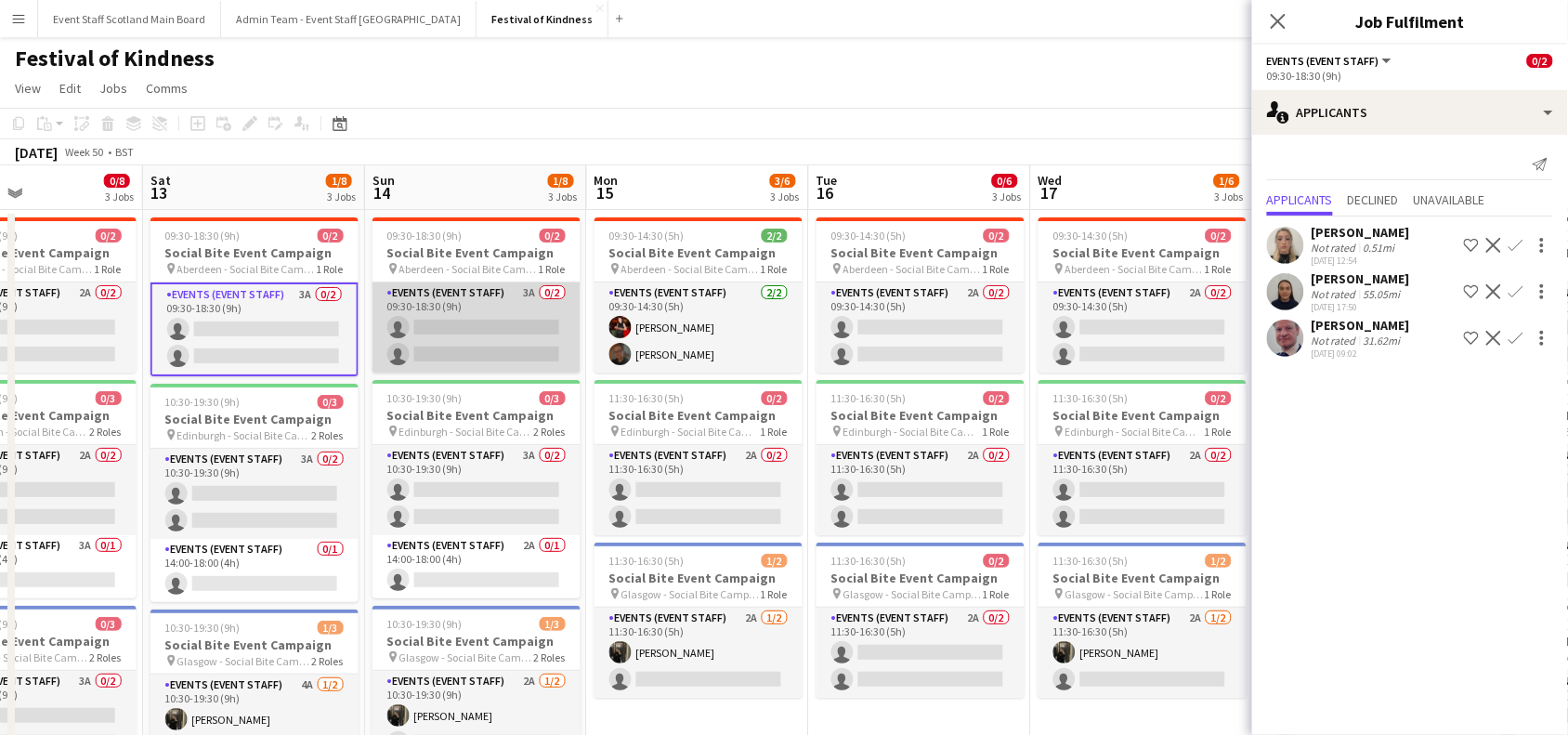
click at [530, 326] on app-card-role "Events (Event Staff) 3A 0/2 09:30-18:30 (9h) single-neutral-actions single-neut…" at bounding box center [476, 328] width 208 height 90
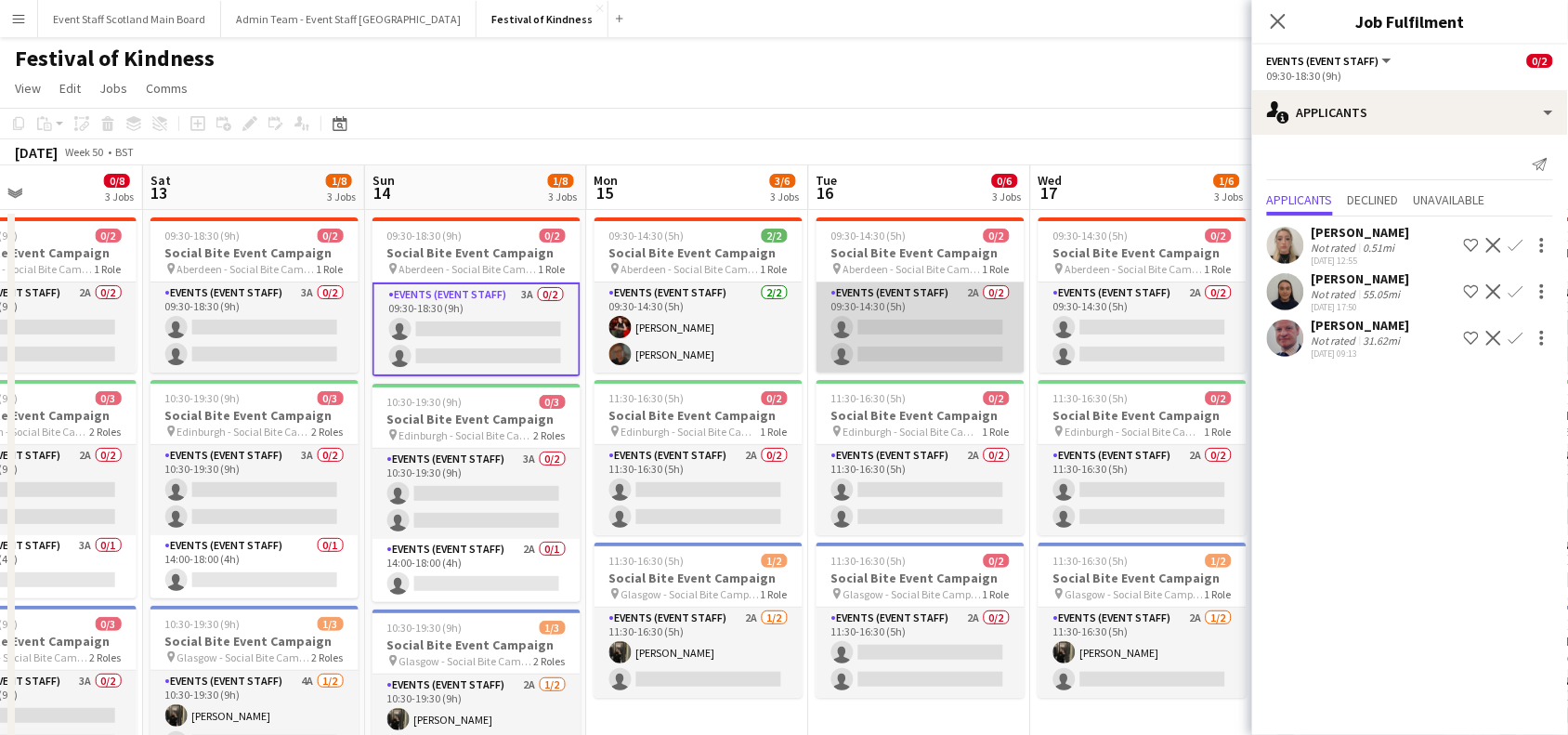
click at [889, 358] on app-card-role "Events (Event Staff) 2A 0/2 09:30-14:30 (5h) single-neutral-actions single-neut…" at bounding box center [920, 328] width 208 height 90
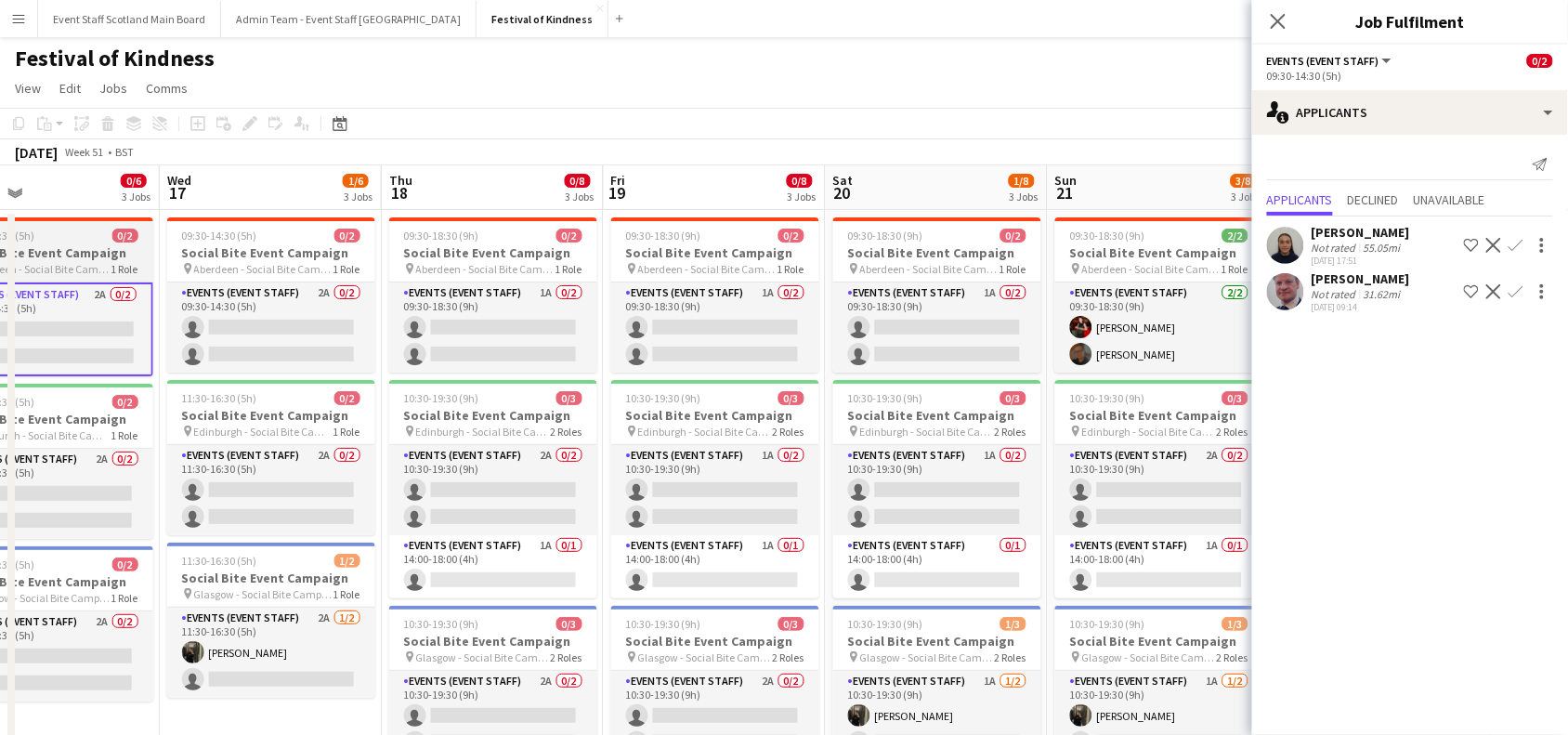
scroll to position [0, 518]
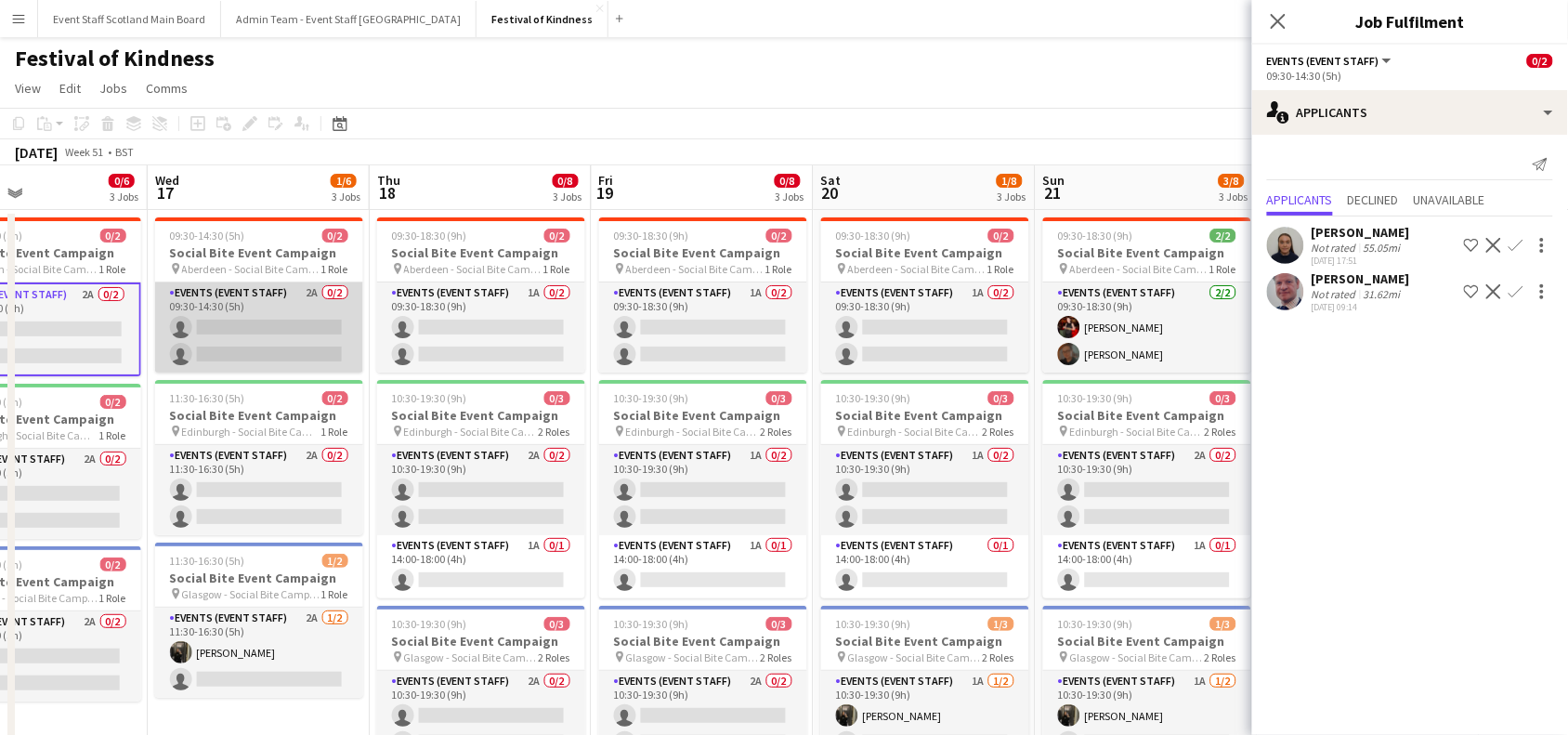
click at [242, 345] on app-card-role "Events (Event Staff) 2A 0/2 09:30-14:30 (5h) single-neutral-actions single-neut…" at bounding box center [259, 328] width 208 height 90
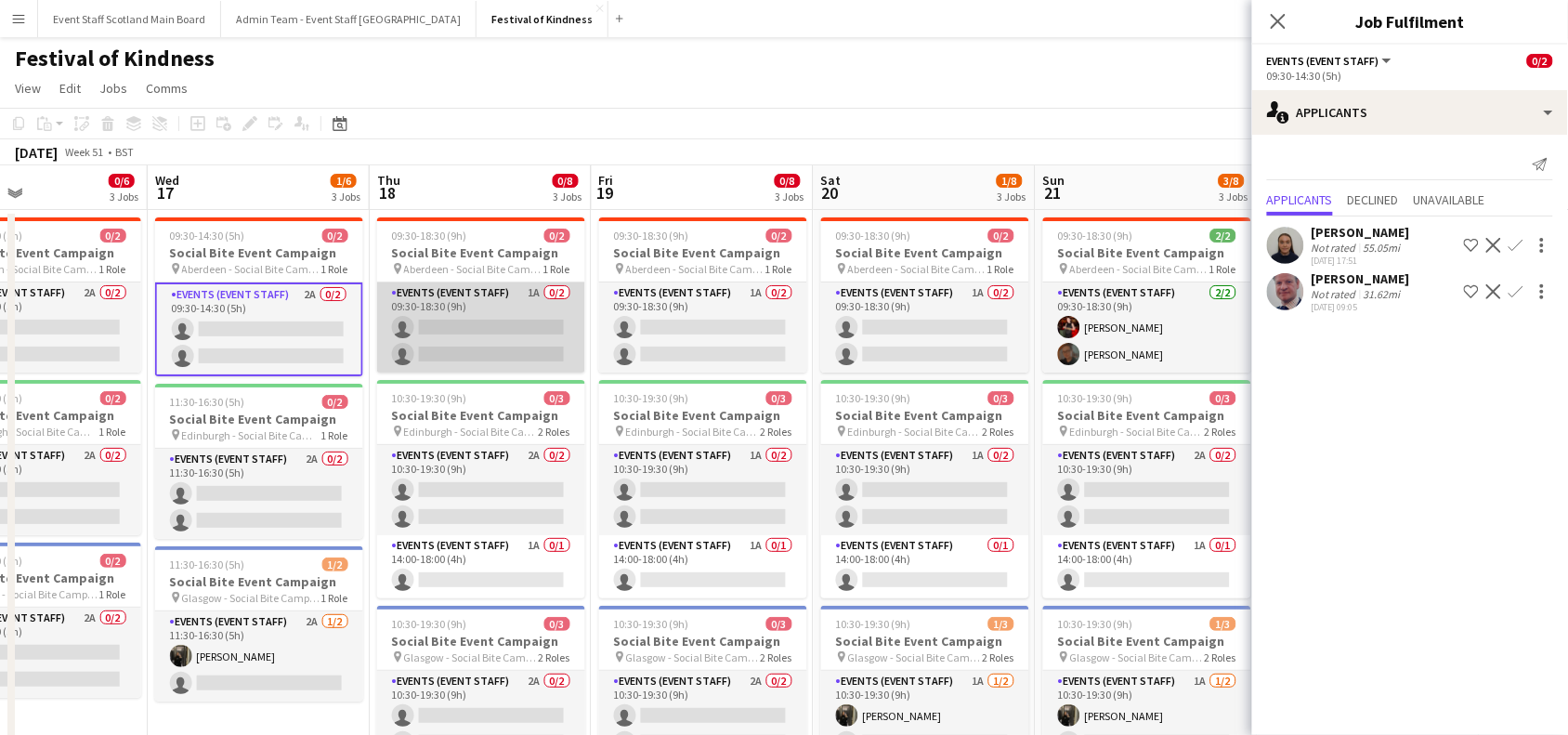
click at [479, 350] on app-card-role "Events (Event Staff) 1A 0/2 09:30-18:30 (9h) single-neutral-actions single-neut…" at bounding box center [481, 328] width 208 height 90
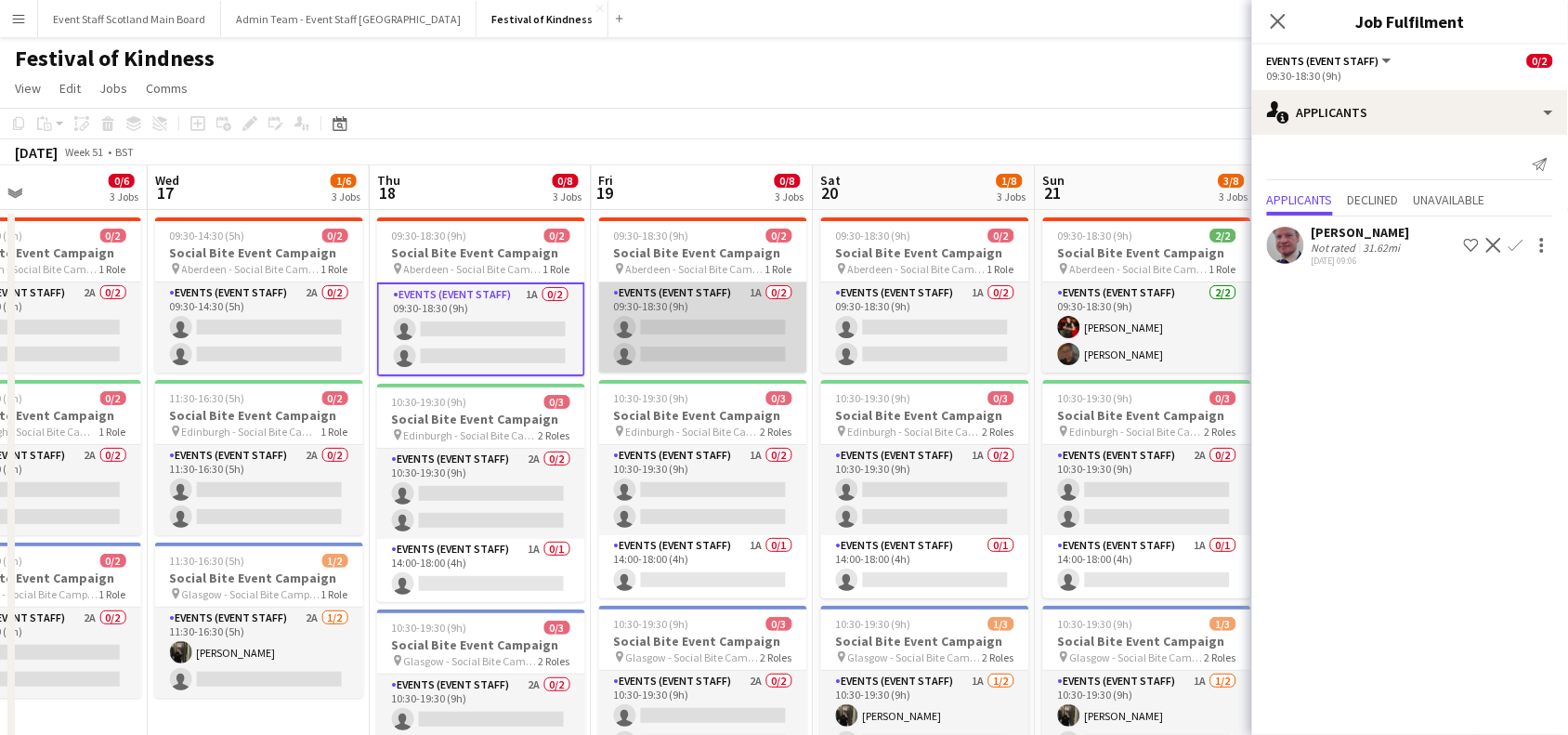
click at [703, 328] on app-card-role "Events (Event Staff) 1A 0/2 09:30-18:30 (9h) single-neutral-actions single-neut…" at bounding box center [703, 328] width 208 height 90
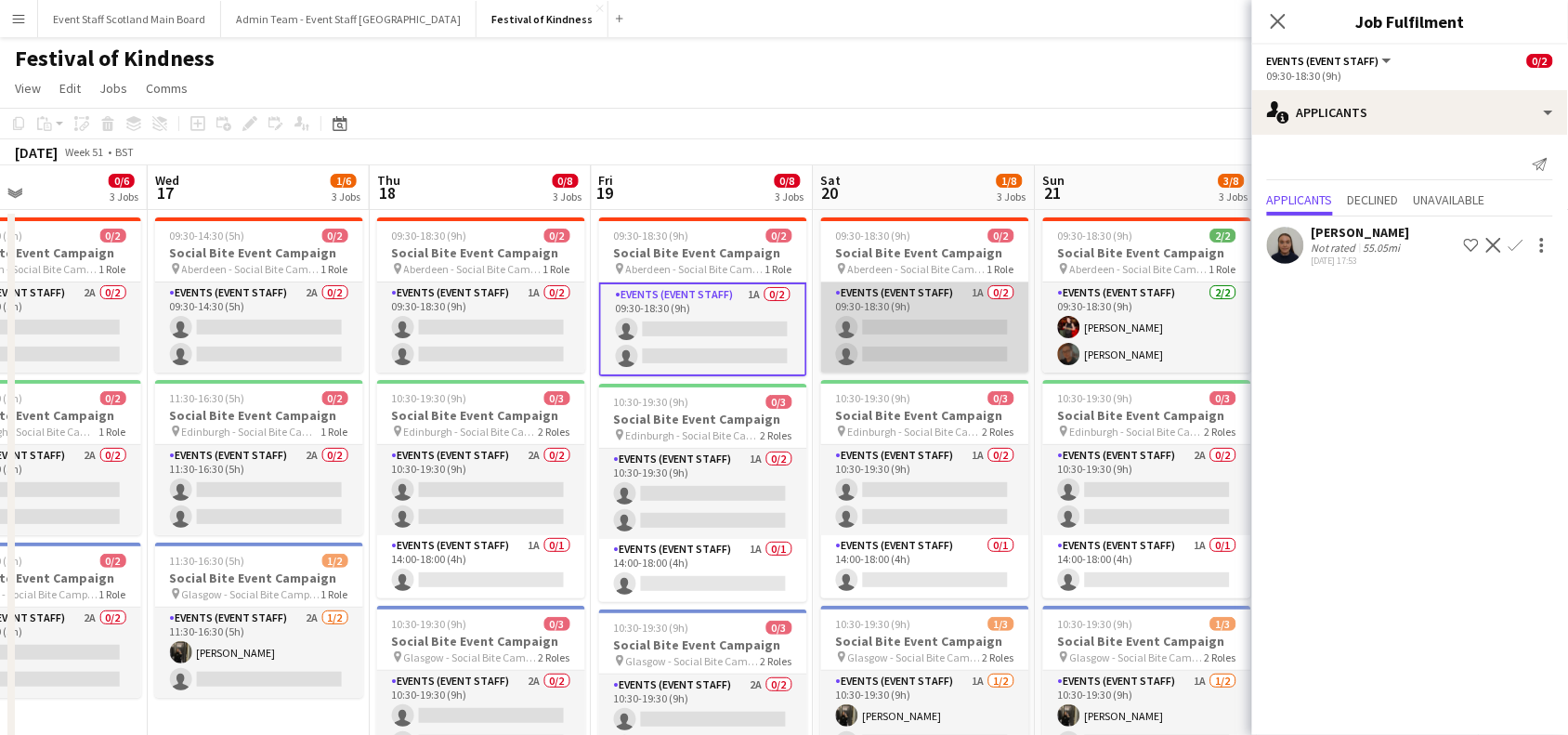
click at [926, 331] on app-card-role "Events (Event Staff) 1A 0/2 09:30-18:30 (9h) single-neutral-actions single-neut…" at bounding box center [925, 328] width 208 height 90
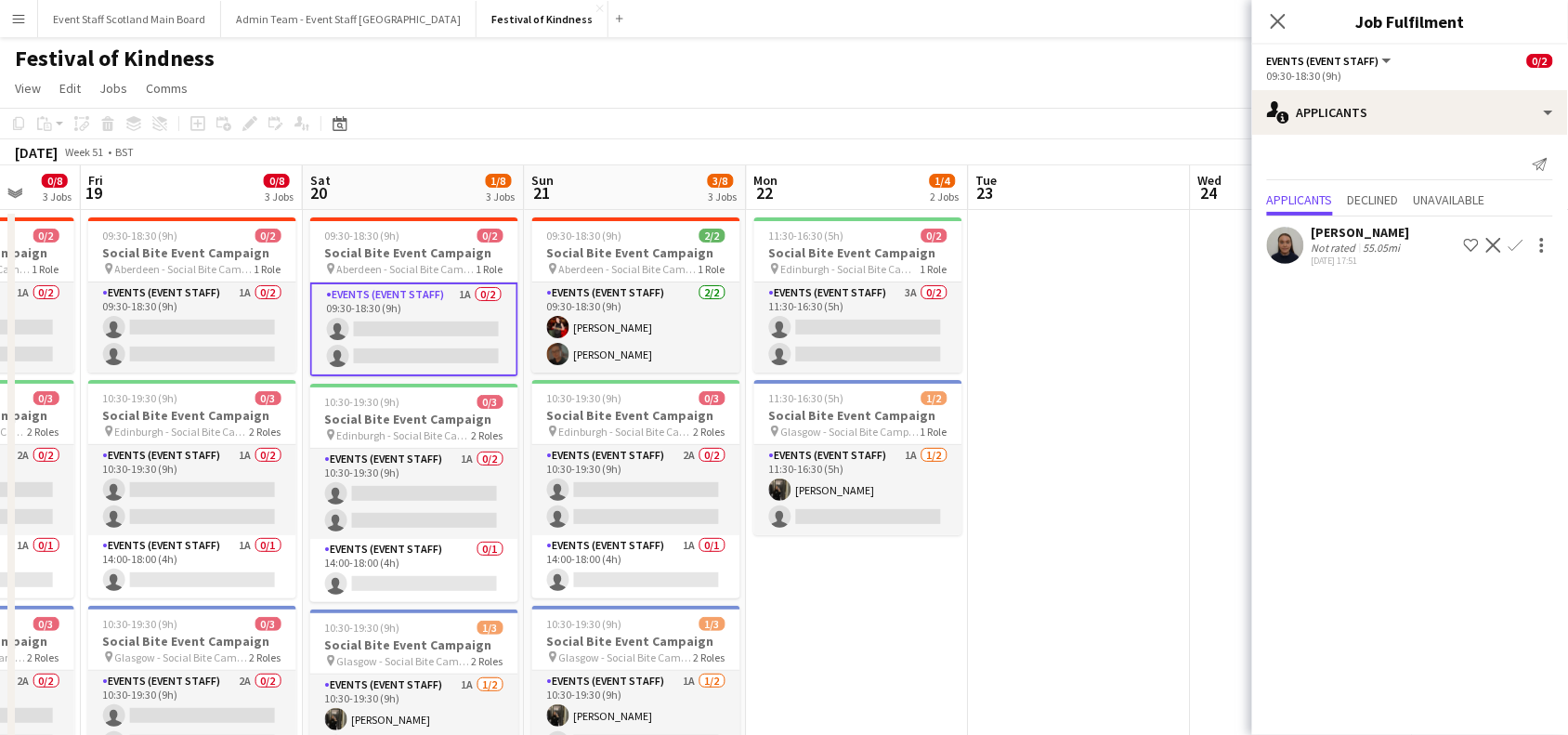
scroll to position [0, 586]
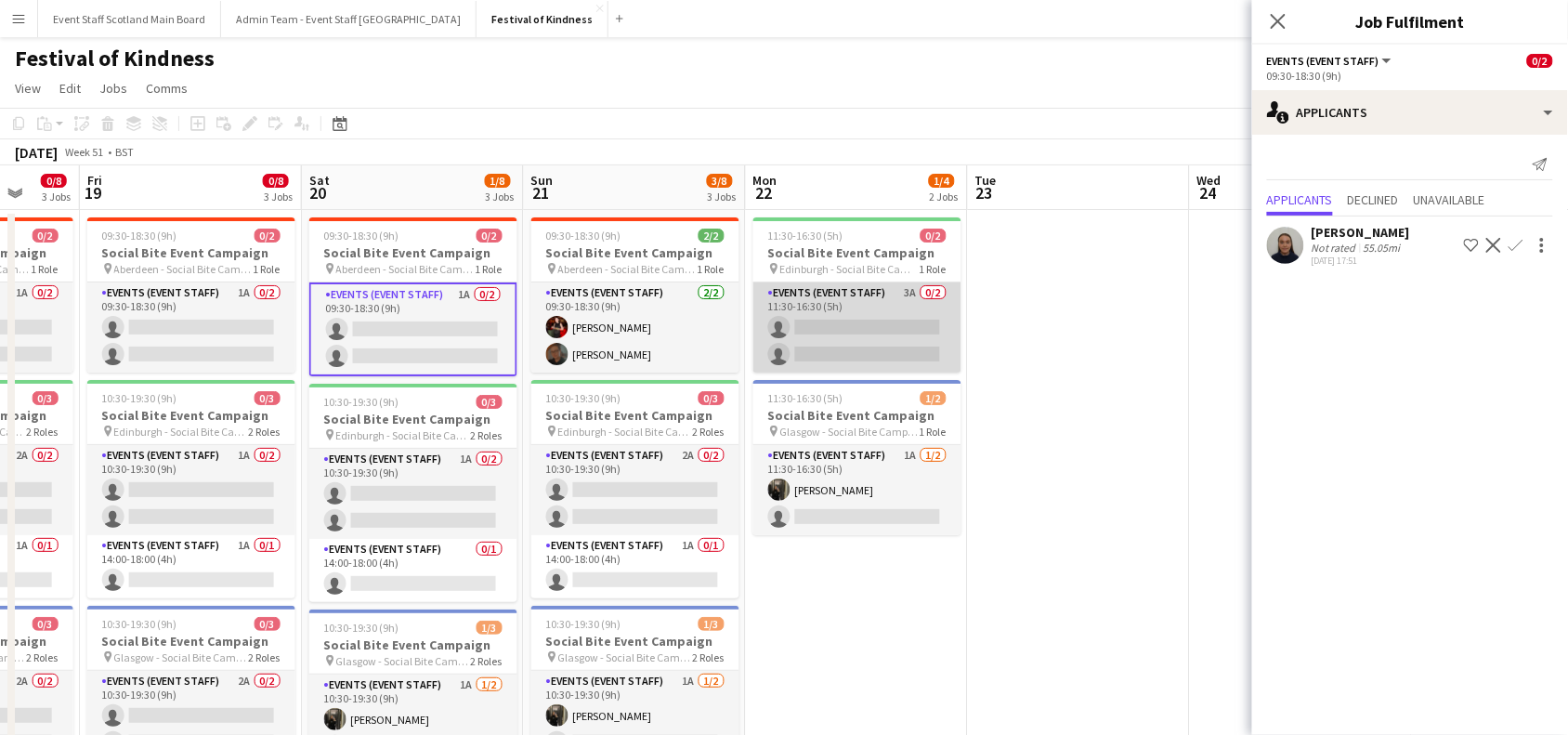
click at [870, 316] on app-card-role "Events (Event Staff) 3A 0/2 11:30-16:30 (5h) single-neutral-actions single-neut…" at bounding box center [857, 328] width 208 height 90
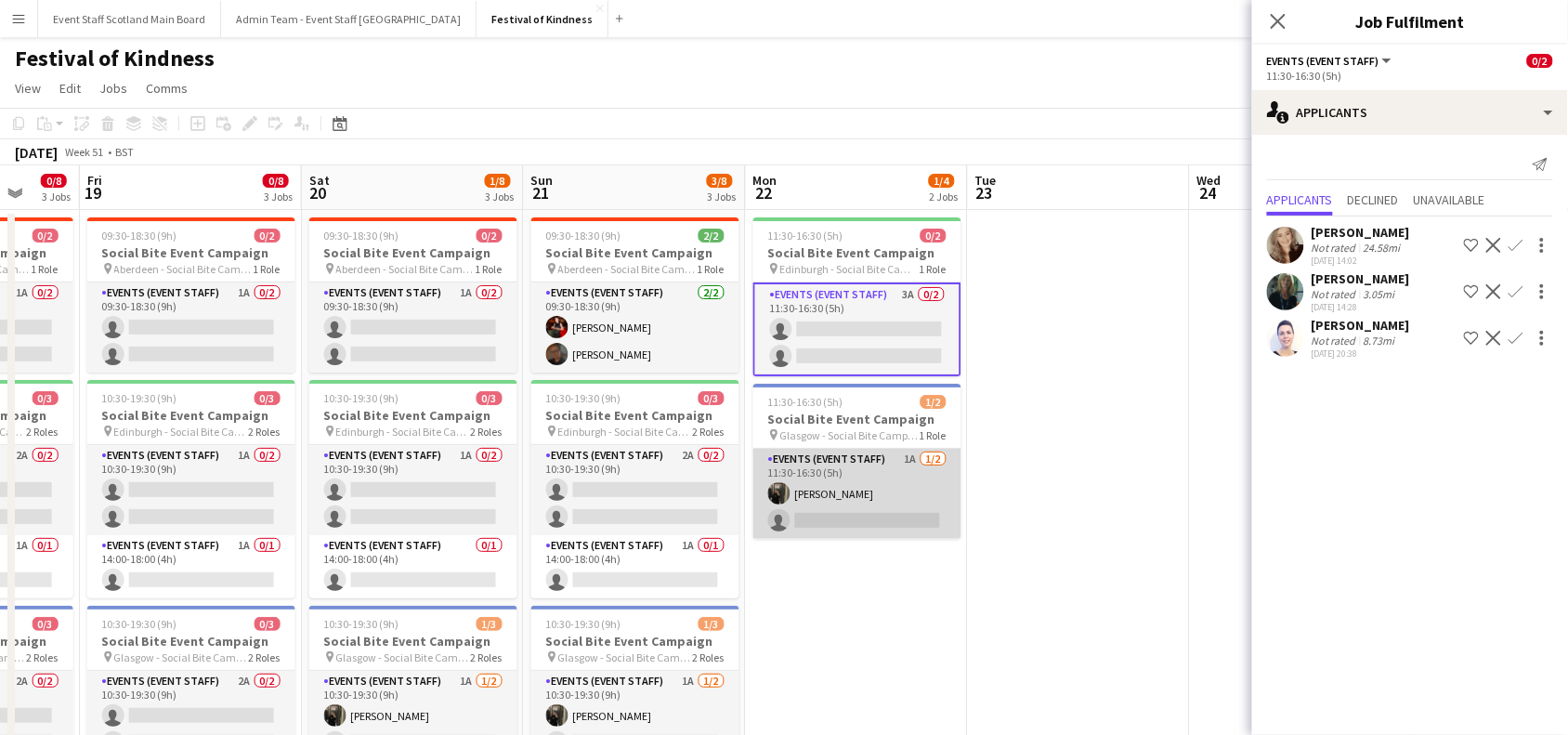
click at [867, 494] on app-card-role "Events (Event Staff) 1A [DATE] 11:30-16:30 (5h) [PERSON_NAME] single-neutral-ac…" at bounding box center [857, 494] width 208 height 90
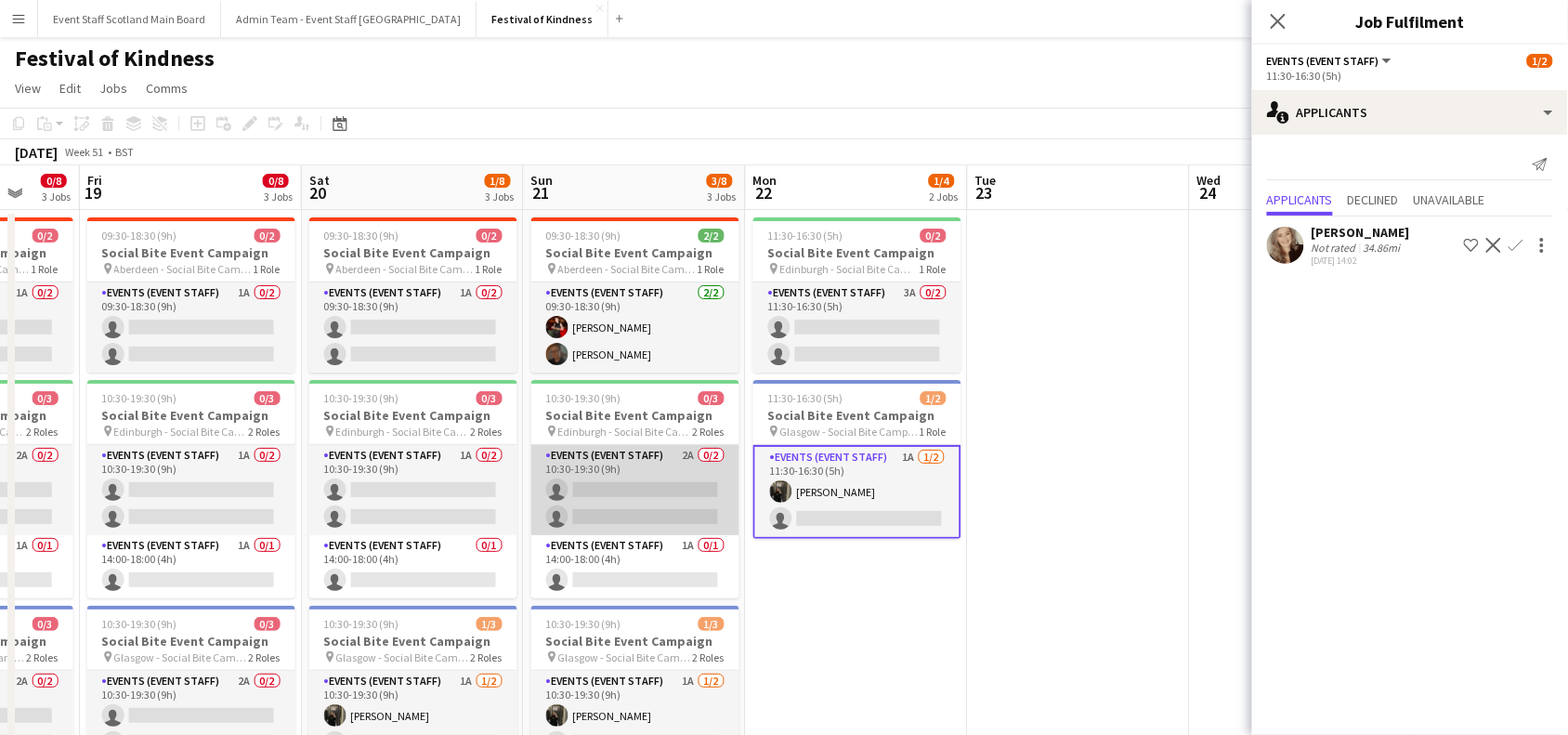
click at [651, 502] on app-card-role "Events (Event Staff) 2A 0/2 10:30-19:30 (9h) single-neutral-actions single-neut…" at bounding box center [635, 490] width 208 height 90
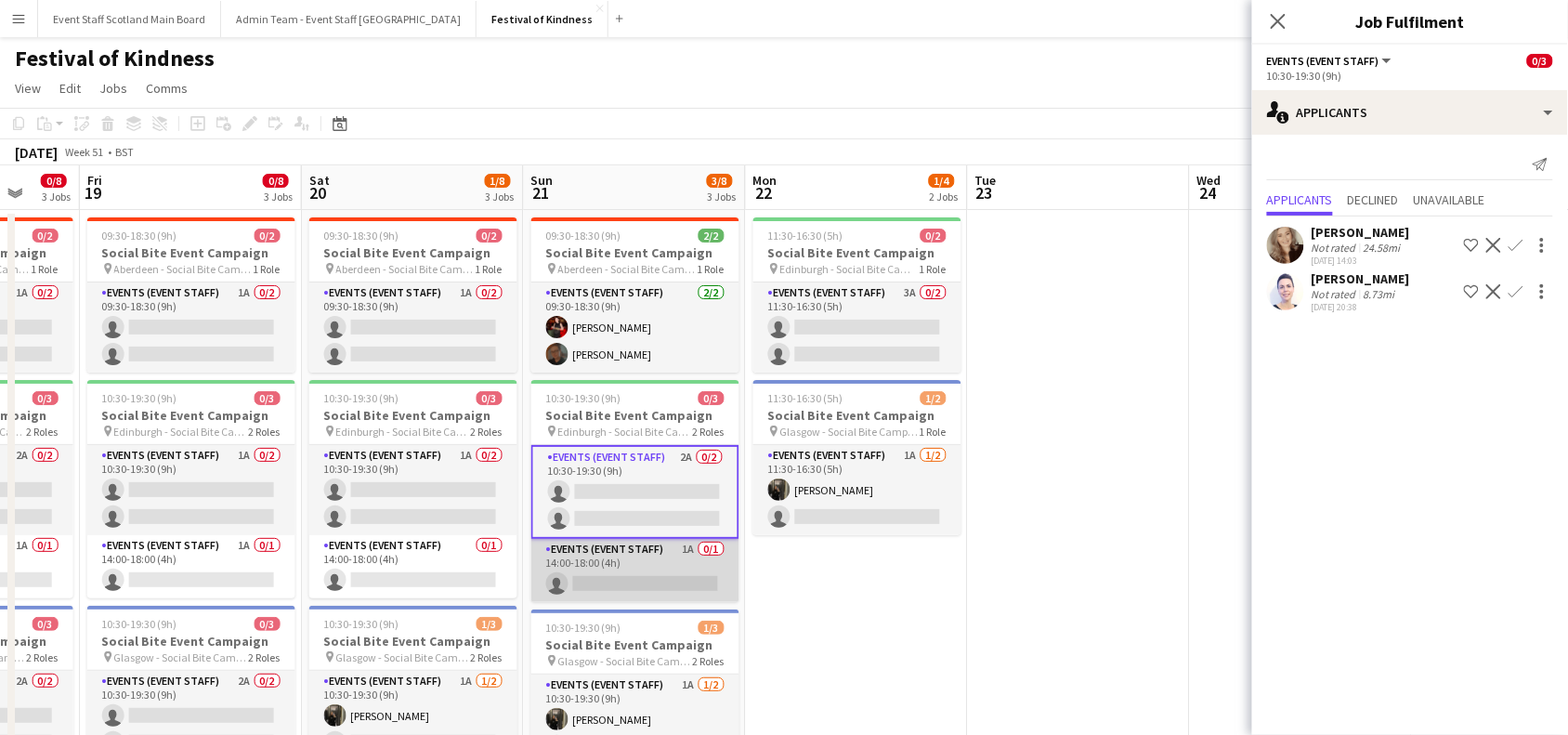
click at [648, 564] on app-card-role "Events (Event Staff) 1A 0/1 14:00-18:00 (4h) single-neutral-actions" at bounding box center [635, 570] width 208 height 63
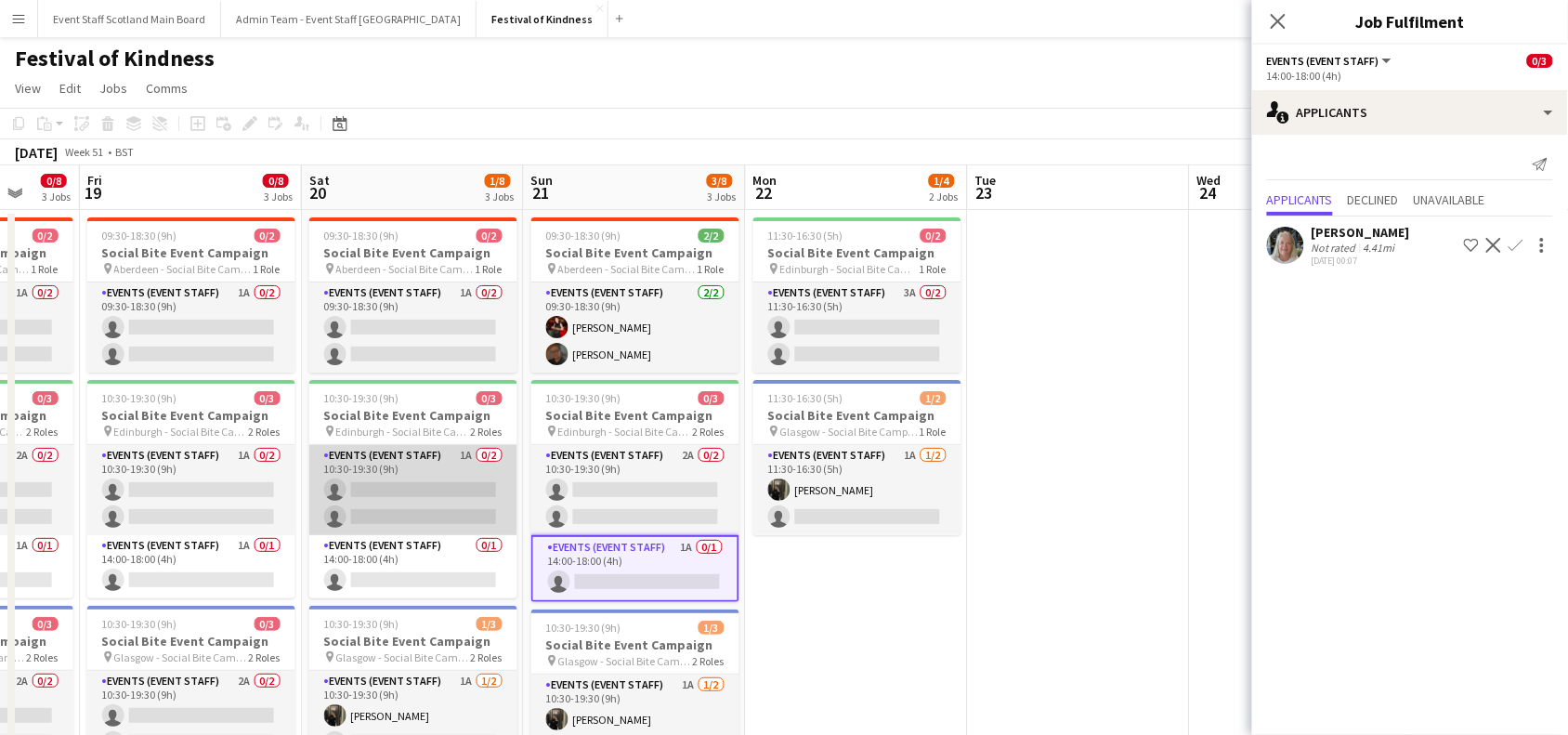
click at [433, 474] on app-card-role "Events (Event Staff) 1A 0/2 10:30-19:30 (9h) single-neutral-actions single-neut…" at bounding box center [413, 490] width 208 height 90
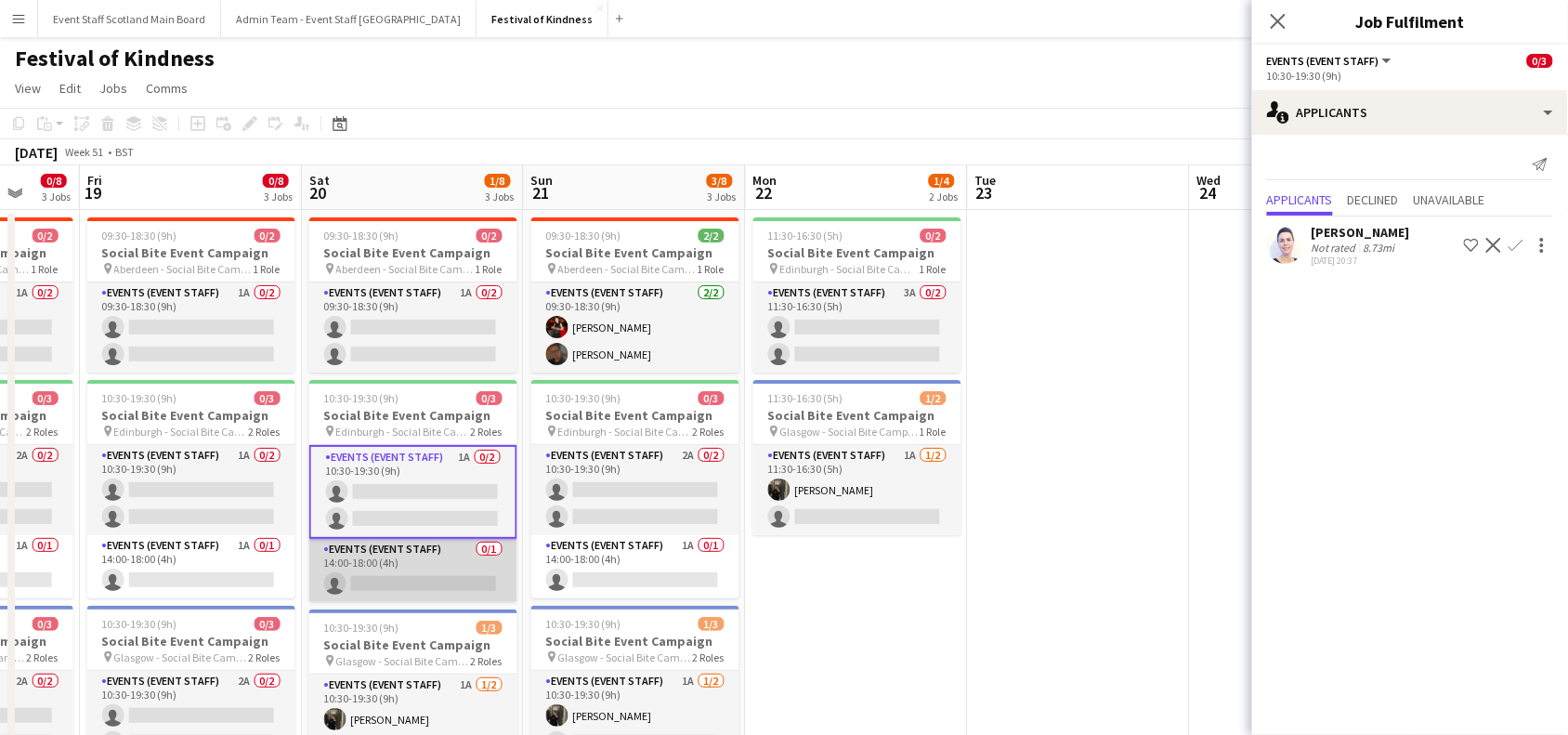
click at [396, 561] on app-card-role "Events (Event Staff) 0/1 14:00-18:00 (4h) single-neutral-actions" at bounding box center [413, 570] width 208 height 63
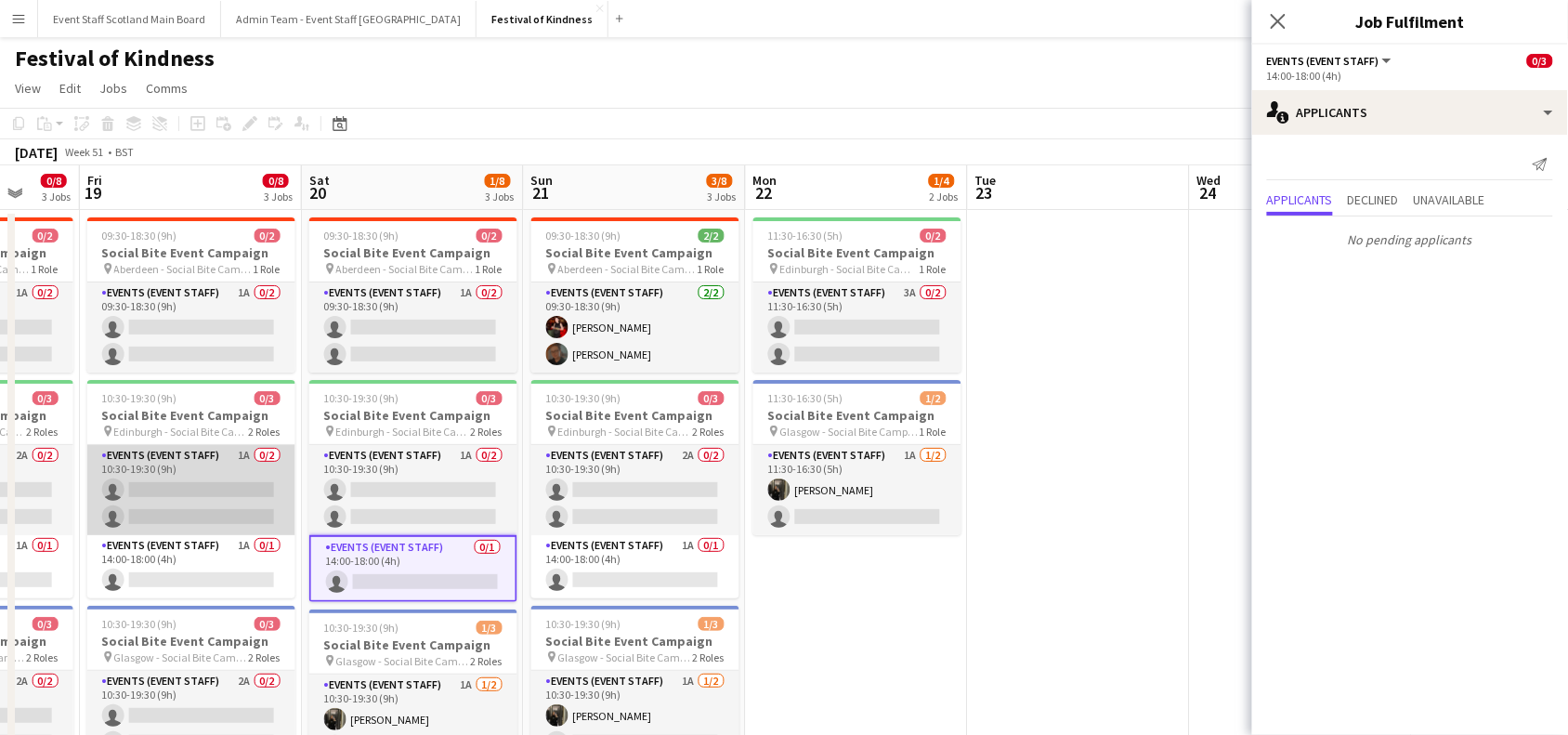
click at [175, 475] on app-card-role "Events (Event Staff) 1A 0/2 10:30-19:30 (9h) single-neutral-actions single-neut…" at bounding box center [191, 490] width 208 height 90
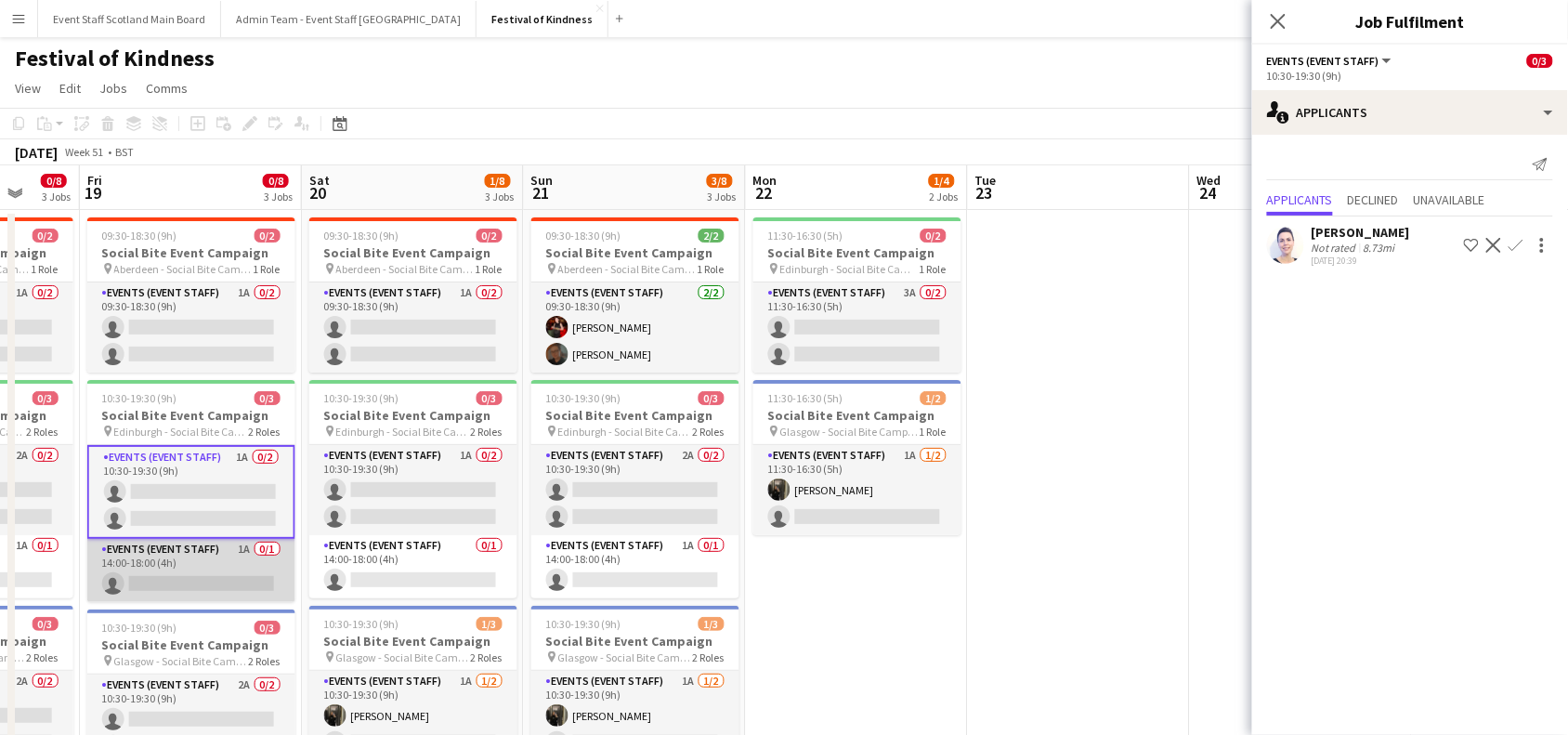
click at [191, 570] on app-card-role "Events (Event Staff) 1A 0/1 14:00-18:00 (4h) single-neutral-actions" at bounding box center [191, 570] width 208 height 63
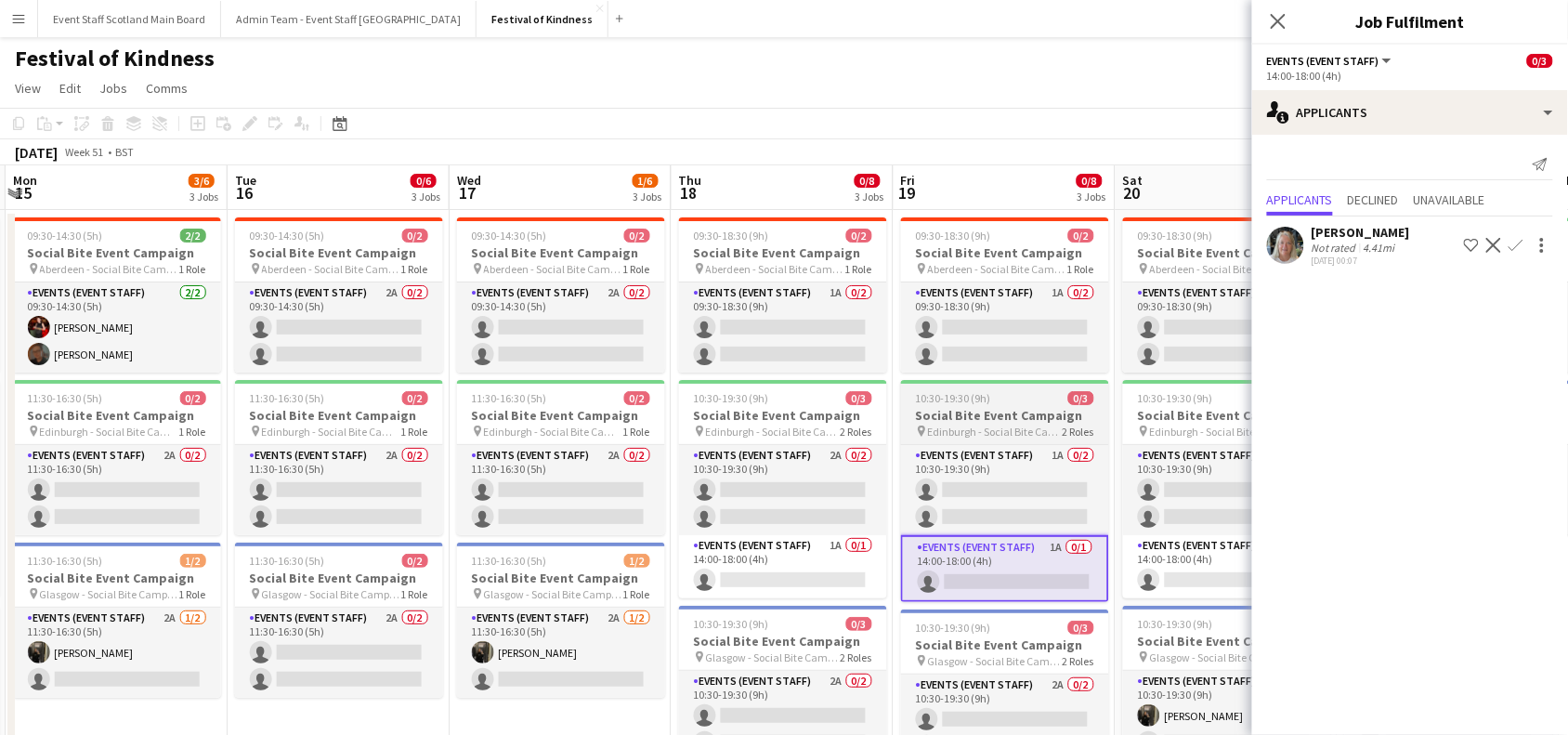
scroll to position [0, 462]
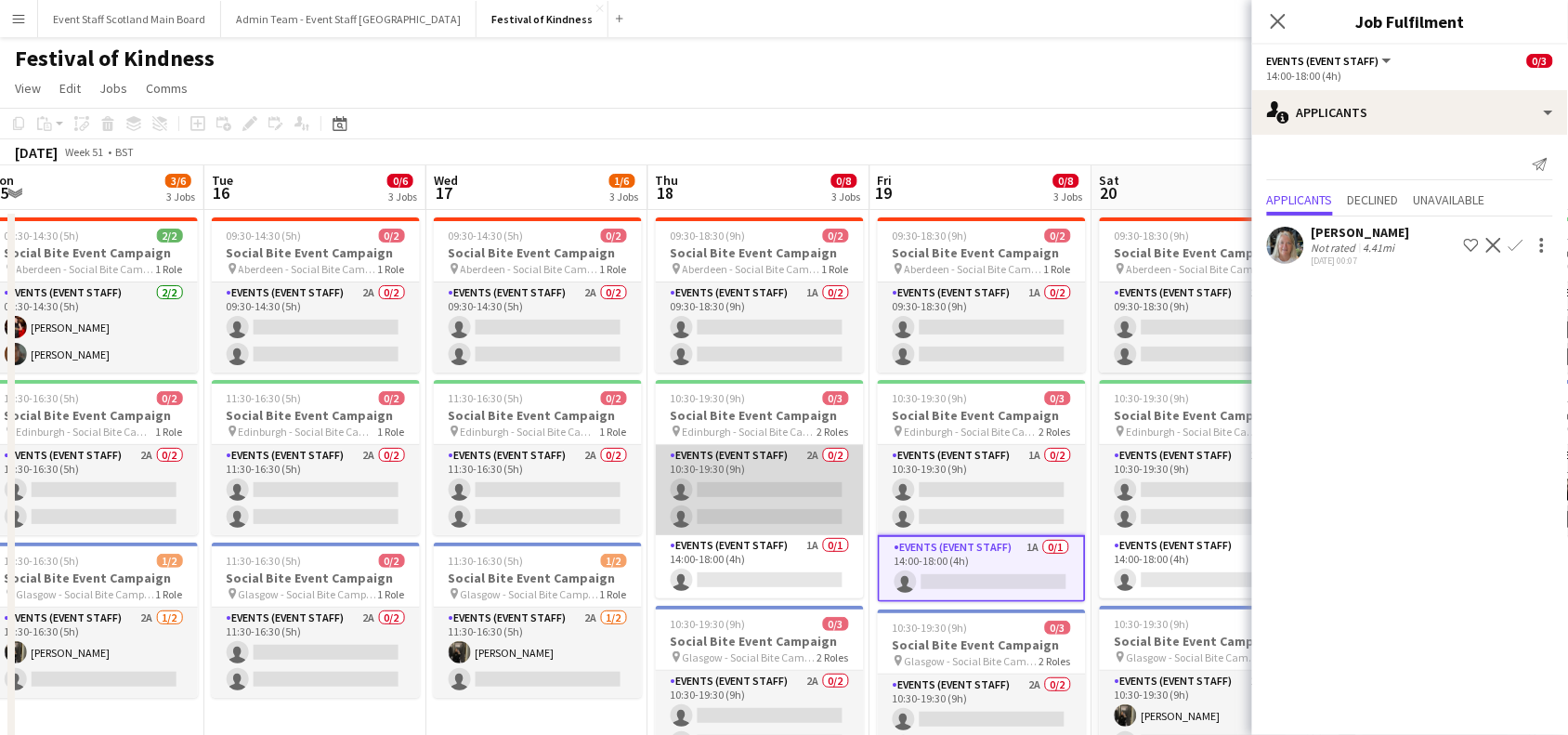
click at [795, 486] on app-card-role "Events (Event Staff) 2A 0/2 10:30-19:30 (9h) single-neutral-actions single-neut…" at bounding box center [759, 490] width 208 height 90
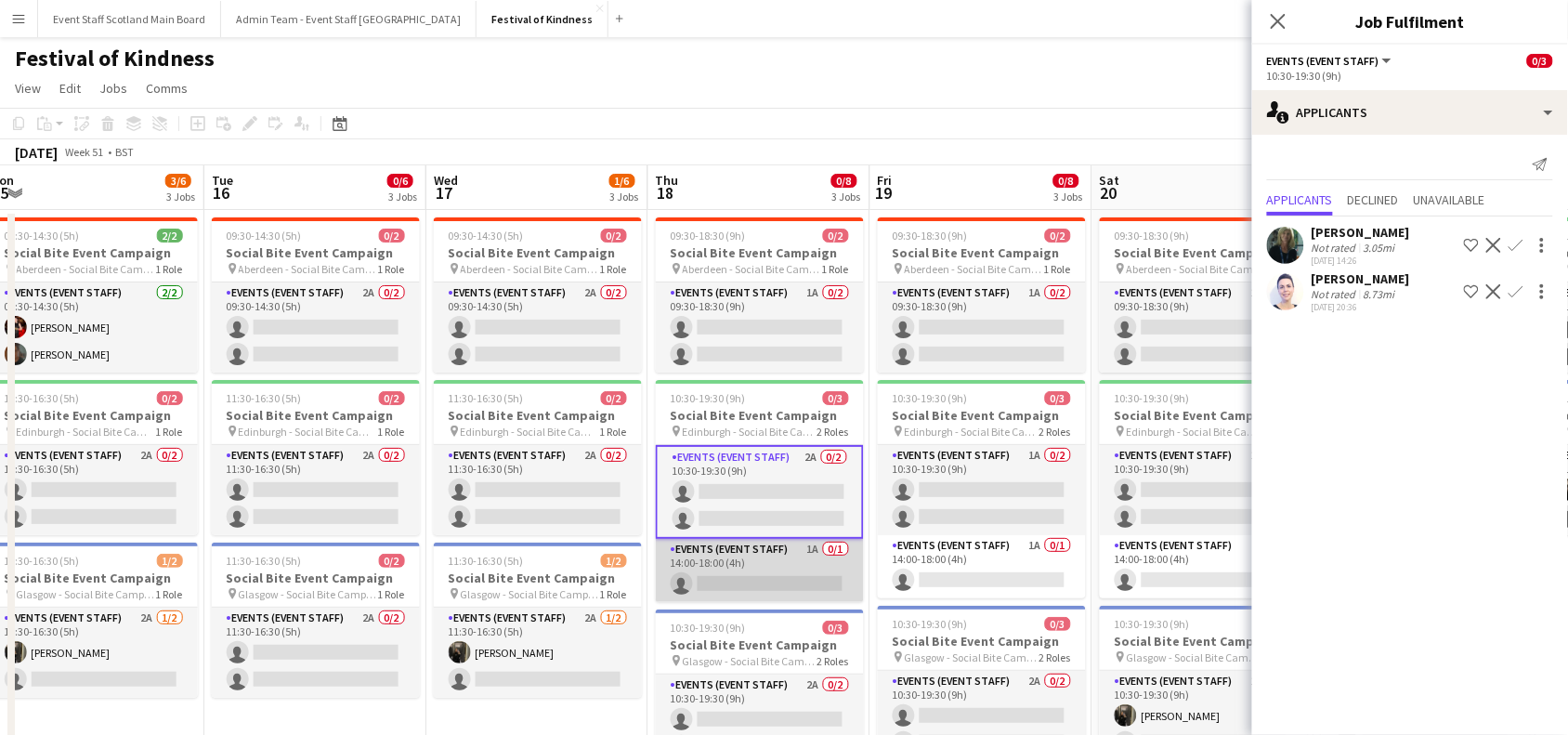
click at [779, 587] on app-card-role "Events (Event Staff) 1A 0/1 14:00-18:00 (4h) single-neutral-actions" at bounding box center [759, 570] width 208 height 63
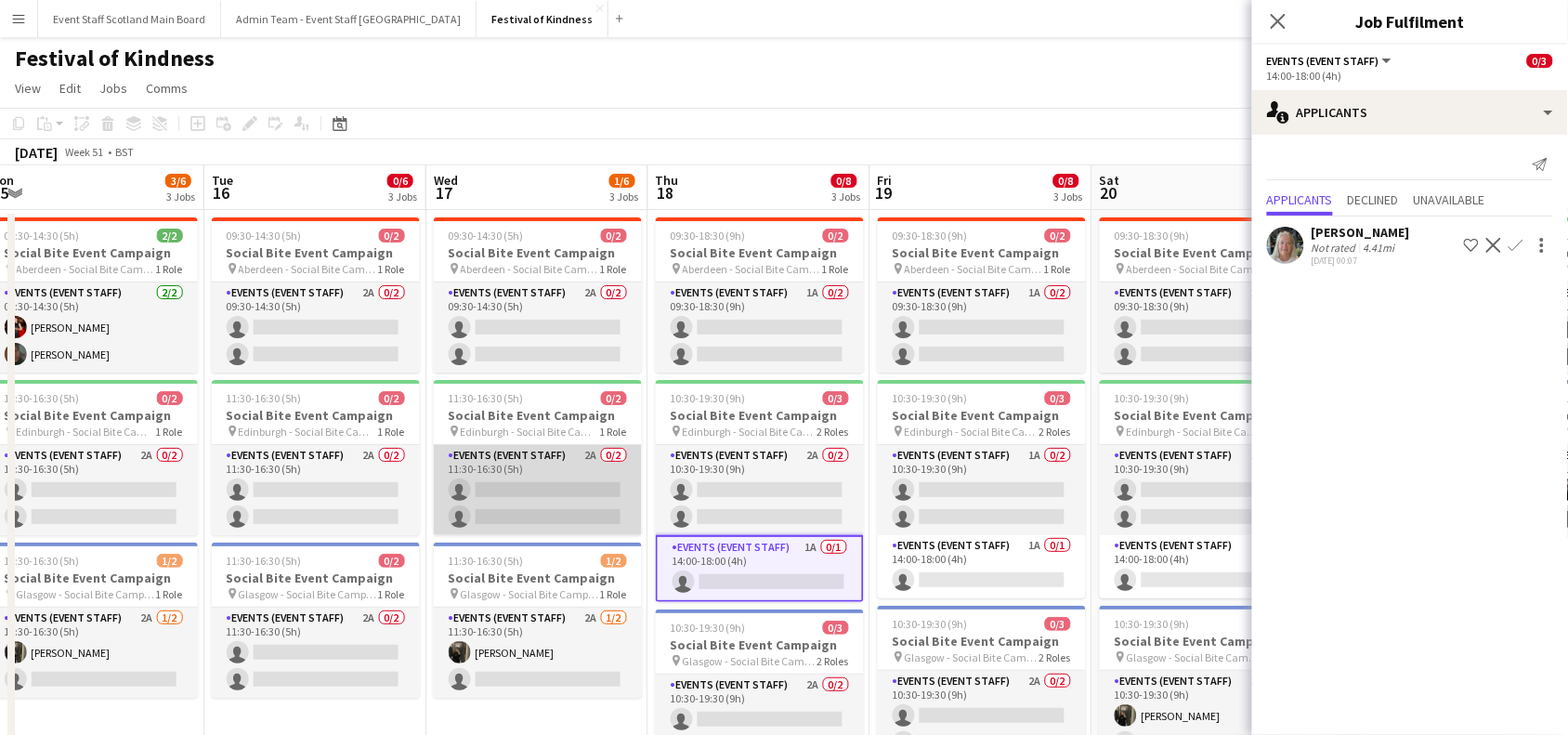
click at [562, 491] on app-card-role "Events (Event Staff) 2A 0/2 11:30-16:30 (5h) single-neutral-actions single-neut…" at bounding box center [537, 490] width 208 height 90
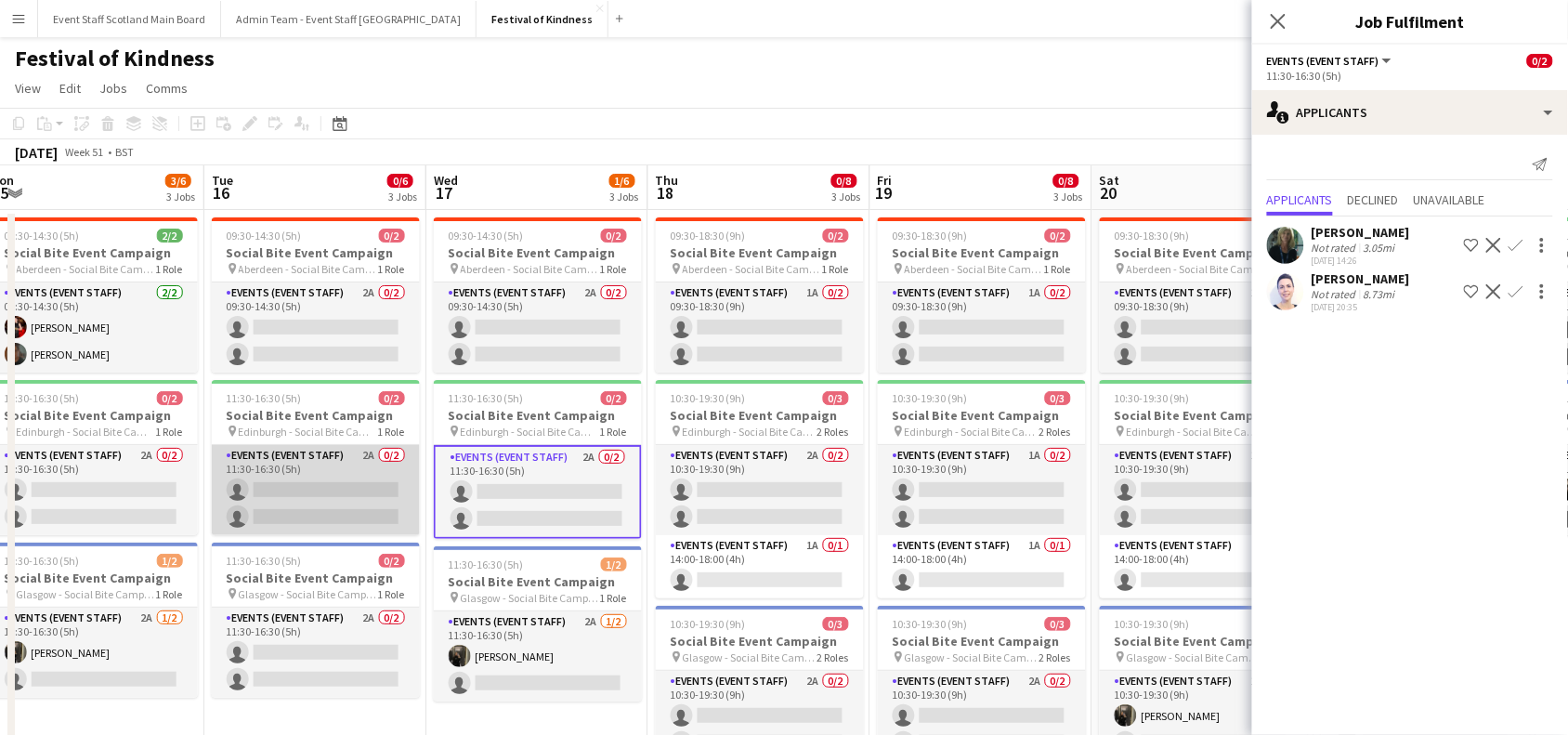
click at [333, 495] on app-card-role "Events (Event Staff) 2A 0/2 11:30-16:30 (5h) single-neutral-actions single-neut…" at bounding box center [315, 490] width 208 height 90
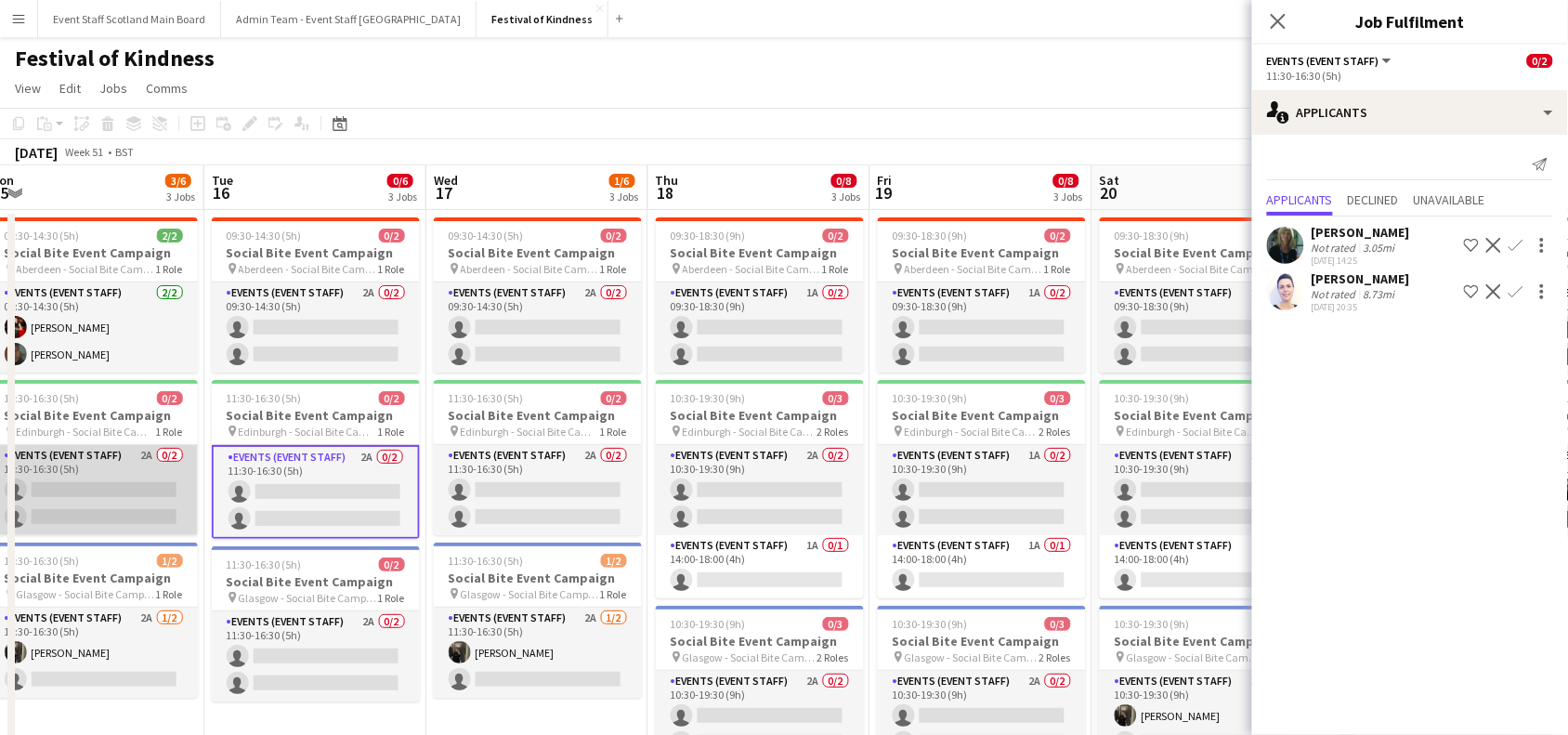
click at [132, 488] on app-card-role "Events (Event Staff) 2A 0/2 11:30-16:30 (5h) single-neutral-actions single-neut…" at bounding box center [93, 490] width 208 height 90
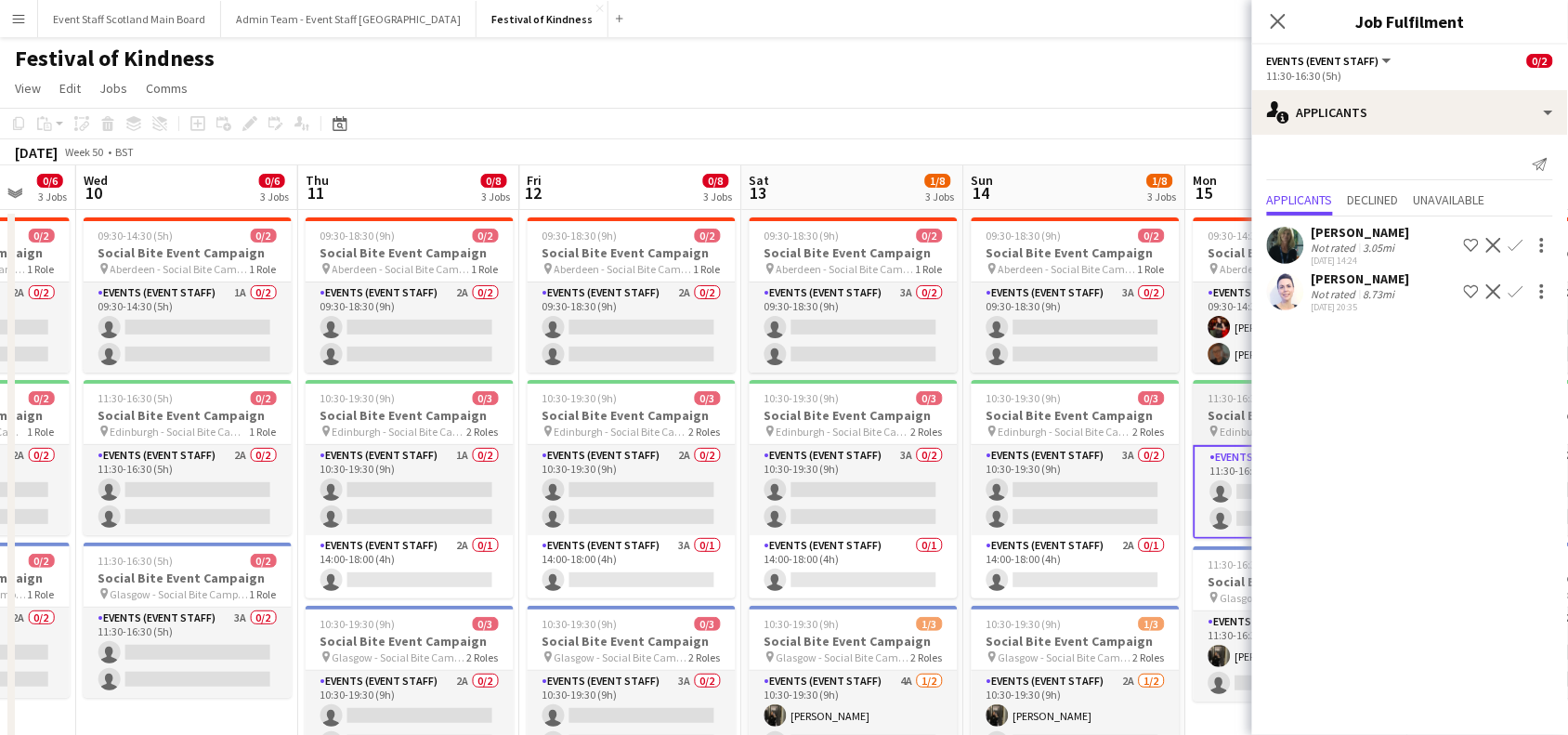
scroll to position [0, 585]
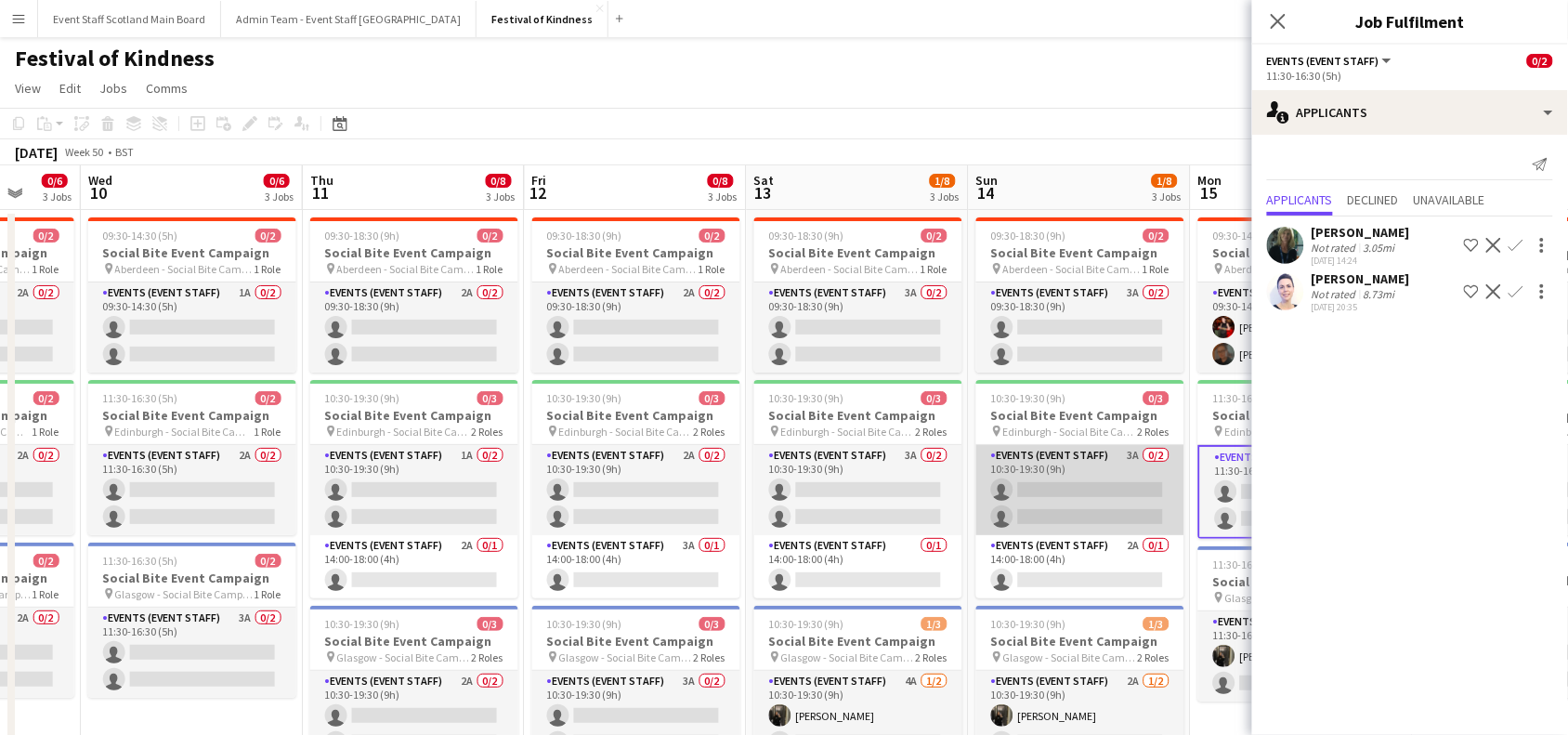
click at [1098, 490] on app-card-role "Events (Event Staff) 3A 0/2 10:30-19:30 (9h) single-neutral-actions single-neut…" at bounding box center [1080, 490] width 208 height 90
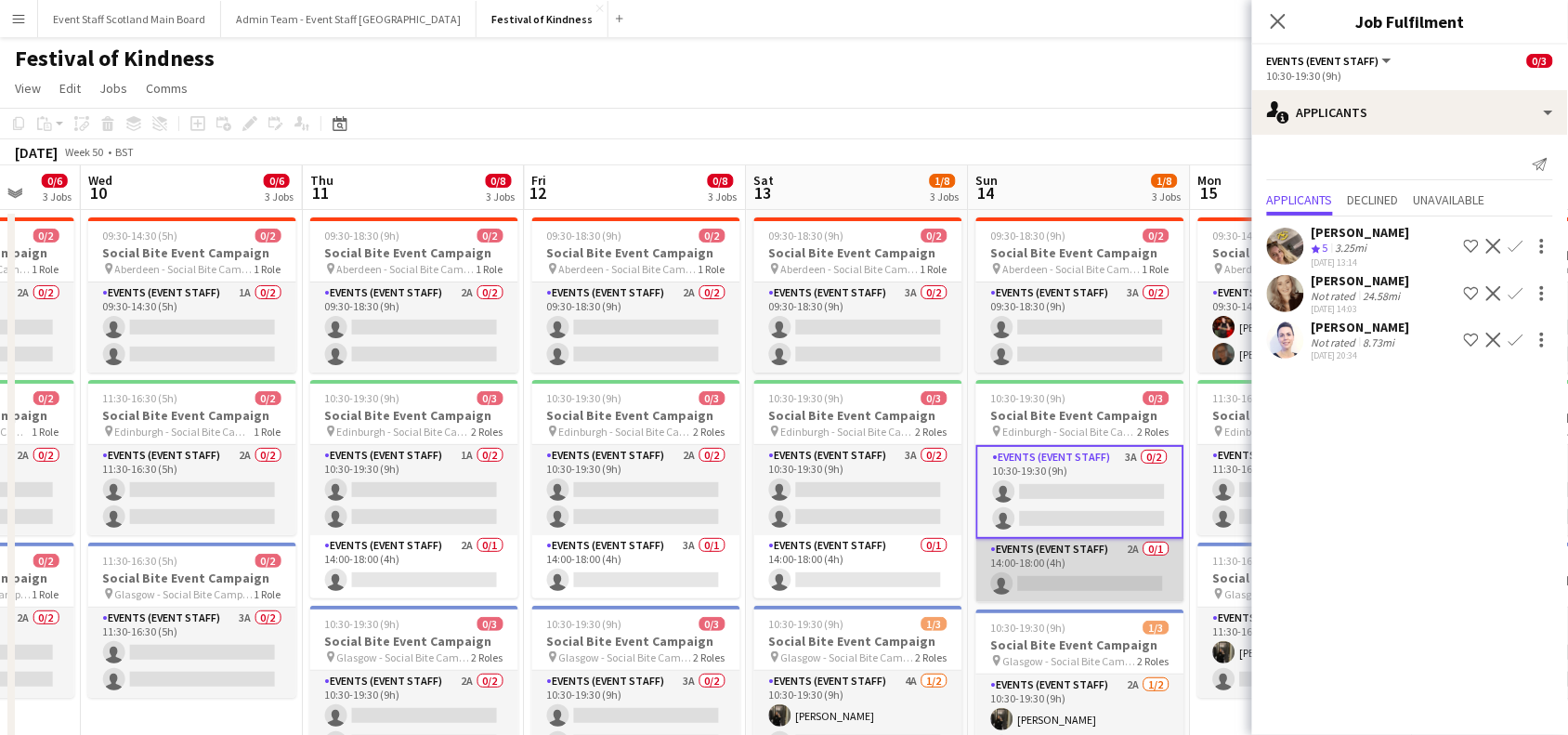
click at [1101, 565] on app-card-role "Events (Event Staff) 2A 0/1 14:00-18:00 (4h) single-neutral-actions" at bounding box center [1080, 570] width 208 height 63
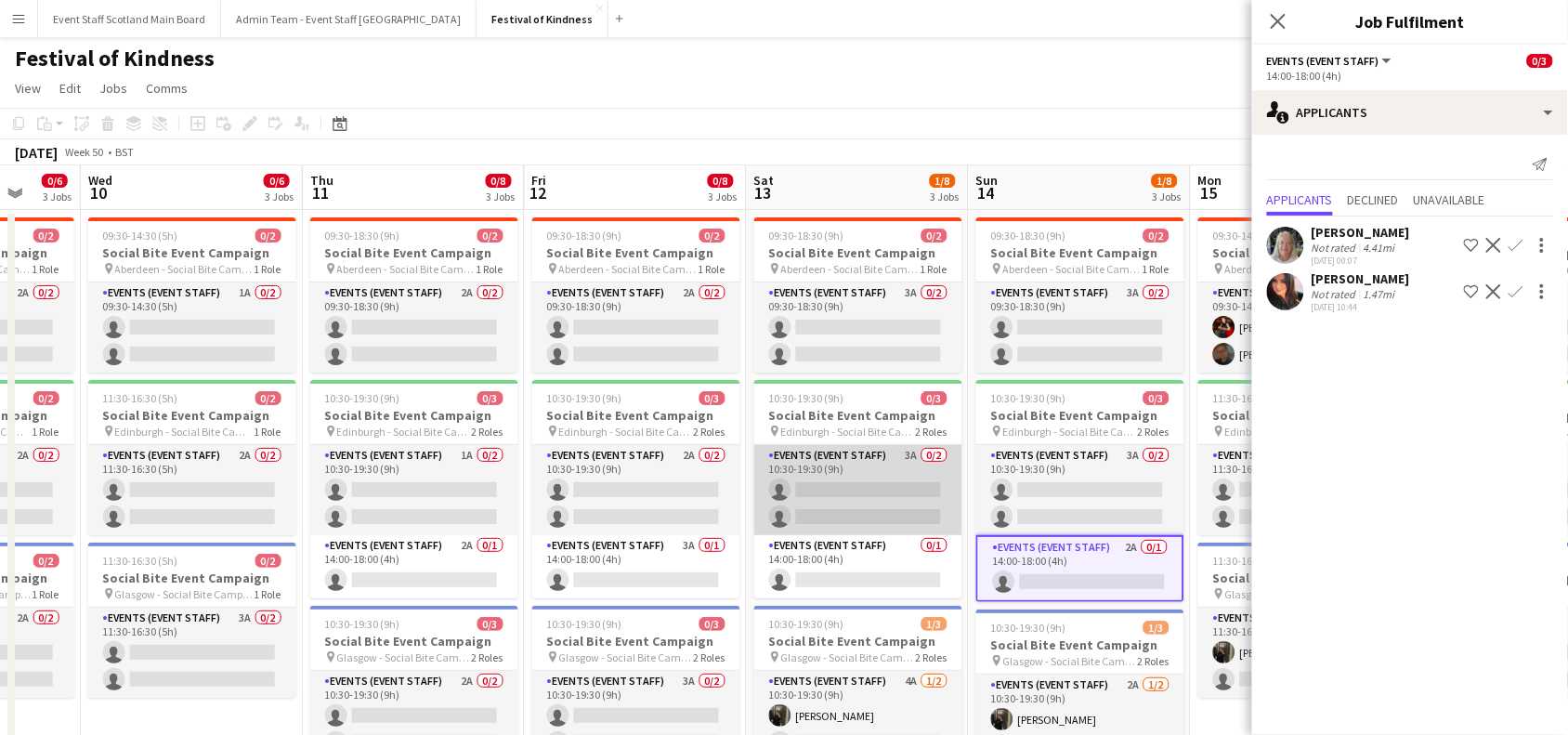
click at [836, 507] on app-card-role "Events (Event Staff) 3A 0/2 10:30-19:30 (9h) single-neutral-actions single-neut…" at bounding box center [858, 490] width 208 height 90
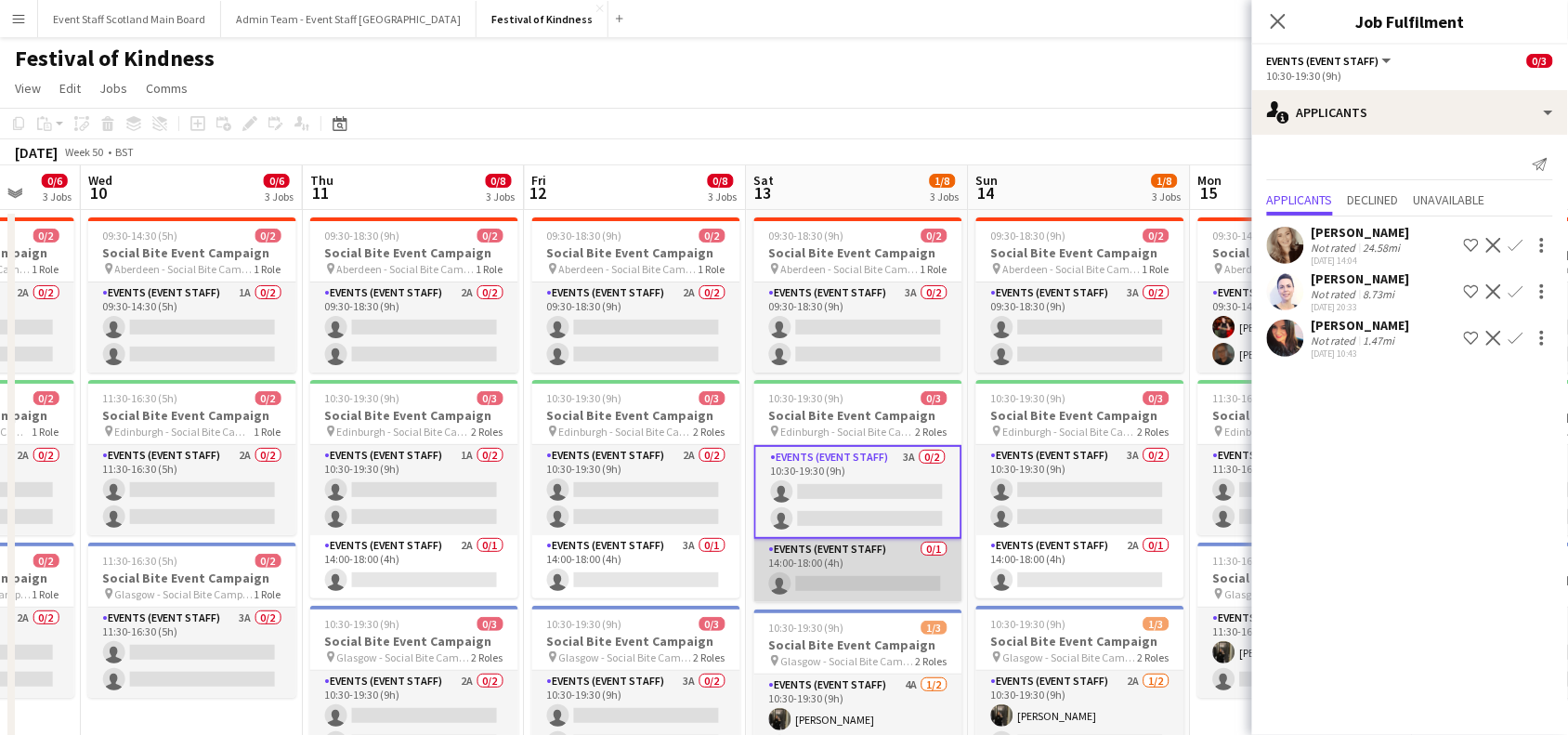
click at [851, 569] on app-card-role "Events (Event Staff) 0/1 14:00-18:00 (4h) single-neutral-actions" at bounding box center [858, 570] width 208 height 63
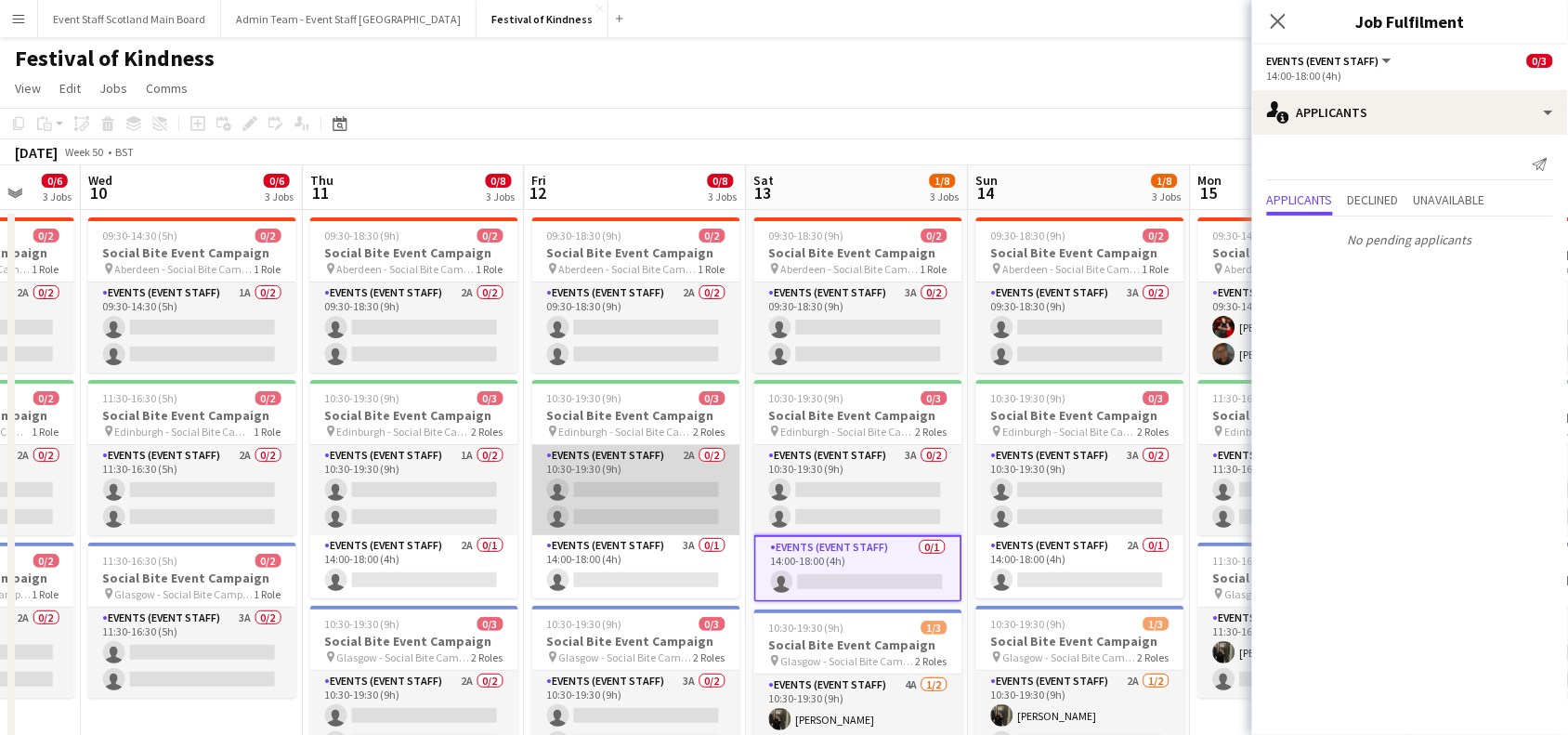
click at [660, 486] on app-card-role "Events (Event Staff) 2A 0/2 10:30-19:30 (9h) single-neutral-actions single-neut…" at bounding box center [636, 490] width 208 height 90
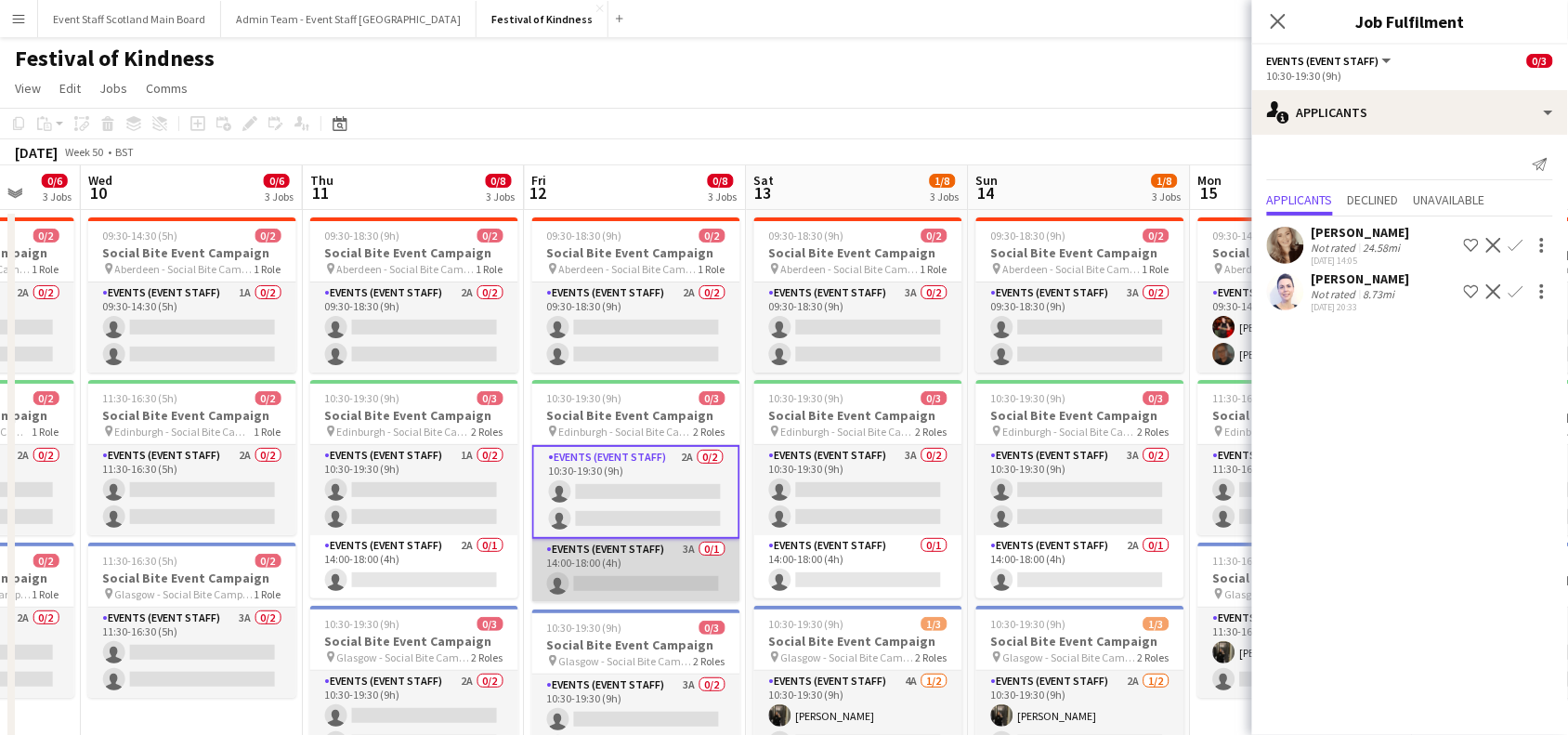
click at [652, 549] on app-card-role "Events (Event Staff) 3A 0/1 14:00-18:00 (4h) single-neutral-actions" at bounding box center [636, 570] width 208 height 63
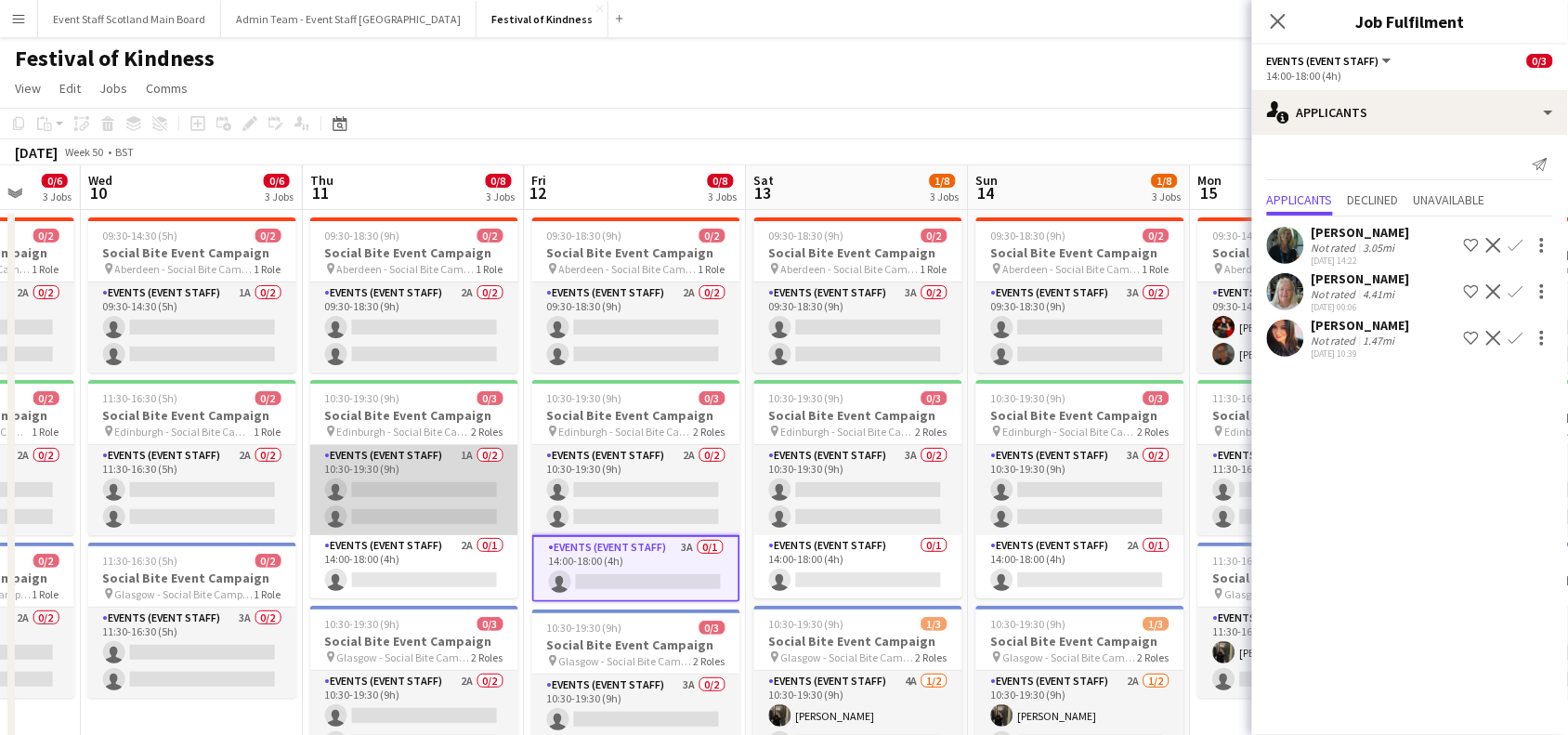
click at [449, 456] on app-card-role "Events (Event Staff) 1A 0/2 10:30-19:30 (9h) single-neutral-actions single-neut…" at bounding box center [414, 490] width 208 height 90
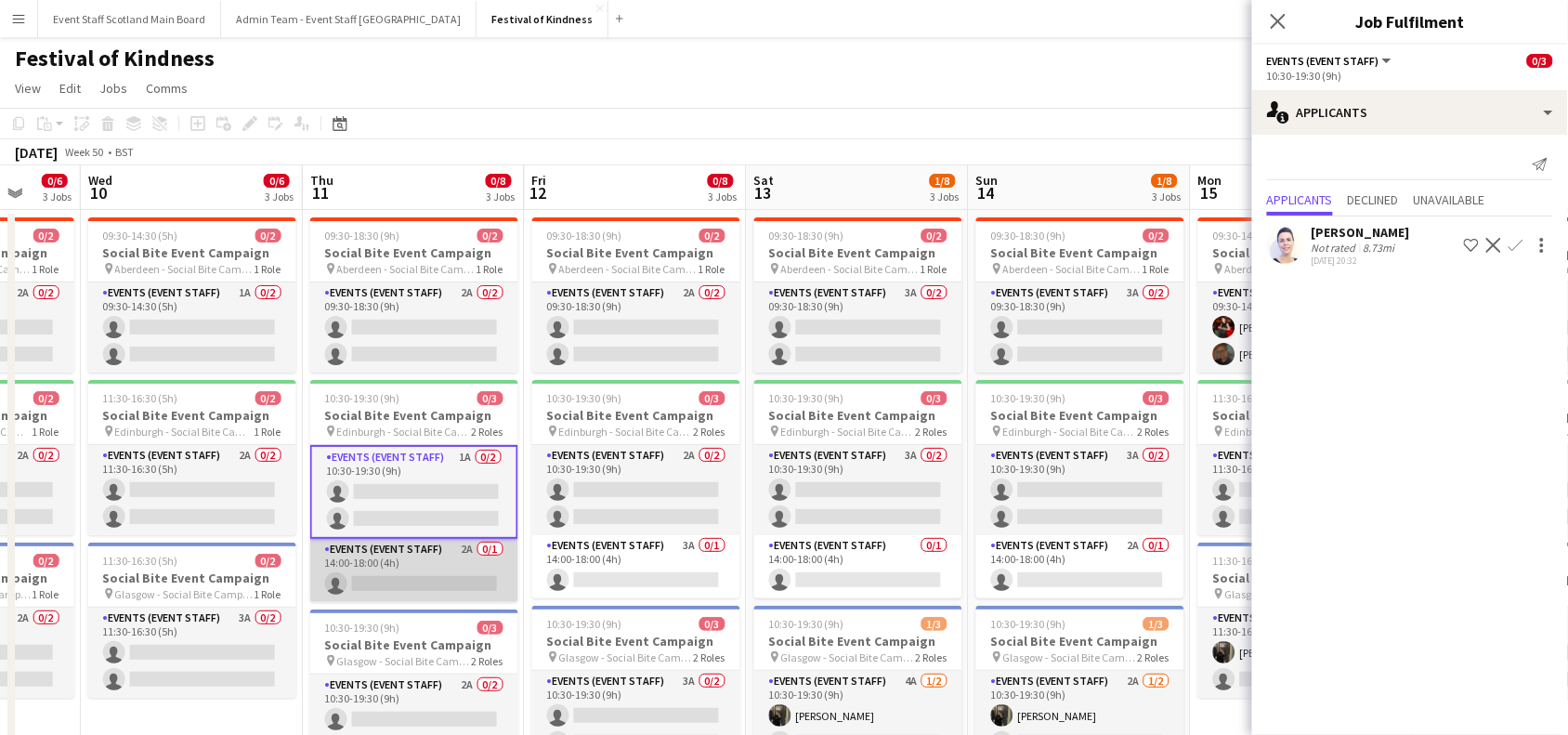
click at [422, 572] on app-card-role "Events (Event Staff) 2A 0/1 14:00-18:00 (4h) single-neutral-actions" at bounding box center [414, 570] width 208 height 63
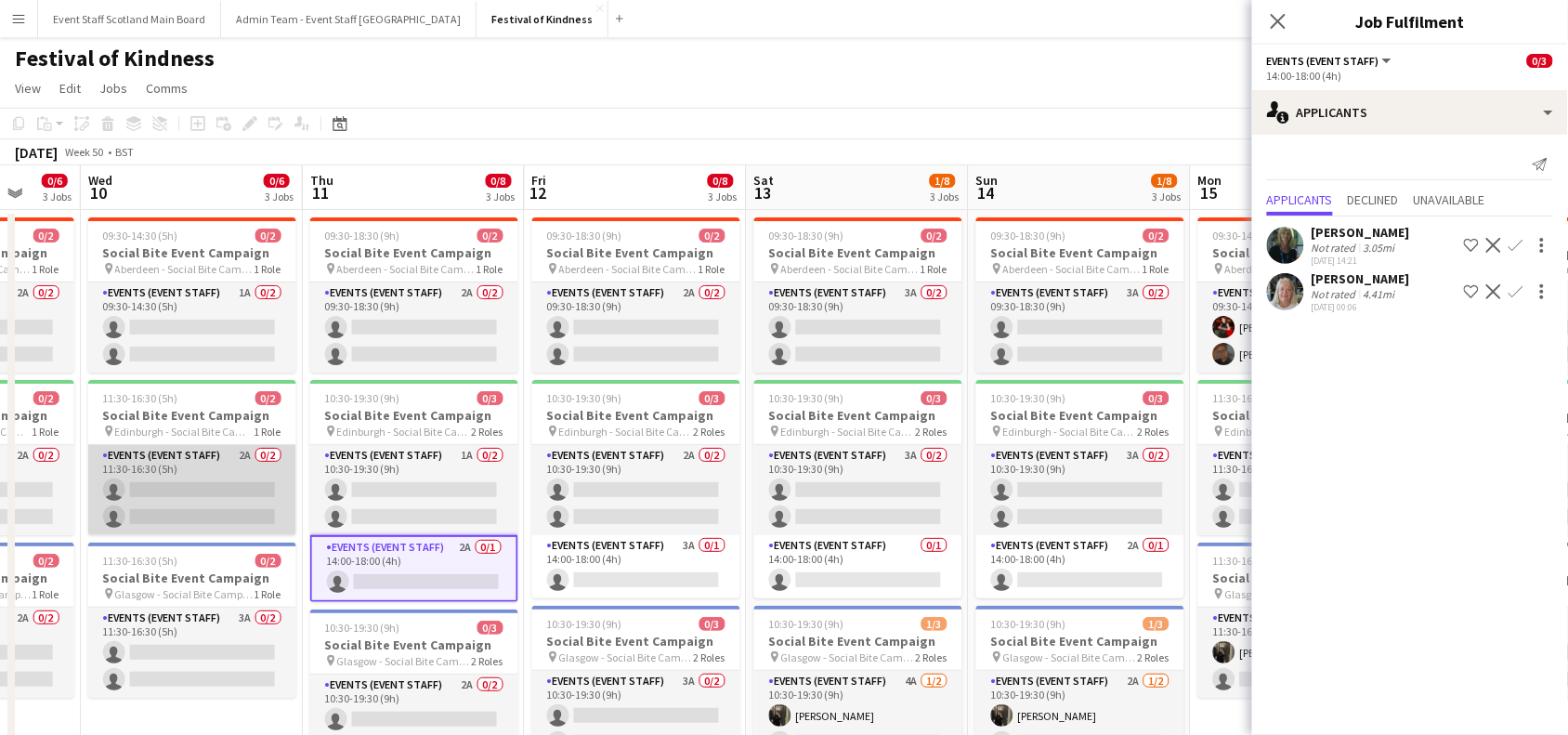
click at [230, 471] on app-card-role "Events (Event Staff) 2A 0/2 11:30-16:30 (5h) single-neutral-actions single-neut…" at bounding box center [192, 490] width 208 height 90
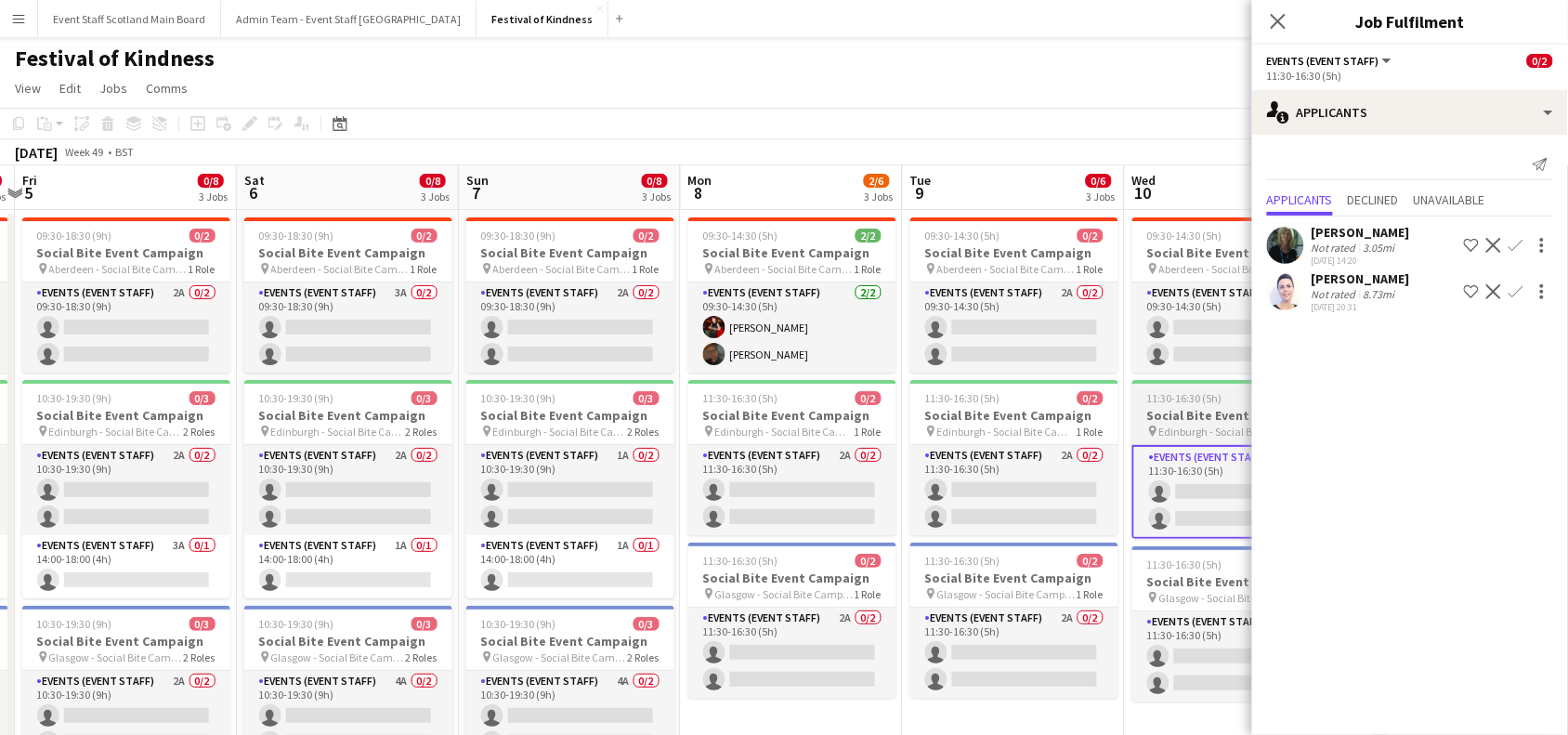
scroll to position [0, 404]
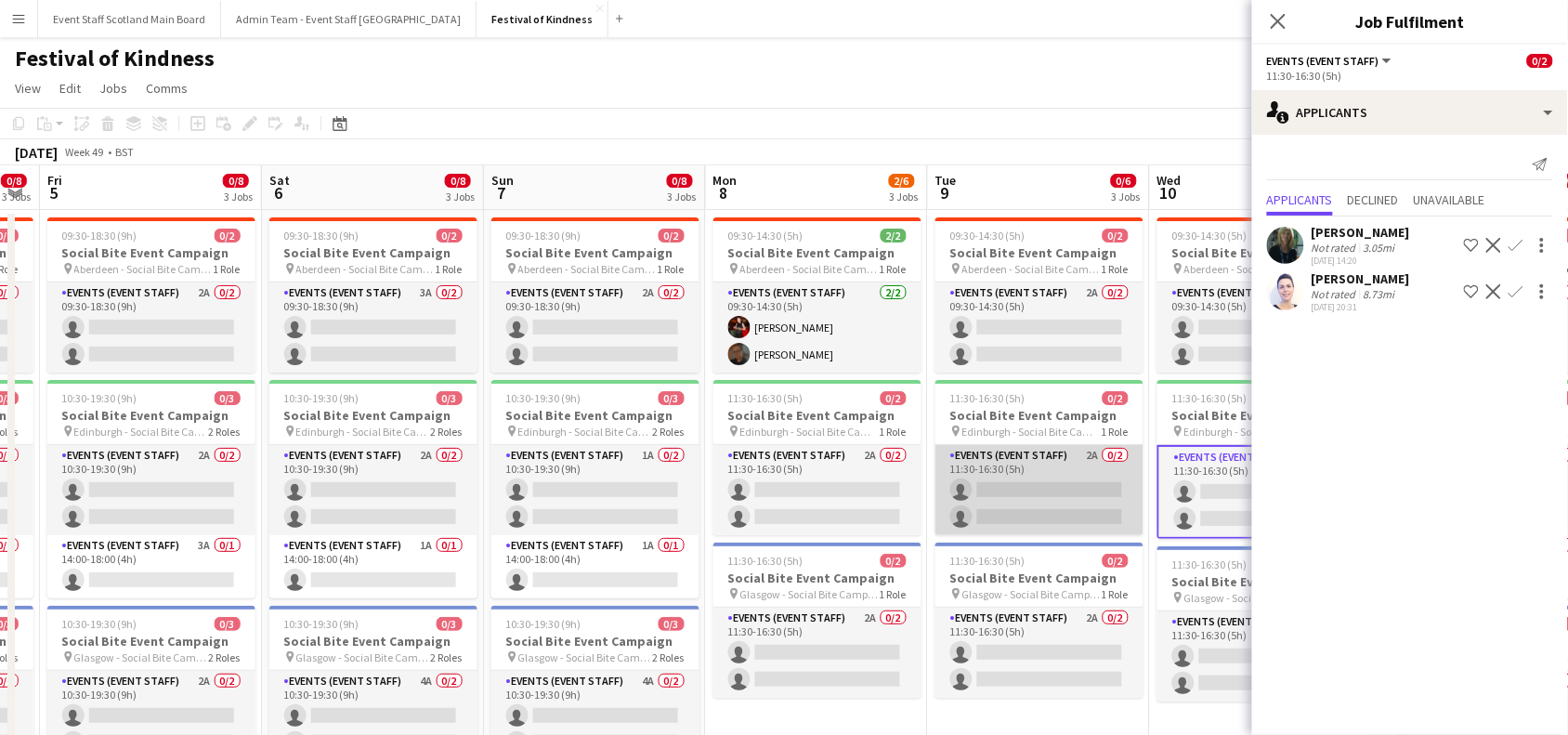
click at [981, 500] on app-card-role "Events (Event Staff) 2A 0/2 11:30-16:30 (5h) single-neutral-actions single-neut…" at bounding box center [1039, 490] width 208 height 90
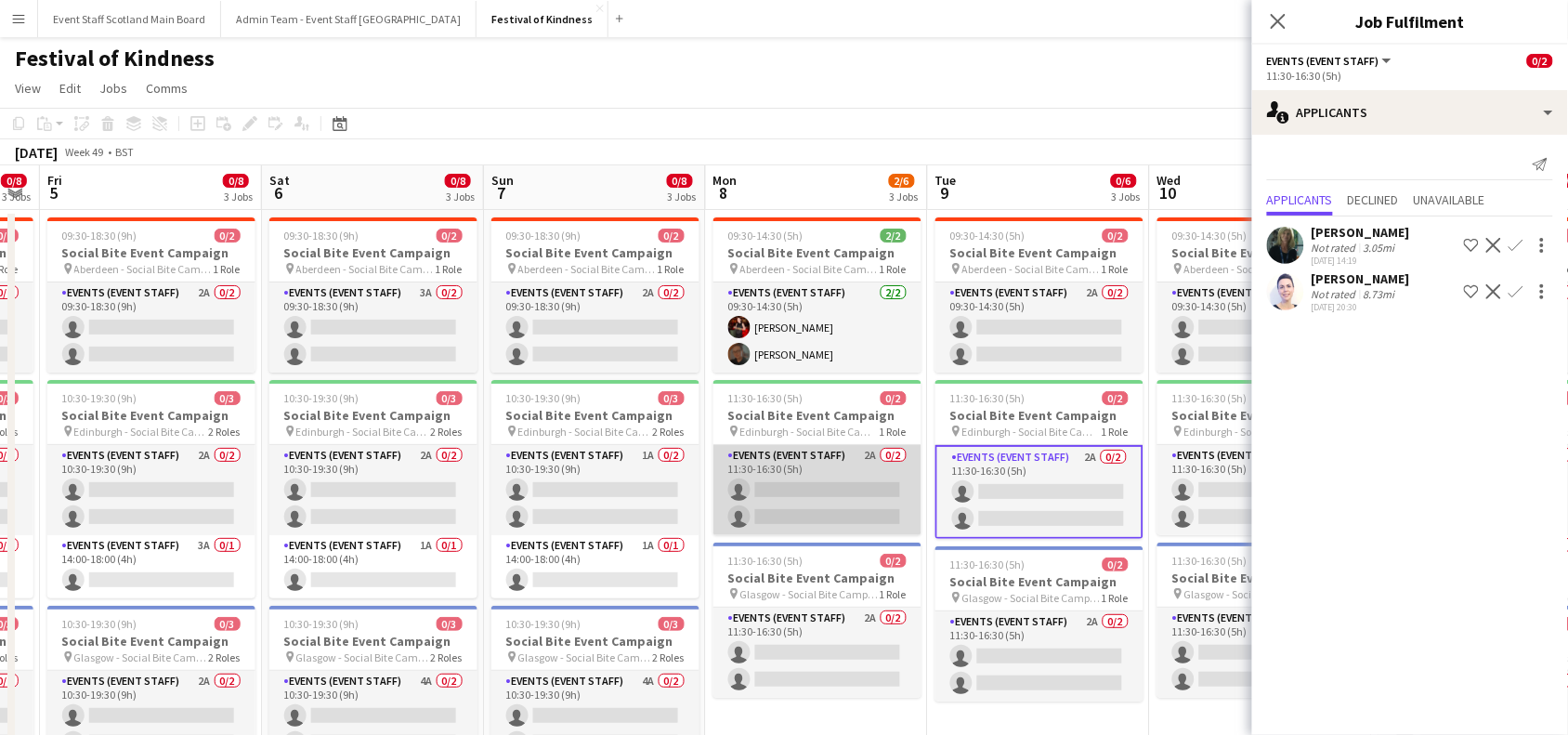
click at [736, 488] on app-card-role "Events (Event Staff) 2A 0/2 11:30-16:30 (5h) single-neutral-actions single-neut…" at bounding box center [817, 490] width 208 height 90
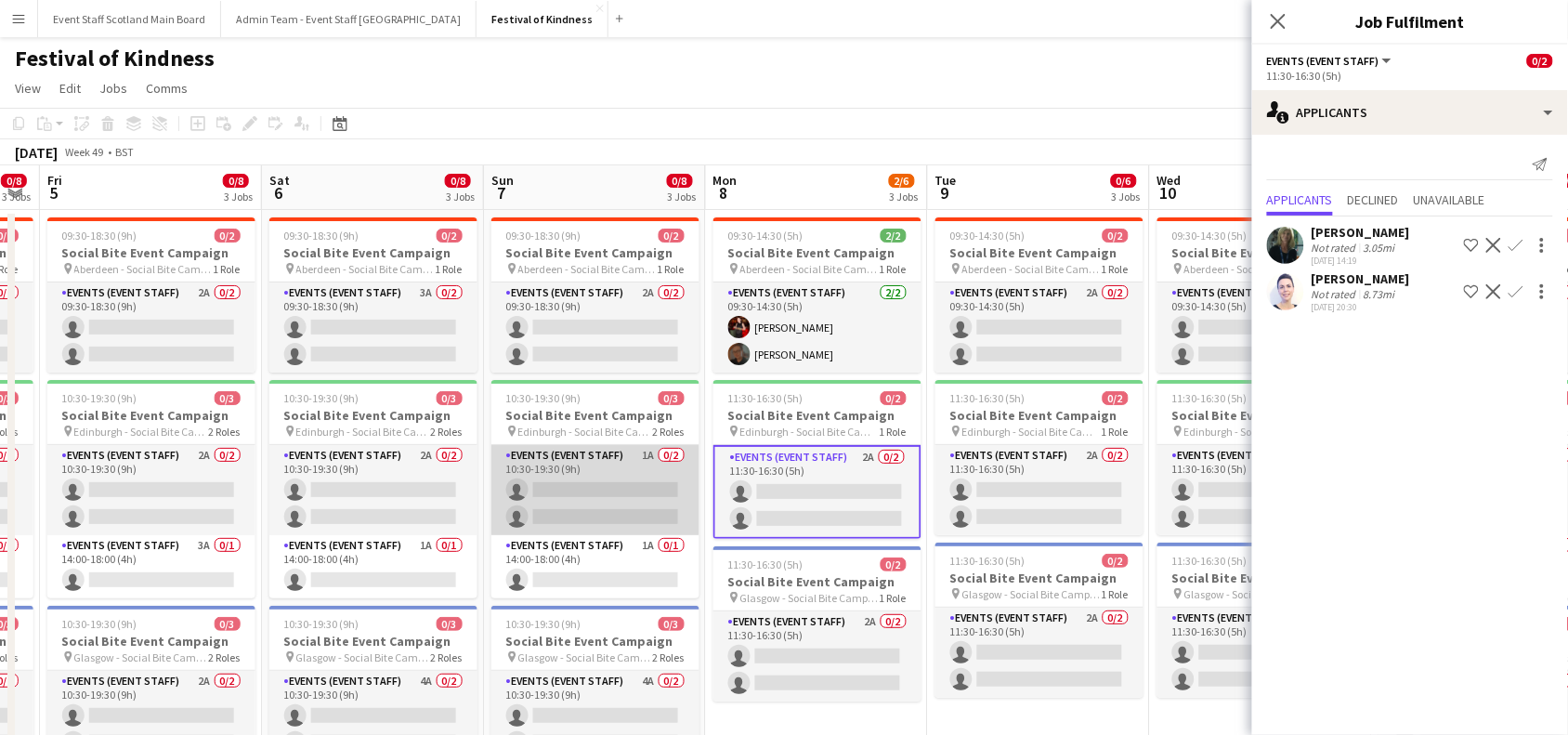
click at [561, 504] on app-card-role "Events (Event Staff) 1A 0/2 10:30-19:30 (9h) single-neutral-actions single-neut…" at bounding box center [595, 490] width 208 height 90
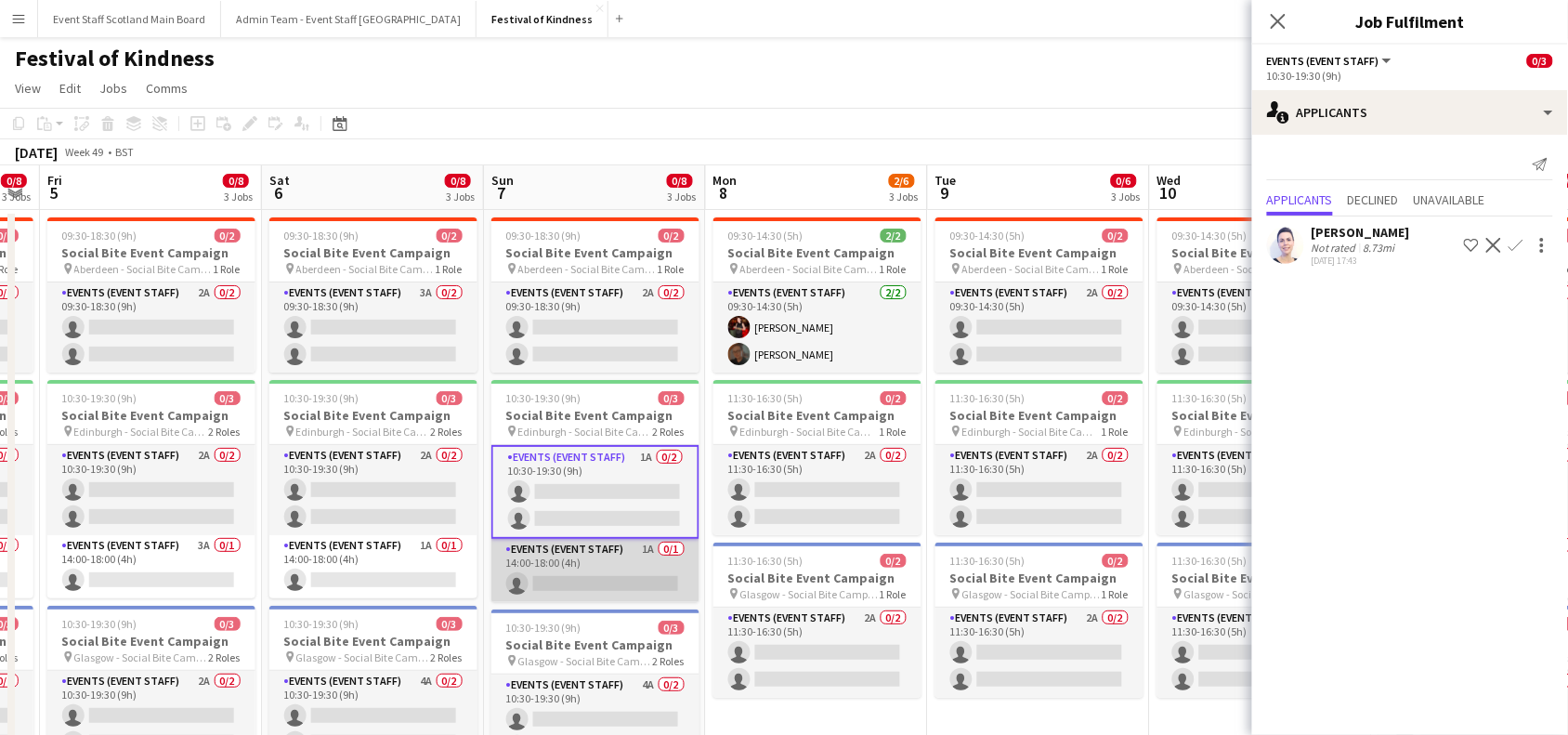
click at [573, 578] on app-card-role "Events (Event Staff) 1A 0/1 14:00-18:00 (4h) single-neutral-actions" at bounding box center [595, 570] width 208 height 63
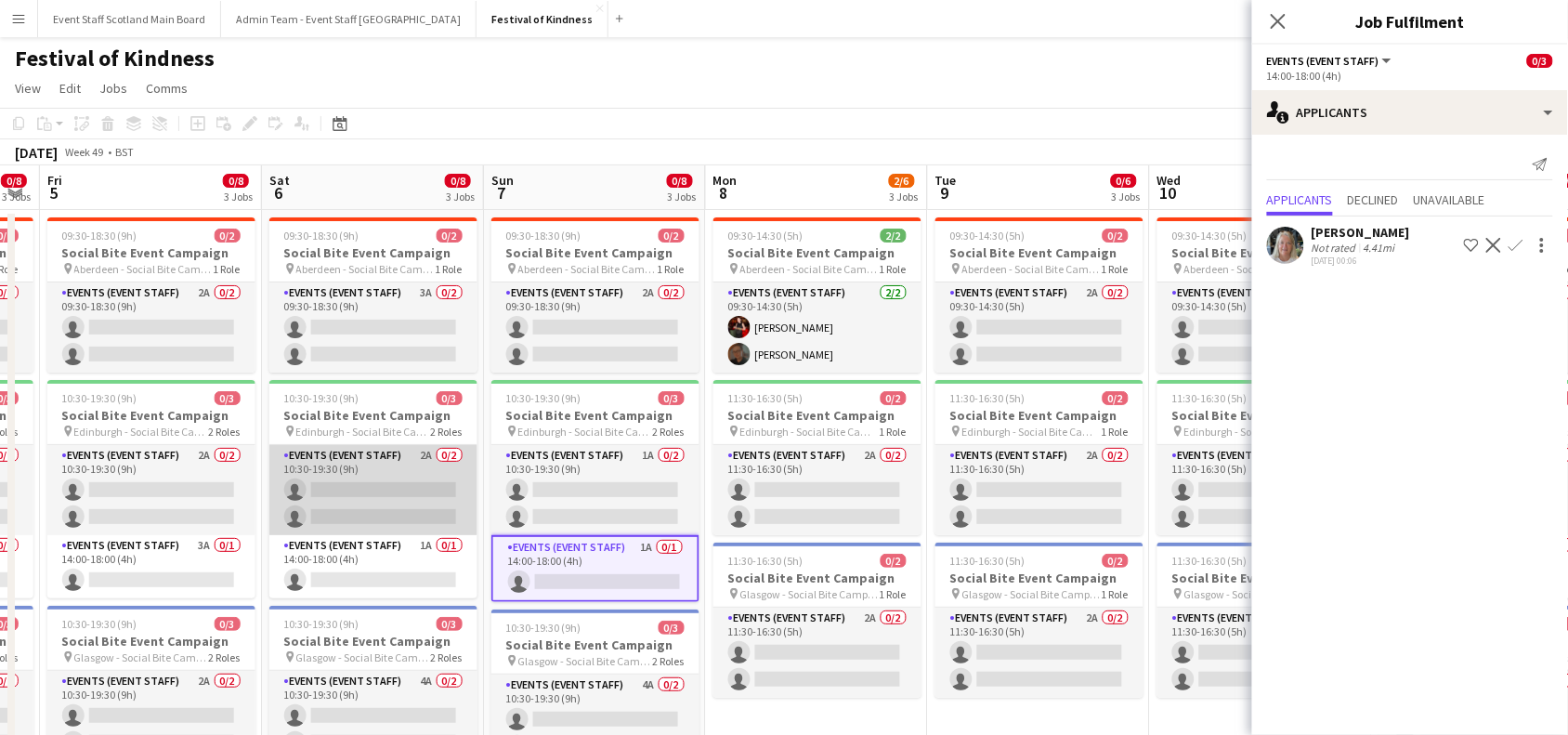
click at [344, 467] on app-card-role "Events (Event Staff) 2A 0/2 10:30-19:30 (9h) single-neutral-actions single-neut…" at bounding box center [372, 490] width 208 height 90
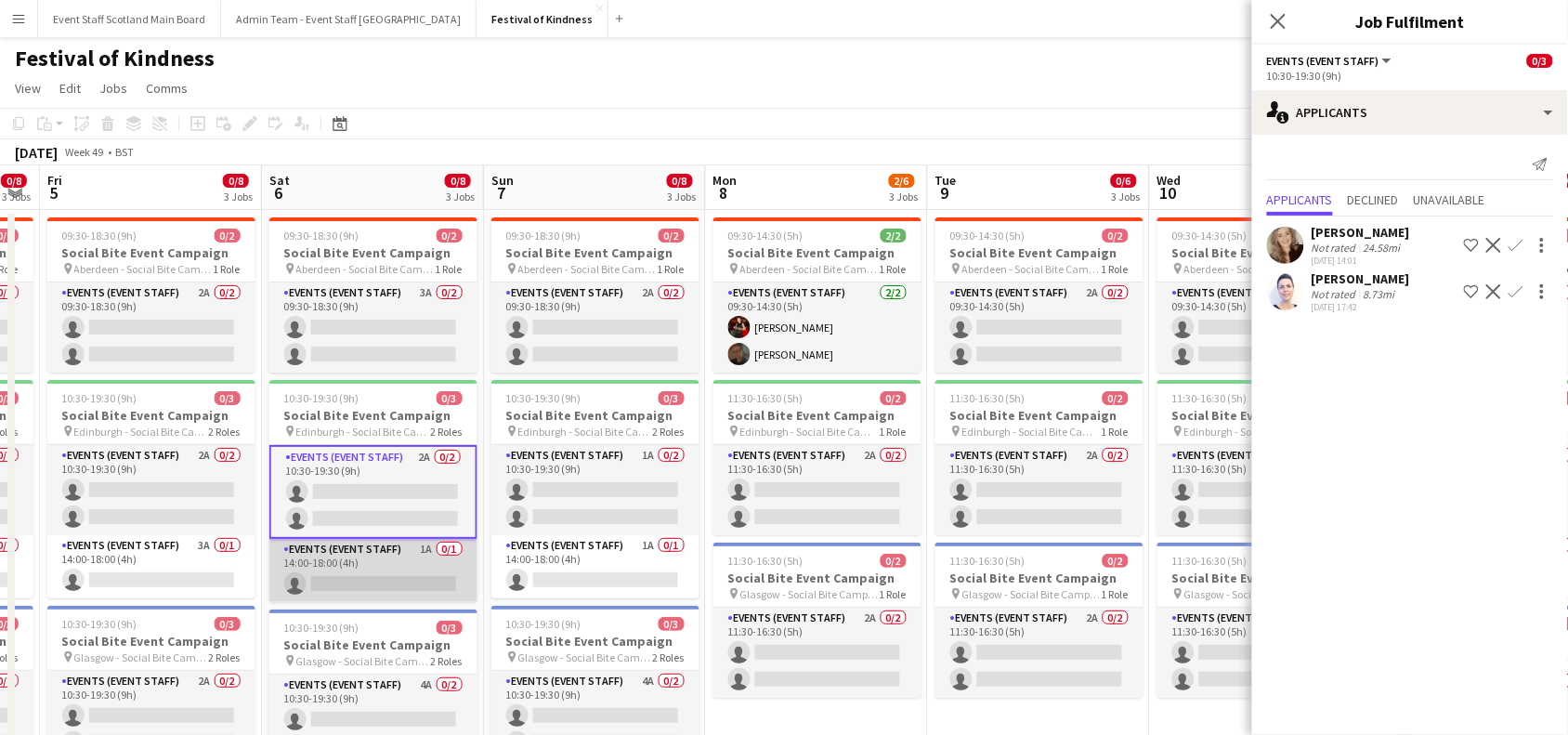
click at [373, 574] on app-card-role "Events (Event Staff) 1A 0/1 14:00-18:00 (4h) single-neutral-actions" at bounding box center [372, 570] width 208 height 63
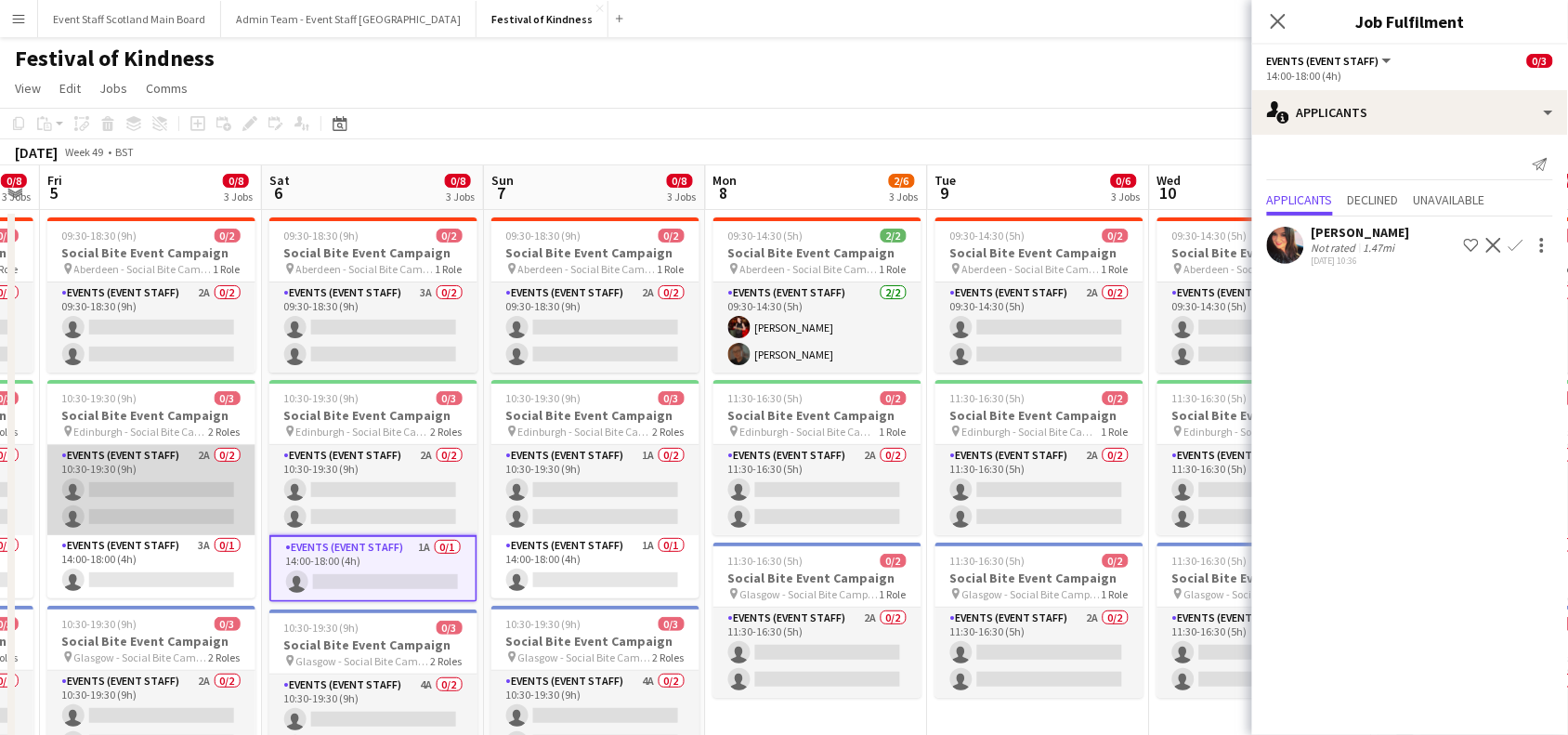
click at [191, 475] on app-card-role "Events (Event Staff) 2A 0/2 10:30-19:30 (9h) single-neutral-actions single-neut…" at bounding box center [150, 490] width 208 height 90
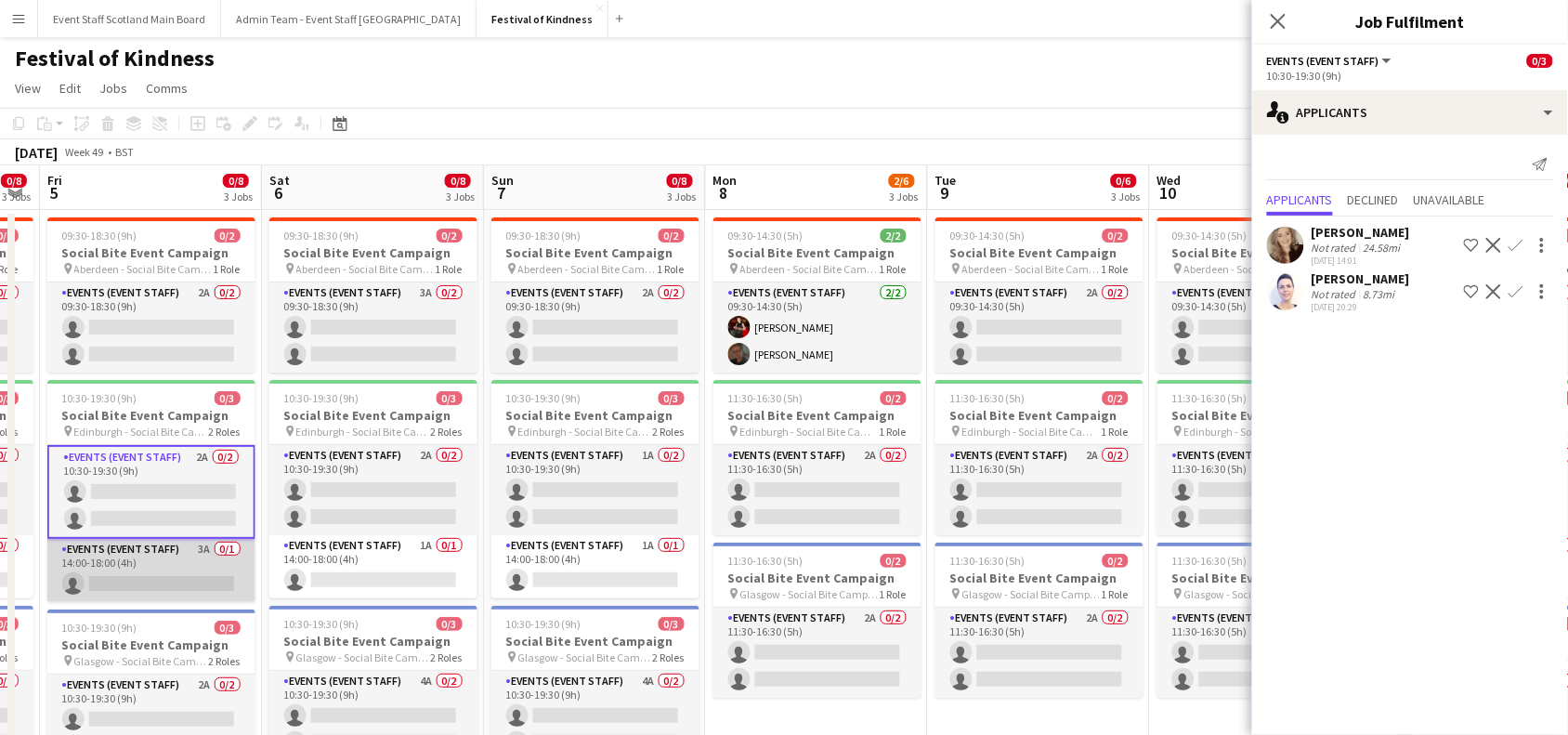
click at [182, 560] on app-card-role "Events (Event Staff) 3A 0/1 14:00-18:00 (4h) single-neutral-actions" at bounding box center [150, 570] width 208 height 63
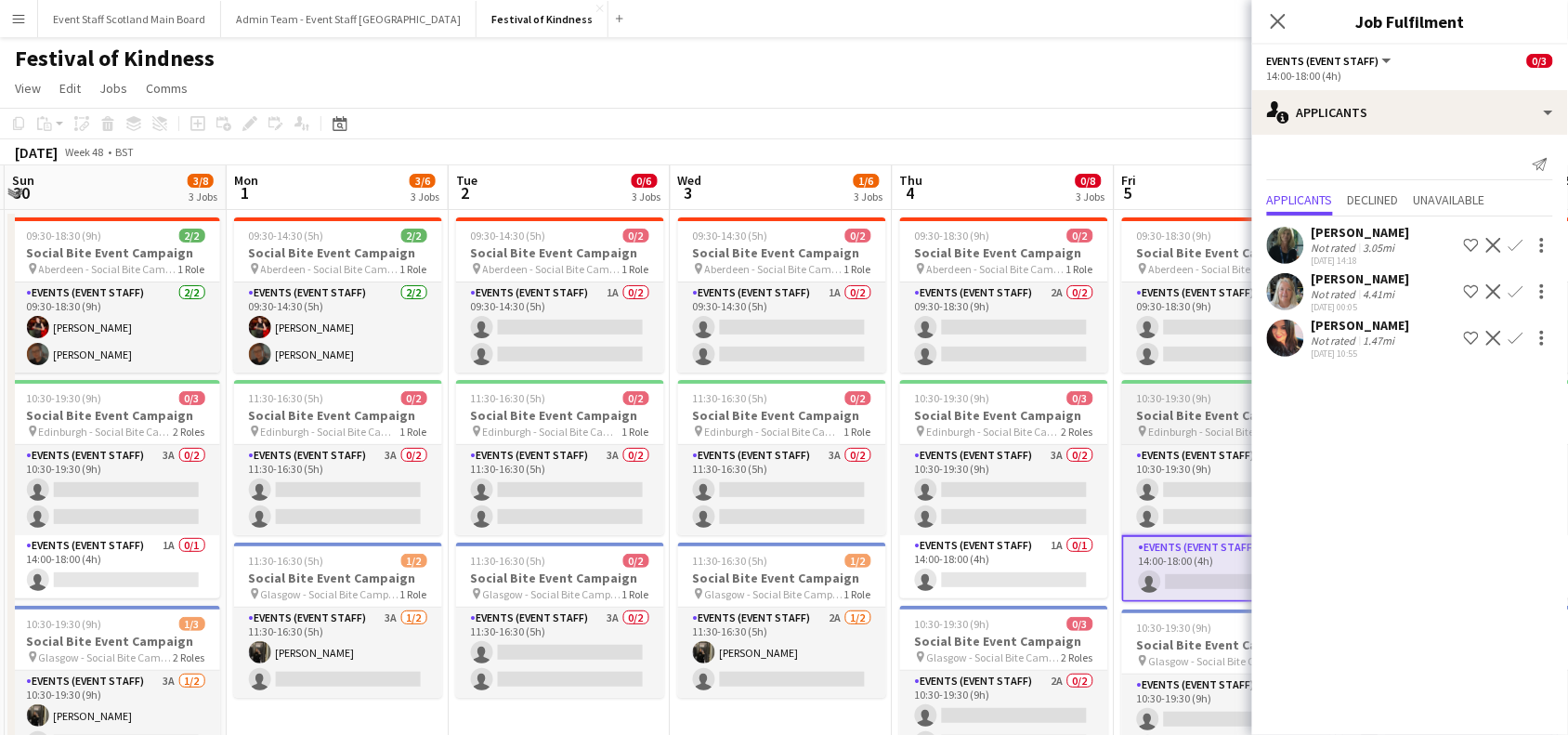
scroll to position [0, 398]
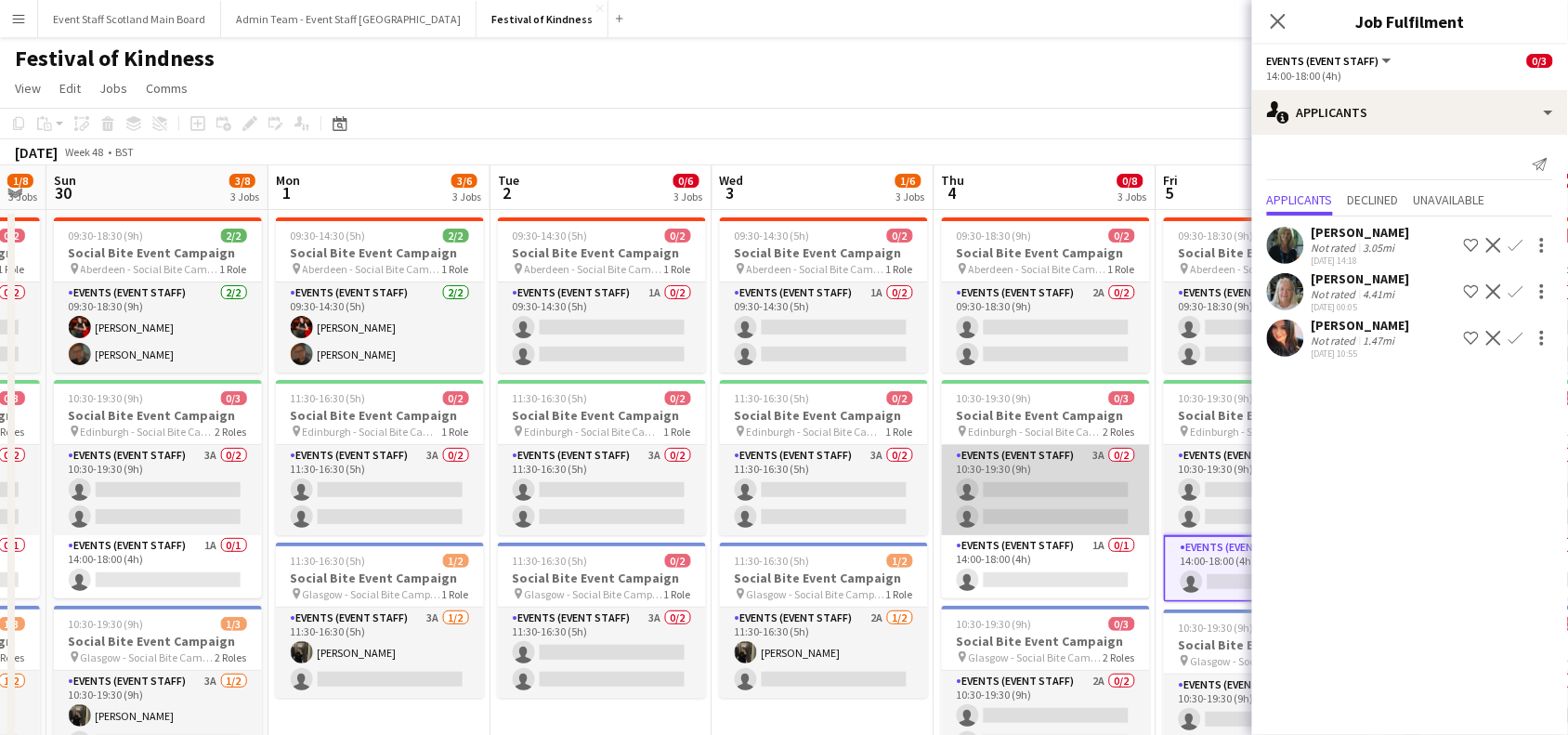
click at [1047, 504] on app-card-role "Events (Event Staff) 3A 0/2 10:30-19:30 (9h) single-neutral-actions single-neut…" at bounding box center [1046, 490] width 208 height 90
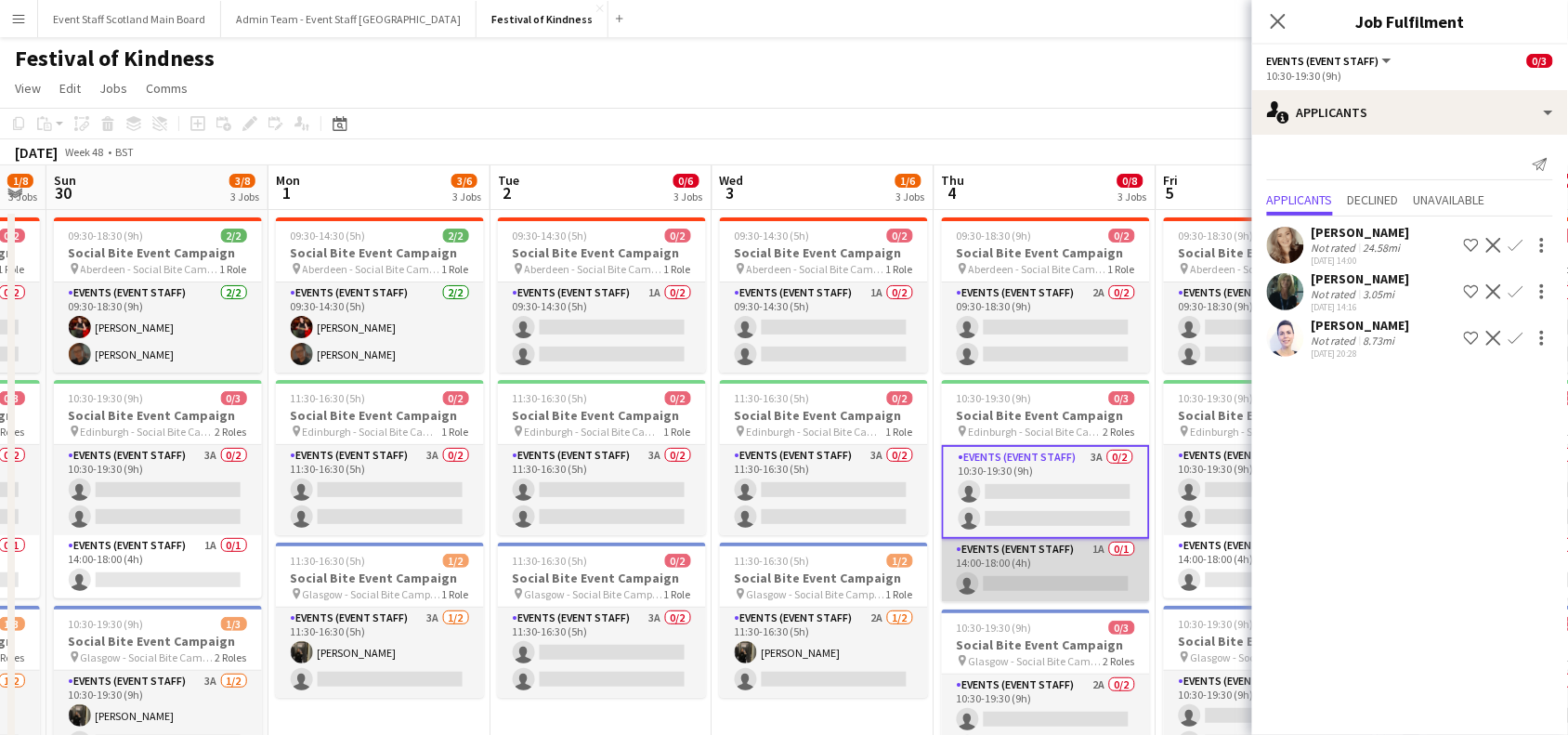
click at [1052, 564] on app-card-role "Events (Event Staff) 1A 0/1 14:00-18:00 (4h) single-neutral-actions" at bounding box center [1046, 570] width 208 height 63
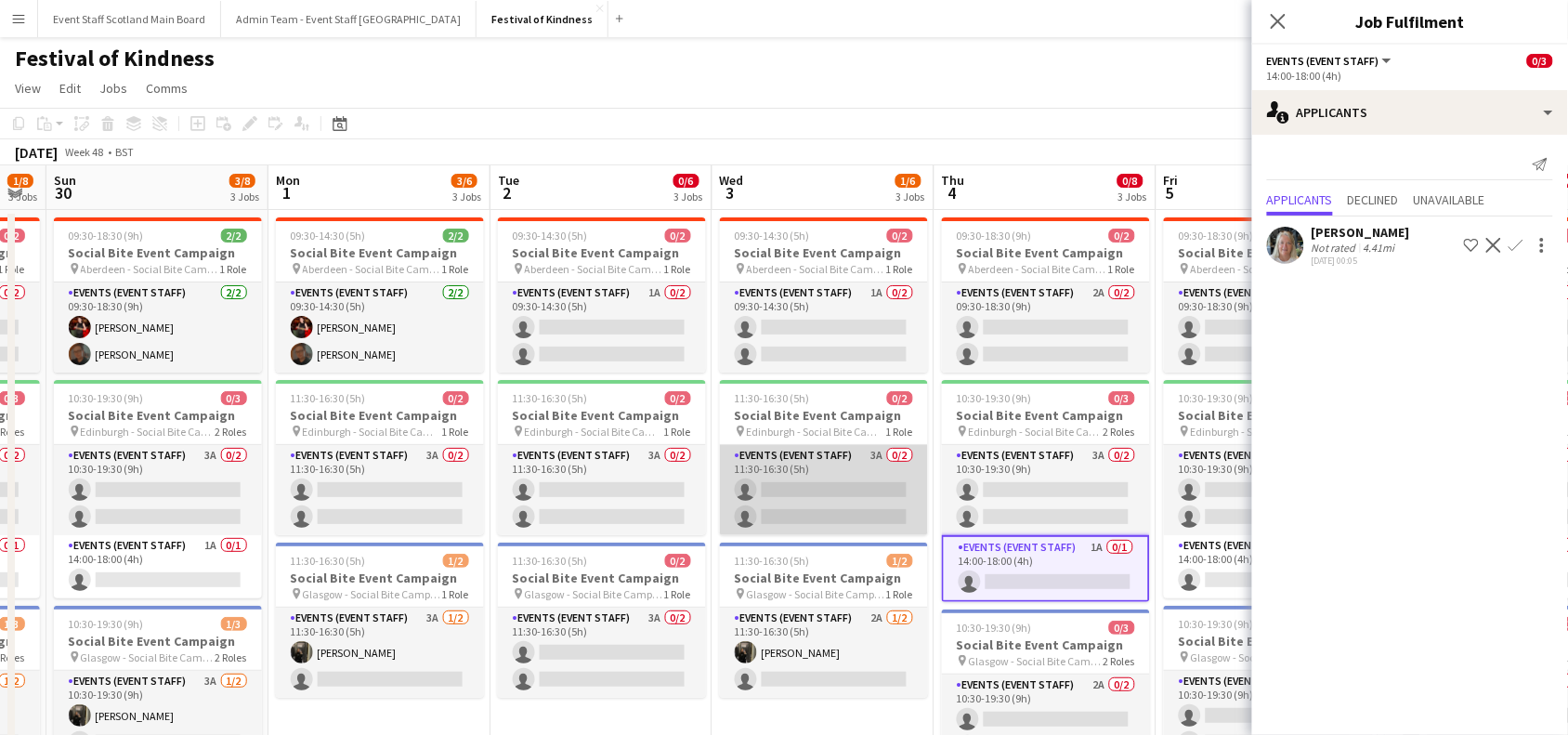
click at [795, 471] on app-card-role "Events (Event Staff) 3A 0/2 11:30-16:30 (5h) single-neutral-actions single-neut…" at bounding box center [824, 490] width 208 height 90
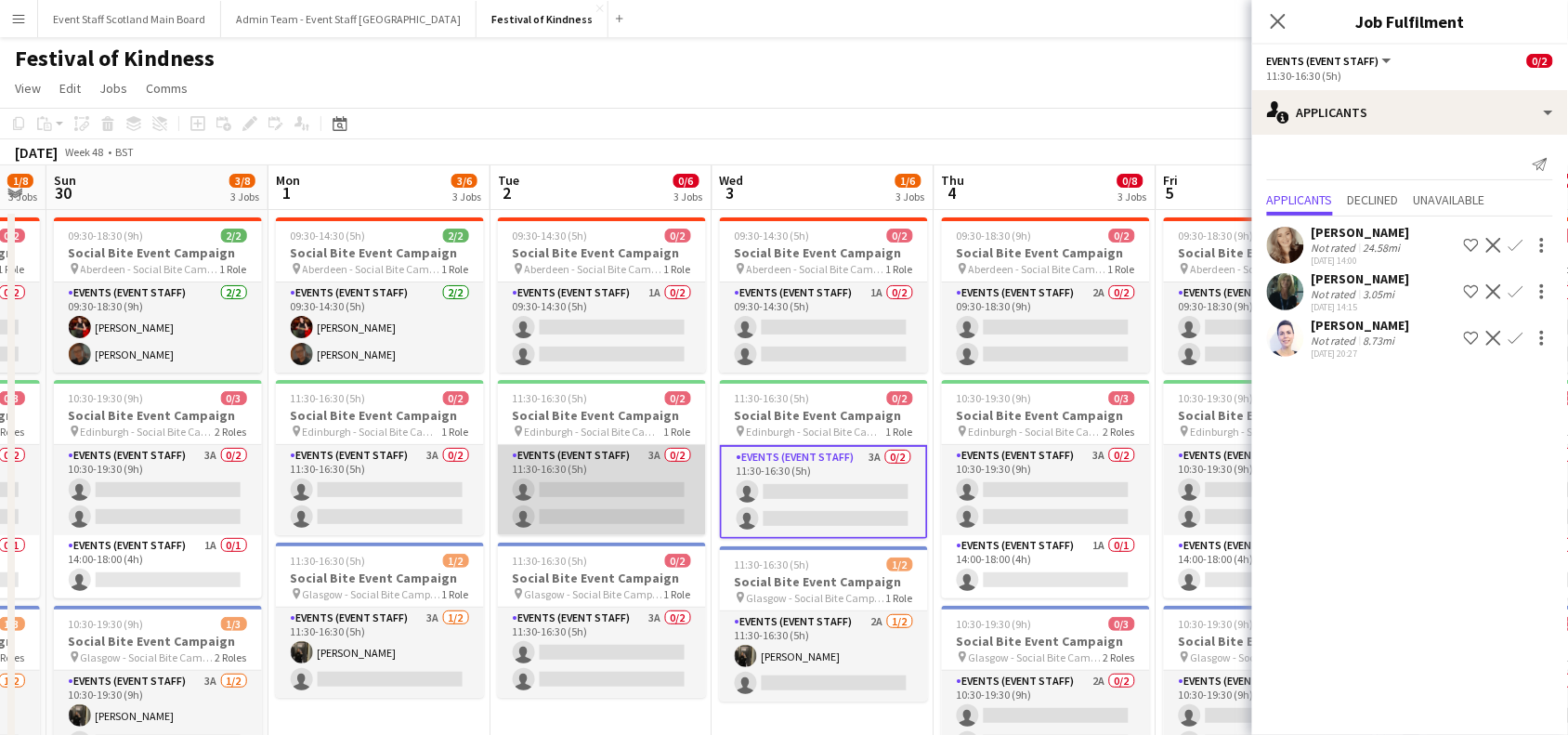
click at [563, 509] on app-card-role "Events (Event Staff) 3A 0/2 11:30-16:30 (5h) single-neutral-actions single-neut…" at bounding box center [601, 490] width 208 height 90
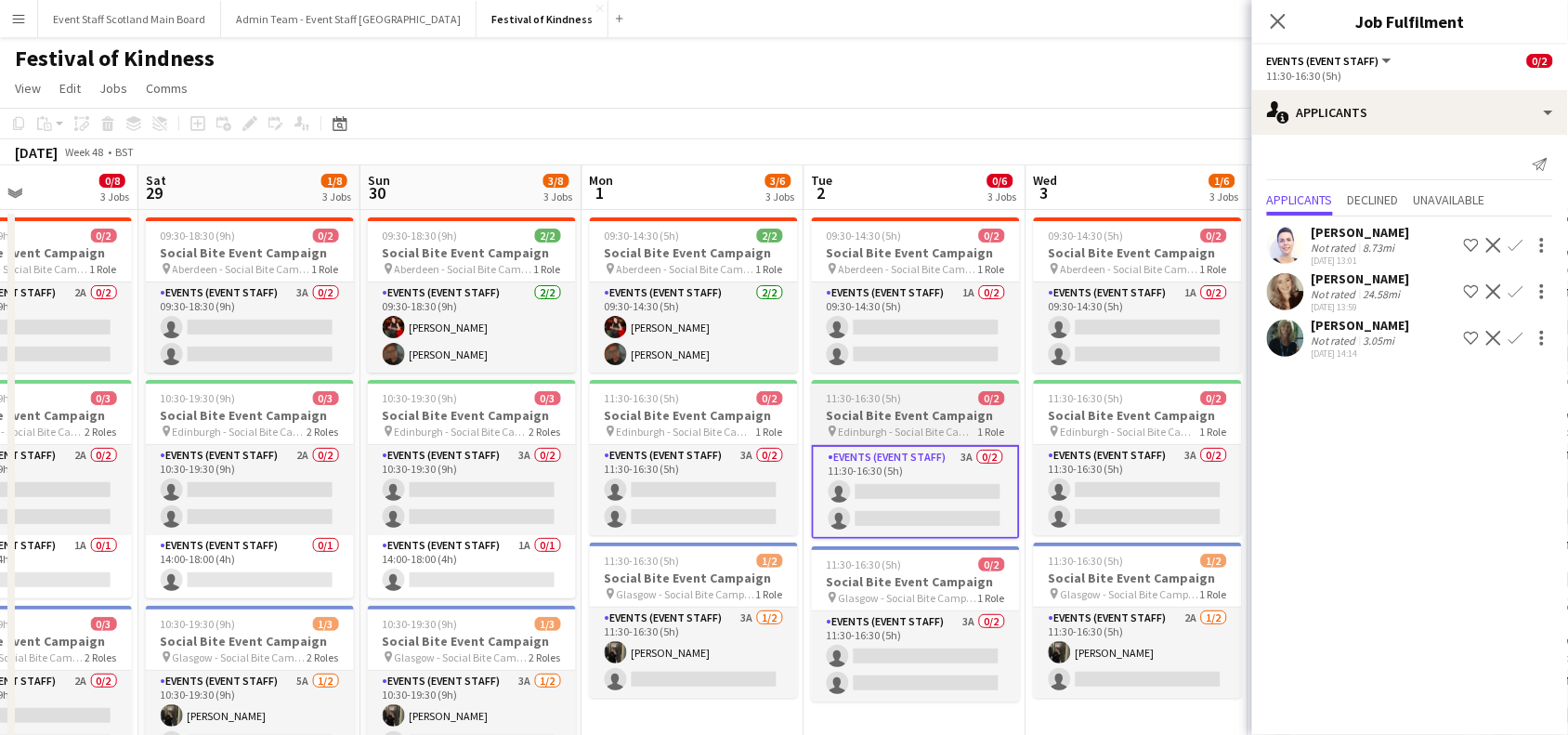
scroll to position [0, 414]
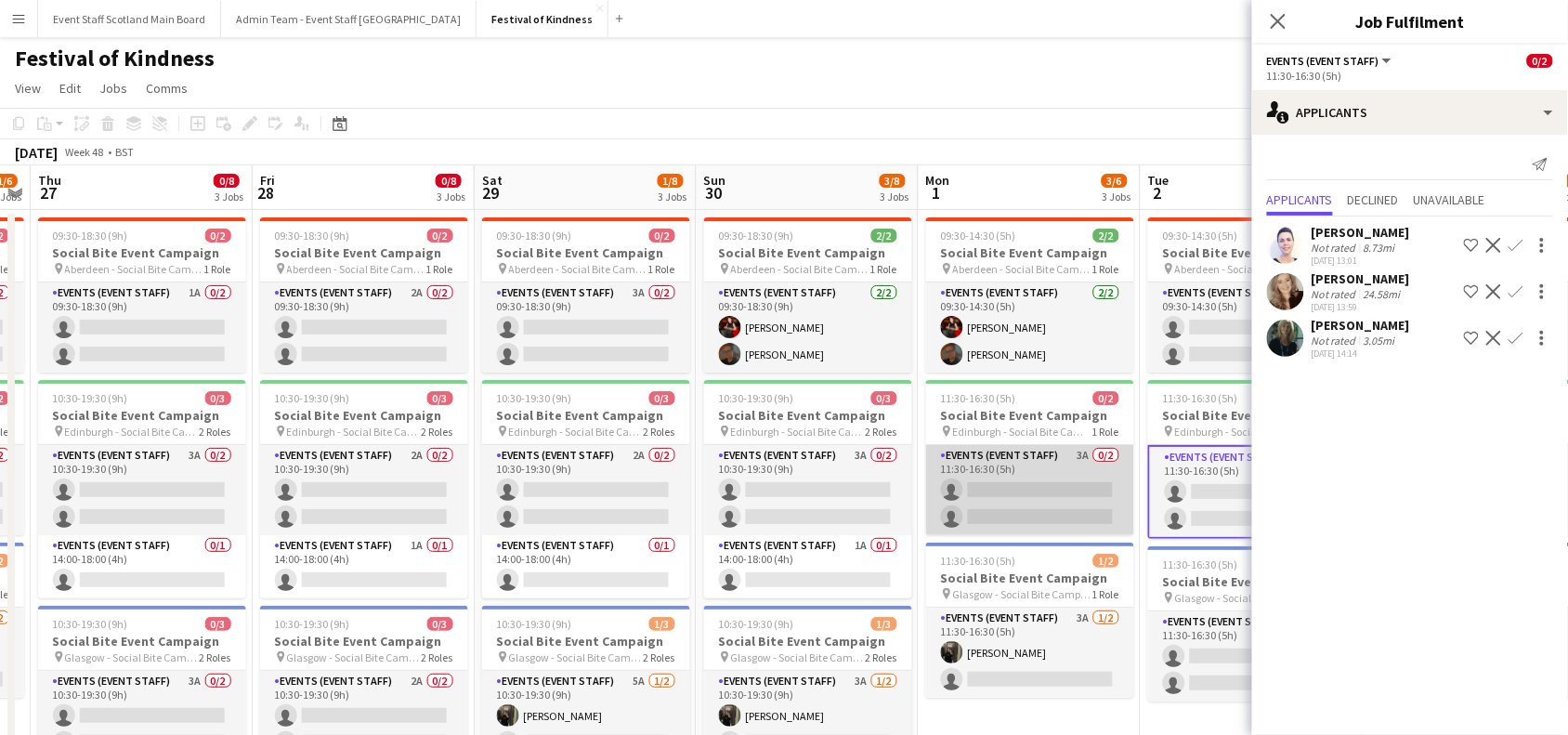
click at [1046, 490] on app-card-role "Events (Event Staff) 3A 0/2 11:30-16:30 (5h) single-neutral-actions single-neut…" at bounding box center [1030, 490] width 208 height 90
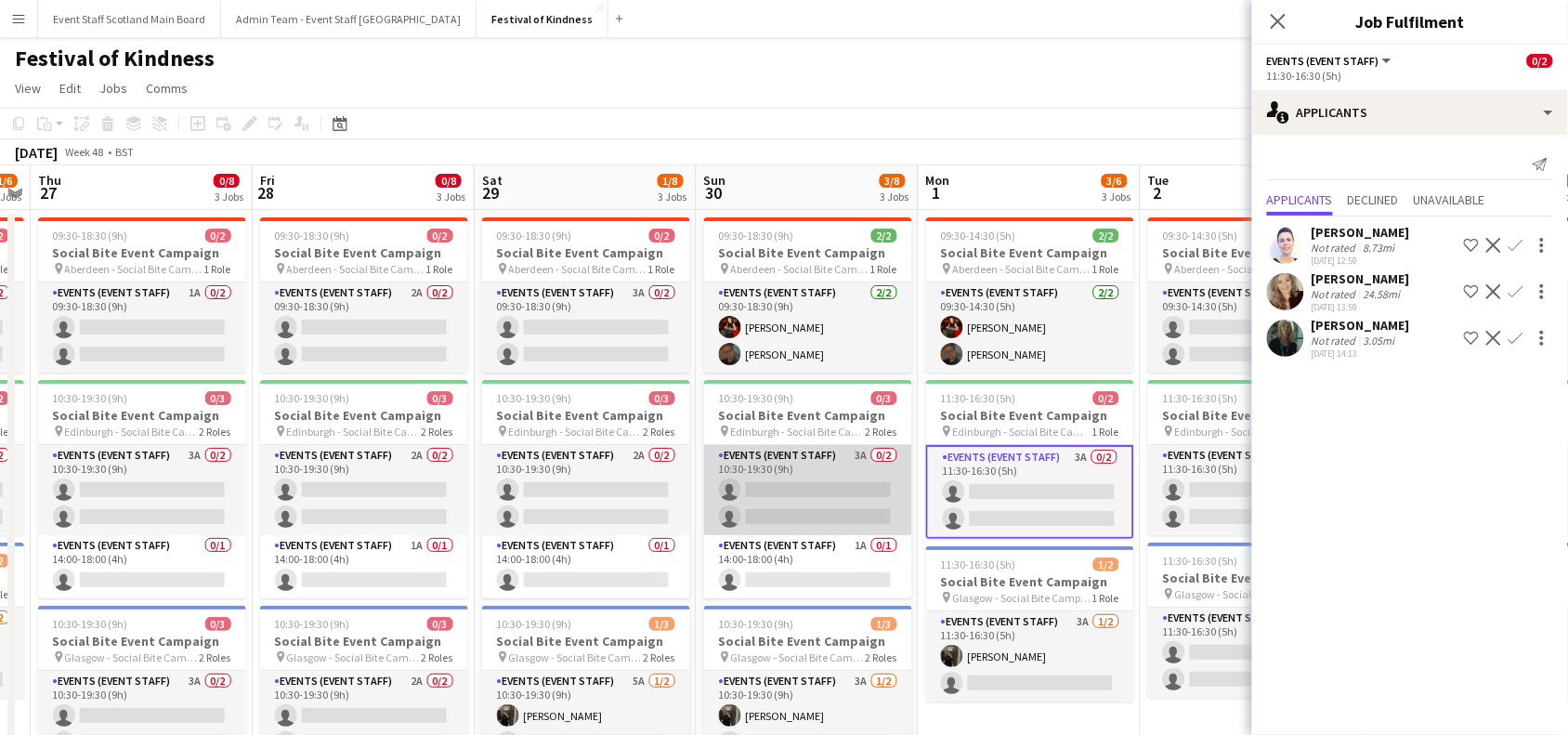
click at [741, 504] on app-card-role "Events (Event Staff) 3A 0/2 10:30-19:30 (9h) single-neutral-actions single-neut…" at bounding box center [808, 490] width 208 height 90
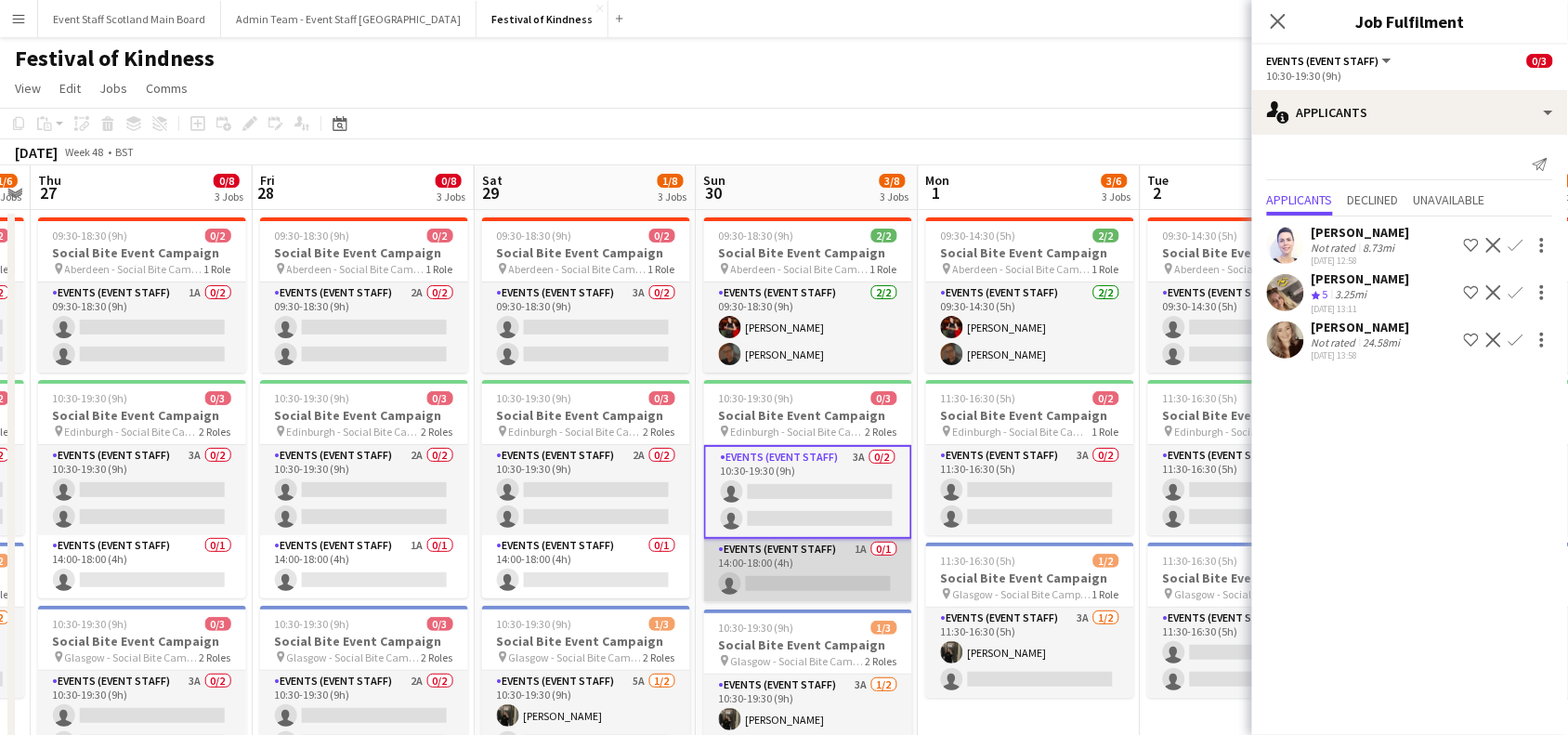
click at [778, 583] on app-card-role "Events (Event Staff) 1A 0/1 14:00-18:00 (4h) single-neutral-actions" at bounding box center [808, 570] width 208 height 63
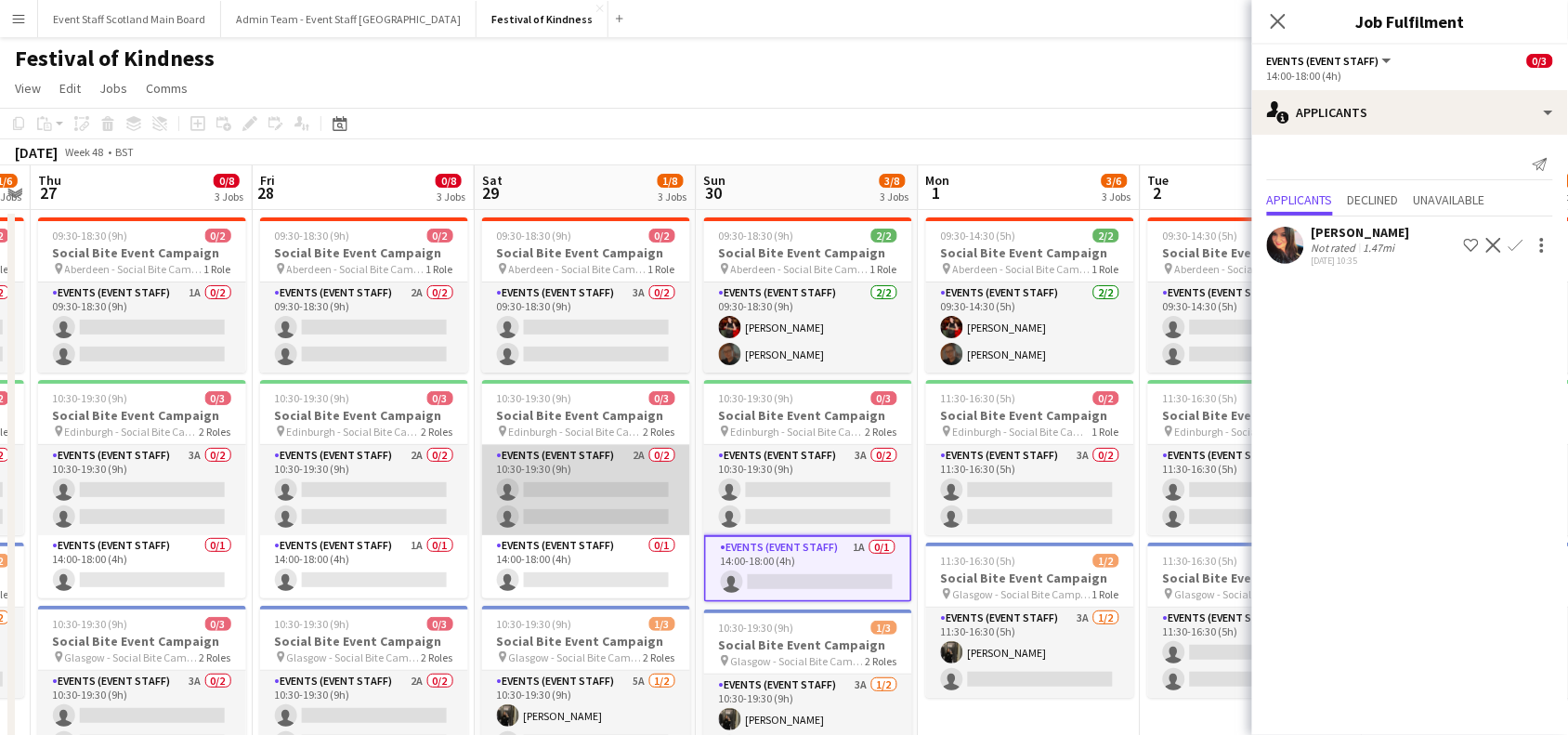
click at [530, 472] on app-card-role "Events (Event Staff) 2A 0/2 10:30-19:30 (9h) single-neutral-actions single-neut…" at bounding box center [586, 490] width 208 height 90
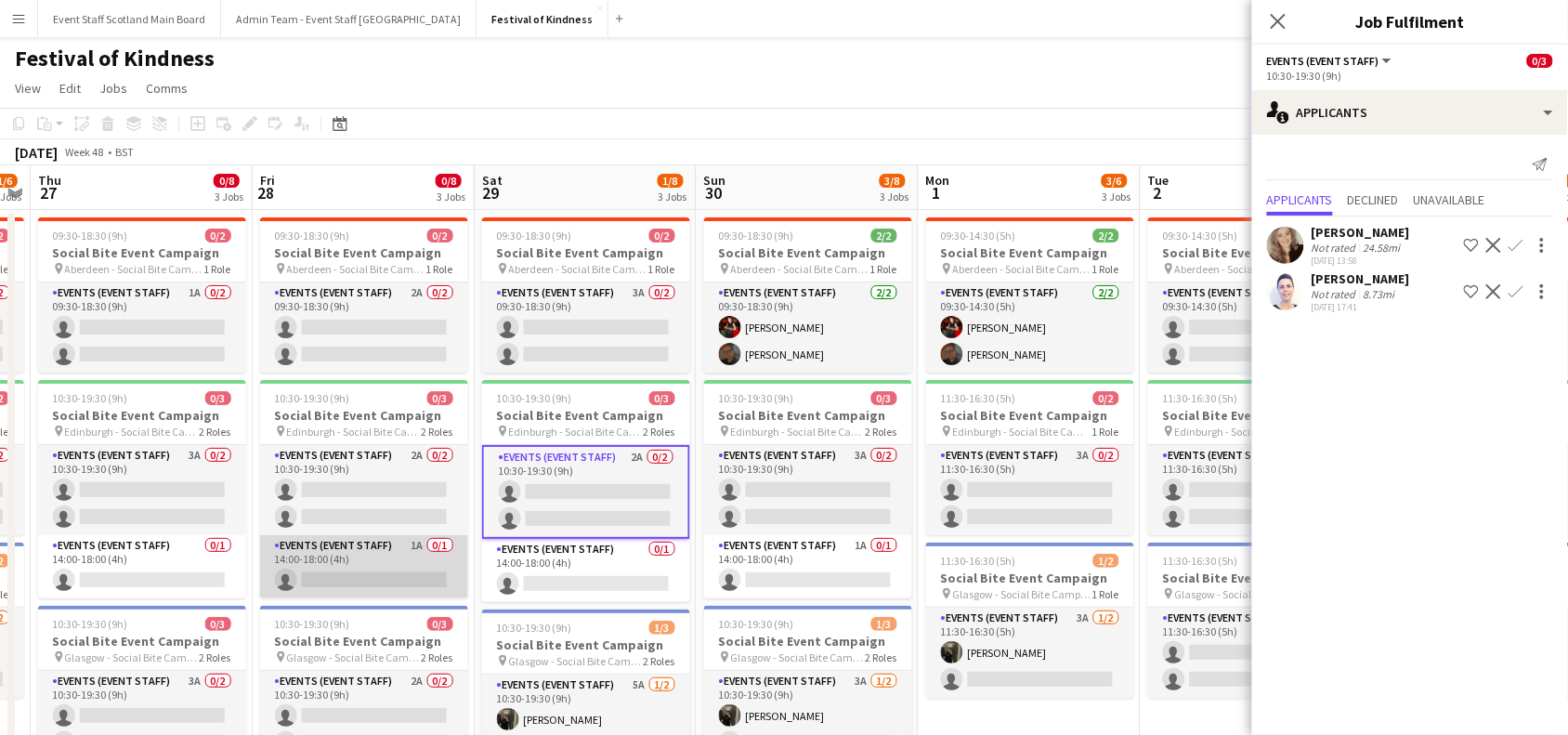
click at [363, 551] on app-card-role "Events (Event Staff) 1A 0/1 14:00-18:00 (4h) single-neutral-actions" at bounding box center [364, 567] width 208 height 63
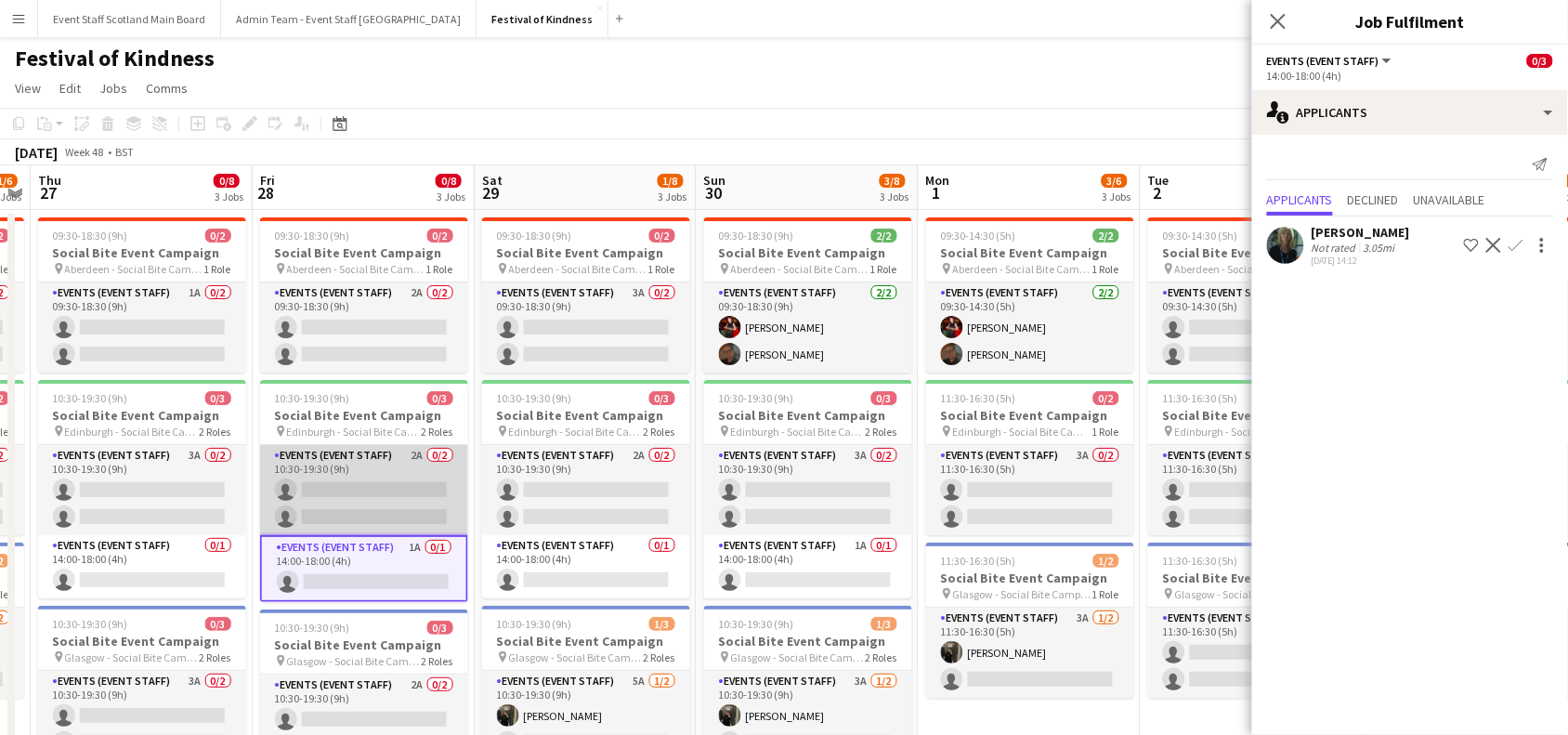
click at [363, 486] on app-card-role "Events (Event Staff) 2A 0/2 10:30-19:30 (9h) single-neutral-actions single-neut…" at bounding box center [364, 490] width 208 height 90
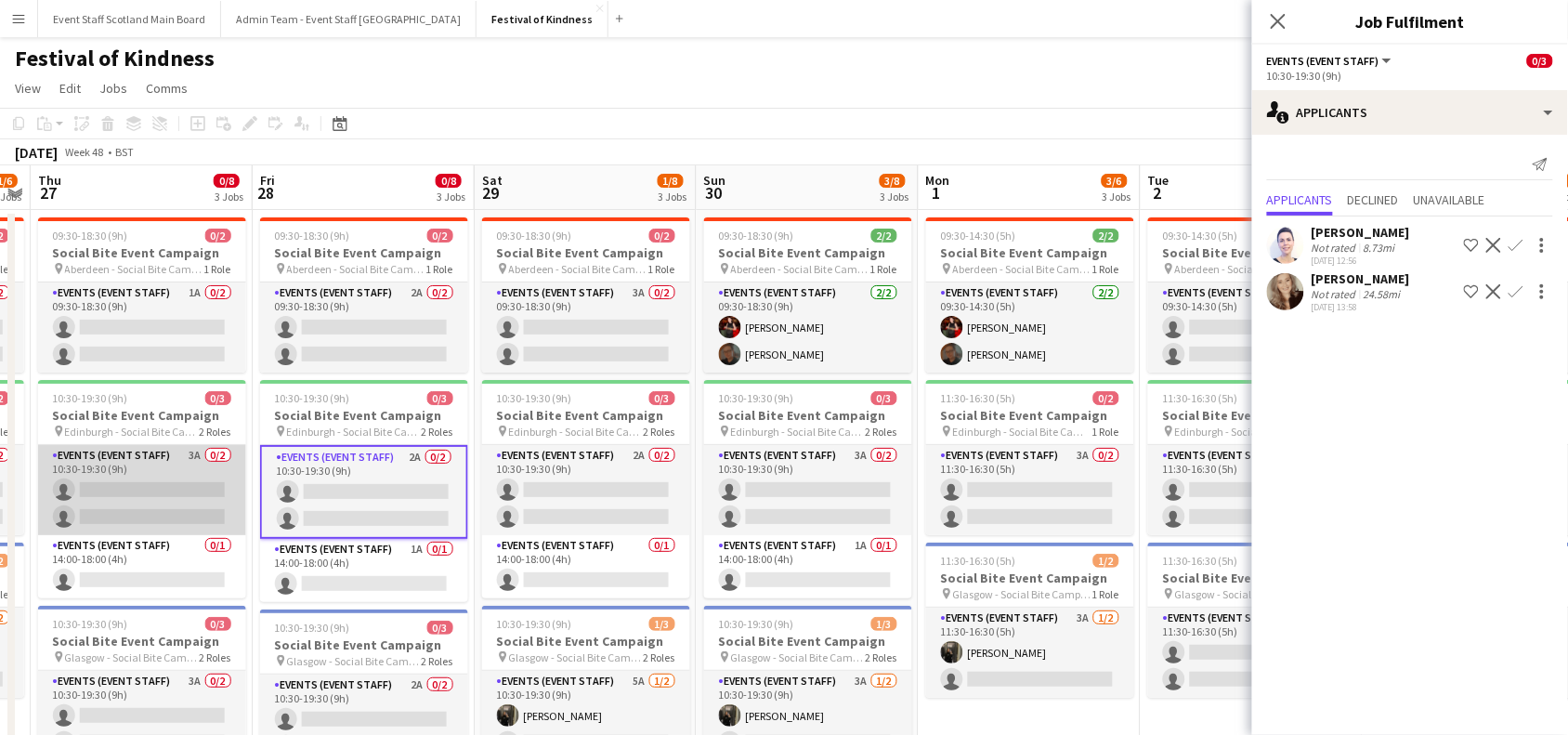
click at [180, 484] on app-card-role "Events (Event Staff) 3A 0/2 10:30-19:30 (9h) single-neutral-actions single-neut…" at bounding box center [142, 490] width 208 height 90
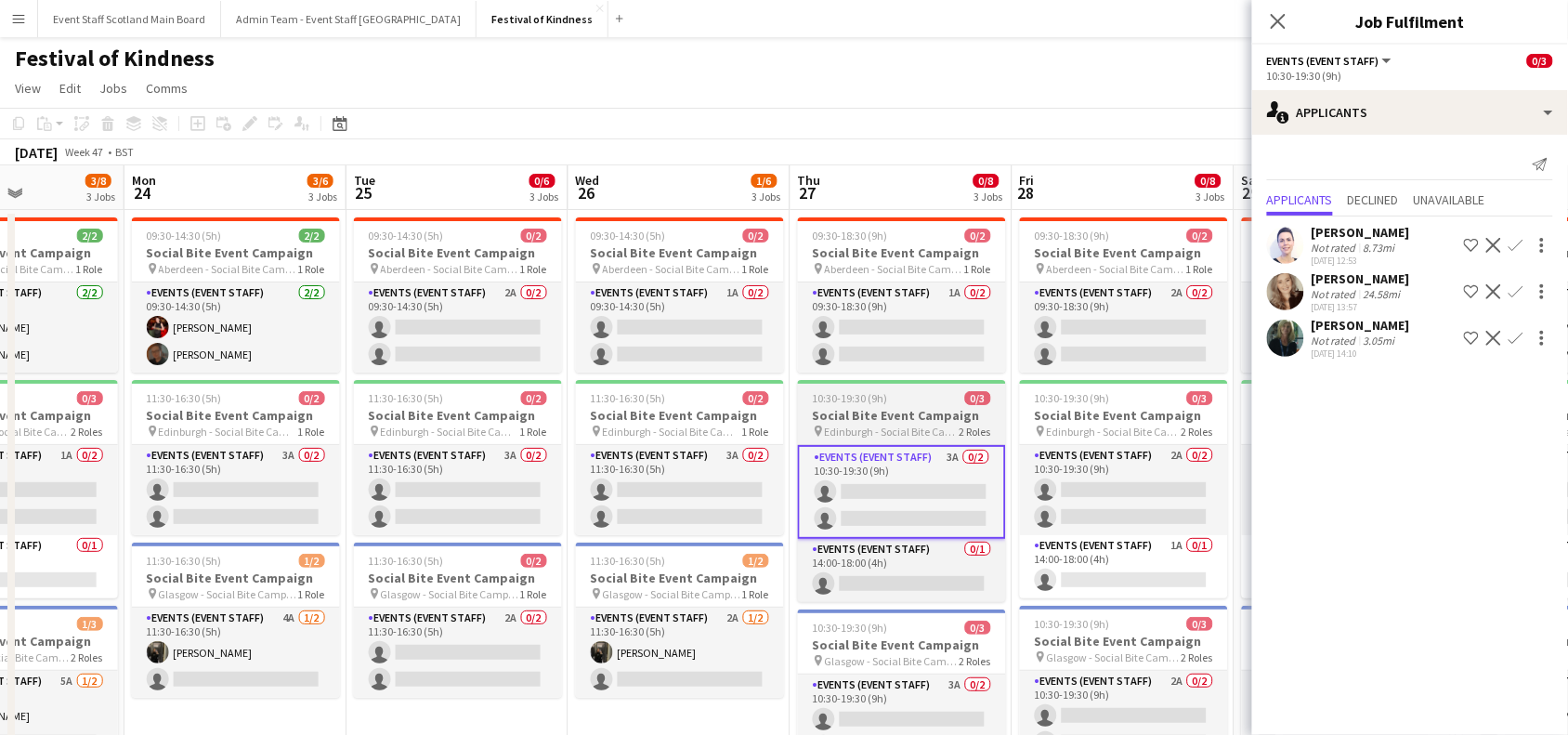
scroll to position [0, 593]
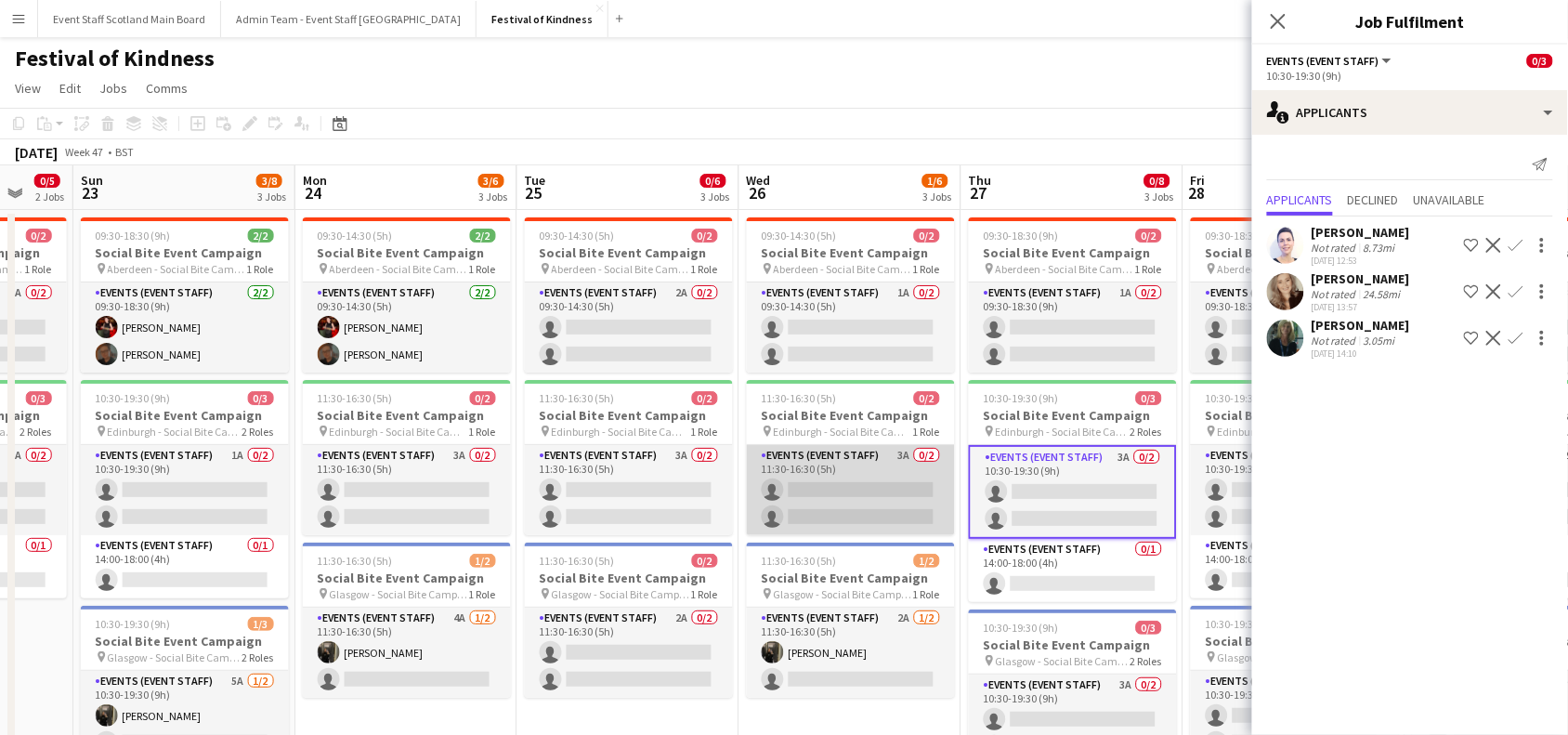
click at [798, 488] on app-card-role "Events (Event Staff) 3A 0/2 11:30-16:30 (5h) single-neutral-actions single-neut…" at bounding box center [850, 490] width 208 height 90
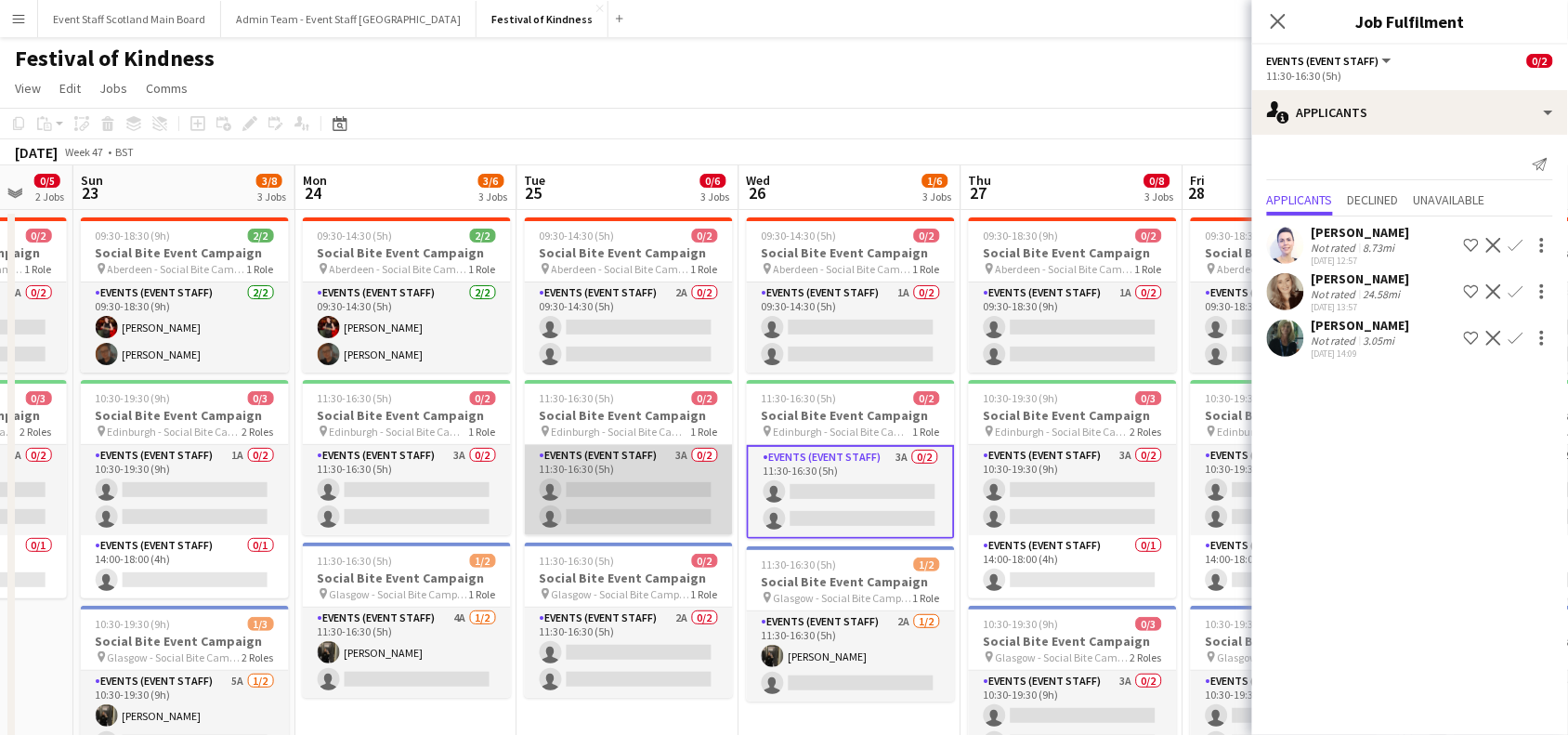
click at [638, 485] on app-card-role "Events (Event Staff) 3A 0/2 11:30-16:30 (5h) single-neutral-actions single-neut…" at bounding box center [628, 490] width 208 height 90
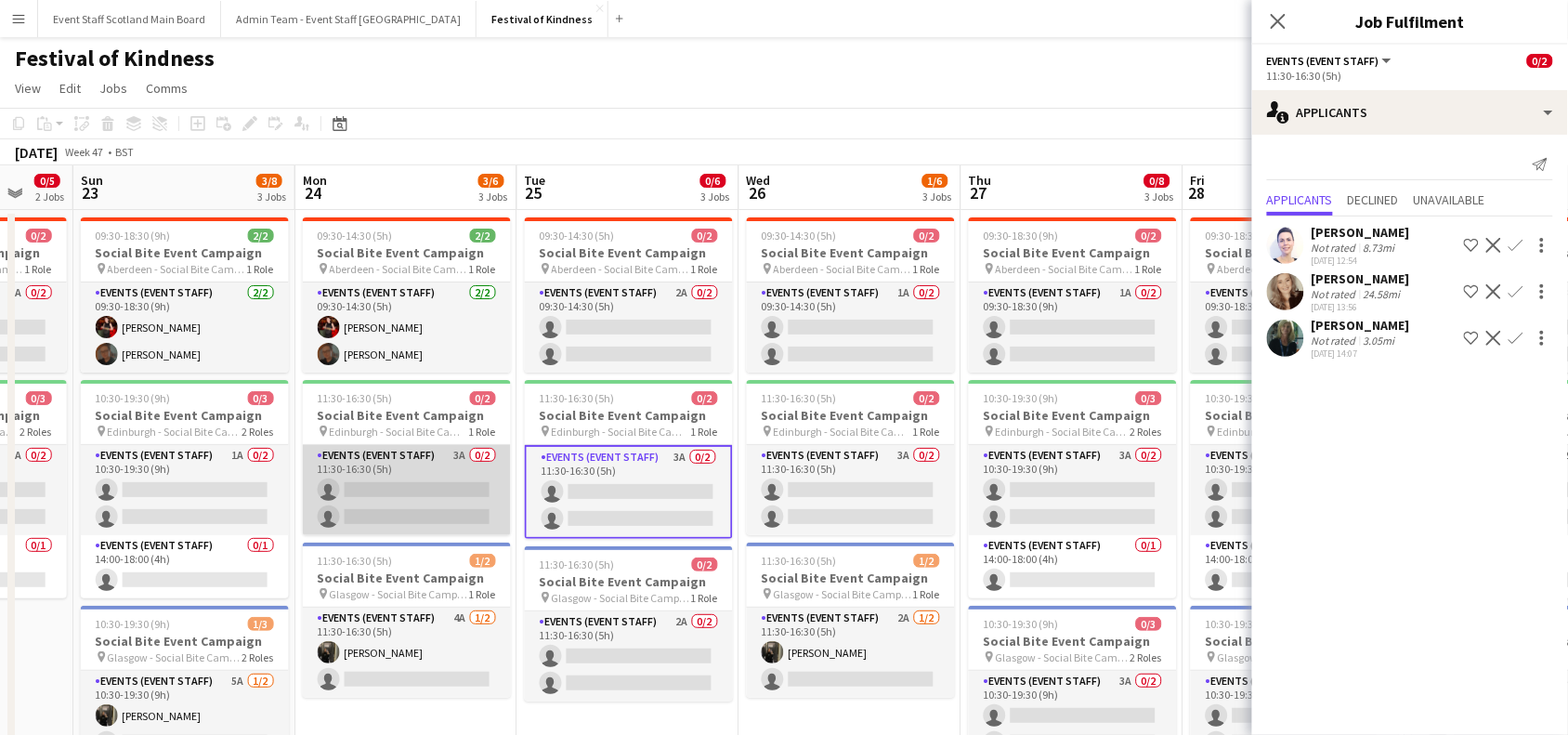
click at [369, 499] on app-card-role "Events (Event Staff) 3A 0/2 11:30-16:30 (5h) single-neutral-actions single-neut…" at bounding box center [406, 490] width 208 height 90
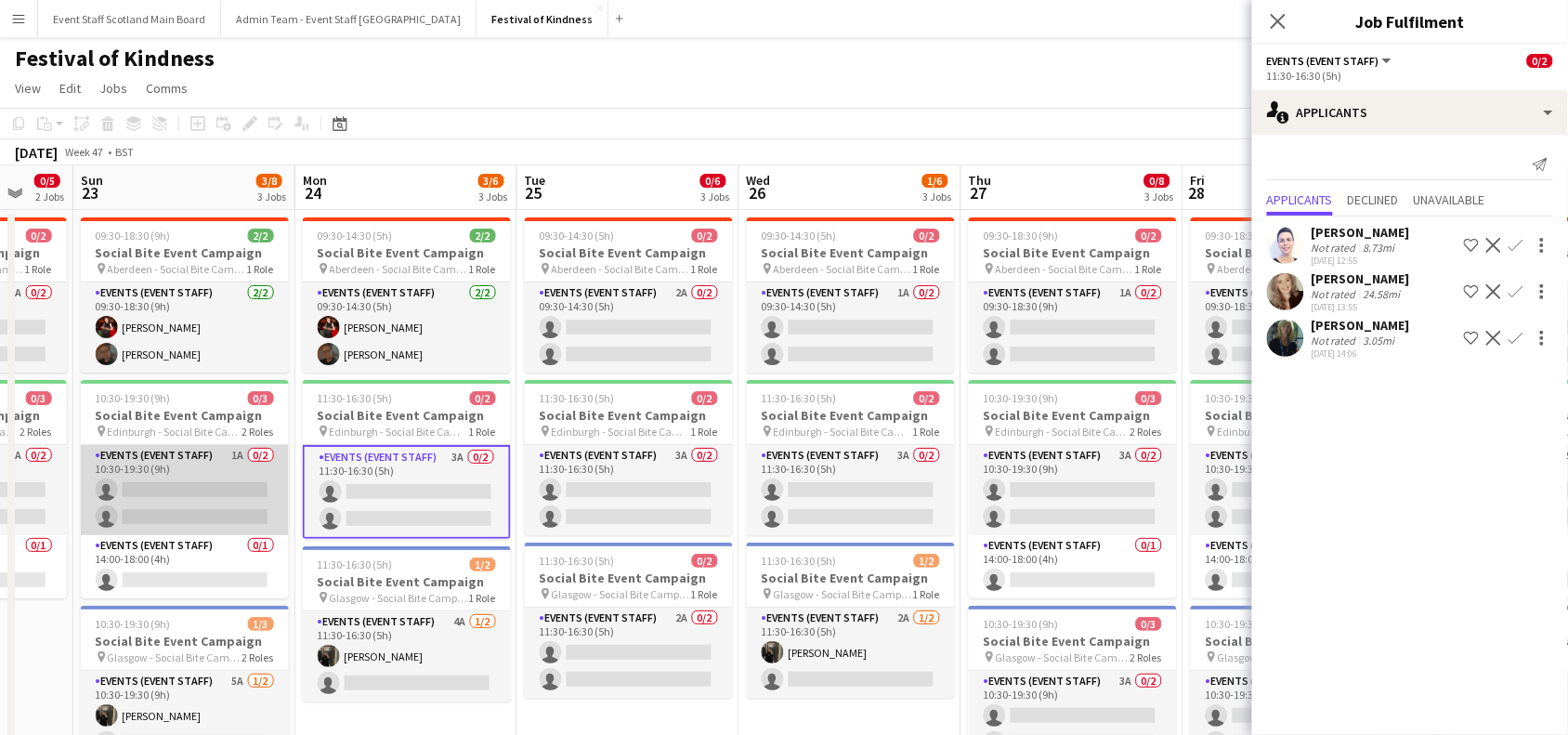
click at [191, 500] on app-card-role "Events (Event Staff) 1A 0/2 10:30-19:30 (9h) single-neutral-actions single-neut…" at bounding box center [184, 490] width 208 height 90
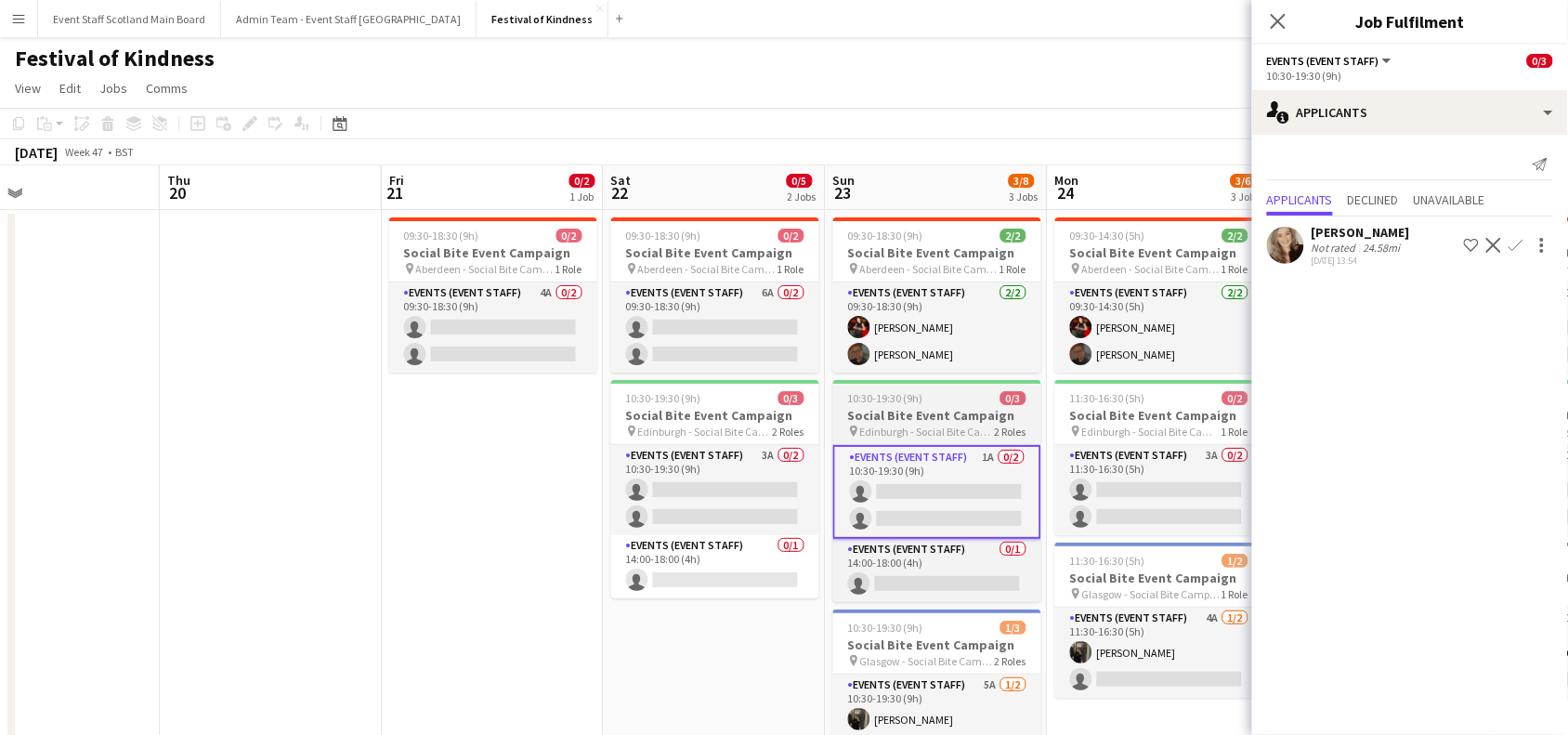
scroll to position [0, 422]
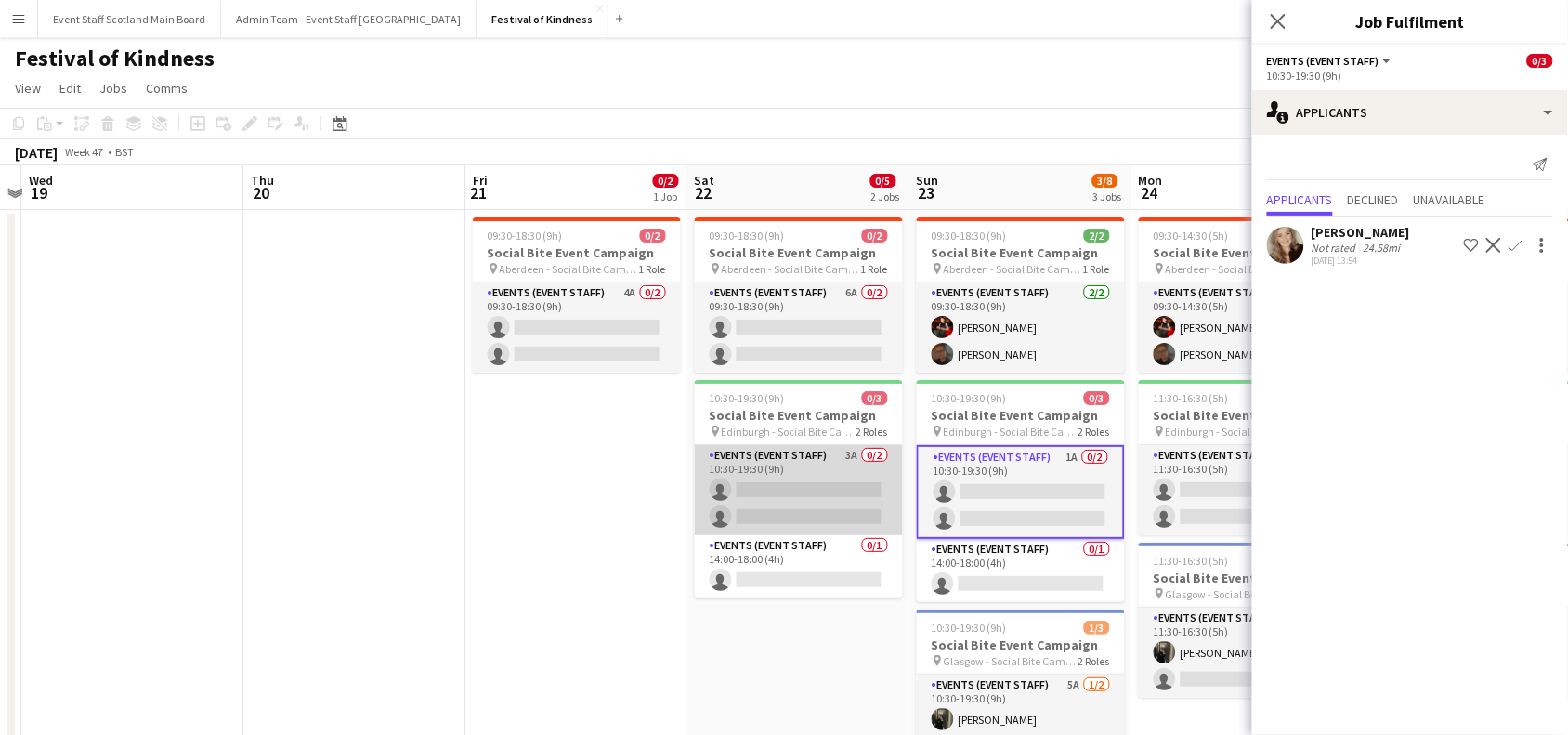
click at [813, 489] on app-card-role "Events (Event Staff) 3A 0/2 10:30-19:30 (9h) single-neutral-actions single-neut…" at bounding box center [799, 490] width 208 height 90
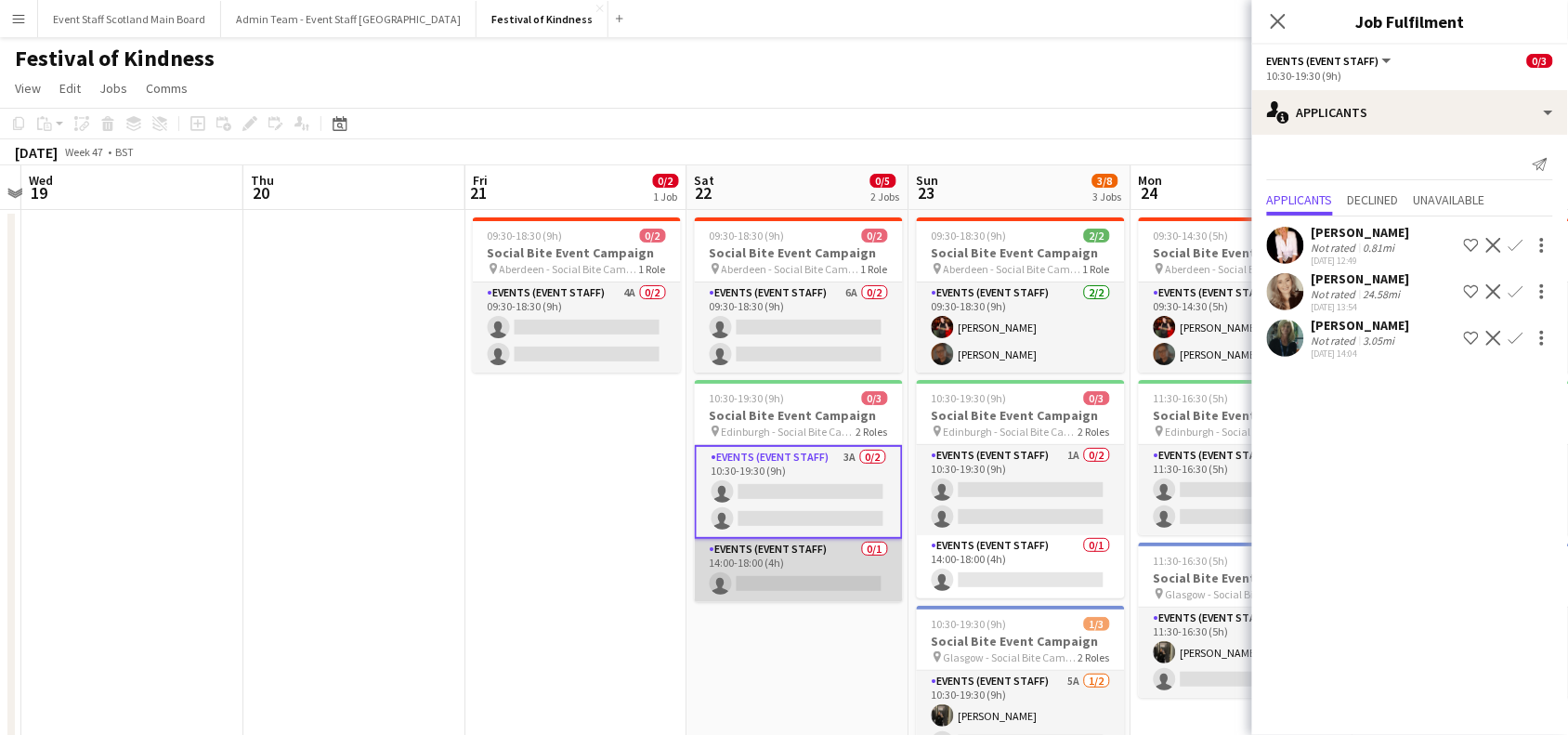
click at [810, 572] on app-card-role "Events (Event Staff) 0/1 14:00-18:00 (4h) single-neutral-actions" at bounding box center [799, 570] width 208 height 63
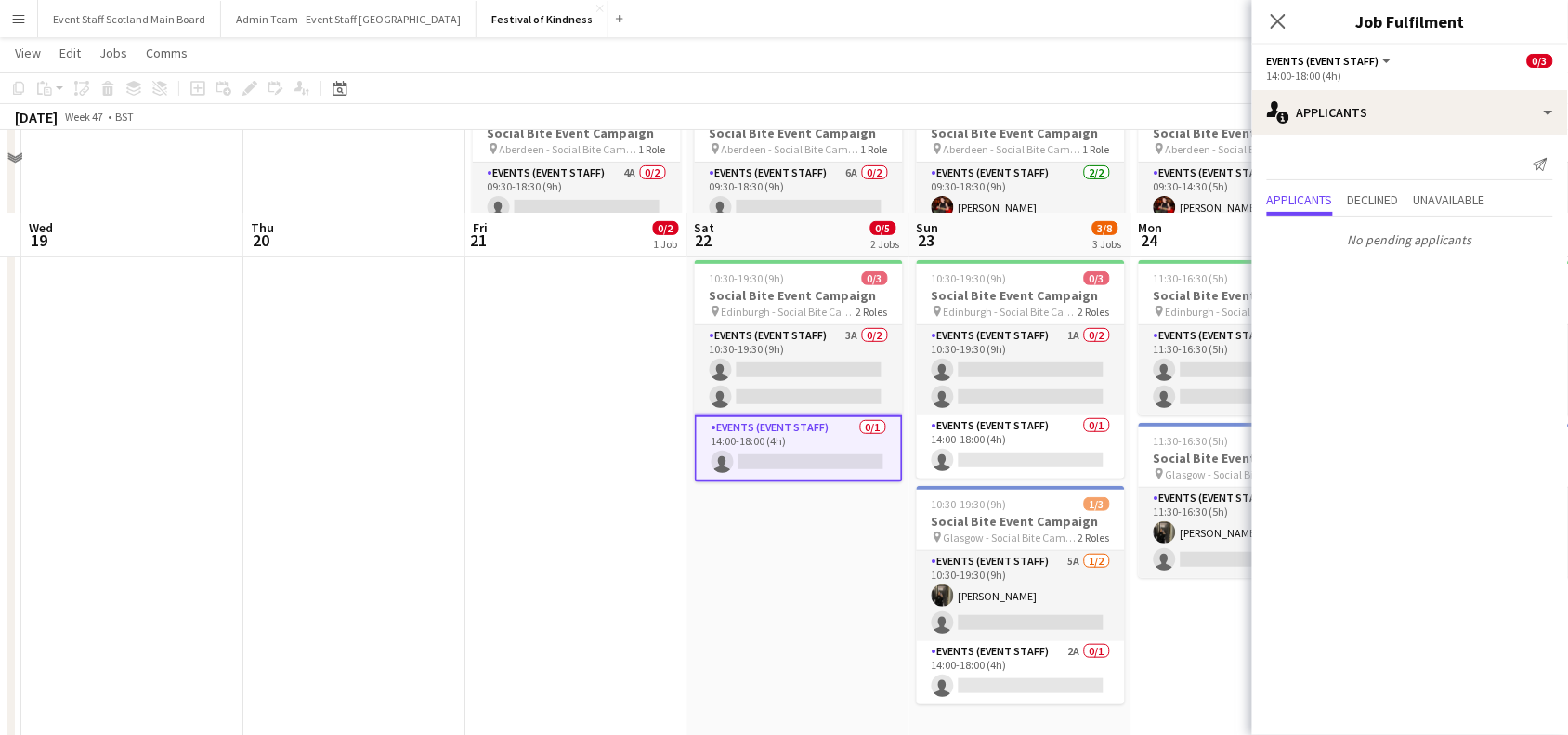
scroll to position [210, 0]
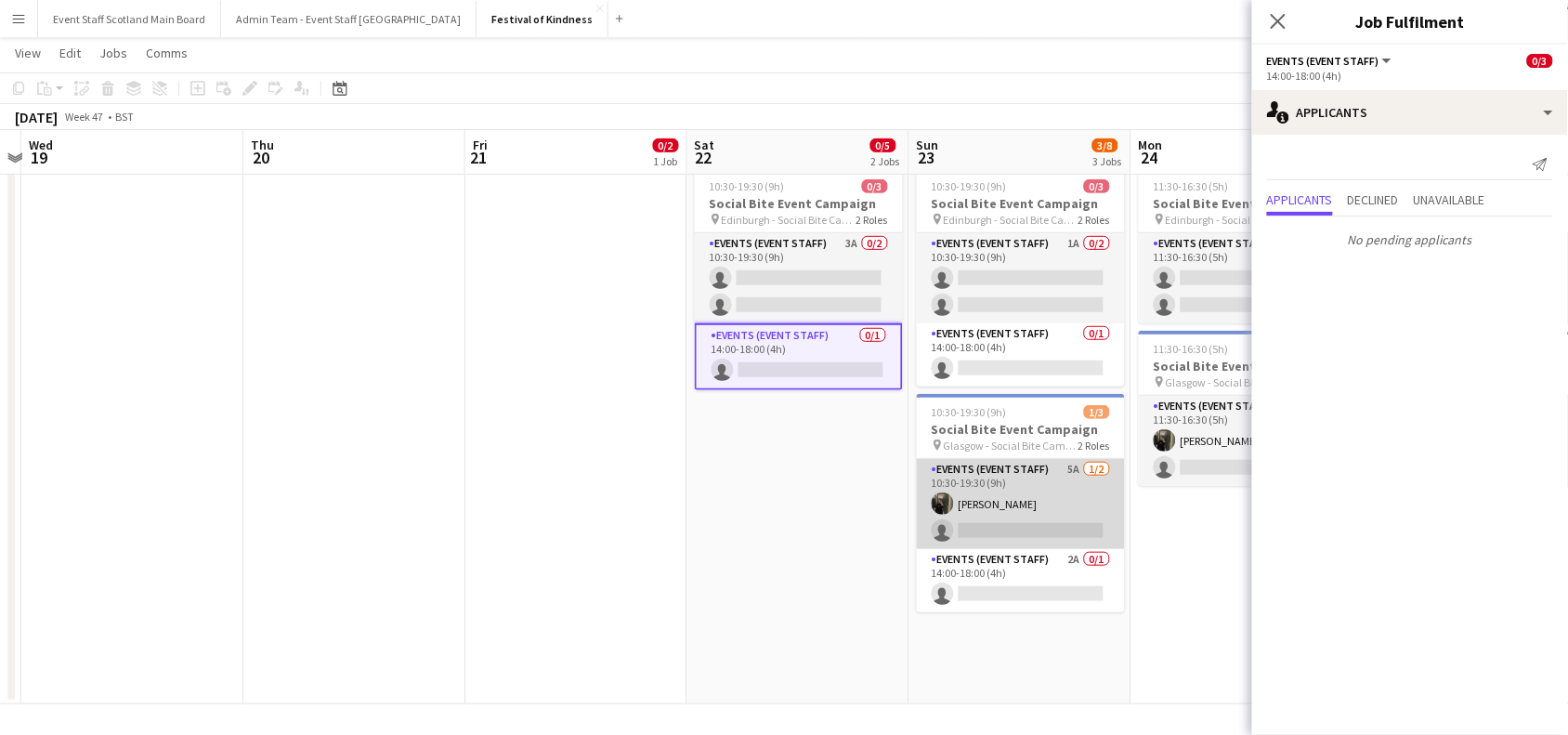
click at [1029, 502] on app-card-role "Events (Event Staff) 5A [DATE] 10:30-19:30 (9h) [PERSON_NAME] single-neutral-ac…" at bounding box center [1021, 504] width 208 height 90
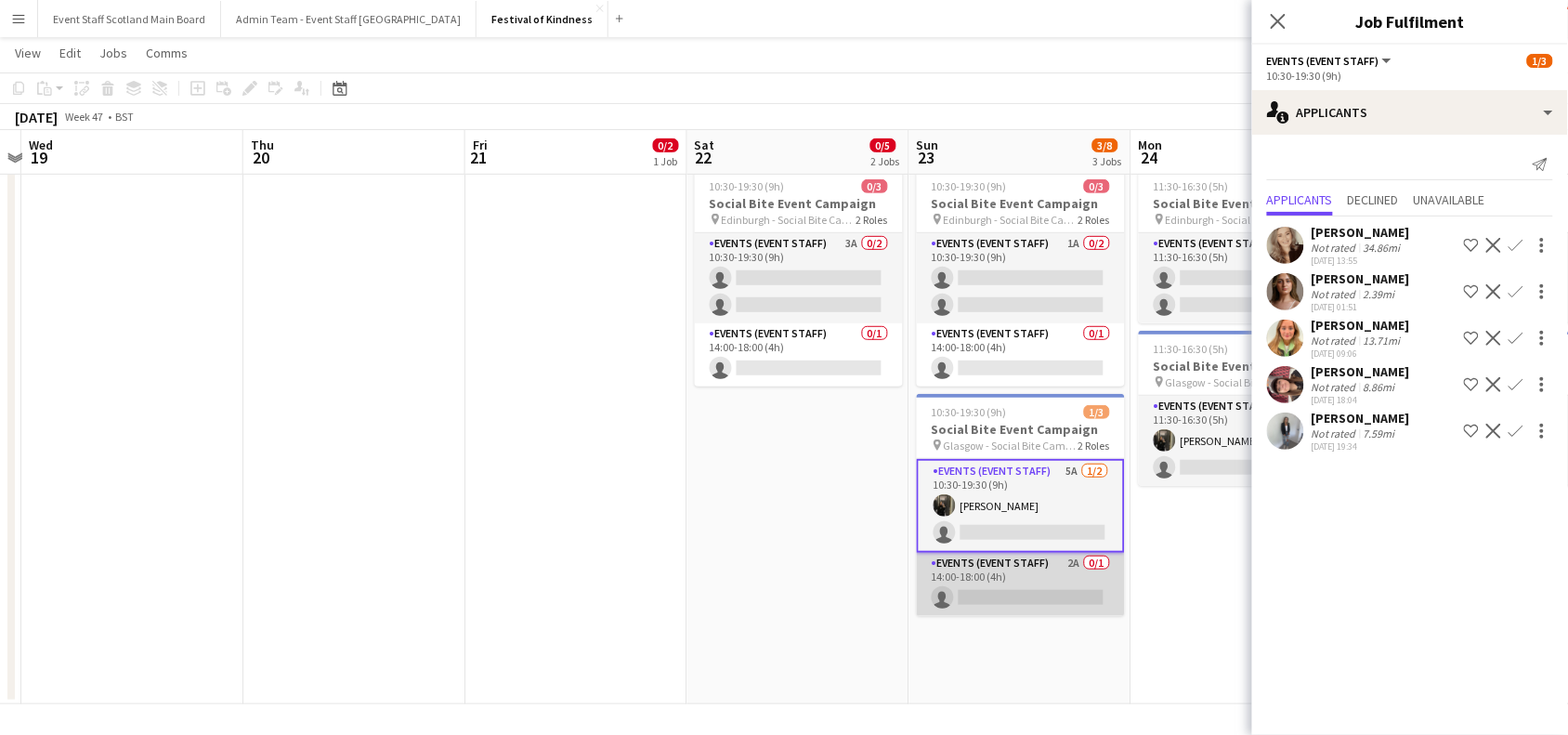
click at [1037, 576] on app-card-role "Events (Event Staff) 2A 0/1 14:00-18:00 (4h) single-neutral-actions" at bounding box center [1021, 584] width 208 height 63
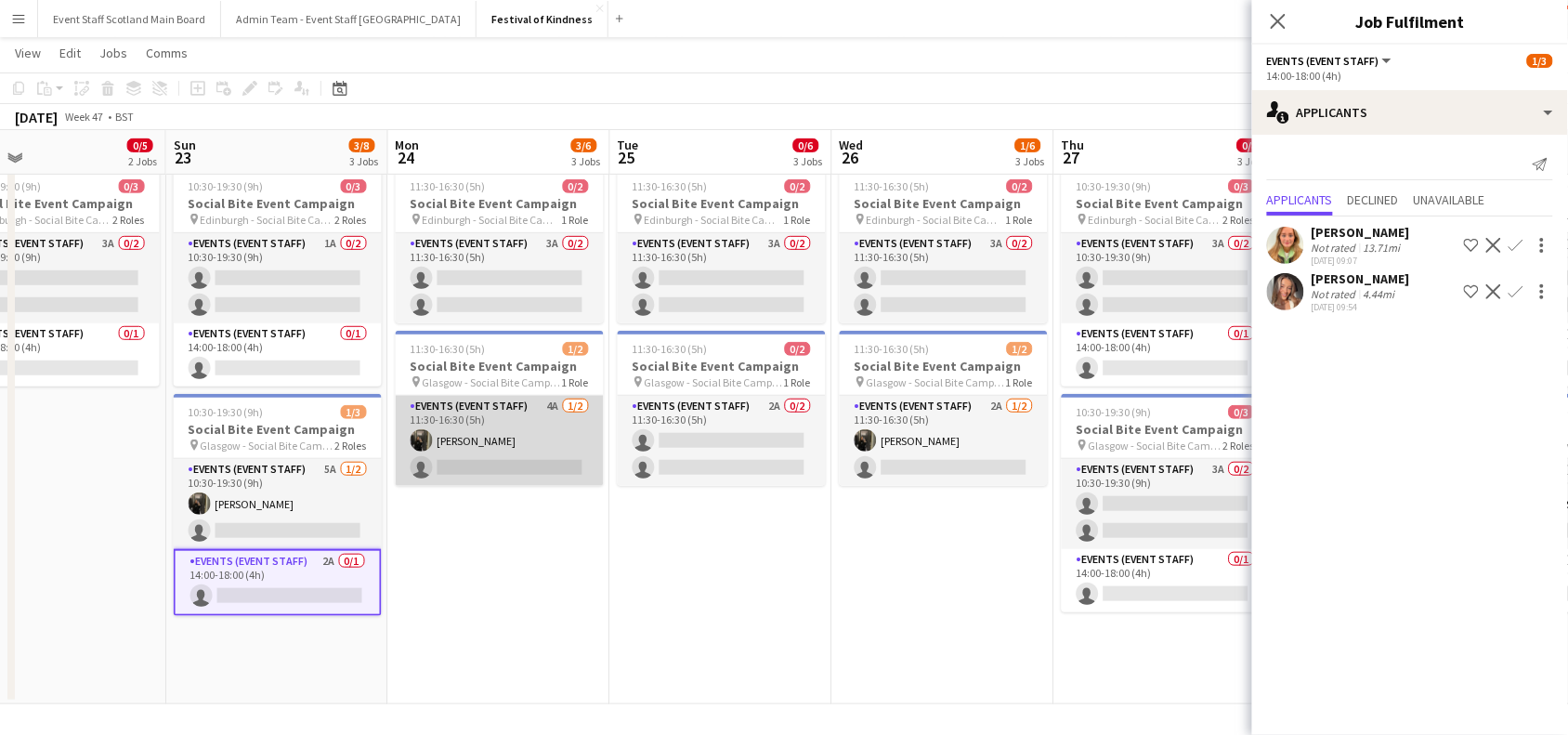
click at [546, 444] on app-card-role "Events (Event Staff) 4A [DATE] 11:30-16:30 (5h) [PERSON_NAME] single-neutral-ac…" at bounding box center [499, 441] width 208 height 90
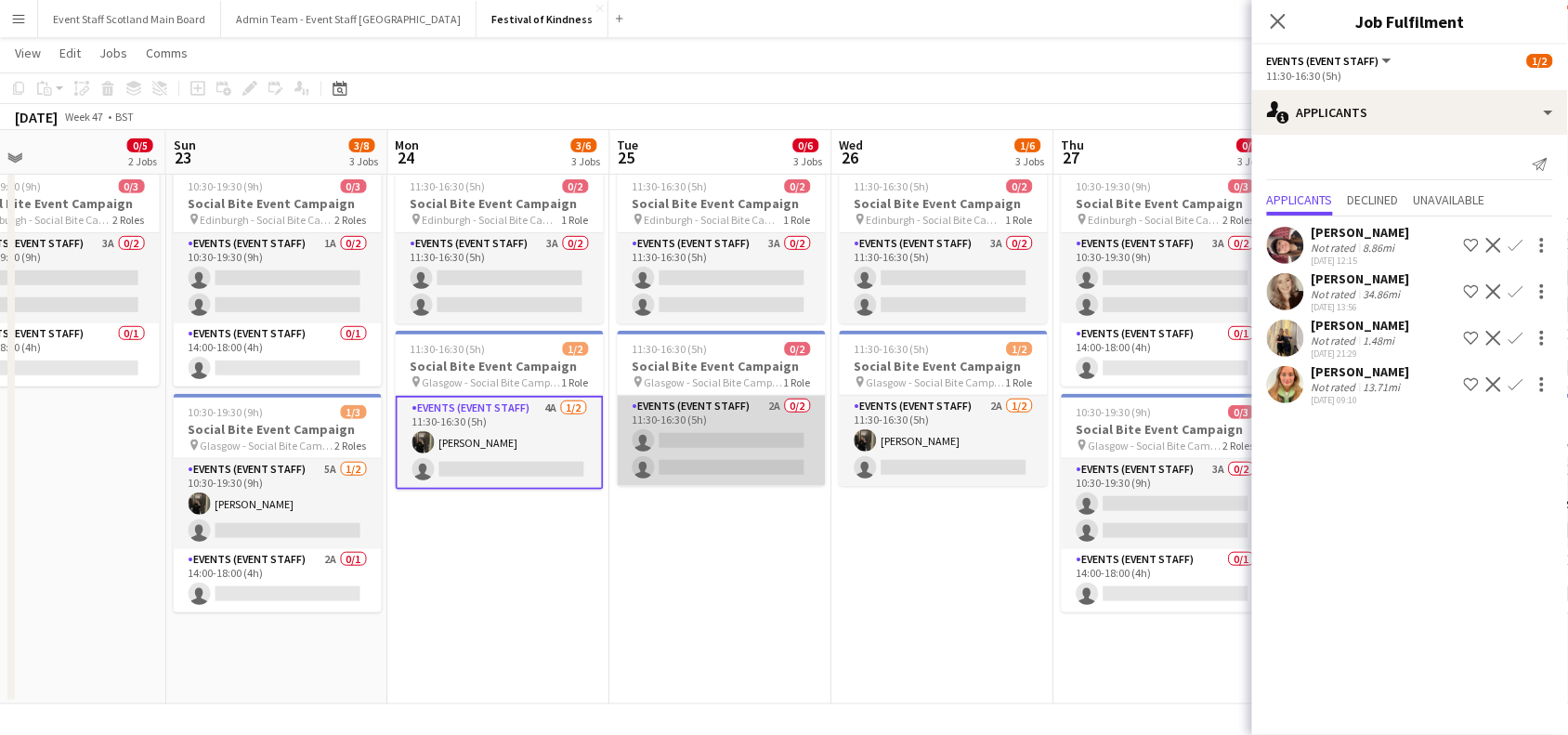
click at [723, 439] on app-card-role "Events (Event Staff) 2A 0/2 11:30-16:30 (5h) single-neutral-actions single-neut…" at bounding box center [721, 441] width 208 height 90
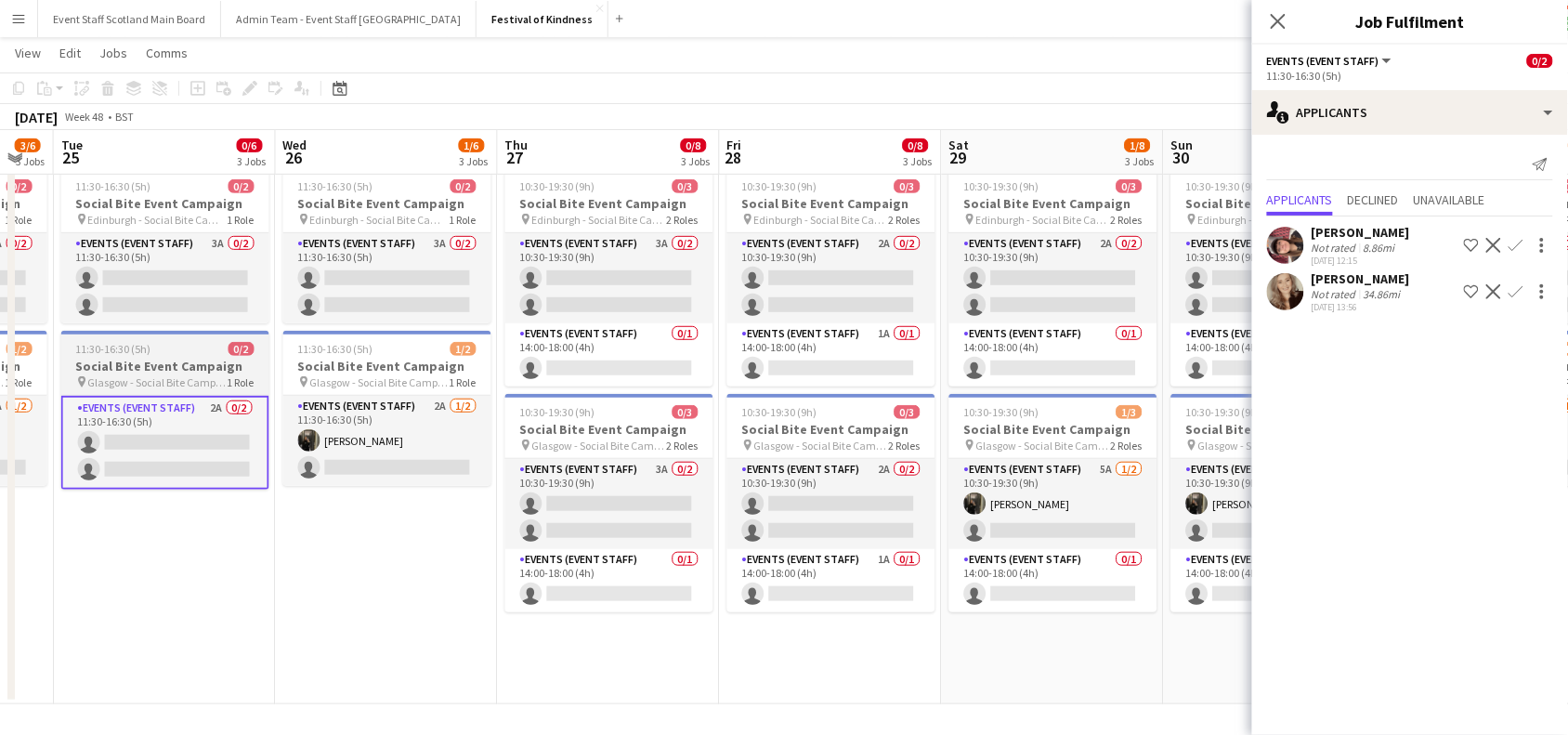
scroll to position [0, 882]
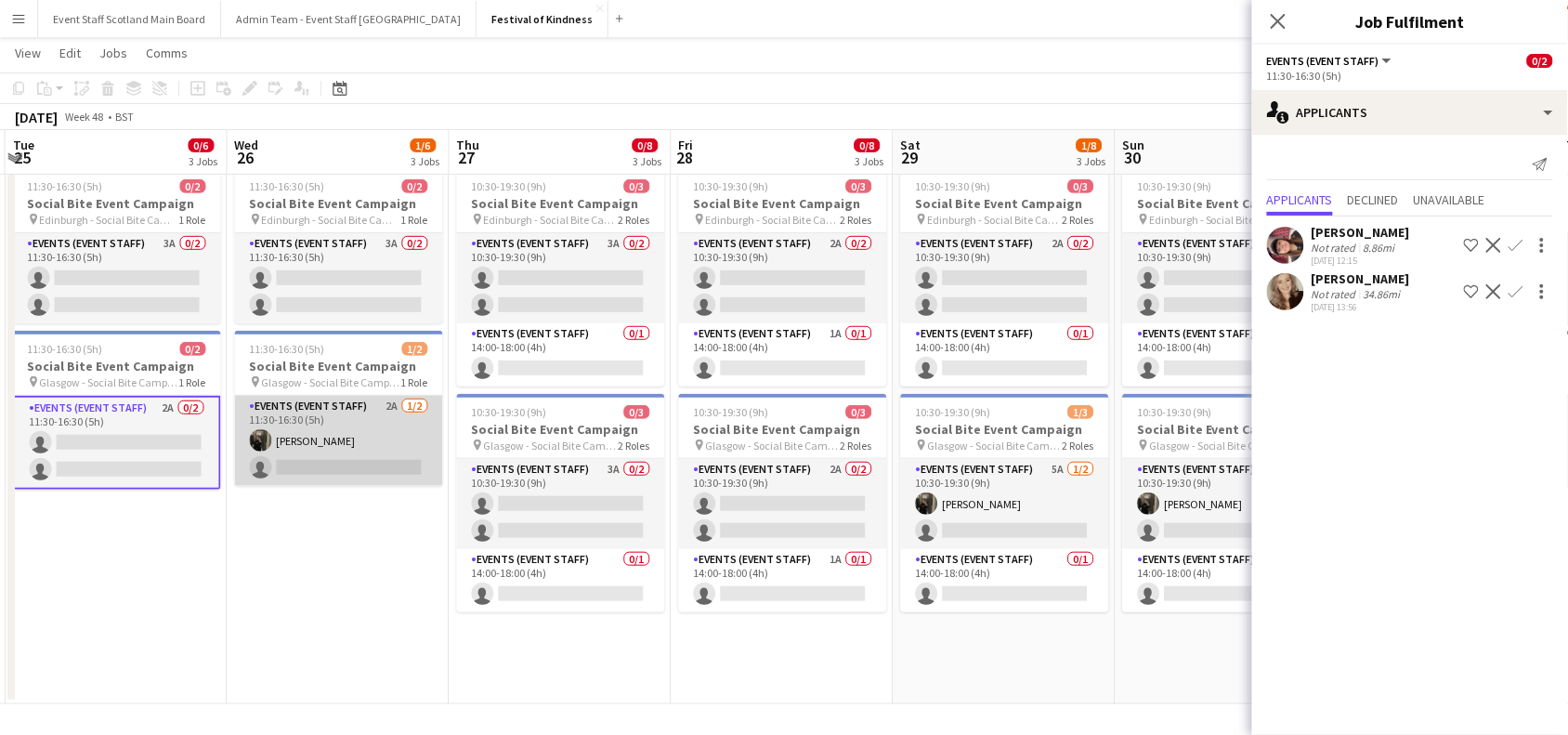
click at [383, 444] on app-card-role "Events (Event Staff) 2A 1/2 11:30-16:30 (5h) Shannon Molloy single-neutral-acti…" at bounding box center [339, 441] width 208 height 90
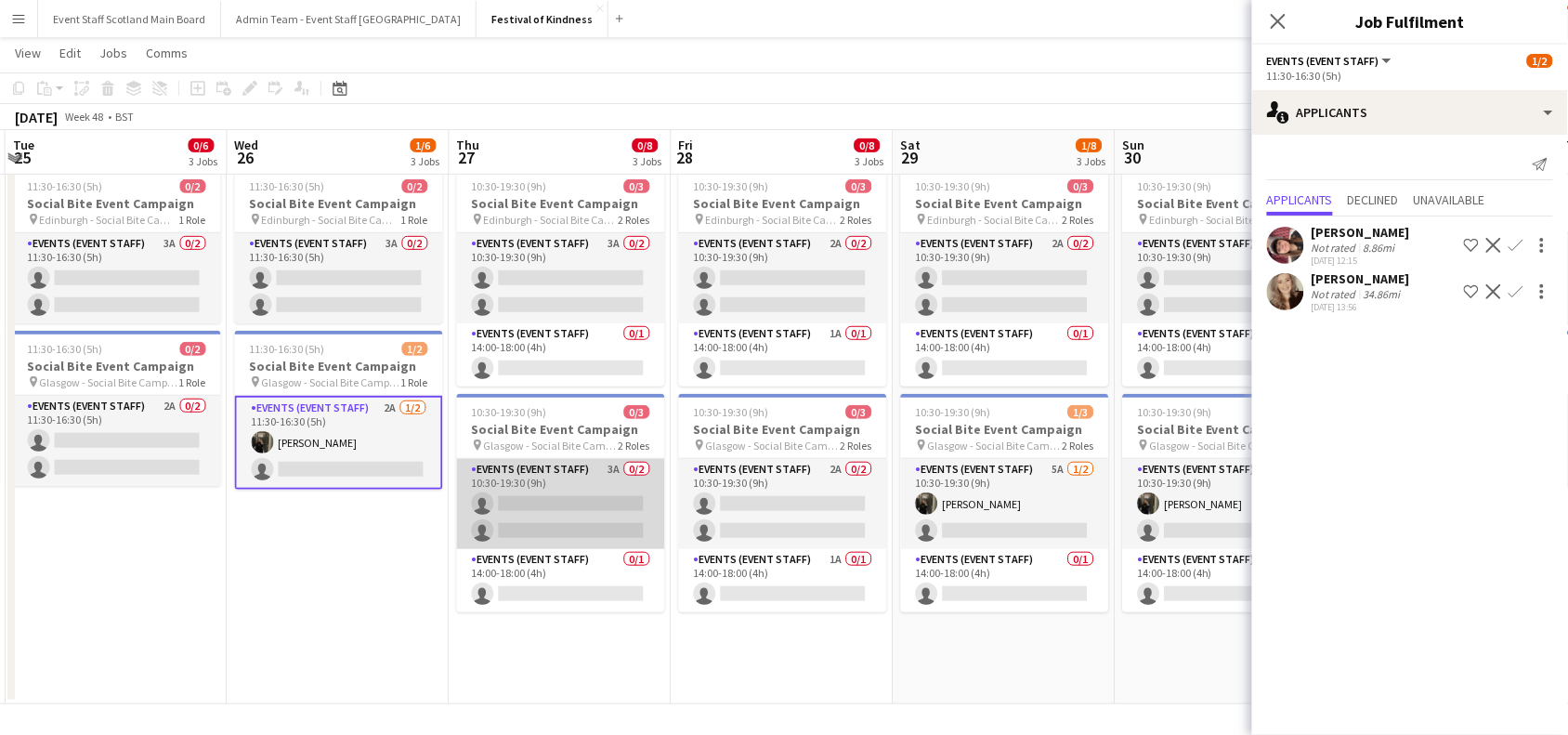
click at [561, 494] on app-card-role "Events (Event Staff) 3A 0/2 10:30-19:30 (9h) single-neutral-actions single-neut…" at bounding box center [561, 504] width 208 height 90
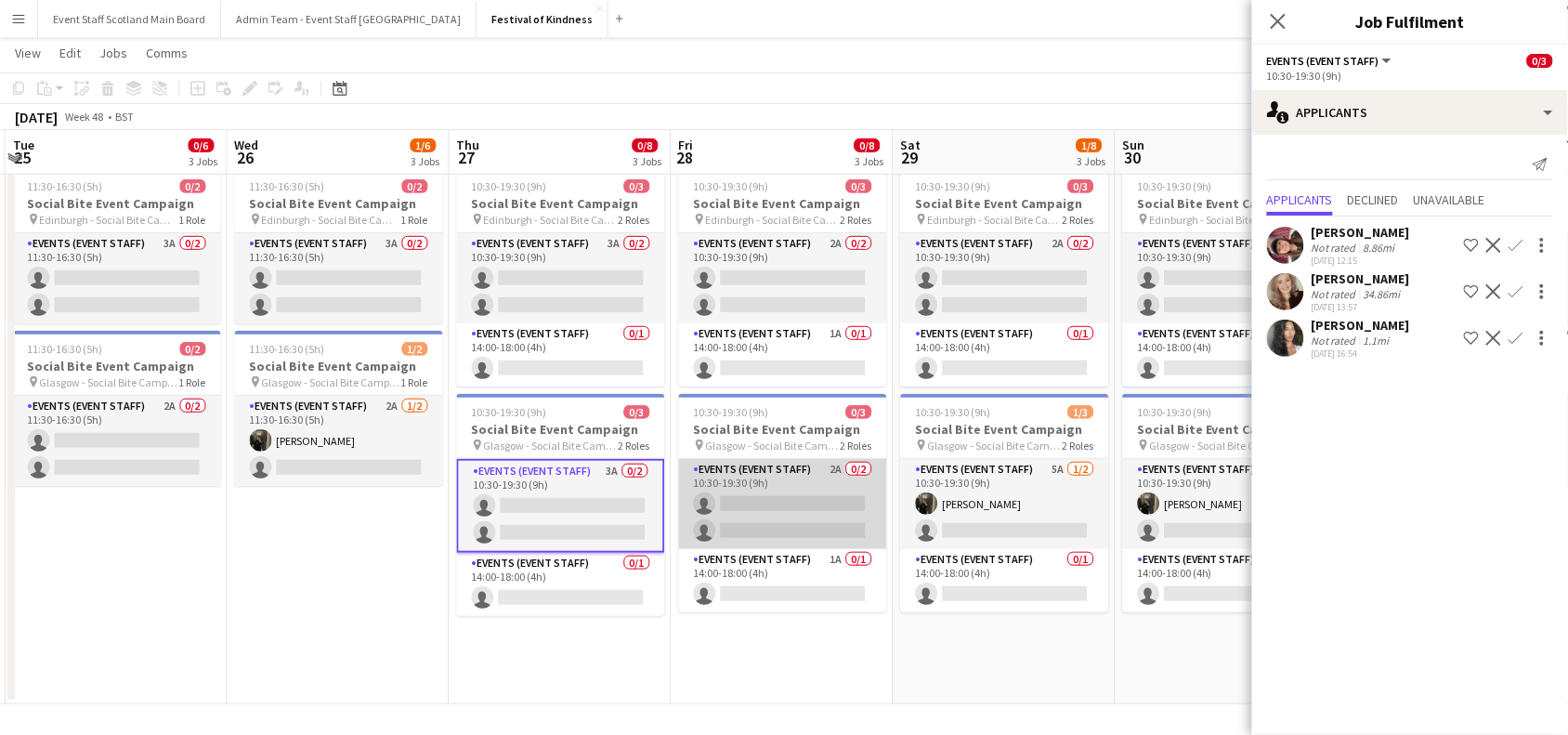
click at [777, 514] on app-card-role "Events (Event Staff) 2A 0/2 10:30-19:30 (9h) single-neutral-actions single-neut…" at bounding box center [783, 504] width 208 height 90
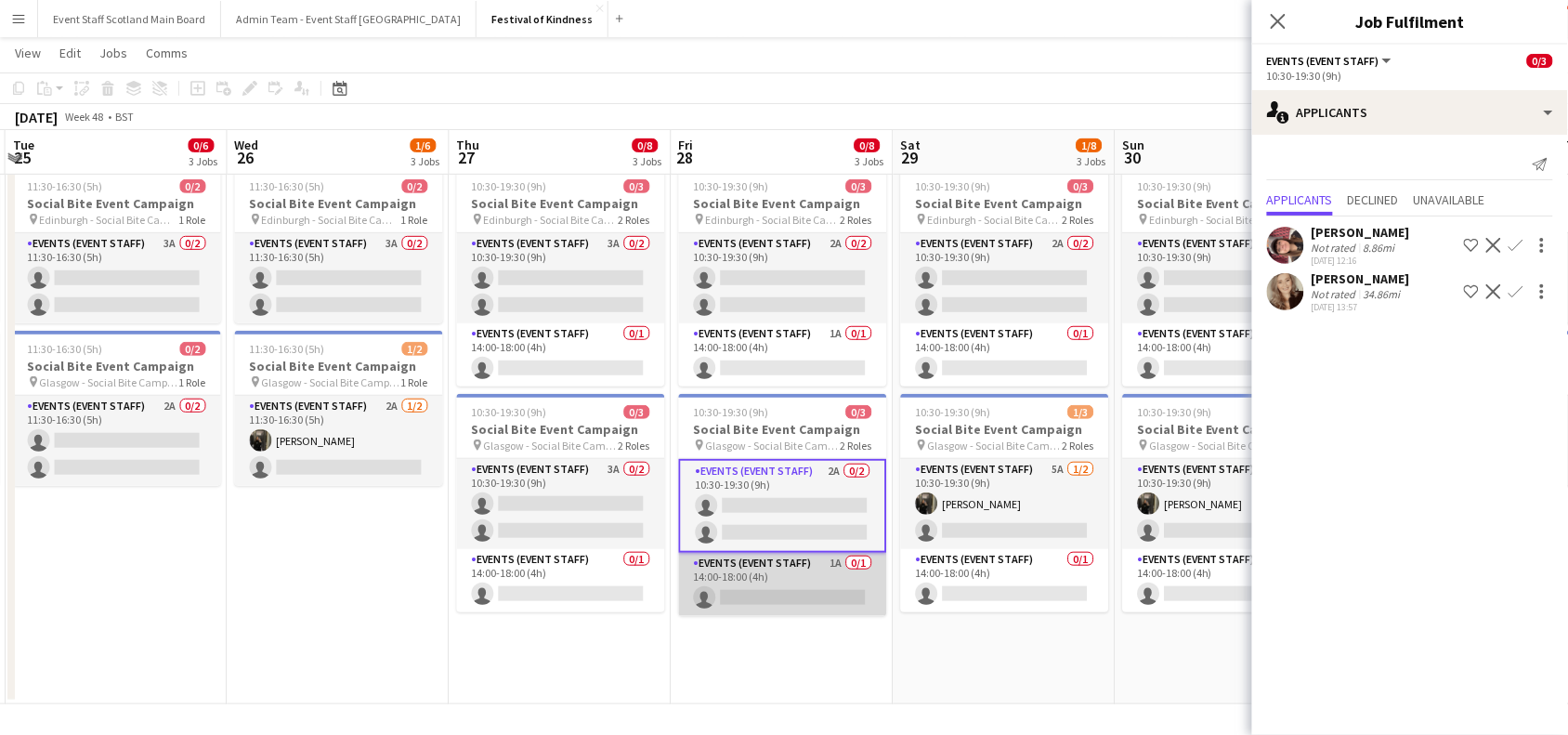
click at [787, 590] on app-card-role "Events (Event Staff) 1A 0/1 14:00-18:00 (4h) single-neutral-actions" at bounding box center [783, 584] width 208 height 63
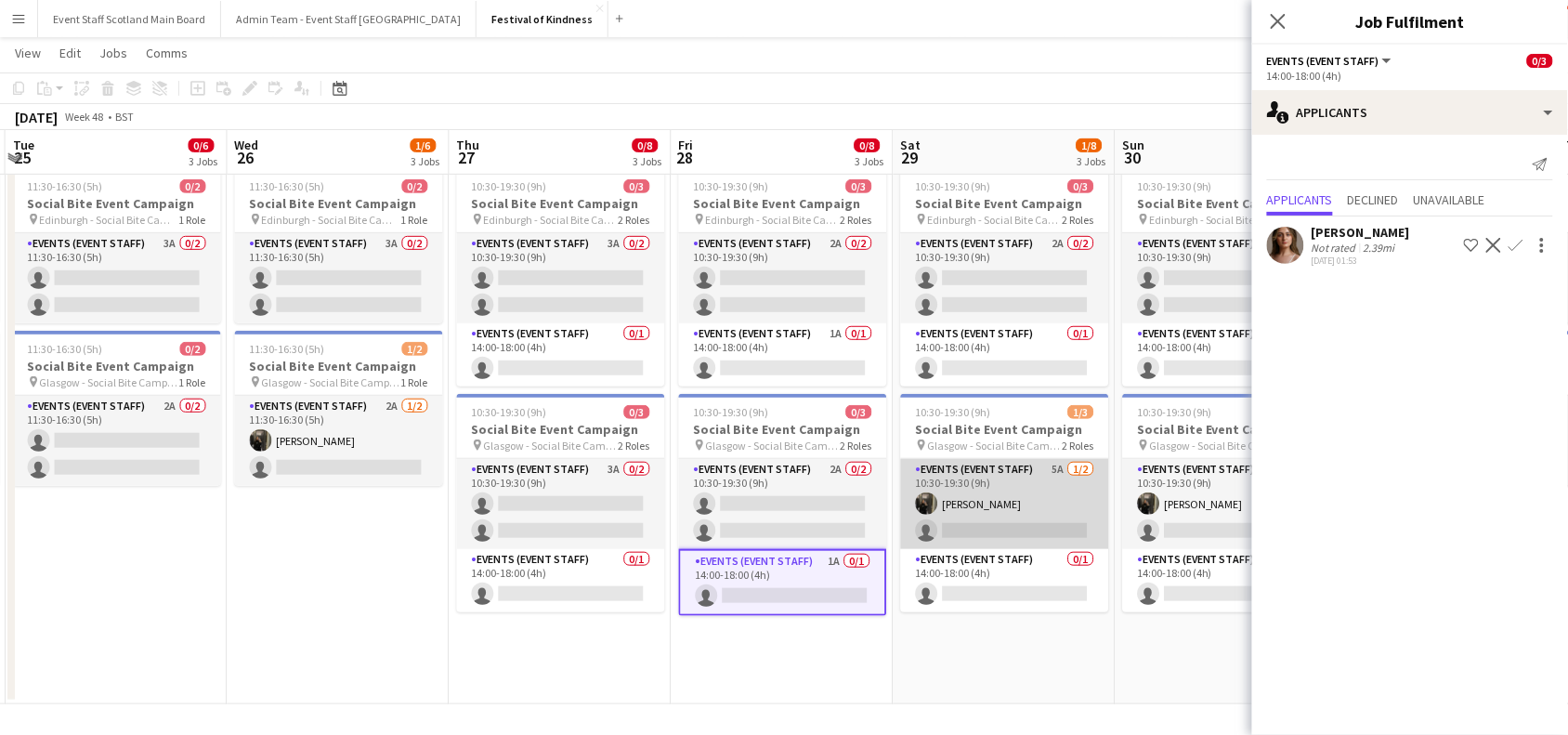
click at [1037, 484] on app-card-role "Events (Event Staff) 5A [DATE] 10:30-19:30 (9h) [PERSON_NAME] single-neutral-ac…" at bounding box center [1005, 504] width 208 height 90
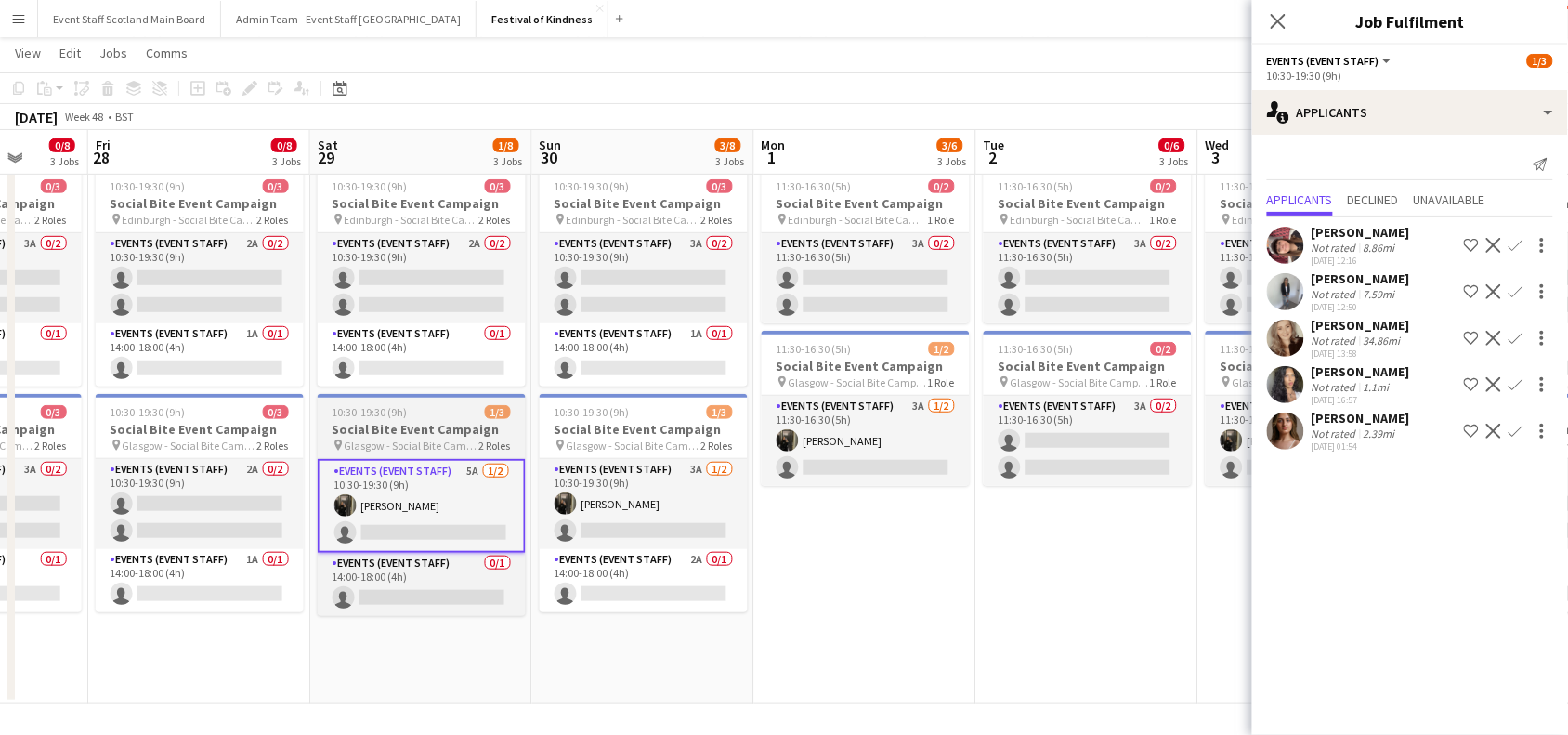
scroll to position [0, 832]
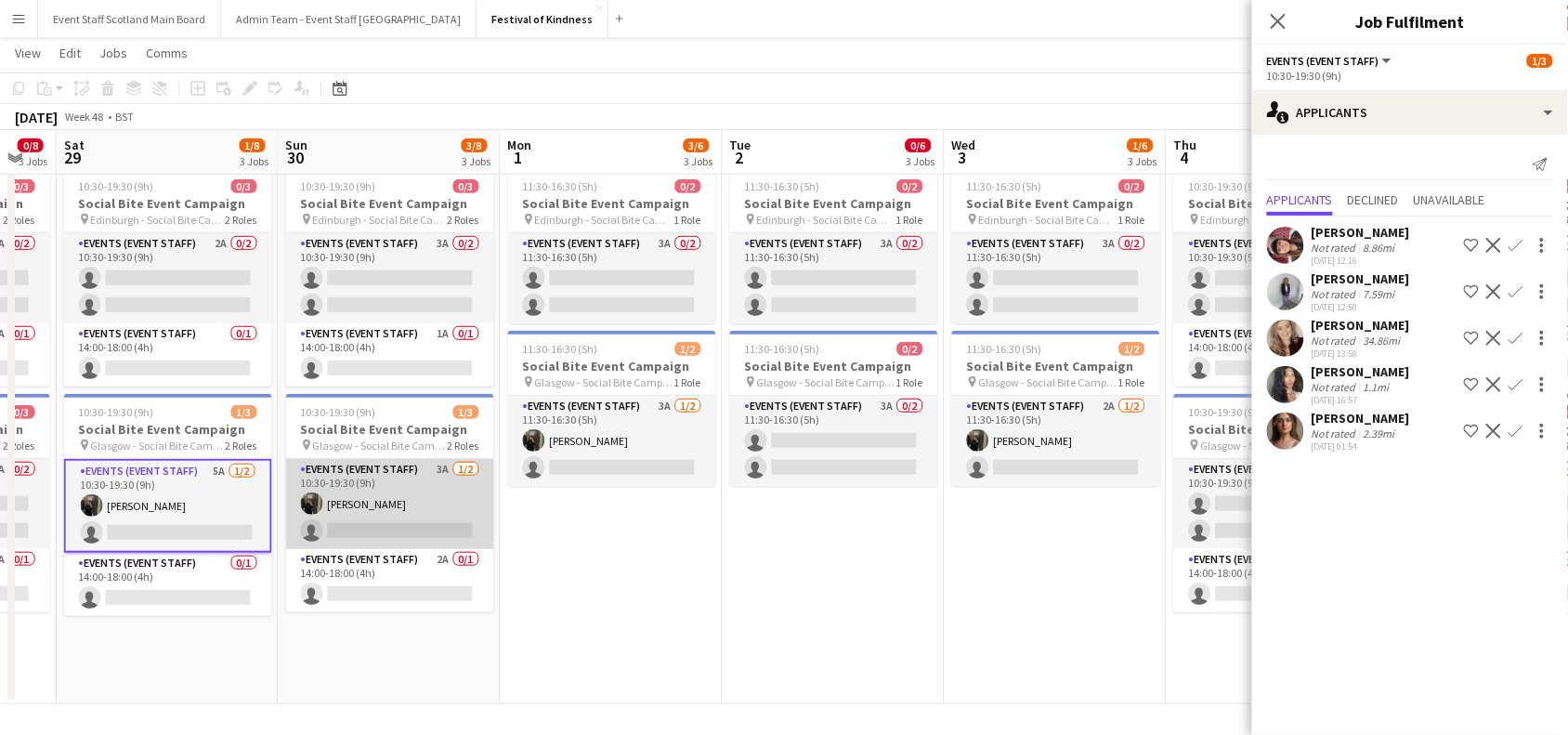
click at [424, 521] on app-card-role "Events (Event Staff) 3A 1/2 10:30-19:30 (9h) Shannon Molloy single-neutral-acti…" at bounding box center [389, 504] width 208 height 90
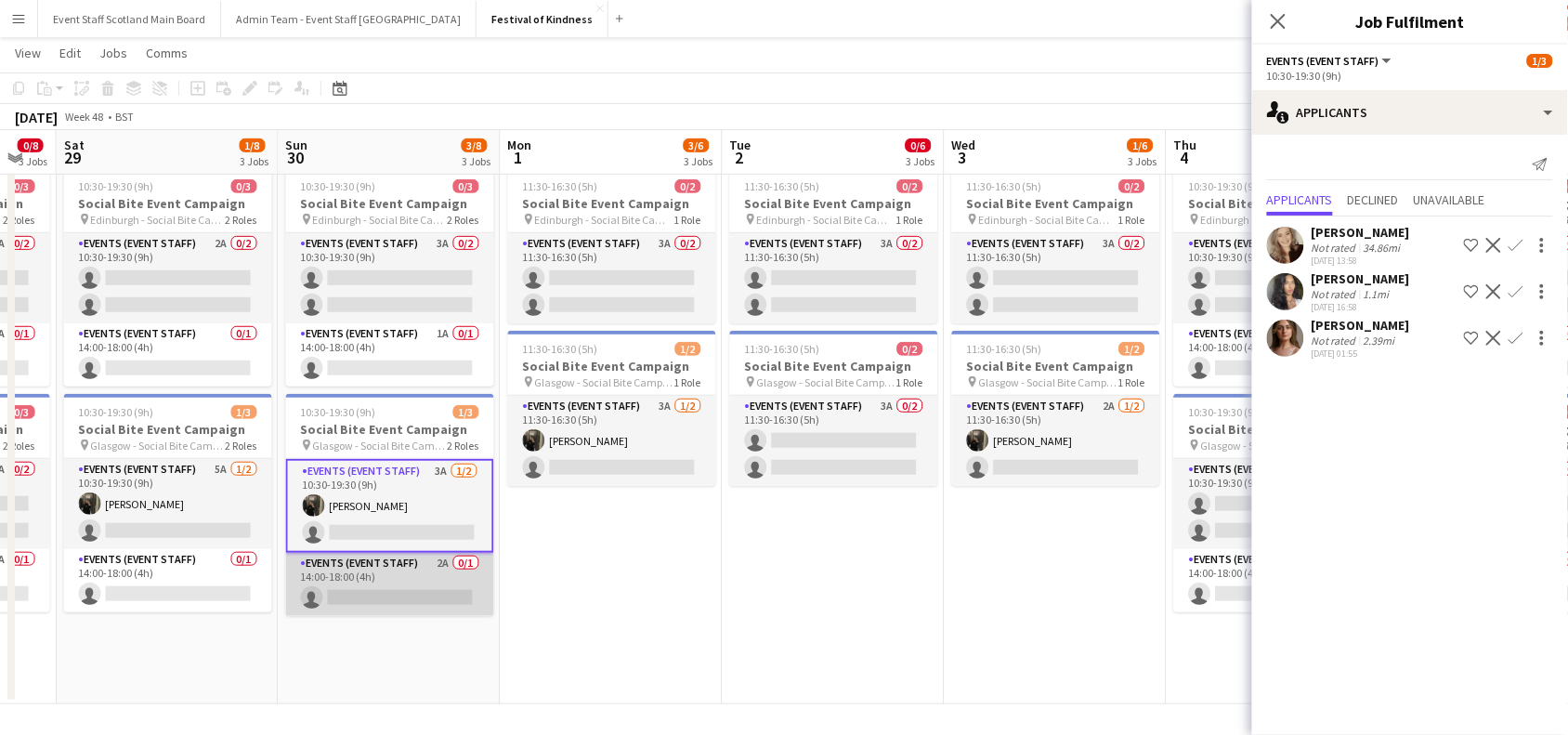
click at [384, 592] on app-card-role "Events (Event Staff) 2A 0/1 14:00-18:00 (4h) single-neutral-actions" at bounding box center [389, 584] width 208 height 63
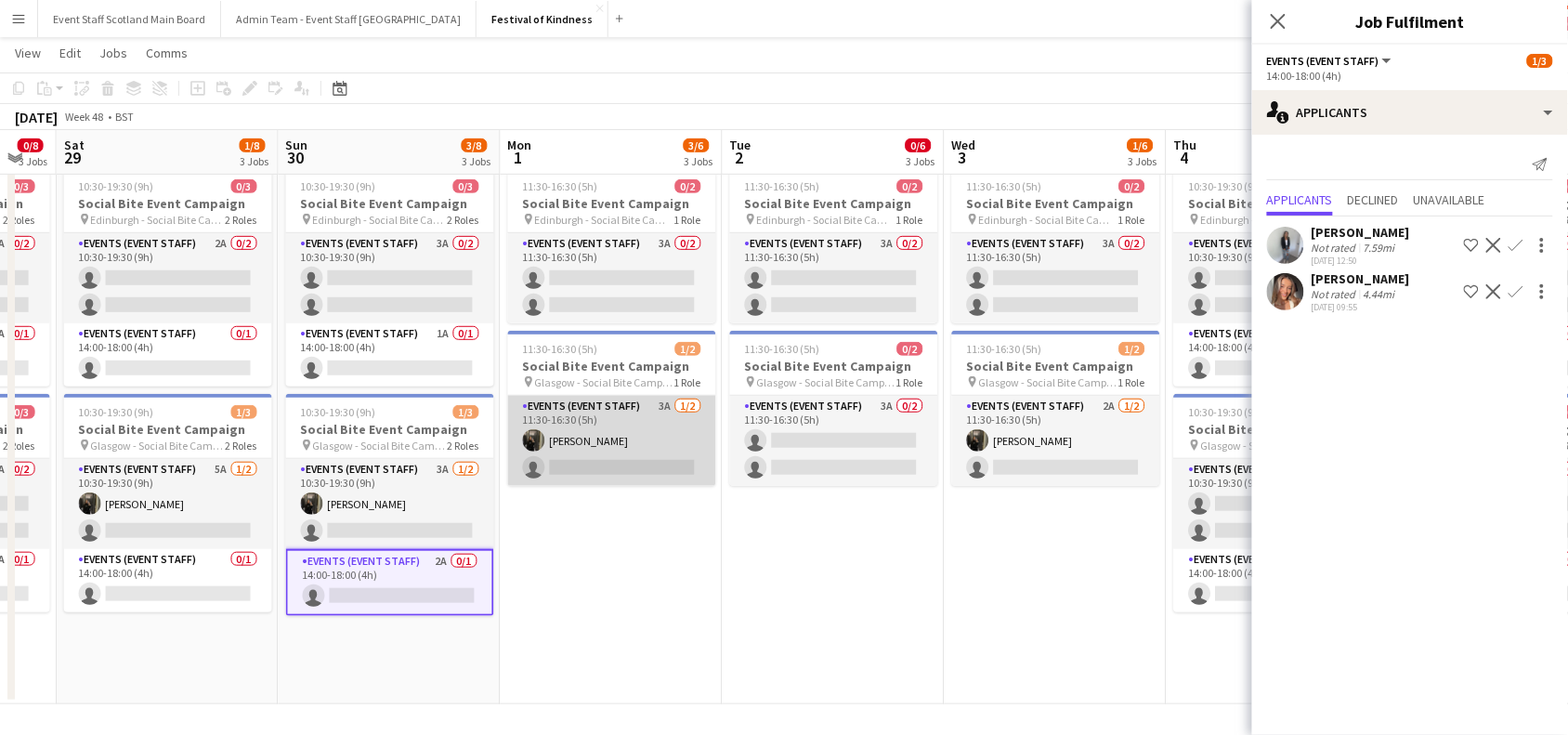
click at [615, 429] on app-card-role "Events (Event Staff) 3A 1/2 11:30-16:30 (5h) Shannon Molloy single-neutral-acti…" at bounding box center [611, 441] width 208 height 90
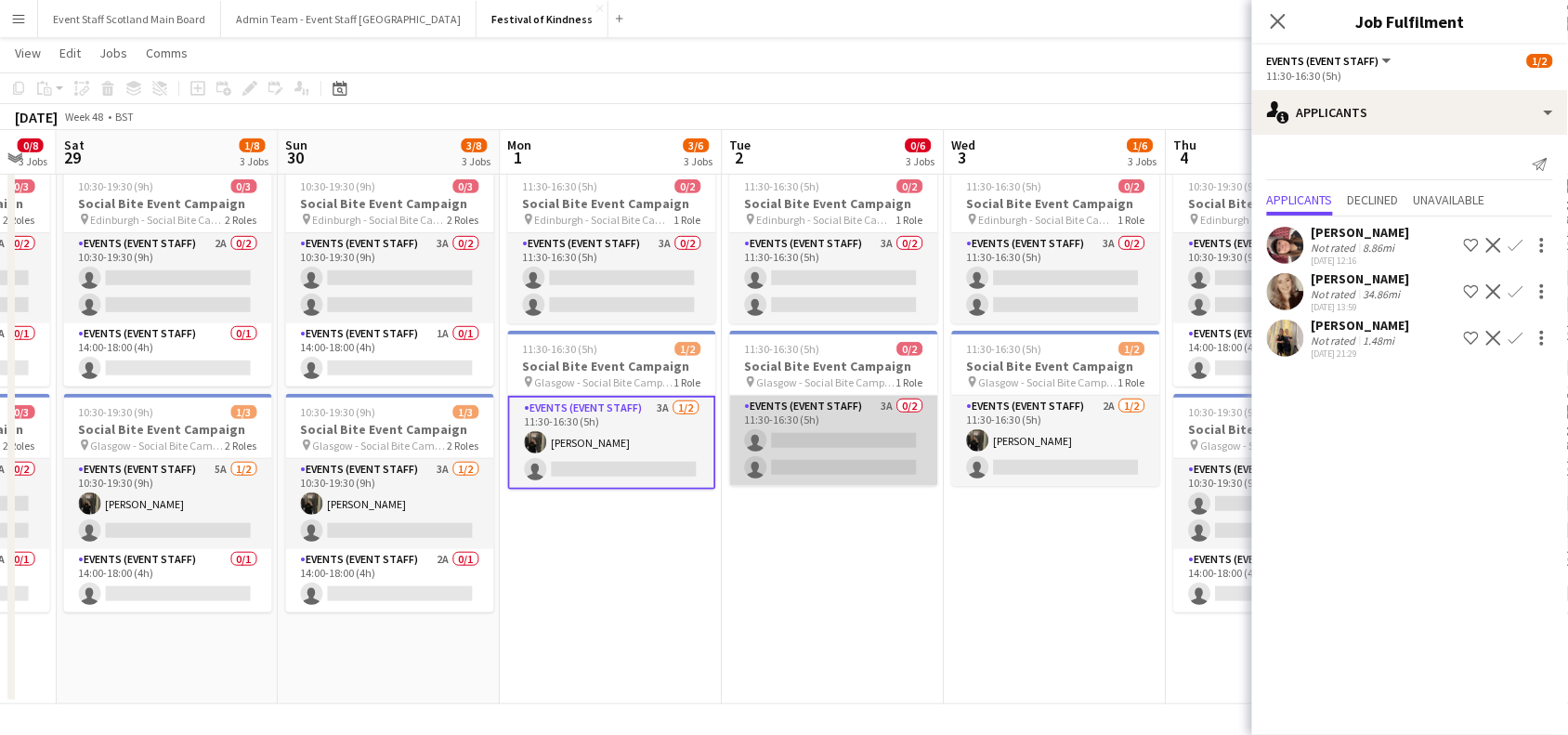
click at [889, 441] on app-card-role "Events (Event Staff) 3A 0/2 11:30-16:30 (5h) single-neutral-actions single-neut…" at bounding box center [833, 441] width 208 height 90
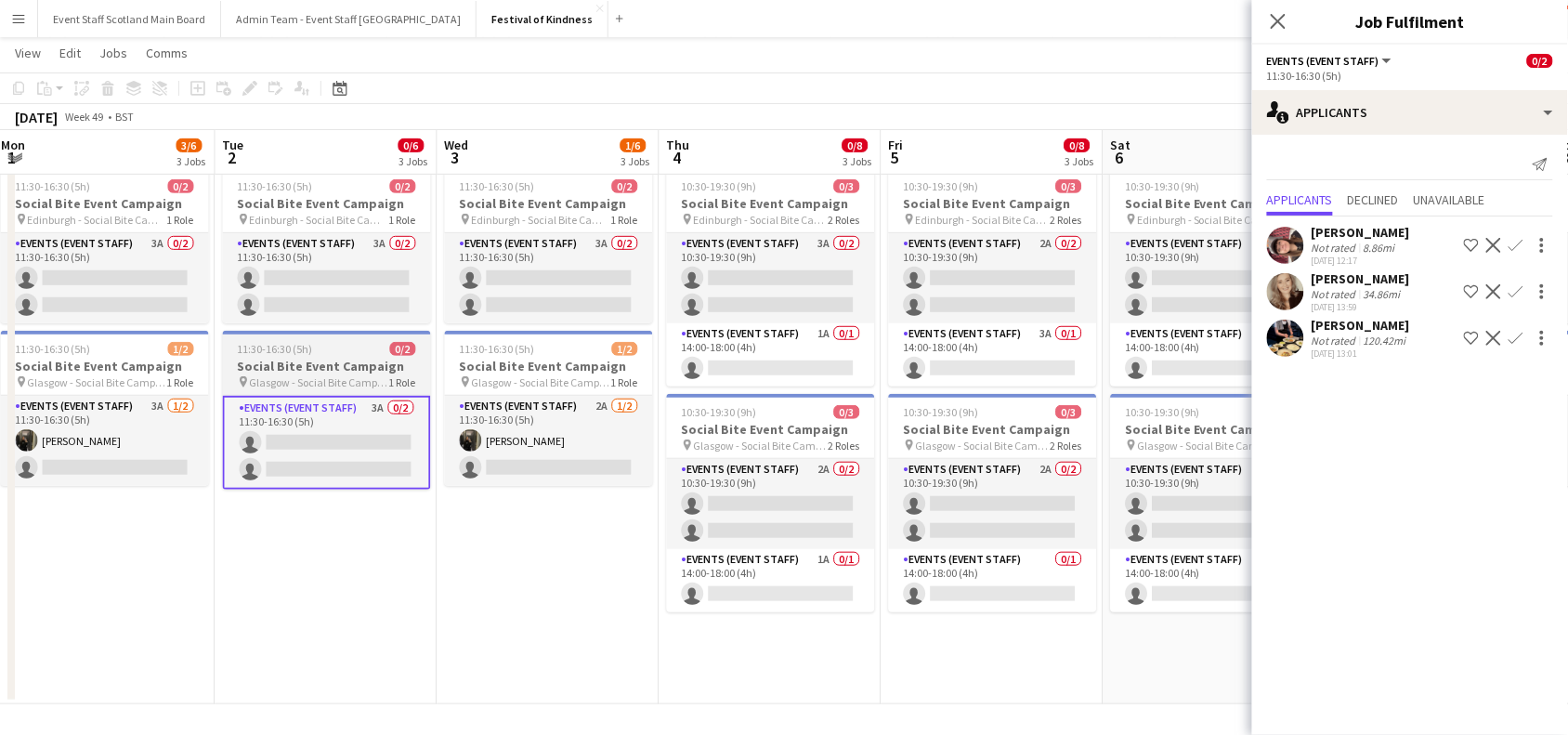
scroll to position [0, 898]
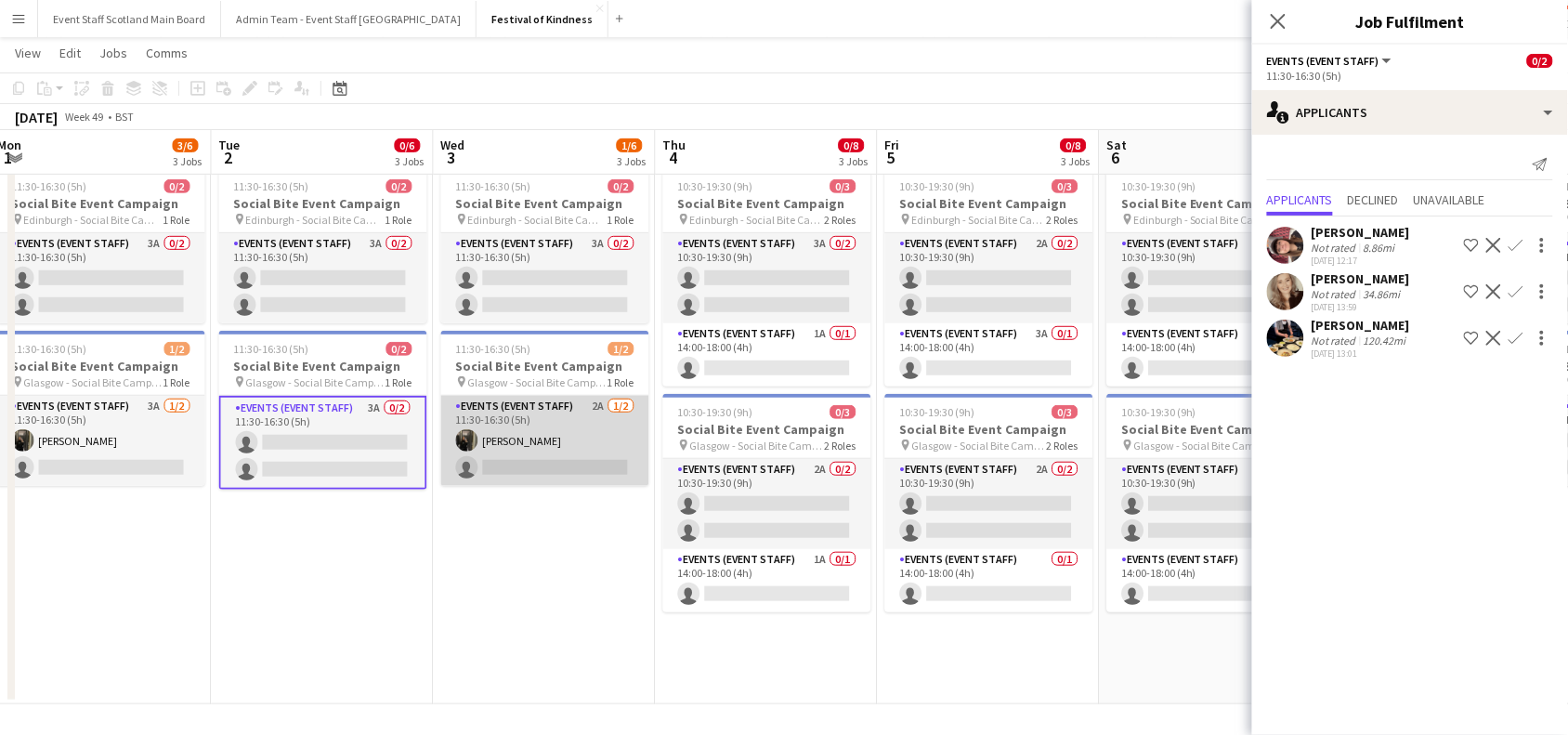
click at [536, 429] on app-card-role "Events (Event Staff) 2A 1/2 11:30-16:30 (5h) Shannon Molloy single-neutral-acti…" at bounding box center [545, 441] width 208 height 90
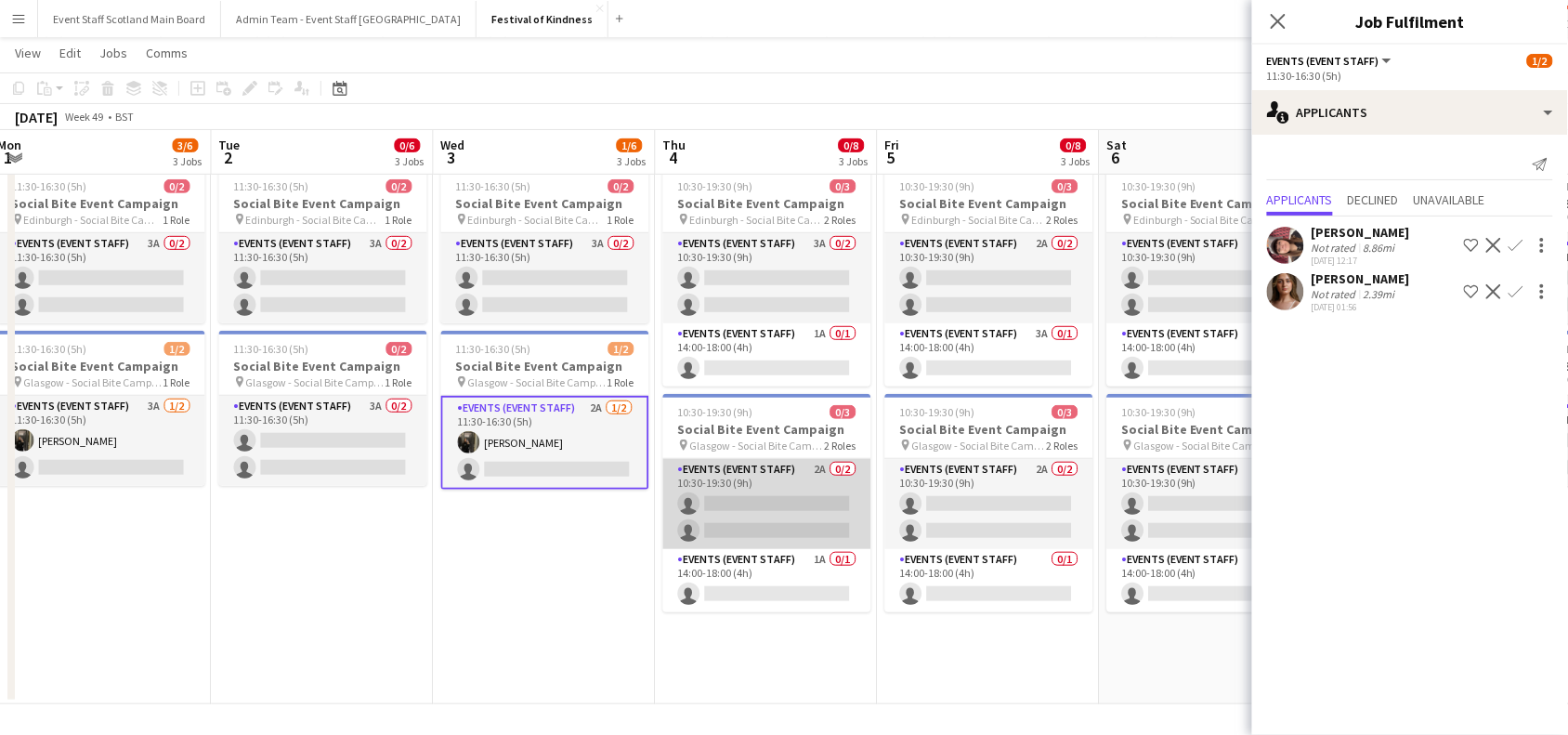
click at [769, 476] on app-card-role "Events (Event Staff) 2A 0/2 10:30-19:30 (9h) single-neutral-actions single-neut…" at bounding box center [767, 504] width 208 height 90
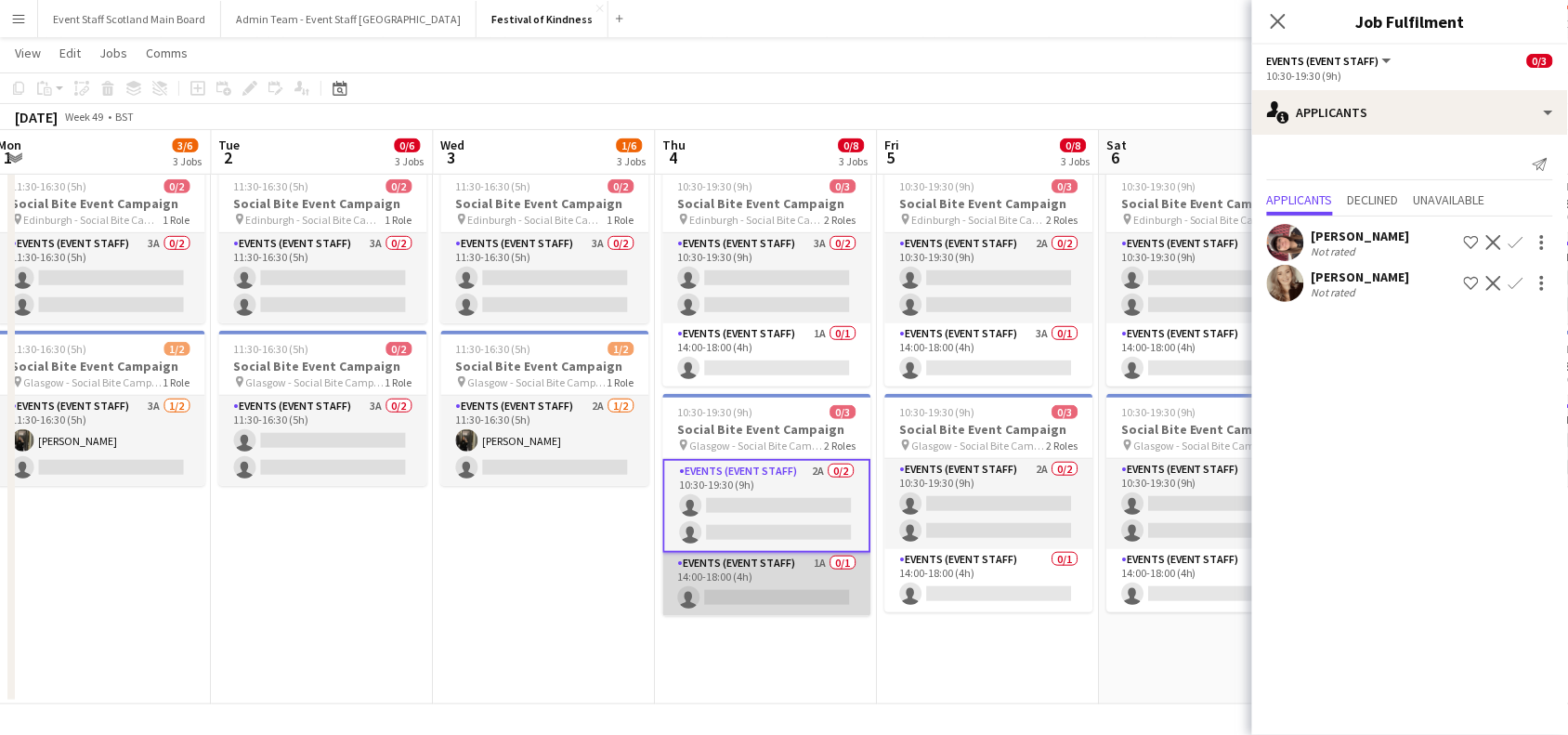
click at [802, 595] on app-card-role "Events (Event Staff) 1A 0/1 14:00-18:00 (4h) single-neutral-actions" at bounding box center [767, 584] width 208 height 63
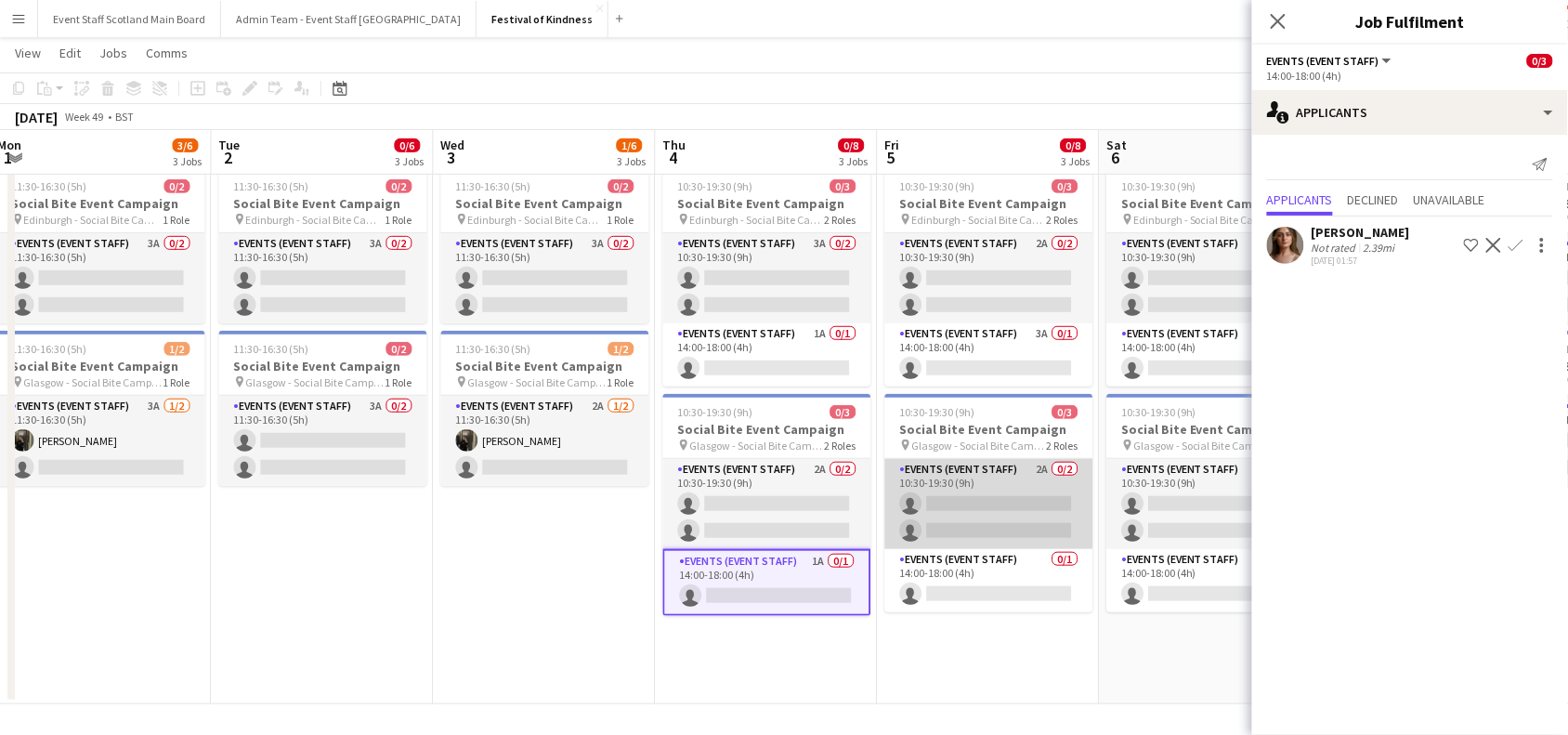
click at [1027, 493] on app-card-role "Events (Event Staff) 2A 0/2 10:30-19:30 (9h) single-neutral-actions single-neut…" at bounding box center [989, 504] width 208 height 90
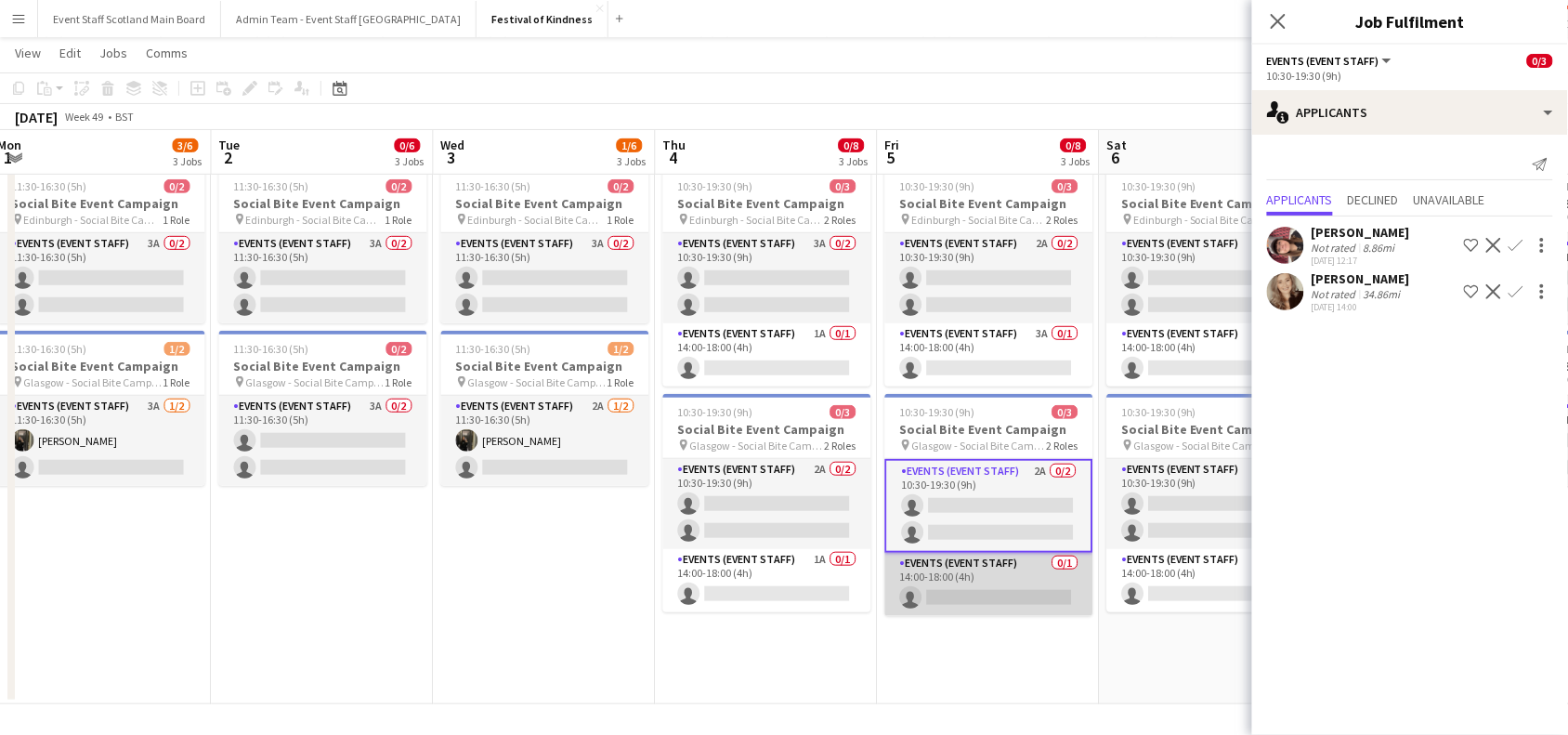
click at [1030, 588] on app-card-role "Events (Event Staff) 0/1 14:00-18:00 (4h) single-neutral-actions" at bounding box center [989, 584] width 208 height 63
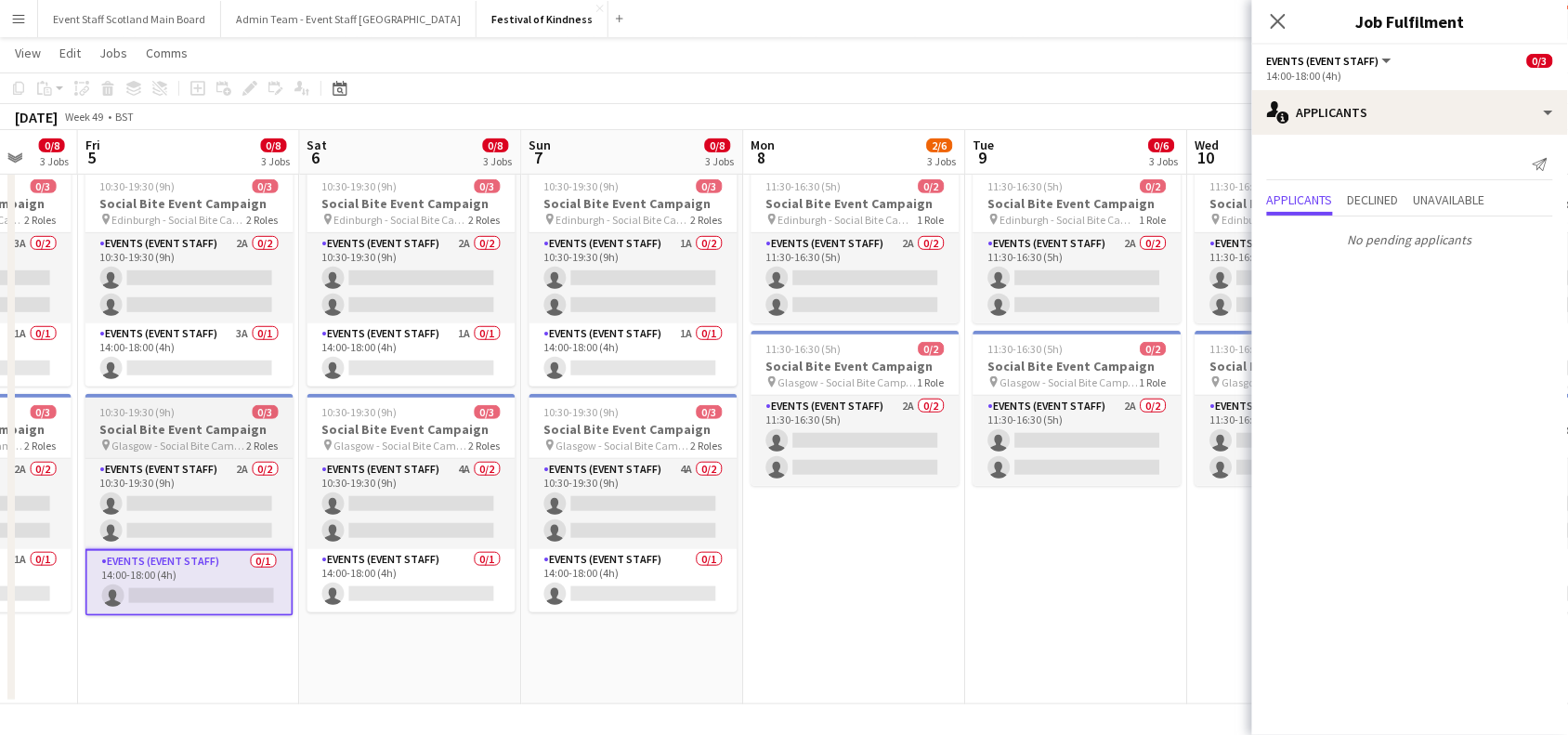
scroll to position [0, 941]
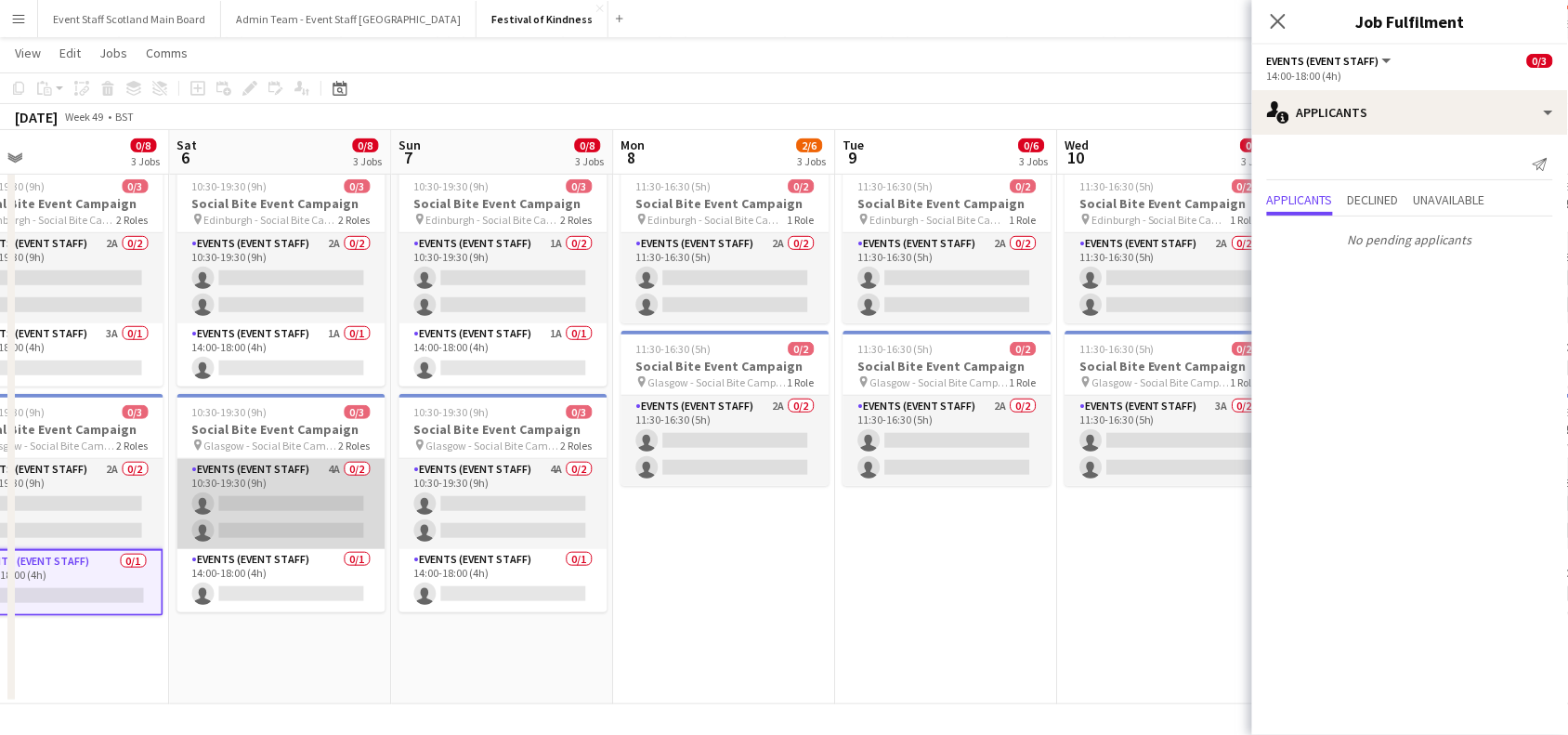
click at [266, 539] on app-card-role "Events (Event Staff) 4A 0/2 10:30-19:30 (9h) single-neutral-actions single-neut…" at bounding box center [281, 504] width 208 height 90
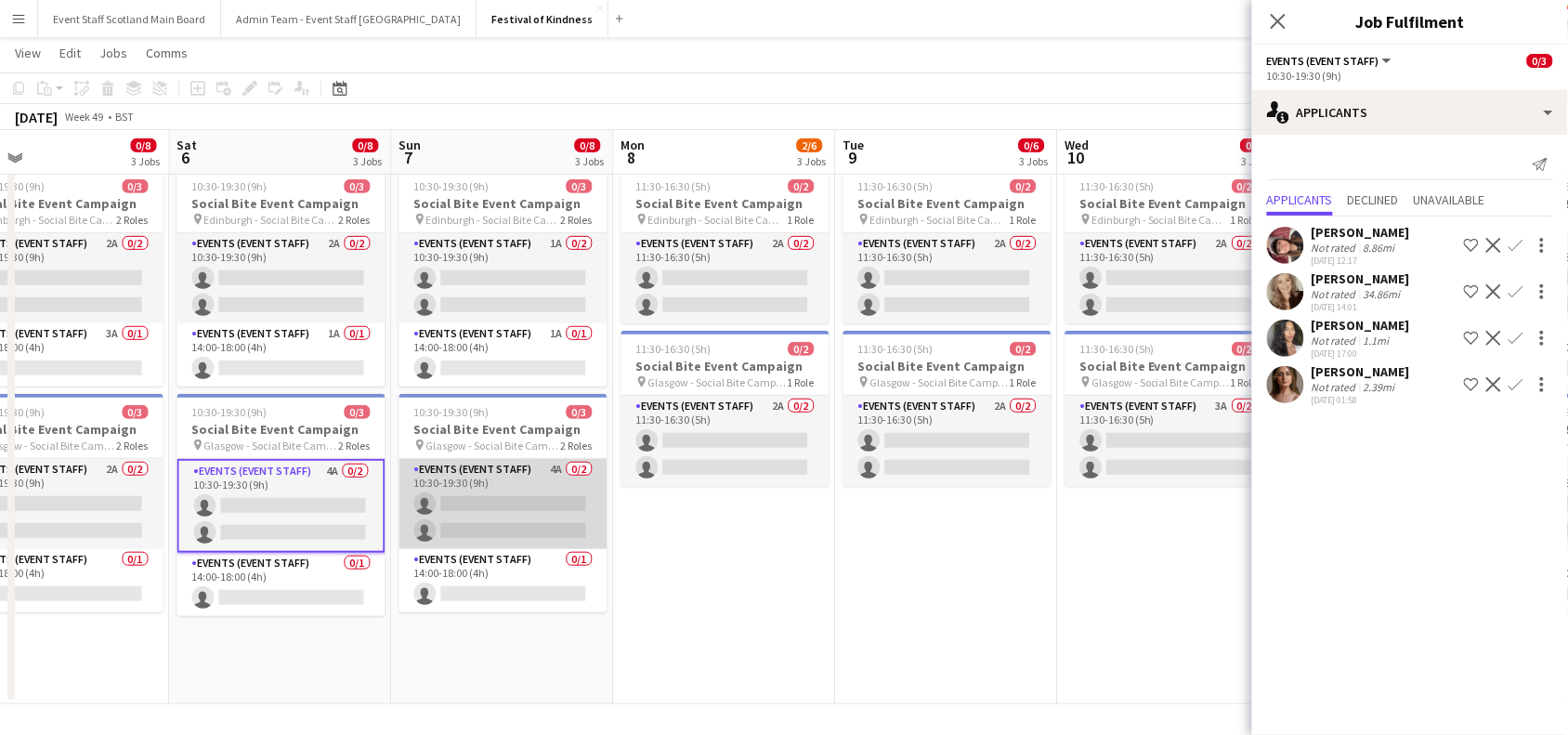
click at [472, 516] on app-card-role "Events (Event Staff) 4A 0/2 10:30-19:30 (9h) single-neutral-actions single-neut…" at bounding box center [503, 504] width 208 height 90
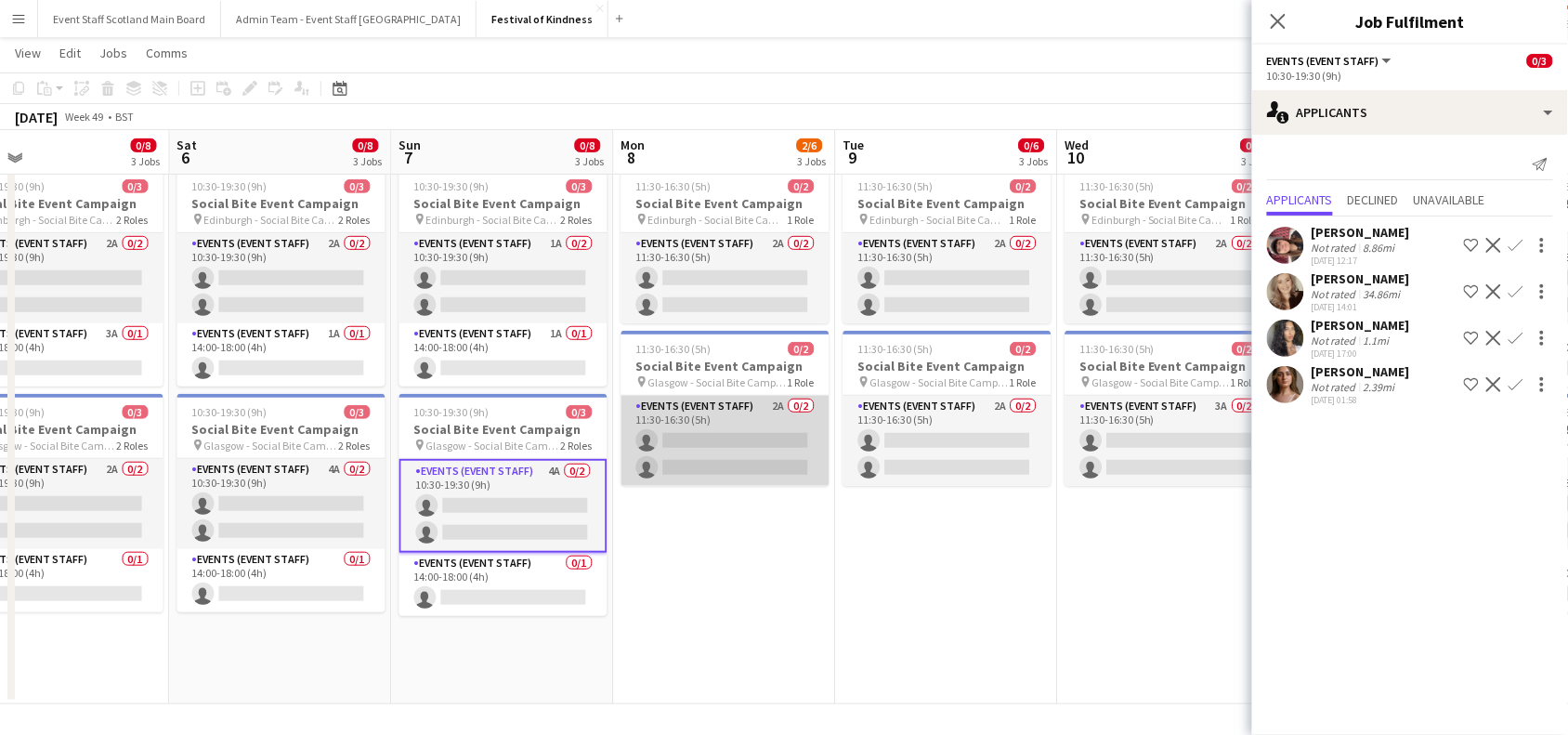
click at [748, 452] on app-card-role "Events (Event Staff) 2A 0/2 11:30-16:30 (5h) single-neutral-actions single-neut…" at bounding box center [725, 441] width 208 height 90
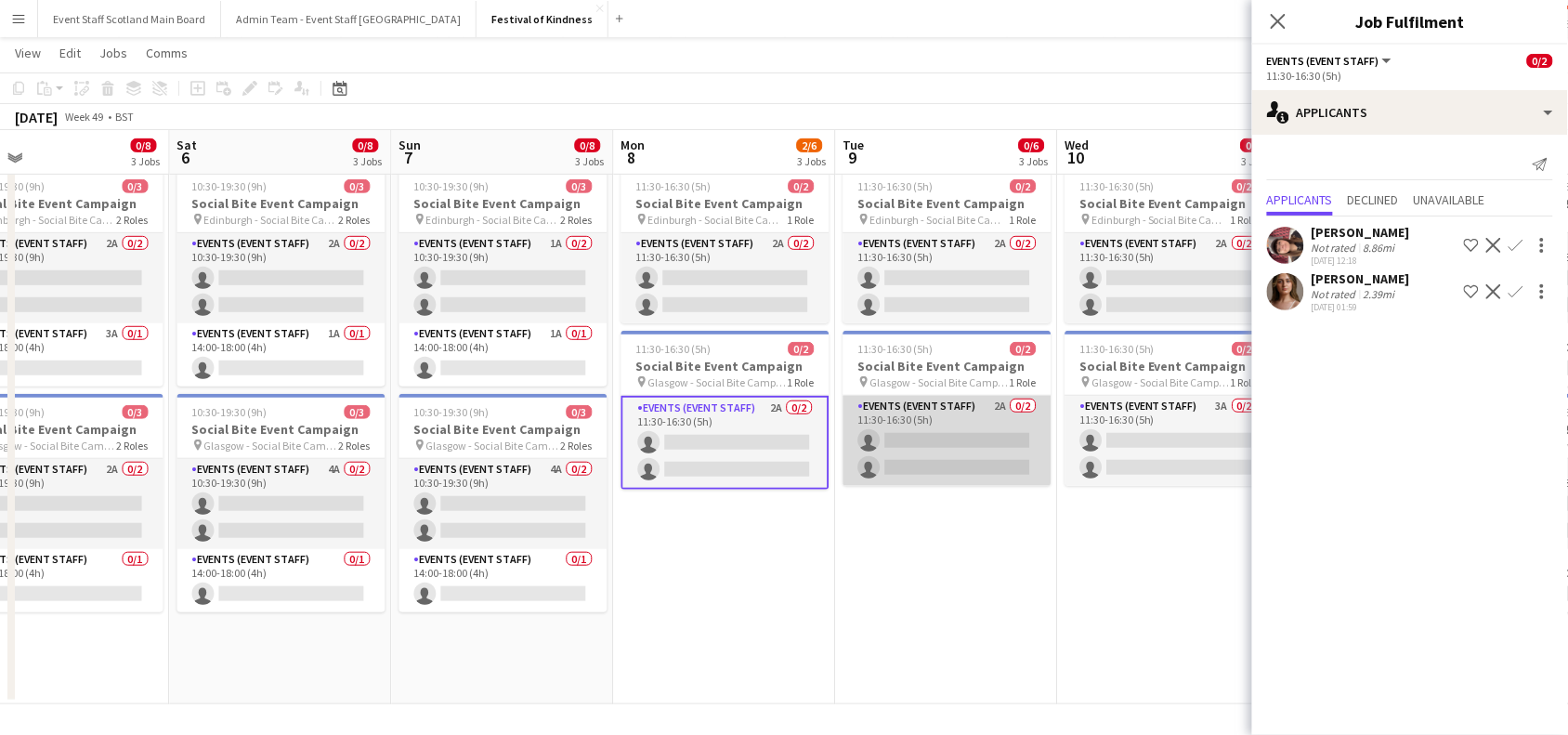
click at [925, 427] on app-card-role "Events (Event Staff) 2A 0/2 11:30-16:30 (5h) single-neutral-actions single-neut…" at bounding box center [947, 441] width 208 height 90
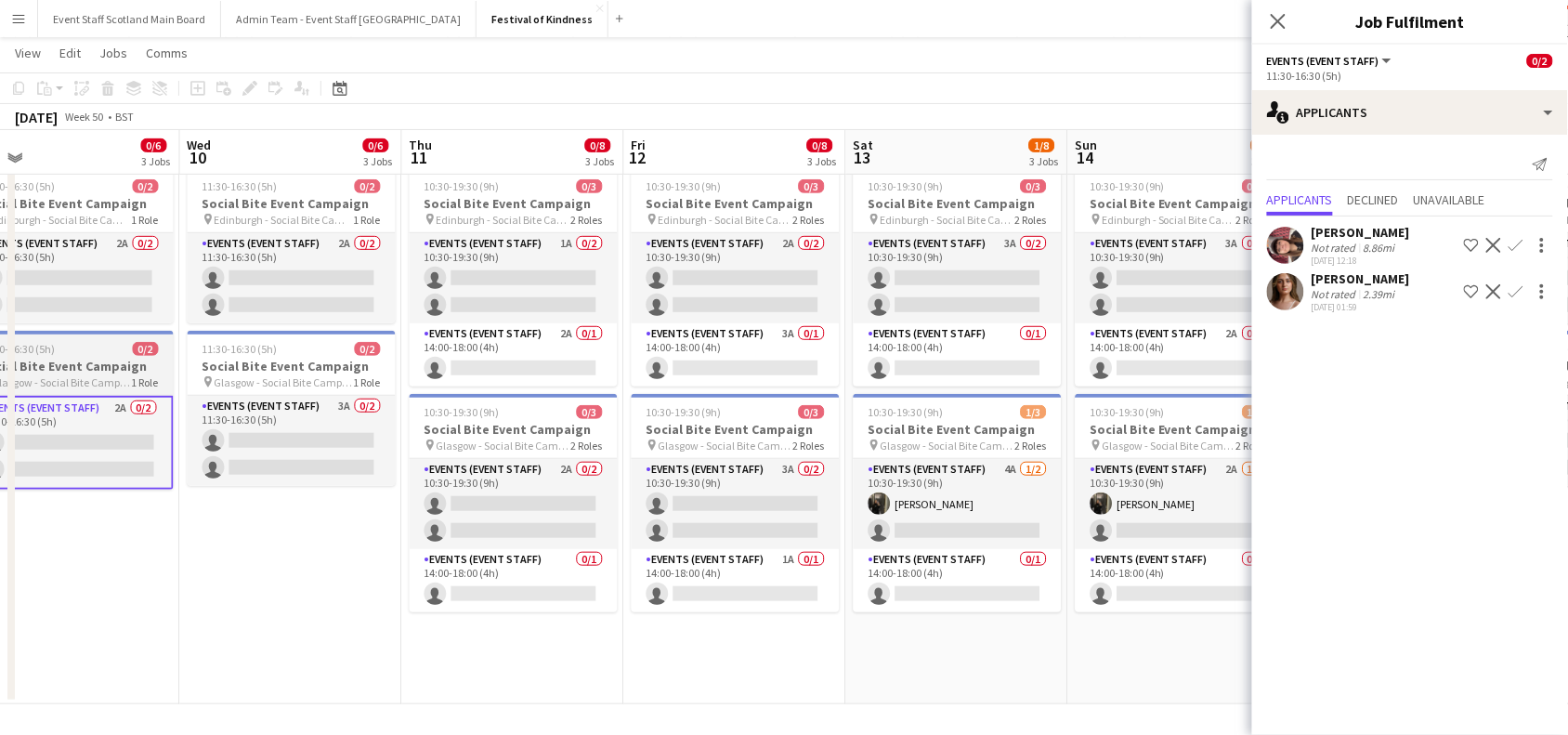
scroll to position [0, 936]
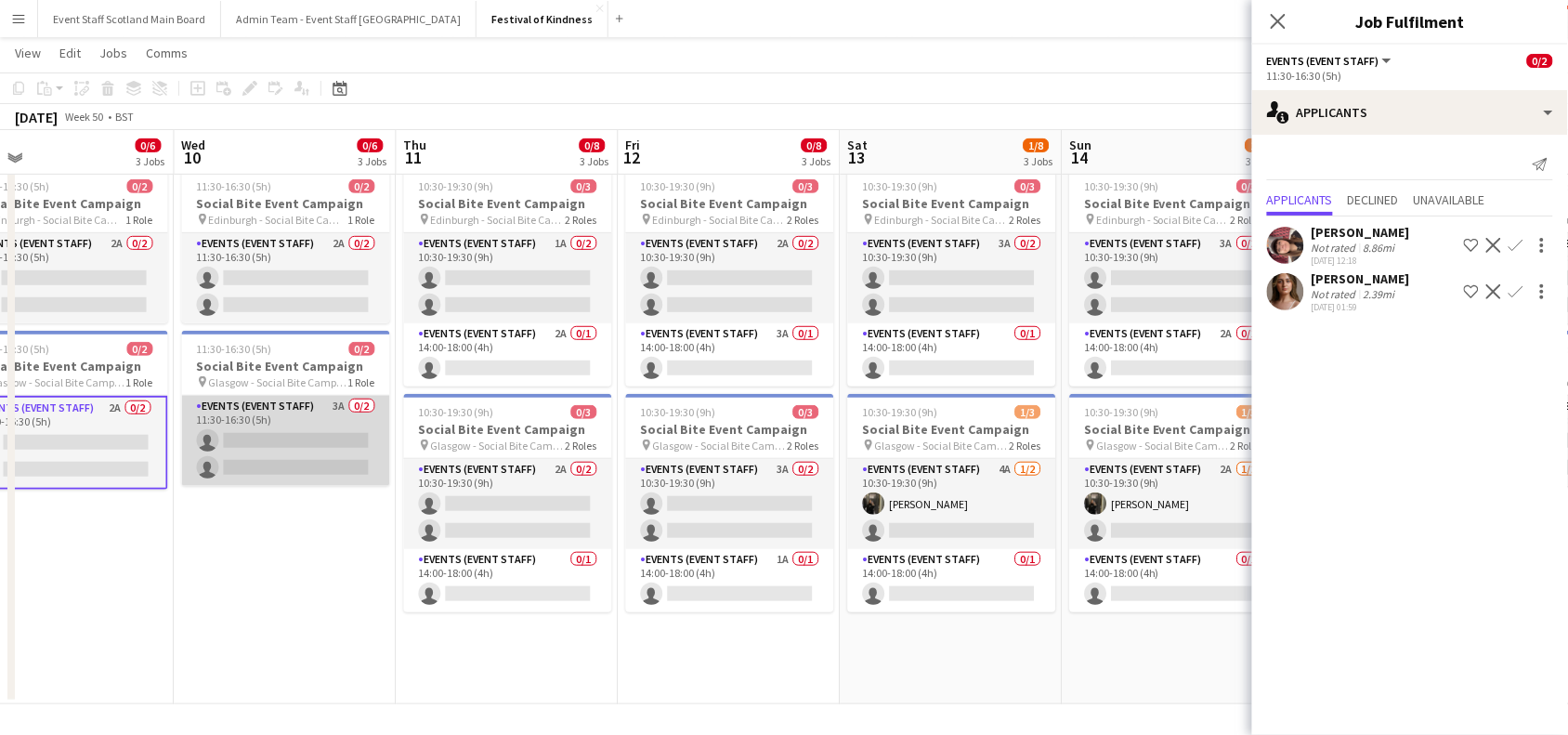
click at [265, 432] on app-card-role "Events (Event Staff) 3A 0/2 11:30-16:30 (5h) single-neutral-actions single-neut…" at bounding box center [286, 441] width 208 height 90
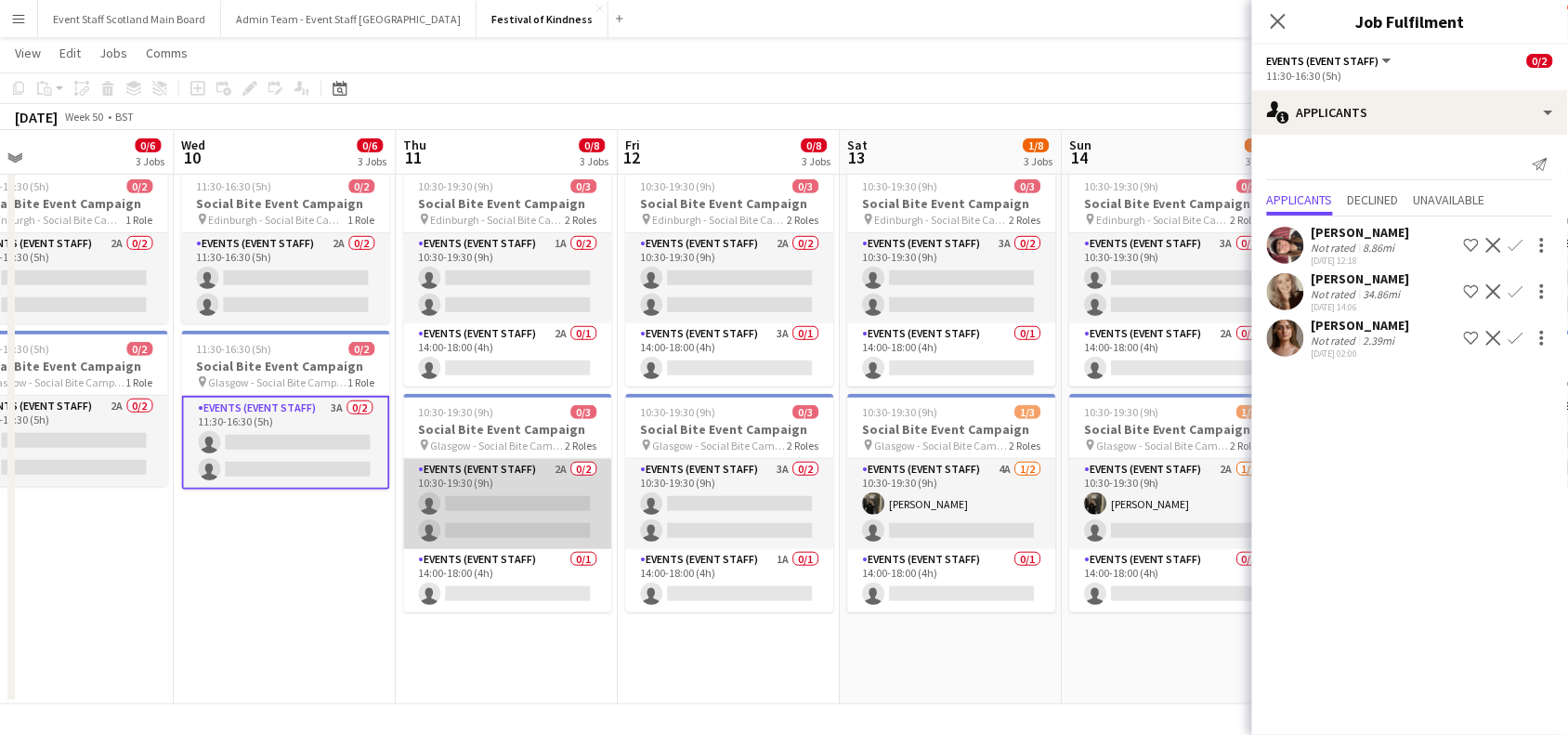
click at [537, 519] on app-card-role "Events (Event Staff) 2A 0/2 10:30-19:30 (9h) single-neutral-actions single-neut…" at bounding box center [508, 504] width 208 height 90
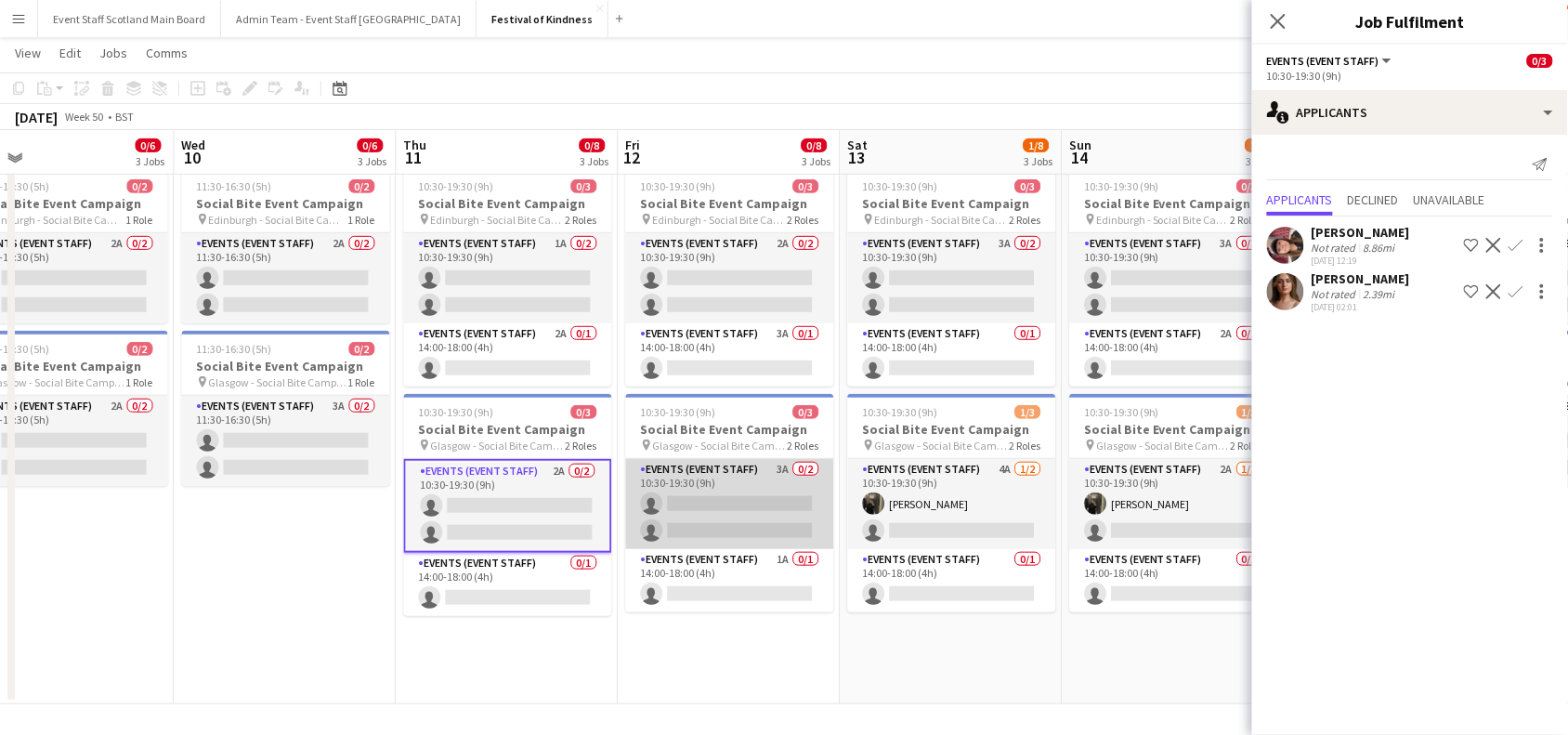
click at [753, 514] on app-card-role "Events (Event Staff) 3A 0/2 10:30-19:30 (9h) single-neutral-actions single-neut…" at bounding box center [730, 504] width 208 height 90
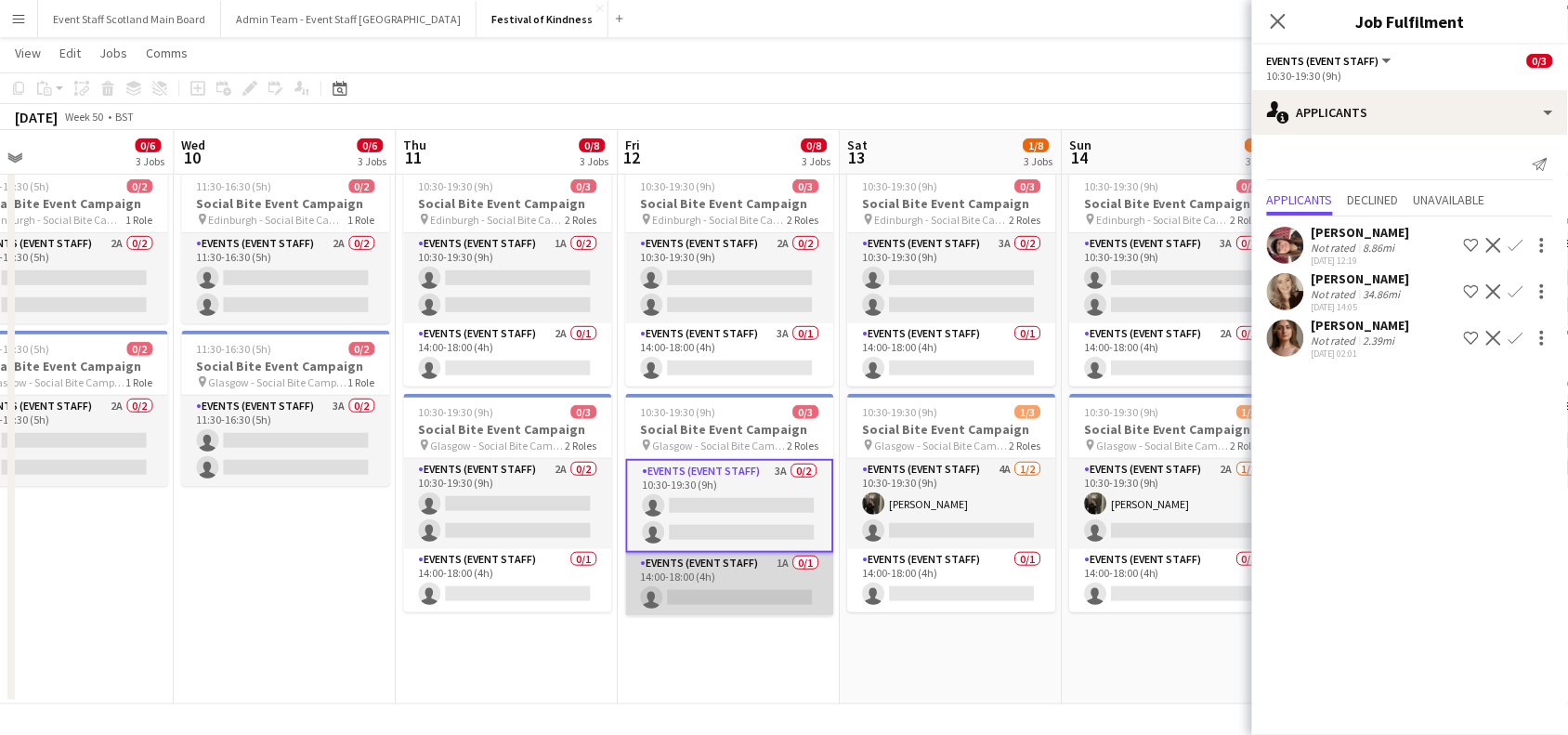
click at [781, 592] on app-card-role "Events (Event Staff) 1A 0/1 14:00-18:00 (4h) single-neutral-actions" at bounding box center [730, 584] width 208 height 63
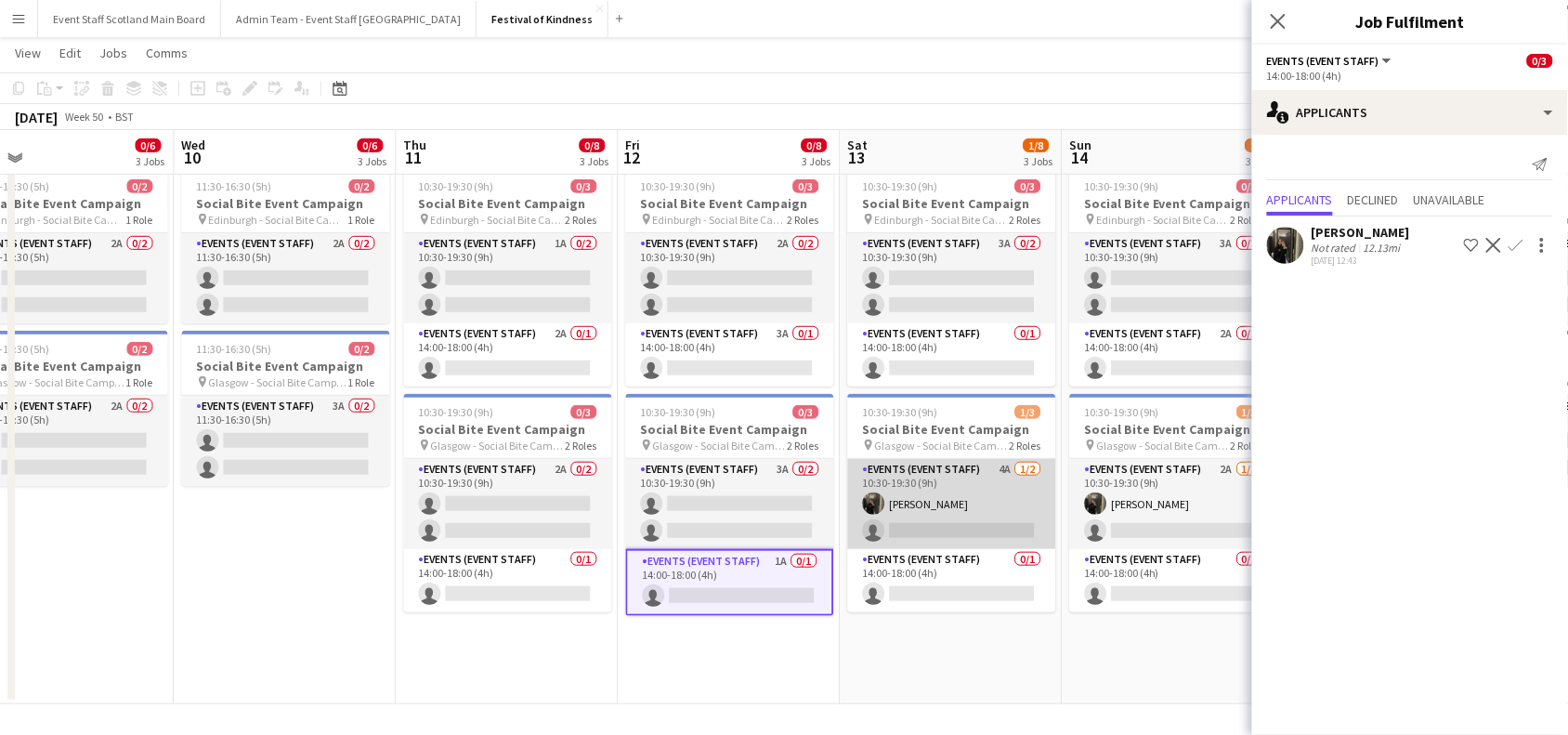
click at [967, 497] on app-card-role "Events (Event Staff) 4A 1/2 10:30-19:30 (9h) Shannon Molloy single-neutral-acti…" at bounding box center [952, 504] width 208 height 90
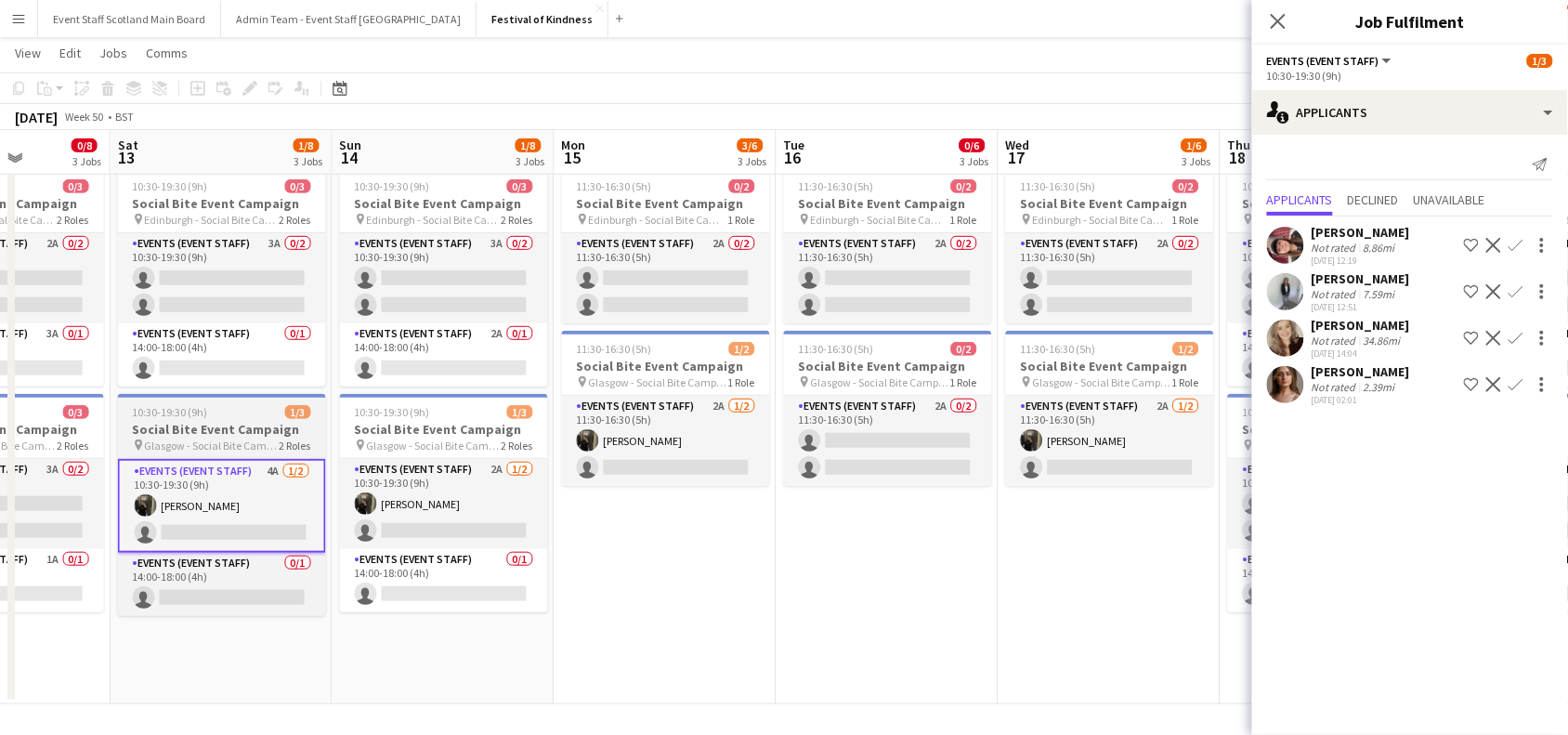
scroll to position [0, 534]
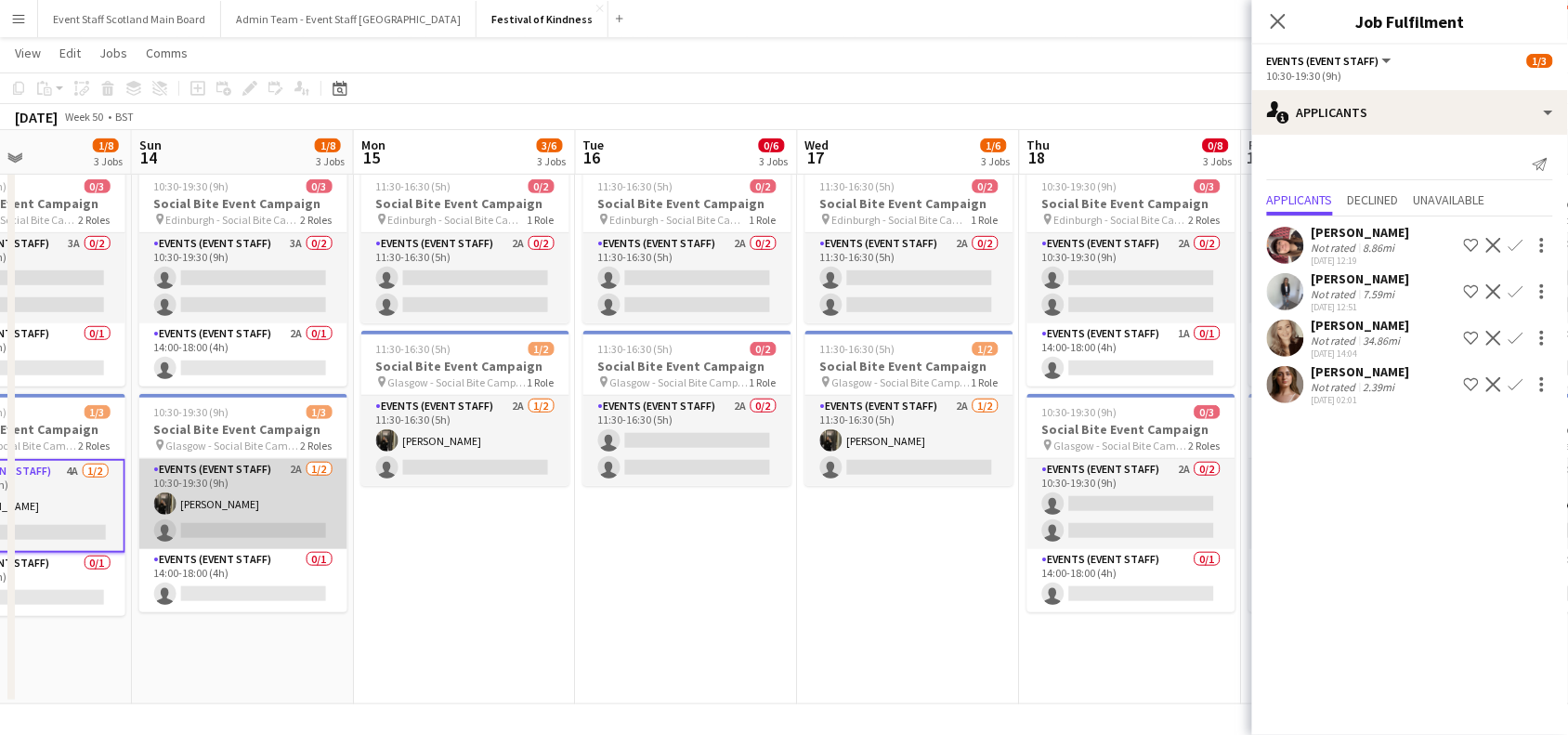
click at [265, 500] on app-card-role "Events (Event Staff) 2A 1/2 10:30-19:30 (9h) Shannon Molloy single-neutral-acti…" at bounding box center [243, 504] width 208 height 90
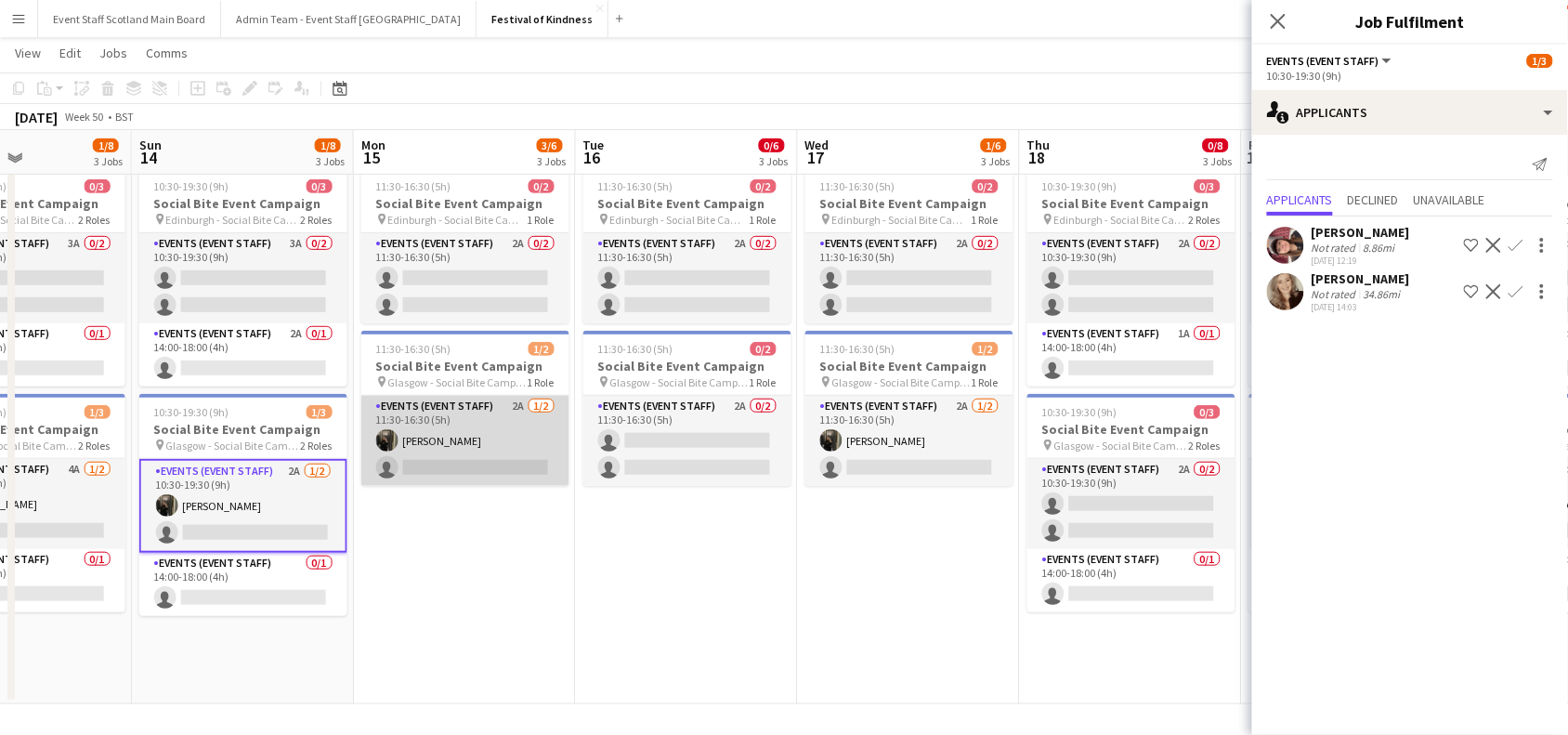
click at [467, 433] on app-card-role "Events (Event Staff) 2A 1/2 11:30-16:30 (5h) Shannon Molloy single-neutral-acti…" at bounding box center [465, 441] width 208 height 90
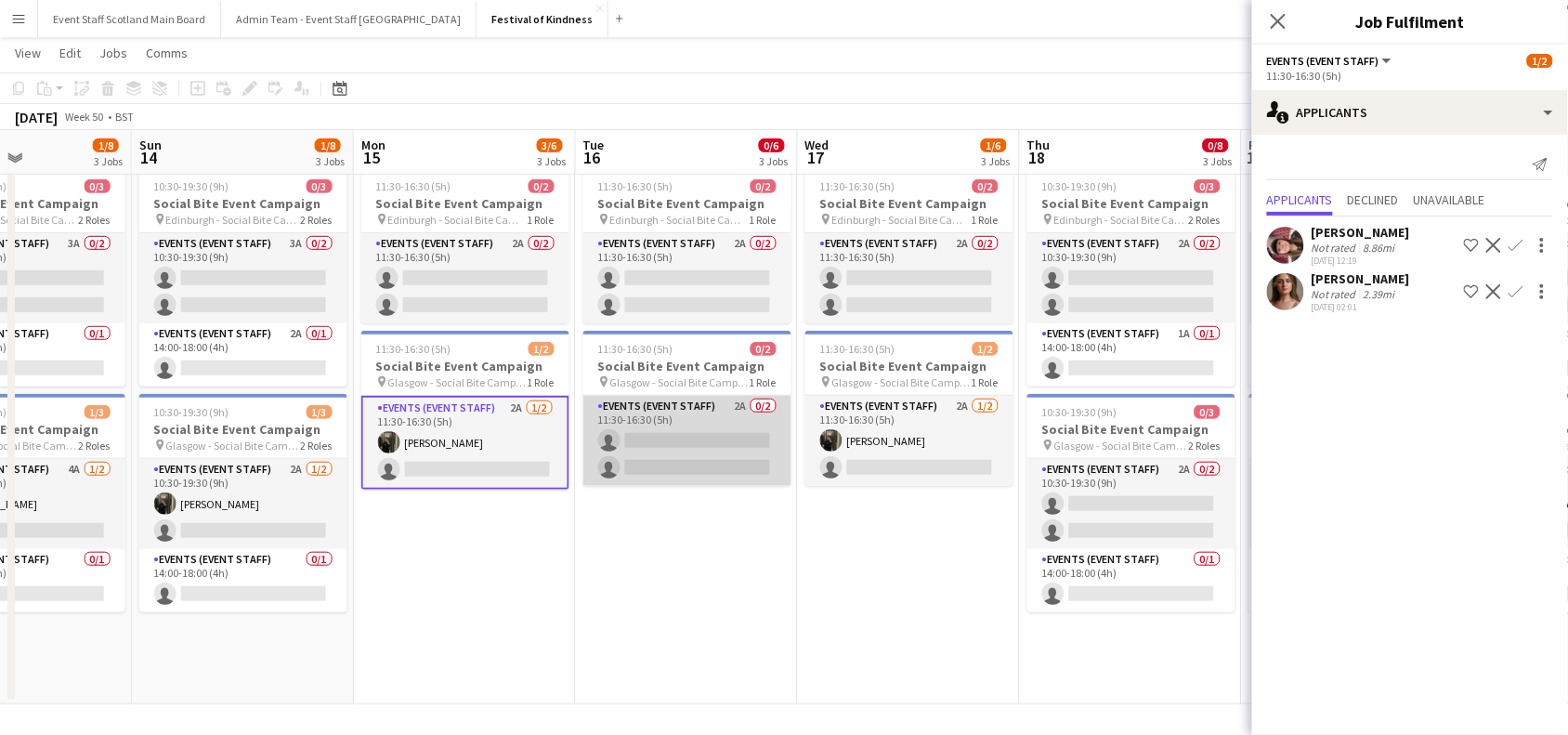
click at [684, 427] on app-card-role "Events (Event Staff) 2A 0/2 11:30-16:30 (5h) single-neutral-actions single-neut…" at bounding box center [687, 441] width 208 height 90
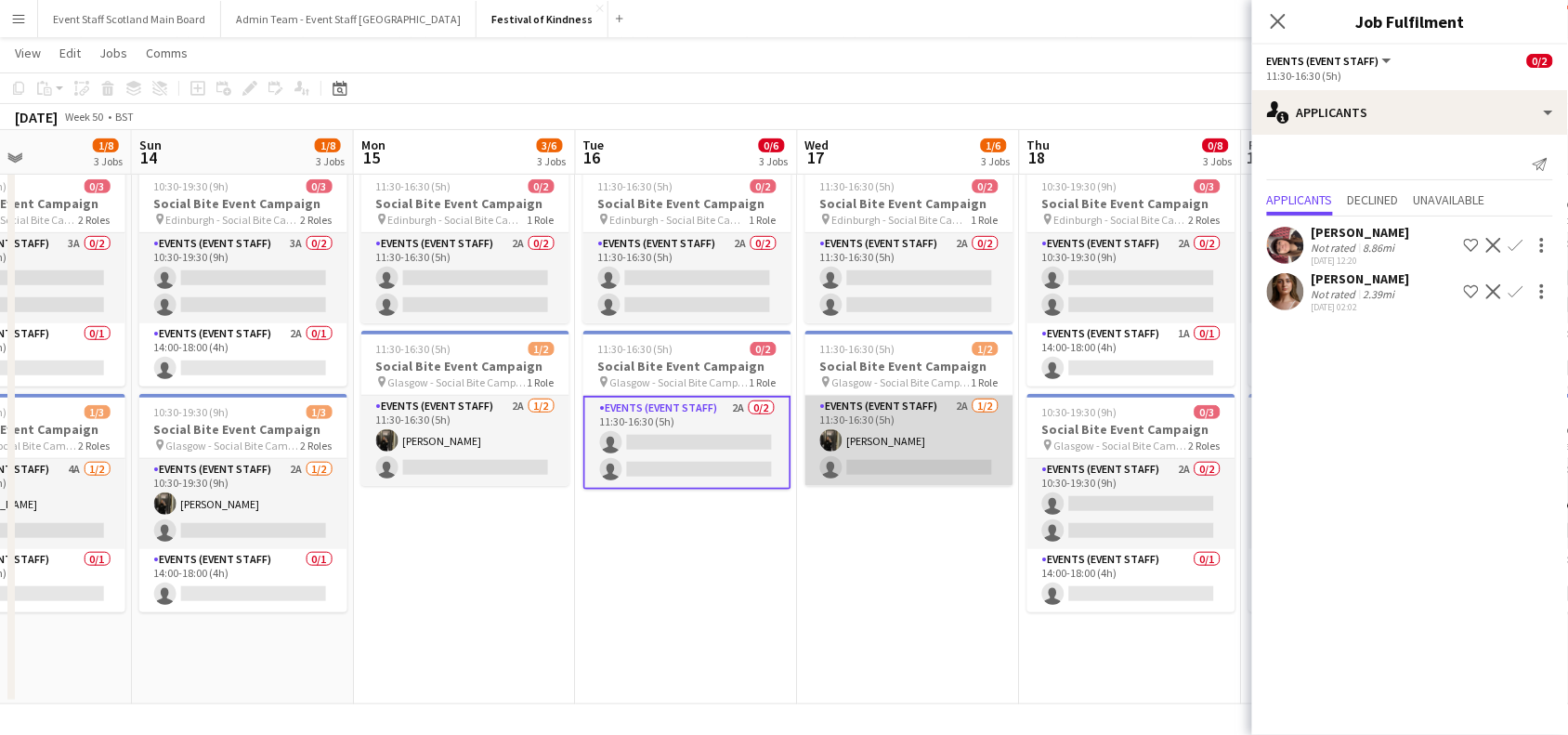
click at [956, 430] on app-card-role "Events (Event Staff) 2A 1/2 11:30-16:30 (5h) Shannon Molloy single-neutral-acti…" at bounding box center [909, 441] width 208 height 90
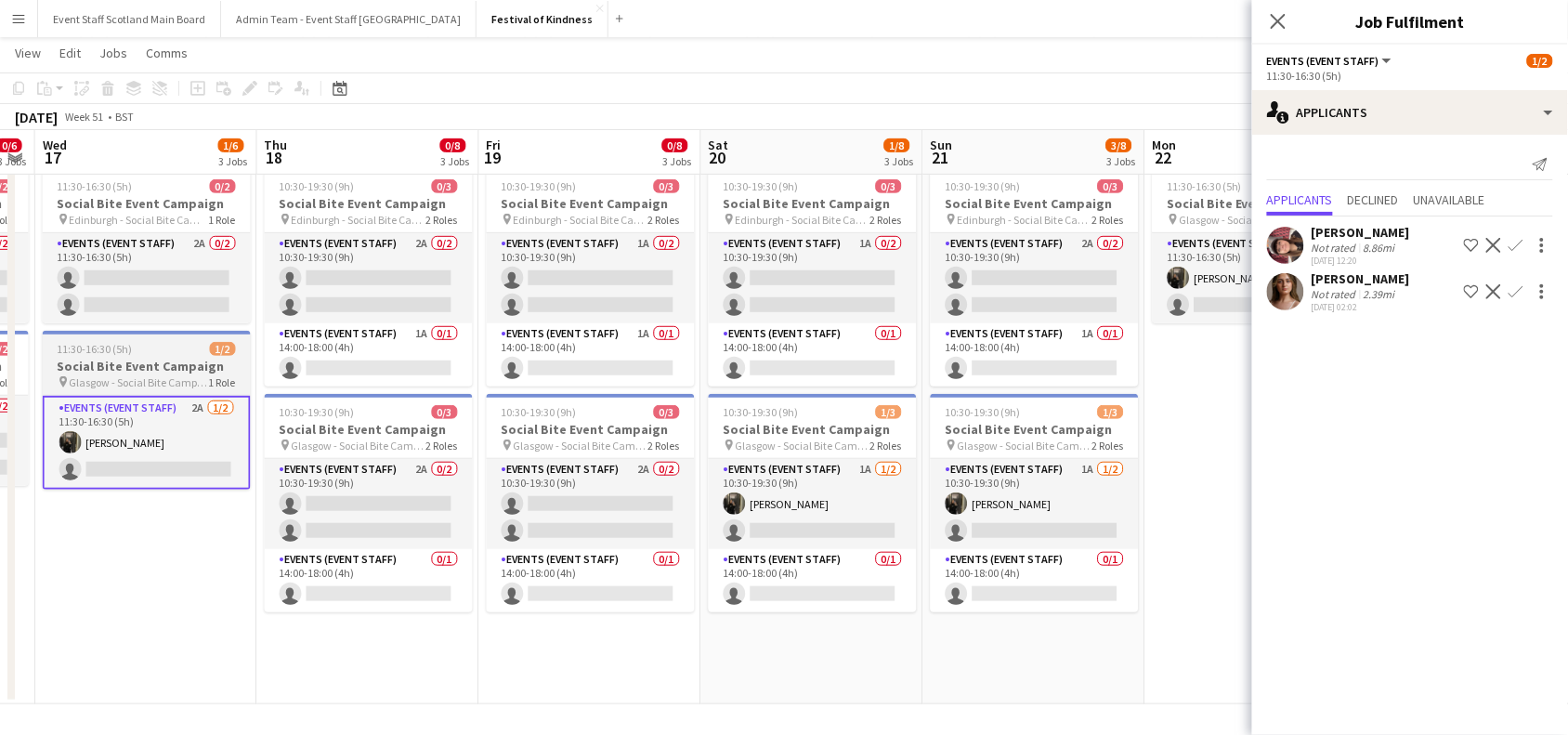
scroll to position [0, 879]
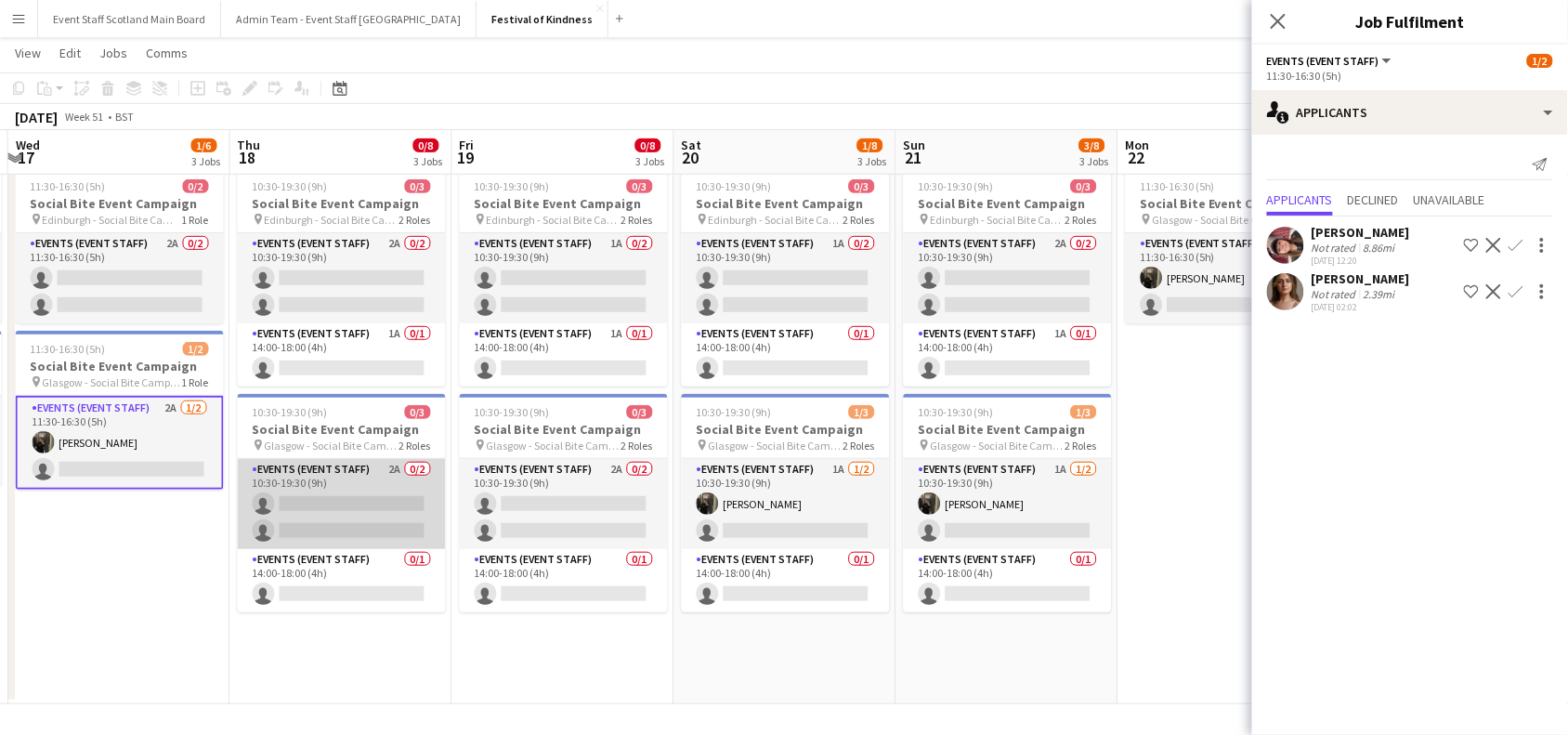
click at [349, 496] on app-card-role "Events (Event Staff) 2A 0/2 10:30-19:30 (9h) single-neutral-actions single-neut…" at bounding box center [341, 504] width 208 height 90
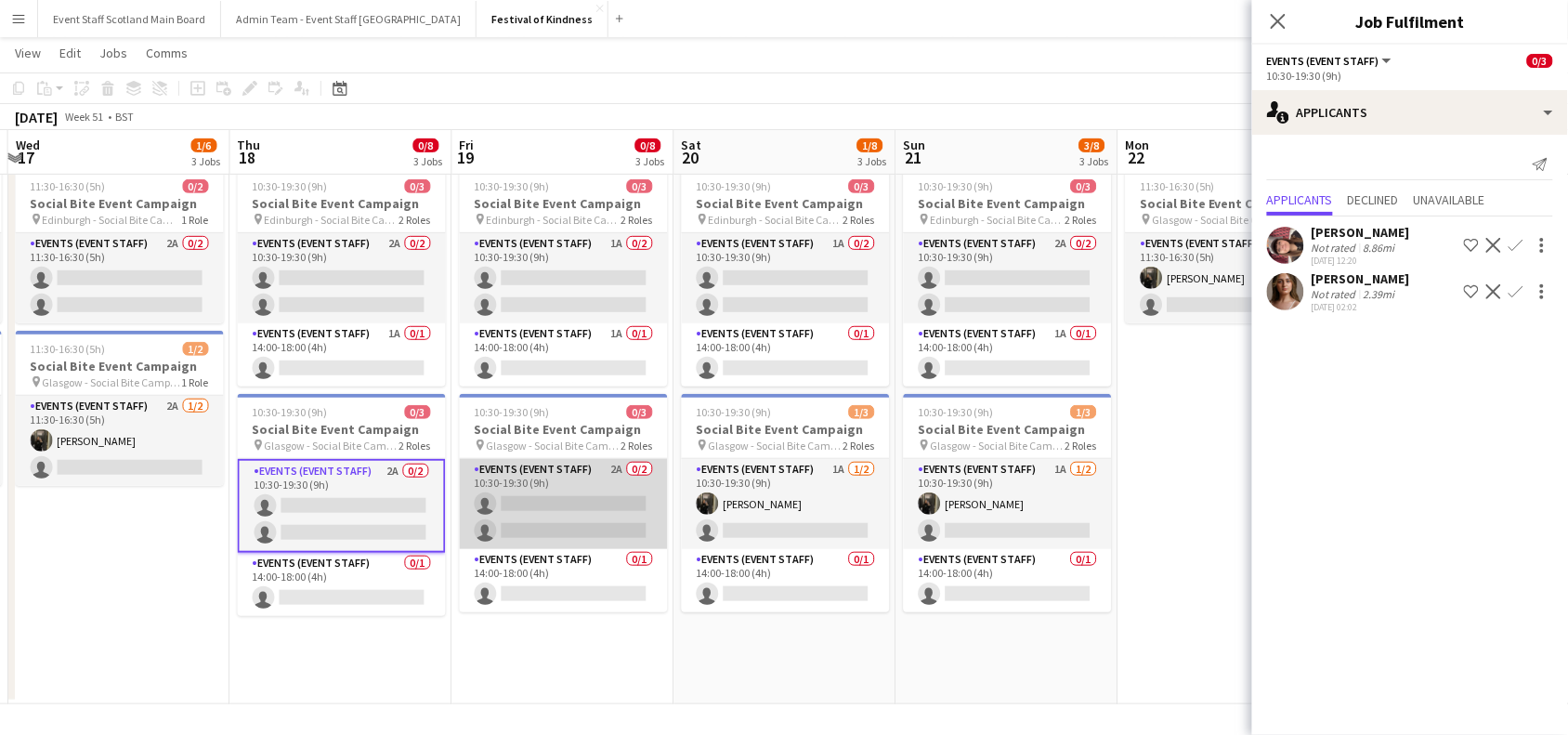
click at [553, 502] on app-card-role "Events (Event Staff) 2A 0/2 10:30-19:30 (9h) single-neutral-actions single-neut…" at bounding box center [563, 504] width 208 height 90
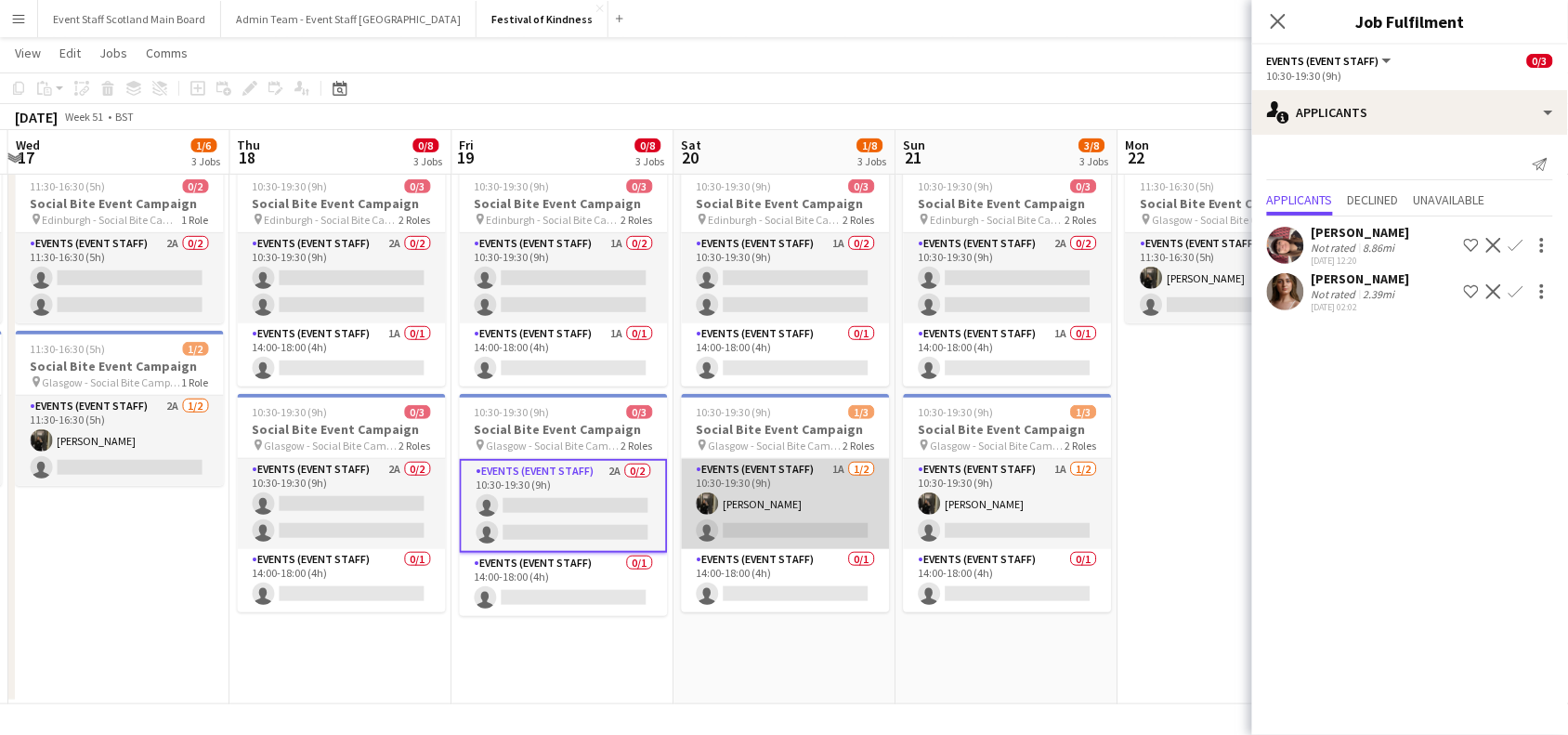
click at [784, 500] on app-card-role "Events (Event Staff) 1A 1/2 10:30-19:30 (9h) Shannon Molloy single-neutral-acti…" at bounding box center [785, 504] width 208 height 90
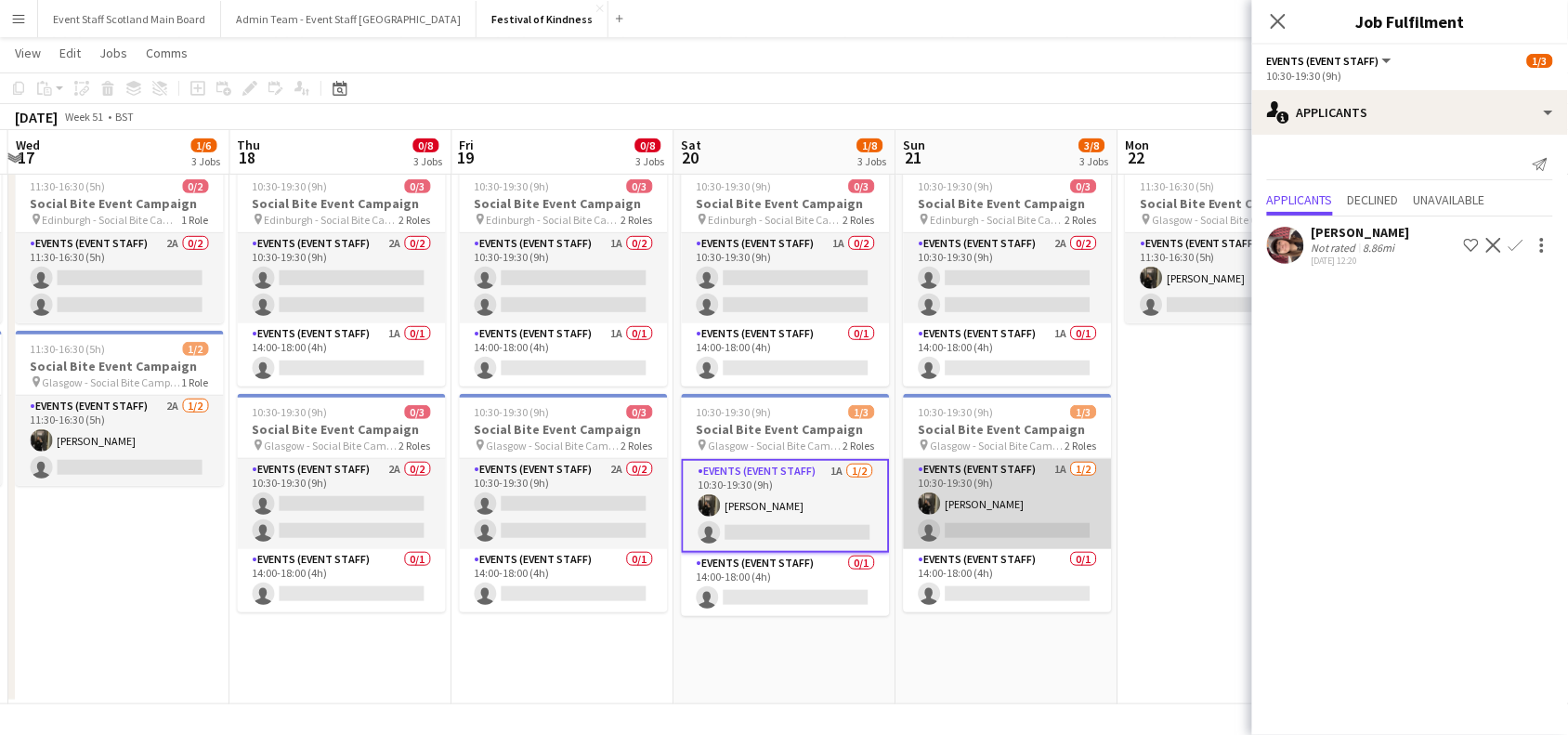
click at [990, 489] on app-card-role "Events (Event Staff) 1A 1/2 10:30-19:30 (9h) Shannon Molloy single-neutral-acti…" at bounding box center [1007, 504] width 208 height 90
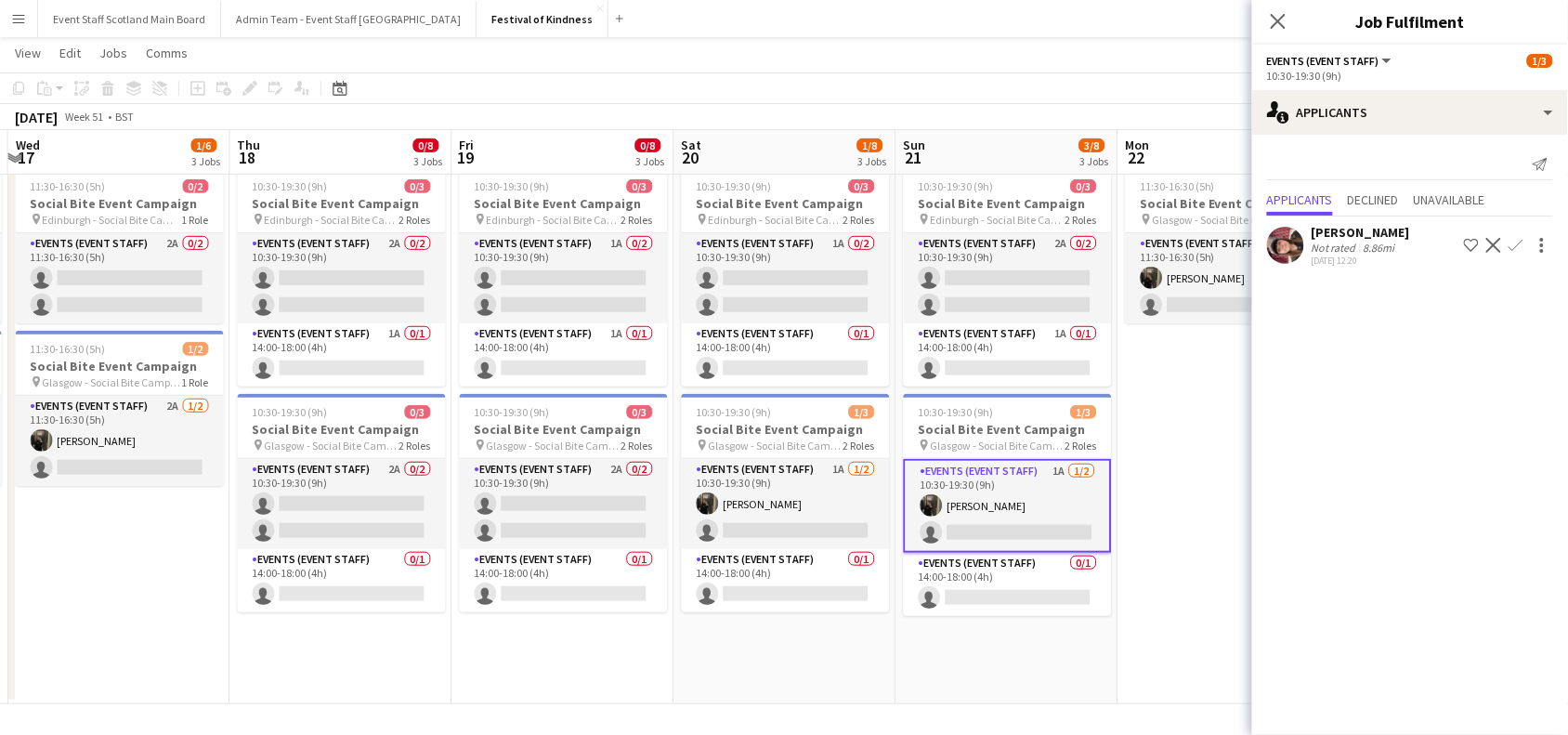
click at [1179, 410] on app-date-cell "11:30-16:30 (5h) 0/2 Social Bite Event Campaign pin Edinburgh - Social Bite Cam…" at bounding box center [1229, 351] width 222 height 707
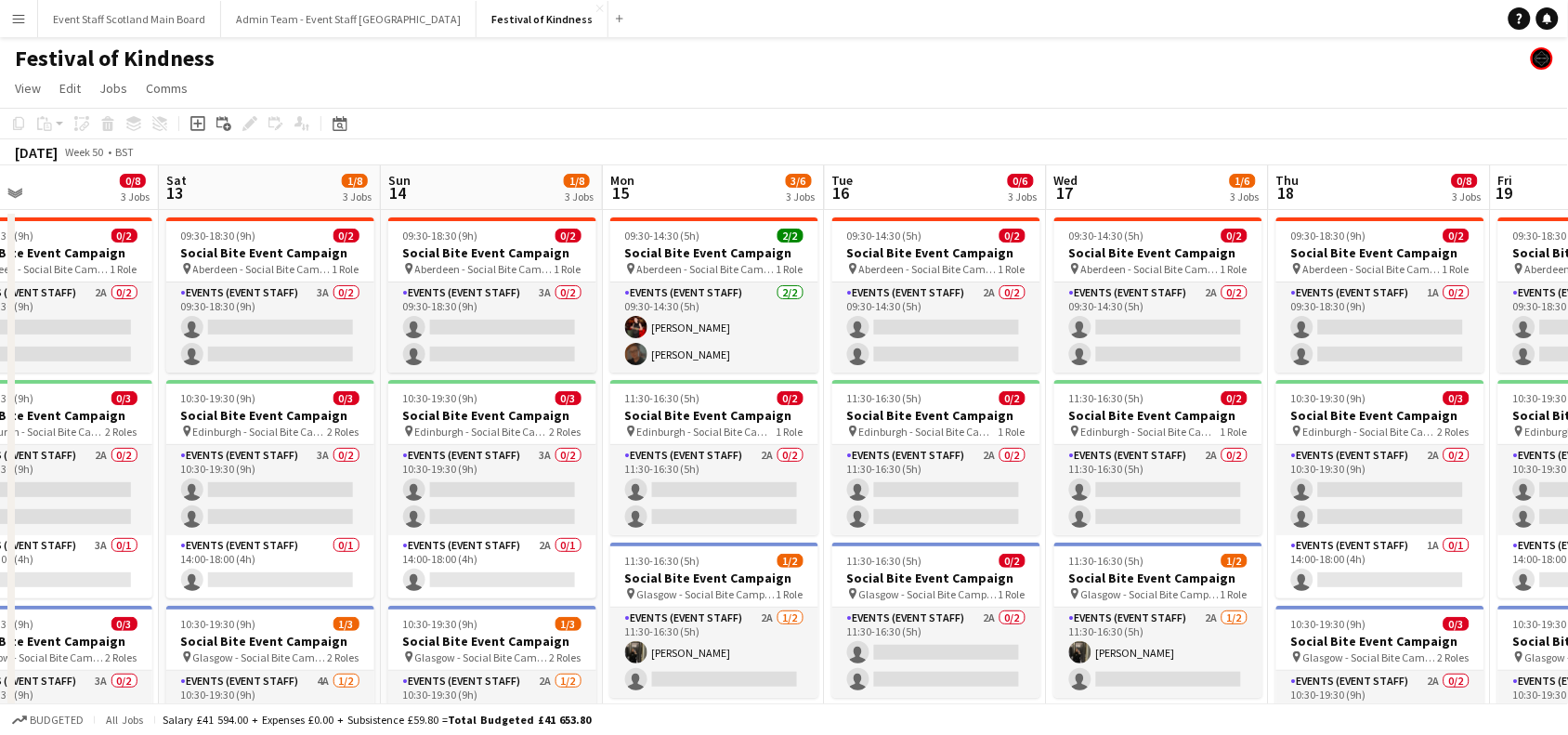
scroll to position [0, 587]
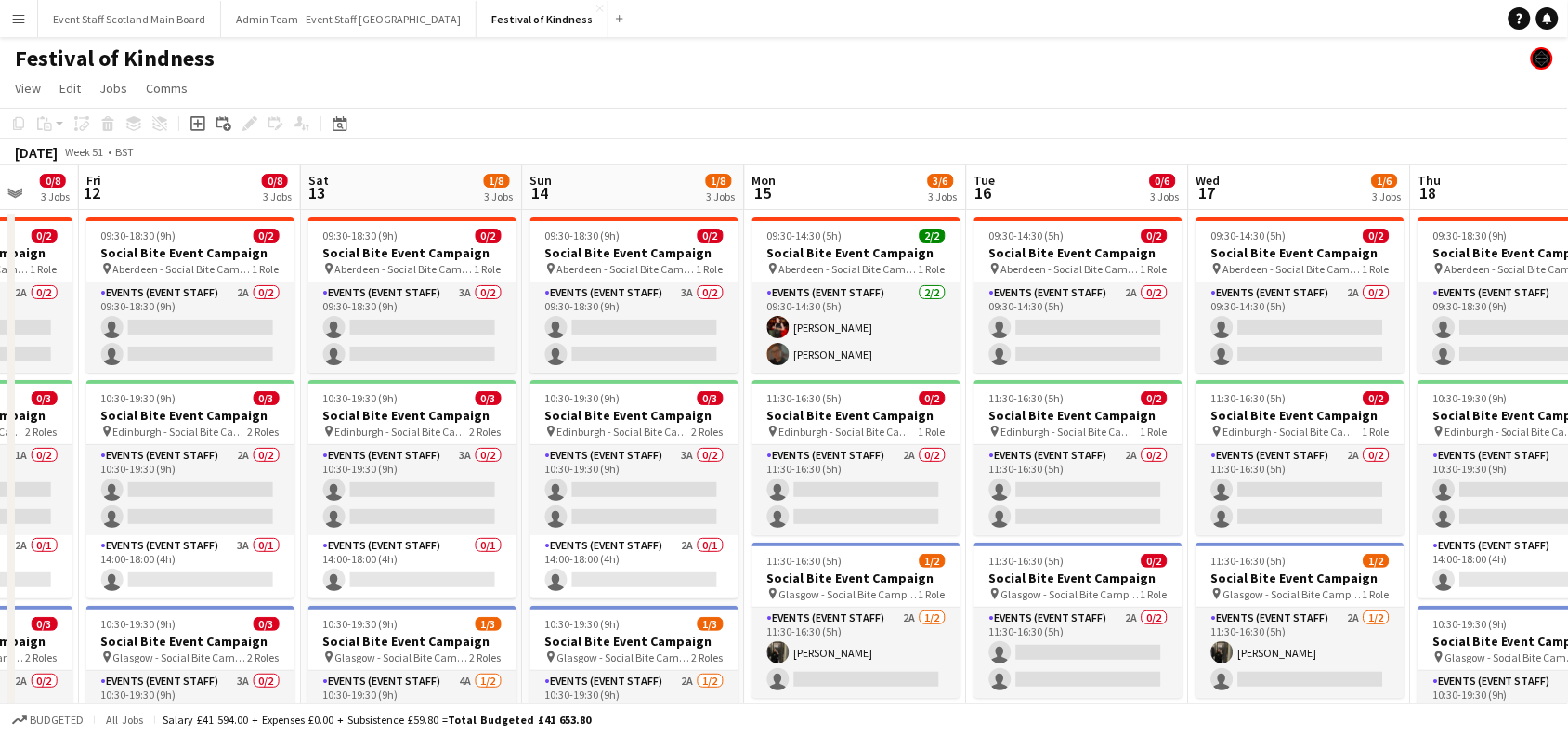
drag, startPoint x: 230, startPoint y: 240, endPoint x: 1582, endPoint y: 118, distance: 1357.5
click at [1567, 118] on html "Menu Boards Boards Boards All jobs Status Workforce Workforce My Workforce Recr…" at bounding box center [784, 474] width 1568 height 949
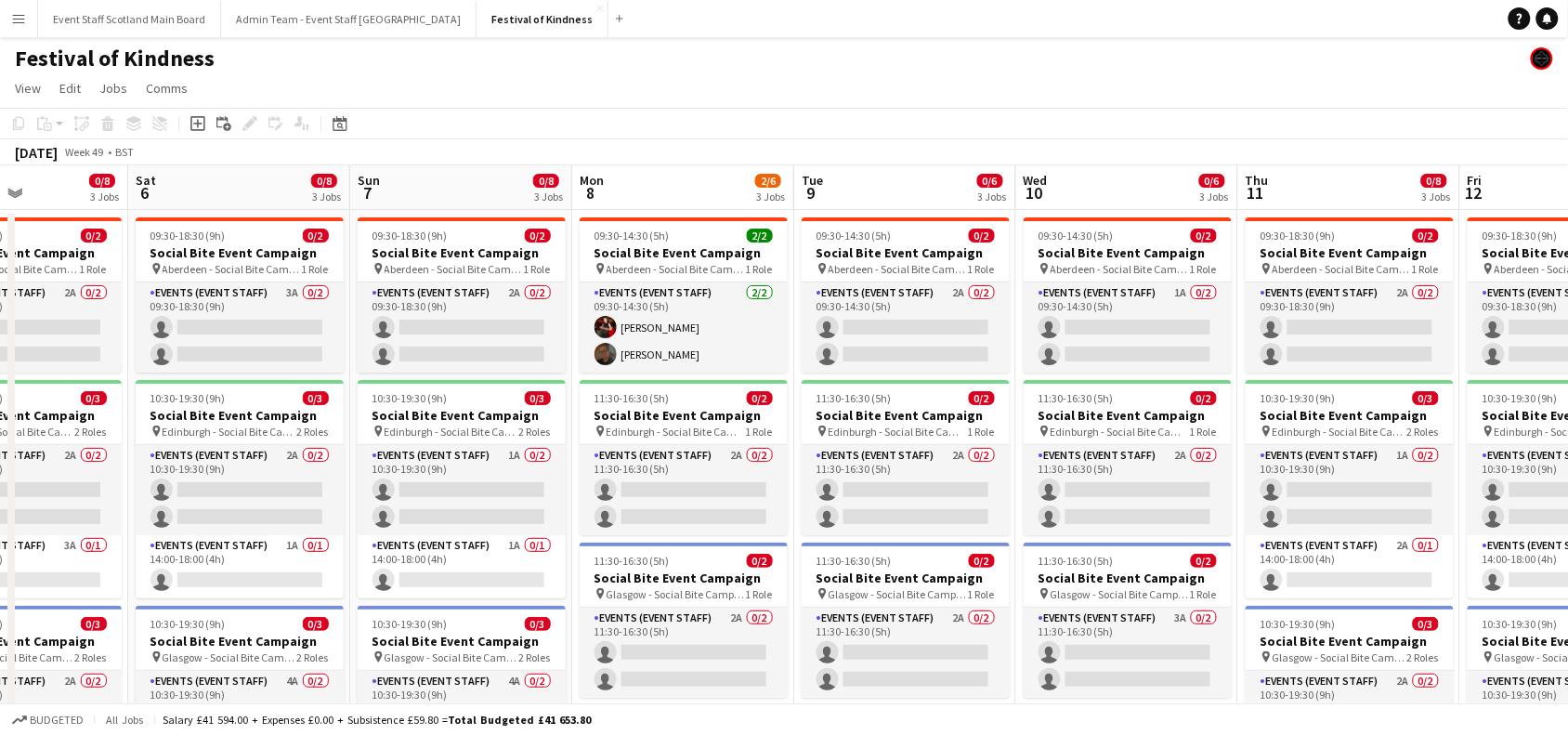
drag, startPoint x: 75, startPoint y: 272, endPoint x: 1585, endPoint y: 248, distance: 1510.2
click at [1567, 248] on html "Menu Boards Boards Boards All jobs Status Workforce Workforce My Workforce Recr…" at bounding box center [784, 474] width 1568 height 949
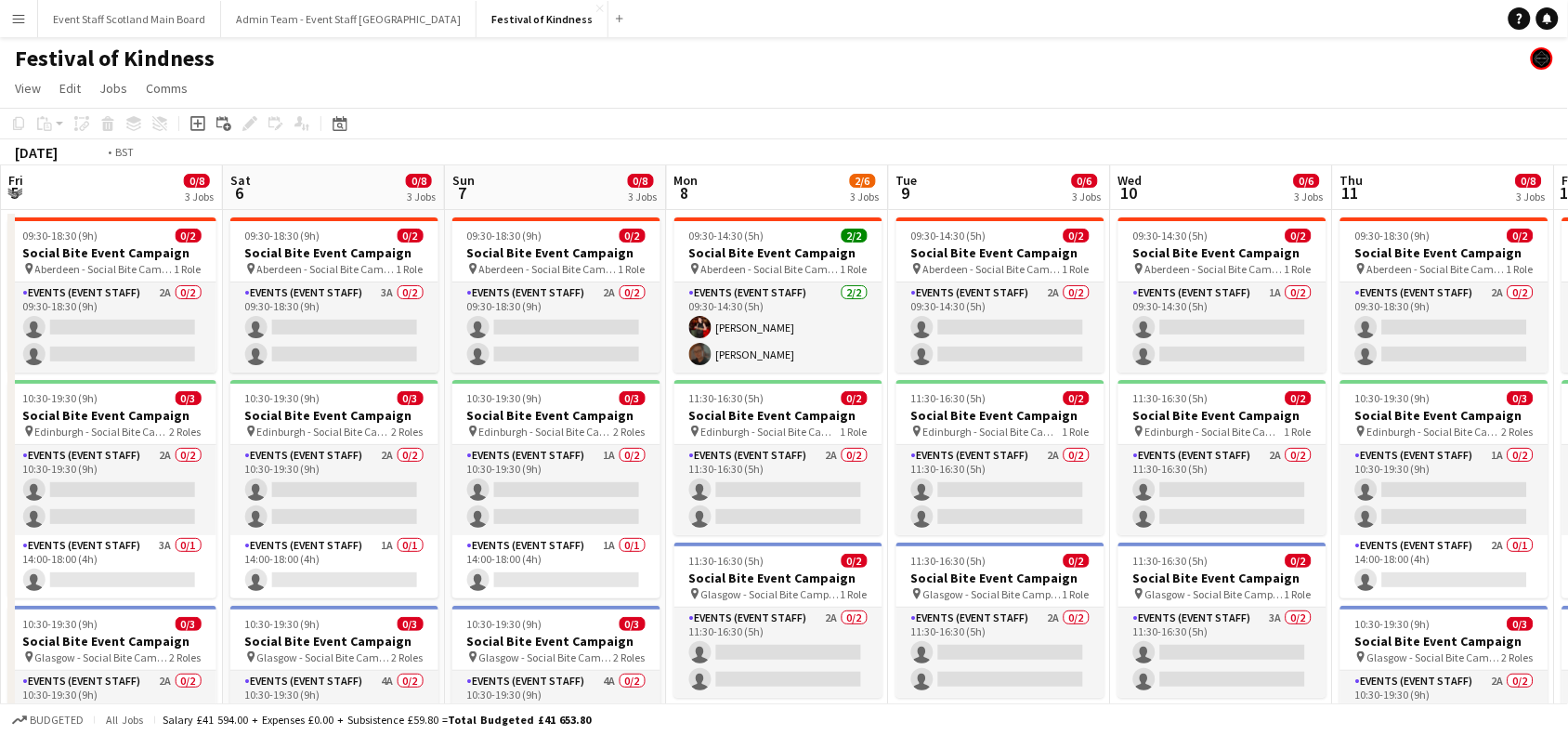
scroll to position [0, 0]
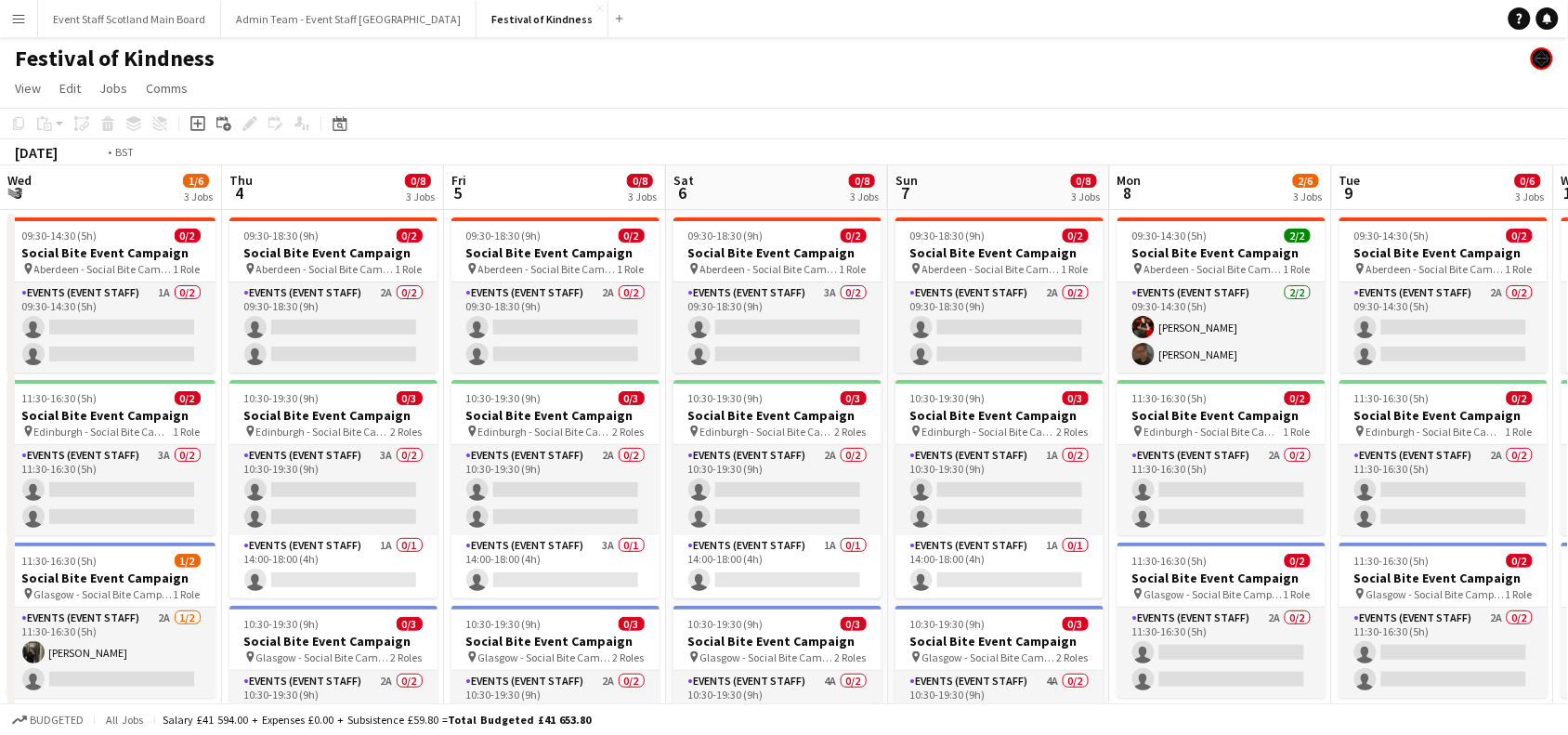
drag, startPoint x: 221, startPoint y: 291, endPoint x: 1585, endPoint y: 237, distance: 1365.1
click at [1567, 237] on html "Menu Boards Boards Boards All jobs Status Workforce Workforce My Workforce Recr…" at bounding box center [784, 474] width 1568 height 949
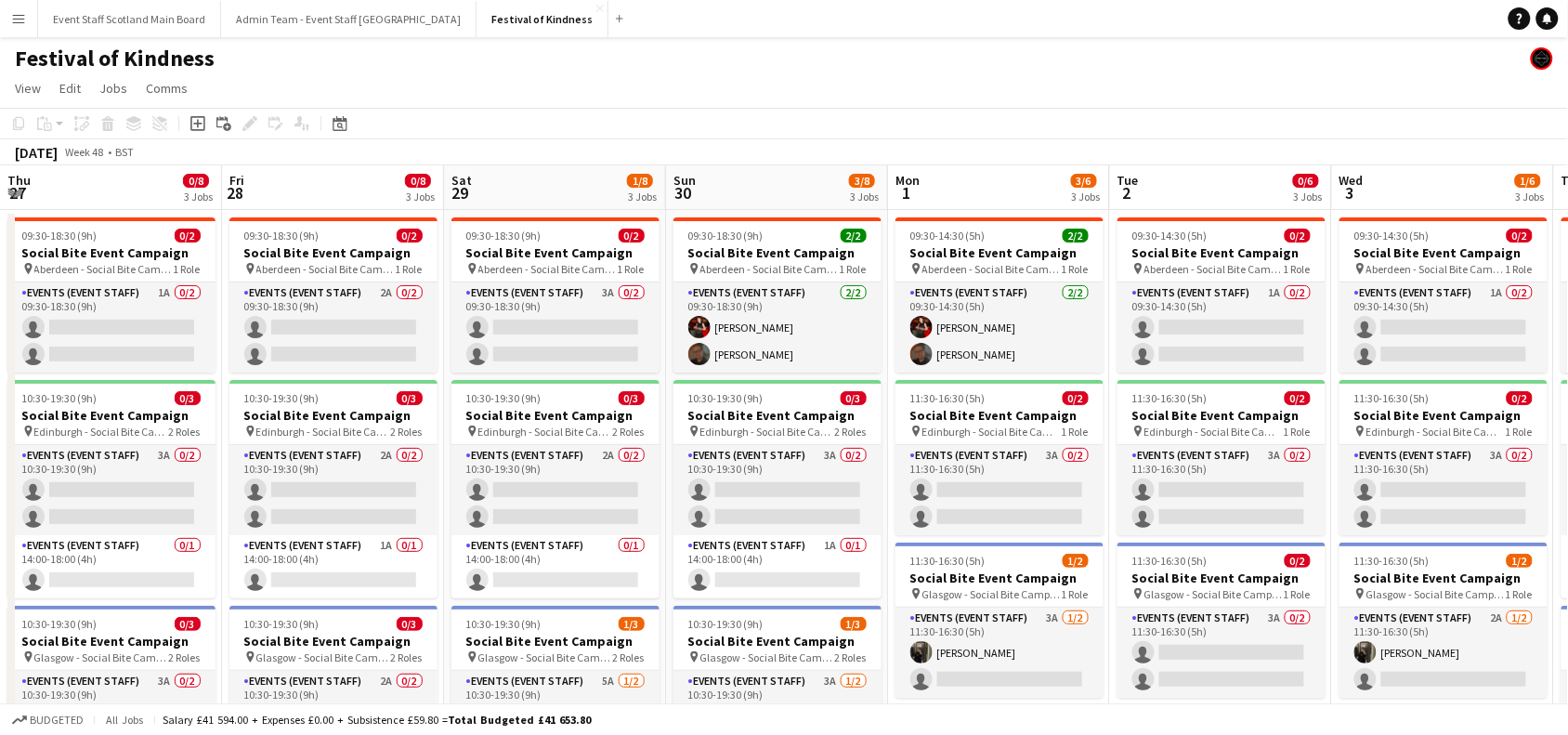
scroll to position [0, 443]
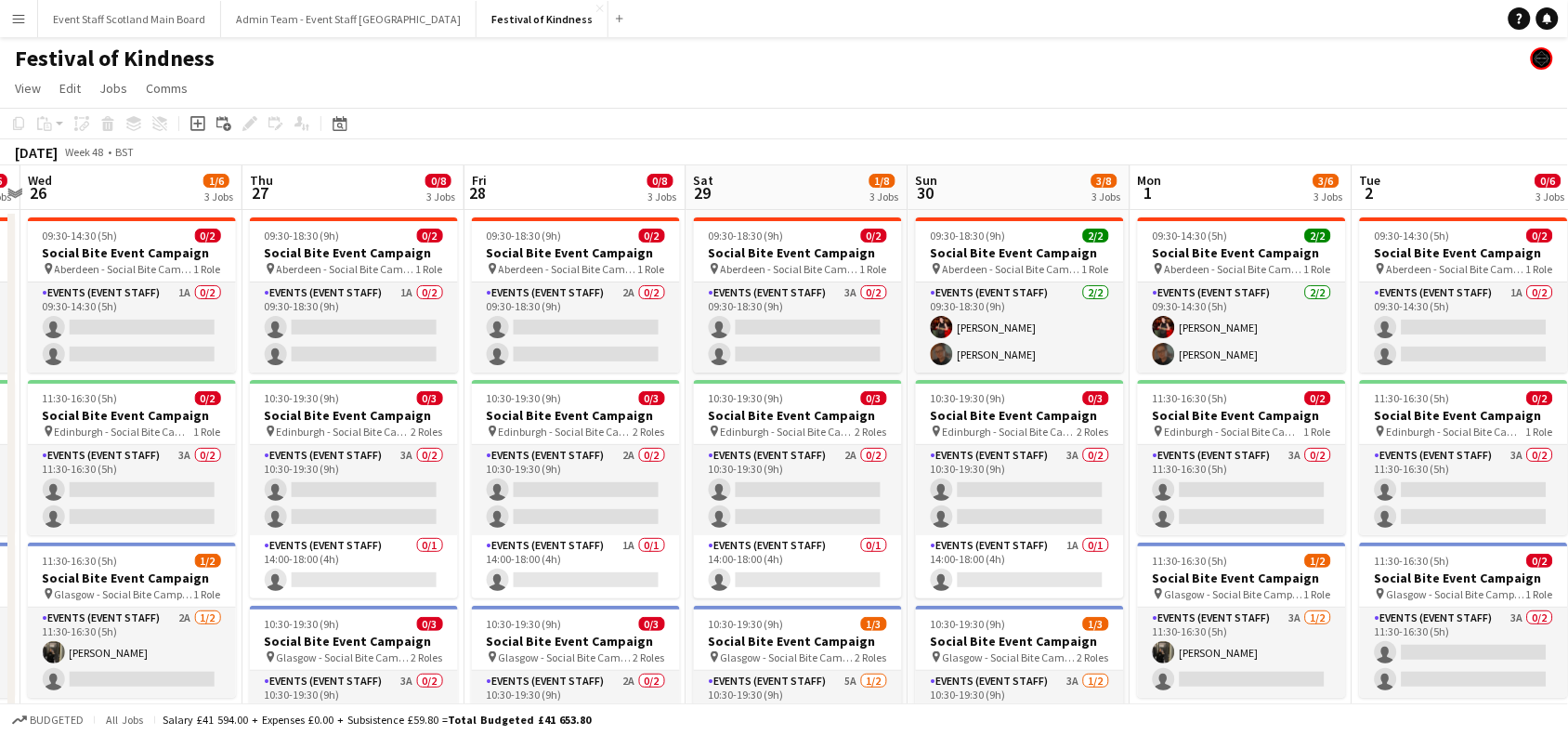
drag, startPoint x: 220, startPoint y: 318, endPoint x: 1352, endPoint y: 333, distance: 1132.1
click at [1352, 333] on app-calendar-viewport "Mon 24 3/6 3 Jobs Tue 25 0/6 3 Jobs Wed 26 1/6 3 Jobs Thu 27 0/8 3 Jobs Fri 28 …" at bounding box center [784, 541] width 1568 height 751
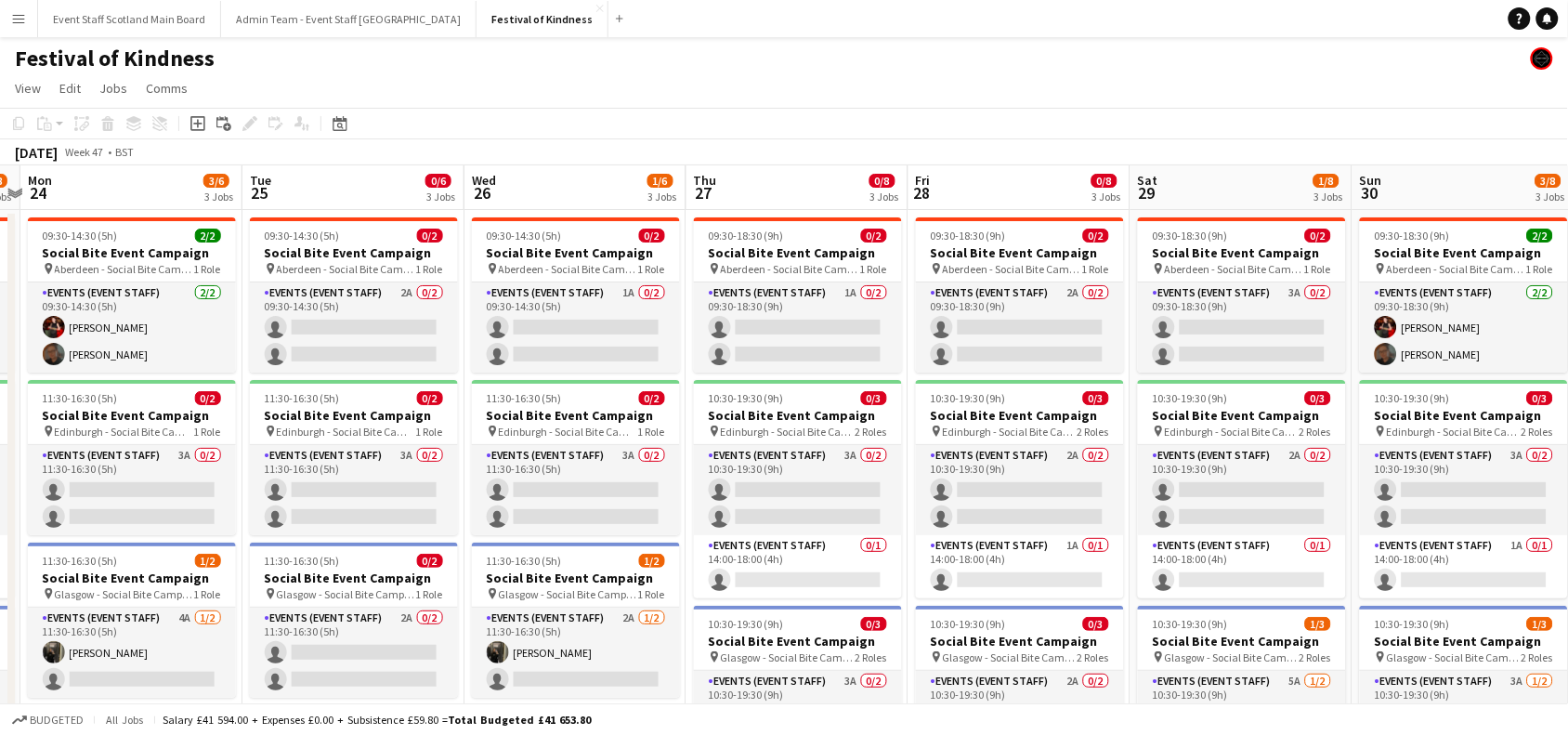
scroll to position [0, 422]
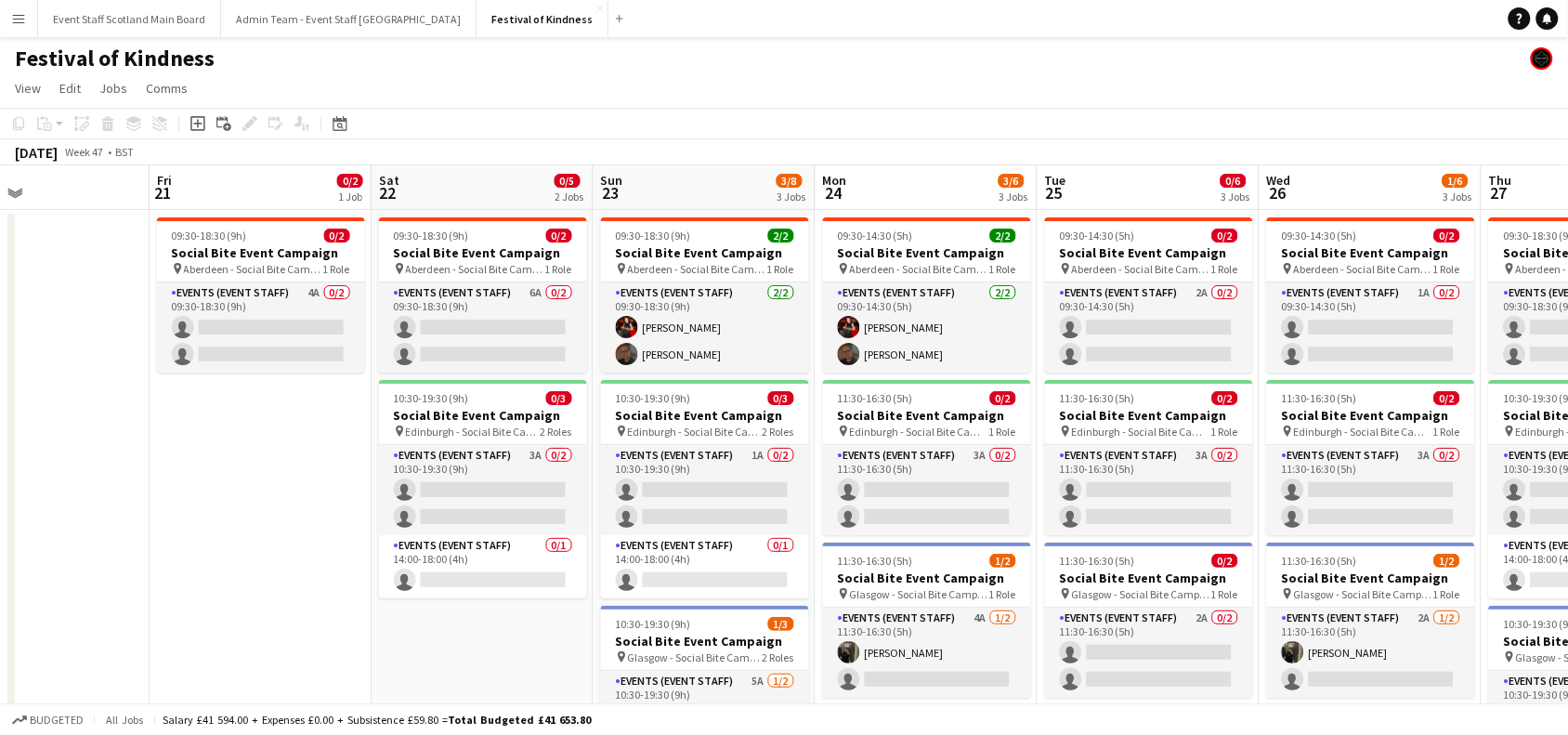
drag, startPoint x: 245, startPoint y: 317, endPoint x: 1378, endPoint y: 322, distance: 1133.0
click at [1378, 322] on app-calendar-viewport "Tue 18 Wed 19 Thu 20 Fri 21 0/2 1 Job Sat 22 0/5 2 Jobs Sun 23 3/8 3 Jobs Mon 2…" at bounding box center [784, 541] width 1568 height 751
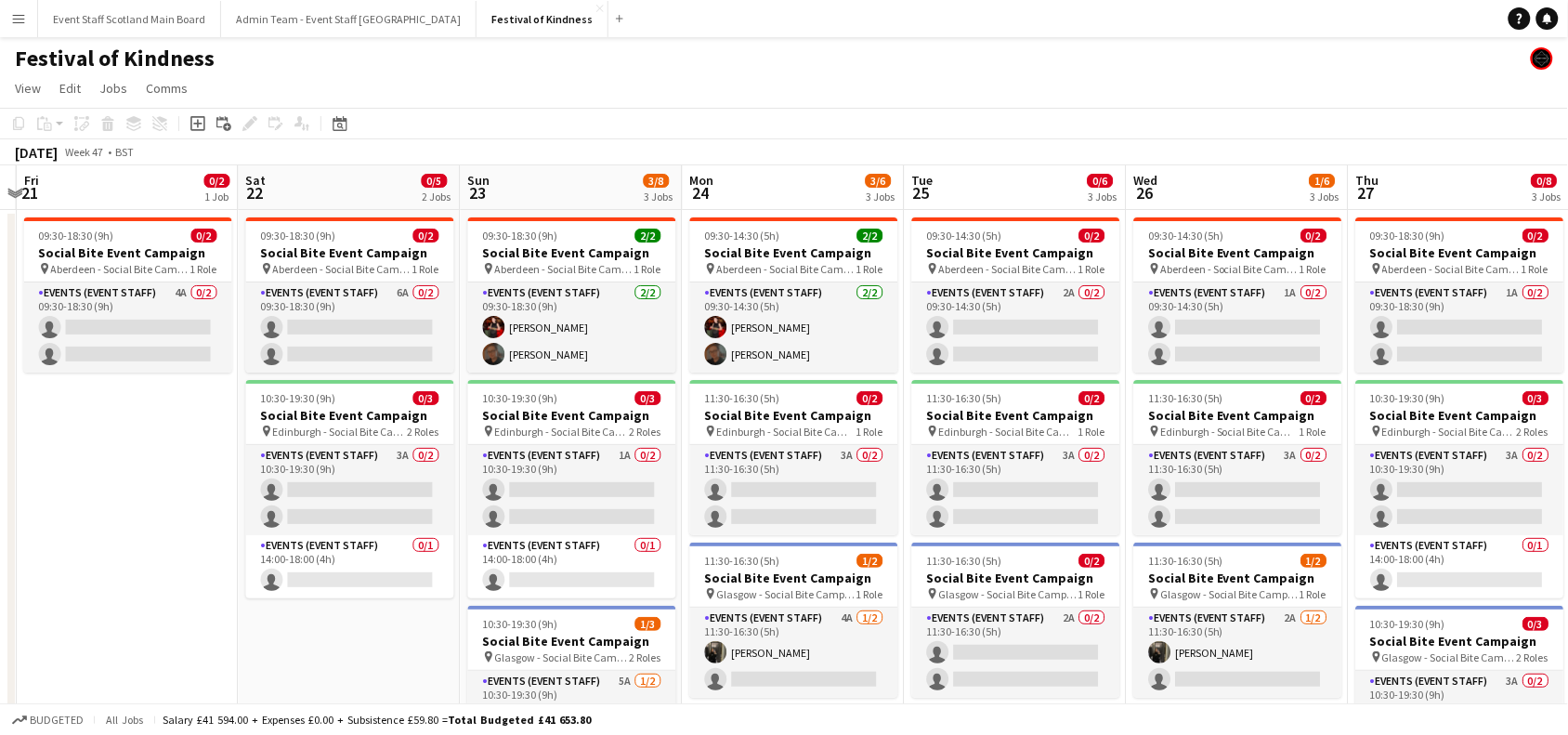
scroll to position [0, 615]
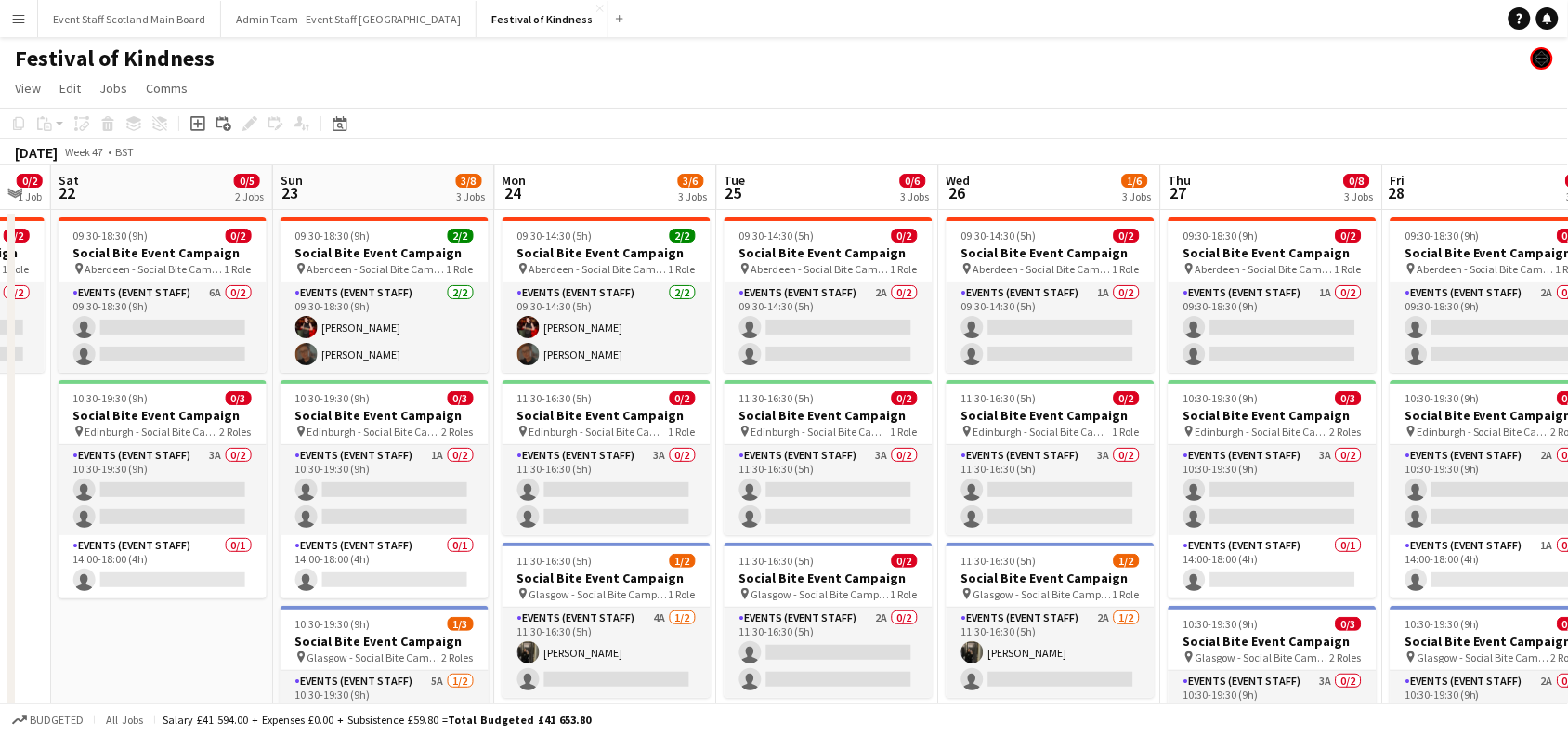
drag, startPoint x: 660, startPoint y: 496, endPoint x: 0, endPoint y: 527, distance: 660.7
click at [0, 527] on app-calendar-viewport "Wed 19 Thu 20 Fri 21 0/2 1 Job Sat 22 0/5 2 Jobs Sun 23 3/8 3 Jobs Mon 24 3/6 3…" at bounding box center [784, 541] width 1568 height 751
drag, startPoint x: 1016, startPoint y: 147, endPoint x: 935, endPoint y: 267, distance: 144.8
click at [935, 267] on app-calendar "Copy Paste Paste Ctrl+V Paste with crew Ctrl+Shift+V Paste linked Job Delete Gr…" at bounding box center [784, 512] width 1568 height 808
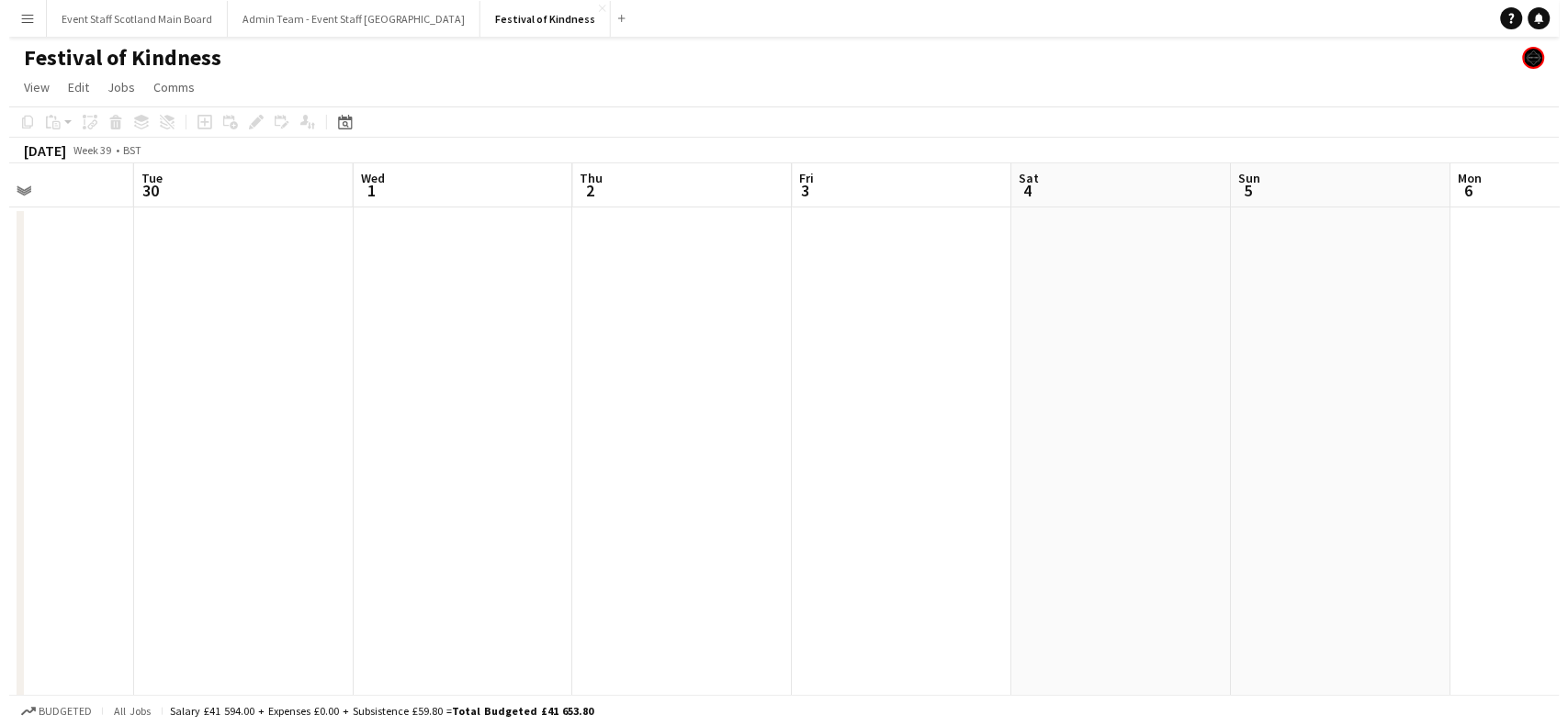
scroll to position [0, 483]
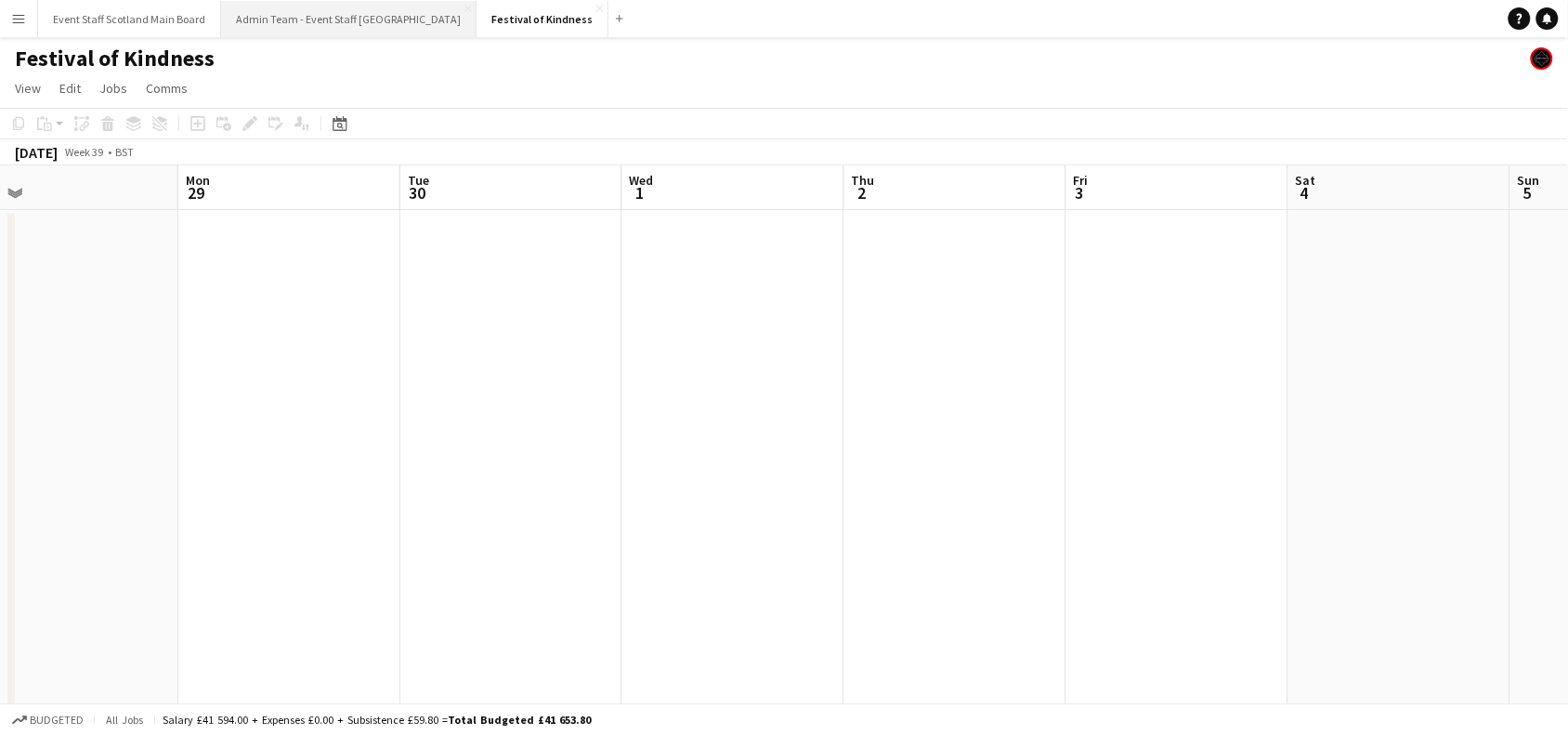
click at [342, 31] on button "Admin Team - Event Staff Scotland Close" at bounding box center [349, 19] width 256 height 37
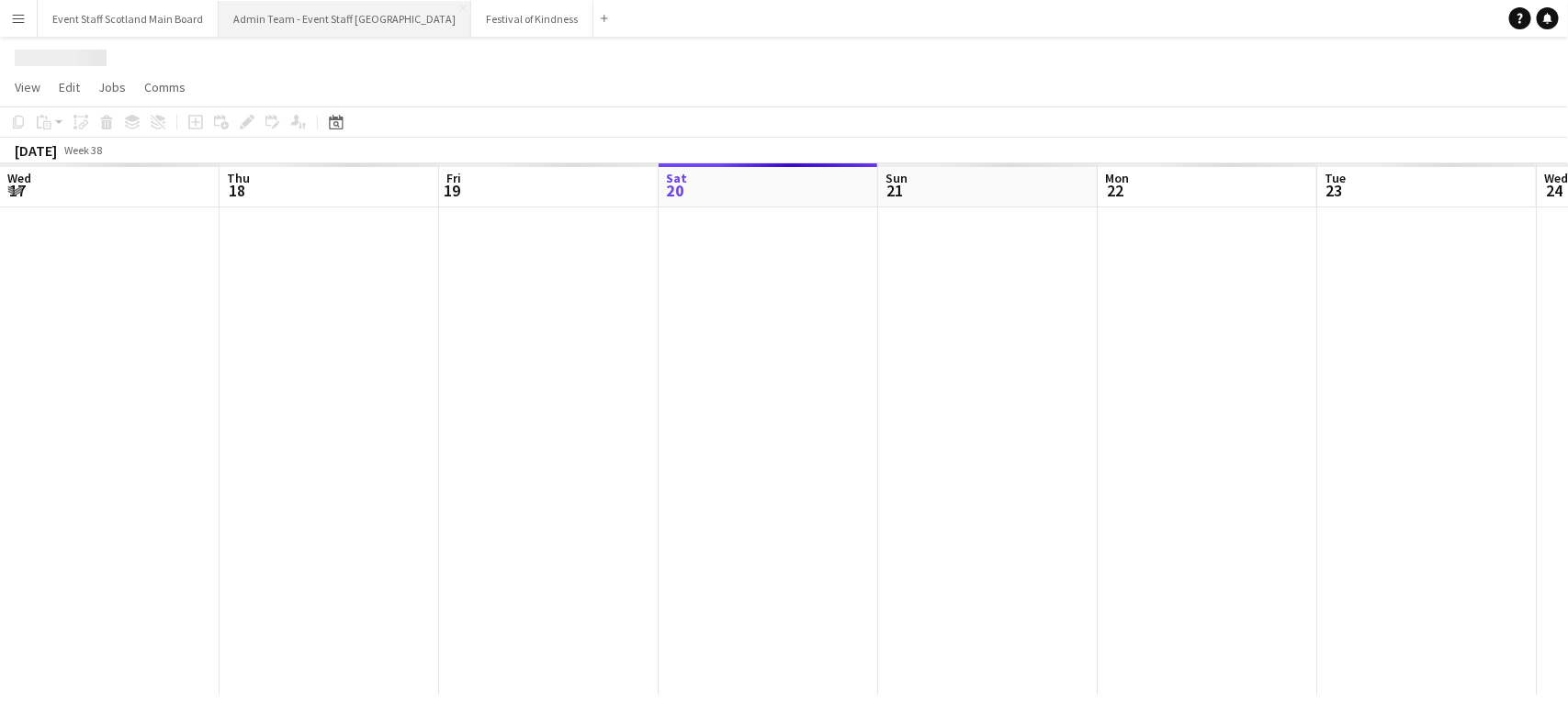
scroll to position [0, 438]
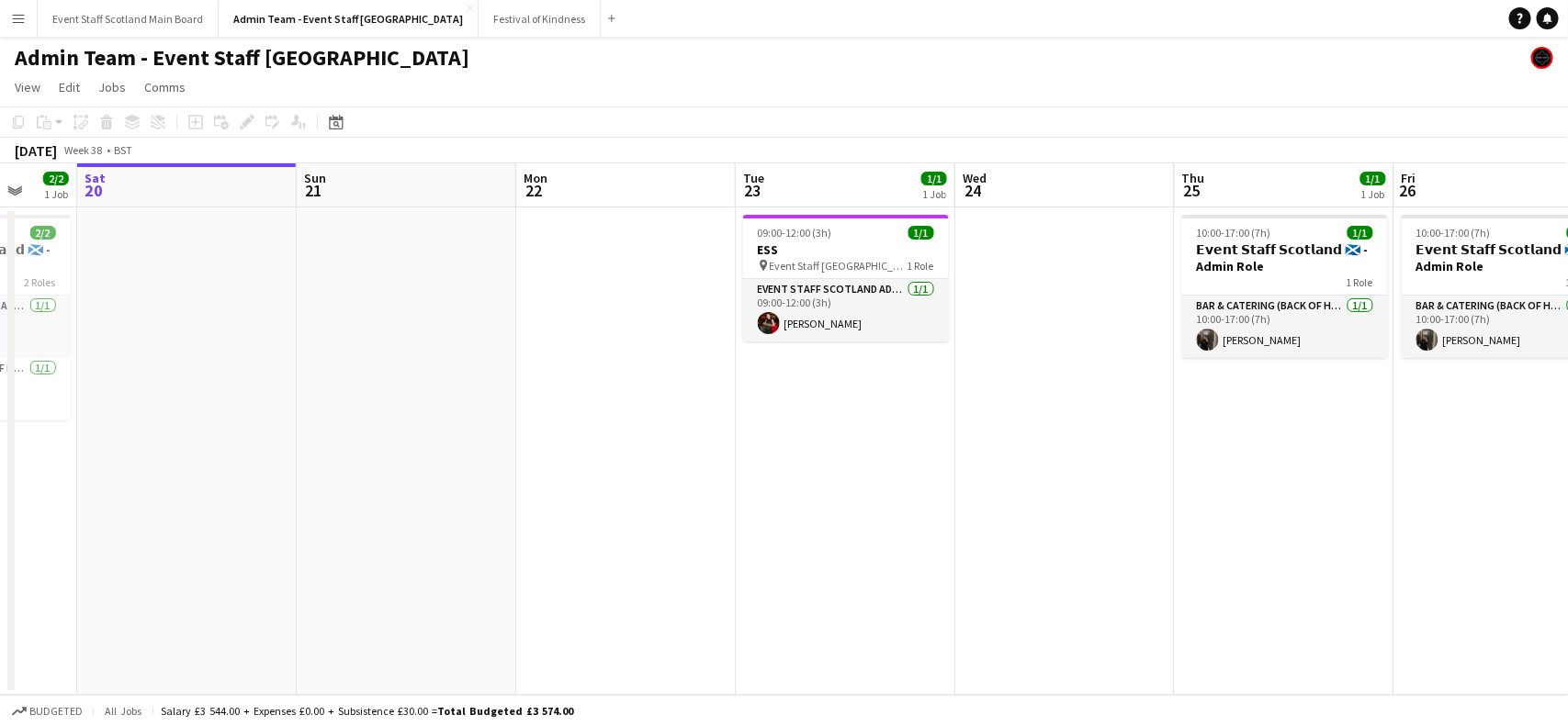
drag, startPoint x: 143, startPoint y: 481, endPoint x: 2, endPoint y: 509, distance: 143.8
click at [2, 509] on app-calendar-viewport "Wed 17 1/1 1 Job Thu 18 2/2 1 Job Fri 19 2/2 1 Job Sat 20 Sun 21 Mon 22 Tue 23 …" at bounding box center [784, 429] width 1568 height 532
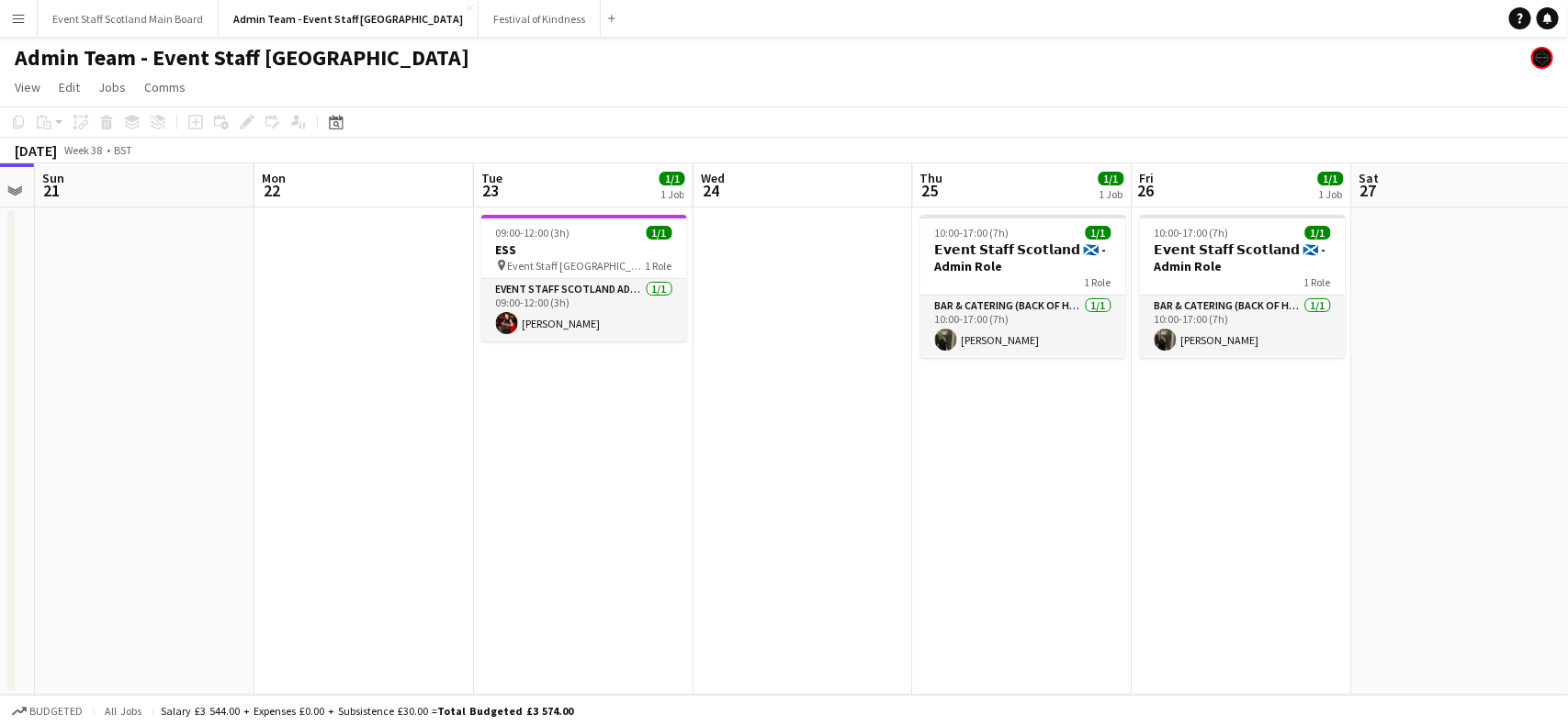
drag, startPoint x: 1118, startPoint y: 453, endPoint x: 874, endPoint y: 503, distance: 249.1
click at [874, 503] on app-calendar-viewport "Wed 17 1/1 1 Job Thu 18 2/2 1 Job Fri 19 2/2 1 Job Sat 20 Sun 21 Mon 22 Tue 23 …" at bounding box center [784, 429] width 1568 height 532
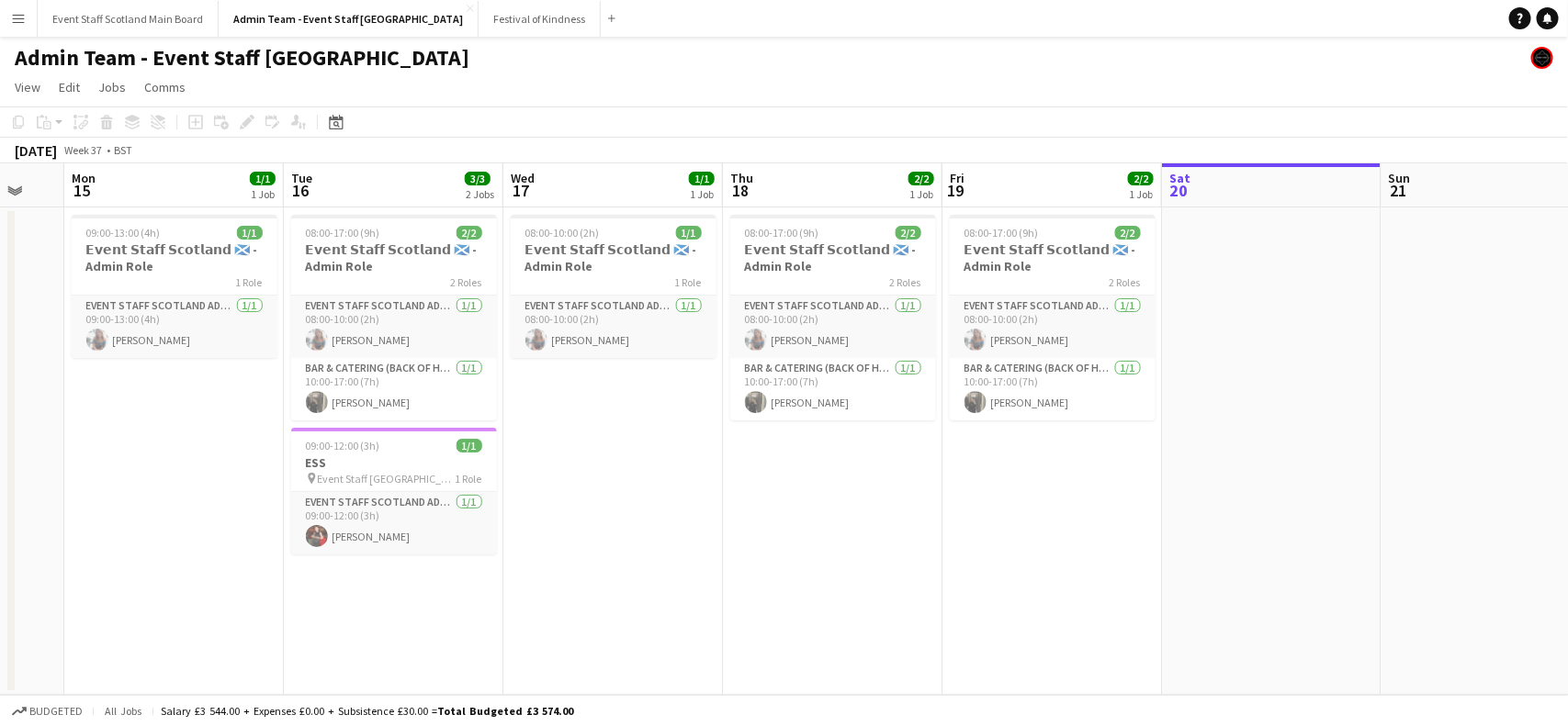
scroll to position [0, 447]
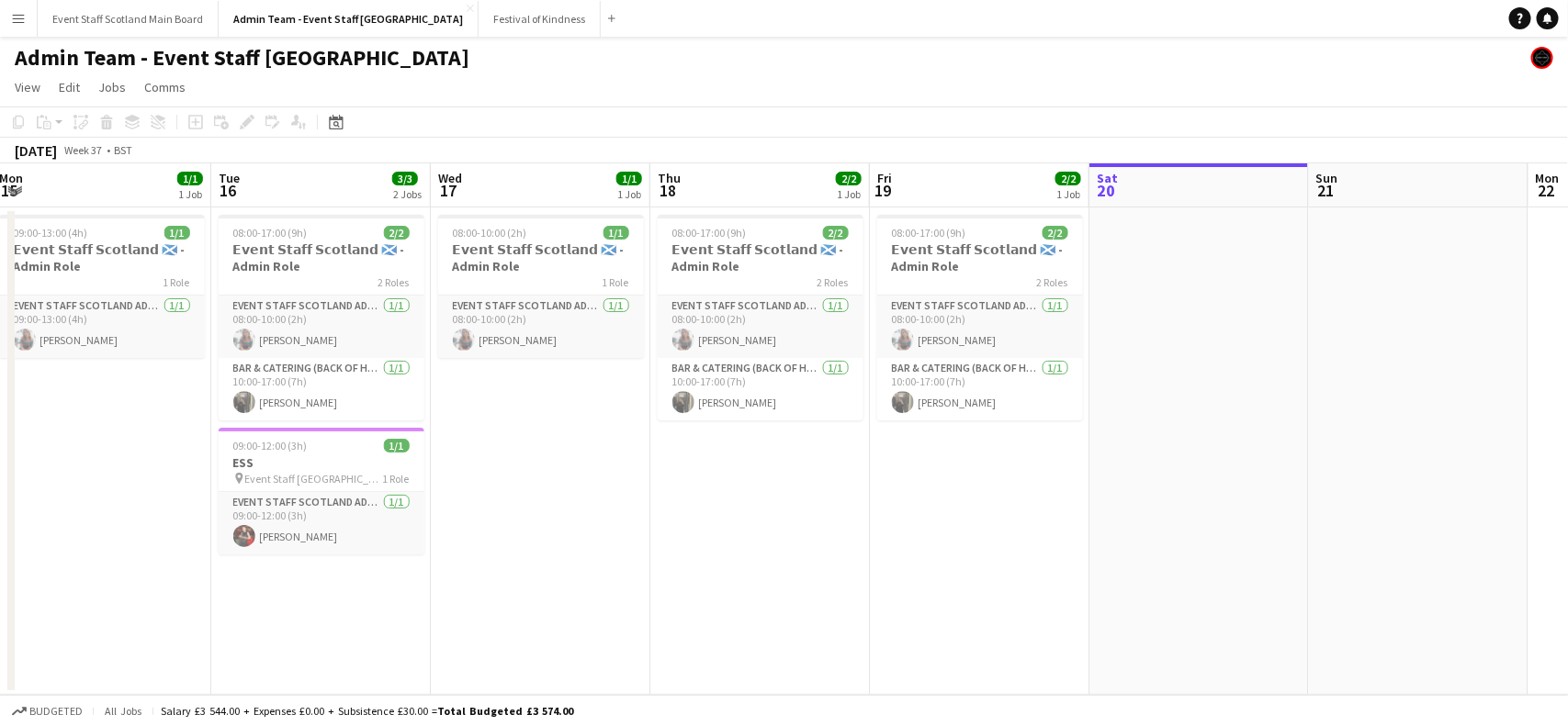
drag, startPoint x: 94, startPoint y: 324, endPoint x: 1567, endPoint y: 241, distance: 1475.3
click at [1549, 241] on app-calendar-viewport "Sat 13 Sun 14 Mon 15 1/1 1 Job Tue 16 3/3 2 Jobs Wed 17 1/1 1 Job Thu 18 2/2 1 …" at bounding box center [784, 429] width 1568 height 532
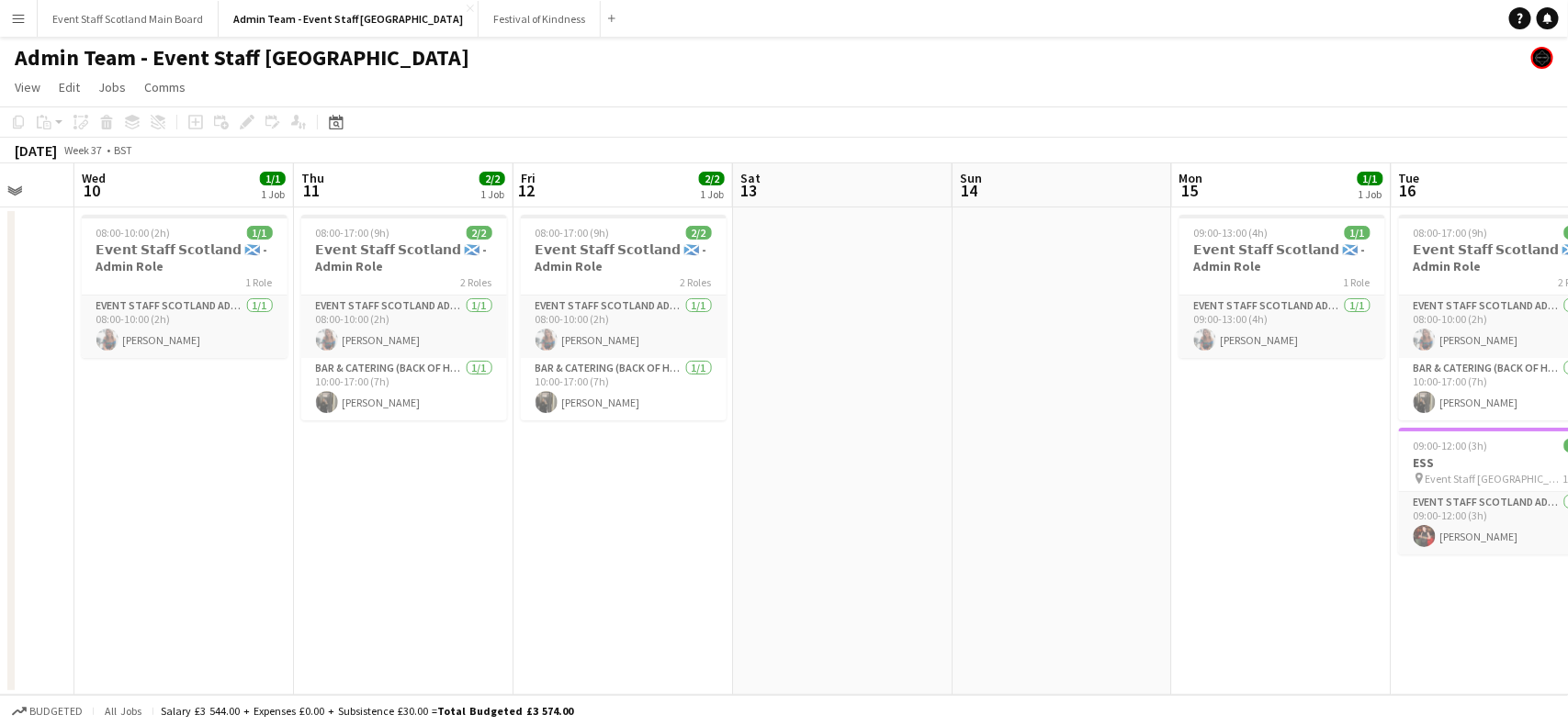
scroll to position [0, 462]
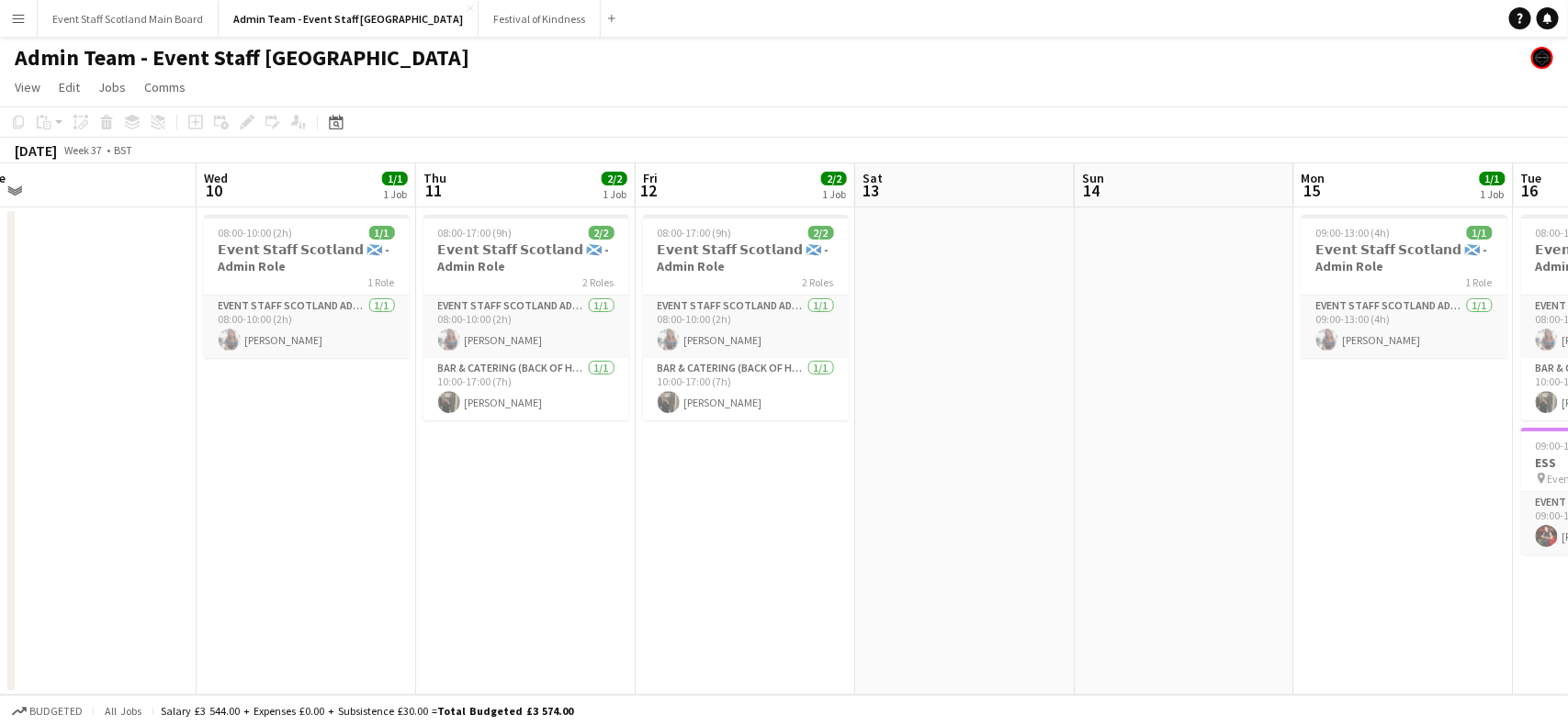
drag, startPoint x: 264, startPoint y: 455, endPoint x: 1567, endPoint y: 347, distance: 1307.5
click at [1549, 347] on app-calendar-viewport "Sun 7 Mon 8 Tue 9 Wed 10 1/1 1 Job Thu 11 2/2 1 Job Fri 12 2/2 1 Job Sat 13 Sun…" at bounding box center [784, 429] width 1568 height 532
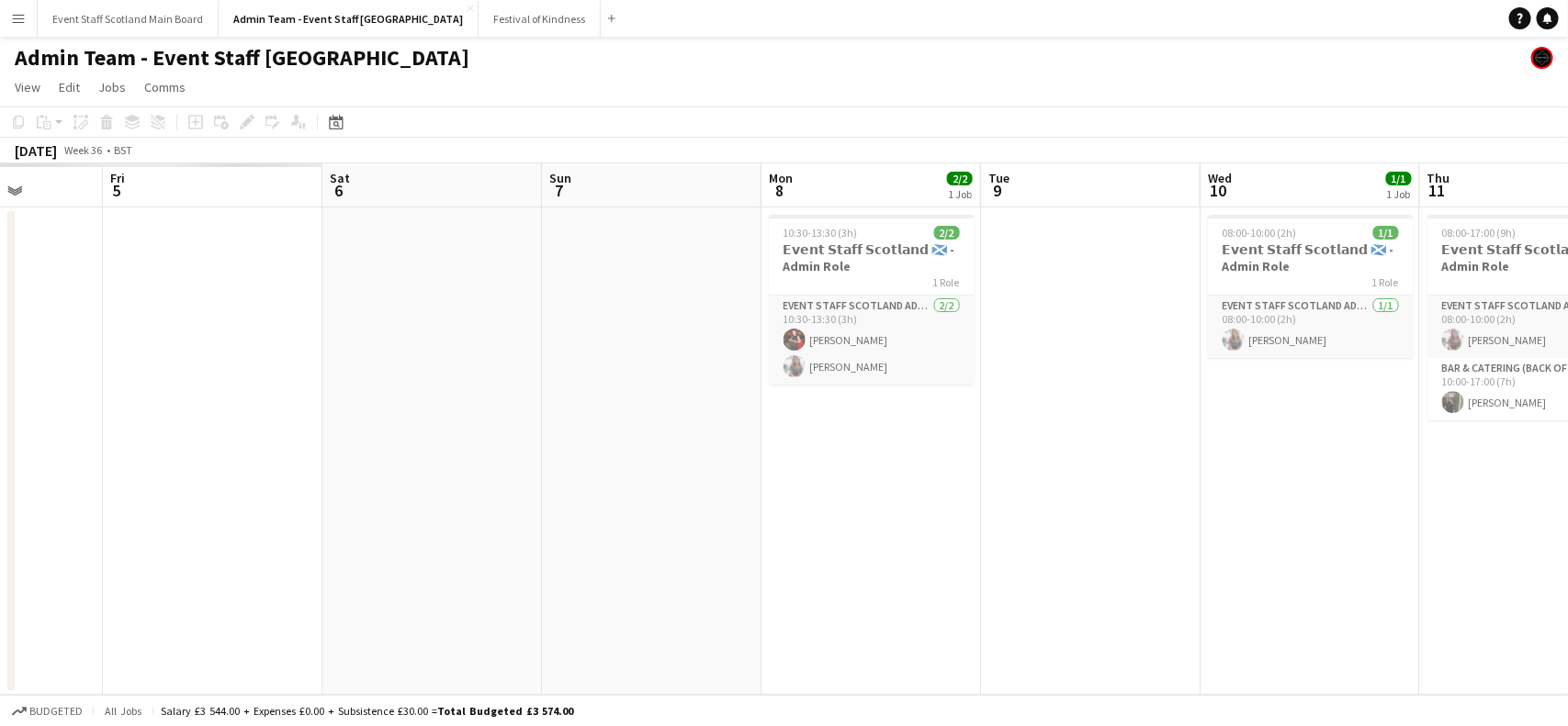
drag, startPoint x: 338, startPoint y: 396, endPoint x: 1567, endPoint y: 376, distance: 1229.2
click at [1549, 376] on app-calendar-viewport "Wed 3 Thu 4 Fri 5 Sat 6 Sun 7 Mon 8 2/2 1 Job Tue 9 Wed 10 1/1 1 Job Thu 11 2/2…" at bounding box center [784, 429] width 1568 height 532
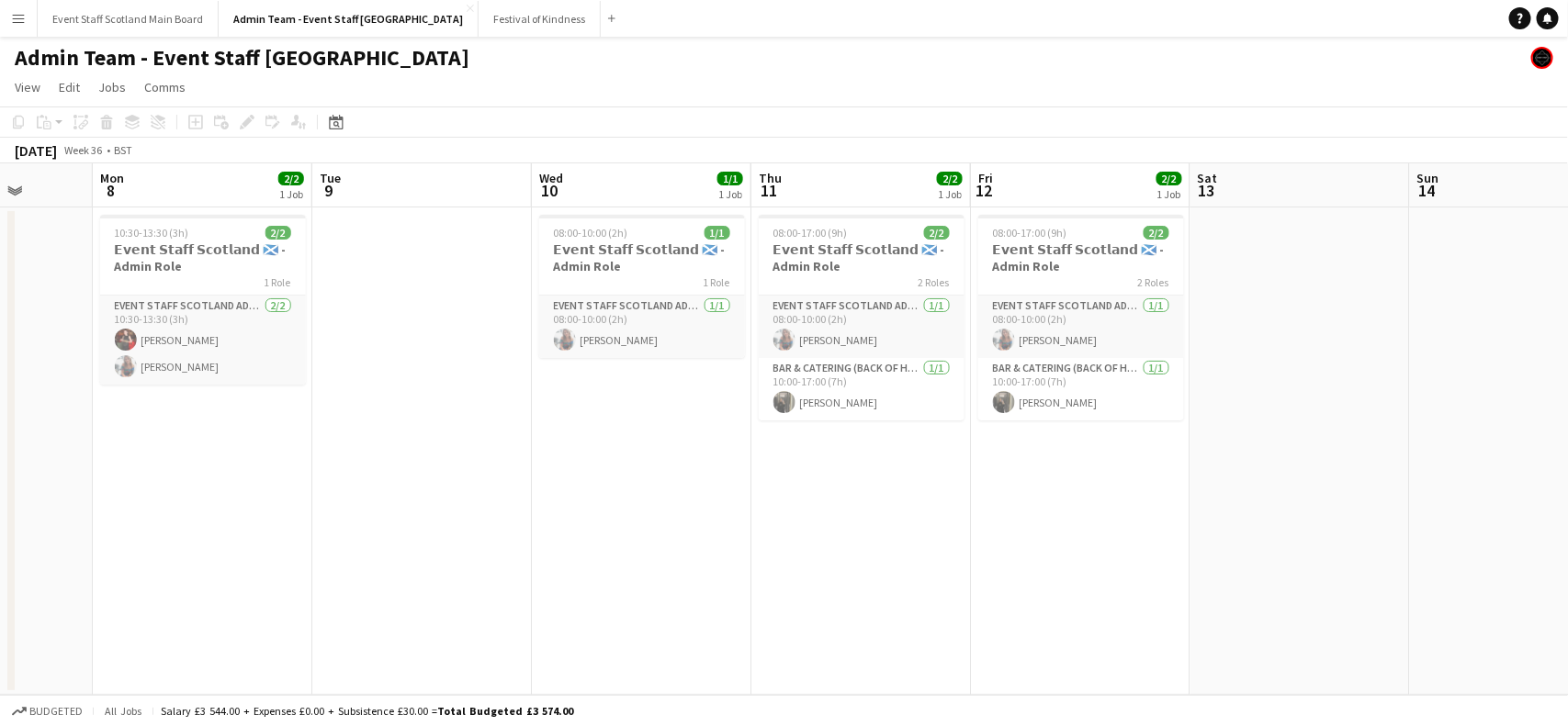
scroll to position [0, 561]
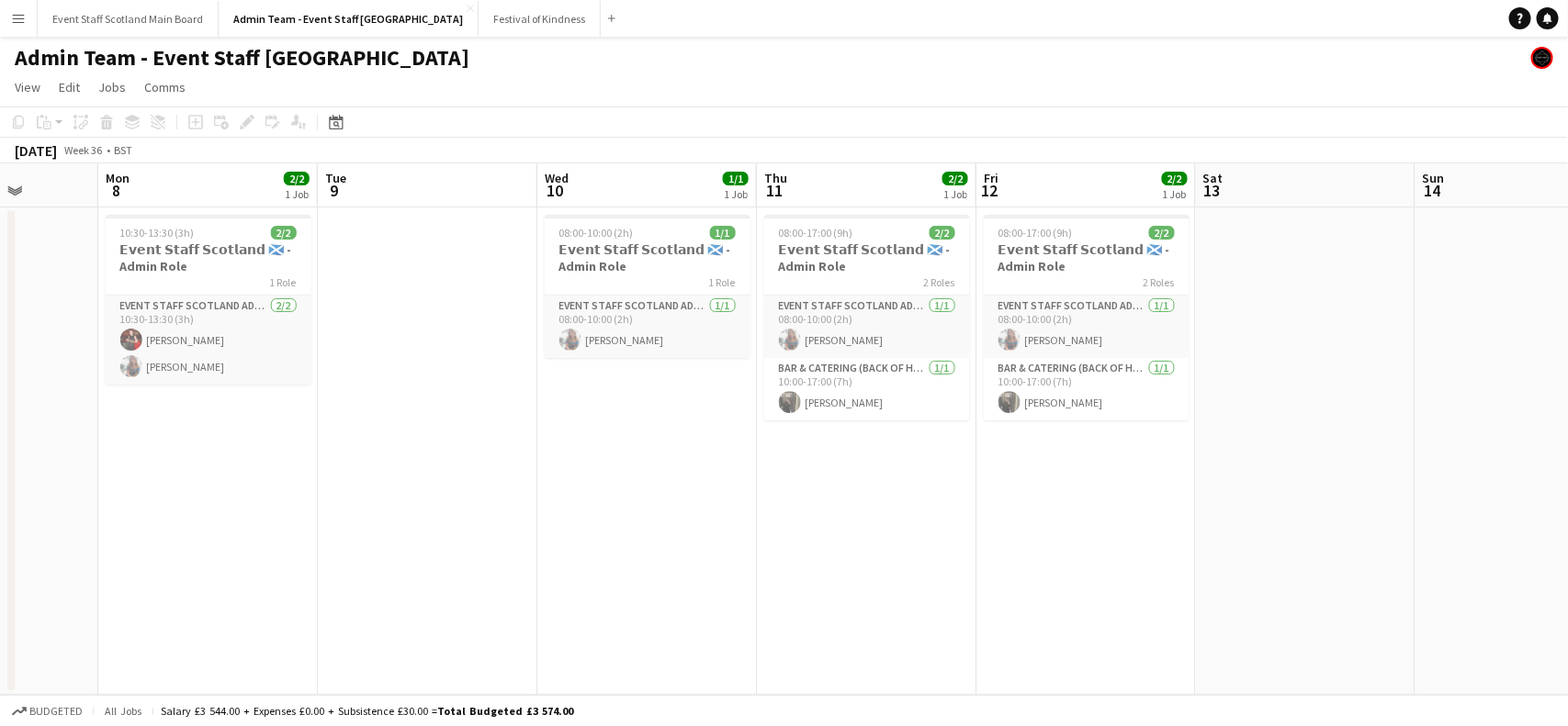
drag, startPoint x: 1113, startPoint y: 462, endPoint x: 14, endPoint y: 474, distance: 1099.1
click at [14, 474] on div "Fri 5 Sat 6 Sun 7 Mon 8 2/2 1 Job Tue 9 Wed 10 1/1 1 Job Thu 11 2/2 1 Job Fri 1…" at bounding box center [784, 429] width 1568 height 532
click at [479, 35] on button "Festival of Kindness Close" at bounding box center [539, 19] width 122 height 36
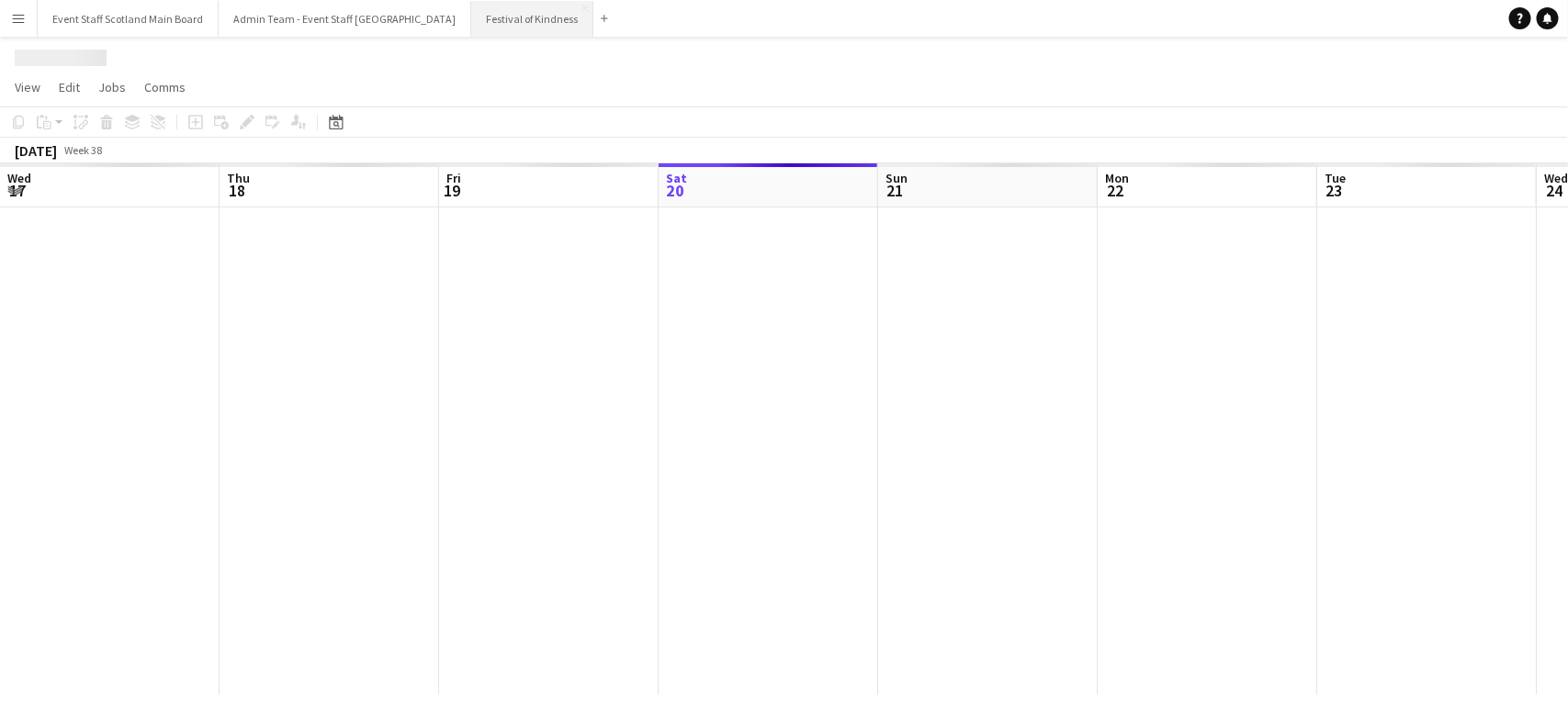
scroll to position [0, 438]
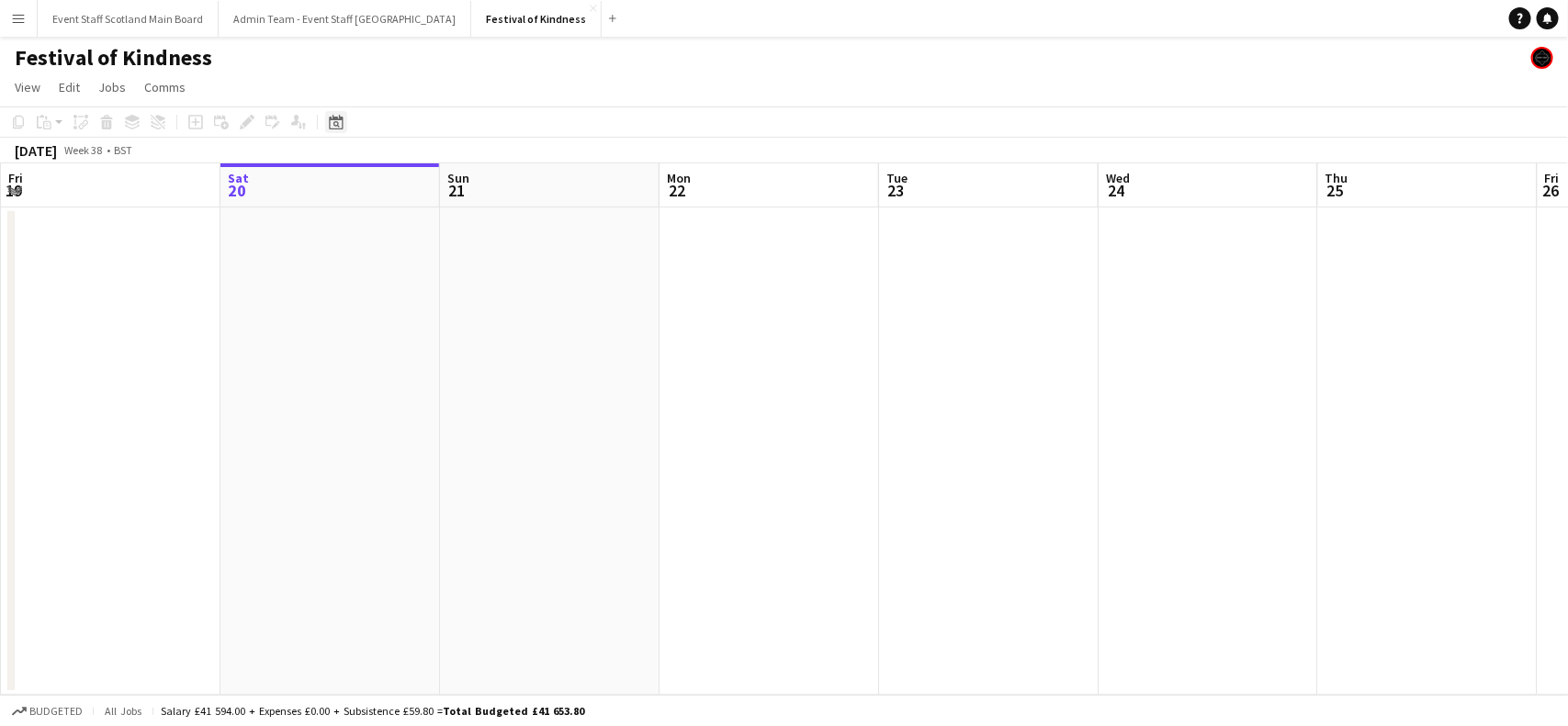
click at [342, 113] on div "Date picker" at bounding box center [337, 123] width 22 height 22
click at [479, 181] on span "Next month" at bounding box center [485, 186] width 37 height 37
click at [441, 340] on span "21" at bounding box center [435, 333] width 22 height 22
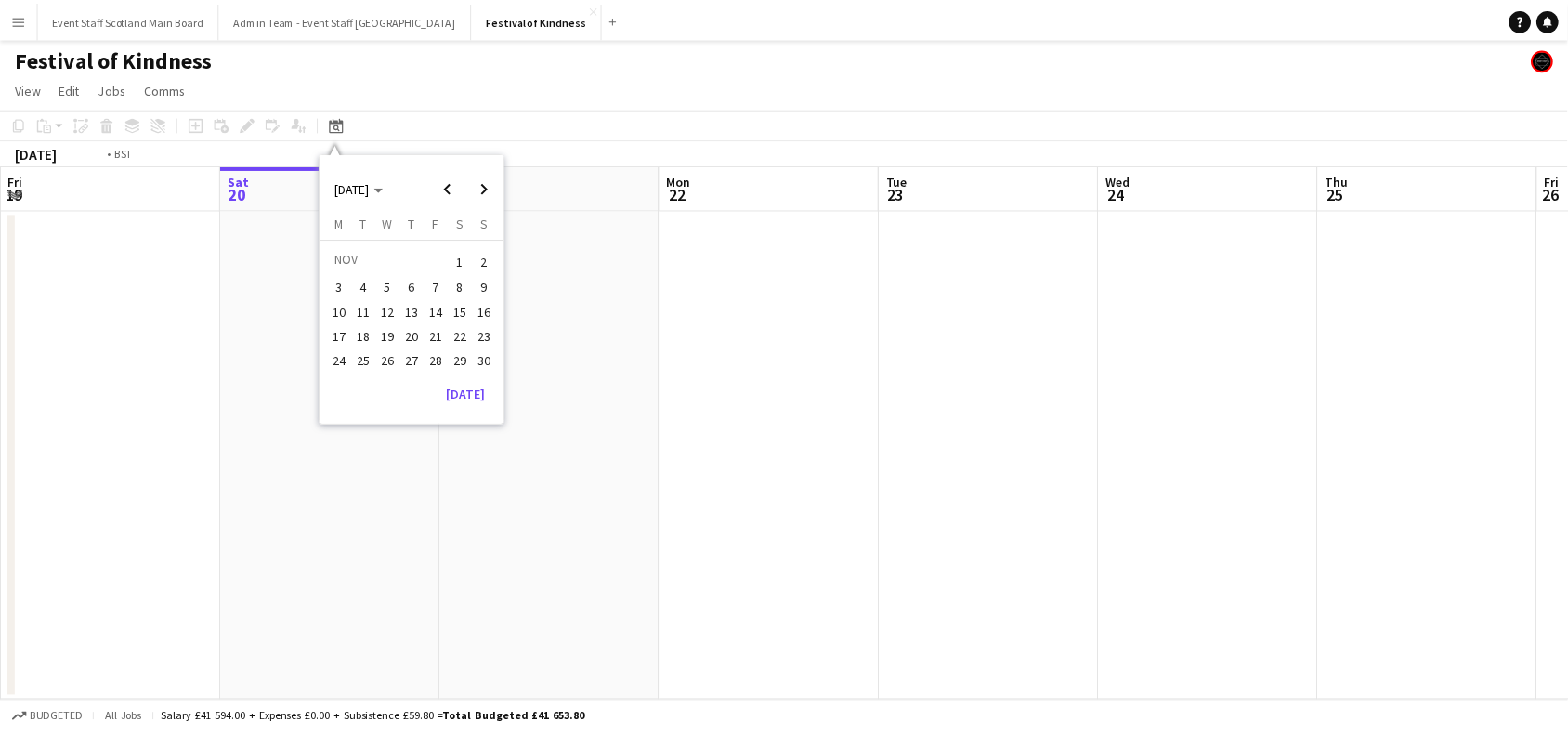
scroll to position [0, 639]
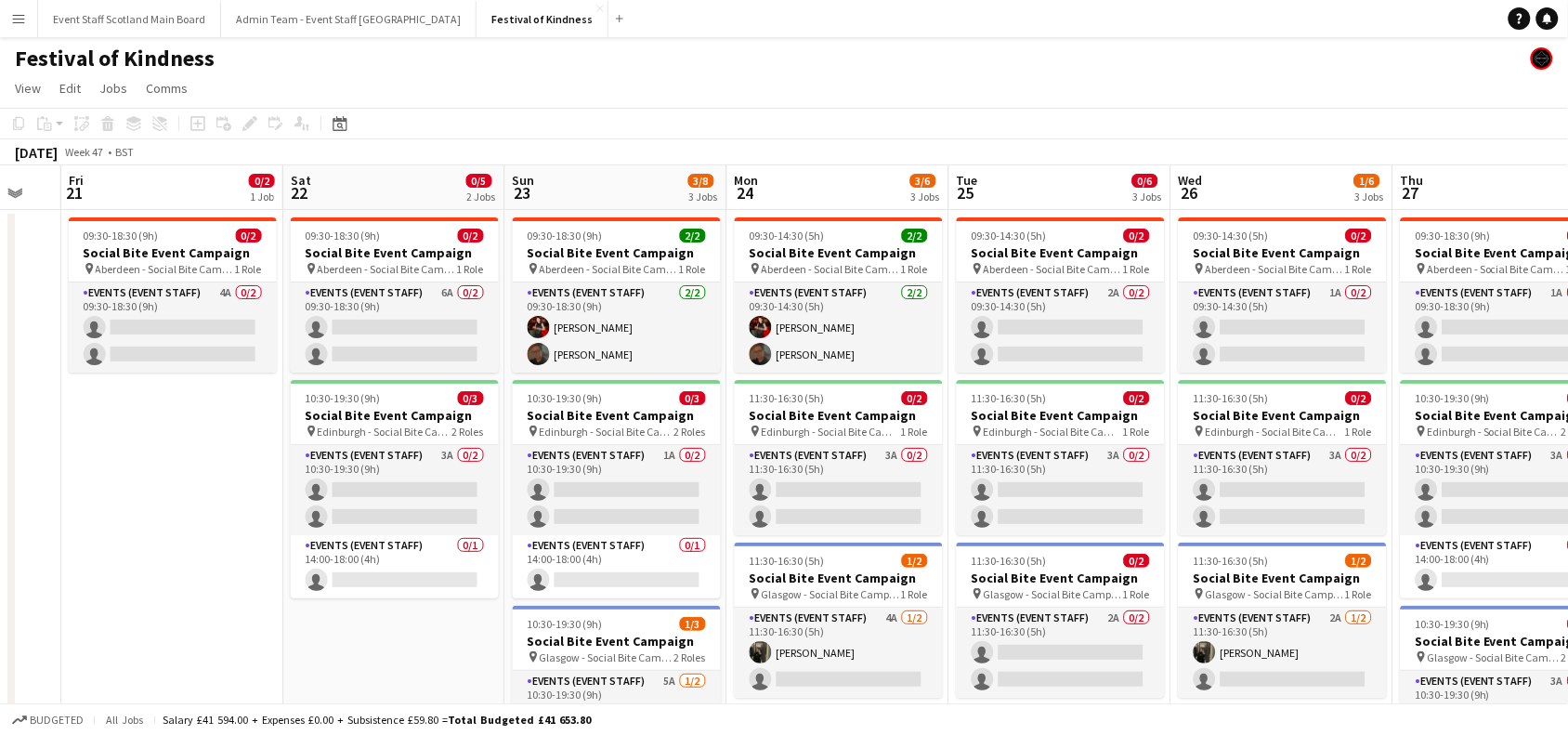
drag, startPoint x: 637, startPoint y: 449, endPoint x: 225, endPoint y: 460, distance: 412.1
click at [225, 460] on app-calendar-viewport "Tue 18 Wed 19 Thu 20 Fri 21 0/2 1 Job Sat 22 0/5 2 Jobs Sun 23 3/8 3 Jobs Mon 2…" at bounding box center [784, 541] width 1568 height 751
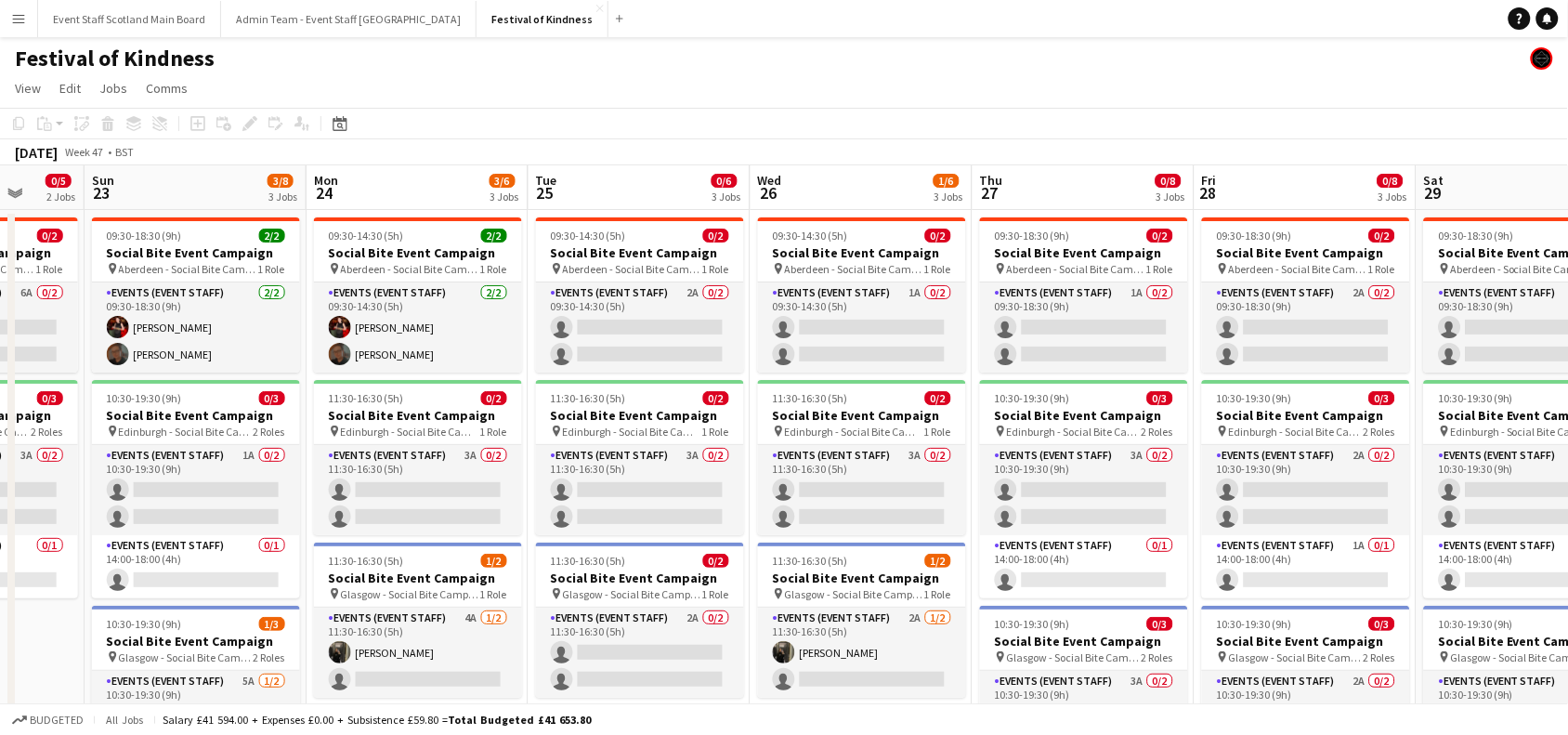
scroll to position [0, 596]
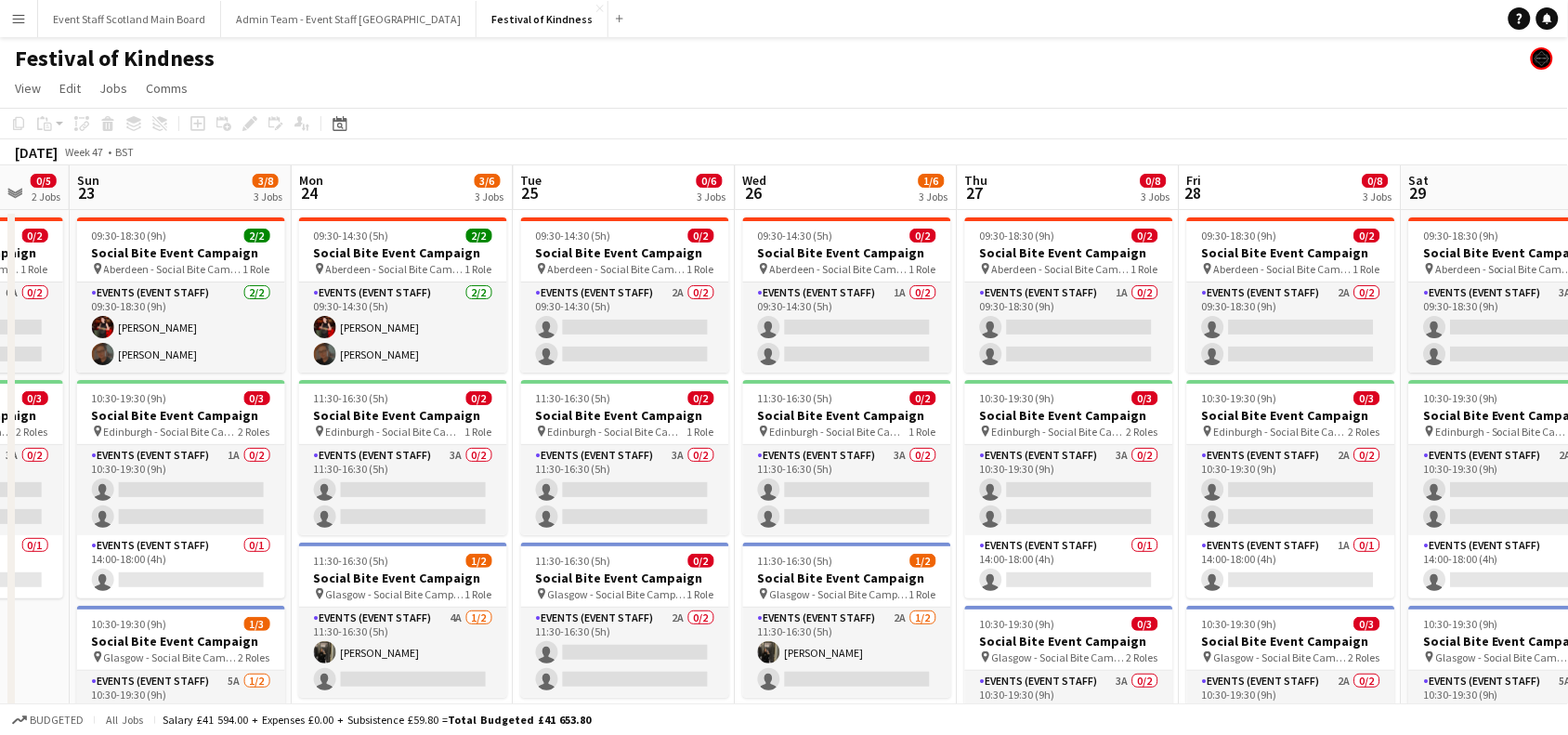
drag, startPoint x: 729, startPoint y: 333, endPoint x: 294, endPoint y: 430, distance: 445.7
click at [294, 430] on app-calendar-viewport "Thu 20 Fri 21 0/2 1 Job Sat 22 0/5 2 Jobs Sun 23 3/8 3 Jobs Mon 24 3/6 3 Jobs T…" at bounding box center [784, 541] width 1568 height 751
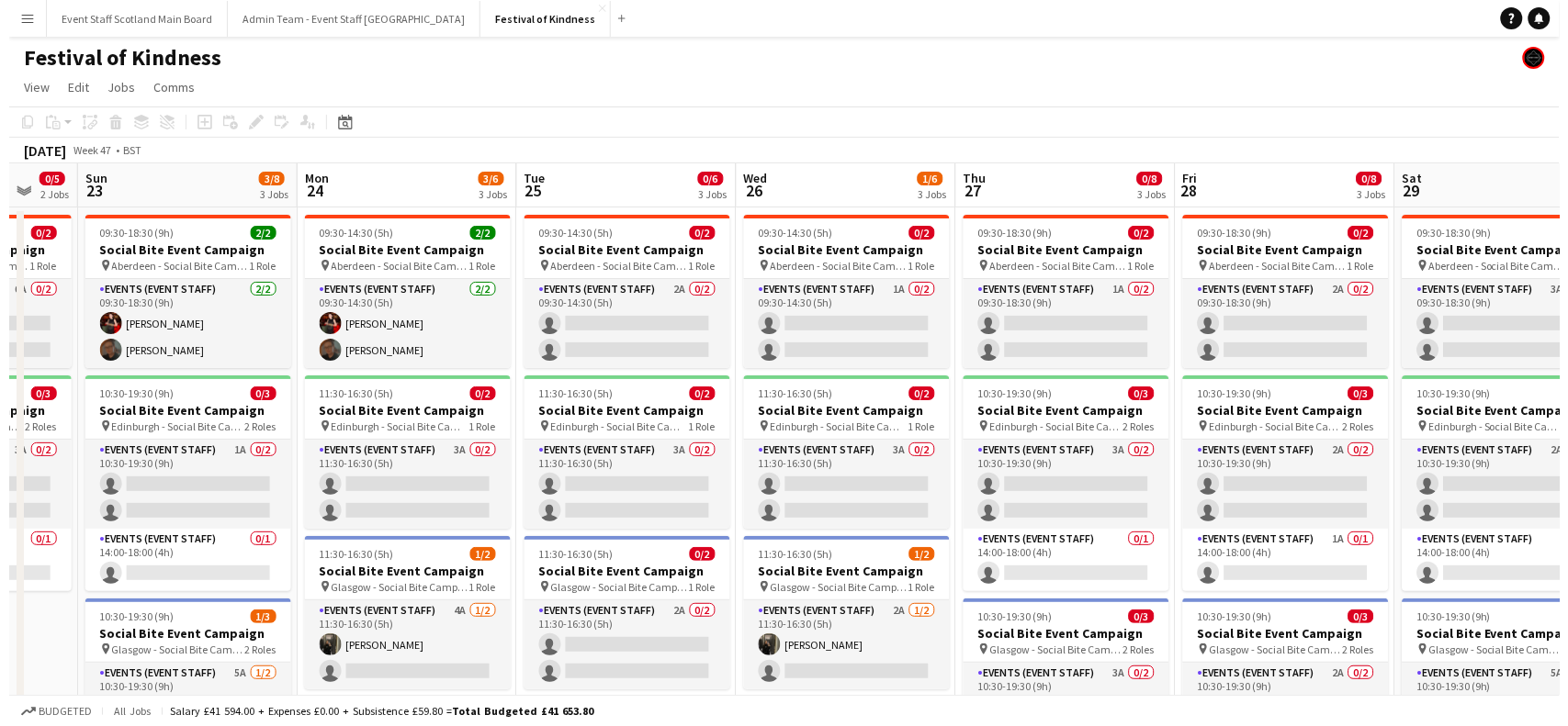
scroll to position [0, 800]
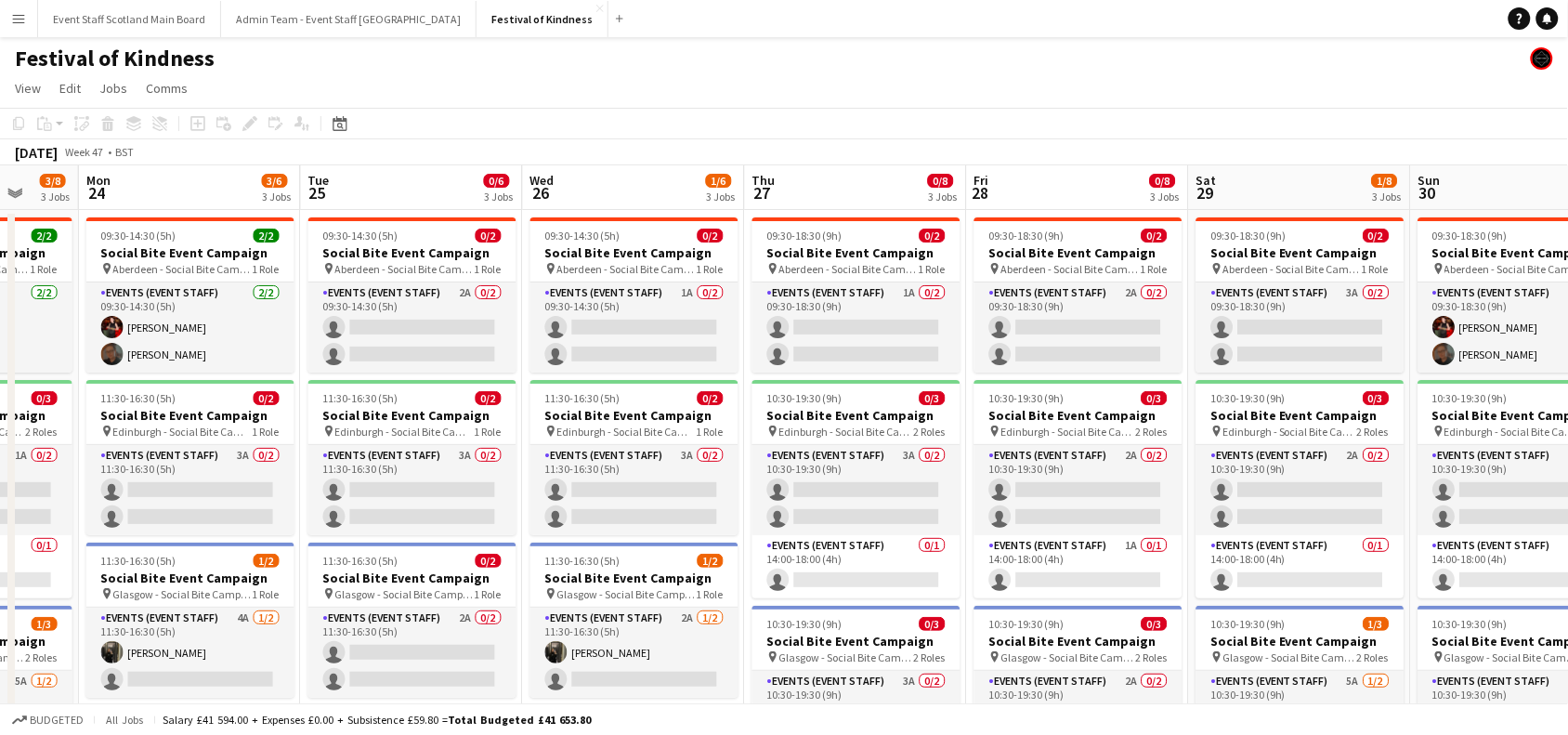
drag, startPoint x: 513, startPoint y: 328, endPoint x: 300, endPoint y: 328, distance: 213.0
click at [300, 328] on app-calendar-viewport "Thu 20 Fri 21 0/2 1 Job Sat 22 0/5 2 Jobs Sun 23 3/8 3 Jobs Mon 24 3/6 3 Jobs T…" at bounding box center [784, 541] width 1568 height 751
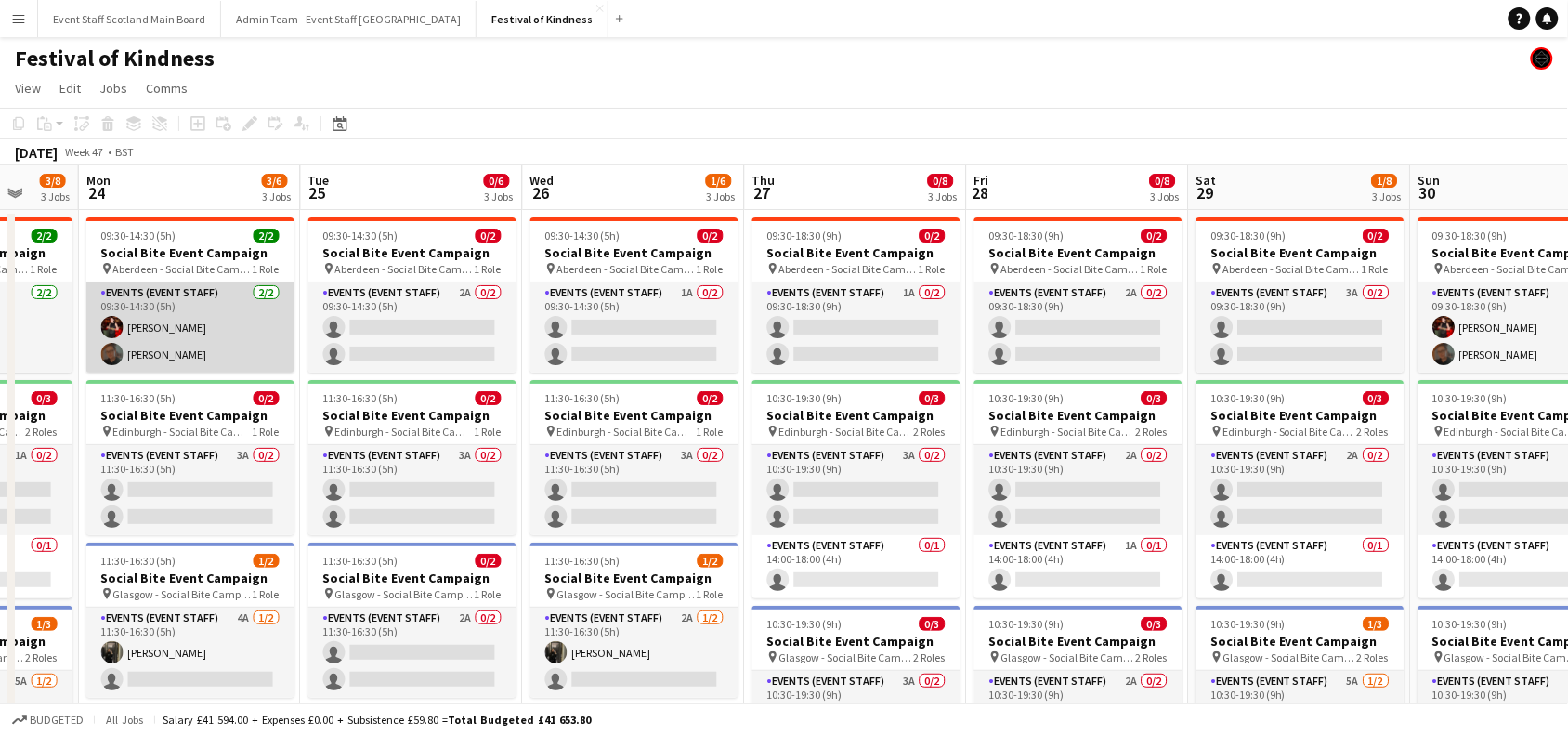
click at [234, 308] on app-card-role "Events (Event Staff) 2/2 09:30-14:30 (5h) Alexa Barbieri Natalie Hannant" at bounding box center [190, 328] width 208 height 90
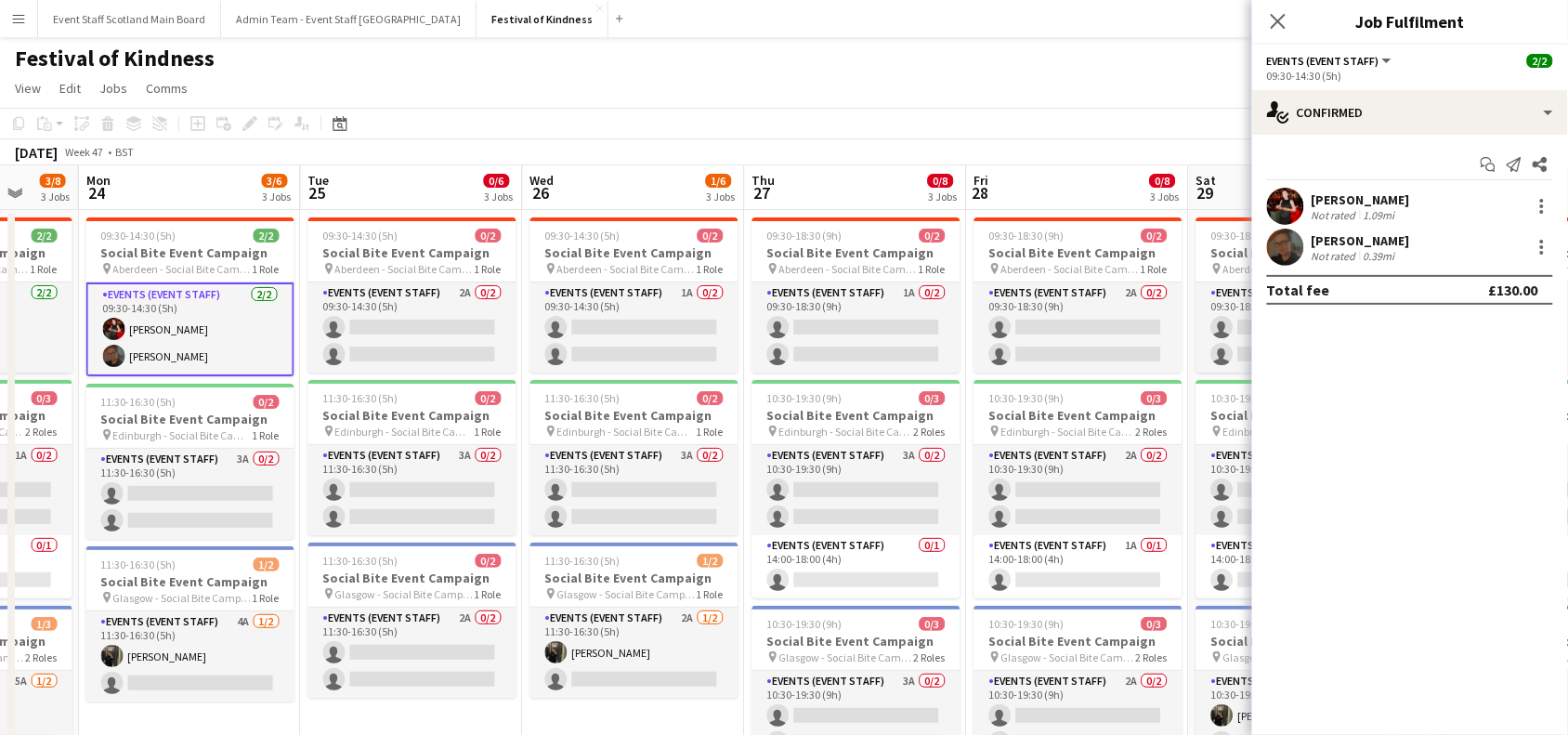
click at [1406, 215] on div "Alexa Barbieri Not rated 1.09mi" at bounding box center [1411, 207] width 316 height 38
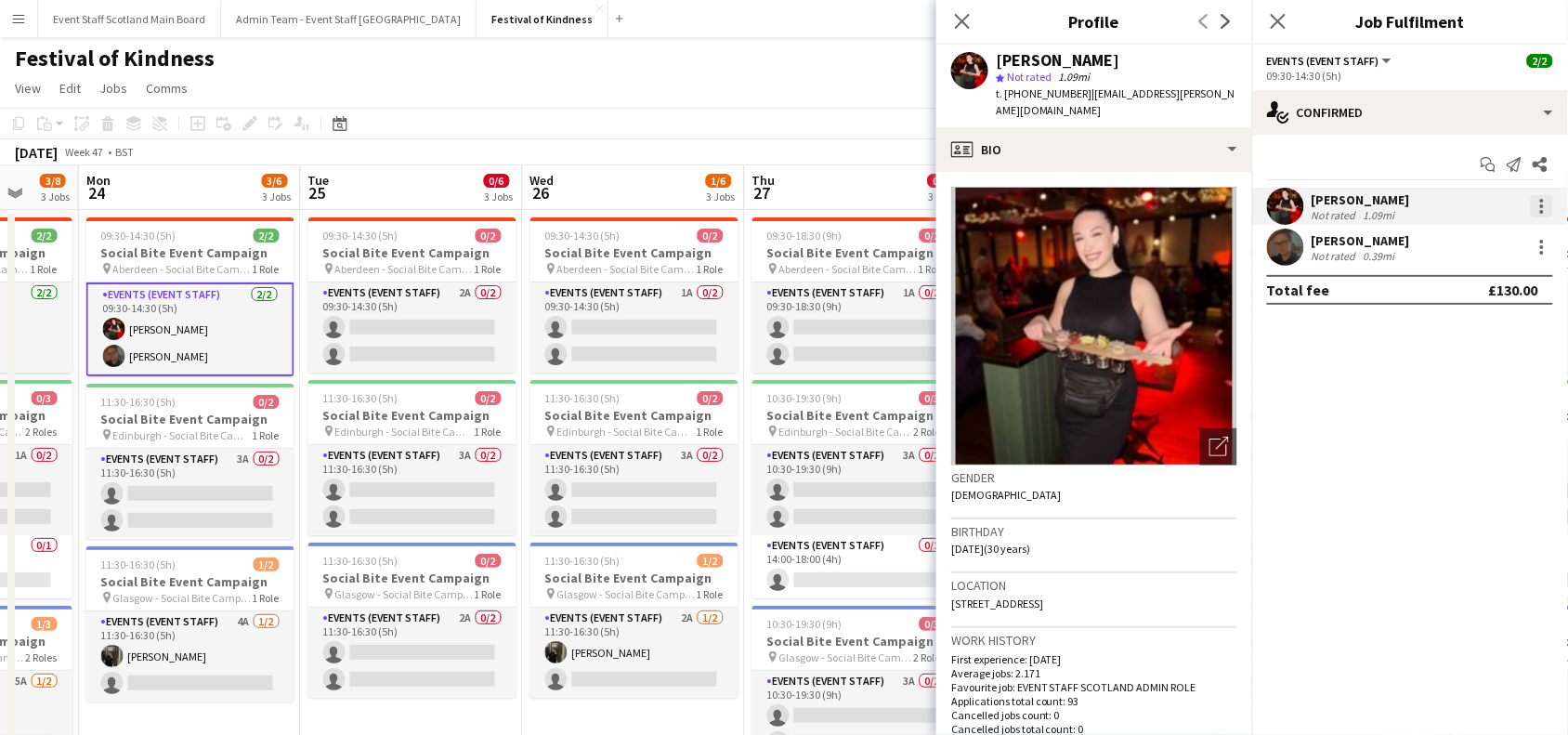
click at [1533, 209] on div at bounding box center [1543, 206] width 23 height 23
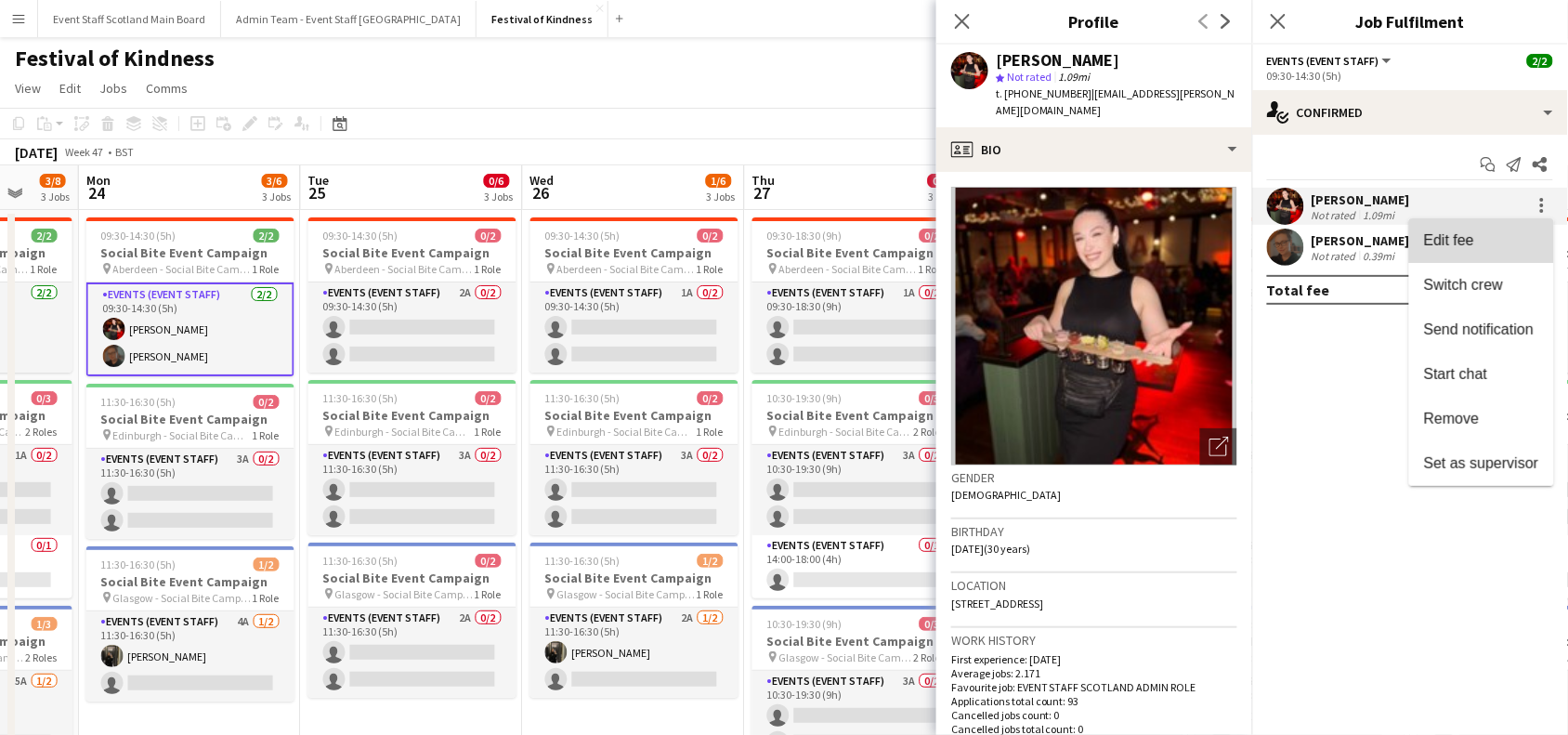
click at [1512, 239] on span "Edit fee" at bounding box center [1481, 241] width 115 height 17
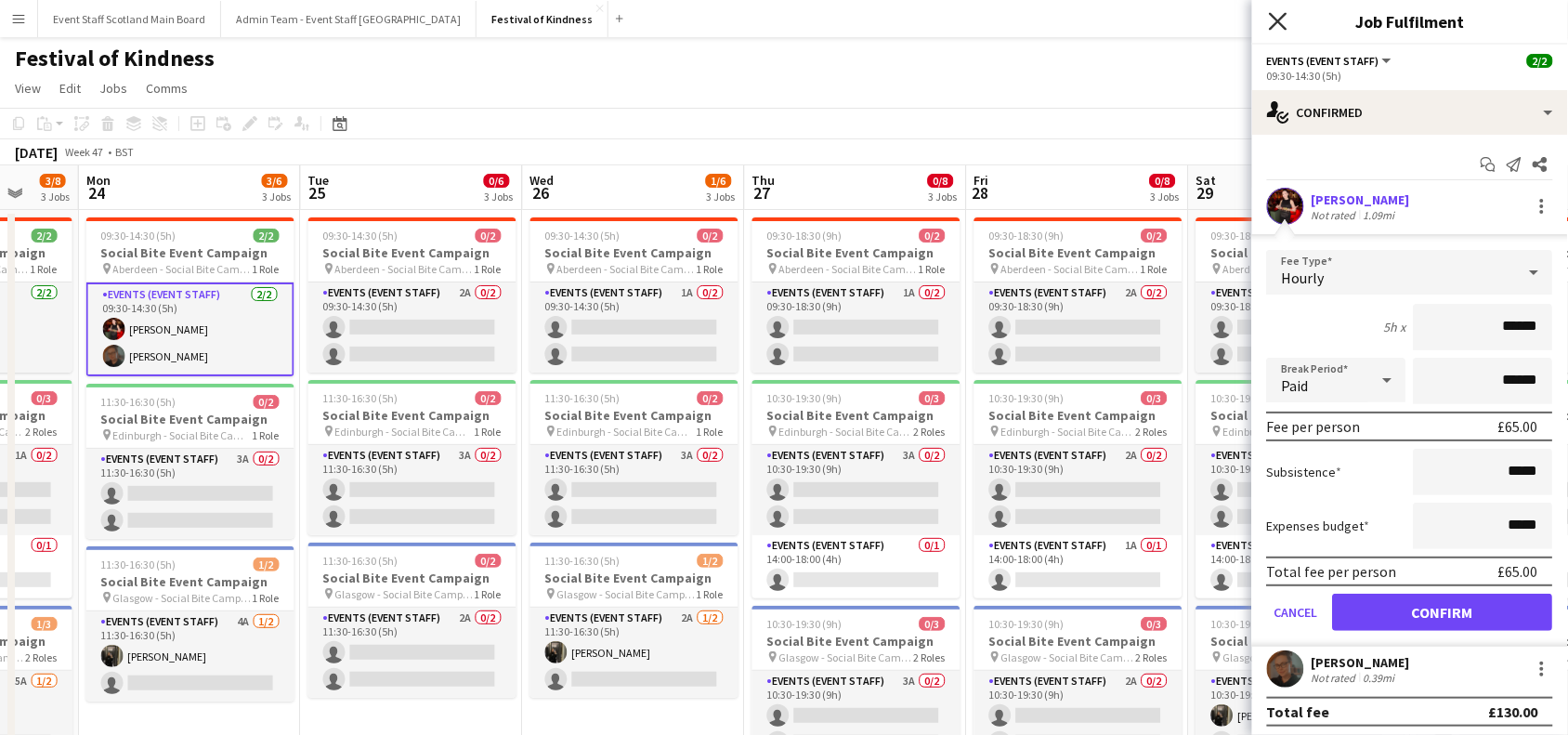
click at [1277, 14] on icon "Close pop-in" at bounding box center [1277, 21] width 18 height 18
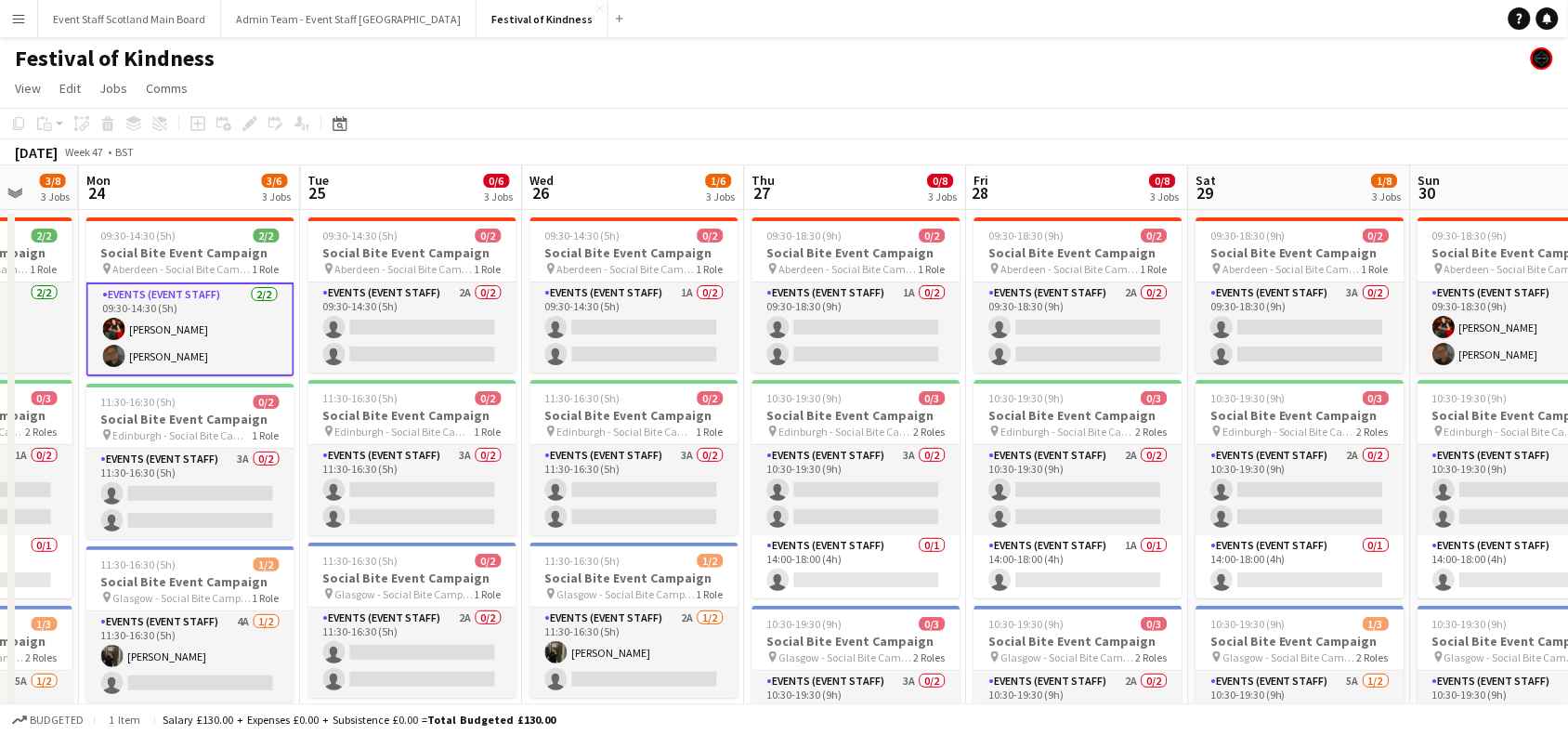
click at [832, 117] on app-toolbar "Copy Paste Paste Ctrl+V Paste with crew Ctrl+Shift+V Paste linked Job Delete Gr…" at bounding box center [784, 124] width 1568 height 32
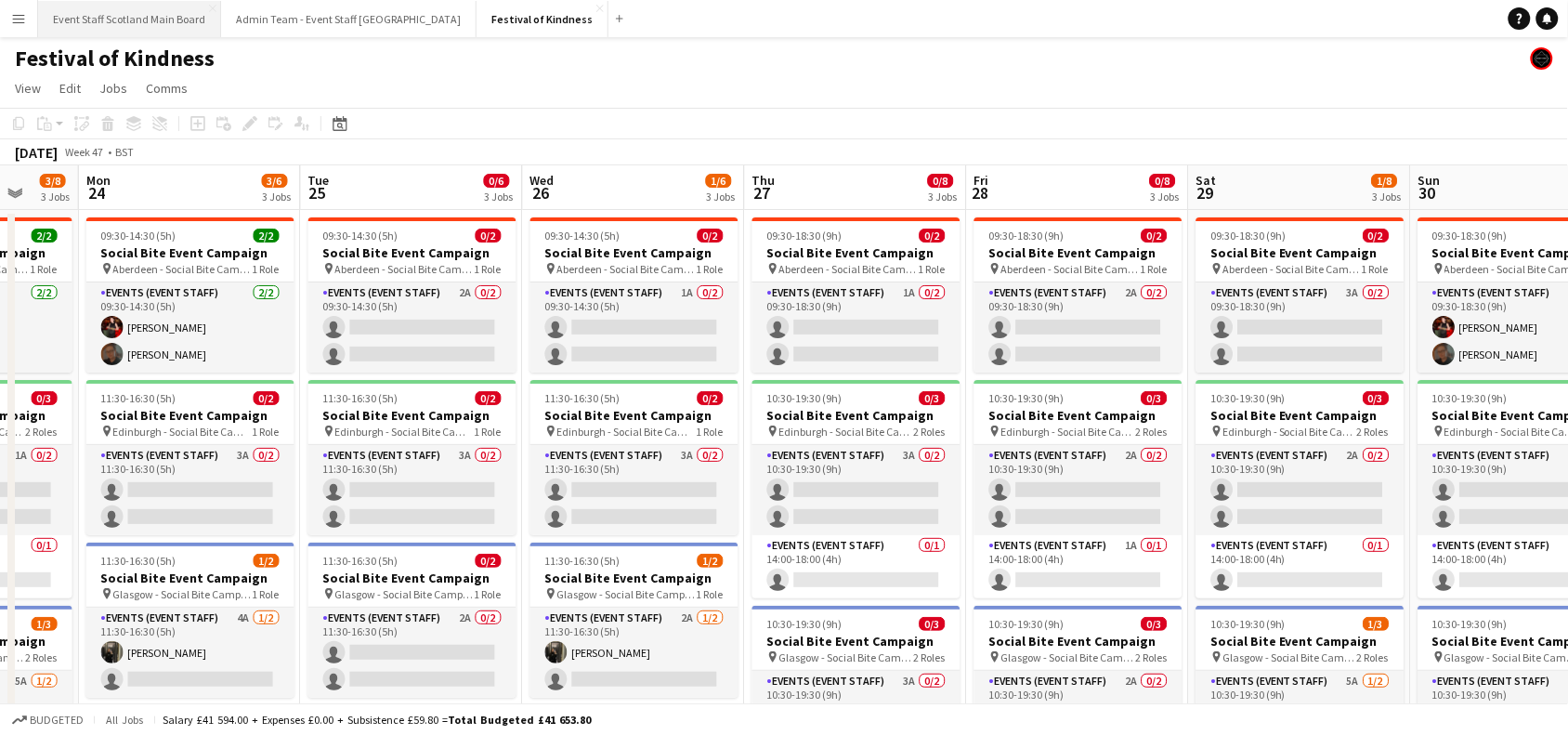
click at [133, 25] on button "Event Staff Scotland Main Board Close" at bounding box center [130, 19] width 183 height 37
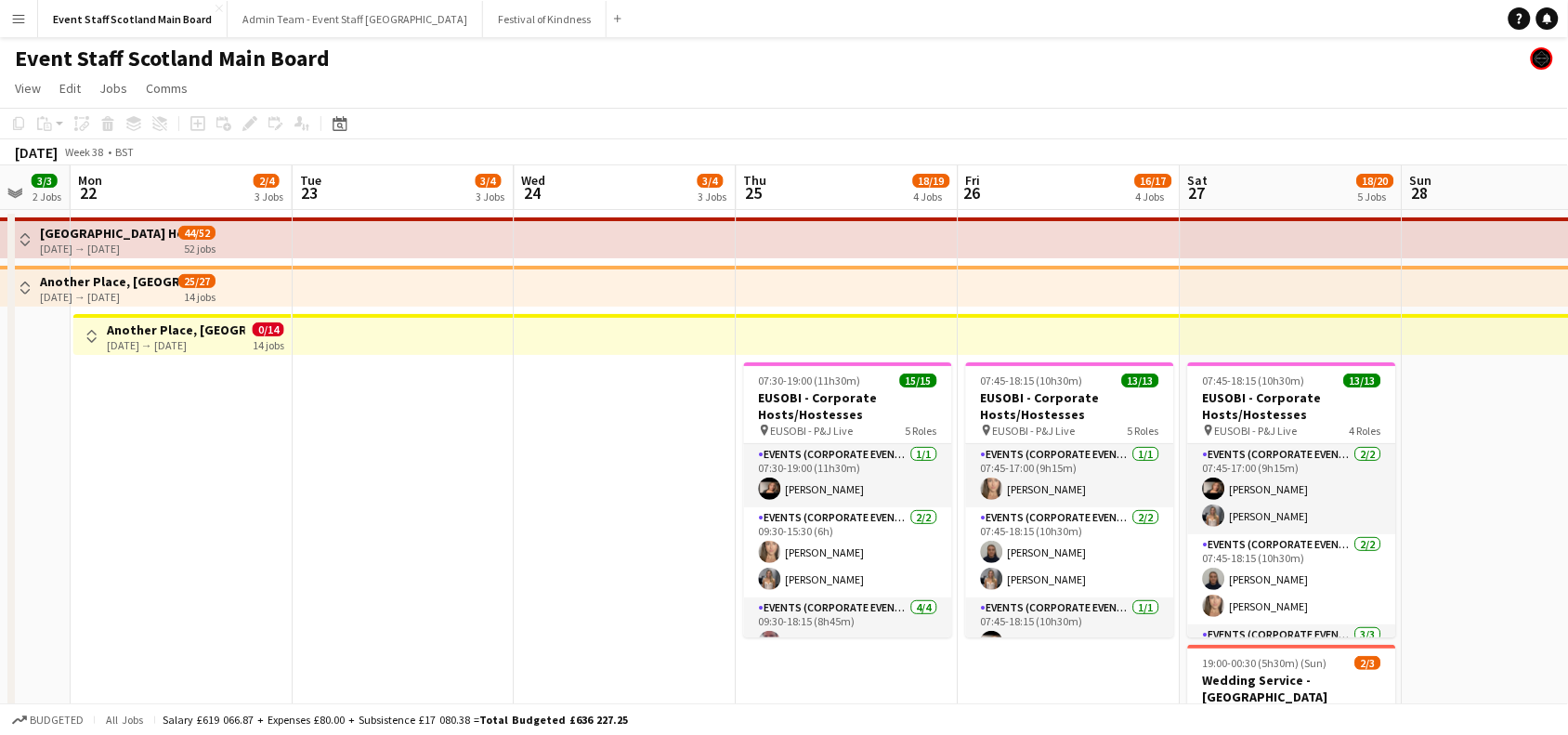
scroll to position [0, 493]
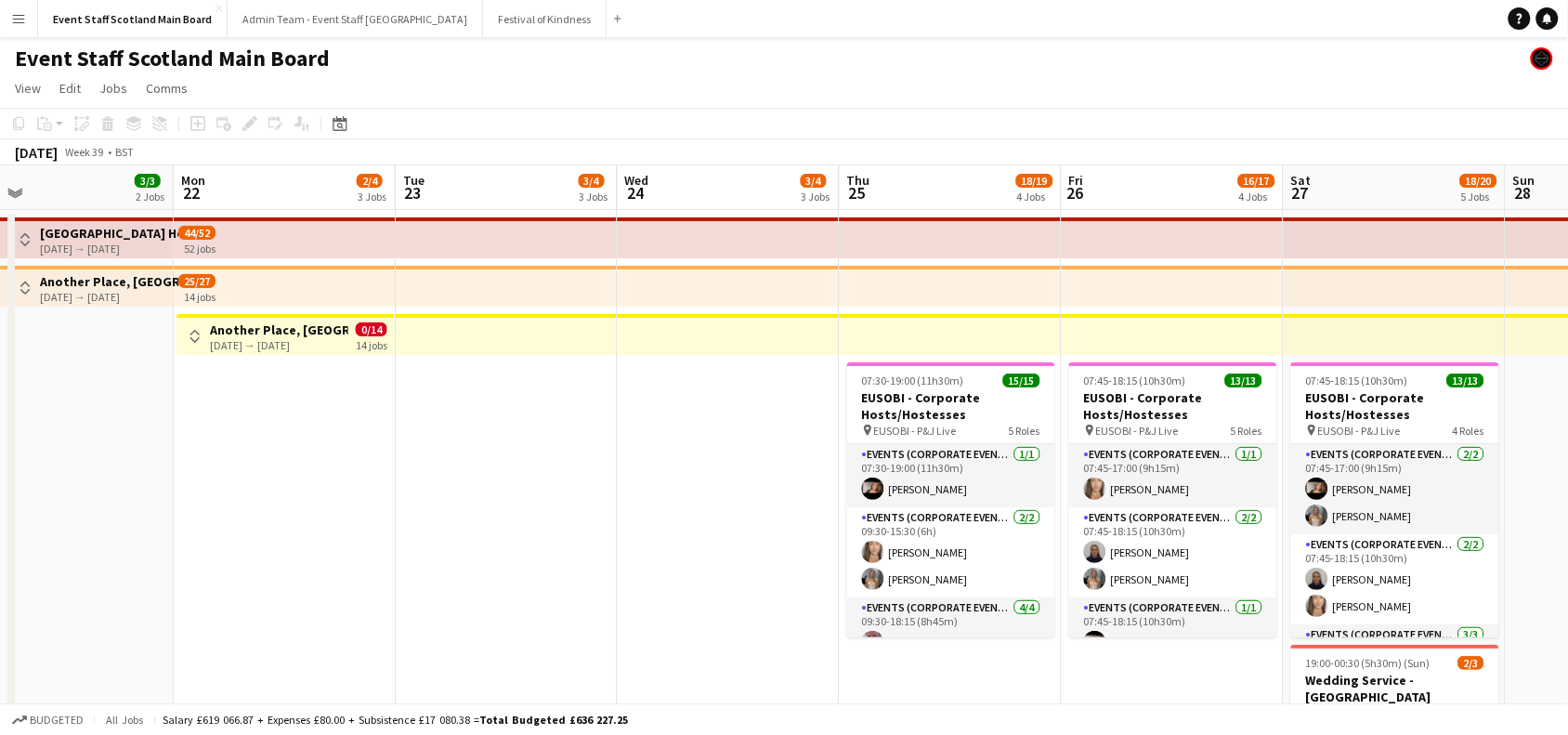
drag, startPoint x: 1229, startPoint y: 471, endPoint x: 958, endPoint y: 509, distance: 273.7
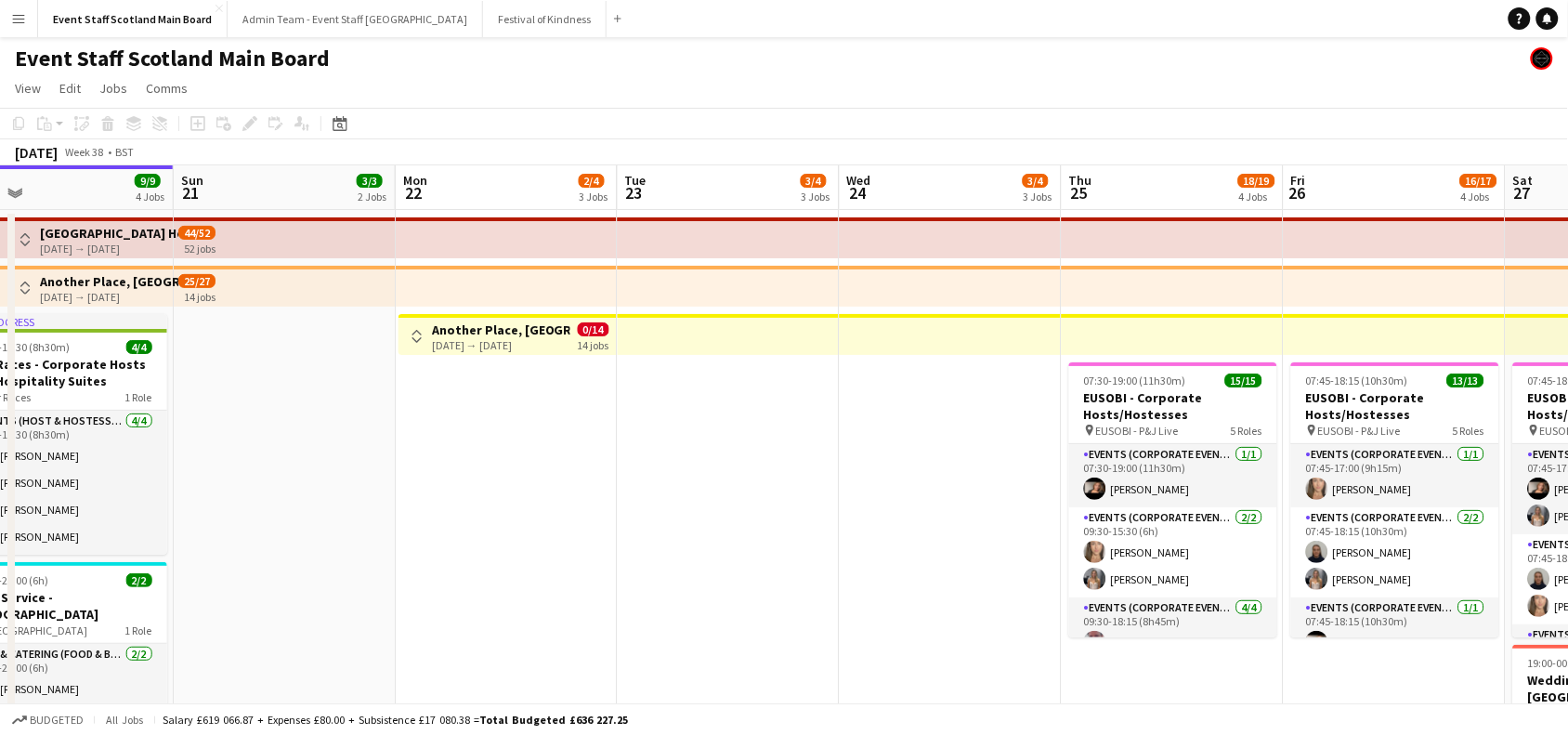
click at [416, 335] on app-icon "Toggle View" at bounding box center [418, 337] width 13 height 13
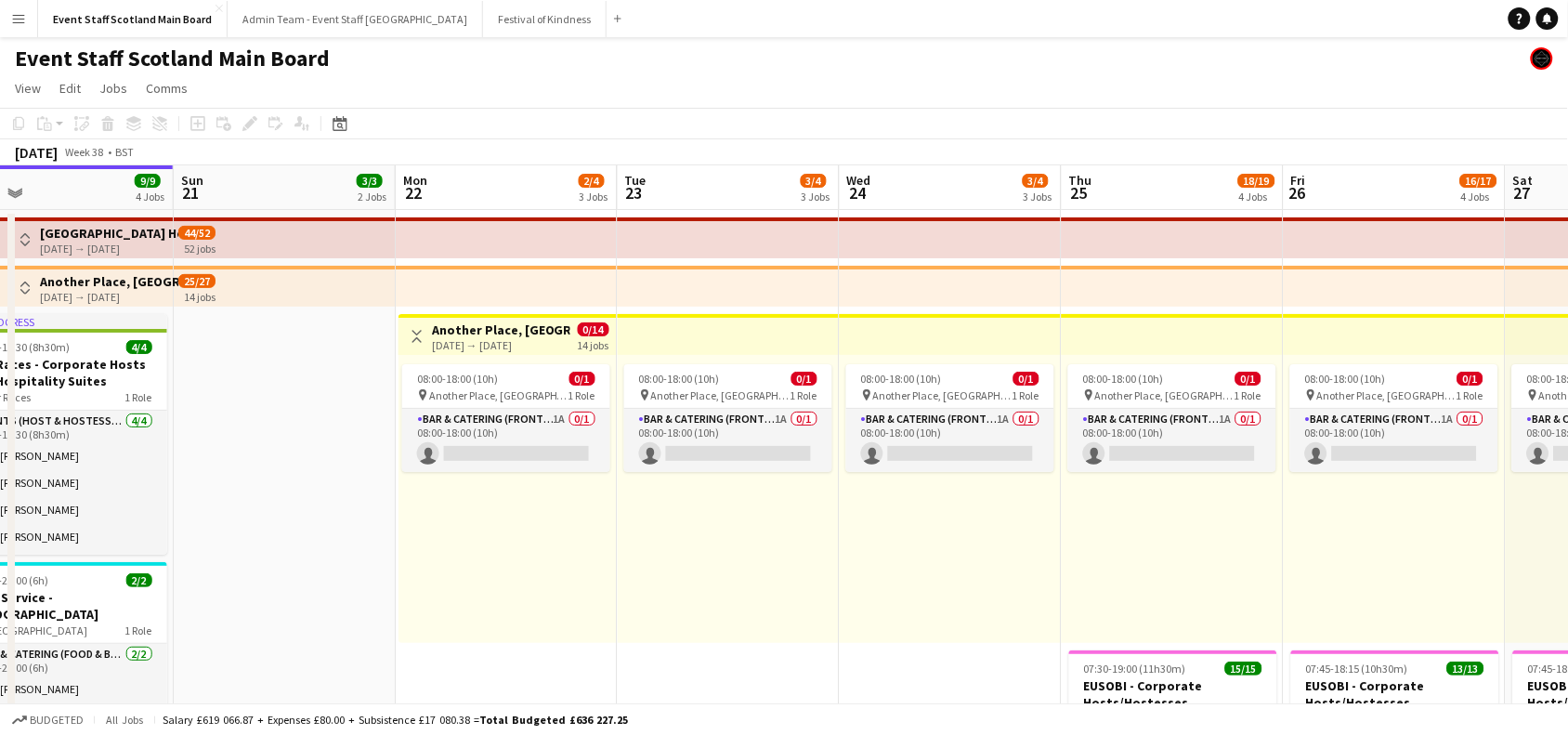
click at [416, 335] on app-icon "Toggle View" at bounding box center [418, 337] width 13 height 13
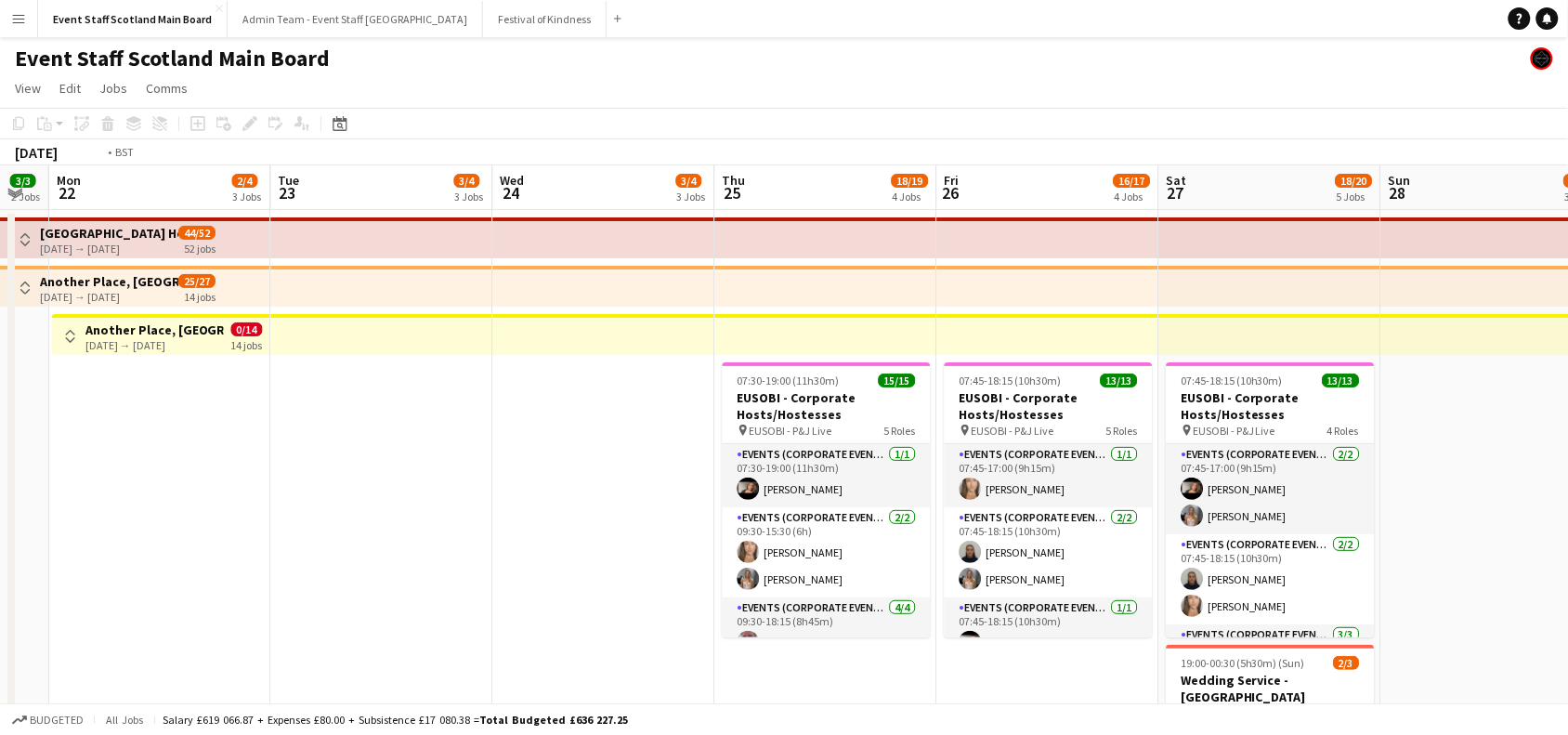
drag, startPoint x: 1019, startPoint y: 491, endPoint x: 242, endPoint y: 455, distance: 777.8
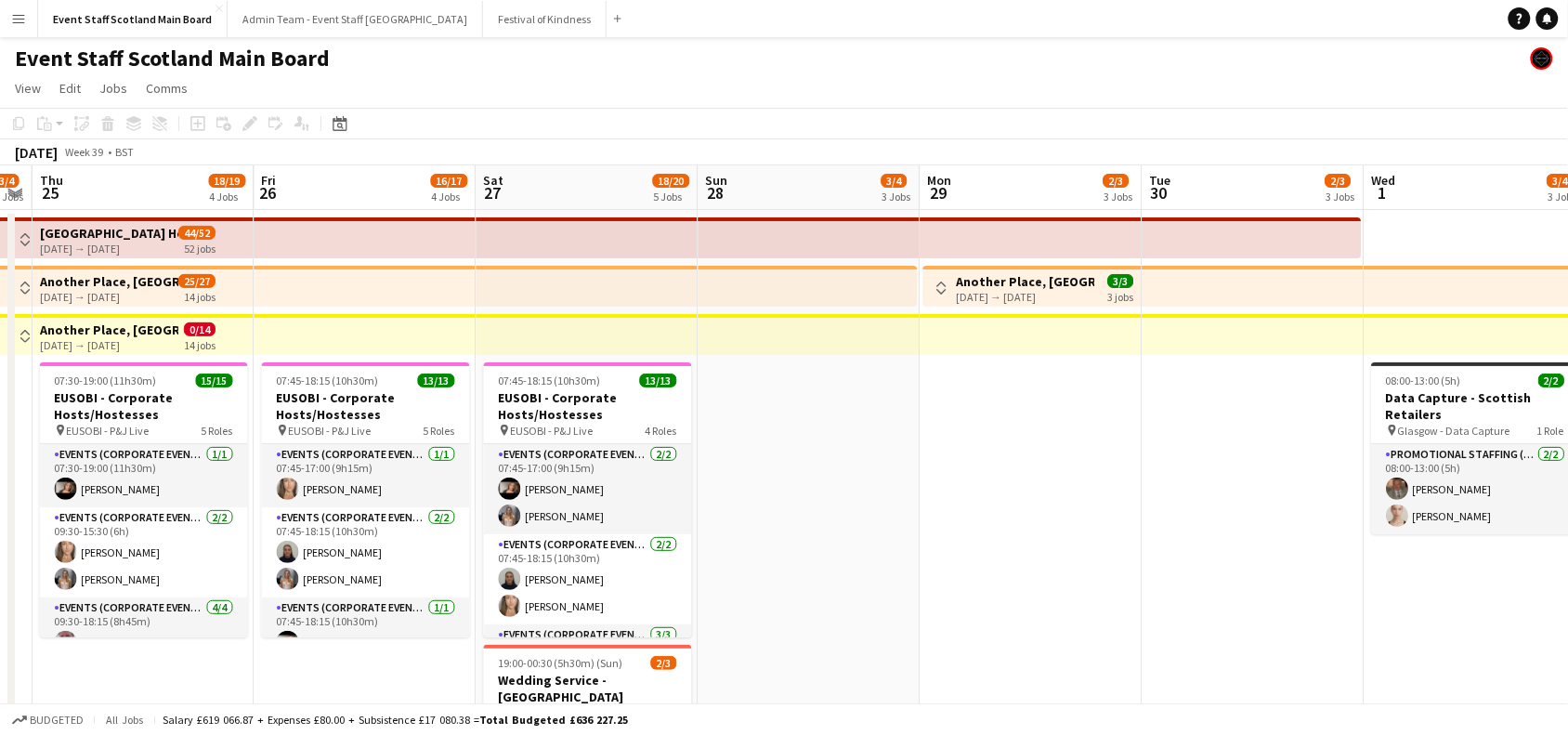
drag, startPoint x: 1421, startPoint y: 391, endPoint x: 656, endPoint y: 419, distance: 765.5
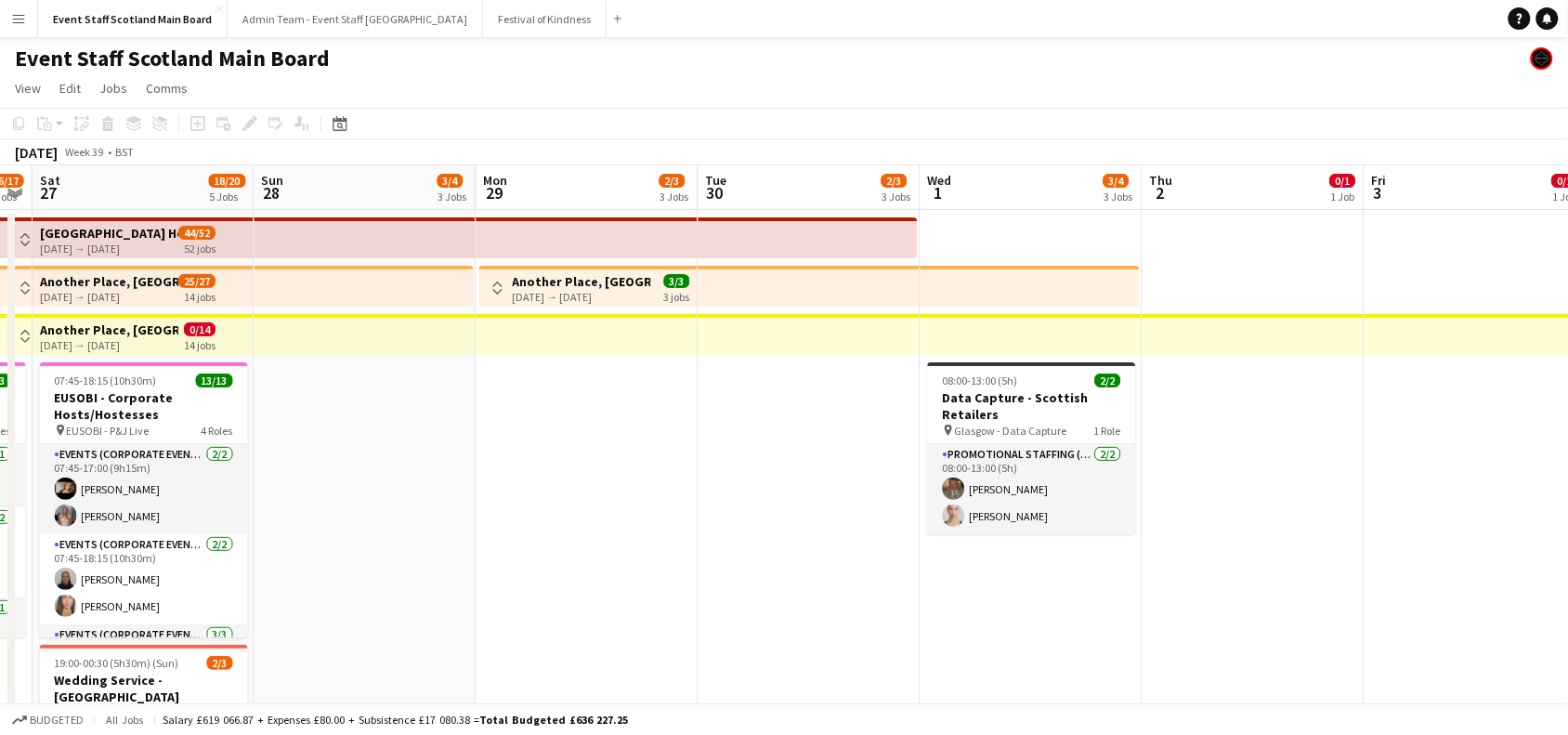
scroll to position [0, 925]
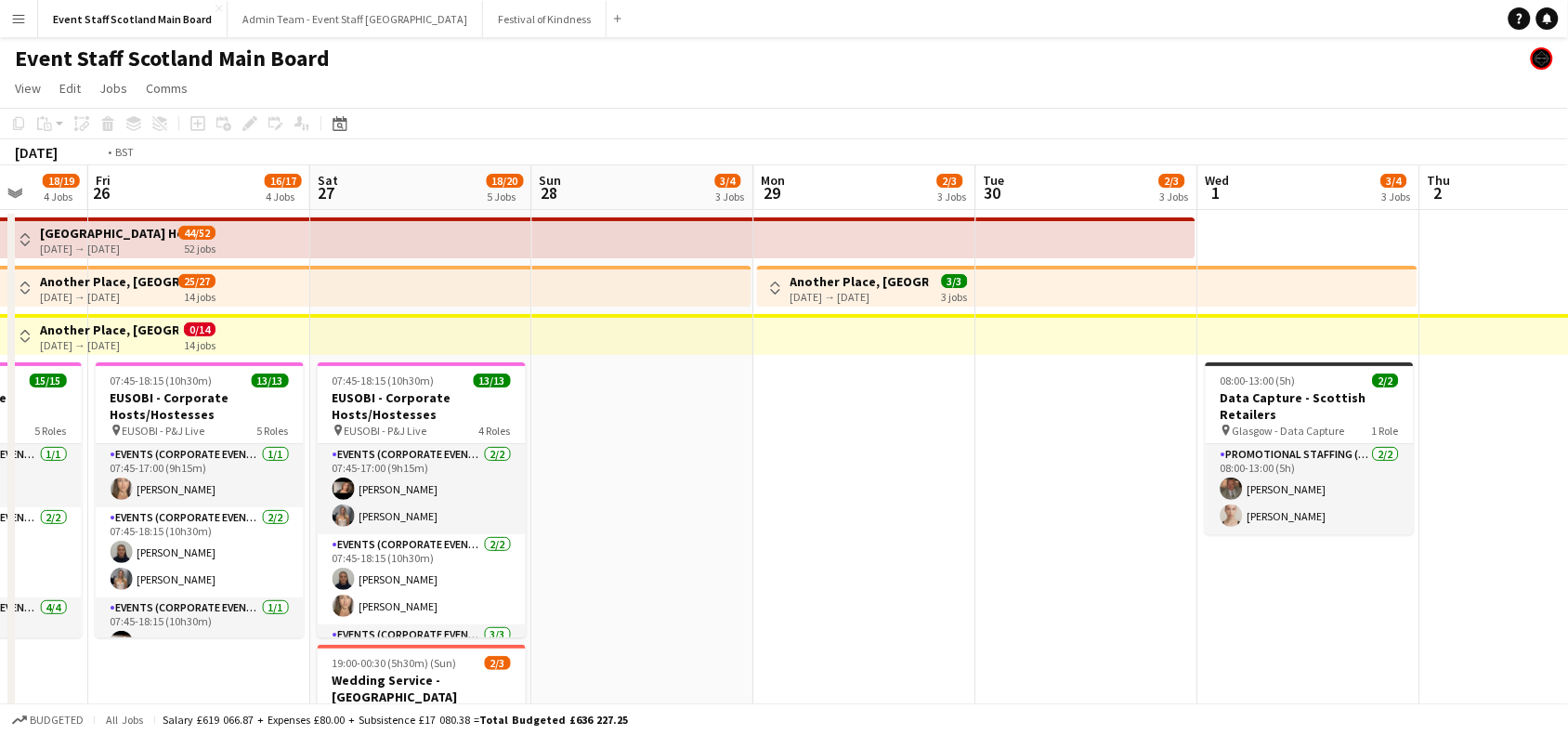
drag, startPoint x: 1344, startPoint y: 425, endPoint x: 671, endPoint y: 424, distance: 673.0
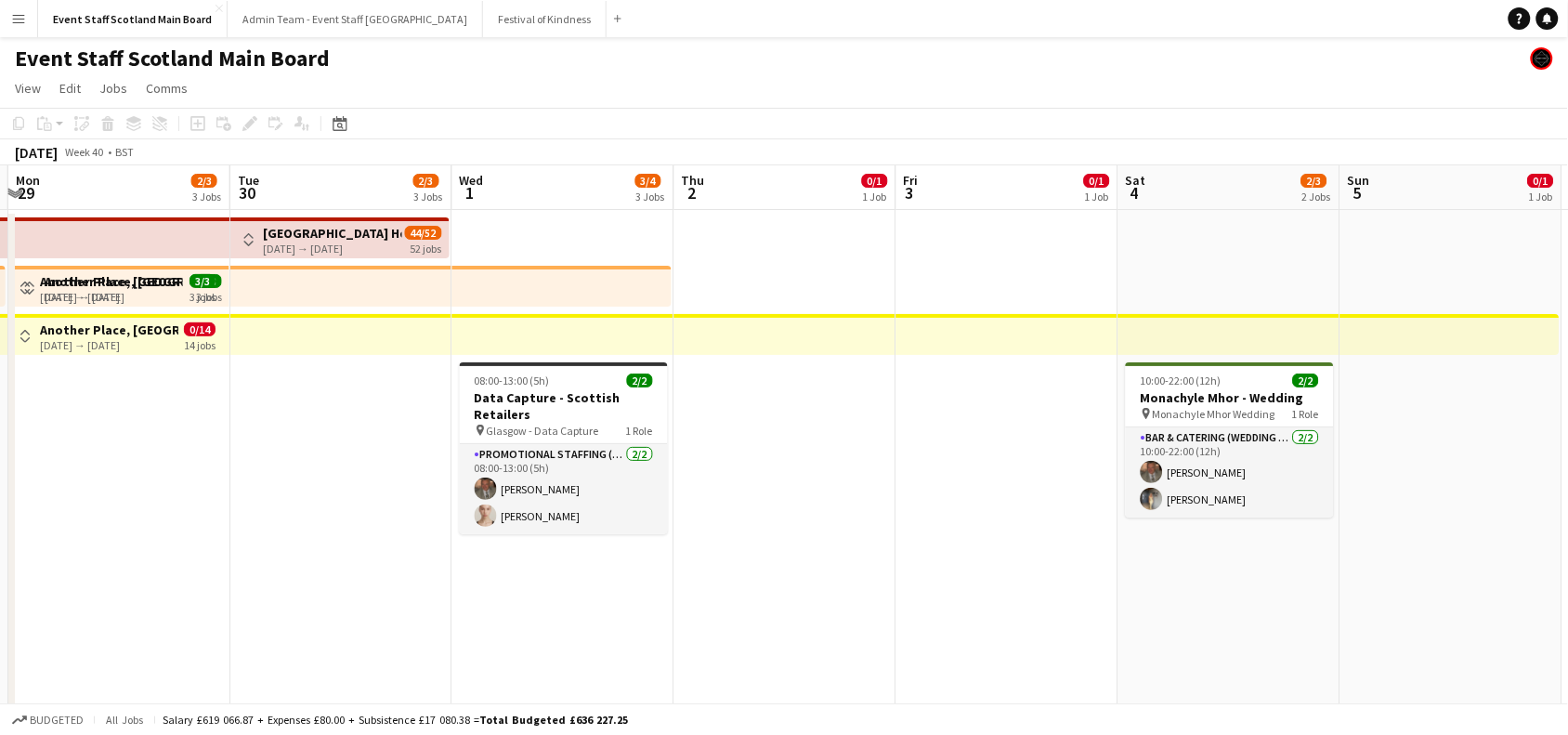
drag, startPoint x: 1510, startPoint y: 407, endPoint x: 670, endPoint y: 604, distance: 862.8
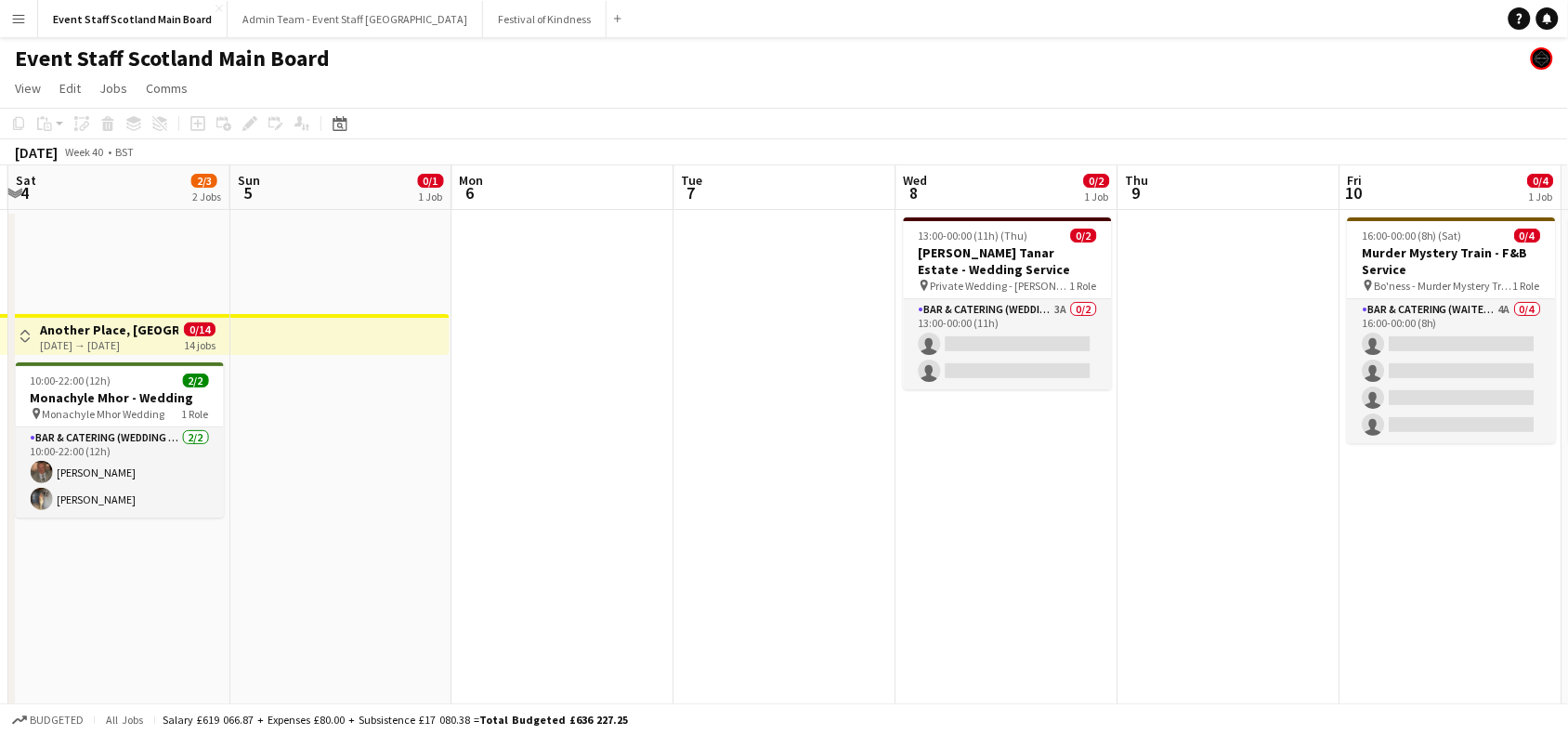
scroll to position [0, 660]
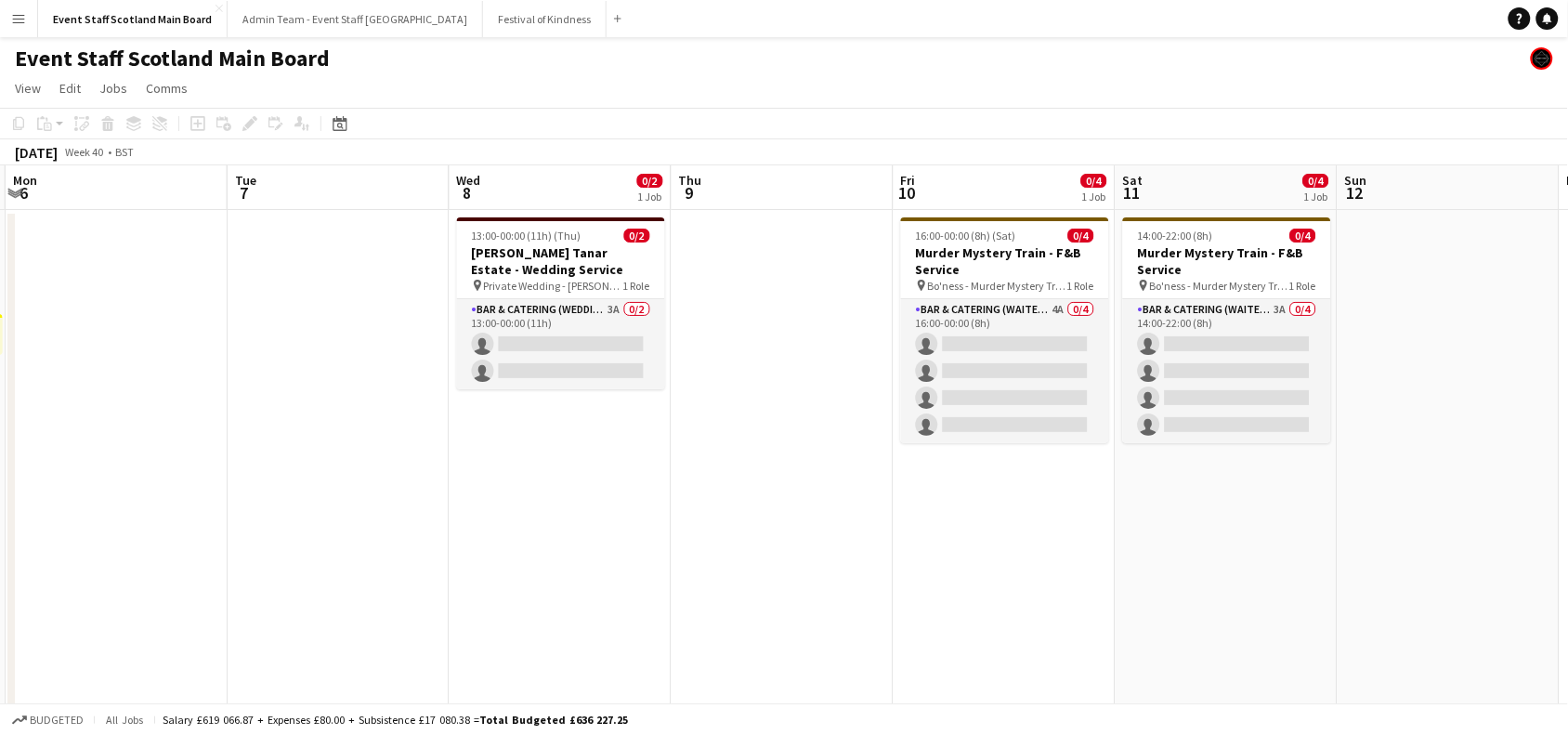
drag, startPoint x: 1246, startPoint y: 531, endPoint x: 803, endPoint y: 511, distance: 443.5
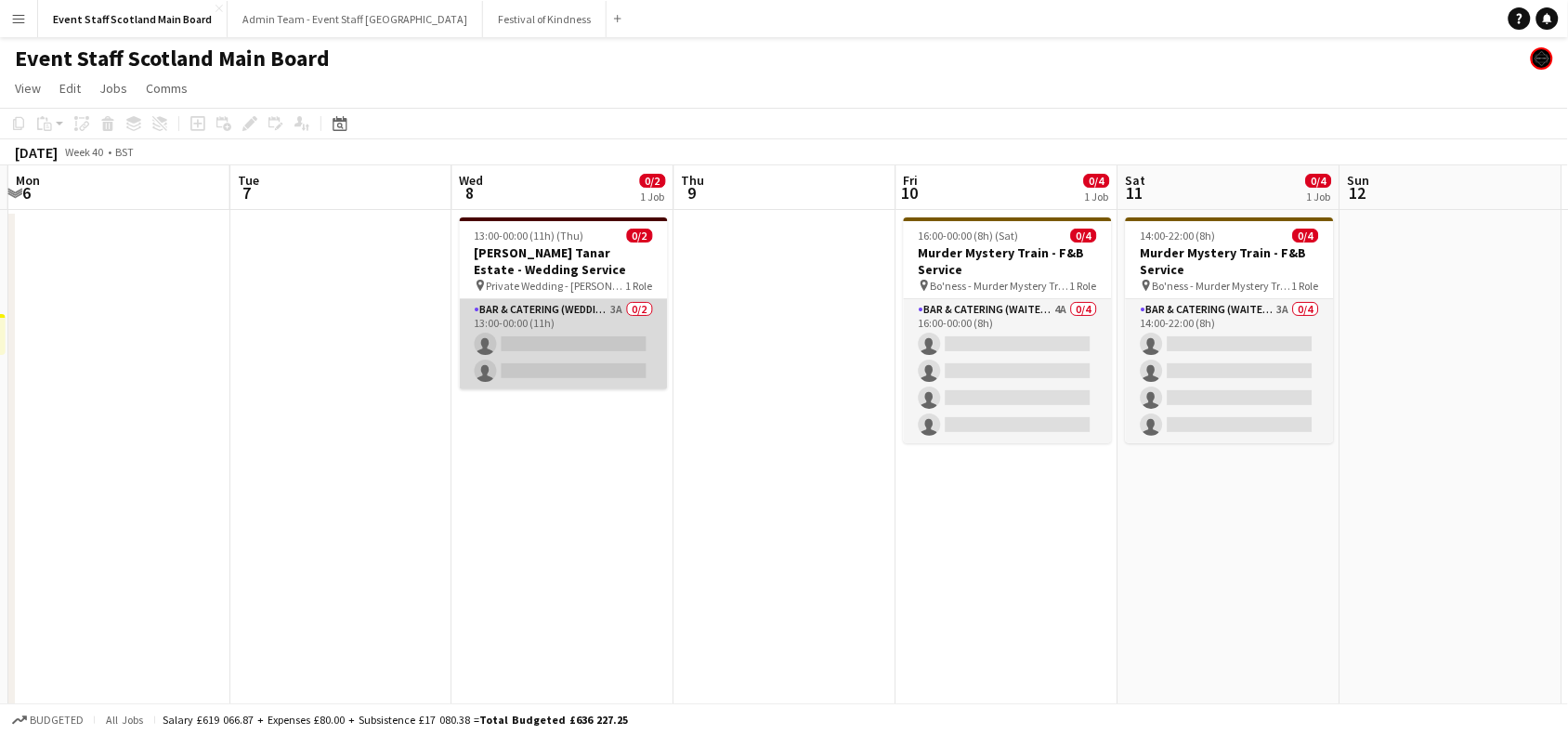
click at [562, 310] on app-card-role "Bar & Catering (Wedding Service Staff) 3A 0/2 13:00-00:00 (11h) single-neutral-…" at bounding box center [563, 344] width 208 height 90
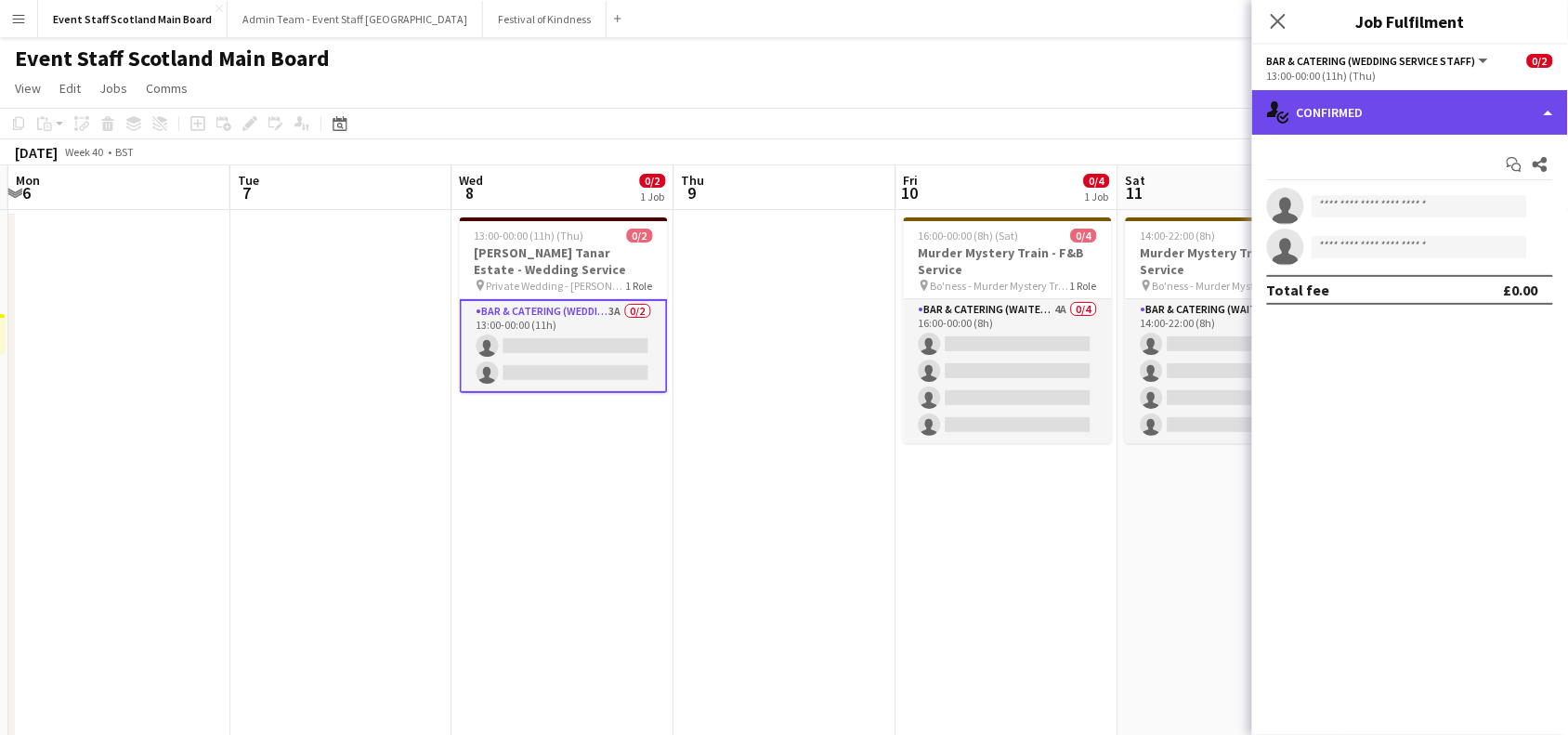
click at [1488, 119] on div "single-neutral-actions-check-2 Confirmed" at bounding box center [1411, 112] width 316 height 44
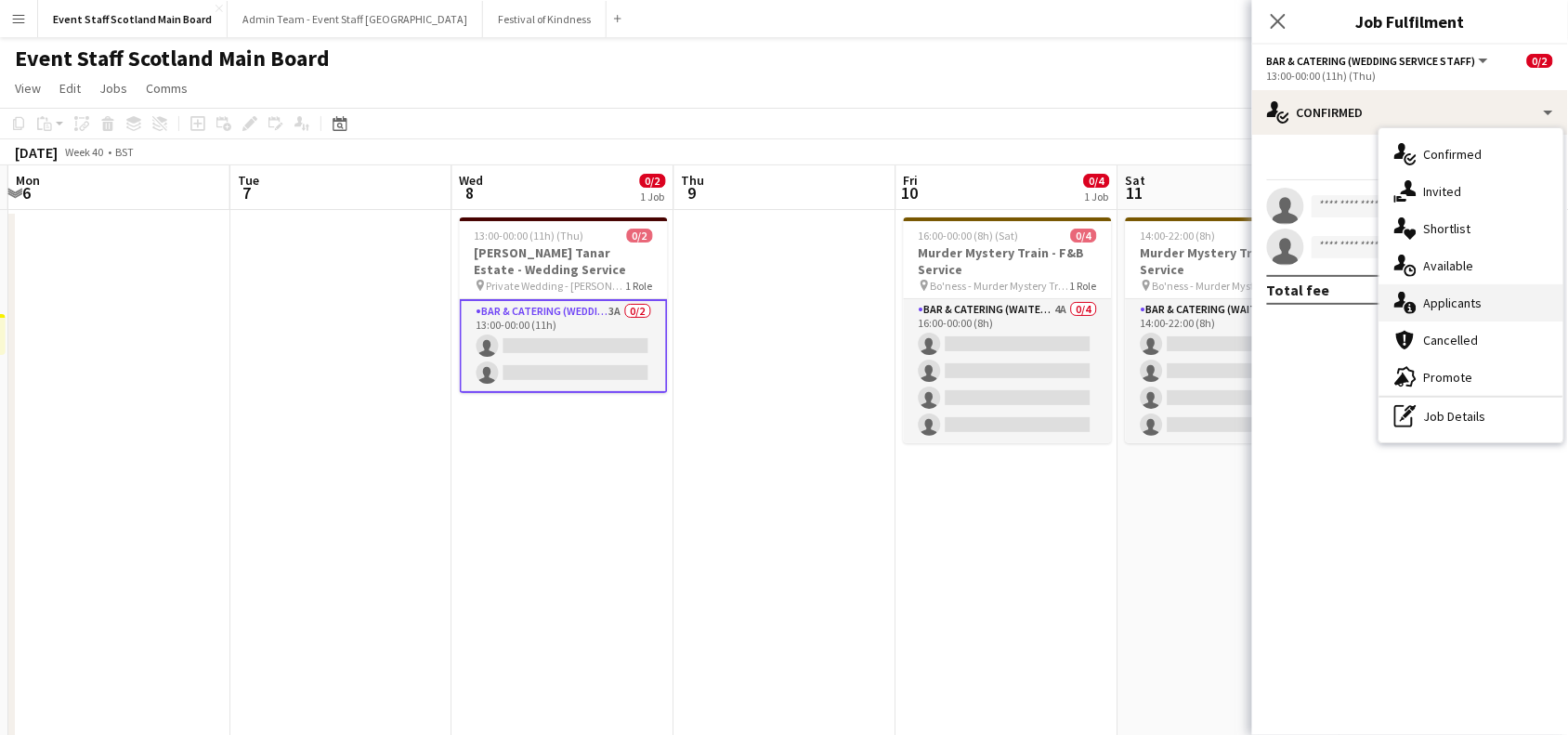
click at [1473, 309] on span "Applicants" at bounding box center [1453, 303] width 58 height 17
